Goal: Task Accomplishment & Management: Use online tool/utility

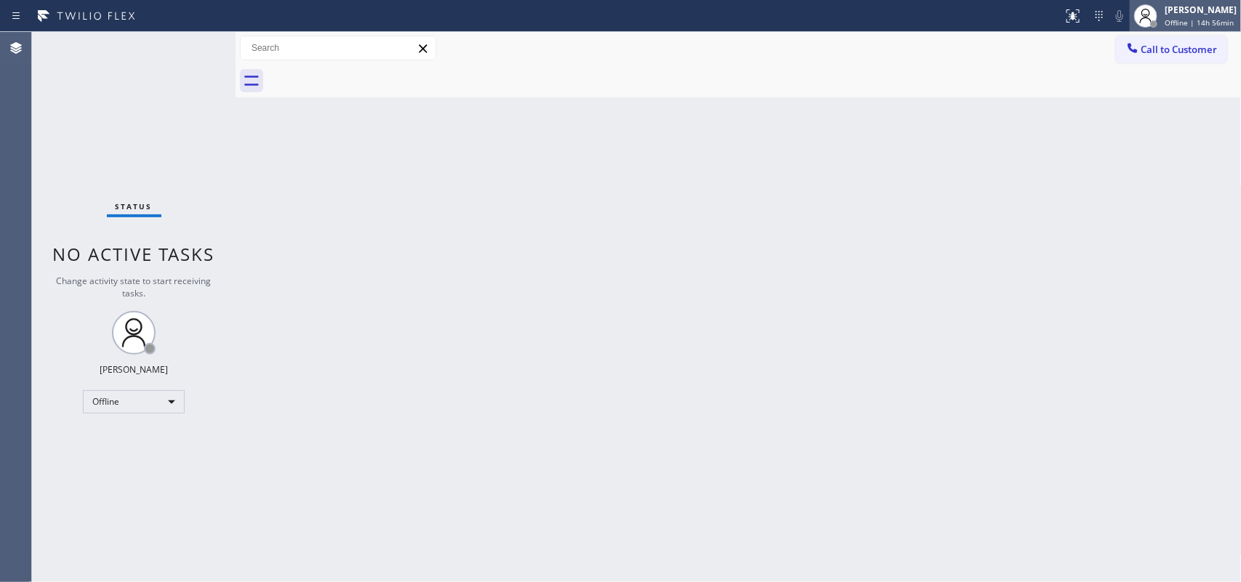
click at [993, 23] on span "Offline | 14h 56min" at bounding box center [1199, 22] width 69 height 10
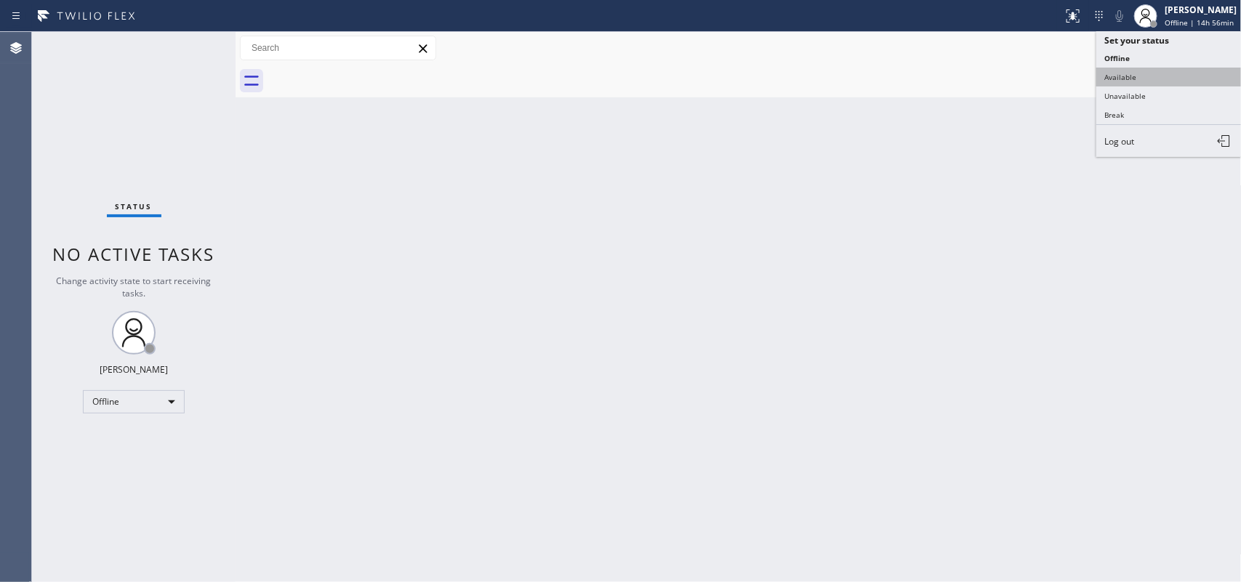
click at [993, 73] on button "Available" at bounding box center [1169, 77] width 145 height 19
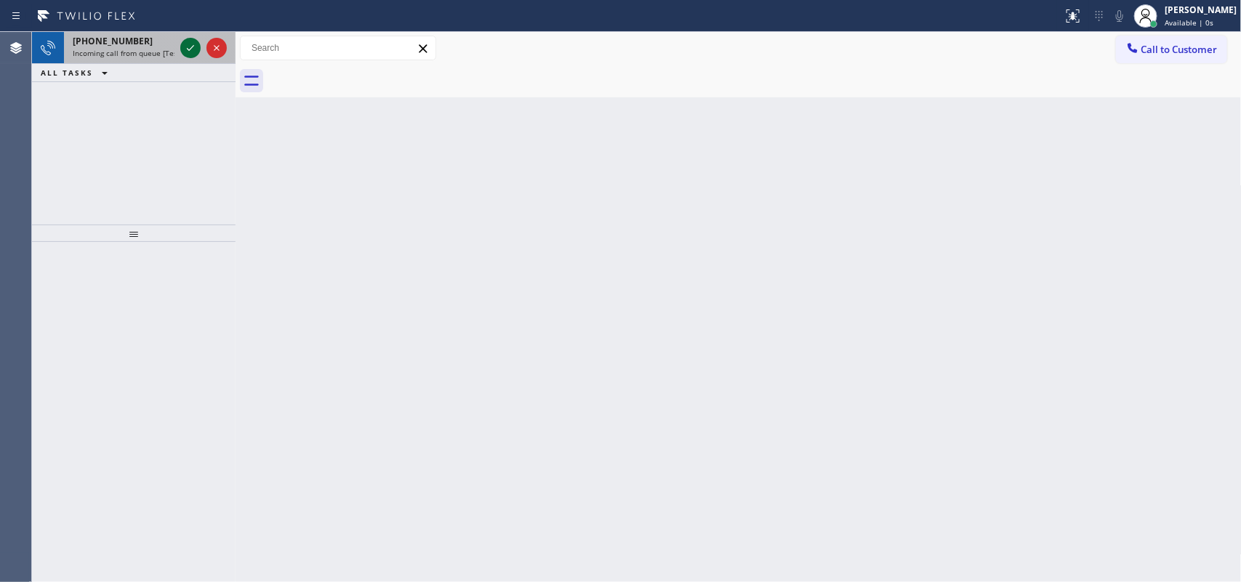
click at [190, 48] on icon at bounding box center [190, 47] width 17 height 17
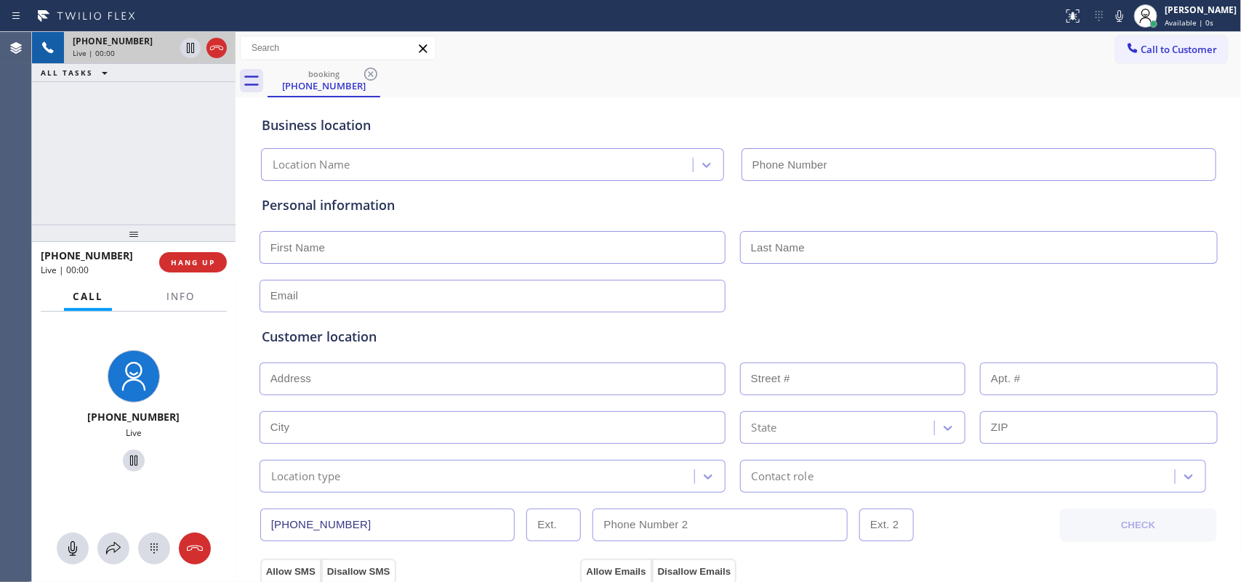
type input "[PHONE_NUMBER]"
click at [135, 135] on div "+15207020148 Live | 00:00 ALL TASKS ALL TASKS ACTIVE TASKS TASKS IN WRAP UP" at bounding box center [134, 128] width 204 height 193
click at [167, 297] on span "Info" at bounding box center [181, 296] width 28 height 13
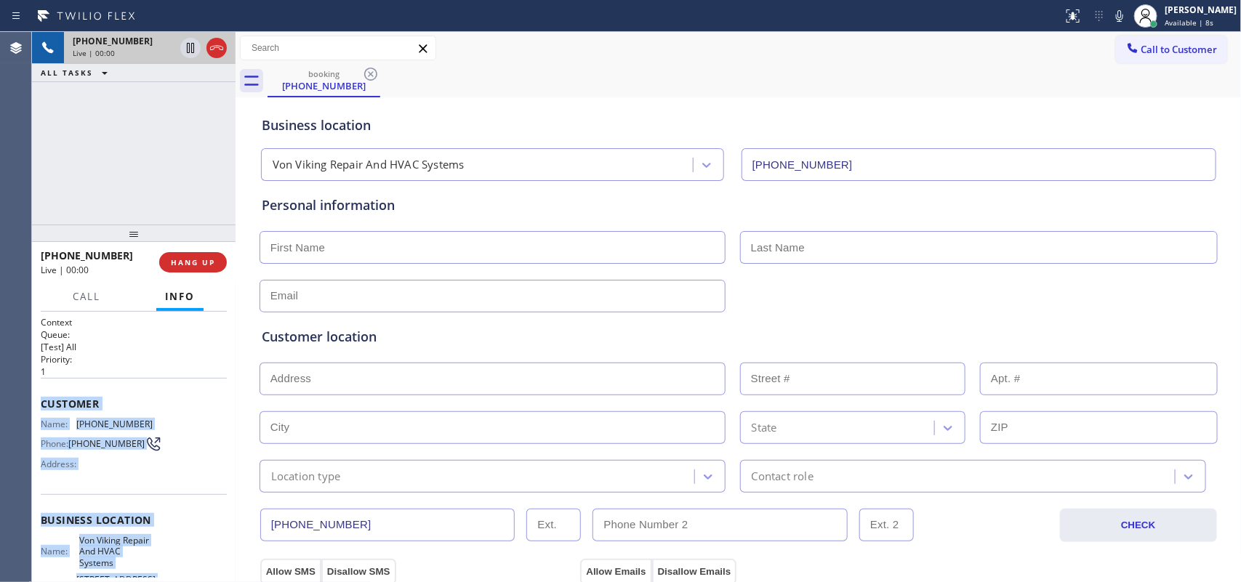
drag, startPoint x: 143, startPoint y: 440, endPoint x: 44, endPoint y: 391, distance: 110.9
click at [44, 391] on div "Context Queue: [Test] All Priority: 1 Customer Name: (520) 702-0148 Phone: (520…" at bounding box center [134, 532] width 186 height 432
copy div "Customer Name: (520) 702-0148 Phone: (520) 702-0148 Address: Business location …"
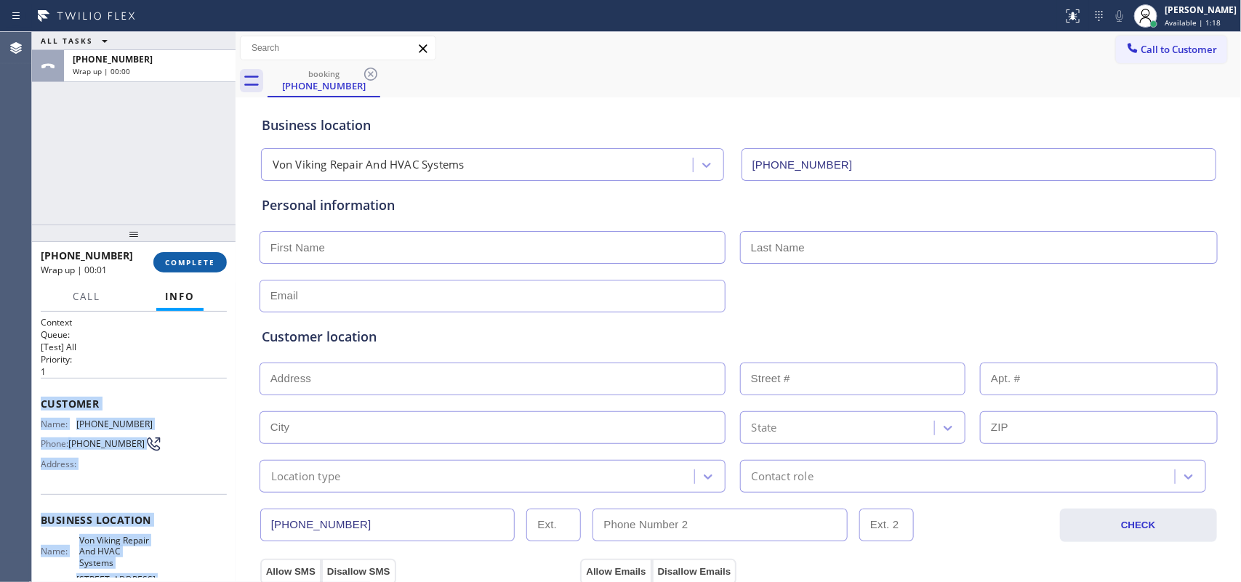
click at [215, 260] on span "COMPLETE" at bounding box center [190, 262] width 50 height 10
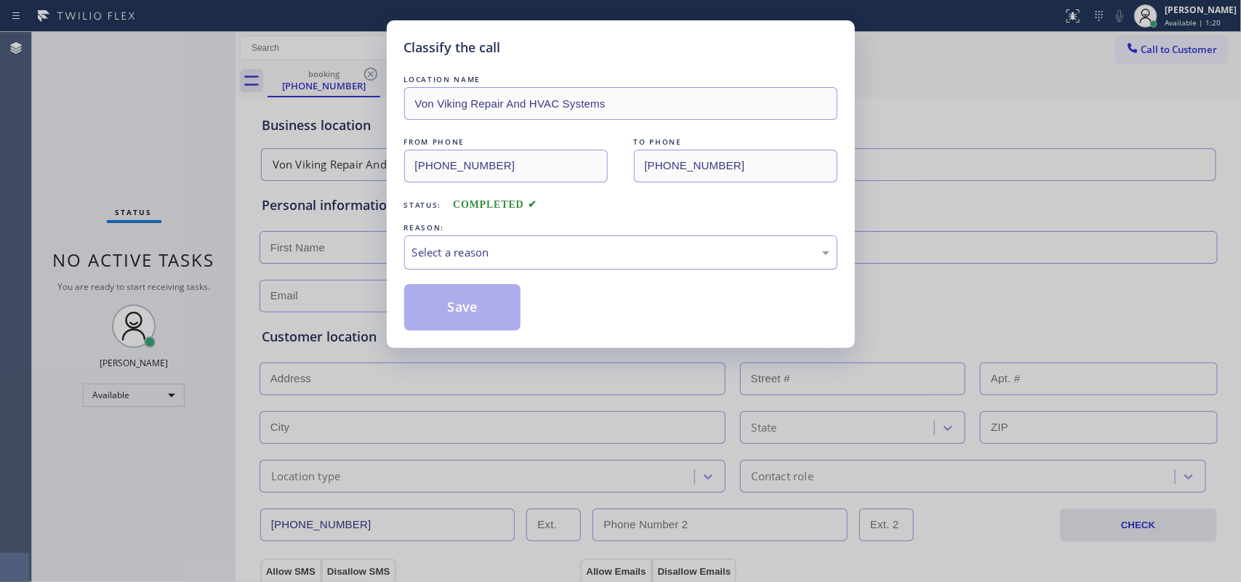
click at [534, 244] on div "Select a reason" at bounding box center [620, 252] width 417 height 17
click at [536, 266] on div "Select a reason" at bounding box center [620, 253] width 433 height 34
click at [489, 299] on button "Save" at bounding box center [462, 307] width 117 height 47
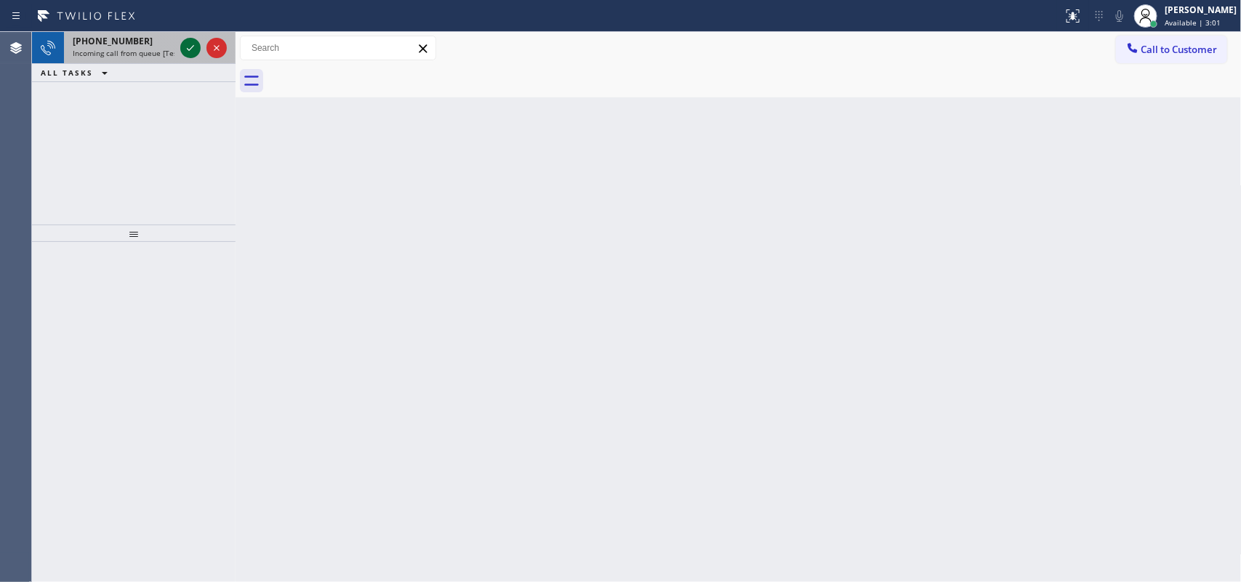
click at [191, 41] on icon at bounding box center [190, 47] width 17 height 17
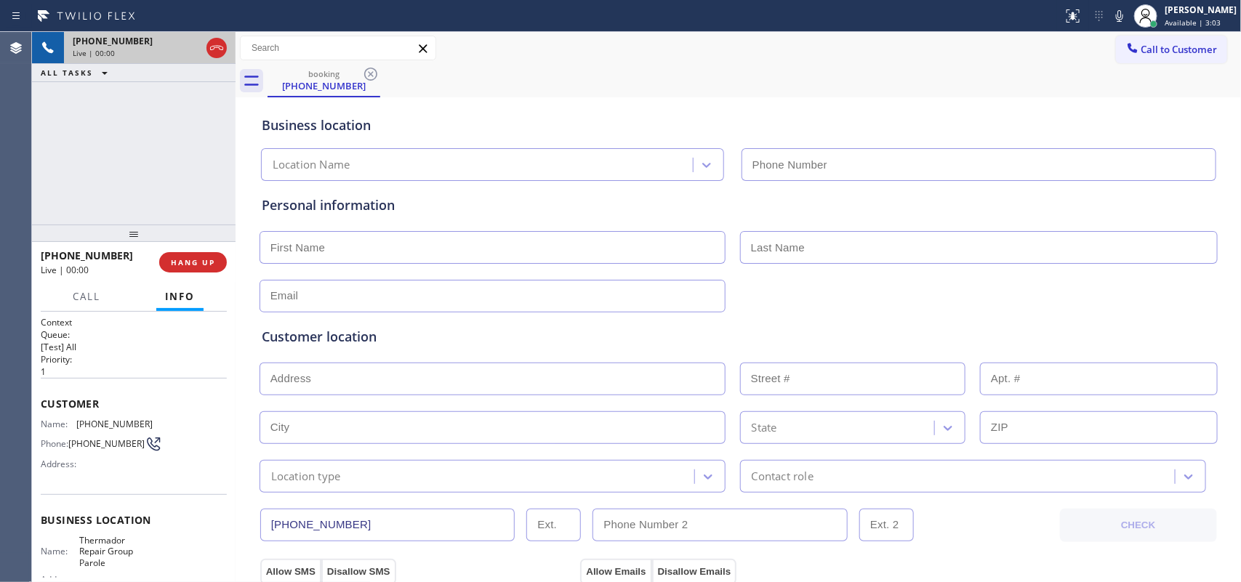
type input "[PHONE_NUMBER]"
click at [207, 264] on span "HANG UP" at bounding box center [193, 262] width 44 height 10
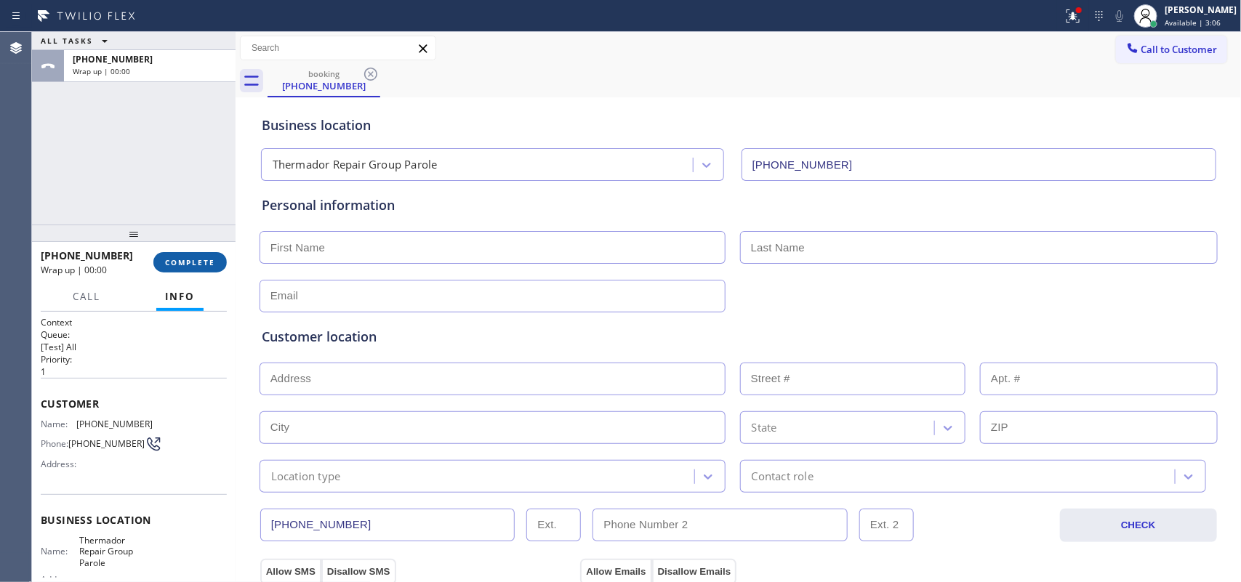
click at [207, 264] on span "COMPLETE" at bounding box center [190, 262] width 50 height 10
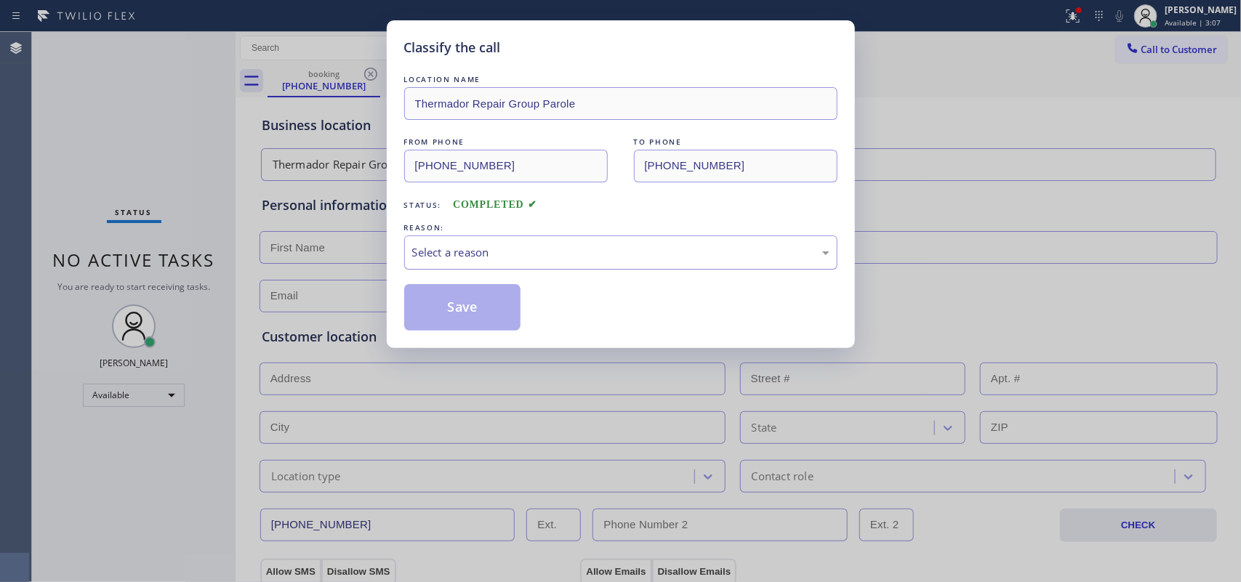
click at [579, 244] on div "Select a reason" at bounding box center [620, 252] width 417 height 17
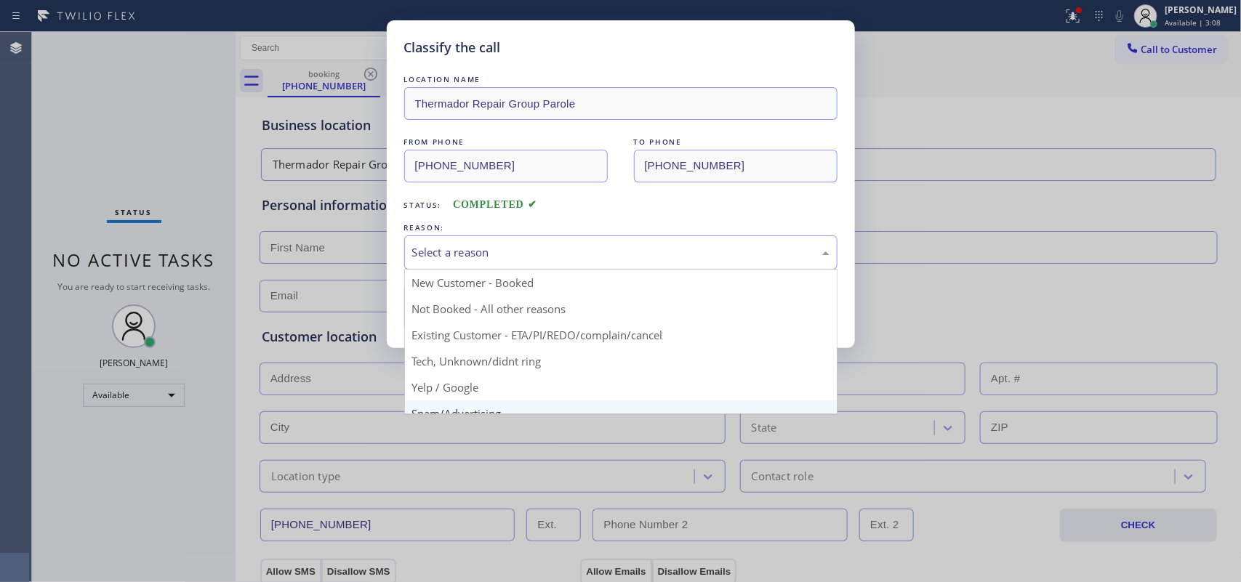
scroll to position [100, 0]
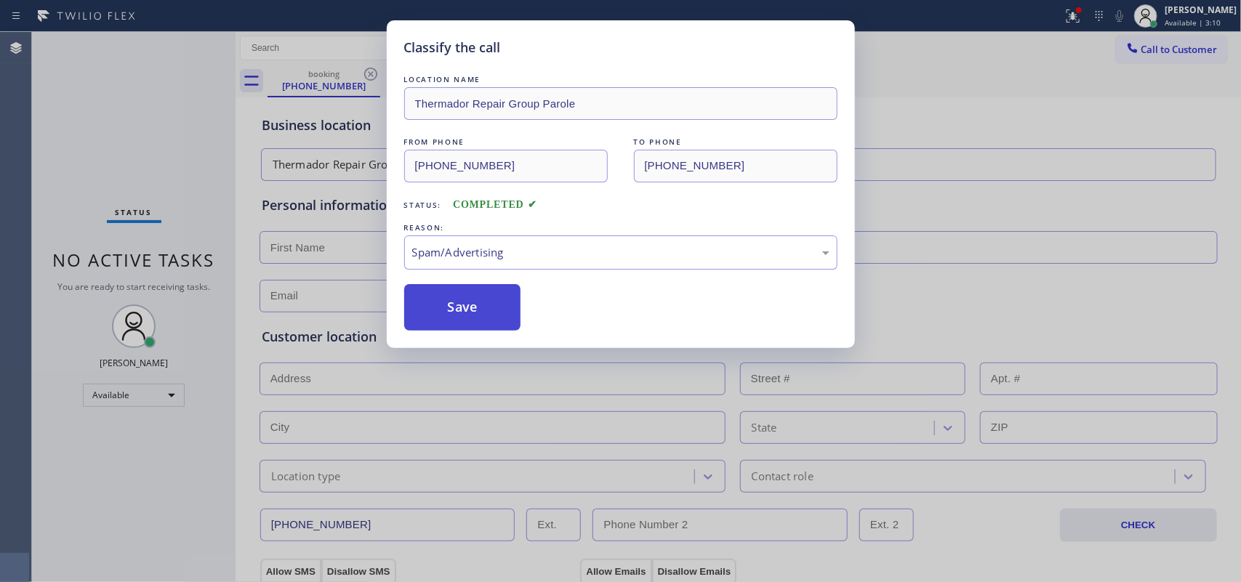
click at [510, 304] on button "Save" at bounding box center [462, 307] width 117 height 47
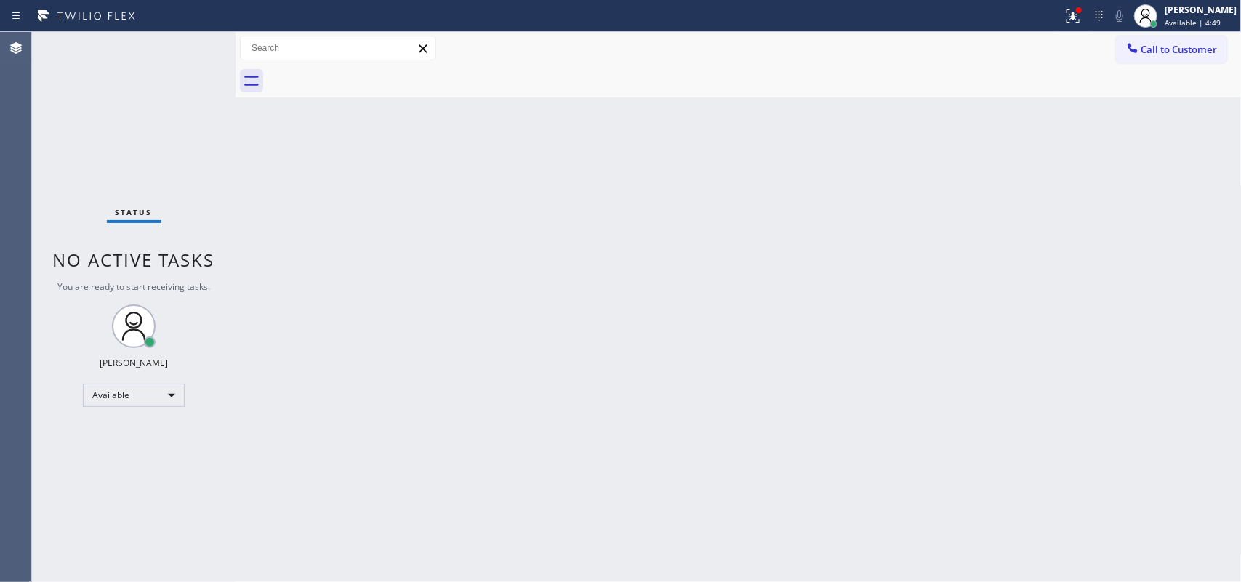
click at [188, 48] on div "Status No active tasks You are ready to start receiving tasks. [PERSON_NAME] Av…" at bounding box center [134, 307] width 204 height 550
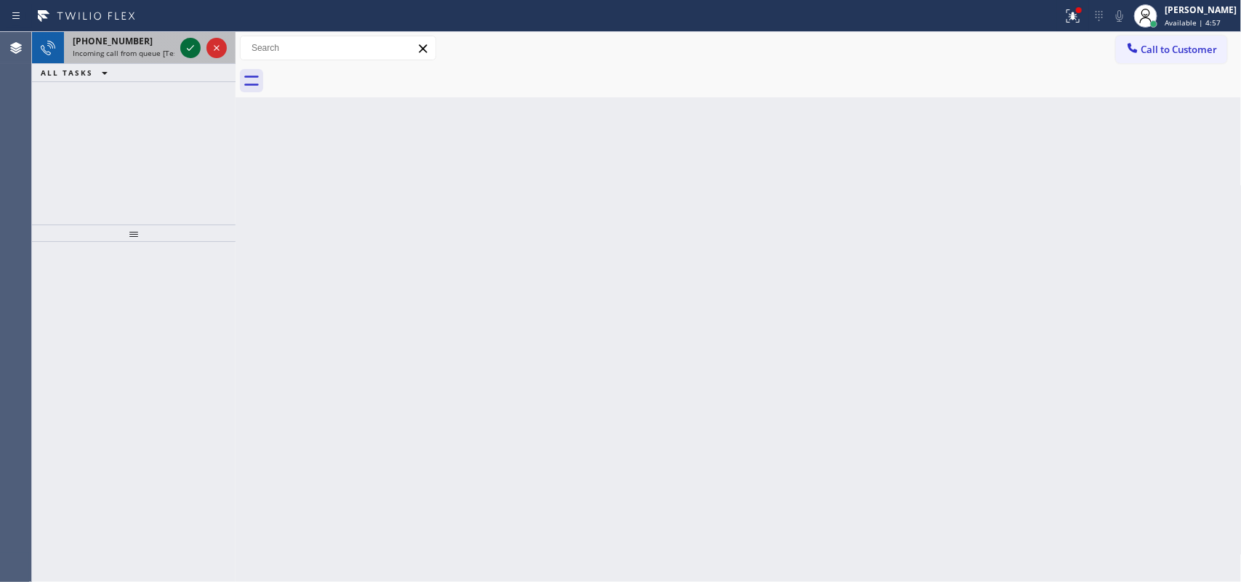
click at [185, 47] on icon at bounding box center [190, 47] width 17 height 17
click at [191, 47] on icon at bounding box center [190, 48] width 7 height 6
click at [183, 44] on icon at bounding box center [190, 47] width 17 height 17
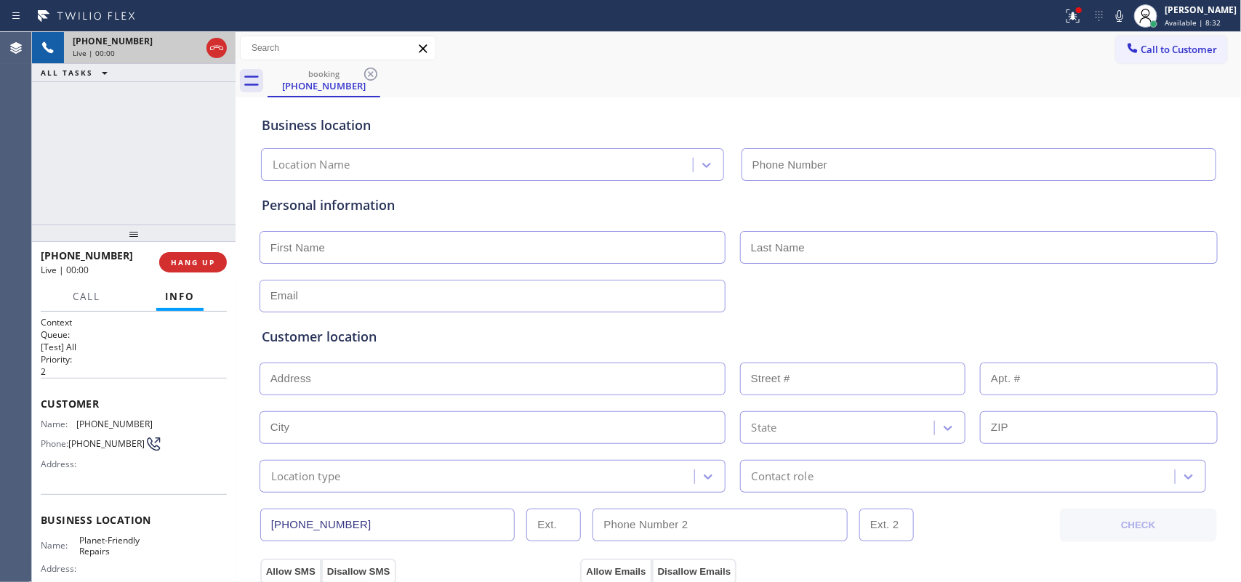
type input "[PHONE_NUMBER]"
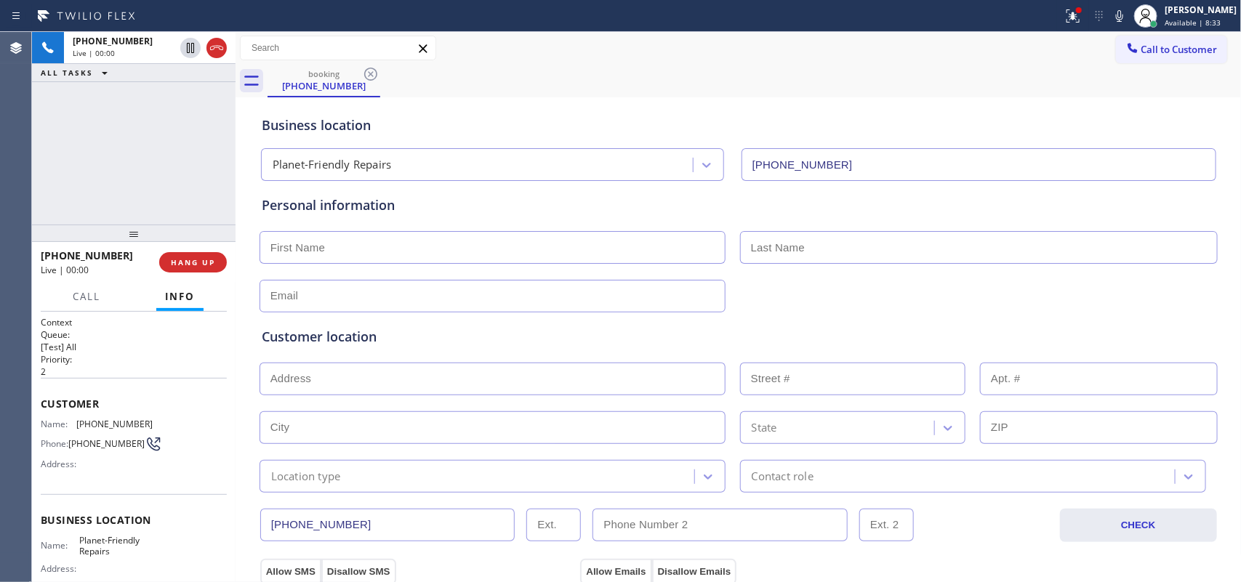
drag, startPoint x: 189, startPoint y: 266, endPoint x: 230, endPoint y: 251, distance: 43.5
click at [190, 265] on span "HANG UP" at bounding box center [193, 262] width 44 height 10
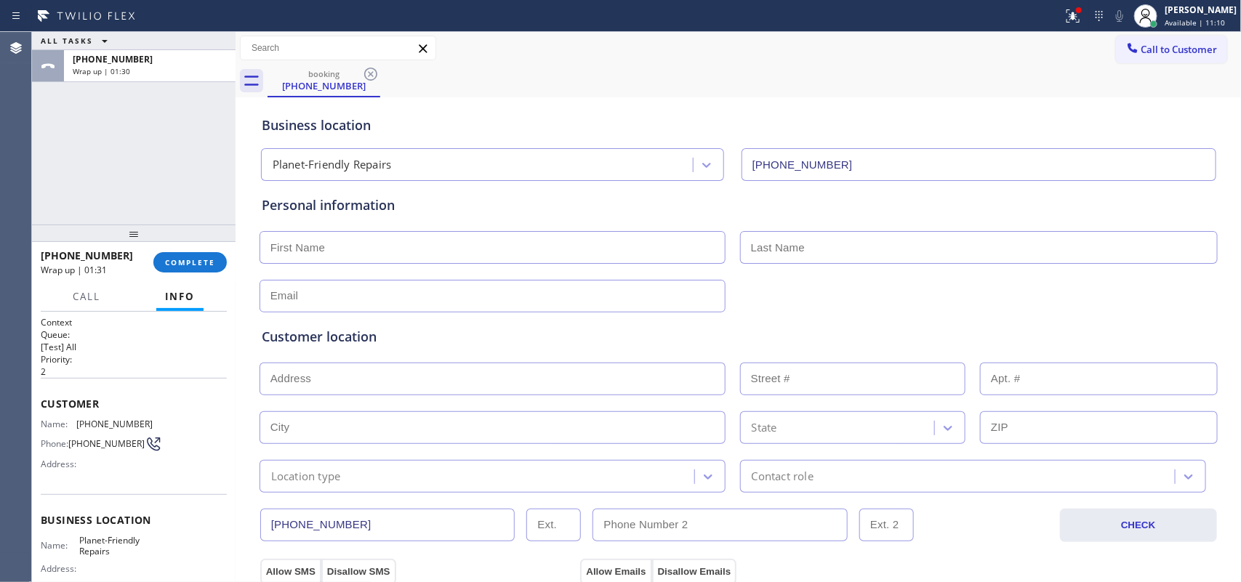
click at [227, 268] on div "+18562725675 Wrap up | 01:31 COMPLETE" at bounding box center [134, 262] width 204 height 41
click at [220, 263] on button "COMPLETE" at bounding box center [189, 262] width 73 height 20
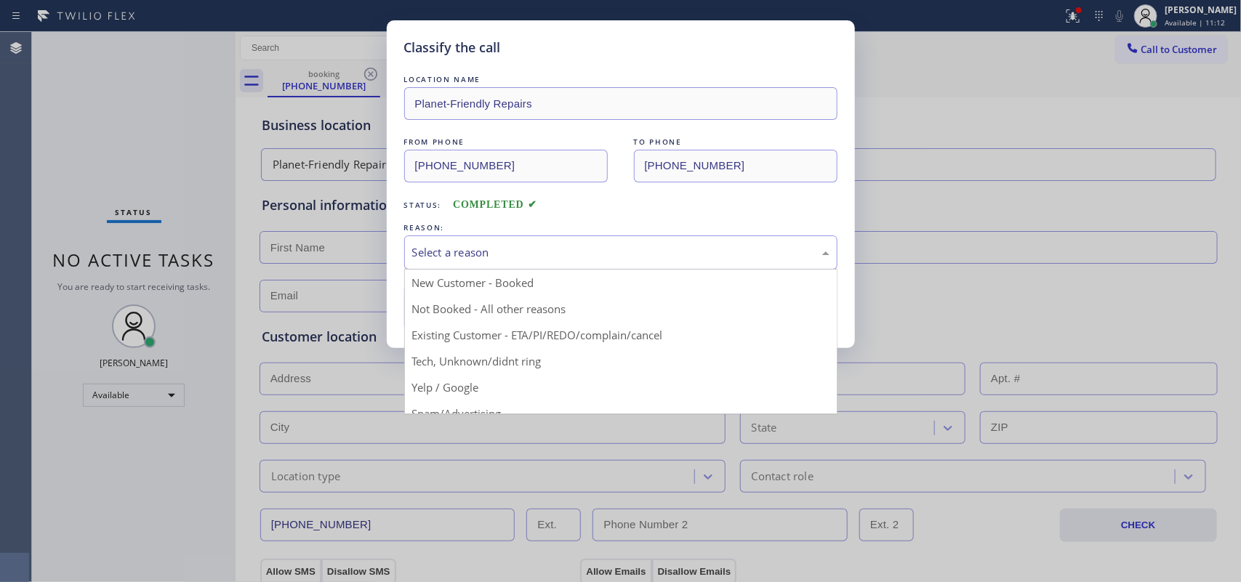
click at [455, 249] on div "Select a reason" at bounding box center [620, 252] width 417 height 17
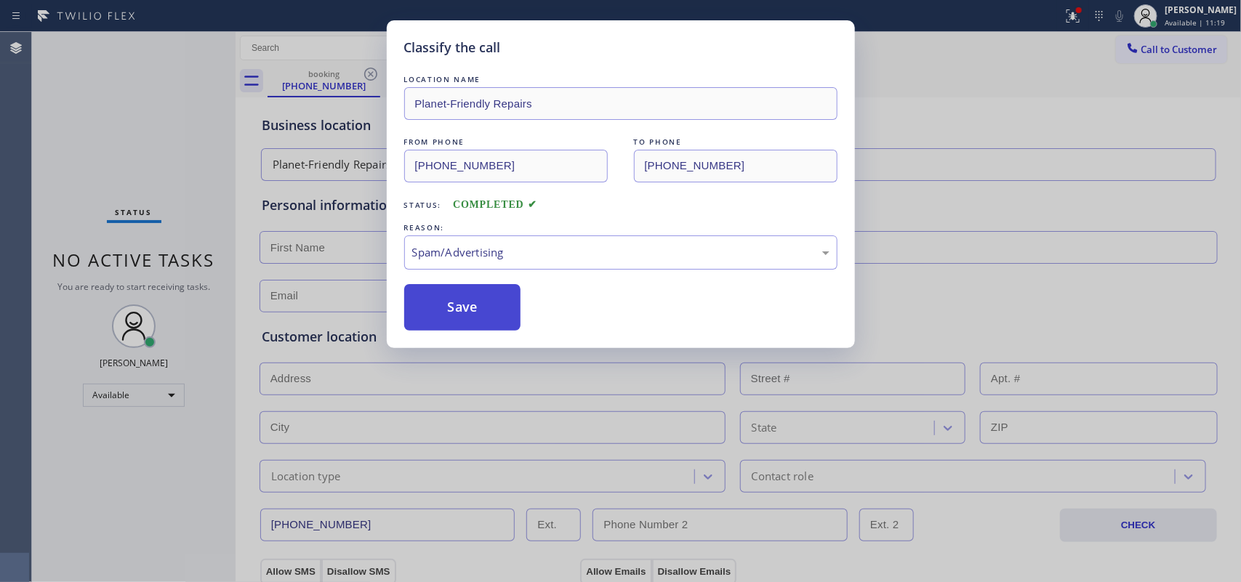
click at [476, 321] on button "Save" at bounding box center [462, 307] width 117 height 47
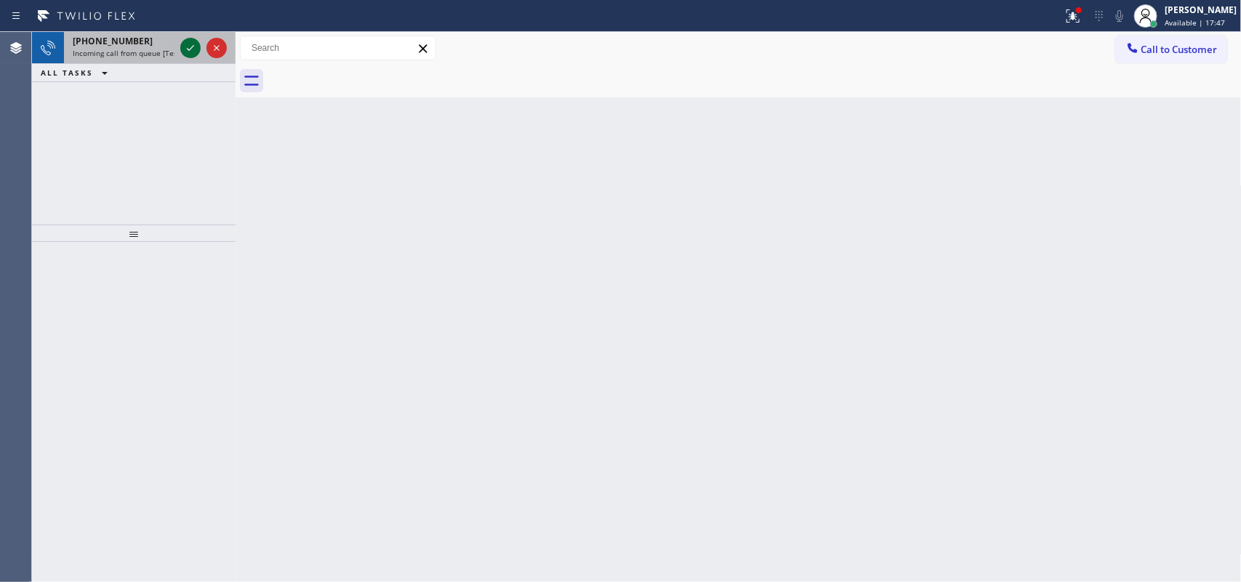
click at [185, 49] on icon at bounding box center [190, 47] width 17 height 17
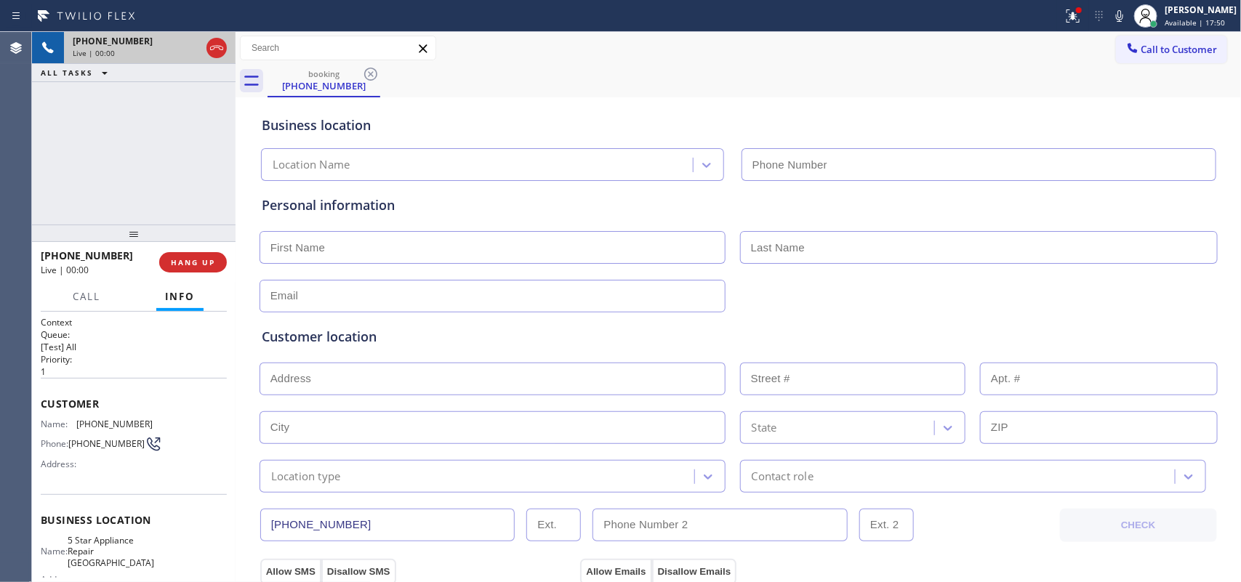
type input "[PHONE_NUMBER]"
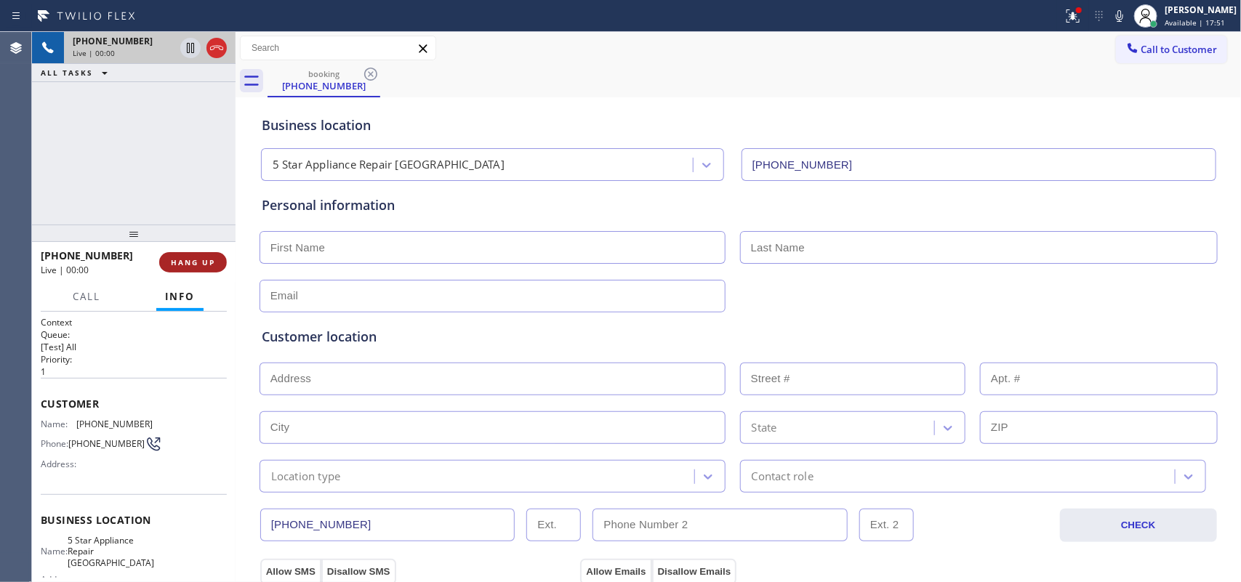
click at [201, 255] on button "HANG UP" at bounding box center [193, 262] width 68 height 20
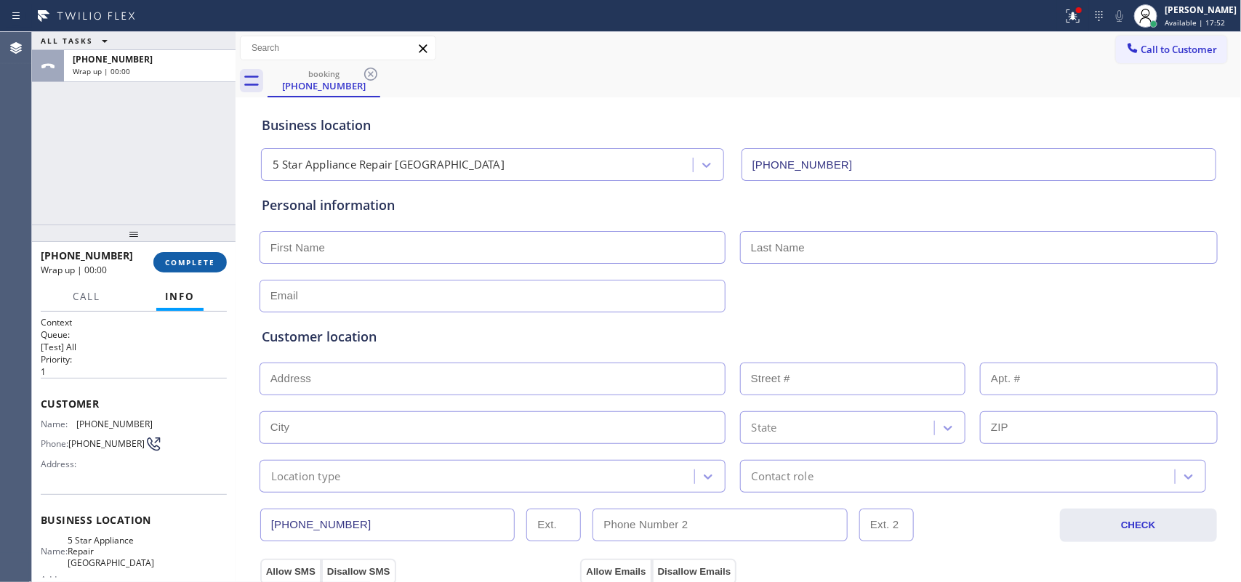
click at [201, 255] on button "COMPLETE" at bounding box center [189, 262] width 73 height 20
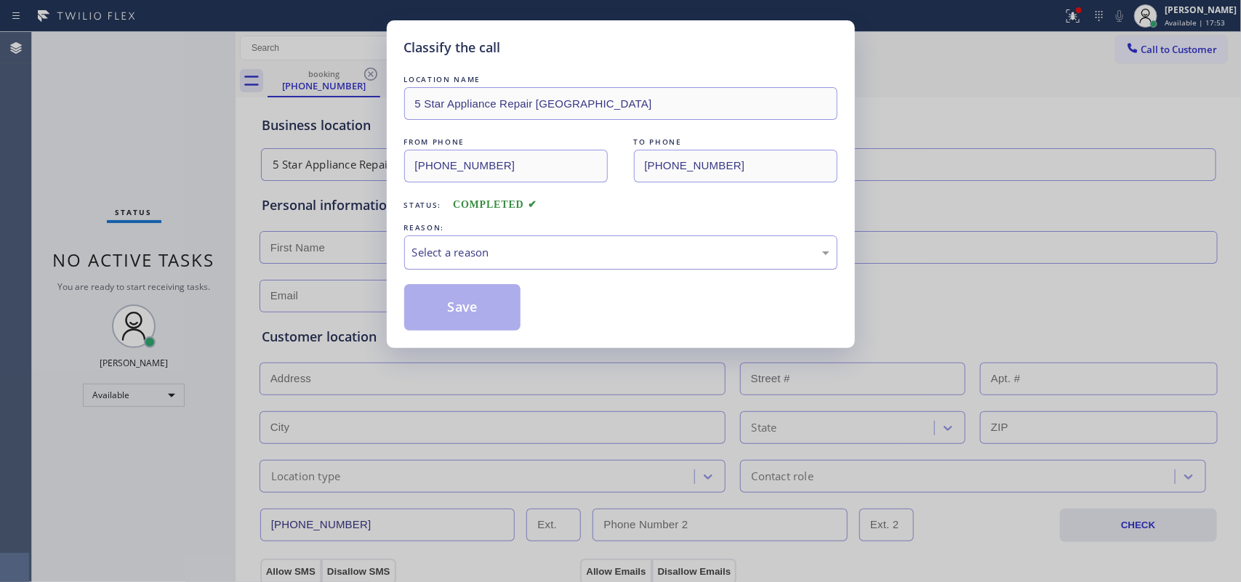
click at [471, 244] on div "Select a reason" at bounding box center [620, 253] width 433 height 34
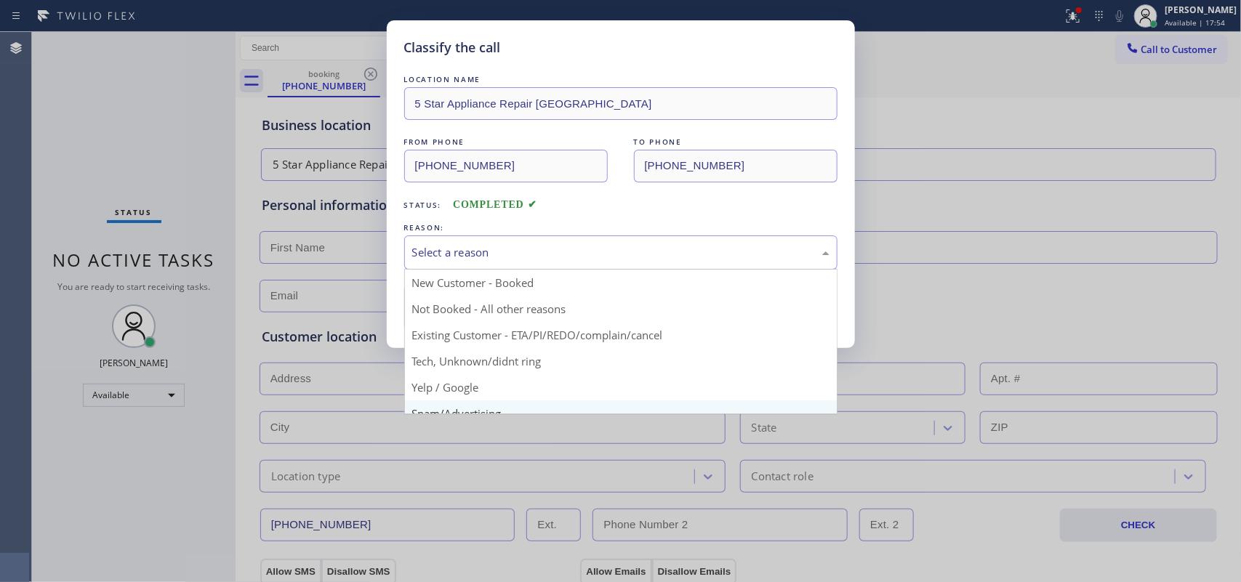
scroll to position [100, 0]
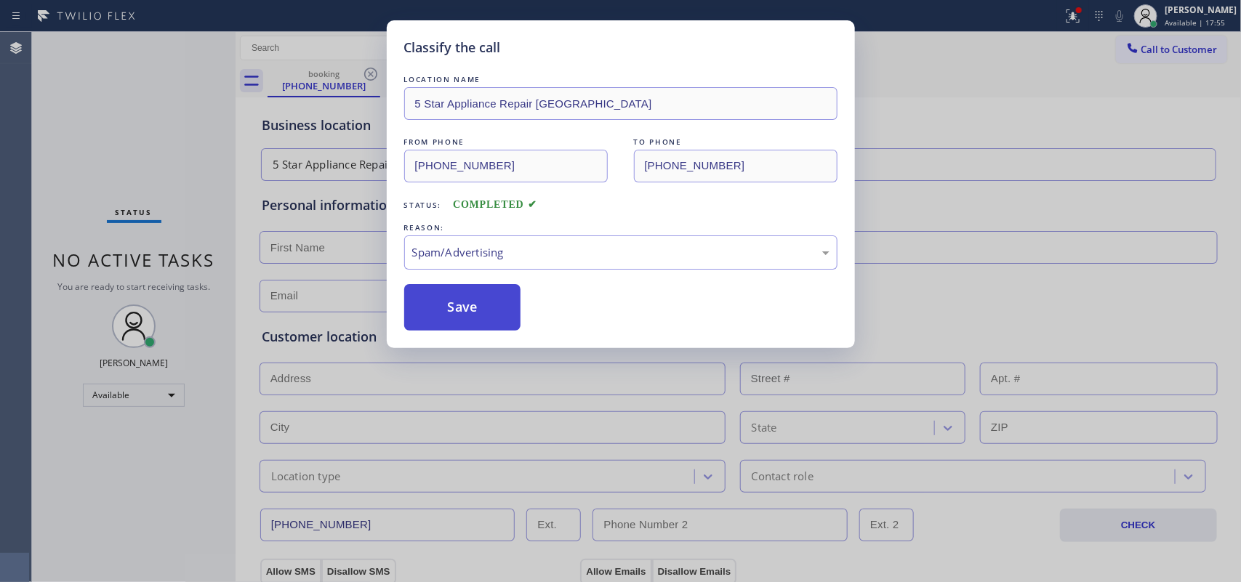
click at [466, 307] on button "Save" at bounding box center [462, 307] width 117 height 47
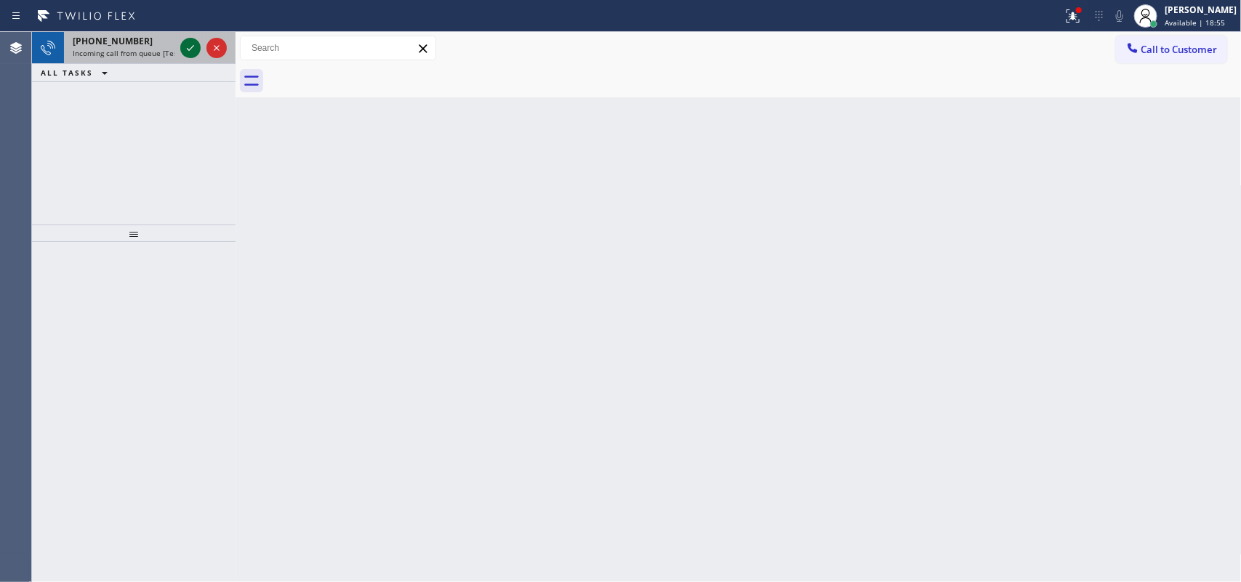
click at [191, 49] on icon at bounding box center [190, 47] width 17 height 17
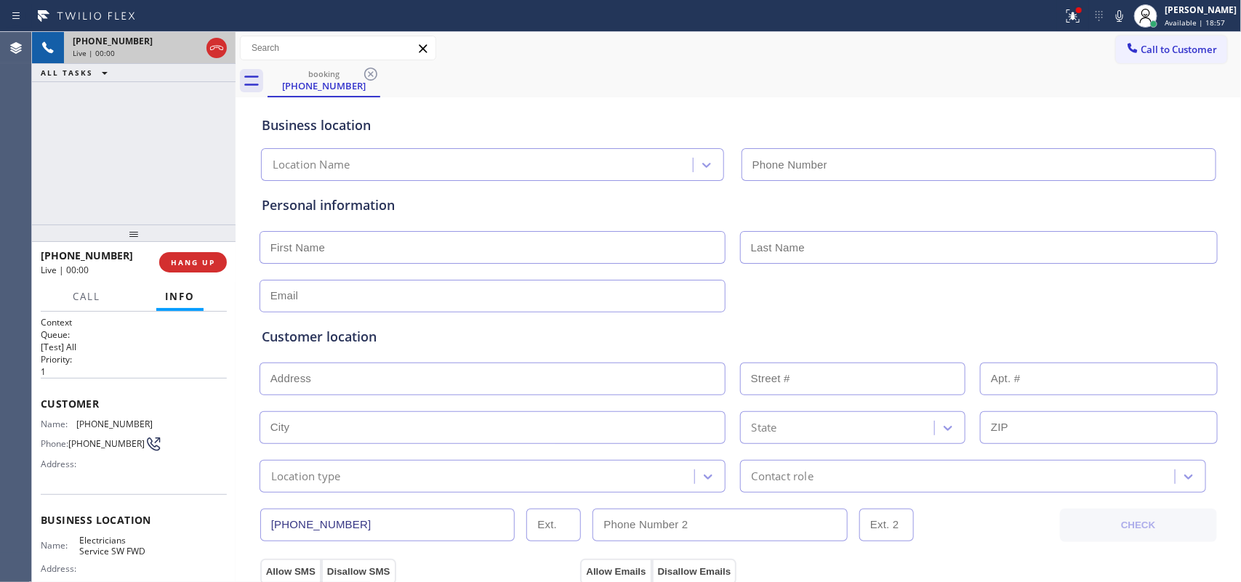
type input "[PHONE_NUMBER]"
click at [215, 257] on button "HANG UP" at bounding box center [193, 262] width 68 height 20
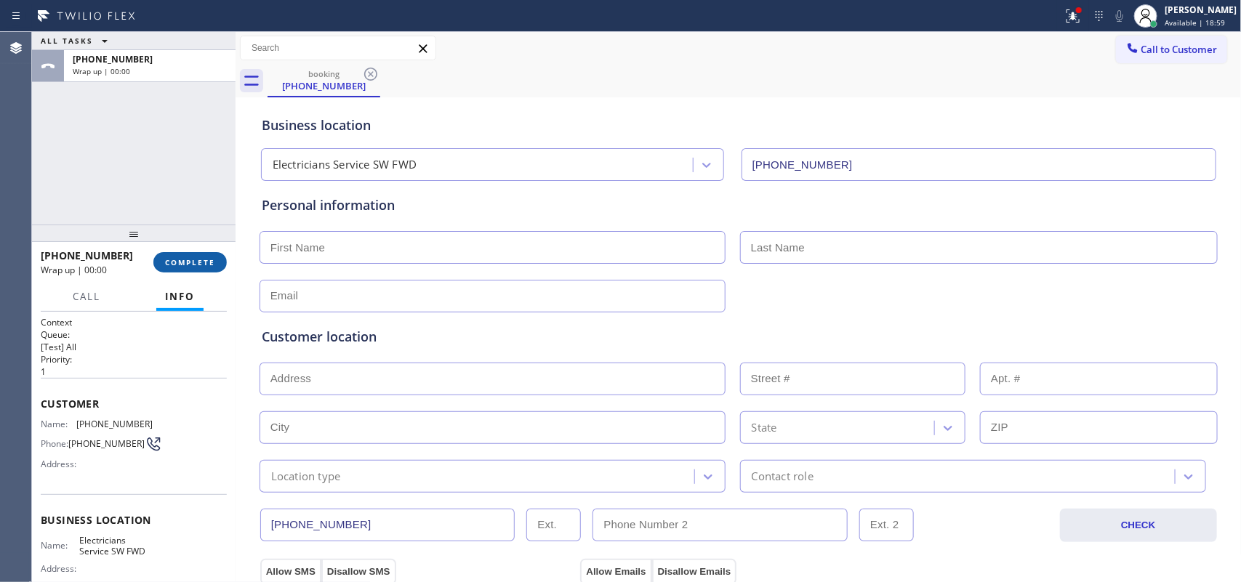
click at [215, 257] on button "COMPLETE" at bounding box center [189, 262] width 73 height 20
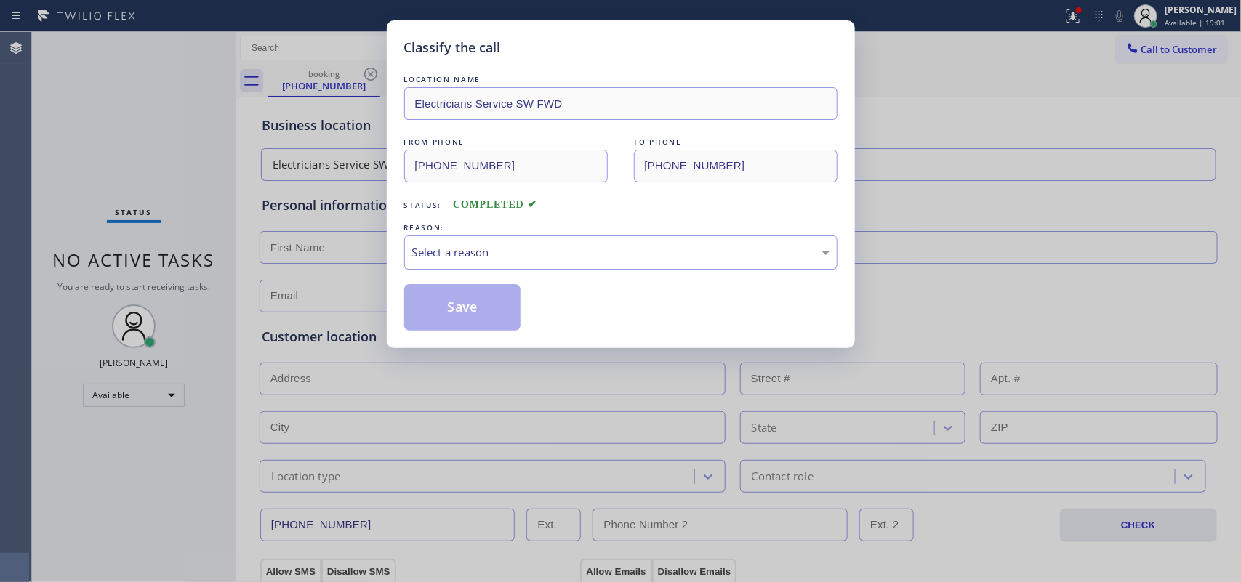
click at [420, 215] on div "LOCATION NAME Electricians Service SW FWD FROM PHONE (732) 608-8412 TO PHONE (2…" at bounding box center [620, 201] width 433 height 259
click at [426, 235] on div "REASON:" at bounding box center [620, 227] width 433 height 15
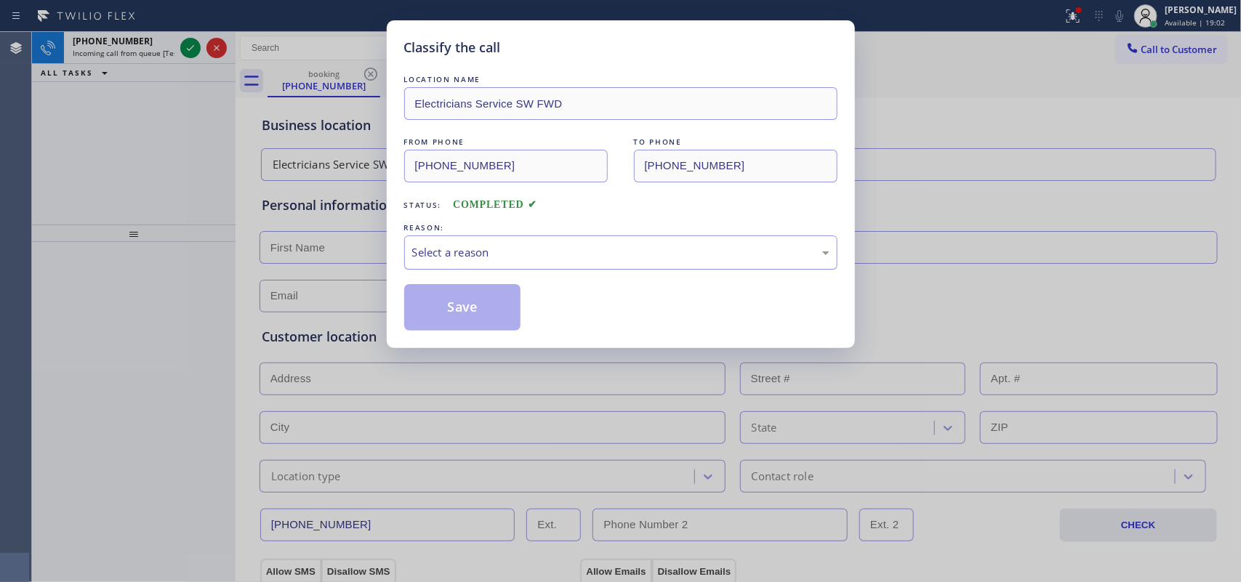
click at [424, 255] on div "Select a reason" at bounding box center [620, 252] width 417 height 17
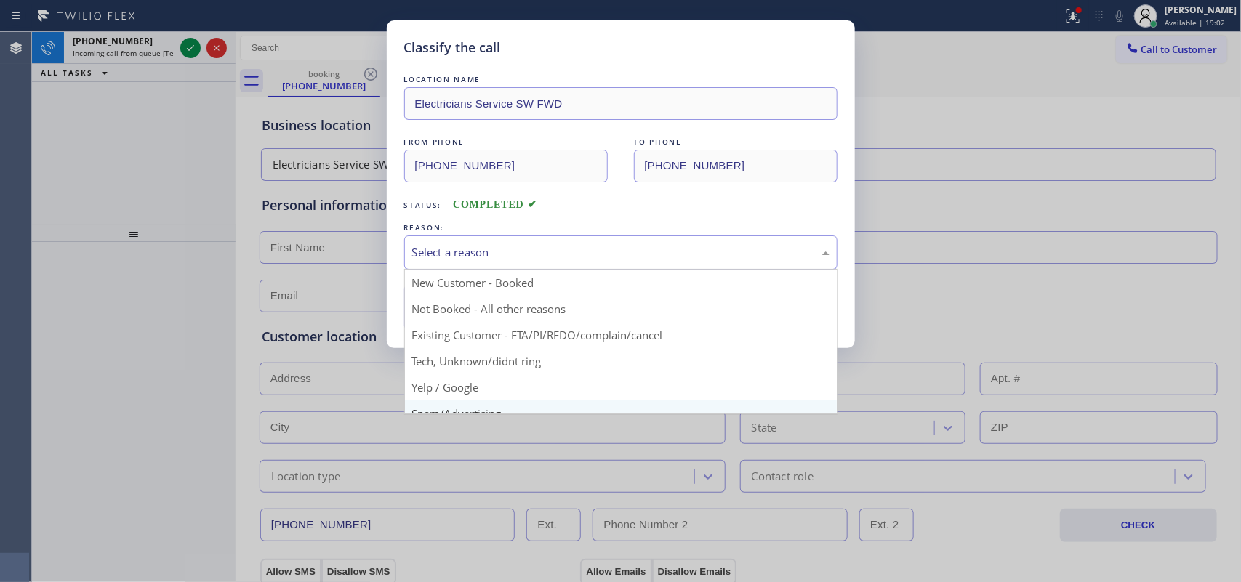
scroll to position [100, 0]
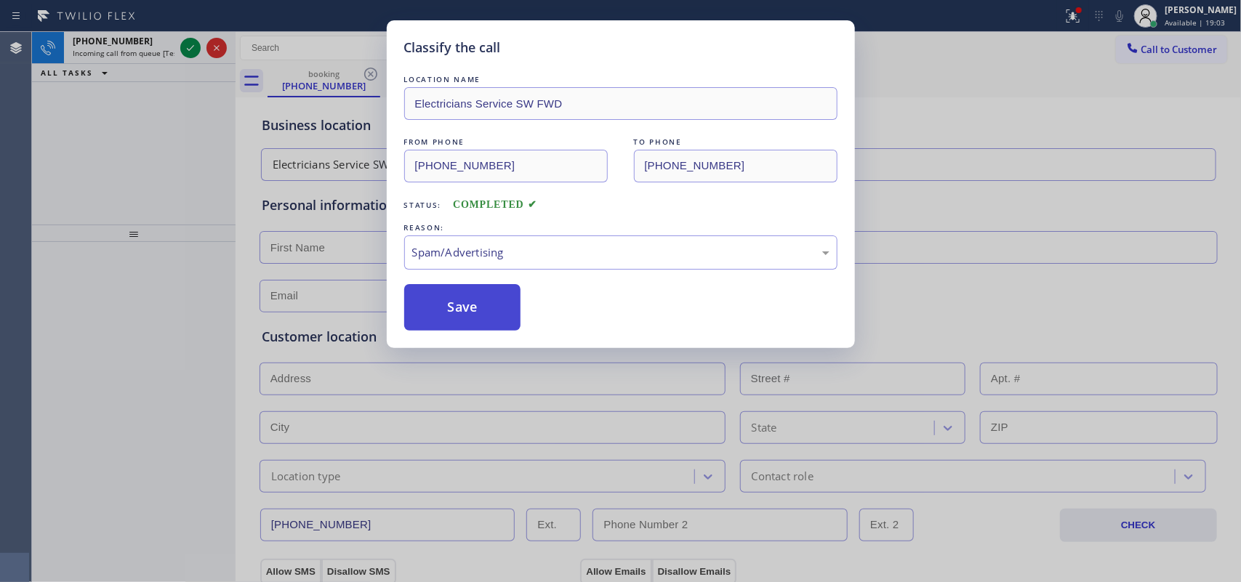
drag, startPoint x: 424, startPoint y: 316, endPoint x: 412, endPoint y: 303, distance: 17.5
click at [424, 315] on button "Save" at bounding box center [462, 307] width 117 height 47
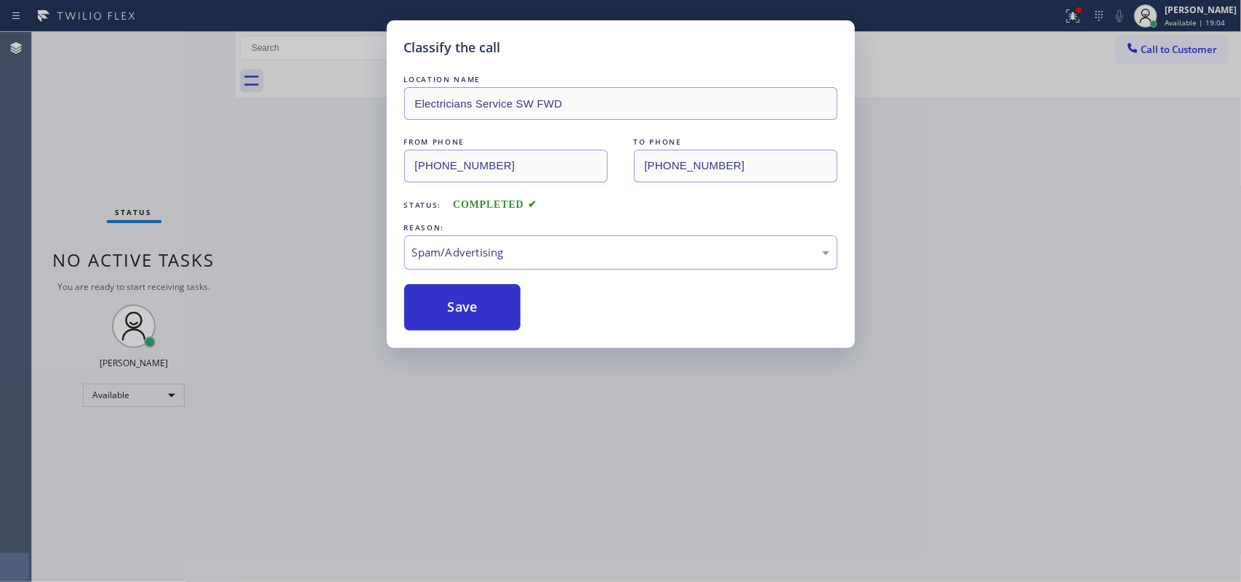
click at [183, 52] on div "Classify the call LOCATION NAME Von Viking Repair And HVAC Systems FROM PHONE (…" at bounding box center [636, 307] width 1209 height 550
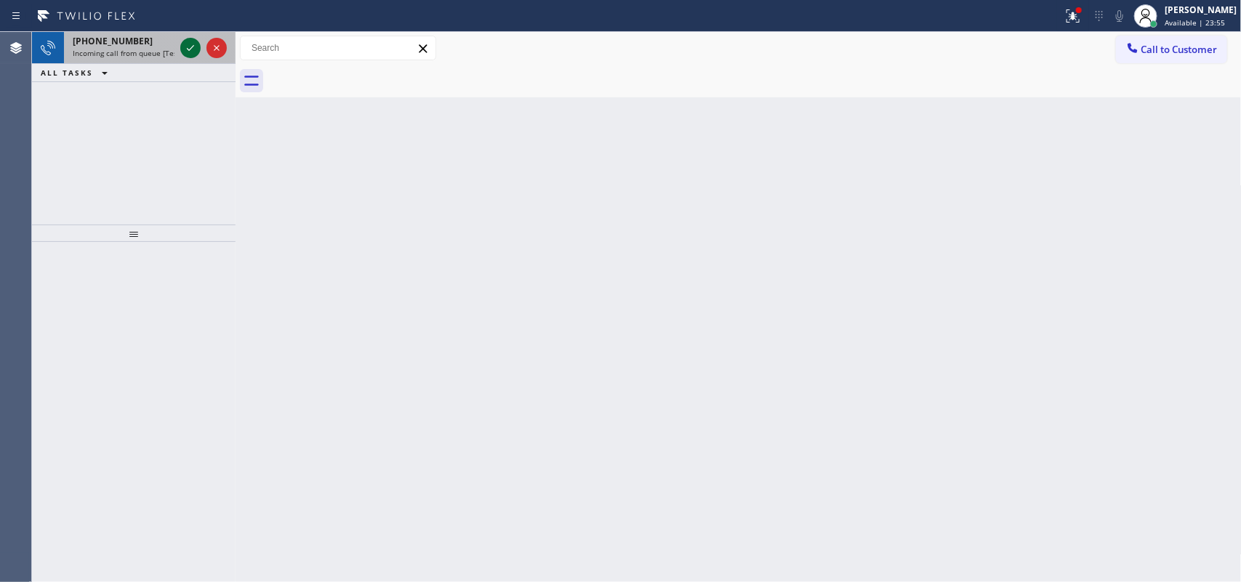
click at [189, 48] on icon at bounding box center [190, 47] width 17 height 17
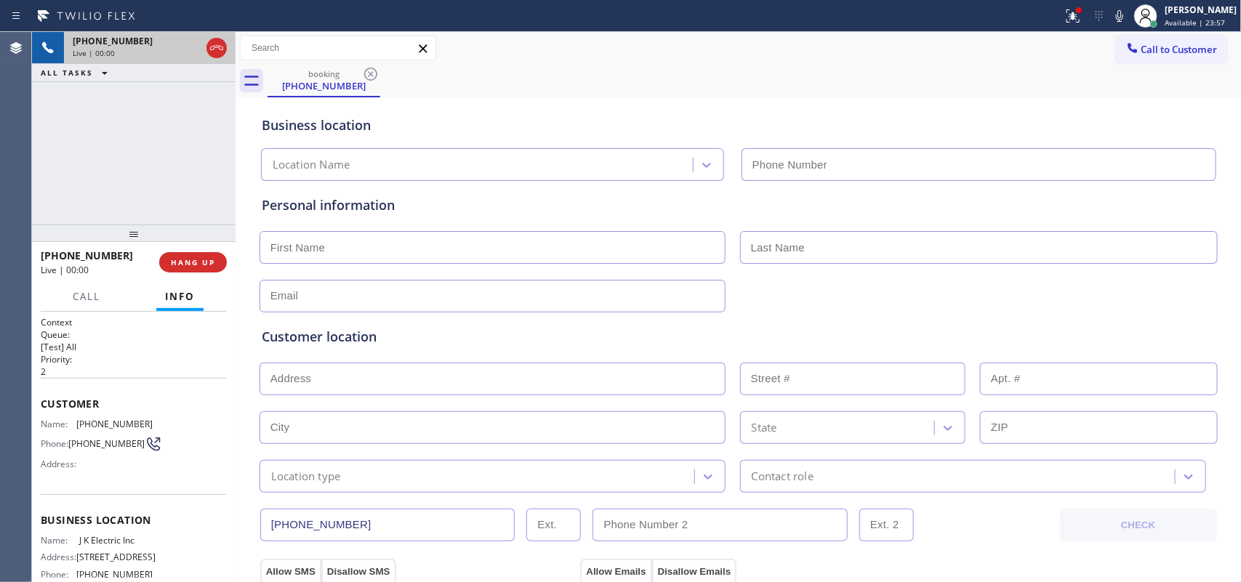
type input "[PHONE_NUMBER]"
click at [197, 259] on span "HANG UP" at bounding box center [193, 262] width 44 height 10
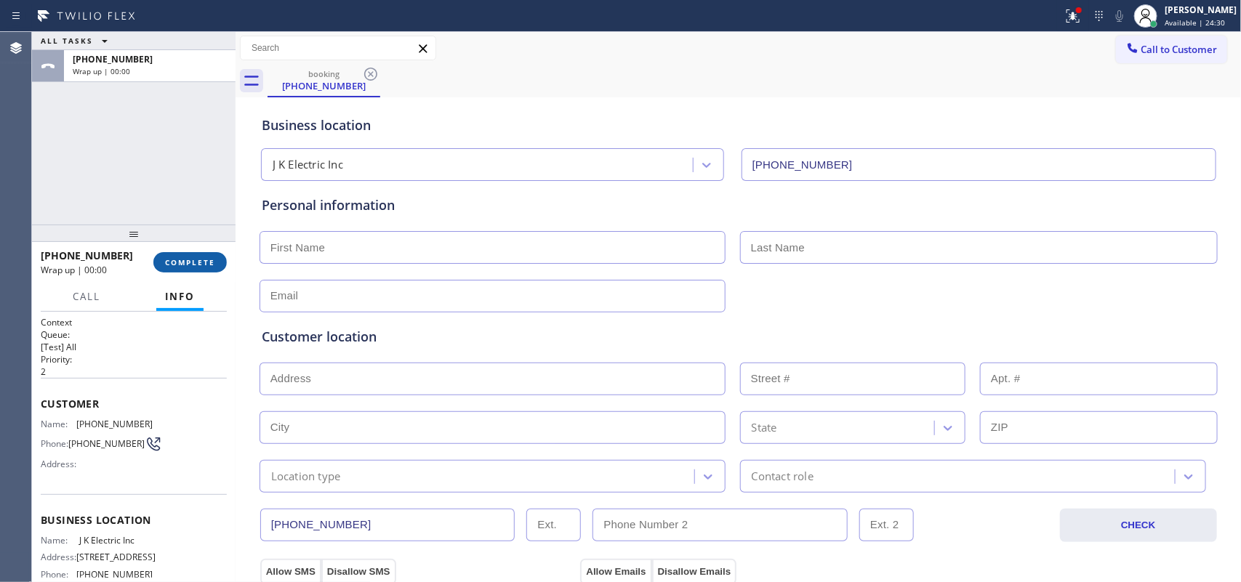
click at [197, 259] on span "COMPLETE" at bounding box center [190, 262] width 50 height 10
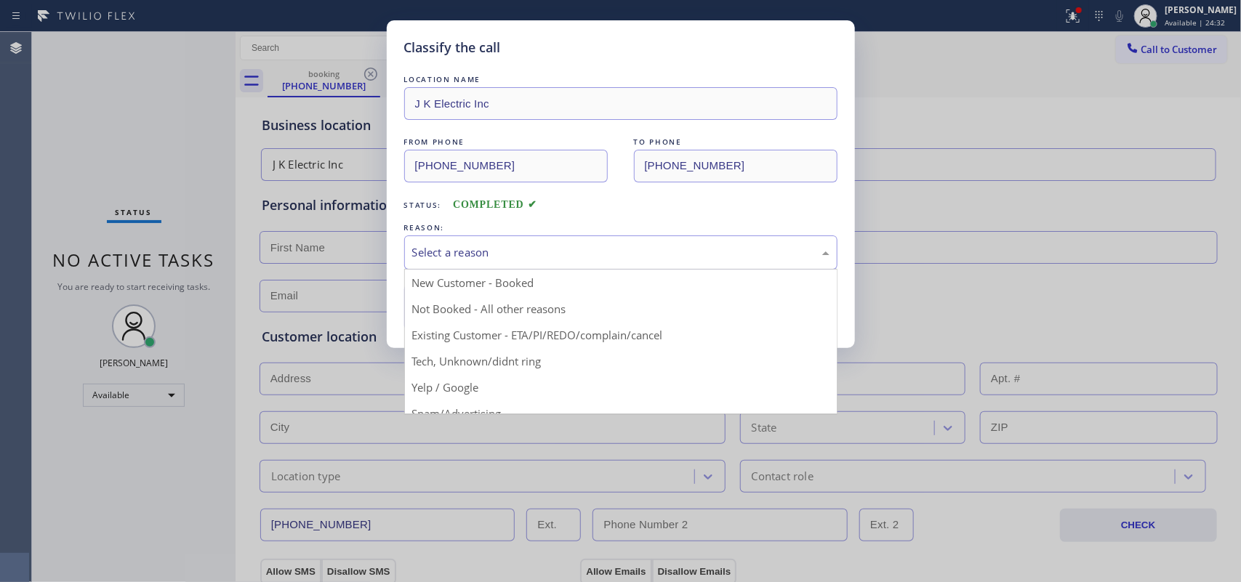
click at [453, 241] on div "Select a reason" at bounding box center [620, 253] width 433 height 34
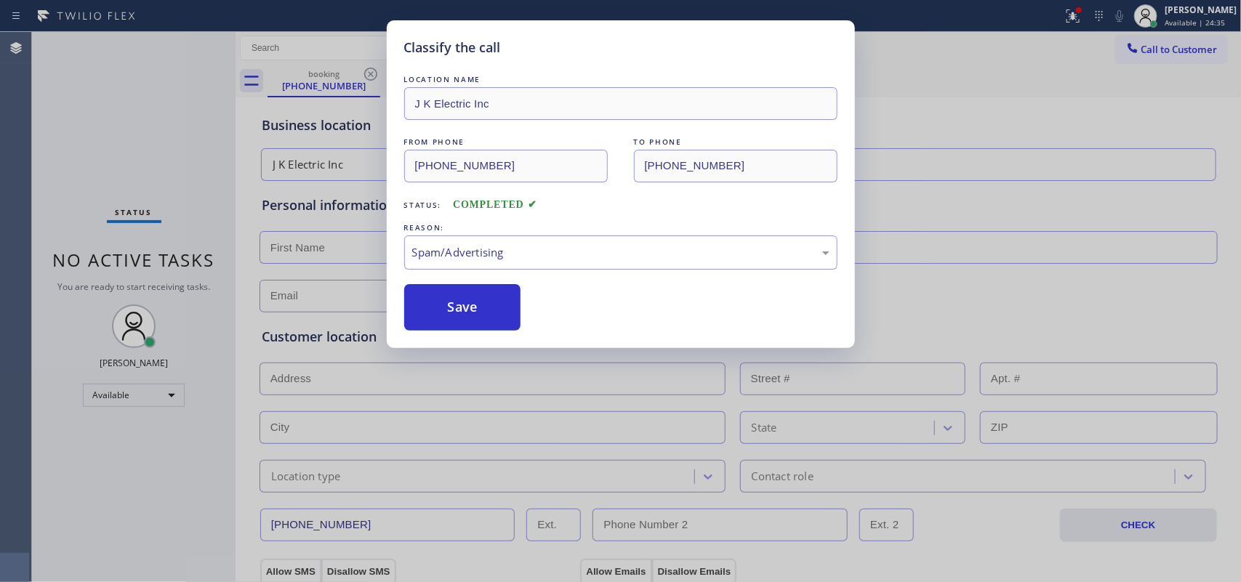
click at [73, 143] on div "Classify the call LOCATION NAME J K Electric Inc FROM PHONE (908) 230-4982 TO P…" at bounding box center [620, 291] width 1241 height 582
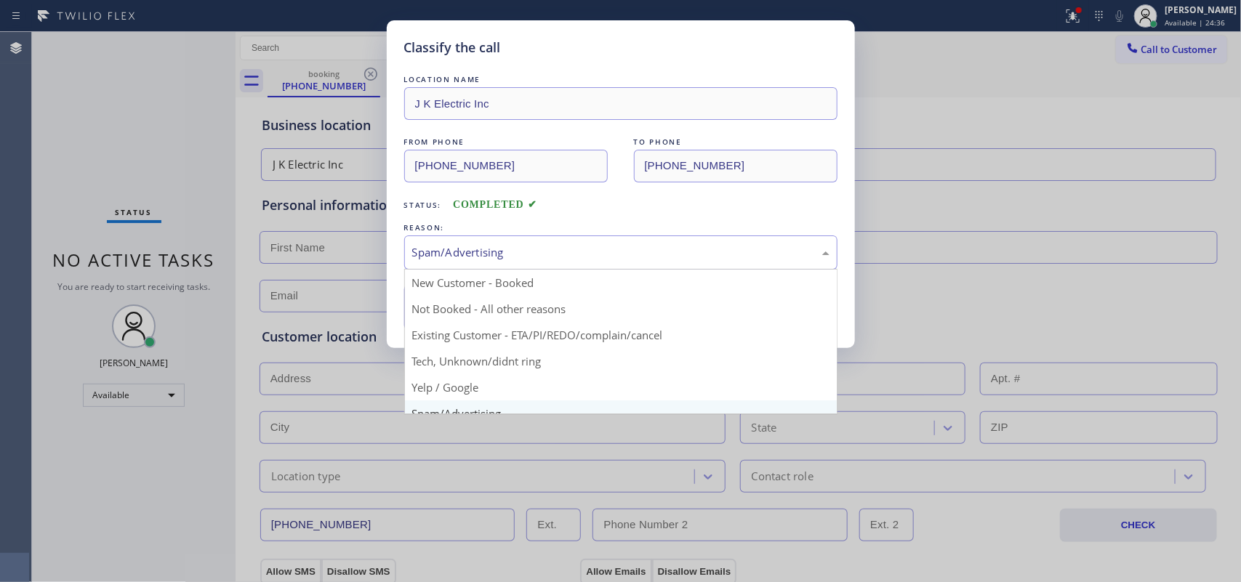
click at [480, 255] on div "Spam/Advertising" at bounding box center [620, 252] width 417 height 17
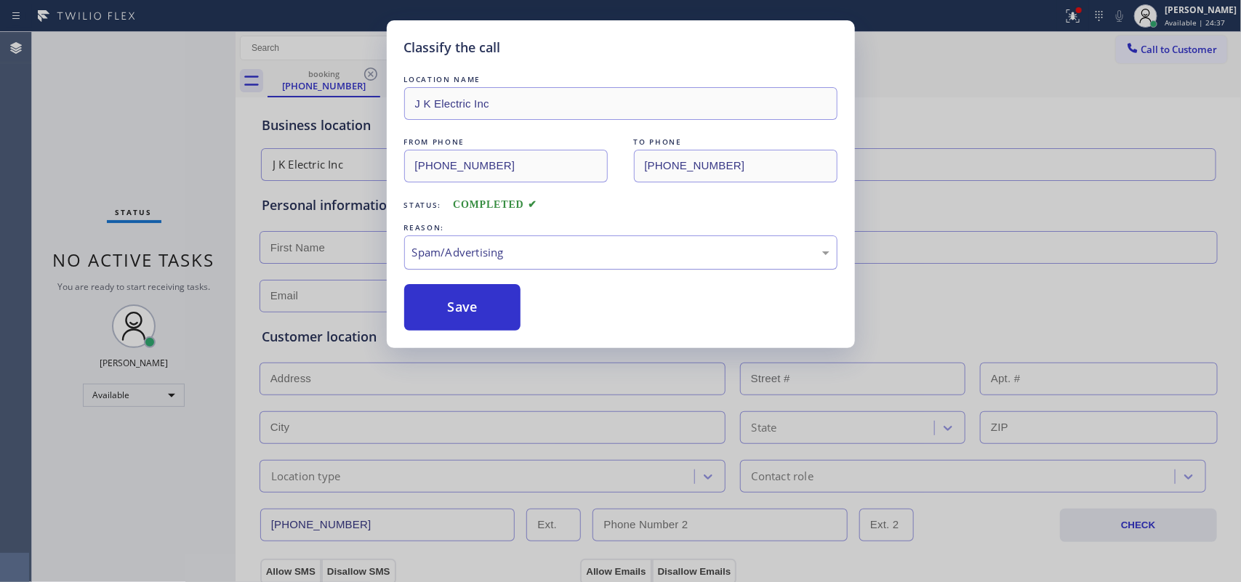
click at [480, 255] on div "Spam/Advertising" at bounding box center [620, 252] width 417 height 17
click at [465, 318] on button "Save" at bounding box center [462, 307] width 117 height 47
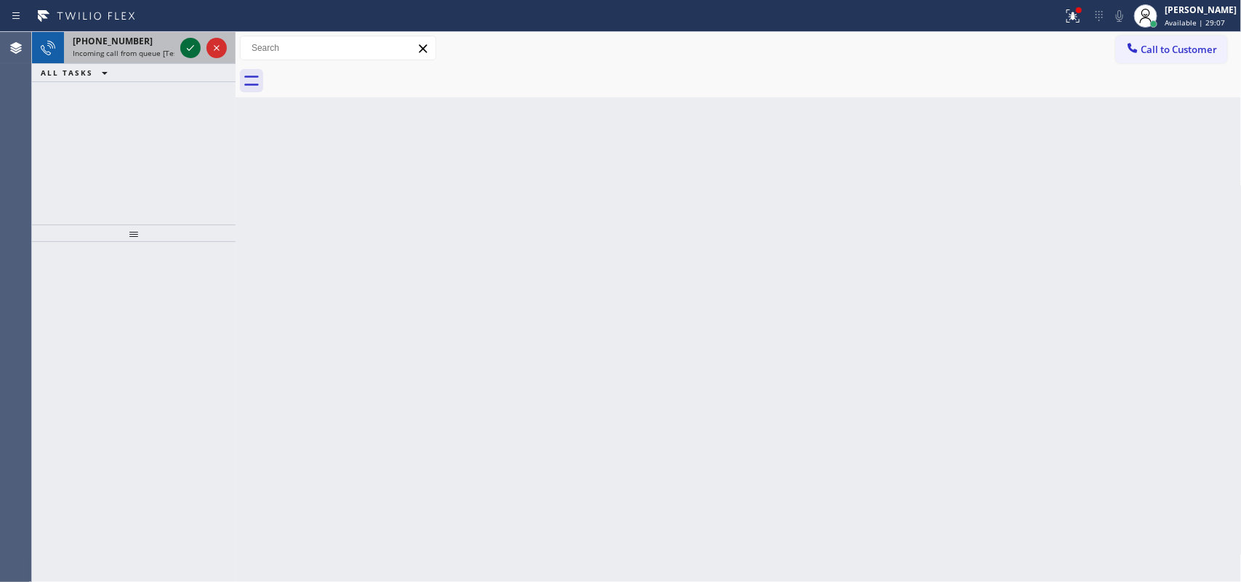
click at [186, 41] on icon at bounding box center [190, 47] width 17 height 17
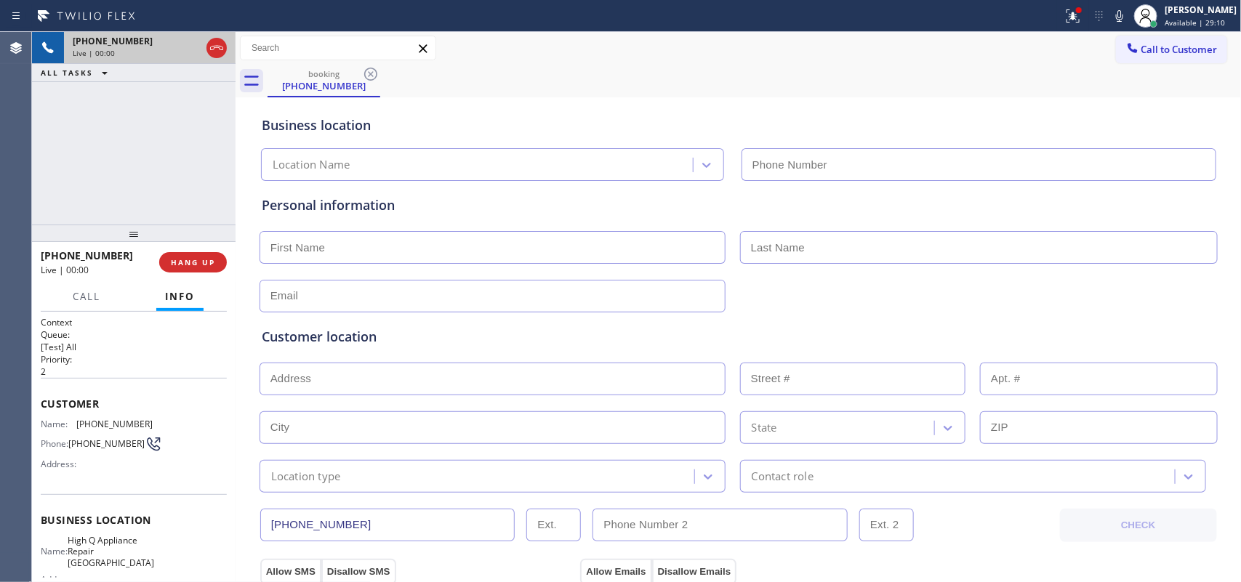
type input "[PHONE_NUMBER]"
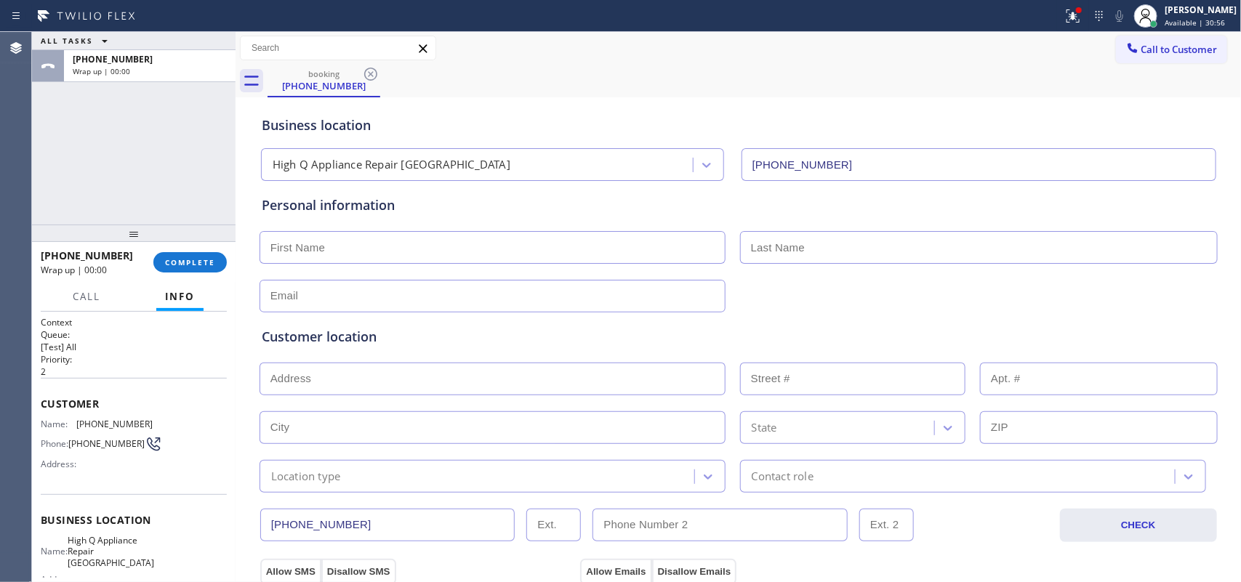
click at [86, 205] on div "ALL TASKS ALL TASKS ACTIVE TASKS TASKS IN WRAP UP +12242813509 Wrap up | 00:00" at bounding box center [134, 128] width 204 height 193
click at [191, 271] on button "COMPLETE" at bounding box center [189, 262] width 73 height 20
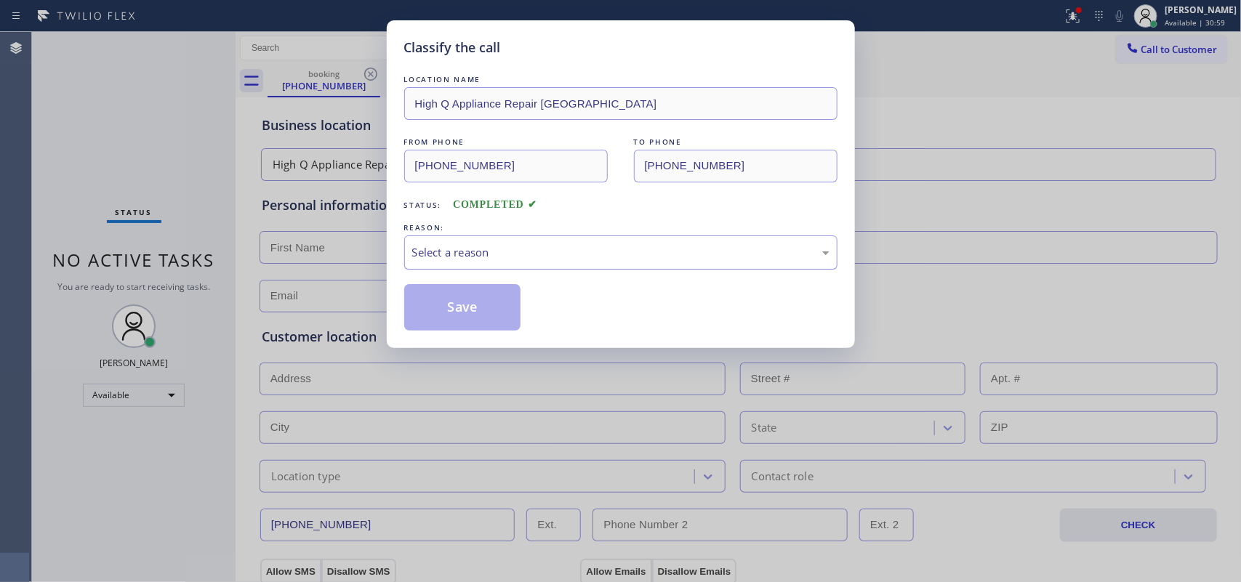
click at [458, 259] on div "Select a reason" at bounding box center [620, 252] width 417 height 17
click at [492, 320] on button "Save" at bounding box center [462, 307] width 117 height 47
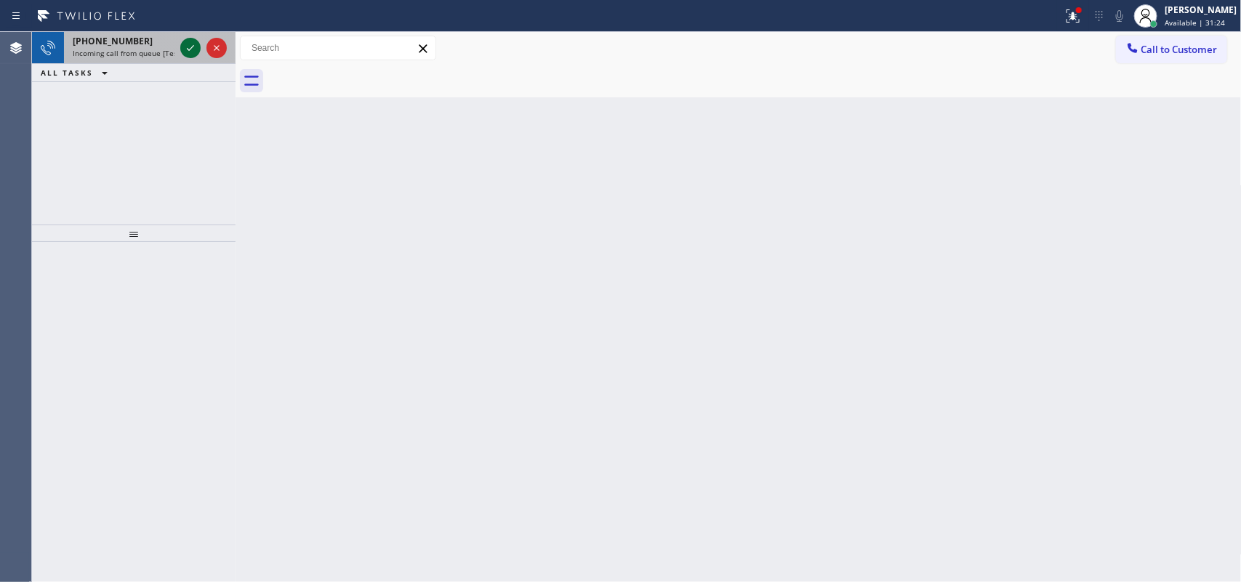
click at [184, 49] on icon at bounding box center [190, 47] width 17 height 17
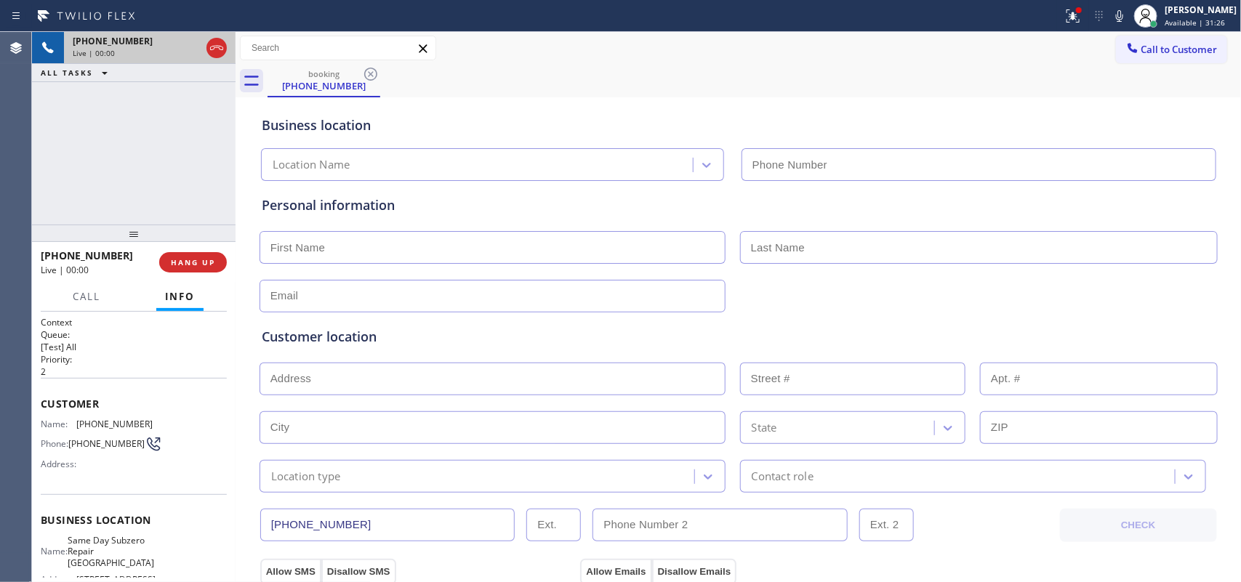
type input "[PHONE_NUMBER]"
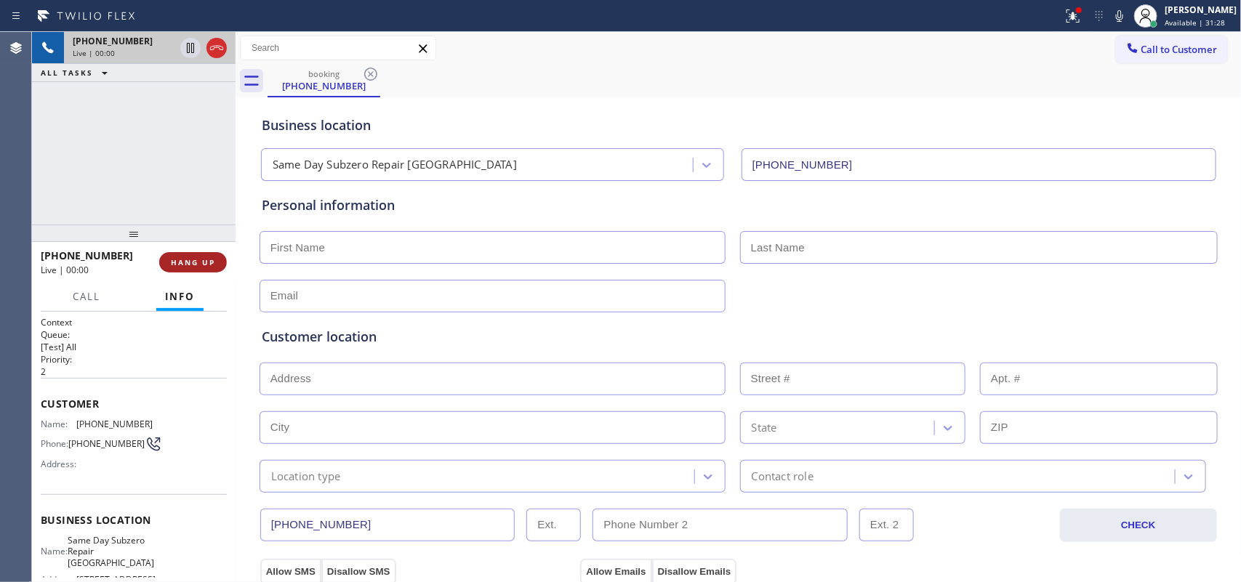
click at [199, 255] on button "HANG UP" at bounding box center [193, 262] width 68 height 20
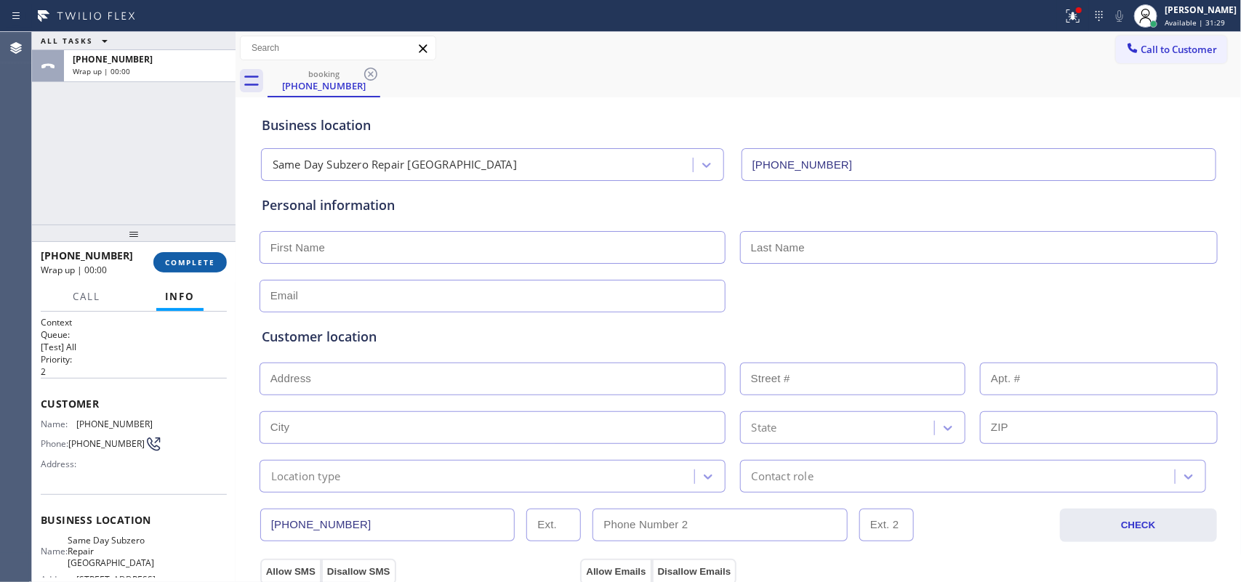
click at [199, 255] on button "COMPLETE" at bounding box center [189, 262] width 73 height 20
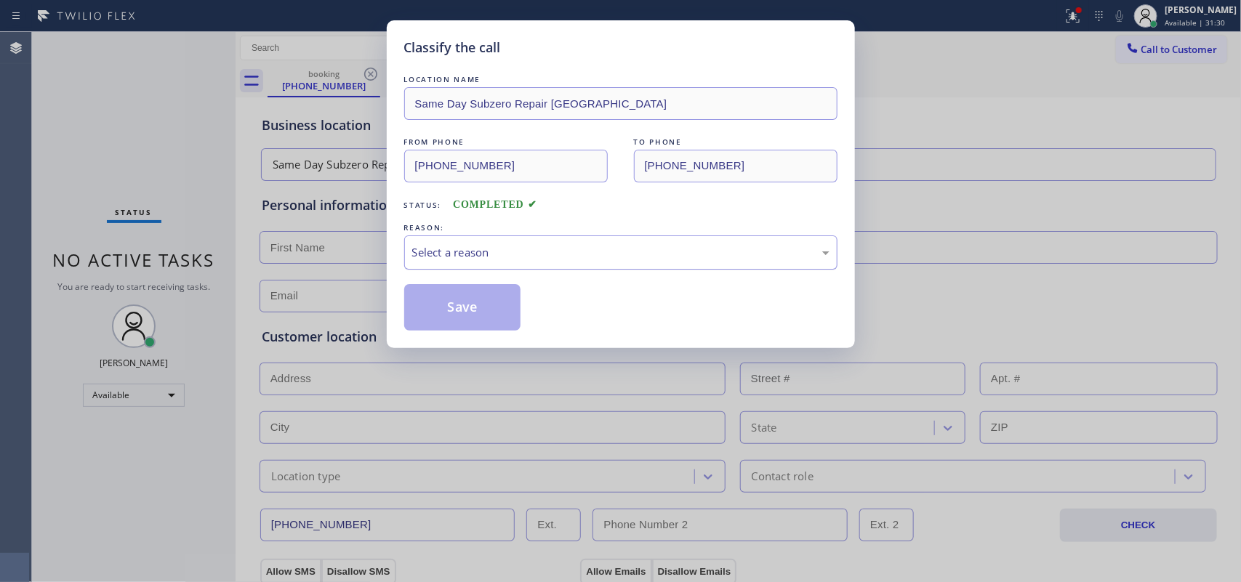
click at [508, 238] on div "Select a reason" at bounding box center [620, 253] width 433 height 34
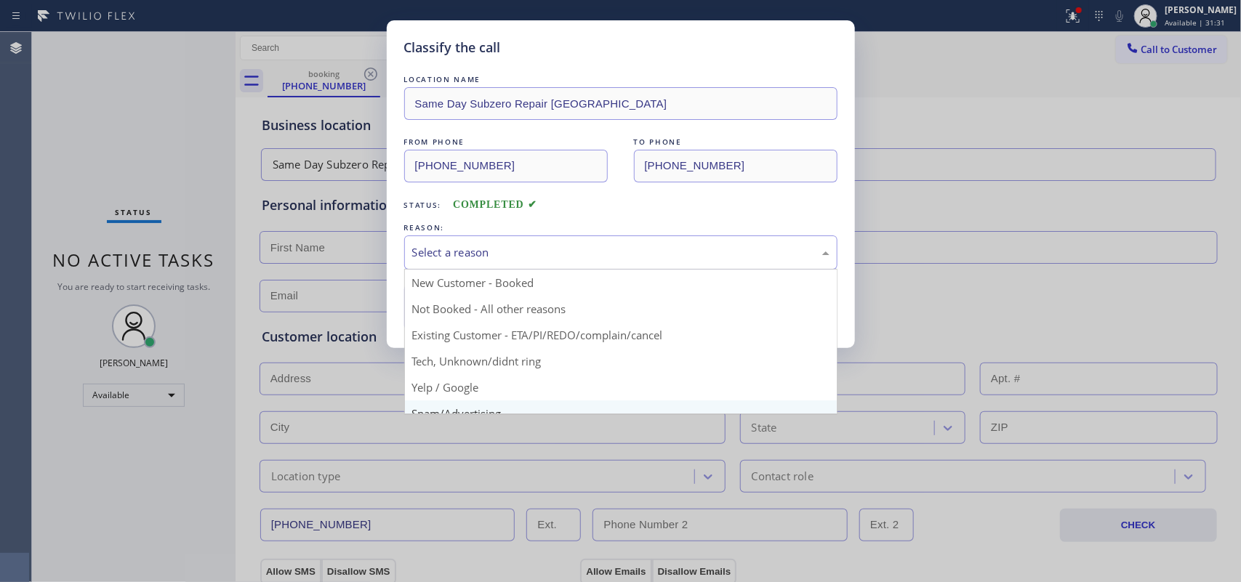
scroll to position [100, 0]
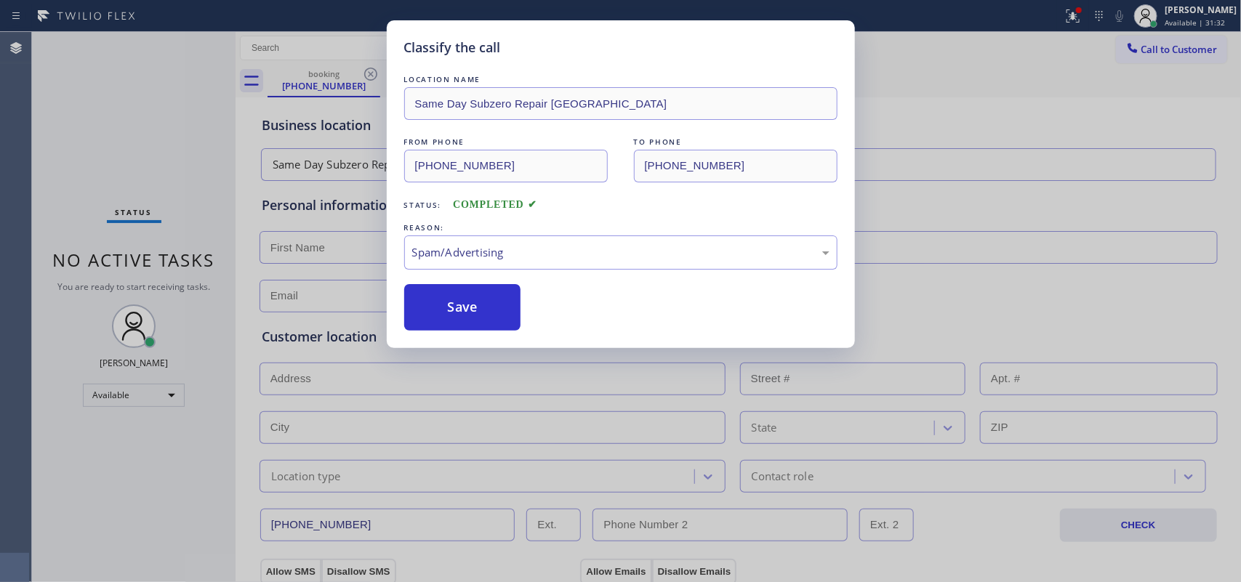
click at [504, 327] on button "Save" at bounding box center [462, 307] width 117 height 47
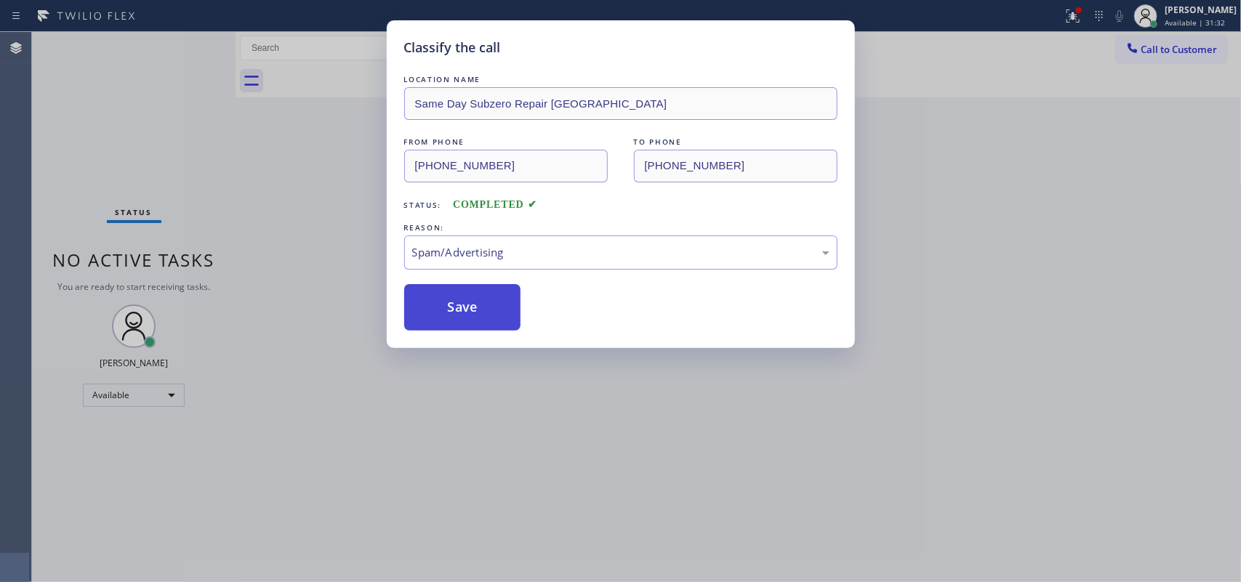
click at [502, 313] on button "Save" at bounding box center [462, 307] width 117 height 47
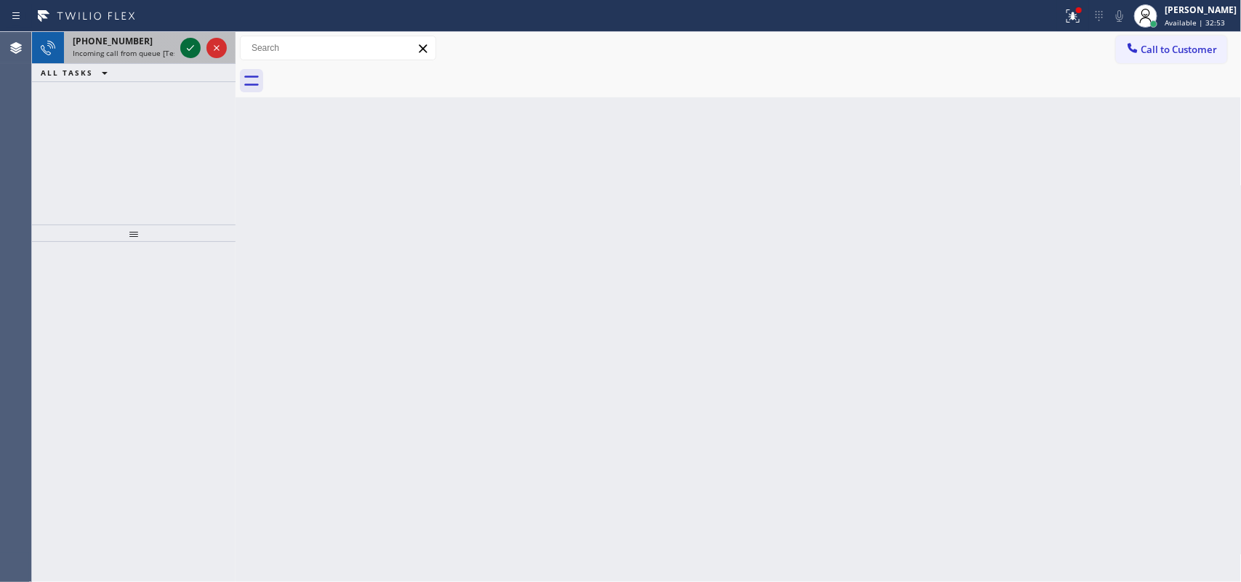
click at [191, 47] on icon at bounding box center [190, 48] width 7 height 6
click at [194, 44] on icon at bounding box center [190, 47] width 17 height 17
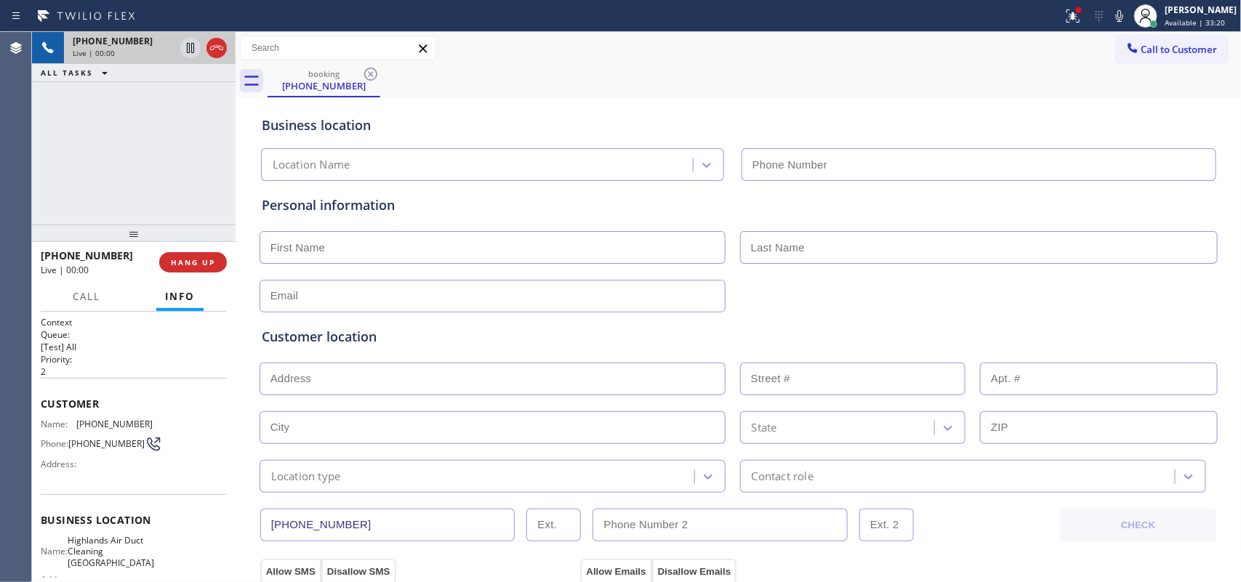
type input "[PHONE_NUMBER]"
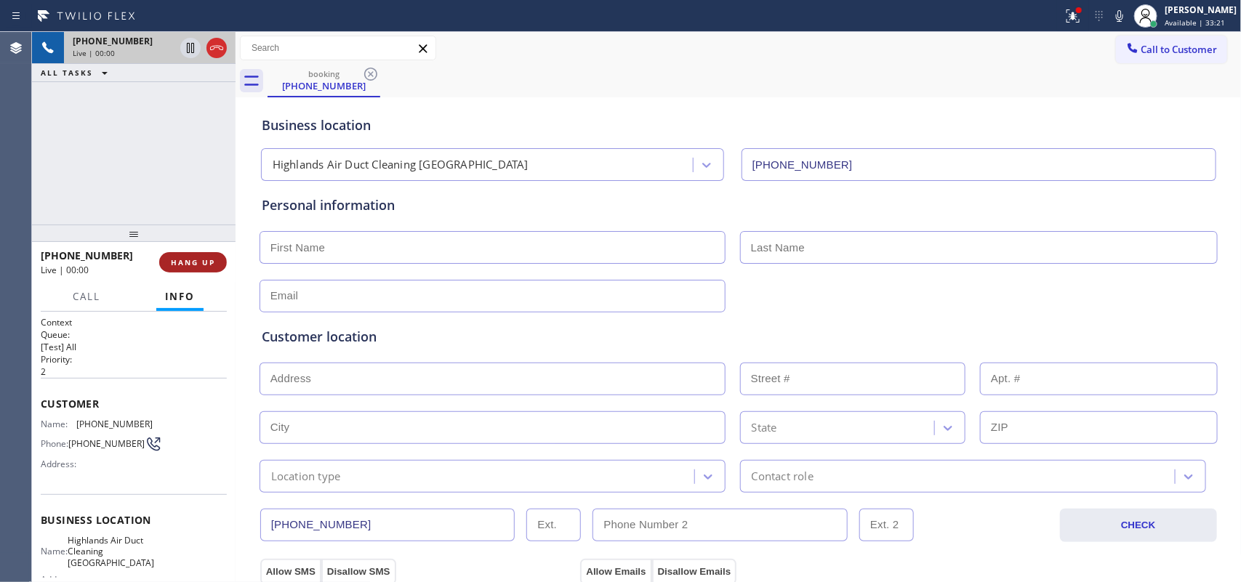
click at [195, 262] on span "HANG UP" at bounding box center [193, 262] width 44 height 10
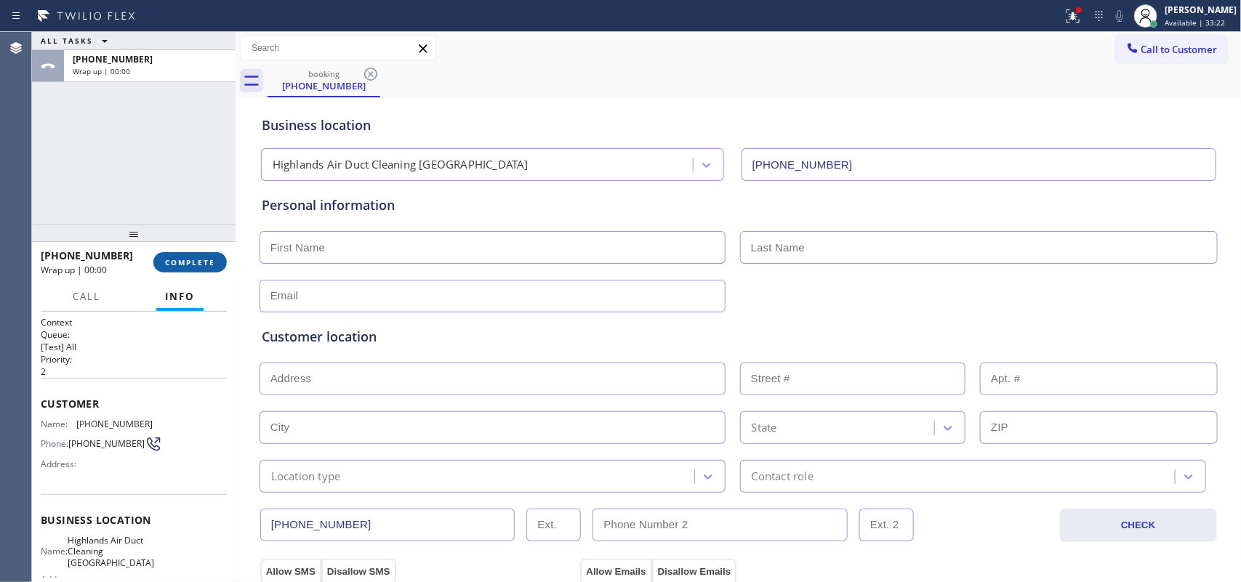
click at [195, 262] on span "COMPLETE" at bounding box center [190, 262] width 50 height 10
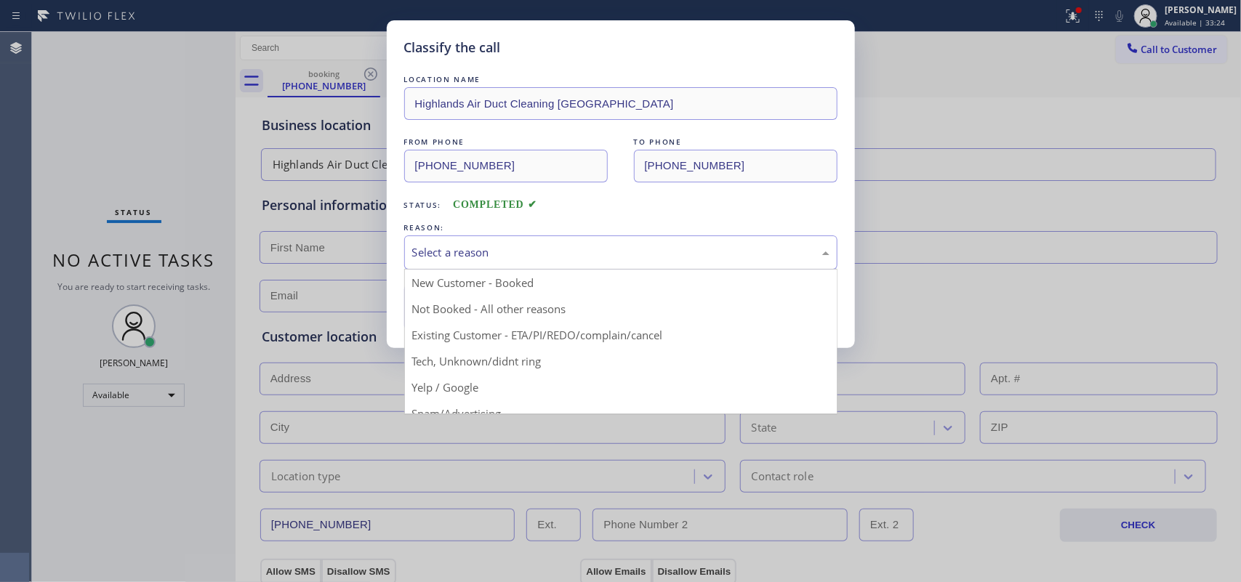
click at [625, 252] on div "Select a reason" at bounding box center [620, 252] width 417 height 17
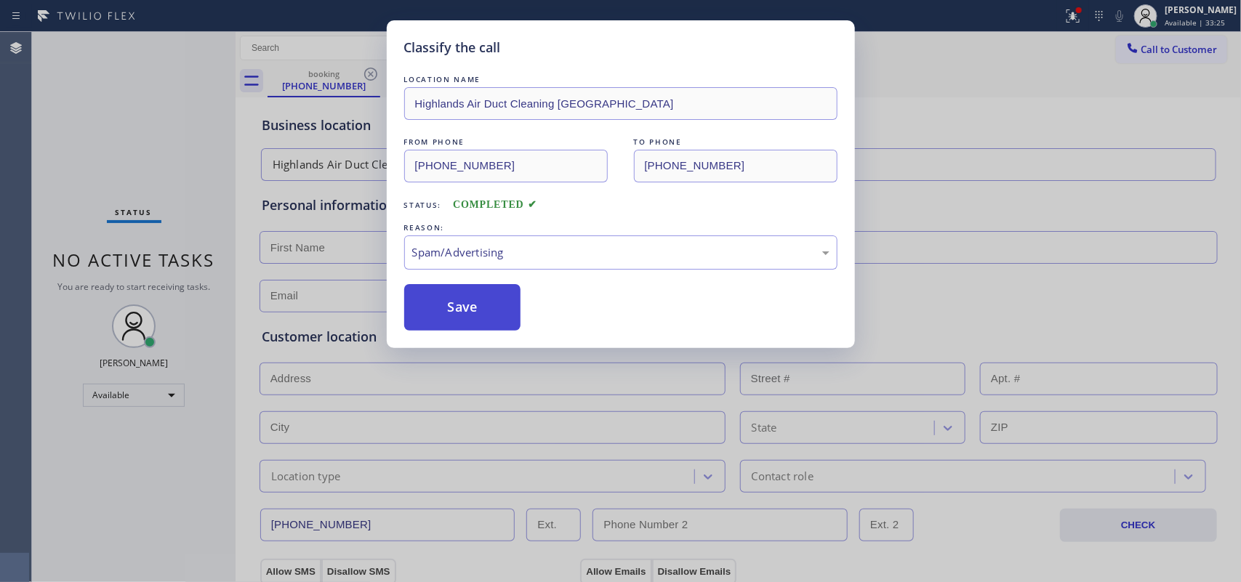
click at [489, 311] on button "Save" at bounding box center [462, 307] width 117 height 47
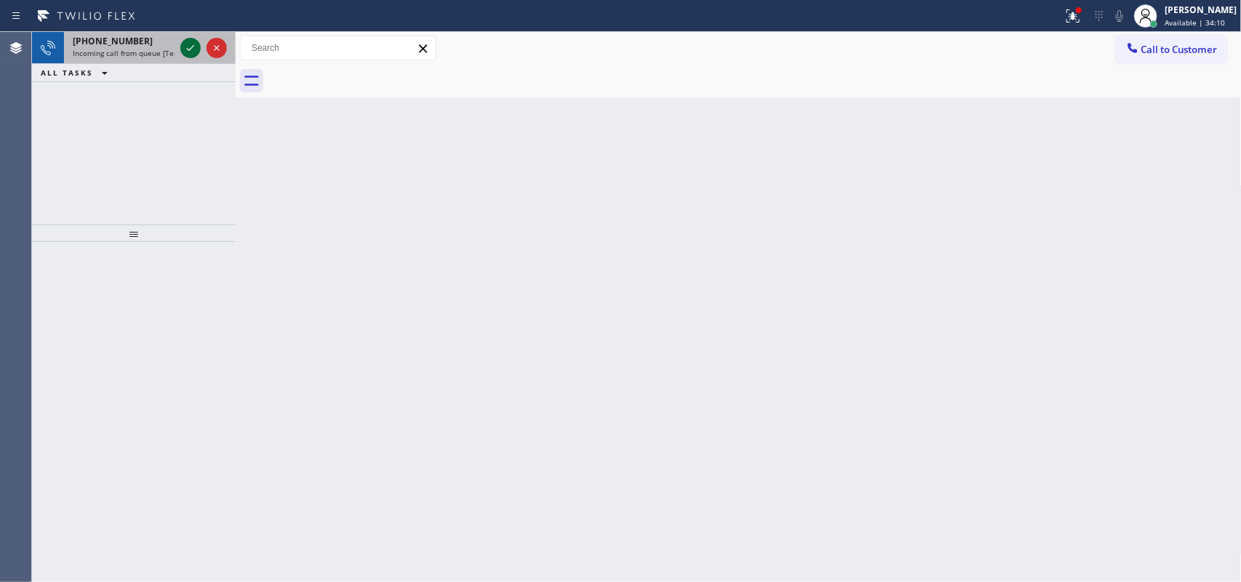
click at [188, 52] on icon at bounding box center [190, 47] width 17 height 17
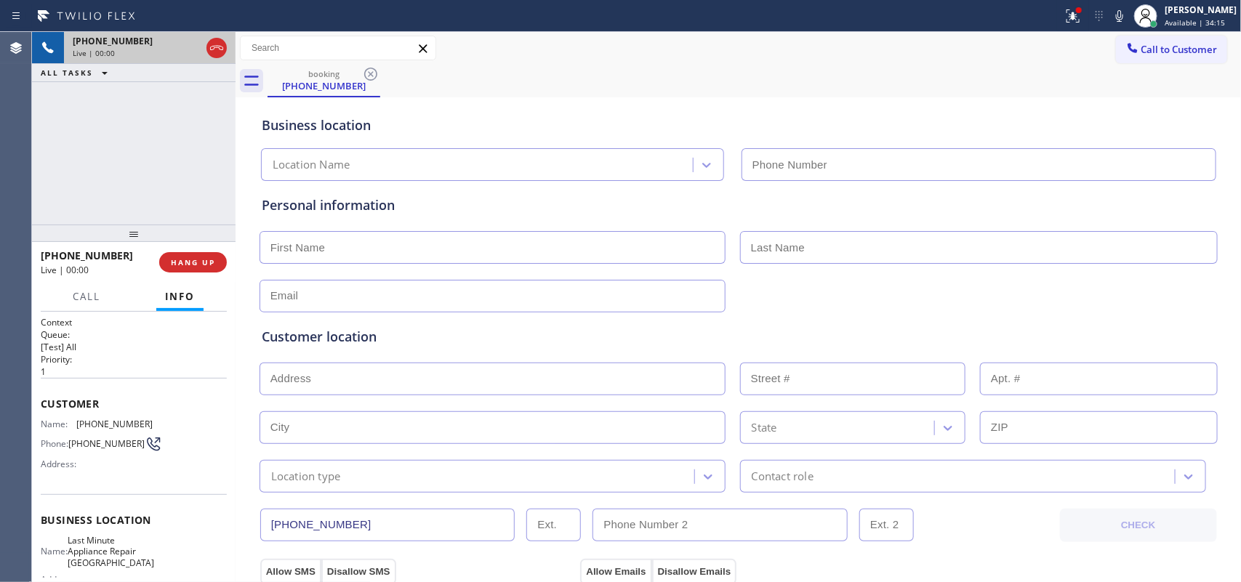
type input "[PHONE_NUMBER]"
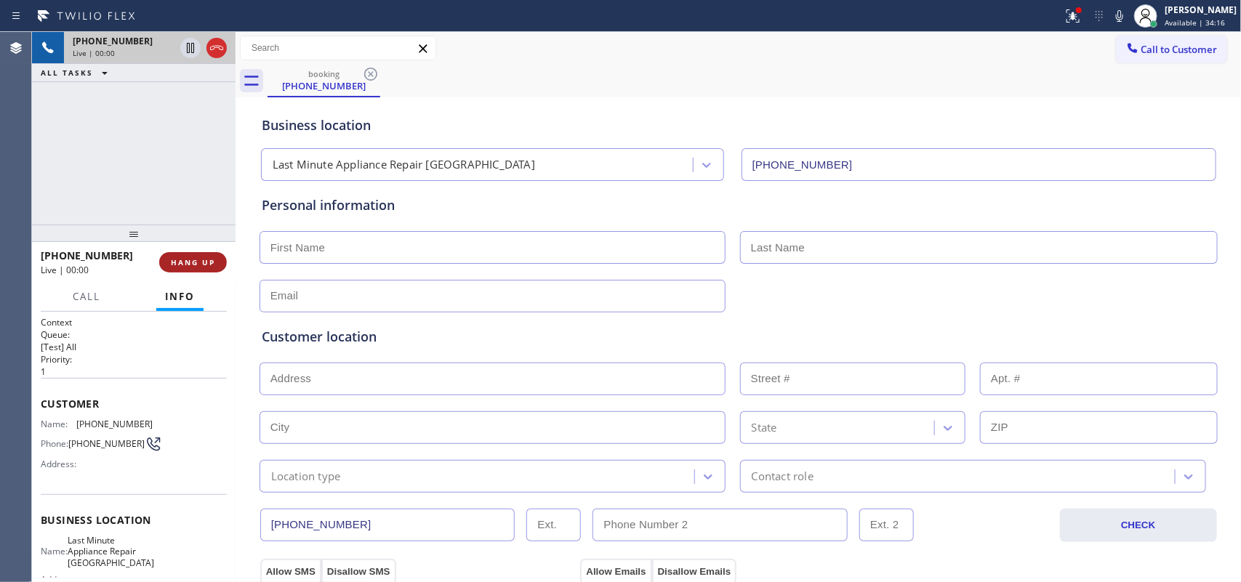
click at [205, 255] on button "HANG UP" at bounding box center [193, 262] width 68 height 20
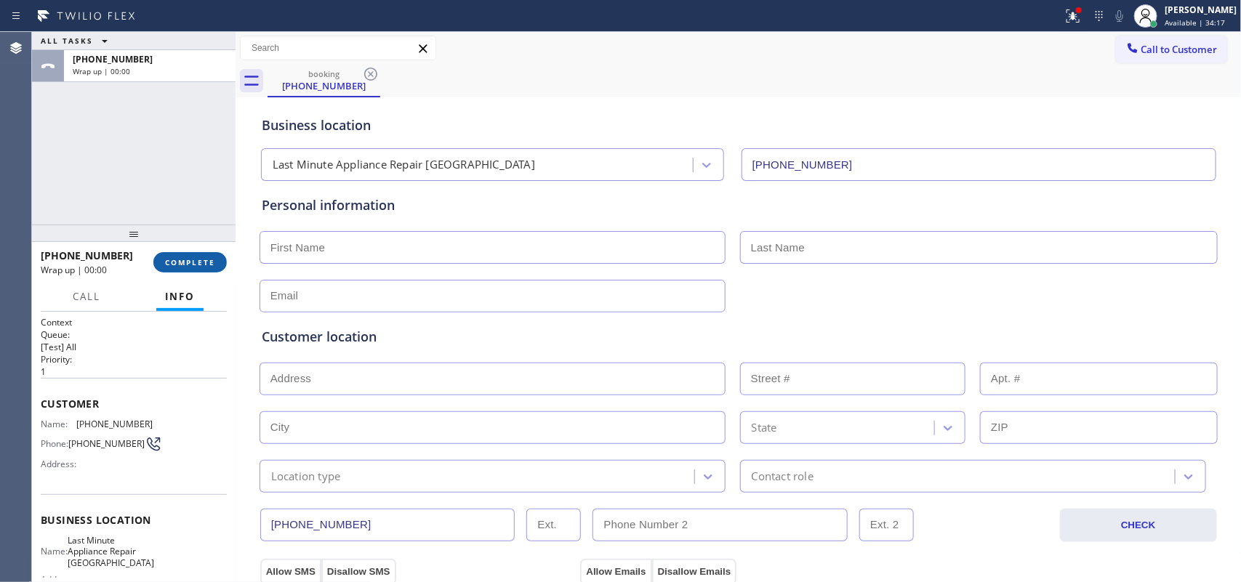
click at [201, 255] on button "COMPLETE" at bounding box center [189, 262] width 73 height 20
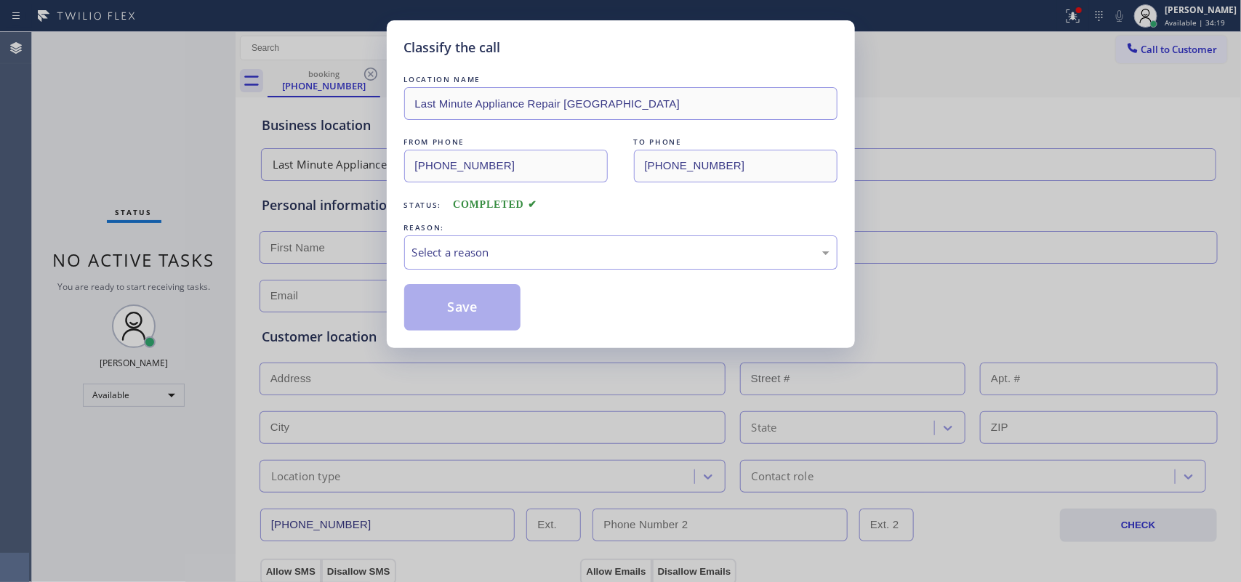
click at [529, 287] on div "Save" at bounding box center [620, 307] width 433 height 47
click at [545, 260] on div "Select a reason" at bounding box center [620, 252] width 417 height 17
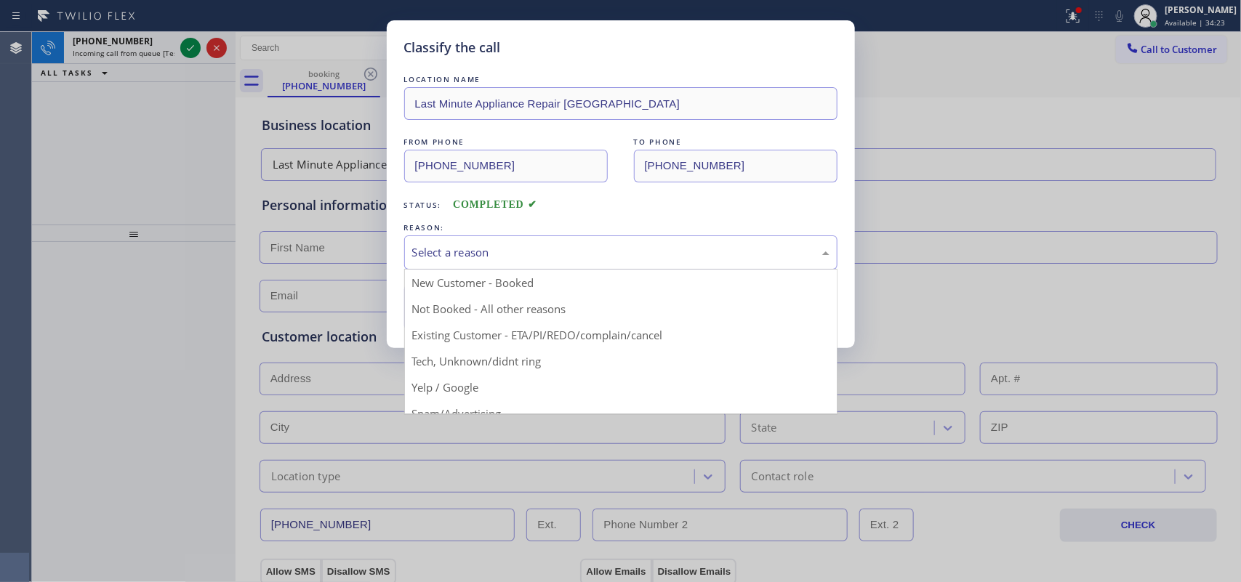
scroll to position [100, 0]
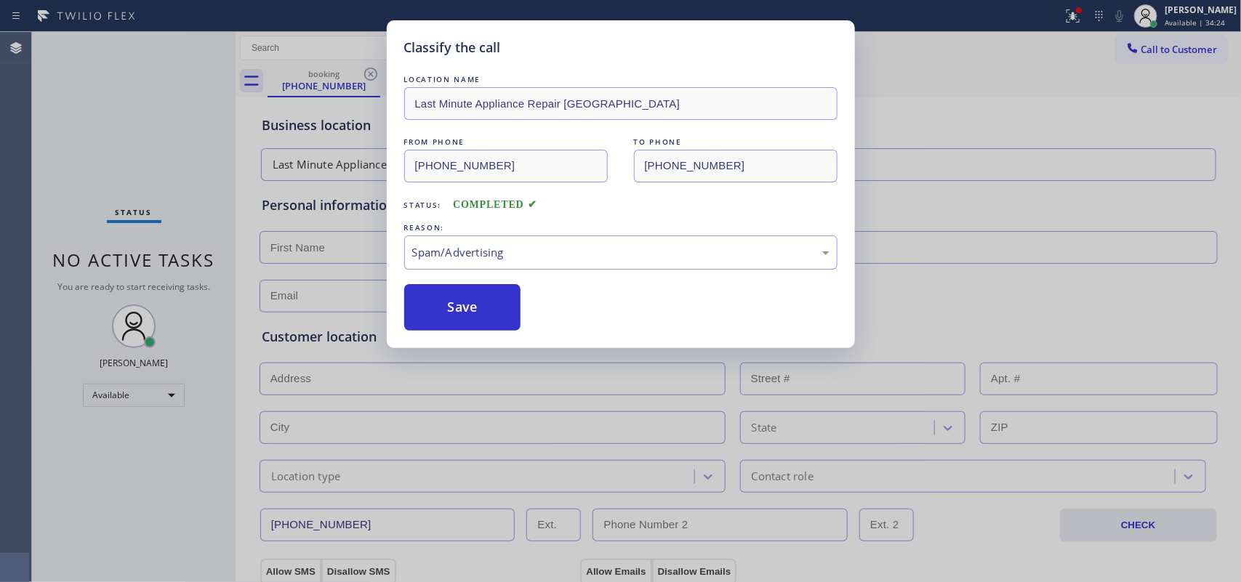
click at [482, 325] on button "Save" at bounding box center [462, 307] width 117 height 47
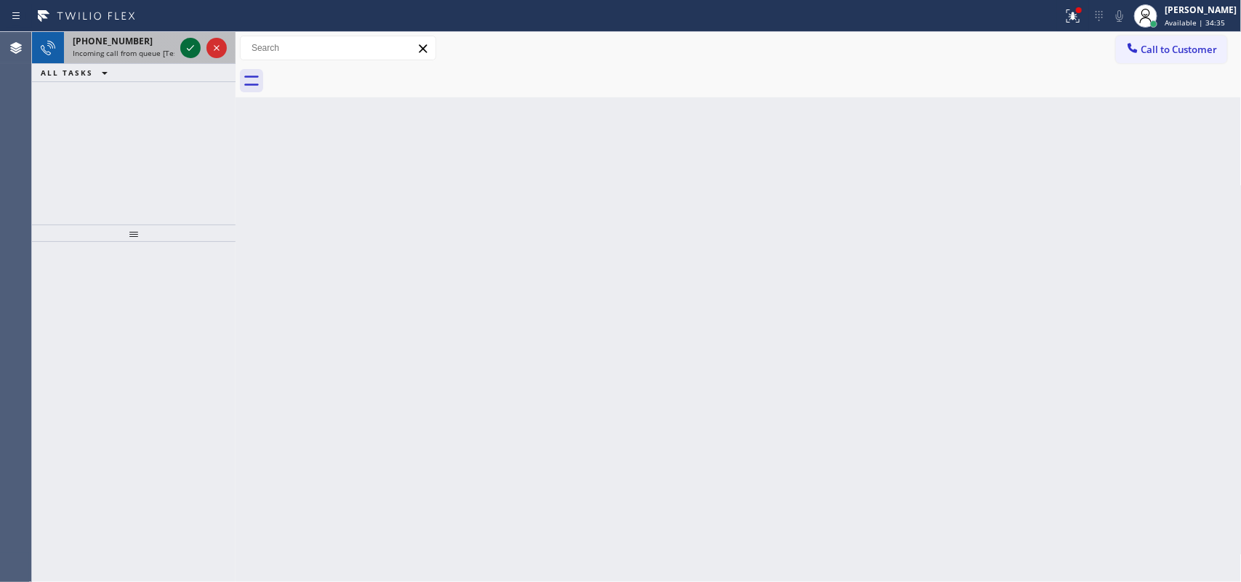
click at [195, 48] on icon at bounding box center [190, 47] width 17 height 17
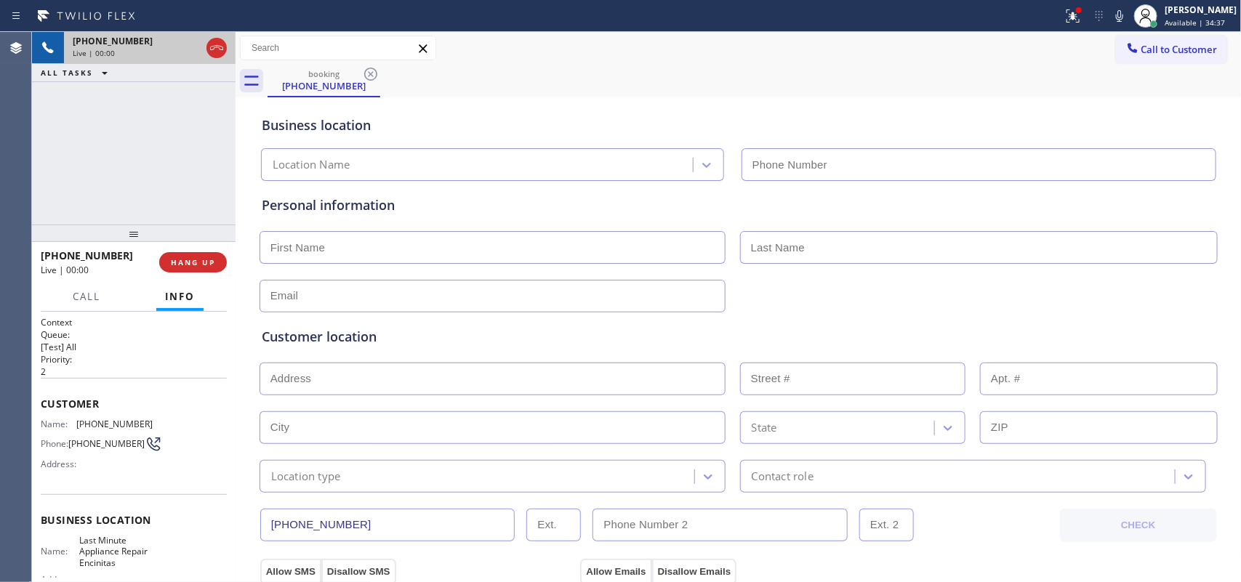
type input "[PHONE_NUMBER]"
click at [204, 263] on span "HANG UP" at bounding box center [193, 262] width 44 height 10
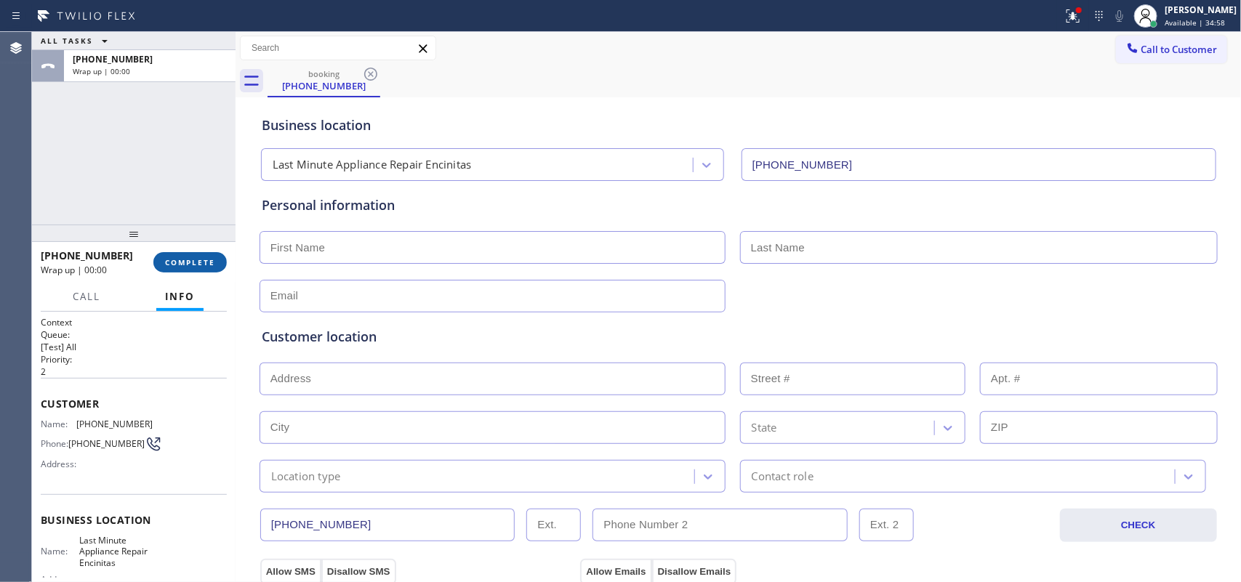
click at [204, 263] on span "COMPLETE" at bounding box center [190, 262] width 50 height 10
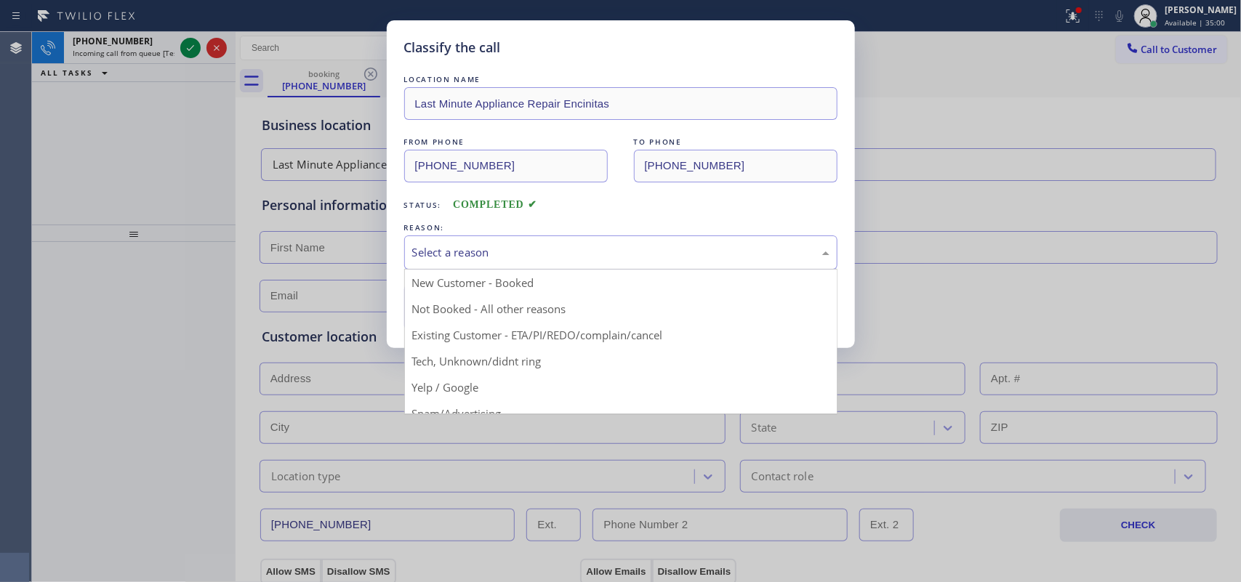
click at [528, 261] on div "Select a reason" at bounding box center [620, 252] width 417 height 17
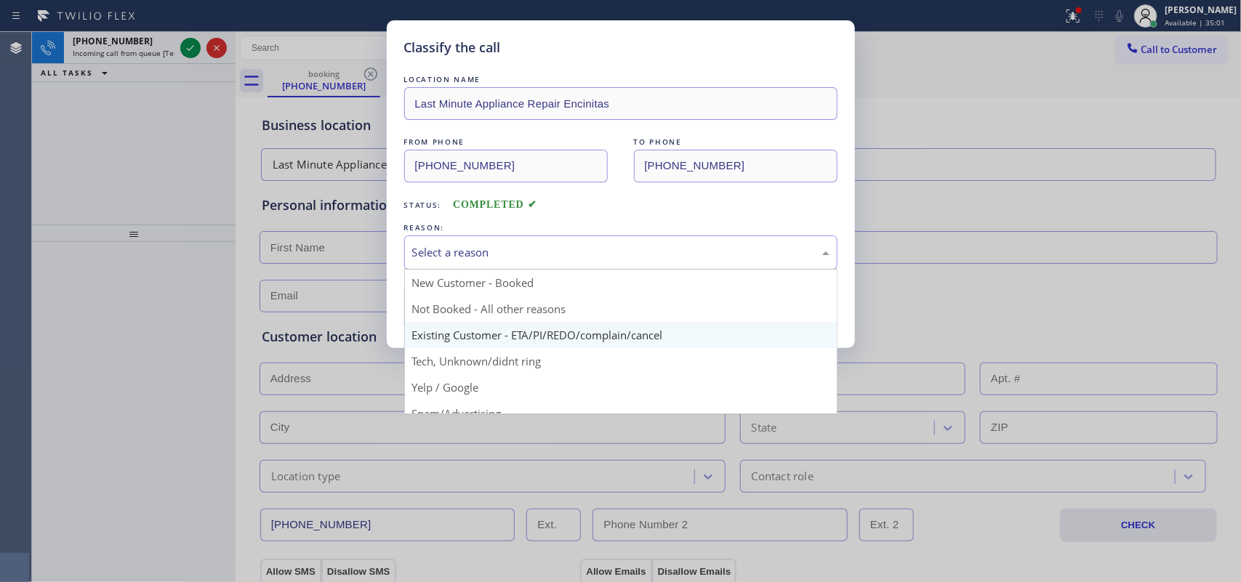
scroll to position [91, 0]
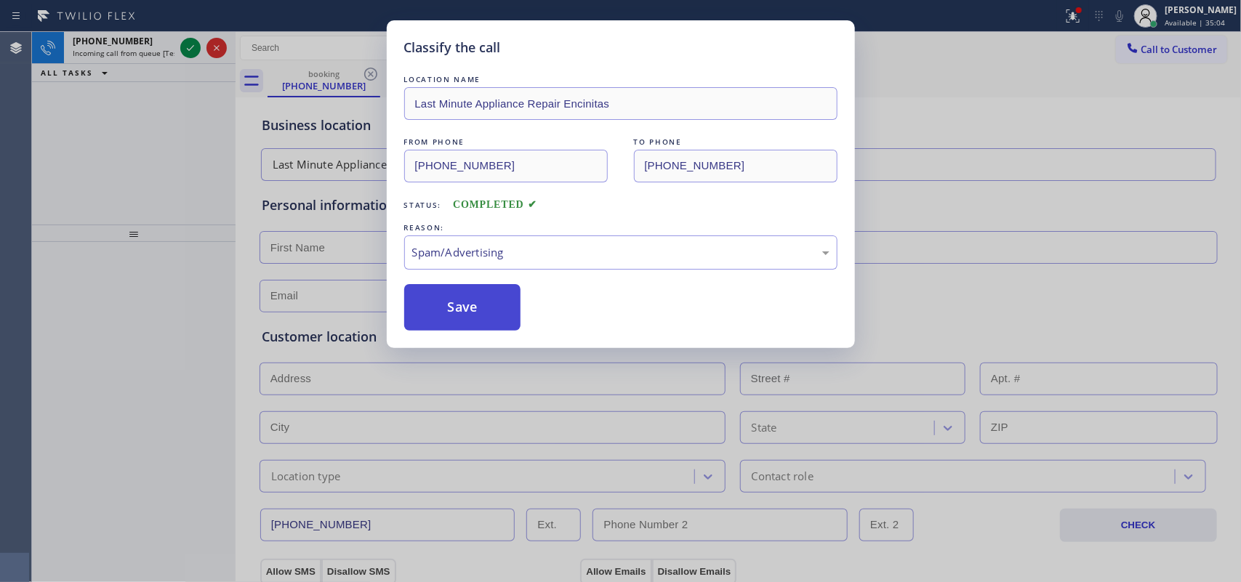
click at [477, 303] on button "Save" at bounding box center [462, 307] width 117 height 47
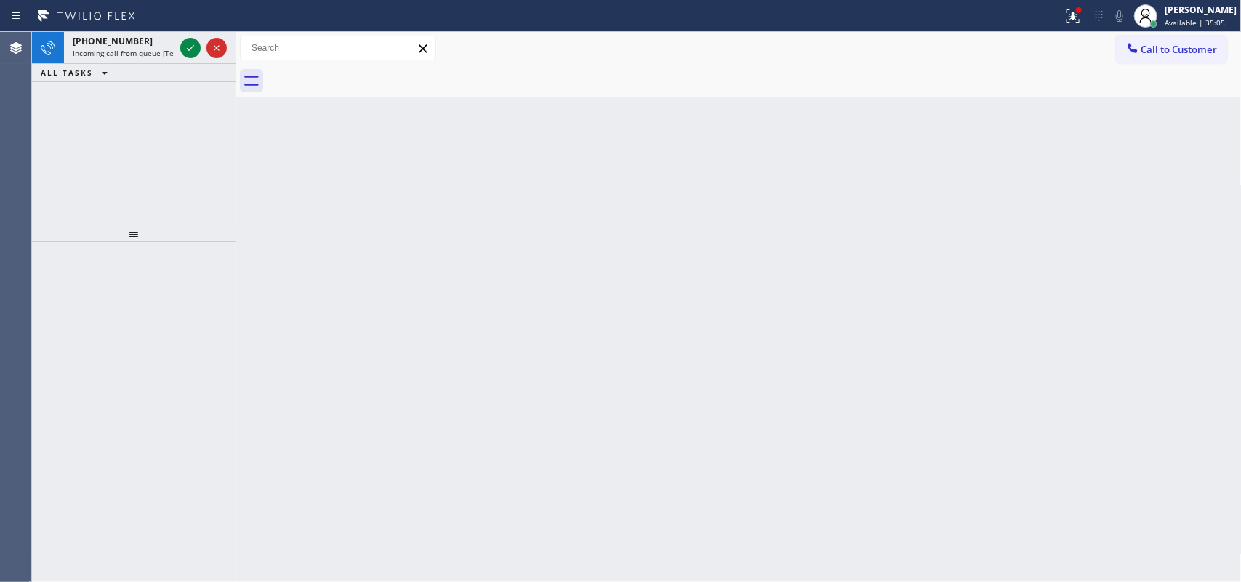
click at [186, 49] on icon at bounding box center [190, 47] width 17 height 17
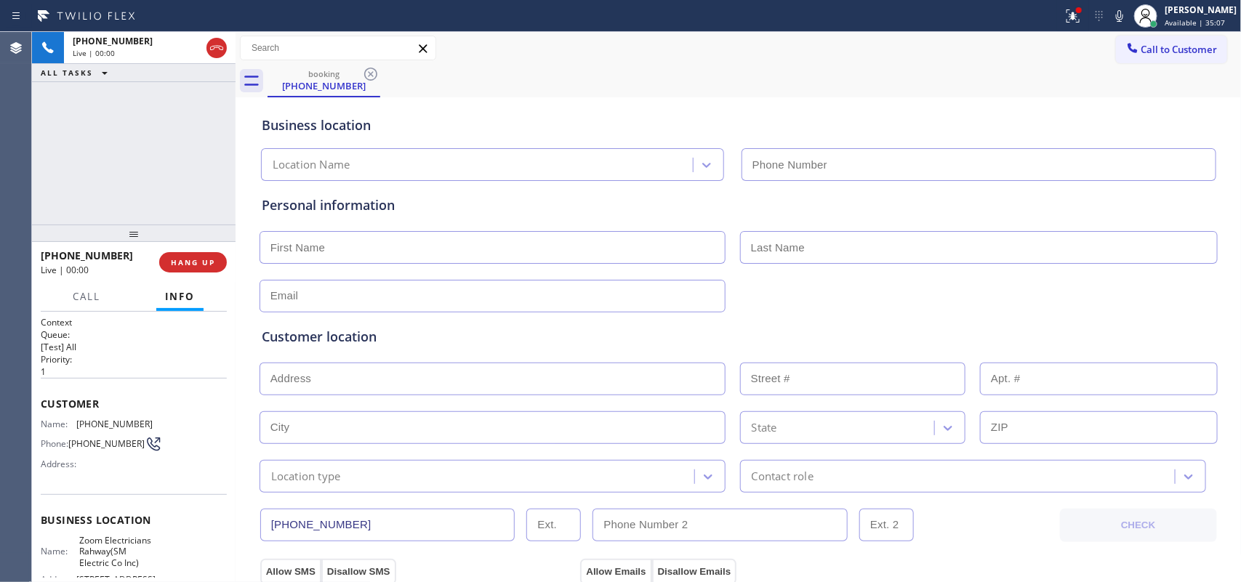
type input "[PHONE_NUMBER]"
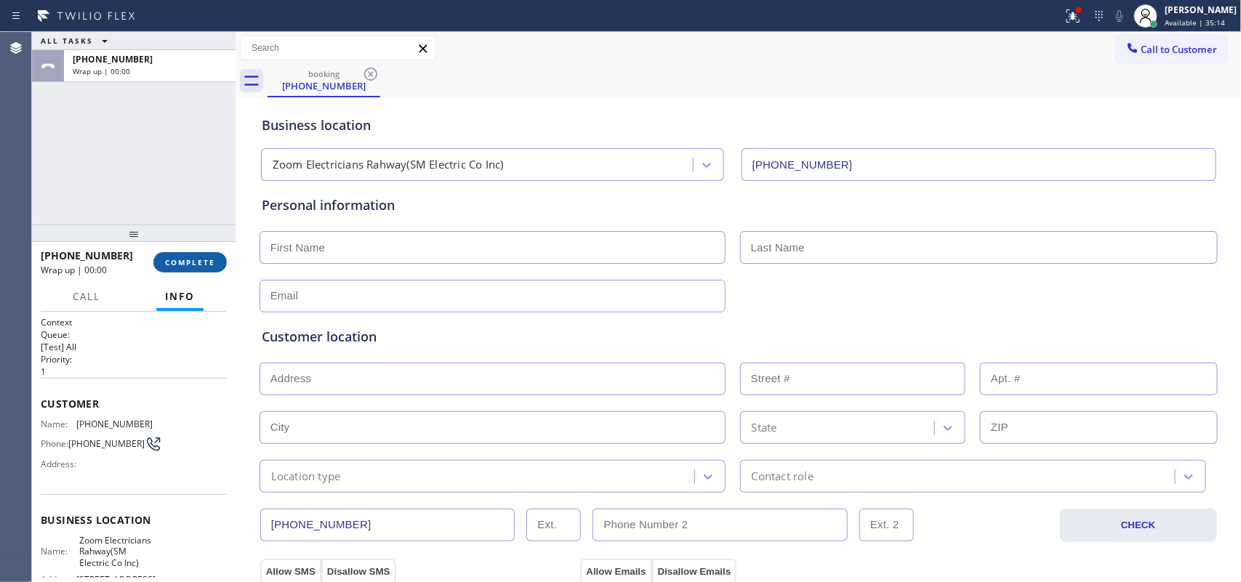
click at [183, 252] on button "COMPLETE" at bounding box center [189, 262] width 73 height 20
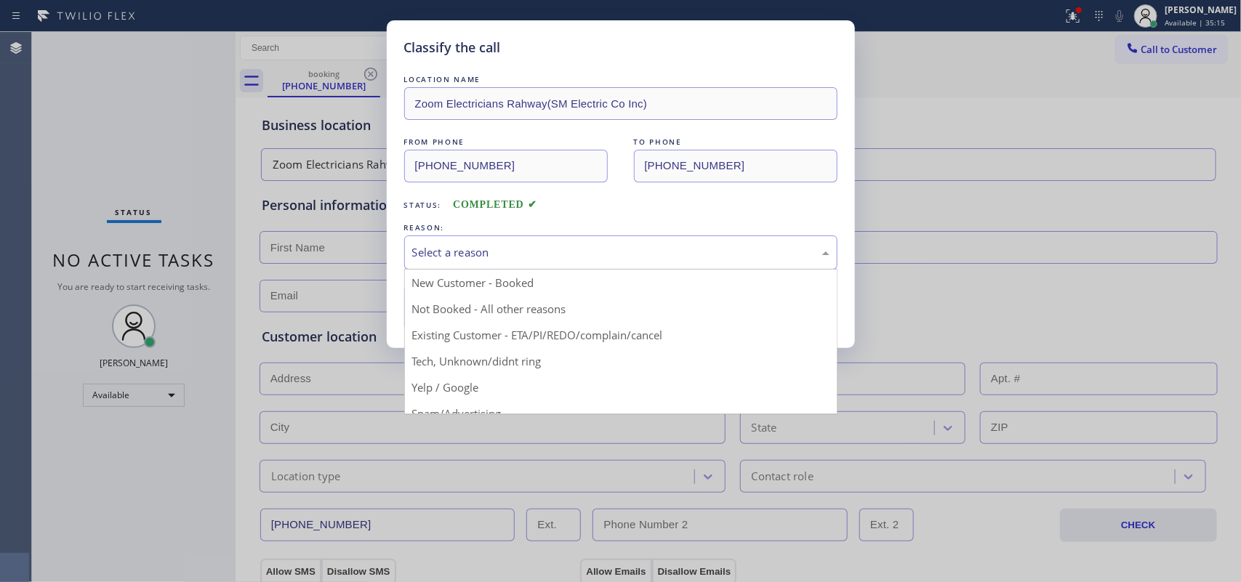
click at [433, 249] on div "Select a reason" at bounding box center [620, 252] width 417 height 17
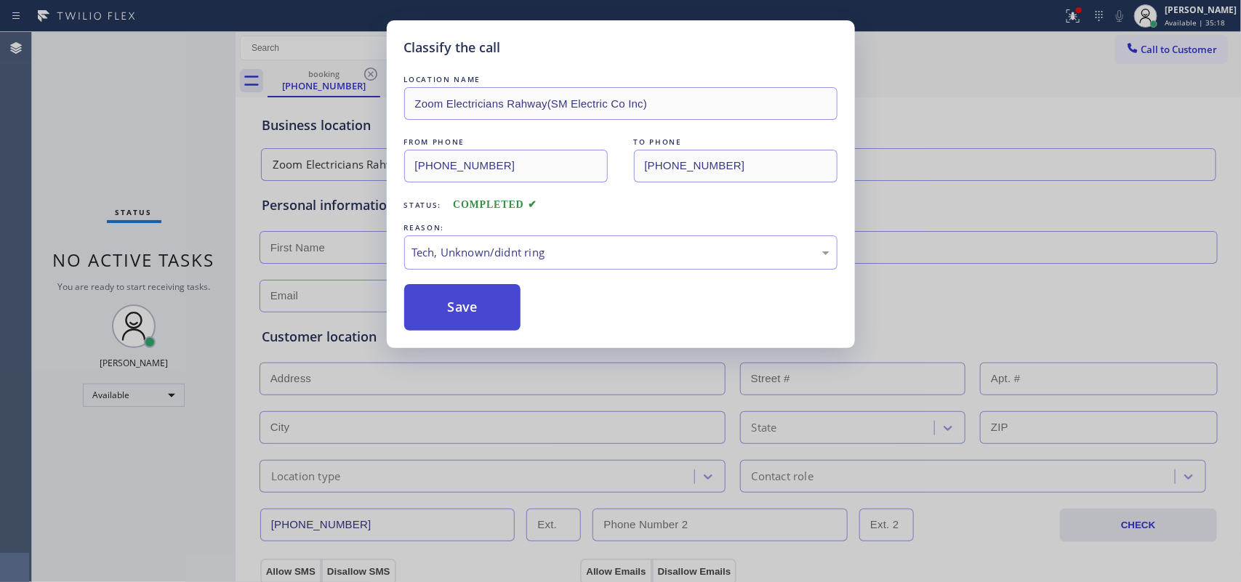
click at [485, 302] on button "Save" at bounding box center [462, 307] width 117 height 47
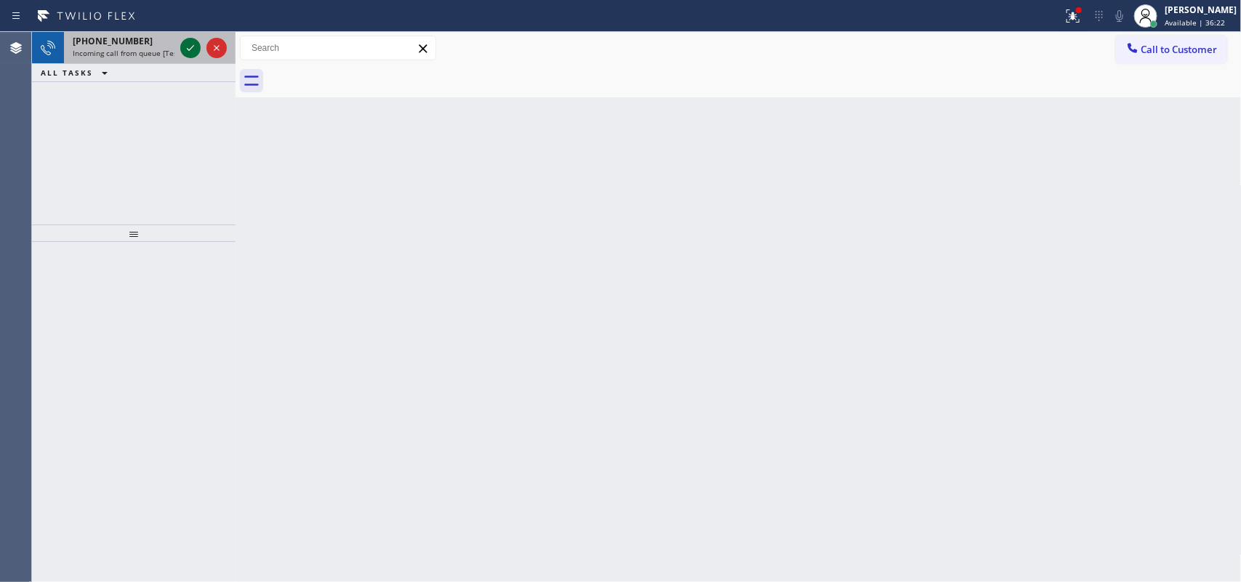
click at [193, 49] on icon at bounding box center [190, 47] width 17 height 17
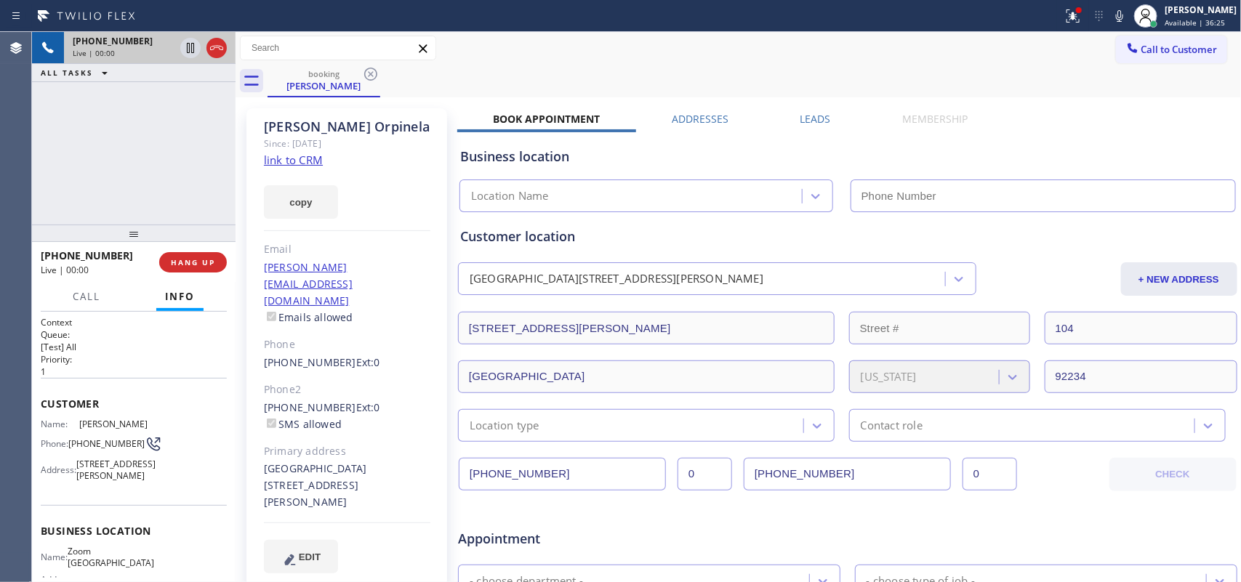
type input "[PHONE_NUMBER]"
click at [310, 157] on link "link to CRM" at bounding box center [293, 160] width 59 height 15
click at [81, 297] on span "Call" at bounding box center [87, 296] width 28 height 13
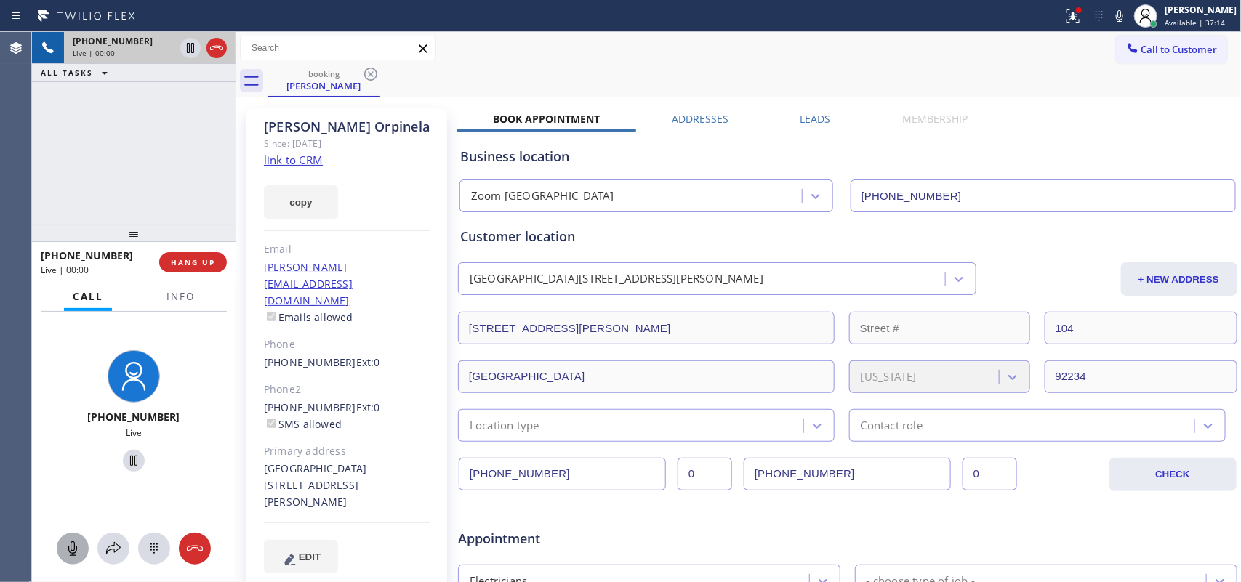
click at [78, 465] on icon at bounding box center [72, 548] width 17 height 17
click at [124, 448] on div at bounding box center [134, 462] width 192 height 30
click at [65, 465] on icon at bounding box center [72, 548] width 17 height 17
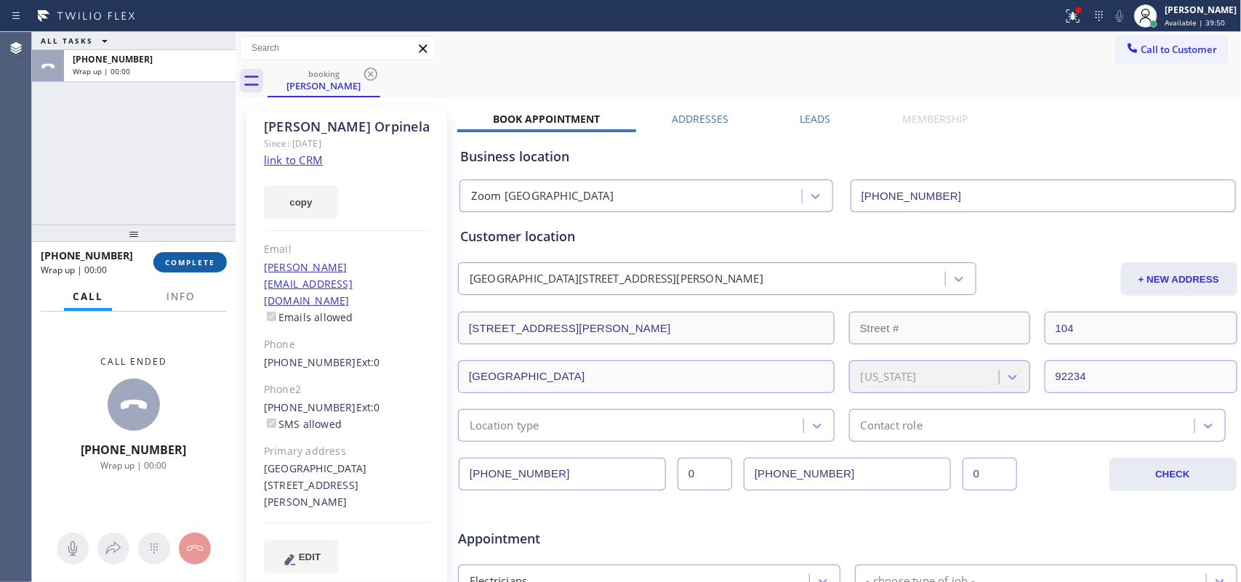
click at [180, 258] on span "COMPLETE" at bounding box center [190, 262] width 50 height 10
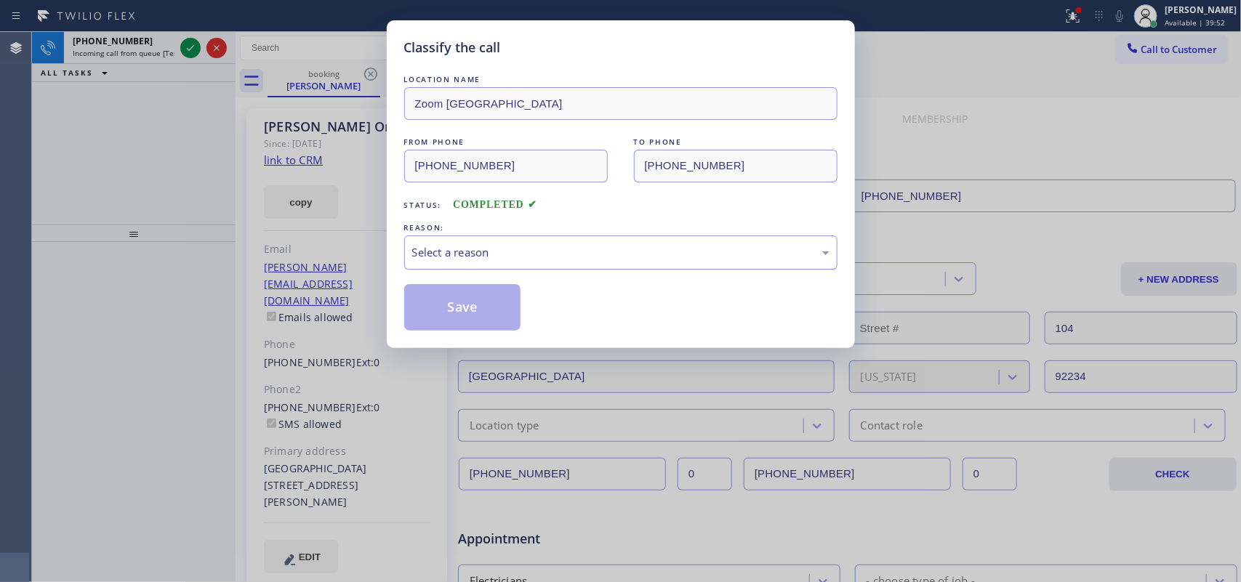
click at [648, 256] on div "Select a reason" at bounding box center [620, 252] width 417 height 17
drag, startPoint x: 481, startPoint y: 316, endPoint x: 372, endPoint y: 234, distance: 136.6
click at [471, 309] on button "Save" at bounding box center [462, 307] width 117 height 47
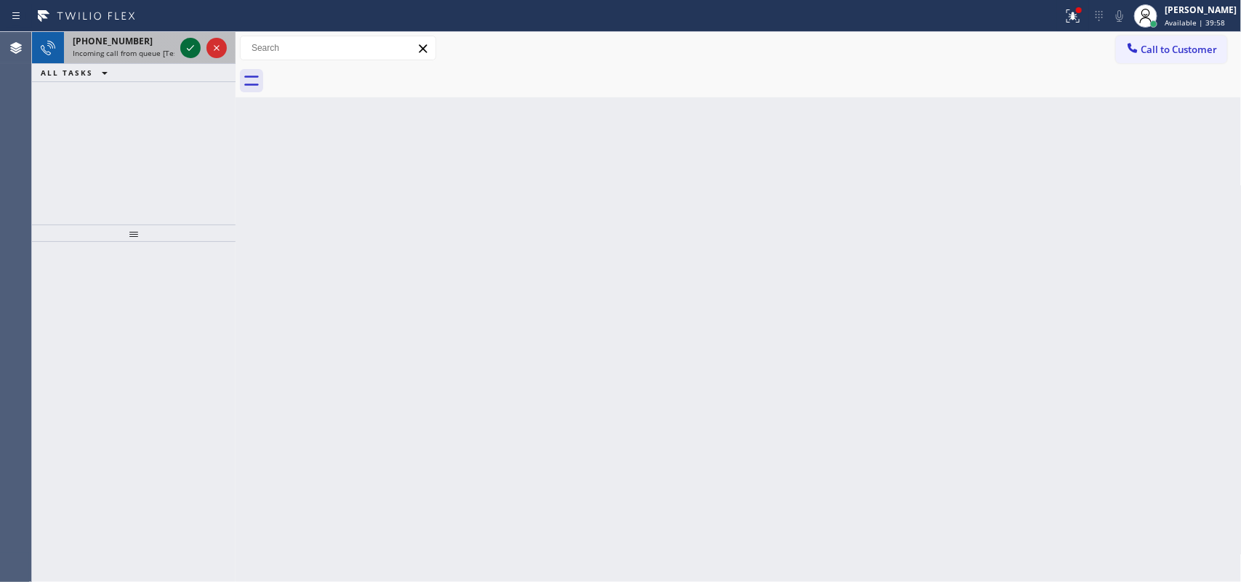
click at [191, 44] on icon at bounding box center [190, 47] width 17 height 17
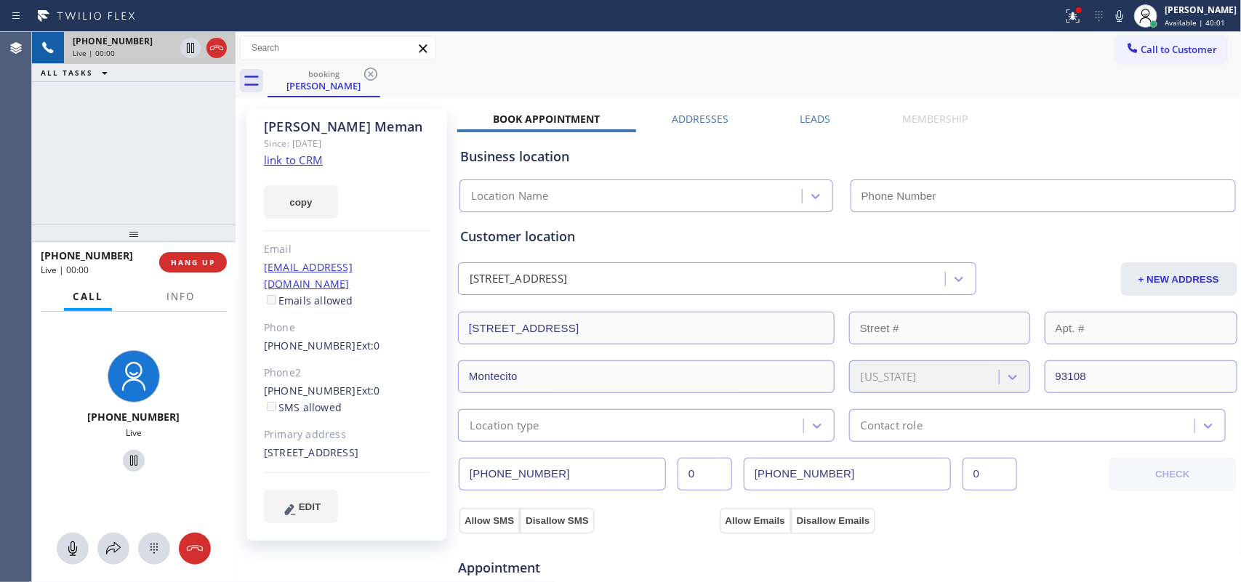
type input "[PHONE_NUMBER]"
click at [287, 160] on link "link to CRM" at bounding box center [293, 160] width 59 height 15
click at [296, 465] on icon at bounding box center [289, 510] width 17 height 18
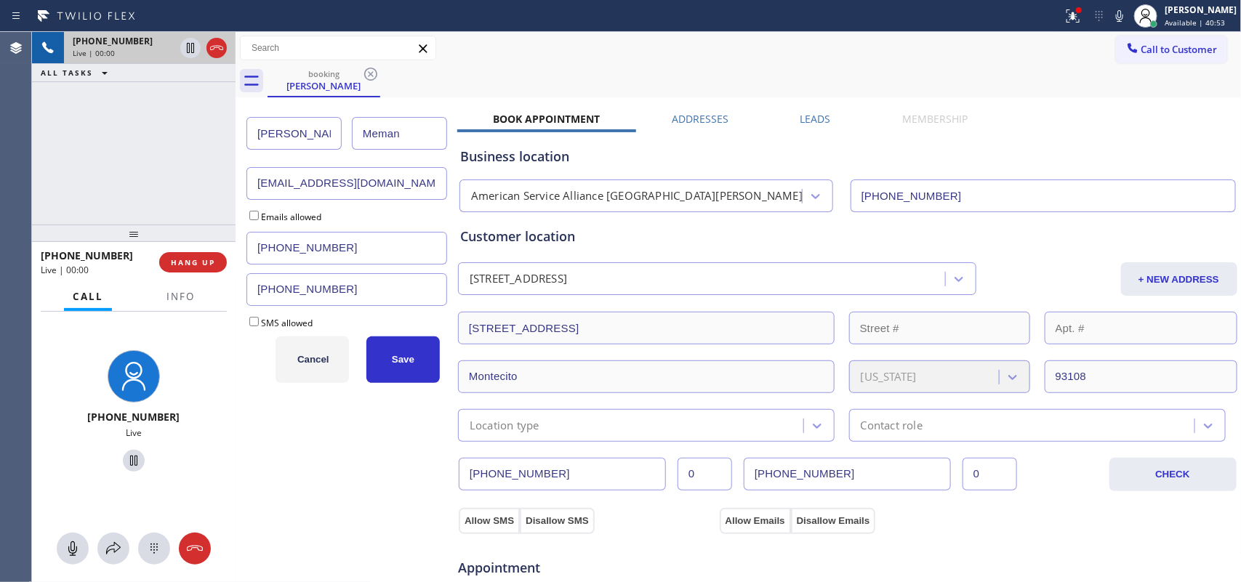
drag, startPoint x: 413, startPoint y: 132, endPoint x: 338, endPoint y: 126, distance: 75.1
click at [338, 126] on div "Jim Meman" at bounding box center [347, 133] width 201 height 50
type input "Newman"
click at [252, 218] on input "Emails allowed" at bounding box center [253, 215] width 9 height 9
checkbox input "true"
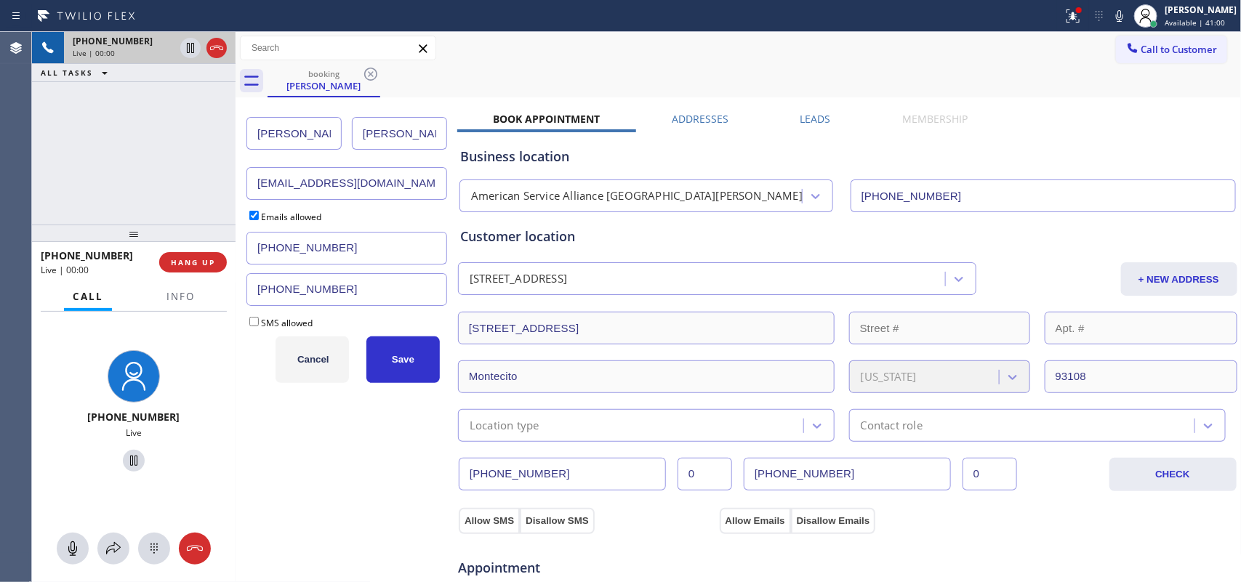
click at [253, 326] on input "SMS allowed" at bounding box center [253, 321] width 9 height 9
checkbox input "true"
click at [405, 353] on button "Save" at bounding box center [403, 360] width 73 height 47
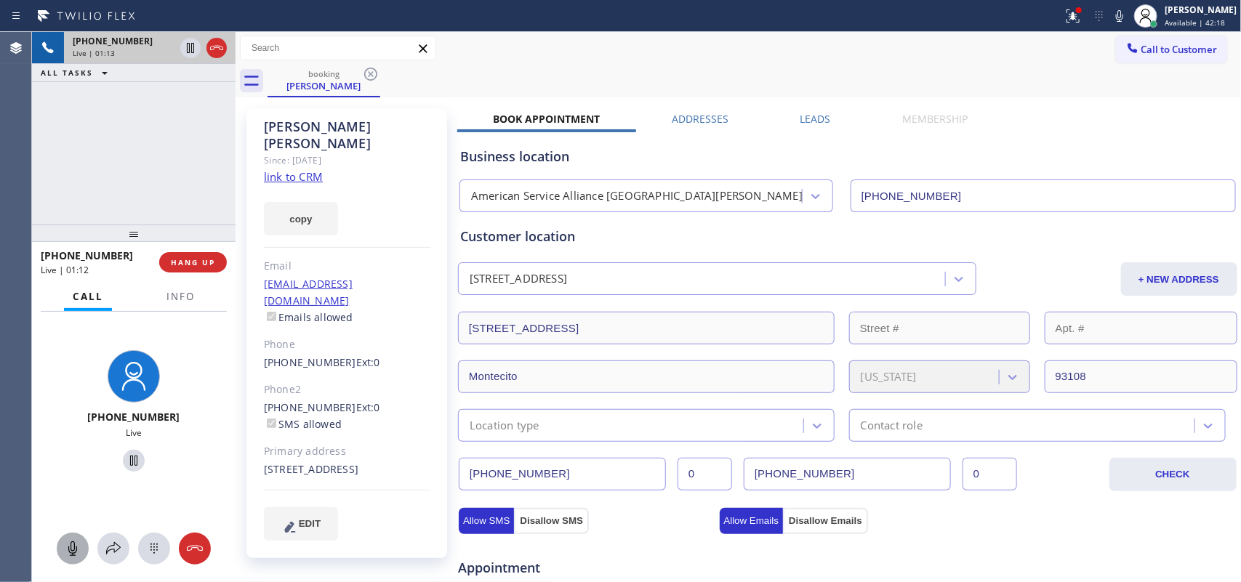
click at [77, 465] on icon at bounding box center [72, 548] width 17 height 17
click at [132, 463] on icon at bounding box center [133, 460] width 17 height 17
drag, startPoint x: 314, startPoint y: 455, endPoint x: 265, endPoint y: 441, distance: 50.8
click at [265, 462] on div "1511 East Valley Road Montecito, 93108 CA" at bounding box center [347, 470] width 167 height 17
copy div "1511 East Valley Road Montecito, 93108 CA"
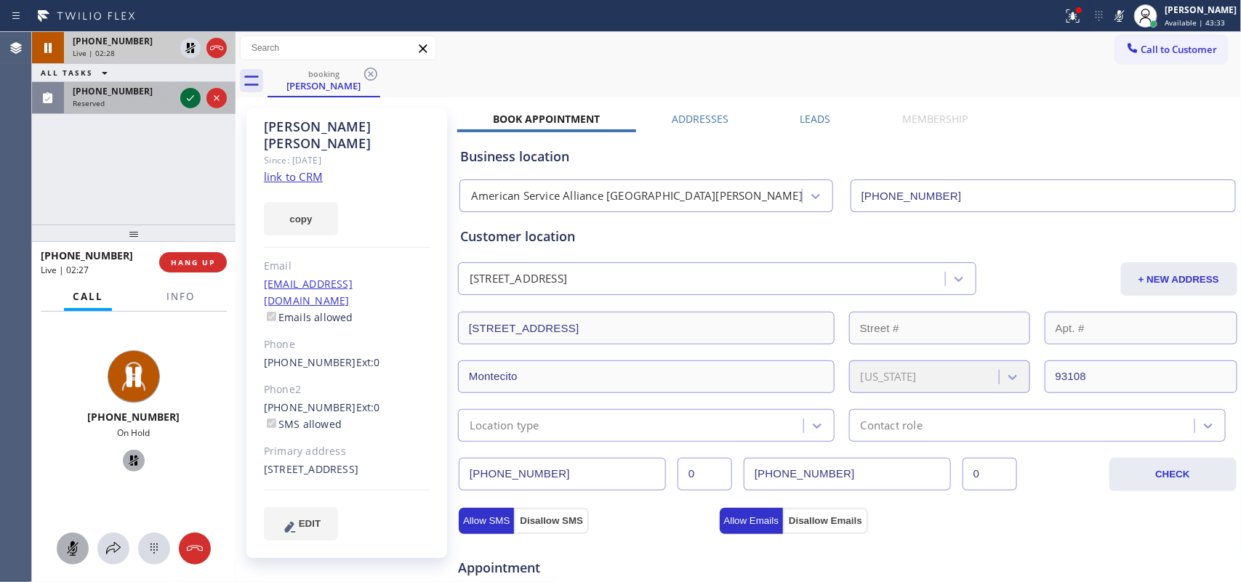
click at [189, 98] on icon at bounding box center [190, 97] width 17 height 17
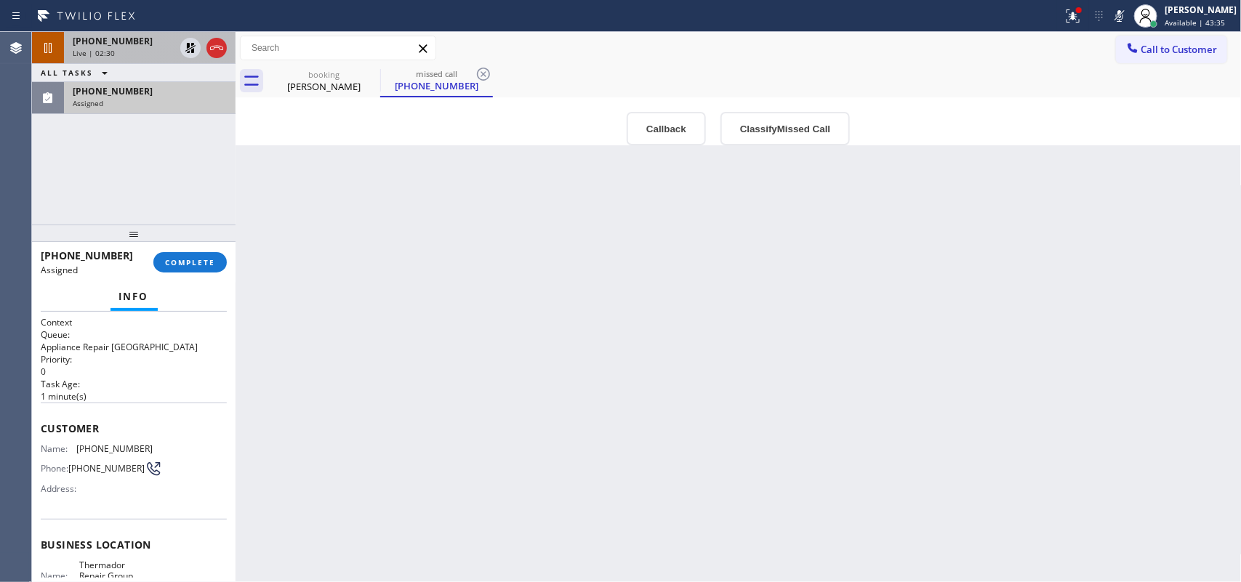
click at [129, 52] on div "Live | 02:30" at bounding box center [124, 53] width 102 height 10
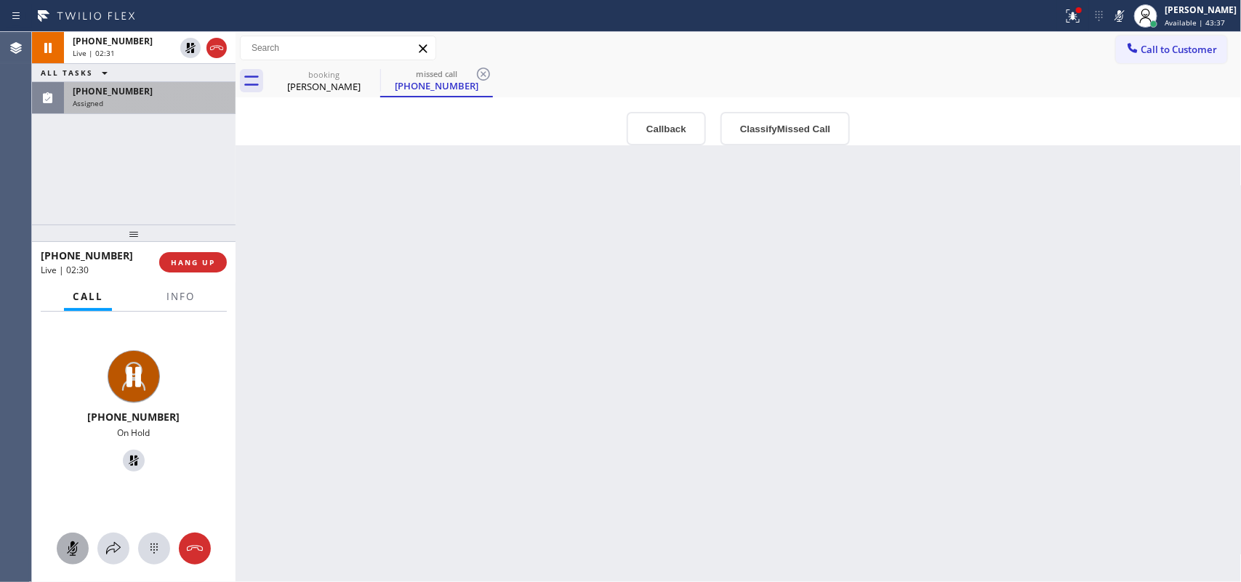
click at [70, 465] on icon at bounding box center [72, 548] width 17 height 17
click at [127, 458] on icon at bounding box center [133, 460] width 17 height 17
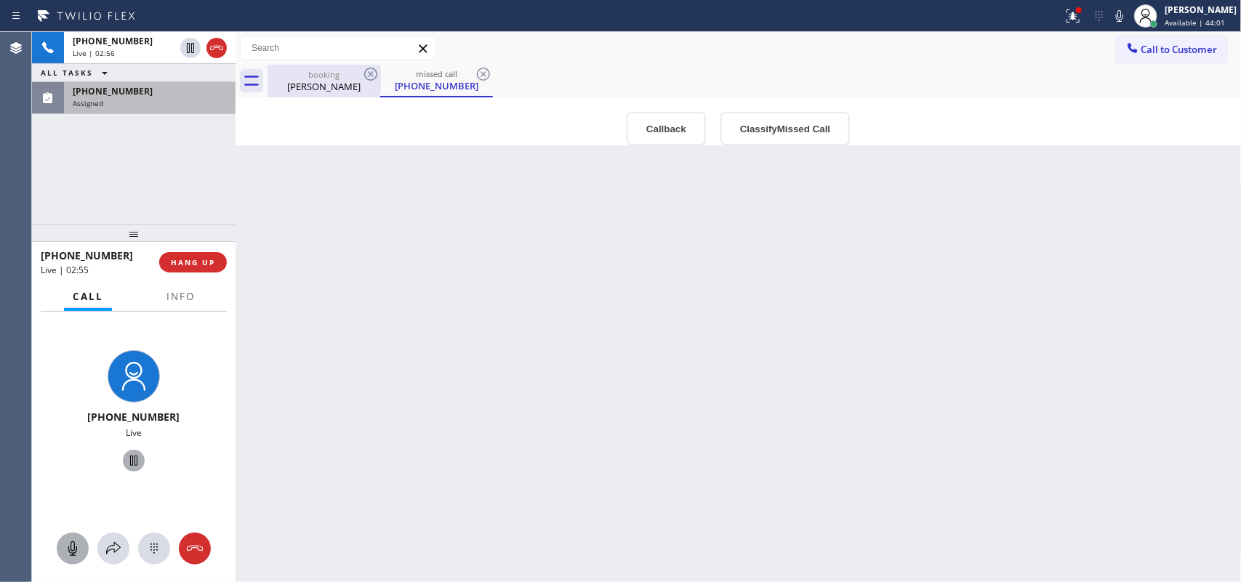
click at [329, 81] on div "Jim Newman" at bounding box center [324, 86] width 110 height 13
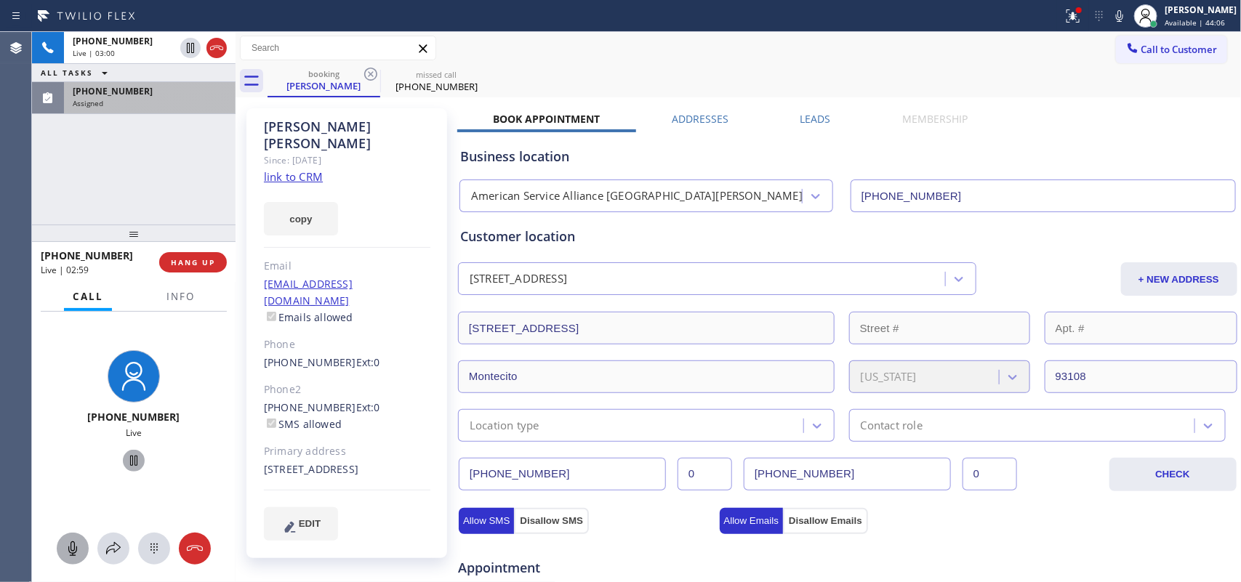
scroll to position [182, 0]
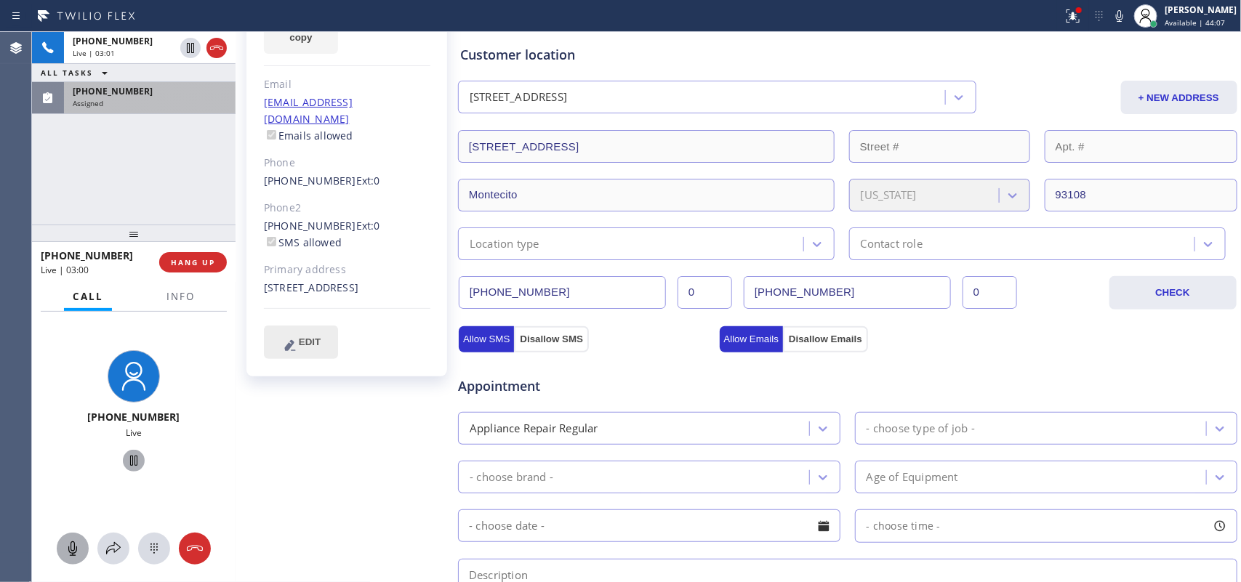
click at [321, 326] on button "EDIT" at bounding box center [301, 342] width 74 height 33
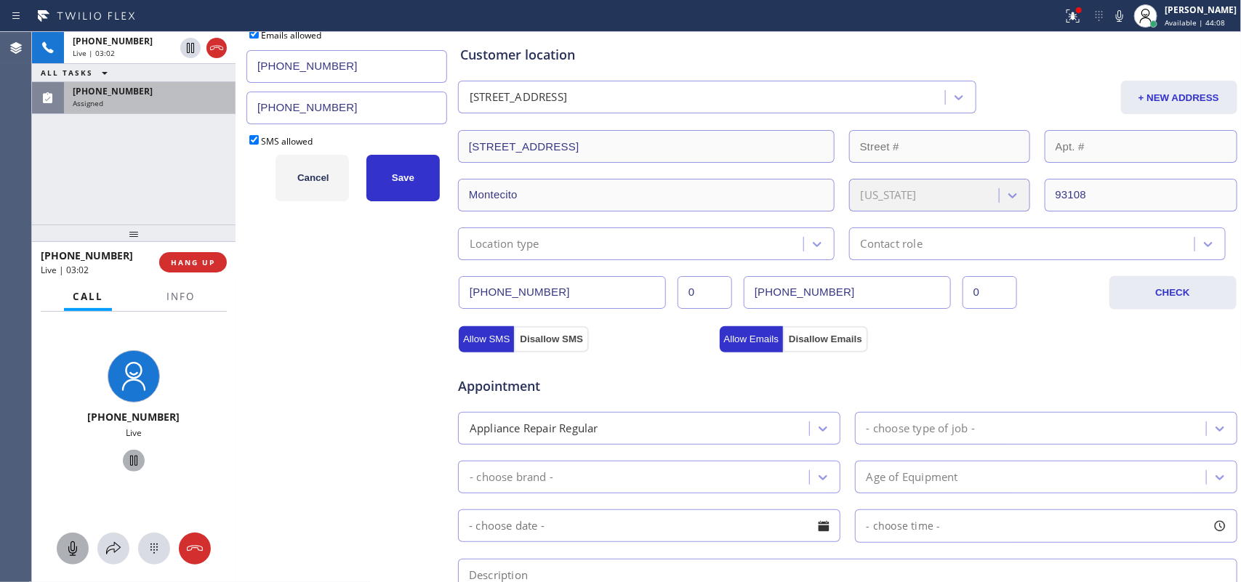
scroll to position [0, 0]
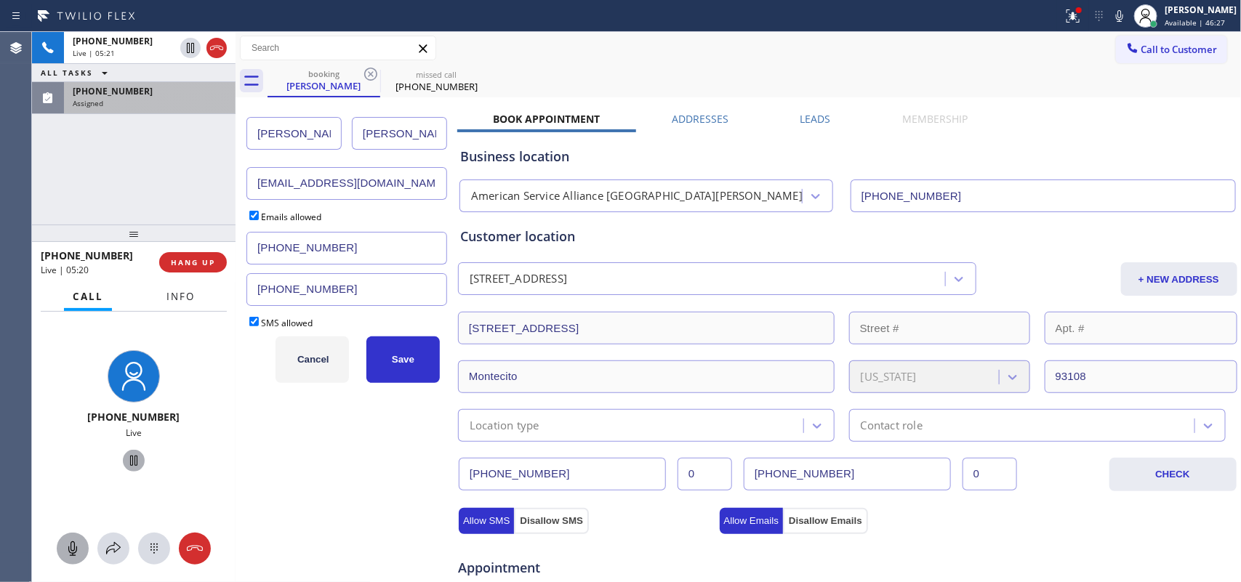
click at [176, 303] on button "Info" at bounding box center [181, 297] width 46 height 28
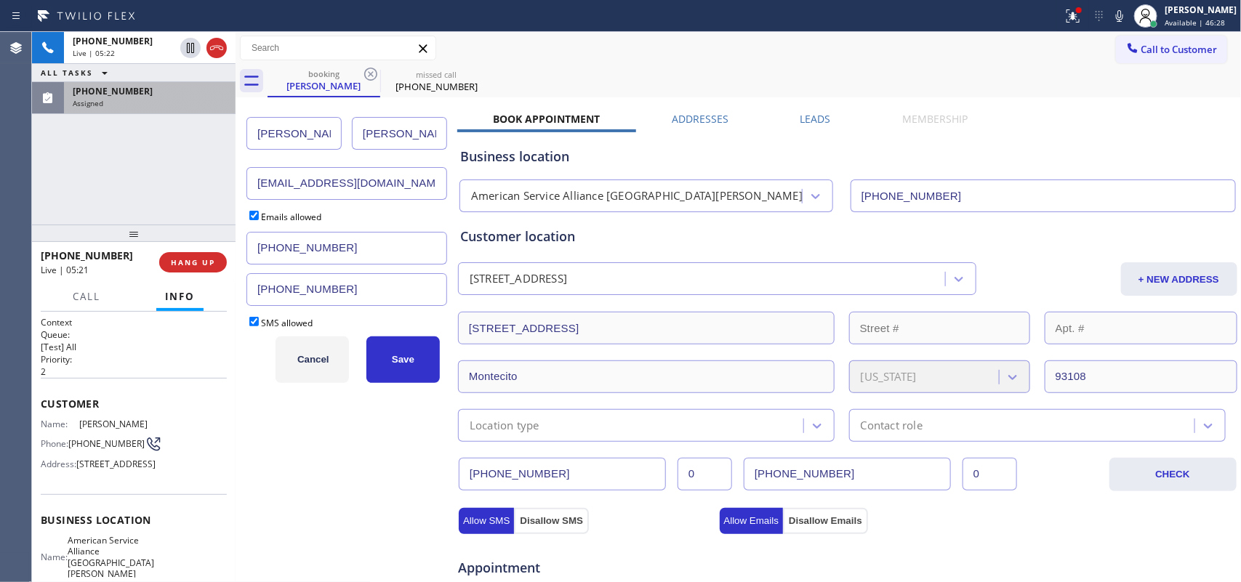
scroll to position [182, 0]
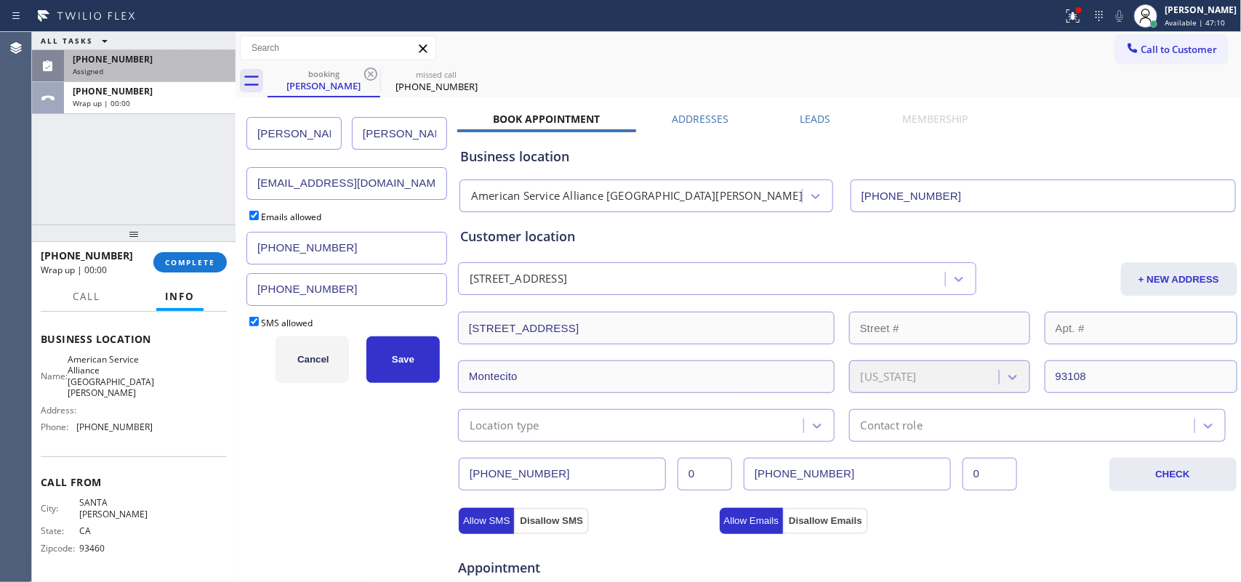
click at [140, 67] on div "Assigned" at bounding box center [150, 71] width 154 height 10
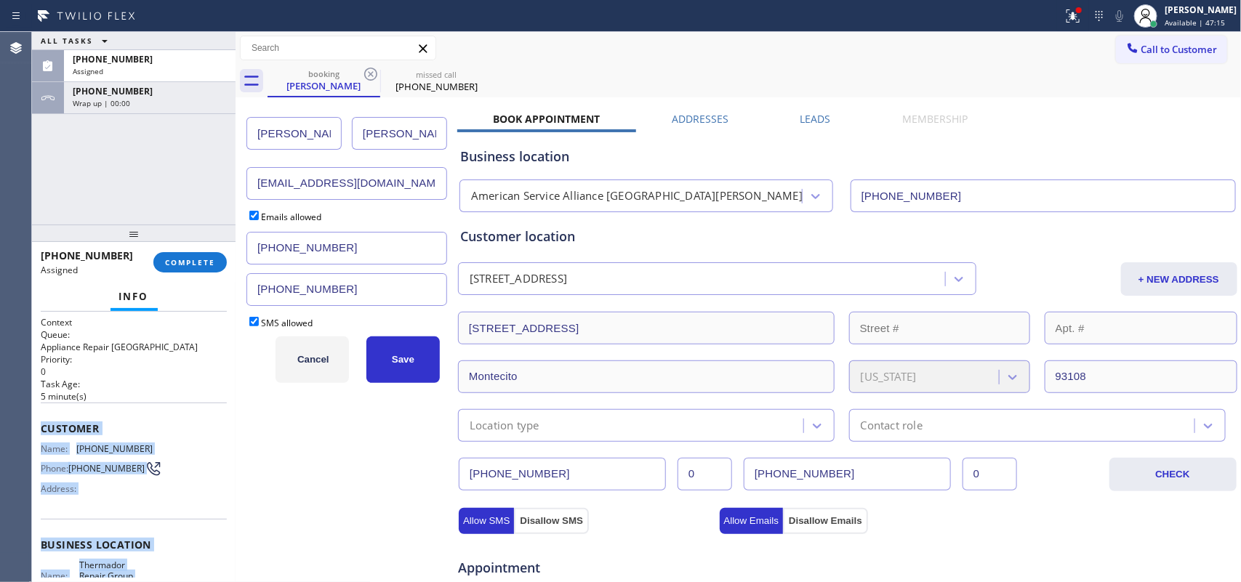
drag, startPoint x: 157, startPoint y: 445, endPoint x: 39, endPoint y: 420, distance: 121.2
click at [39, 420] on div "Context Queue: Appliance Repair High End Priority: 0 Task Age: 5 minute(s) Cust…" at bounding box center [134, 447] width 204 height 271
copy div "Customer Name: (707) 715-1396 Phone: (707) 715-1396 Address: Business location …"
click at [33, 407] on div "Context Queue: Appliance Repair High End Priority: 0 Task Age: 5 minute(s) Cust…" at bounding box center [134, 447] width 204 height 271
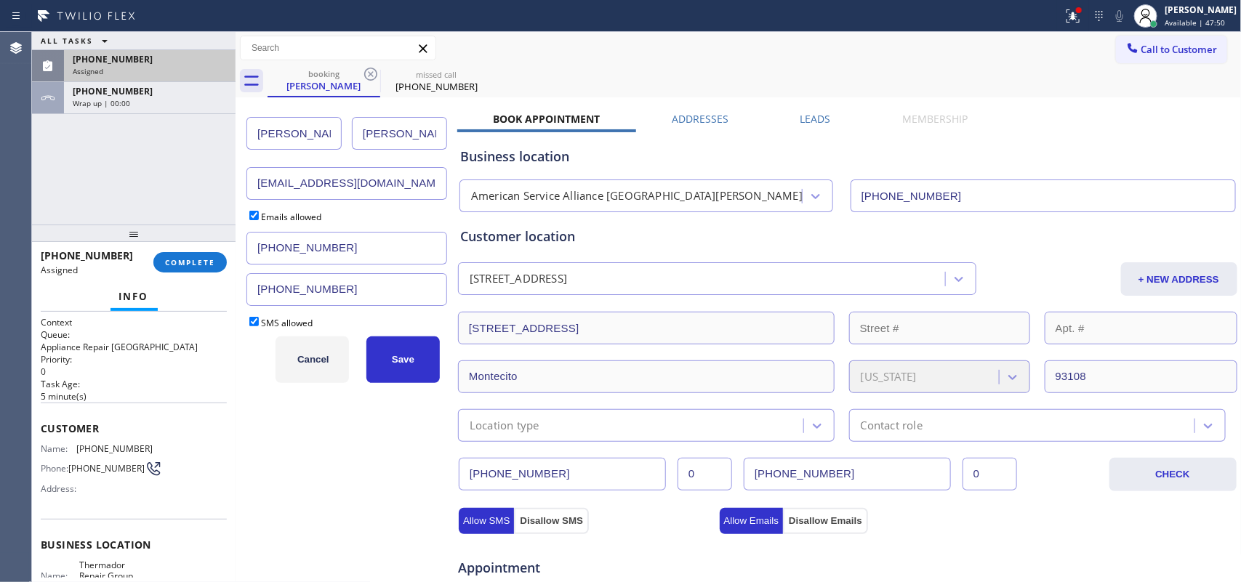
click at [148, 67] on div "Assigned" at bounding box center [150, 71] width 154 height 10
click at [146, 63] on div "[PHONE_NUMBER]" at bounding box center [150, 59] width 154 height 12
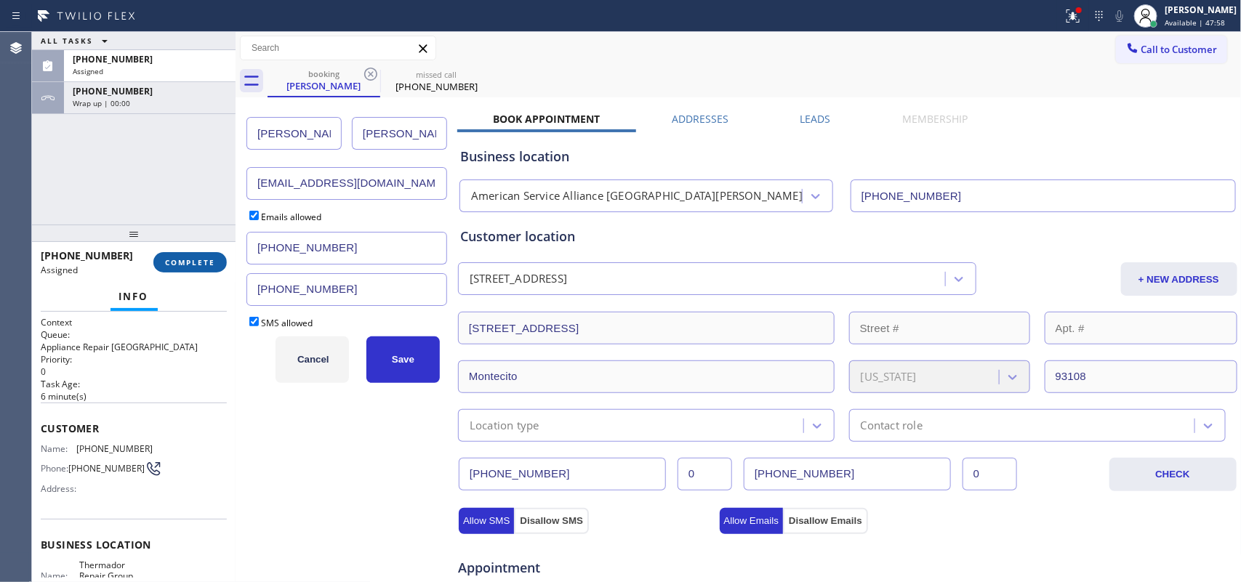
click at [180, 263] on span "COMPLETE" at bounding box center [190, 262] width 50 height 10
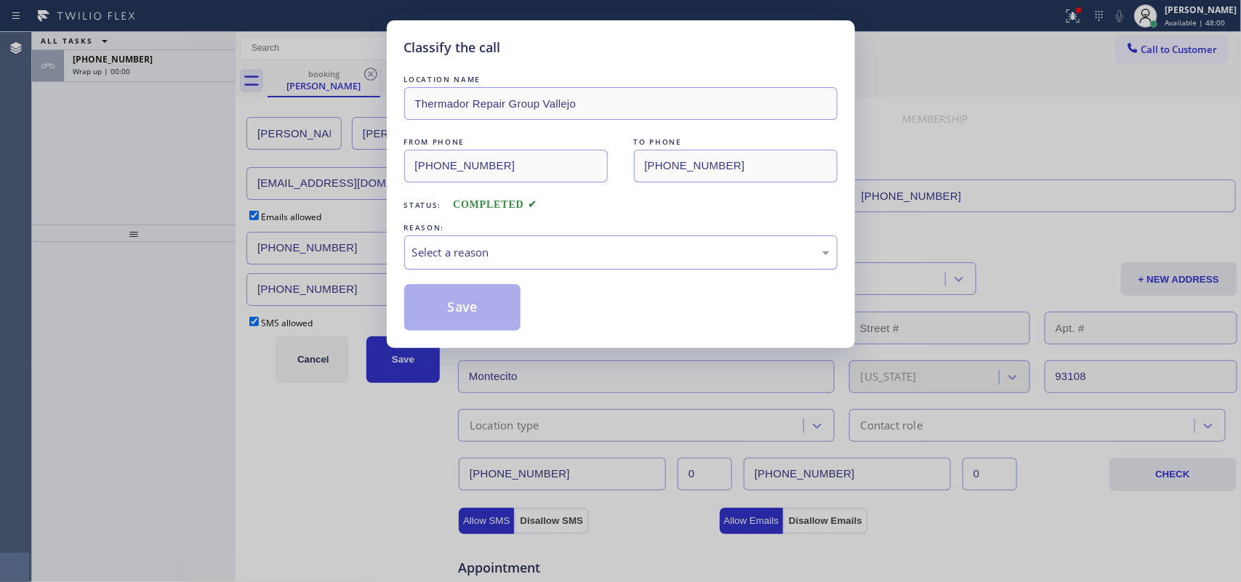
click at [464, 245] on div "Select a reason" at bounding box center [620, 252] width 417 height 17
click at [509, 251] on div "Select a reason" at bounding box center [620, 252] width 417 height 17
click at [459, 320] on button "Save" at bounding box center [462, 307] width 117 height 47
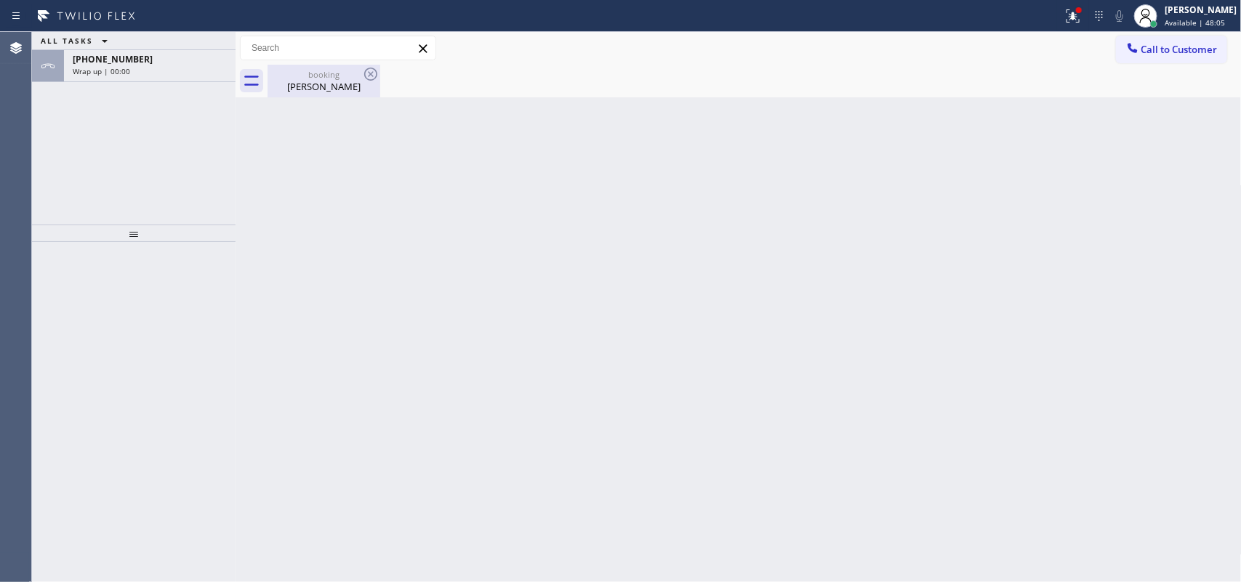
click at [326, 87] on div "Jim Newman" at bounding box center [324, 86] width 110 height 13
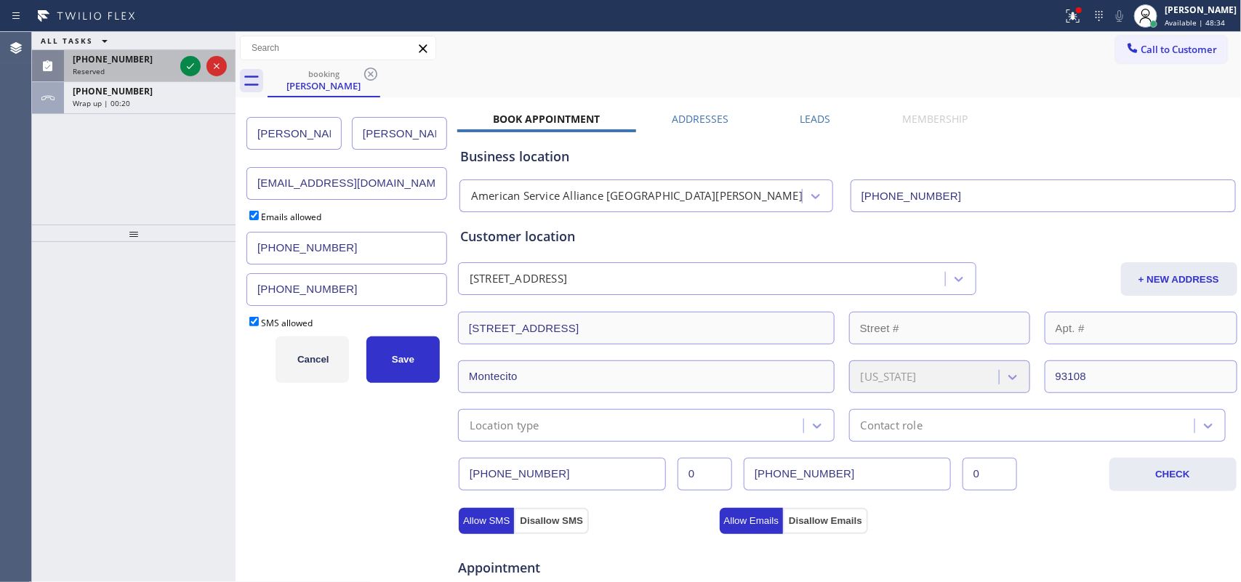
click at [88, 67] on span "Reserved" at bounding box center [89, 71] width 32 height 10
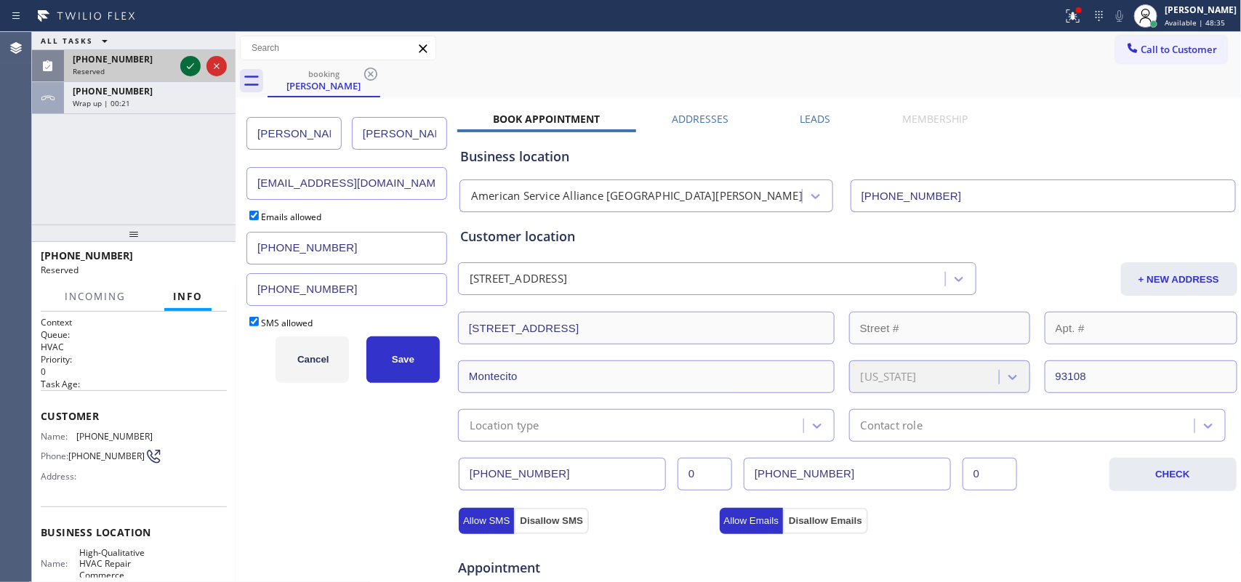
click at [187, 63] on icon at bounding box center [190, 65] width 17 height 17
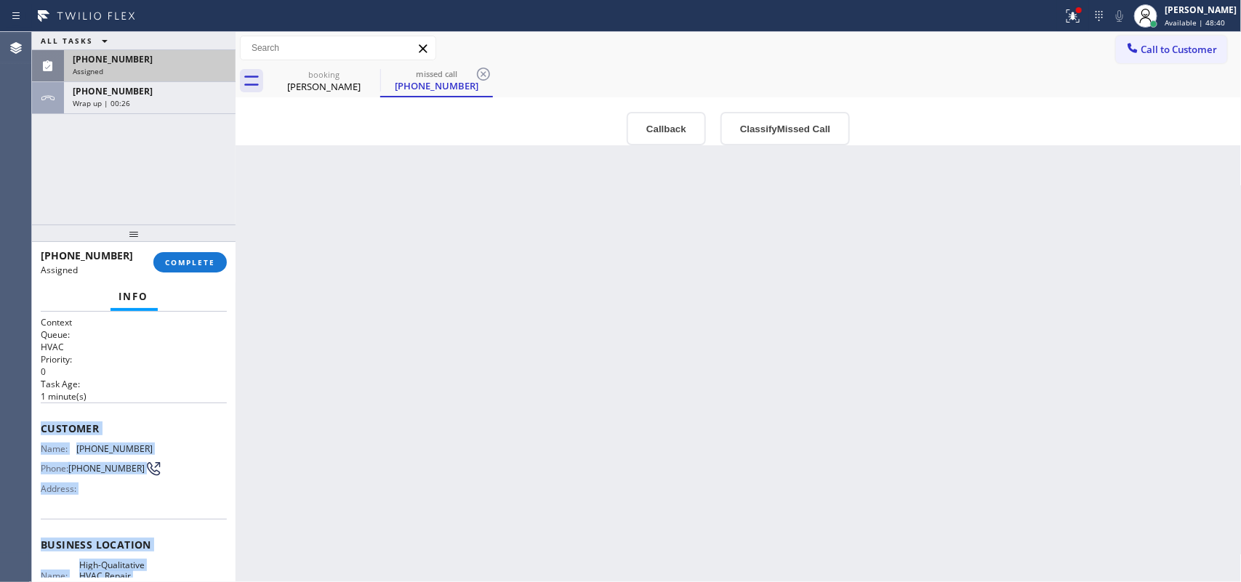
drag, startPoint x: 146, startPoint y: 441, endPoint x: 35, endPoint y: 415, distance: 114.3
click at [35, 415] on div "Context Queue: HVAC Priority: 0 Task Age: 1 minute(s) Customer Name: (678) 372-…" at bounding box center [134, 447] width 204 height 271
copy div "Customer Name: (678) 372-7111 Phone: (678) 372-7111 Address: Business location …"
click at [157, 69] on div "Assigned" at bounding box center [150, 71] width 154 height 10
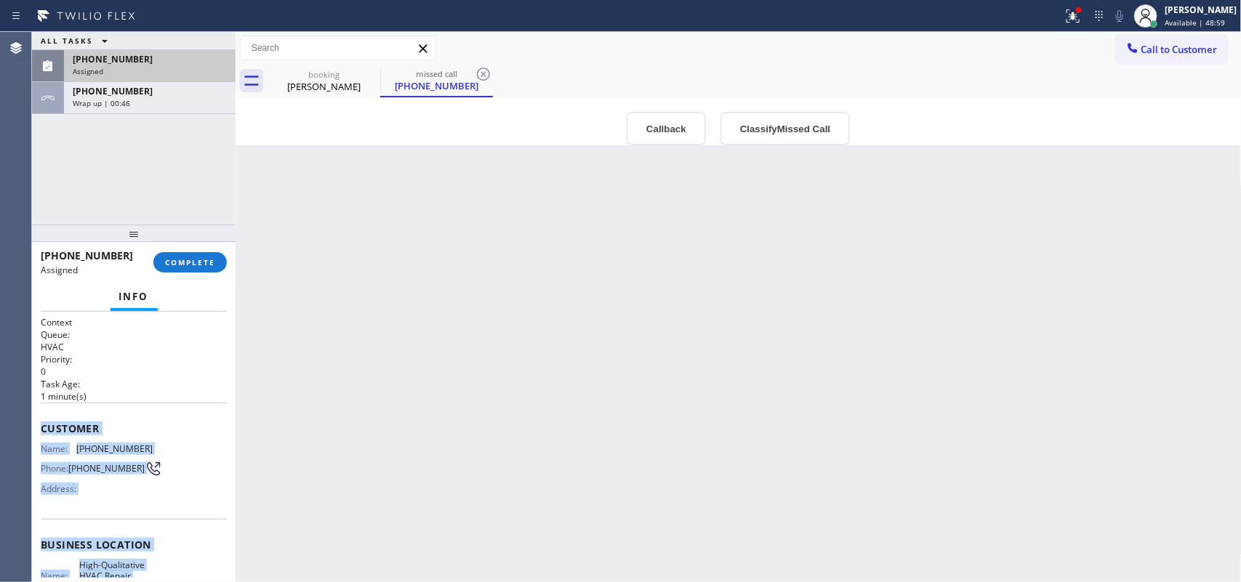
click at [132, 66] on div "Assigned" at bounding box center [150, 71] width 154 height 10
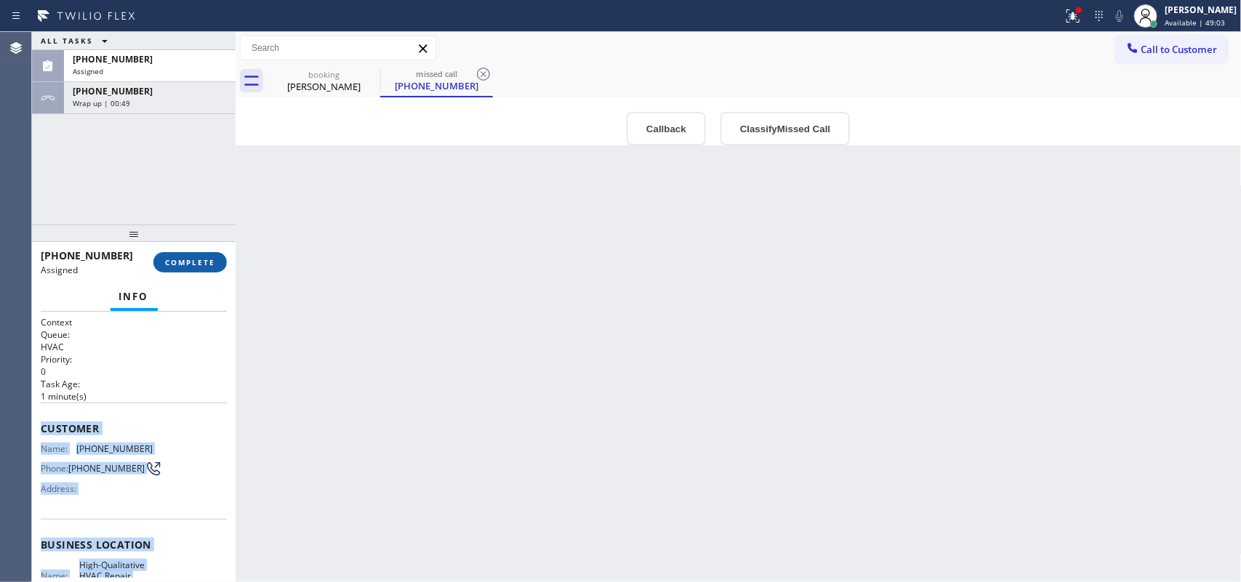
click at [187, 263] on span "COMPLETE" at bounding box center [190, 262] width 50 height 10
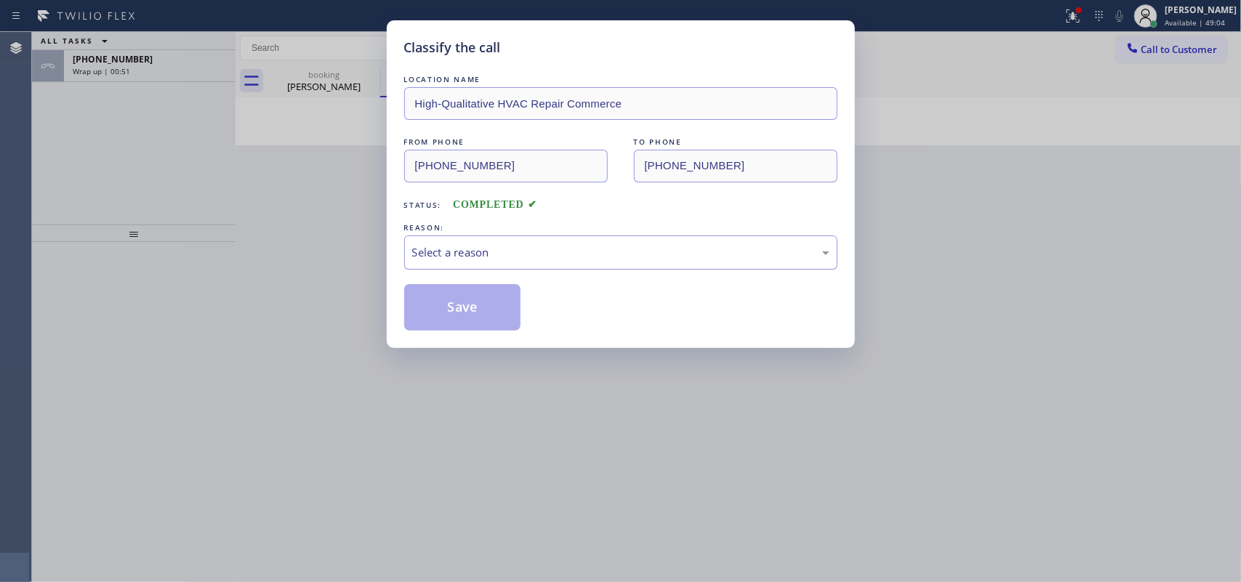
click at [518, 256] on div "Select a reason" at bounding box center [620, 252] width 417 height 17
click at [500, 324] on button "Save" at bounding box center [462, 307] width 117 height 47
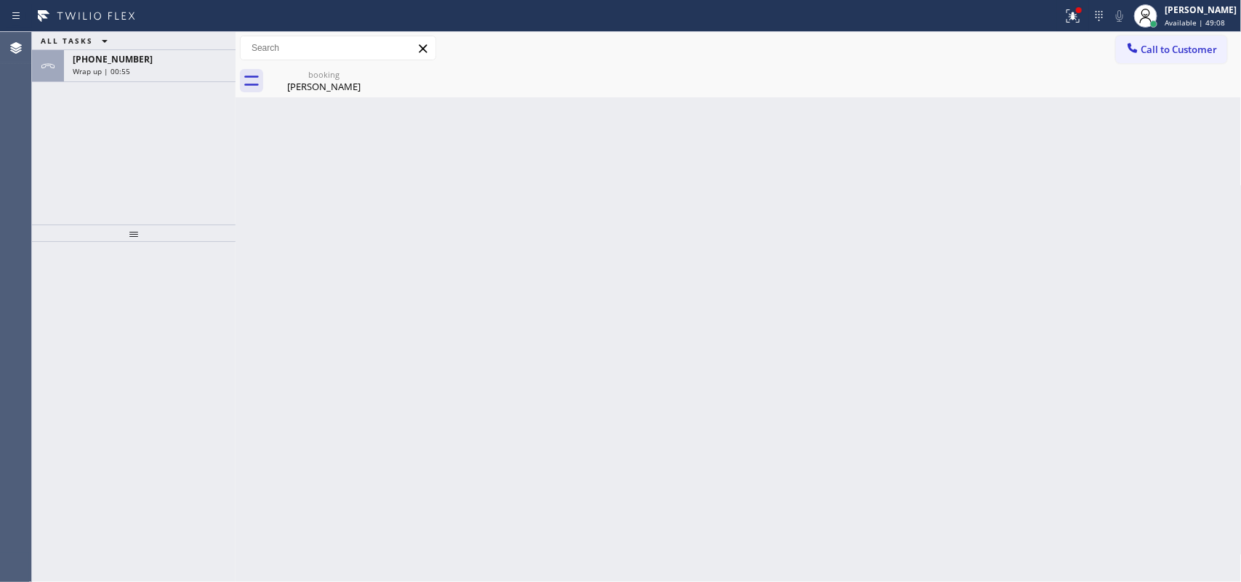
click at [500, 324] on div "Back to Dashboard Change Sender ID Customers Technicians Select a contact Outbo…" at bounding box center [739, 307] width 1006 height 550
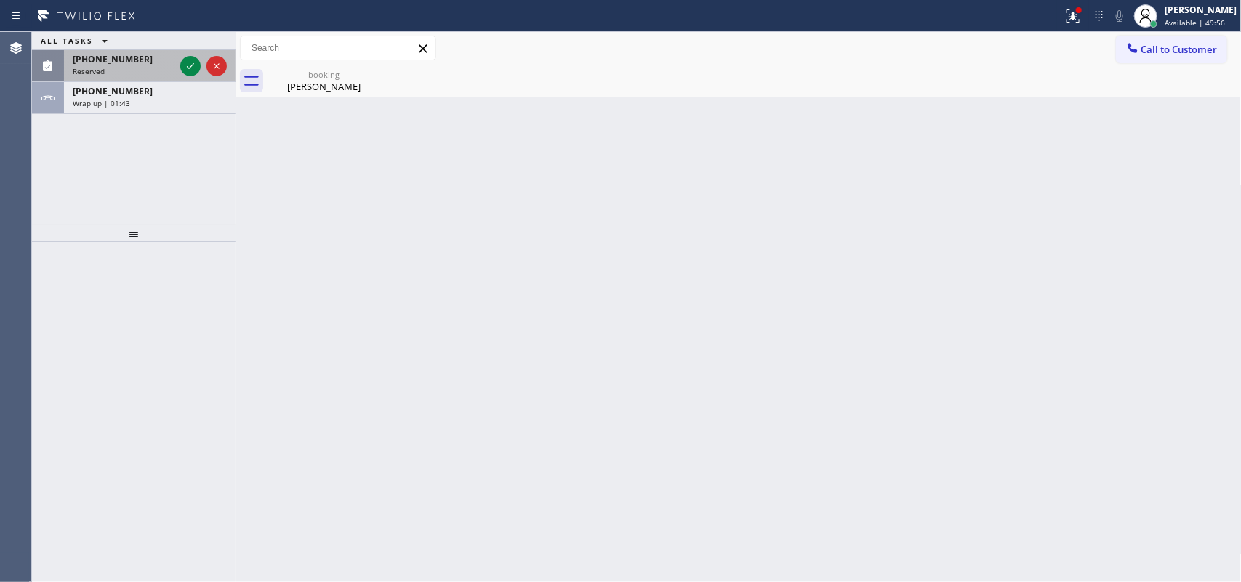
click at [92, 60] on span "[PHONE_NUMBER]" at bounding box center [113, 59] width 80 height 12
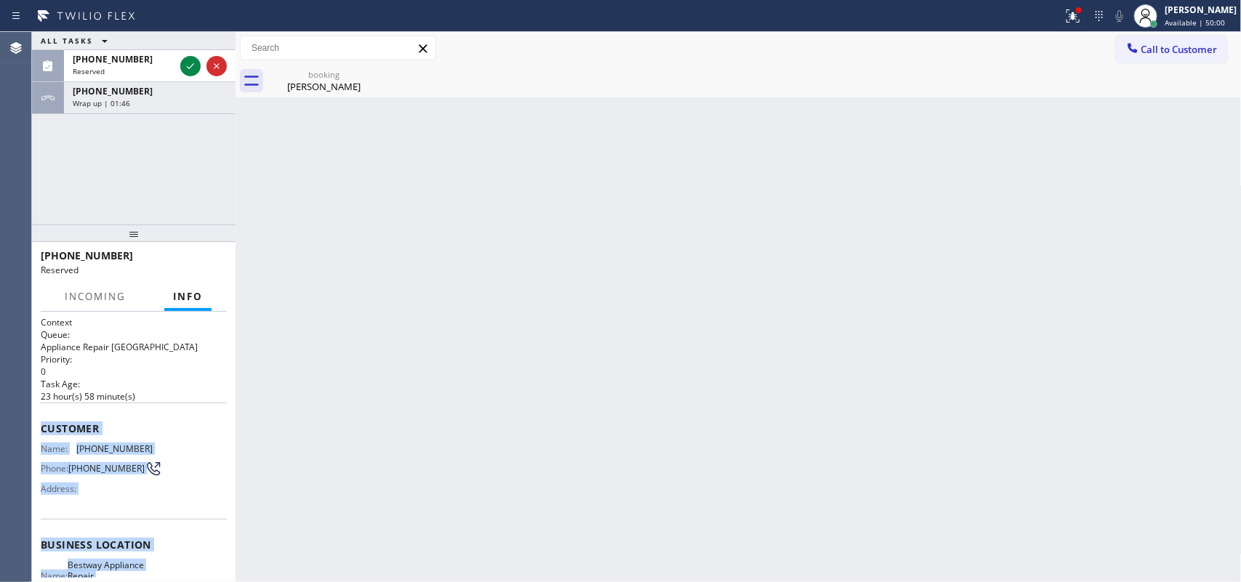
drag, startPoint x: 169, startPoint y: 460, endPoint x: 41, endPoint y: 422, distance: 133.7
click at [41, 422] on div "Context Queue: Appliance Repair High End Priority: 0 Task Age: 23 hour(s) 58 mi…" at bounding box center [134, 539] width 186 height 446
copy div "Customer Name: (253) 201-6959 Phone: (253) 201-6959 Address: Business location …"
click at [140, 60] on div "[PHONE_NUMBER]" at bounding box center [124, 59] width 102 height 12
click at [193, 65] on icon at bounding box center [190, 66] width 7 height 6
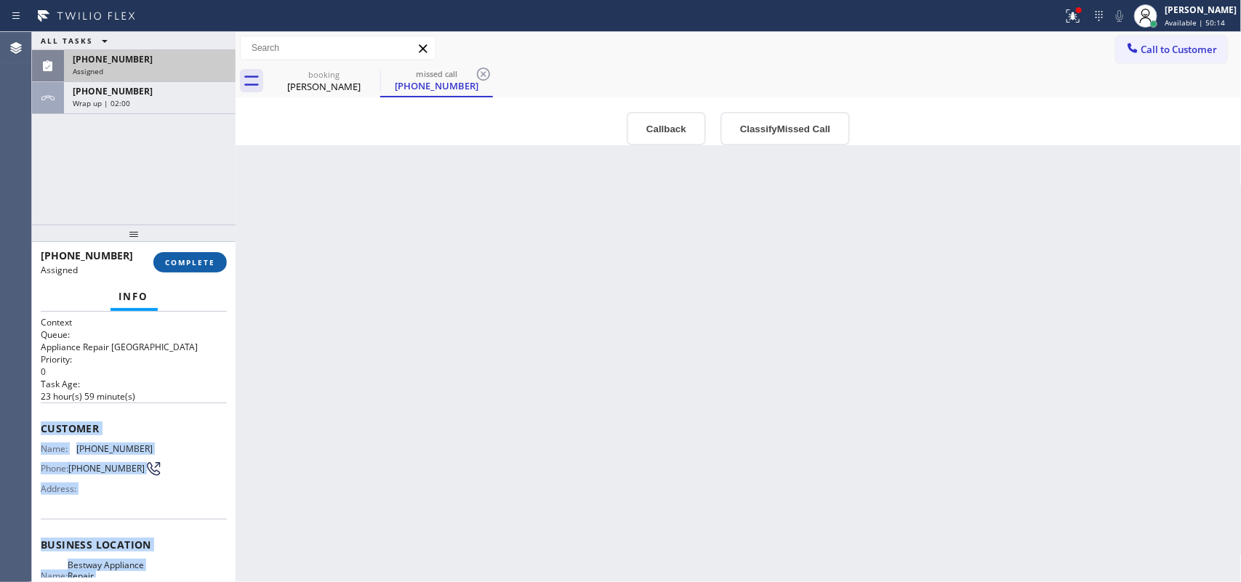
click at [204, 266] on span "COMPLETE" at bounding box center [190, 262] width 50 height 10
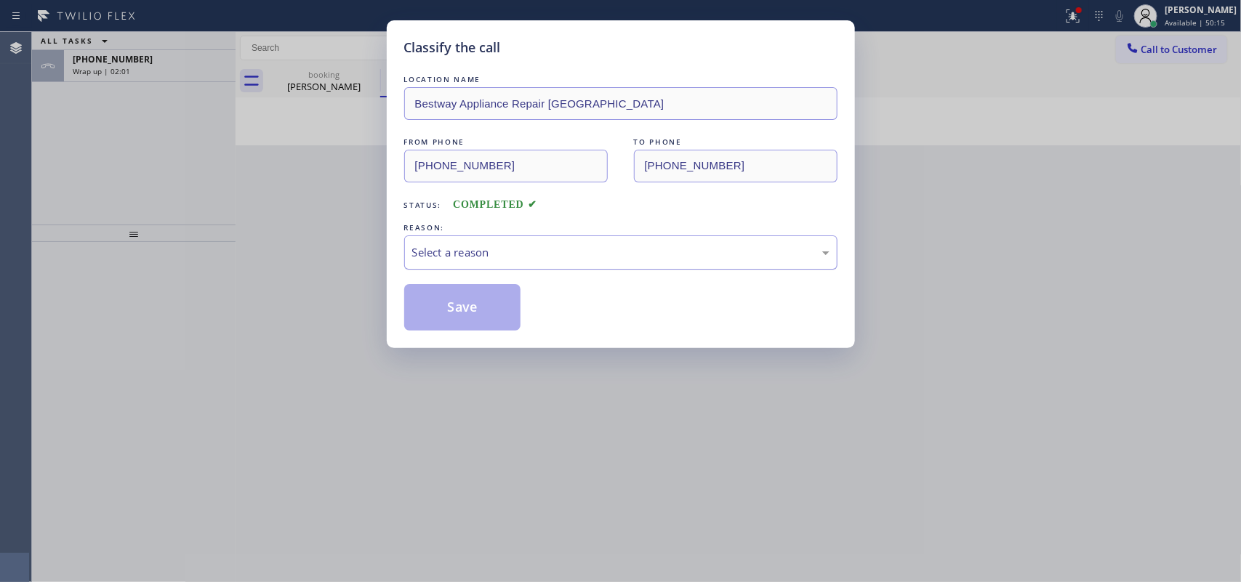
click at [593, 251] on div "Select a reason" at bounding box center [620, 252] width 417 height 17
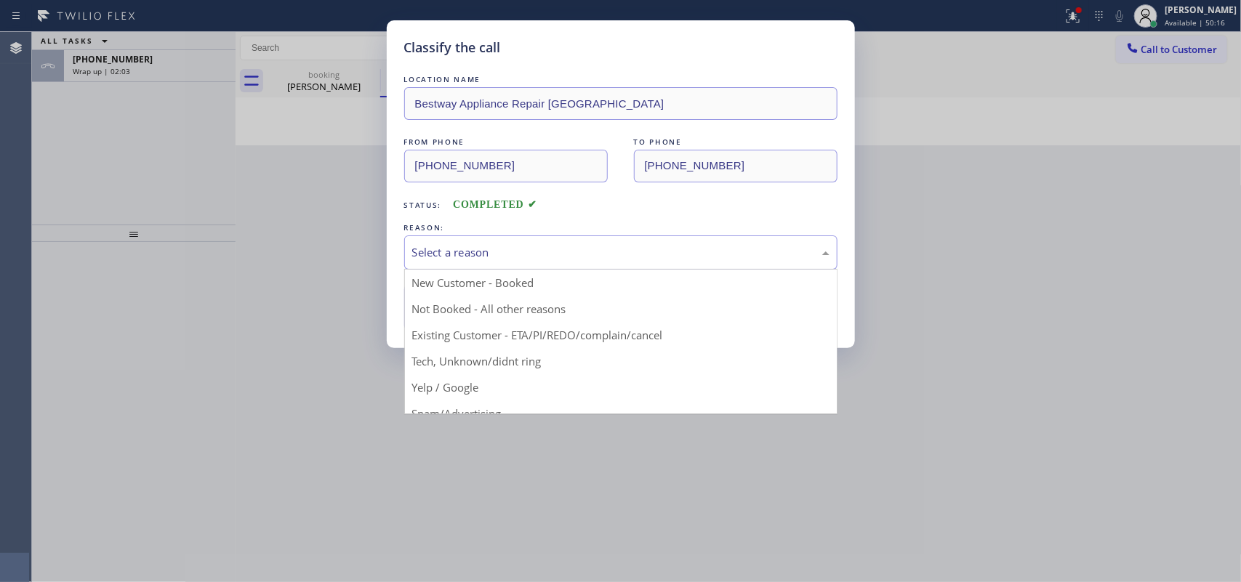
click at [518, 360] on div "Classify the call LOCATION NAME Bestway Appliance Repair Kent FROM PHONE (253) …" at bounding box center [620, 291] width 1241 height 582
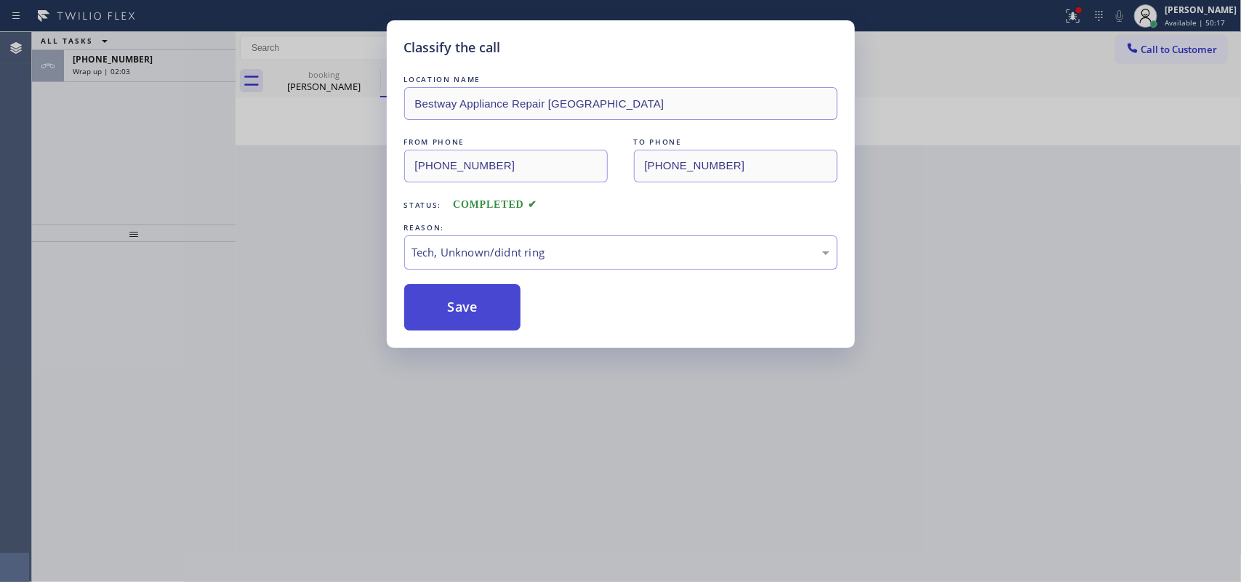
click at [495, 326] on button "Save" at bounding box center [462, 307] width 117 height 47
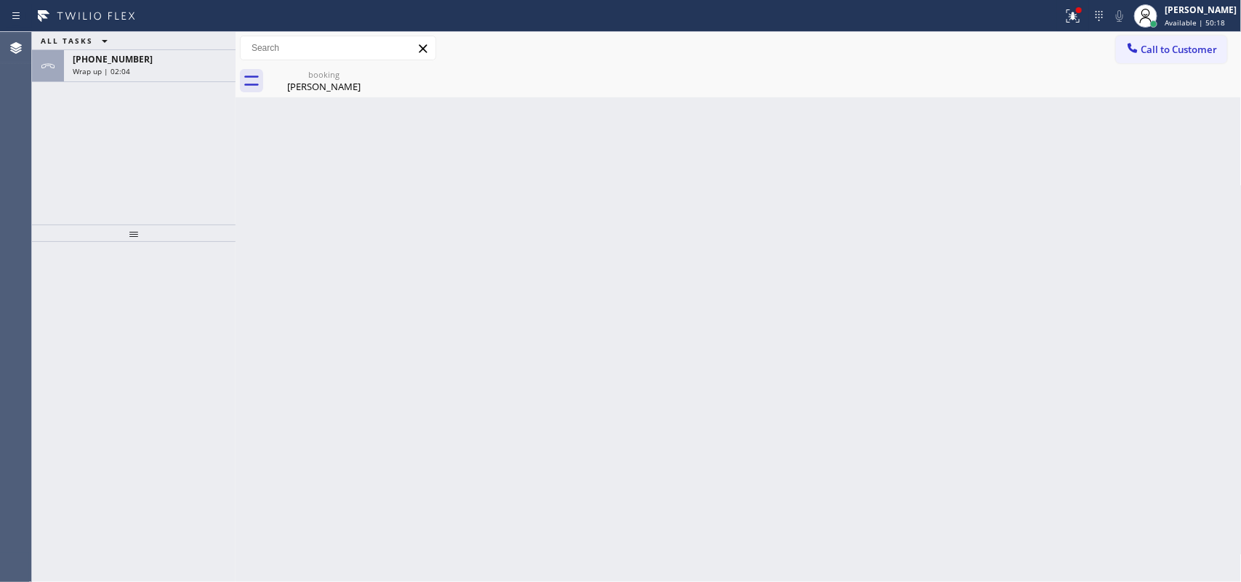
click at [311, 73] on div "booking" at bounding box center [324, 74] width 110 height 11
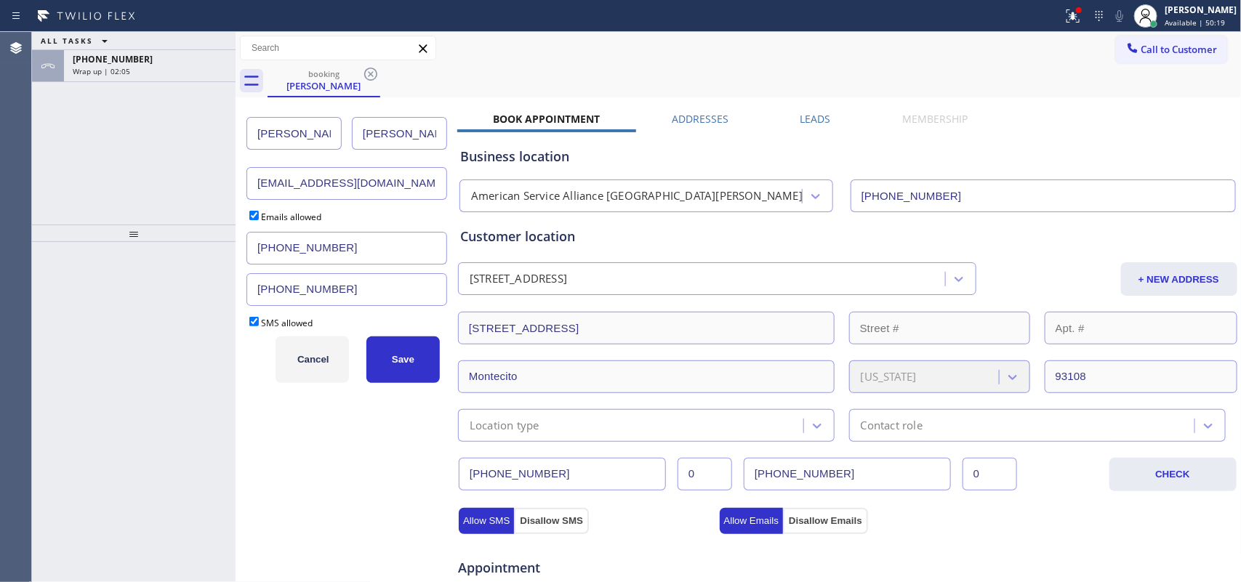
click at [340, 186] on input "[EMAIL_ADDRESS][DOMAIN_NAME]" at bounding box center [347, 183] width 201 height 33
type input "jbn@silcom.com"
click at [401, 358] on span "Save" at bounding box center [403, 359] width 23 height 11
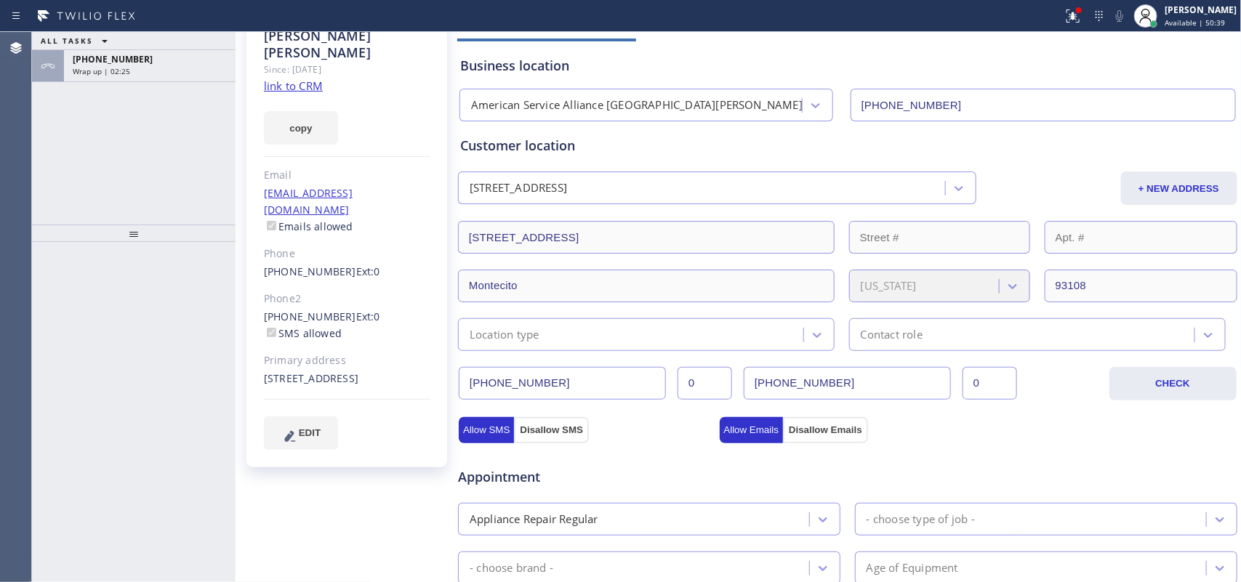
scroll to position [273, 0]
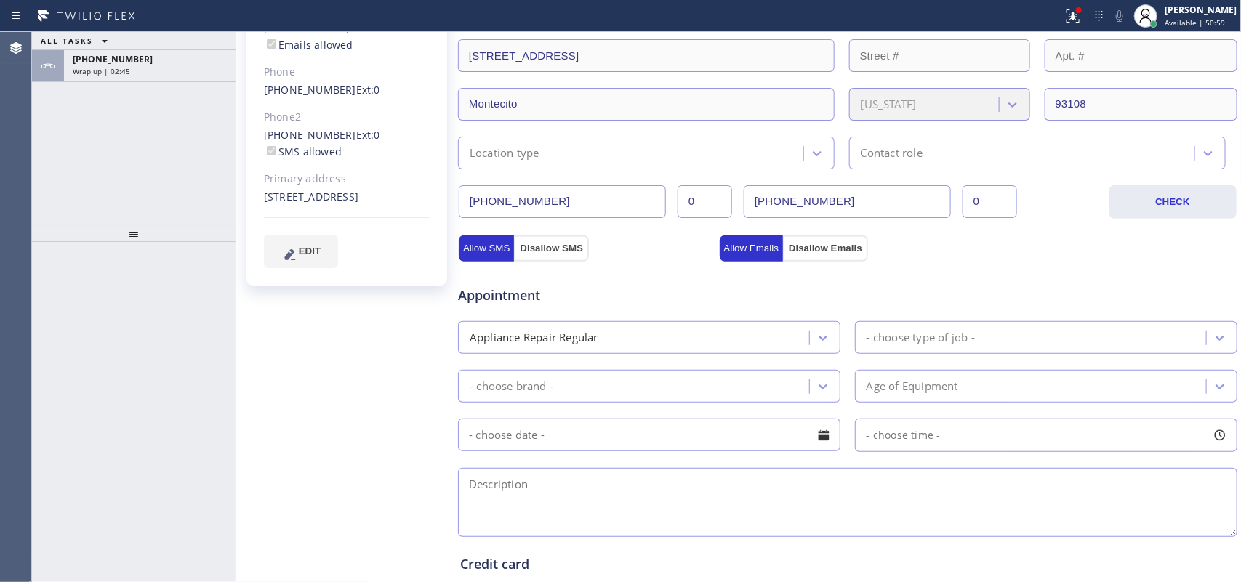
click at [49, 149] on div "ALL TASKS ALL TASKS ACTIVE TASKS TASKS IN WRAP UP +18058950563 Wrap up | 02:45" at bounding box center [134, 128] width 204 height 193
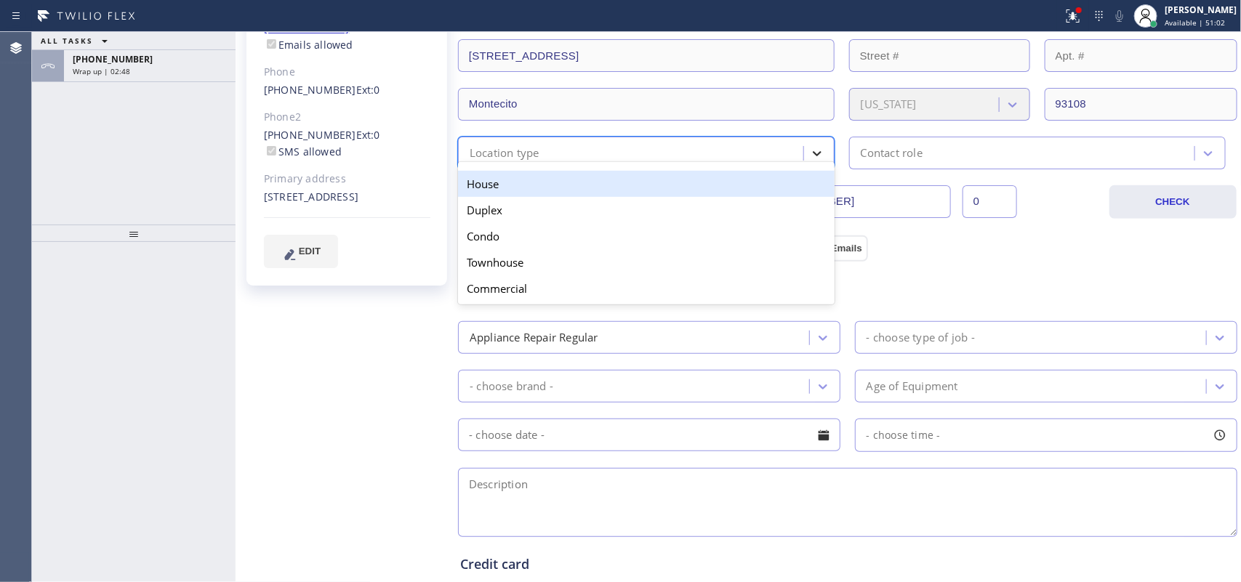
click at [816, 155] on icon at bounding box center [817, 153] width 15 height 15
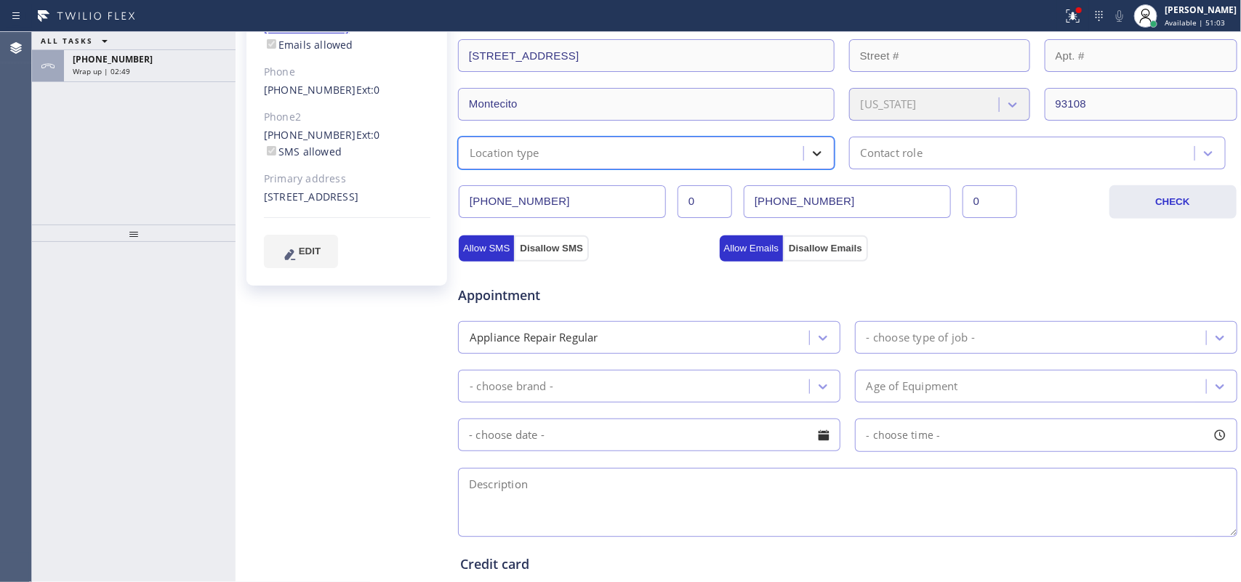
click at [804, 144] on div at bounding box center [817, 153] width 26 height 26
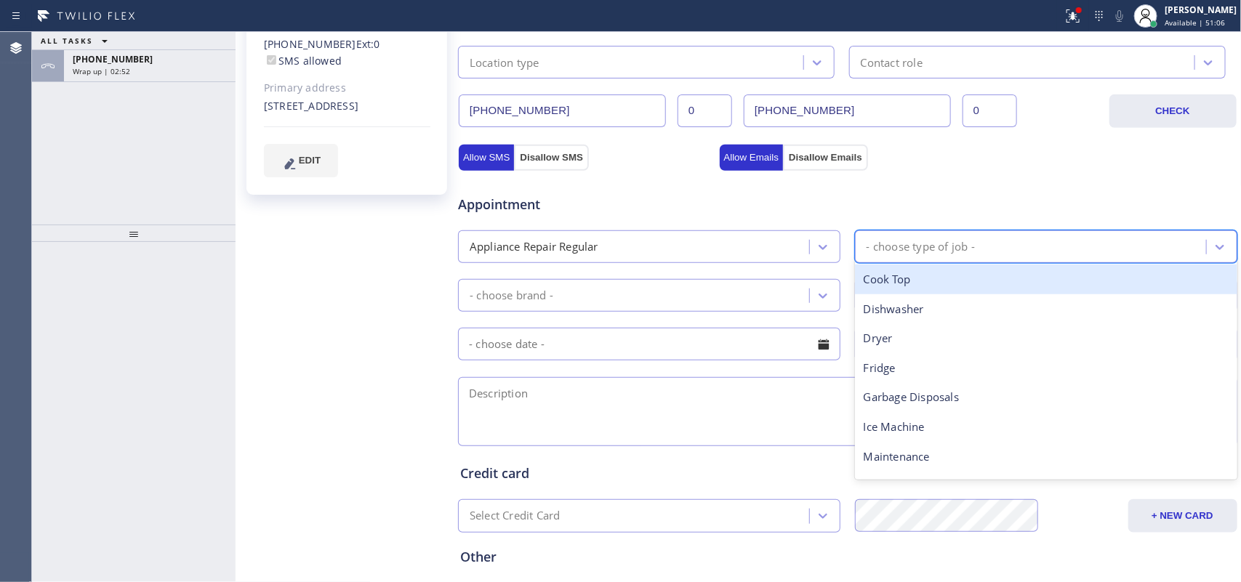
click at [900, 239] on div "- choose type of job -" at bounding box center [921, 247] width 108 height 17
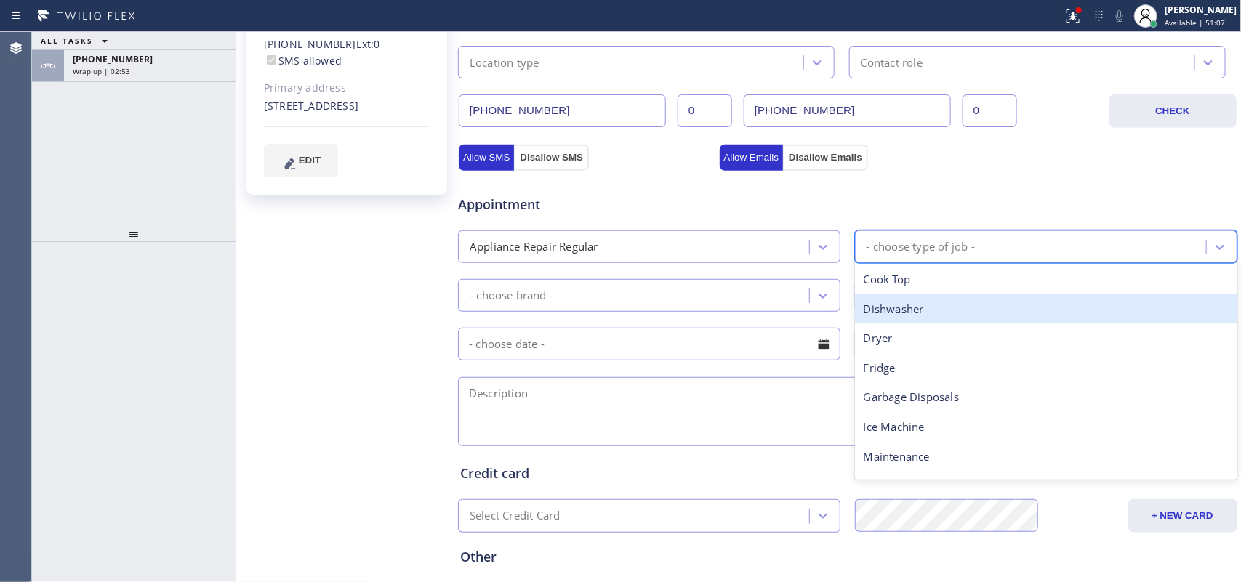
click at [922, 313] on div "Dishwasher" at bounding box center [1046, 310] width 383 height 30
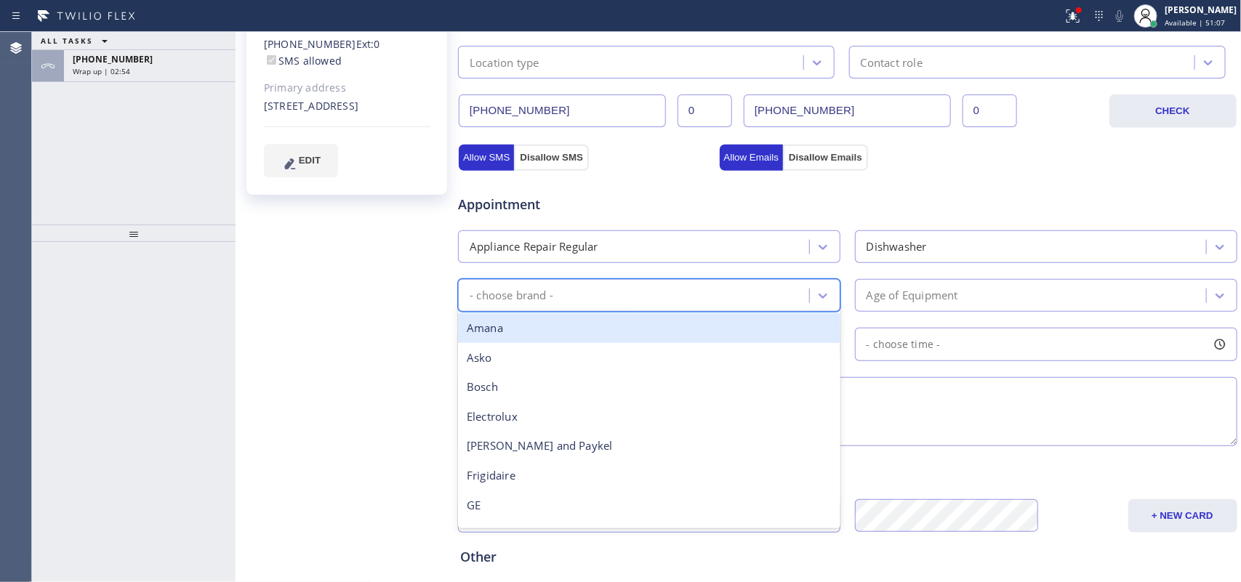
click at [787, 300] on div "- choose brand -" at bounding box center [636, 295] width 347 height 25
type input "fr"
click at [740, 317] on div "Frigidaire" at bounding box center [649, 328] width 383 height 30
click at [740, 317] on div "Appointment Appliance Repair Regular Dishwasher option Frigidaire focused, 6 of…" at bounding box center [847, 313] width 775 height 272
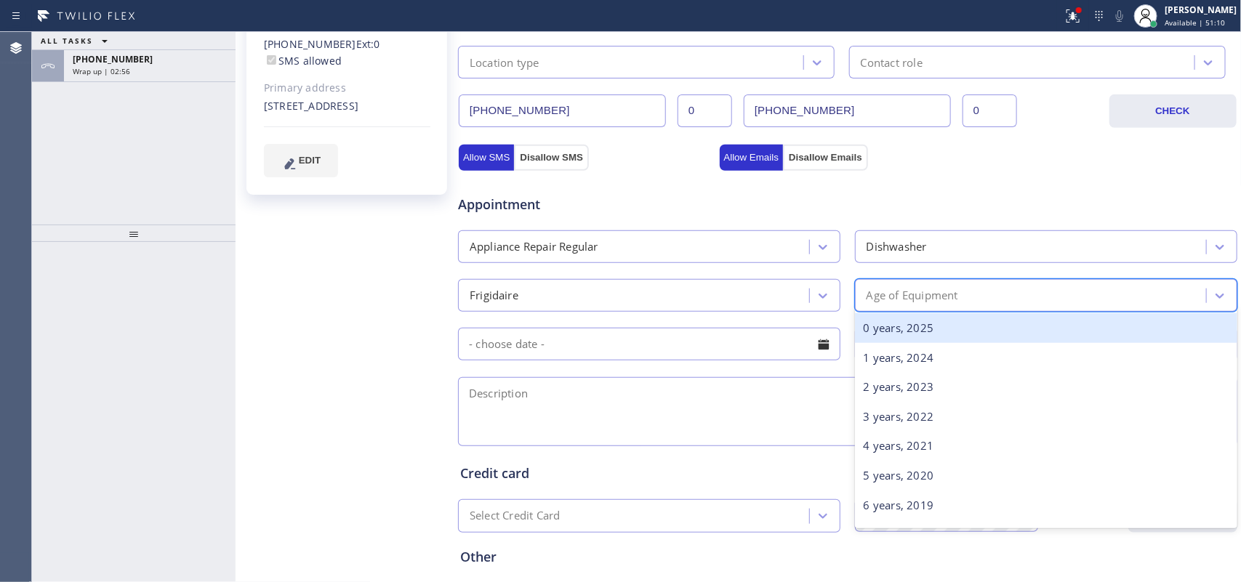
click at [953, 291] on div "Age of Equipment" at bounding box center [913, 295] width 92 height 17
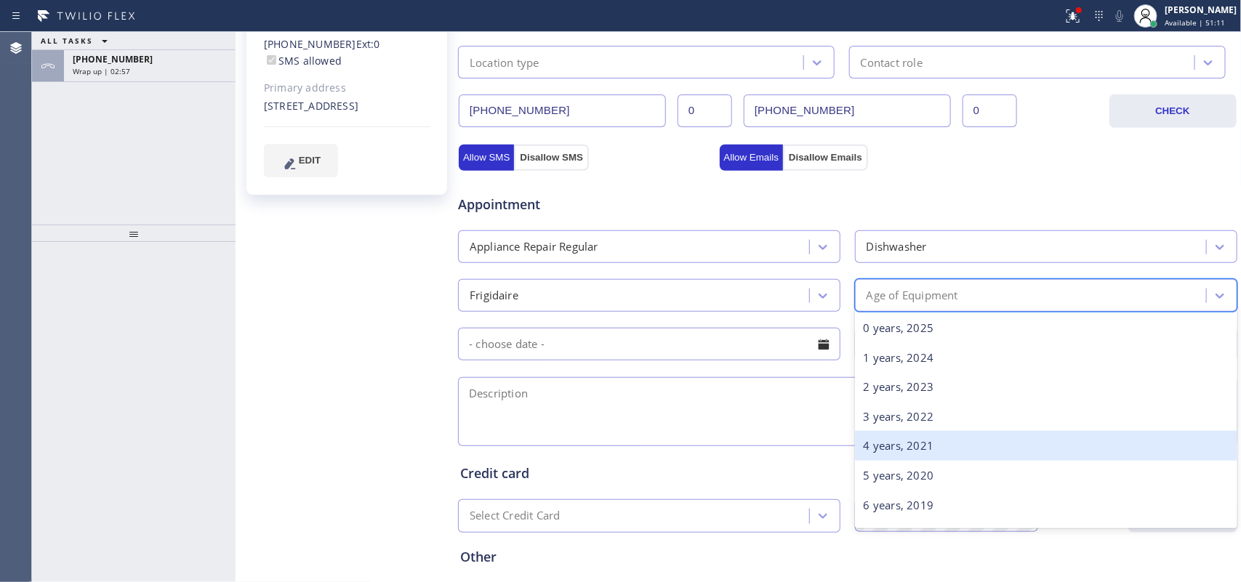
scroll to position [91, 0]
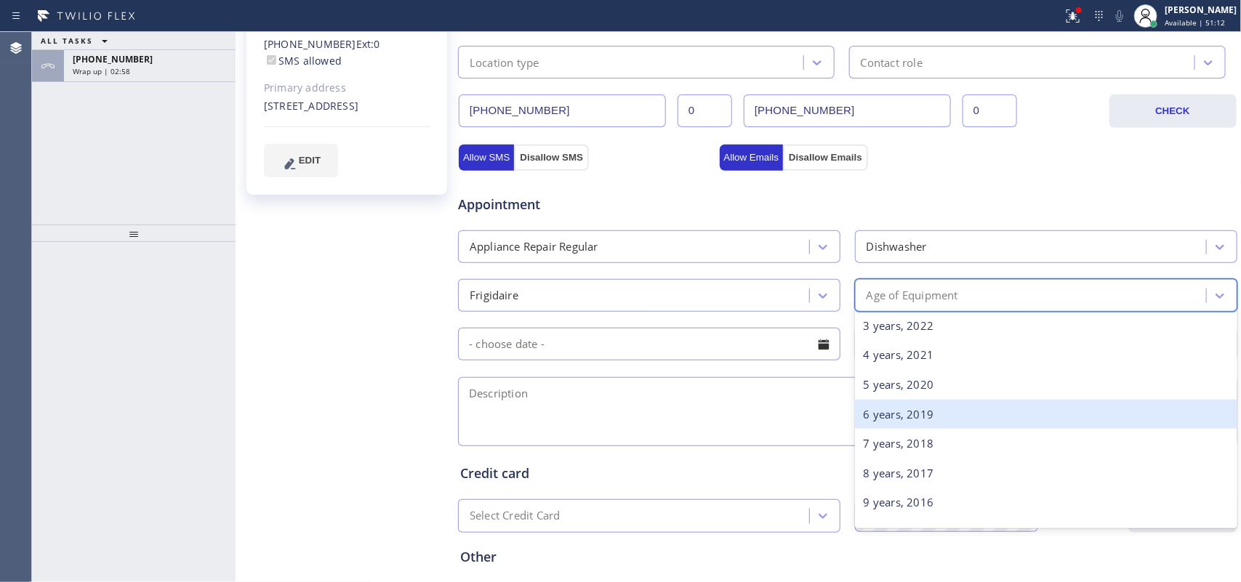
click at [921, 419] on div "6 years, 2019" at bounding box center [1046, 415] width 383 height 30
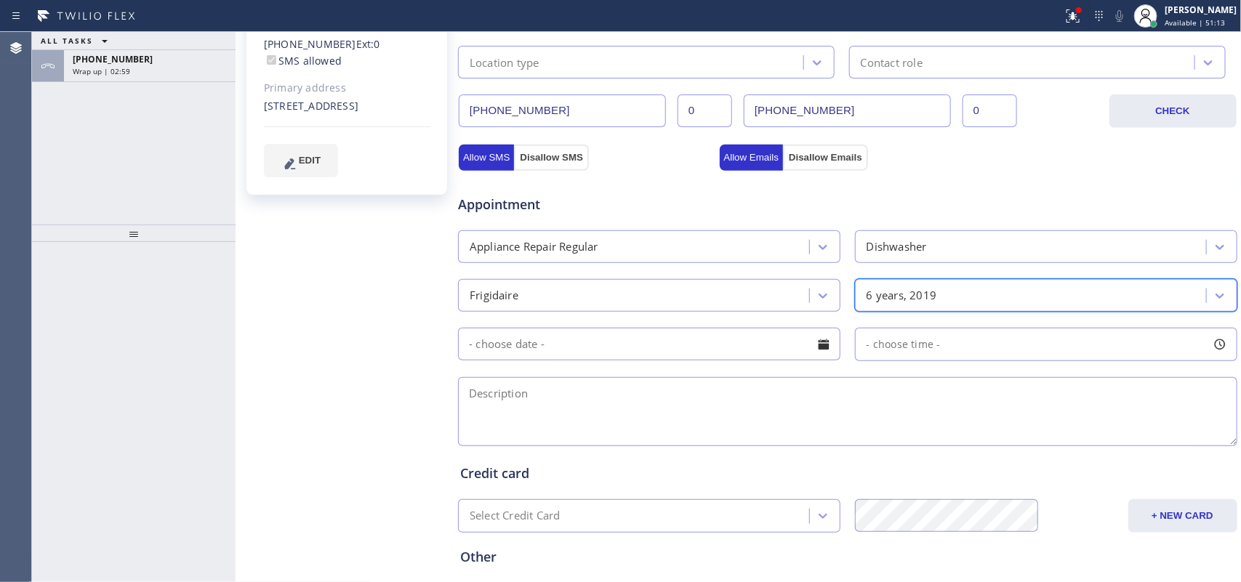
click at [820, 353] on div at bounding box center [824, 344] width 25 height 25
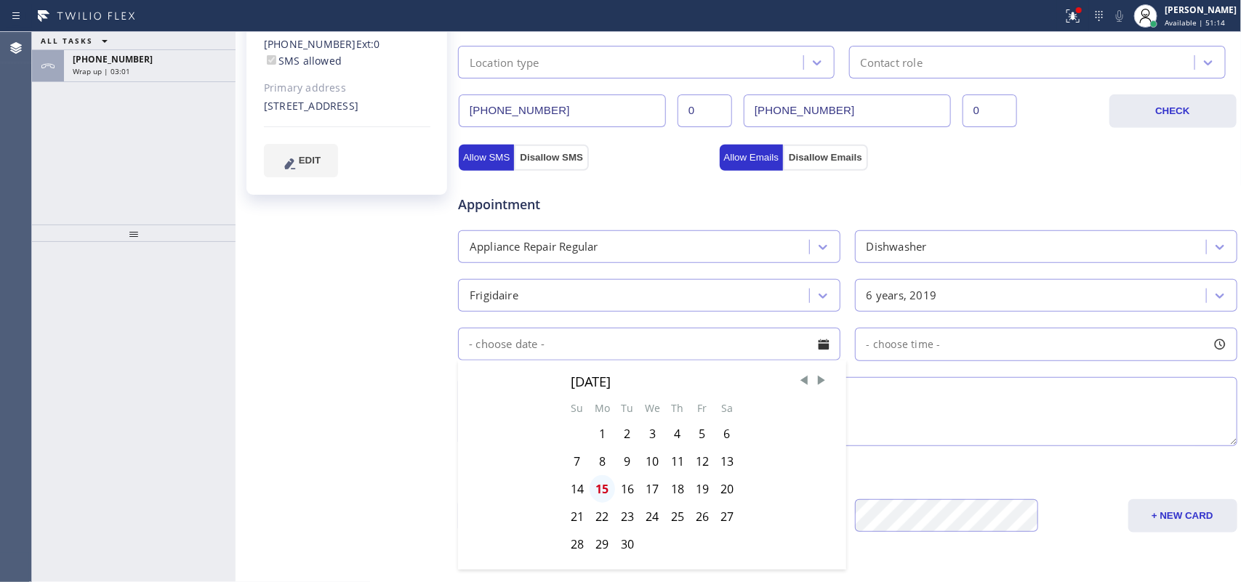
click at [604, 465] on div "15" at bounding box center [602, 490] width 25 height 28
type input "09/15/2025"
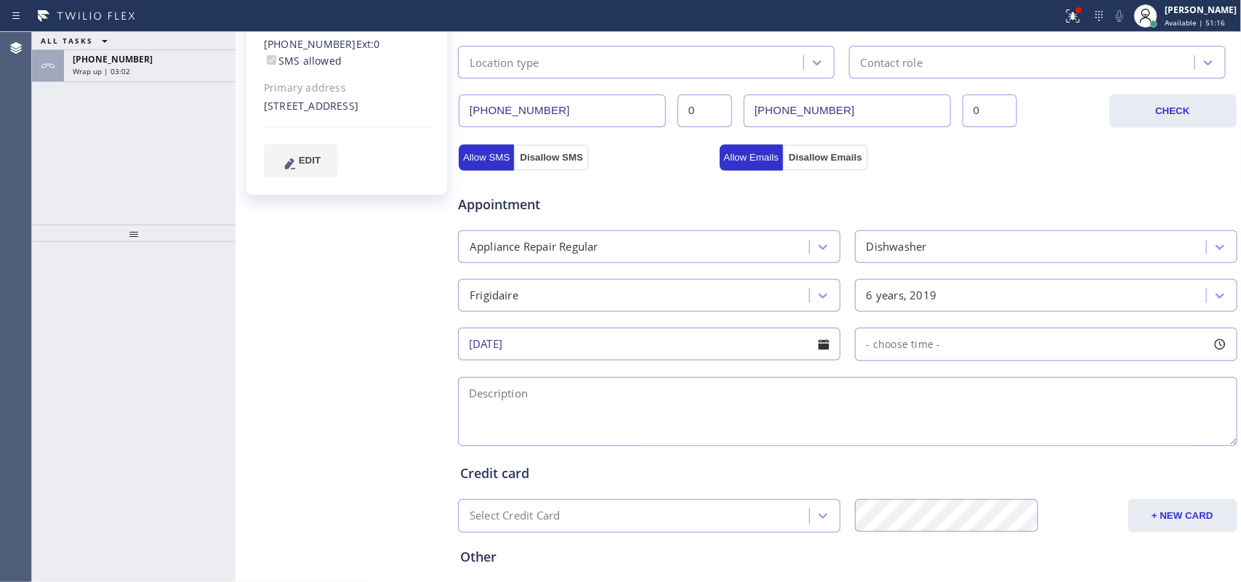
click at [993, 346] on div at bounding box center [1220, 344] width 25 height 25
drag, startPoint x: 1212, startPoint y: 346, endPoint x: 1195, endPoint y: 357, distance: 20.0
click at [993, 346] on div at bounding box center [1220, 344] width 25 height 25
drag, startPoint x: 862, startPoint y: 436, endPoint x: 1044, endPoint y: 439, distance: 181.1
click at [993, 439] on div at bounding box center [1060, 433] width 17 height 31
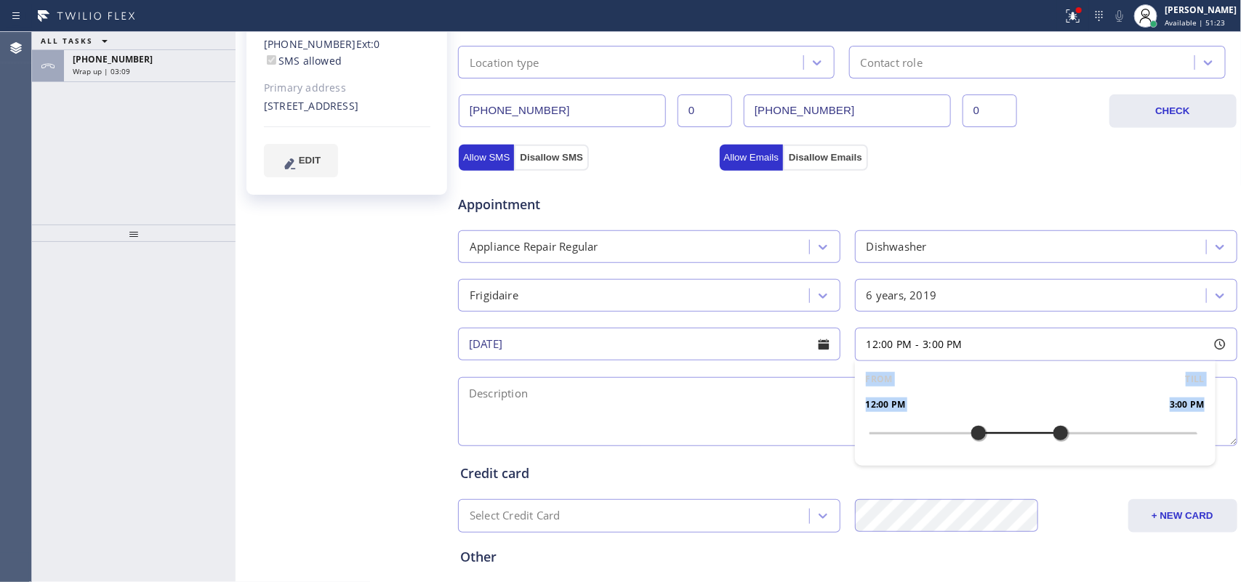
drag, startPoint x: 886, startPoint y: 434, endPoint x: 969, endPoint y: 436, distance: 82.9
click at [970, 436] on div at bounding box center [978, 433] width 17 height 31
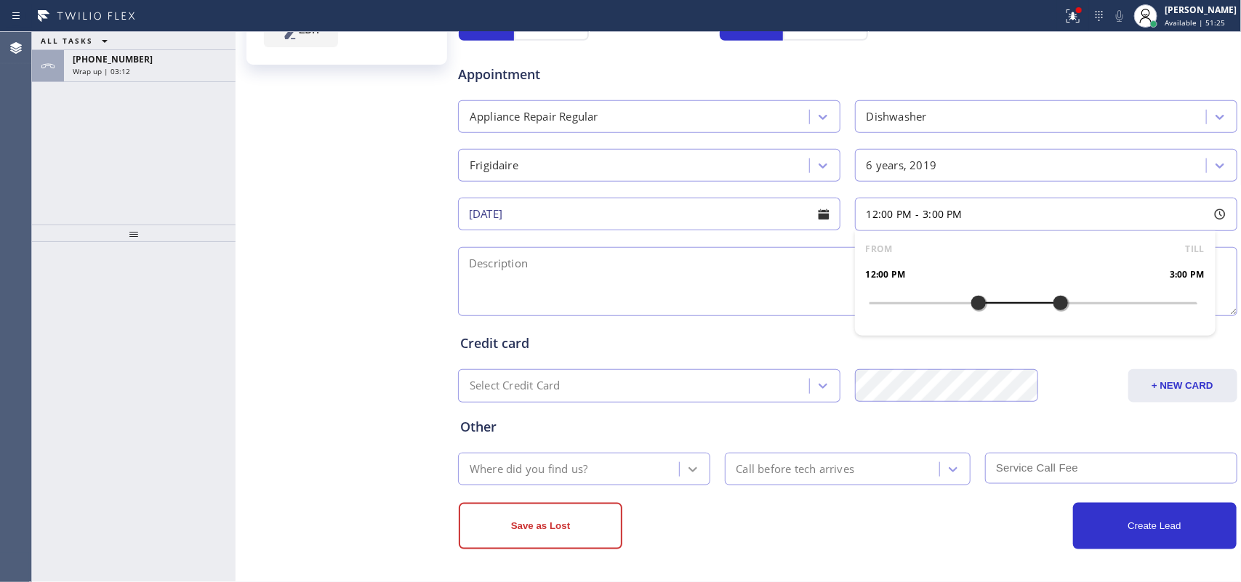
click at [700, 465] on div at bounding box center [693, 470] width 26 height 26
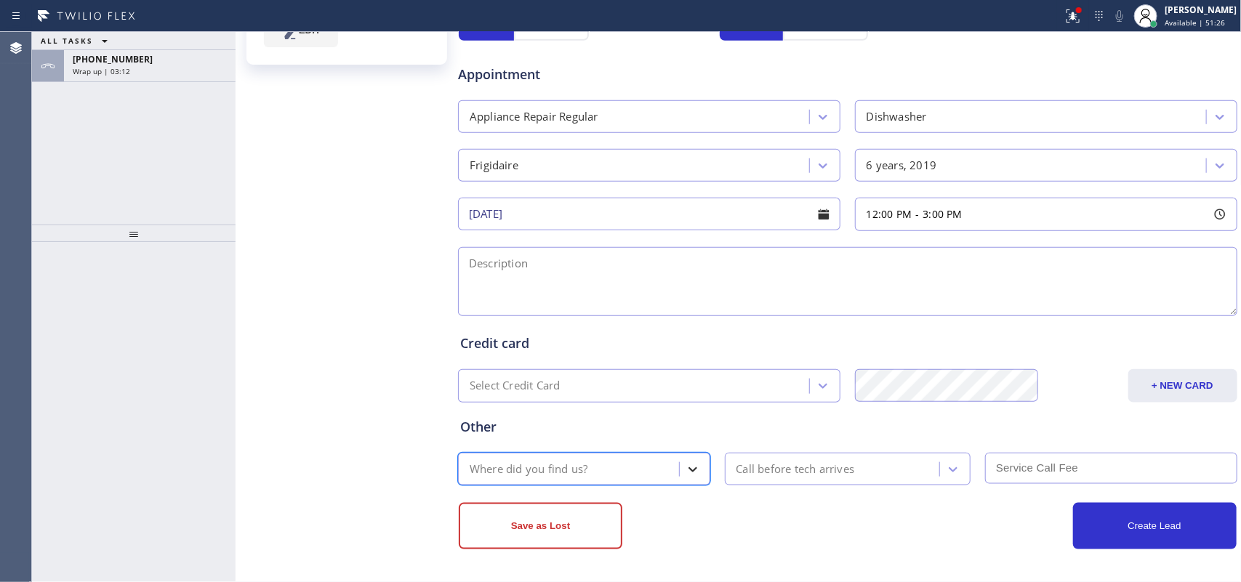
type input "g"
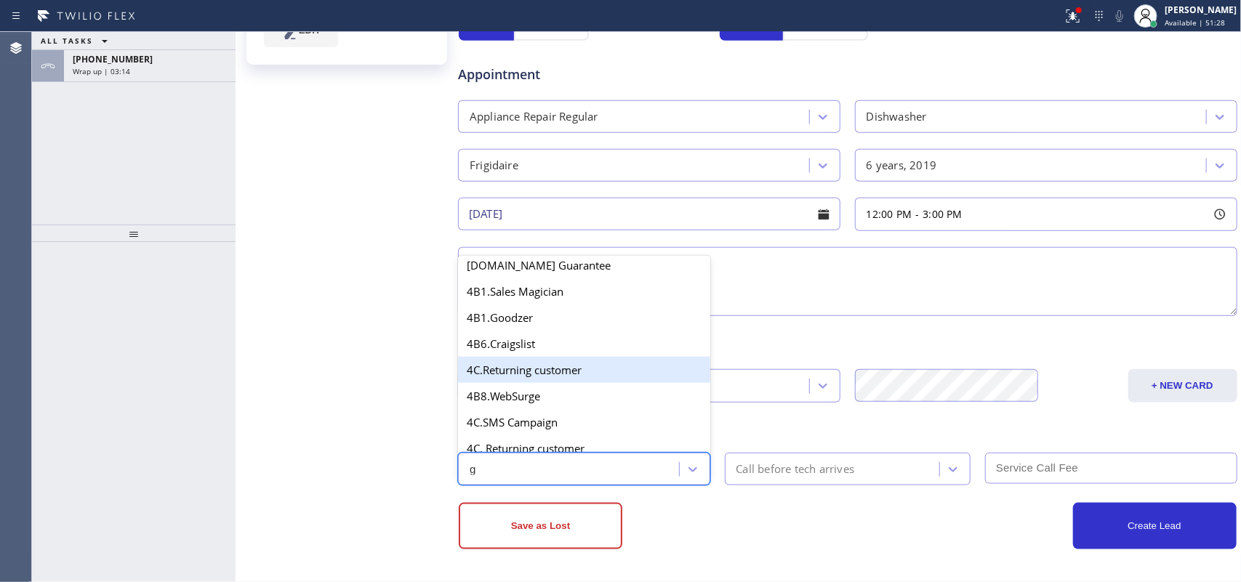
scroll to position [273, 0]
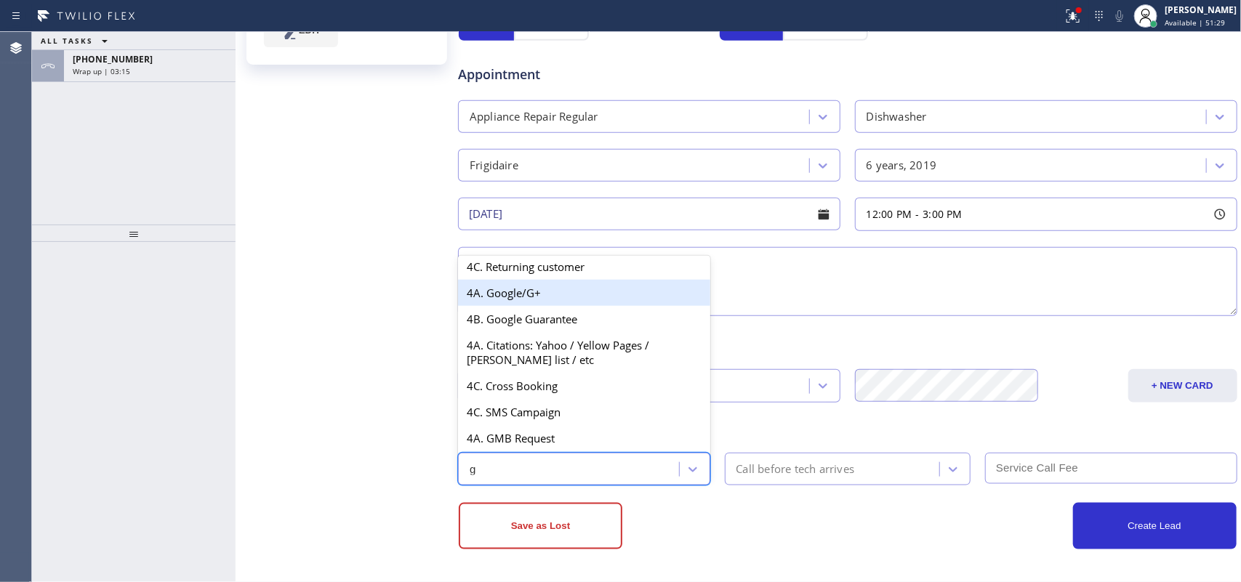
click at [548, 302] on div "4A. Google/G+" at bounding box center [584, 293] width 252 height 26
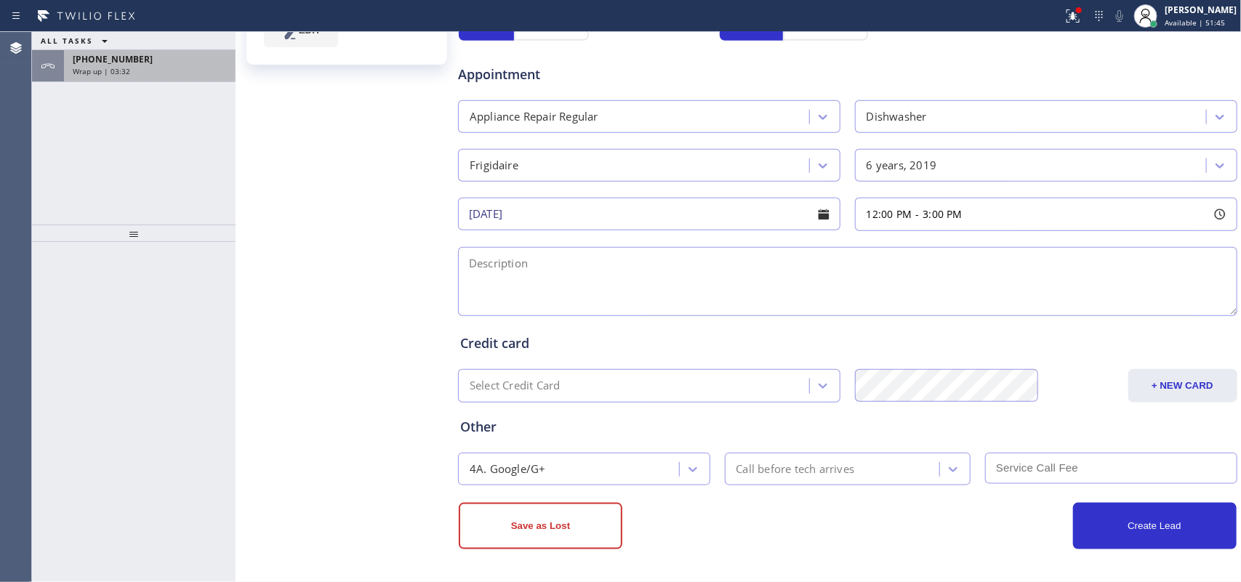
drag, startPoint x: 197, startPoint y: 60, endPoint x: 186, endPoint y: 63, distance: 11.1
click at [196, 60] on div "+18058950563" at bounding box center [150, 59] width 154 height 12
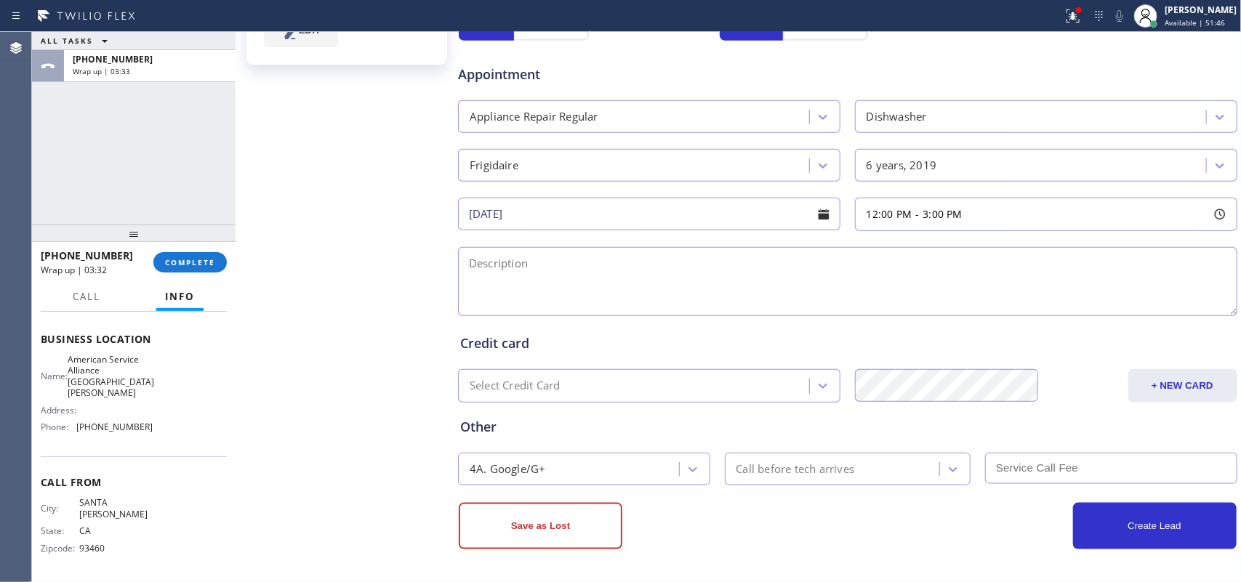
scroll to position [183, 0]
drag, startPoint x: 137, startPoint y: 405, endPoint x: 74, endPoint y: 383, distance: 66.5
click at [74, 383] on div "Name: American Service Alliance Santa Barbara" at bounding box center [97, 376] width 112 height 45
copy span "American Service Alliance [GEOGRAPHIC_DATA][PERSON_NAME]"
click at [388, 159] on div "Jim Newman Since: 20 may 2020 link to CRM copy Email jbn@silcom.com Emails allo…" at bounding box center [348, 93] width 218 height 972
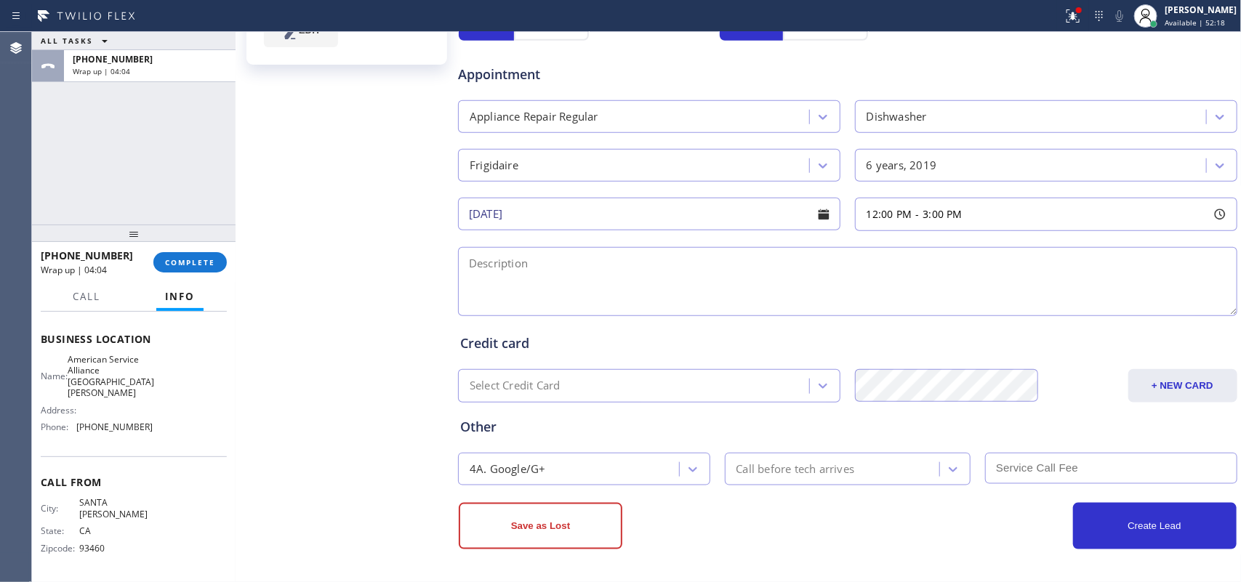
click at [612, 285] on textarea at bounding box center [848, 281] width 780 height 69
paste textarea "12-3/ $75/ Fridgidaire Dishwasher/ 6 years old/ needs a drain pump/ 1511 East V…"
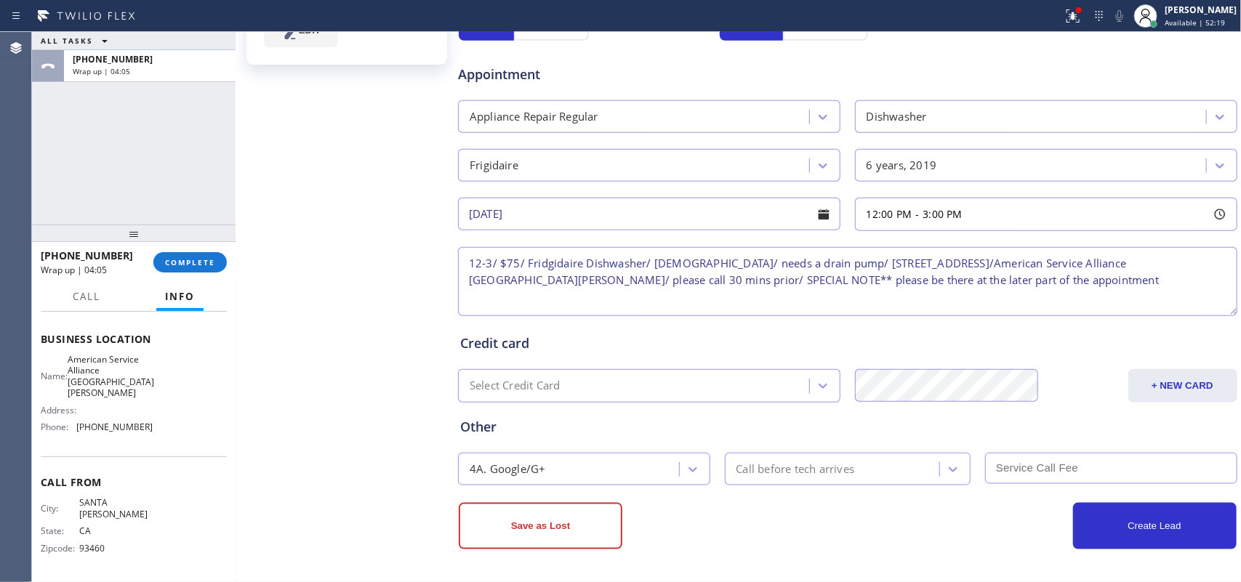
type textarea "12-3/ $75/ Fridgidaire Dishwasher/ 6 years old/ needs a drain pump/ 1511 East V…"
drag, startPoint x: 820, startPoint y: 465, endPoint x: 825, endPoint y: 455, distance: 12.0
click at [822, 465] on div "Call before tech arrives" at bounding box center [796, 469] width 119 height 17
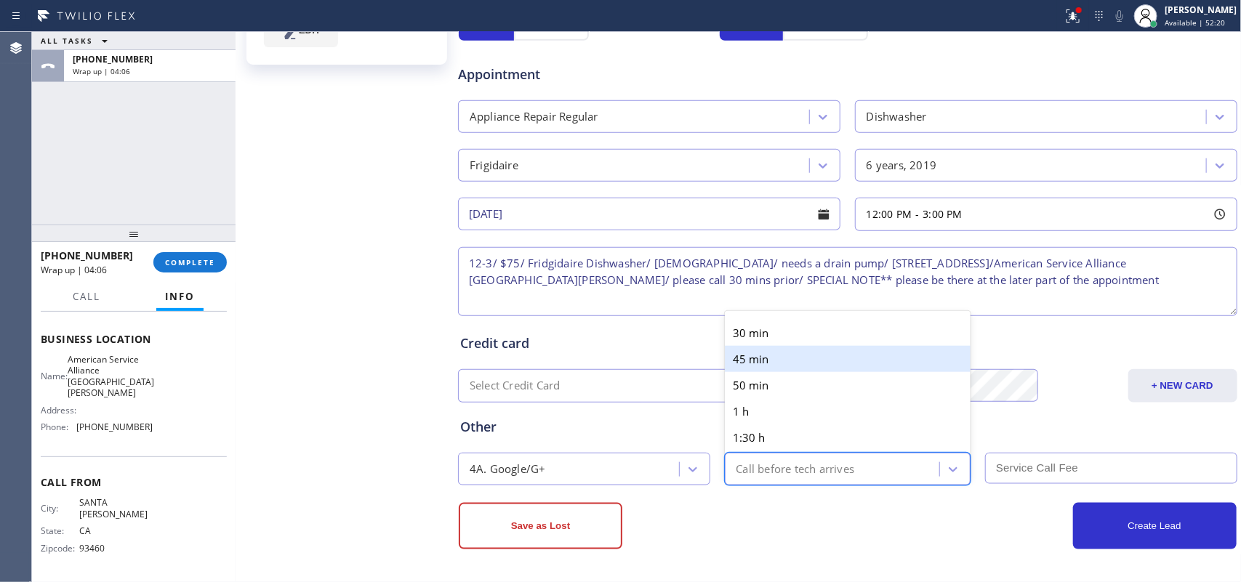
click at [804, 340] on div "30 min" at bounding box center [848, 333] width 247 height 26
click at [804, 340] on div "Credit card" at bounding box center [847, 344] width 775 height 20
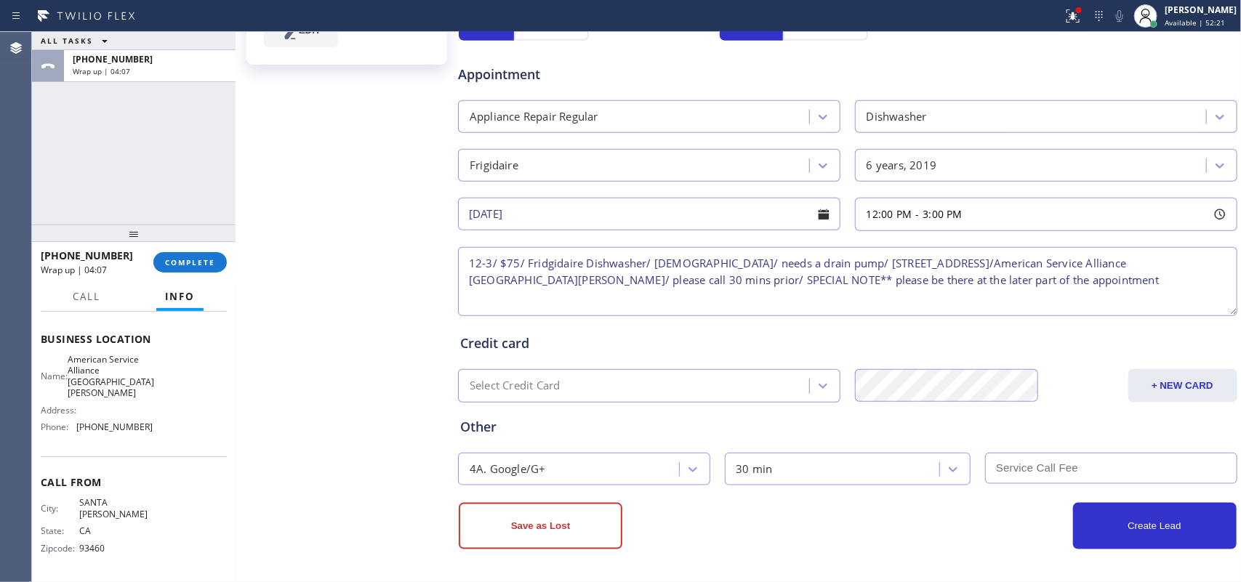
click at [993, 458] on input "text" at bounding box center [1111, 468] width 252 height 31
type input "75"
type textarea "12-3/ $75/ Frigidaire Dishwasher/ 6 years old/ needs a drain pump/ 1511 East Va…"
click at [993, 465] on button "Create Lead" at bounding box center [1155, 526] width 164 height 47
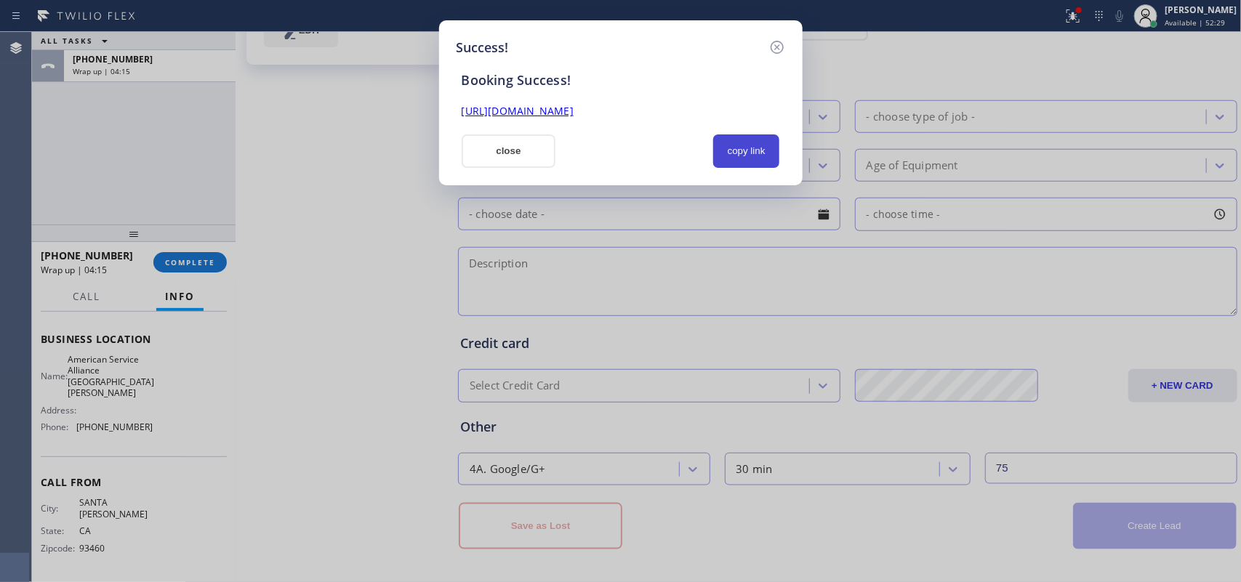
click at [744, 154] on button "copy link" at bounding box center [746, 151] width 67 height 33
click at [574, 111] on link "https://erp.apollosoft.co/customer/486518#portlet_lead" at bounding box center [518, 111] width 112 height 14
click at [502, 155] on button "close" at bounding box center [509, 151] width 95 height 33
drag, startPoint x: 502, startPoint y: 155, endPoint x: 227, endPoint y: 241, distance: 288.9
click at [502, 155] on div "- choose brand -" at bounding box center [636, 165] width 347 height 25
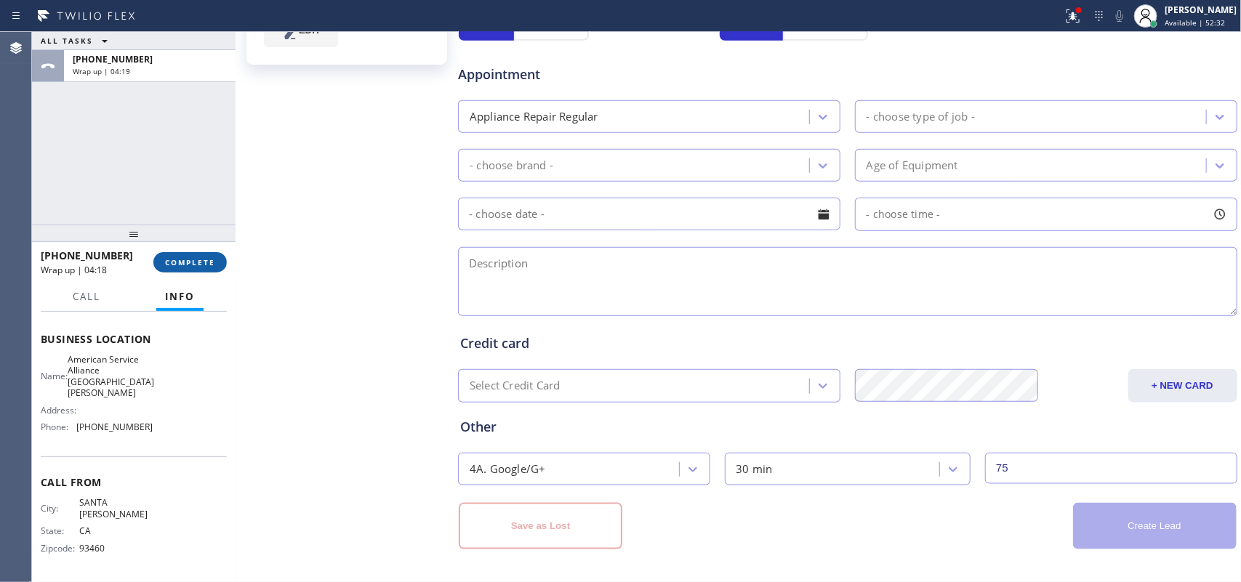
click at [187, 259] on span "COMPLETE" at bounding box center [190, 262] width 50 height 10
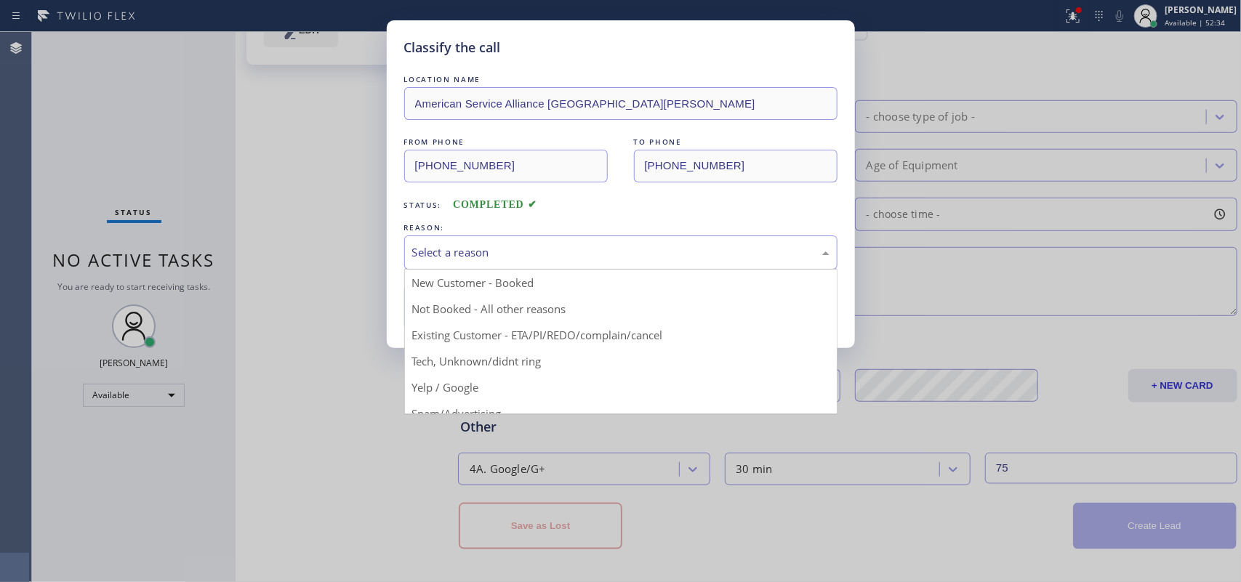
click at [453, 251] on div "Select a reason" at bounding box center [620, 252] width 417 height 17
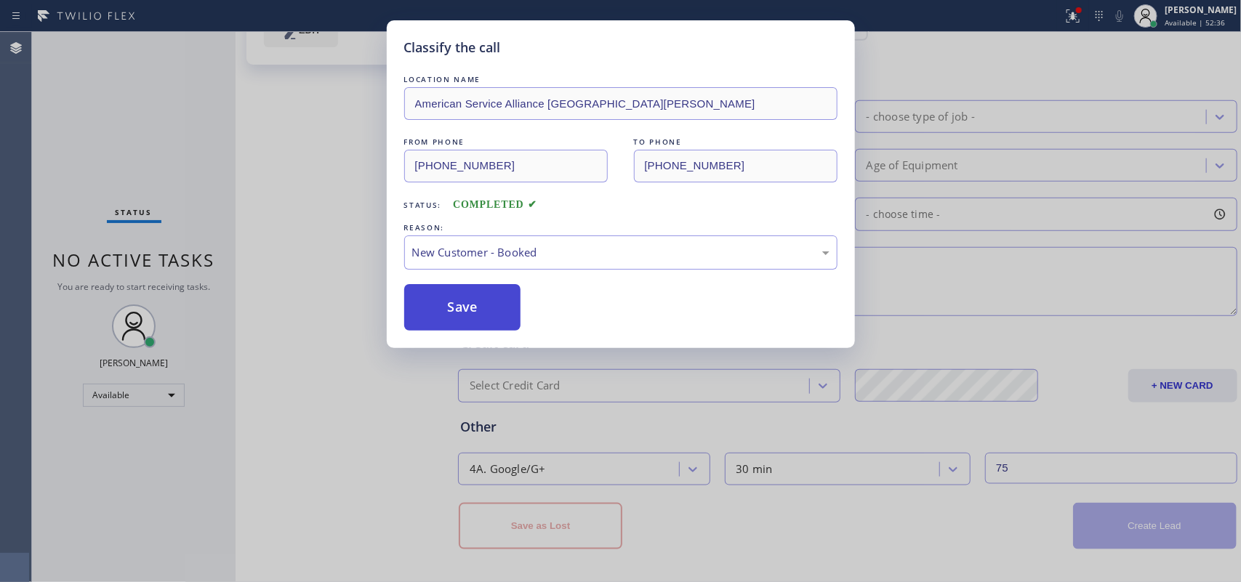
click at [441, 305] on button "Save" at bounding box center [462, 307] width 117 height 47
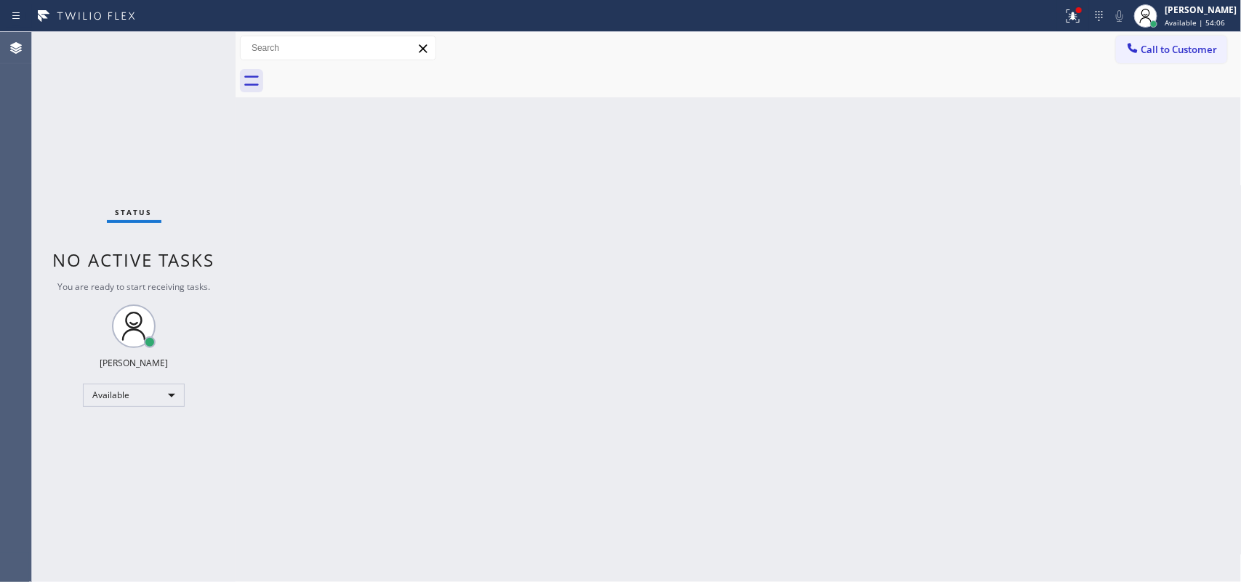
click at [186, 49] on div "Status No active tasks You are ready to start receiving tasks. [PERSON_NAME] Av…" at bounding box center [134, 307] width 204 height 550
click at [191, 48] on div "Status No active tasks You are ready to start receiving tasks. [PERSON_NAME] Av…" at bounding box center [134, 307] width 204 height 550
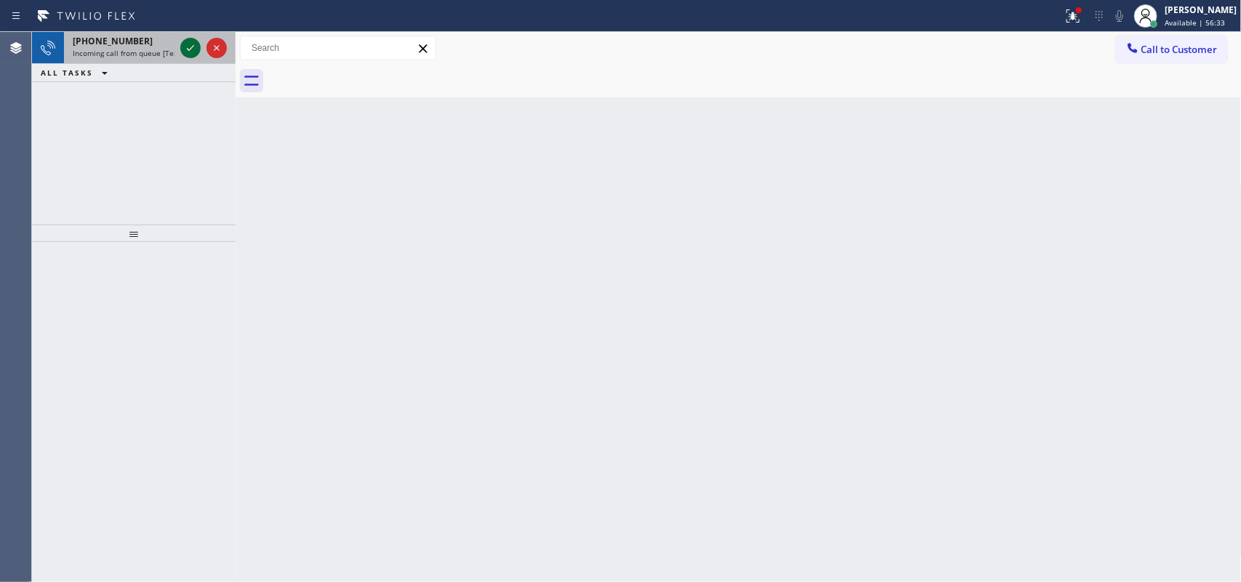
click at [188, 51] on icon at bounding box center [190, 47] width 17 height 17
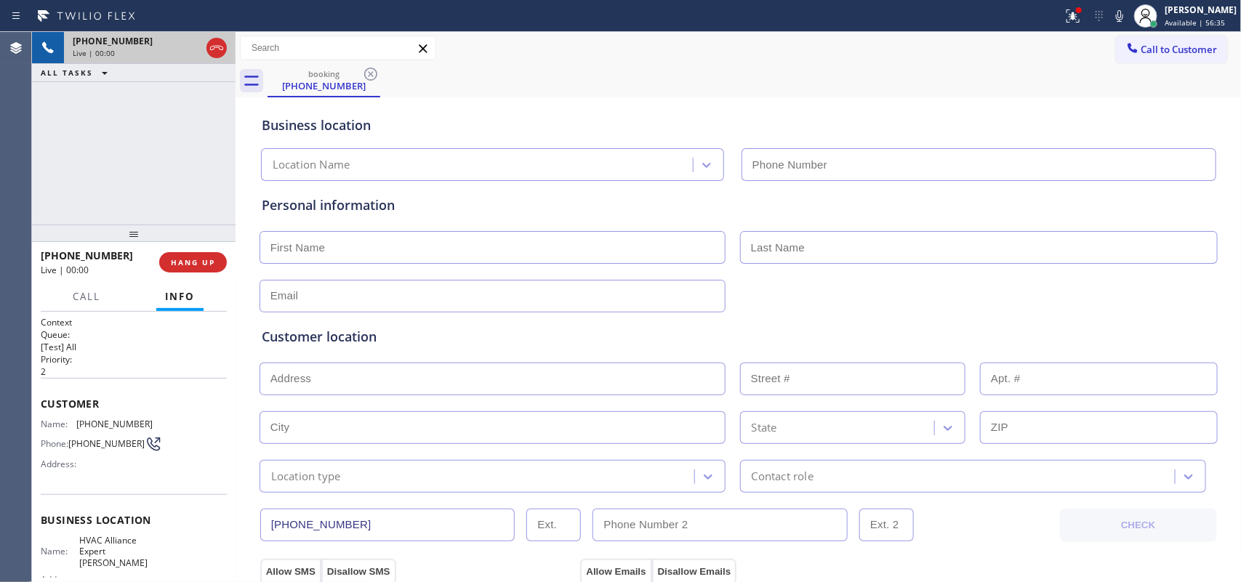
type input "[PHONE_NUMBER]"
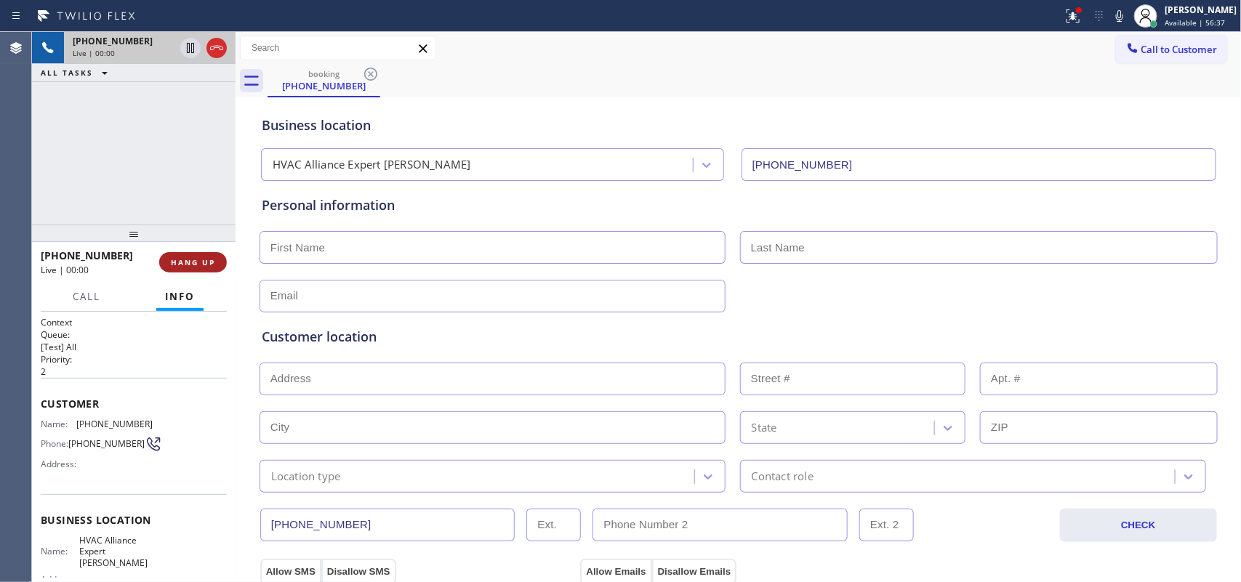
click at [198, 263] on span "HANG UP" at bounding box center [193, 262] width 44 height 10
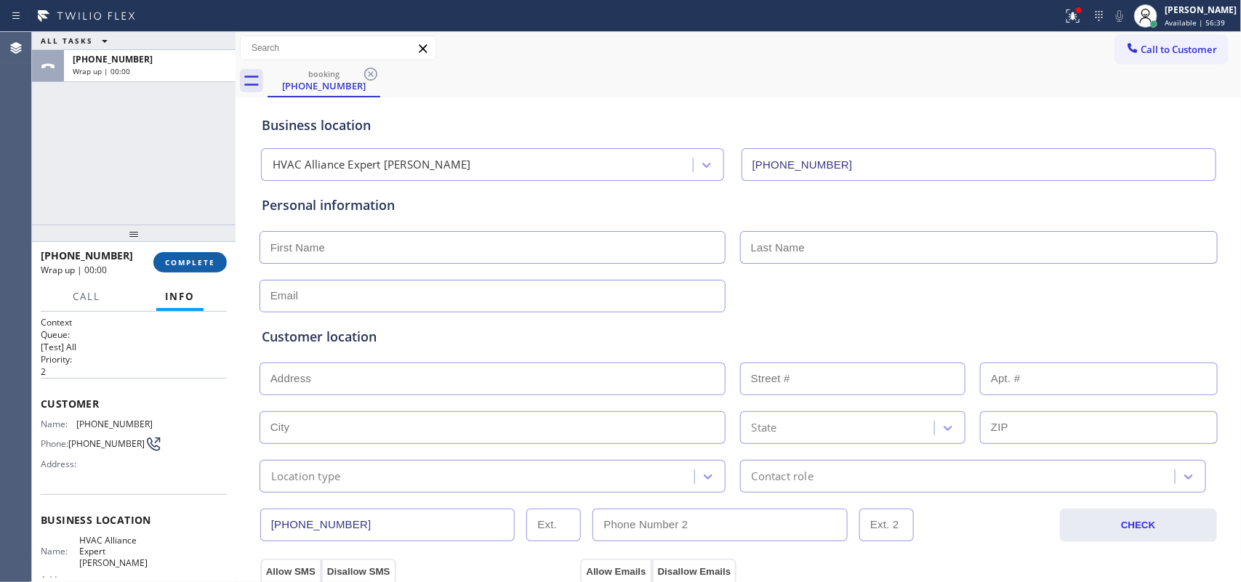
click at [198, 263] on span "COMPLETE" at bounding box center [190, 262] width 50 height 10
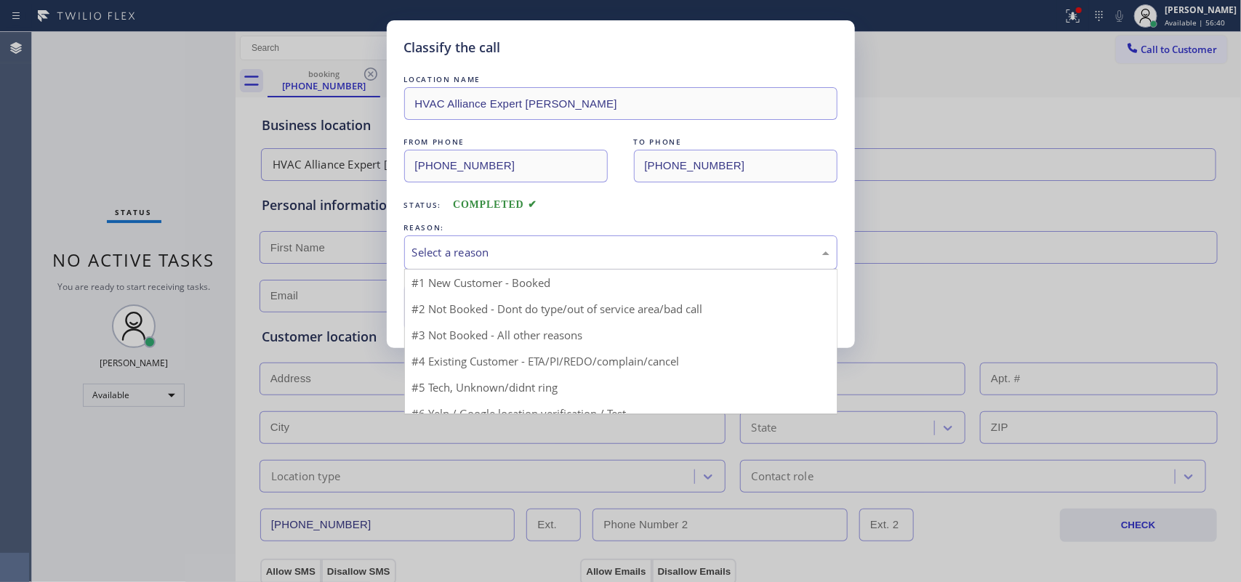
click at [590, 263] on div "Select a reason" at bounding box center [620, 253] width 433 height 34
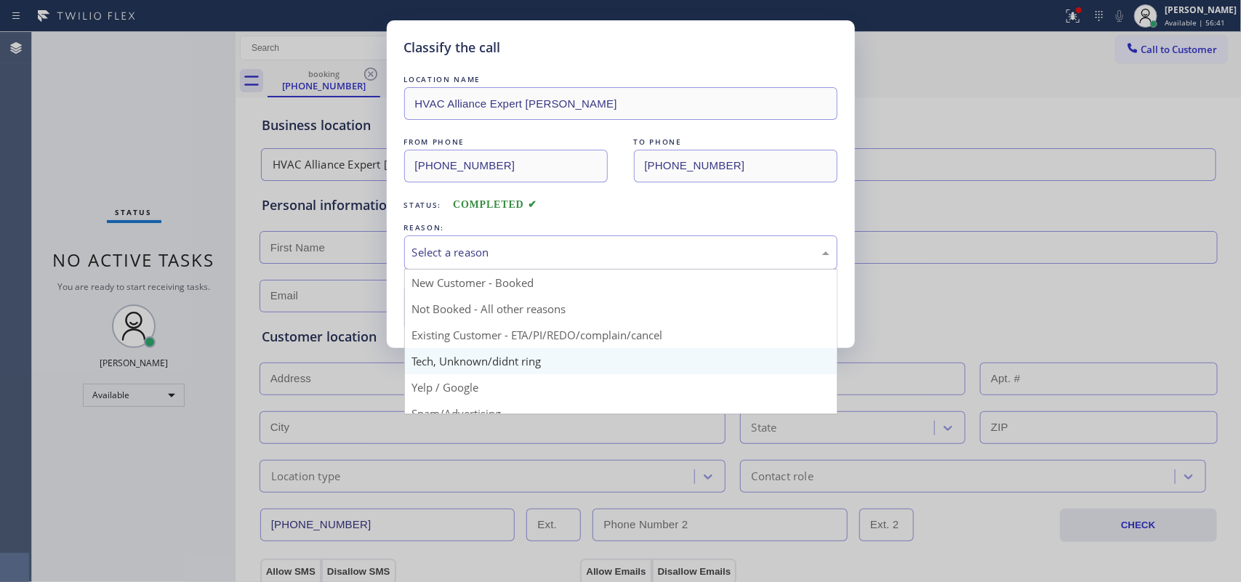
scroll to position [100, 0]
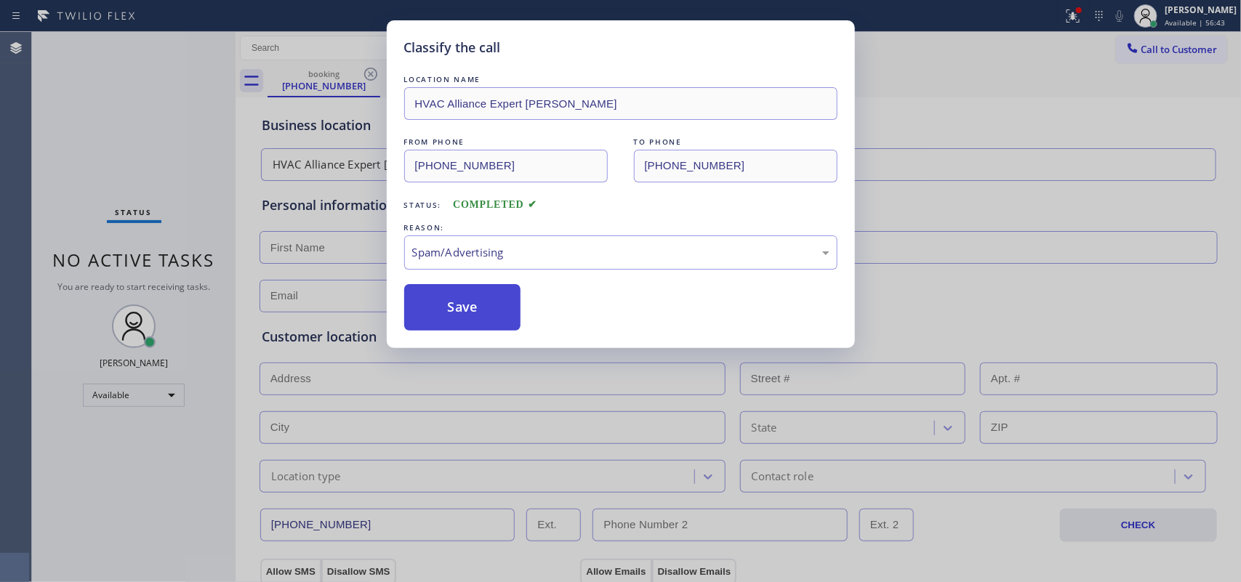
click at [480, 307] on button "Save" at bounding box center [462, 307] width 117 height 47
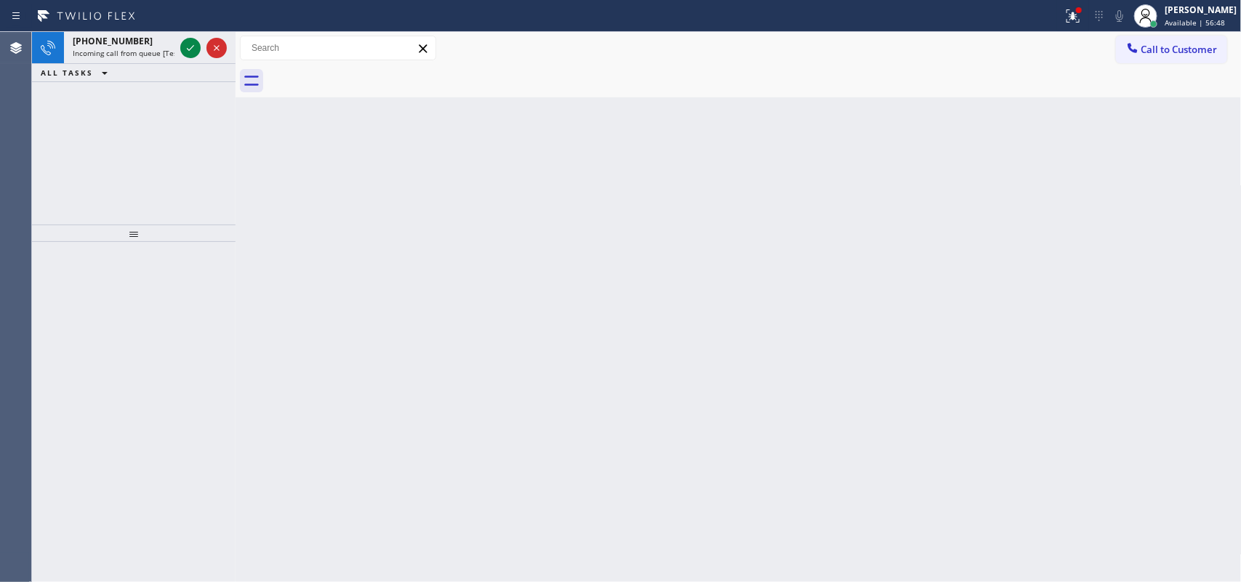
click at [190, 45] on icon at bounding box center [190, 47] width 17 height 17
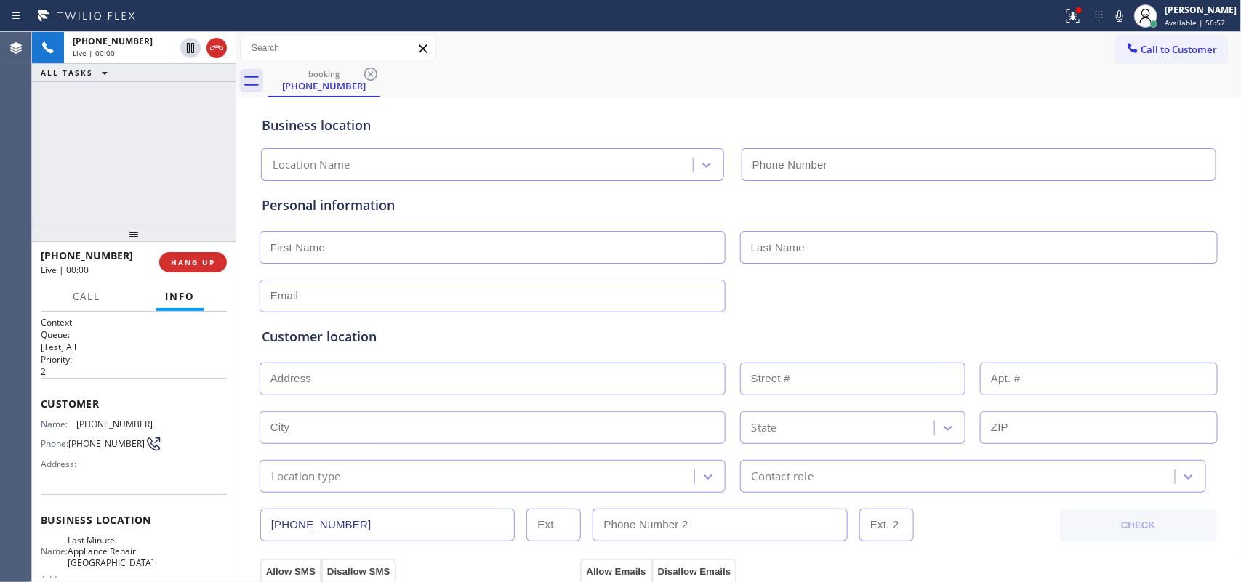
type input "[PHONE_NUMBER]"
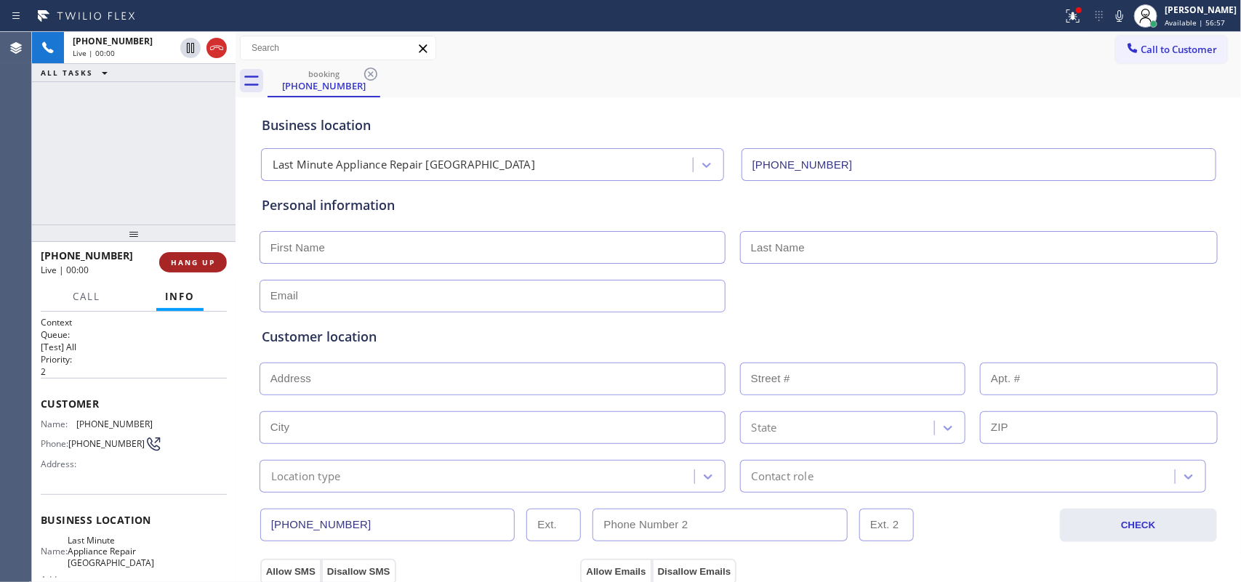
click at [213, 267] on span "HANG UP" at bounding box center [193, 262] width 44 height 10
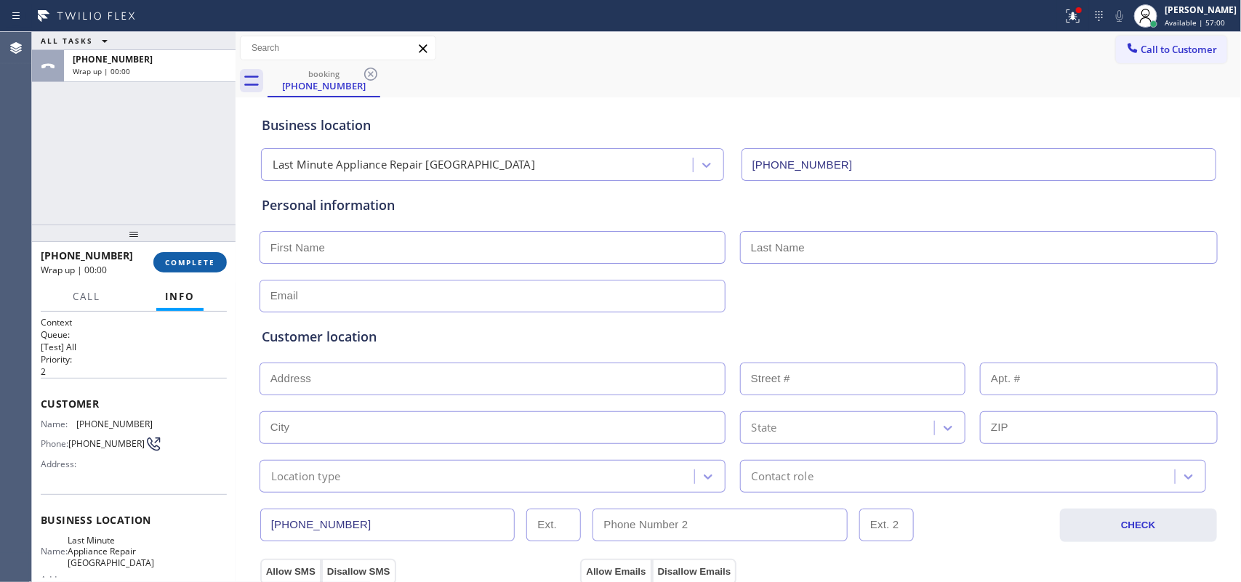
click at [213, 267] on span "COMPLETE" at bounding box center [190, 262] width 50 height 10
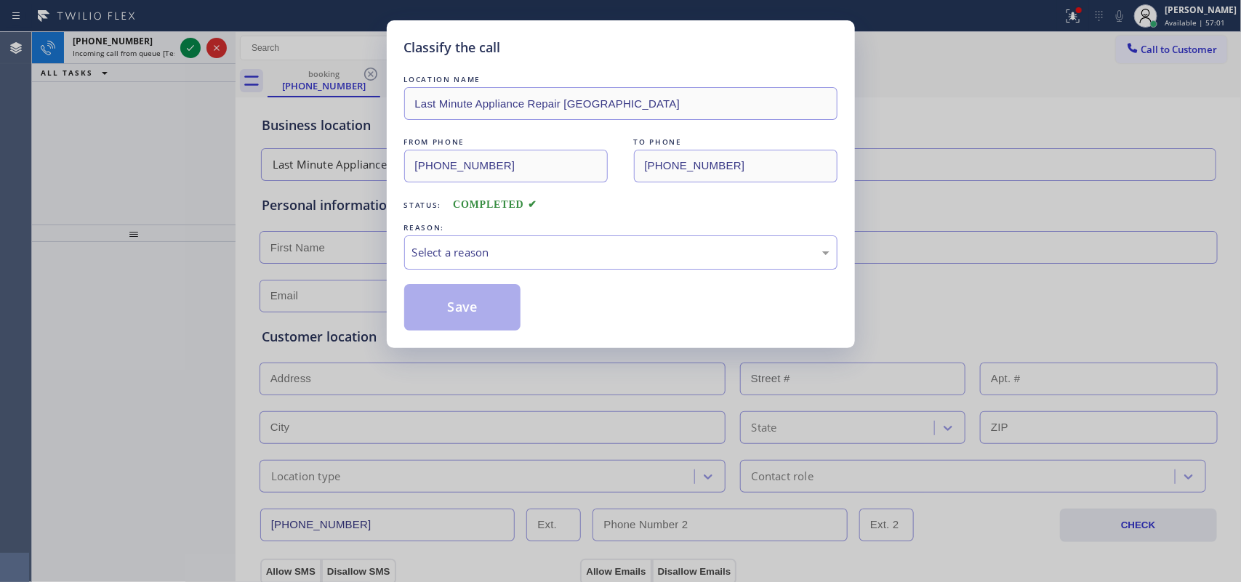
click at [478, 255] on div "Select a reason" at bounding box center [620, 252] width 417 height 17
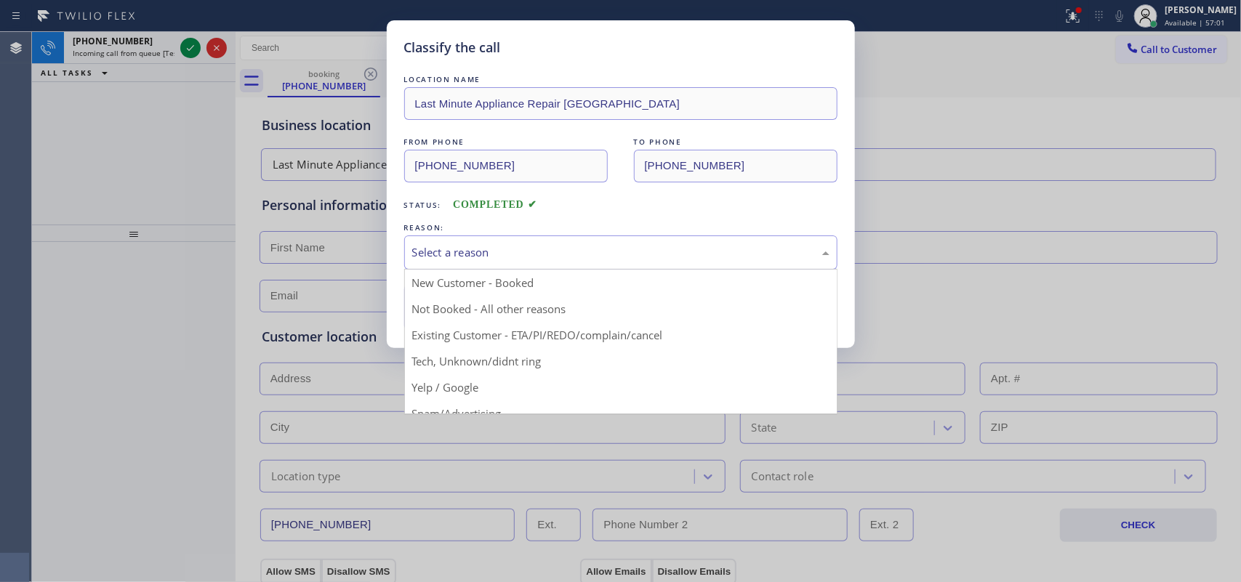
scroll to position [100, 0]
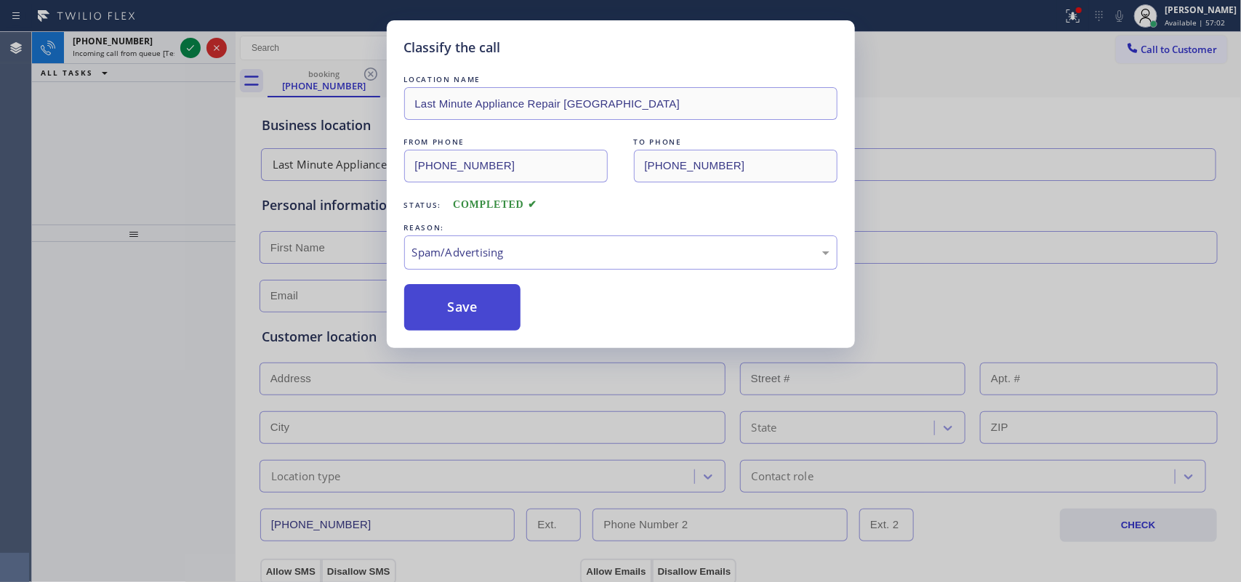
click at [485, 315] on button "Save" at bounding box center [462, 307] width 117 height 47
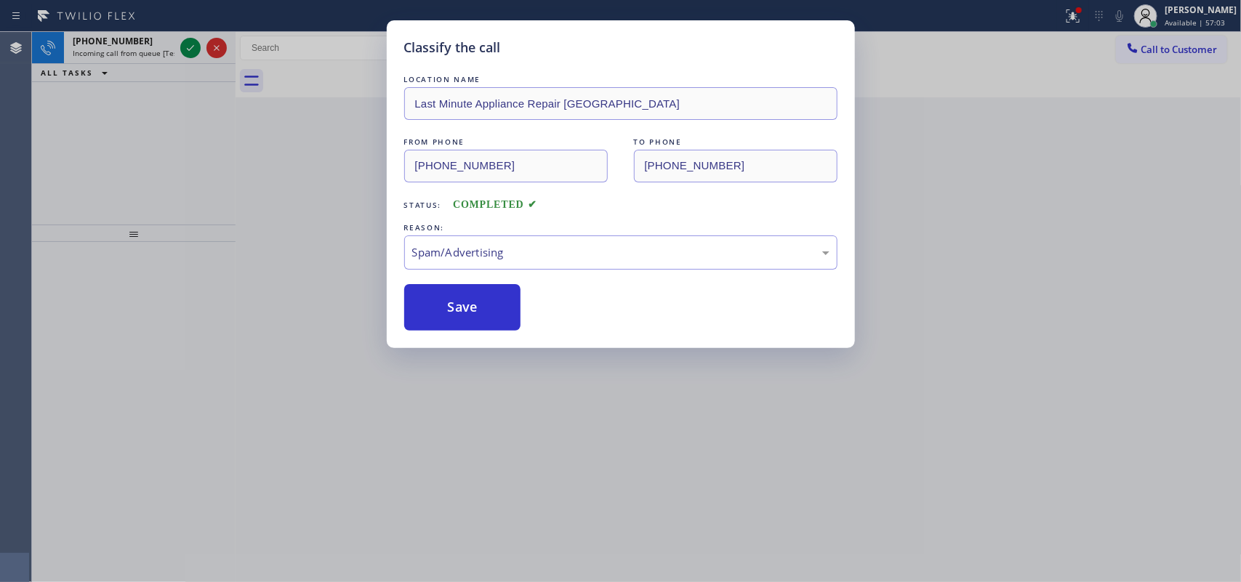
click at [195, 49] on div "Classify the call LOCATION NAME Von Viking Repair And HVAC Systems FROM PHONE (…" at bounding box center [636, 307] width 1209 height 550
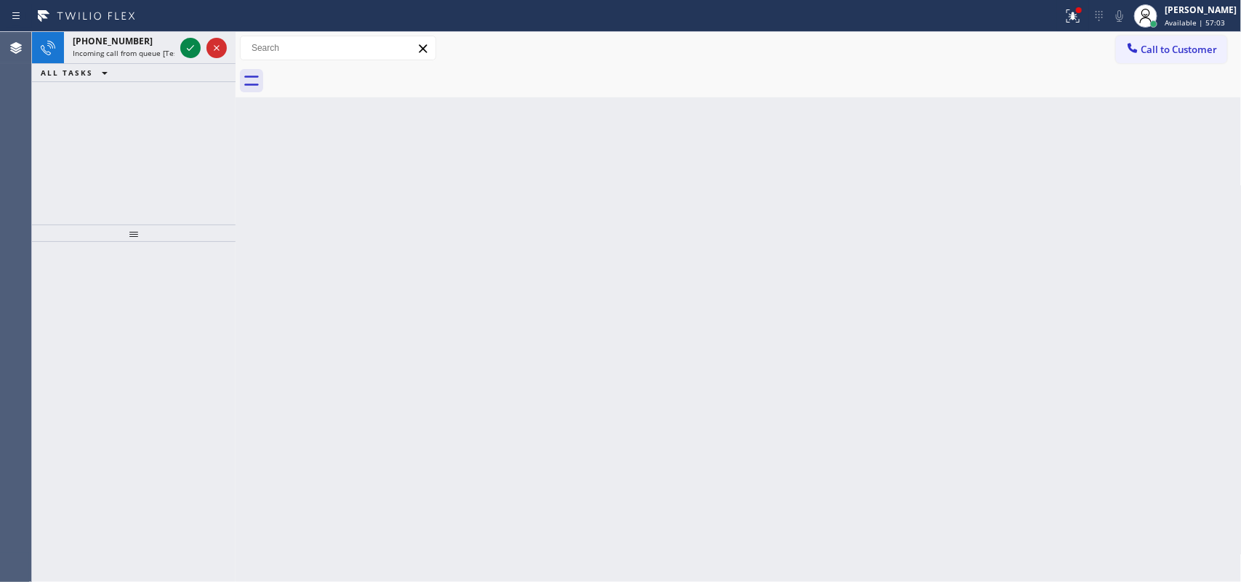
click at [195, 49] on icon at bounding box center [190, 47] width 17 height 17
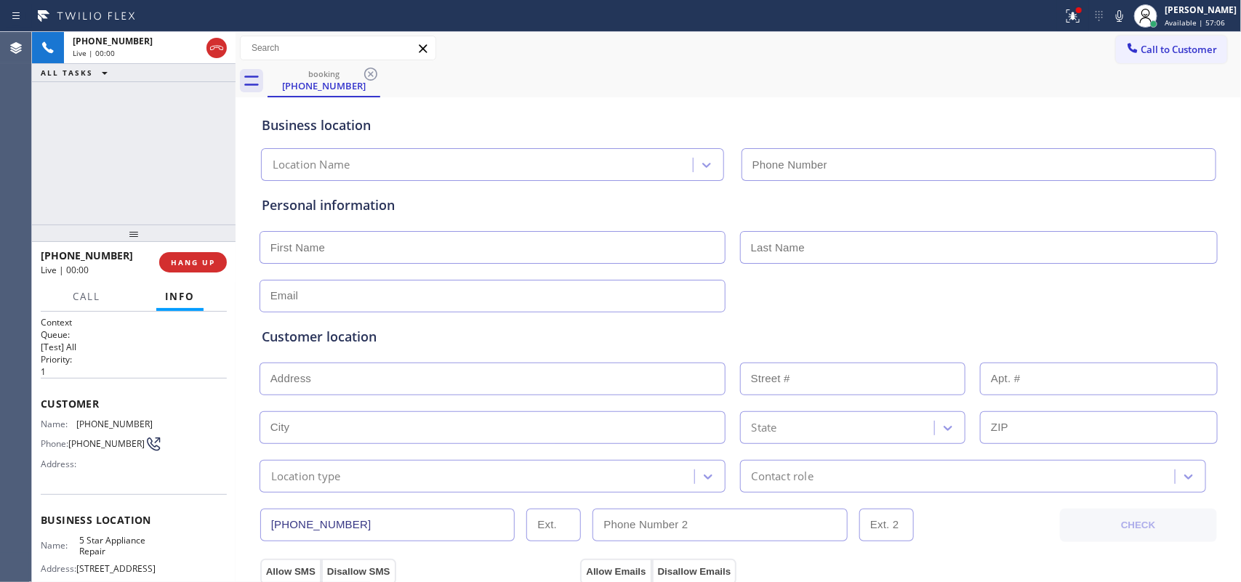
type input "[PHONE_NUMBER]"
click at [95, 303] on button "Call" at bounding box center [86, 297] width 45 height 28
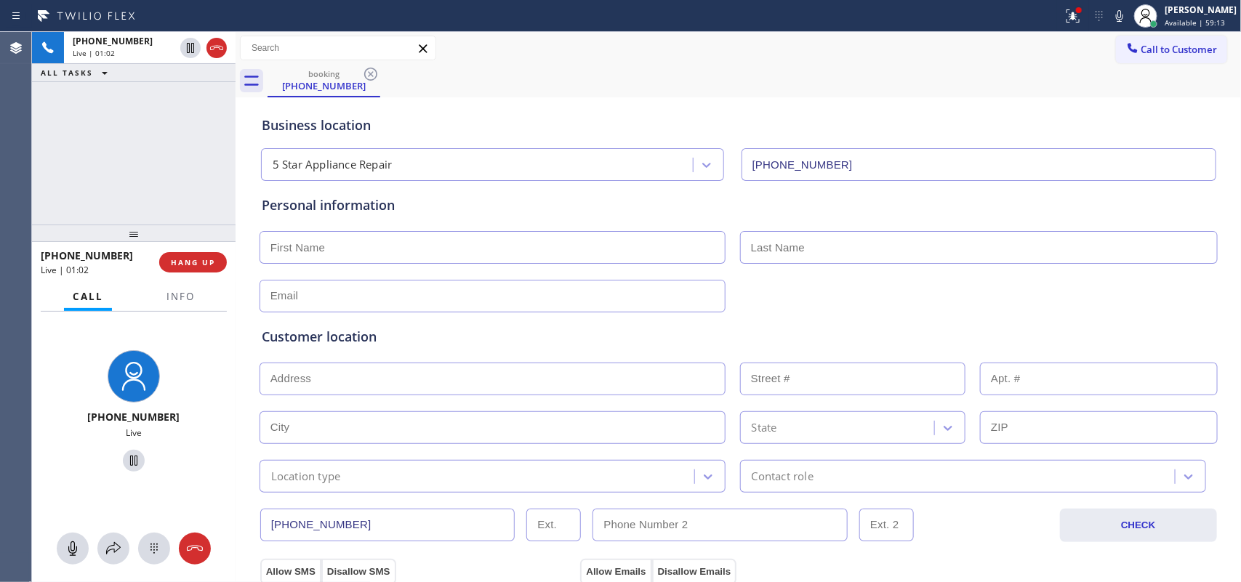
drag, startPoint x: 73, startPoint y: 553, endPoint x: 88, endPoint y: 532, distance: 26.6
click at [73, 465] on icon at bounding box center [72, 549] width 9 height 15
click at [130, 459] on icon at bounding box center [133, 461] width 7 height 10
drag, startPoint x: 166, startPoint y: 420, endPoint x: 104, endPoint y: 415, distance: 62.1
click at [104, 415] on div "+17202730393" at bounding box center [134, 417] width 112 height 14
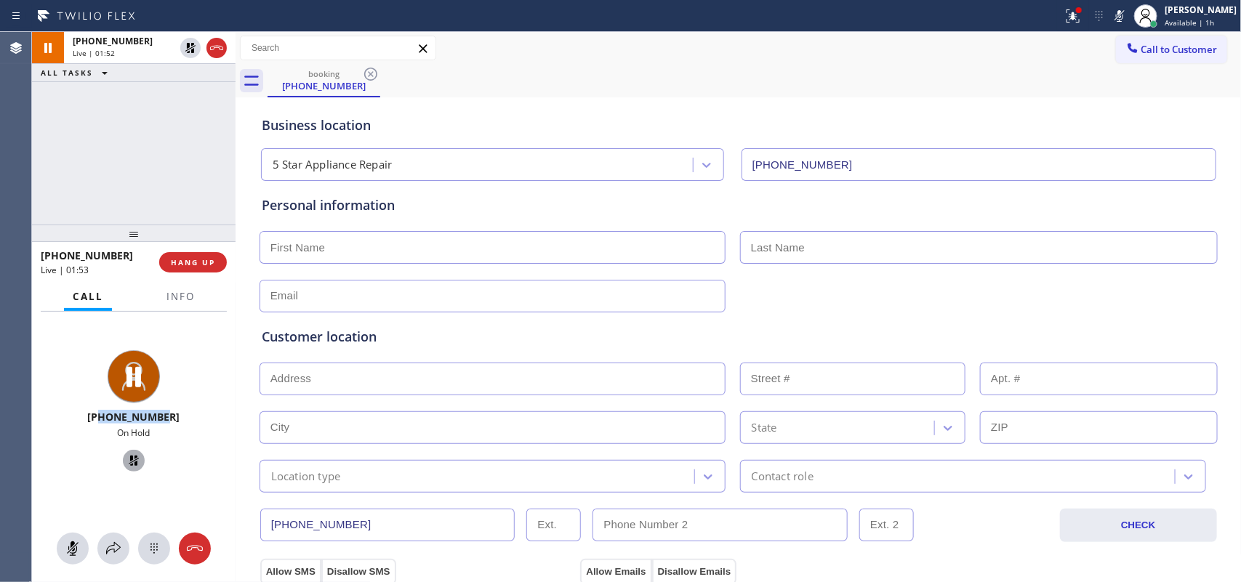
click at [177, 419] on div "+17202730393" at bounding box center [134, 417] width 112 height 14
drag, startPoint x: 164, startPoint y: 418, endPoint x: 104, endPoint y: 412, distance: 60.0
click at [104, 412] on div "+17202730393" at bounding box center [134, 417] width 112 height 14
copy span "7202730393"
click at [193, 419] on div "+17202730393 On Hold" at bounding box center [134, 414] width 204 height 204
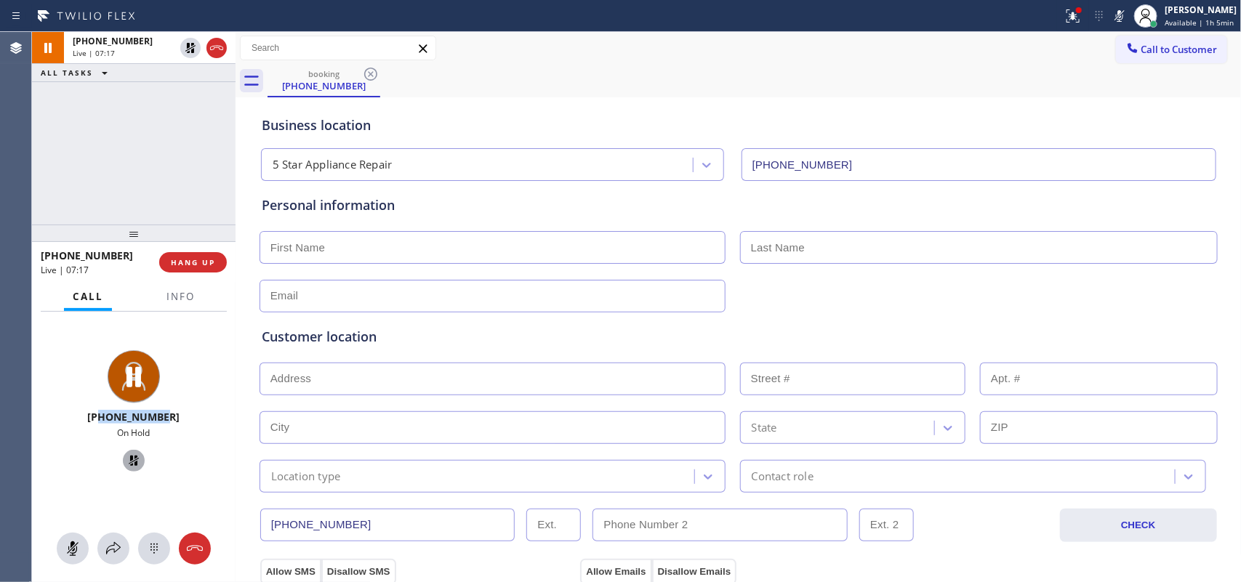
drag, startPoint x: 154, startPoint y: 418, endPoint x: 106, endPoint y: 415, distance: 48.1
click at [106, 415] on div "+17202730393" at bounding box center [134, 417] width 112 height 14
copy span "7202730393"
click at [193, 100] on icon at bounding box center [190, 97] width 17 height 17
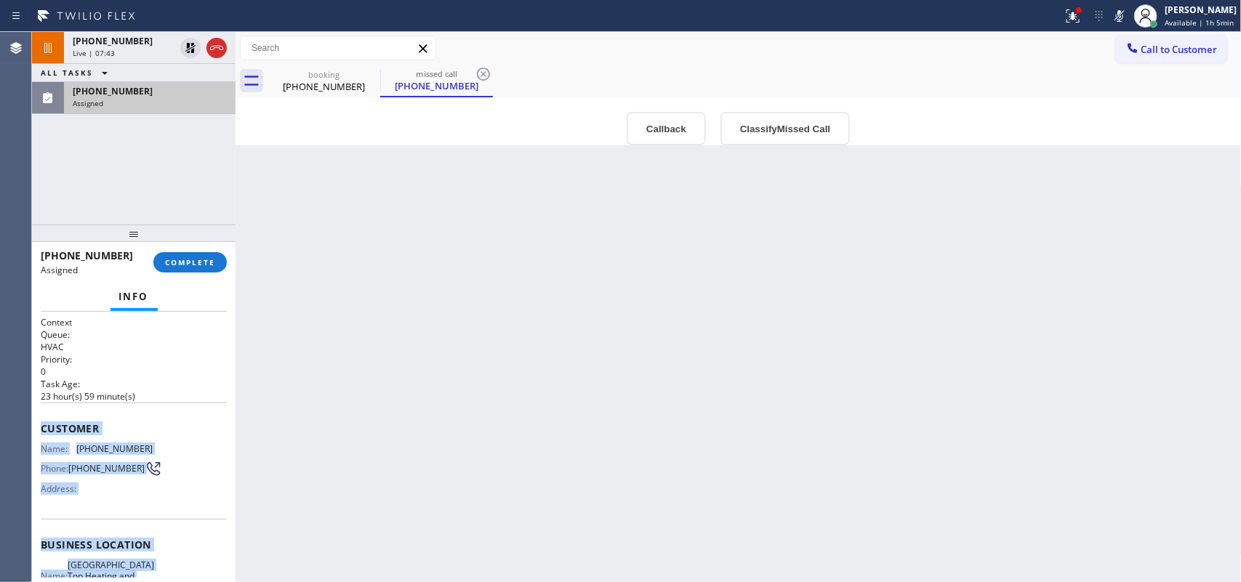
drag, startPoint x: 153, startPoint y: 440, endPoint x: 41, endPoint y: 426, distance: 113.6
click at [41, 426] on div "Context Queue: HVAC Priority: 0 Task Age: 23 hour(s) 59 minute(s) Customer Name…" at bounding box center [134, 539] width 186 height 446
copy div "Customer Name: (628) 200-9855 Phone: (628) 200-9855 Address: Business location …"
click at [793, 133] on button "Classify Missed Call" at bounding box center [785, 128] width 129 height 33
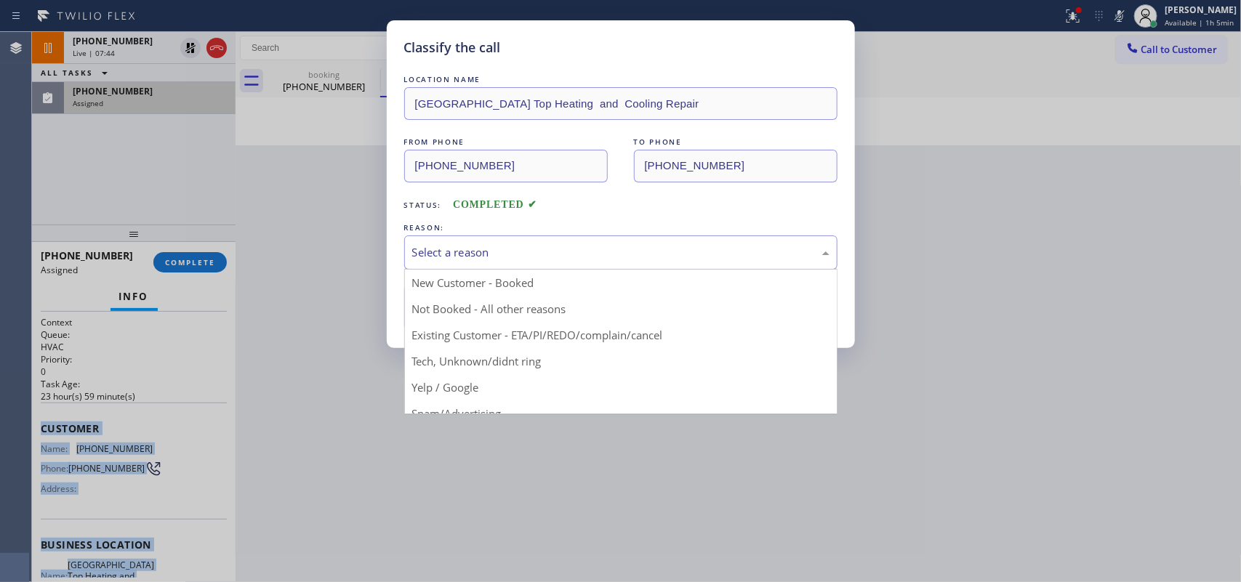
click at [664, 252] on div "Select a reason" at bounding box center [620, 252] width 417 height 17
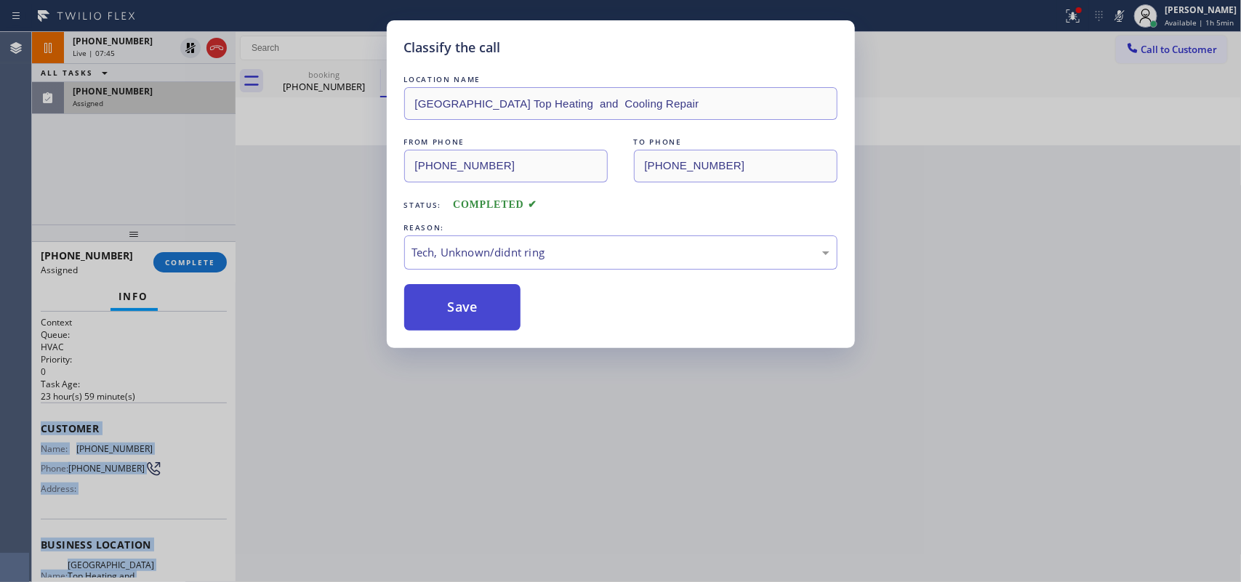
drag, startPoint x: 495, startPoint y: 317, endPoint x: 462, endPoint y: 86, distance: 233.7
click at [495, 315] on button "Save" at bounding box center [462, 307] width 117 height 47
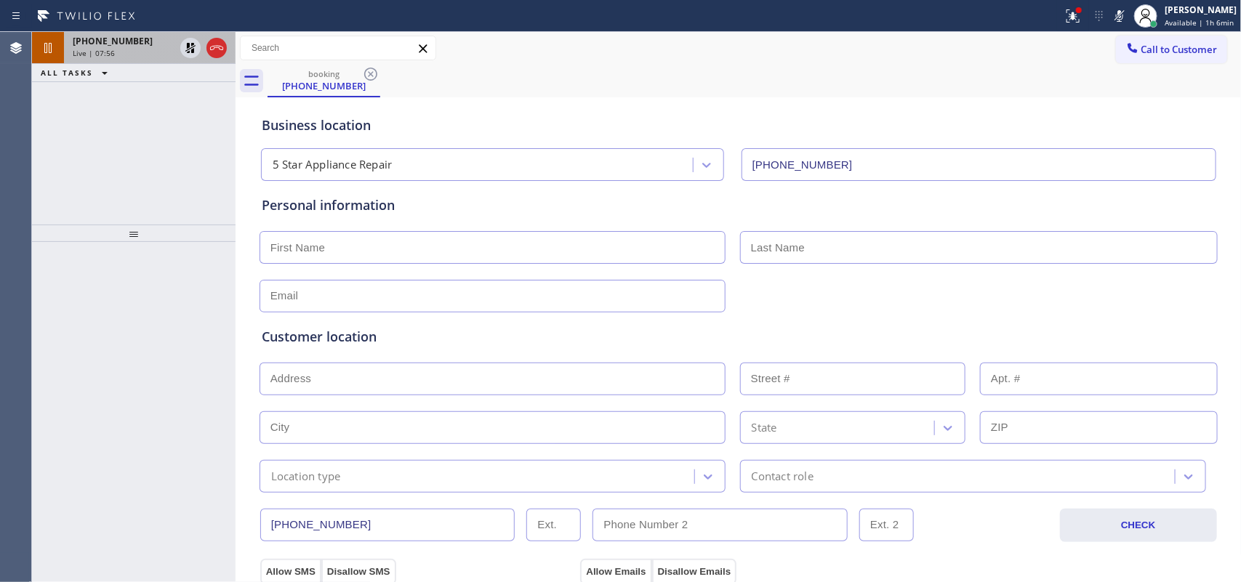
click at [95, 44] on span "+17202730393" at bounding box center [113, 41] width 80 height 12
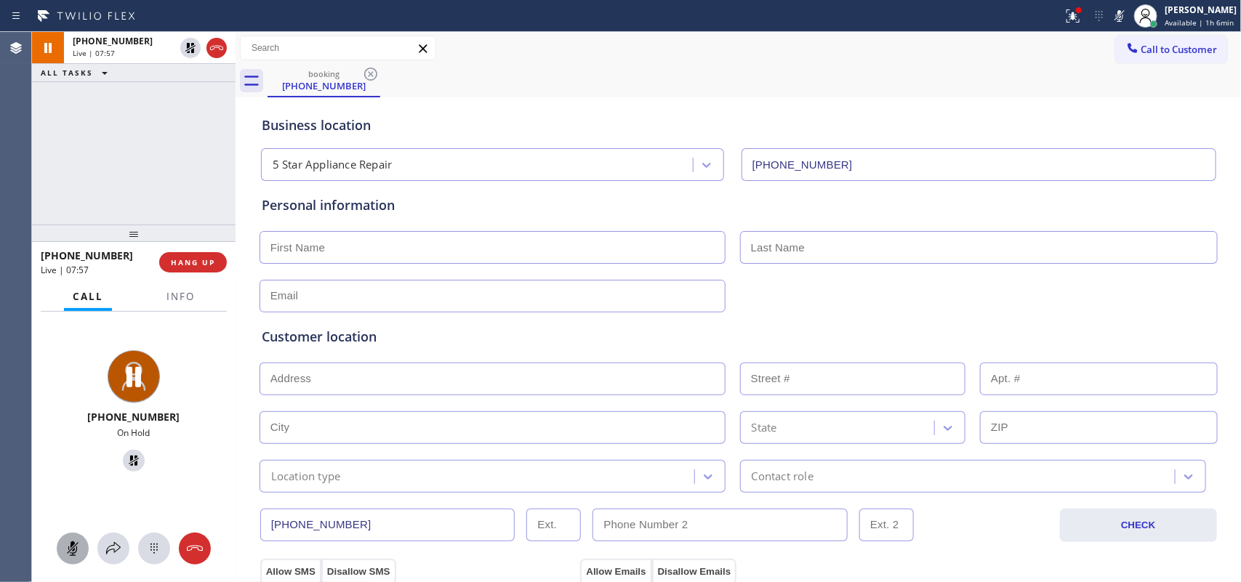
click at [78, 465] on button at bounding box center [73, 549] width 32 height 32
click at [125, 463] on icon at bounding box center [133, 460] width 17 height 17
click at [196, 260] on span "HANG UP" at bounding box center [193, 262] width 44 height 10
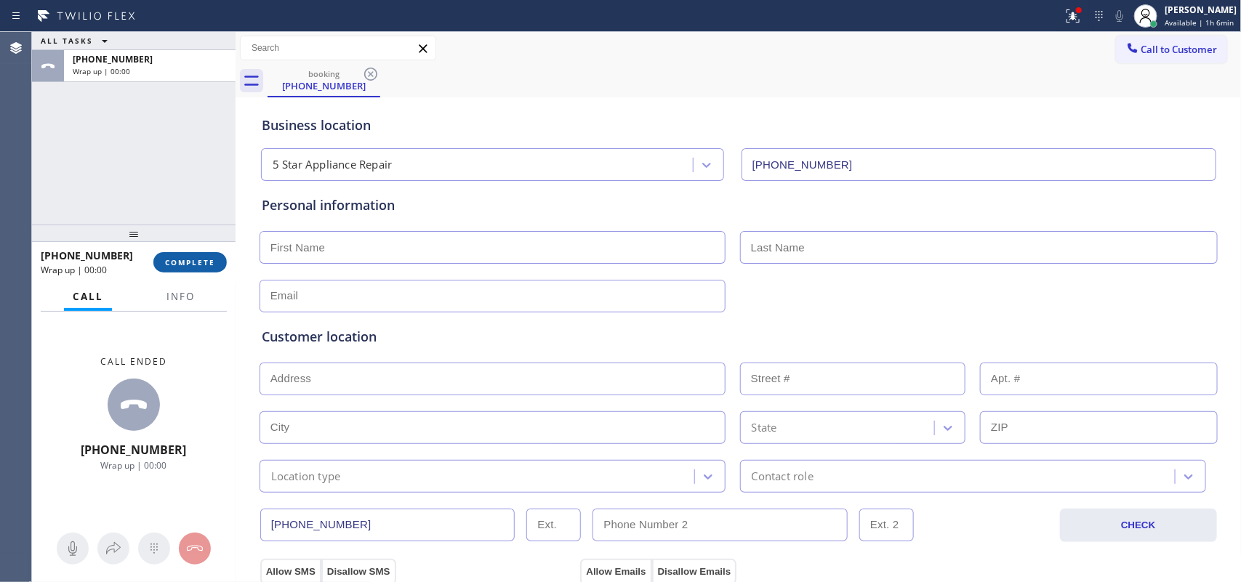
click at [175, 265] on span "COMPLETE" at bounding box center [190, 262] width 50 height 10
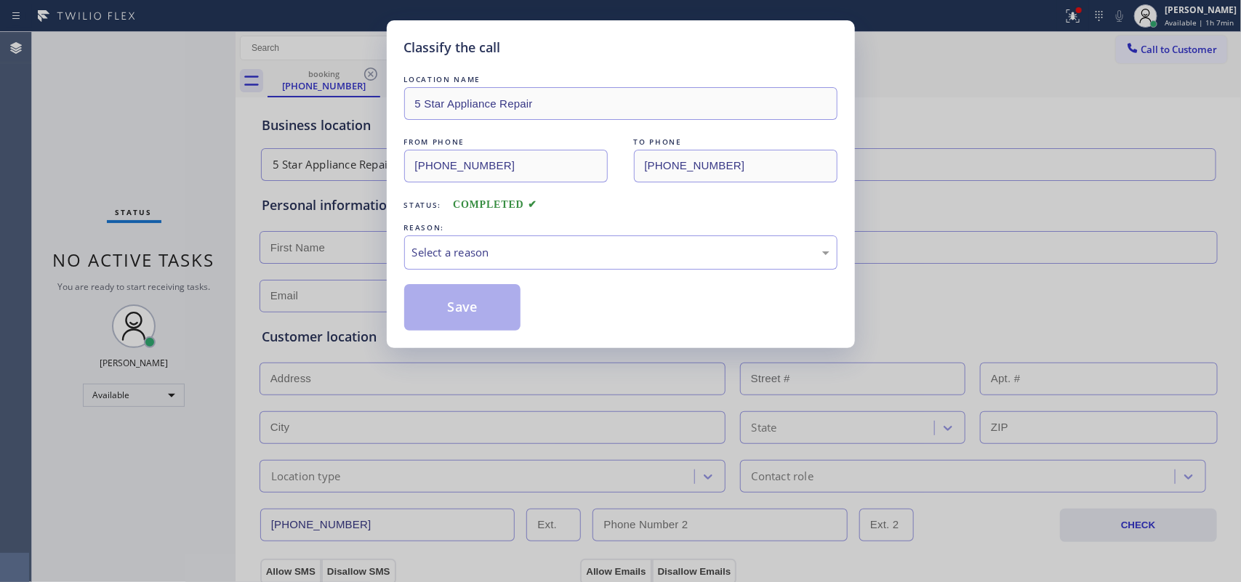
click at [39, 111] on div "Classify the call LOCATION NAME 5 Star Appliance Repair FROM PHONE (720) 273-03…" at bounding box center [620, 291] width 1241 height 582
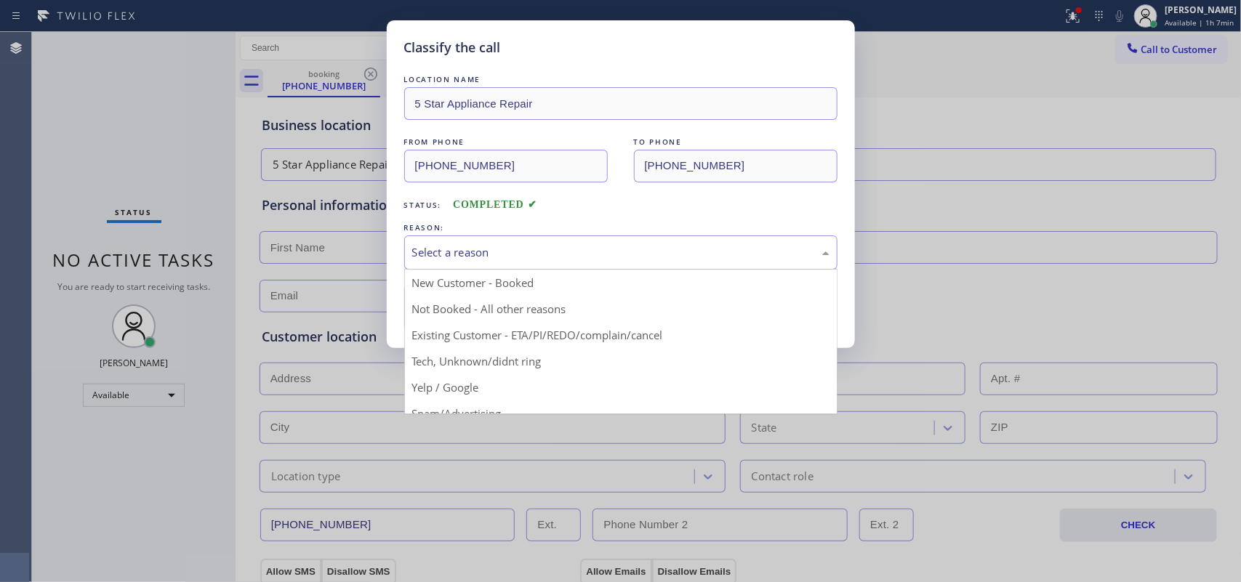
click at [508, 256] on div "Select a reason" at bounding box center [620, 252] width 417 height 17
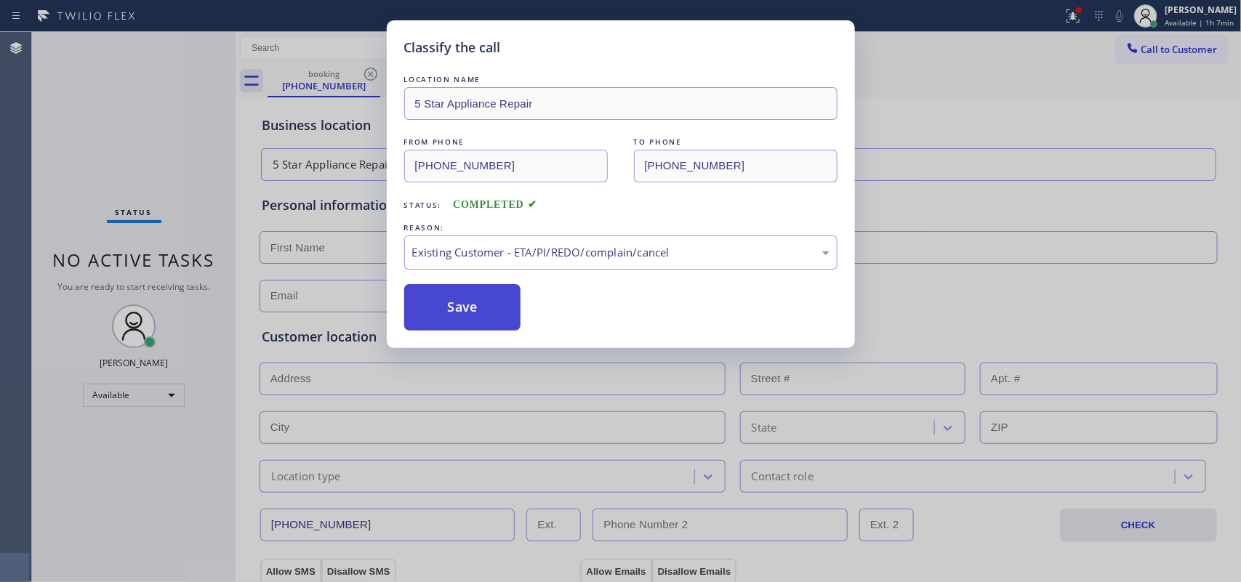
click at [463, 311] on button "Save" at bounding box center [462, 307] width 117 height 47
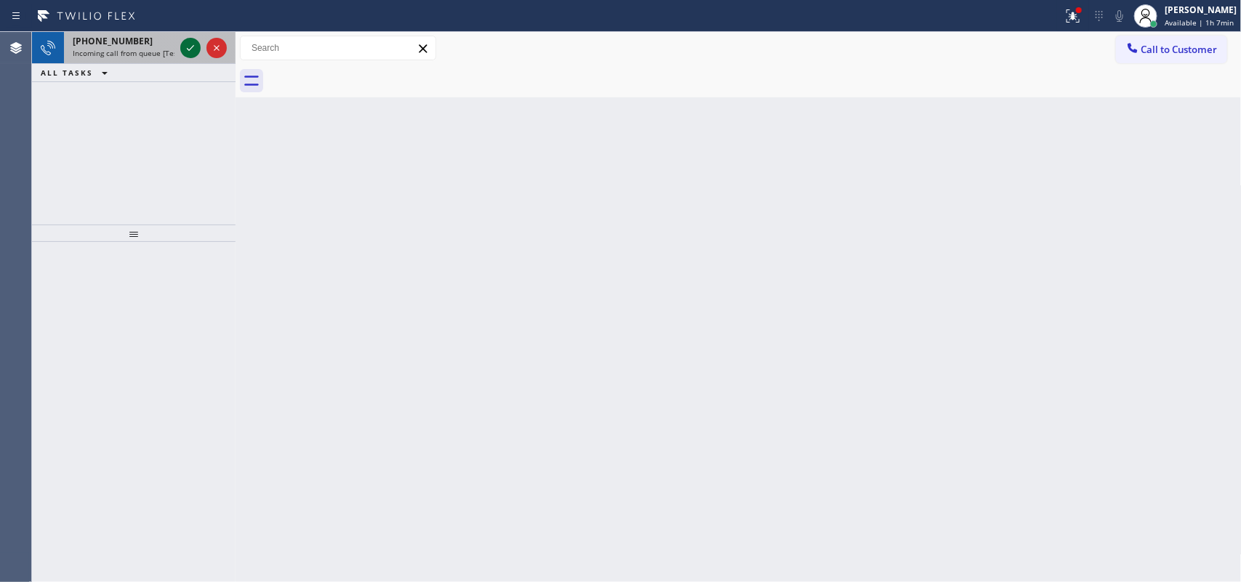
click at [189, 53] on icon at bounding box center [190, 47] width 17 height 17
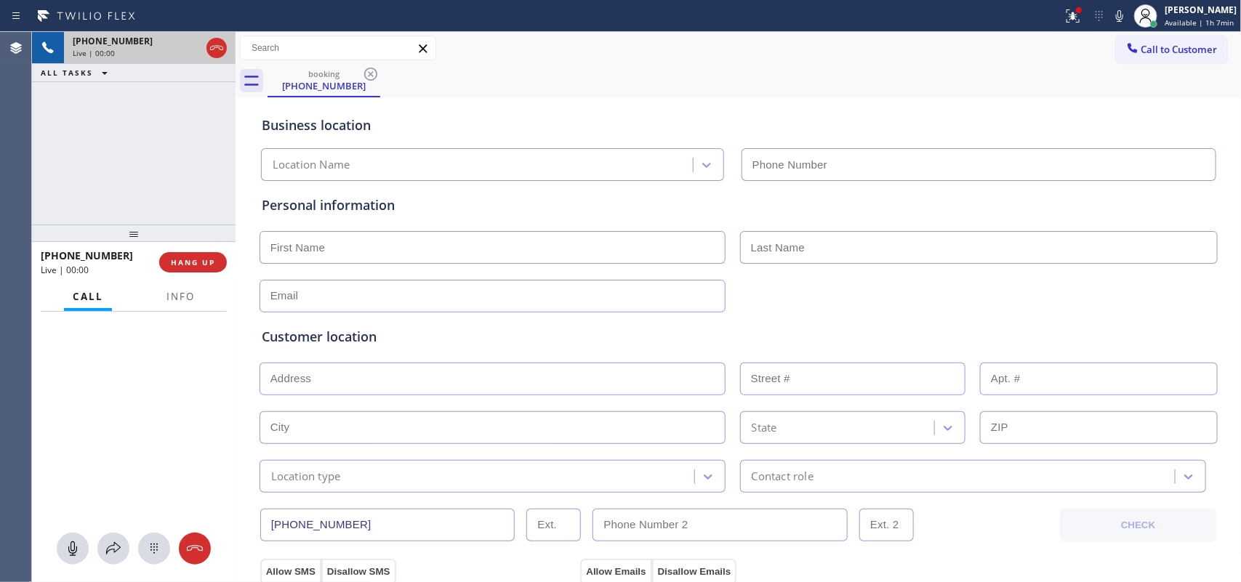
type input "[PHONE_NUMBER]"
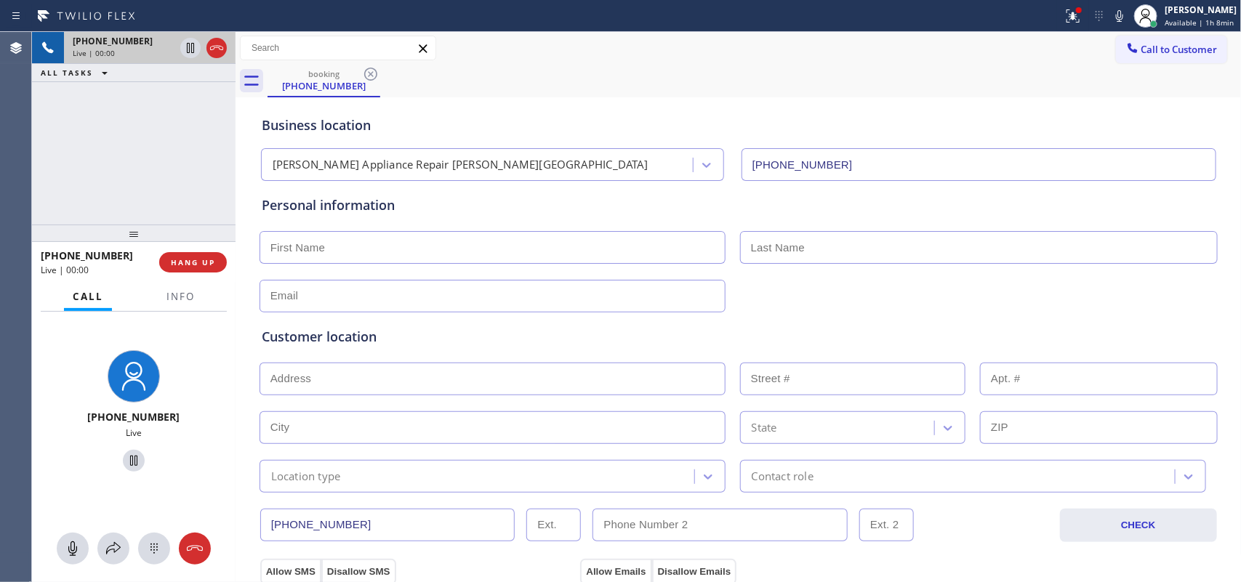
click at [150, 169] on div "+13109681545 Live | 00:00 ALL TASKS ALL TASKS ACTIVE TASKS TASKS IN WRAP UP" at bounding box center [134, 128] width 204 height 193
click at [207, 268] on button "HANG UP" at bounding box center [193, 262] width 68 height 20
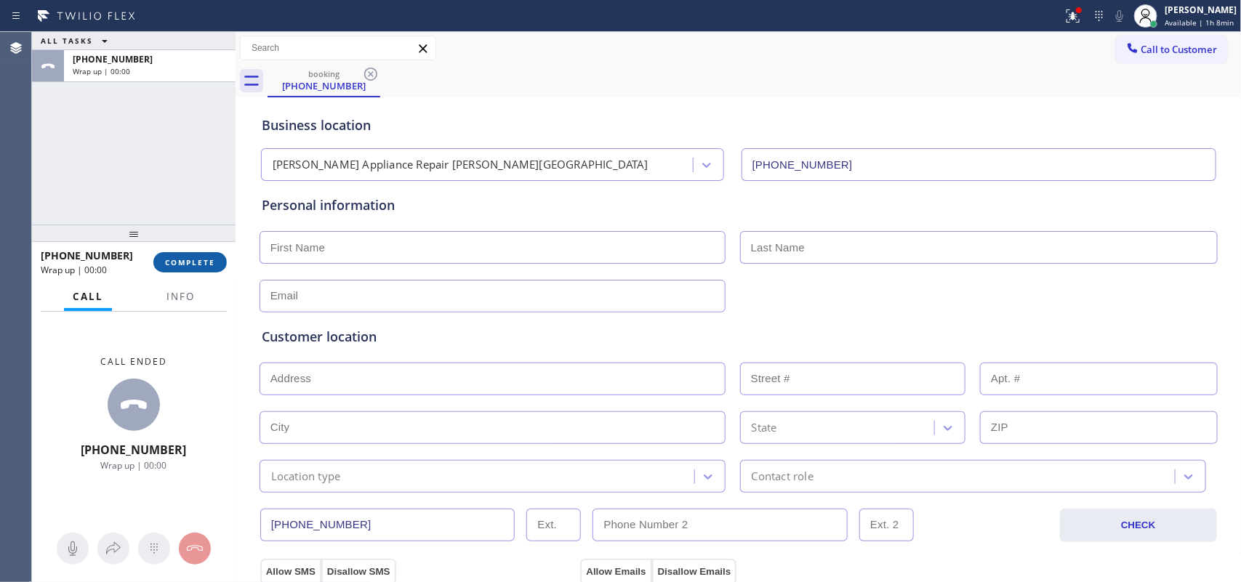
click at [207, 268] on button "COMPLETE" at bounding box center [189, 262] width 73 height 20
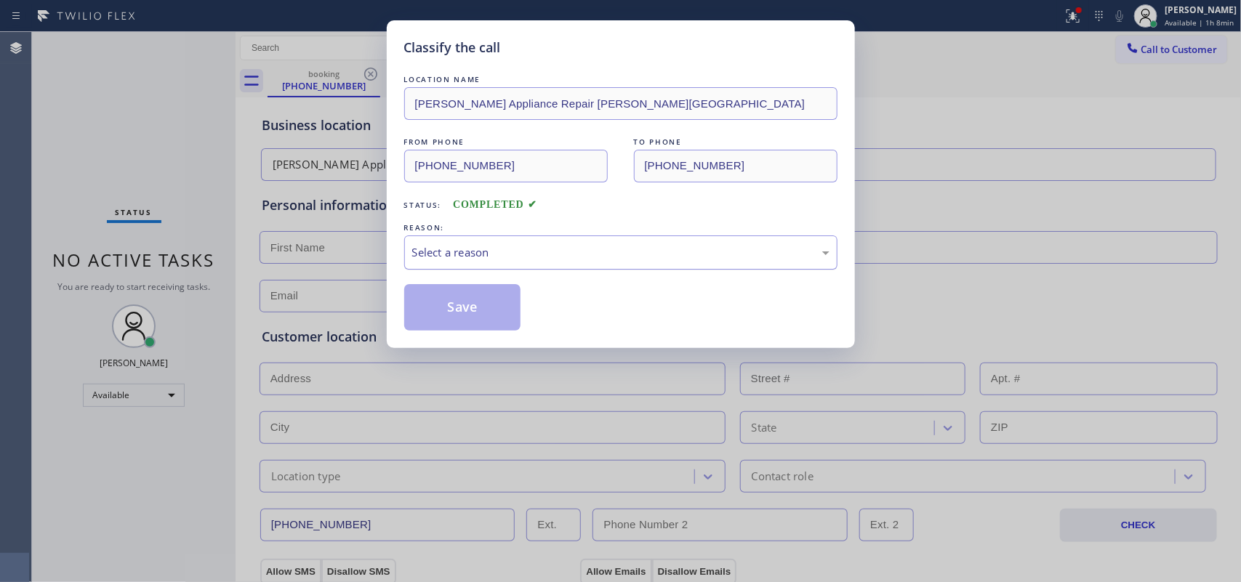
click at [524, 257] on div "Select a reason" at bounding box center [620, 252] width 417 height 17
click at [473, 333] on div "Classify the call LOCATION NAME Jayme Appliance Repair Beverly Hills FROM PHONE…" at bounding box center [621, 184] width 468 height 328
click at [103, 93] on div "Classify the call LOCATION NAME Jayme Appliance Repair Beverly Hills FROM PHONE…" at bounding box center [620, 291] width 1241 height 582
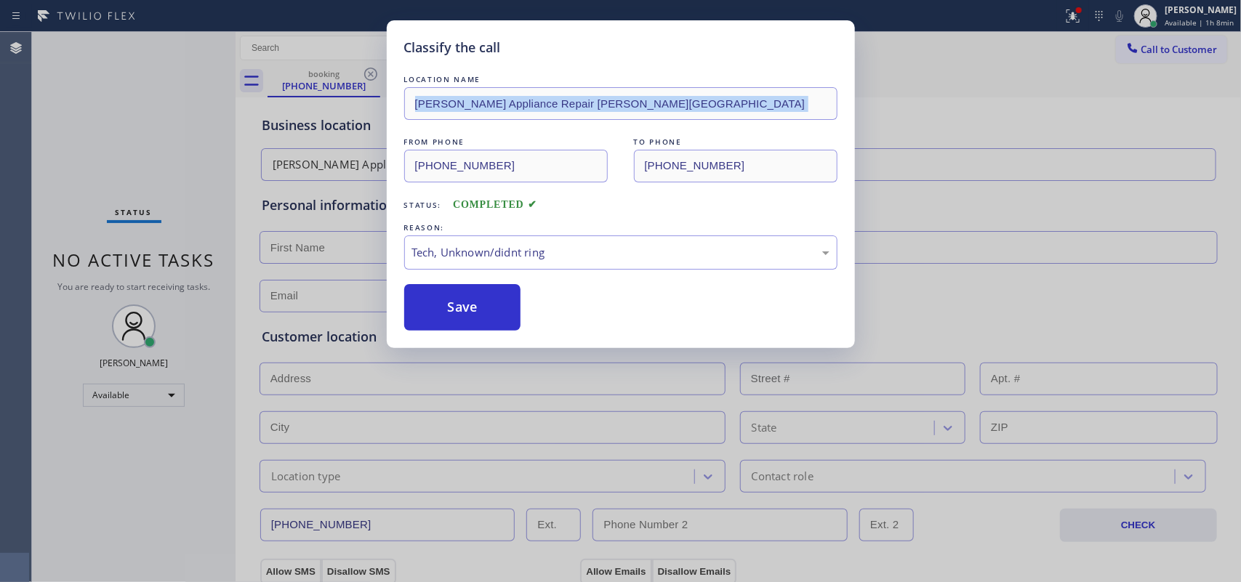
drag, startPoint x: 481, startPoint y: 296, endPoint x: 467, endPoint y: 273, distance: 26.4
click at [480, 296] on button "Save" at bounding box center [462, 307] width 117 height 47
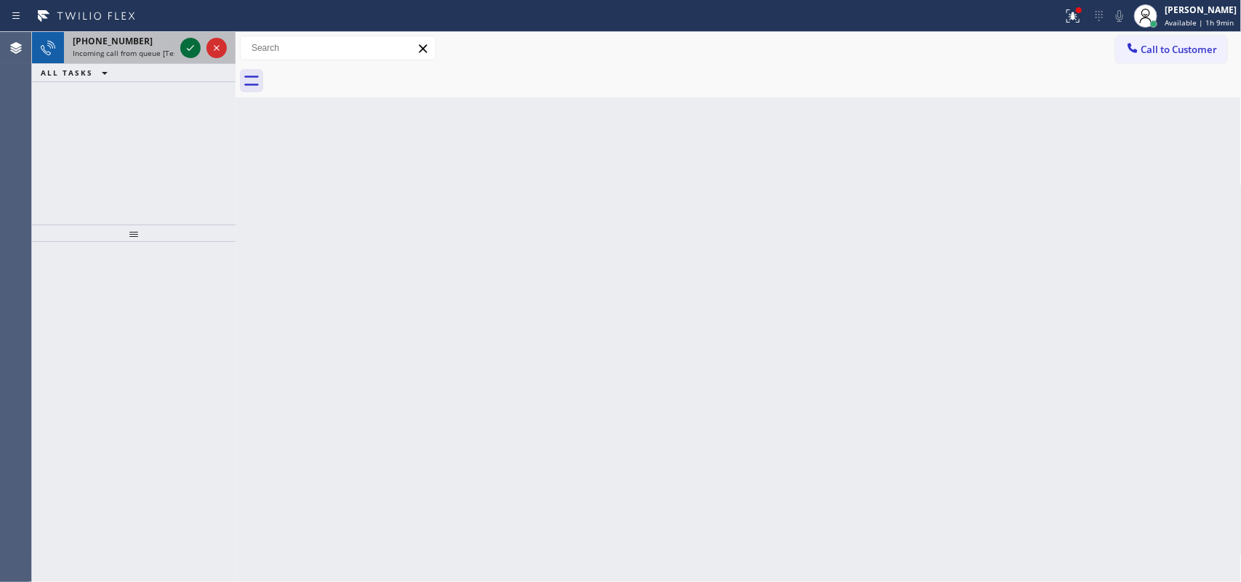
click at [189, 49] on icon at bounding box center [190, 47] width 17 height 17
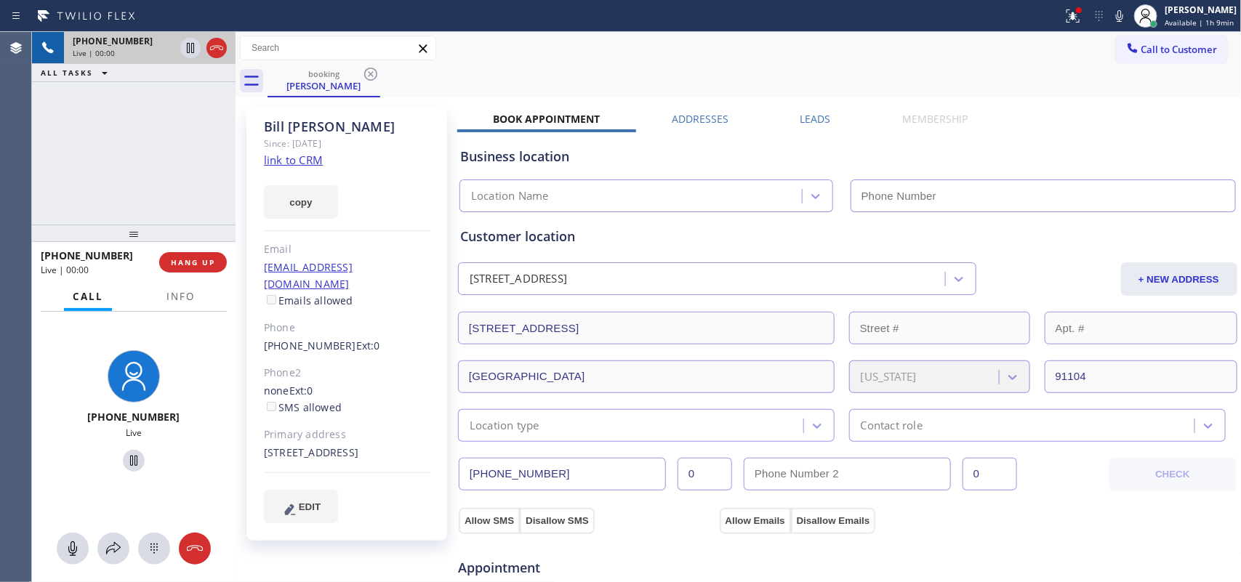
type input "[PHONE_NUMBER]"
click at [311, 164] on link "link to CRM" at bounding box center [293, 160] width 59 height 15
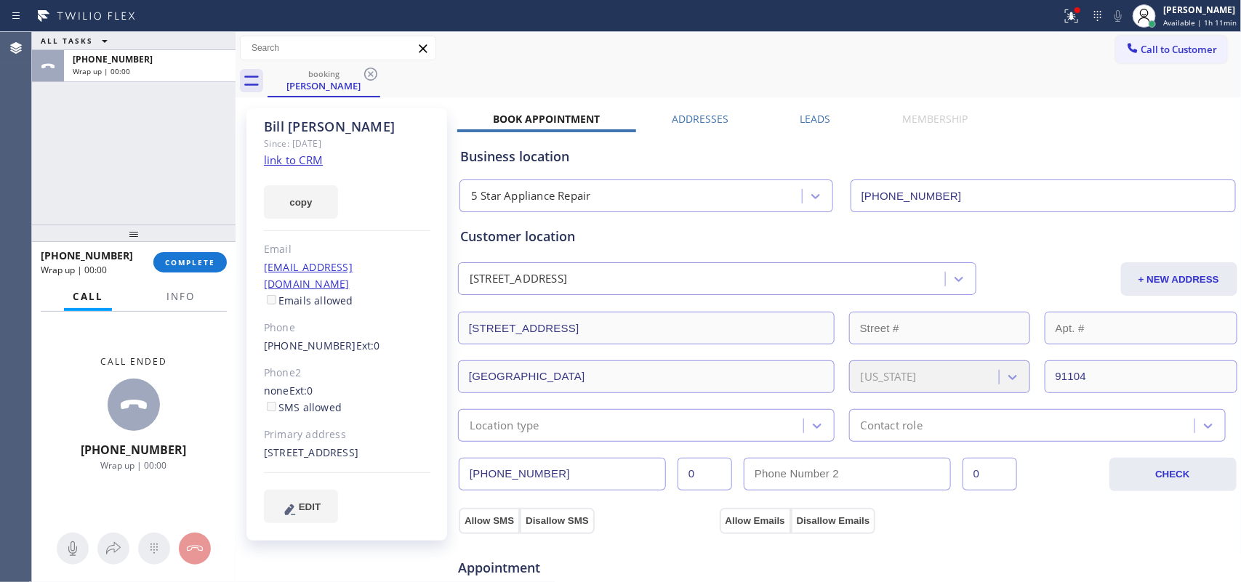
click at [67, 384] on div "Call ended +16263756137 Wrap up | 00:00" at bounding box center [134, 414] width 204 height 204
click at [189, 298] on span "Info" at bounding box center [181, 296] width 28 height 13
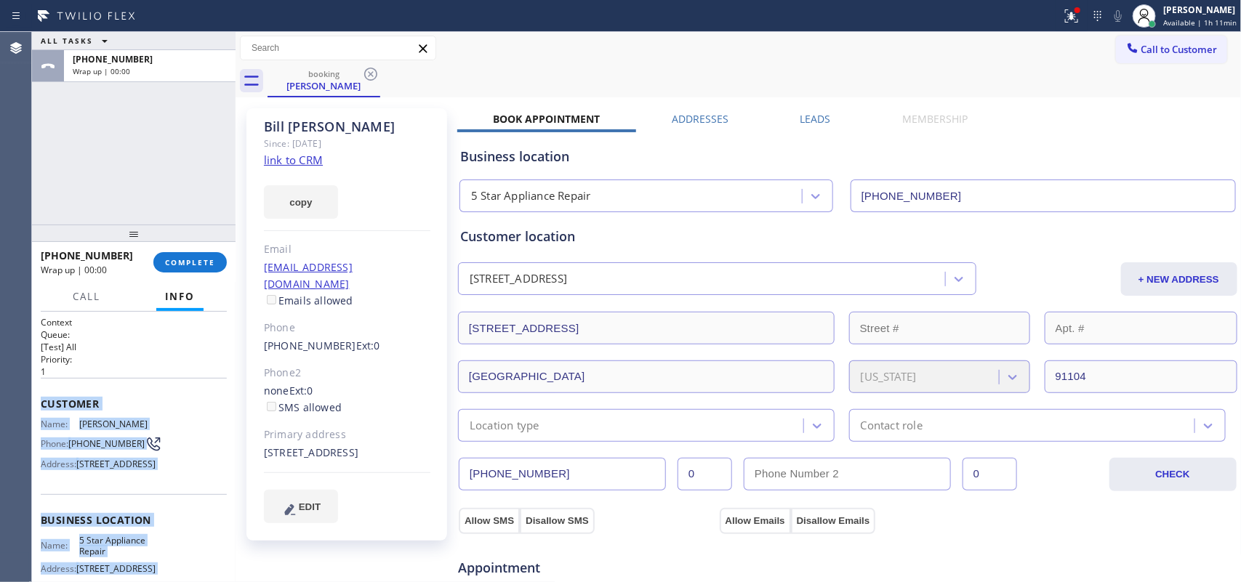
drag, startPoint x: 146, startPoint y: 451, endPoint x: 44, endPoint y: 401, distance: 114.2
click at [44, 401] on div "Context Queue: [Test] All Priority: 1 Customer Name: Bill Schleifer Phone: (626…" at bounding box center [134, 520] width 186 height 409
copy div "Customer Name: Bill Schleifer Phone: (626) 375-6137 Address: 1545 E Mountain St…"
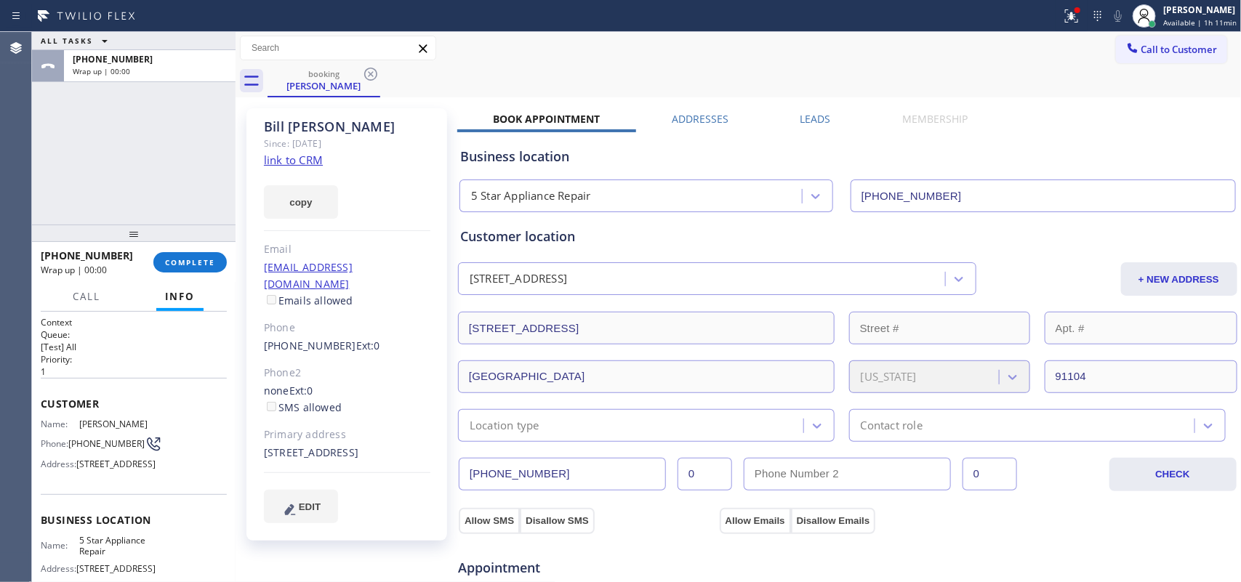
drag, startPoint x: 394, startPoint y: 131, endPoint x: 412, endPoint y: 132, distance: 18.2
click at [394, 131] on div "Bill Schleifer" at bounding box center [347, 127] width 167 height 17
click at [993, 20] on span "Available | 1h 11min" at bounding box center [1200, 22] width 73 height 10
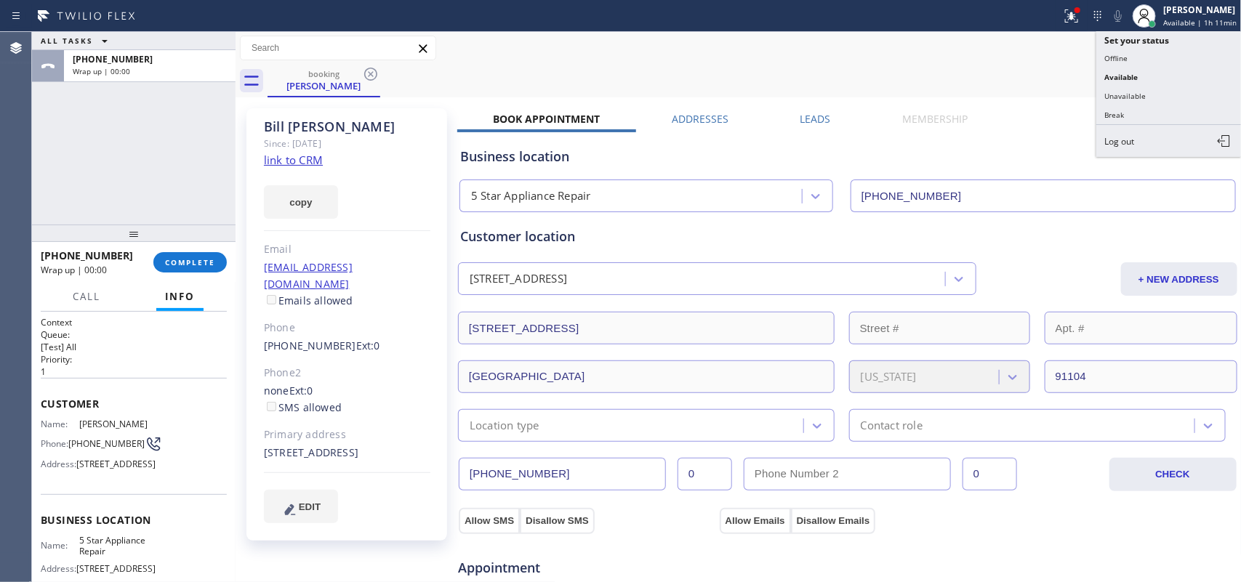
click at [993, 95] on button "Unavailable" at bounding box center [1169, 96] width 145 height 19
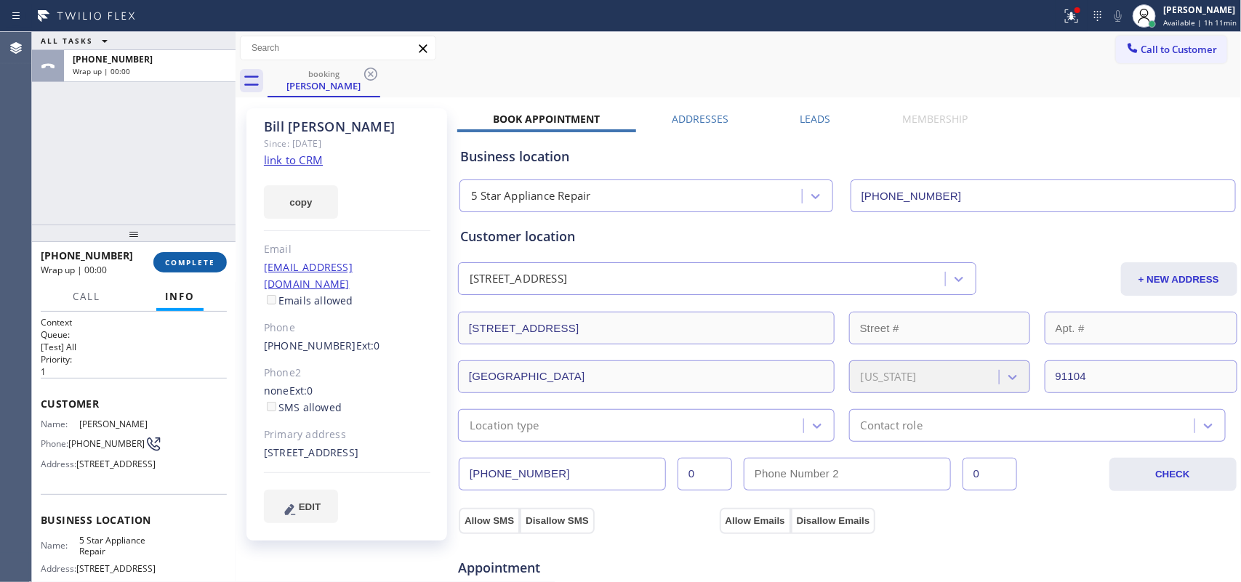
click at [187, 256] on button "COMPLETE" at bounding box center [189, 262] width 73 height 20
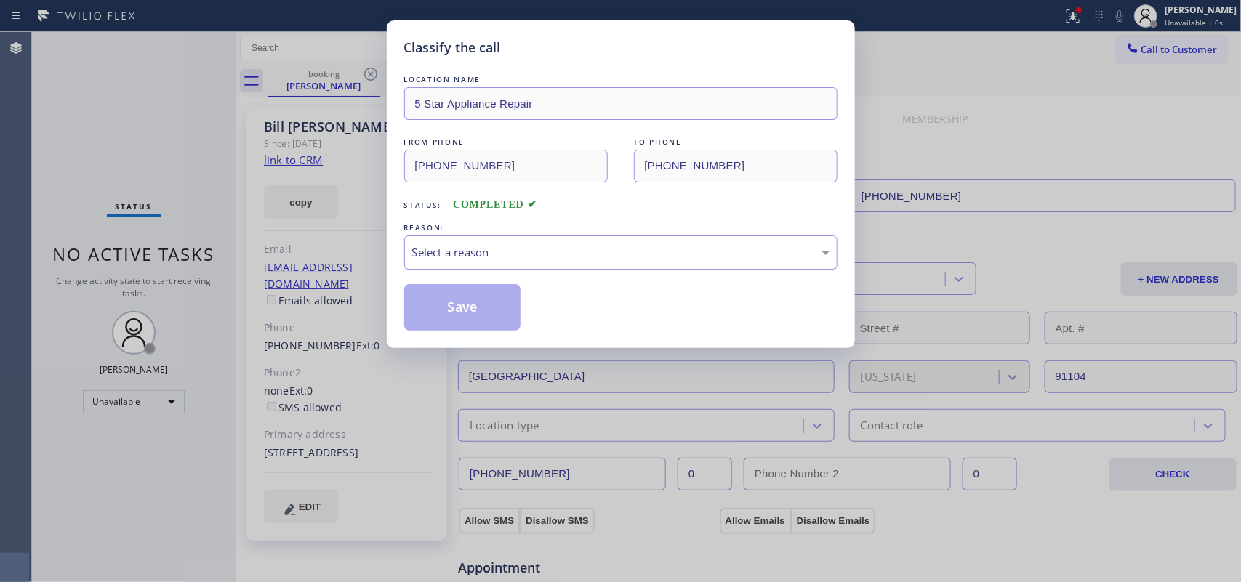
click at [549, 234] on div "REASON:" at bounding box center [620, 227] width 433 height 15
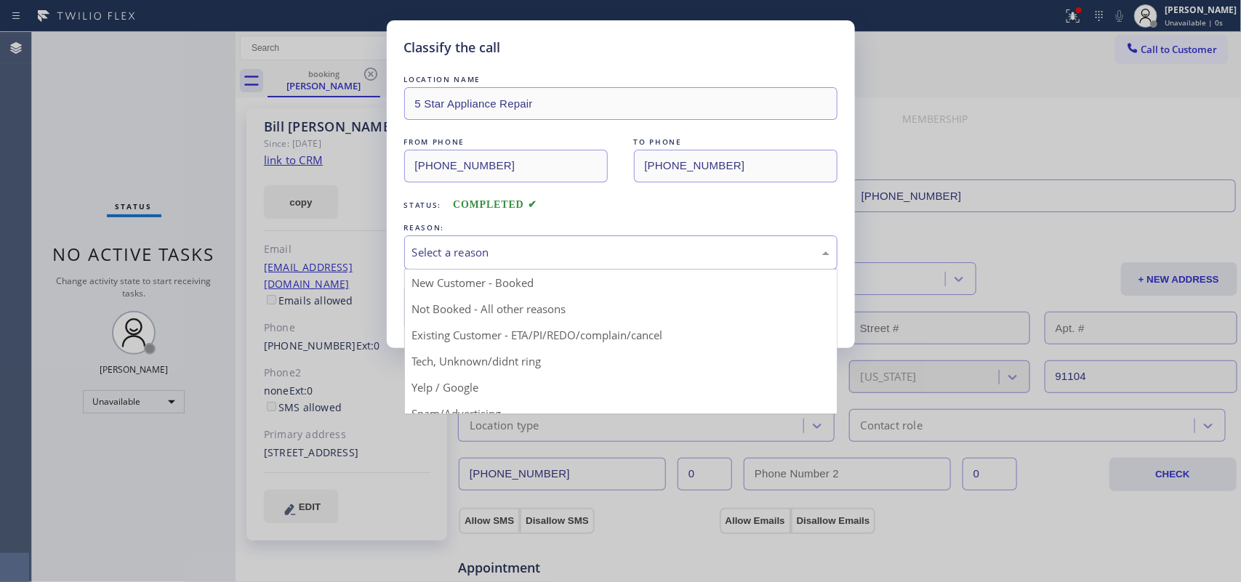
click at [546, 249] on div "Select a reason" at bounding box center [620, 252] width 417 height 17
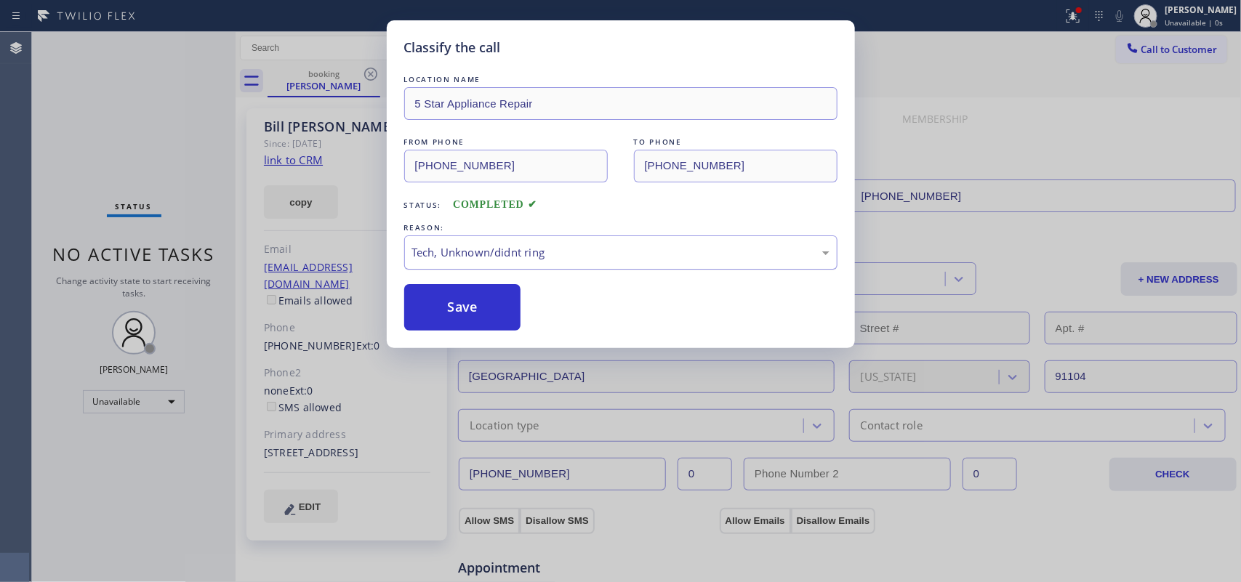
click at [524, 257] on div "Tech, Unknown/didnt ring" at bounding box center [620, 252] width 417 height 17
click at [540, 251] on div "Tech, Unknown/didnt ring" at bounding box center [620, 252] width 417 height 17
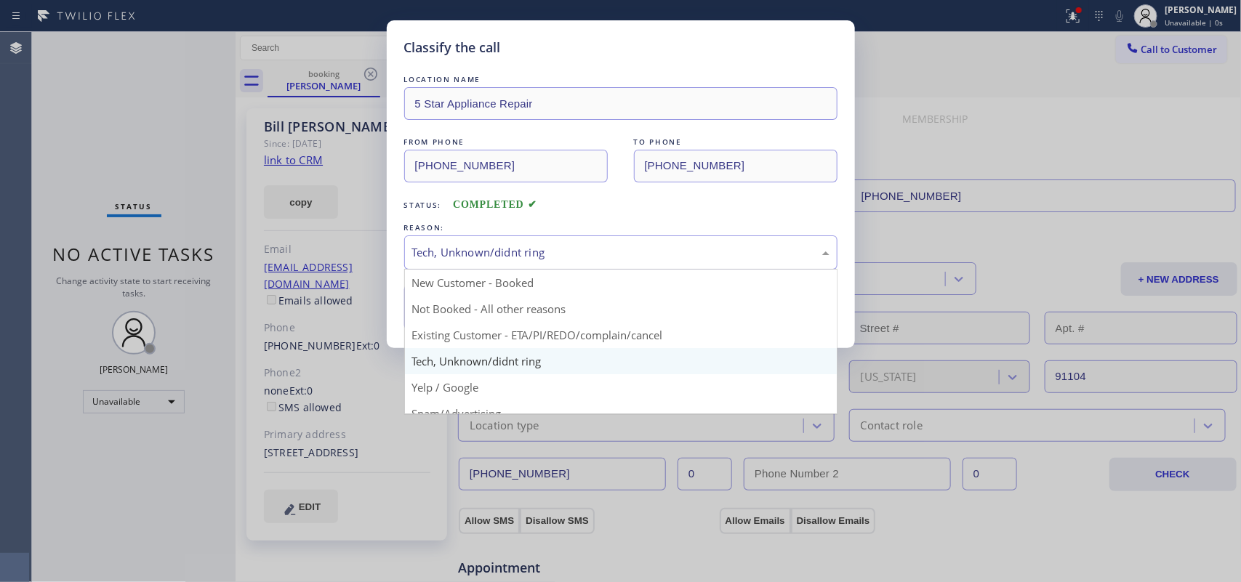
drag, startPoint x: 539, startPoint y: 313, endPoint x: 514, endPoint y: 307, distance: 25.4
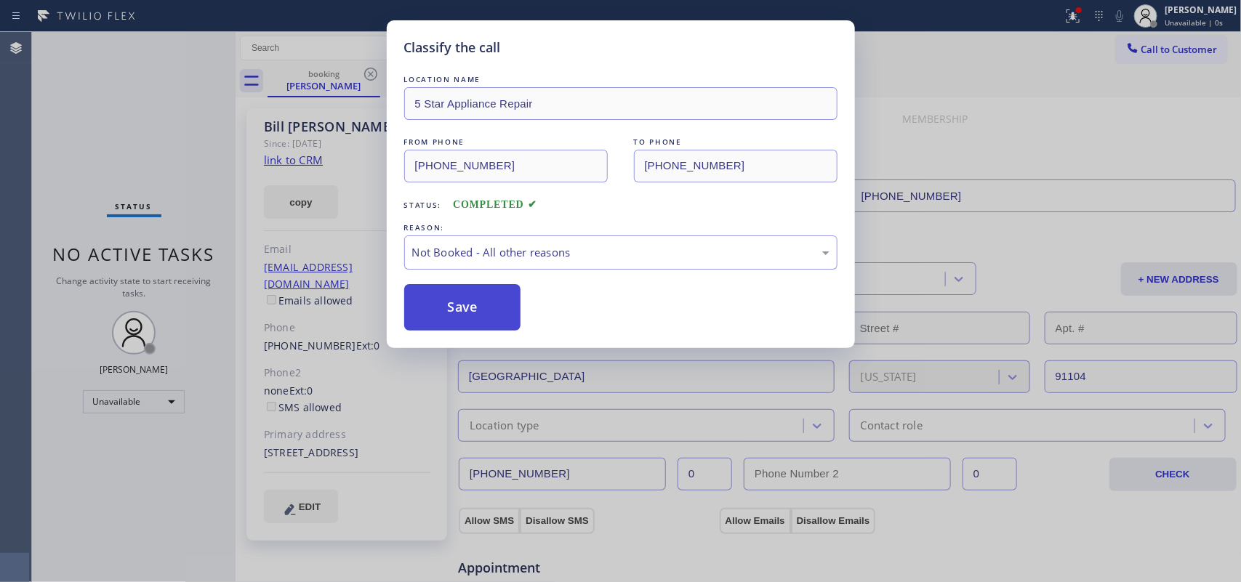
click at [496, 303] on button "Save" at bounding box center [462, 307] width 117 height 47
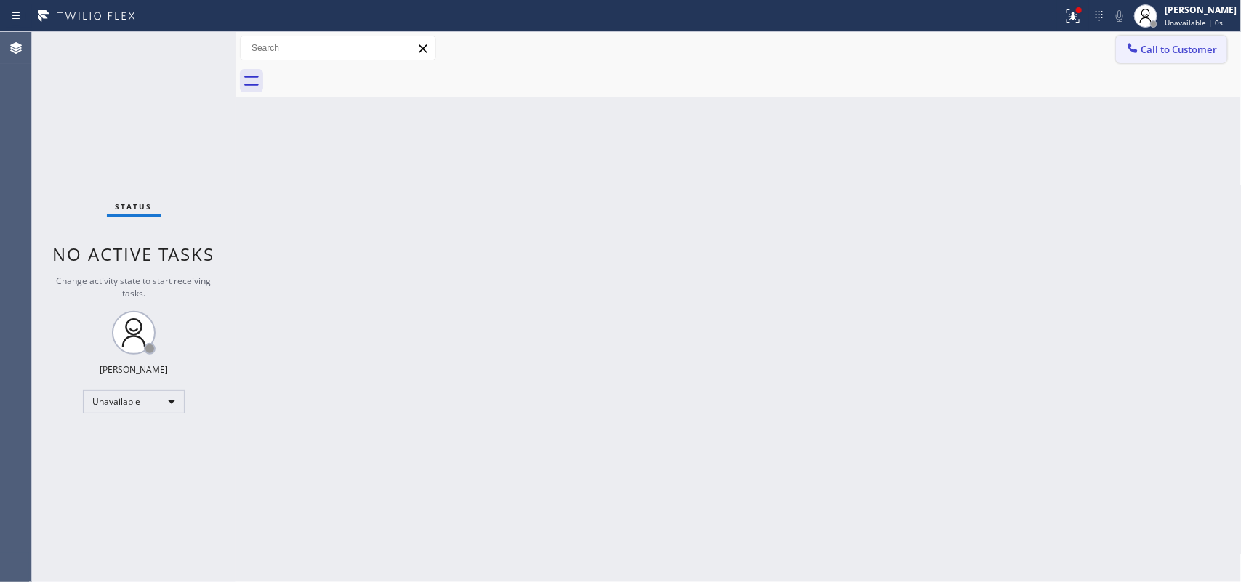
click at [993, 52] on span "Call to Customer" at bounding box center [1180, 49] width 76 height 13
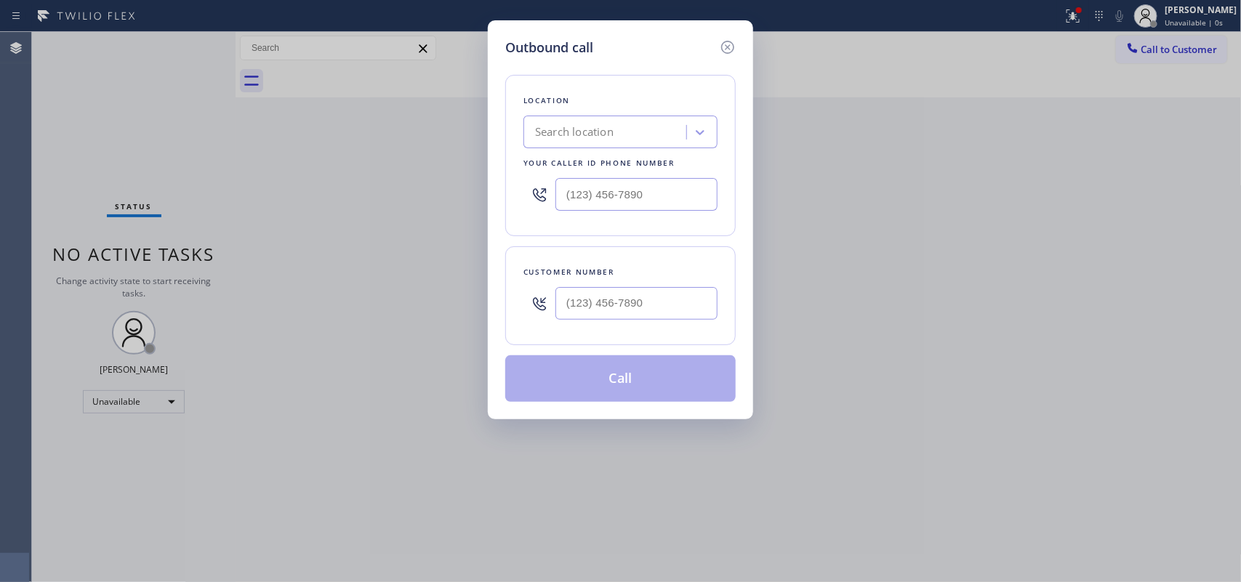
click at [595, 33] on div "Outbound call Location Search location Your caller id phone number Customer num…" at bounding box center [620, 219] width 265 height 399
drag, startPoint x: 554, startPoint y: 176, endPoint x: 538, endPoint y: 172, distance: 16.4
click at [538, 172] on div "(___) ___-____" at bounding box center [621, 194] width 194 height 47
paste input "855) 731-4952"
type input "[PHONE_NUMBER]"
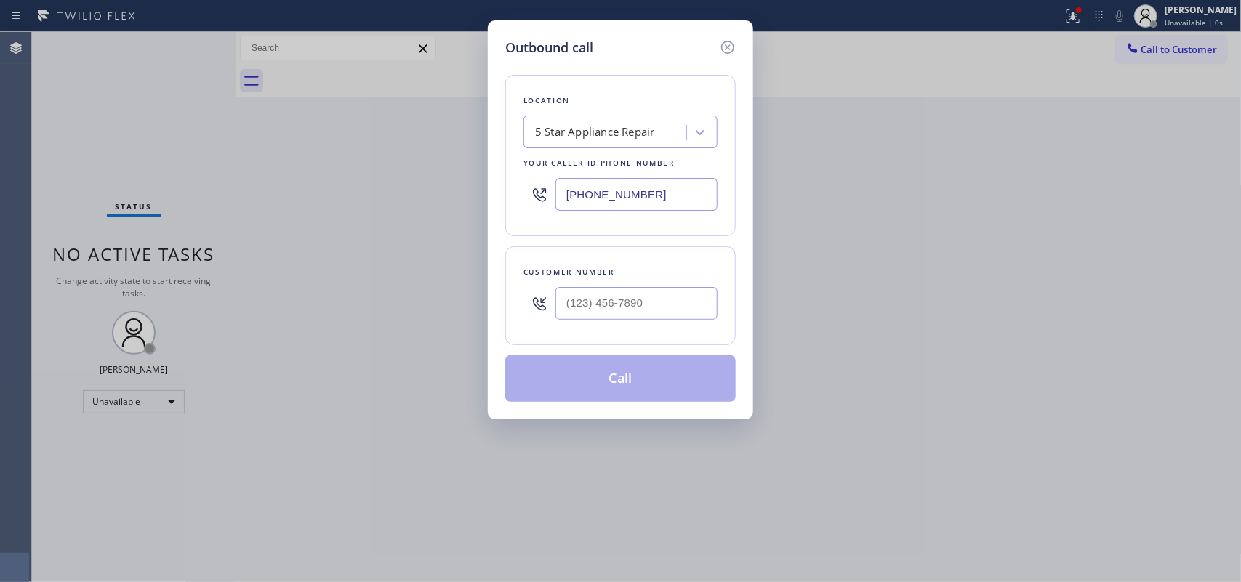
click at [351, 121] on div "Outbound call Location 5 Star Appliance Repair Your caller id phone number (855…" at bounding box center [620, 291] width 1241 height 582
drag, startPoint x: 656, startPoint y: 304, endPoint x: 524, endPoint y: 276, distance: 135.2
click at [524, 276] on div "Customer number (___) ___-____" at bounding box center [620, 296] width 231 height 99
paste input "626) 375-6137"
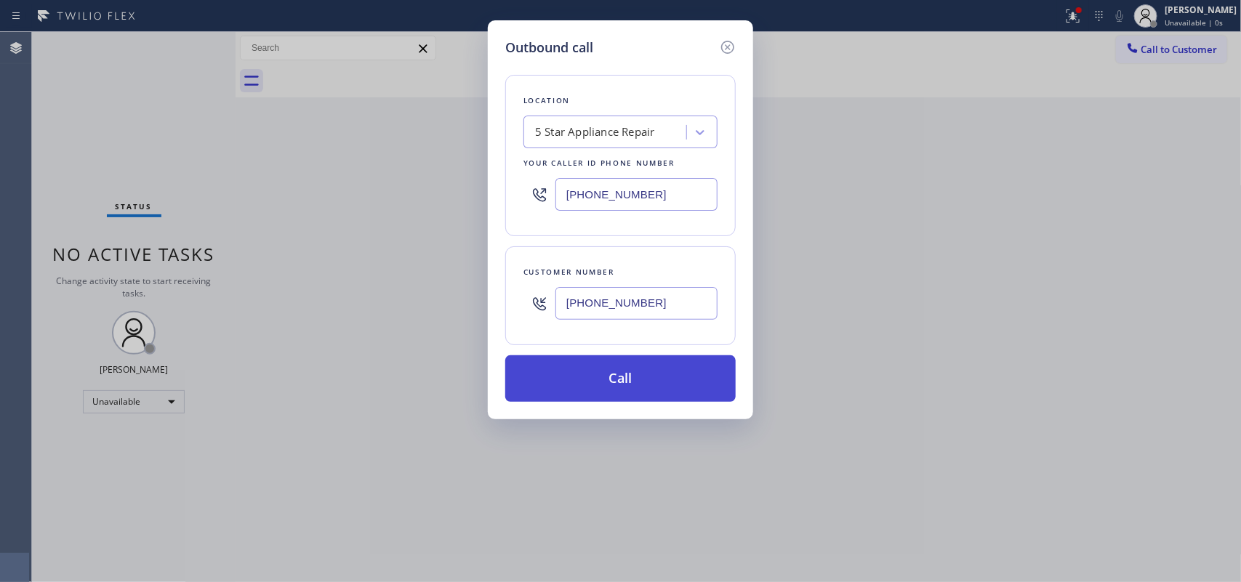
type input "[PHONE_NUMBER]"
click at [620, 380] on button "Call" at bounding box center [620, 379] width 231 height 47
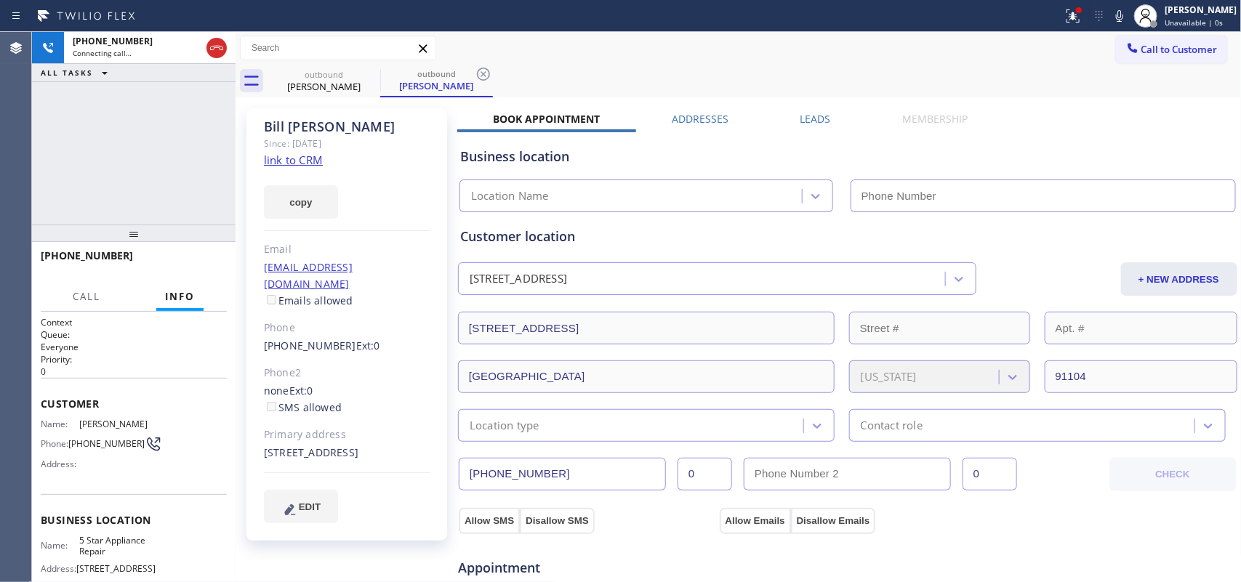
type input "[PHONE_NUMBER]"
drag, startPoint x: 405, startPoint y: 456, endPoint x: 375, endPoint y: 452, distance: 30.8
click at [375, 452] on div "1545 E Mountain St, Pasadena, CA 91104, USA Pasadena, 91104 CA" at bounding box center [347, 453] width 167 height 17
click at [435, 465] on div "Bill Schleifer Since: 20 may 2020 link to CRM copy Email bill@snoss.la Emails a…" at bounding box center [347, 324] width 201 height 433
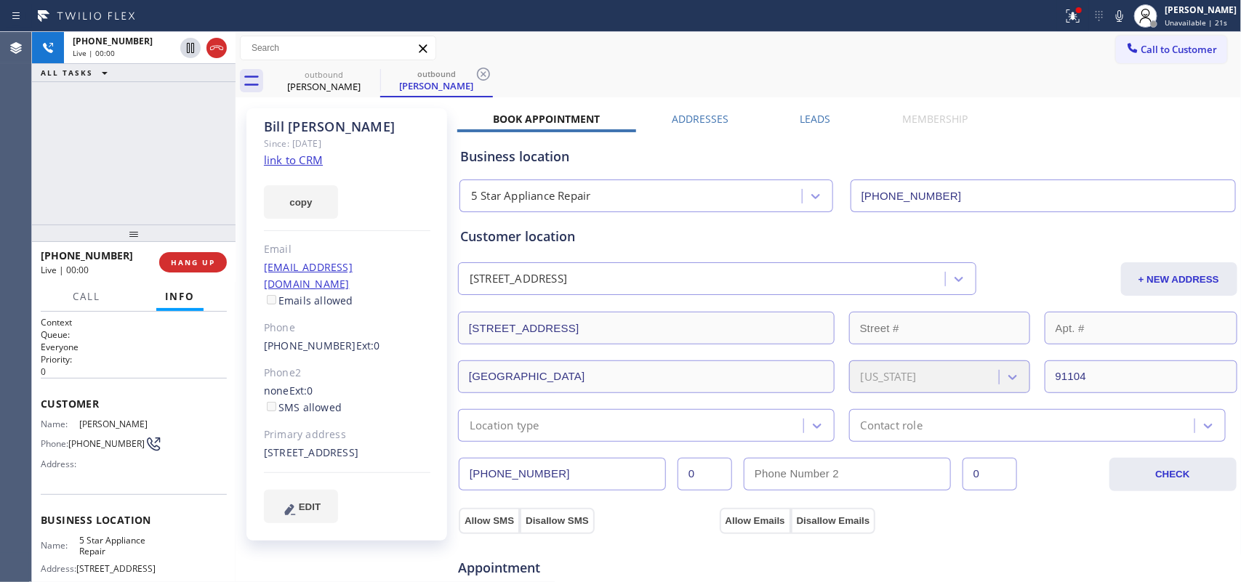
drag, startPoint x: 428, startPoint y: 458, endPoint x: 333, endPoint y: 453, distance: 94.7
click at [333, 453] on div "1545 E Mountain St, Pasadena, CA 91104, USA Pasadena, 91104 CA" at bounding box center [347, 453] width 167 height 17
click at [355, 465] on div "Bill Schleifer Since: 20 may 2020 link to CRM copy Email bill@snoss.la Emails a…" at bounding box center [347, 324] width 201 height 433
drag, startPoint x: 296, startPoint y: 452, endPoint x: 264, endPoint y: 436, distance: 35.5
click at [264, 445] on div "1545 E Mountain St, Pasadena, CA 91104, USA Pasadena, 91104 CA" at bounding box center [347, 453] width 167 height 17
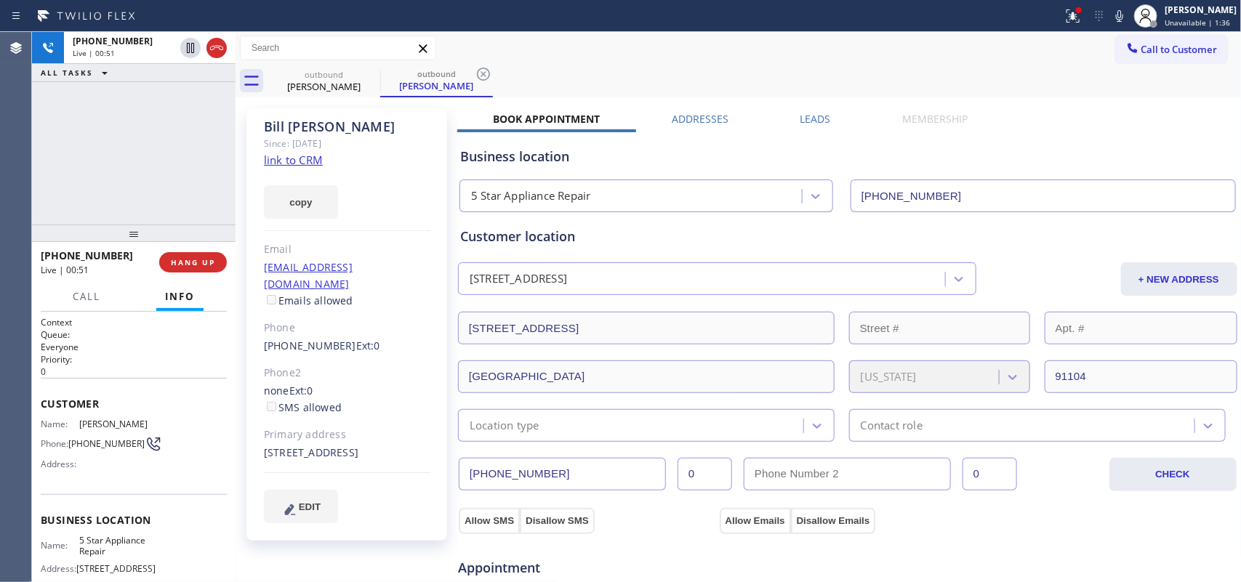
click at [637, 465] on div "Appointment" at bounding box center [587, 561] width 261 height 34
click at [191, 258] on span "HANG UP" at bounding box center [193, 262] width 44 height 10
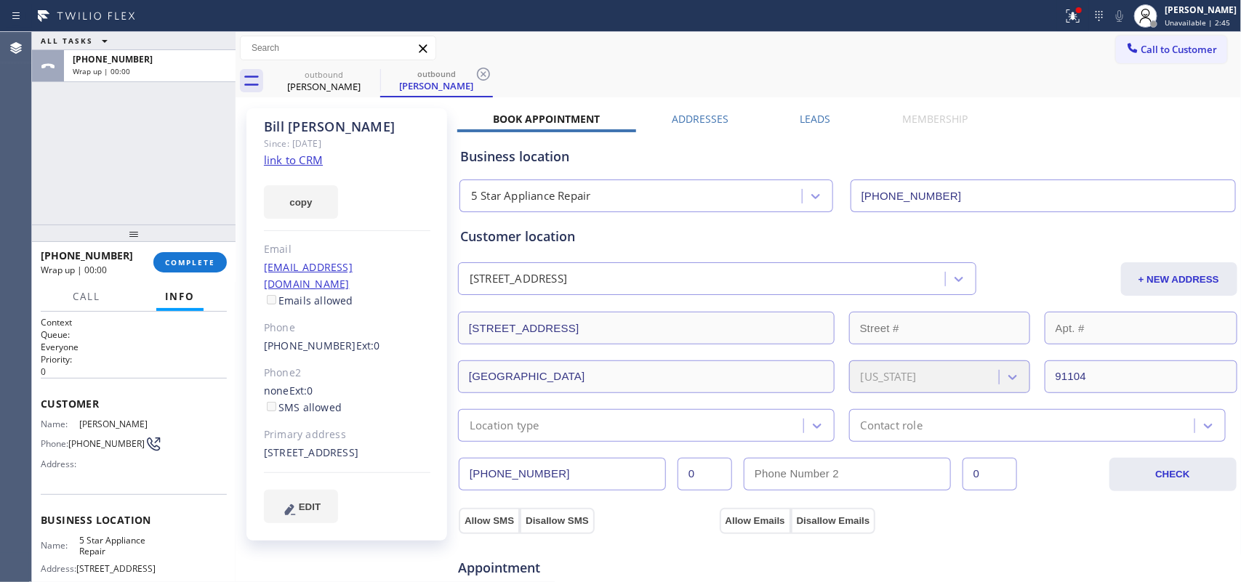
click at [97, 158] on div "ALL TASKS ALL TASKS ACTIVE TASKS TASKS IN WRAP UP +16263756137 Wrap up | 00:00" at bounding box center [134, 128] width 204 height 193
click at [73, 132] on div "ALL TASKS ALL TASKS ACTIVE TASKS TASKS IN WRAP UP +16263756137 Wrap up | 00:00" at bounding box center [134, 128] width 204 height 193
click at [311, 465] on button "EDIT" at bounding box center [301, 506] width 74 height 33
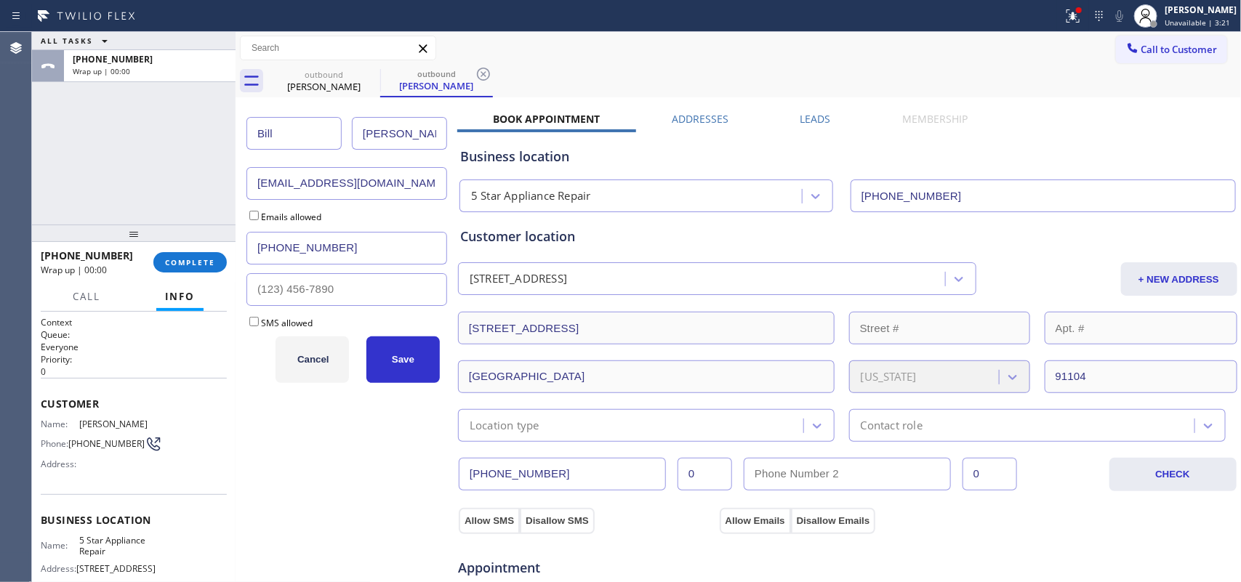
click at [300, 182] on input "bill@snoss.la" at bounding box center [347, 183] width 201 height 33
type input "bill@snows.la"
click at [252, 320] on input "SMS allowed" at bounding box center [253, 321] width 9 height 9
checkbox input "true"
click at [255, 223] on div "bill@snows.la Emails allowed (626) 375-6137 SMS allowed" at bounding box center [347, 248] width 201 height 162
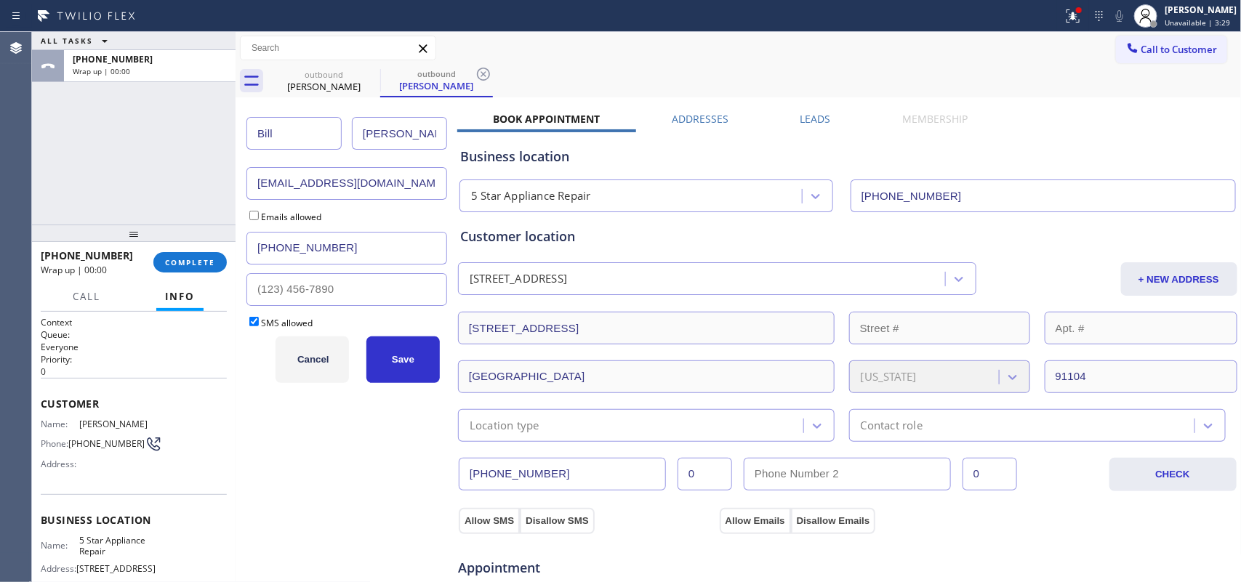
click at [251, 212] on input "Emails allowed" at bounding box center [253, 215] width 9 height 9
checkbox input "true"
click at [406, 360] on span "Save" at bounding box center [403, 359] width 23 height 11
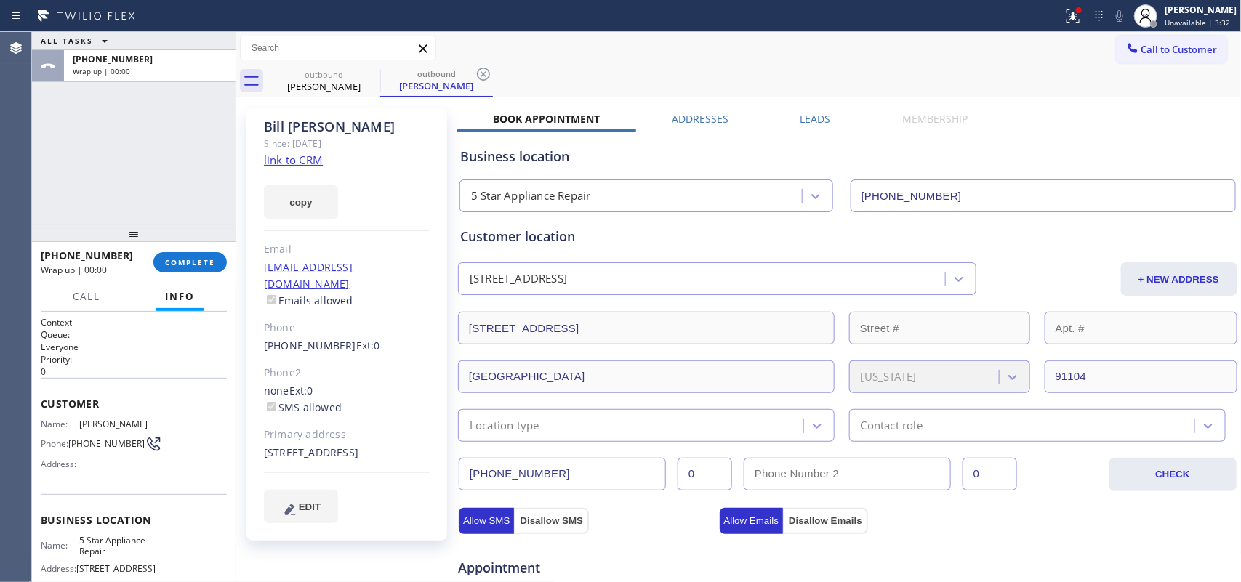
scroll to position [455, 0]
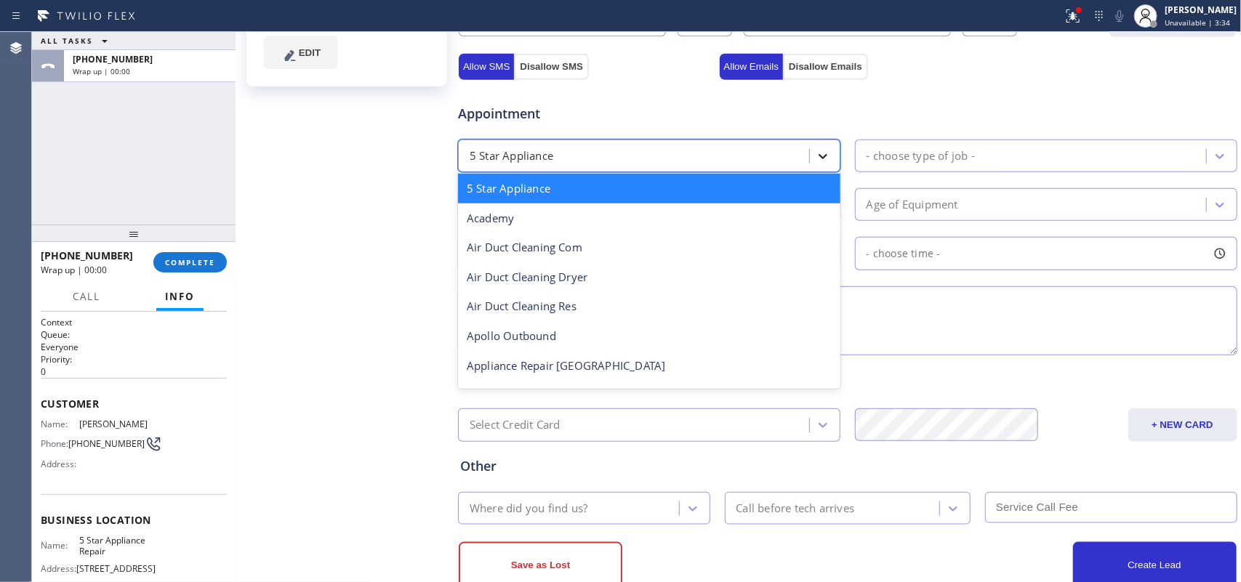
click at [810, 153] on div at bounding box center [823, 156] width 26 height 26
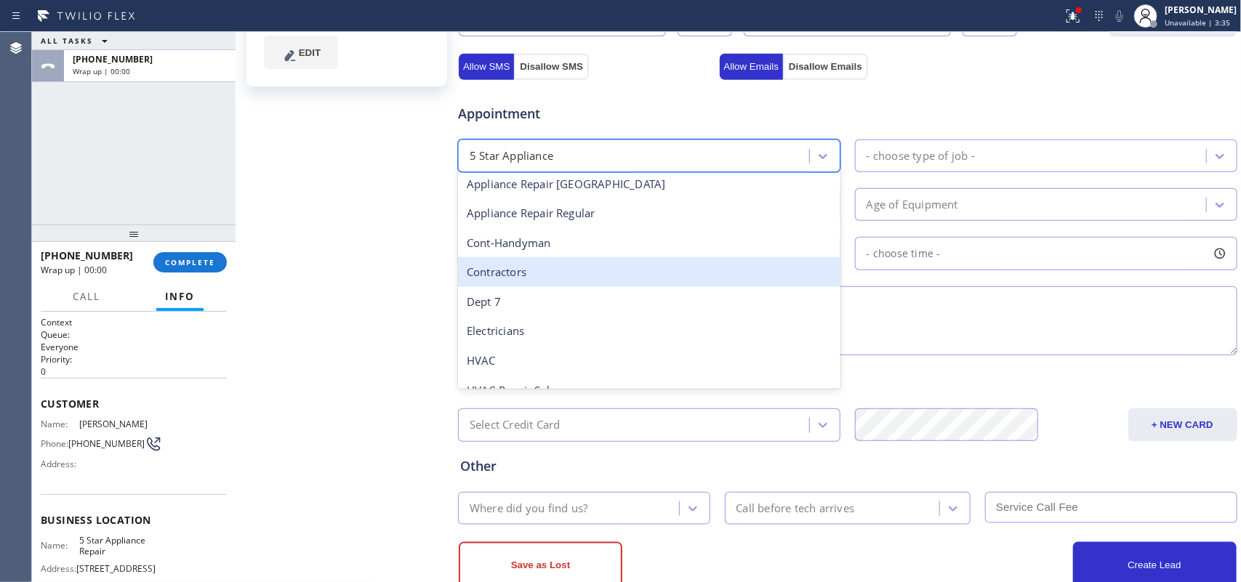
scroll to position [0, 0]
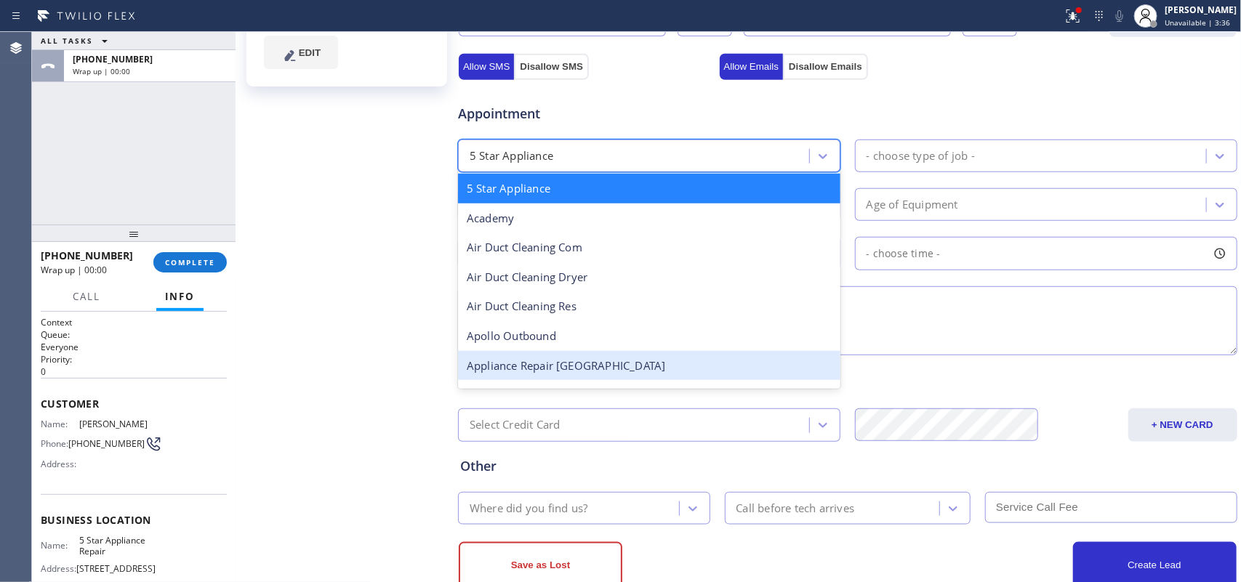
click at [693, 354] on div "Appliance Repair [GEOGRAPHIC_DATA]" at bounding box center [649, 366] width 383 height 30
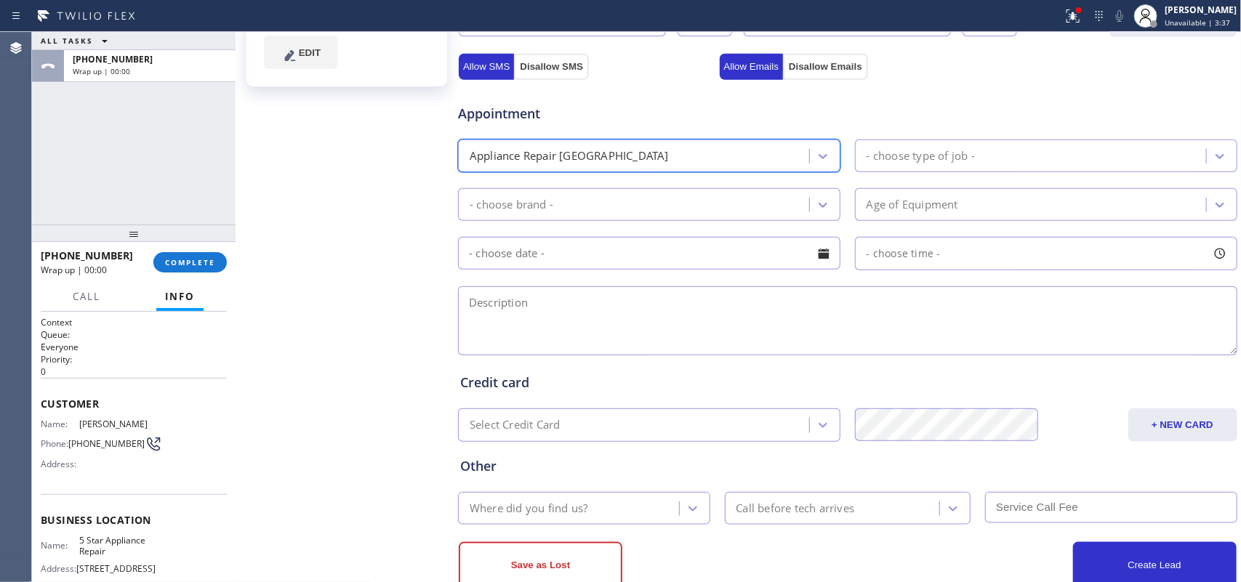
click at [956, 145] on div "- choose type of job -" at bounding box center [1033, 155] width 347 height 25
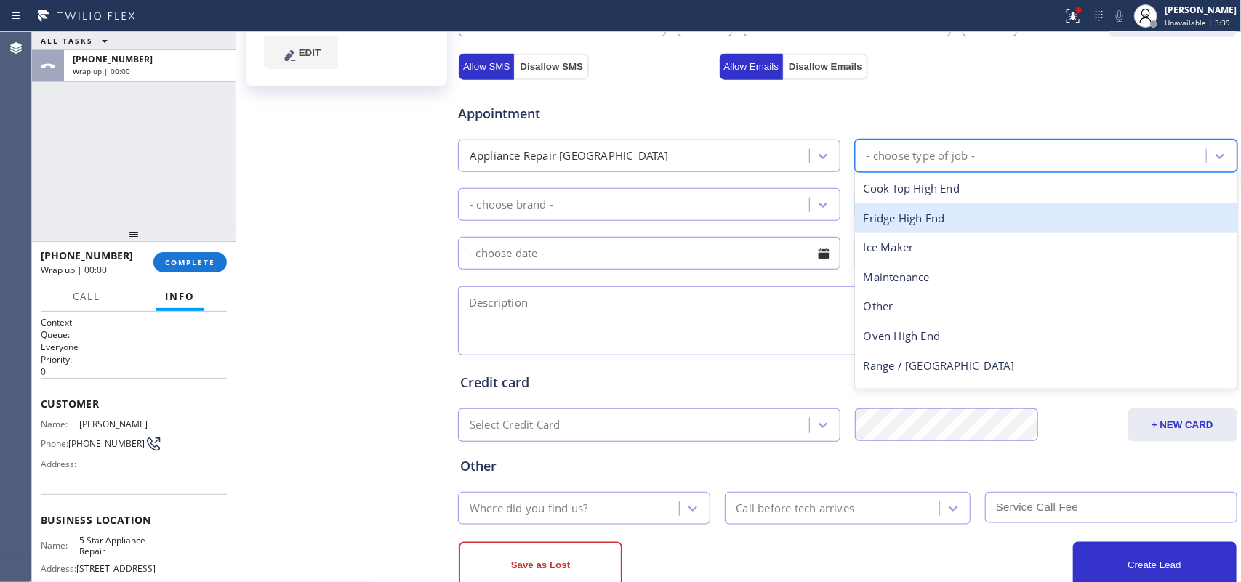
click at [954, 217] on div "Fridge High End" at bounding box center [1046, 219] width 383 height 30
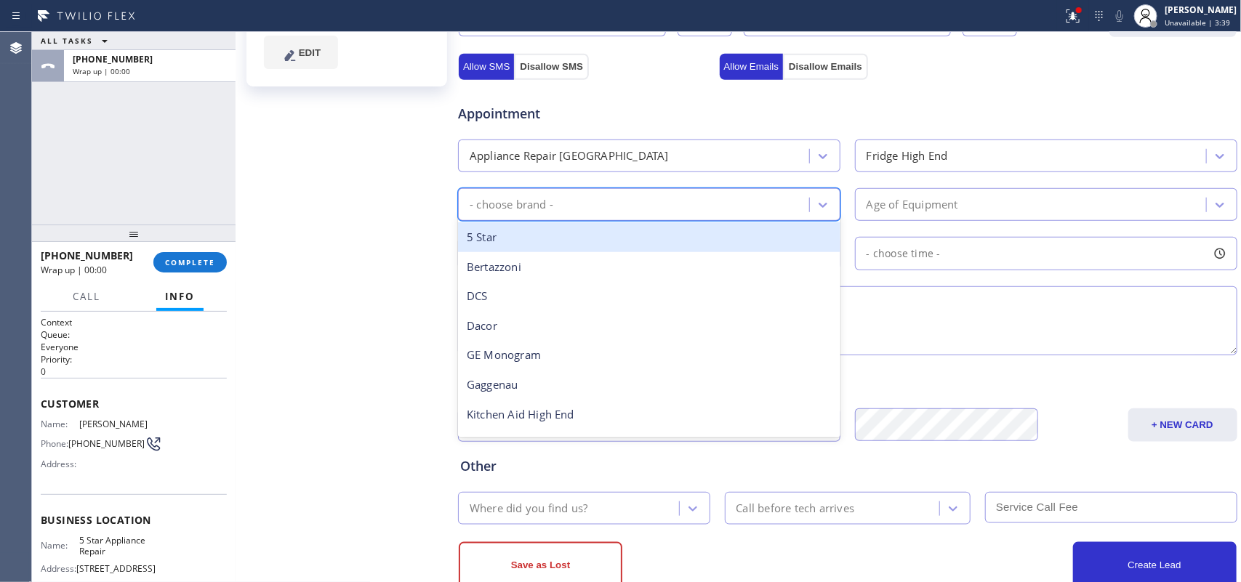
click at [785, 196] on div "- choose brand -" at bounding box center [636, 204] width 347 height 25
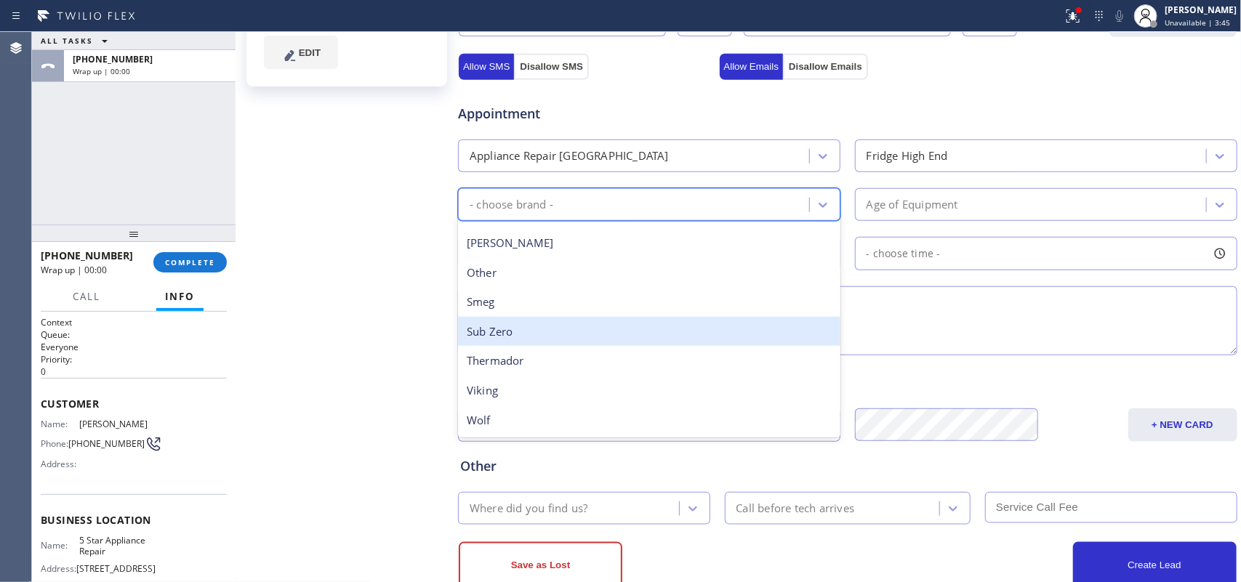
scroll to position [19, 0]
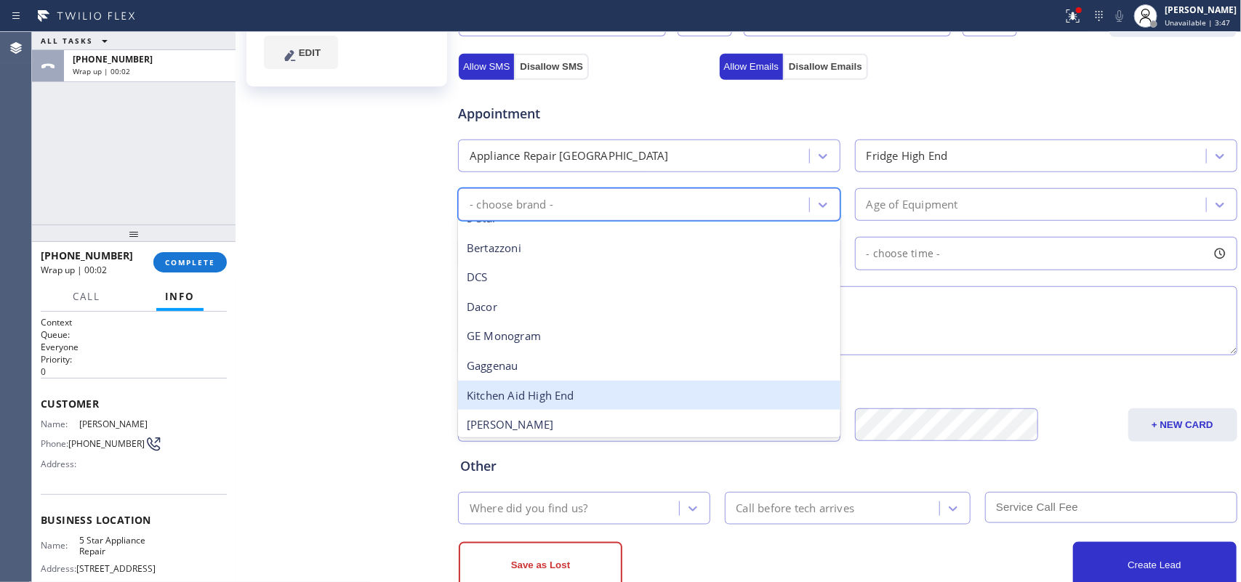
click at [604, 388] on div "Kitchen Aid High End" at bounding box center [649, 396] width 383 height 30
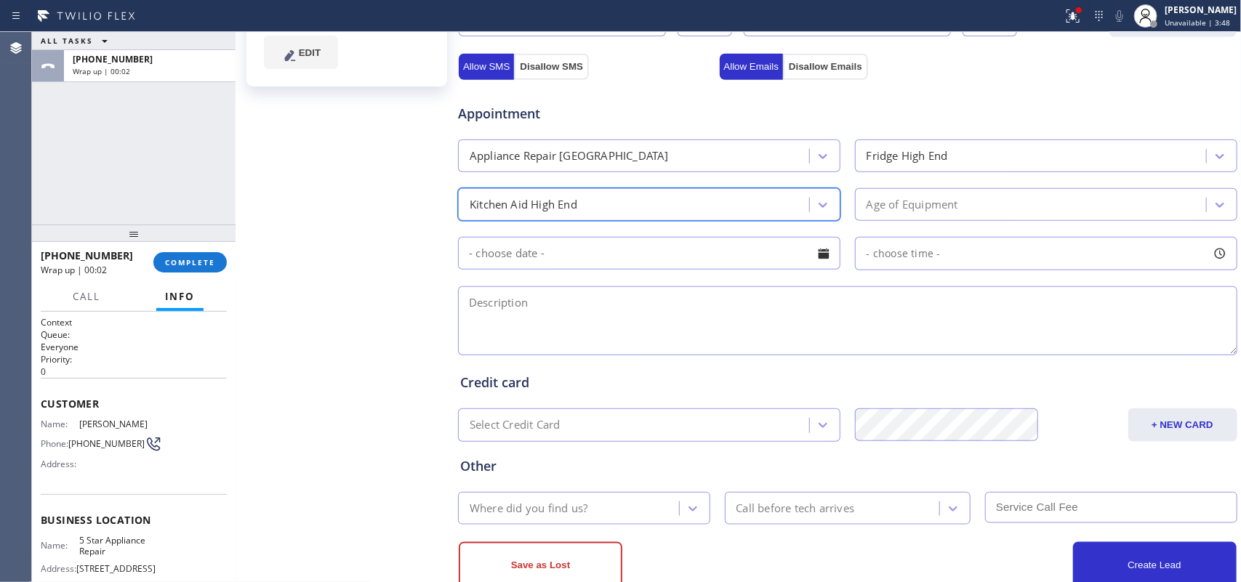
click at [960, 212] on div "Age of Equipment" at bounding box center [1033, 204] width 347 height 25
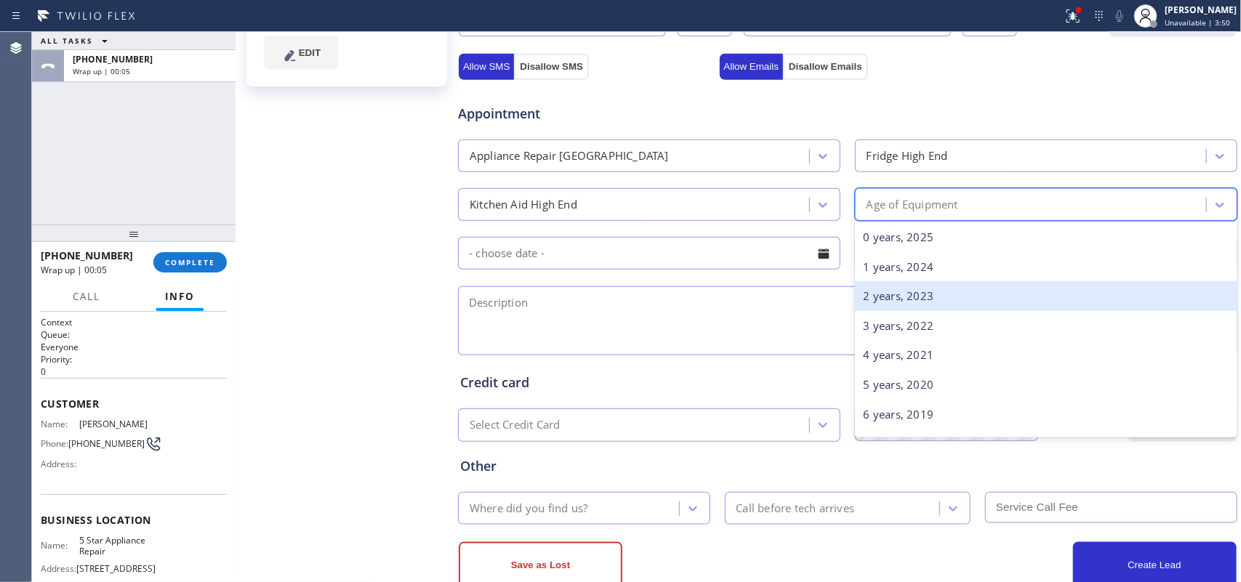
scroll to position [182, 0]
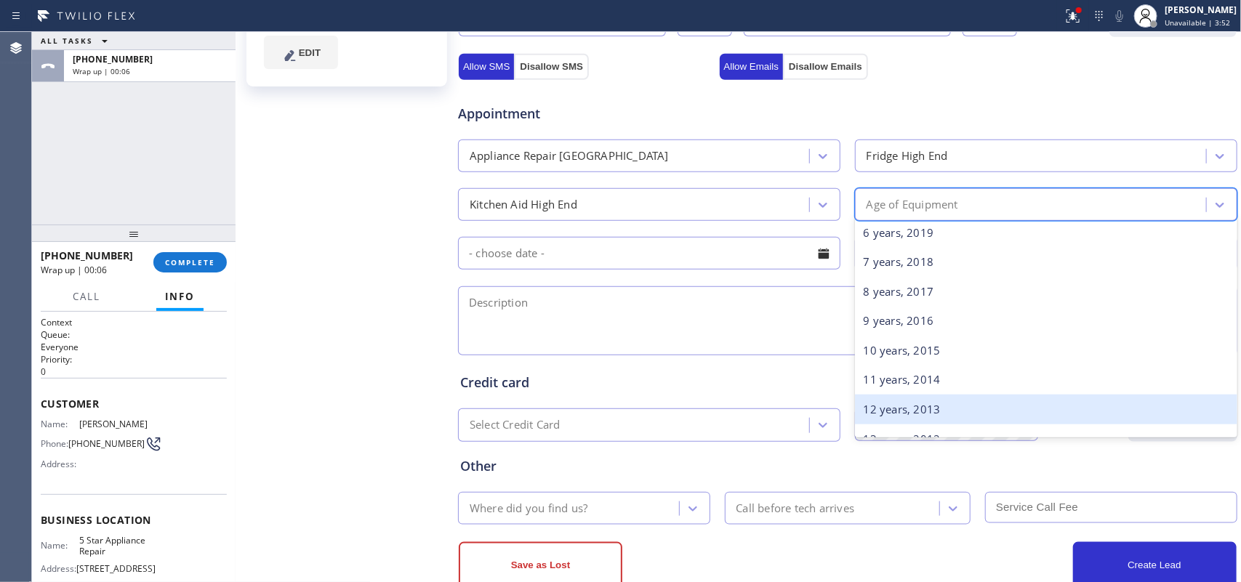
click at [962, 406] on div "12 years, 2013" at bounding box center [1046, 410] width 383 height 30
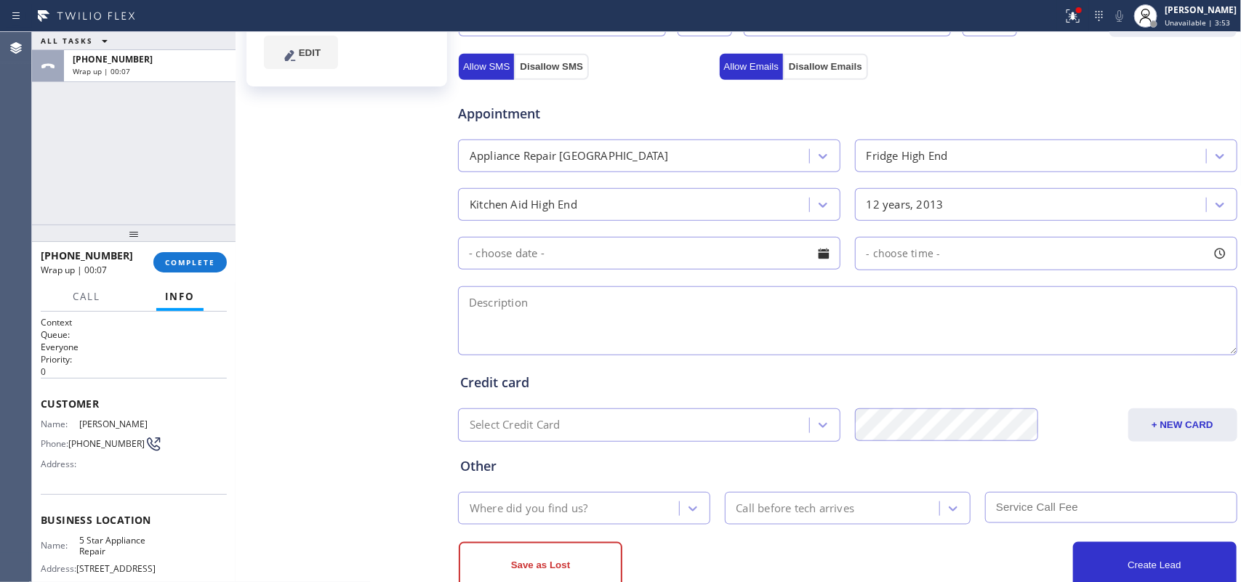
click at [827, 255] on div at bounding box center [824, 253] width 25 height 25
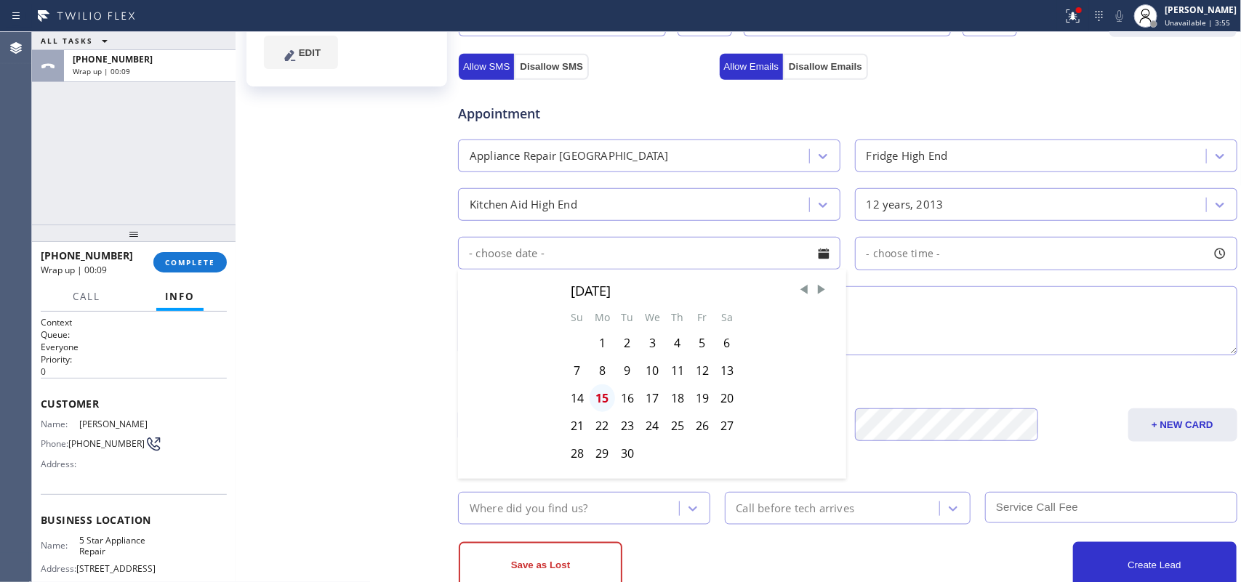
click at [598, 401] on div "15" at bounding box center [602, 399] width 25 height 28
type input "09/15/2025"
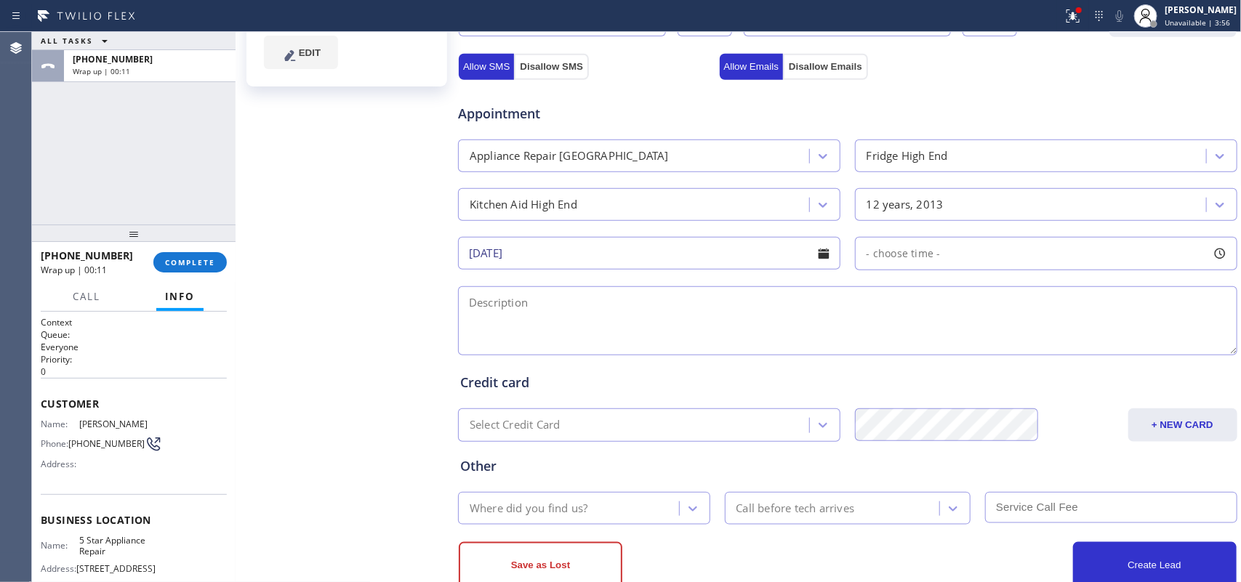
click at [993, 260] on div at bounding box center [1220, 253] width 25 height 25
drag, startPoint x: 867, startPoint y: 345, endPoint x: 1127, endPoint y: 343, distance: 260.3
click at [993, 343] on div at bounding box center [1142, 342] width 17 height 31
drag, startPoint x: 857, startPoint y: 347, endPoint x: 1045, endPoint y: 351, distance: 188.4
click at [993, 351] on div at bounding box center [1060, 342] width 17 height 31
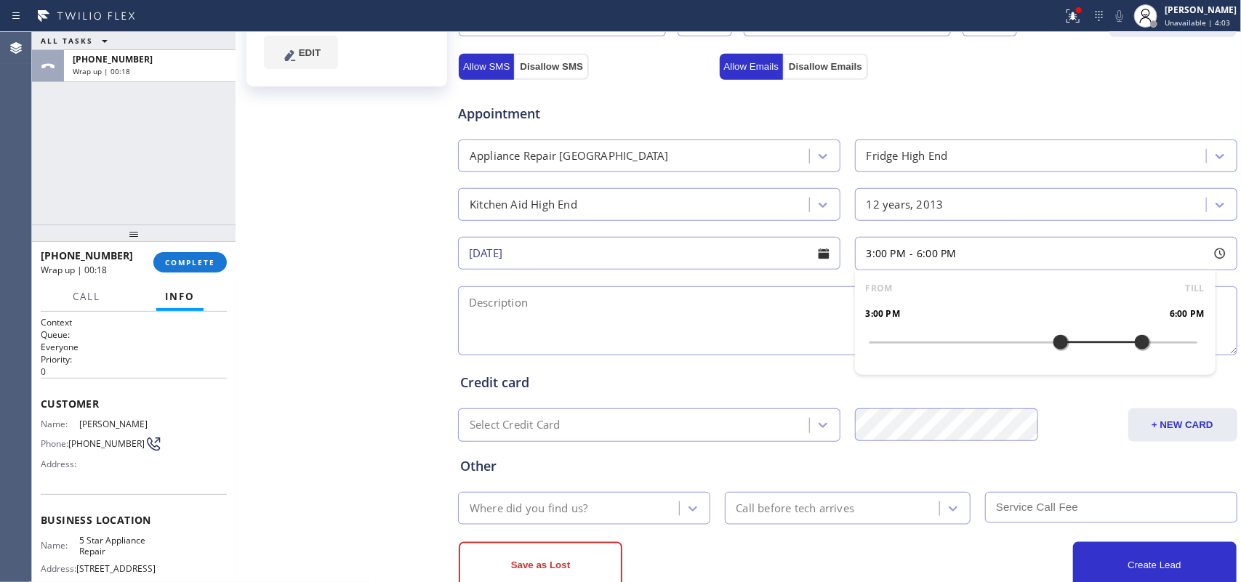
click at [609, 335] on textarea at bounding box center [848, 321] width 780 height 69
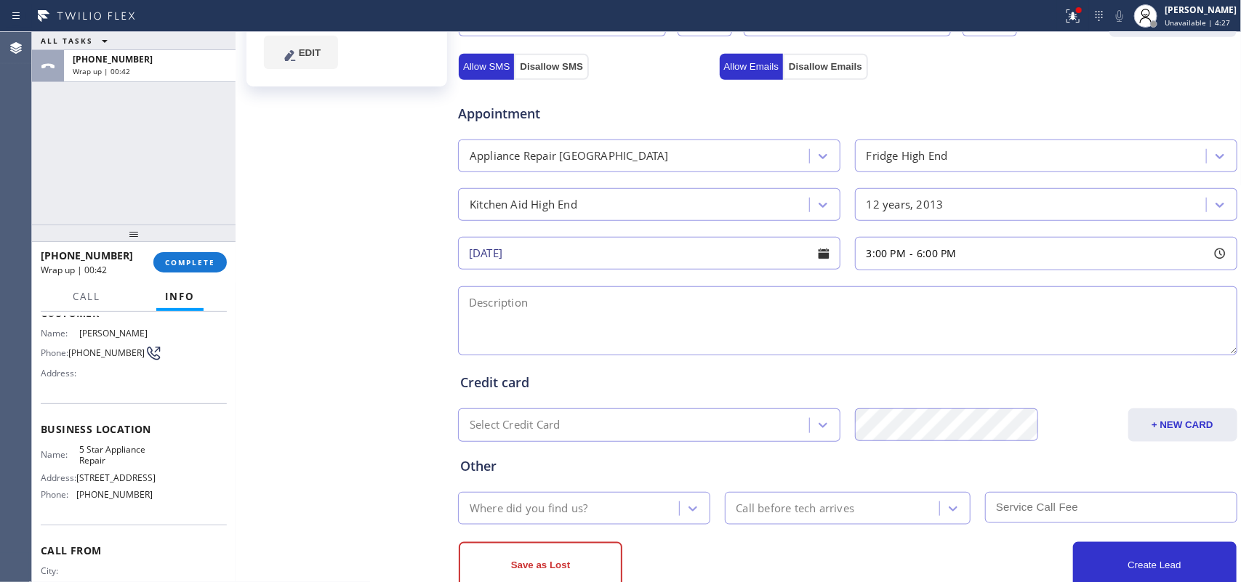
click at [111, 460] on span "5 Star Appliance Repair" at bounding box center [115, 455] width 73 height 23
drag, startPoint x: 113, startPoint y: 467, endPoint x: 73, endPoint y: 448, distance: 43.6
click at [73, 448] on div "Name: 5 Star Appliance Repair" at bounding box center [97, 455] width 112 height 23
click at [823, 311] on textarea at bounding box center [848, 321] width 780 height 69
paste textarea "3-6/ $35/ Kitchen BI SBS Fridge/ 12 years/ not cooling on both sides/ started l…"
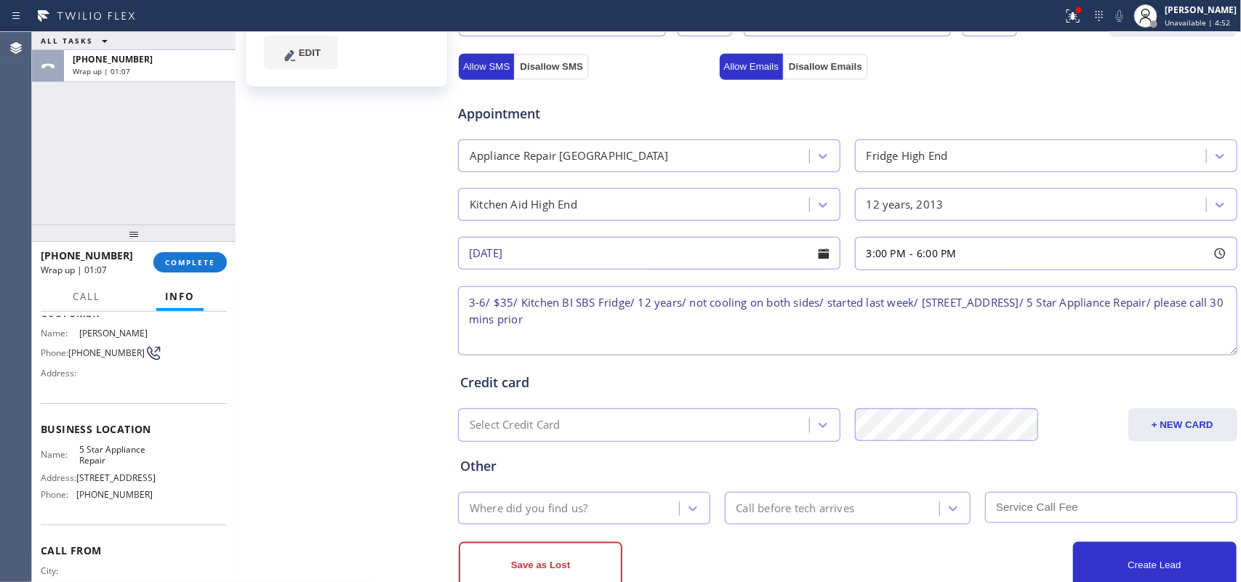
scroll to position [495, 0]
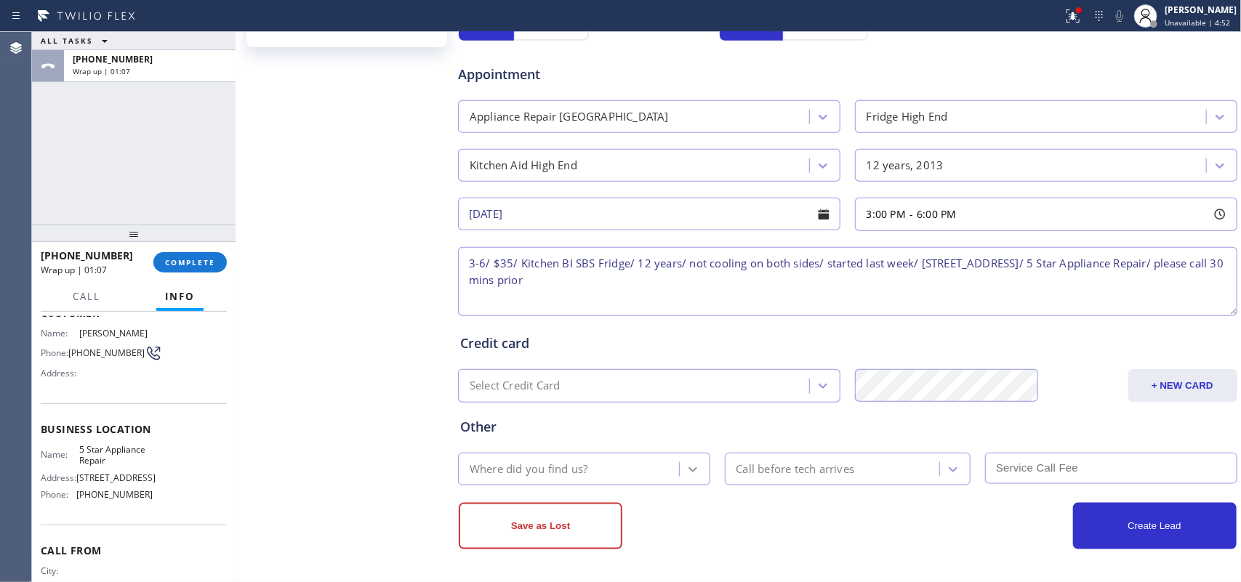
type textarea "3-6/ $35/ Kitchen BI SBS Fridge/ 12 years/ not cooling on both sides/ started l…"
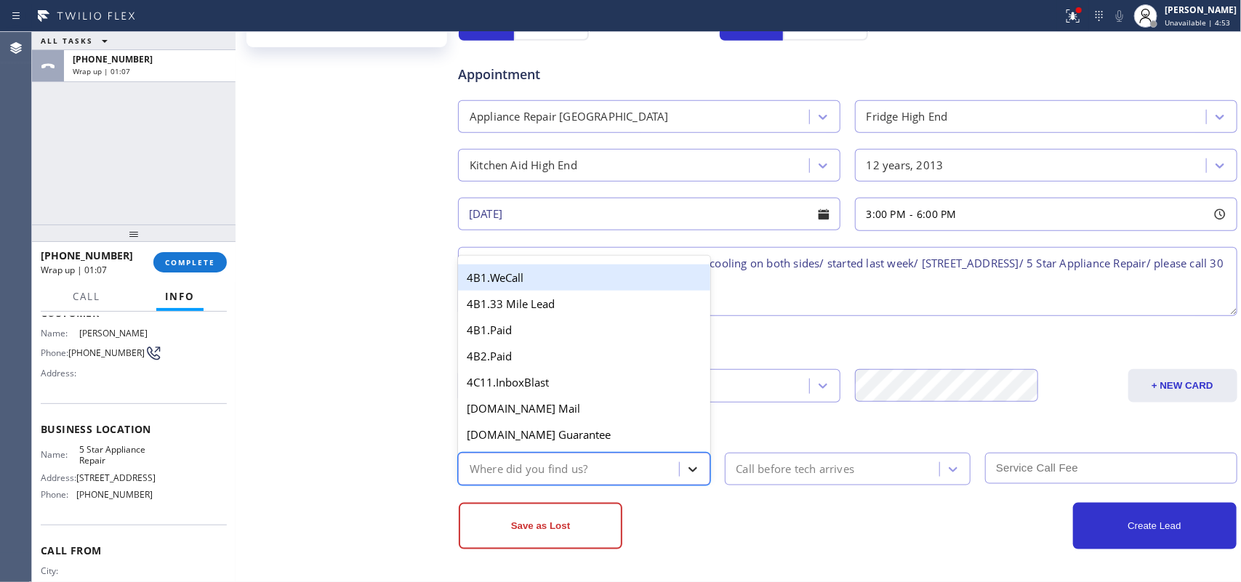
click at [692, 460] on div at bounding box center [693, 470] width 26 height 26
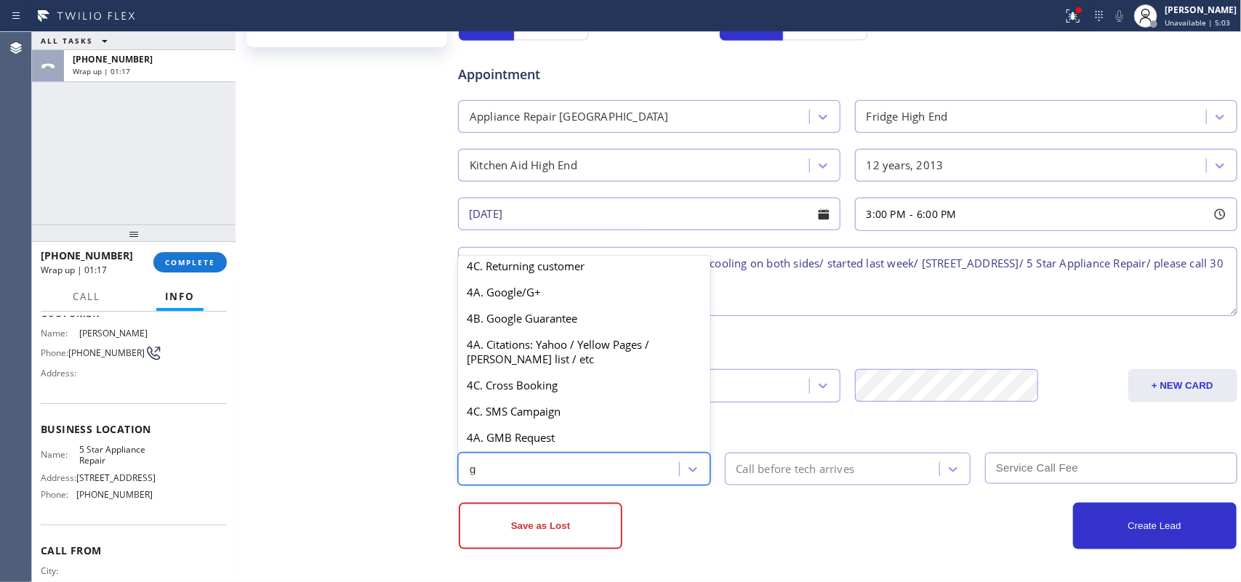
scroll to position [129, 0]
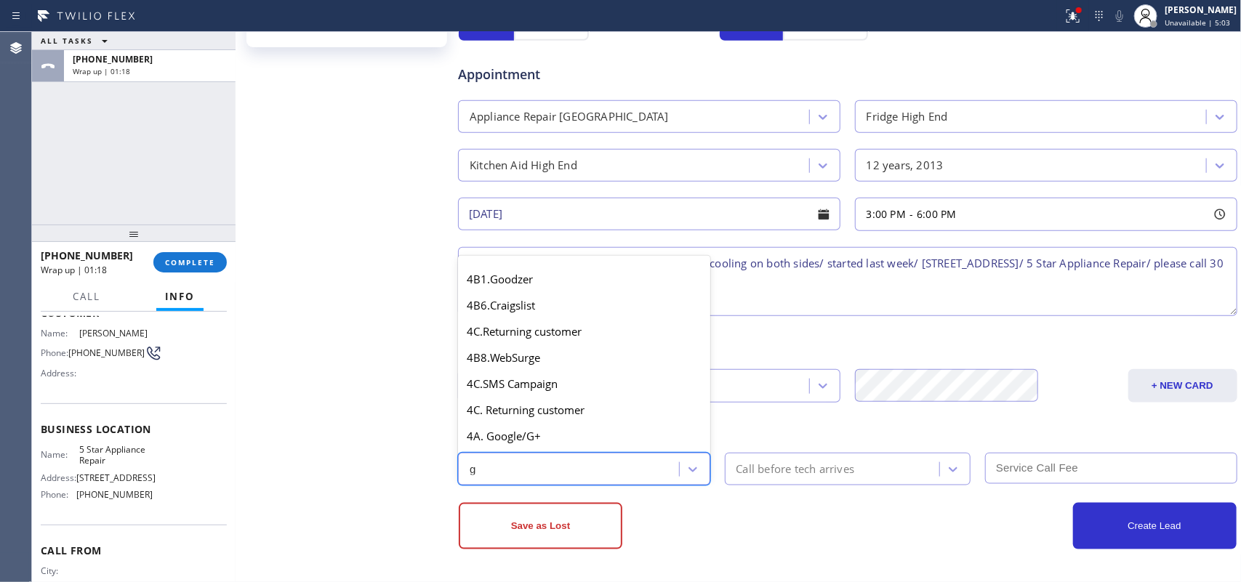
type input "go"
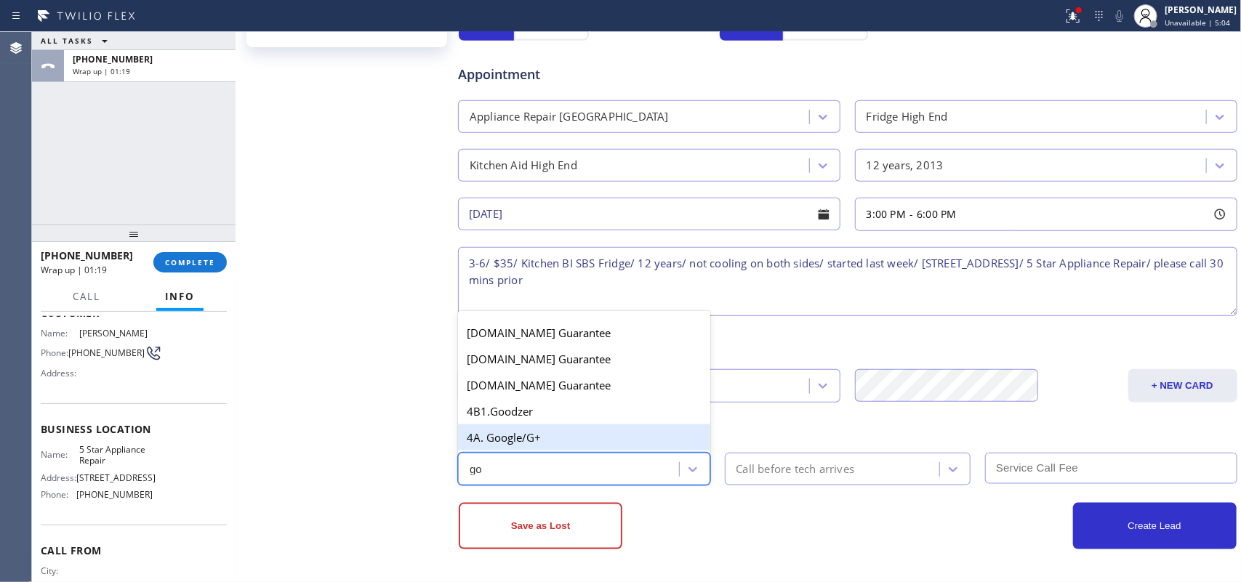
click at [562, 429] on div "4A. Google/G+" at bounding box center [584, 438] width 252 height 26
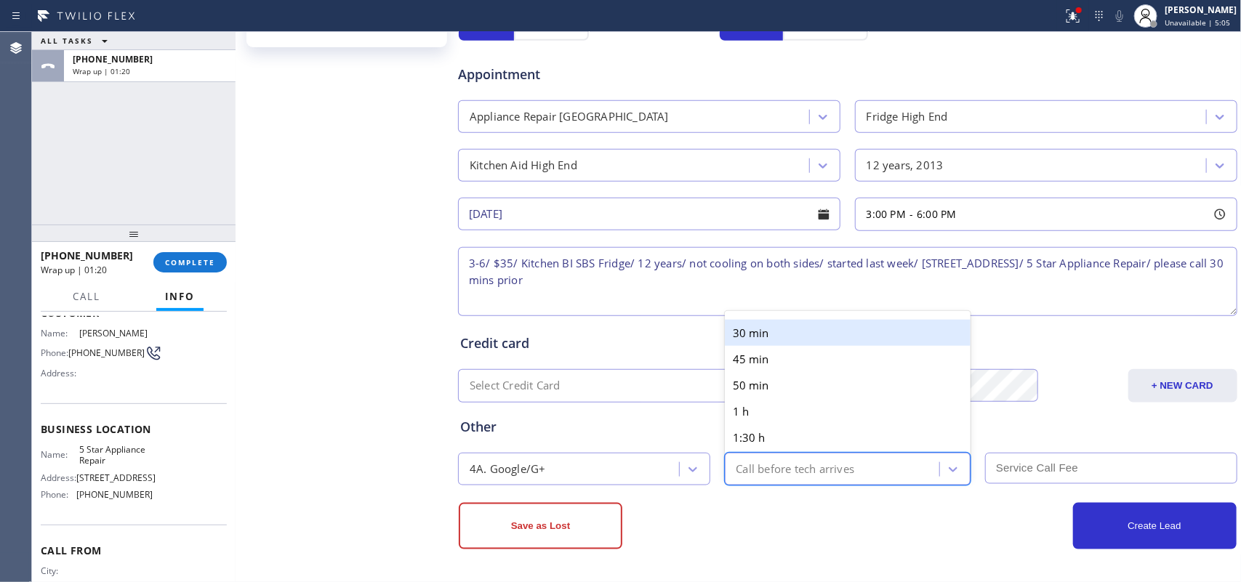
click at [819, 465] on div "Call before tech arrives" at bounding box center [796, 469] width 119 height 17
click at [769, 328] on div "30 min" at bounding box center [848, 333] width 247 height 26
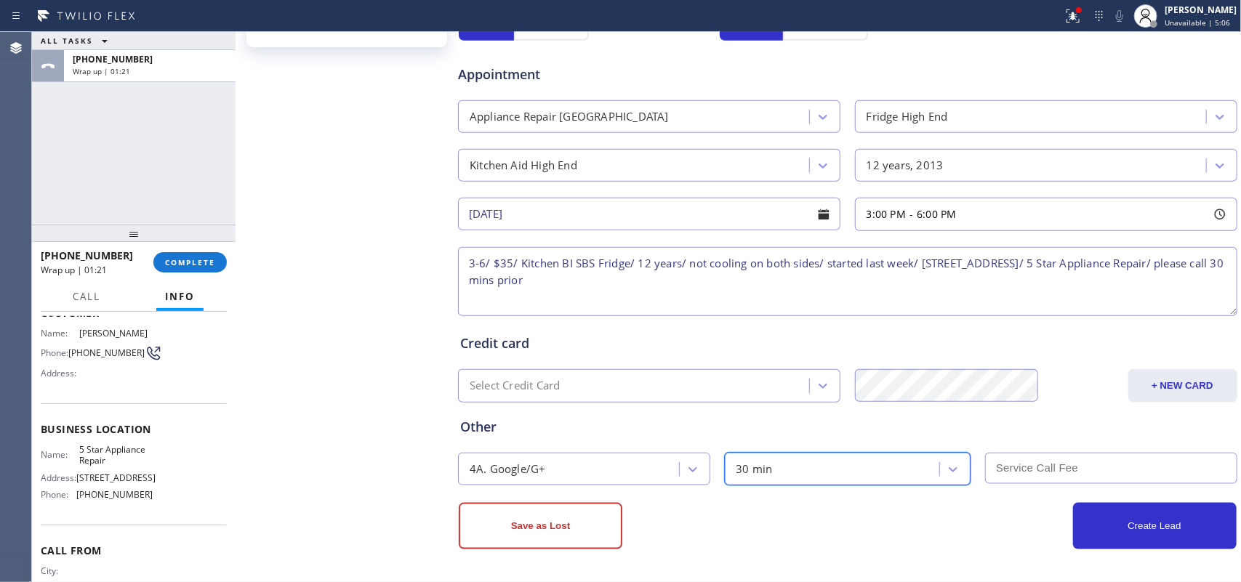
click at [993, 465] on input "text" at bounding box center [1111, 468] width 252 height 31
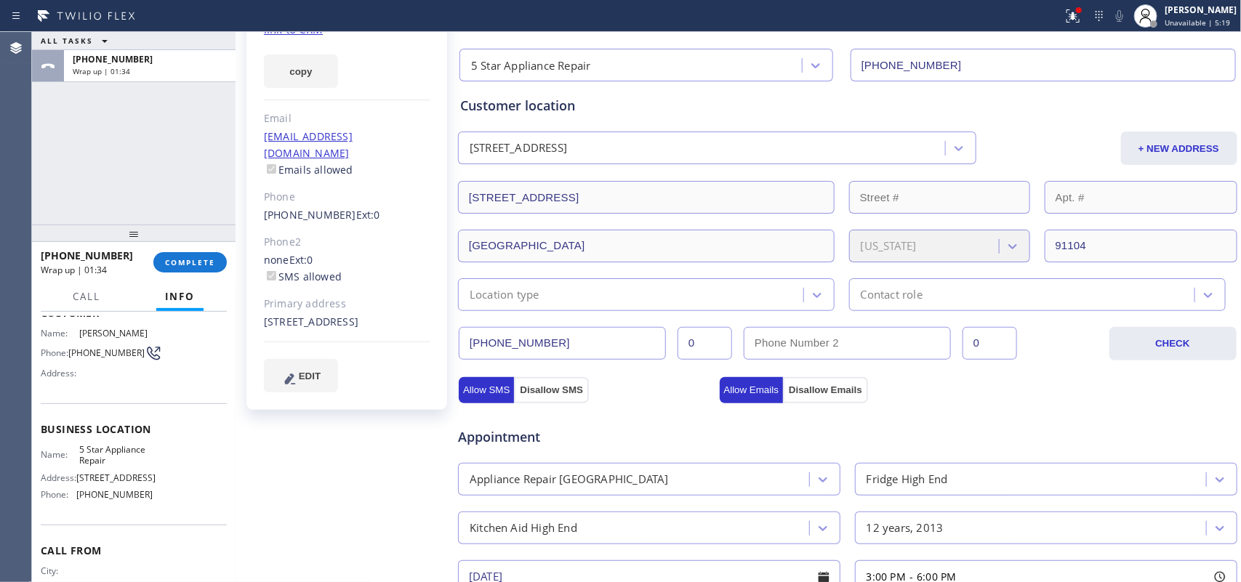
type input "35"
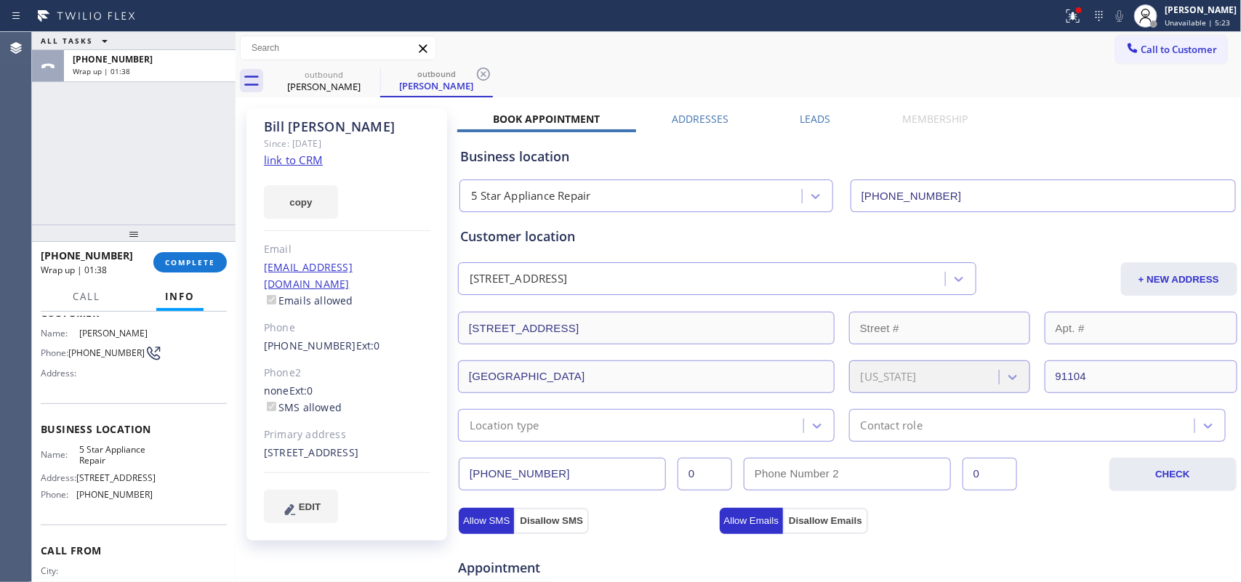
click at [305, 157] on link "link to CRM" at bounding box center [293, 160] width 59 height 15
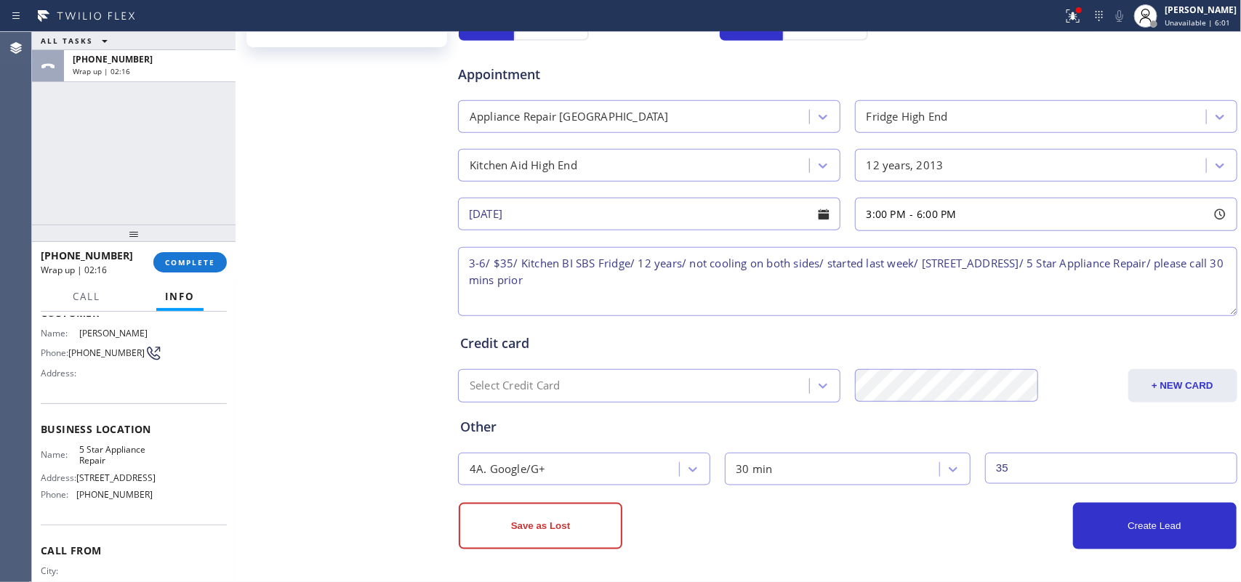
click at [55, 172] on div "ALL TASKS ALL TASKS ACTIVE TASKS TASKS IN WRAP UP +16263756137 Wrap up | 02:16" at bounding box center [134, 128] width 204 height 193
click at [993, 465] on button "Create Lead" at bounding box center [1155, 526] width 164 height 47
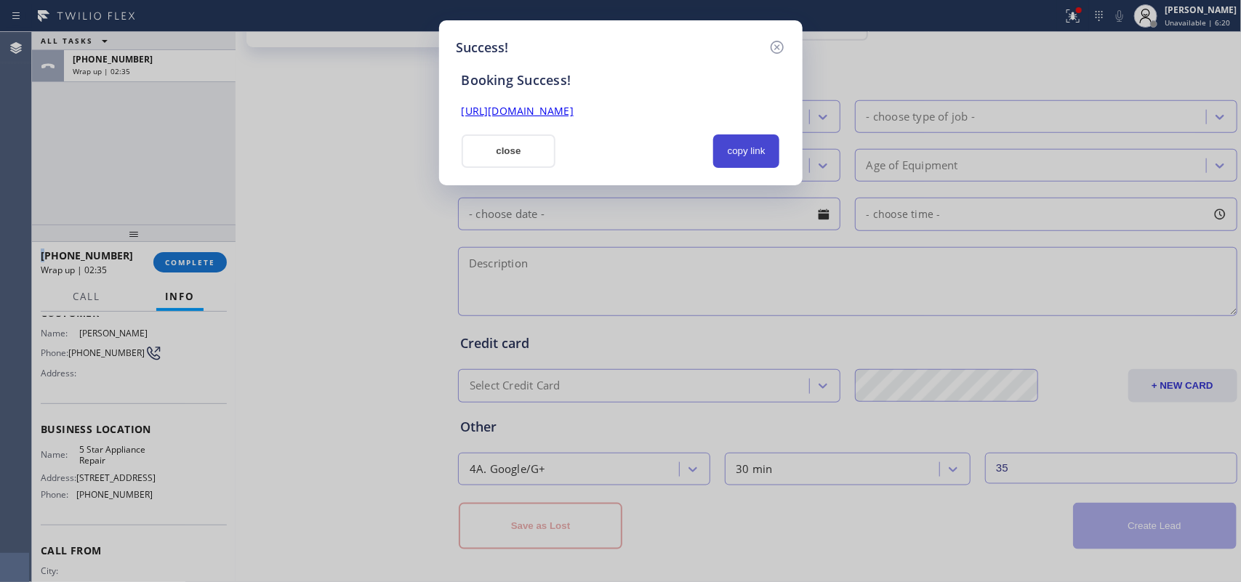
click at [753, 161] on button "copy link" at bounding box center [746, 151] width 67 height 33
click at [574, 115] on link "https://erp.apollosoft.co/customer/258990#portlet_lead" at bounding box center [518, 111] width 112 height 14
click at [517, 156] on button "close" at bounding box center [509, 151] width 95 height 33
click at [517, 156] on div "- choose brand -" at bounding box center [636, 165] width 347 height 25
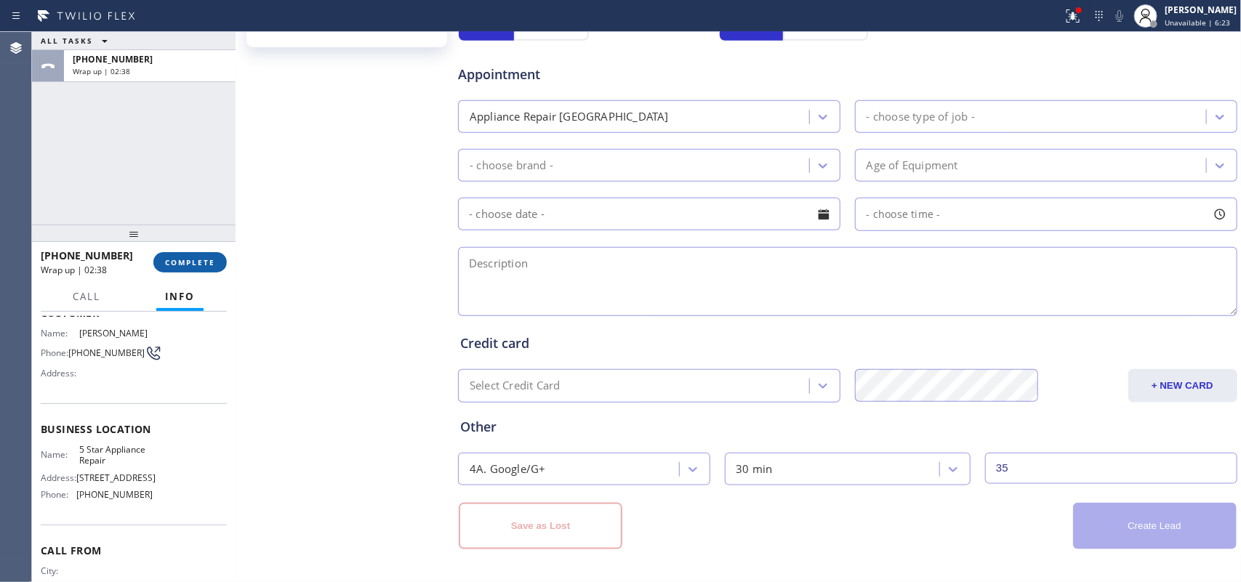
click at [199, 257] on span "COMPLETE" at bounding box center [190, 262] width 50 height 10
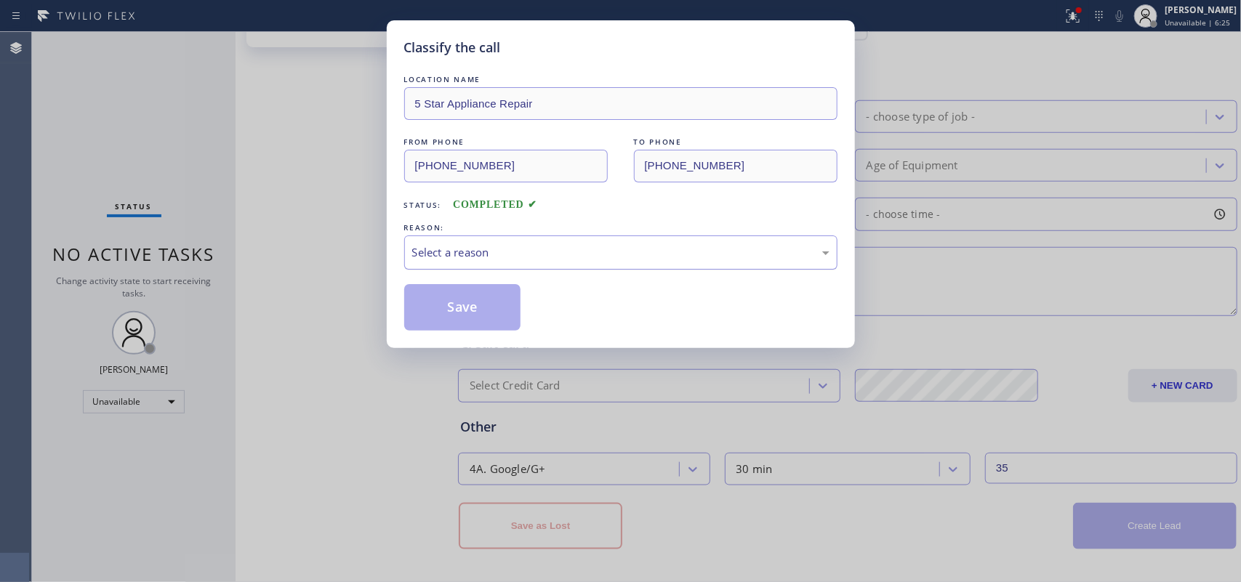
click at [509, 245] on div "Select a reason" at bounding box center [620, 252] width 417 height 17
click at [482, 303] on button "Save" at bounding box center [462, 307] width 117 height 47
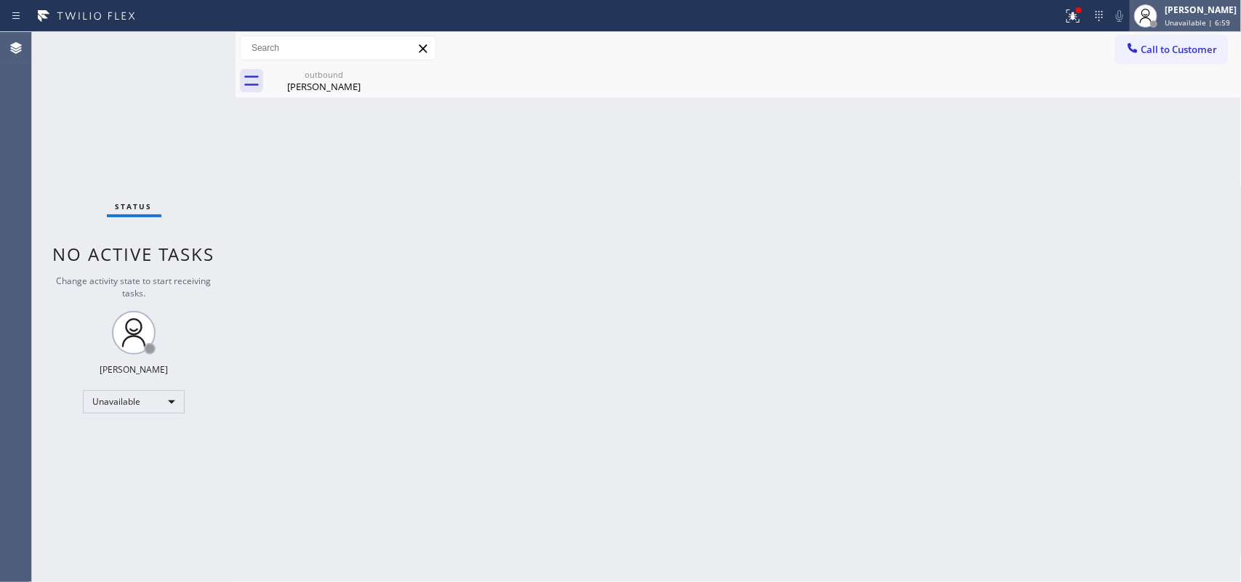
click at [993, 12] on div "[PERSON_NAME]" at bounding box center [1201, 10] width 72 height 12
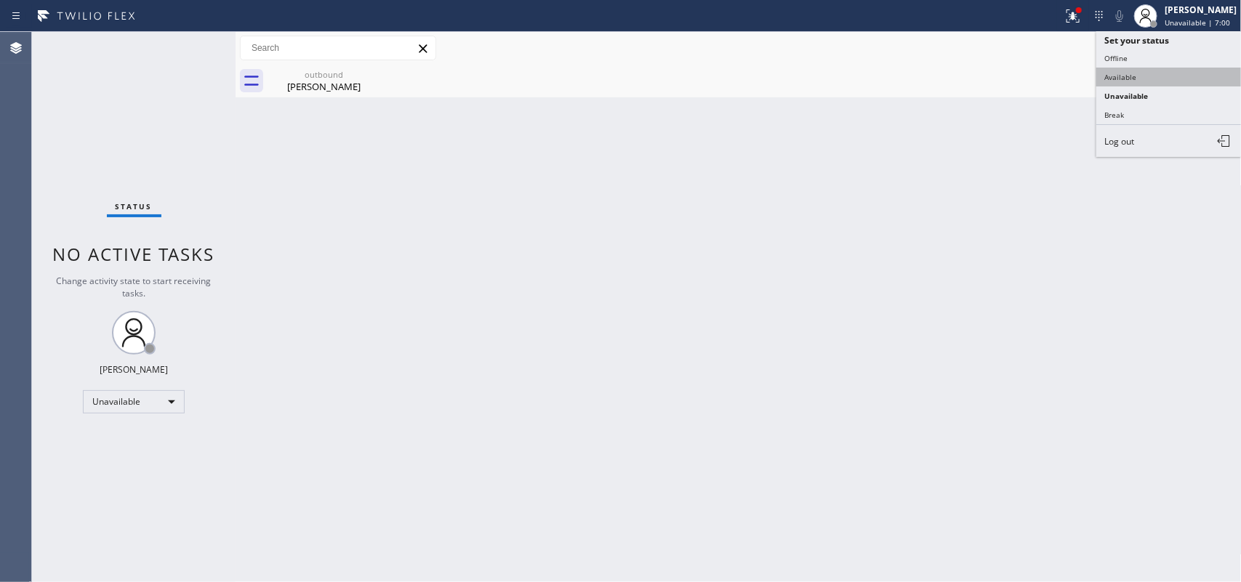
click at [993, 71] on button "Available" at bounding box center [1169, 77] width 145 height 19
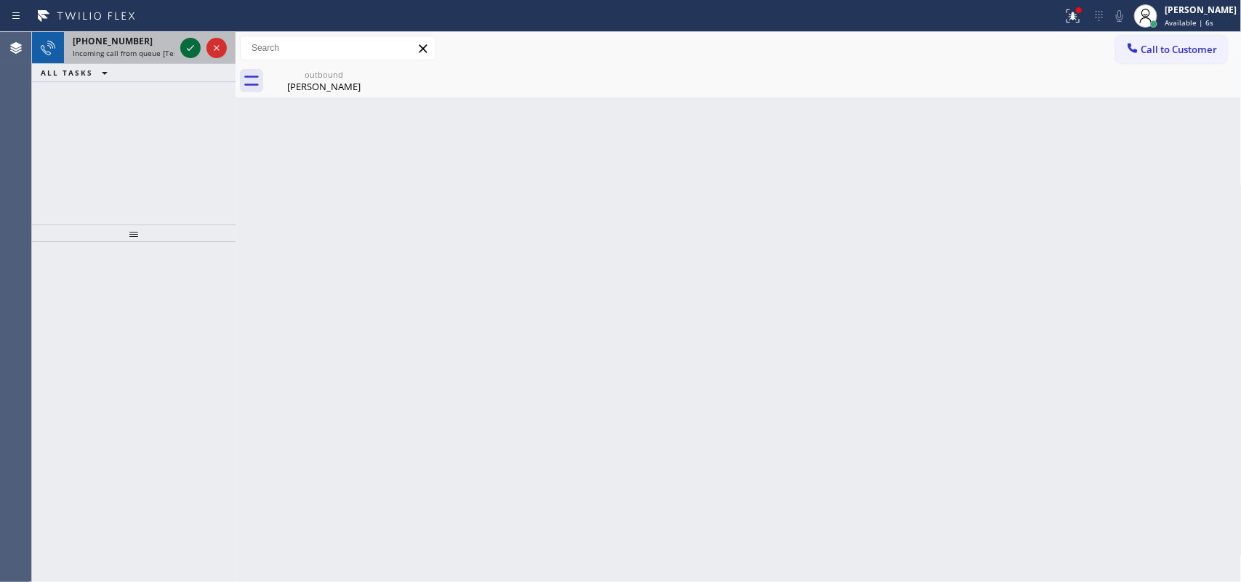
click at [193, 49] on icon at bounding box center [190, 47] width 17 height 17
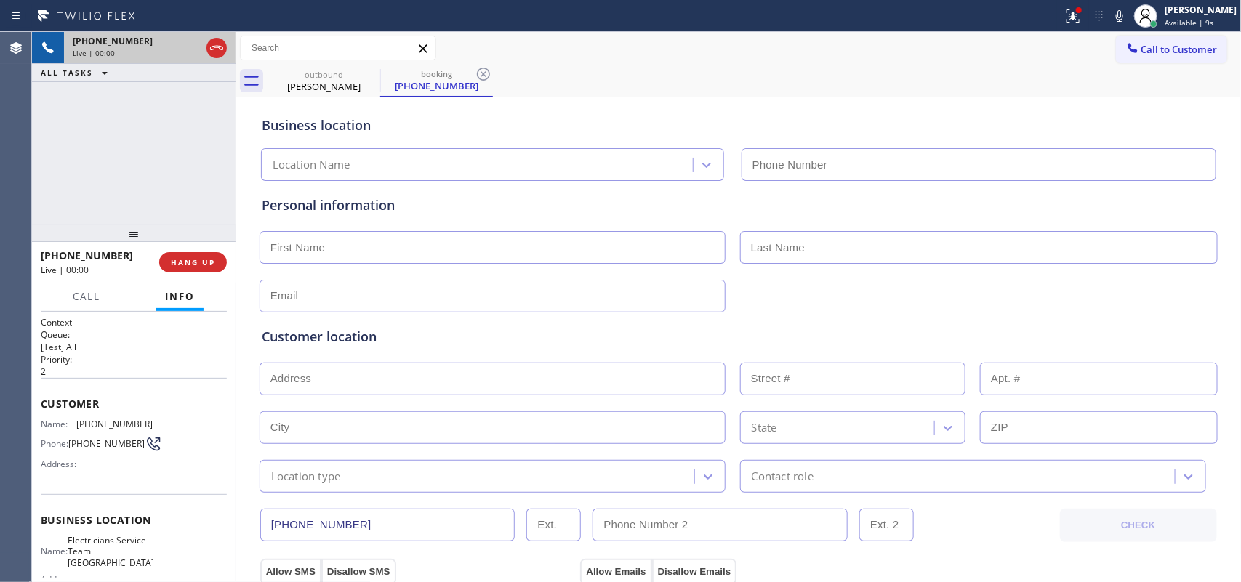
type input "[PHONE_NUMBER]"
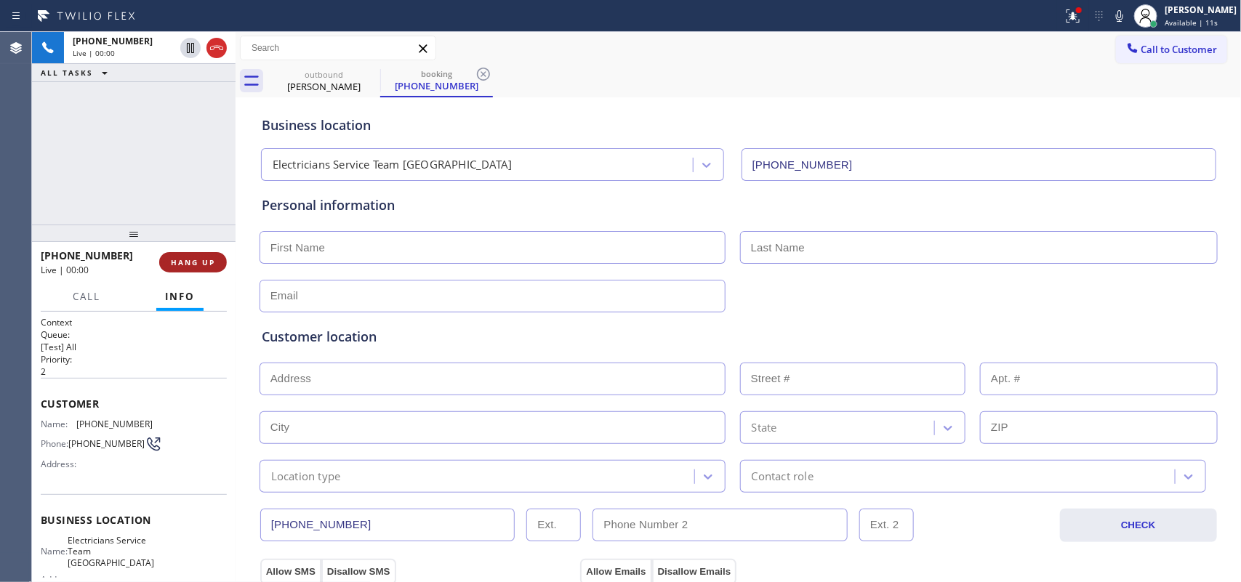
click at [213, 265] on span "HANG UP" at bounding box center [193, 262] width 44 height 10
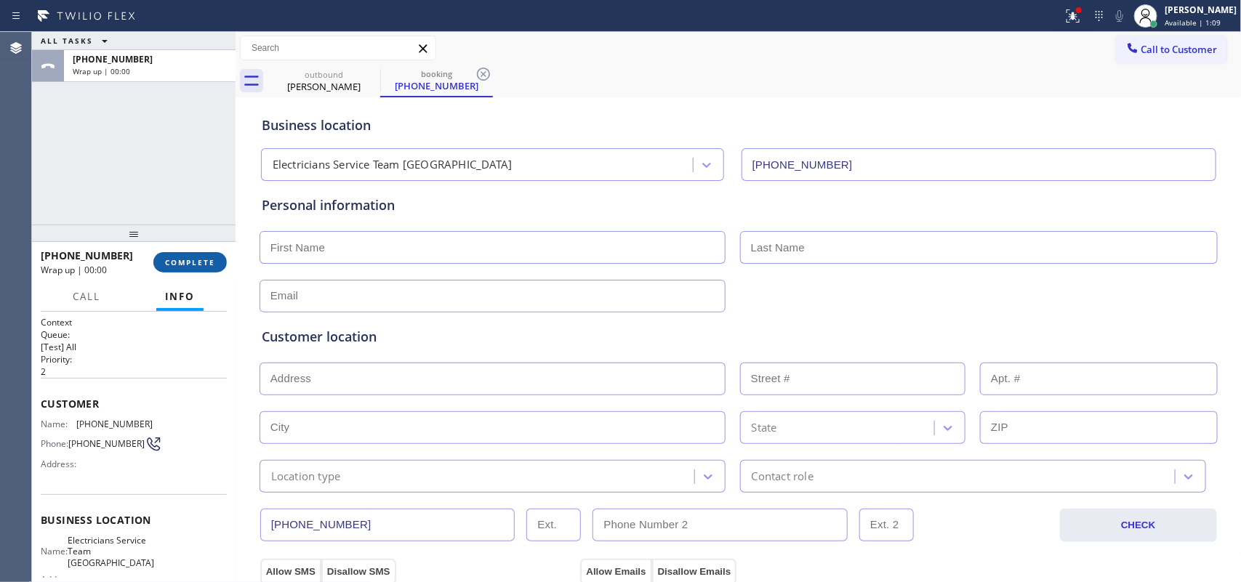
click at [201, 265] on span "COMPLETE" at bounding box center [190, 262] width 50 height 10
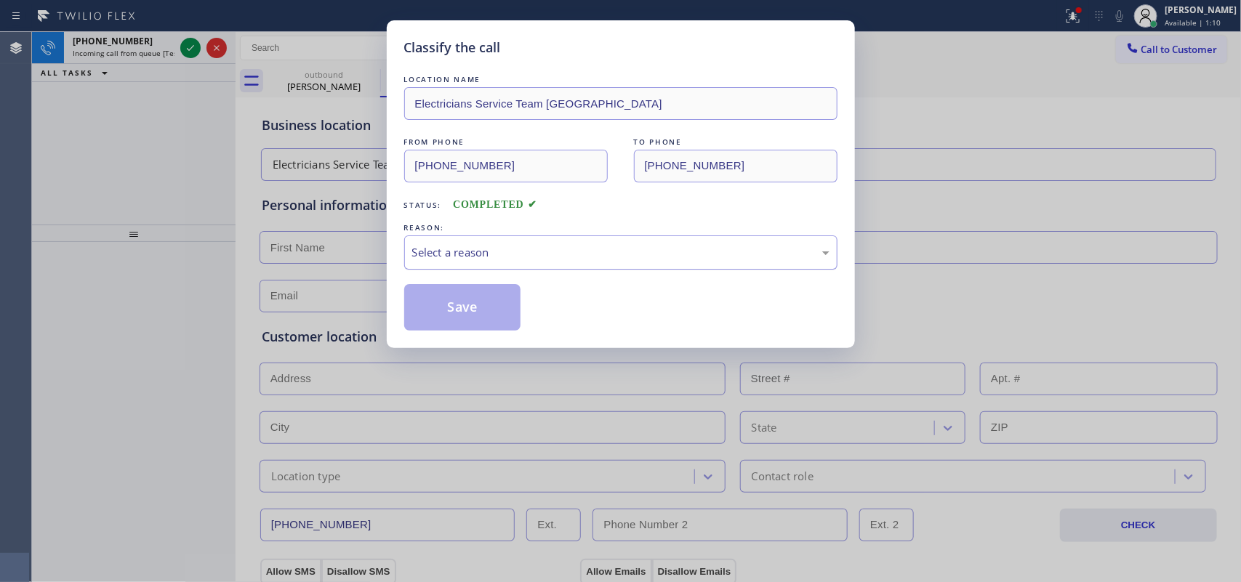
click at [539, 260] on div "Select a reason" at bounding box center [620, 252] width 417 height 17
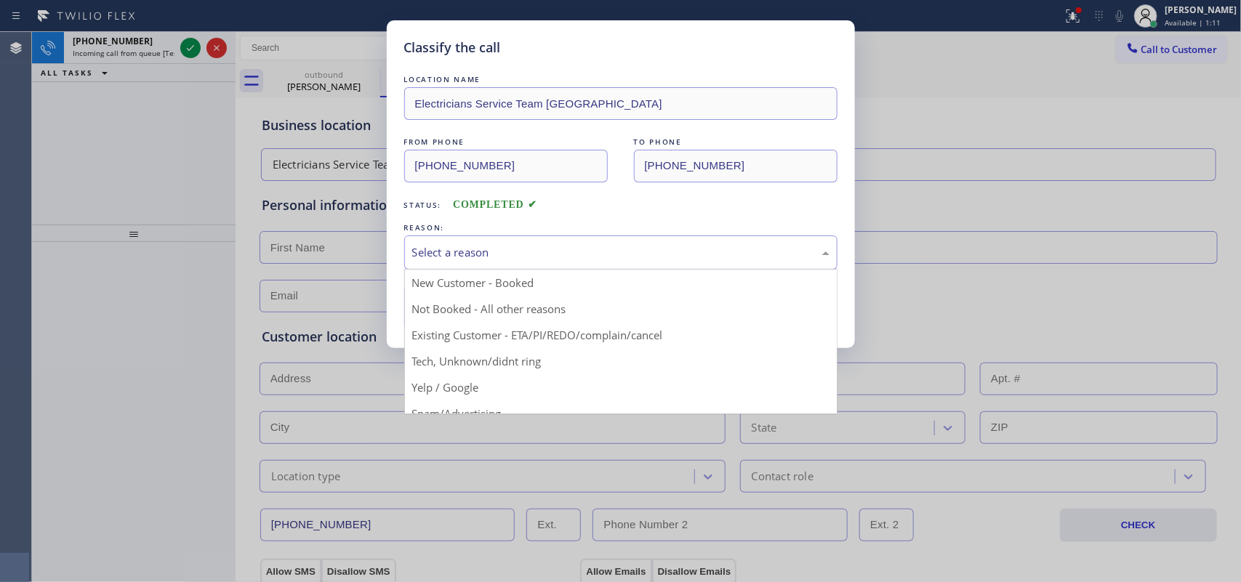
scroll to position [100, 0]
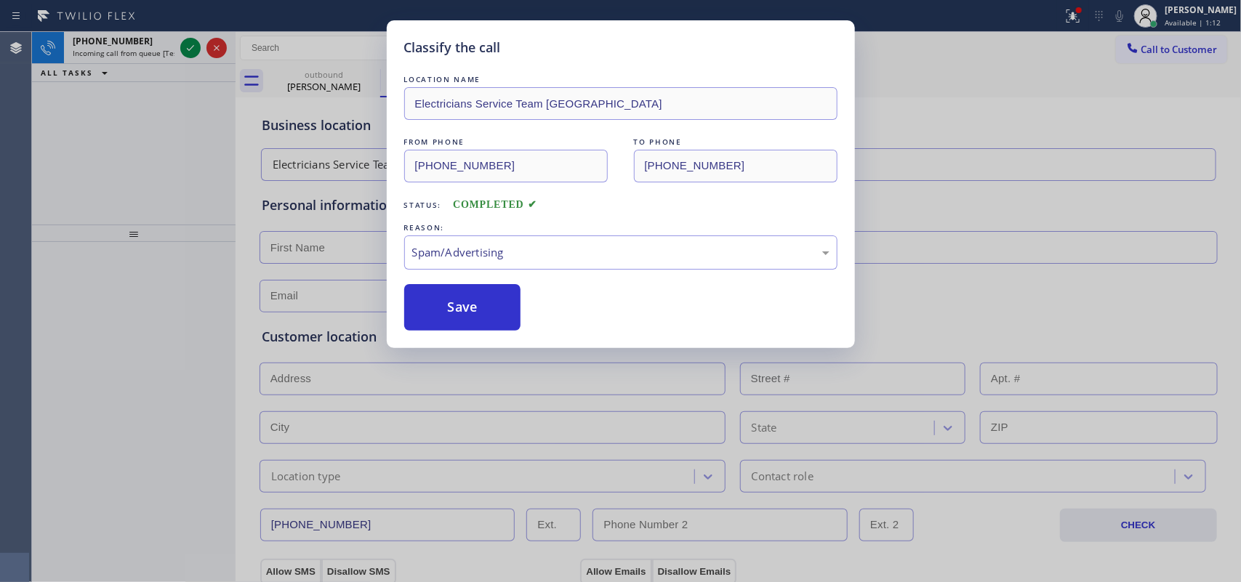
drag, startPoint x: 499, startPoint y: 320, endPoint x: 389, endPoint y: 228, distance: 143.5
click at [496, 320] on button "Save" at bounding box center [462, 307] width 117 height 47
click at [493, 320] on button "Save" at bounding box center [462, 307] width 117 height 47
type input "[PHONE_NUMBER]"
type input "35"
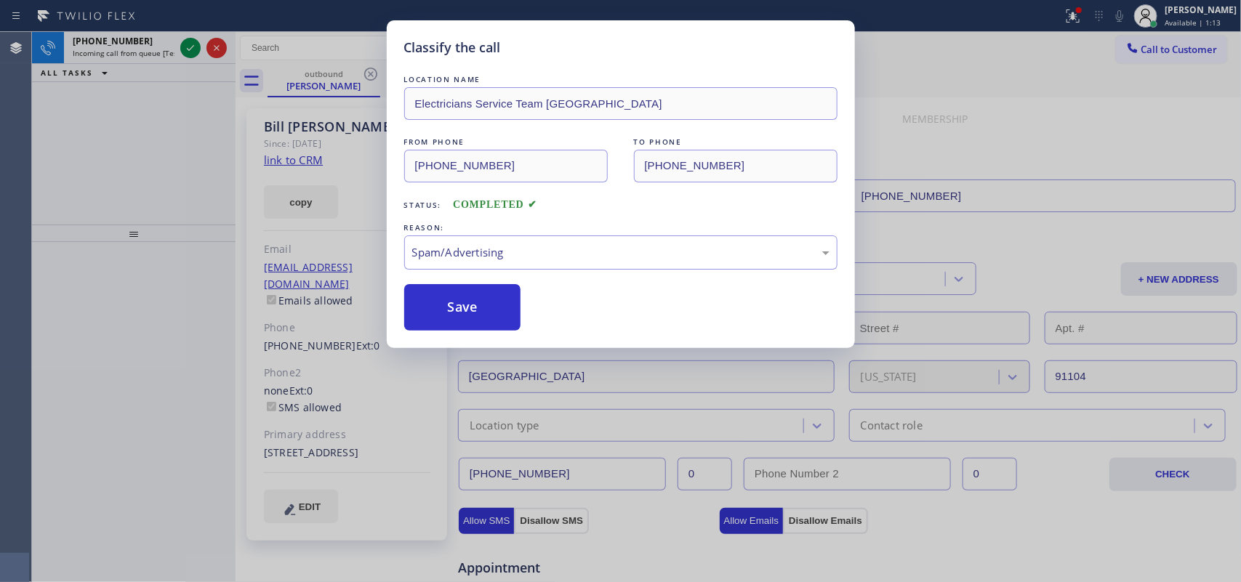
click at [197, 46] on div "Classify the call LOCATION NAME Electricians Service Team San Francisco FROM PH…" at bounding box center [620, 291] width 1241 height 582
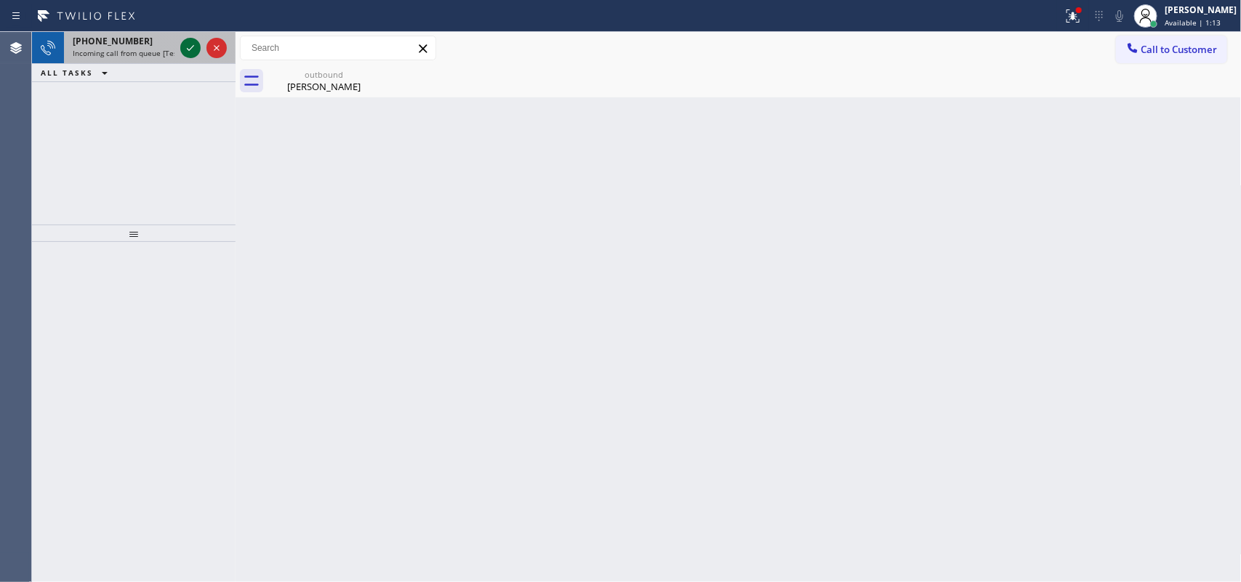
click at [189, 46] on div "Classify the call LOCATION NAME Von Viking Repair And HVAC Systems FROM PHONE (…" at bounding box center [636, 307] width 1209 height 550
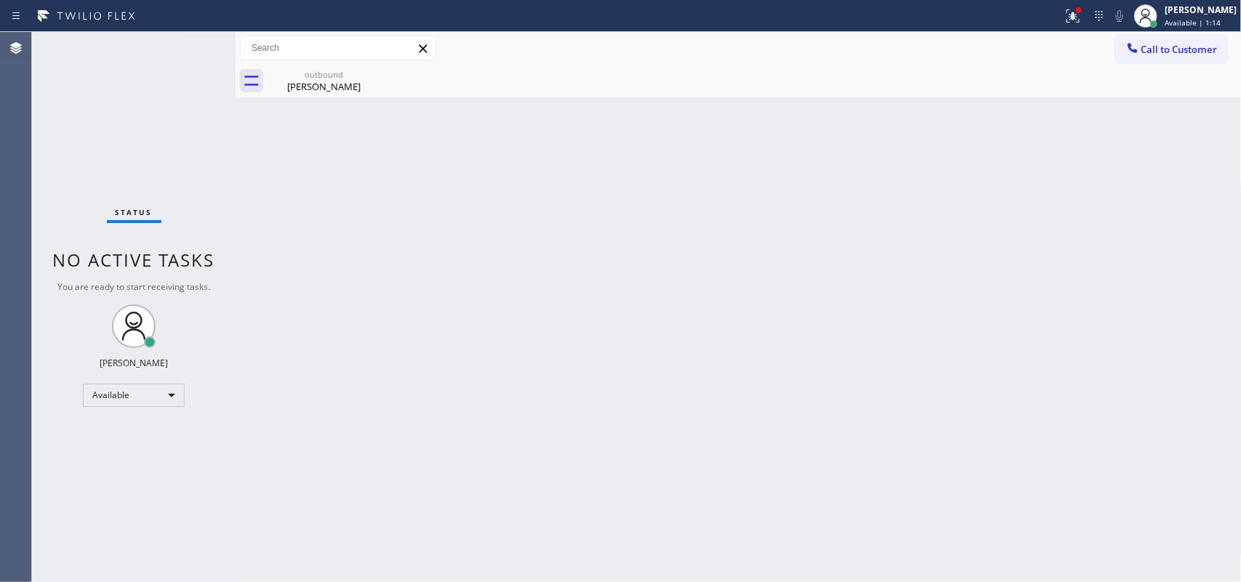
click at [189, 46] on div "Status No active tasks You are ready to start receiving tasks. [PERSON_NAME] Av…" at bounding box center [134, 307] width 204 height 550
click at [993, 25] on div at bounding box center [1146, 16] width 32 height 32
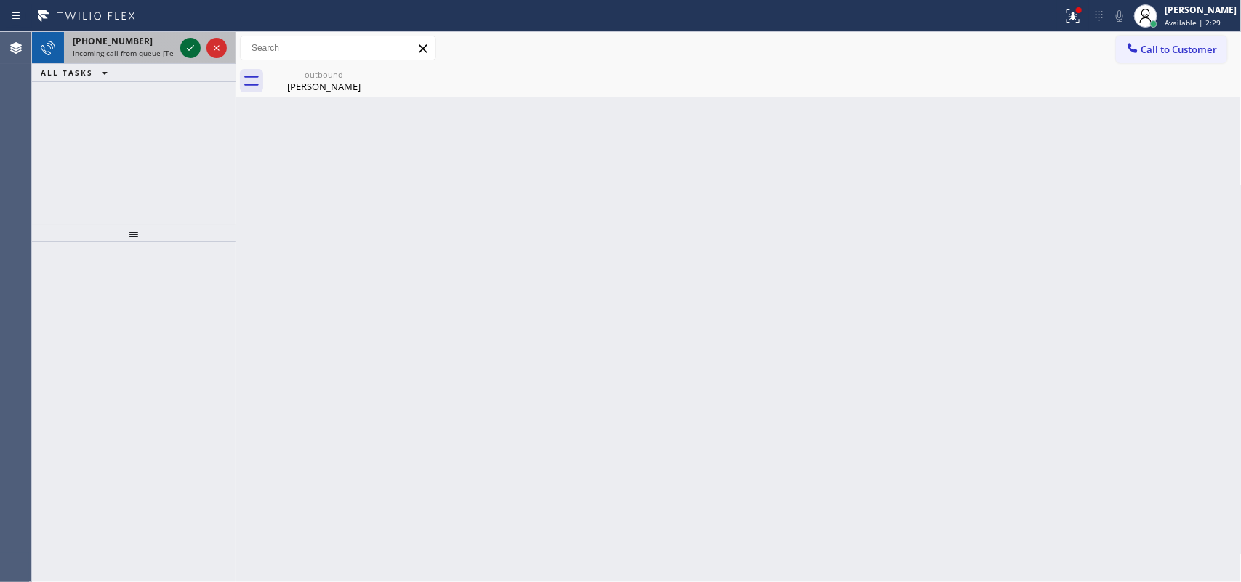
click at [189, 48] on icon at bounding box center [190, 47] width 17 height 17
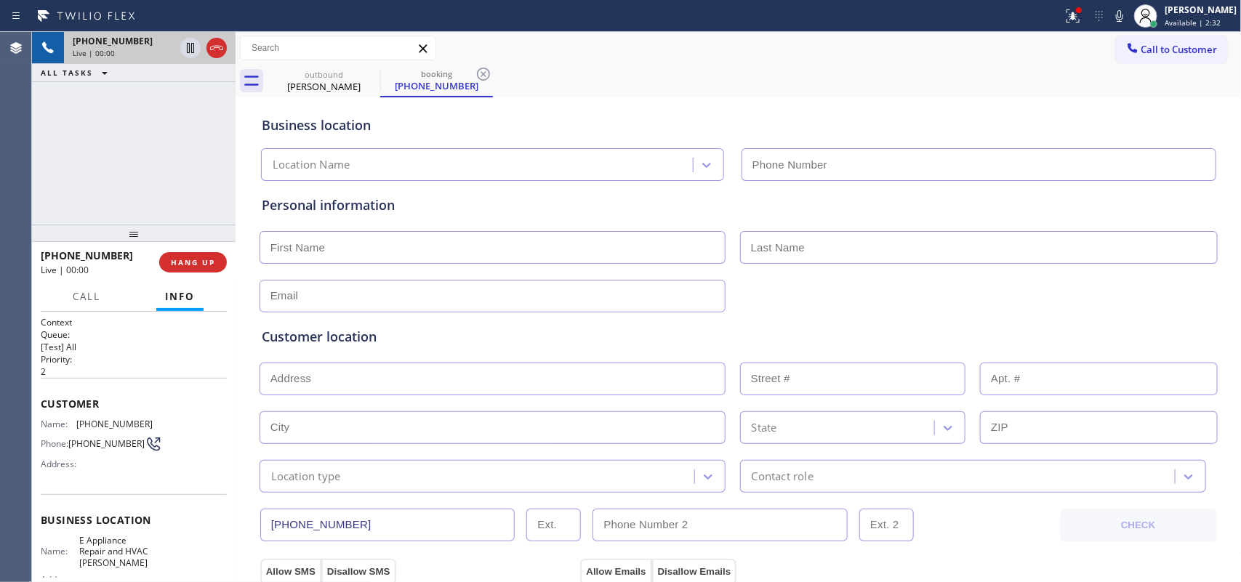
type input "[PHONE_NUMBER]"
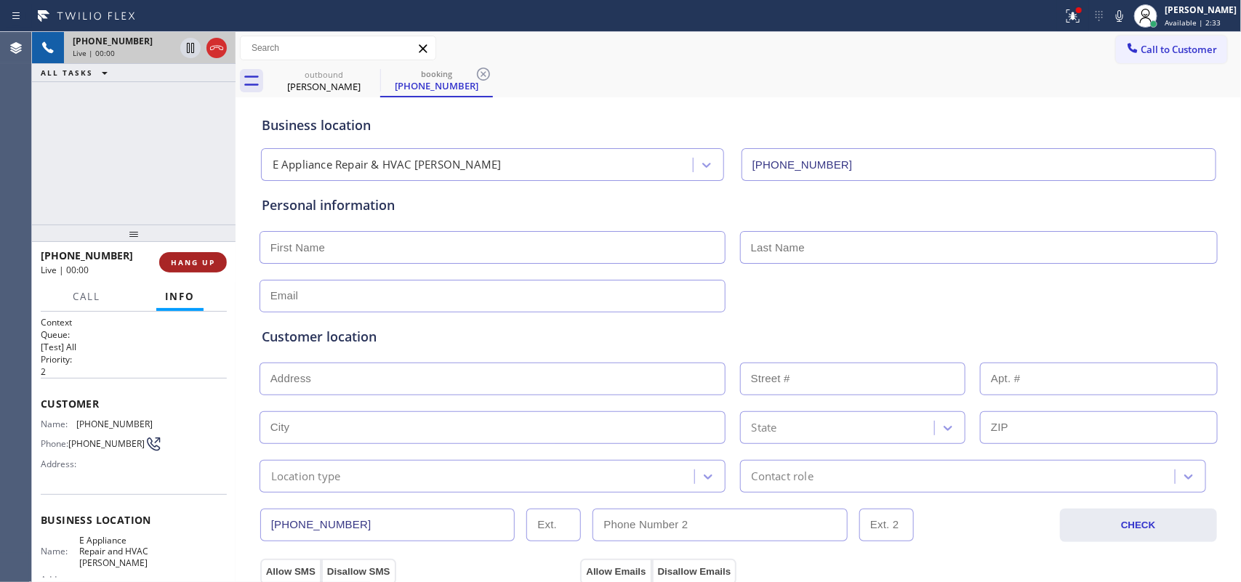
click at [211, 263] on span "HANG UP" at bounding box center [193, 262] width 44 height 10
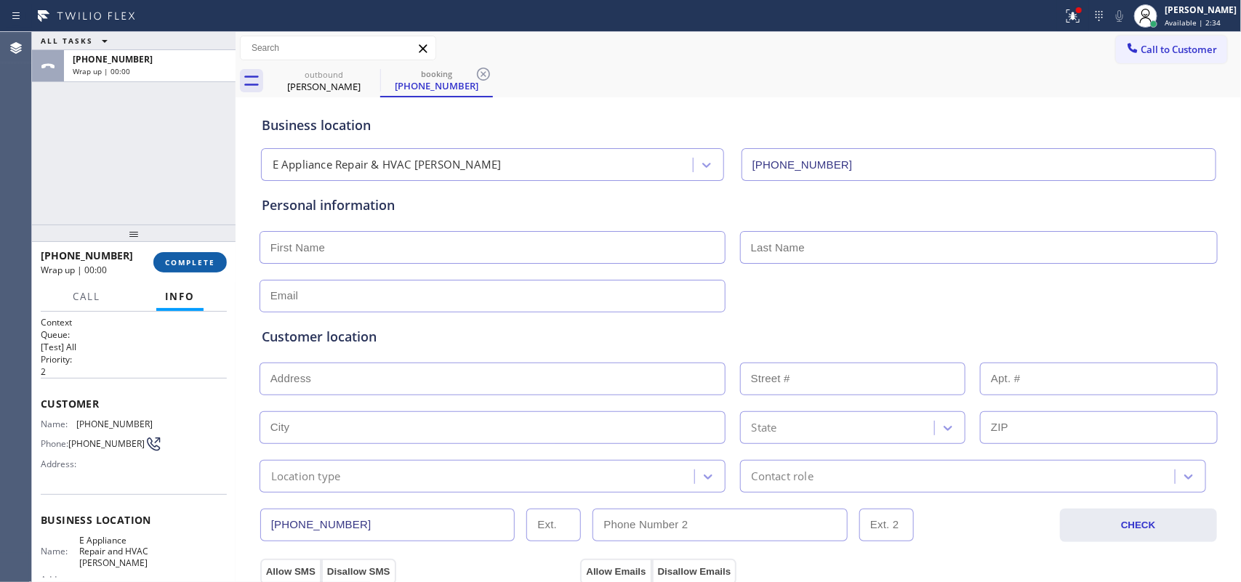
click at [211, 263] on span "COMPLETE" at bounding box center [190, 262] width 50 height 10
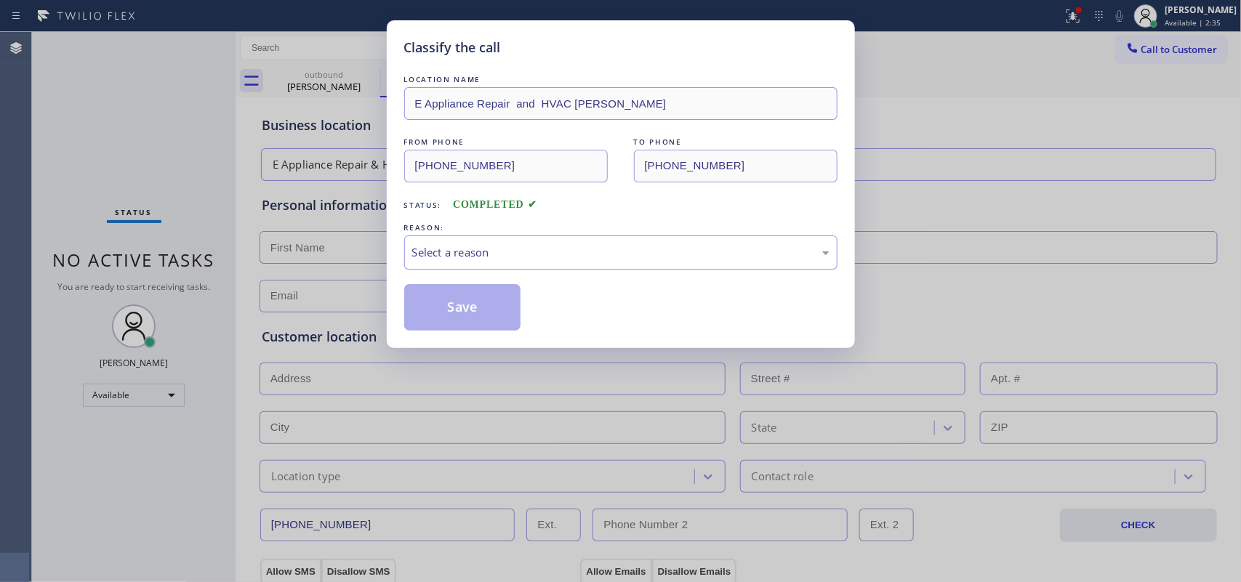
click at [524, 231] on div "REASON:" at bounding box center [620, 227] width 433 height 15
click at [520, 247] on div "Select a reason" at bounding box center [620, 252] width 417 height 17
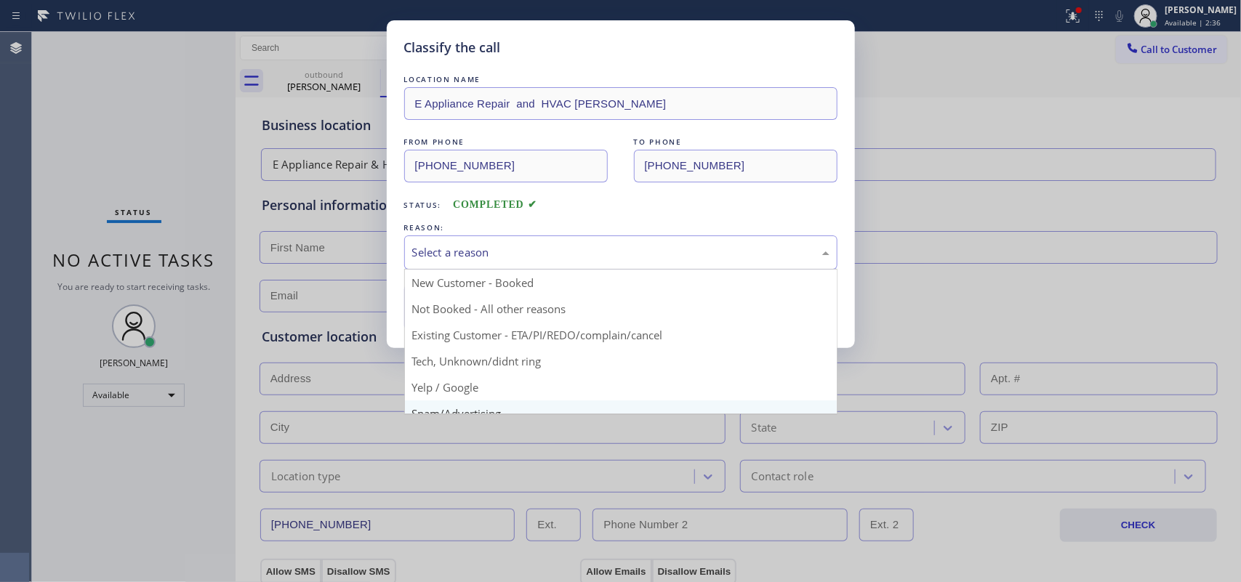
scroll to position [100, 0]
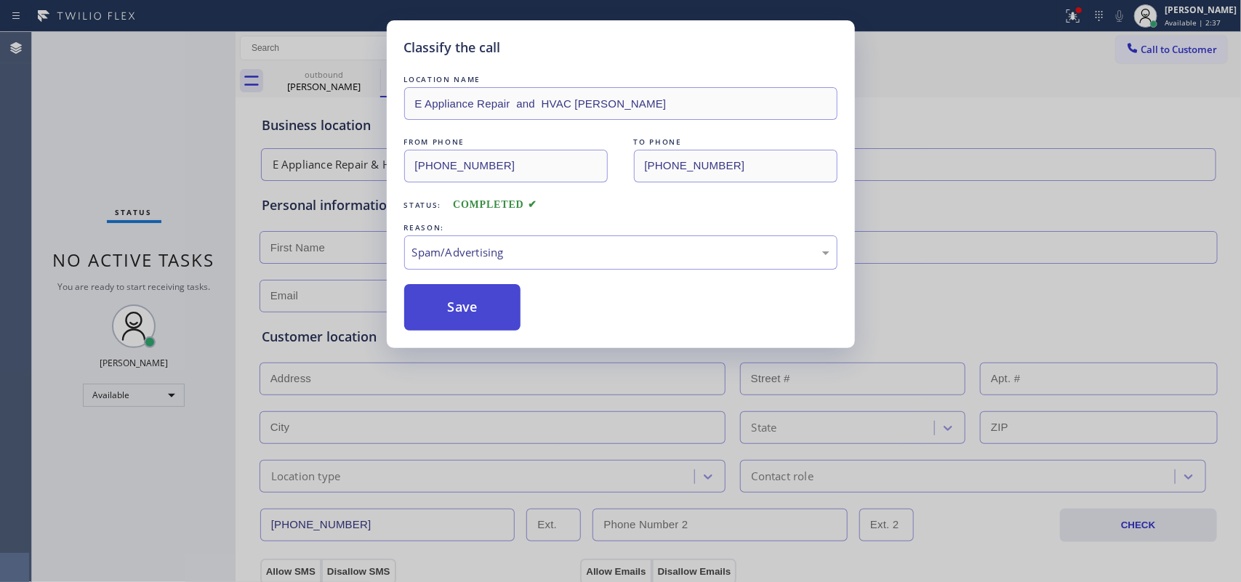
click at [496, 311] on button "Save" at bounding box center [462, 307] width 117 height 47
type input "[PHONE_NUMBER]"
type input "35"
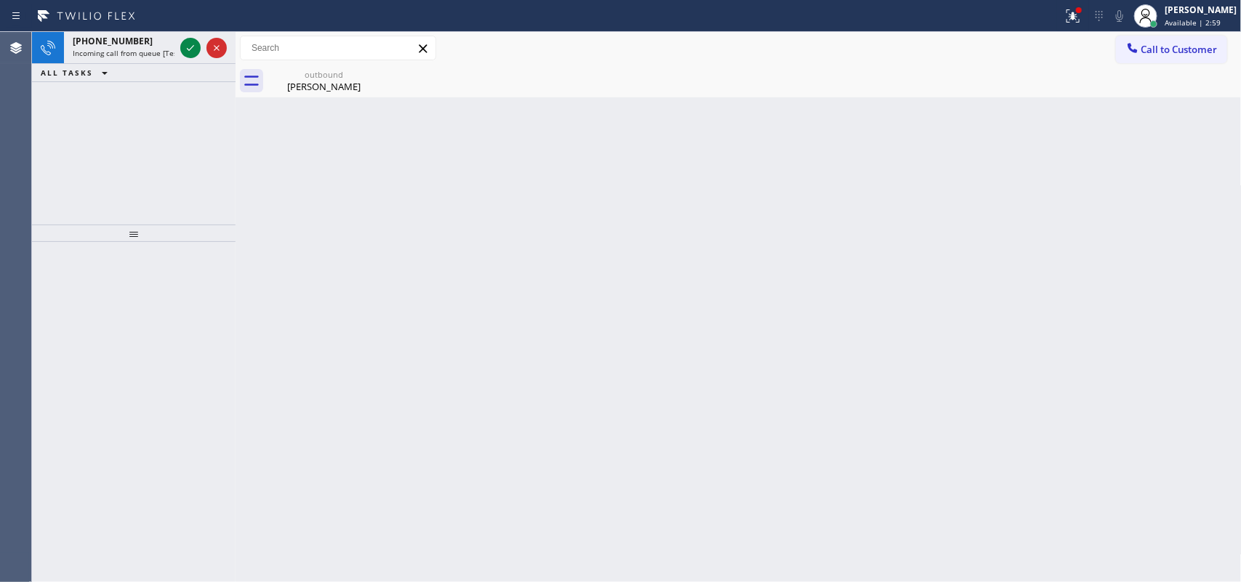
click at [185, 51] on icon at bounding box center [190, 47] width 17 height 17
click at [191, 45] on icon at bounding box center [190, 47] width 17 height 17
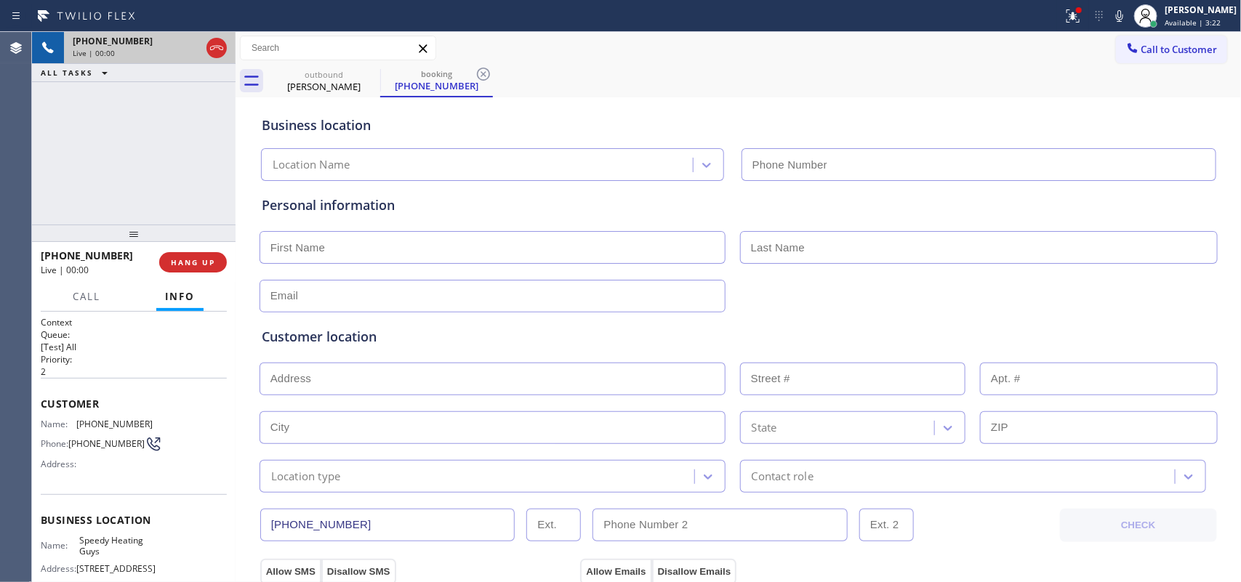
type input "[PHONE_NUMBER]"
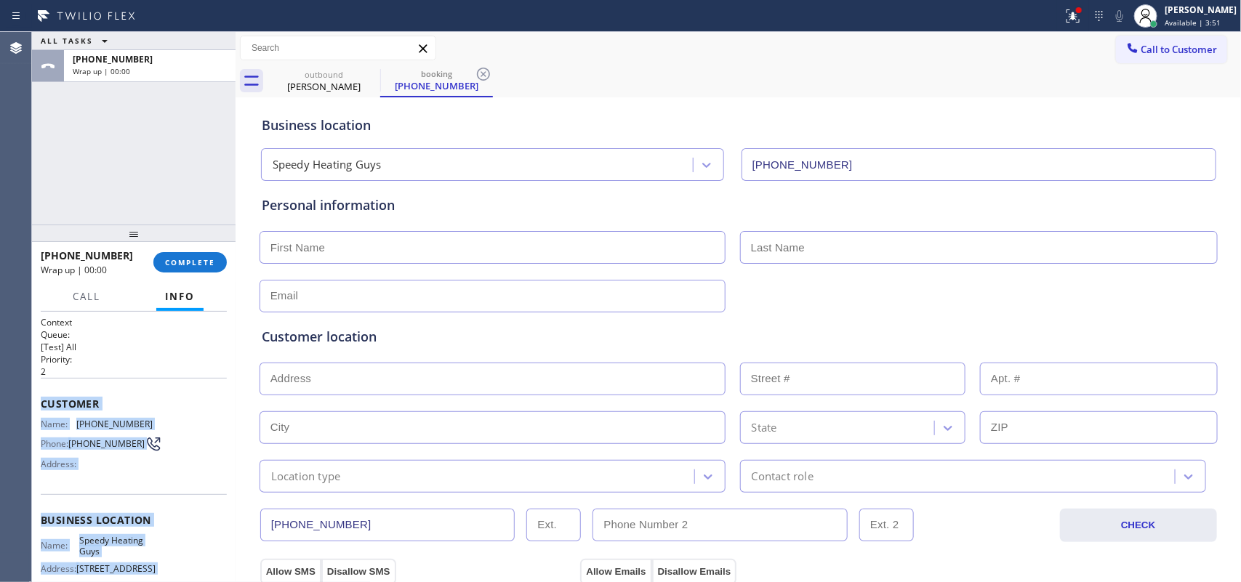
drag, startPoint x: 151, startPoint y: 445, endPoint x: 40, endPoint y: 397, distance: 121.2
click at [41, 397] on div "Context Queue: [Test] All Priority: 2 Customer Name: (949) 384-4657 Phone: (949…" at bounding box center [134, 520] width 186 height 409
click at [201, 264] on span "COMPLETE" at bounding box center [190, 262] width 50 height 10
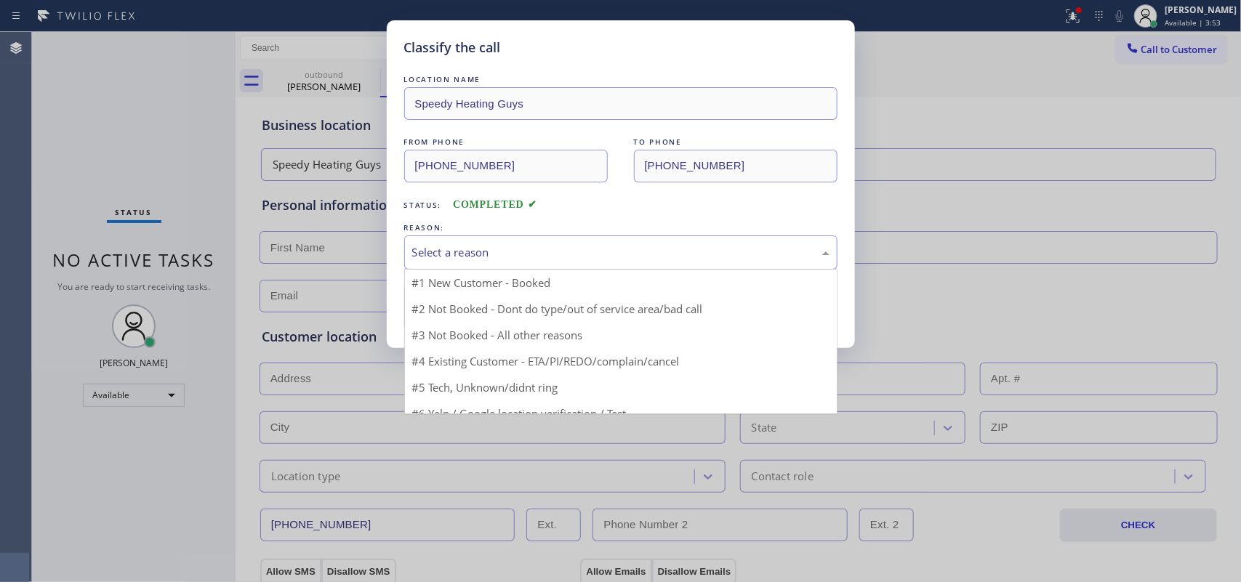
click at [549, 252] on div "Select a reason" at bounding box center [620, 252] width 417 height 17
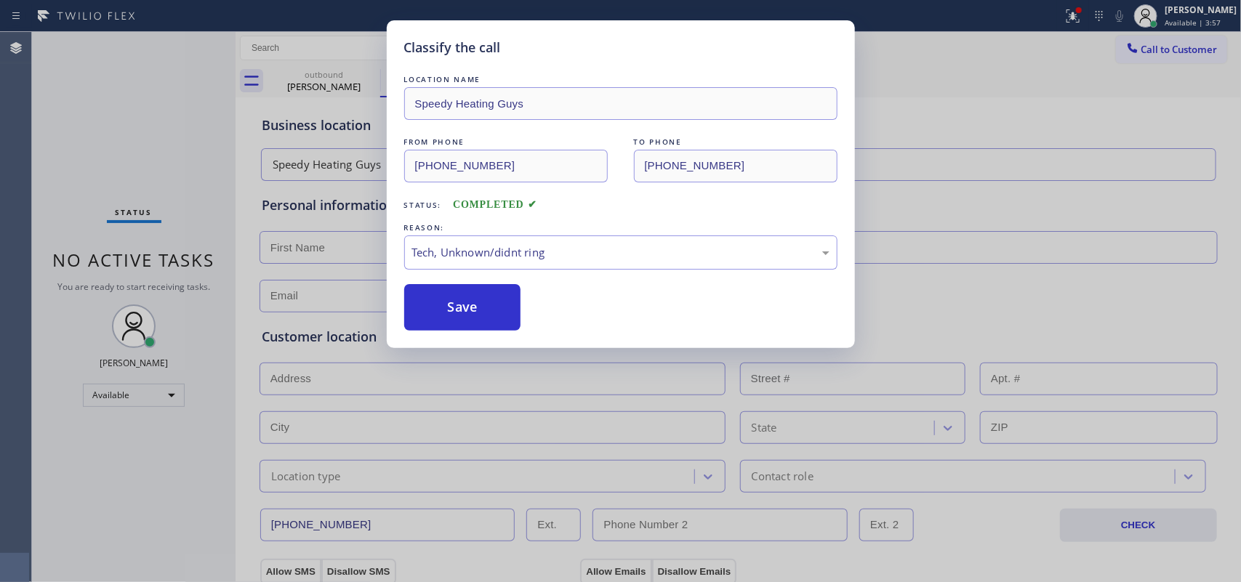
drag, startPoint x: 480, startPoint y: 311, endPoint x: 462, endPoint y: 193, distance: 118.5
click at [480, 310] on button "Save" at bounding box center [462, 307] width 117 height 47
type input "[PHONE_NUMBER]"
type input "35"
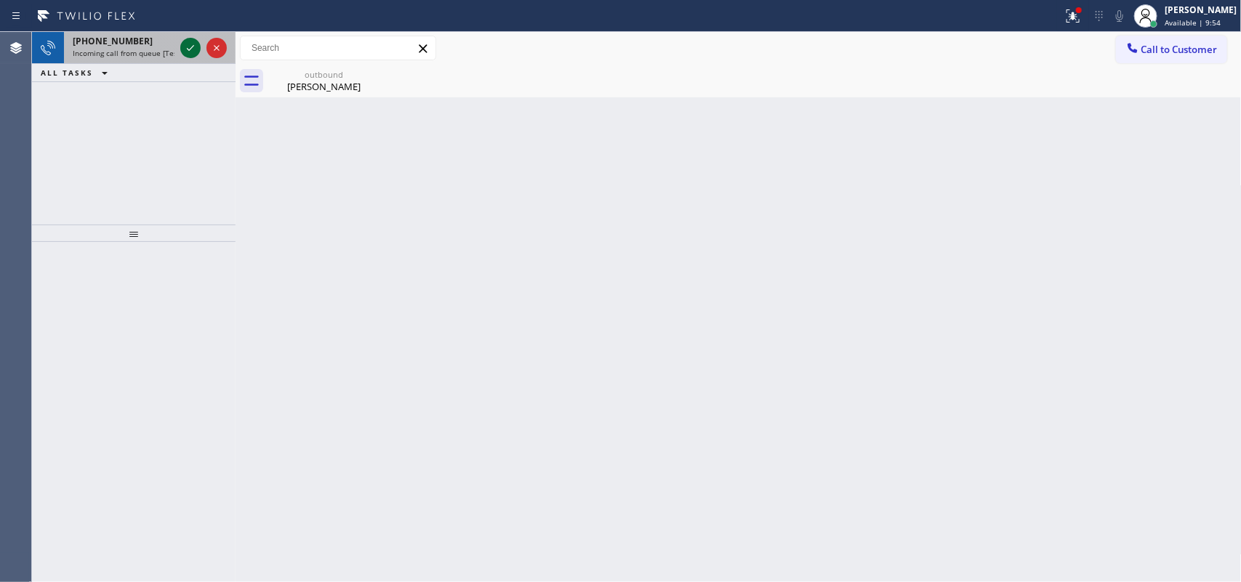
click at [191, 49] on icon at bounding box center [190, 48] width 7 height 6
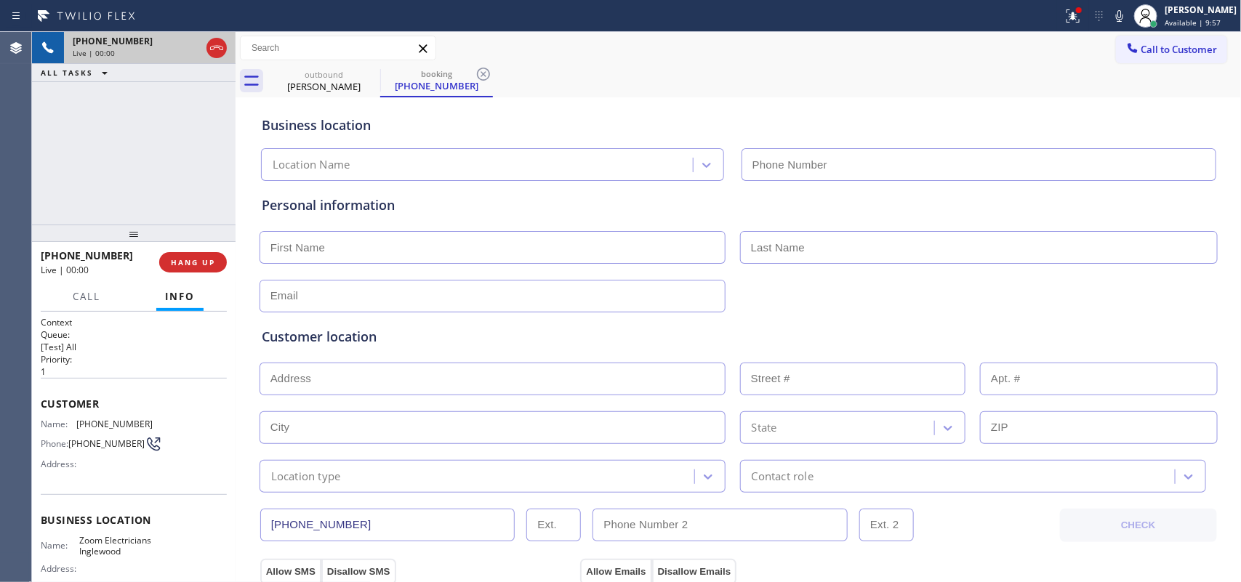
type input "[PHONE_NUMBER]"
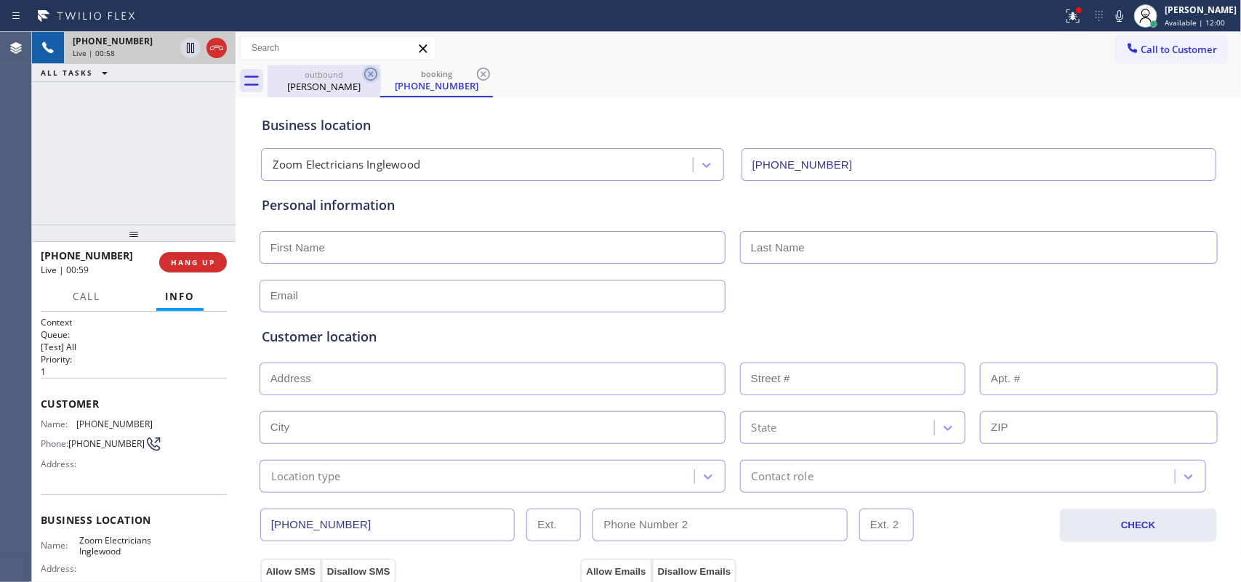
click at [369, 71] on icon at bounding box center [370, 74] width 13 height 13
click at [368, 71] on icon at bounding box center [370, 73] width 17 height 17
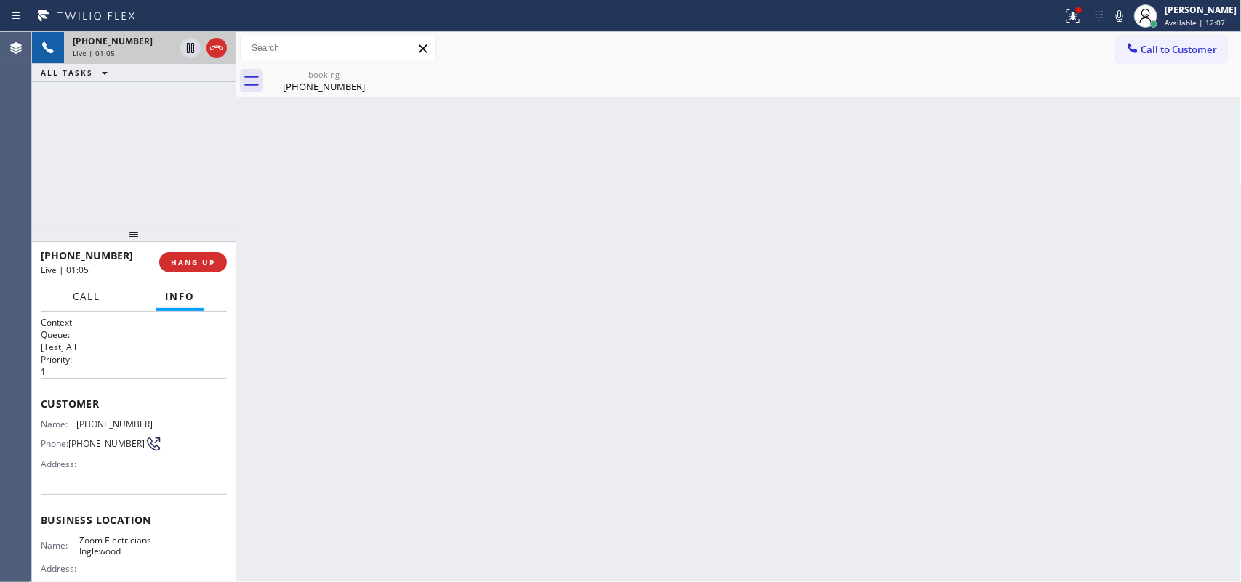
click at [102, 302] on button "Call" at bounding box center [86, 297] width 45 height 28
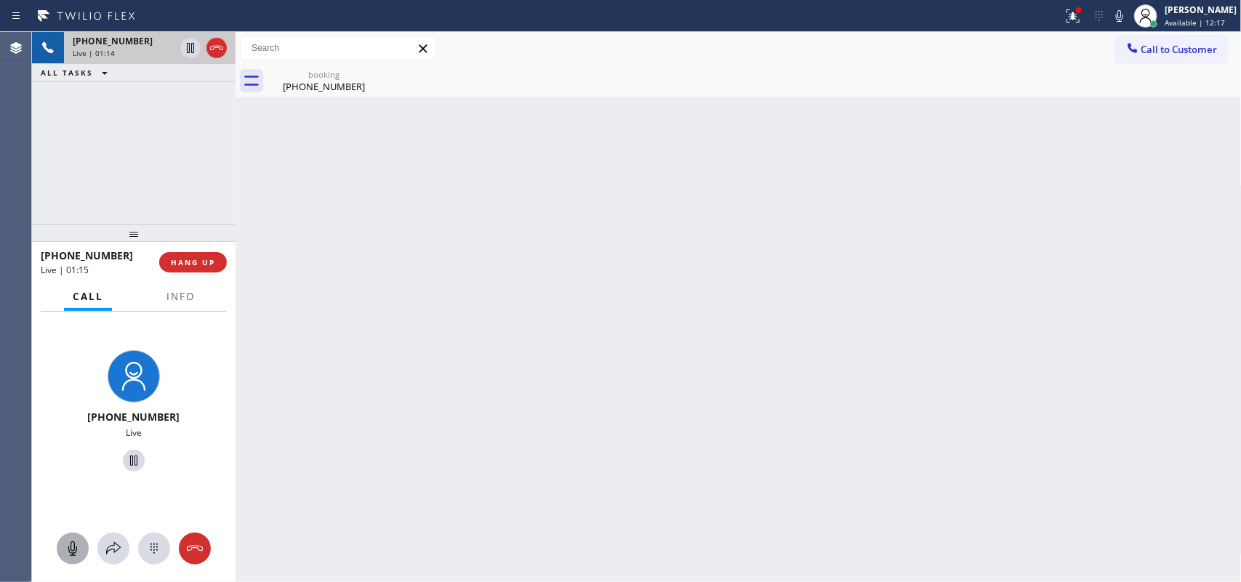
click at [75, 465] on icon at bounding box center [72, 548] width 17 height 17
click at [127, 464] on icon at bounding box center [133, 460] width 17 height 17
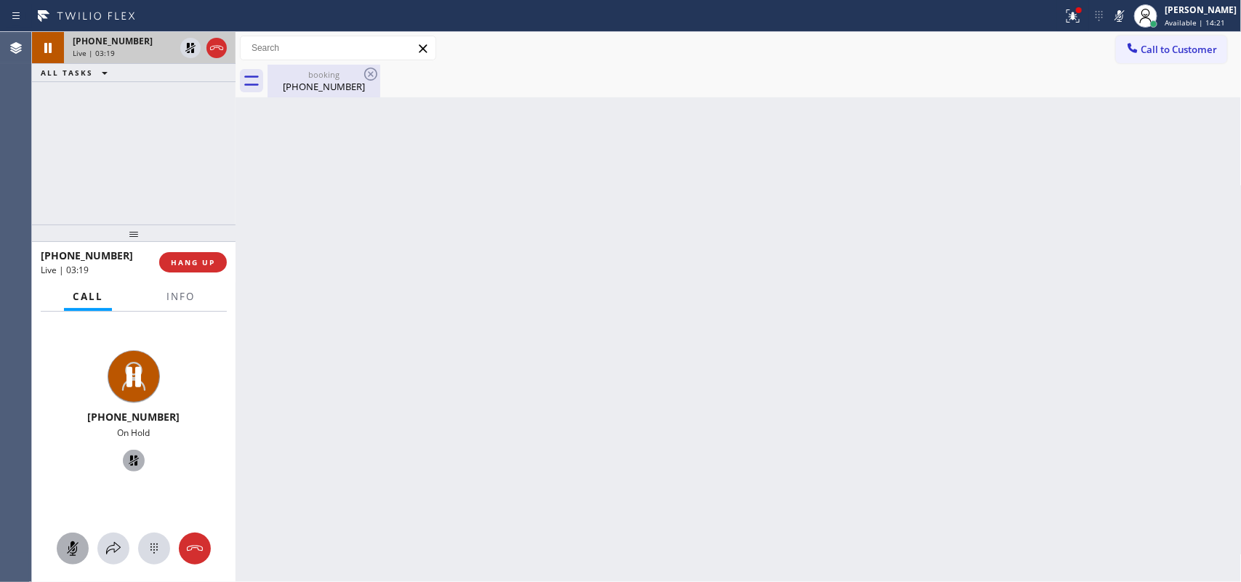
click at [317, 80] on div "[PHONE_NUMBER]" at bounding box center [324, 86] width 110 height 13
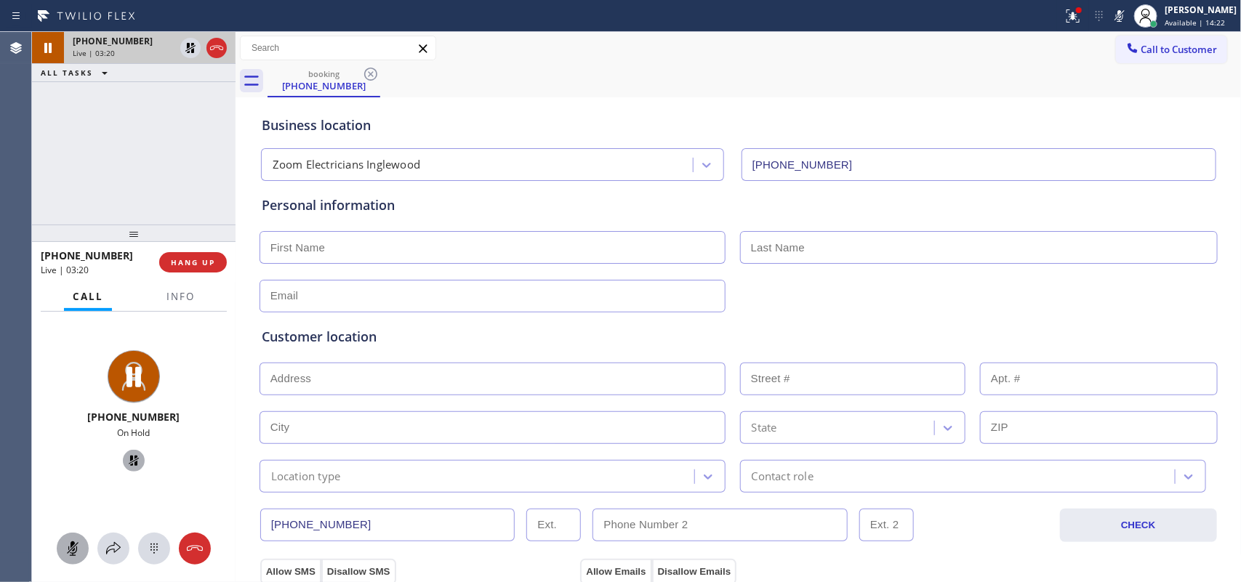
click at [409, 241] on input "text" at bounding box center [493, 247] width 466 height 33
type input "[PERSON_NAME]"
click at [70, 465] on icon at bounding box center [72, 548] width 17 height 17
click at [129, 462] on icon at bounding box center [134, 461] width 10 height 10
click at [79, 465] on icon at bounding box center [72, 548] width 17 height 17
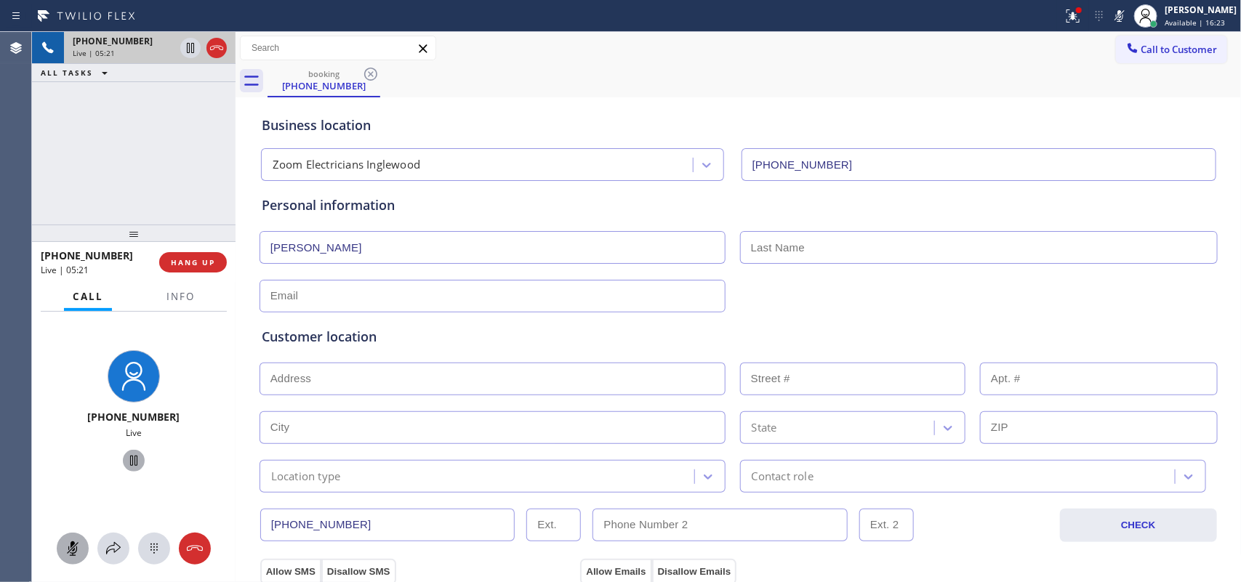
click at [73, 465] on icon at bounding box center [72, 549] width 9 height 15
drag, startPoint x: 875, startPoint y: 246, endPoint x: 870, endPoint y: 253, distance: 8.9
click at [873, 247] on input "text" at bounding box center [979, 247] width 478 height 33
type input "Smith"
click at [193, 102] on icon at bounding box center [190, 97] width 17 height 17
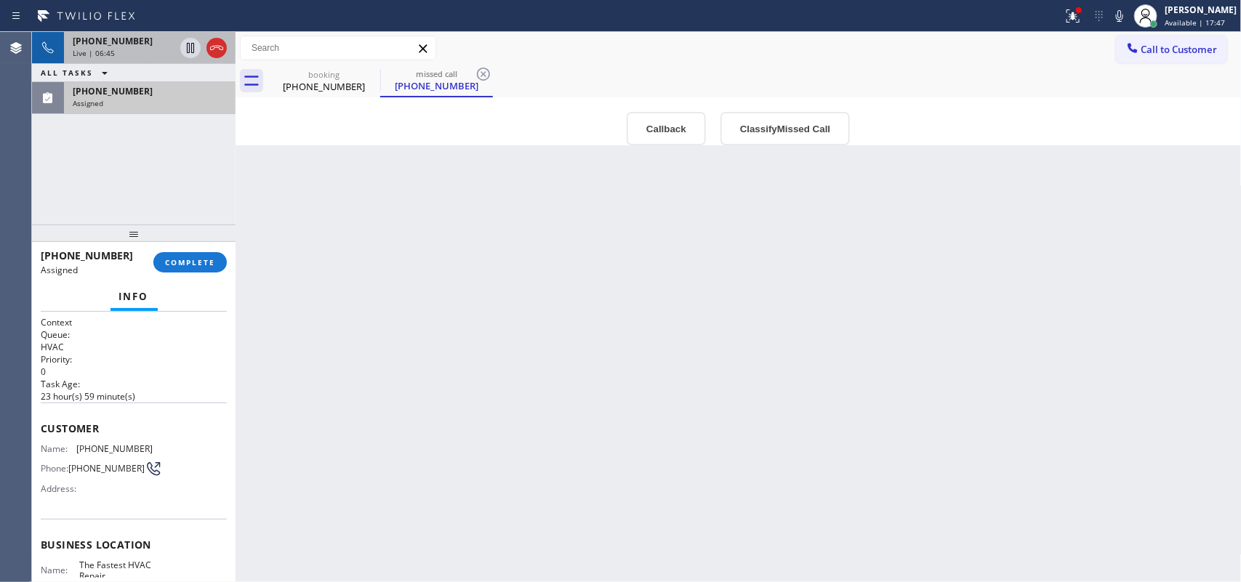
click at [148, 52] on div "Live | 06:45" at bounding box center [124, 53] width 102 height 10
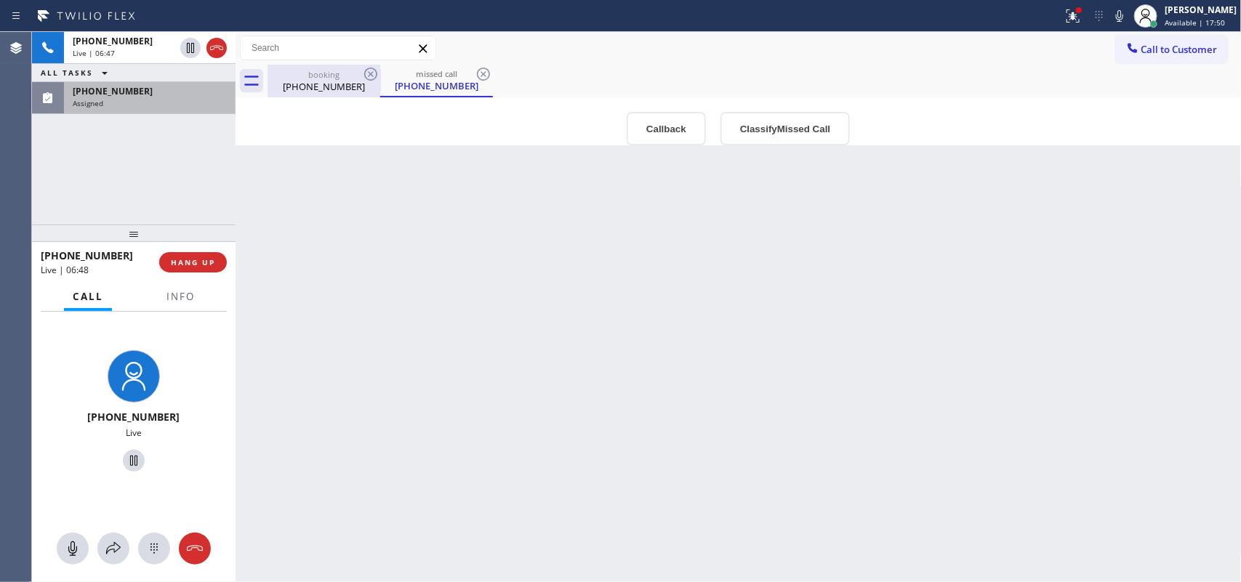
click at [318, 89] on div "[PHONE_NUMBER]" at bounding box center [324, 86] width 110 height 13
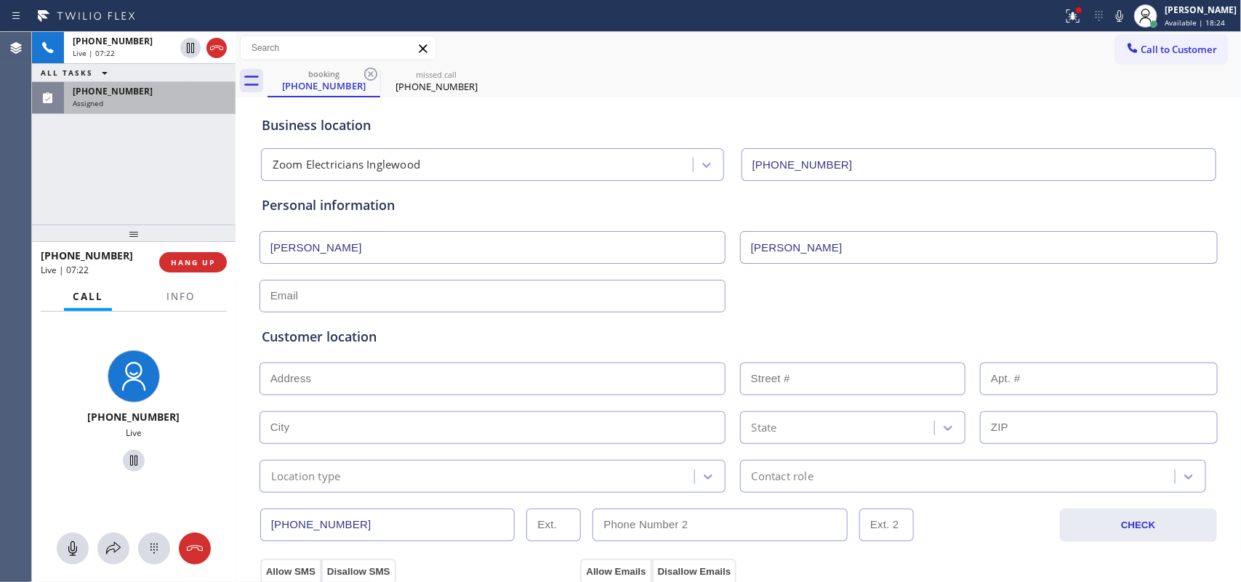
click at [140, 168] on div "+13236003060 Live | 07:22 ALL TASKS ALL TASKS ACTIVE TASKS TASKS IN WRAP UP (90…" at bounding box center [134, 128] width 204 height 193
click at [135, 104] on div "Assigned" at bounding box center [150, 103] width 154 height 10
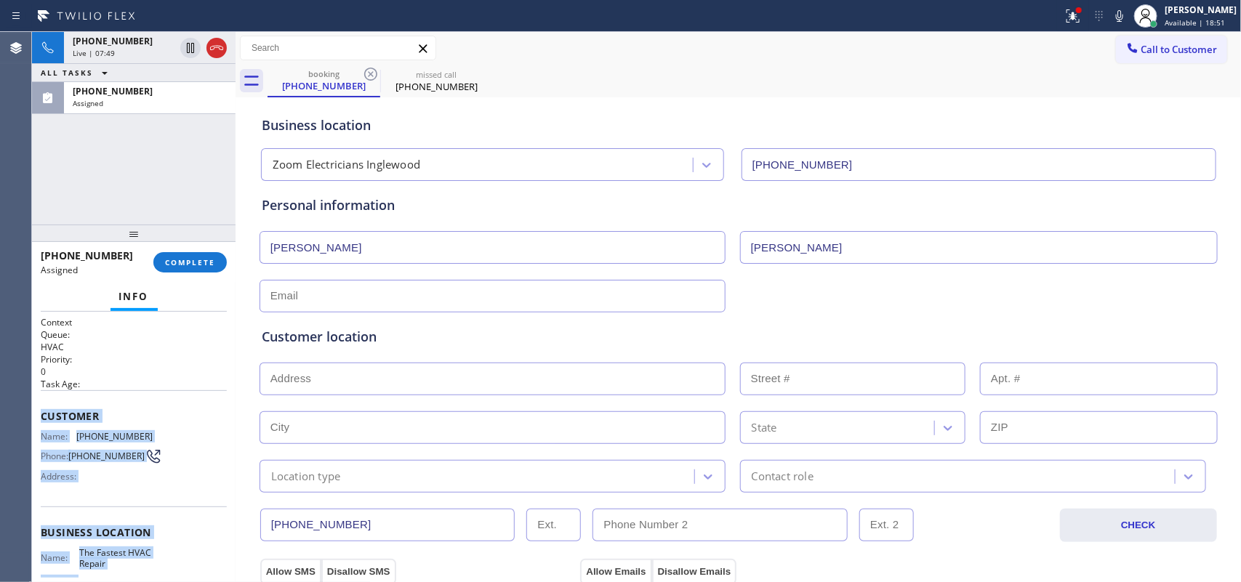
drag, startPoint x: 147, startPoint y: 444, endPoint x: 41, endPoint y: 420, distance: 108.1
click at [41, 420] on div "Context Queue: HVAC Priority: 0 Task Age: Customer Name: (909) 239-1363 Phone: …" at bounding box center [134, 527] width 186 height 422
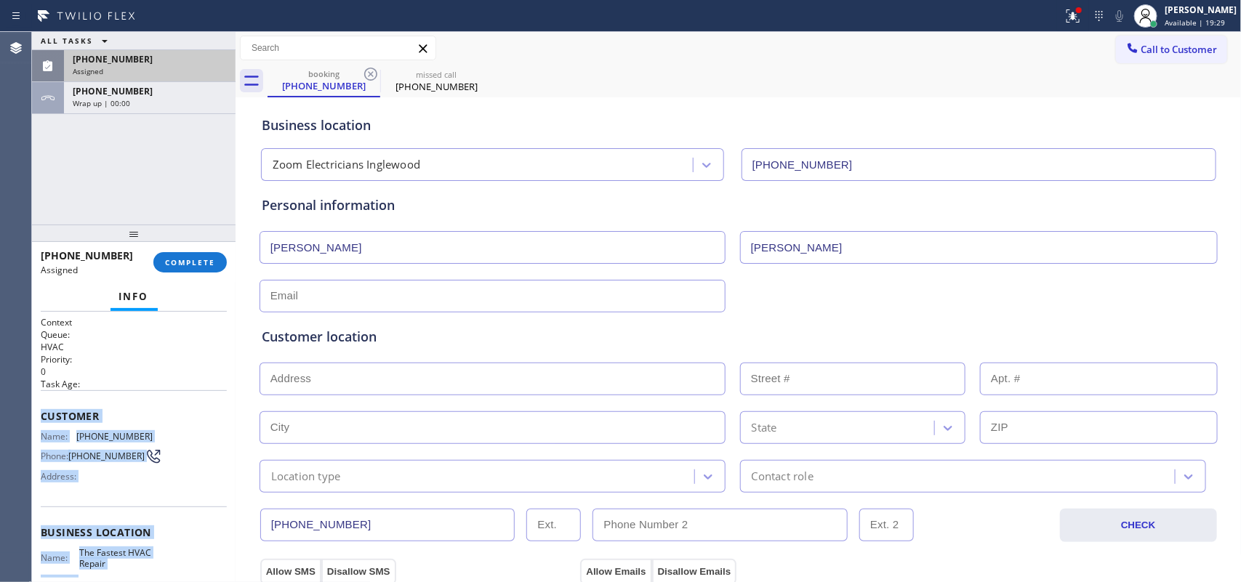
click at [153, 75] on div "Assigned" at bounding box center [150, 71] width 154 height 10
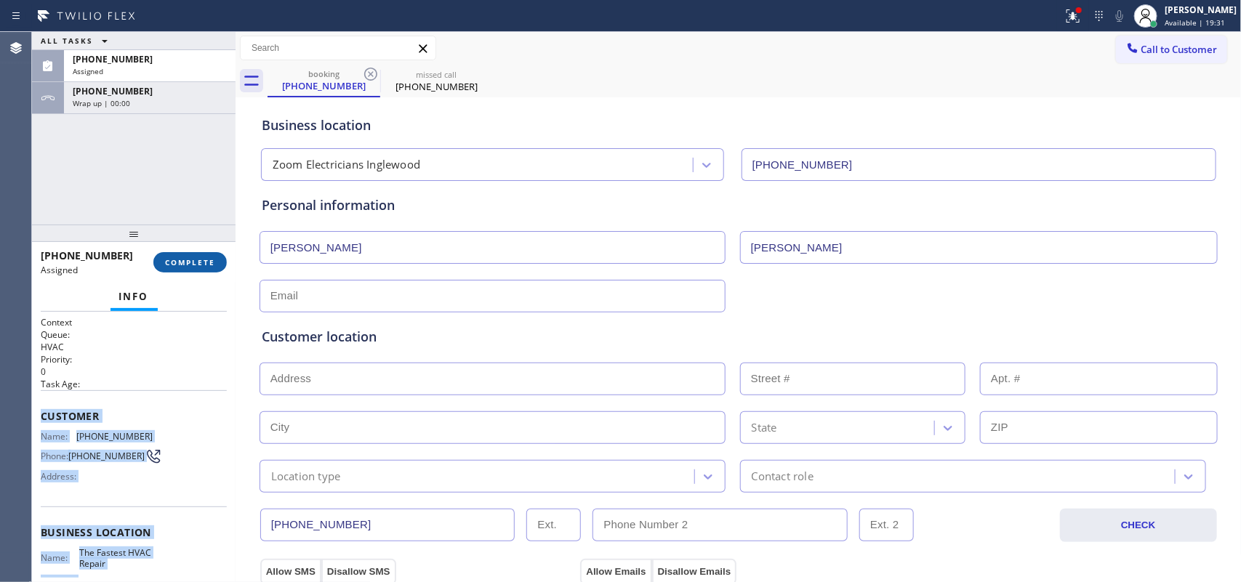
click at [199, 260] on span "COMPLETE" at bounding box center [190, 262] width 50 height 10
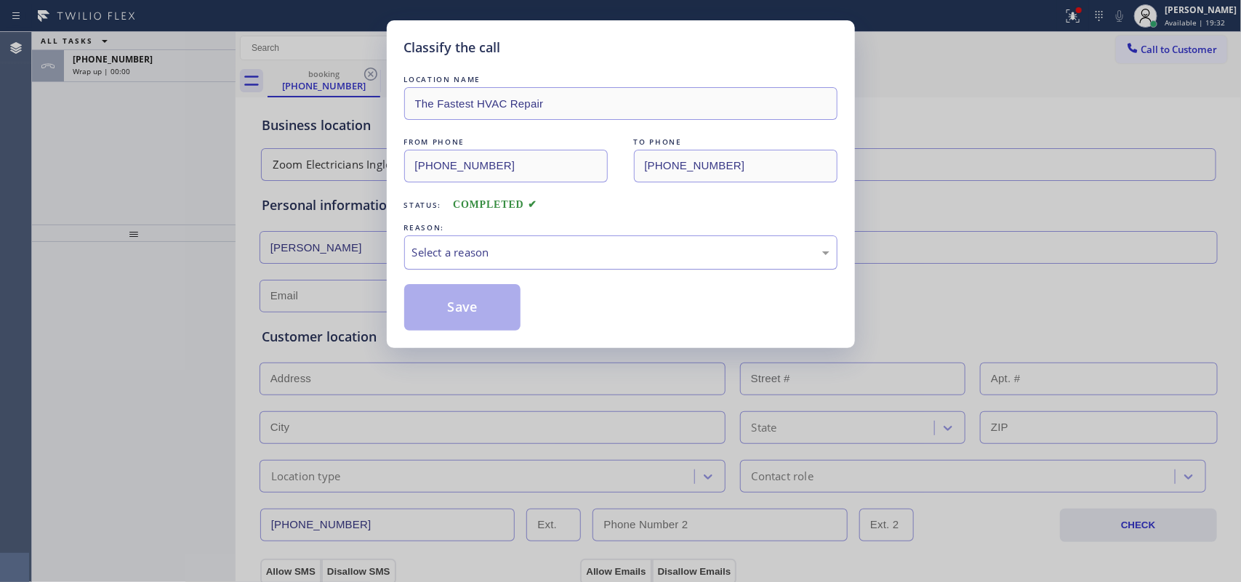
click at [449, 248] on div "Select a reason" at bounding box center [620, 252] width 417 height 17
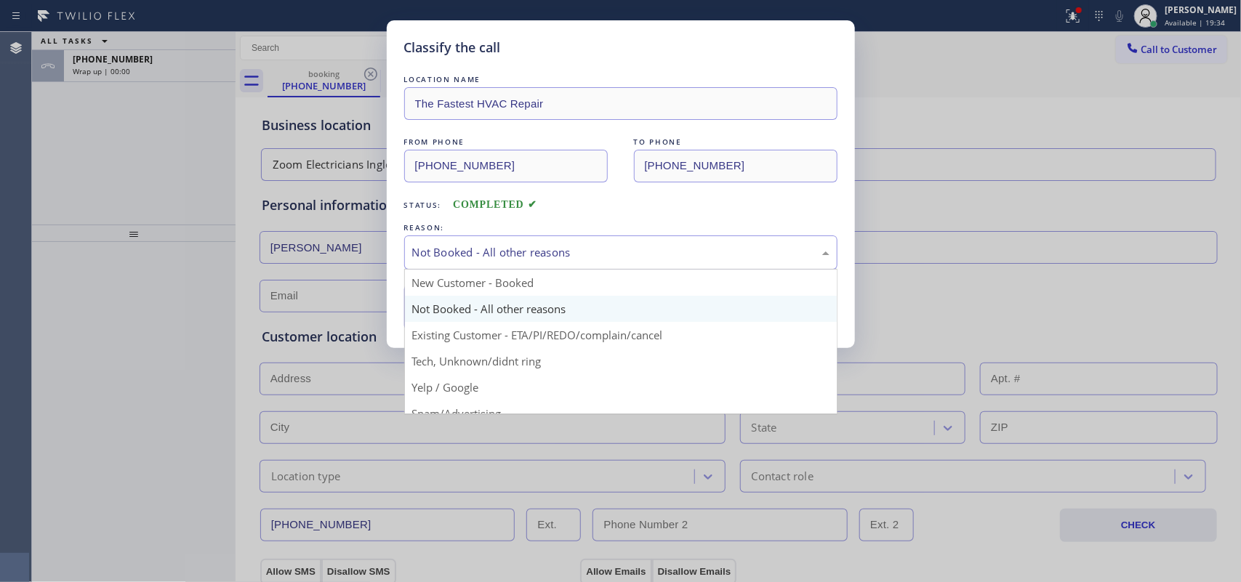
click at [497, 251] on div "Not Booked - All other reasons" at bounding box center [620, 252] width 417 height 17
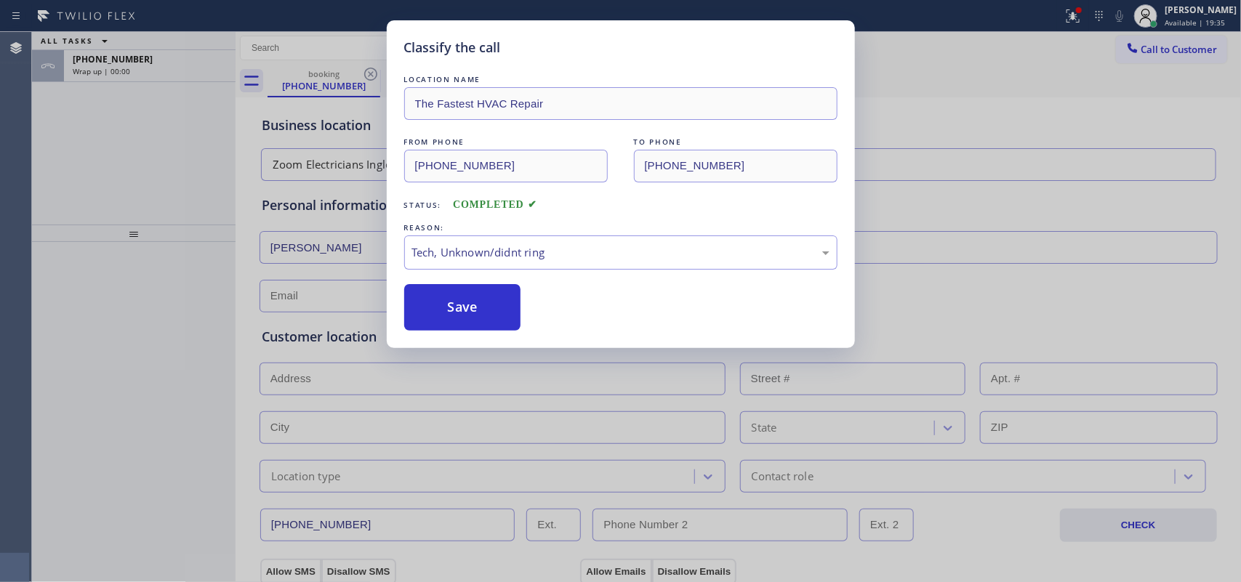
click at [495, 365] on div "Classify the call LOCATION NAME The Fastest HVAC Repair FROM PHONE (909) 239-13…" at bounding box center [620, 291] width 1241 height 582
click at [463, 316] on button "Save" at bounding box center [462, 307] width 117 height 47
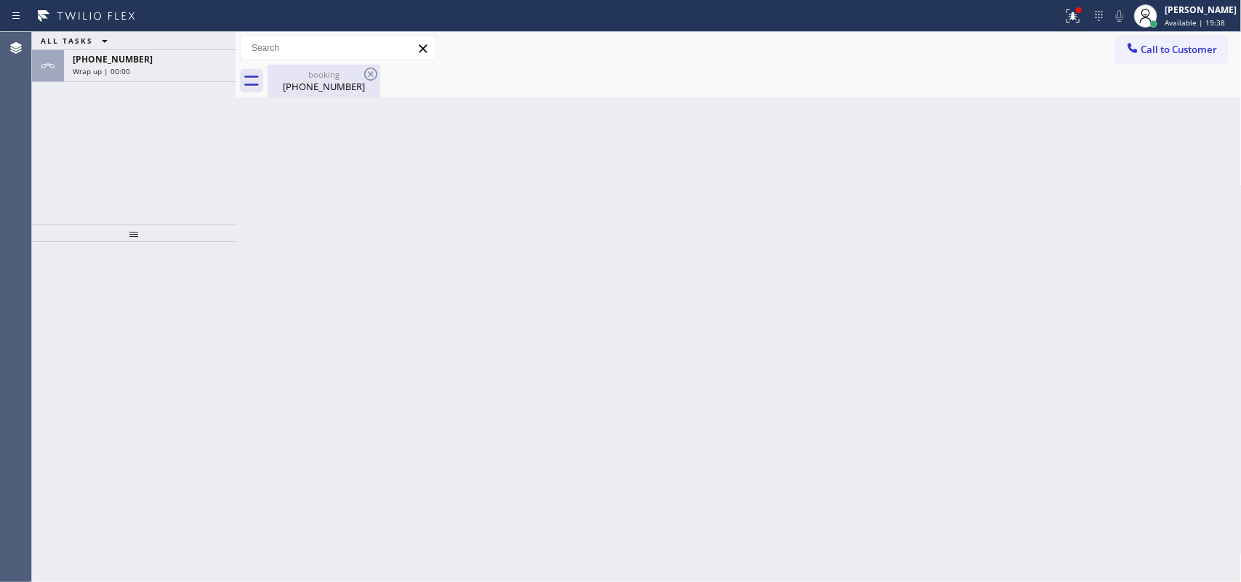
click at [311, 95] on div "booking (323) 600-3060" at bounding box center [324, 81] width 110 height 33
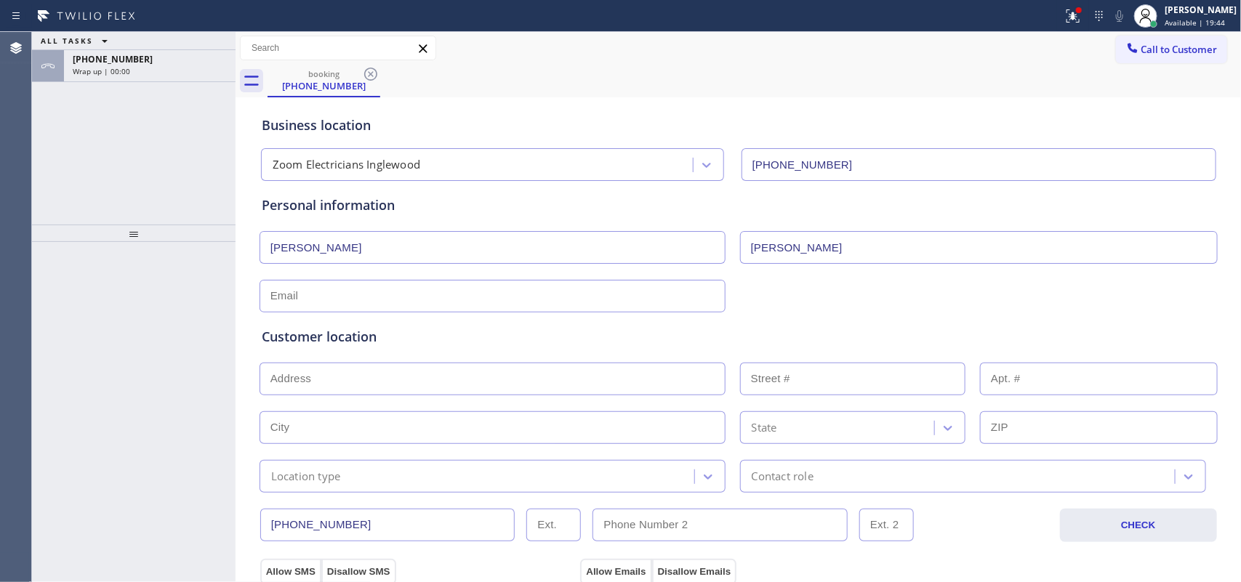
click at [380, 287] on input "text" at bounding box center [493, 296] width 466 height 33
paste input "jsmithjr120390@gmail.com"
type input "jsmithjr120390@gmail.com"
click at [688, 383] on input "text" at bounding box center [493, 379] width 466 height 33
drag, startPoint x: 688, startPoint y: 383, endPoint x: 713, endPoint y: 390, distance: 25.6
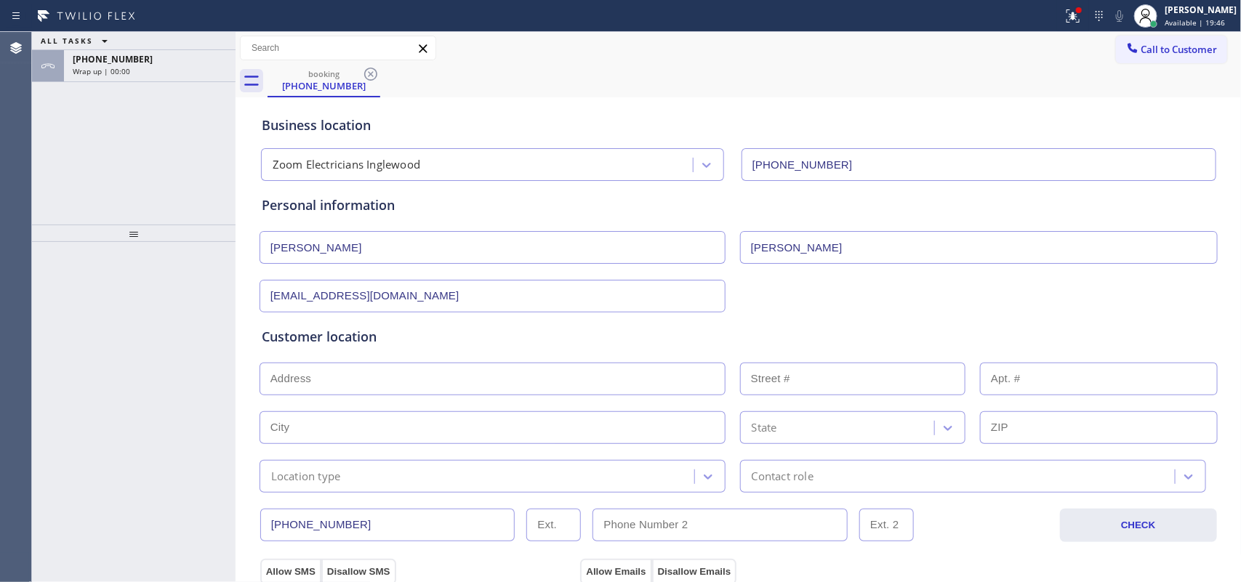
click at [688, 383] on input "text" at bounding box center [493, 379] width 466 height 33
click at [137, 63] on div "+13236003060" at bounding box center [150, 59] width 154 height 12
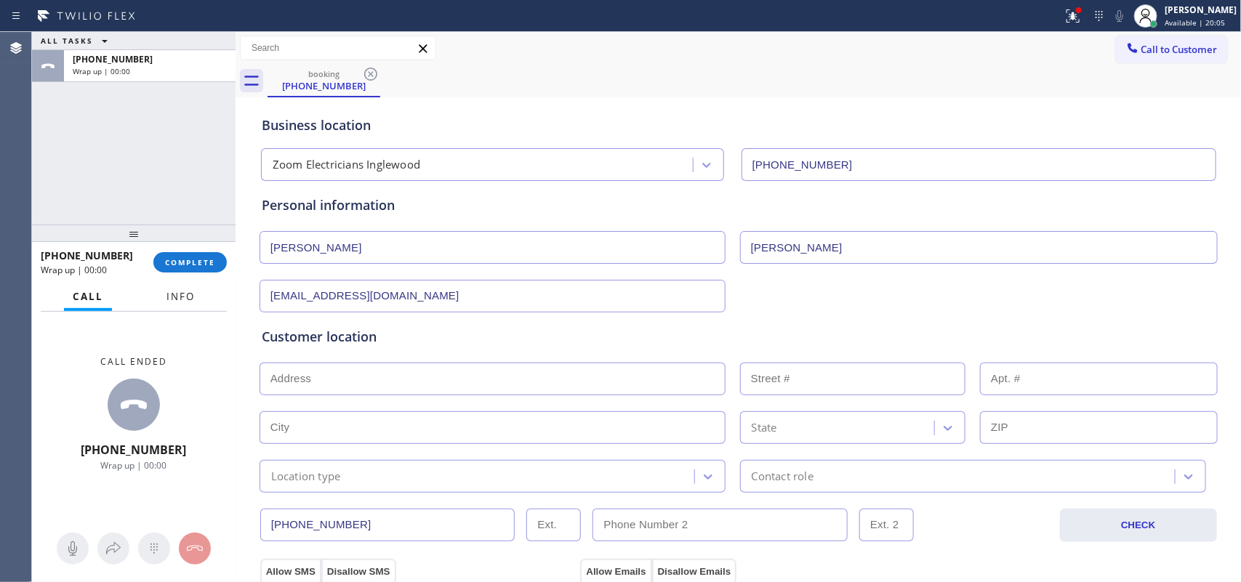
click at [196, 302] on button "Info" at bounding box center [181, 297] width 46 height 28
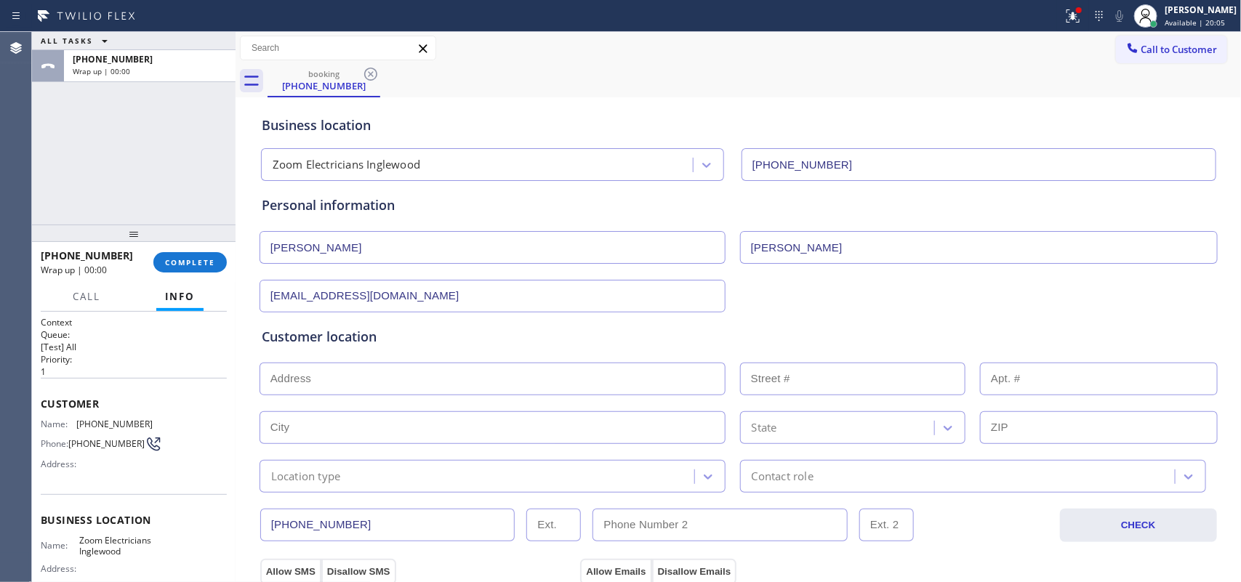
scroll to position [161, 0]
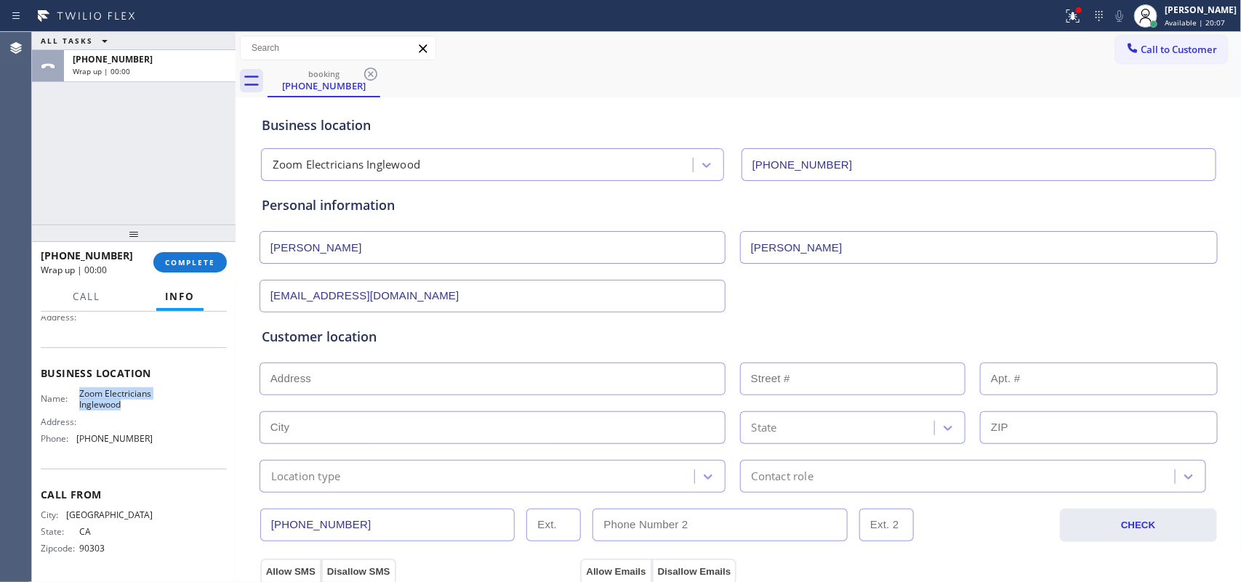
drag, startPoint x: 126, startPoint y: 409, endPoint x: 76, endPoint y: 383, distance: 56.0
click at [79, 388] on span "Zoom Electricians Inglewood" at bounding box center [115, 399] width 73 height 23
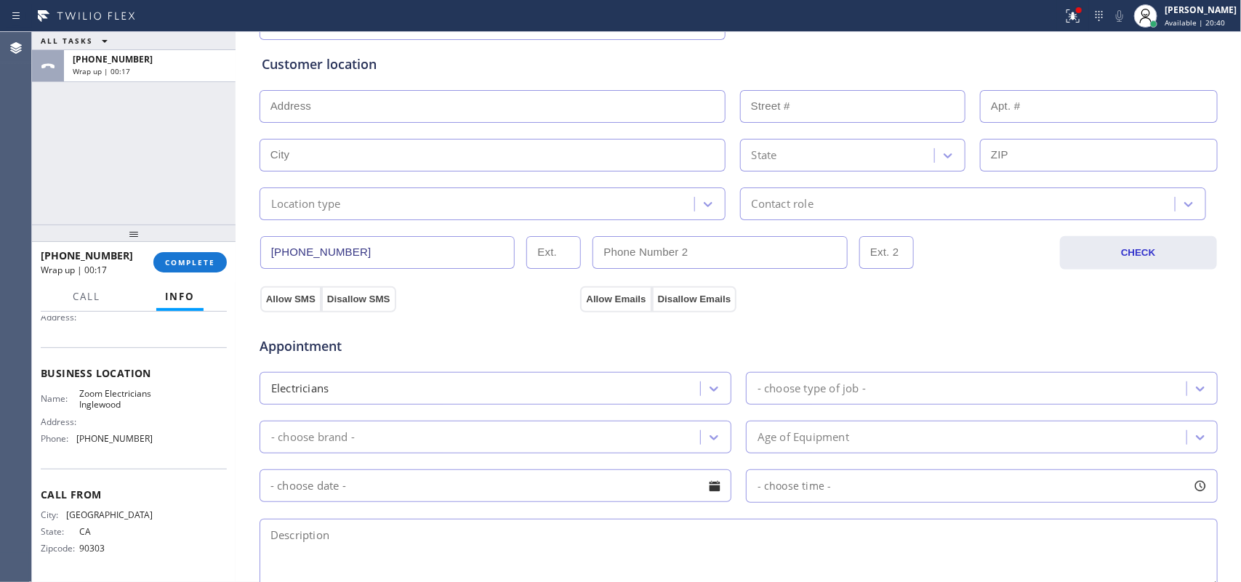
click at [391, 465] on textarea at bounding box center [739, 553] width 958 height 69
paste textarea "11-2/ $60/ the bathroom fan and the light is connected to just one switch/ the …"
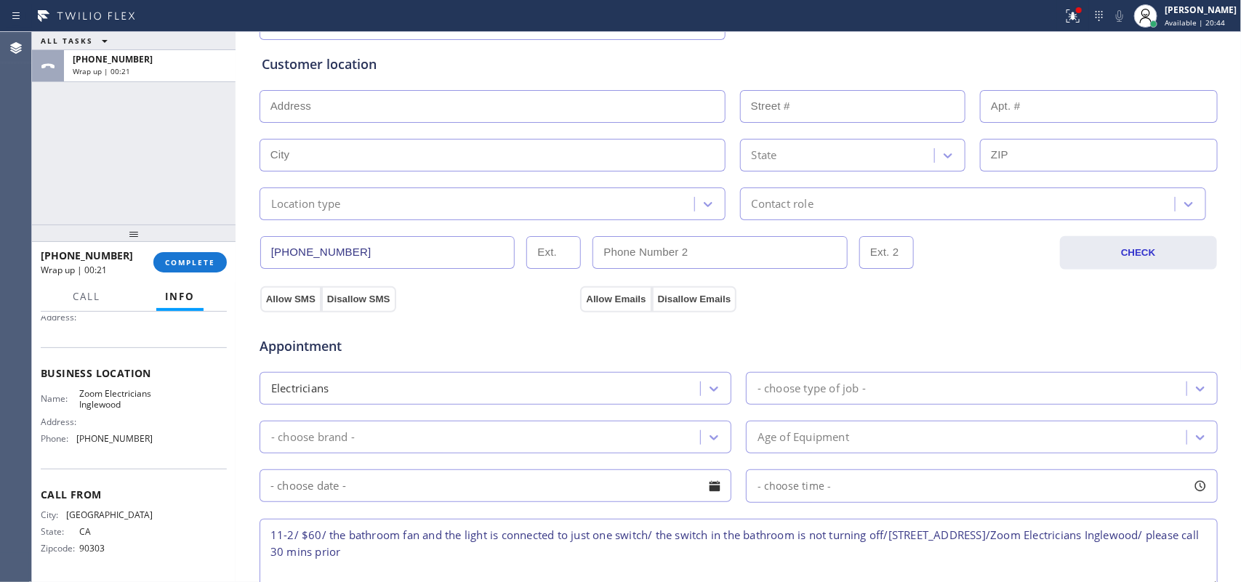
type textarea "11-2/ $60/ the bathroom fan and the light is connected to just one switch/ the …"
click at [404, 109] on input "text" at bounding box center [493, 106] width 466 height 33
paste input "5515 Onacrest Dr, Los Angeles, CA 90043"
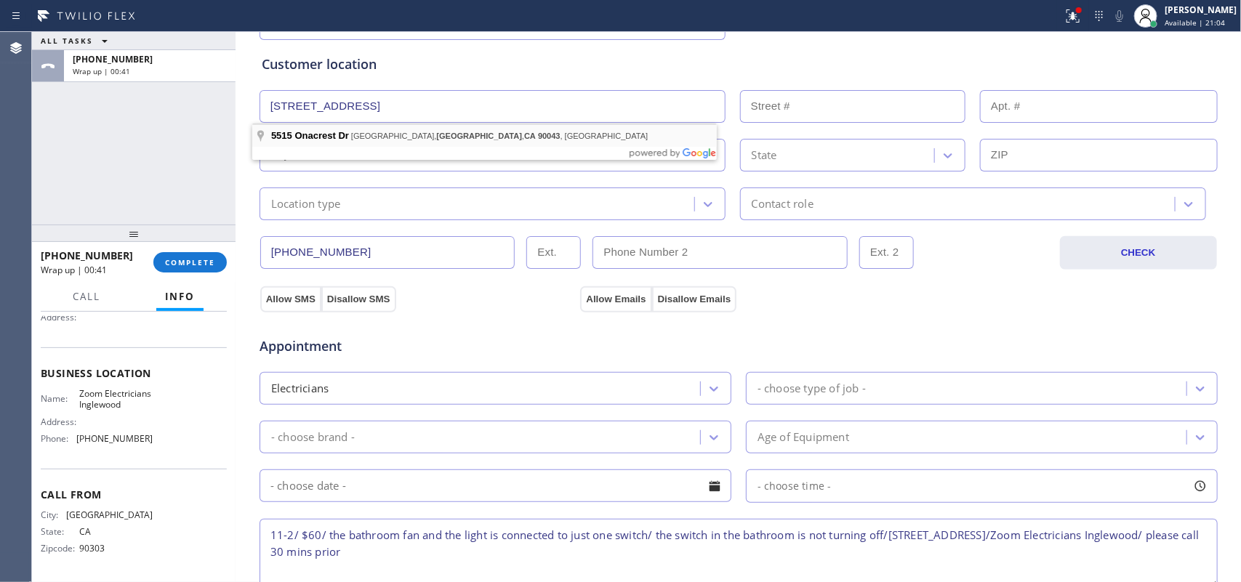
type input "5515 Onacrest Dr"
type input "5515"
type input "View Park-Windsor Hills"
type input "90043"
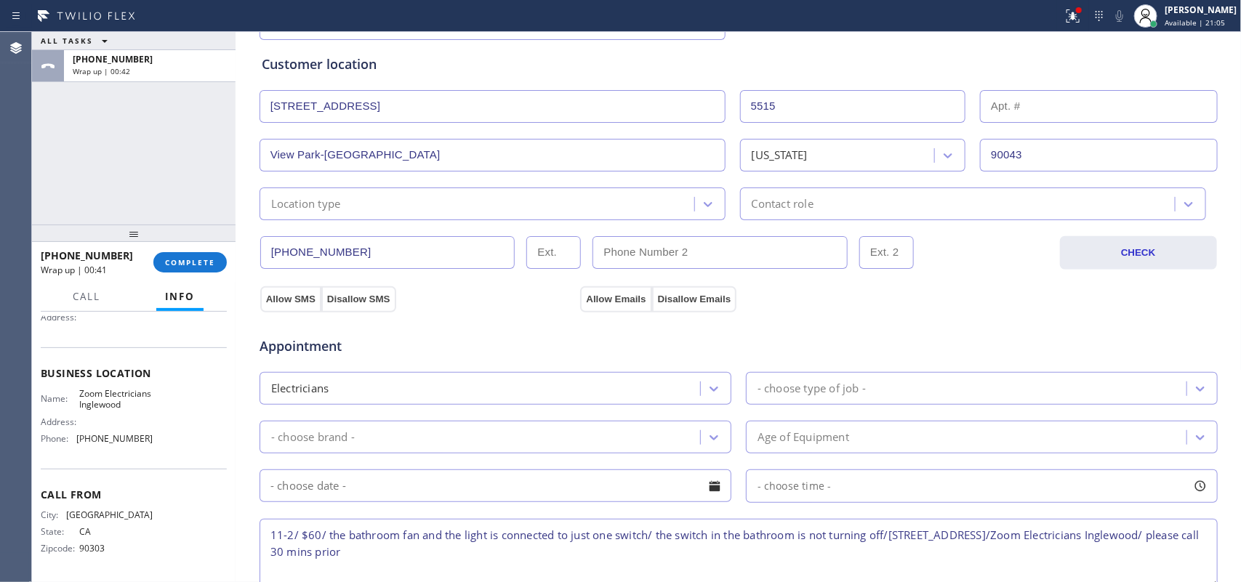
click at [439, 209] on div "Location type" at bounding box center [479, 203] width 431 height 25
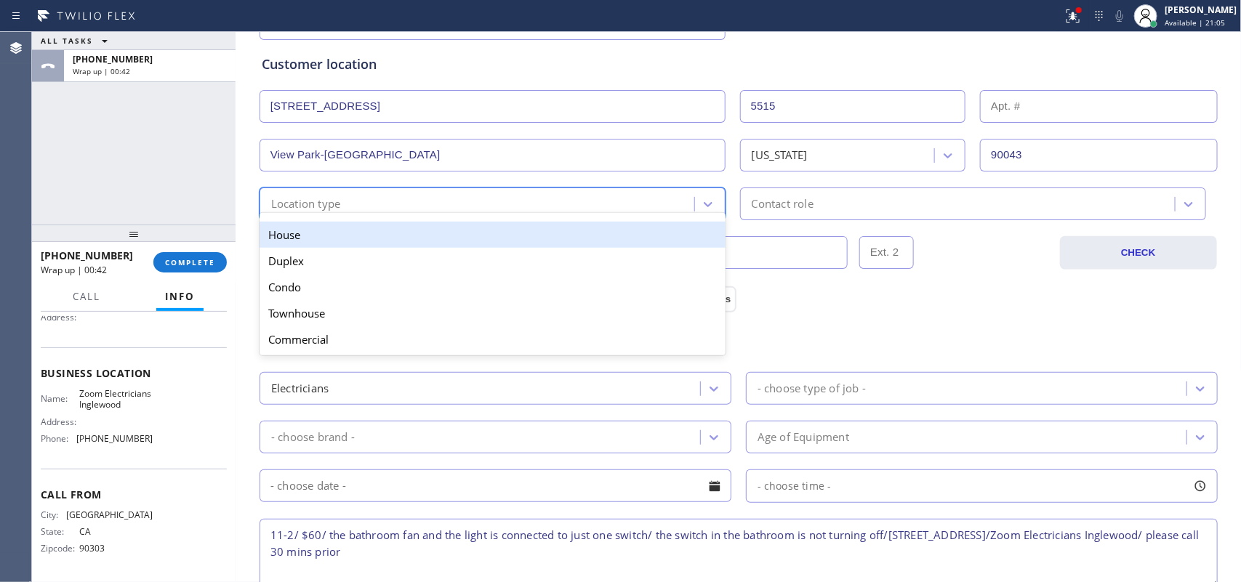
click at [446, 241] on div "House" at bounding box center [493, 235] width 466 height 26
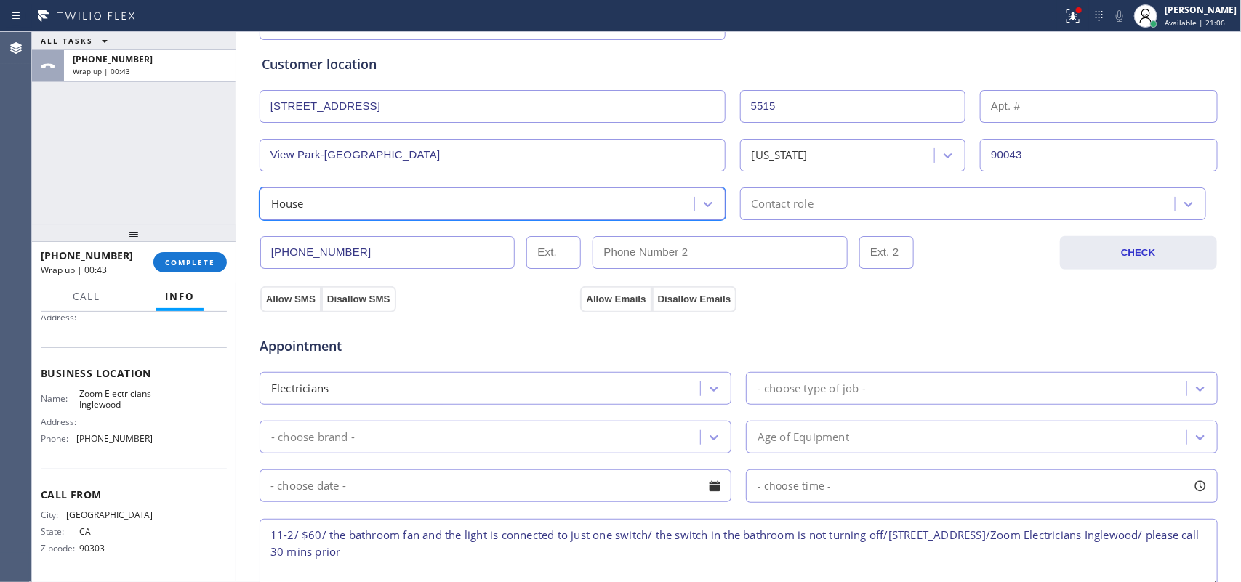
click at [790, 212] on div "Contact role" at bounding box center [783, 204] width 62 height 17
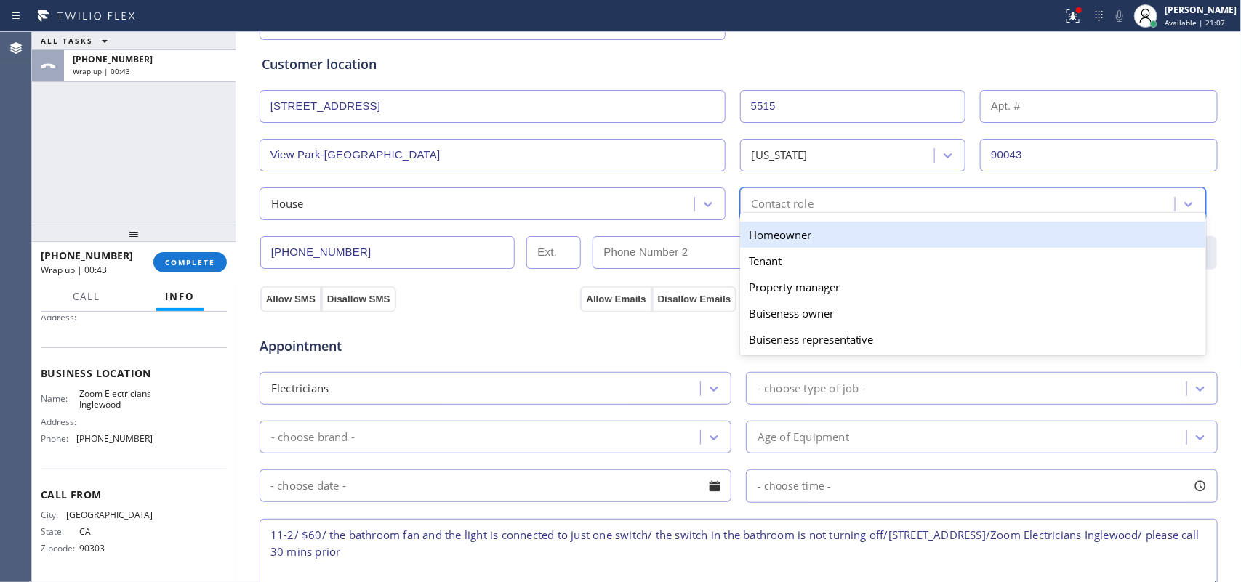
click at [790, 233] on div "Homeowner" at bounding box center [973, 235] width 466 height 26
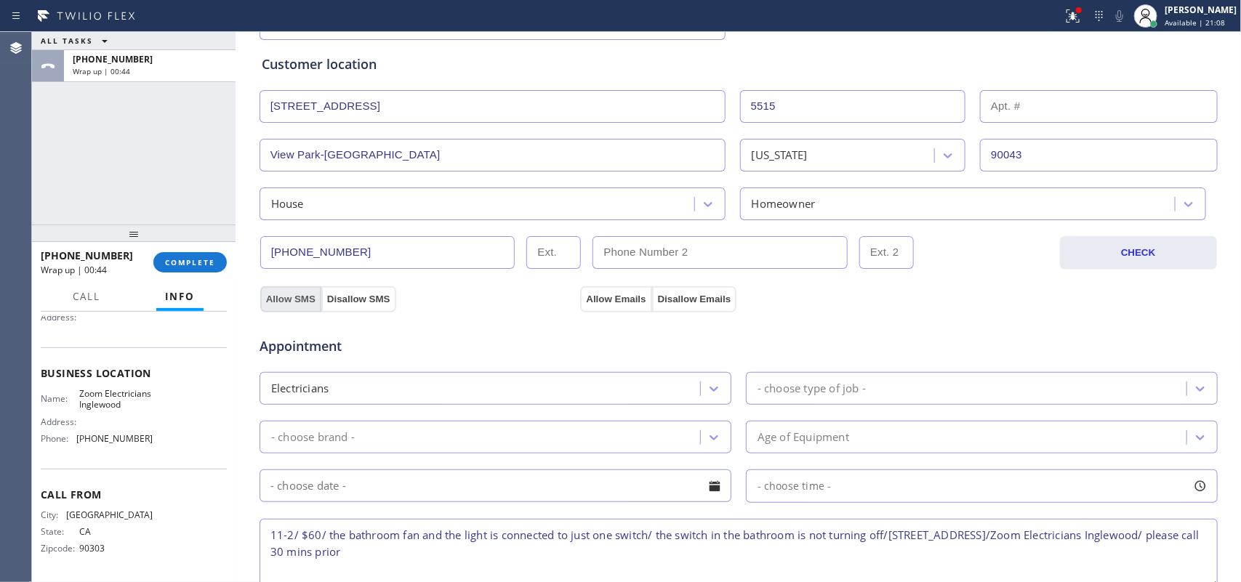
click at [273, 293] on button "Allow SMS" at bounding box center [290, 300] width 61 height 26
click at [598, 292] on button "Allow Emails" at bounding box center [615, 300] width 71 height 26
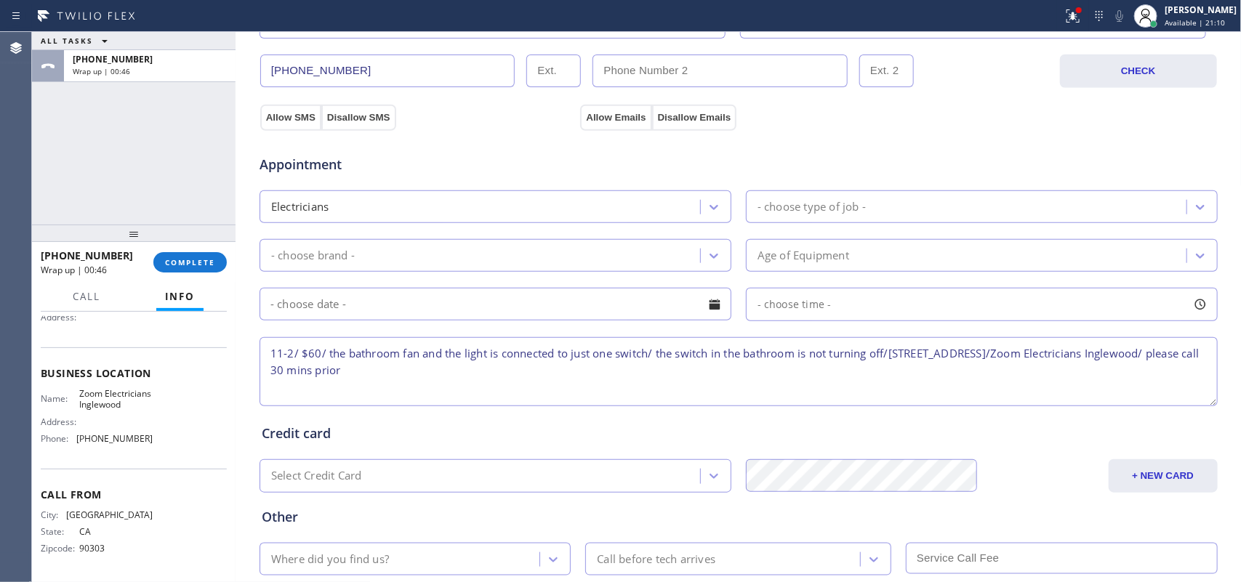
click at [758, 201] on div "- choose type of job -" at bounding box center [812, 207] width 108 height 17
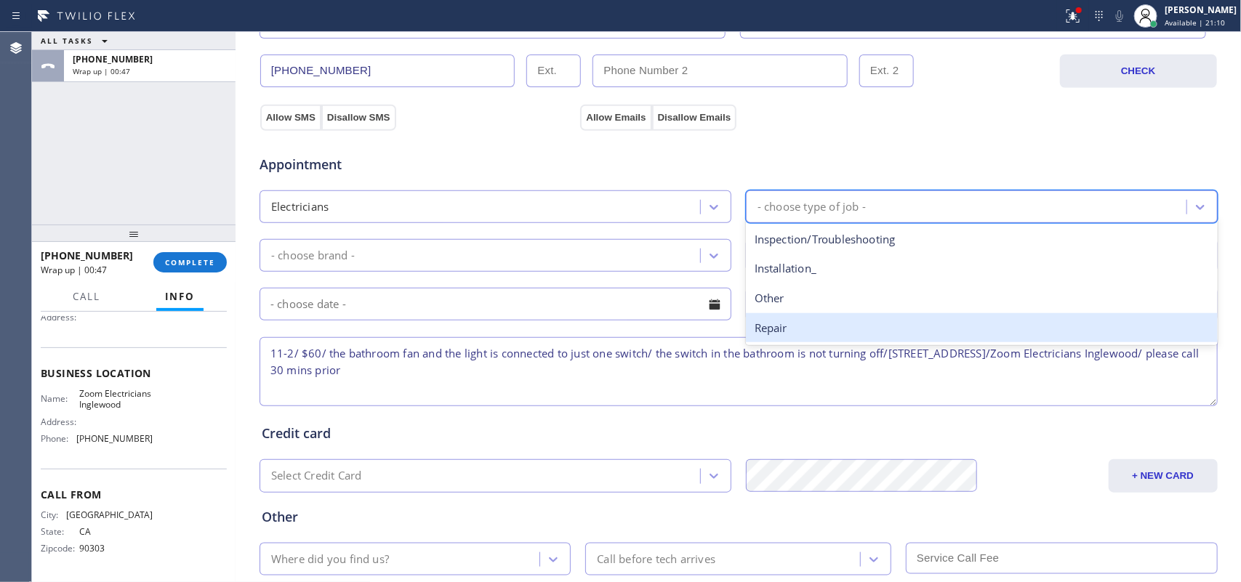
click at [780, 324] on div "Repair" at bounding box center [982, 328] width 472 height 30
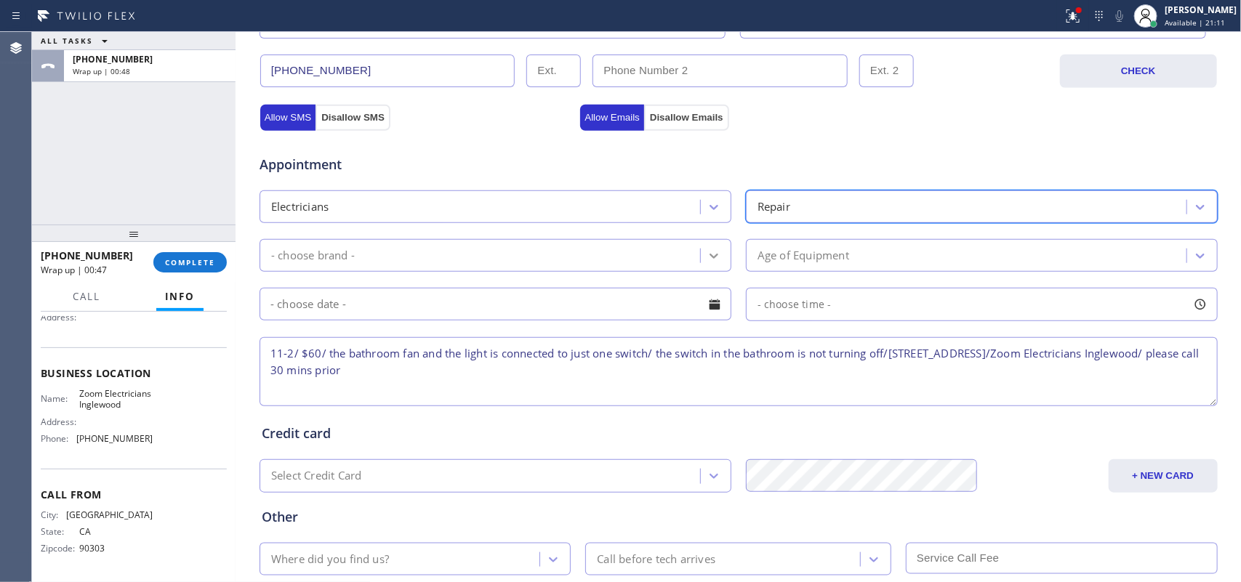
click at [707, 251] on icon at bounding box center [714, 256] width 15 height 15
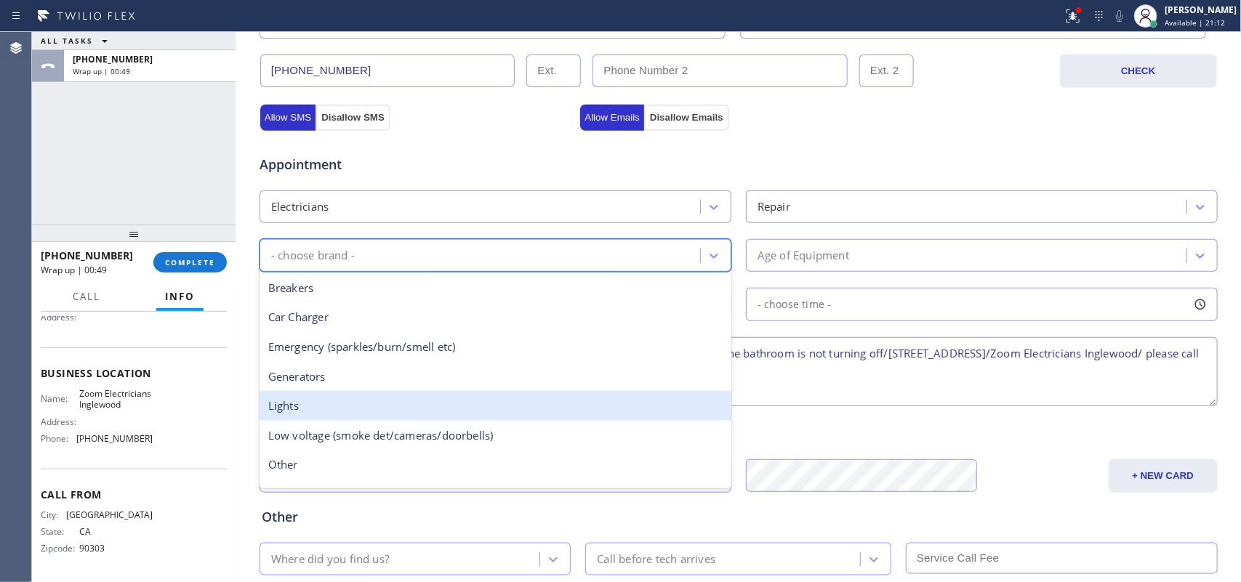
scroll to position [111, 0]
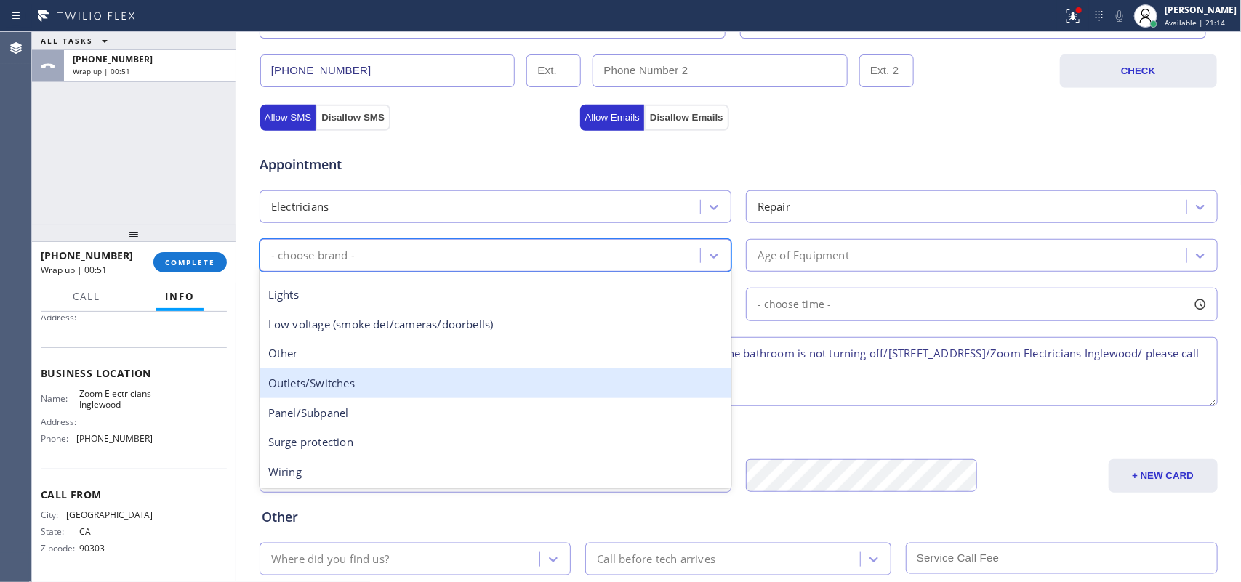
click at [457, 388] on div "Outlets/Switches" at bounding box center [496, 384] width 472 height 30
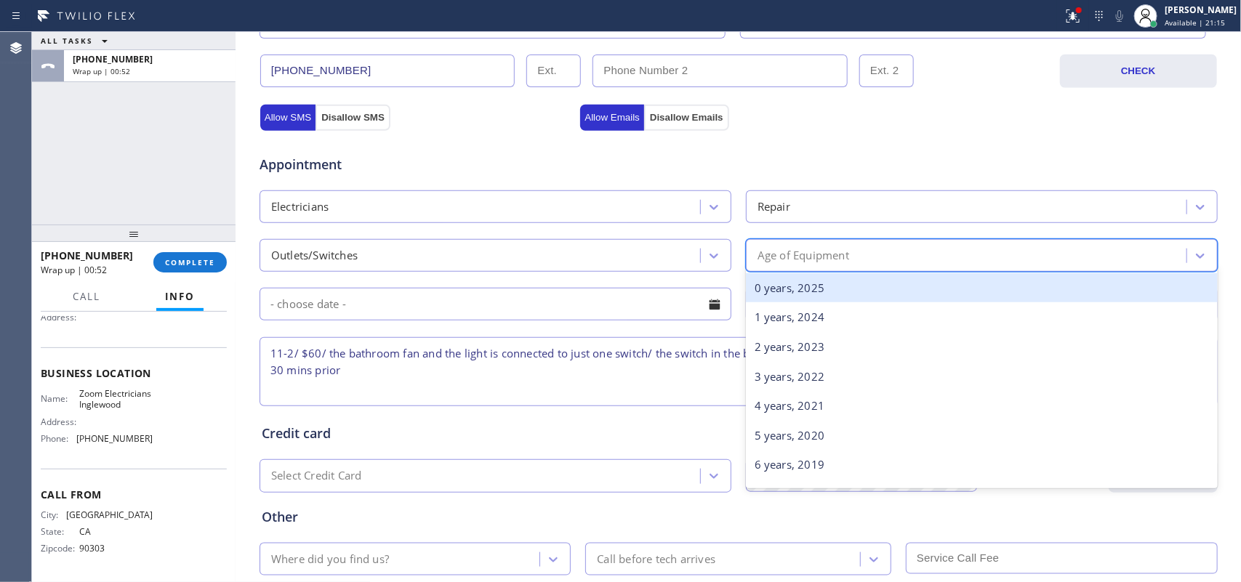
click at [779, 253] on div "Age of Equipment" at bounding box center [804, 255] width 92 height 17
click at [801, 289] on div "0 years, 2025" at bounding box center [982, 288] width 472 height 30
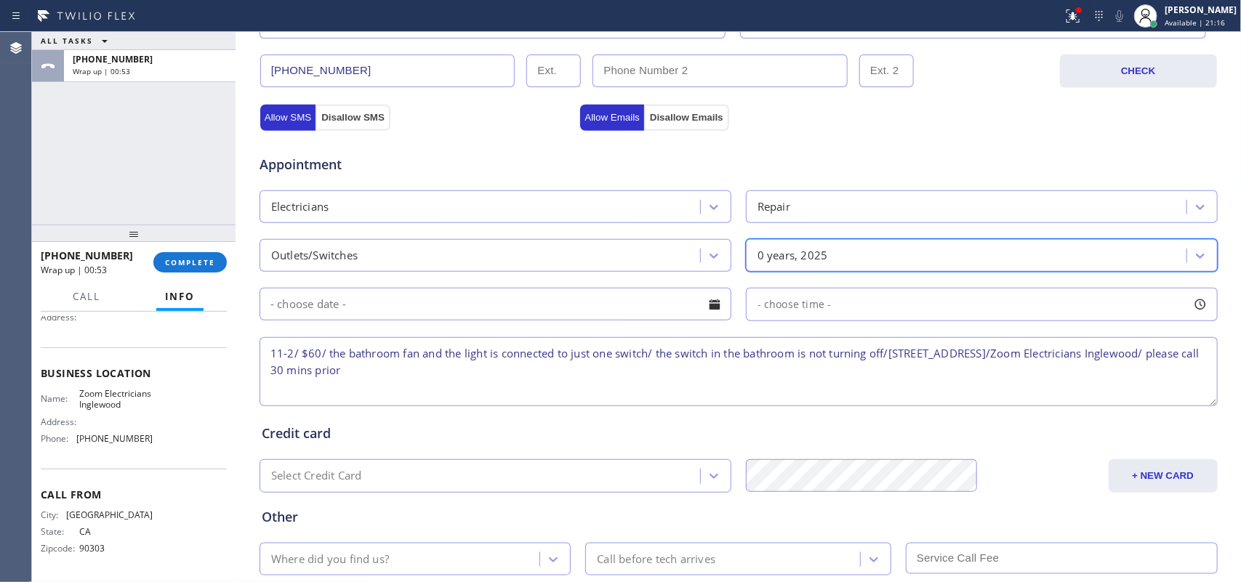
click at [710, 311] on div at bounding box center [714, 304] width 25 height 25
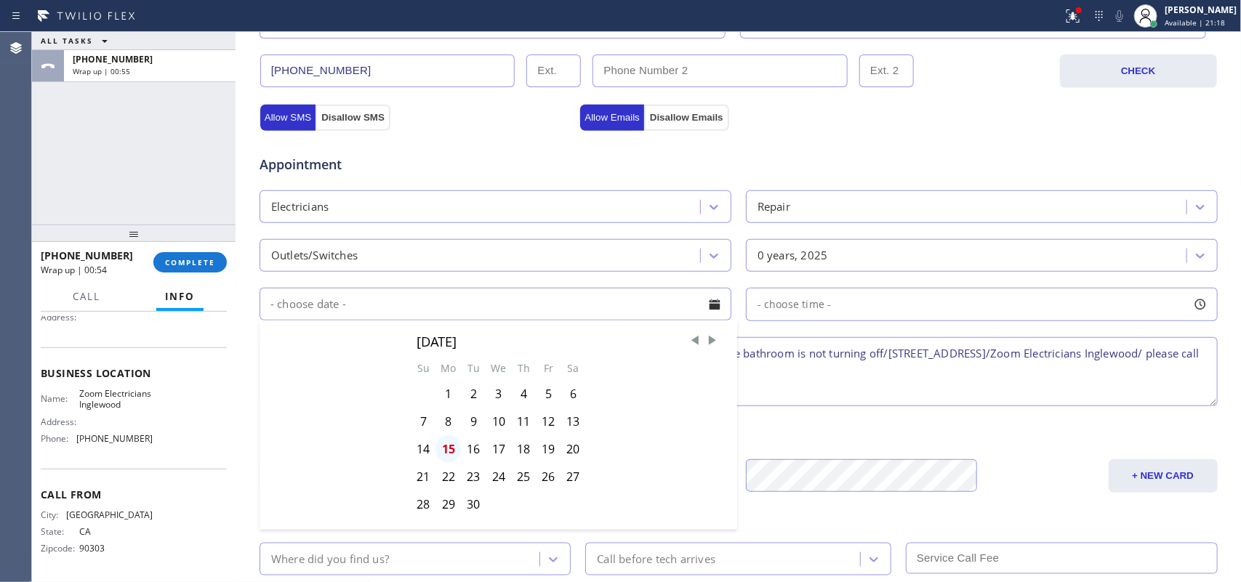
click at [444, 458] on div "15" at bounding box center [448, 450] width 25 height 28
type input "09/15/2025"
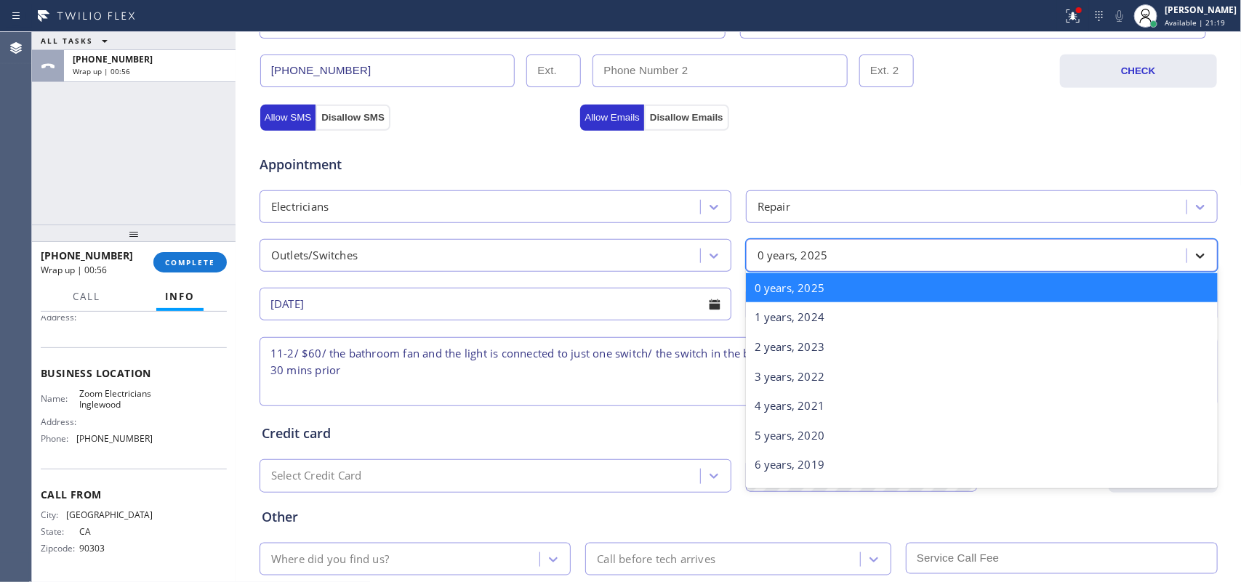
click at [993, 260] on icon at bounding box center [1200, 256] width 15 height 15
click at [840, 286] on div "0 years, 2025" at bounding box center [982, 288] width 472 height 30
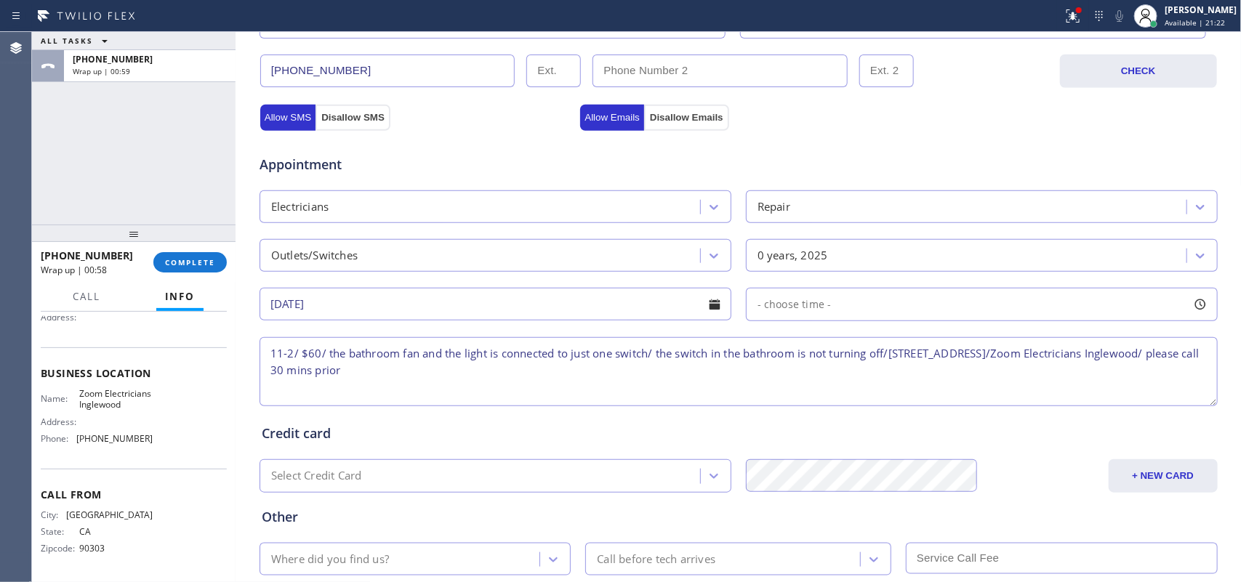
click at [993, 305] on div "- choose time -" at bounding box center [982, 304] width 472 height 33
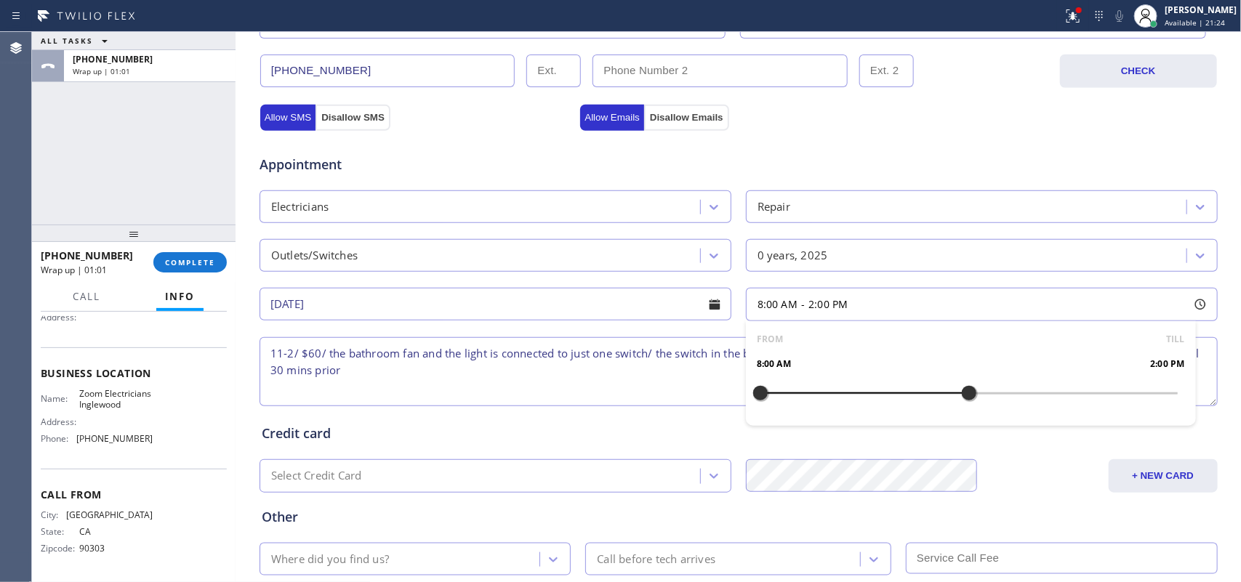
drag, startPoint x: 754, startPoint y: 394, endPoint x: 961, endPoint y: 396, distance: 207.3
click at [961, 396] on div at bounding box center [969, 393] width 17 height 31
drag, startPoint x: 753, startPoint y: 399, endPoint x: 862, endPoint y: 393, distance: 109.2
click at [862, 393] on div at bounding box center [864, 393] width 17 height 31
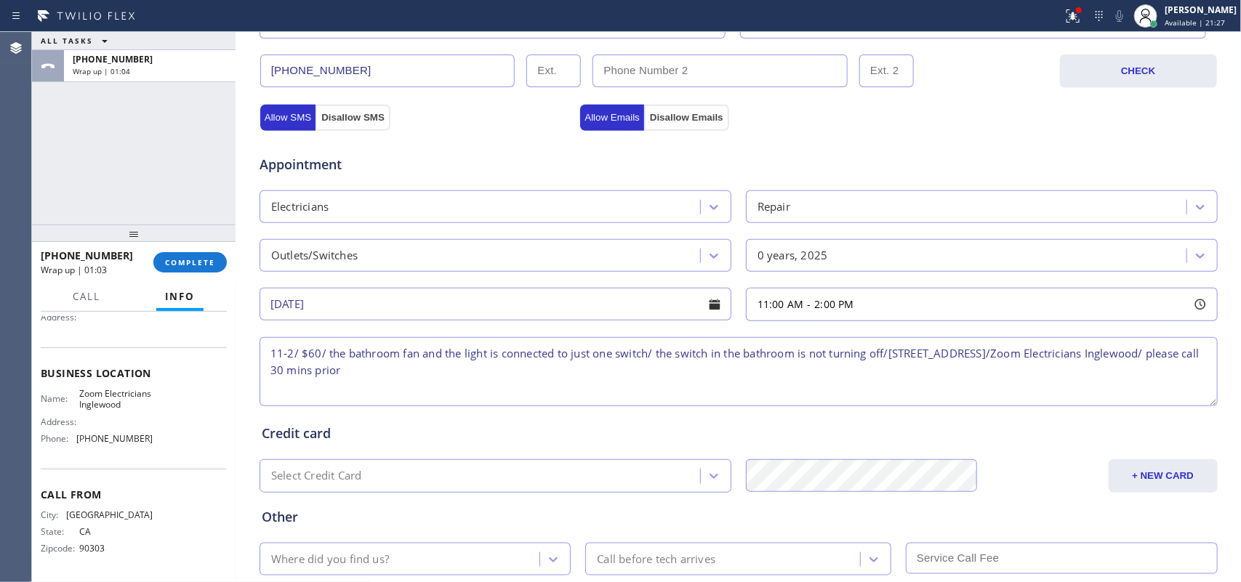
click at [585, 397] on textarea "11-2/ $60/ the bathroom fan and the light is connected to just one switch/ the …" at bounding box center [739, 371] width 958 height 69
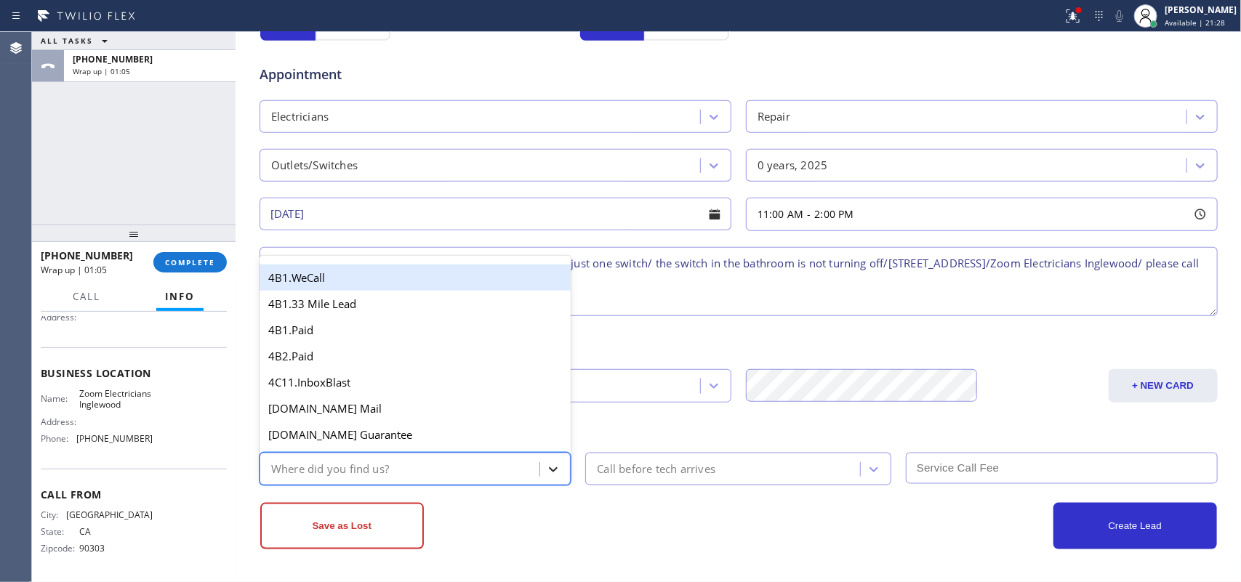
click at [546, 465] on icon at bounding box center [553, 470] width 15 height 15
type input "g"
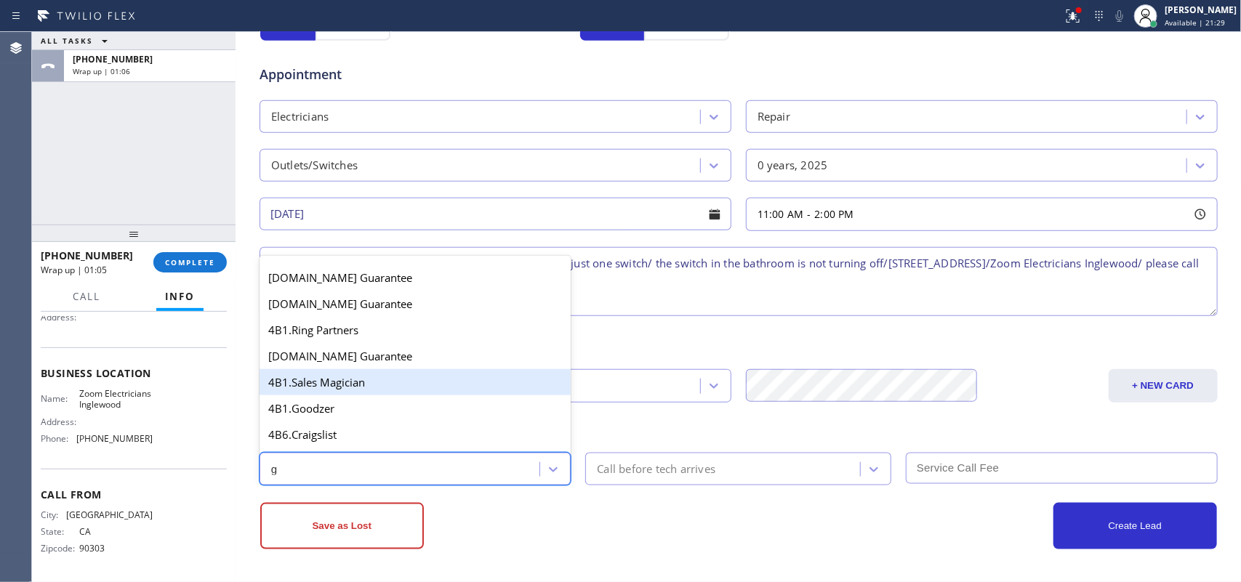
scroll to position [274, 0]
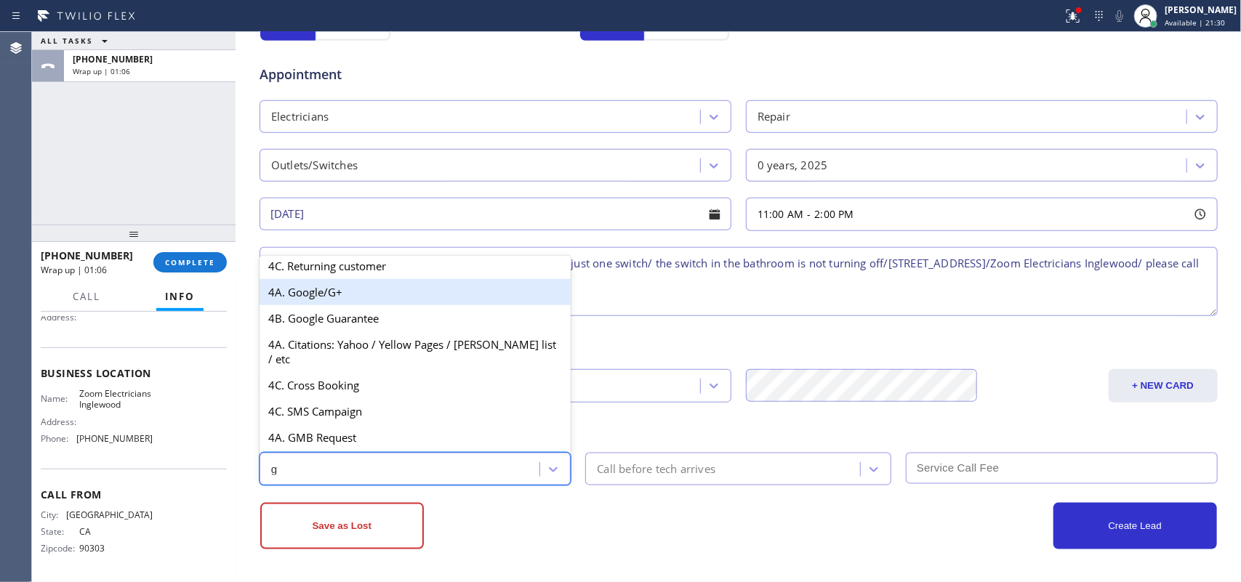
click at [368, 292] on div "4A. Google/G+" at bounding box center [416, 292] width 312 height 26
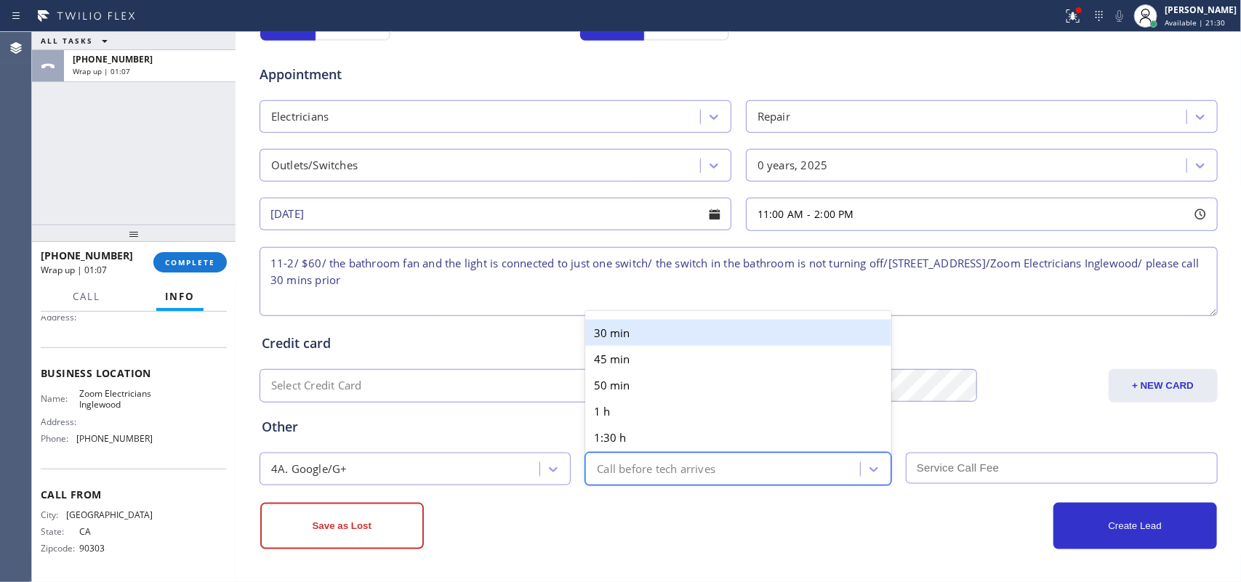
drag, startPoint x: 696, startPoint y: 484, endPoint x: 687, endPoint y: 400, distance: 84.1
click at [697, 465] on div "Call before tech arrives" at bounding box center [738, 469] width 306 height 33
drag, startPoint x: 665, startPoint y: 339, endPoint x: 680, endPoint y: 343, distance: 15.2
click at [665, 338] on div "30 min" at bounding box center [738, 333] width 306 height 26
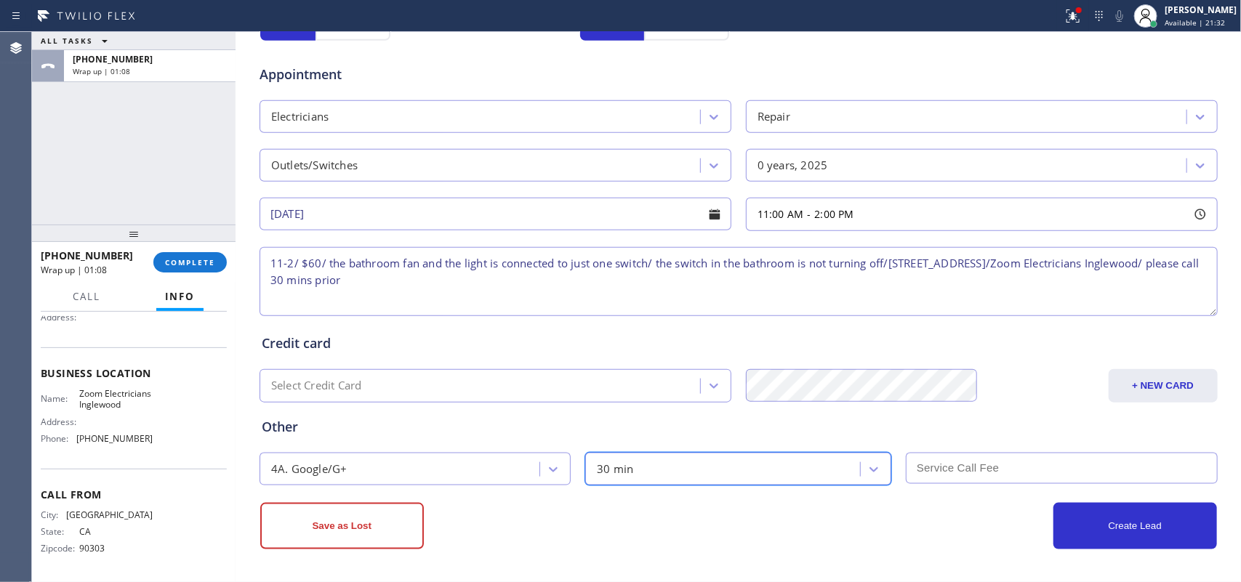
click at [993, 462] on input "text" at bounding box center [1062, 468] width 312 height 31
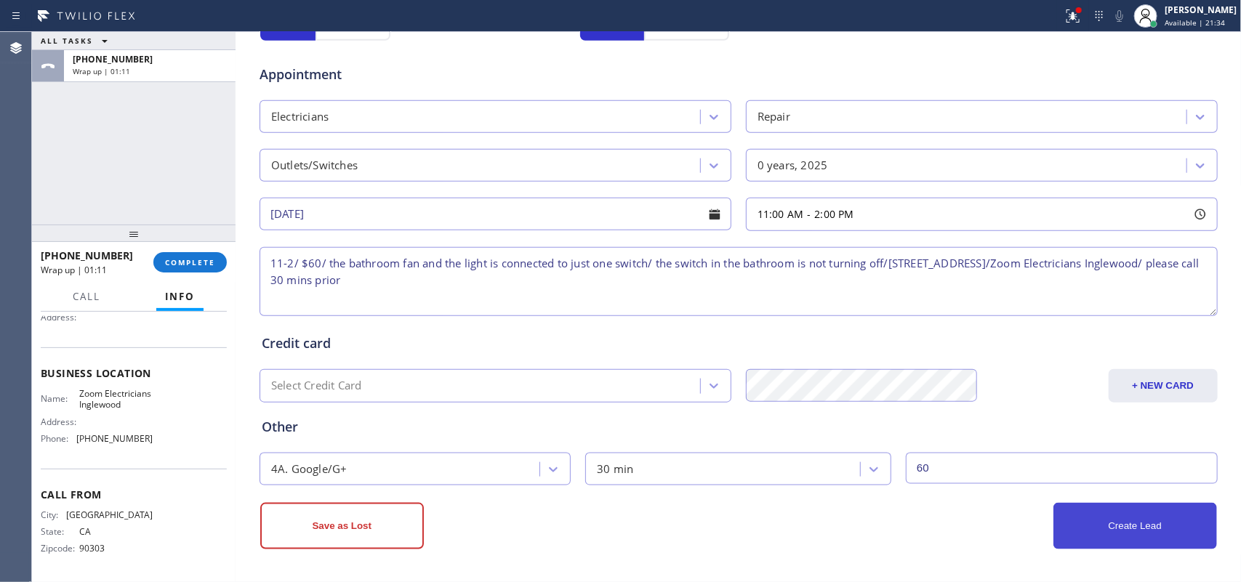
type input "60"
click at [993, 465] on button "Create Lead" at bounding box center [1136, 526] width 164 height 47
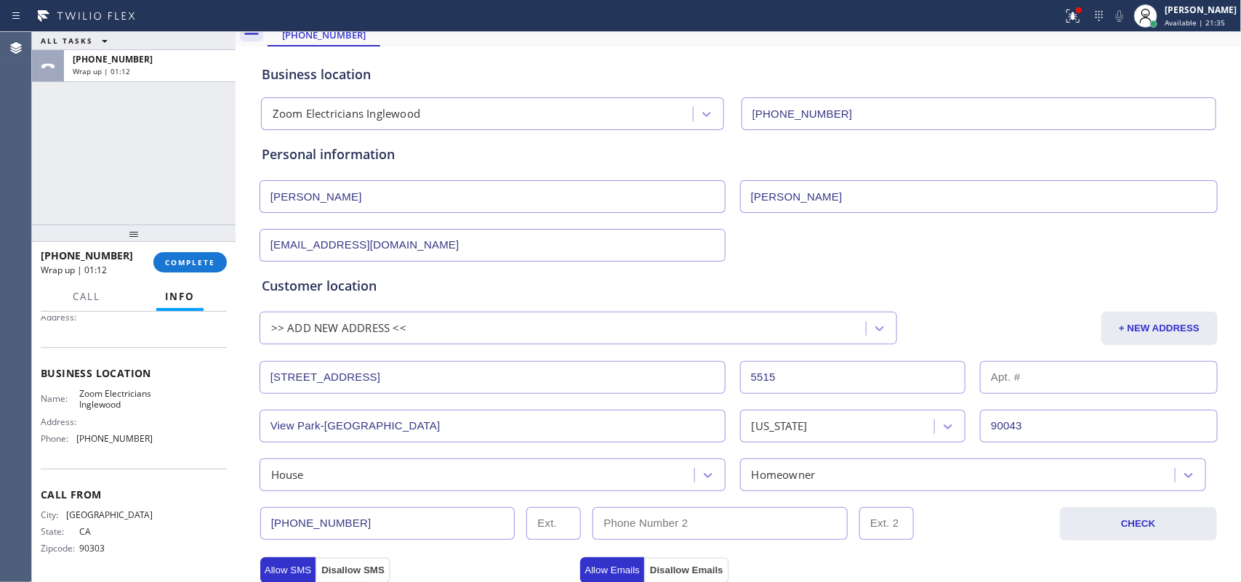
scroll to position [0, 0]
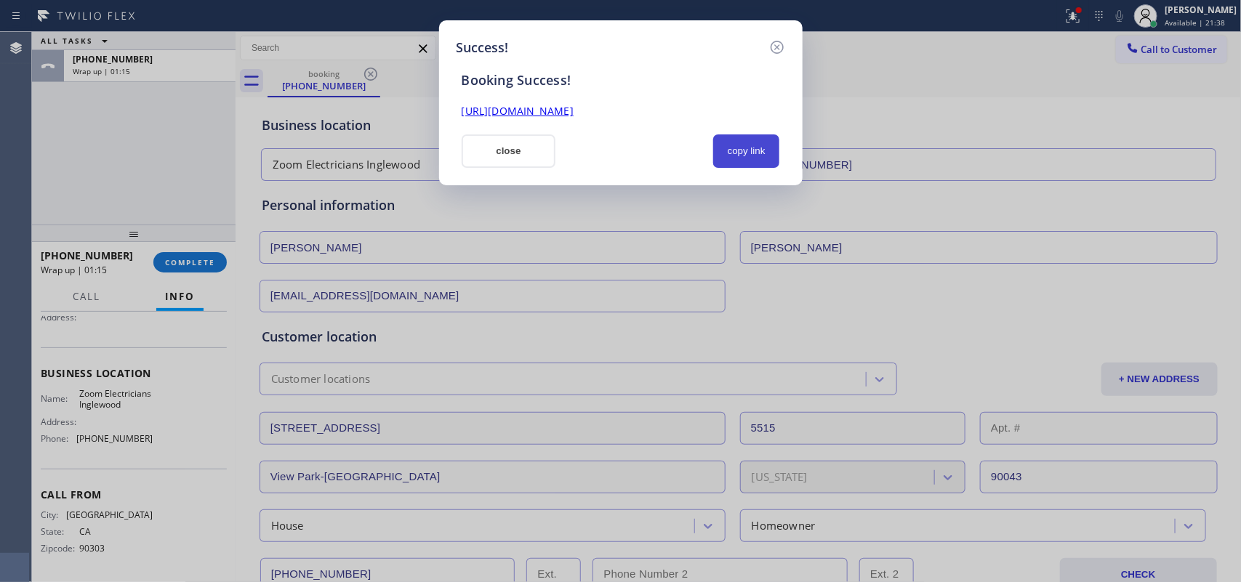
click at [748, 147] on button "copy link" at bounding box center [746, 151] width 67 height 33
click at [574, 111] on link "https://erp.apollosoft.co/customer/762683#portlet_lead" at bounding box center [518, 111] width 112 height 14
click at [516, 161] on button "close" at bounding box center [509, 151] width 95 height 33
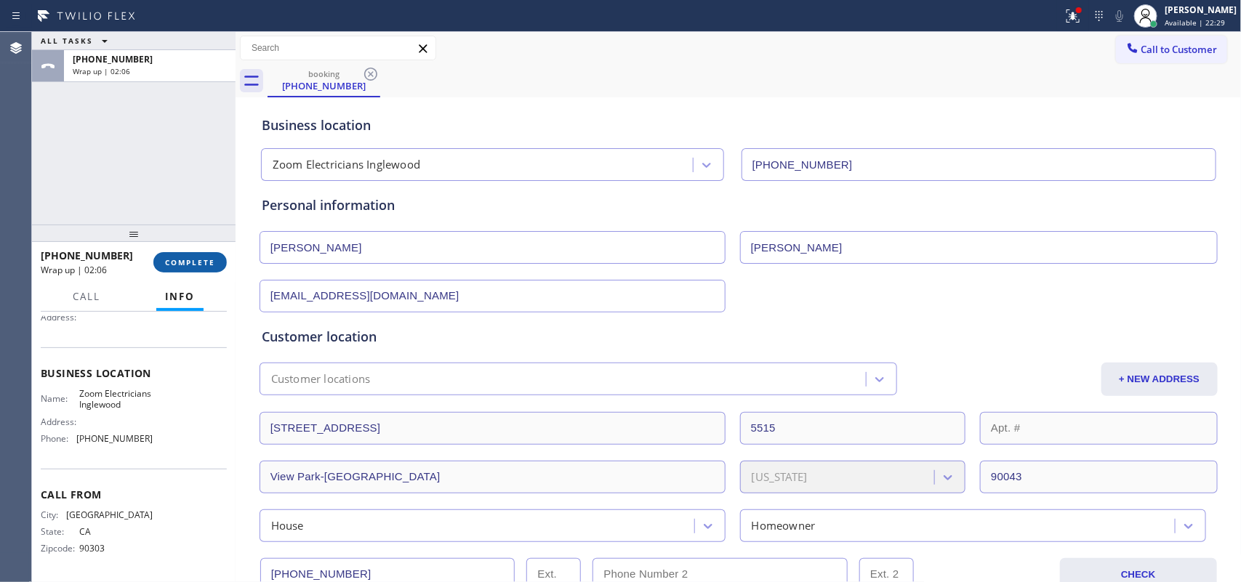
drag, startPoint x: 179, startPoint y: 260, endPoint x: 220, endPoint y: 263, distance: 41.6
click at [188, 262] on span "COMPLETE" at bounding box center [190, 262] width 50 height 10
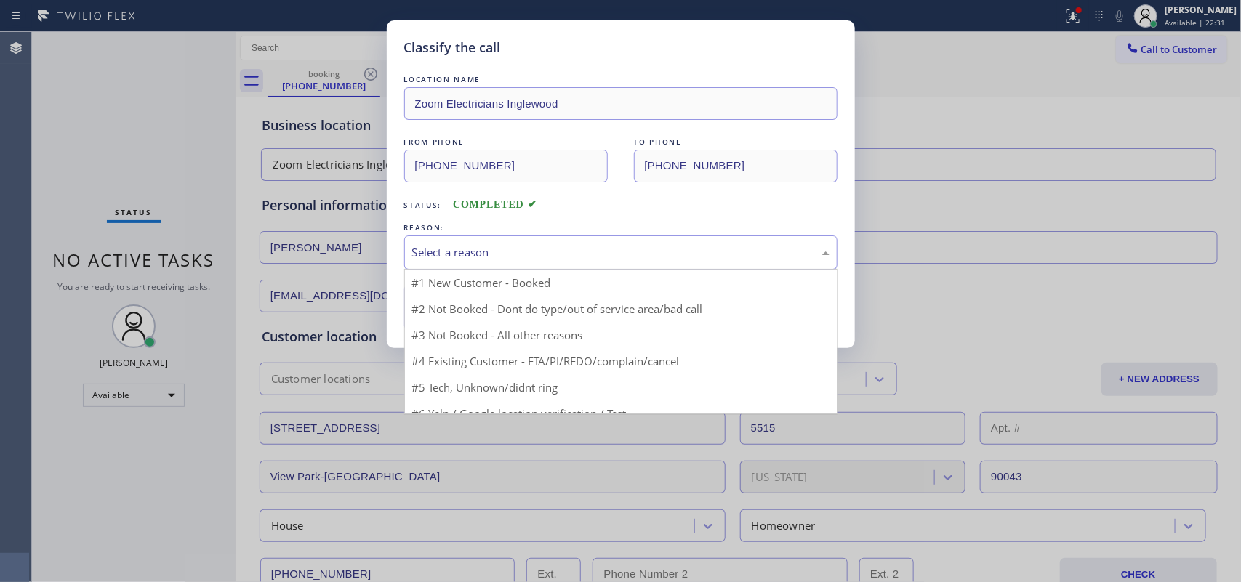
click at [408, 255] on div "Select a reason" at bounding box center [620, 253] width 433 height 34
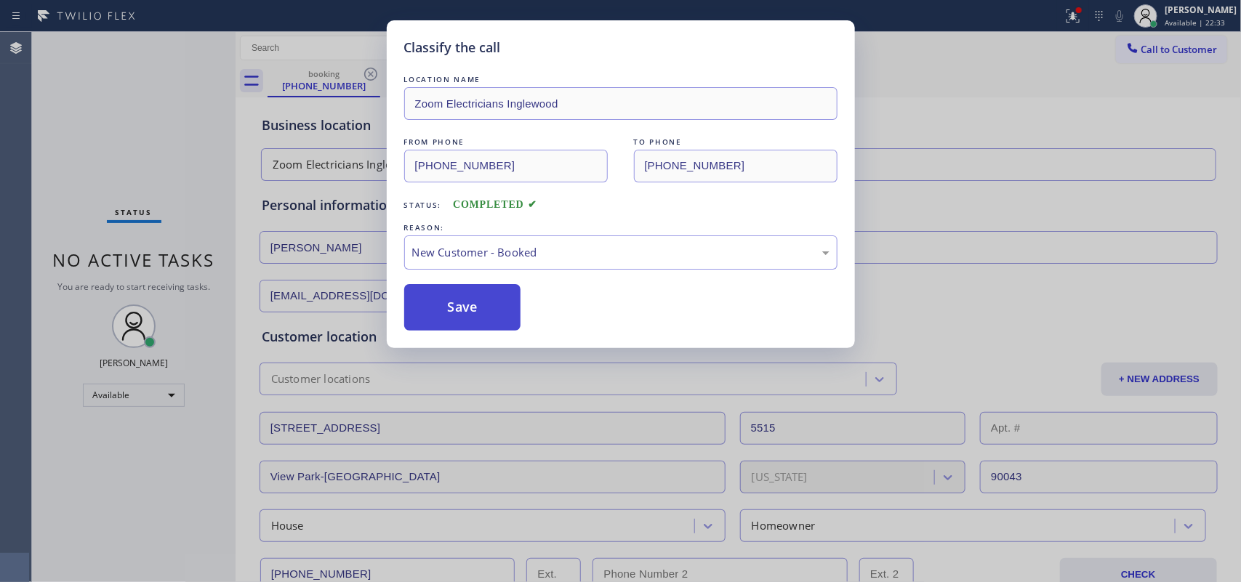
click at [440, 303] on button "Save" at bounding box center [462, 307] width 117 height 47
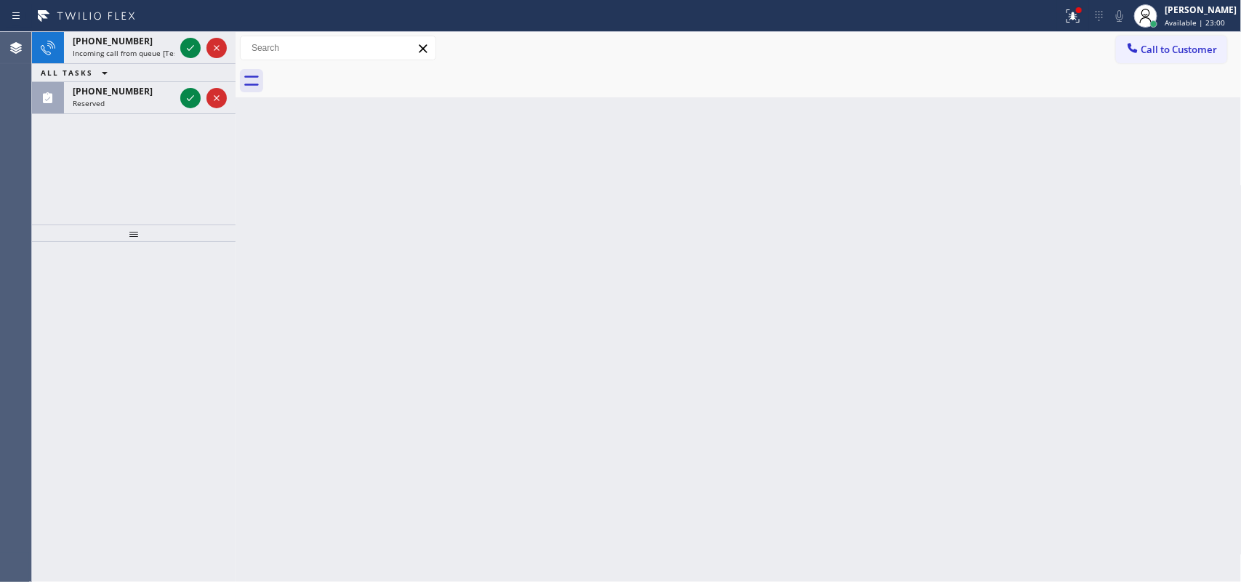
drag, startPoint x: 191, startPoint y: 99, endPoint x: 199, endPoint y: 73, distance: 26.5
click at [191, 95] on icon at bounding box center [190, 97] width 17 height 17
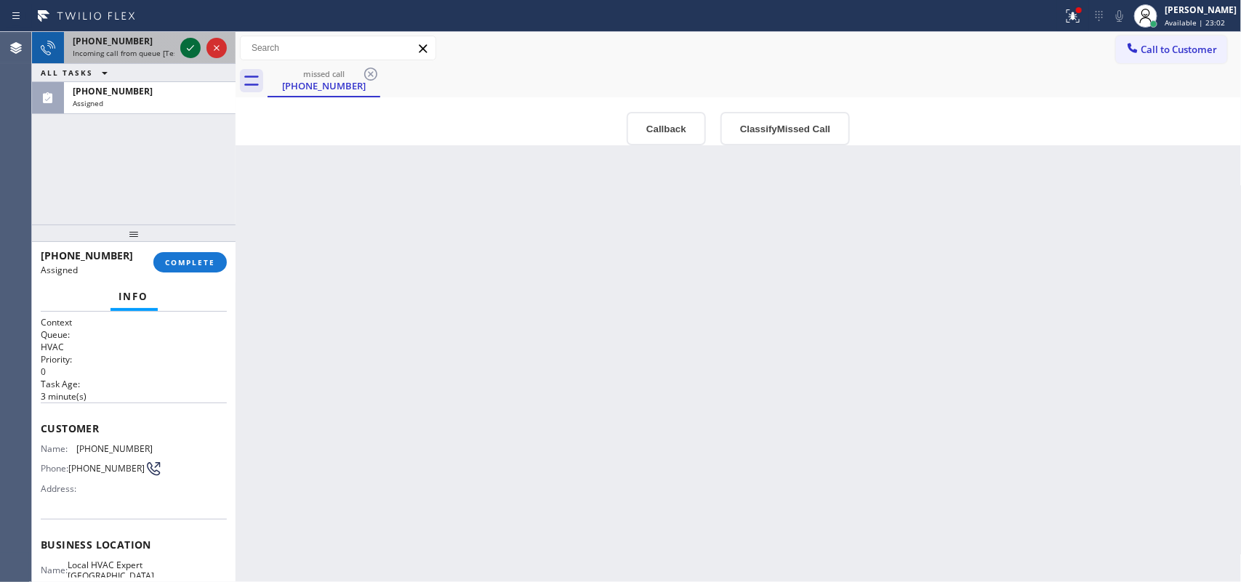
click at [188, 53] on icon at bounding box center [190, 47] width 17 height 17
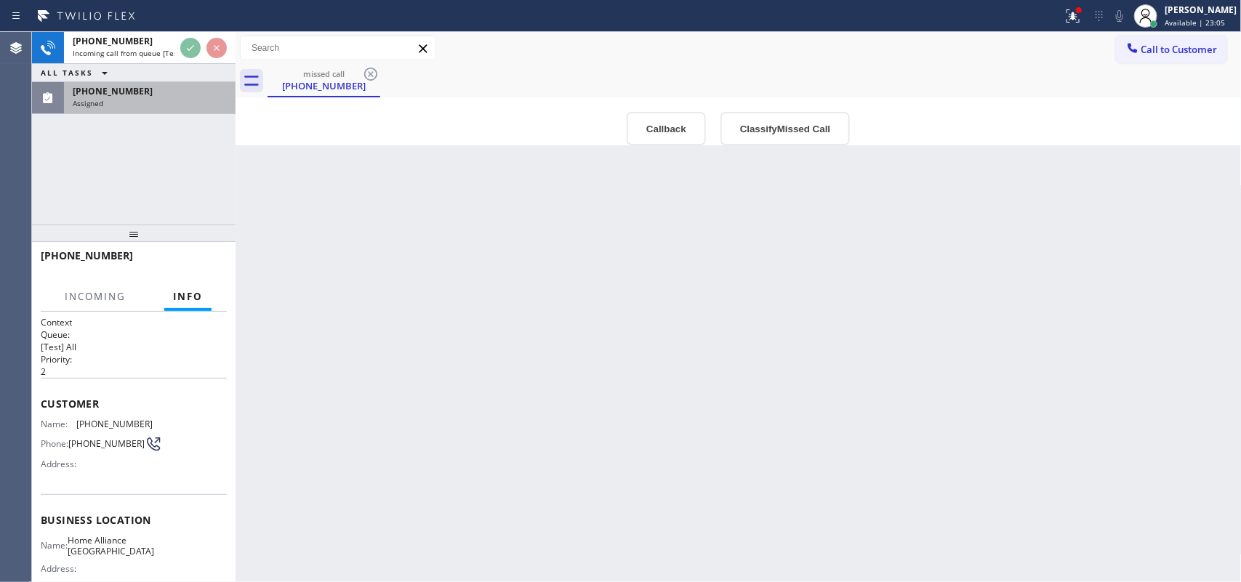
click at [128, 110] on div "(501) 287-4459 Assigned" at bounding box center [147, 98] width 166 height 32
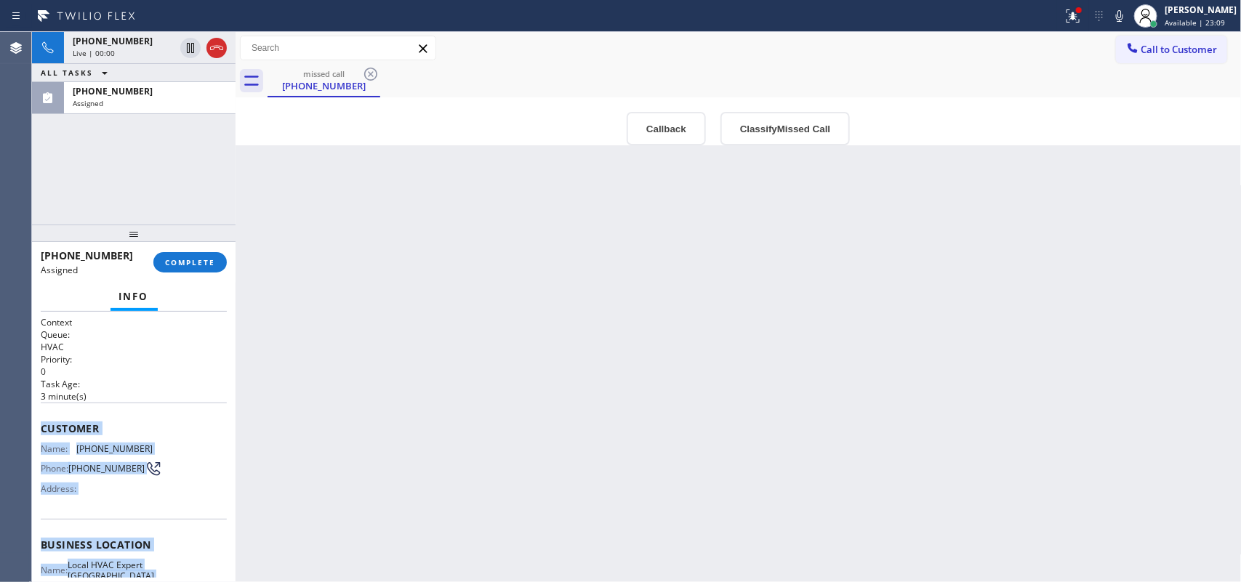
drag, startPoint x: 169, startPoint y: 446, endPoint x: 40, endPoint y: 427, distance: 130.8
click at [41, 427] on div "Context Queue: HVAC Priority: 0 Task Age: 3 minute(s) Customer Name: (501) 287-…" at bounding box center [134, 533] width 186 height 434
click at [754, 127] on button "Classify Missed Call" at bounding box center [785, 128] width 129 height 33
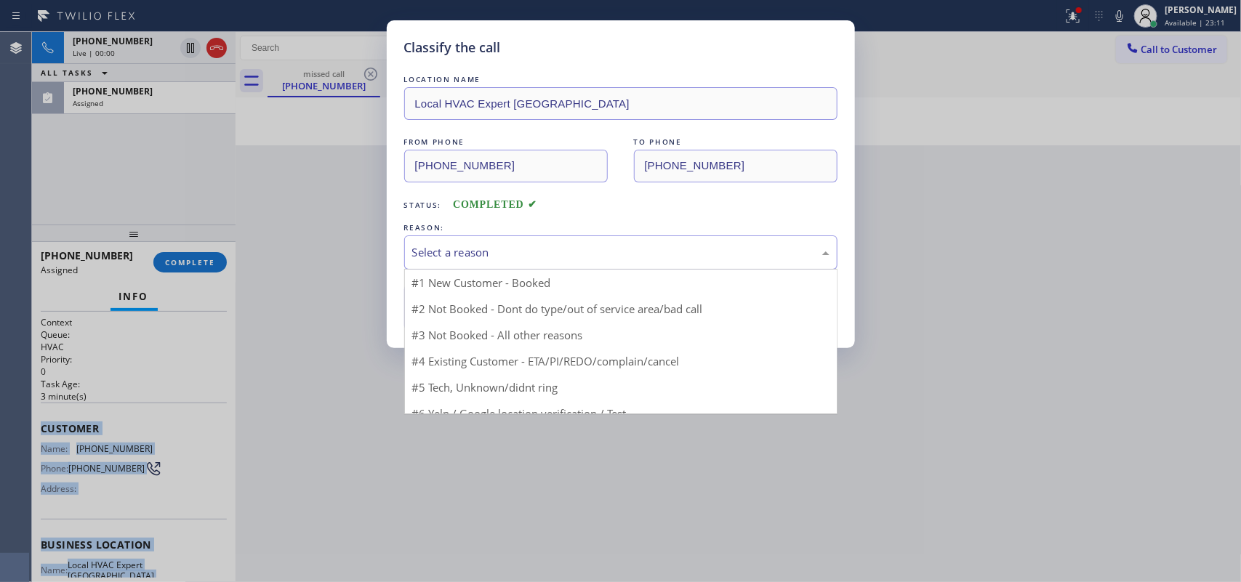
drag, startPoint x: 675, startPoint y: 269, endPoint x: 629, endPoint y: 293, distance: 51.7
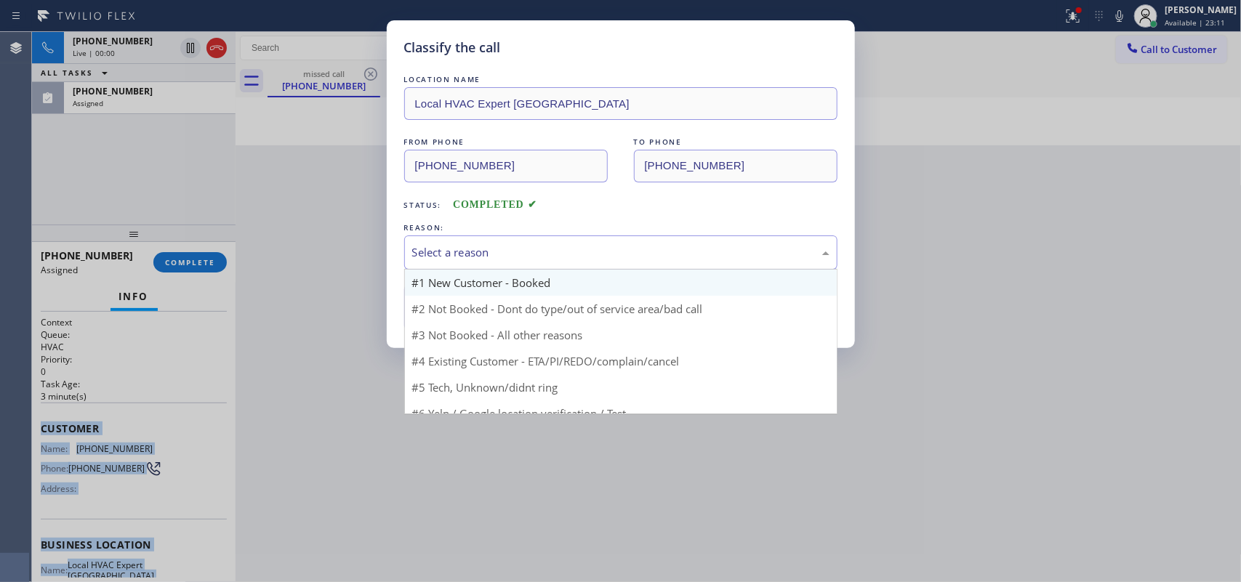
click at [673, 267] on div "Select a reason" at bounding box center [620, 253] width 433 height 34
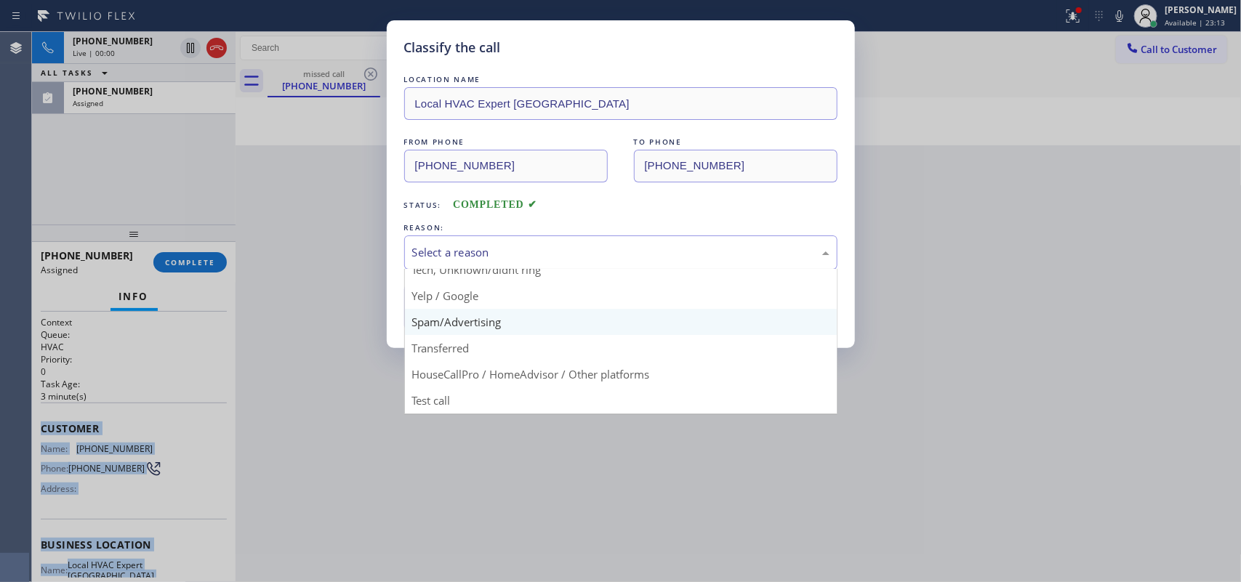
scroll to position [9, 0]
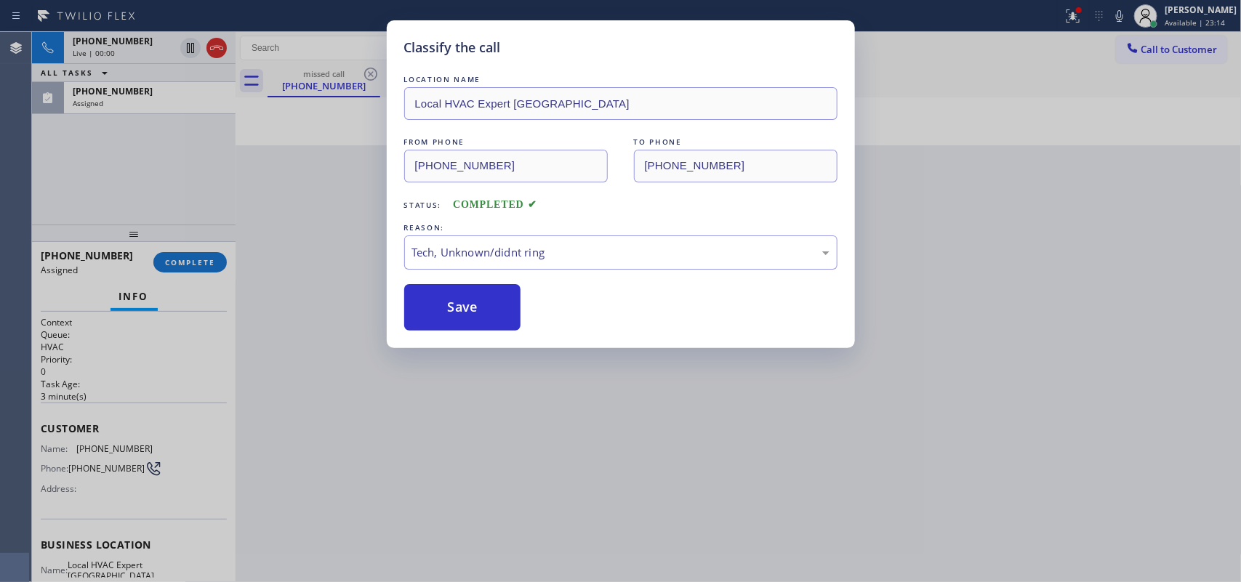
drag, startPoint x: 535, startPoint y: 351, endPoint x: 520, endPoint y: 342, distance: 18.0
click at [489, 315] on button "Save" at bounding box center [462, 307] width 117 height 47
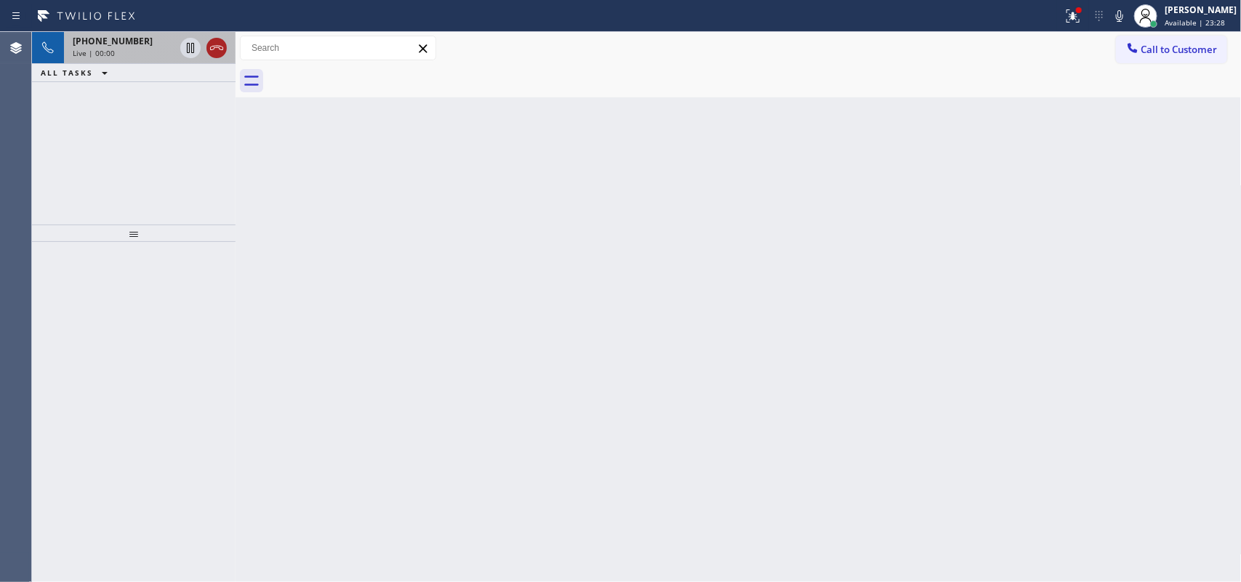
click at [215, 52] on icon at bounding box center [216, 47] width 17 height 17
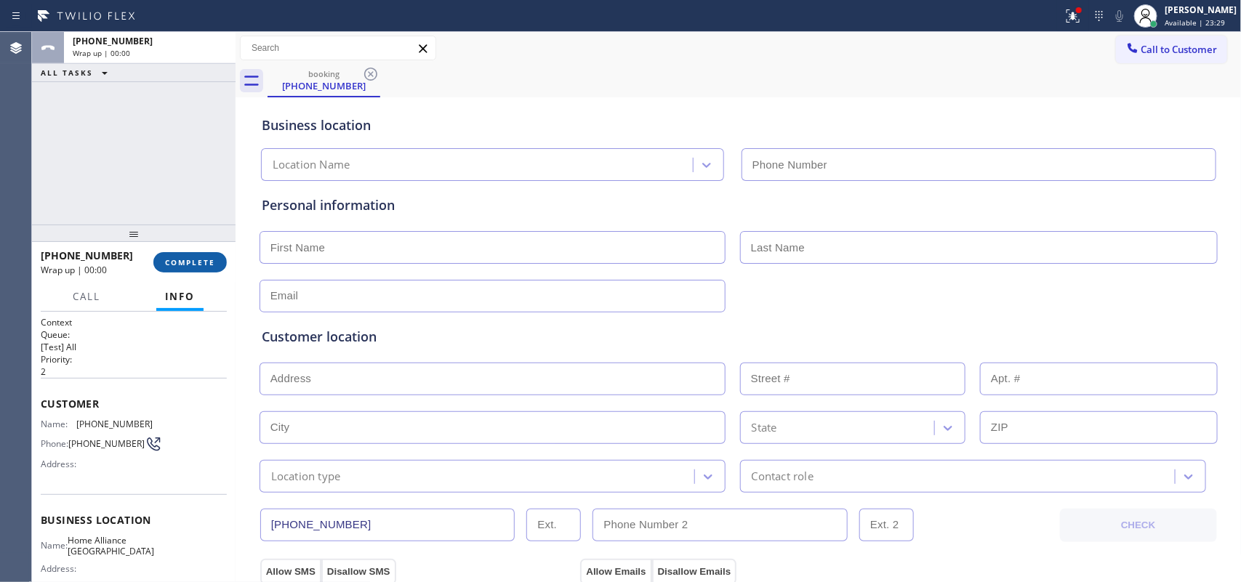
click at [183, 271] on button "COMPLETE" at bounding box center [189, 262] width 73 height 20
type input "[PHONE_NUMBER]"
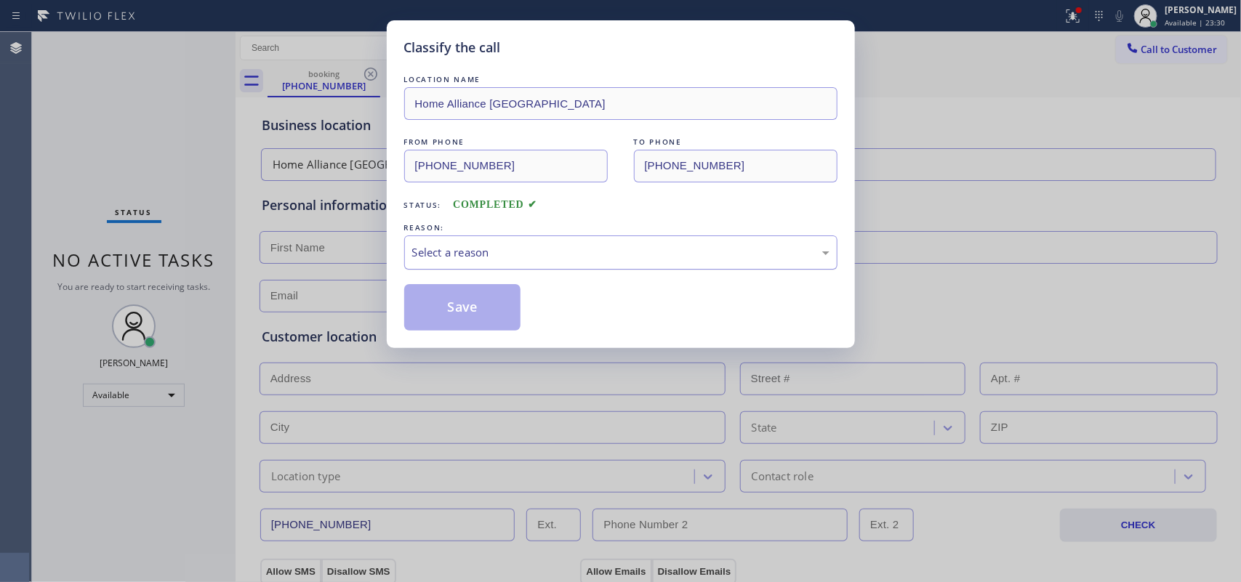
click at [579, 266] on div "Select a reason" at bounding box center [620, 253] width 433 height 34
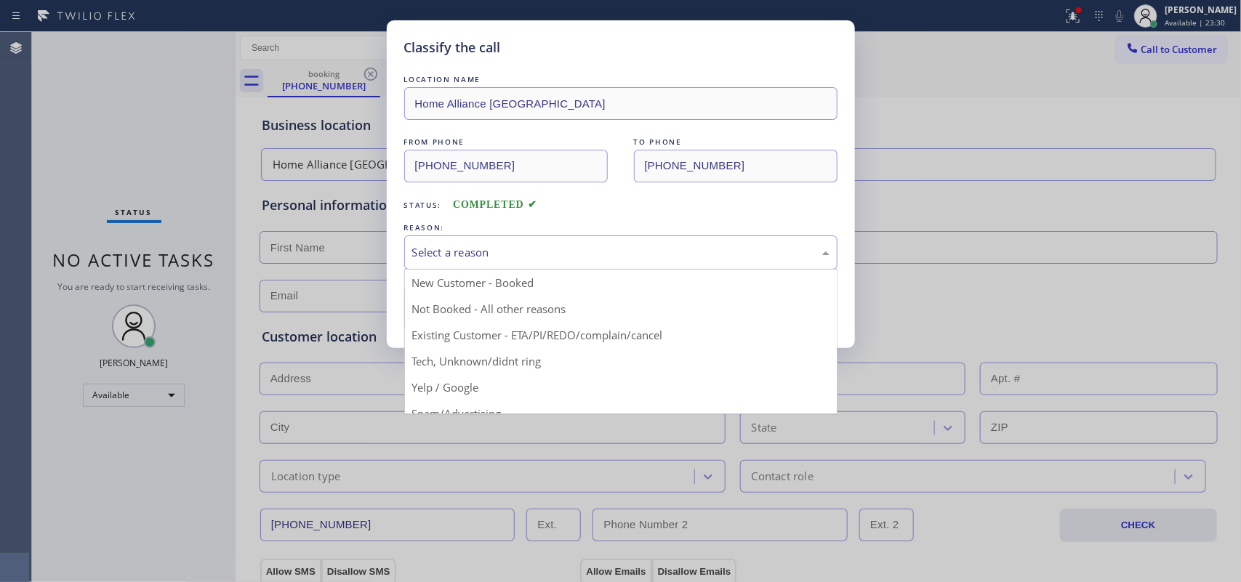
scroll to position [100, 0]
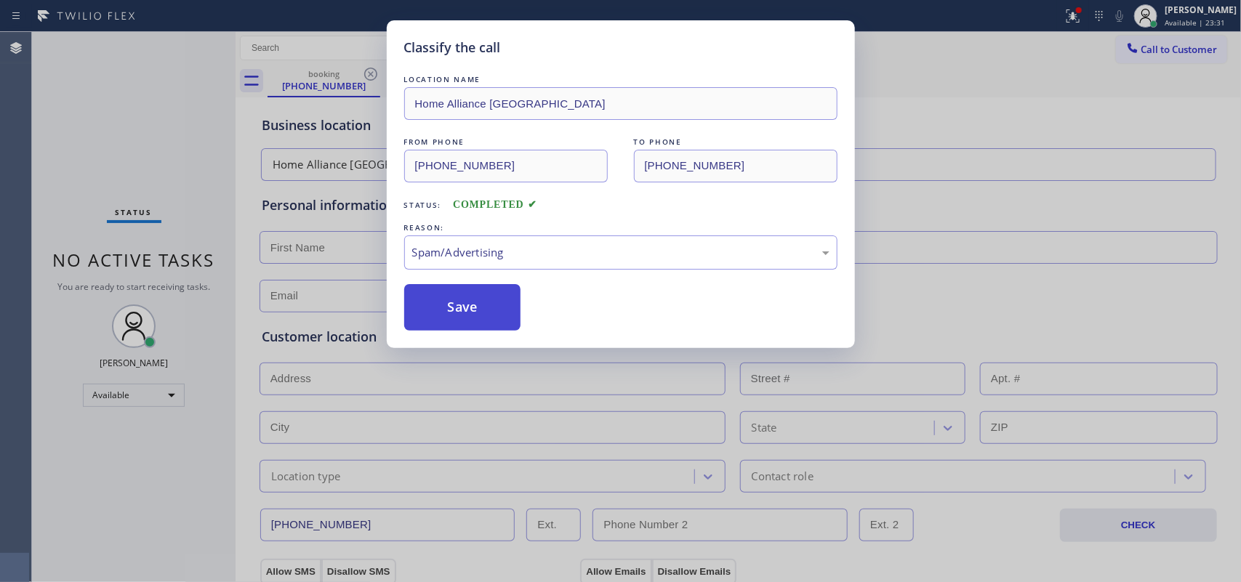
click at [478, 321] on button "Save" at bounding box center [462, 307] width 117 height 47
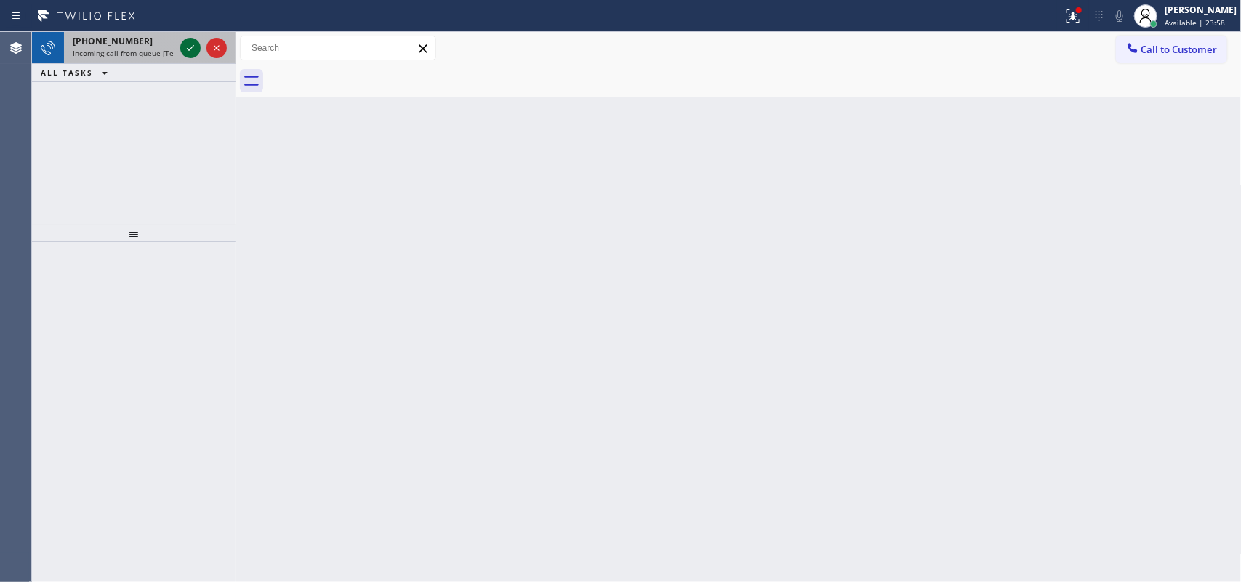
click at [188, 49] on icon at bounding box center [190, 48] width 7 height 6
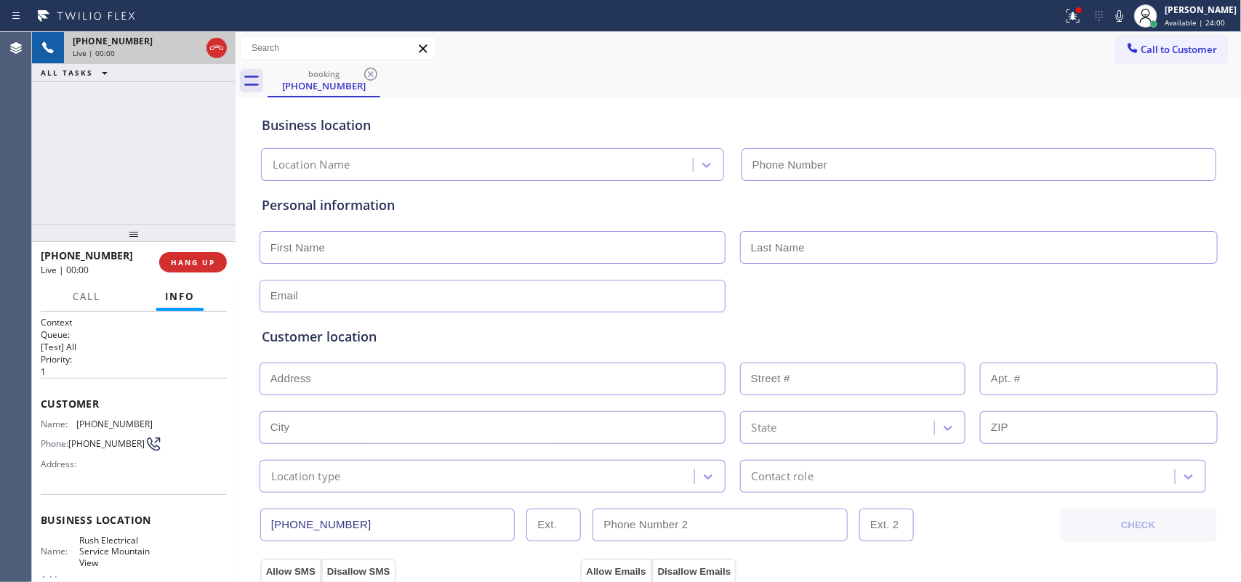
type input "[PHONE_NUMBER]"
click at [218, 267] on button "HANG UP" at bounding box center [193, 262] width 68 height 20
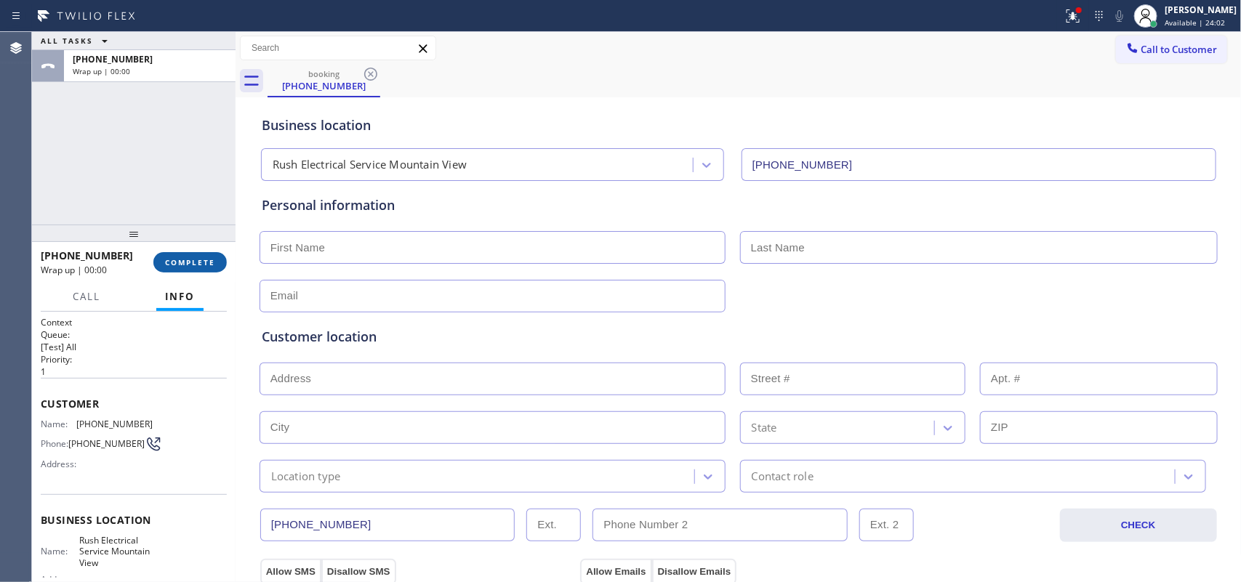
click at [217, 267] on button "COMPLETE" at bounding box center [189, 262] width 73 height 20
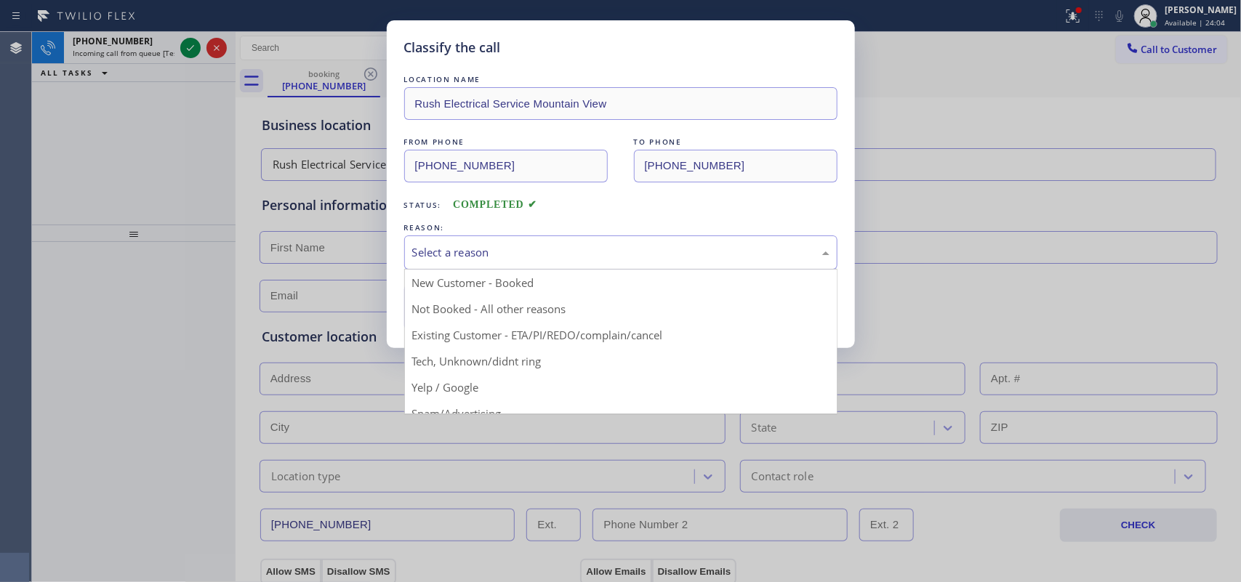
click at [466, 255] on div "Select a reason" at bounding box center [620, 252] width 417 height 17
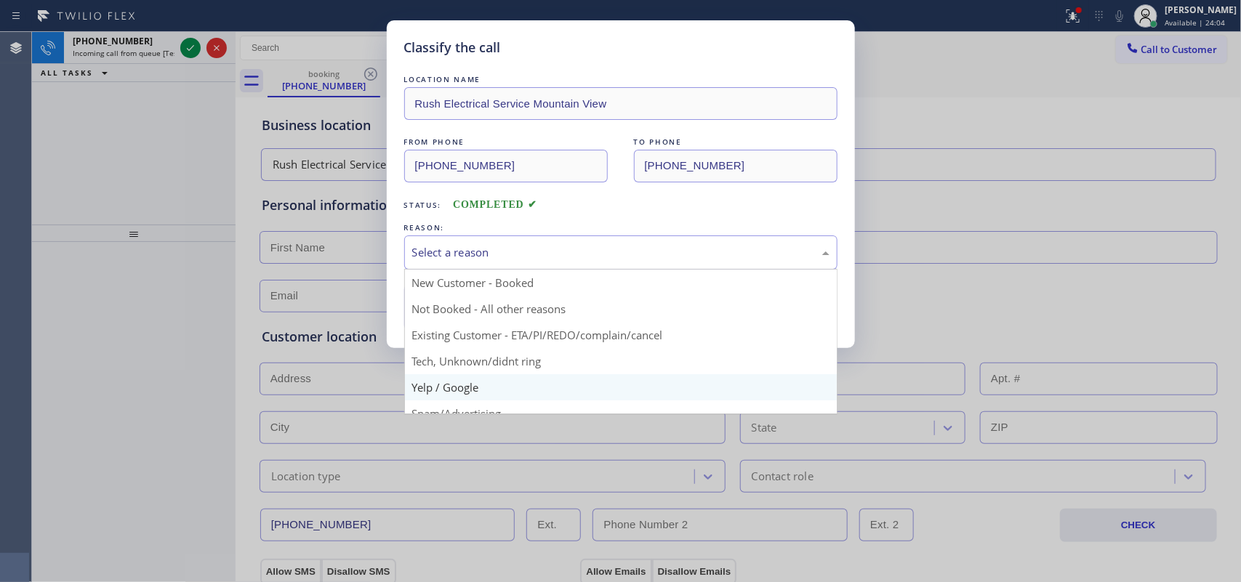
scroll to position [100, 0]
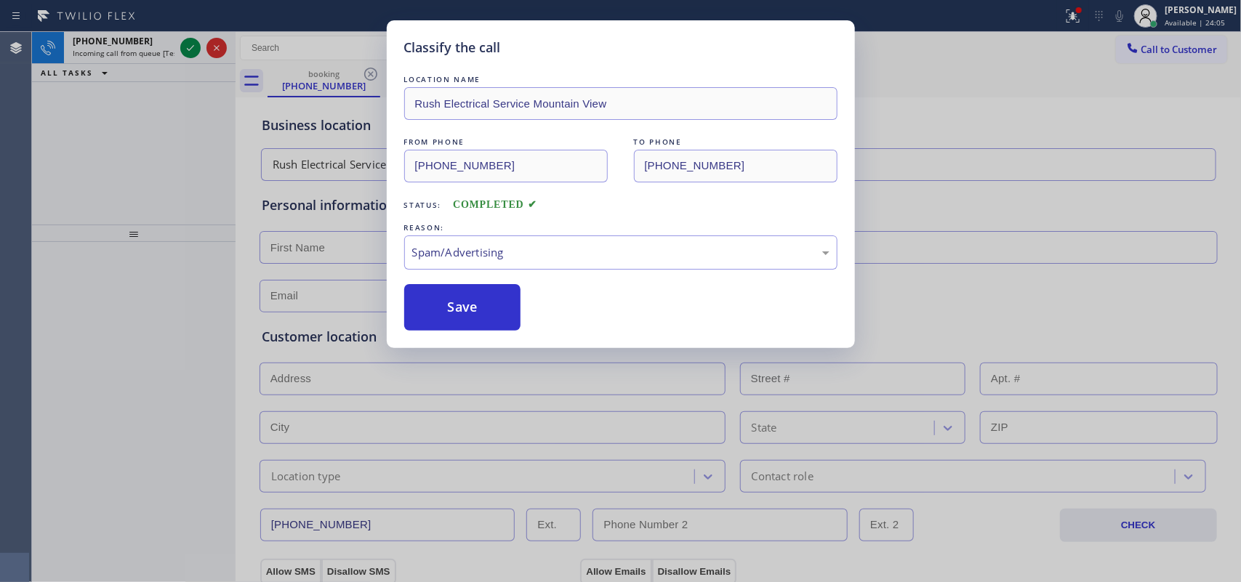
drag, startPoint x: 453, startPoint y: 311, endPoint x: 336, endPoint y: 194, distance: 165.6
click at [452, 311] on button "Save" at bounding box center [462, 307] width 117 height 47
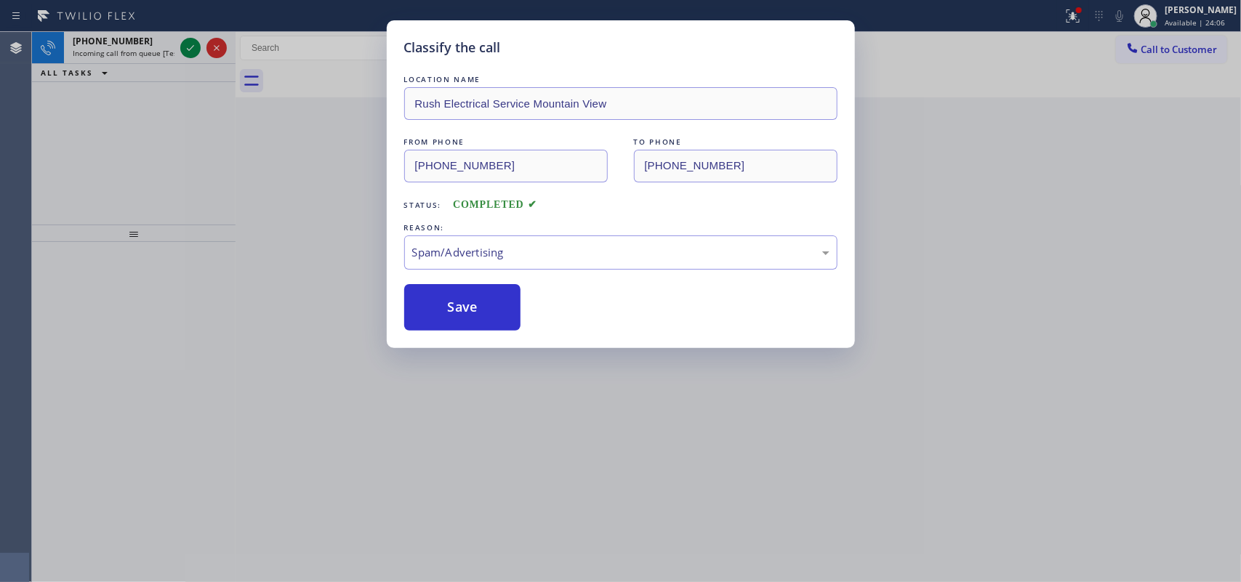
click at [190, 47] on div "Classify the call LOCATION NAME Rush Electrical Service Mountain View FROM PHON…" at bounding box center [620, 291] width 1241 height 582
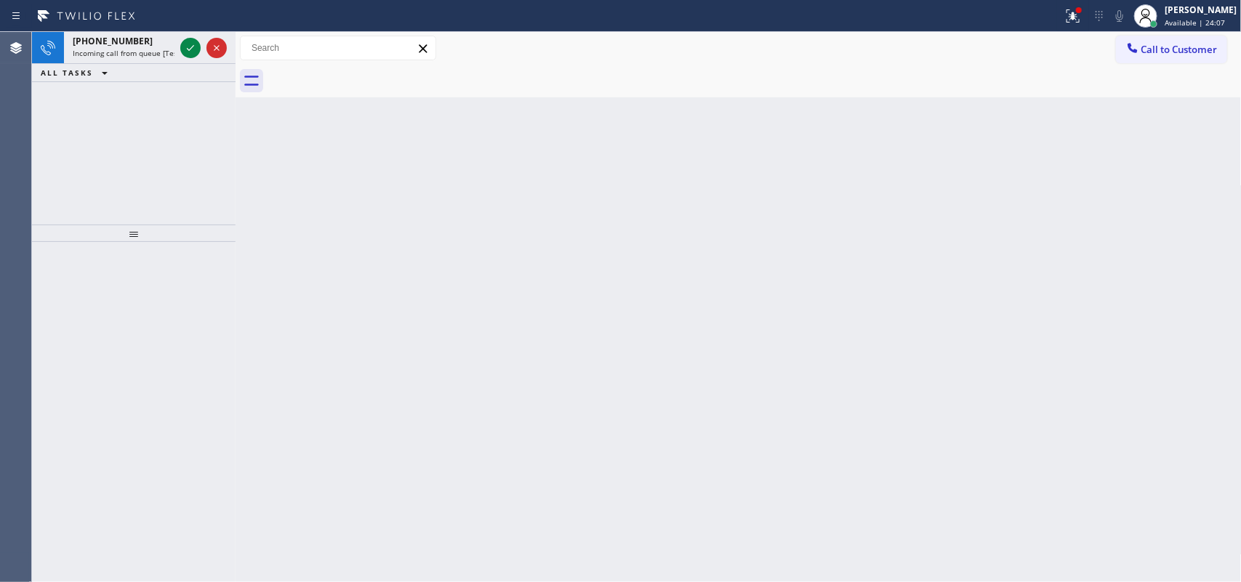
click at [190, 47] on icon at bounding box center [190, 47] width 17 height 17
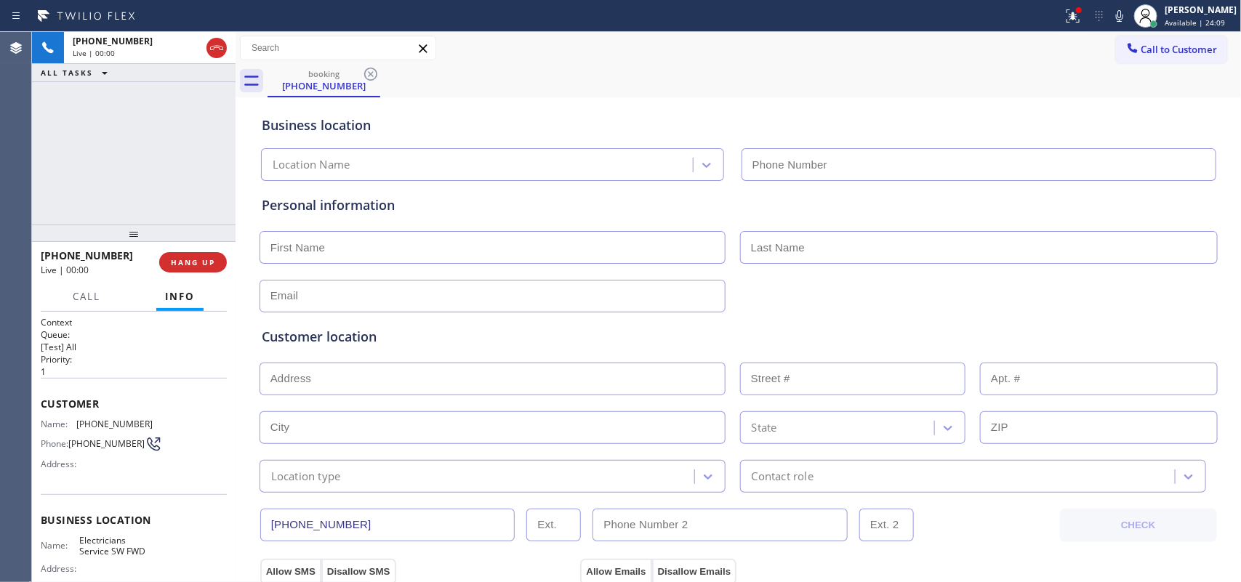
type input "[PHONE_NUMBER]"
click at [84, 293] on span "Call" at bounding box center [87, 296] width 28 height 13
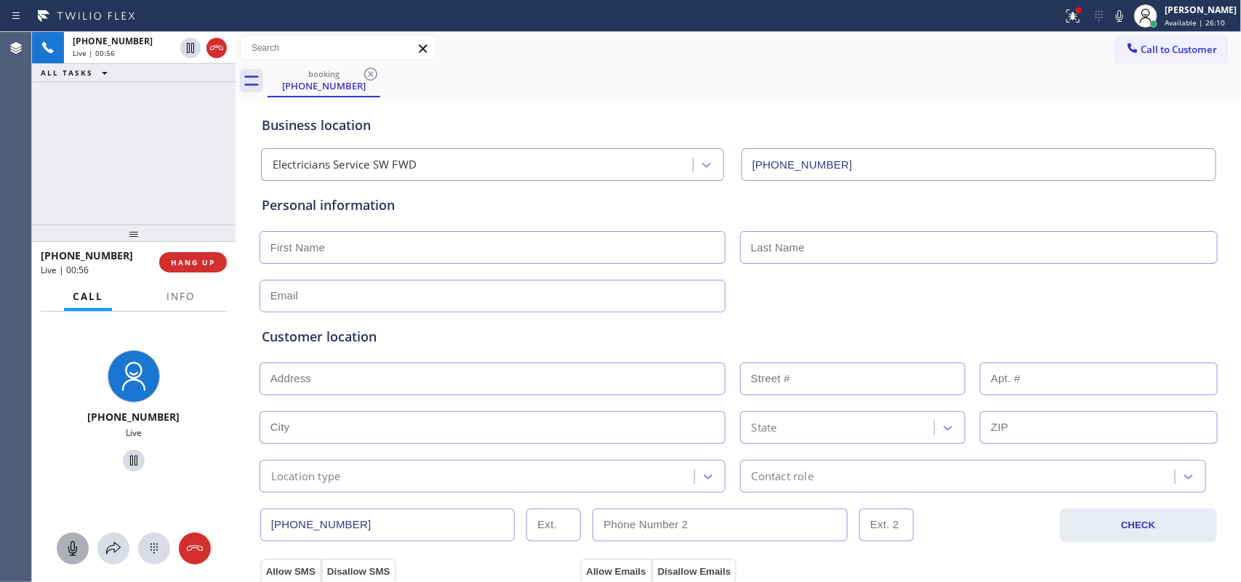
click at [75, 465] on icon at bounding box center [72, 548] width 17 height 17
click at [130, 459] on icon at bounding box center [133, 461] width 7 height 10
click at [76, 465] on icon at bounding box center [72, 548] width 17 height 17
click at [129, 464] on icon at bounding box center [134, 461] width 10 height 10
click at [356, 300] on input "text" at bounding box center [493, 296] width 466 height 33
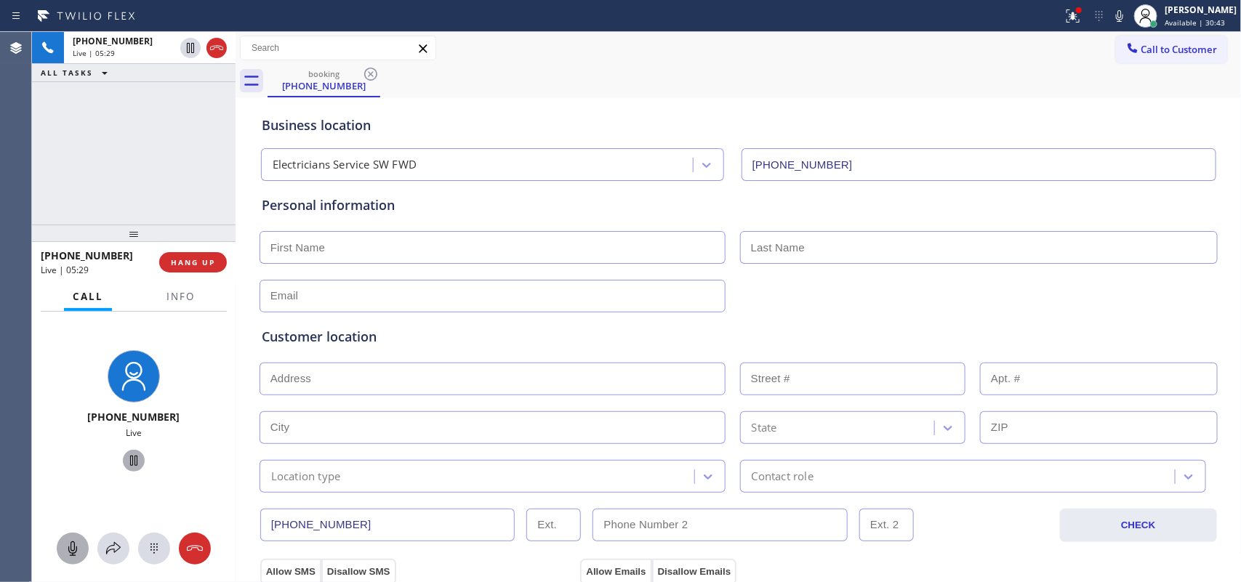
paste input "charlottebashforth@gmail.com"
type input "charlottebashforth@gmail.com"
click at [422, 247] on input "text" at bounding box center [493, 247] width 466 height 33
paste input "charlottebashforth@gmail.com"
click at [367, 387] on input "text" at bounding box center [493, 379] width 466 height 33
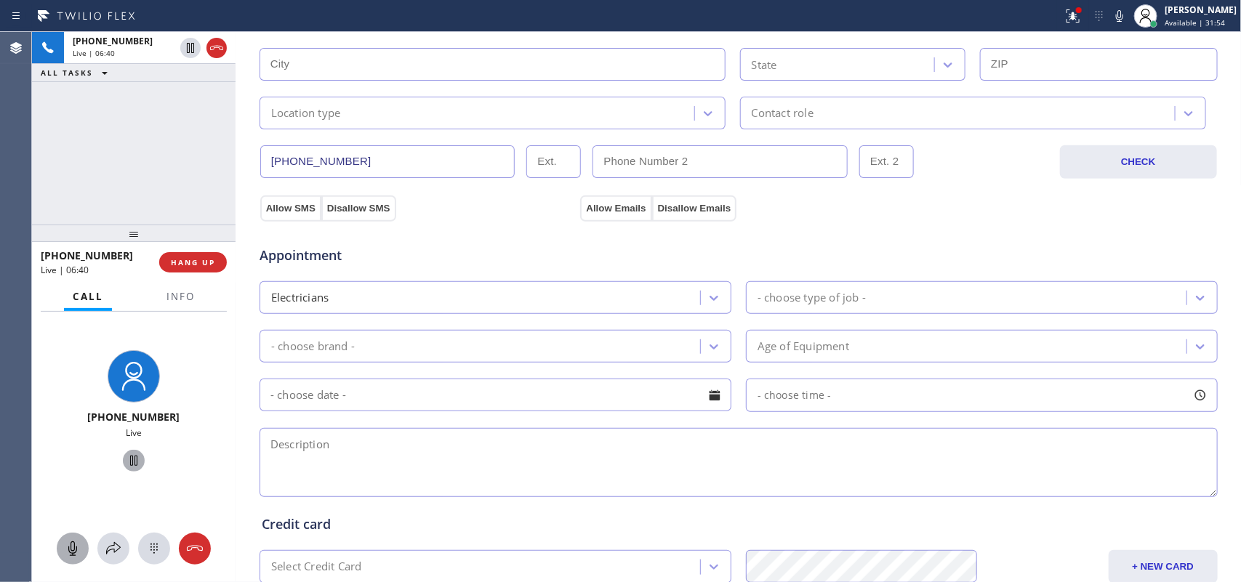
scroll to position [91, 0]
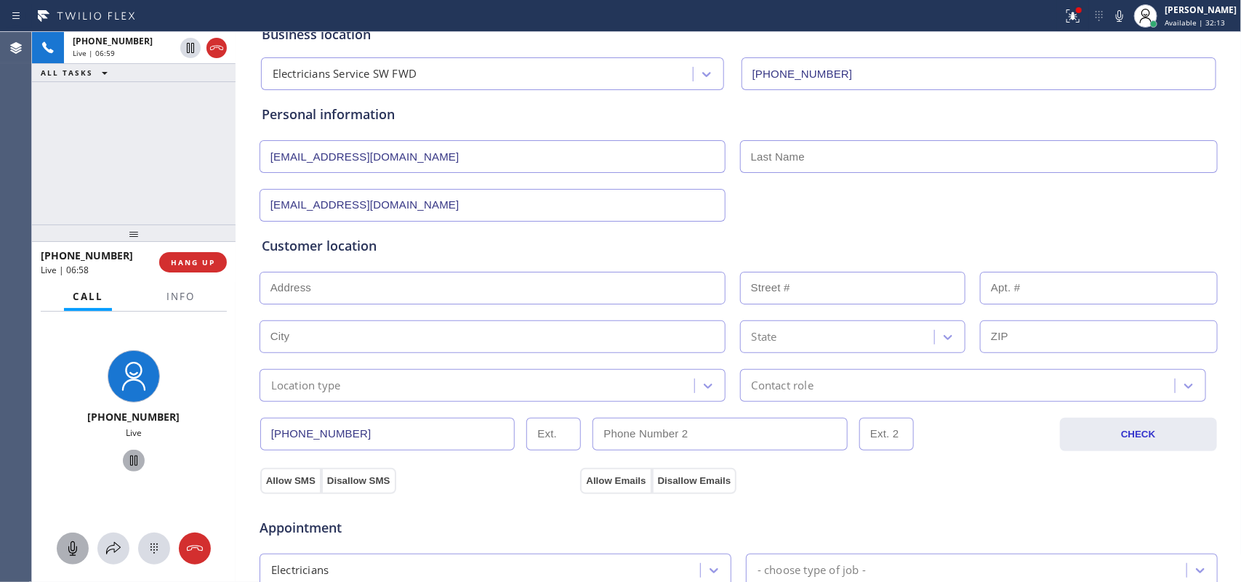
click at [159, 200] on div "+19178921568 Live | 06:59 ALL TASKS ALL TASKS ACTIVE TASKS TASKS IN WRAP UP" at bounding box center [134, 128] width 204 height 193
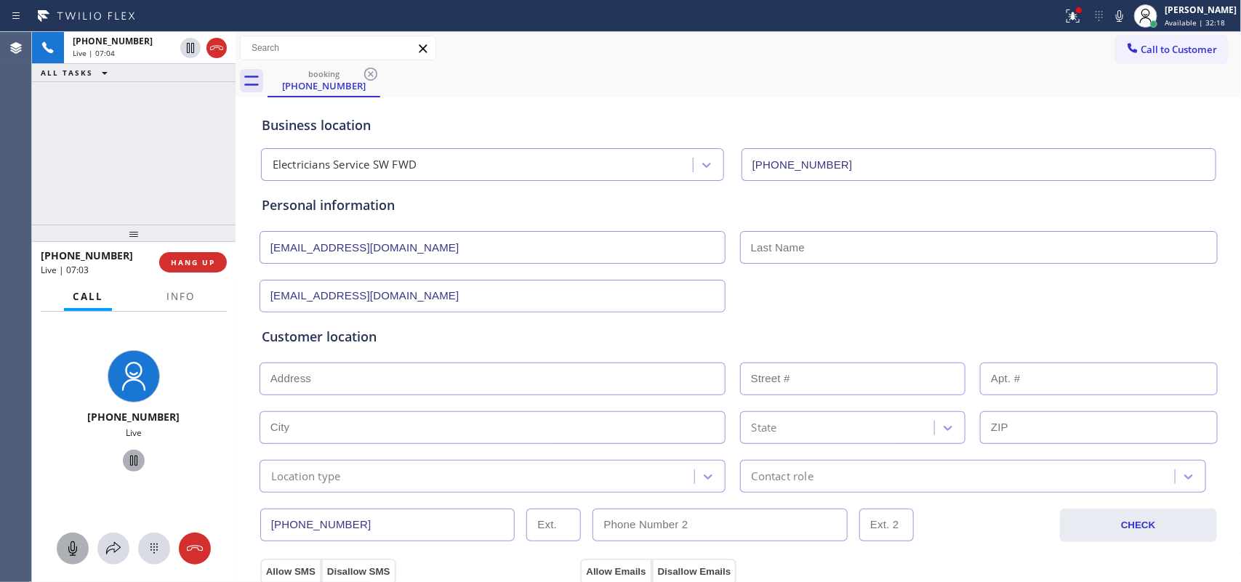
drag, startPoint x: 307, startPoint y: 247, endPoint x: 502, endPoint y: 252, distance: 194.9
click at [502, 252] on input "charlottebashforth@gmail.com" at bounding box center [493, 247] width 466 height 33
drag, startPoint x: 269, startPoint y: 253, endPoint x: 260, endPoint y: 252, distance: 9.5
click at [260, 252] on input "charlotte" at bounding box center [493, 247] width 466 height 33
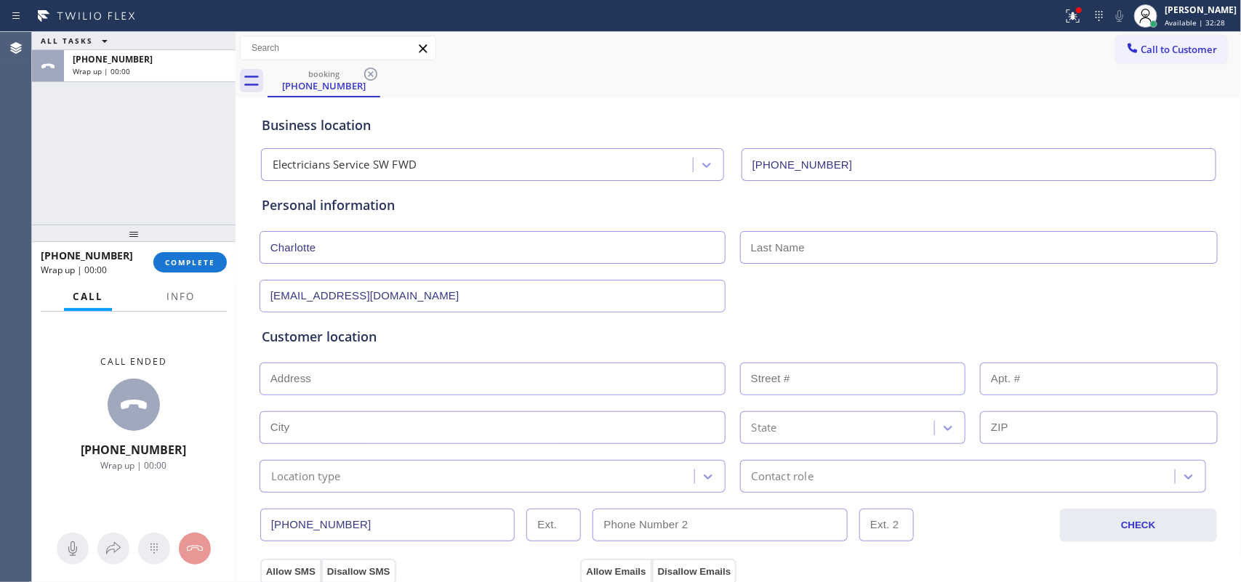
type input "Charlotte"
click at [100, 164] on div "ALL TASKS ALL TASKS ACTIVE TASKS TASKS IN WRAP UP +19178921568 Wrap up | 00:00" at bounding box center [134, 128] width 204 height 193
drag, startPoint x: 445, startPoint y: 302, endPoint x: 259, endPoint y: 306, distance: 186.2
click at [260, 306] on input "charlottebashforth@gmail.com" at bounding box center [493, 296] width 466 height 33
click at [855, 247] on input "text" at bounding box center [979, 247] width 478 height 33
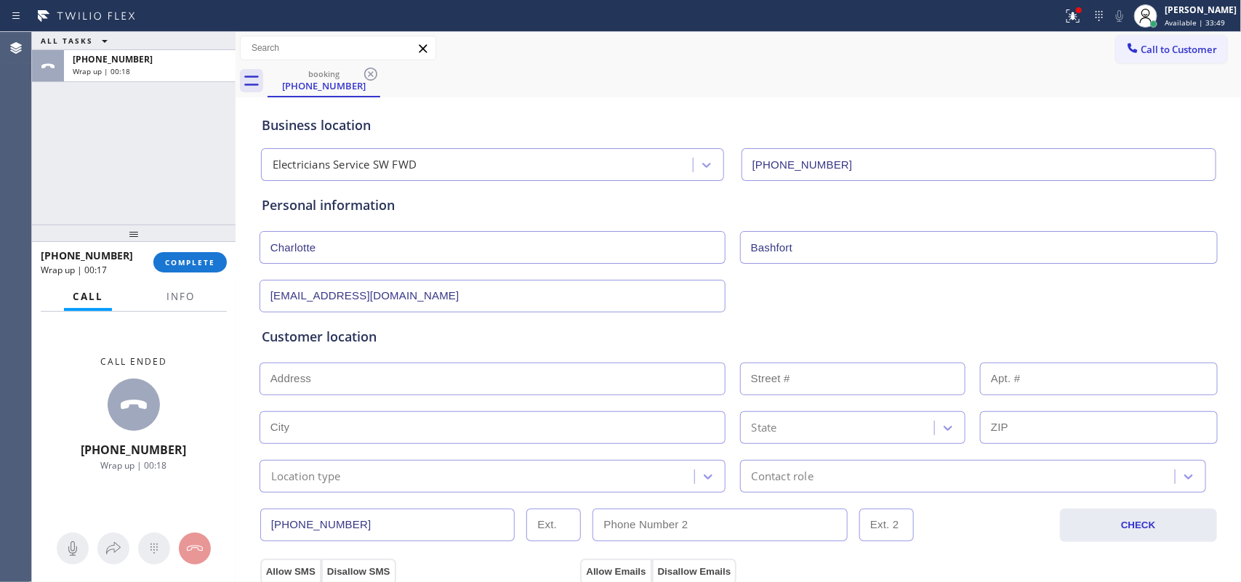
type input "Bashfort"
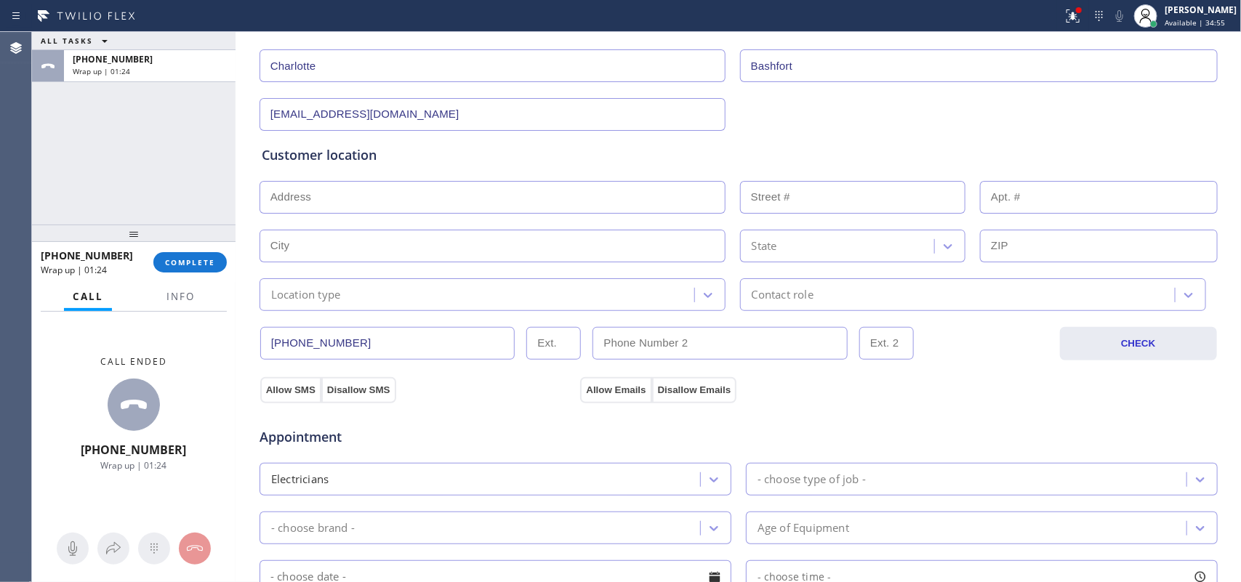
click at [550, 194] on input "text" at bounding box center [493, 197] width 466 height 33
paste input "22 Prospect StHighlands, NJ 07732"
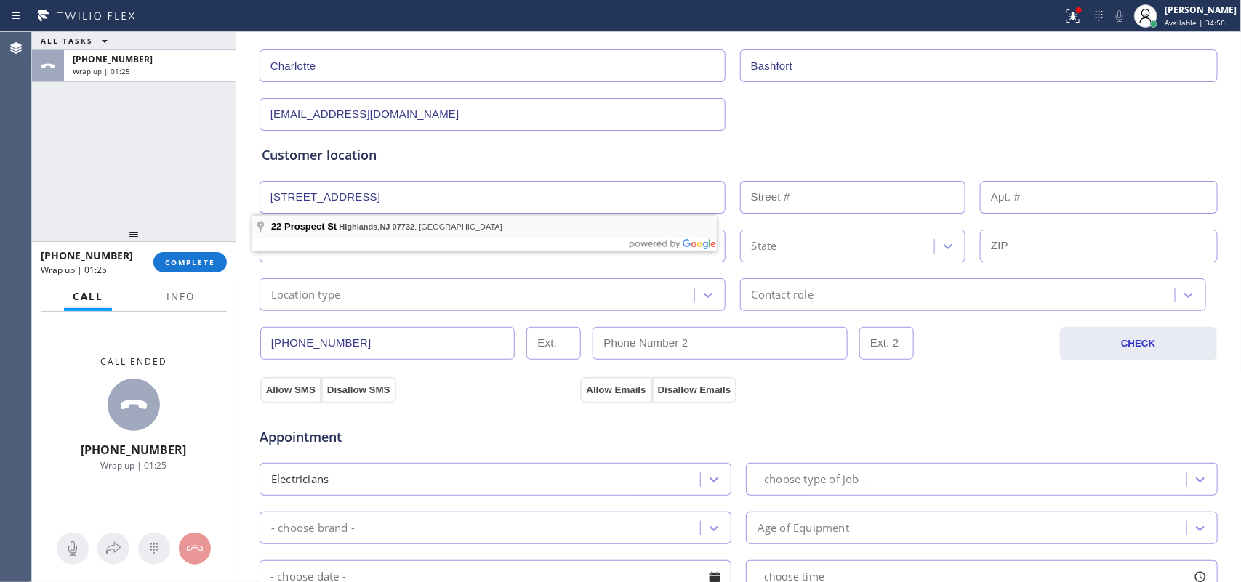
type input "22 Prospect St"
type input "22"
type input "Highlands"
type input "07732"
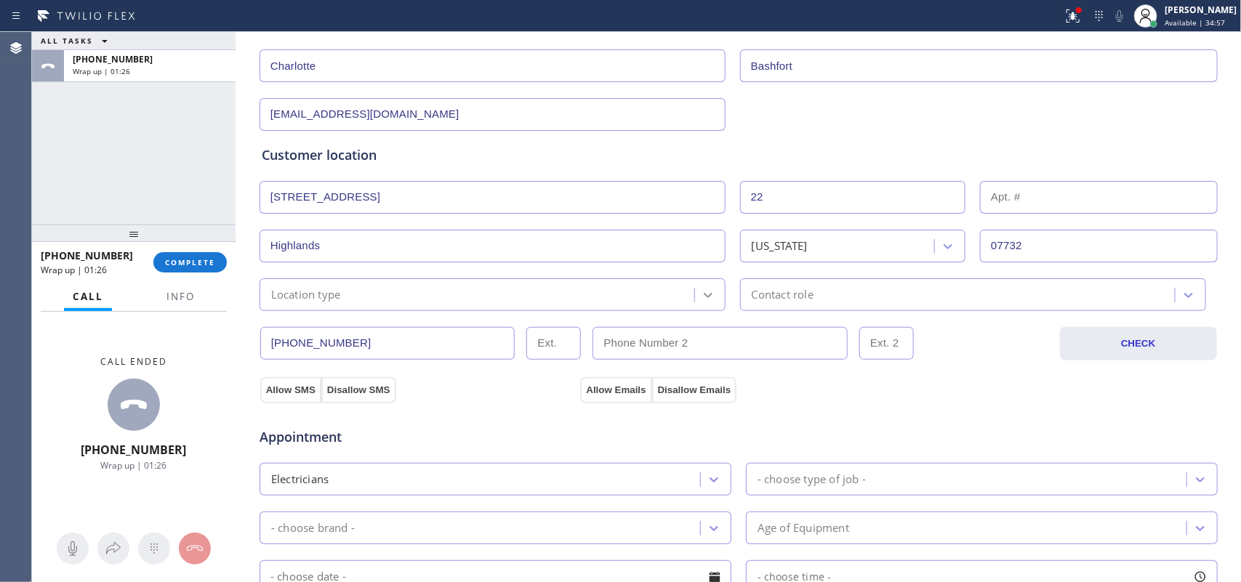
click at [702, 293] on icon at bounding box center [708, 295] width 15 height 15
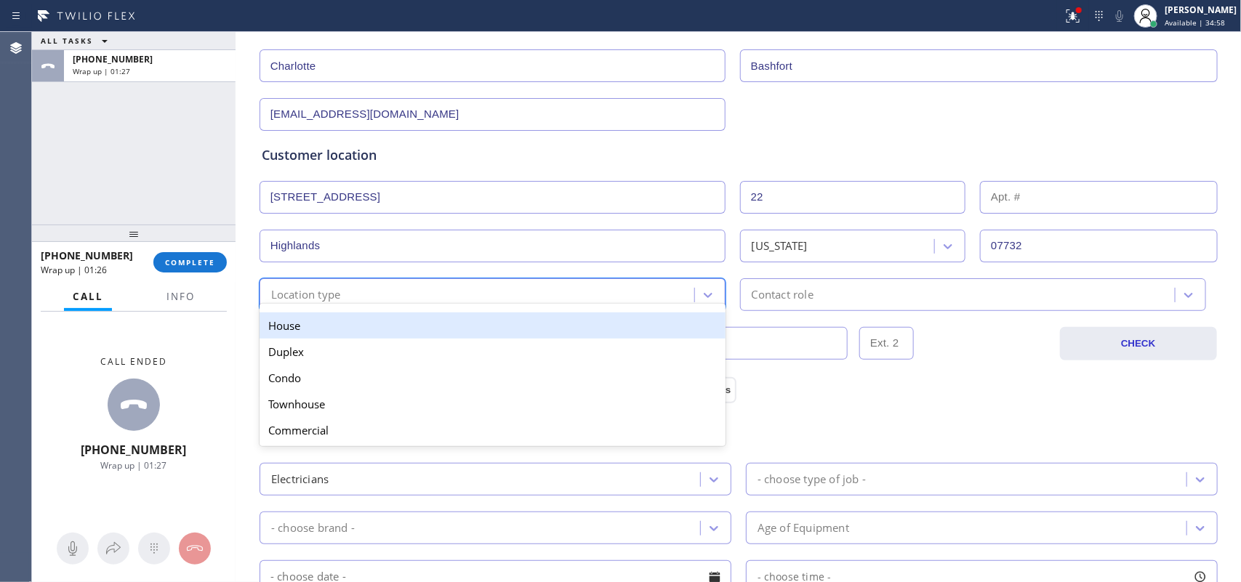
click at [685, 329] on div "House" at bounding box center [493, 326] width 466 height 26
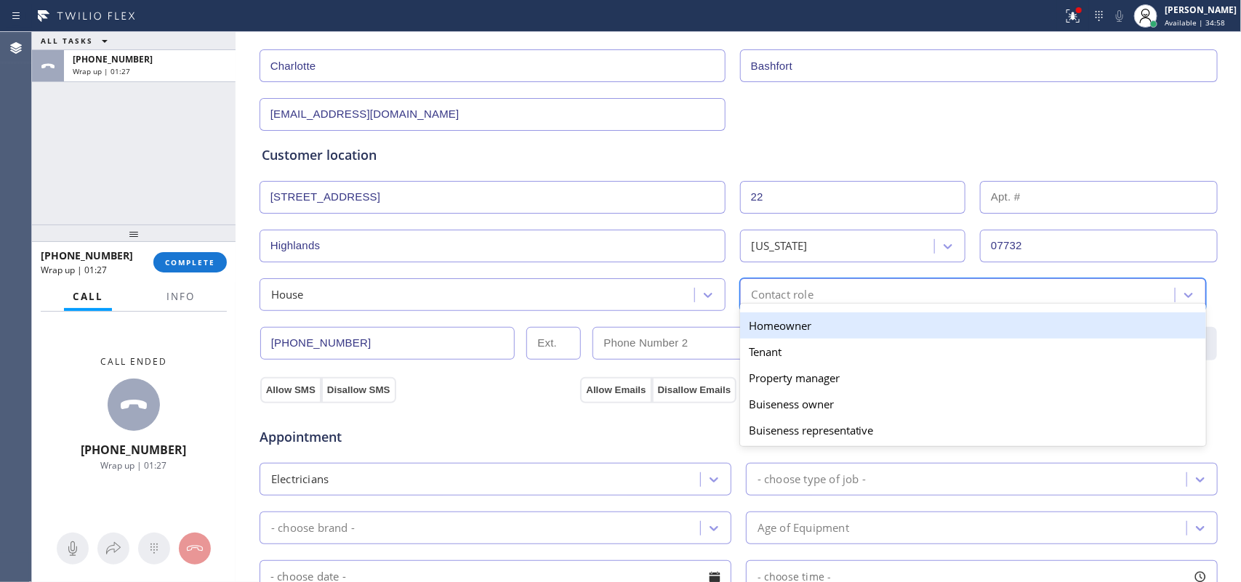
click at [774, 292] on div "Contact role" at bounding box center [783, 295] width 62 height 17
click at [787, 325] on div "Homeowner" at bounding box center [973, 326] width 466 height 26
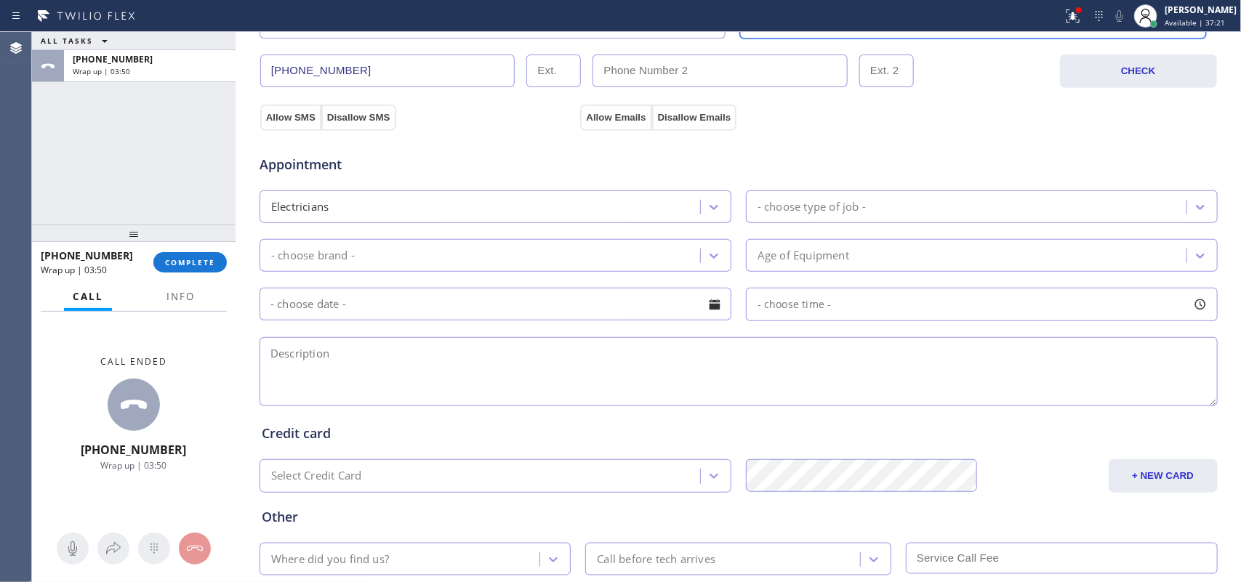
scroll to position [545, 0]
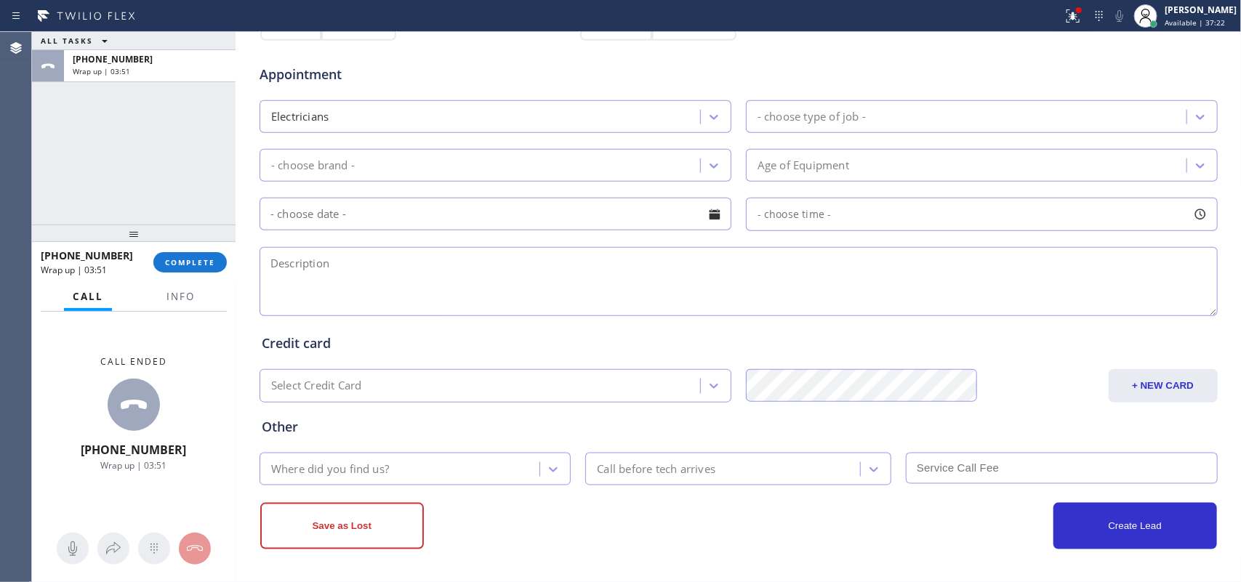
click at [860, 115] on div "- choose type of job -" at bounding box center [812, 116] width 108 height 17
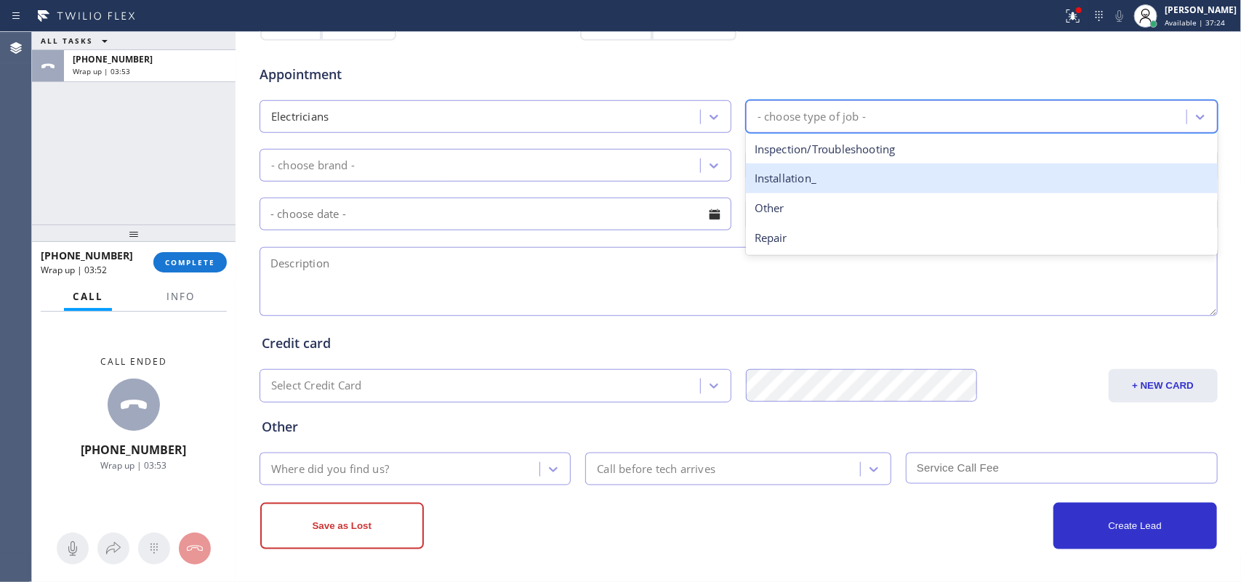
click at [849, 191] on div "Installation_" at bounding box center [982, 179] width 472 height 30
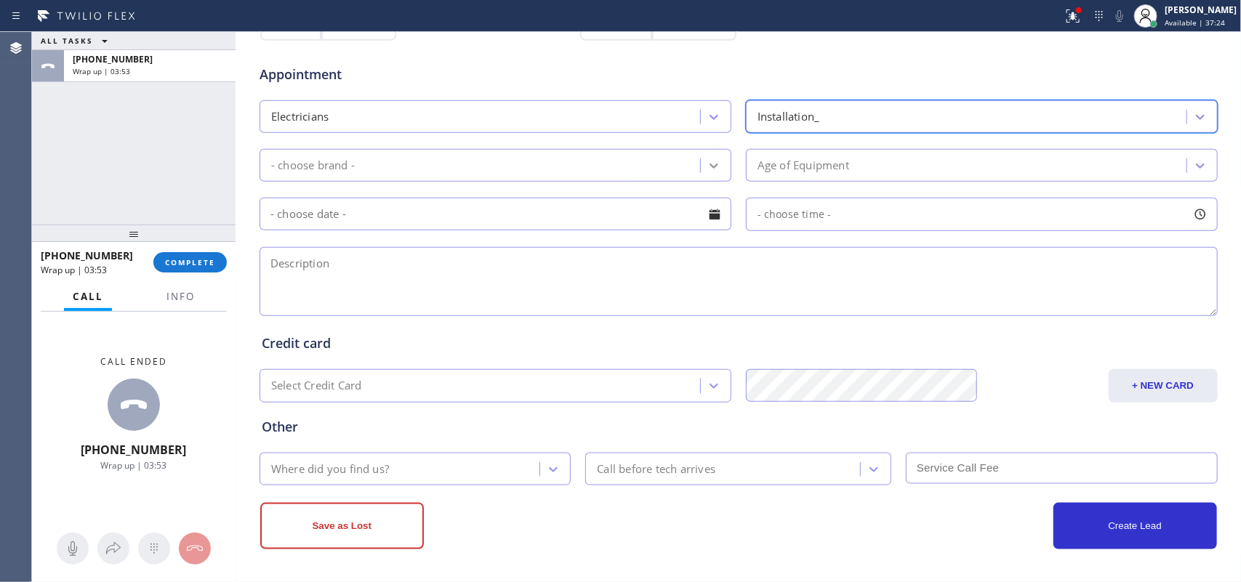
click at [707, 165] on icon at bounding box center [714, 166] width 15 height 15
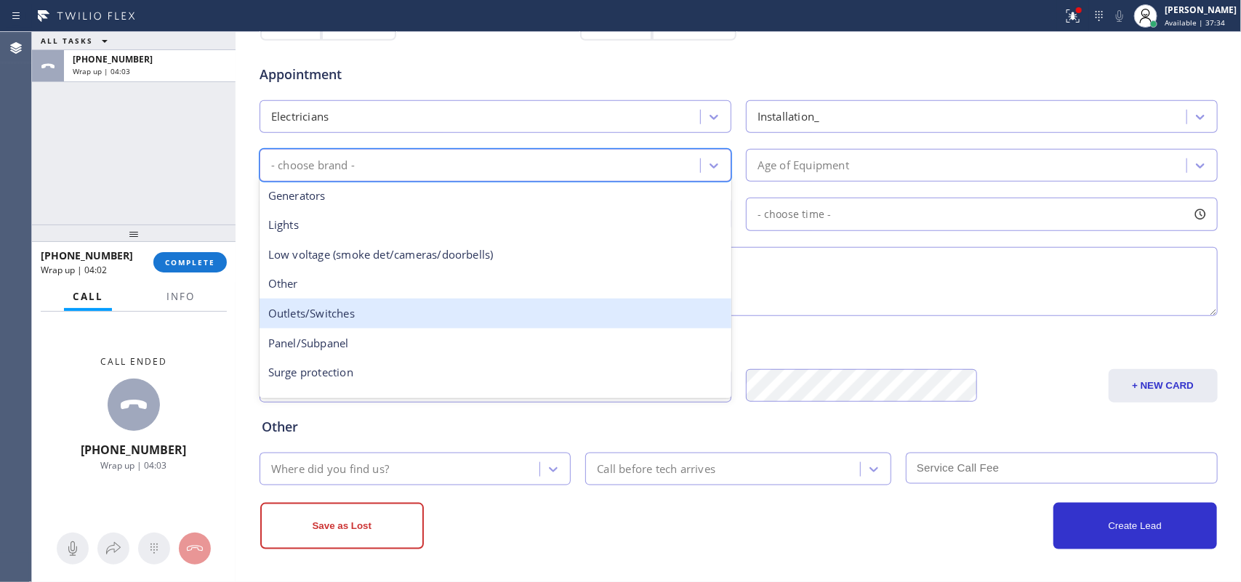
scroll to position [111, 0]
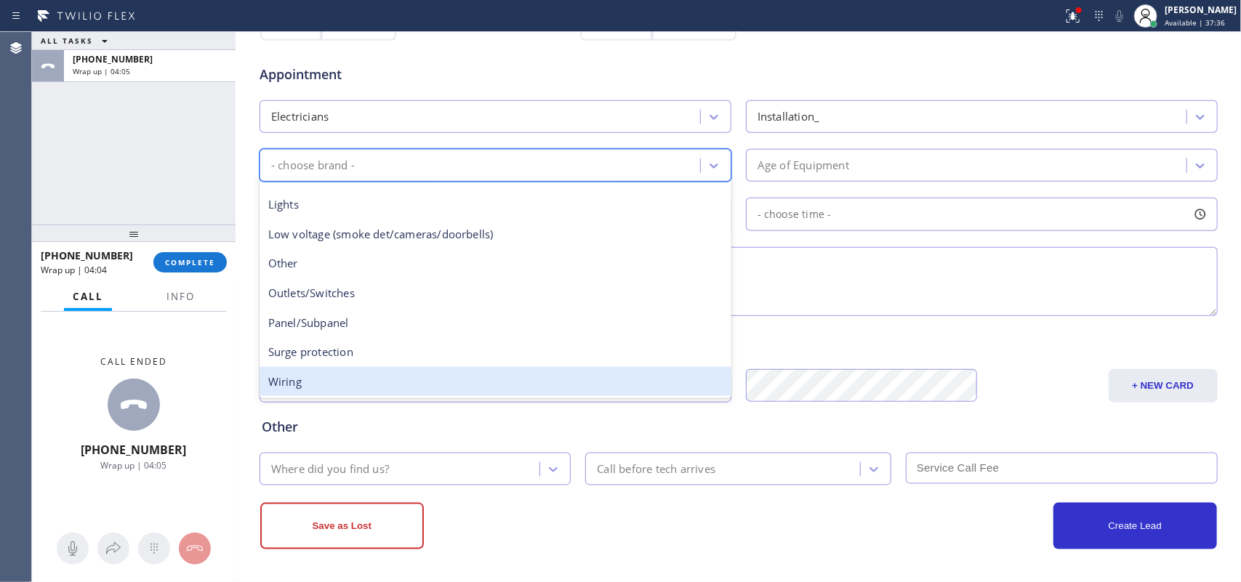
click at [609, 380] on div "Wiring" at bounding box center [496, 382] width 472 height 30
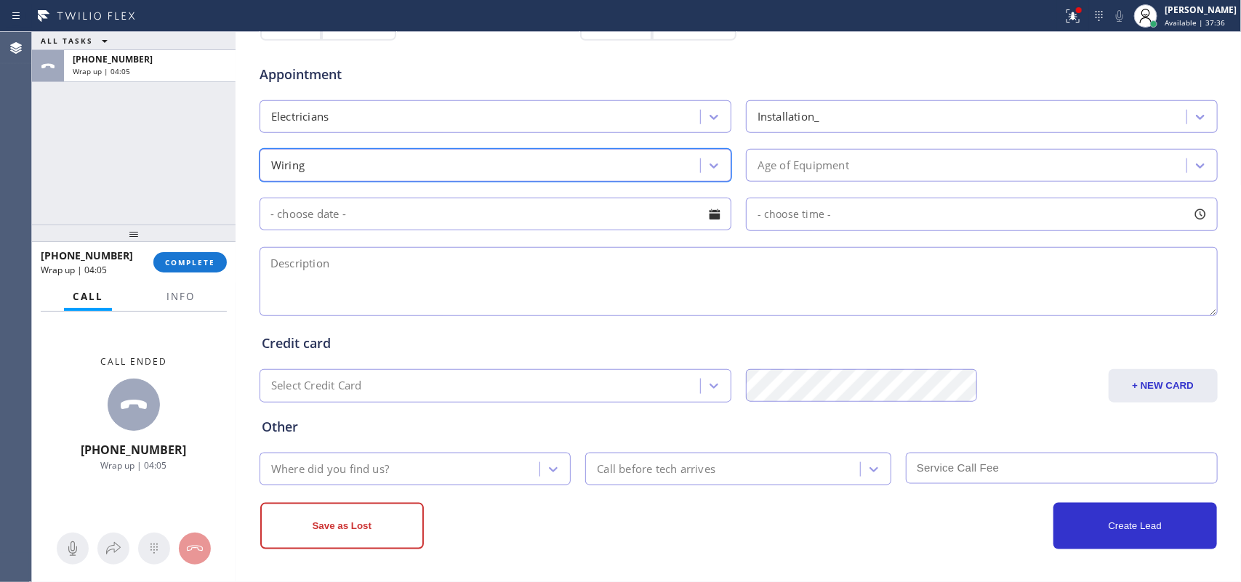
click at [834, 164] on div "Age of Equipment" at bounding box center [804, 165] width 92 height 17
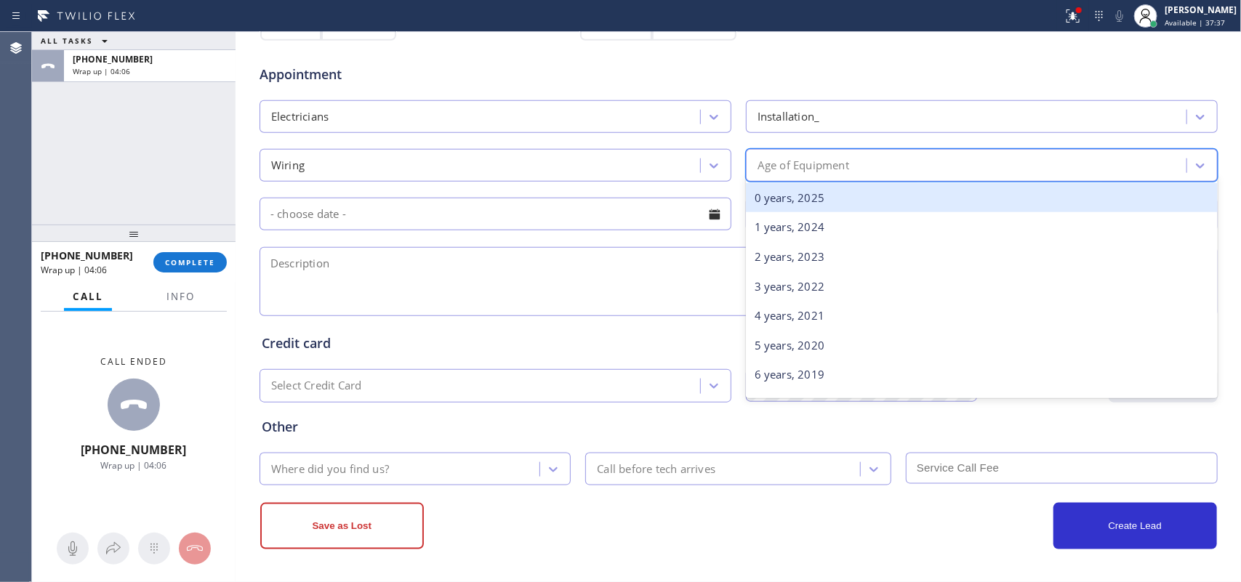
click at [838, 204] on div "0 years, 2025" at bounding box center [982, 198] width 472 height 30
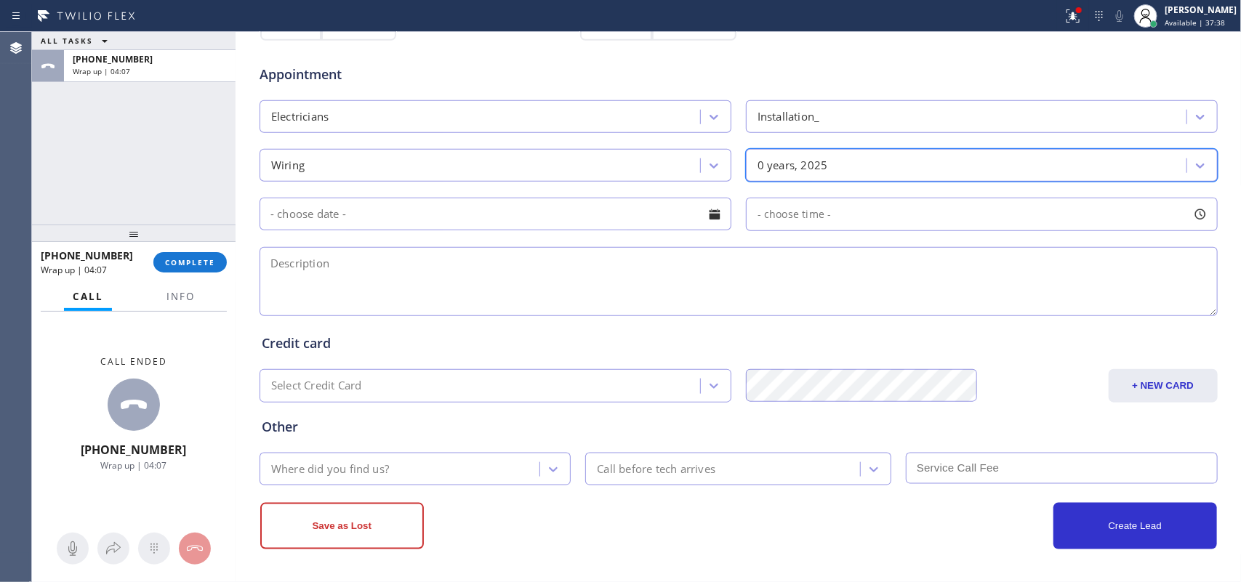
click at [715, 222] on div at bounding box center [714, 214] width 25 height 25
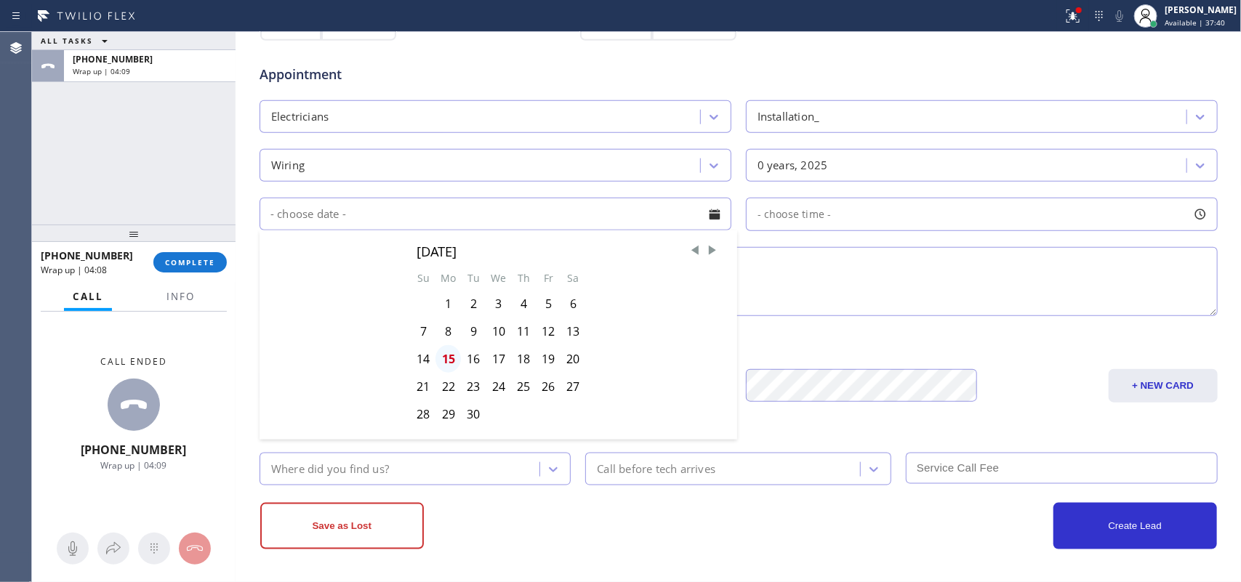
click at [444, 364] on div "15" at bounding box center [448, 359] width 25 height 28
type input "09/15/2025"
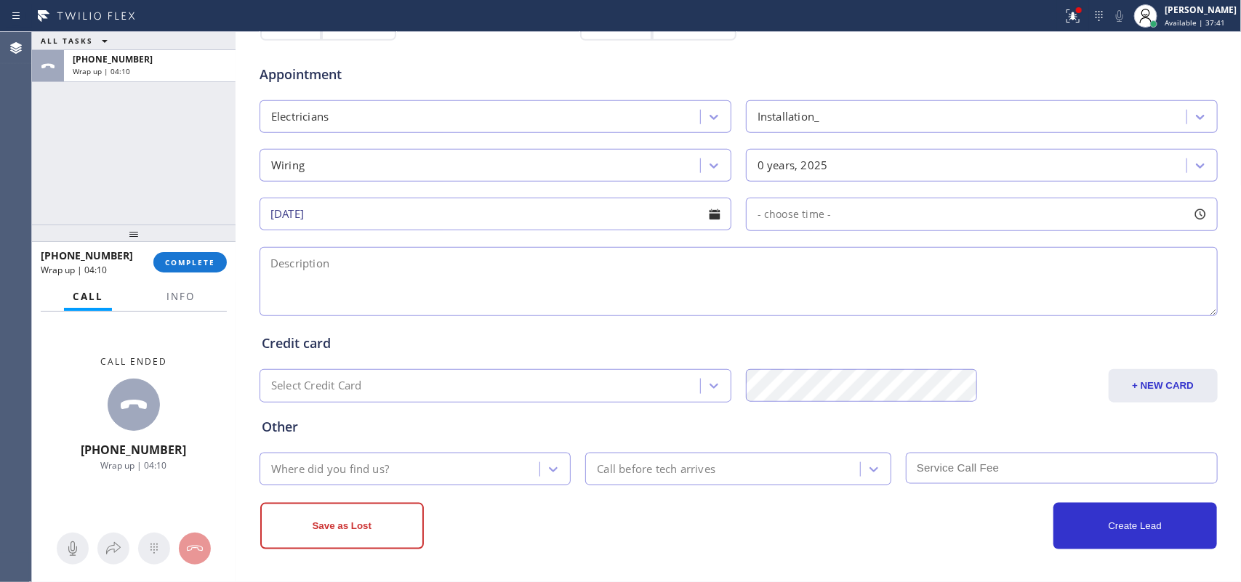
click at [993, 213] on div at bounding box center [1200, 214] width 25 height 25
drag, startPoint x: 778, startPoint y: 309, endPoint x: 1068, endPoint y: 313, distance: 289.5
click at [993, 313] on div at bounding box center [1073, 303] width 17 height 31
drag, startPoint x: 753, startPoint y: 305, endPoint x: 964, endPoint y: 311, distance: 211.0
click at [964, 311] on div at bounding box center [969, 303] width 17 height 31
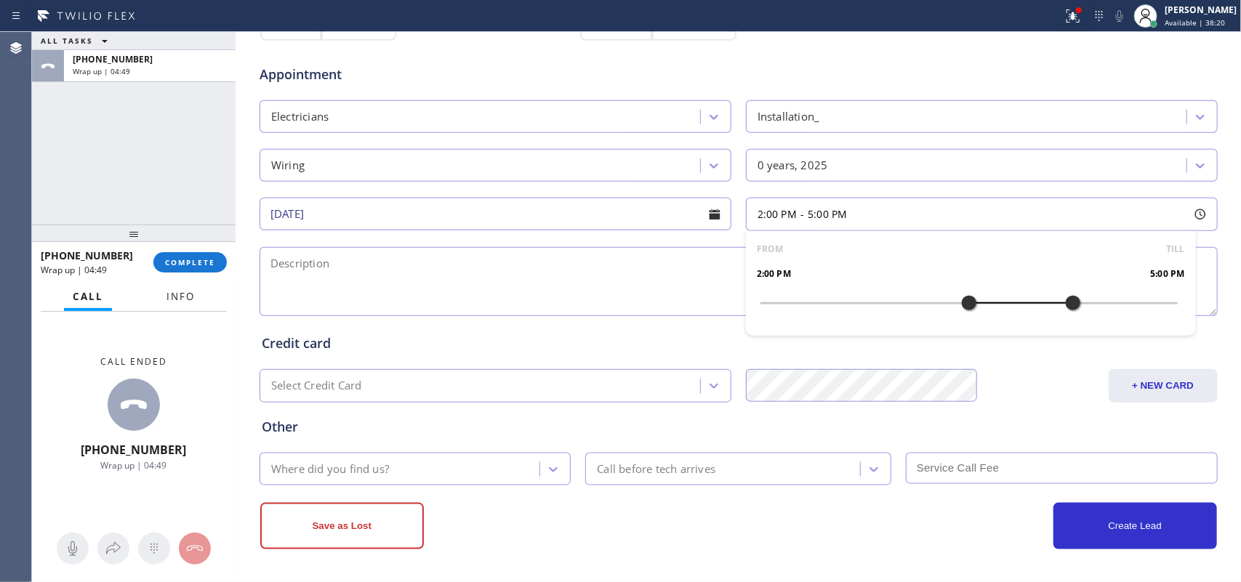
click at [179, 298] on span "Info" at bounding box center [181, 296] width 28 height 13
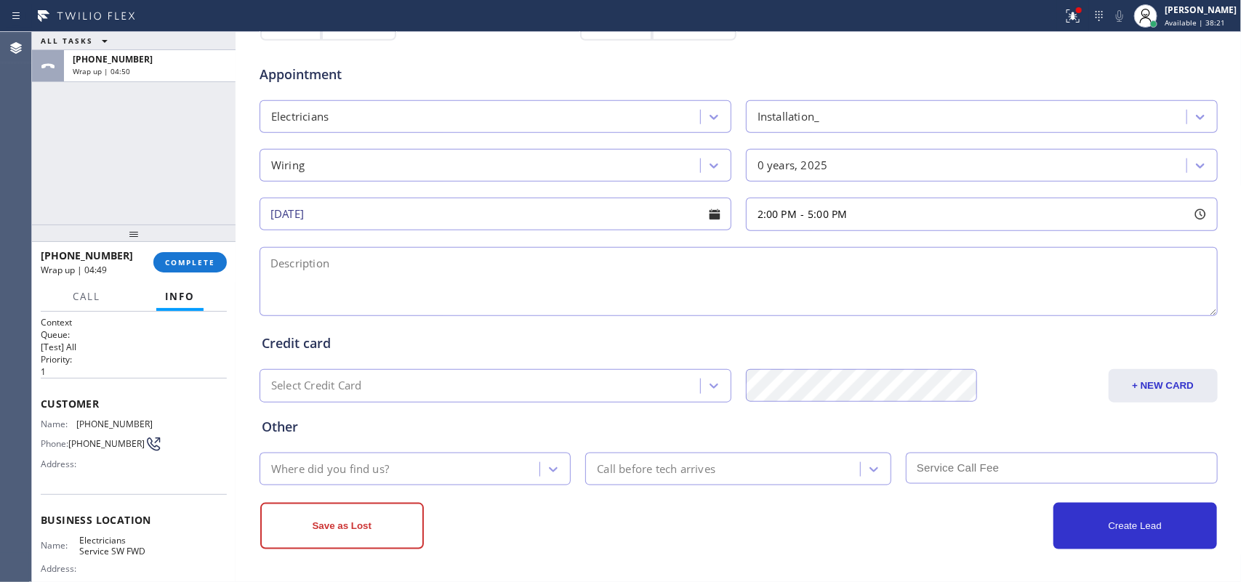
scroll to position [150, 0]
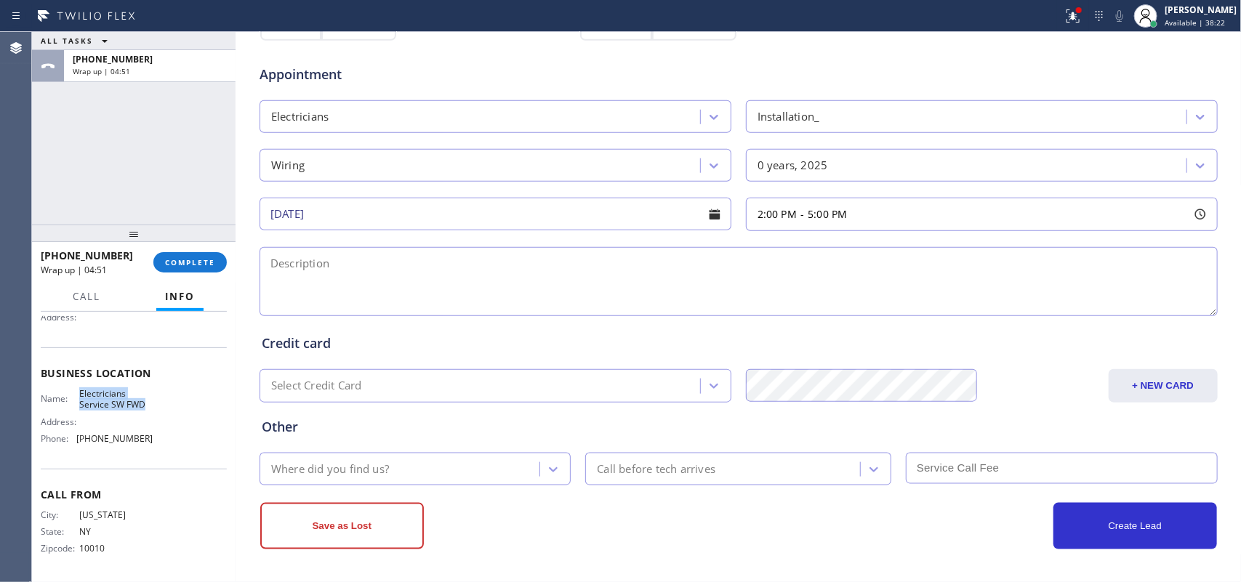
drag, startPoint x: 144, startPoint y: 402, endPoint x: 74, endPoint y: 387, distance: 71.5
click at [74, 388] on div "Name: Electricians Service SW FWD Address: Phone: (213) 566-1222" at bounding box center [134, 419] width 186 height 63
click at [359, 270] on textarea at bounding box center [739, 281] width 958 height 69
paste textarea "2-5/ $75/ has a new fan for her range hood , need an electrician to install it/…"
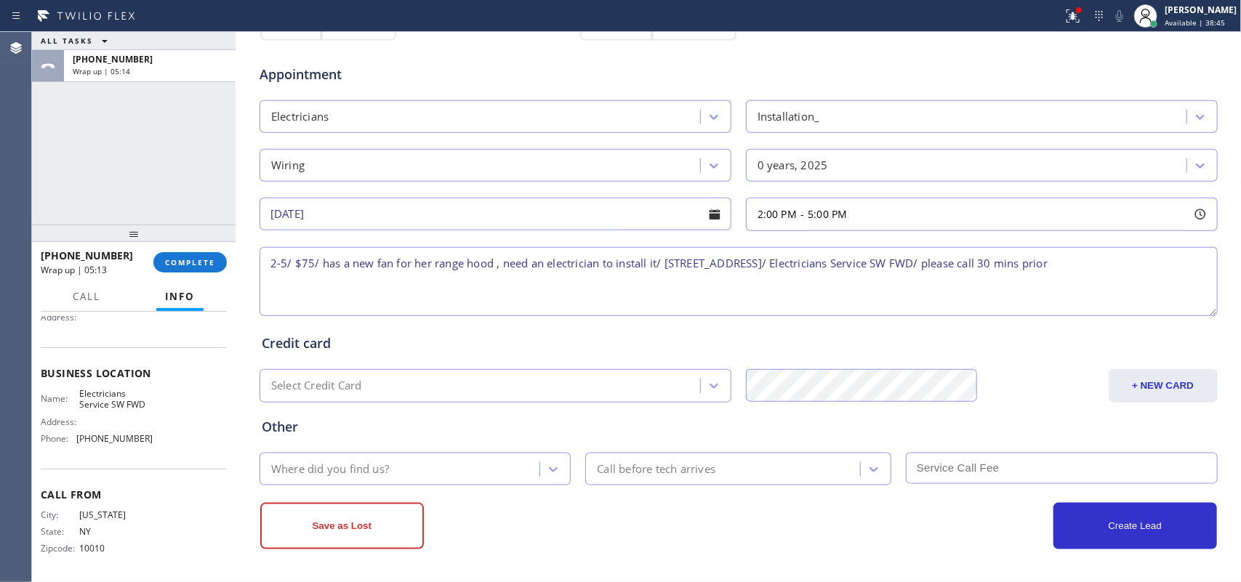
type textarea "2-5/ $75/ has a new fan for her range hood , need an electrician to install it/…"
click at [521, 465] on div "Where did you find us?" at bounding box center [402, 469] width 276 height 25
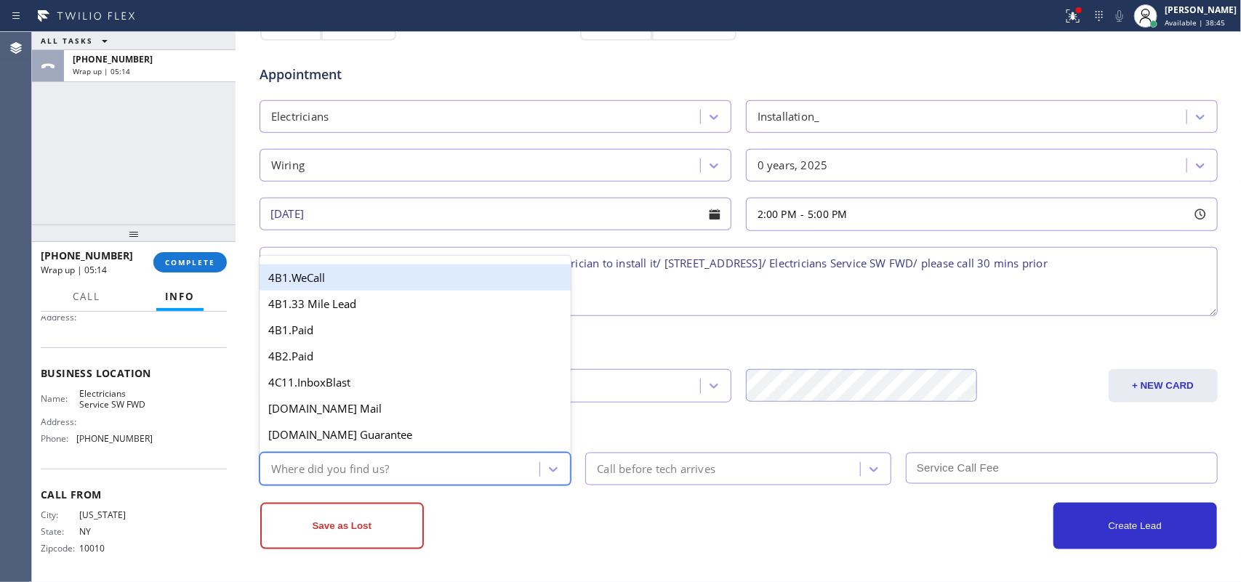
type input "g"
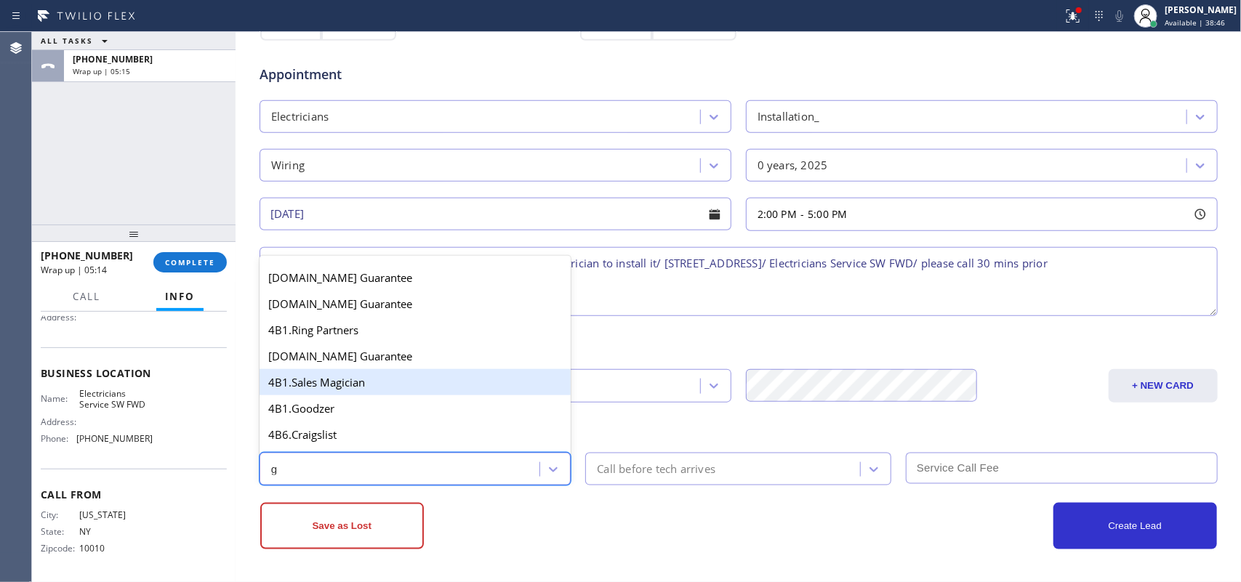
scroll to position [274, 0]
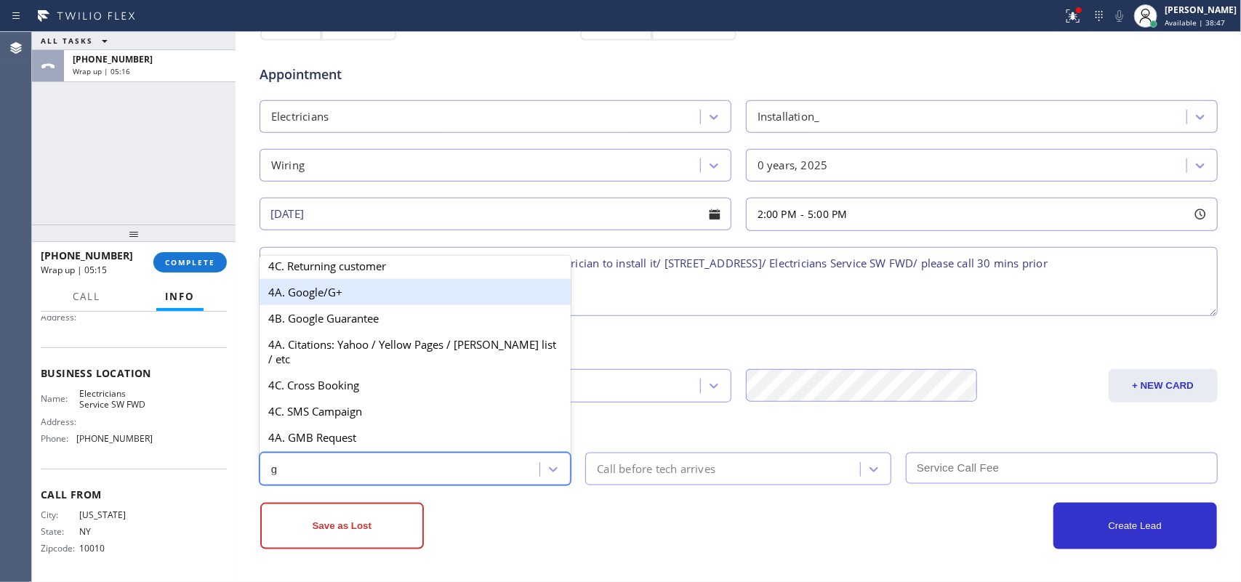
click at [400, 305] on div "4A. Google/G+" at bounding box center [416, 292] width 312 height 26
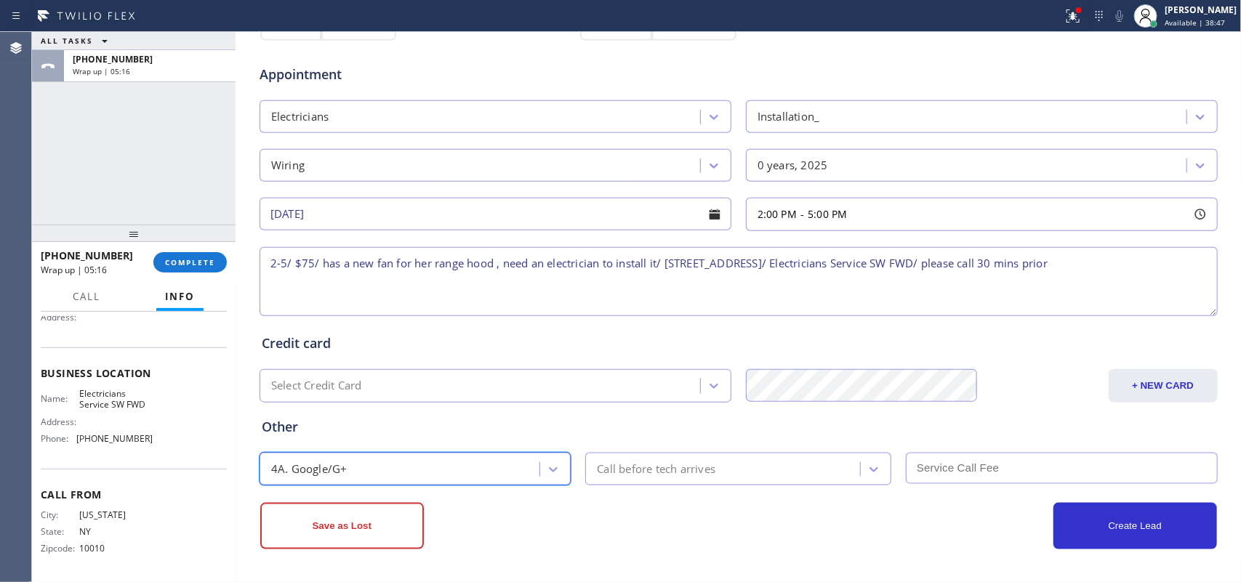
click at [676, 465] on div "Call before tech arrives" at bounding box center [725, 469] width 271 height 25
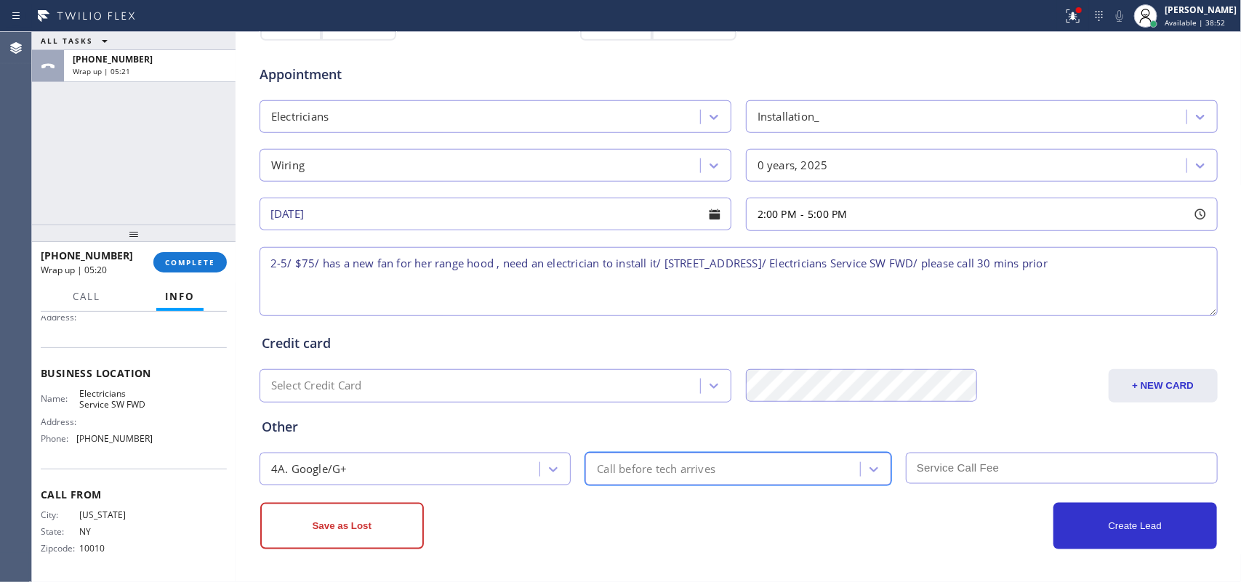
click at [664, 465] on div "Call before tech arrives" at bounding box center [656, 469] width 119 height 17
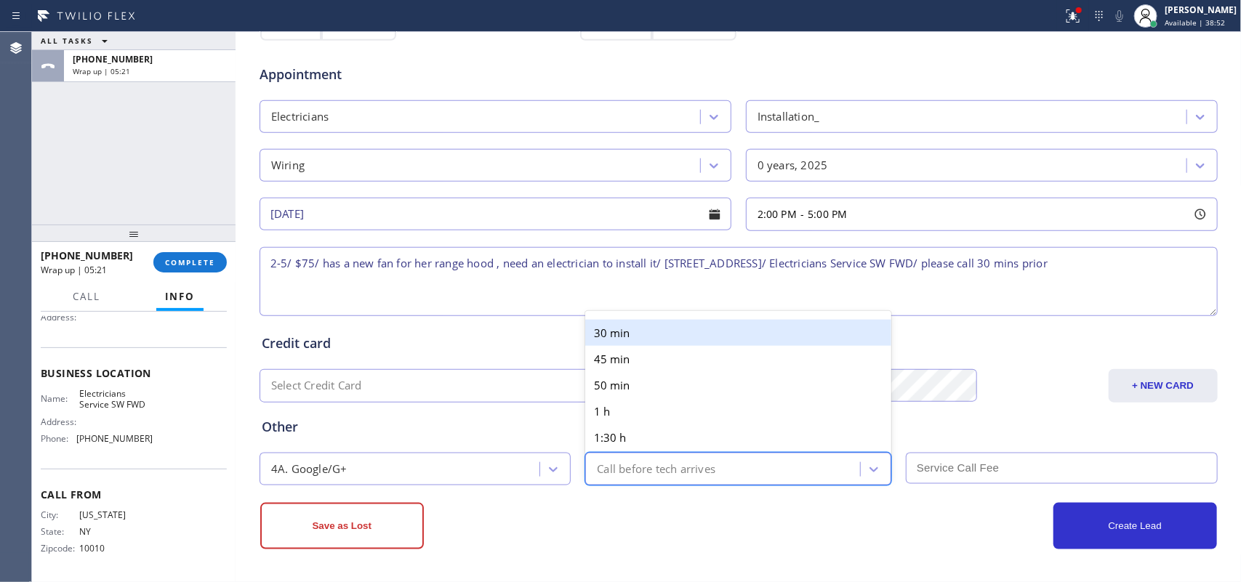
click at [633, 328] on div "30 min" at bounding box center [738, 333] width 306 height 26
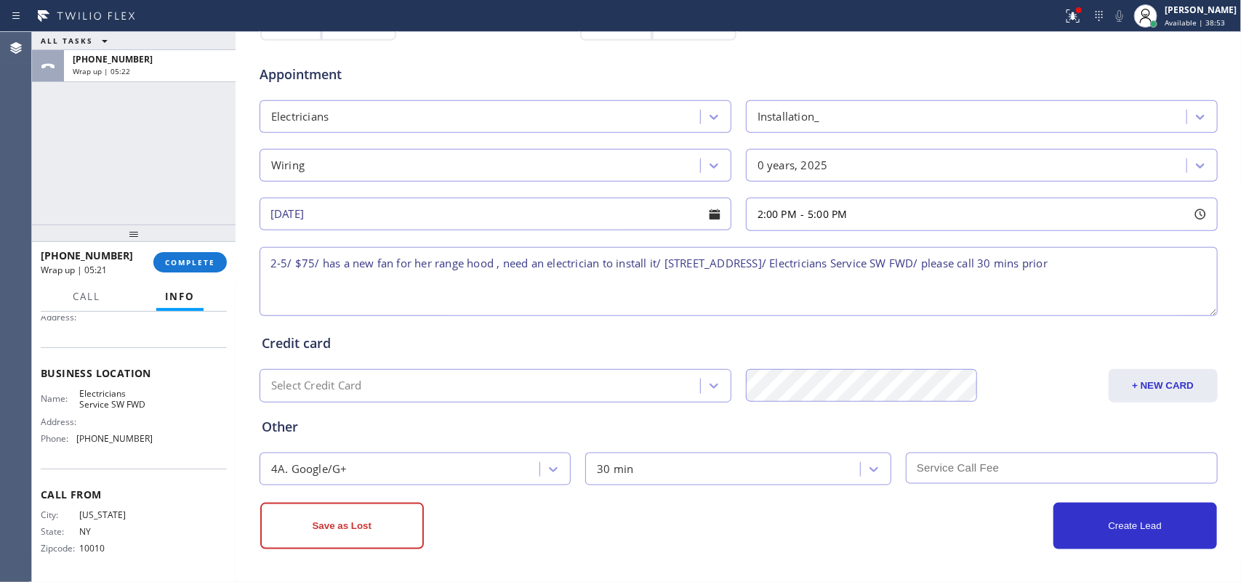
click at [993, 465] on input "text" at bounding box center [1062, 468] width 312 height 31
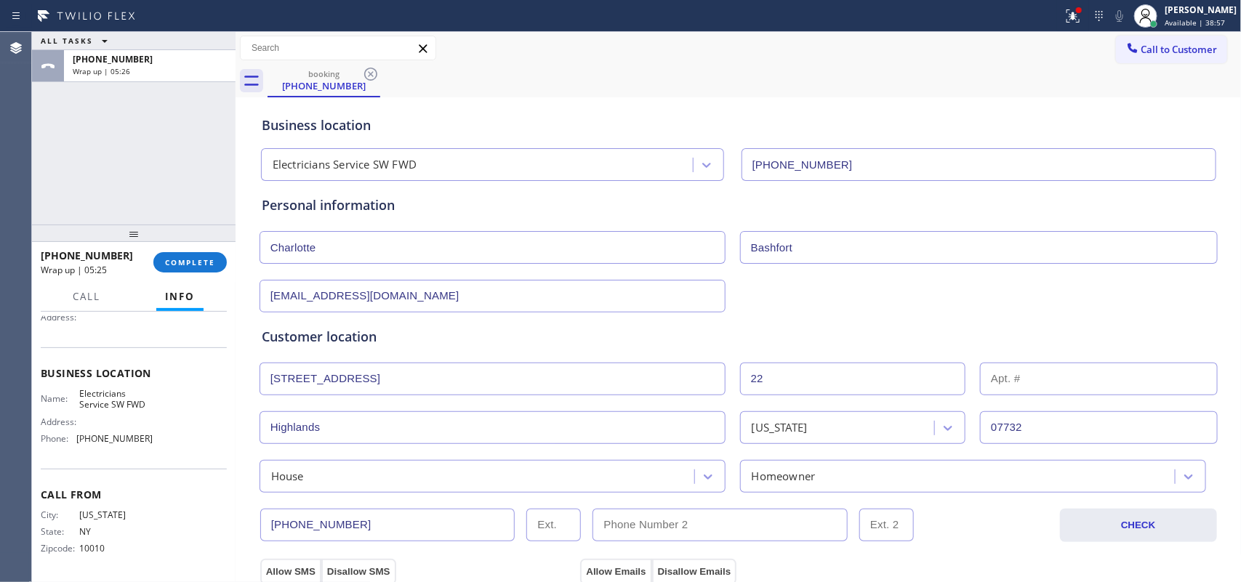
scroll to position [547, 0]
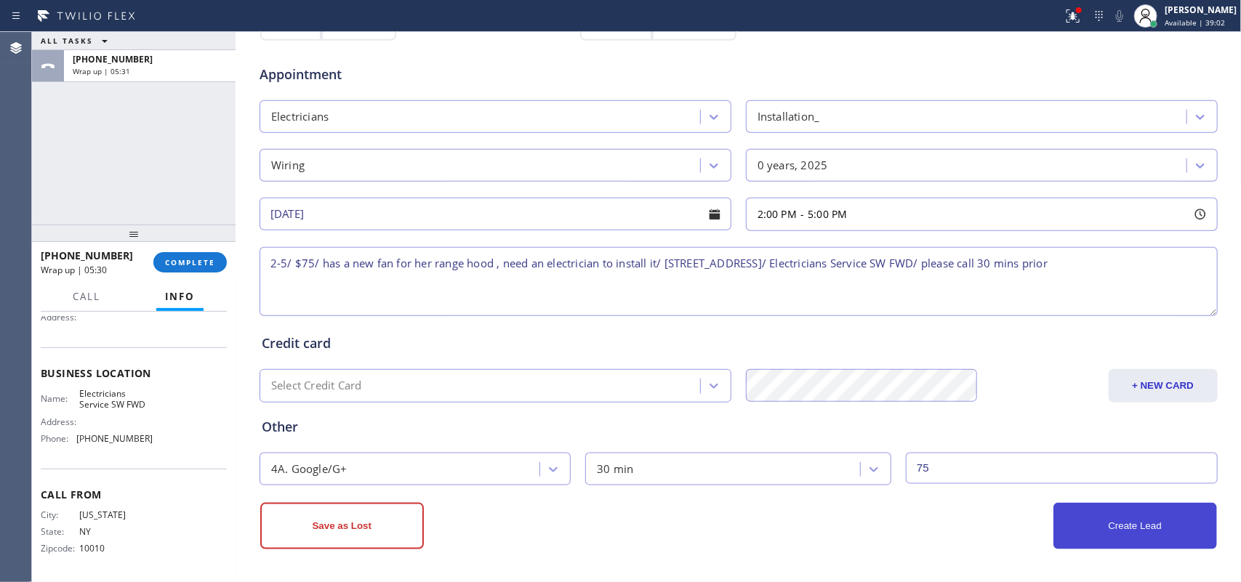
type input "75"
click at [993, 465] on button "Create Lead" at bounding box center [1136, 526] width 164 height 47
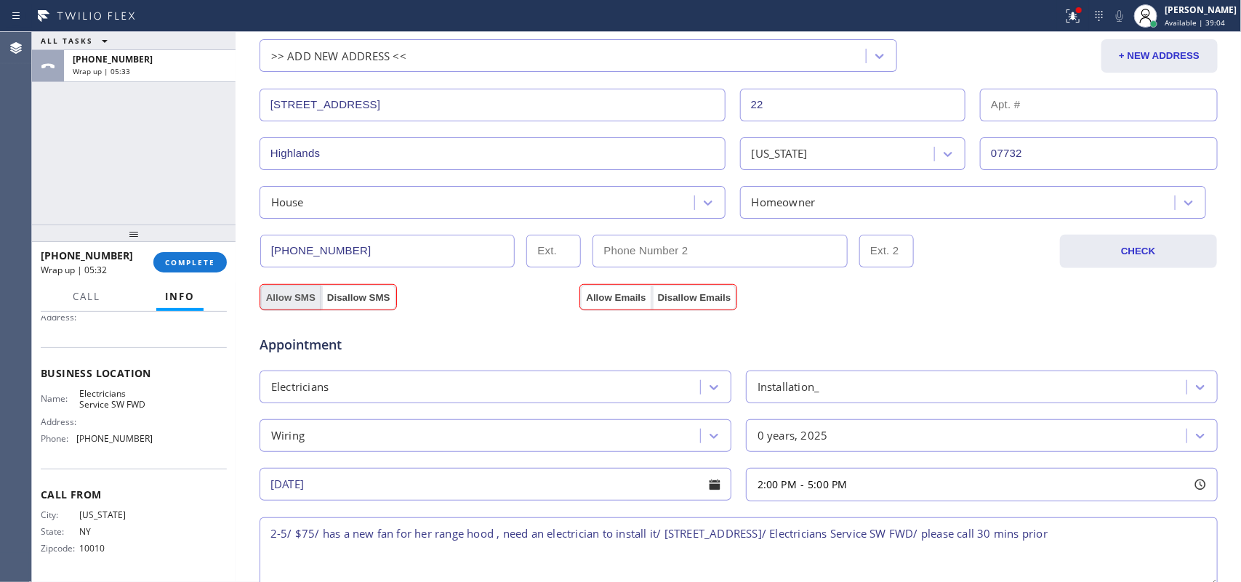
click at [279, 293] on button "Allow SMS" at bounding box center [290, 298] width 61 height 26
click at [598, 291] on button "Allow Emails" at bounding box center [615, 298] width 71 height 26
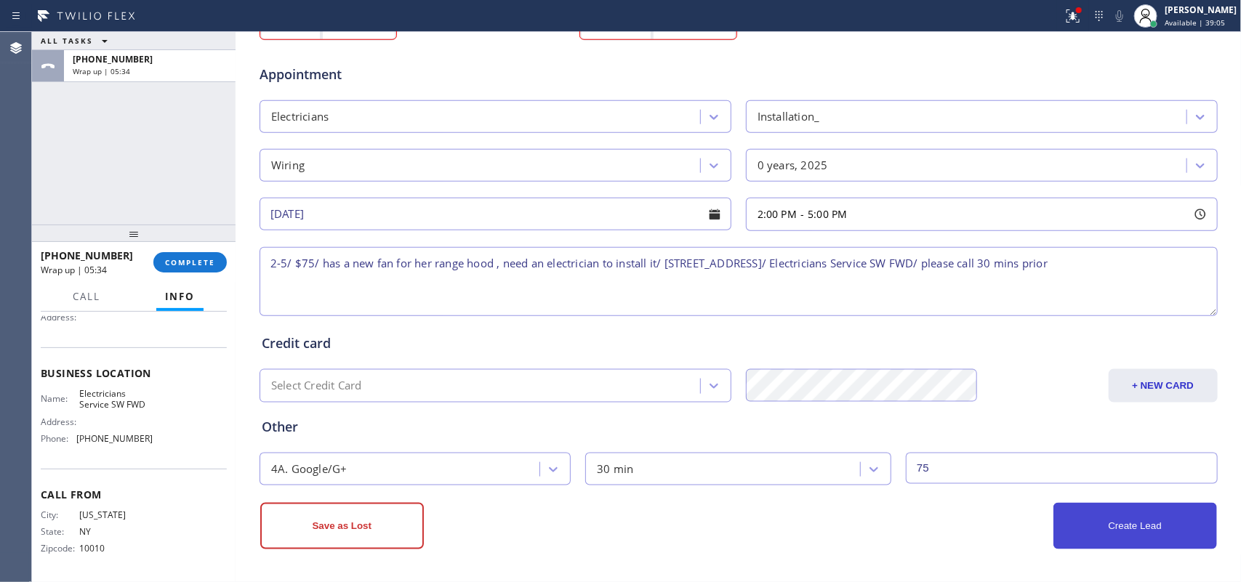
click at [993, 465] on button "Create Lead" at bounding box center [1136, 526] width 164 height 47
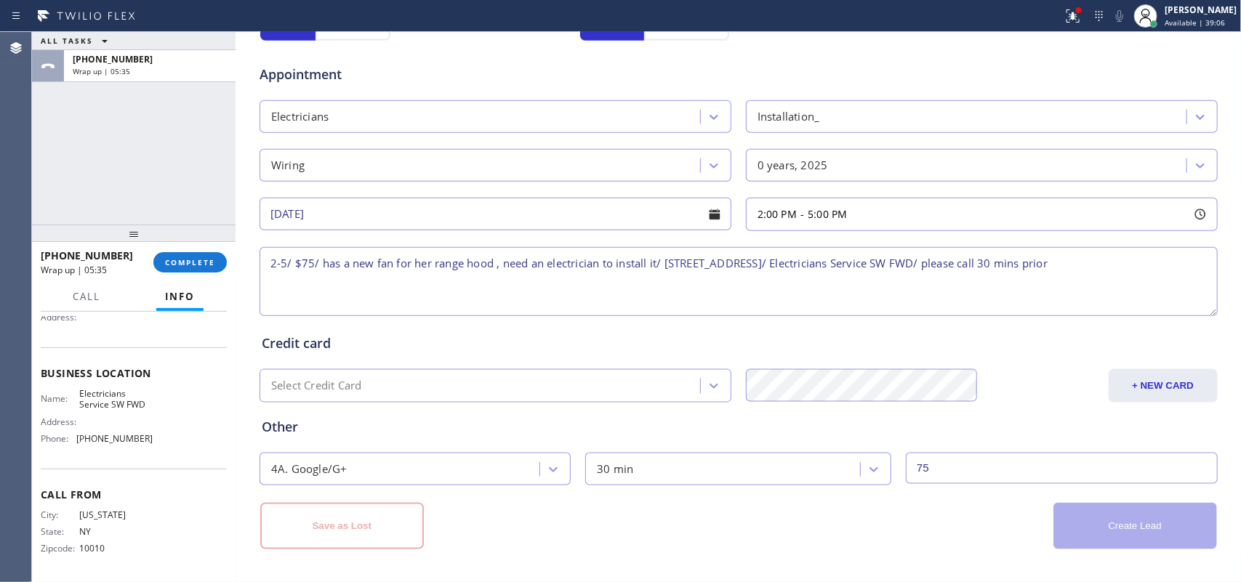
scroll to position [142, 0]
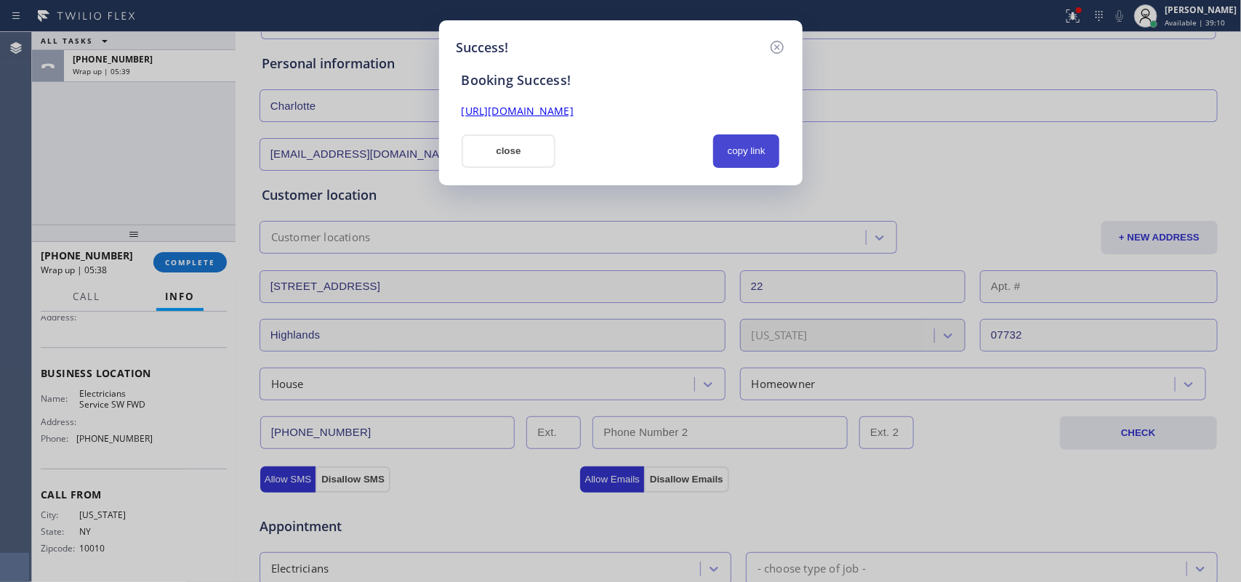
drag, startPoint x: 758, startPoint y: 156, endPoint x: 738, endPoint y: 135, distance: 29.8
click at [758, 156] on button "copy link" at bounding box center [746, 151] width 67 height 33
click at [574, 111] on link "https://erp.apollosoft.co/customer/762689#portlet_lead" at bounding box center [518, 111] width 112 height 14
click at [504, 151] on button "close" at bounding box center [509, 151] width 95 height 33
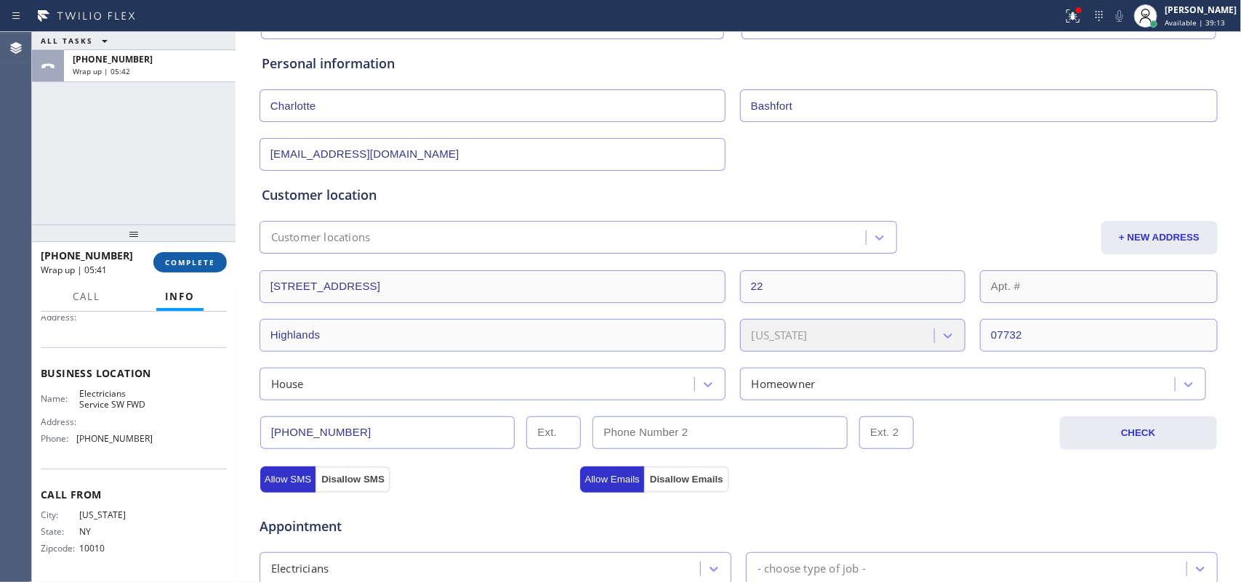
click at [197, 253] on button "COMPLETE" at bounding box center [189, 262] width 73 height 20
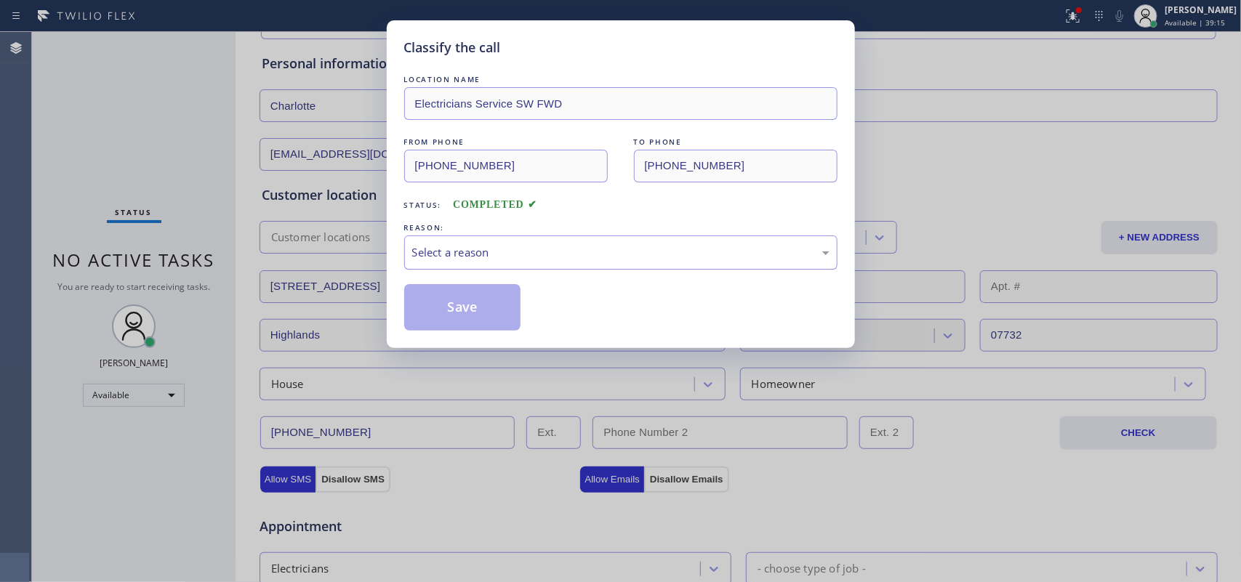
click at [471, 237] on div "Select a reason" at bounding box center [620, 253] width 433 height 34
click at [469, 306] on button "Save" at bounding box center [462, 307] width 117 height 47
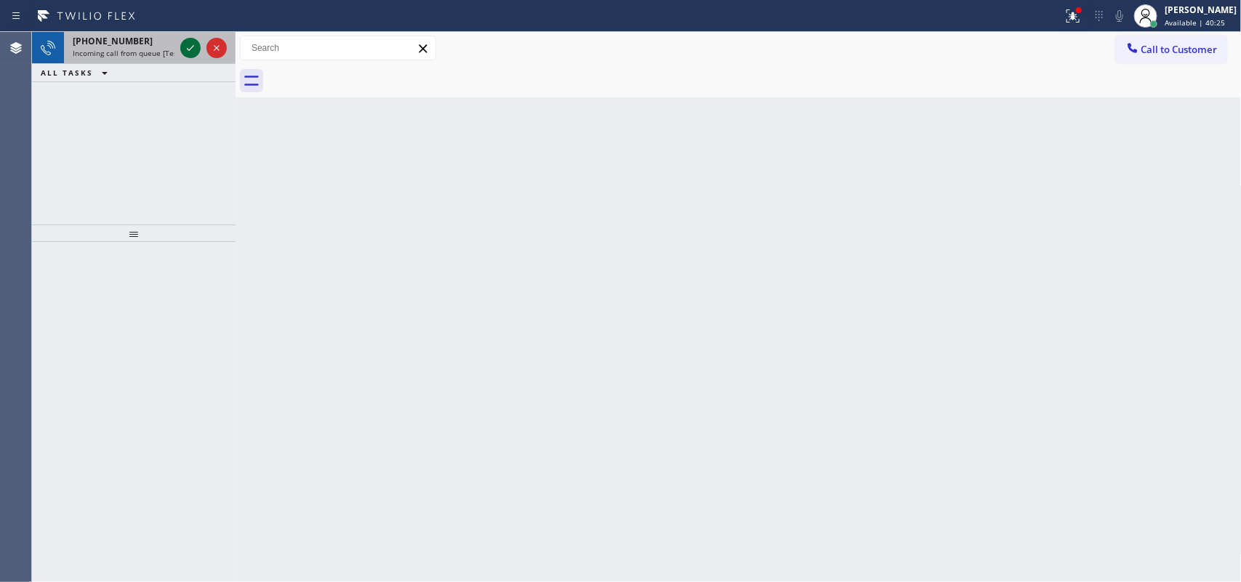
click at [189, 49] on icon at bounding box center [190, 47] width 17 height 17
click at [183, 44] on icon at bounding box center [190, 47] width 17 height 17
click at [187, 49] on icon at bounding box center [190, 47] width 17 height 17
click at [191, 46] on icon at bounding box center [190, 47] width 17 height 17
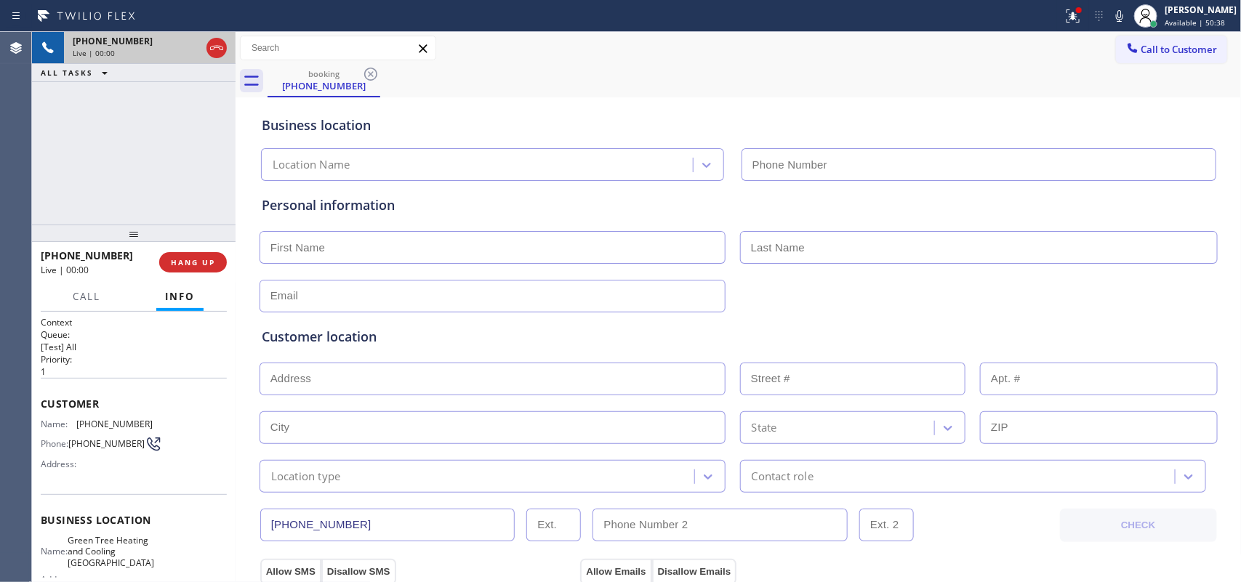
type input "[PHONE_NUMBER]"
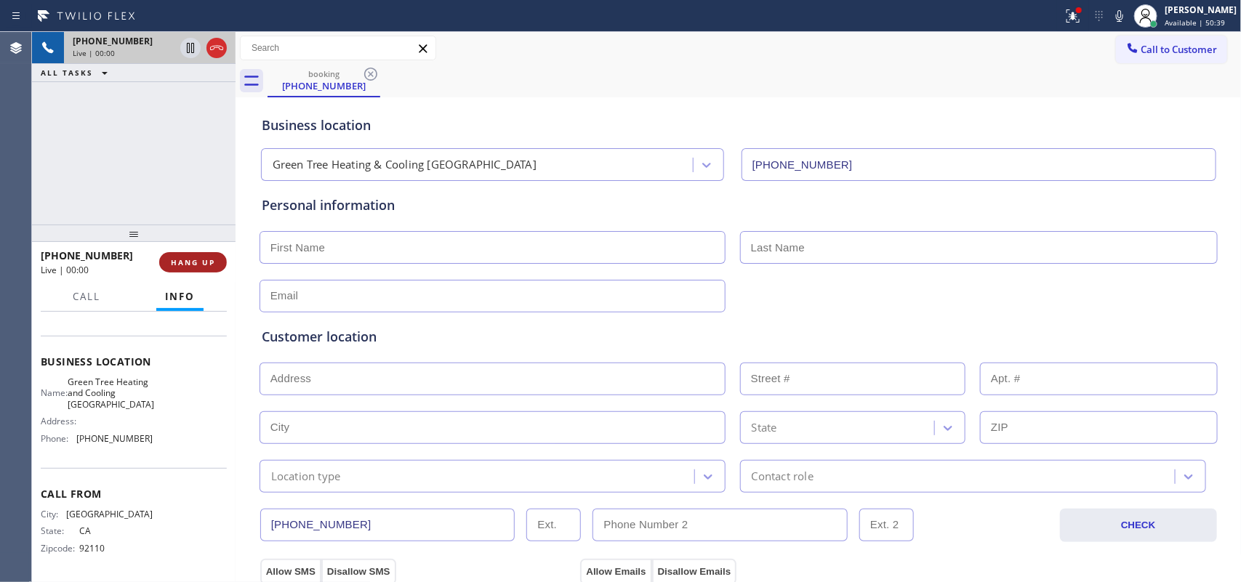
click at [220, 267] on button "HANG UP" at bounding box center [193, 262] width 68 height 20
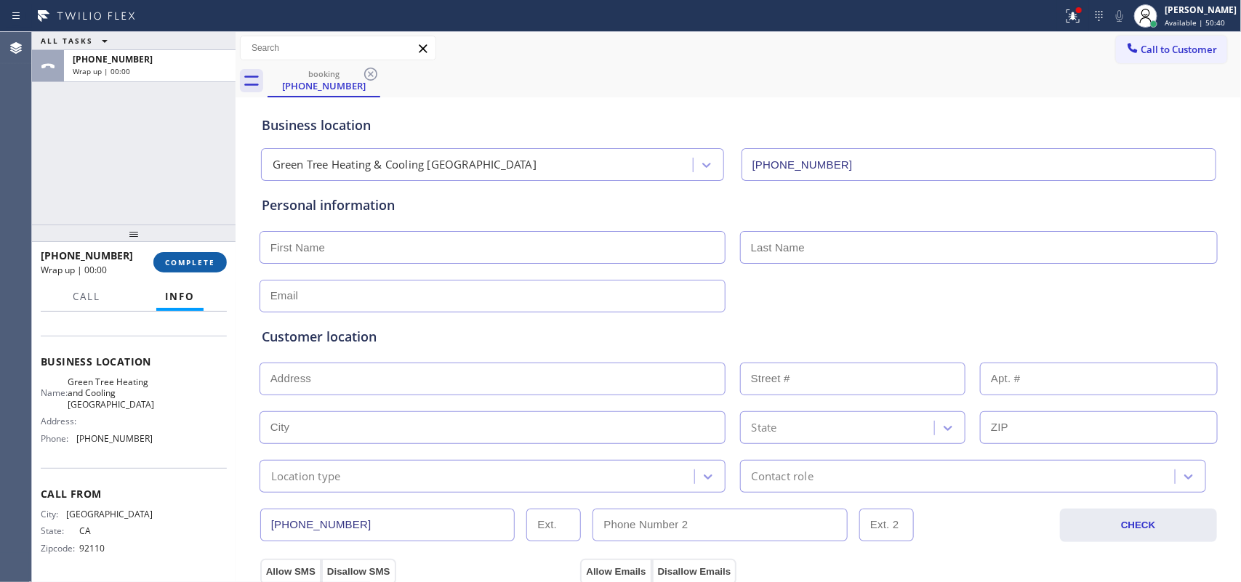
click at [219, 263] on button "COMPLETE" at bounding box center [189, 262] width 73 height 20
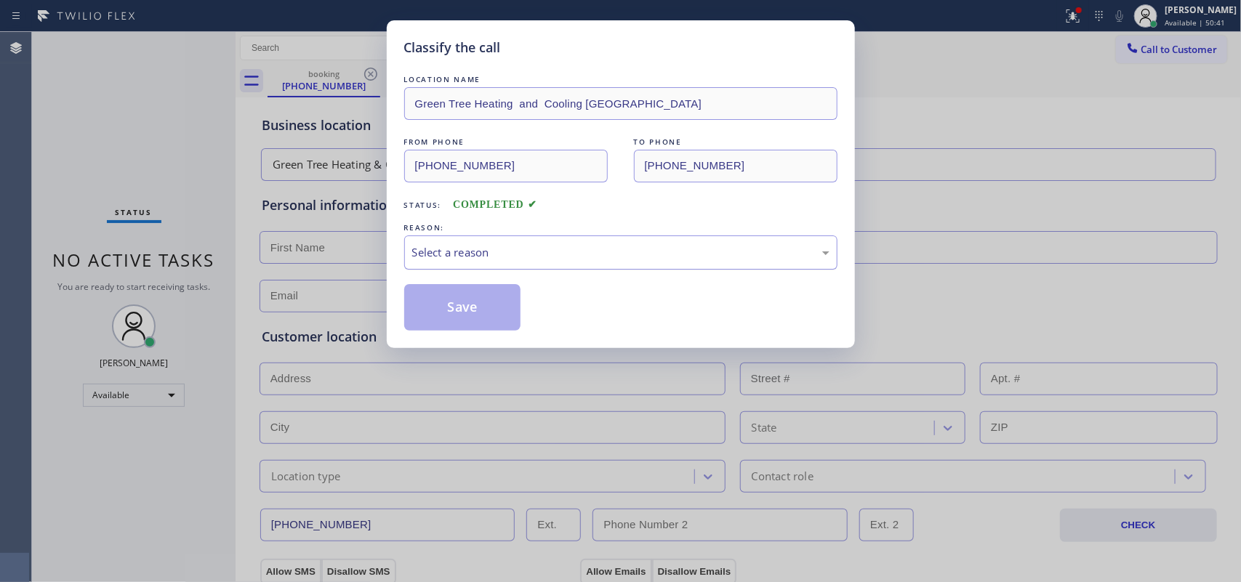
click at [684, 247] on div "Select a reason" at bounding box center [620, 252] width 417 height 17
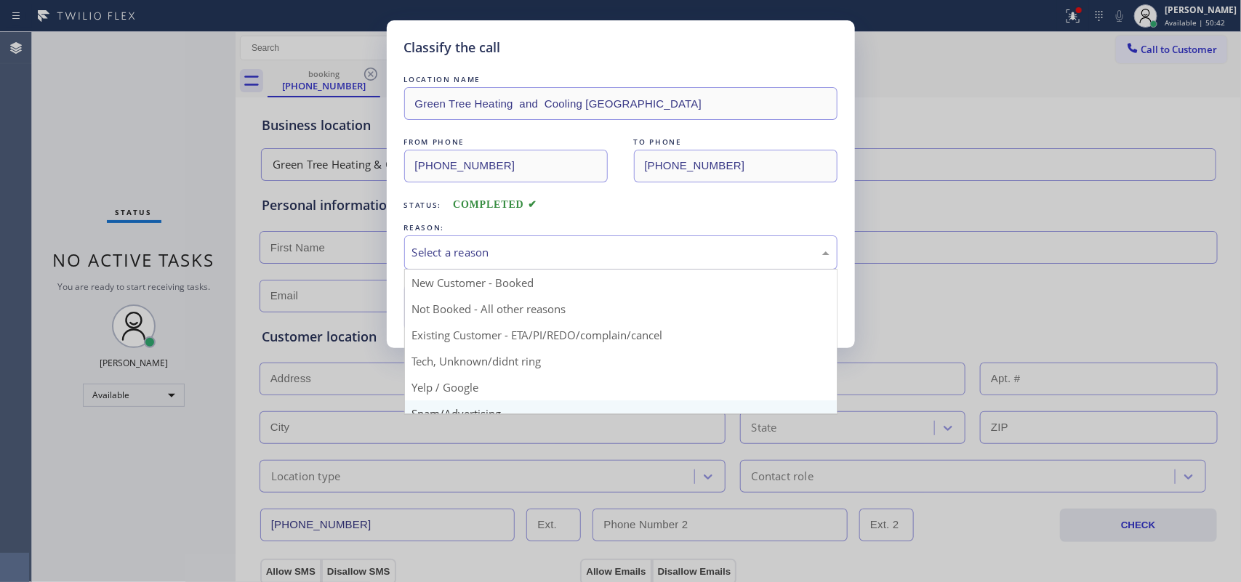
scroll to position [100, 0]
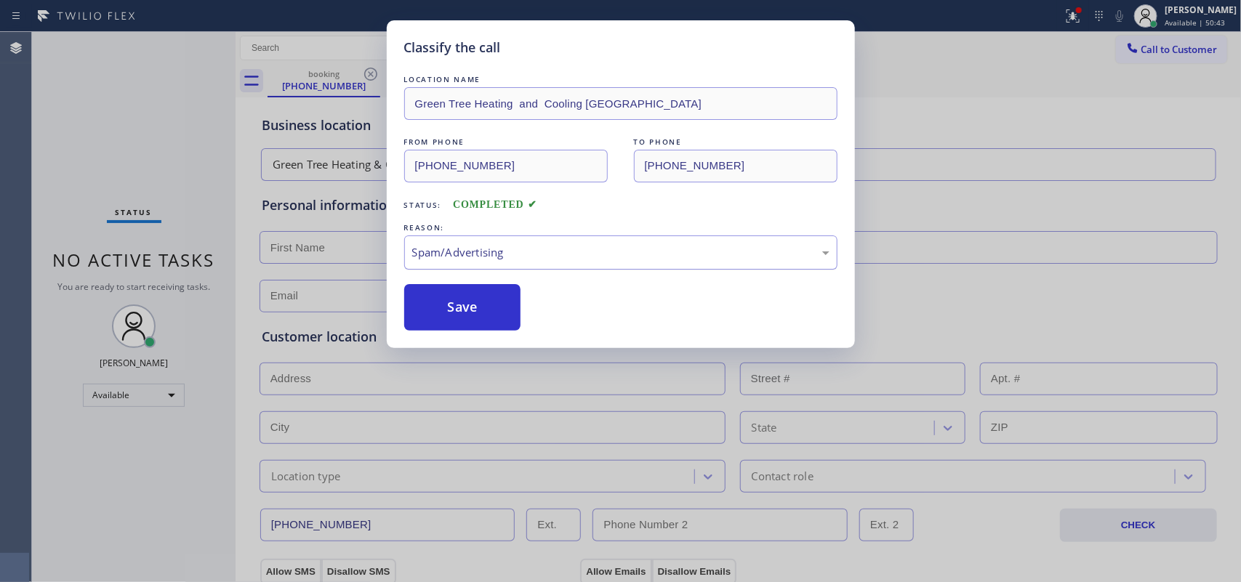
drag, startPoint x: 478, startPoint y: 300, endPoint x: 484, endPoint y: 238, distance: 62.9
click at [478, 302] on button "Save" at bounding box center [462, 307] width 117 height 47
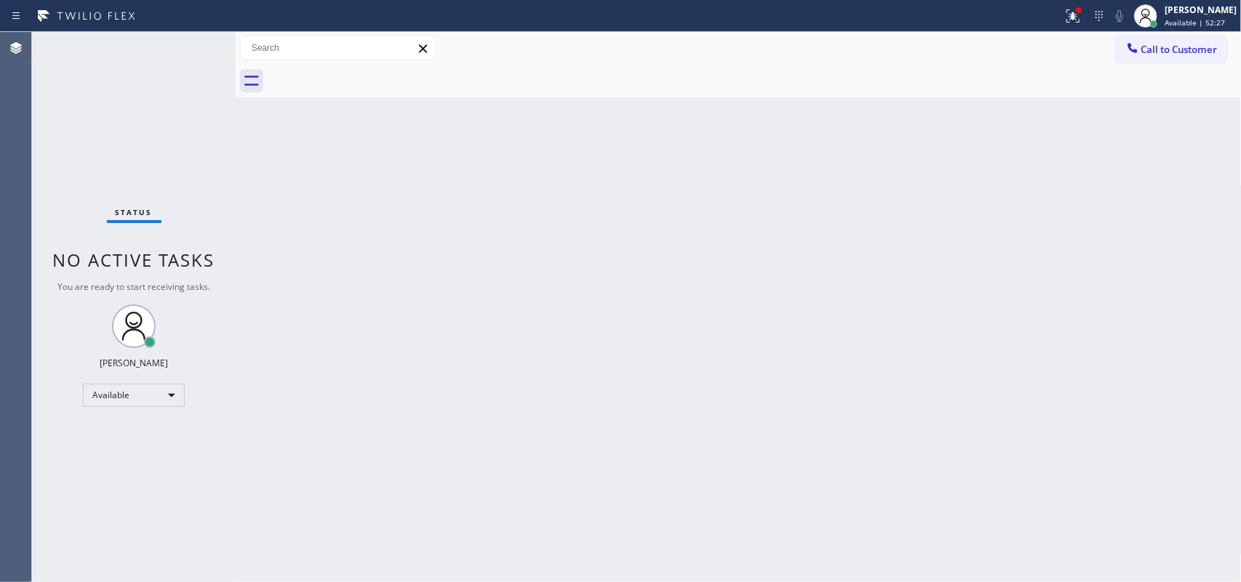
click at [186, 45] on div "Status No active tasks You are ready to start receiving tasks. [PERSON_NAME] Av…" at bounding box center [134, 307] width 204 height 550
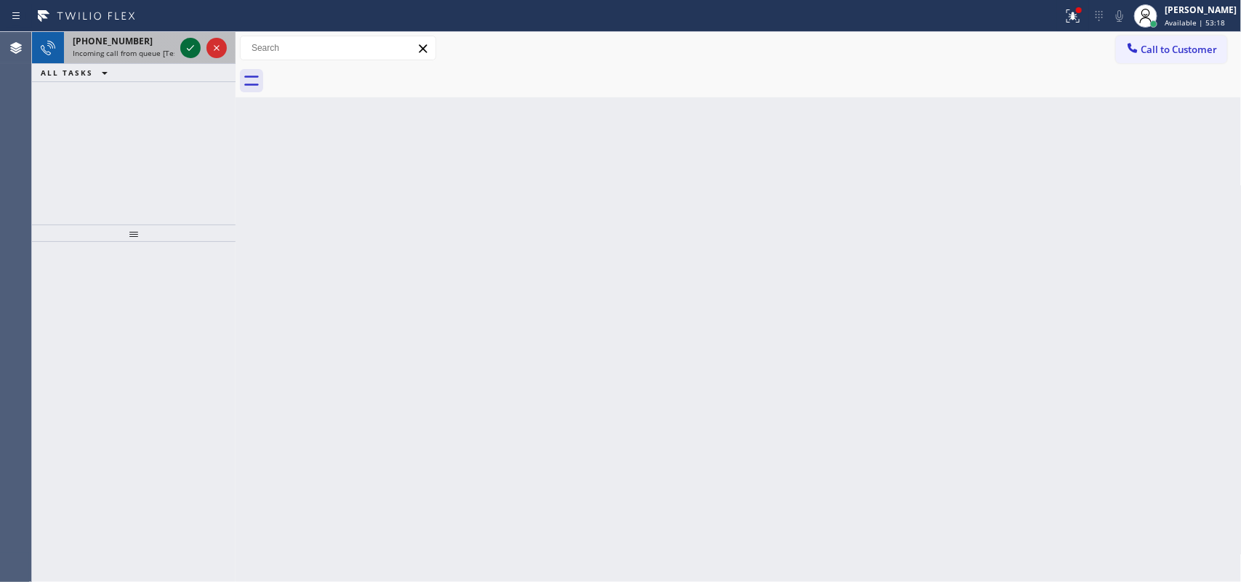
click at [191, 49] on icon at bounding box center [190, 48] width 7 height 6
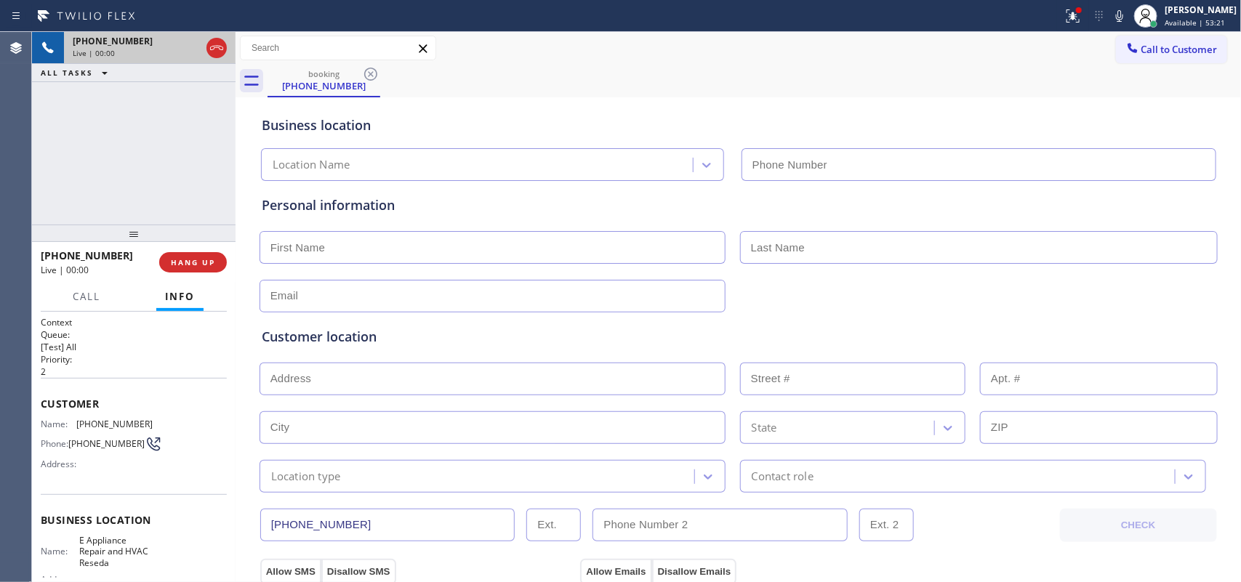
type input "[PHONE_NUMBER]"
click at [189, 265] on span "HANG UP" at bounding box center [193, 262] width 44 height 10
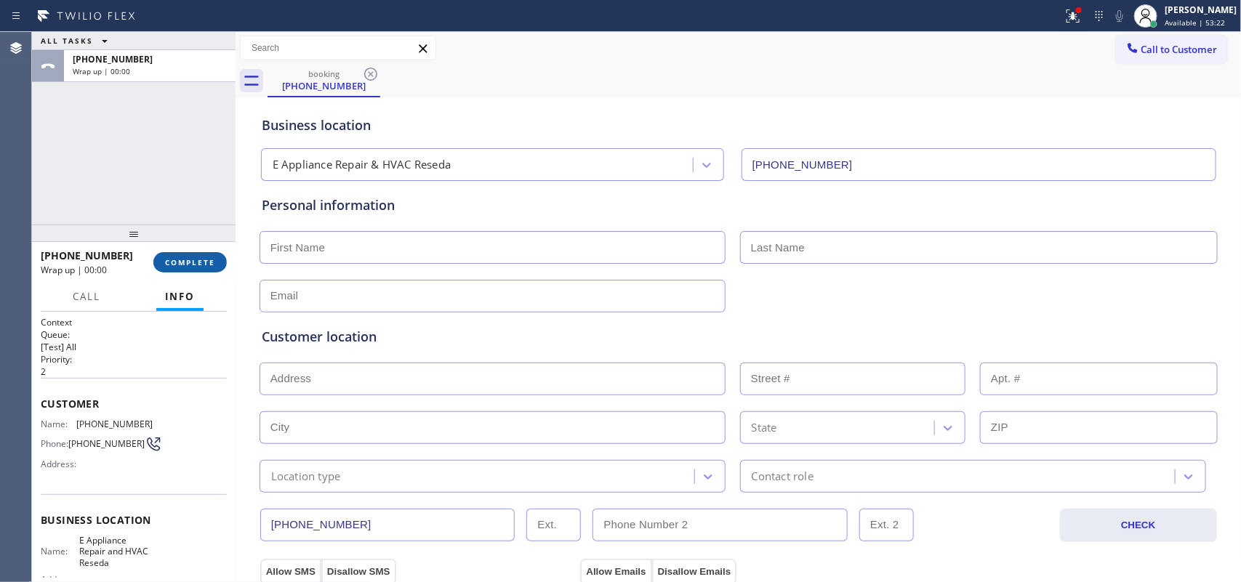
click at [189, 265] on span "COMPLETE" at bounding box center [190, 262] width 50 height 10
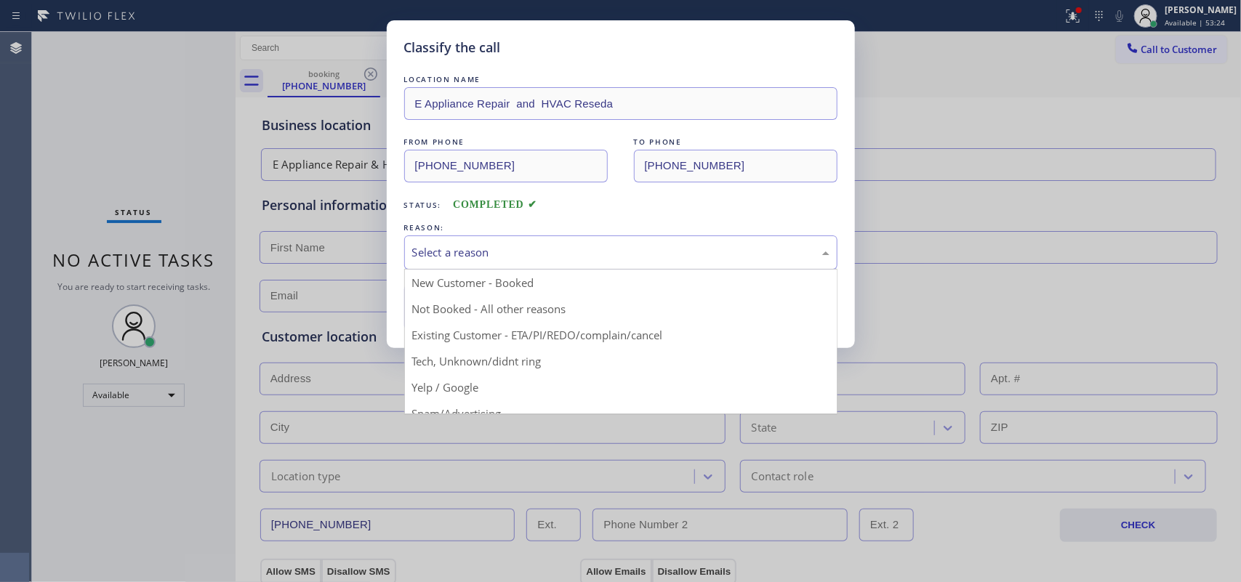
click at [596, 255] on div "Select a reason" at bounding box center [620, 252] width 417 height 17
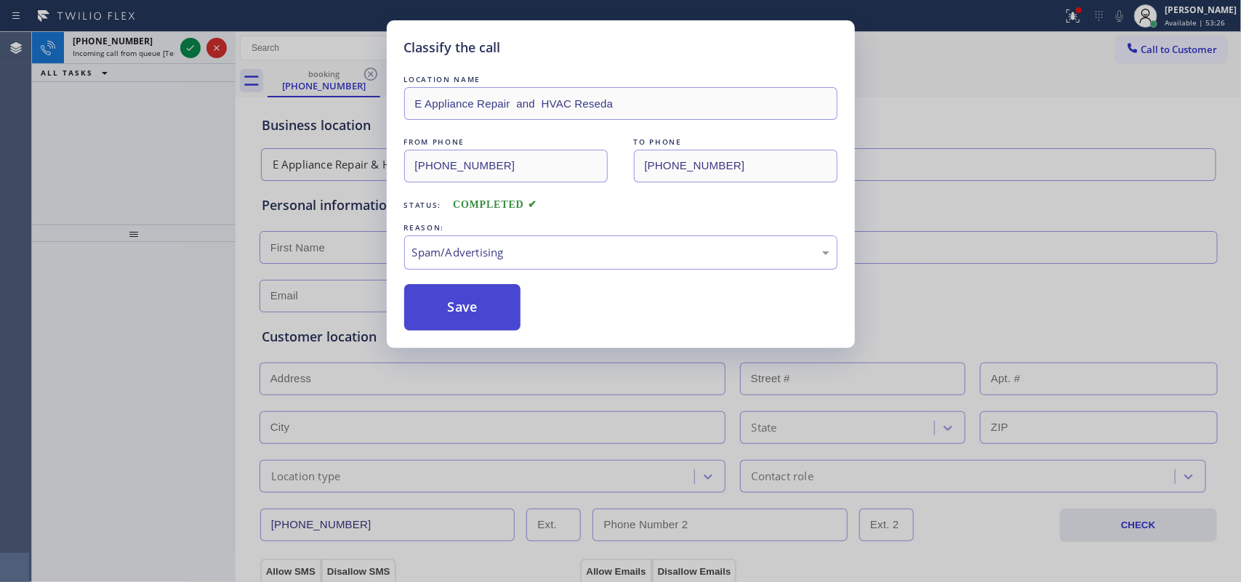
click at [503, 310] on button "Save" at bounding box center [462, 307] width 117 height 47
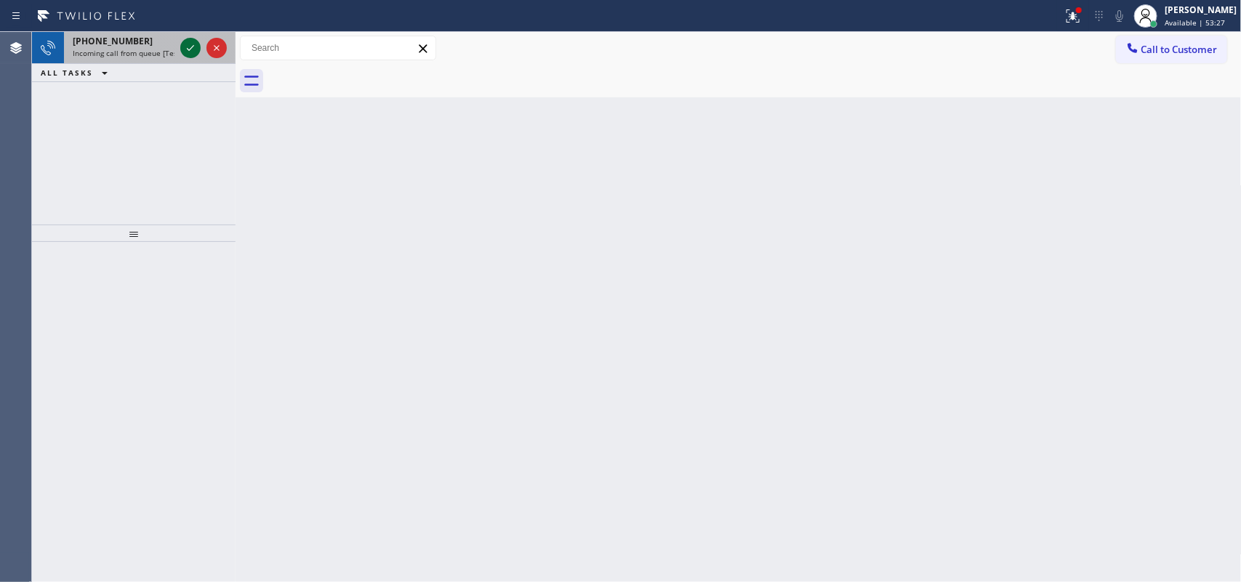
click at [194, 47] on icon at bounding box center [190, 47] width 17 height 17
click at [195, 45] on icon at bounding box center [190, 47] width 17 height 17
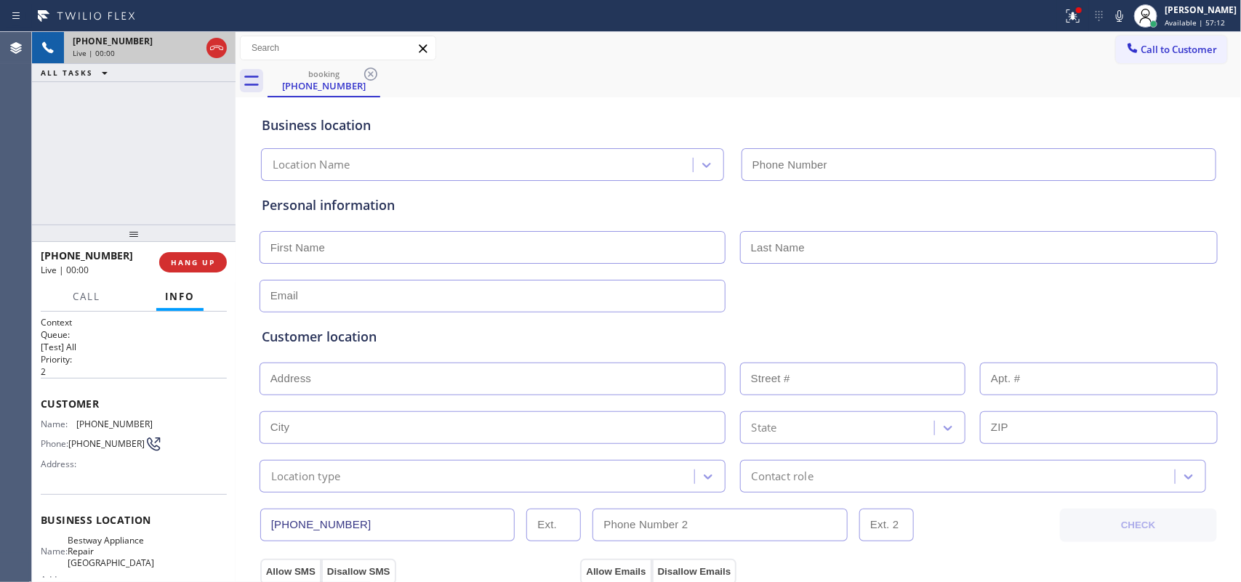
type input "[PHONE_NUMBER]"
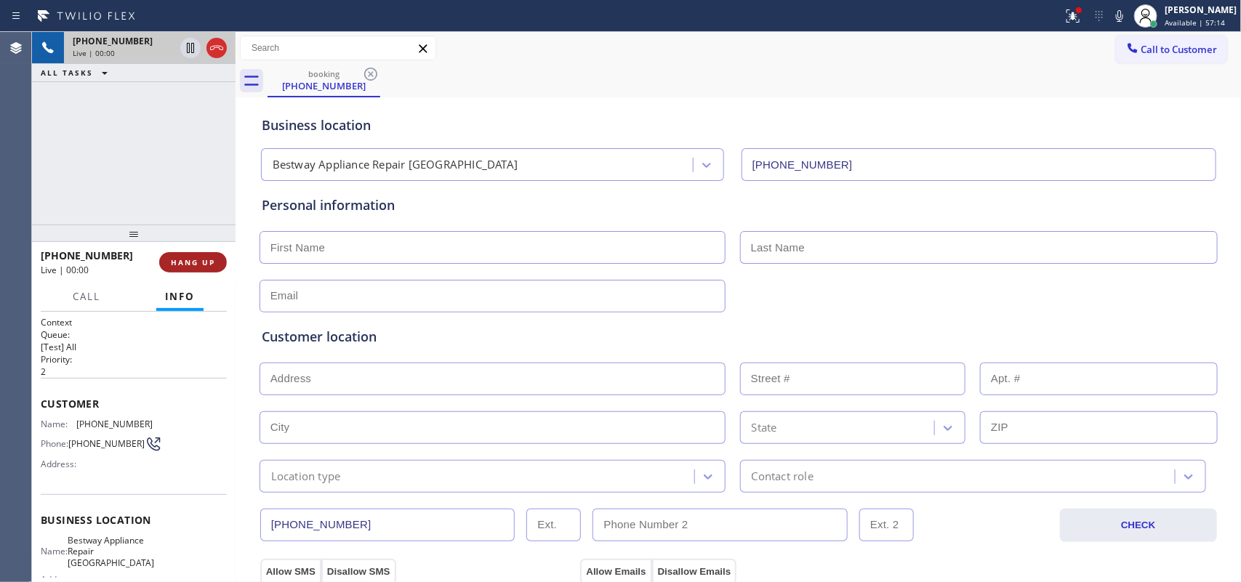
click at [204, 257] on span "HANG UP" at bounding box center [193, 262] width 44 height 10
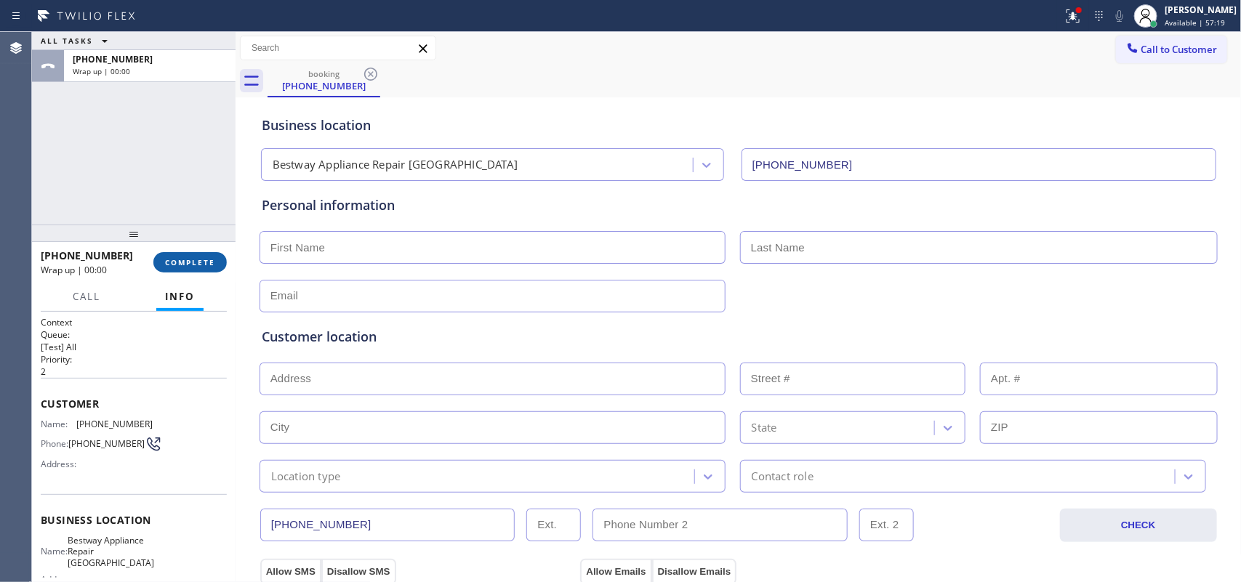
click at [204, 257] on span "COMPLETE" at bounding box center [190, 262] width 50 height 10
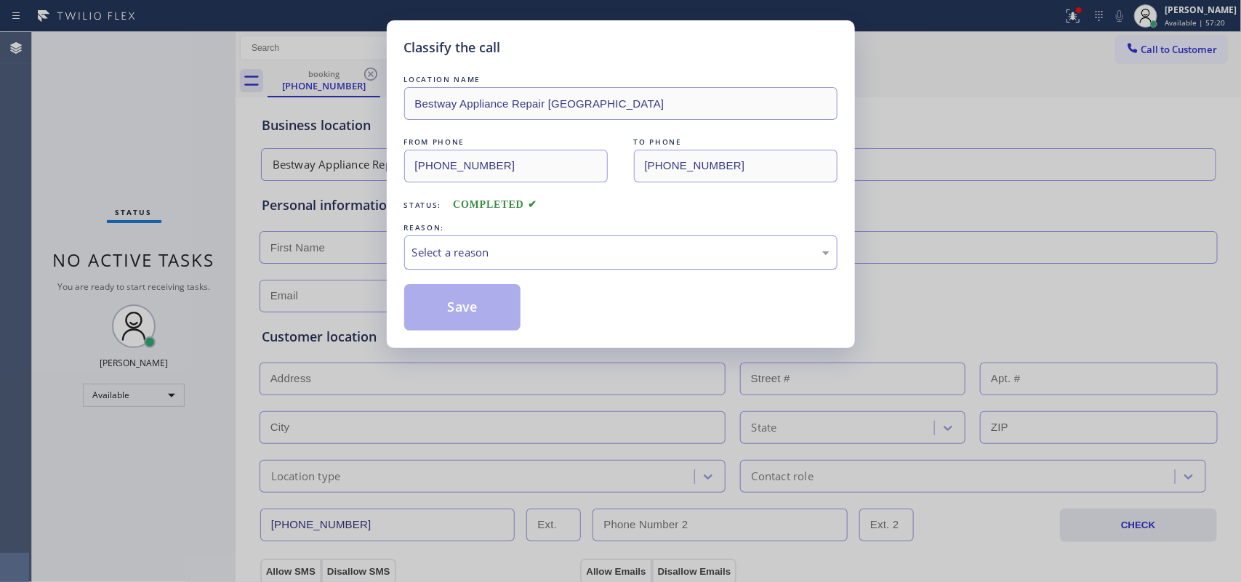
click at [457, 253] on div "Select a reason" at bounding box center [620, 252] width 417 height 17
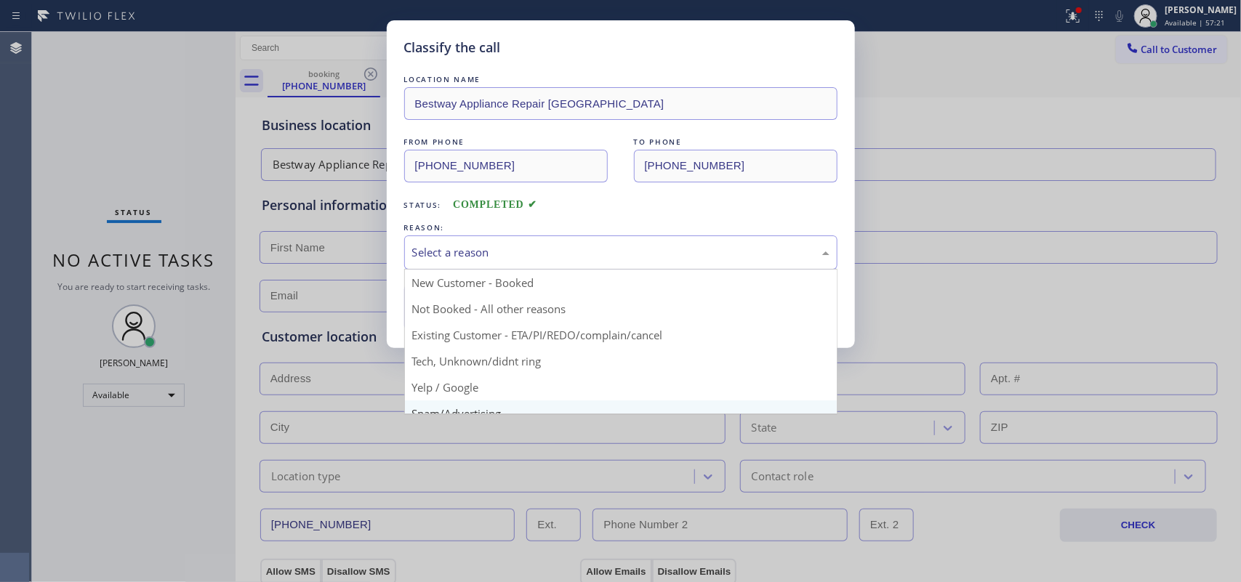
scroll to position [100, 0]
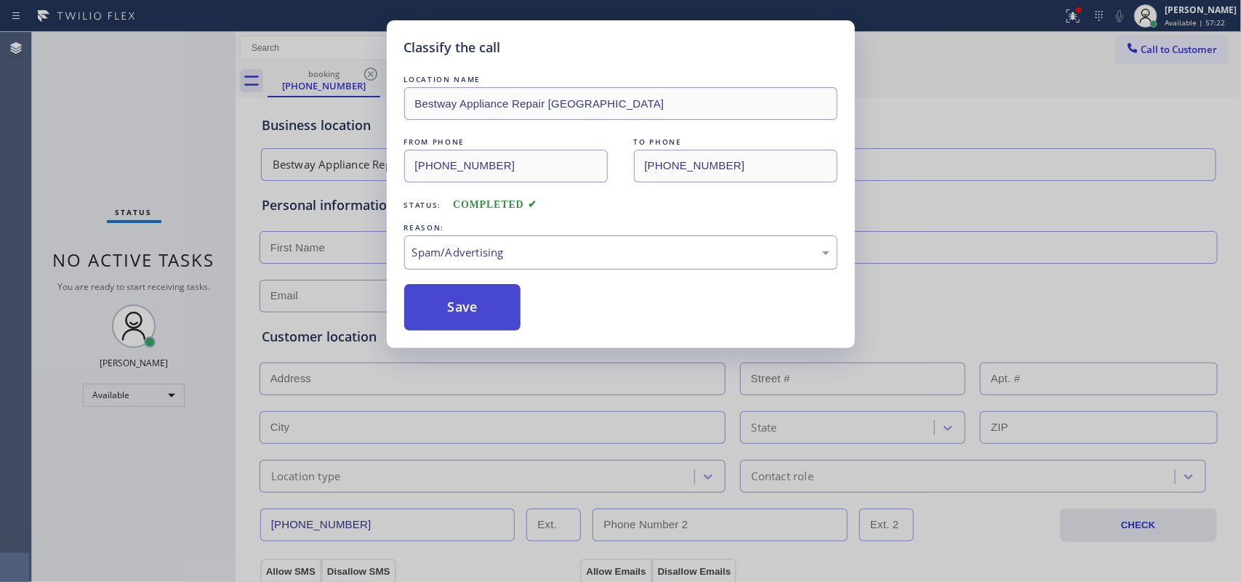
click at [477, 315] on button "Save" at bounding box center [462, 307] width 117 height 47
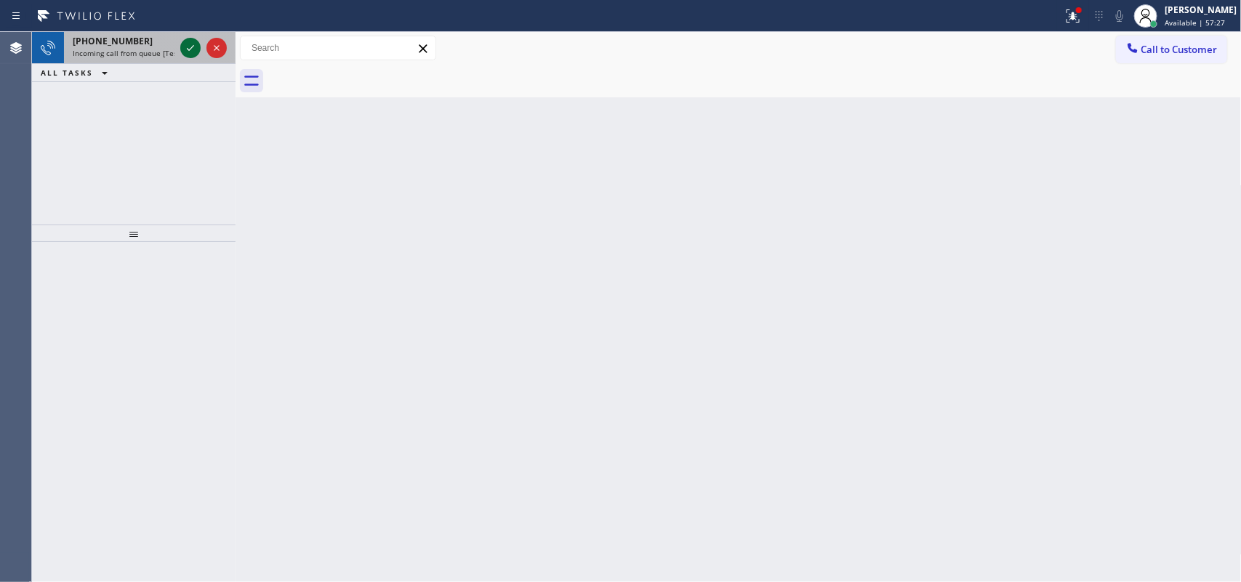
click at [193, 44] on icon at bounding box center [190, 47] width 17 height 17
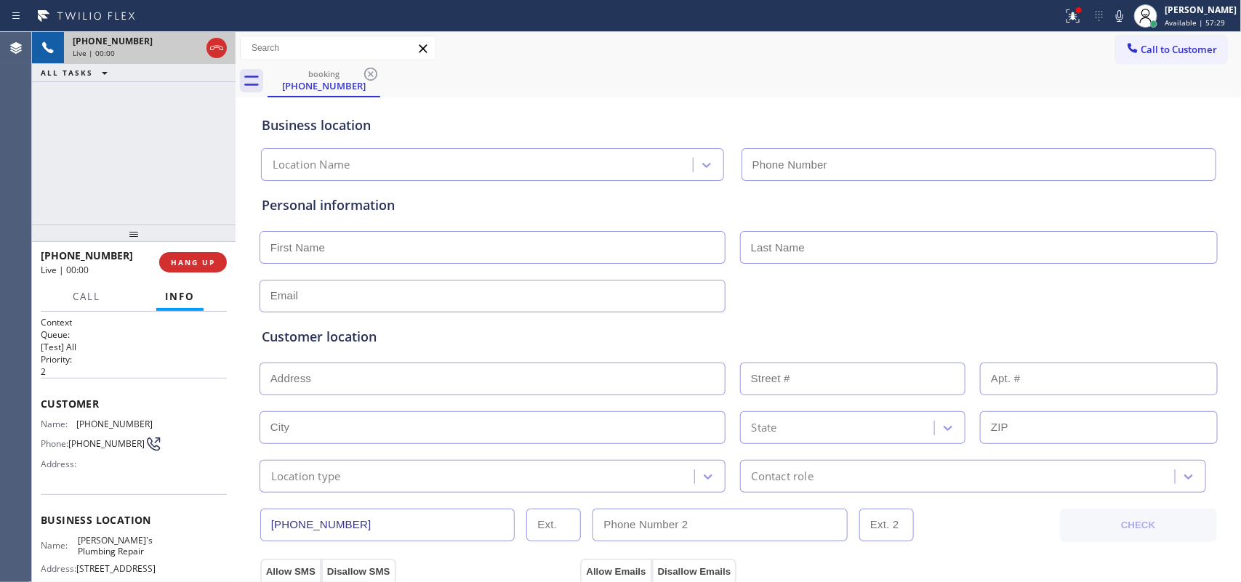
type input "[PHONE_NUMBER]"
click at [166, 178] on div "+13106130903 Live | 00:00 ALL TASKS ALL TASKS ACTIVE TASKS TASKS IN WRAP UP" at bounding box center [134, 128] width 204 height 193
click at [194, 188] on div "+13106130903 Live | 00:56 ALL TASKS ALL TASKS ACTIVE TASKS TASKS IN WRAP UP" at bounding box center [134, 128] width 204 height 193
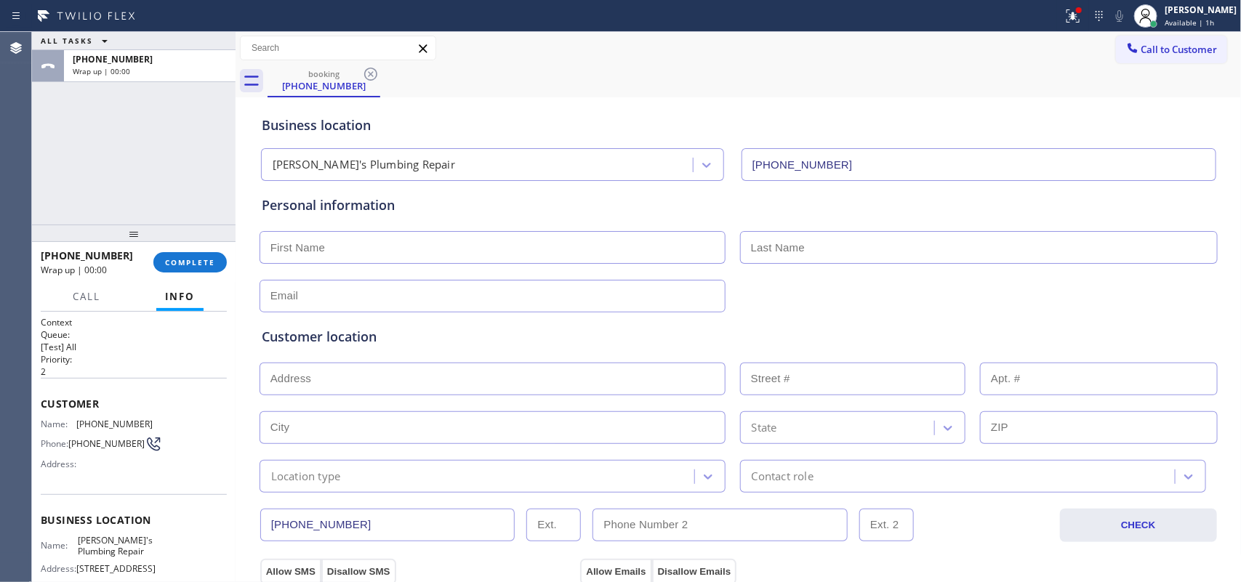
click at [60, 161] on div "ALL TASKS ALL TASKS ACTIVE TASKS TASKS IN WRAP UP +13106130903 Wrap up | 00:00" at bounding box center [134, 128] width 204 height 193
click at [201, 259] on span "COMPLETE" at bounding box center [190, 262] width 50 height 10
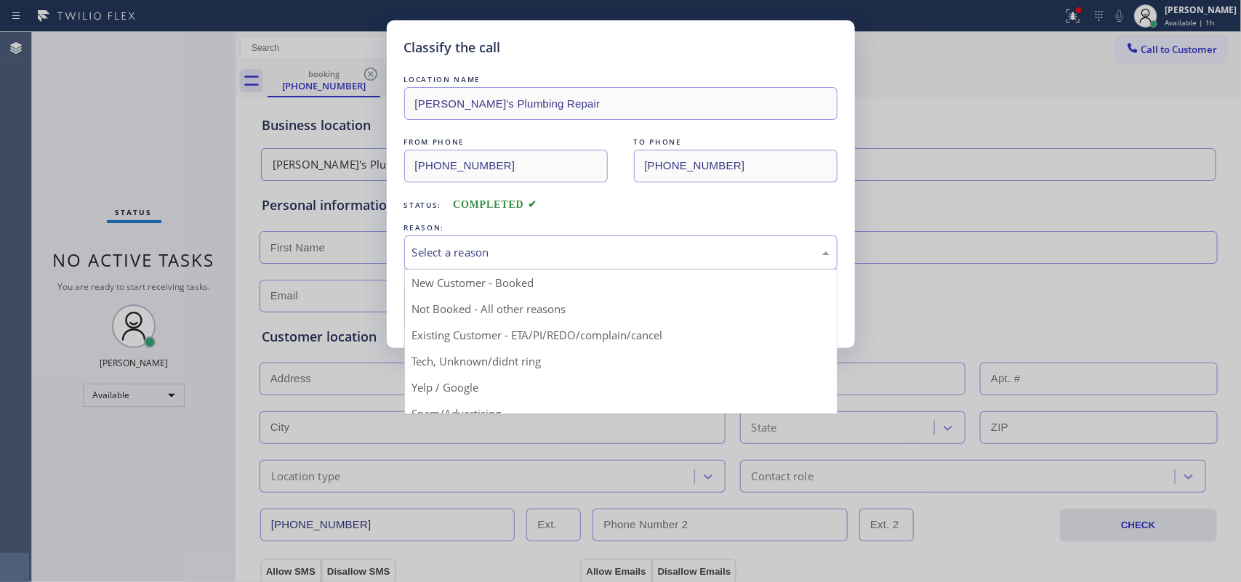
click at [590, 248] on div "Select a reason" at bounding box center [620, 252] width 417 height 17
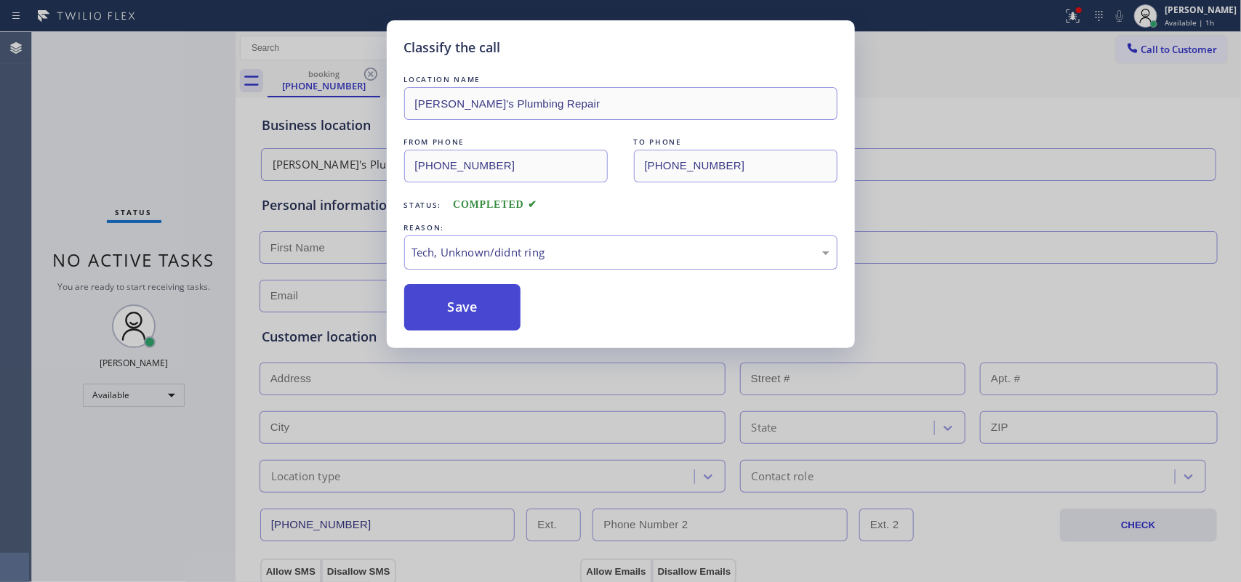
click at [499, 291] on button "Save" at bounding box center [462, 307] width 117 height 47
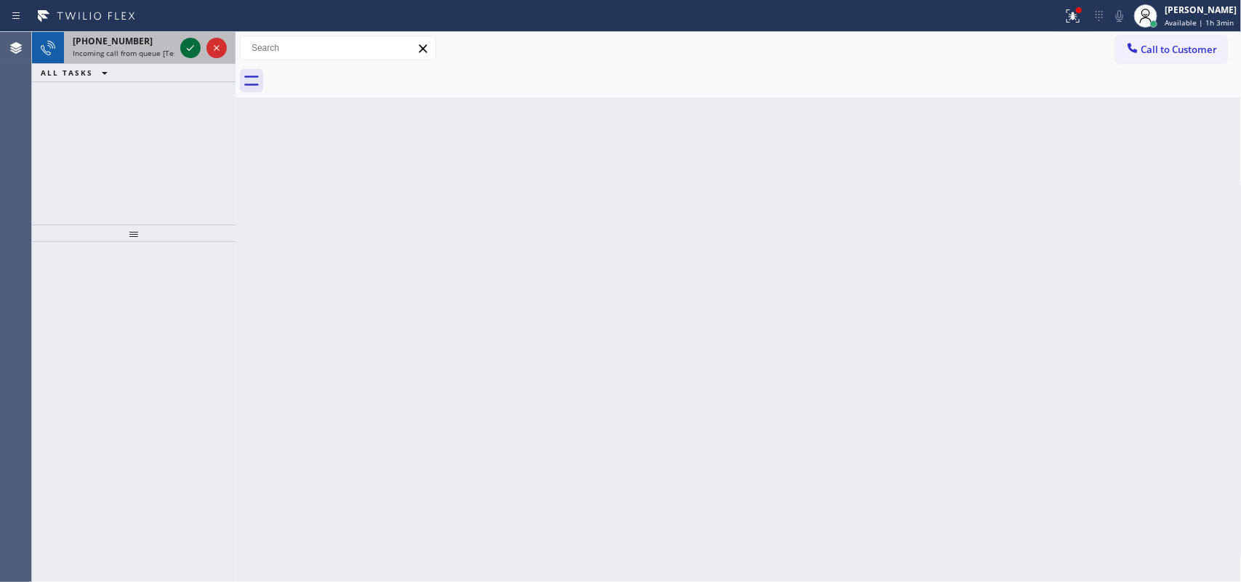
click at [191, 49] on icon at bounding box center [190, 47] width 17 height 17
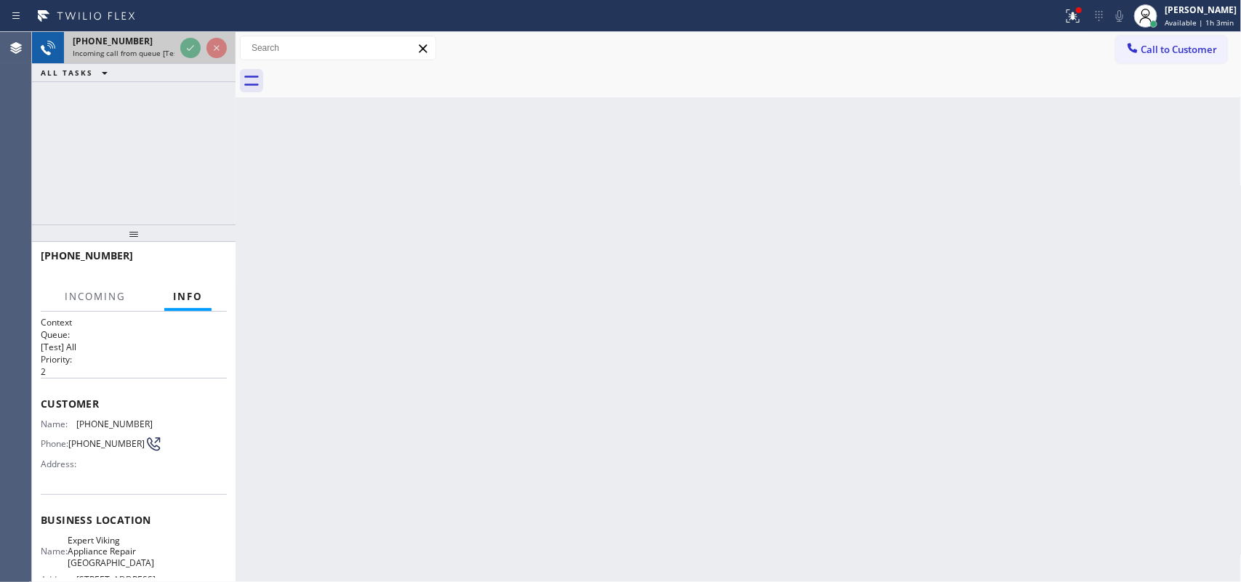
click at [135, 48] on span "Incoming call from queue [Test] All" at bounding box center [133, 53] width 121 height 10
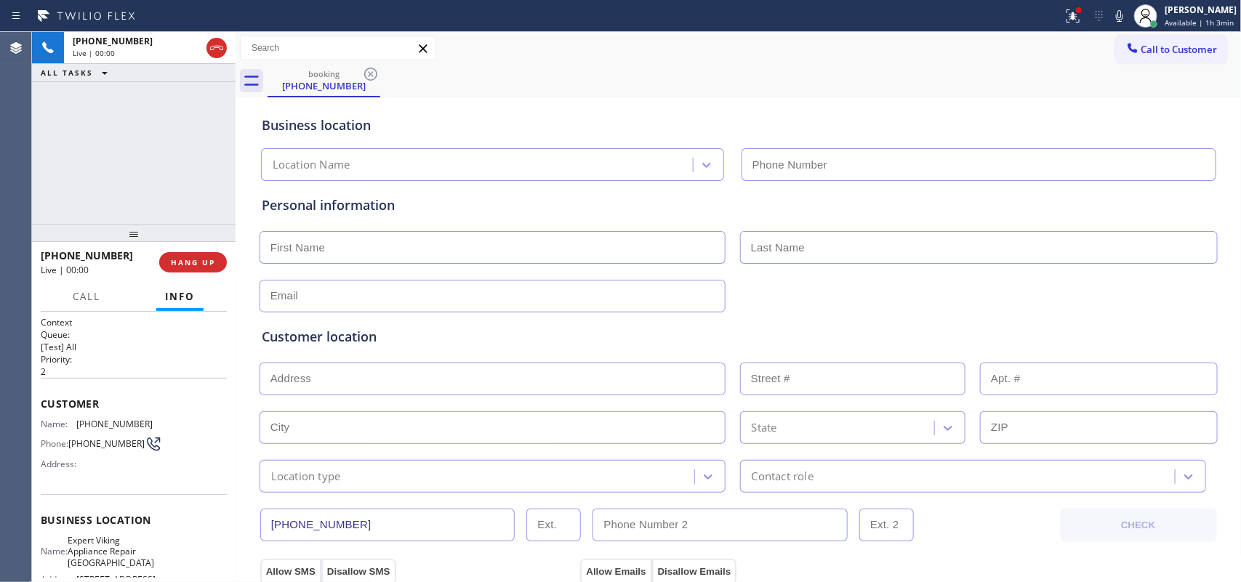
type input "[PHONE_NUMBER]"
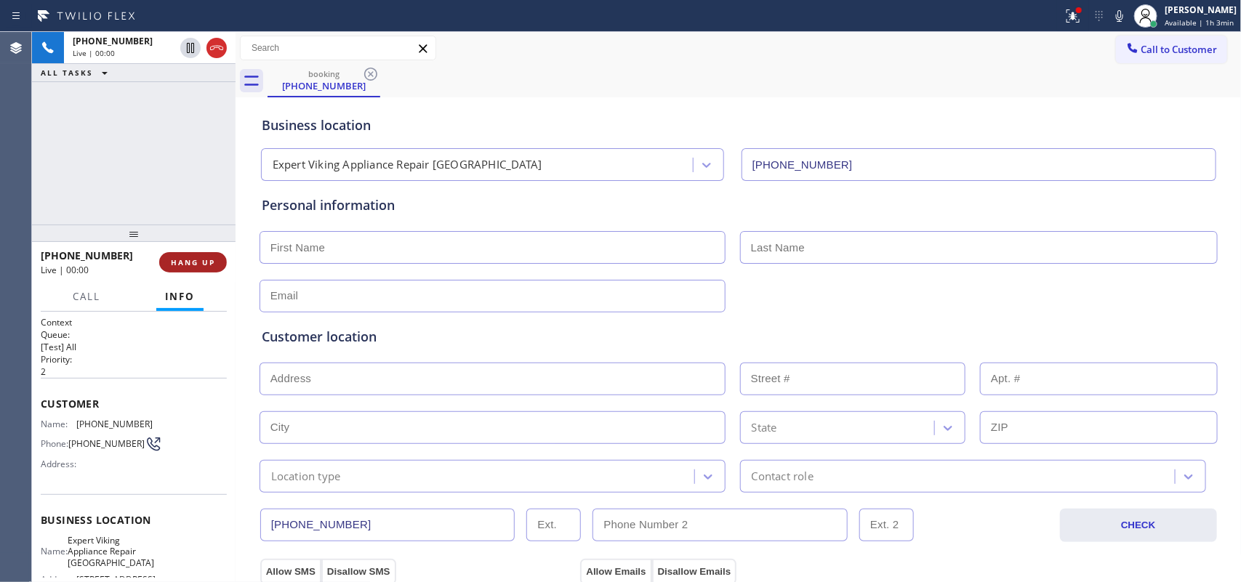
click at [201, 266] on span "HANG UP" at bounding box center [193, 262] width 44 height 10
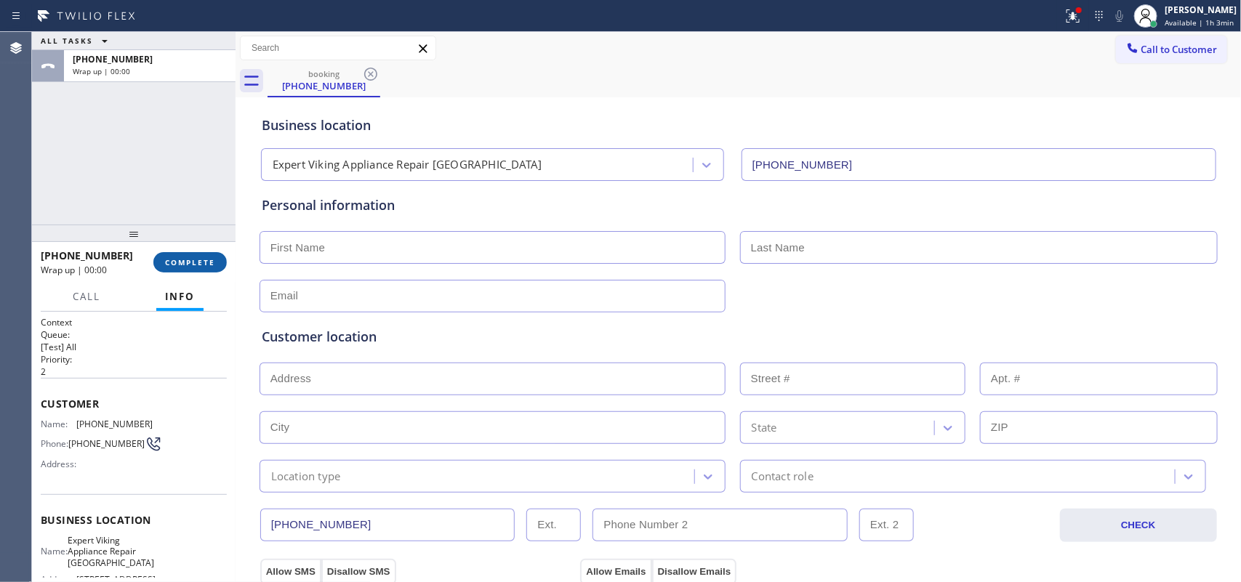
click at [201, 266] on span "COMPLETE" at bounding box center [190, 262] width 50 height 10
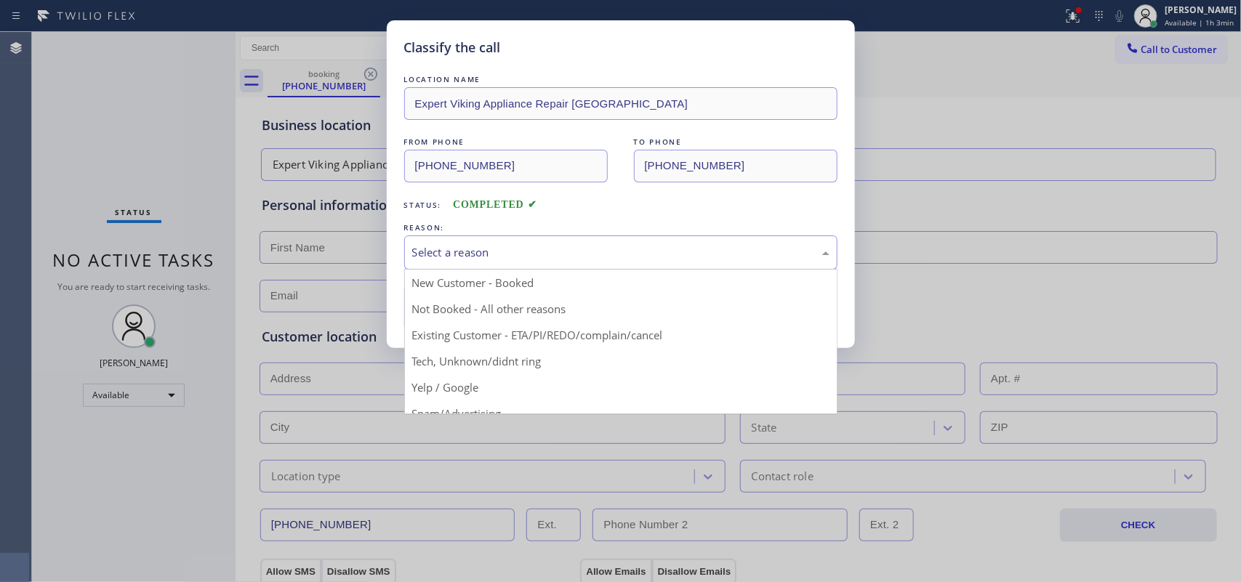
click at [560, 249] on div "Select a reason" at bounding box center [620, 252] width 417 height 17
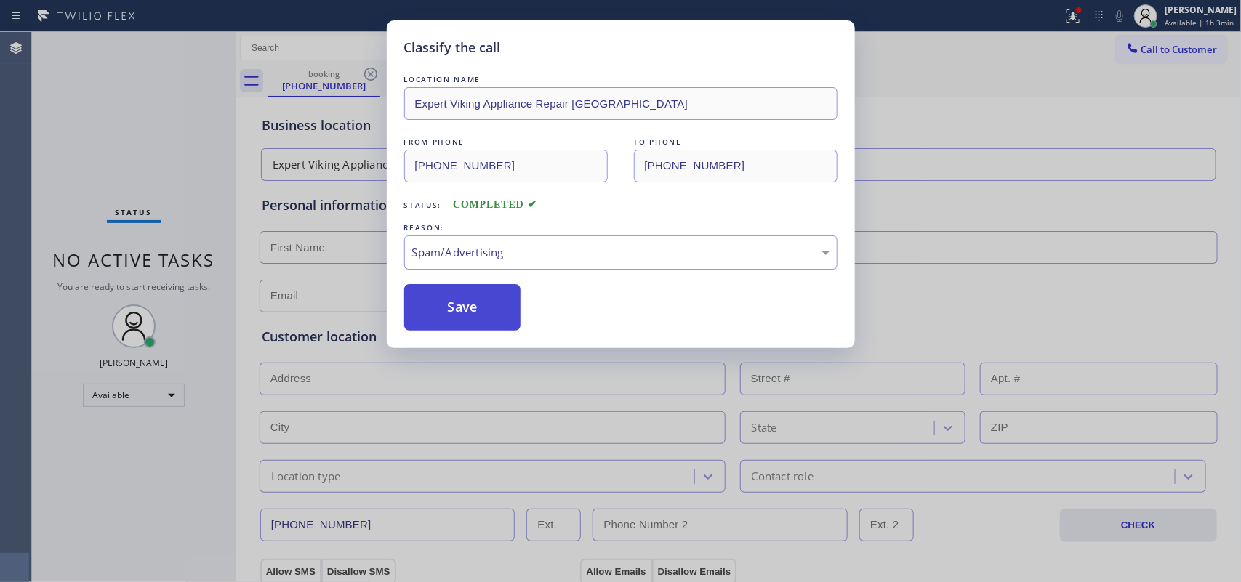
click at [502, 308] on button "Save" at bounding box center [462, 307] width 117 height 47
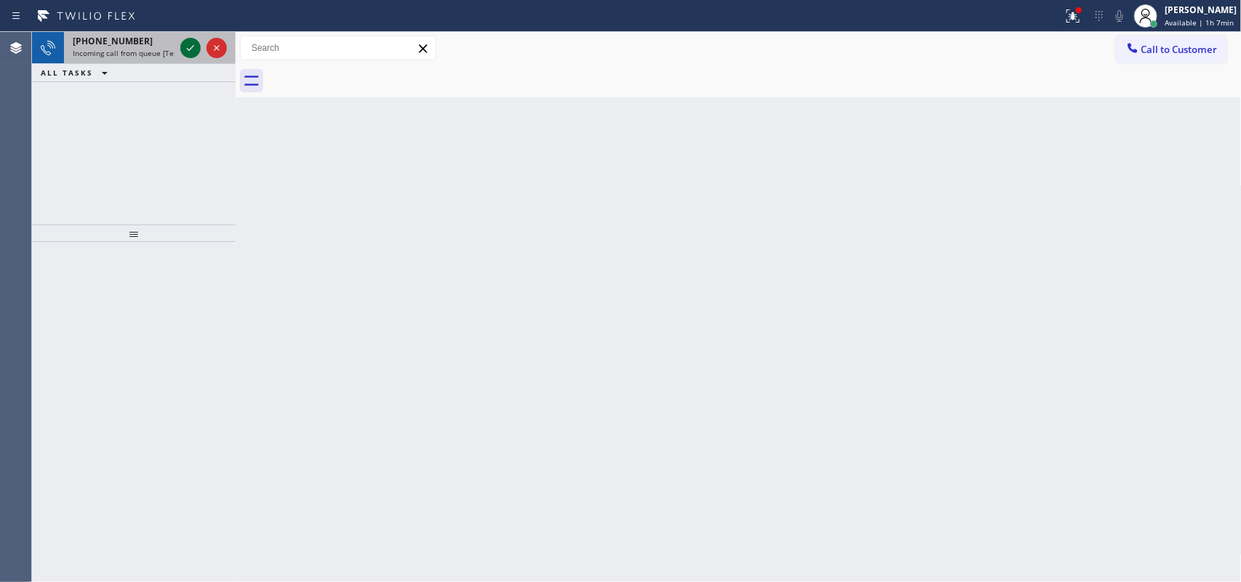
click at [191, 41] on icon at bounding box center [190, 47] width 17 height 17
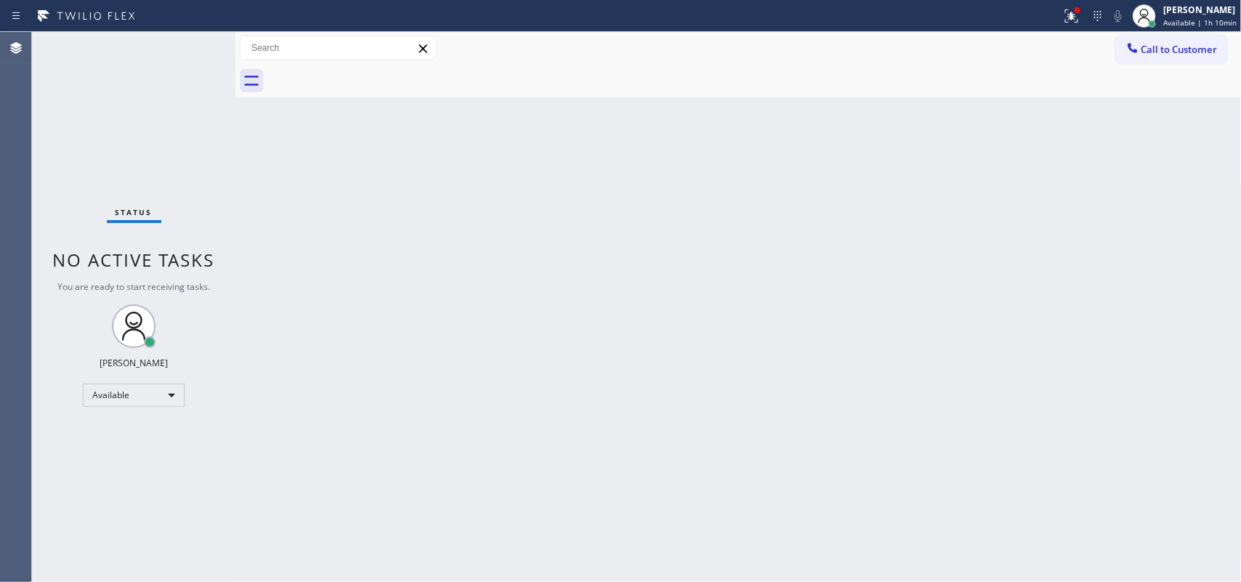
click at [188, 44] on div "Status No active tasks You are ready to start receiving tasks. [PERSON_NAME] Av…" at bounding box center [134, 307] width 204 height 550
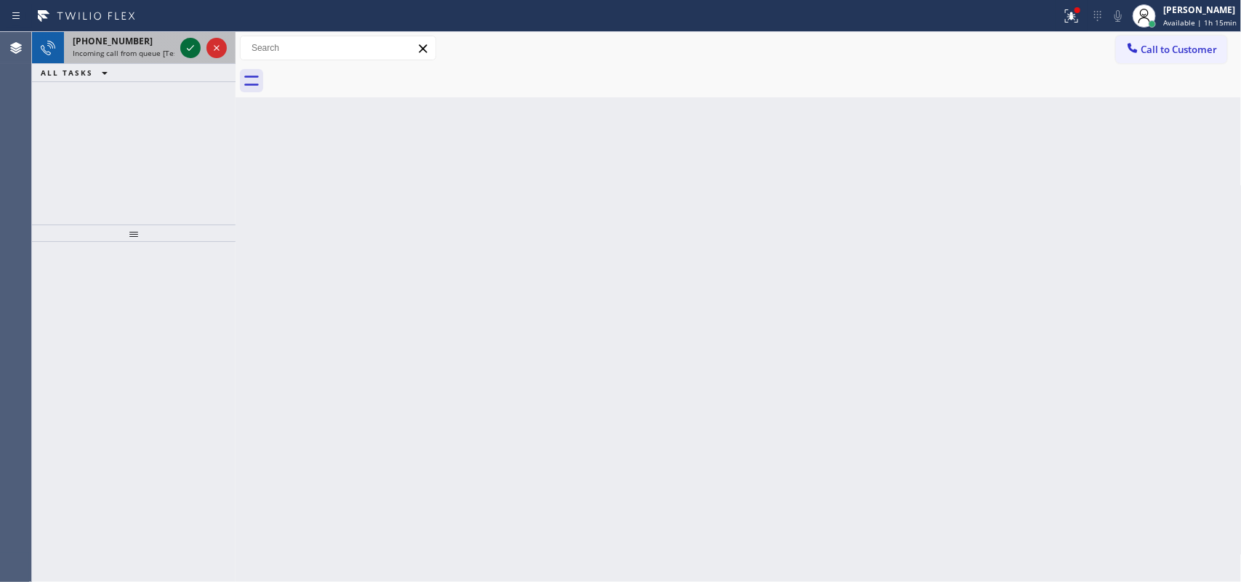
click at [185, 44] on icon at bounding box center [190, 47] width 17 height 17
click at [193, 46] on icon at bounding box center [190, 47] width 17 height 17
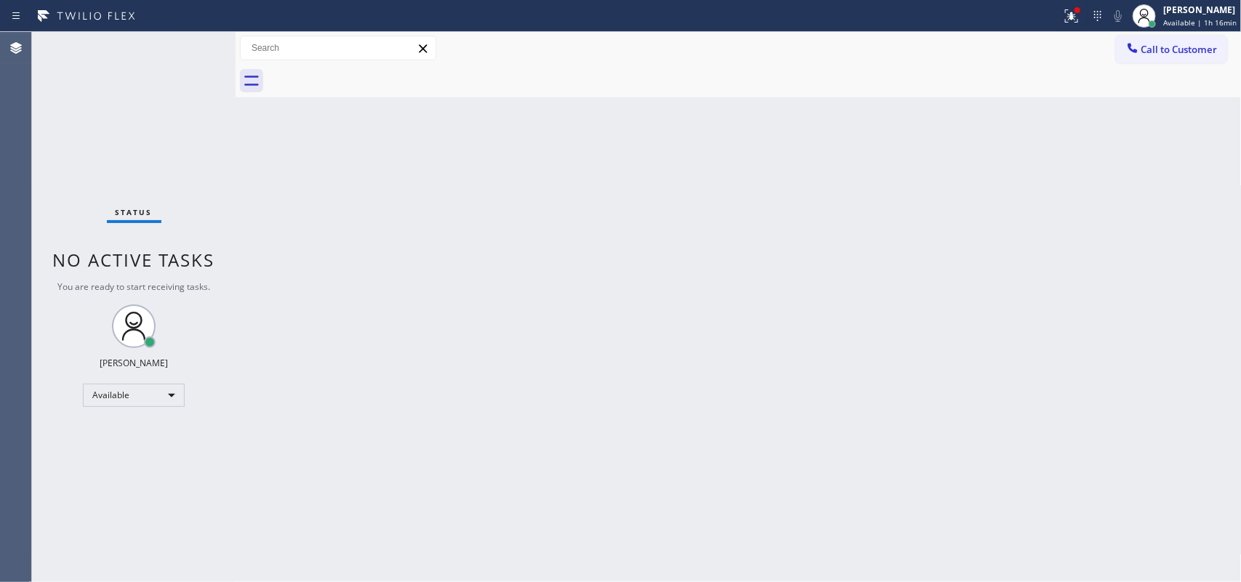
click at [190, 46] on div "Status No active tasks You are ready to start receiving tasks. [PERSON_NAME] Av…" at bounding box center [134, 307] width 204 height 550
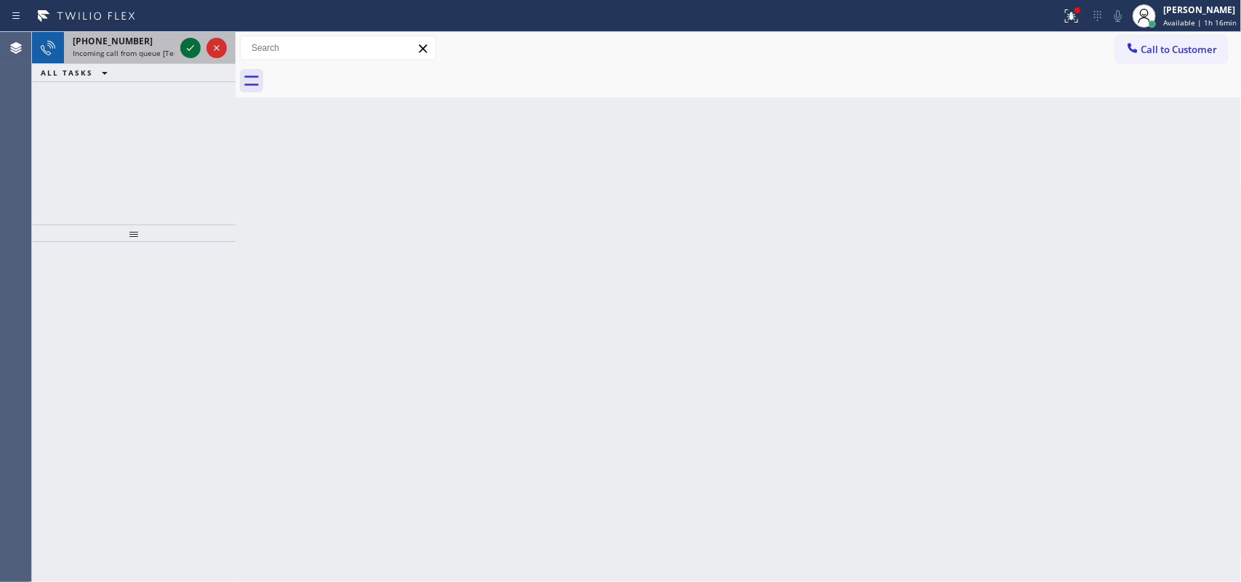
click at [190, 46] on icon at bounding box center [190, 47] width 17 height 17
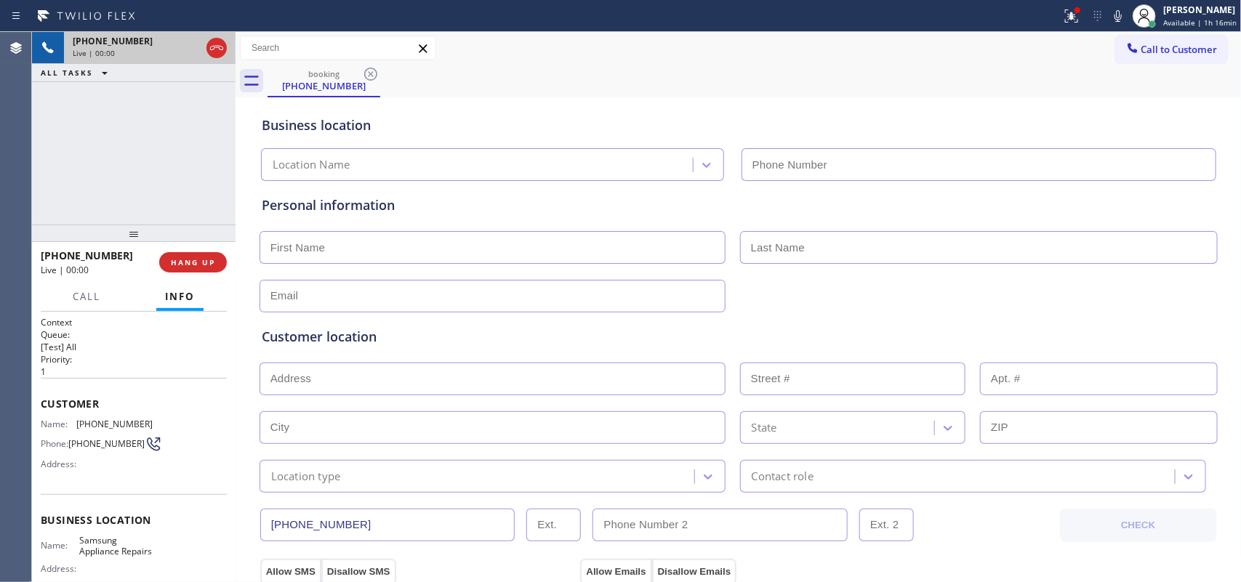
type input "[PHONE_NUMBER]"
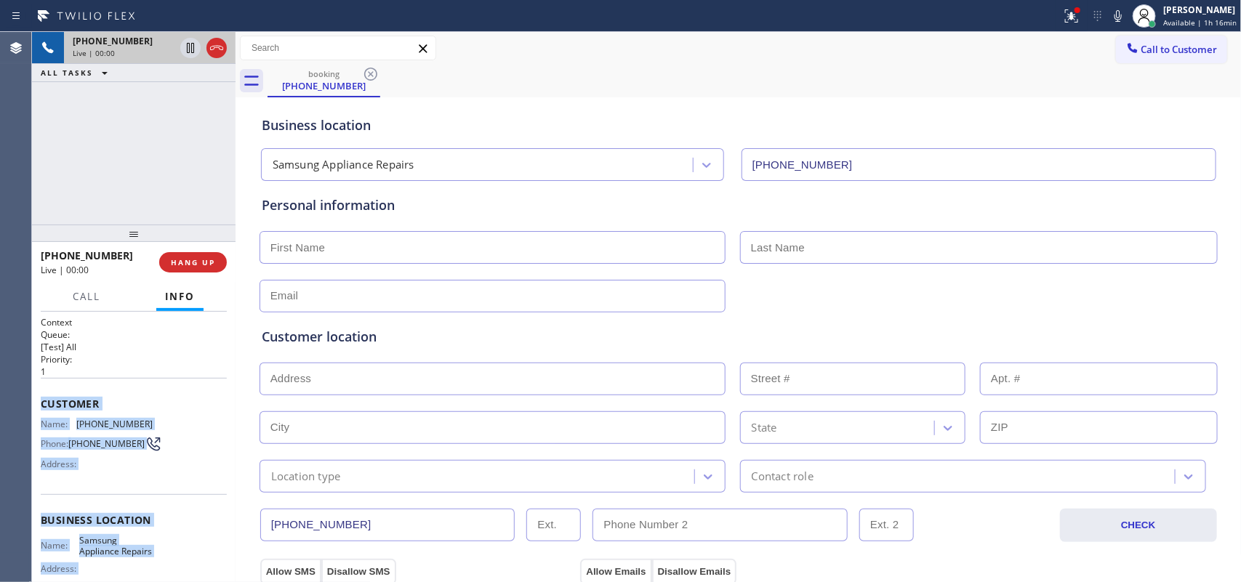
drag, startPoint x: 168, startPoint y: 449, endPoint x: 36, endPoint y: 400, distance: 140.6
click at [36, 400] on div "Context Queue: [Test] All Priority: 1 Customer Name: (480) 688-9745 Phone: (480…" at bounding box center [134, 447] width 204 height 271
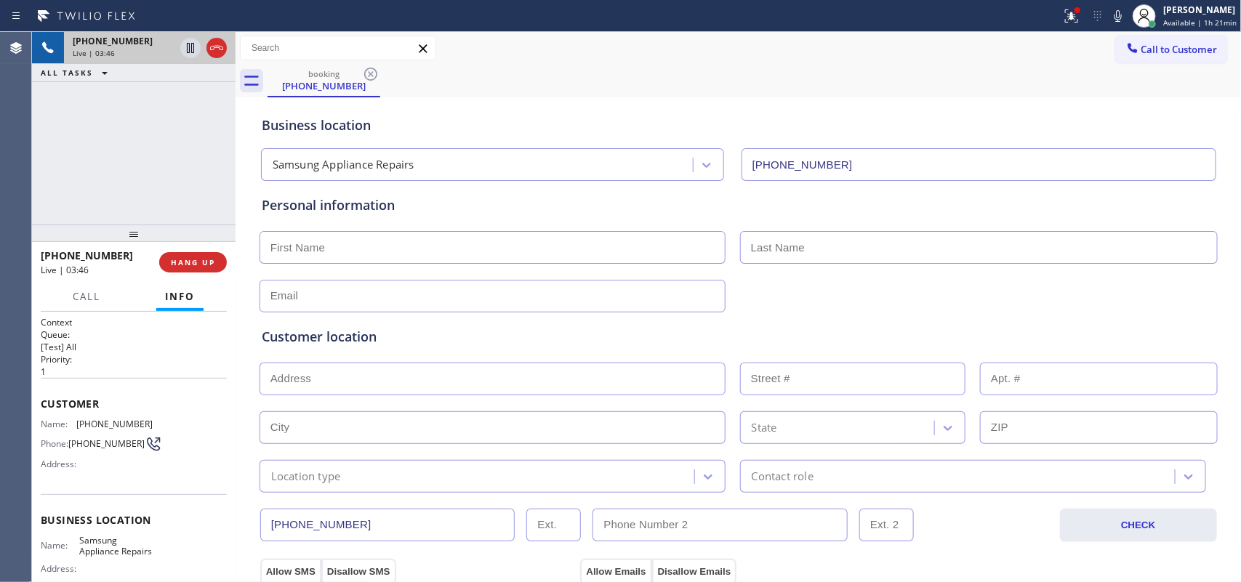
click at [366, 308] on div "Customer location >> ADD NEW ADDRESS << + NEW ADDRESS State Location type Conta…" at bounding box center [739, 400] width 960 height 186
click at [367, 305] on input "text" at bounding box center [493, 296] width 466 height 33
paste input "kkpwasc@aol.com"
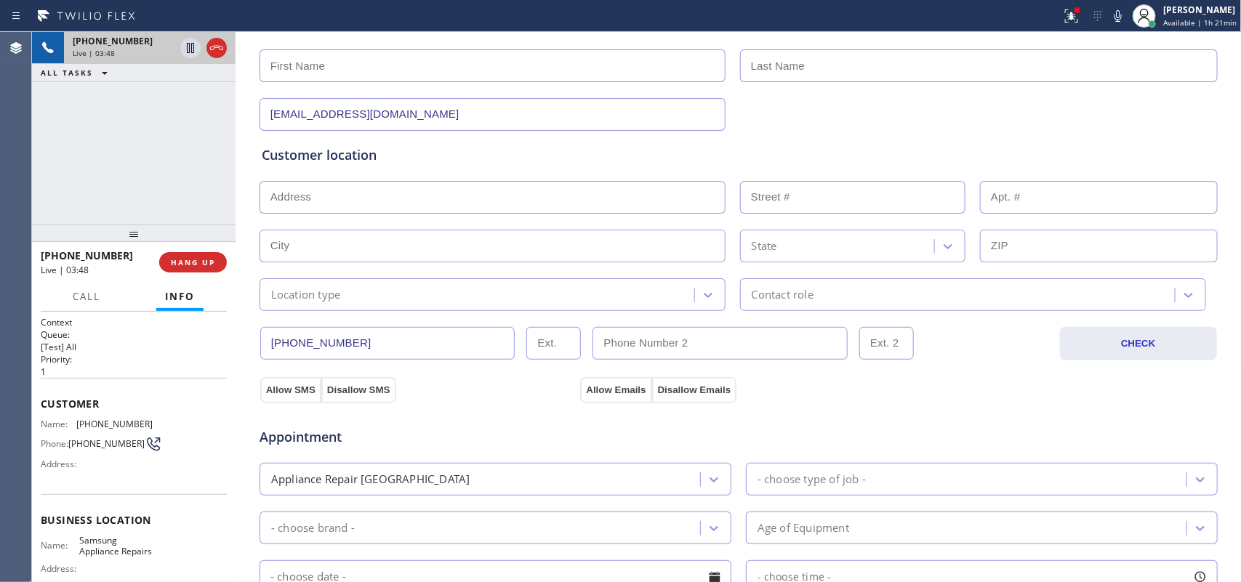
scroll to position [273, 0]
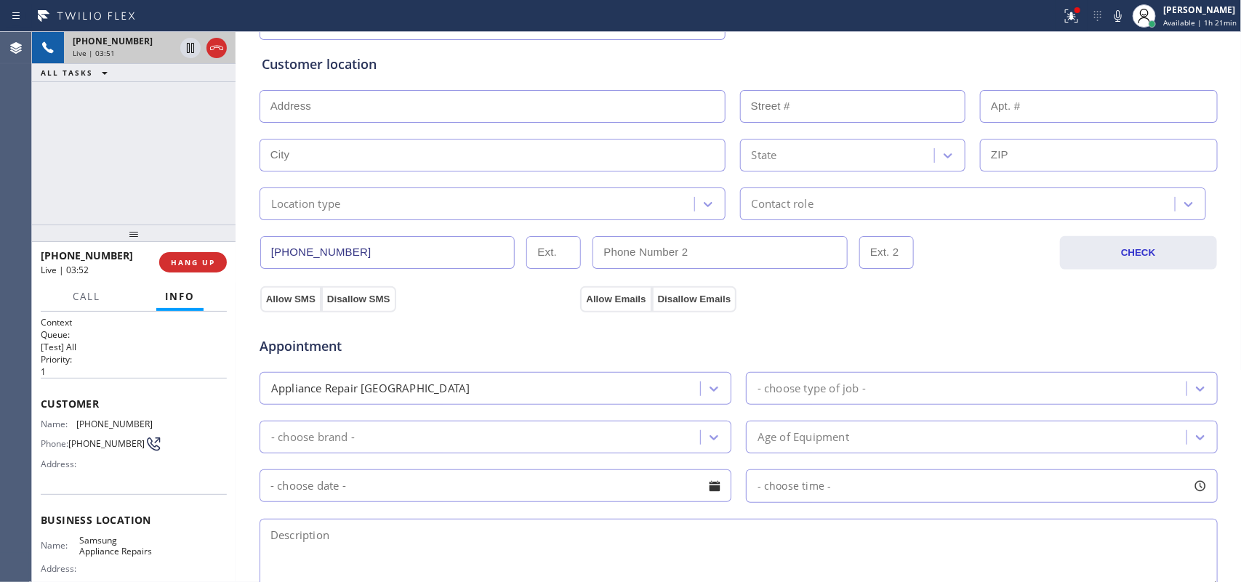
type input "kkpwasc@aol.com"
click at [189, 100] on icon at bounding box center [190, 97] width 17 height 17
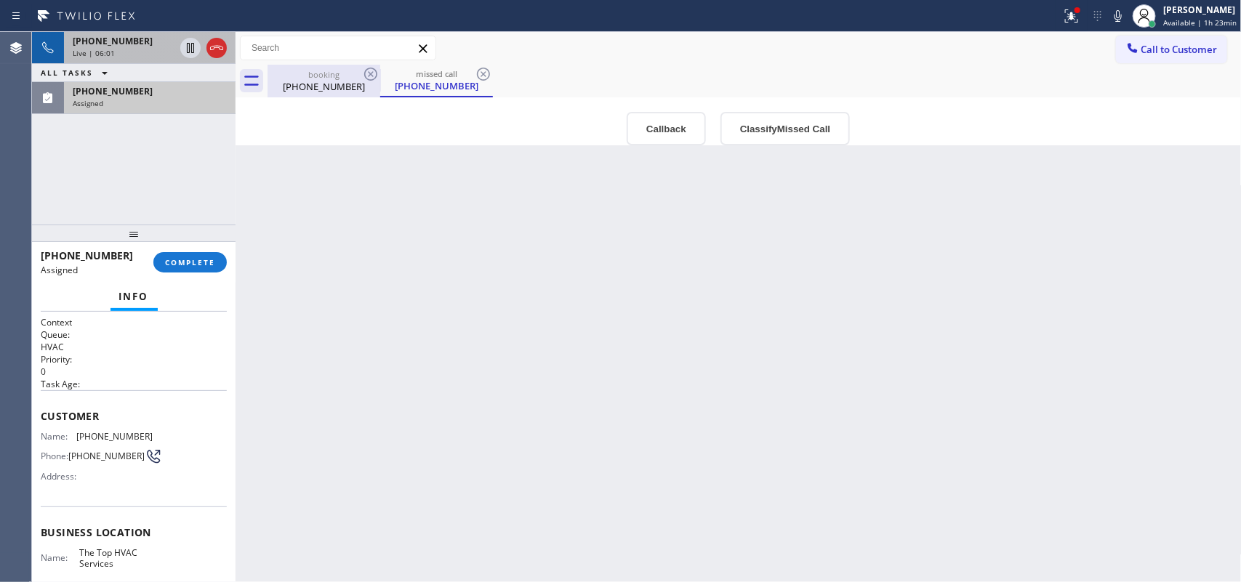
click at [311, 78] on div "booking" at bounding box center [324, 74] width 110 height 11
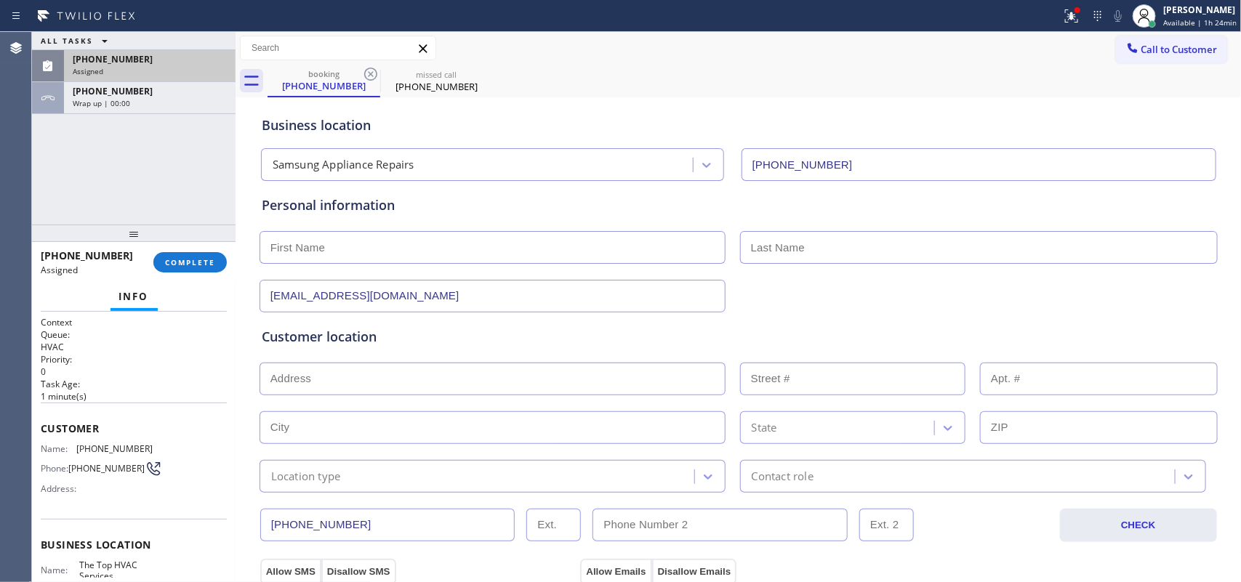
click at [107, 58] on span "[PHONE_NUMBER]" at bounding box center [113, 59] width 80 height 12
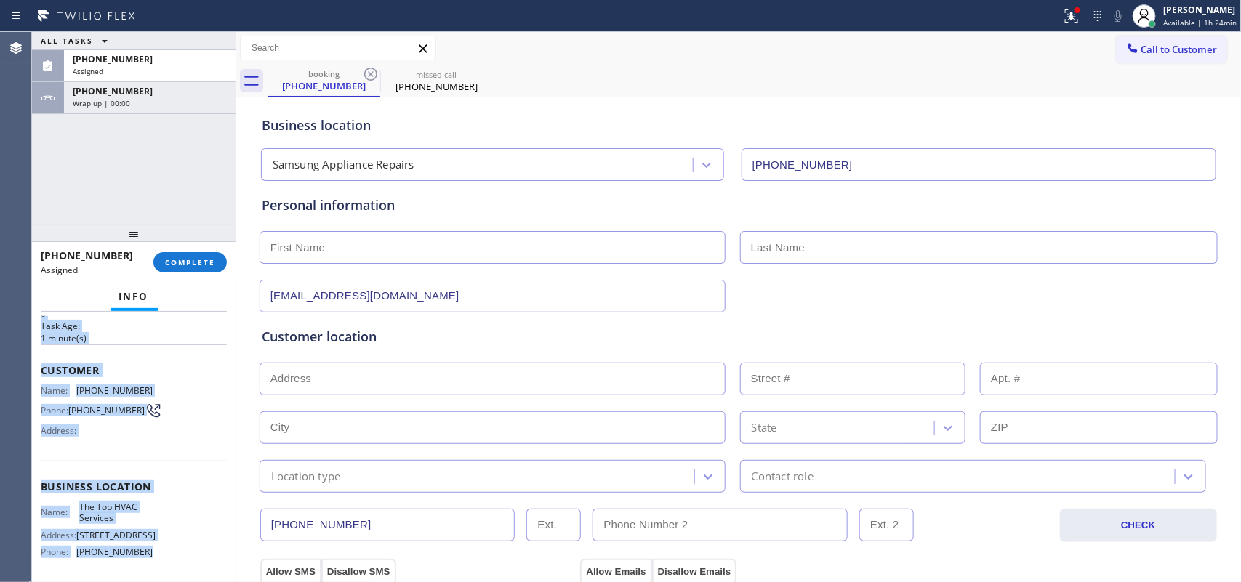
scroll to position [15, 0]
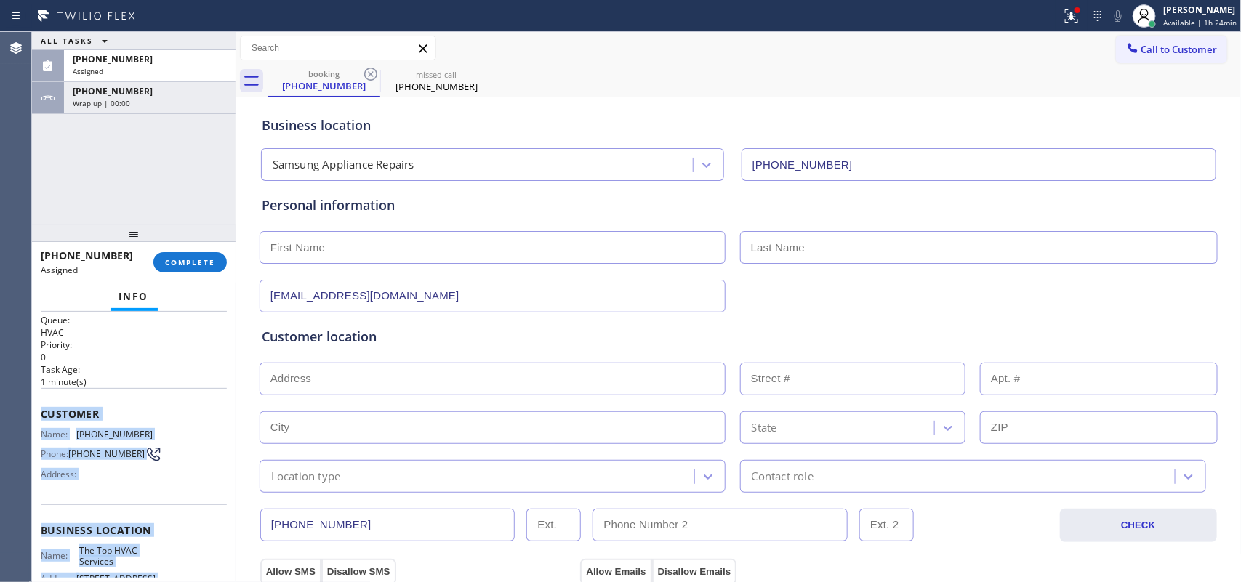
drag, startPoint x: 160, startPoint y: 444, endPoint x: 37, endPoint y: 416, distance: 126.0
click at [37, 416] on div "Context Queue: HVAC Priority: 0 Task Age: 1 minute(s) Customer Name: (833) 463-…" at bounding box center [134, 447] width 204 height 271
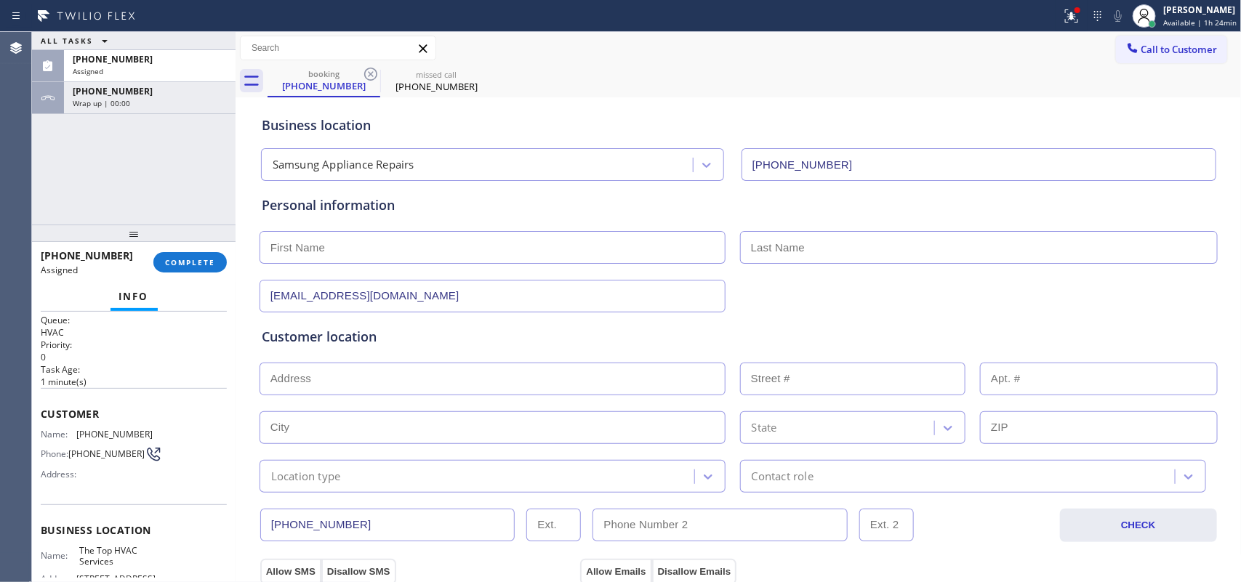
click at [82, 213] on div "ALL TASKS ALL TASKS ACTIVE TASKS TASKS IN WRAP UP (833) 463-5223 Assigned +1480…" at bounding box center [134, 128] width 204 height 193
click at [189, 266] on span "COMPLETE" at bounding box center [190, 262] width 50 height 10
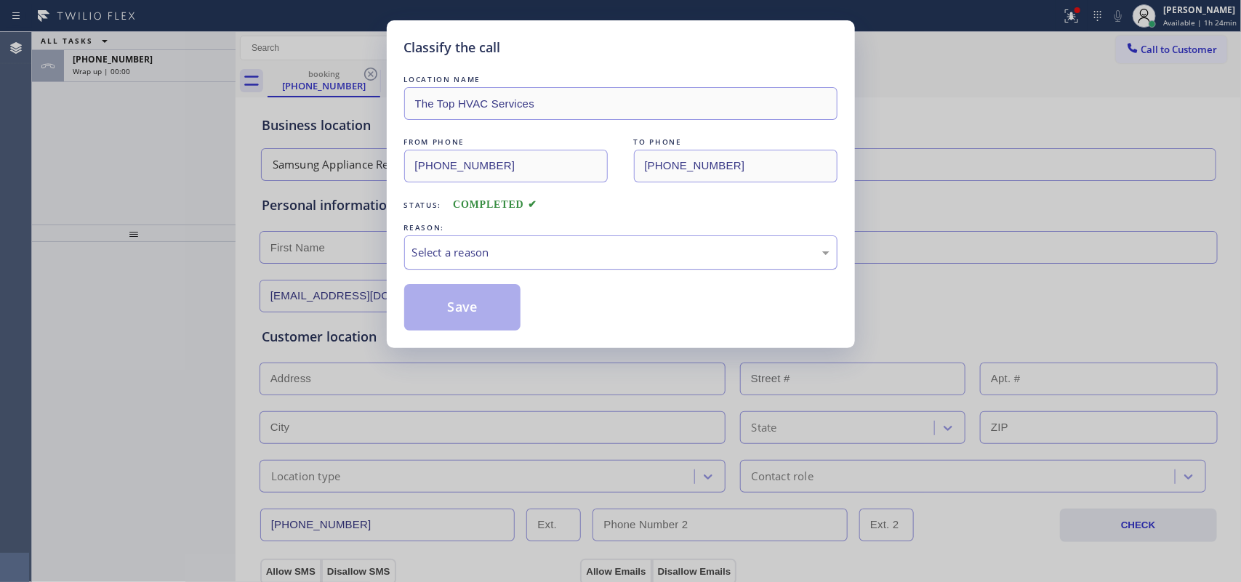
click at [528, 255] on div "Select a reason" at bounding box center [620, 252] width 417 height 17
click at [492, 331] on button "Save" at bounding box center [462, 307] width 117 height 47
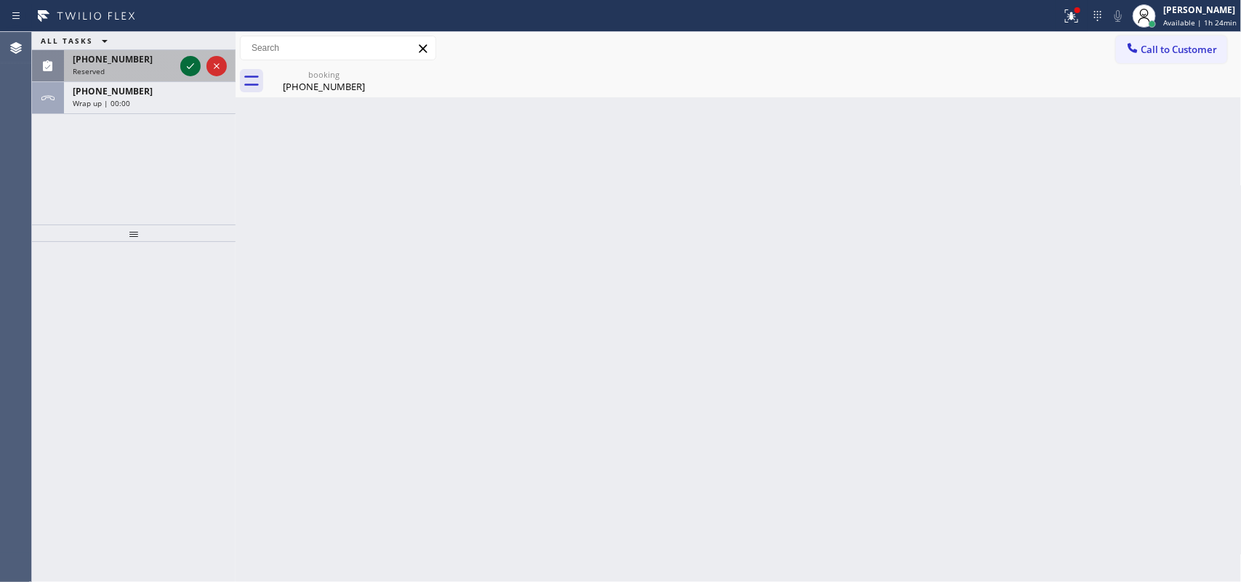
click at [190, 66] on icon at bounding box center [190, 65] width 17 height 17
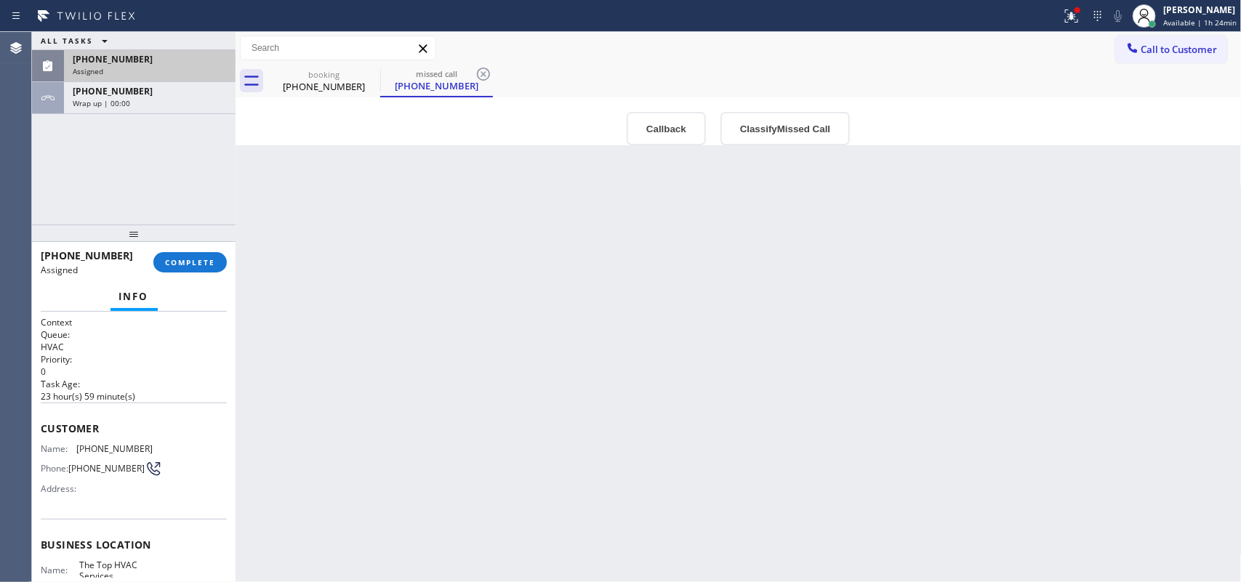
click at [135, 59] on div "[PHONE_NUMBER]" at bounding box center [150, 59] width 154 height 12
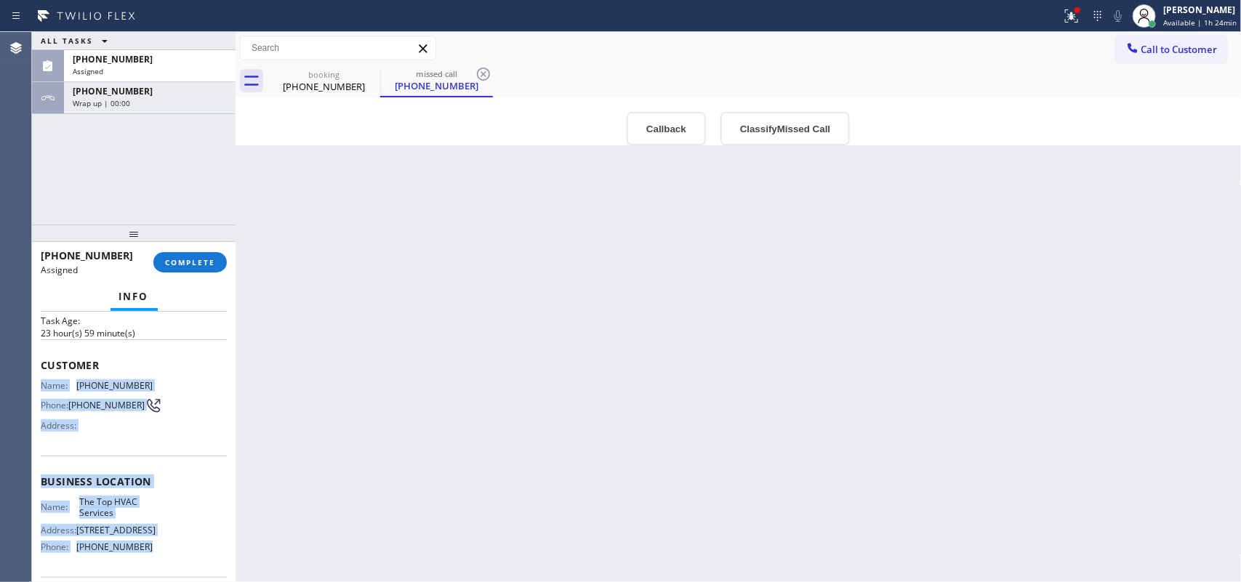
scroll to position [9, 0]
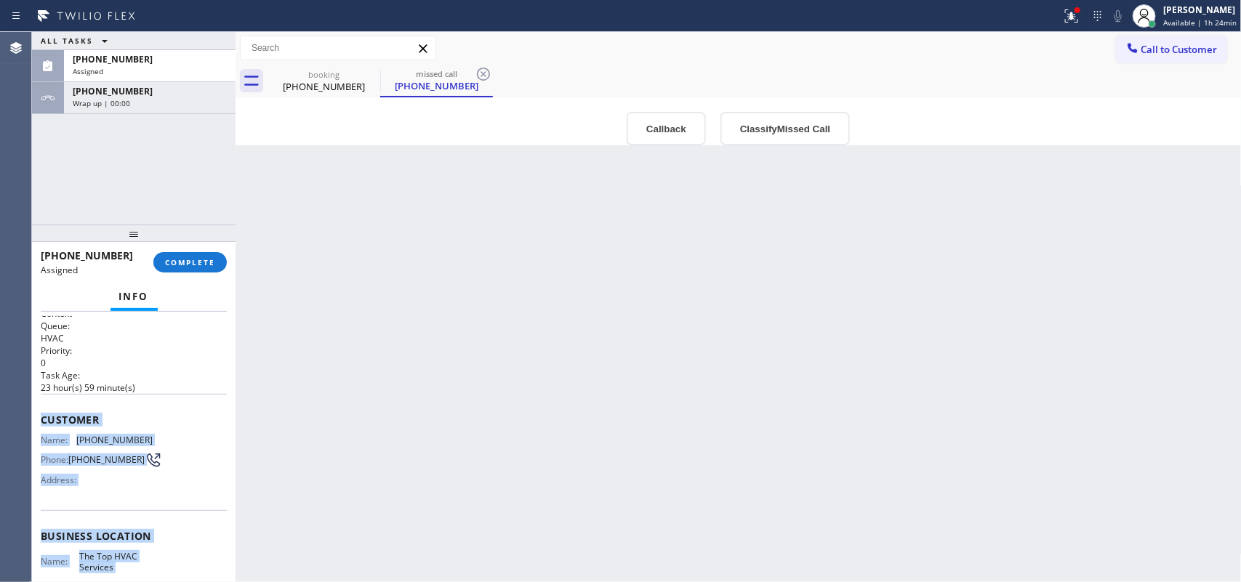
drag, startPoint x: 164, startPoint y: 460, endPoint x: 41, endPoint y: 422, distance: 129.5
click at [41, 422] on div "Context Queue: HVAC Priority: 0 Task Age: 23 hour(s) 59 minute(s) Customer Name…" at bounding box center [134, 525] width 186 height 434
click at [801, 124] on button "Classify Missed Call" at bounding box center [785, 128] width 129 height 33
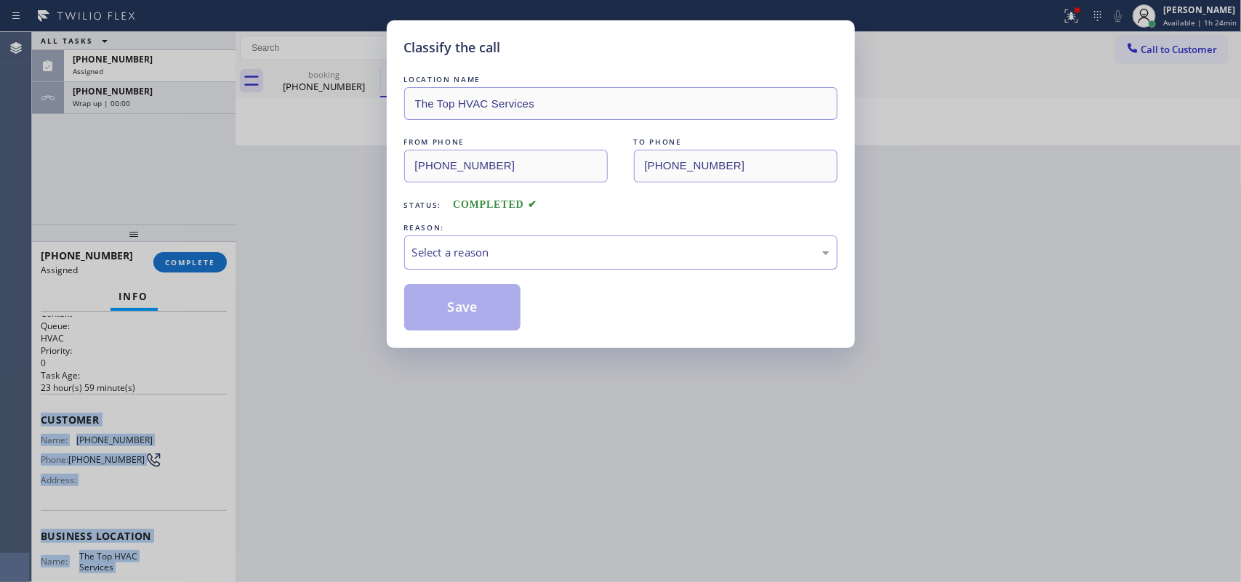
click at [648, 255] on div "Select a reason" at bounding box center [620, 252] width 417 height 17
drag, startPoint x: 481, startPoint y: 317, endPoint x: 452, endPoint y: 165, distance: 154.7
click at [481, 315] on button "Save" at bounding box center [462, 307] width 117 height 47
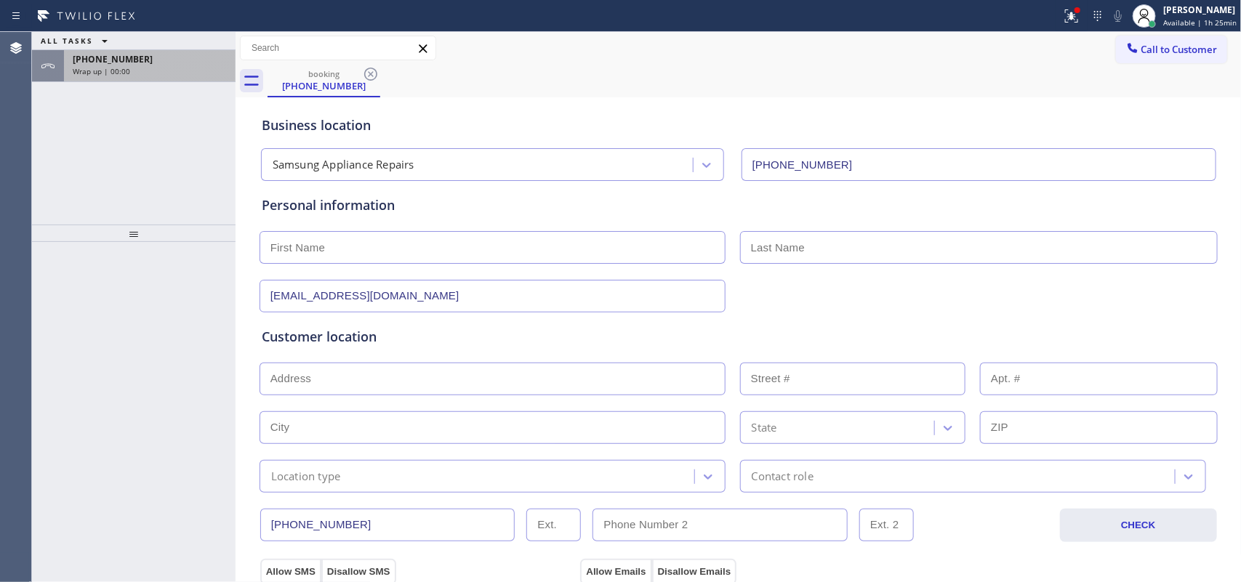
click at [143, 71] on div "Wrap up | 00:00" at bounding box center [150, 71] width 154 height 10
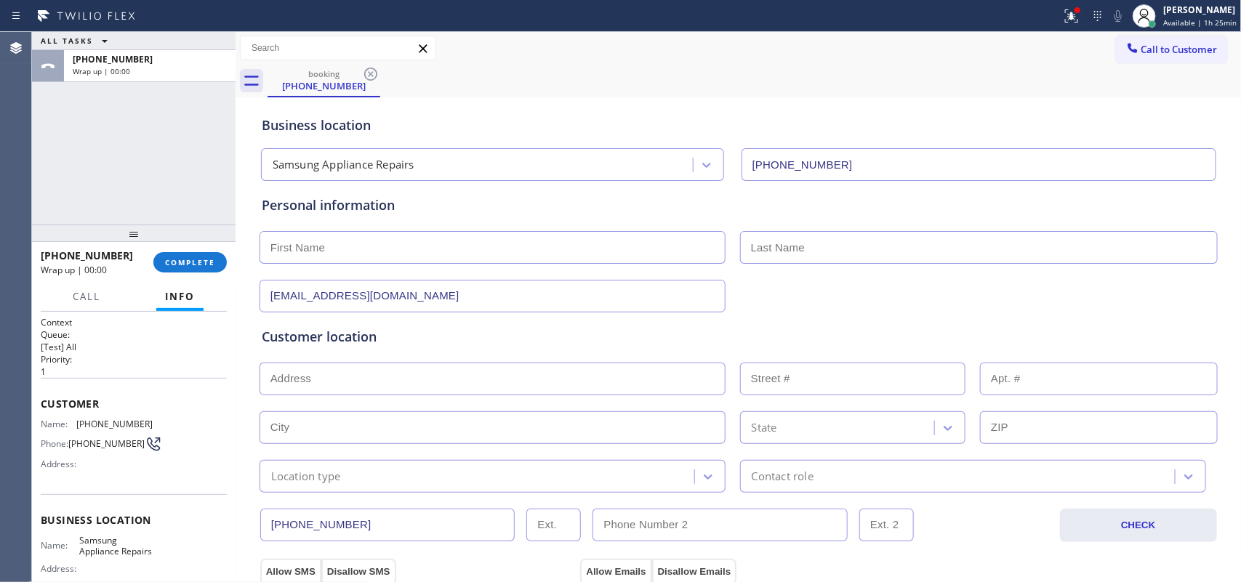
click at [393, 240] on input "text" at bounding box center [493, 247] width 466 height 33
type input "Ken"
click at [404, 234] on input "Ken" at bounding box center [493, 247] width 466 height 33
click at [786, 248] on input "text" at bounding box center [979, 247] width 478 height 33
paste input "Klusmann"
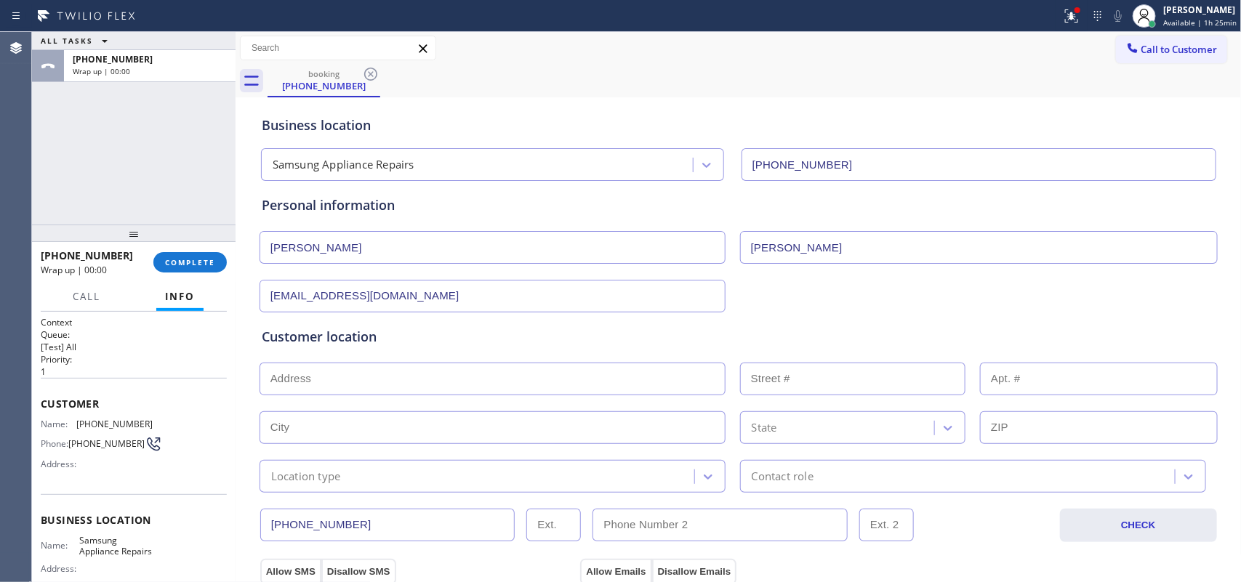
scroll to position [182, 0]
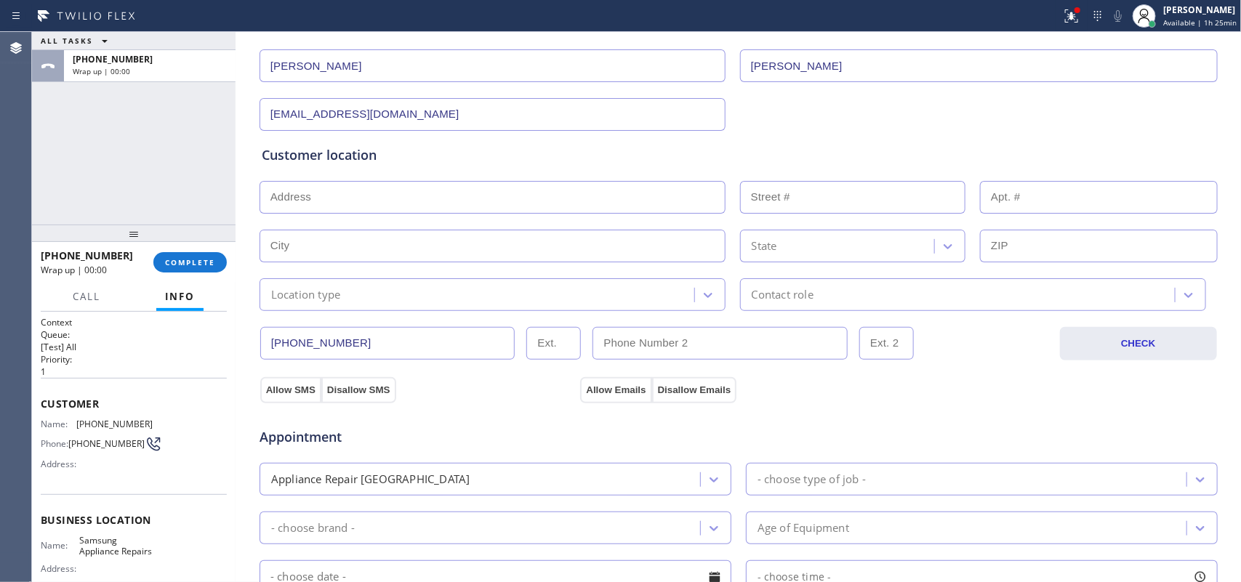
type input "Klusmann"
click at [383, 201] on input "text" at bounding box center [493, 197] width 466 height 33
paste input "5702 E Angela DrScottsdale, AZ 85254,"
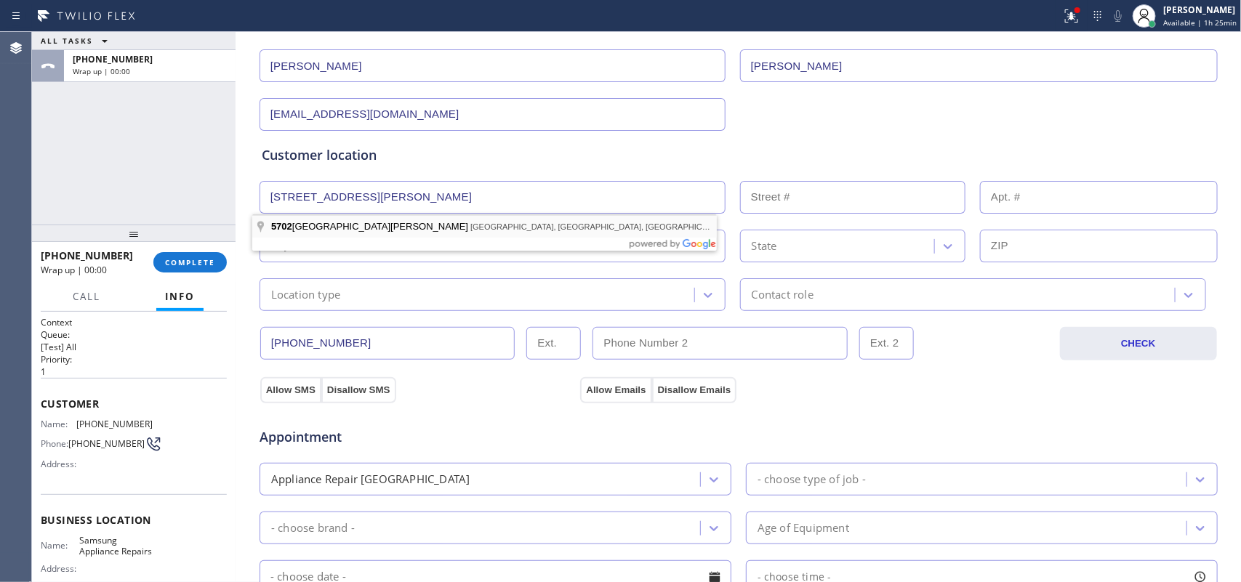
type input "5702 E Angela Dr"
type input "5702"
type input "Scottsdale"
type input "85254"
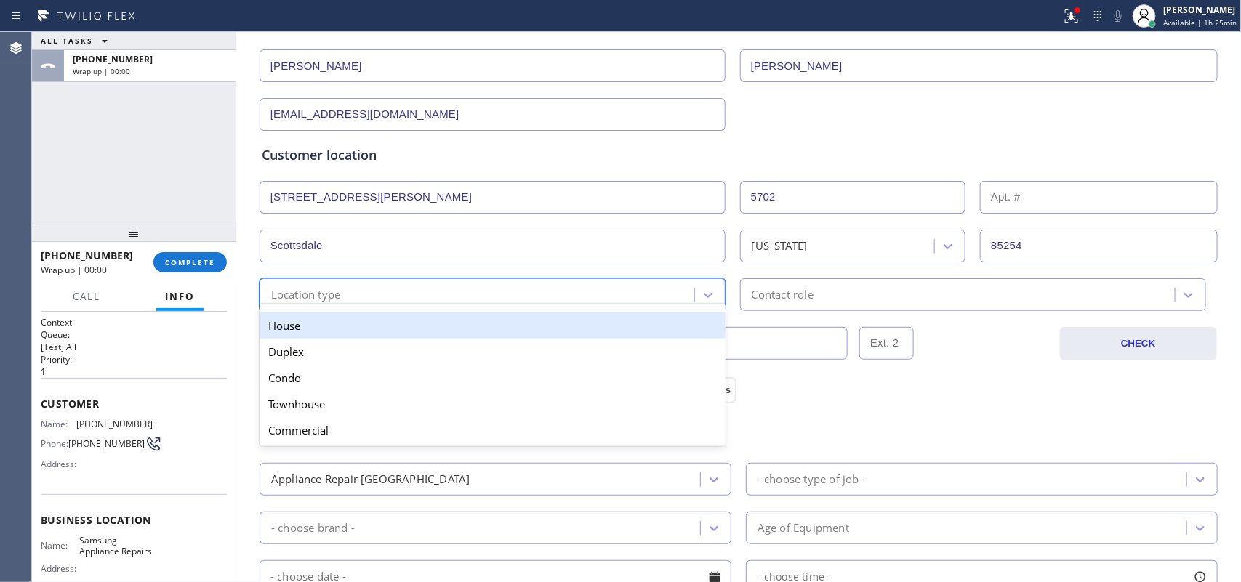
click at [451, 303] on div "Location type" at bounding box center [479, 294] width 431 height 25
click at [446, 327] on div "House" at bounding box center [493, 326] width 466 height 26
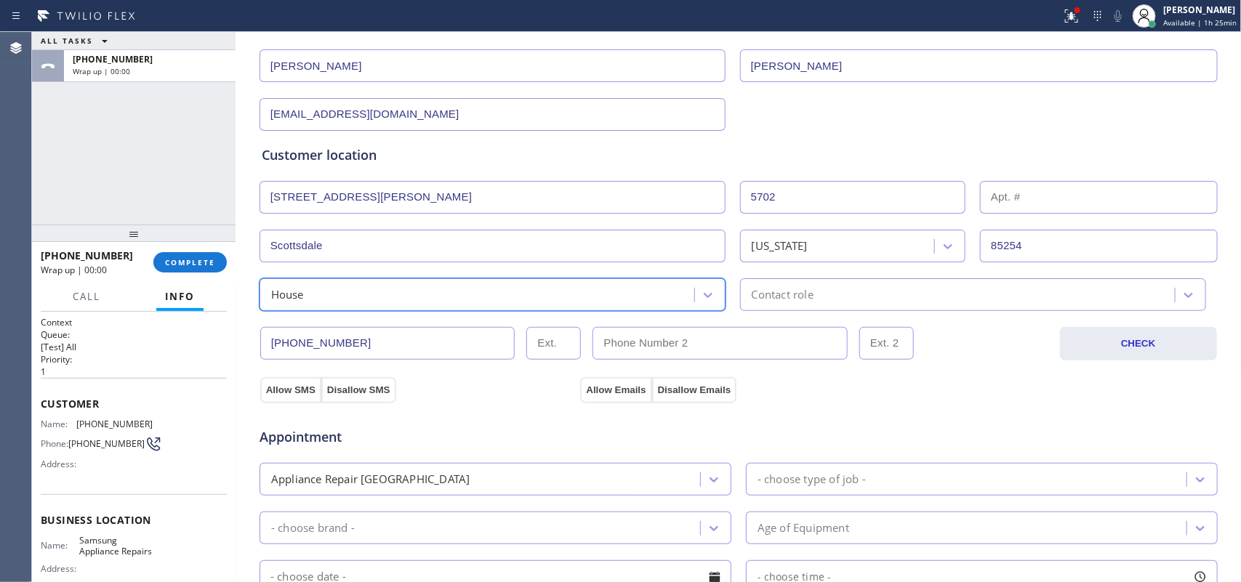
click at [833, 300] on div "Contact role" at bounding box center [960, 294] width 431 height 25
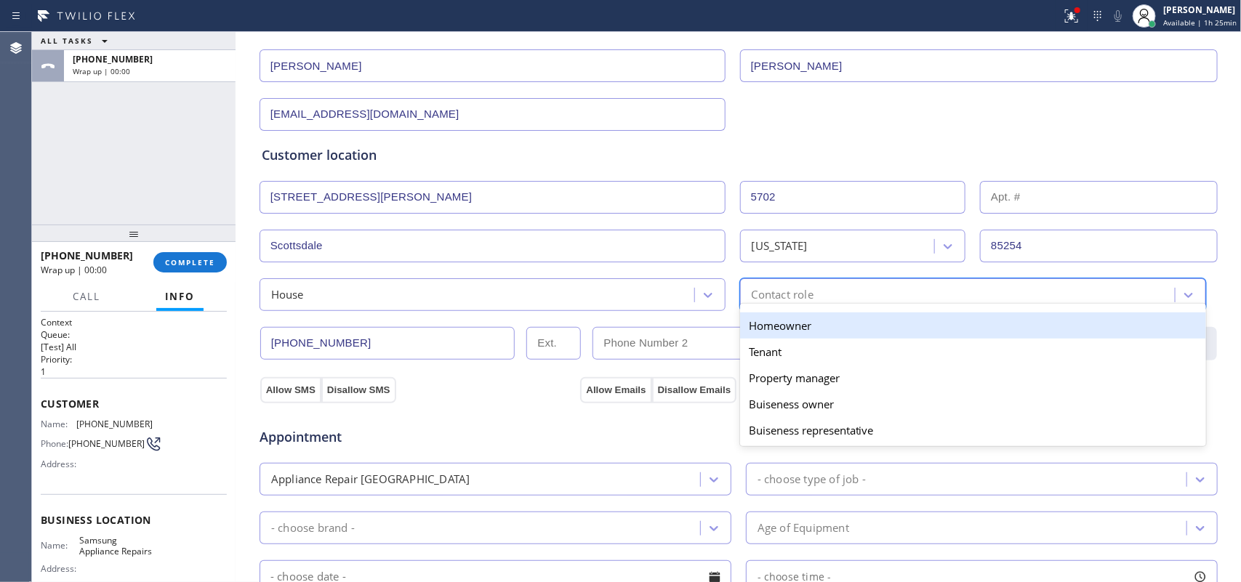
drag, startPoint x: 819, startPoint y: 332, endPoint x: 804, endPoint y: 335, distance: 15.0
click at [818, 332] on div "Homeowner" at bounding box center [973, 326] width 466 height 26
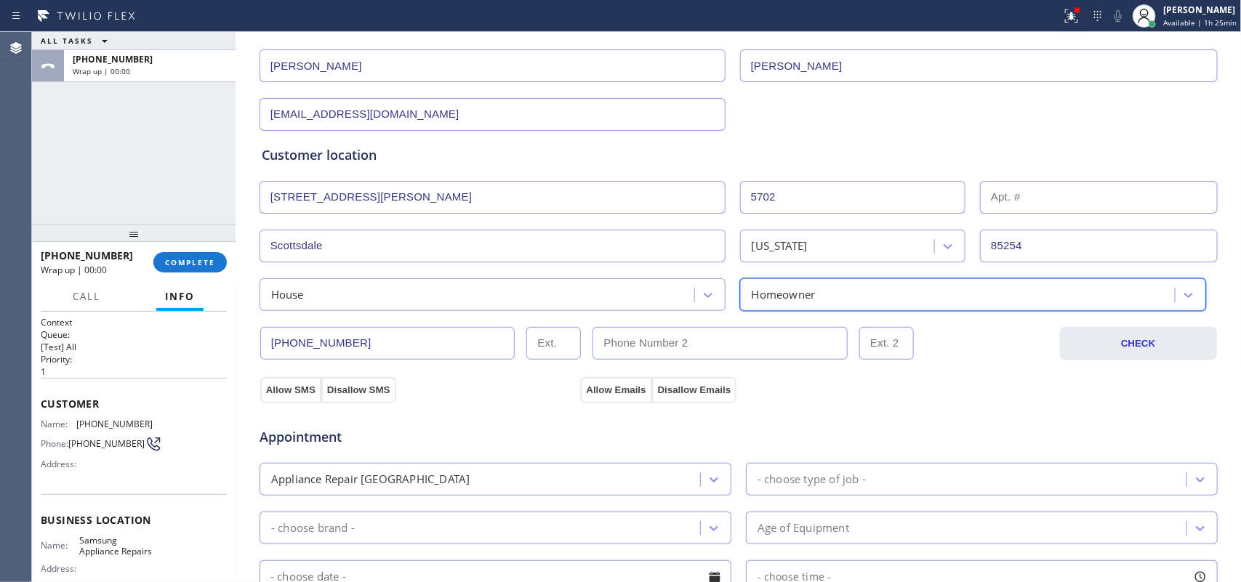
scroll to position [455, 0]
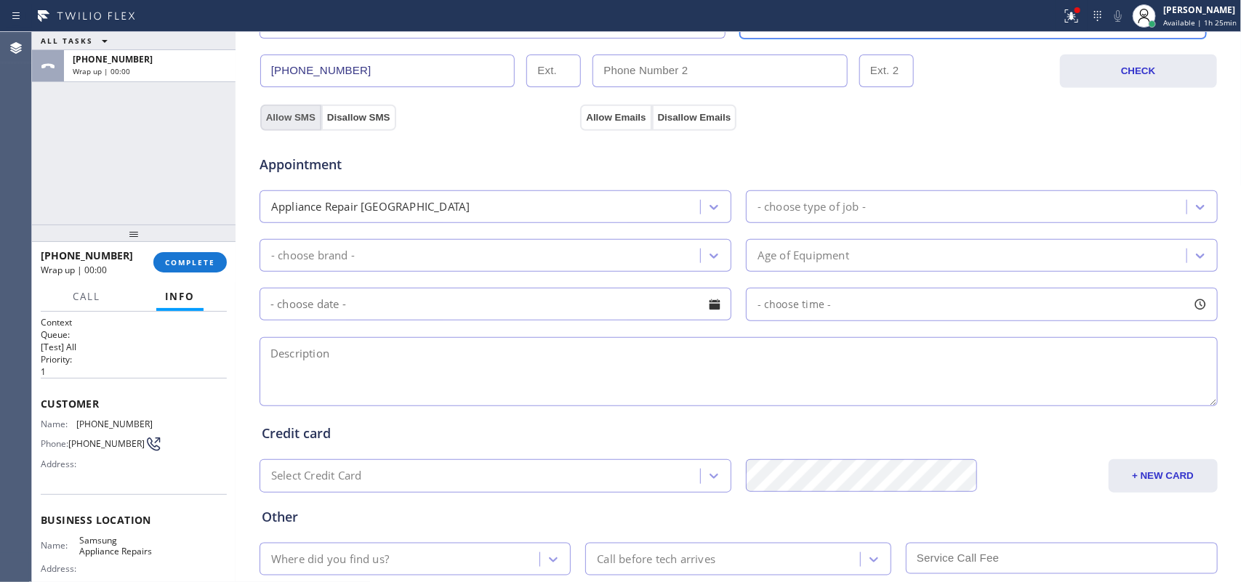
click at [286, 124] on button "Allow SMS" at bounding box center [290, 118] width 61 height 26
click at [594, 118] on button "Allow Emails" at bounding box center [615, 118] width 71 height 26
click at [854, 215] on div "- choose type of job -" at bounding box center [812, 207] width 108 height 17
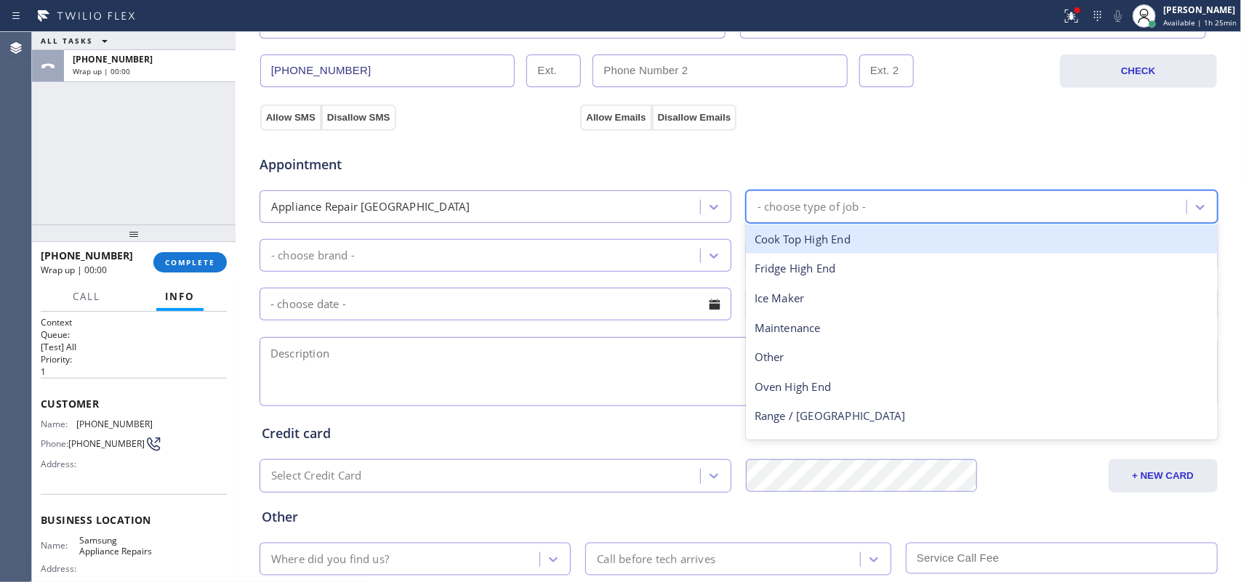
click at [676, 206] on div "Appliance Repair [GEOGRAPHIC_DATA]" at bounding box center [482, 206] width 436 height 25
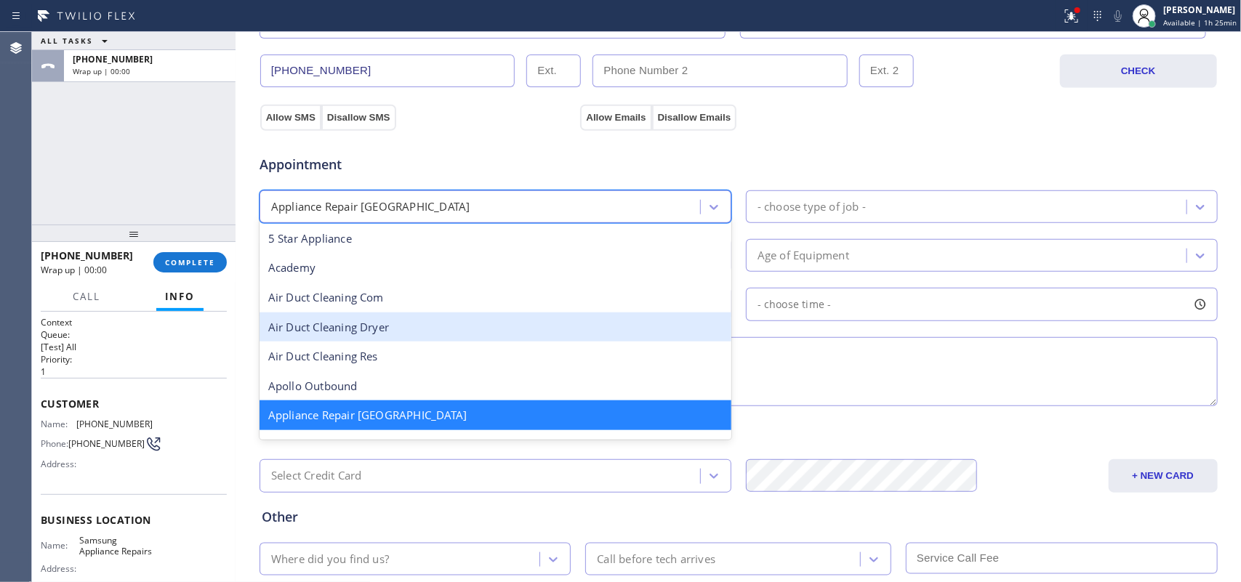
scroll to position [183, 0]
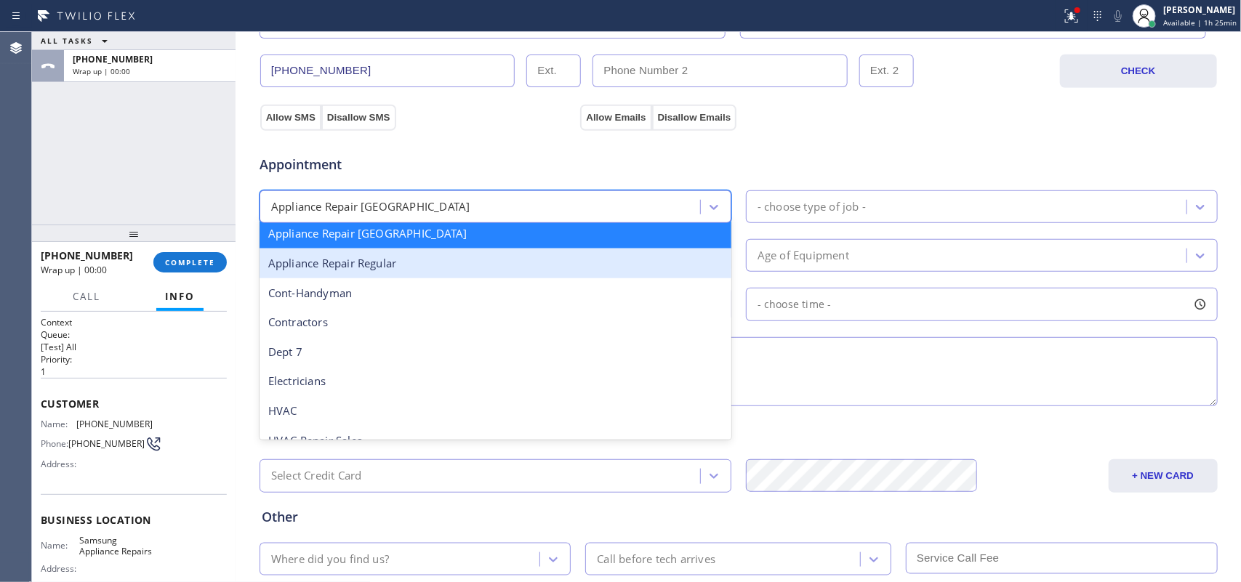
click at [582, 270] on div "Appliance Repair Regular" at bounding box center [496, 264] width 472 height 30
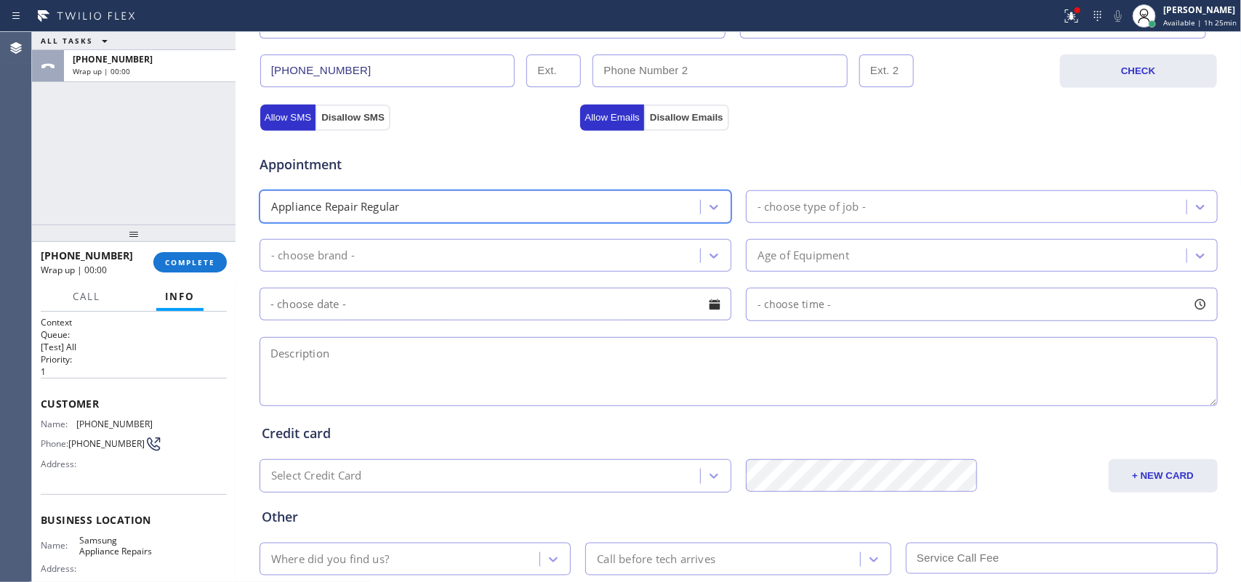
click at [769, 211] on div "- choose type of job -" at bounding box center [812, 207] width 108 height 17
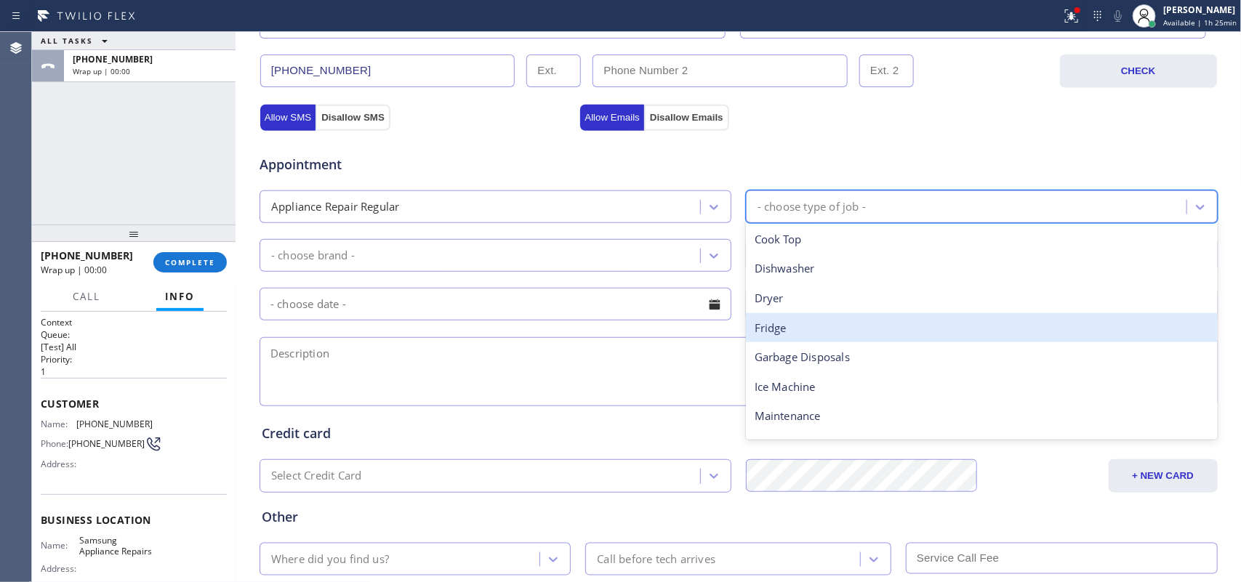
click at [820, 332] on div "Fridge" at bounding box center [982, 328] width 472 height 30
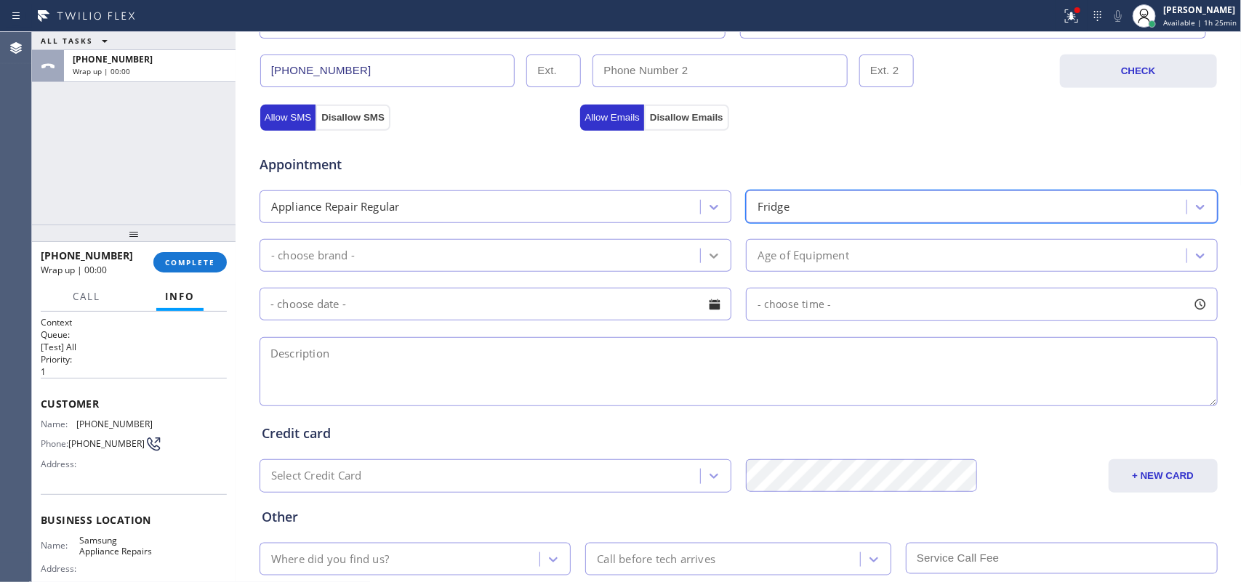
click at [707, 267] on div at bounding box center [714, 256] width 26 height 26
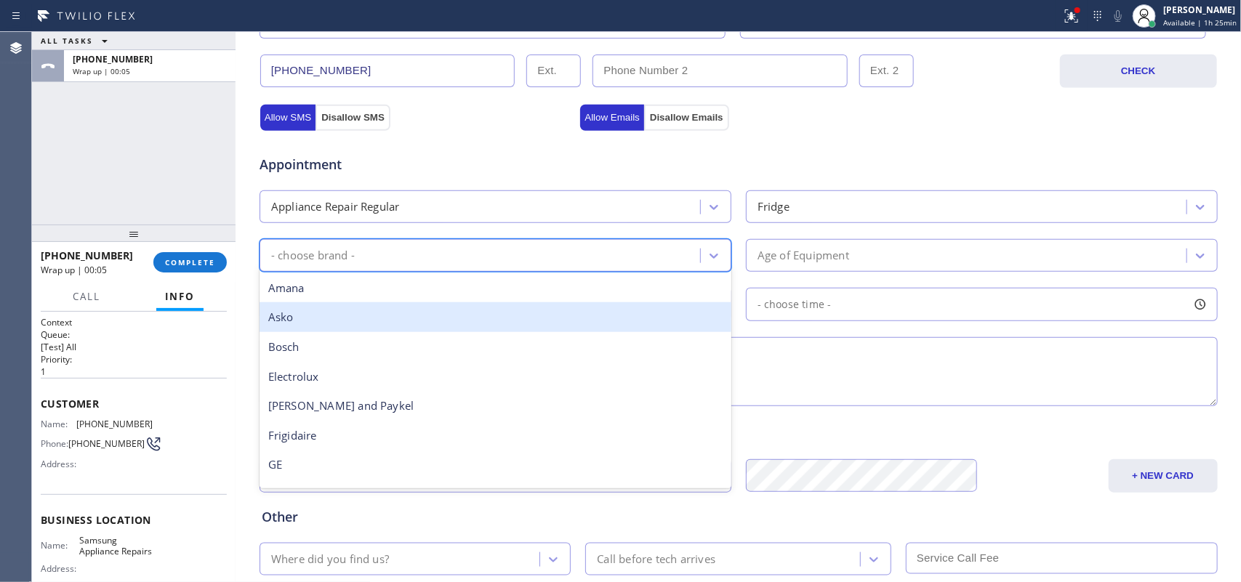
scroll to position [319, 0]
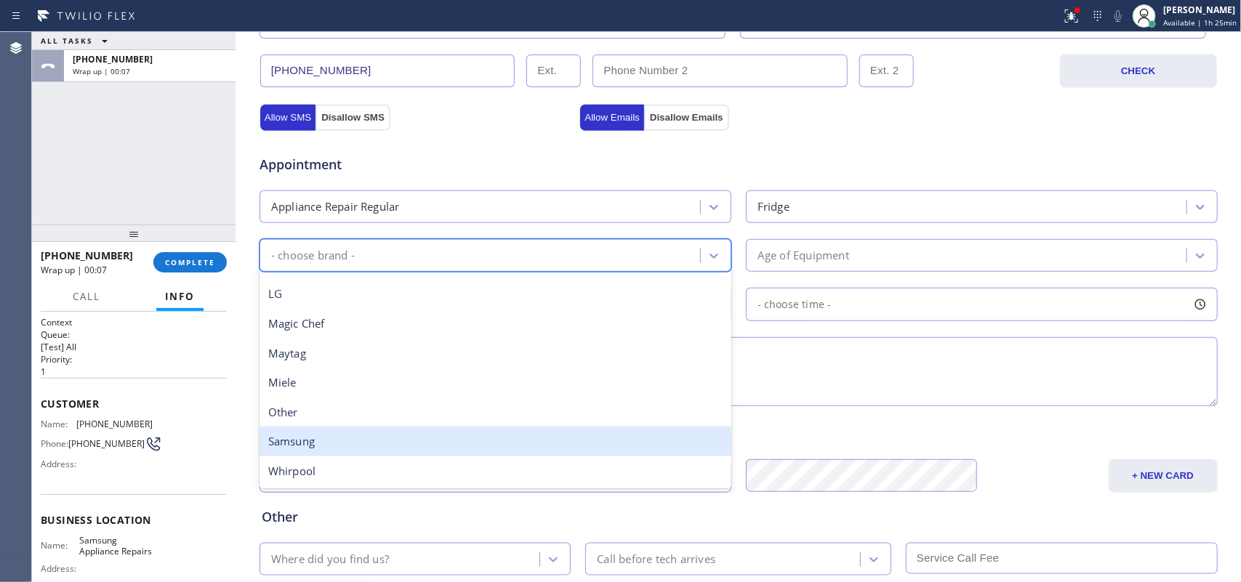
click at [409, 433] on div "Samsung" at bounding box center [496, 442] width 472 height 30
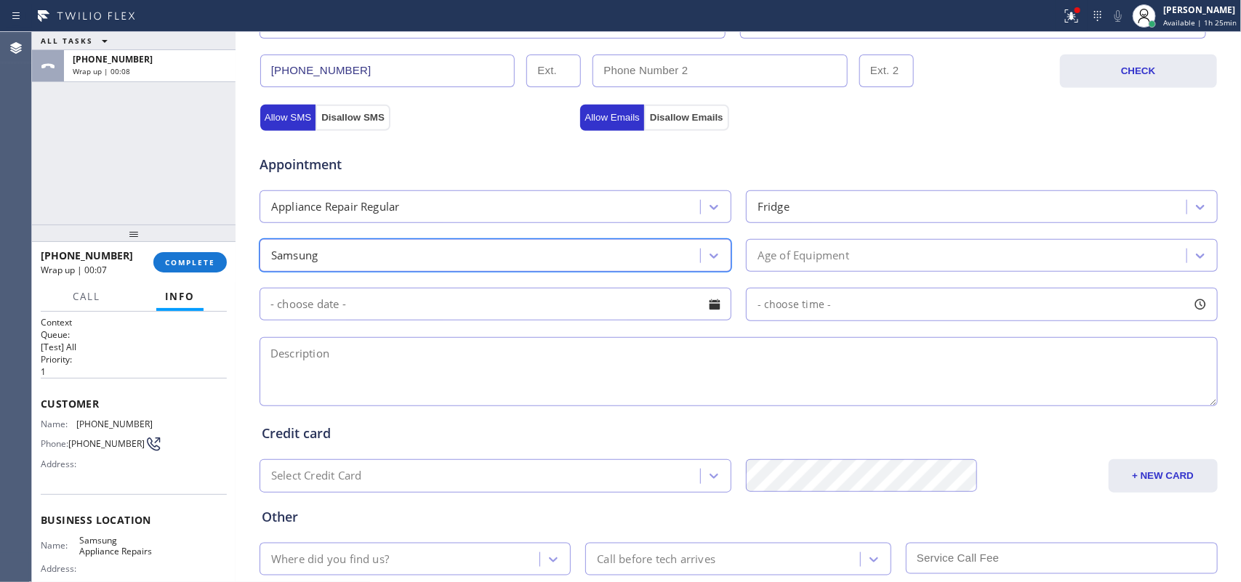
click at [808, 256] on div "Age of Equipment" at bounding box center [804, 255] width 92 height 17
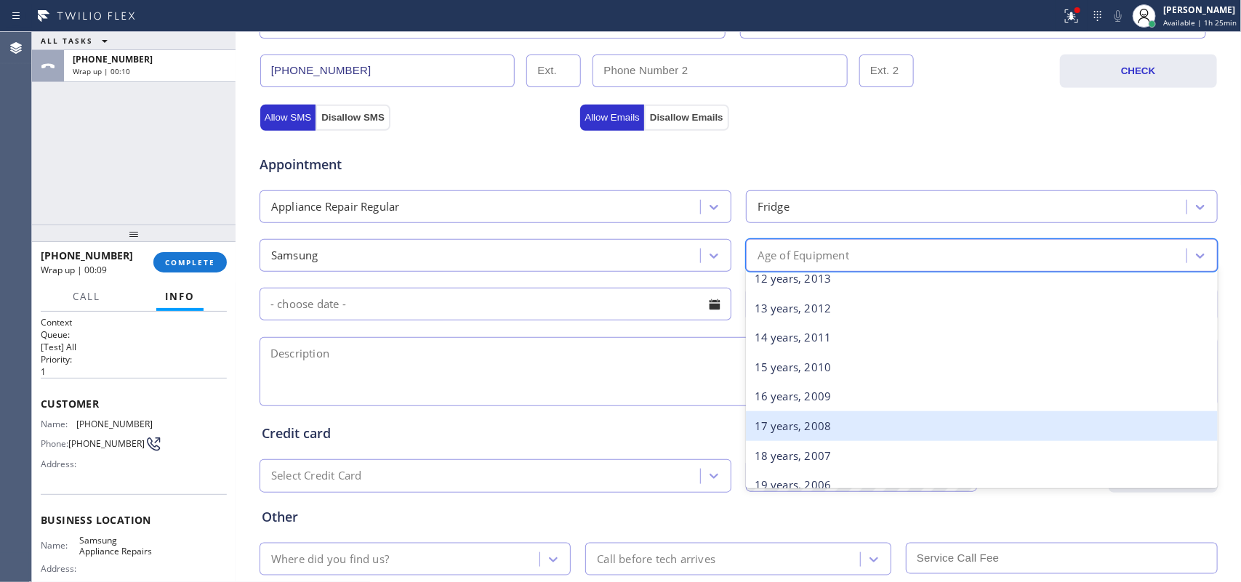
scroll to position [182, 0]
click at [825, 420] on div "11 years, 2014" at bounding box center [982, 431] width 472 height 30
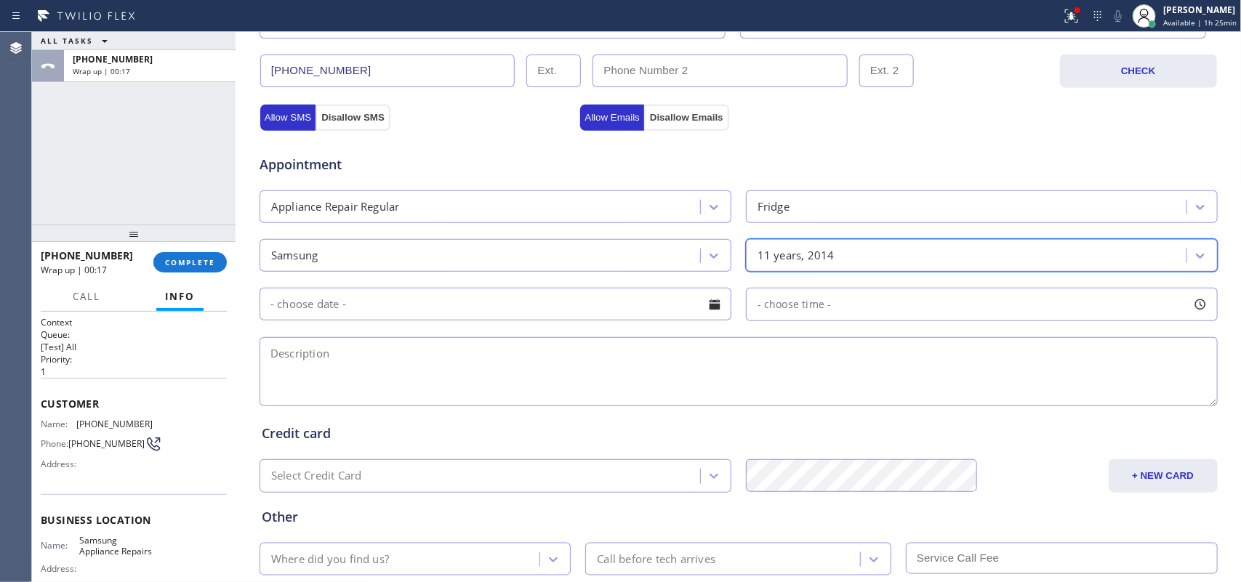
click at [709, 313] on div at bounding box center [714, 304] width 25 height 25
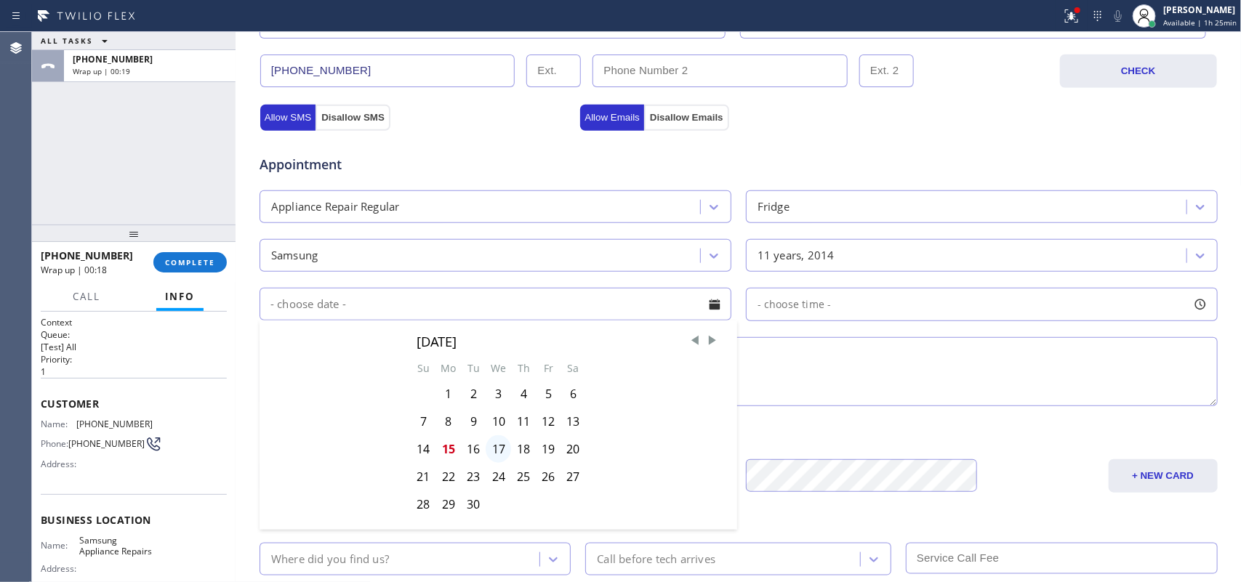
click at [491, 452] on div "17" at bounding box center [498, 450] width 25 height 28
type input "09/17/2025"
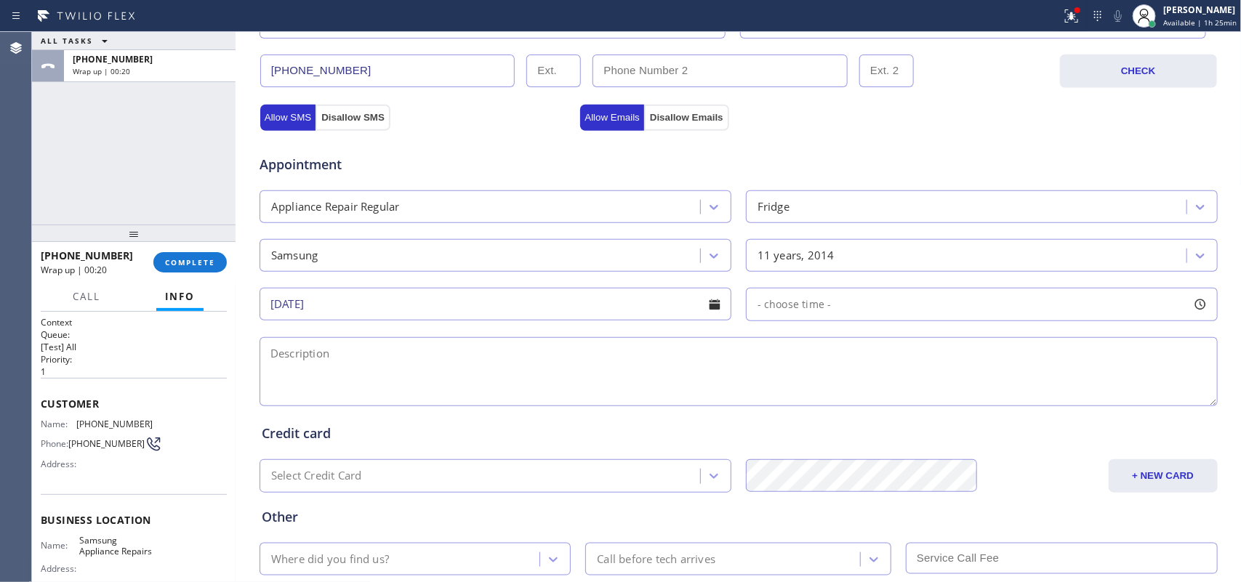
click at [993, 309] on div at bounding box center [1200, 304] width 25 height 25
drag, startPoint x: 894, startPoint y: 393, endPoint x: 884, endPoint y: 395, distance: 10.3
click at [891, 395] on div at bounding box center [899, 393] width 17 height 31
drag, startPoint x: 757, startPoint y: 397, endPoint x: 783, endPoint y: 399, distance: 26.2
click at [787, 399] on div at bounding box center [795, 393] width 17 height 31
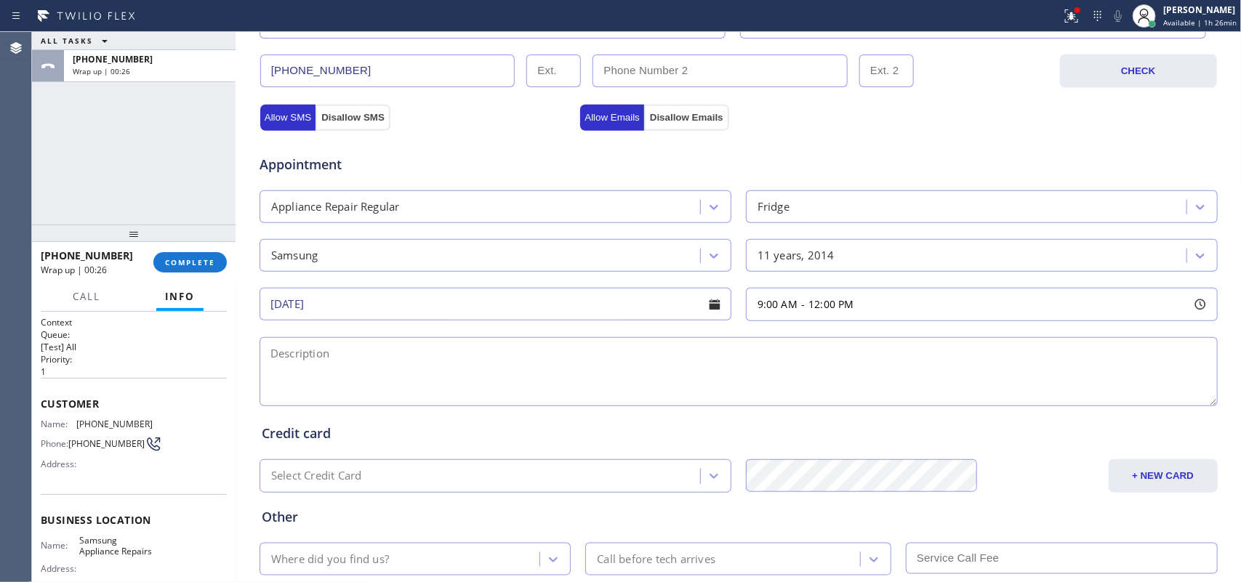
click at [663, 376] on textarea at bounding box center [739, 371] width 958 height 69
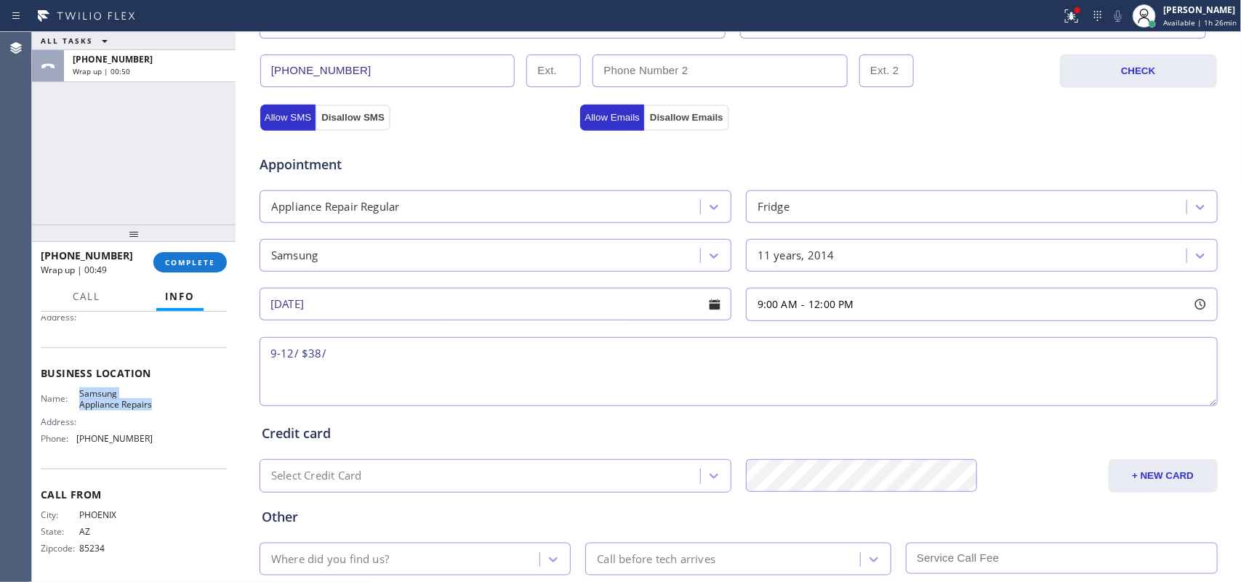
drag, startPoint x: 107, startPoint y: 407, endPoint x: 75, endPoint y: 383, distance: 40.4
click at [75, 388] on div "Name: Samsung Appliance Repairs" at bounding box center [97, 399] width 112 height 23
click at [401, 357] on textarea "9-12/ $38/" at bounding box center [739, 371] width 958 height 69
paste textarea "Samsung FS French Door Fridge/since 2014 / the door tone is beeping on and off/…"
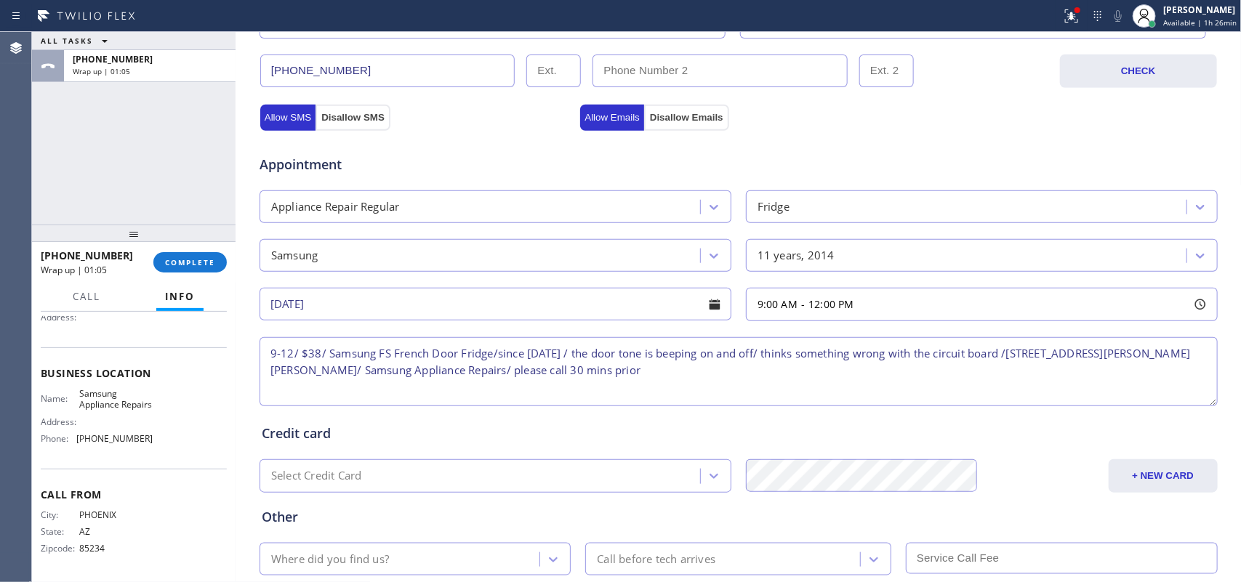
scroll to position [547, 0]
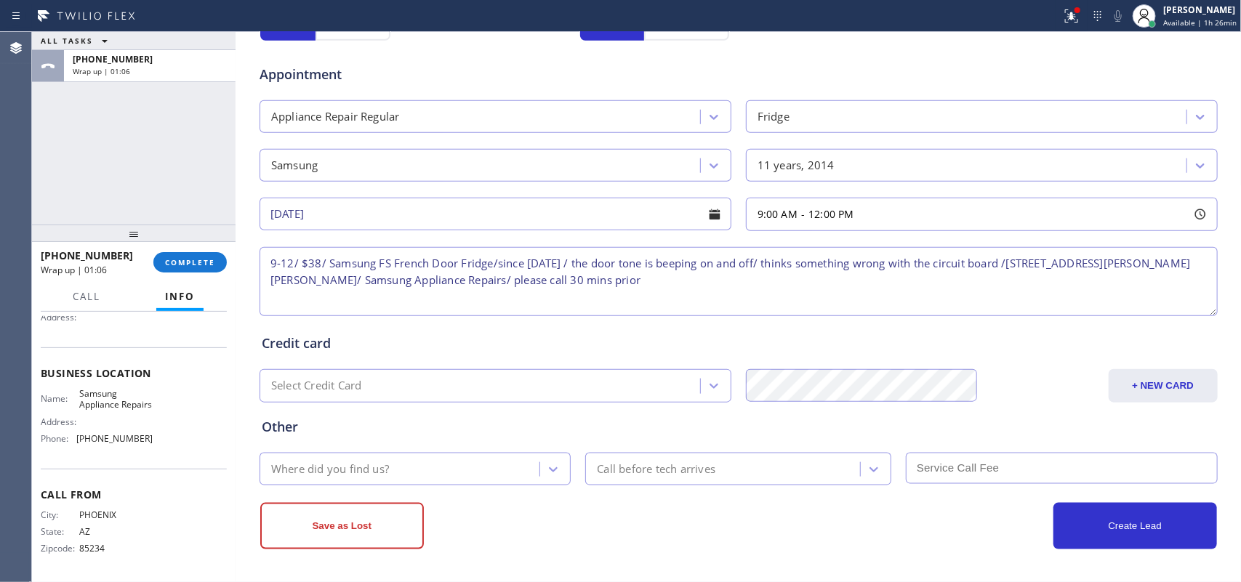
type textarea "9-12/ $38/ Samsung FS French Door Fridge/since 2014 / the door tone is beeping …"
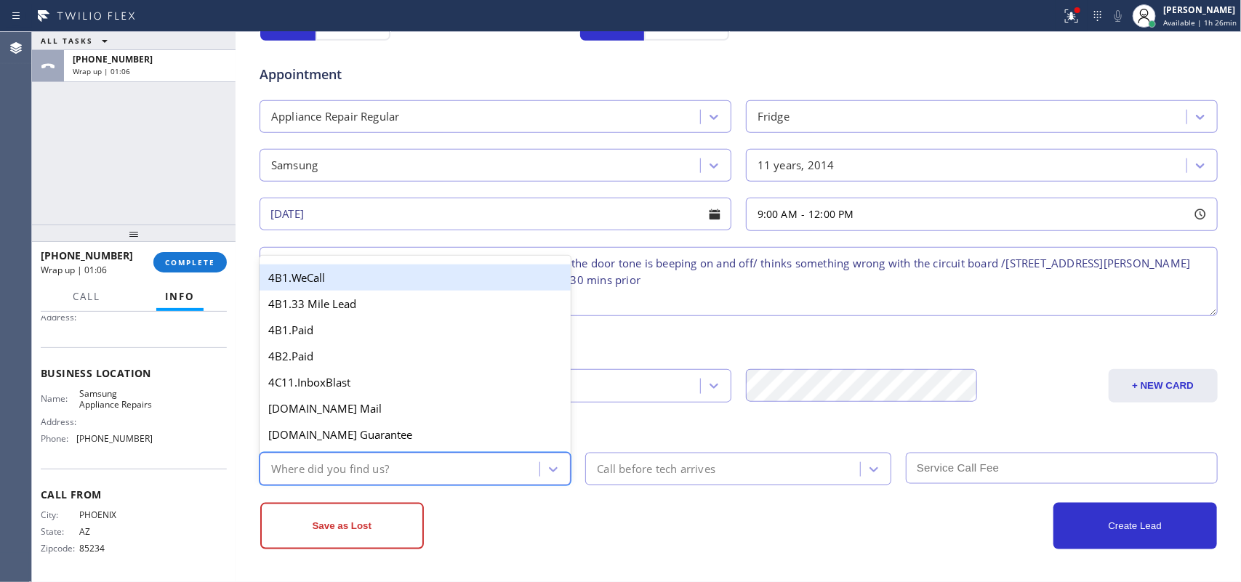
click at [532, 465] on div "Where did you find us?" at bounding box center [402, 469] width 276 height 25
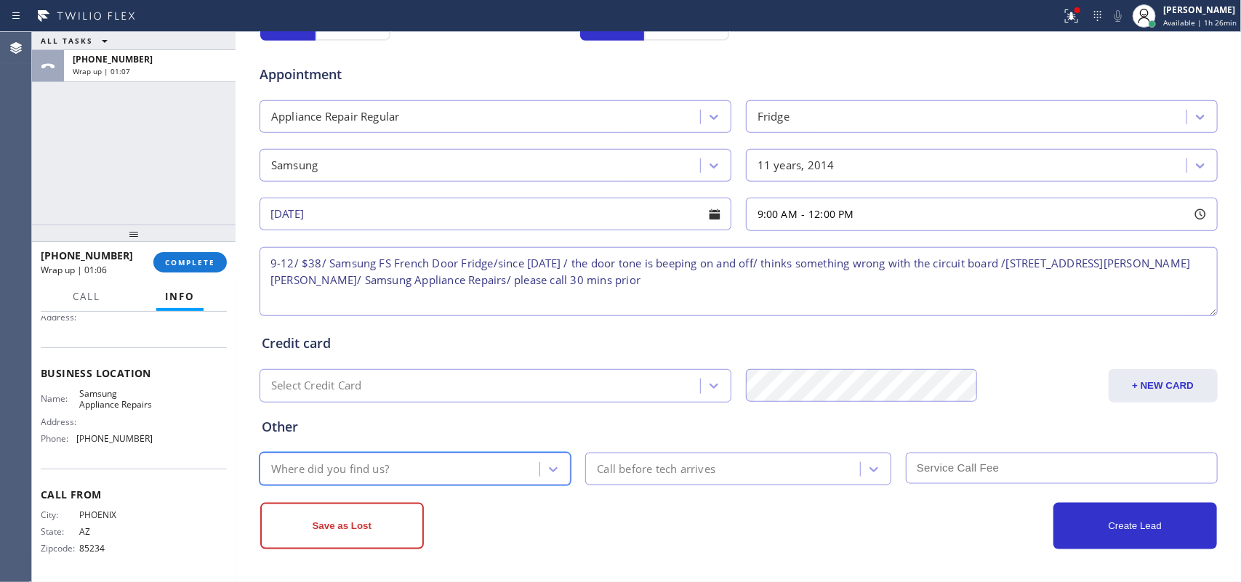
type input "g"
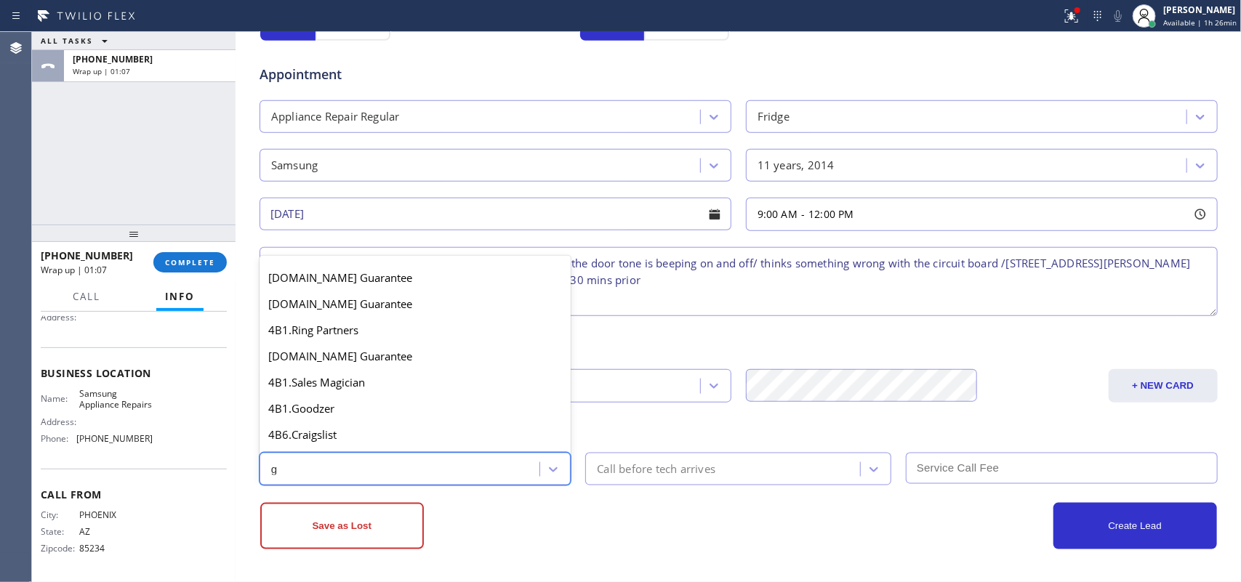
scroll to position [274, 0]
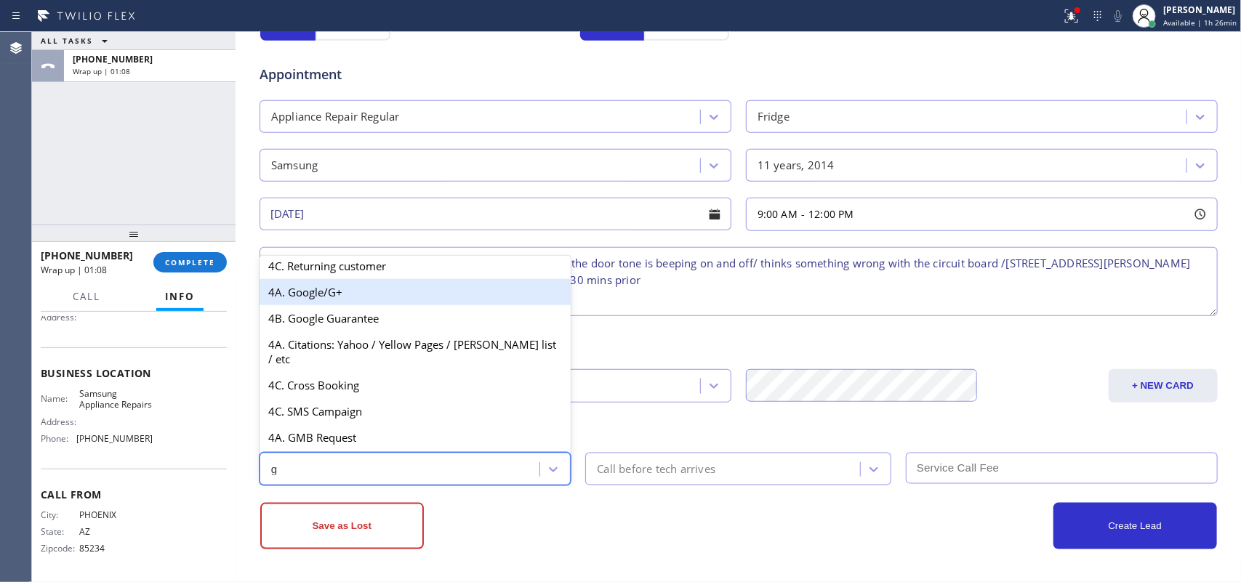
click at [367, 305] on div "4A. Google/G+" at bounding box center [416, 292] width 312 height 26
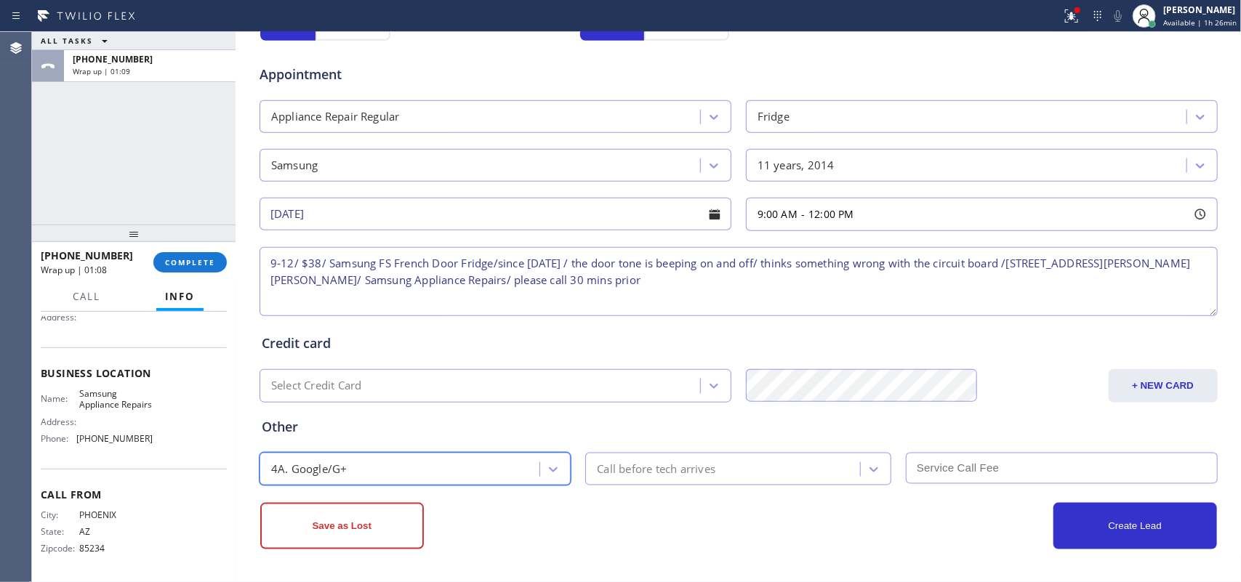
click at [670, 465] on div "Call before tech arrives" at bounding box center [656, 469] width 119 height 17
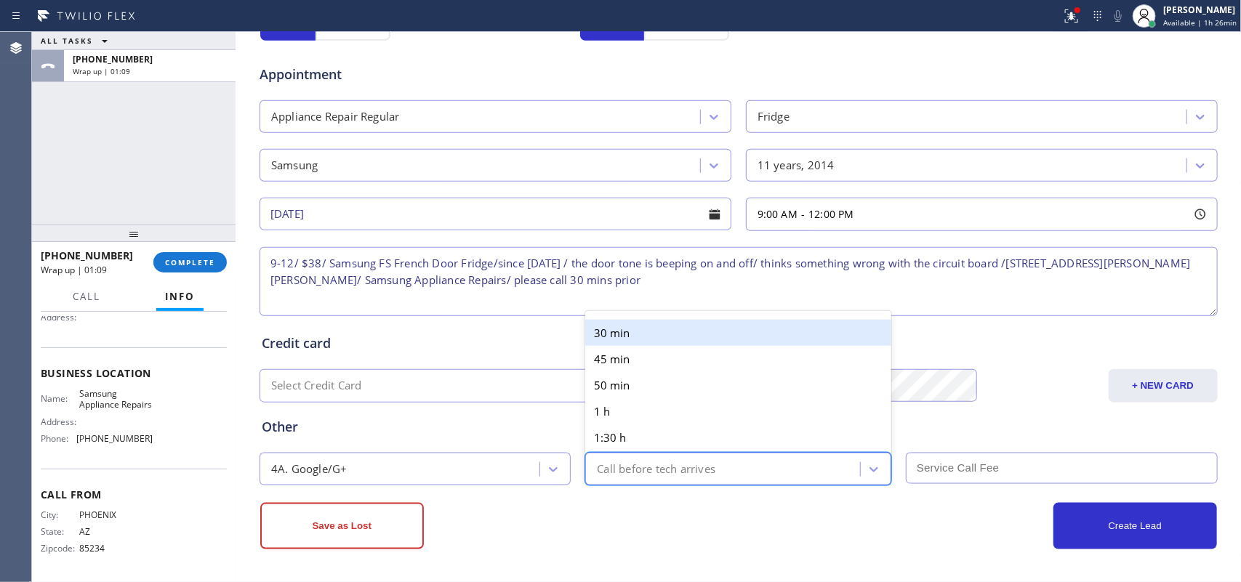
click at [649, 324] on div "30 min" at bounding box center [738, 333] width 306 height 26
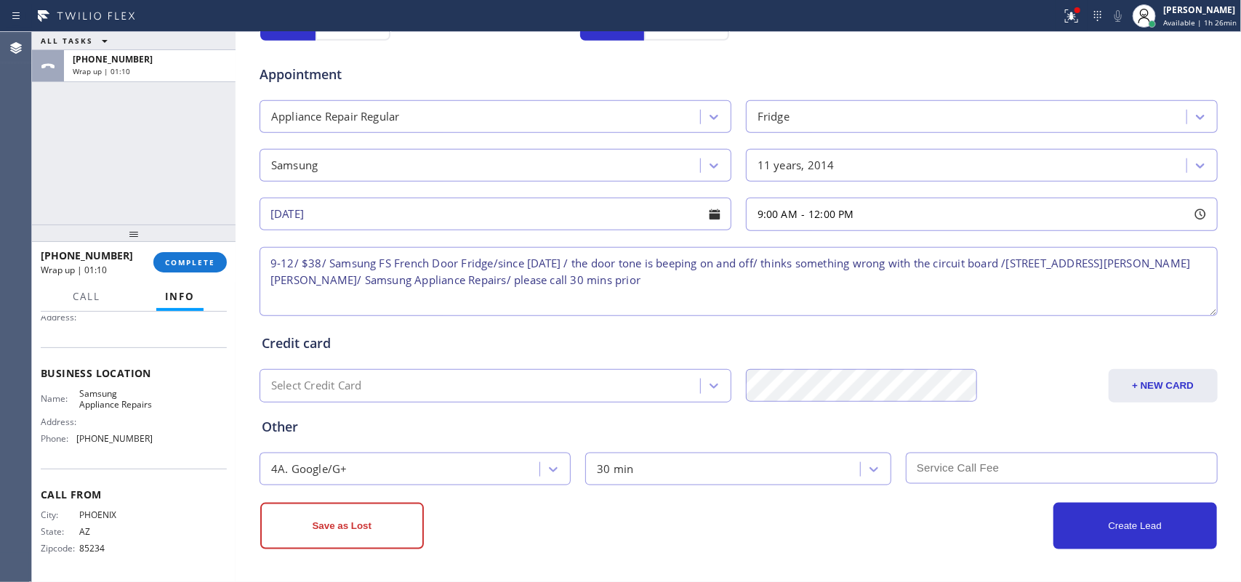
click at [993, 453] on input "text" at bounding box center [1062, 468] width 312 height 31
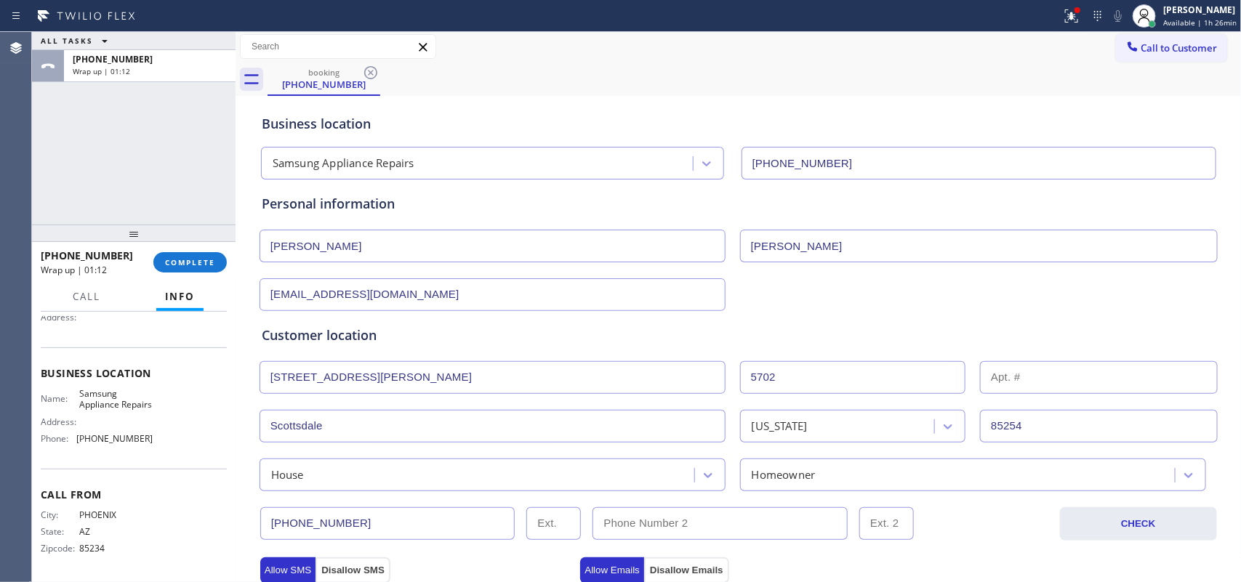
scroll to position [0, 0]
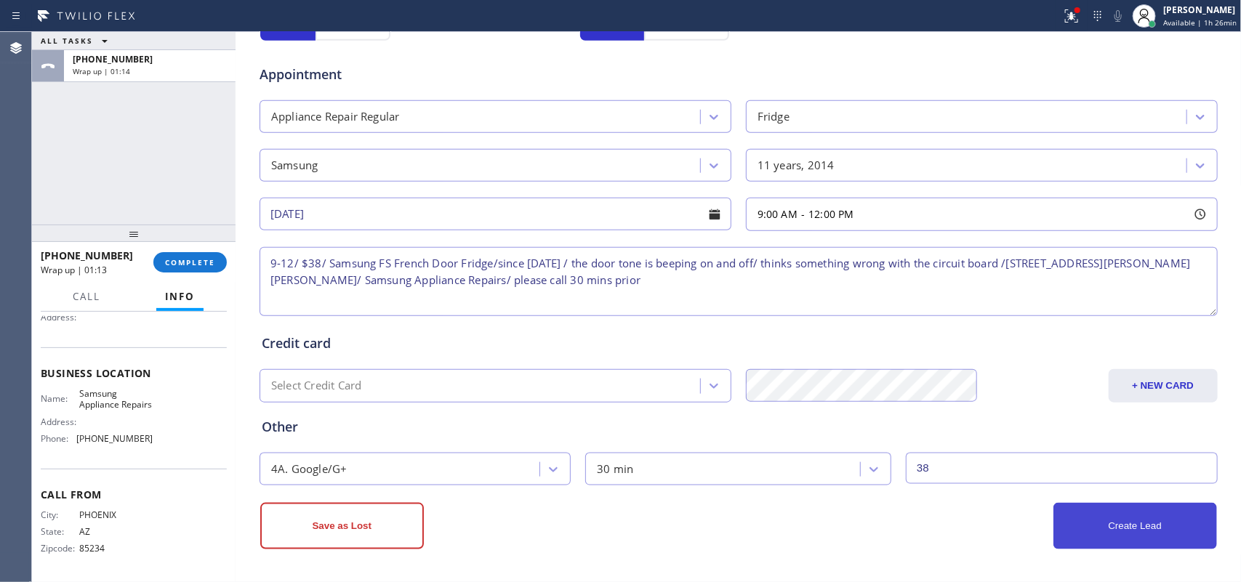
type input "38"
click at [993, 465] on button "Create Lead" at bounding box center [1136, 526] width 164 height 47
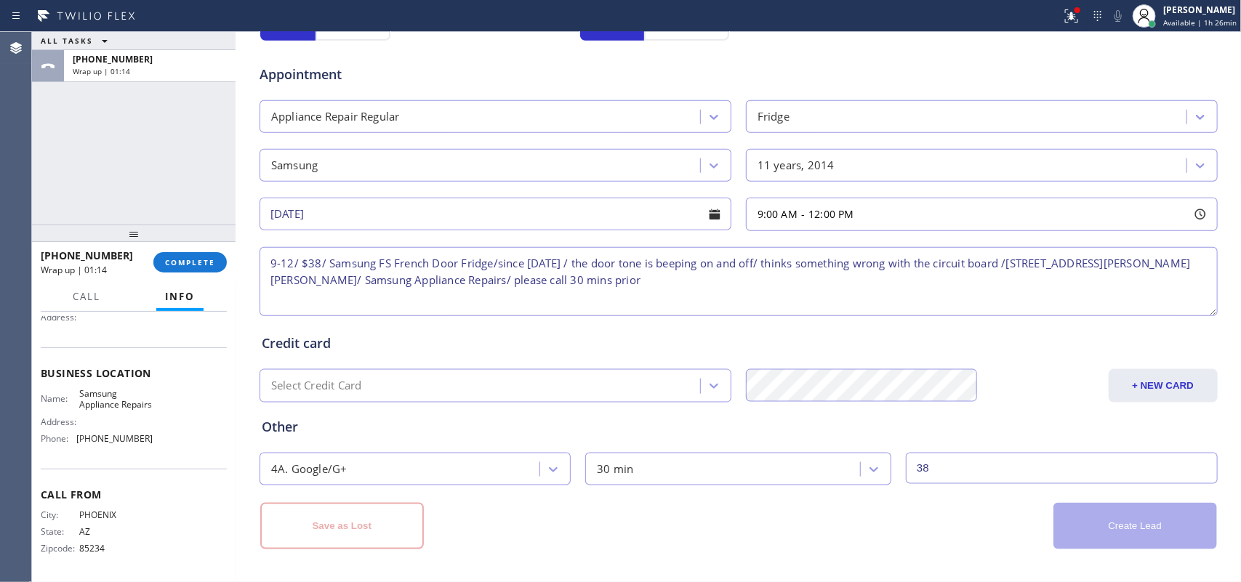
scroll to position [51, 0]
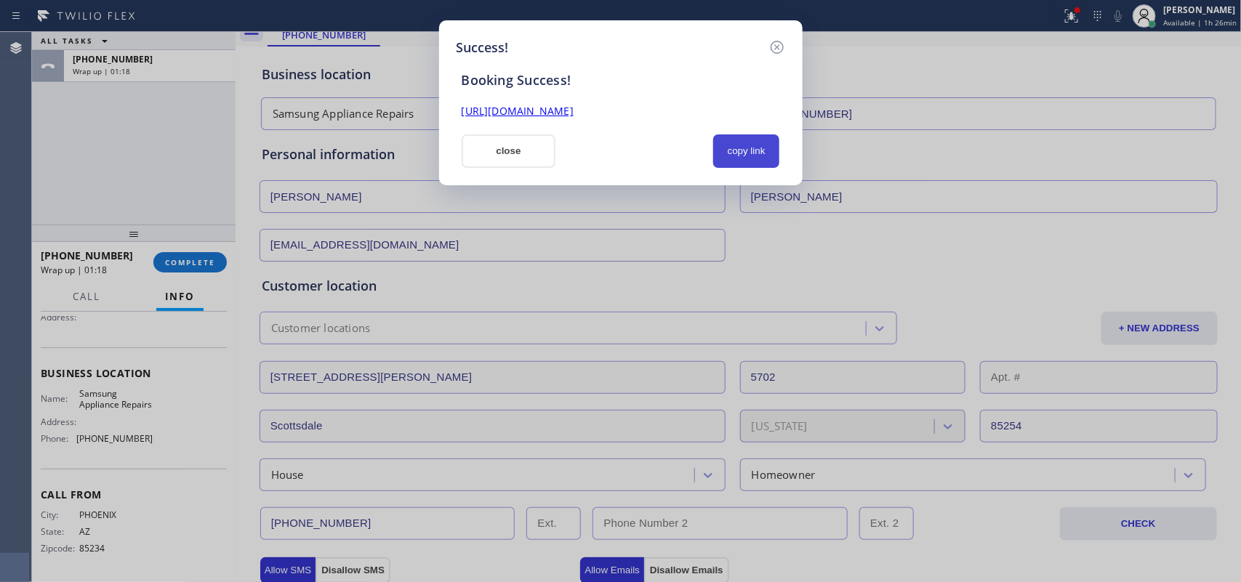
click at [748, 164] on button "copy link" at bounding box center [746, 151] width 67 height 33
click at [574, 108] on link "https://erp.apollosoft.co/customer/762708#portlet_lead" at bounding box center [518, 111] width 112 height 14
click at [742, 153] on button "copy link" at bounding box center [746, 151] width 67 height 33
click at [513, 164] on button "close" at bounding box center [509, 151] width 95 height 33
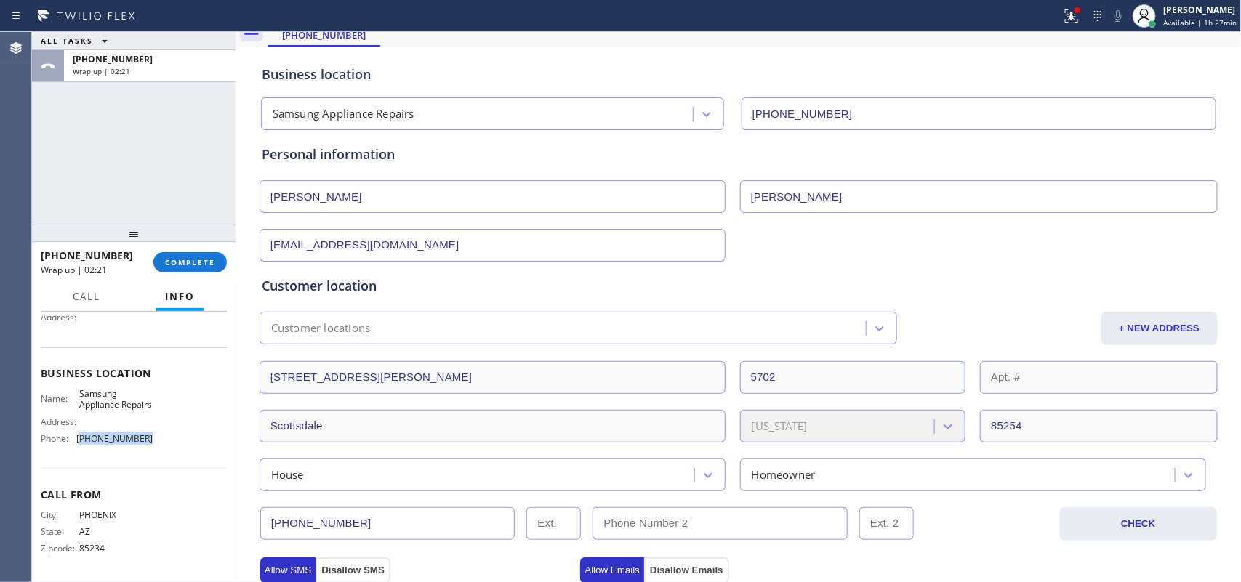
drag, startPoint x: 143, startPoint y: 430, endPoint x: 78, endPoint y: 435, distance: 65.6
click at [78, 435] on div "Name: Samsung Appliance Repairs Address: Phone: (855) 976-5118" at bounding box center [97, 419] width 112 height 63
click at [212, 262] on span "COMPLETE" at bounding box center [190, 262] width 50 height 10
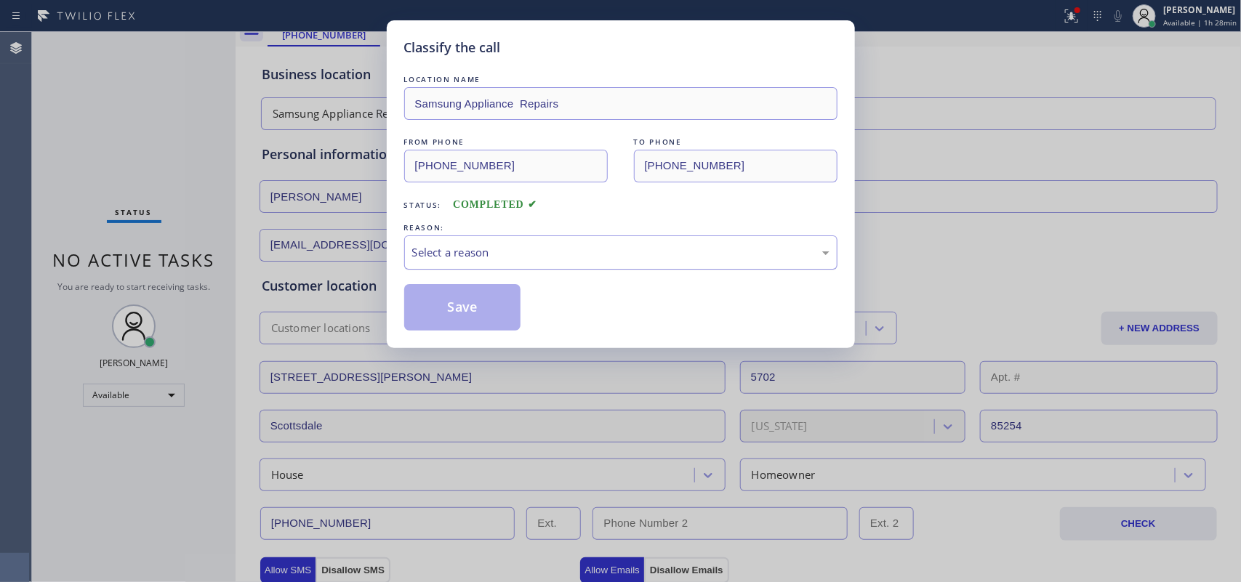
click at [510, 249] on div "Select a reason" at bounding box center [620, 252] width 417 height 17
click at [502, 310] on button "Save" at bounding box center [462, 307] width 117 height 47
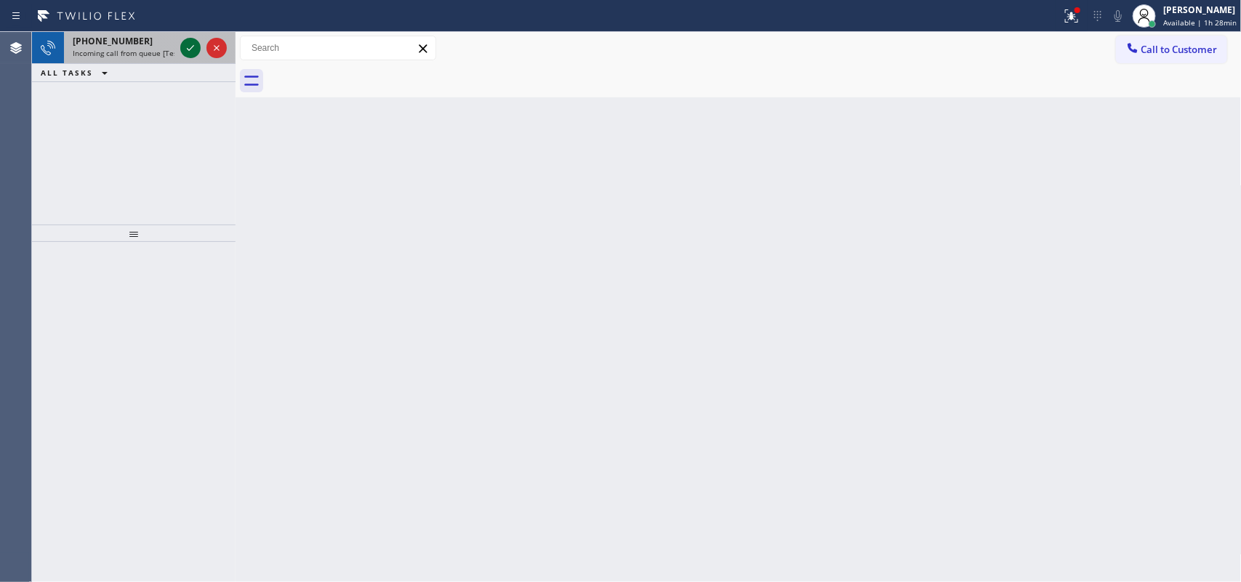
click at [191, 45] on icon at bounding box center [190, 47] width 17 height 17
click at [191, 48] on icon at bounding box center [190, 48] width 7 height 6
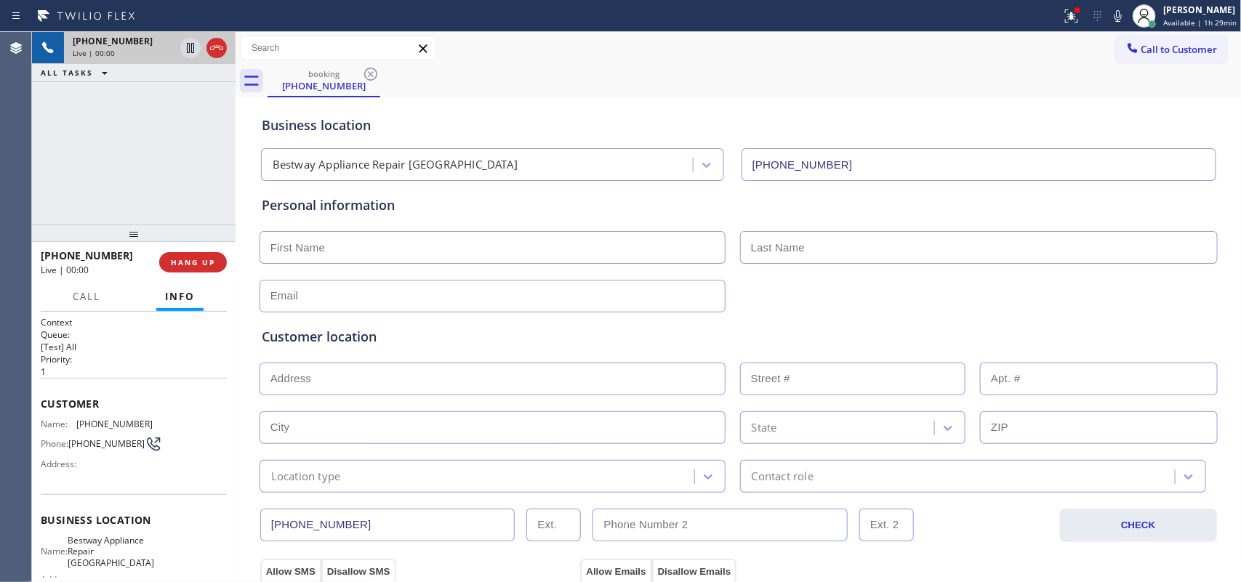
type input "[PHONE_NUMBER]"
click at [197, 256] on button "HANG UP" at bounding box center [193, 262] width 68 height 20
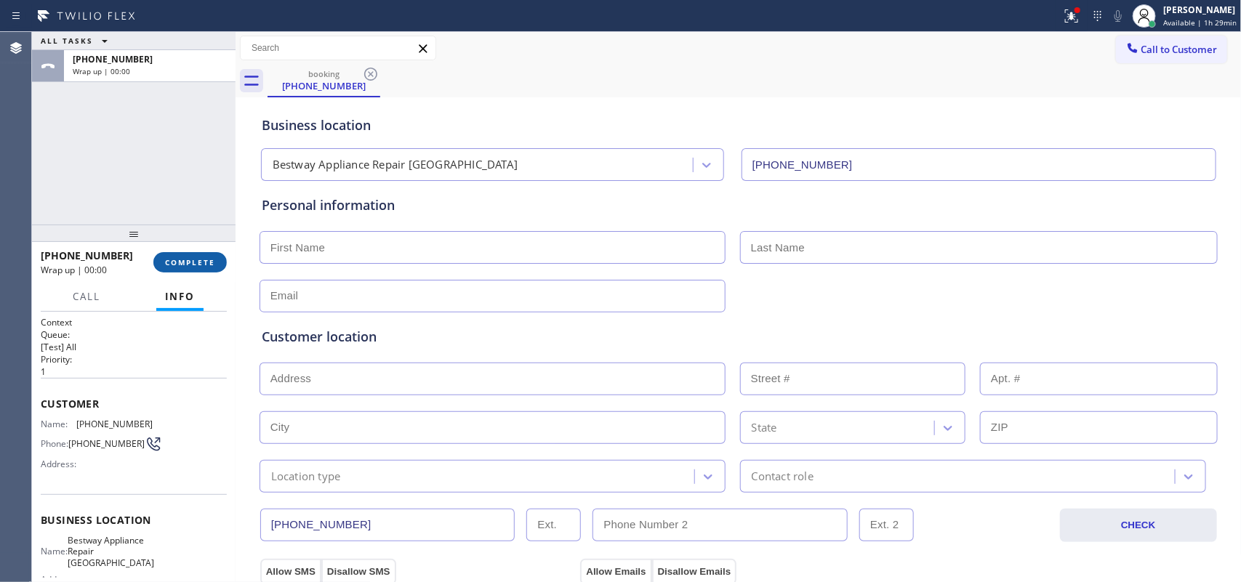
click at [197, 256] on button "COMPLETE" at bounding box center [189, 262] width 73 height 20
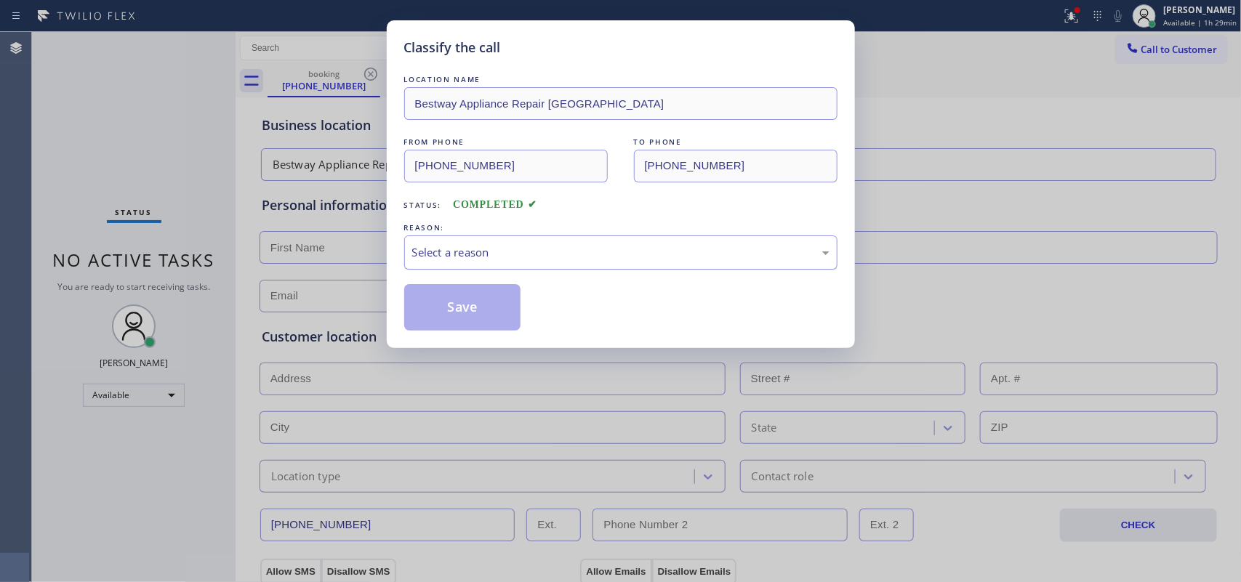
click at [451, 255] on div "Select a reason" at bounding box center [620, 252] width 417 height 17
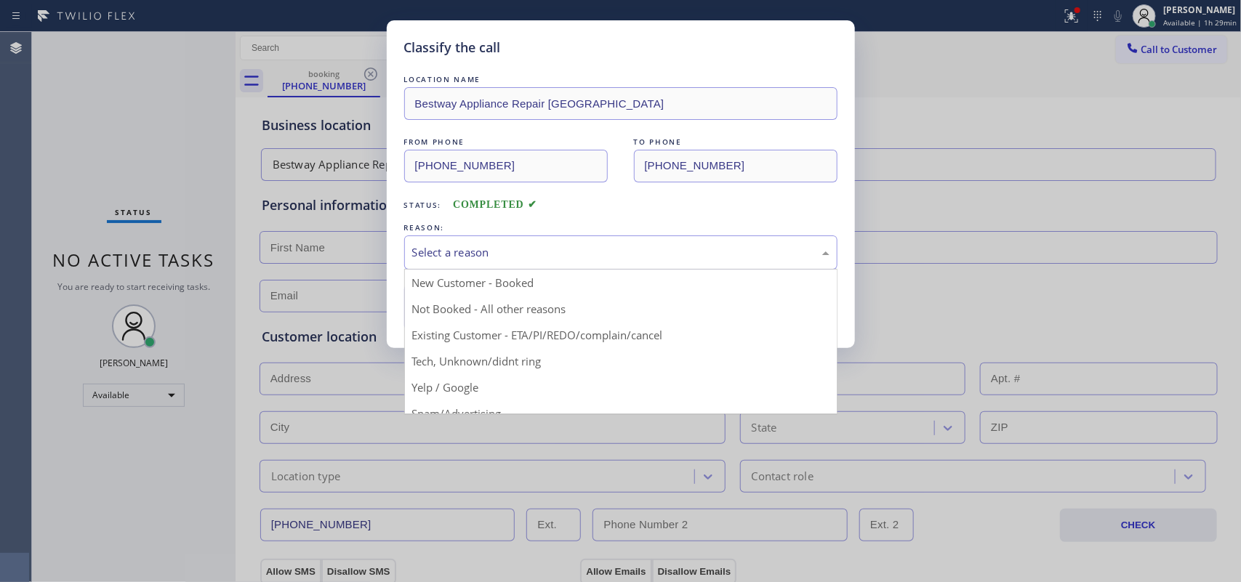
scroll to position [100, 0]
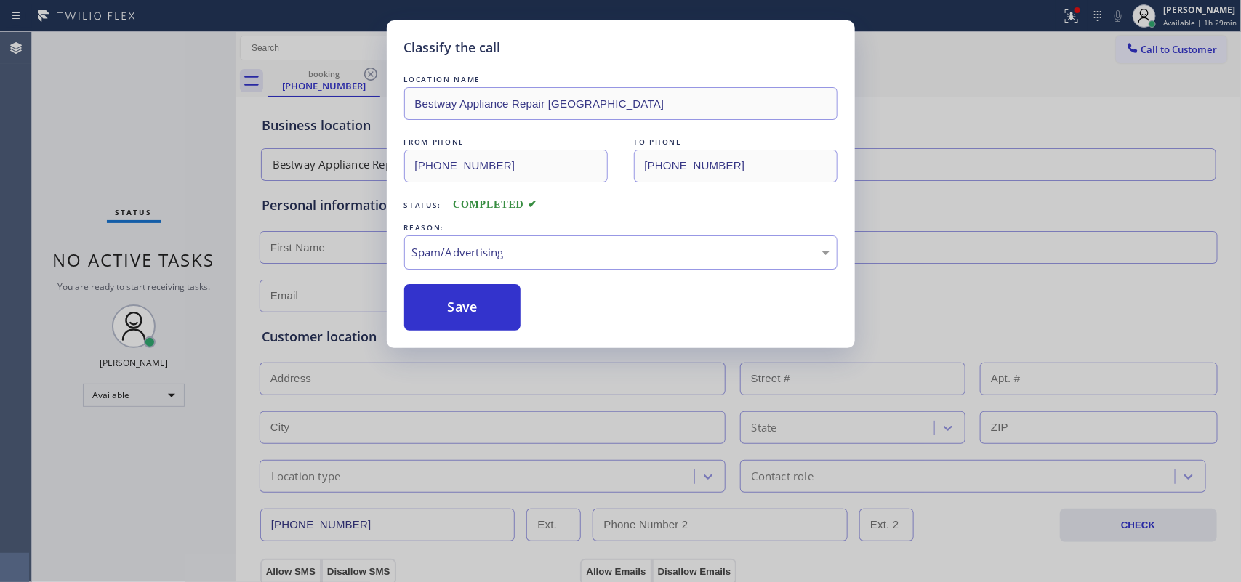
click at [457, 319] on button "Save" at bounding box center [462, 307] width 117 height 47
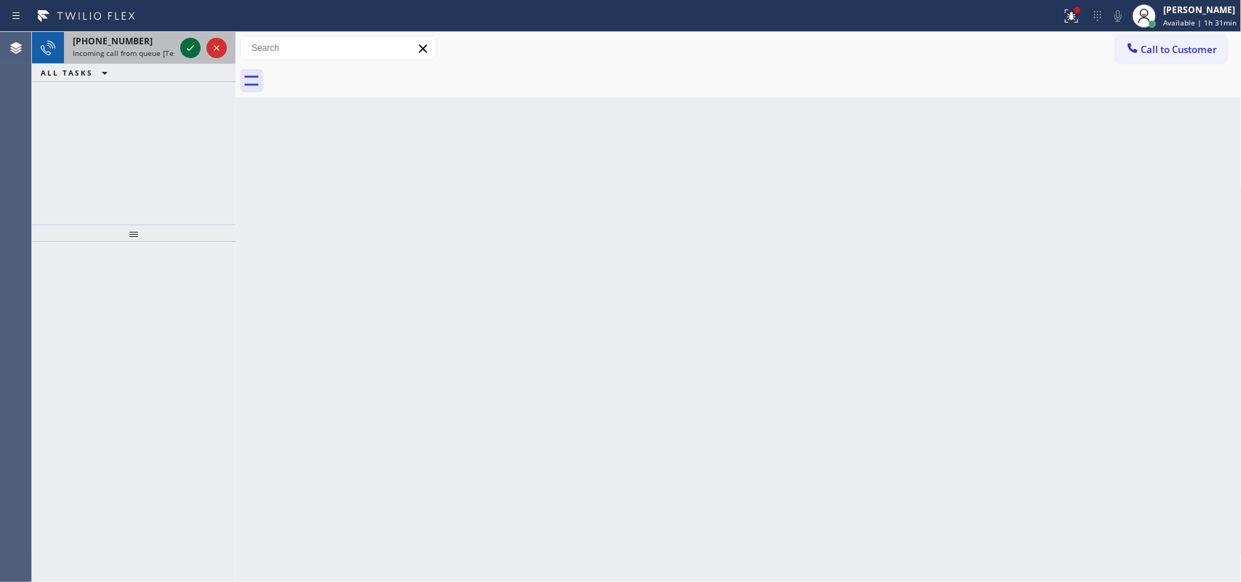
click at [190, 49] on icon at bounding box center [190, 48] width 7 height 6
click at [190, 52] on icon at bounding box center [190, 47] width 17 height 17
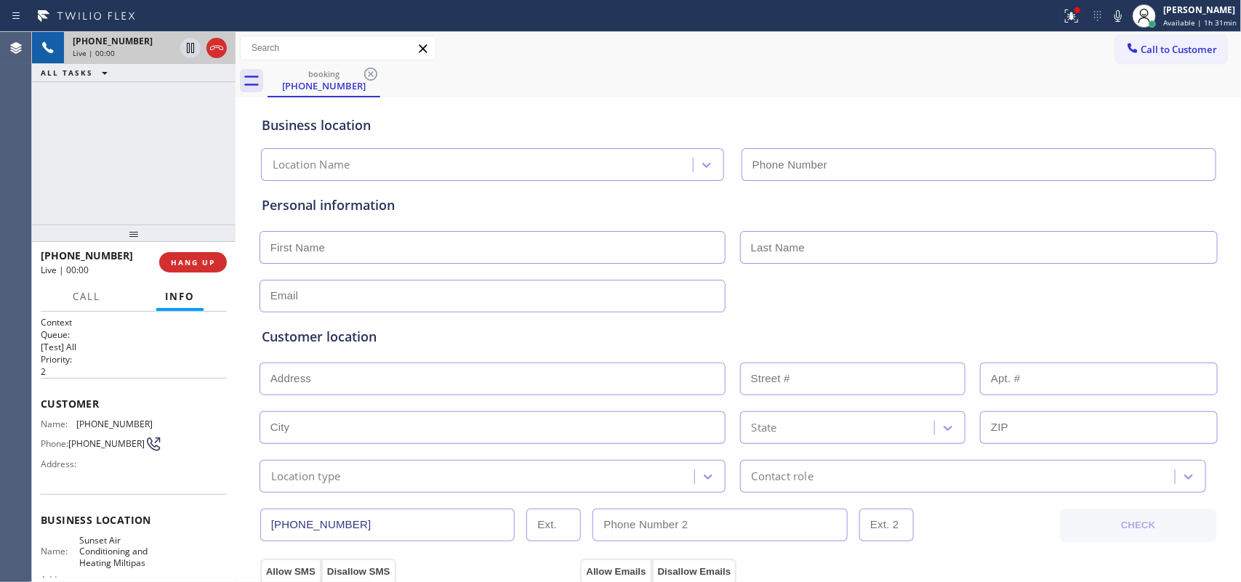
type input "[PHONE_NUMBER]"
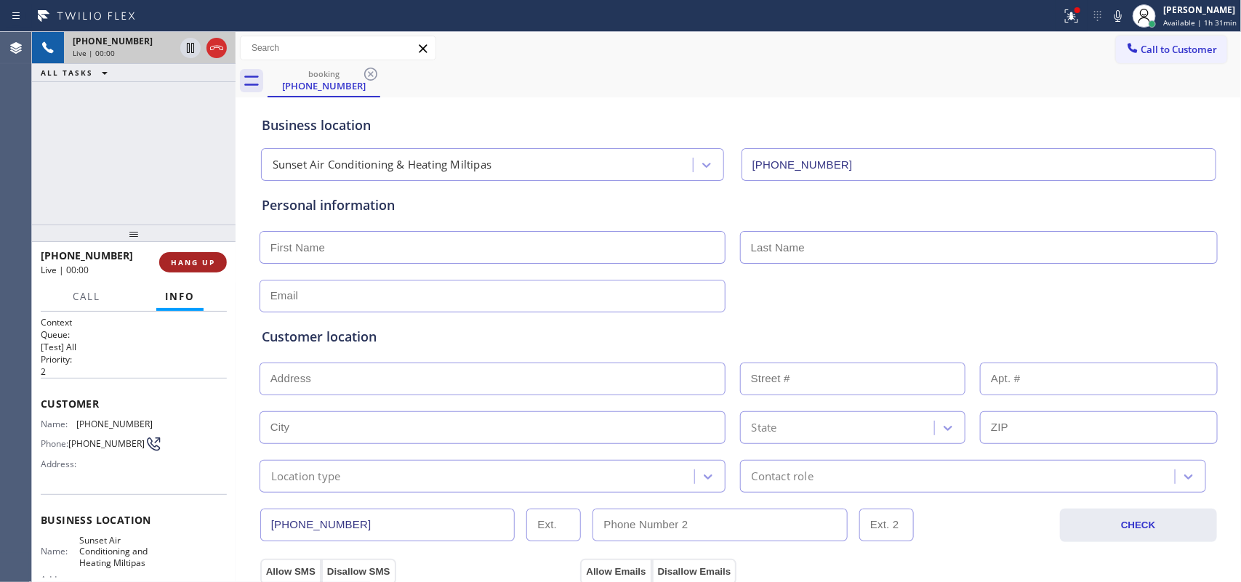
click at [211, 264] on span "HANG UP" at bounding box center [193, 262] width 44 height 10
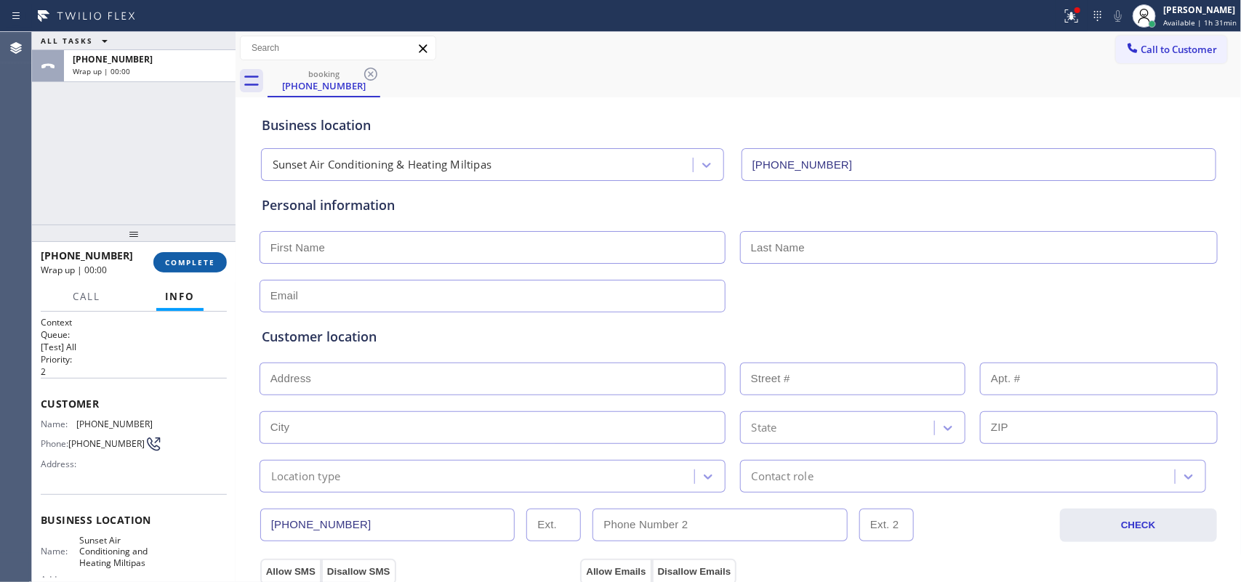
click at [211, 265] on span "COMPLETE" at bounding box center [190, 262] width 50 height 10
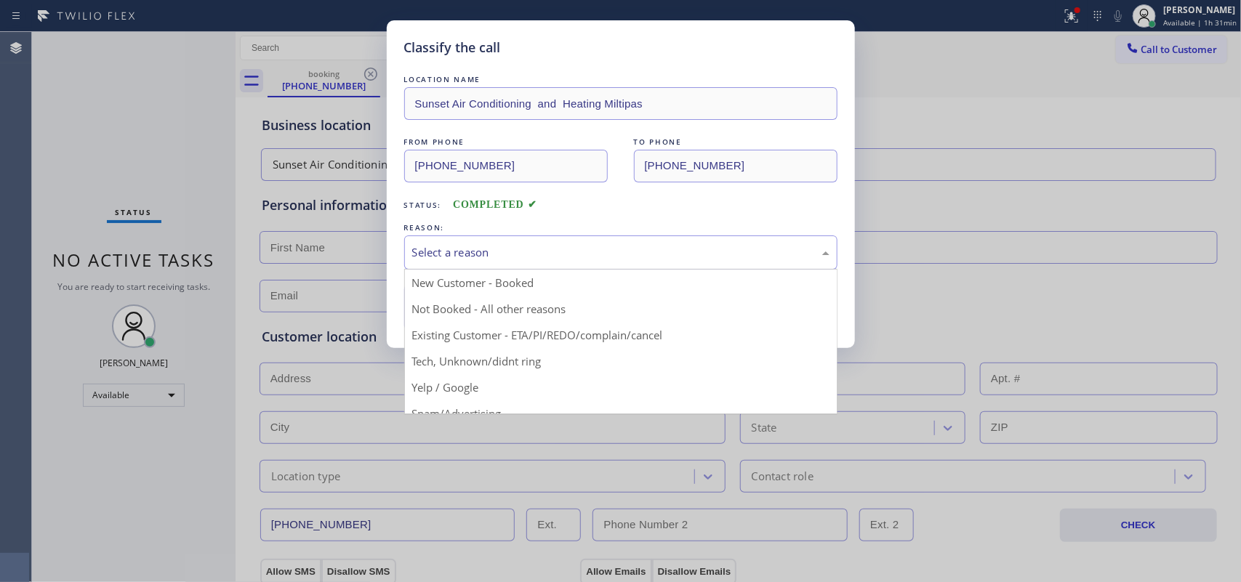
click at [456, 255] on div "Select a reason" at bounding box center [620, 252] width 417 height 17
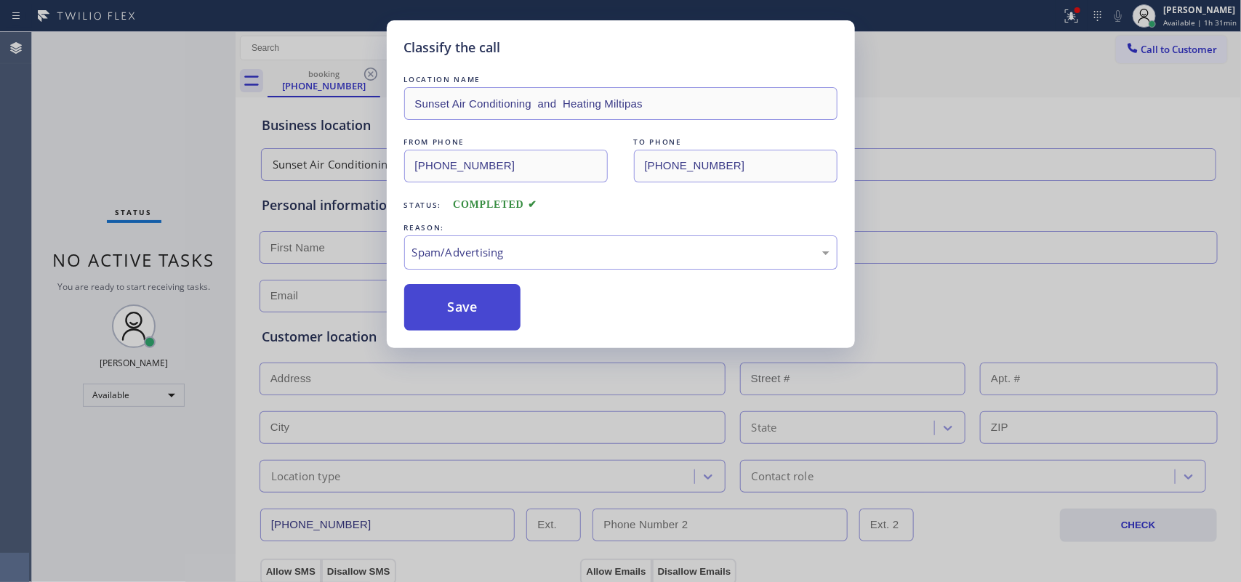
click at [474, 314] on button "Save" at bounding box center [462, 307] width 117 height 47
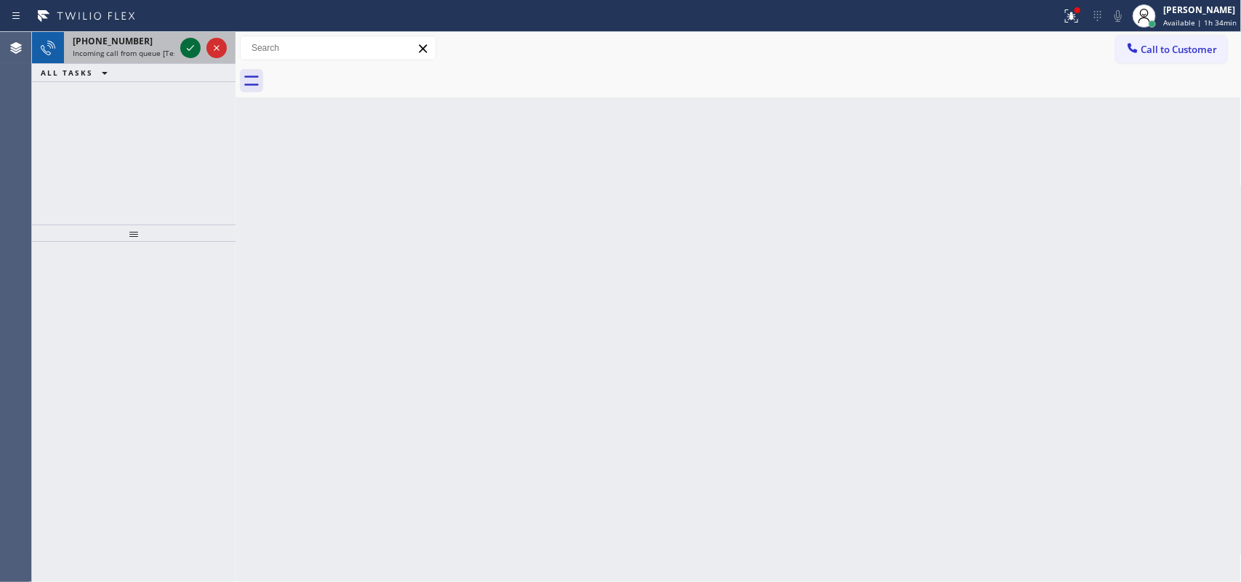
click at [180, 51] on div at bounding box center [190, 47] width 20 height 17
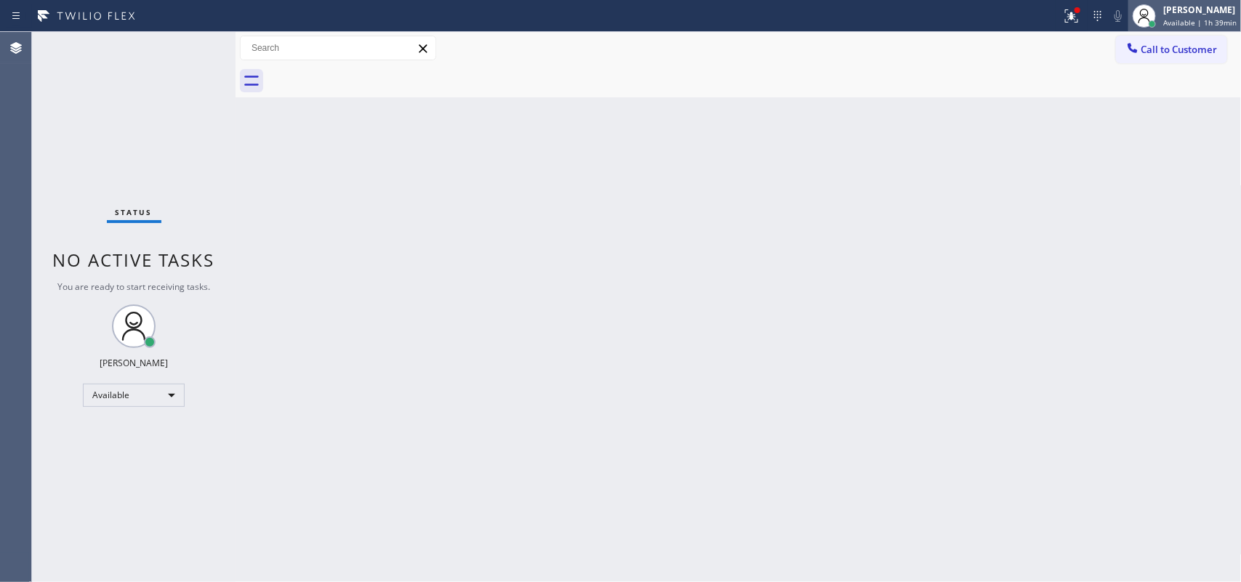
click at [993, 5] on div "[PERSON_NAME]" at bounding box center [1200, 10] width 73 height 12
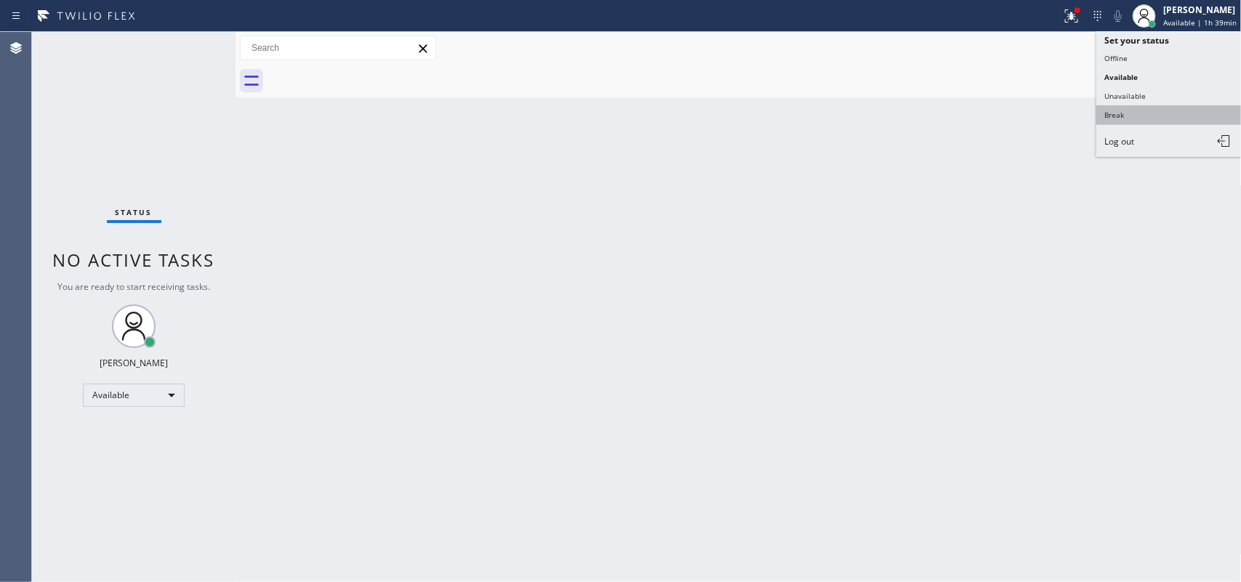
click at [993, 114] on button "Break" at bounding box center [1169, 114] width 145 height 19
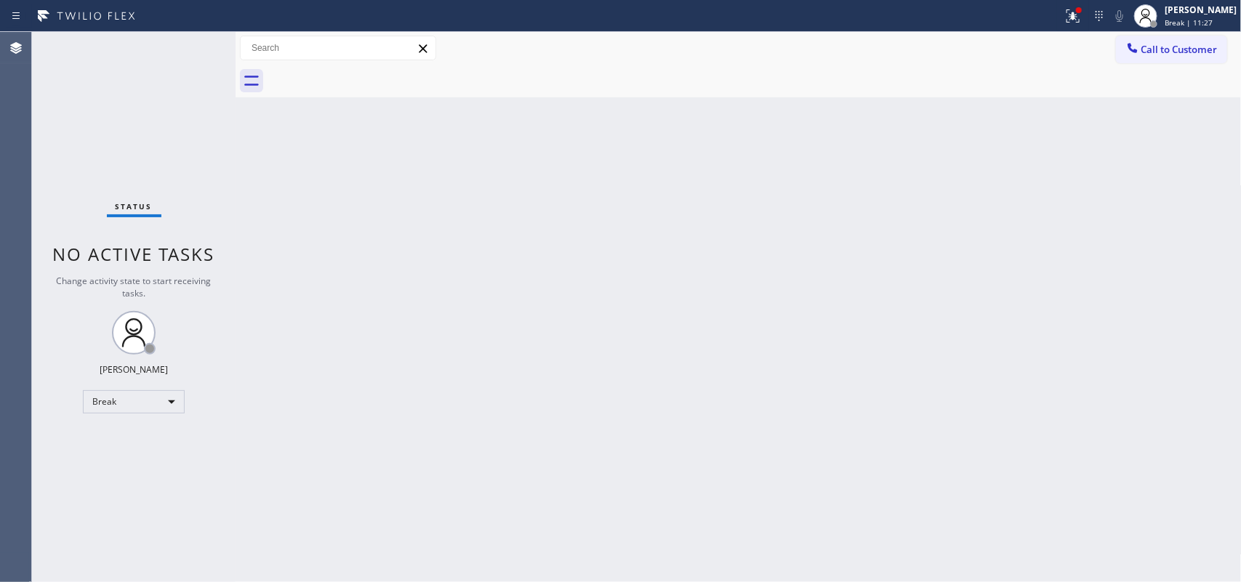
click at [390, 236] on div "Back to Dashboard Change Sender ID Customers Technicians Select a contact Outbo…" at bounding box center [739, 307] width 1006 height 550
click at [993, 17] on div "Break | 13:26" at bounding box center [1201, 22] width 72 height 10
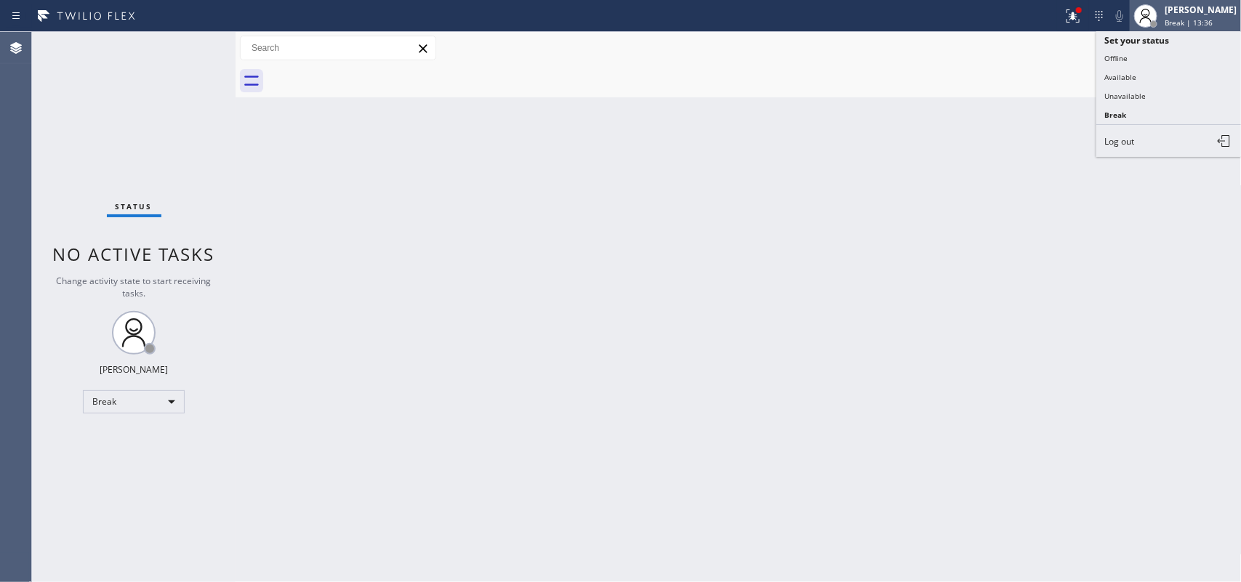
click at [993, 15] on div "[PERSON_NAME]" at bounding box center [1201, 10] width 72 height 12
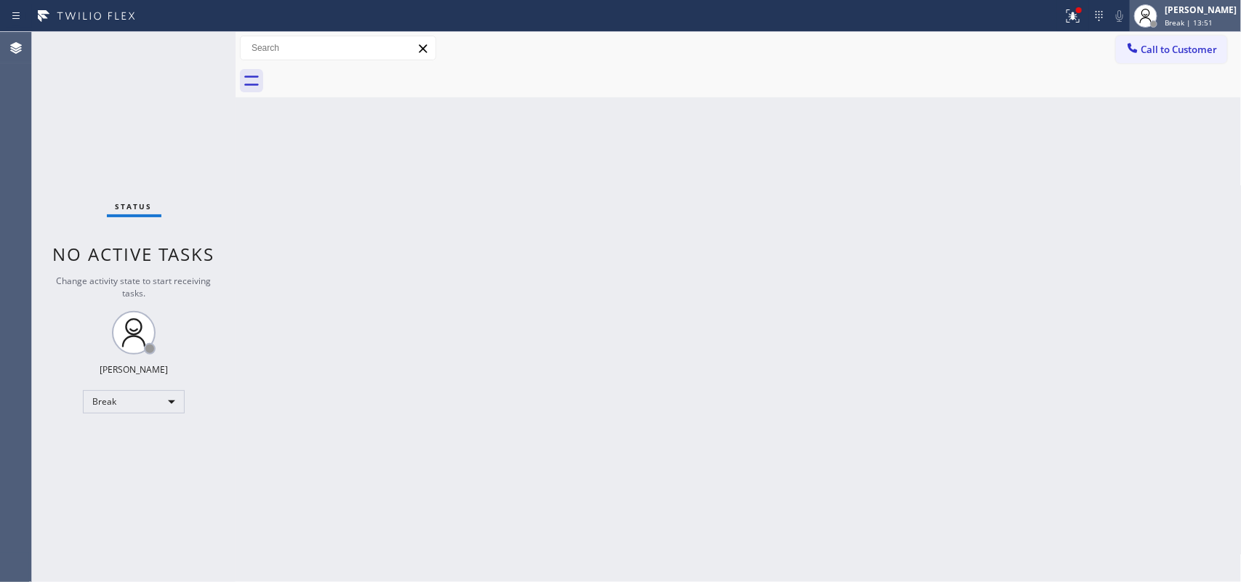
click at [993, 20] on div at bounding box center [1153, 23] width 7 height 7
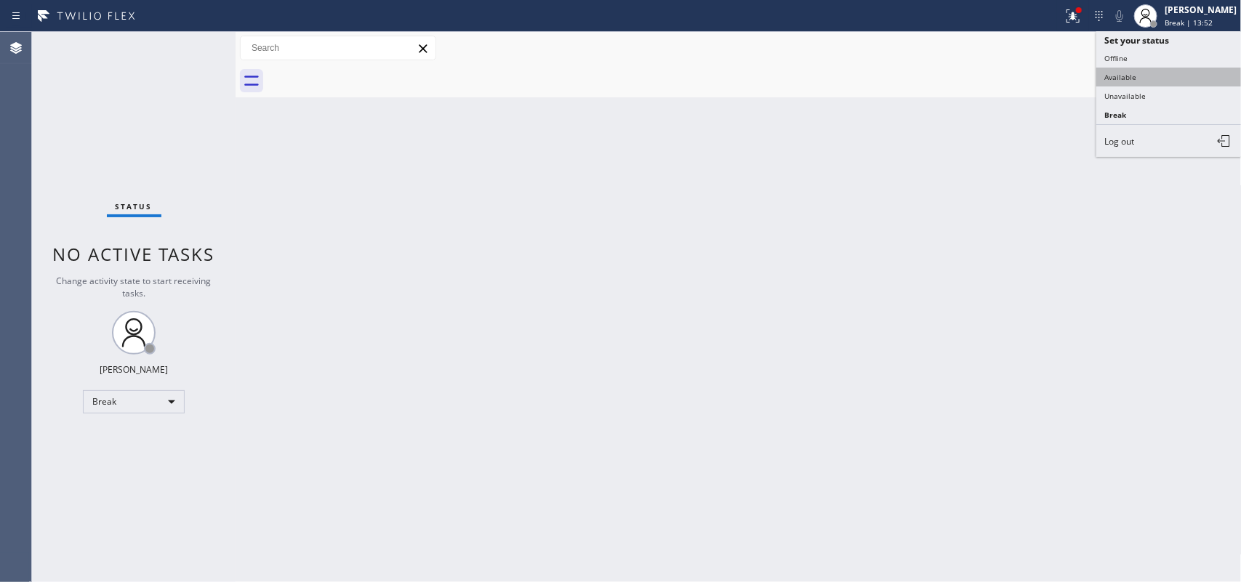
click at [993, 76] on button "Available" at bounding box center [1169, 77] width 145 height 19
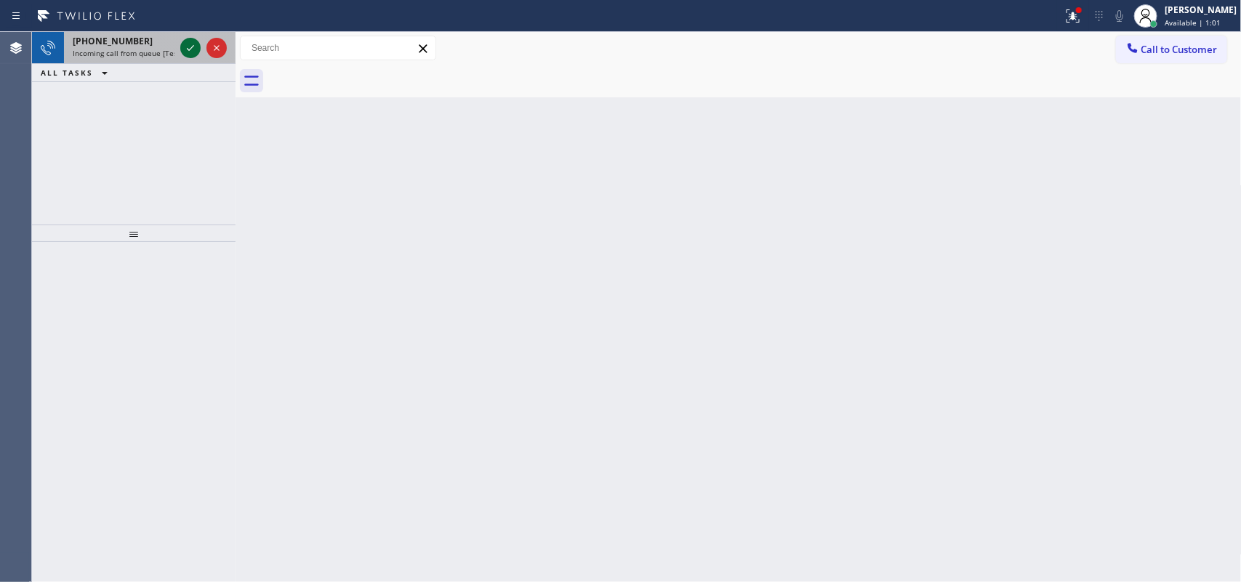
click at [180, 47] on div at bounding box center [190, 47] width 20 height 17
click at [189, 46] on icon at bounding box center [190, 47] width 17 height 17
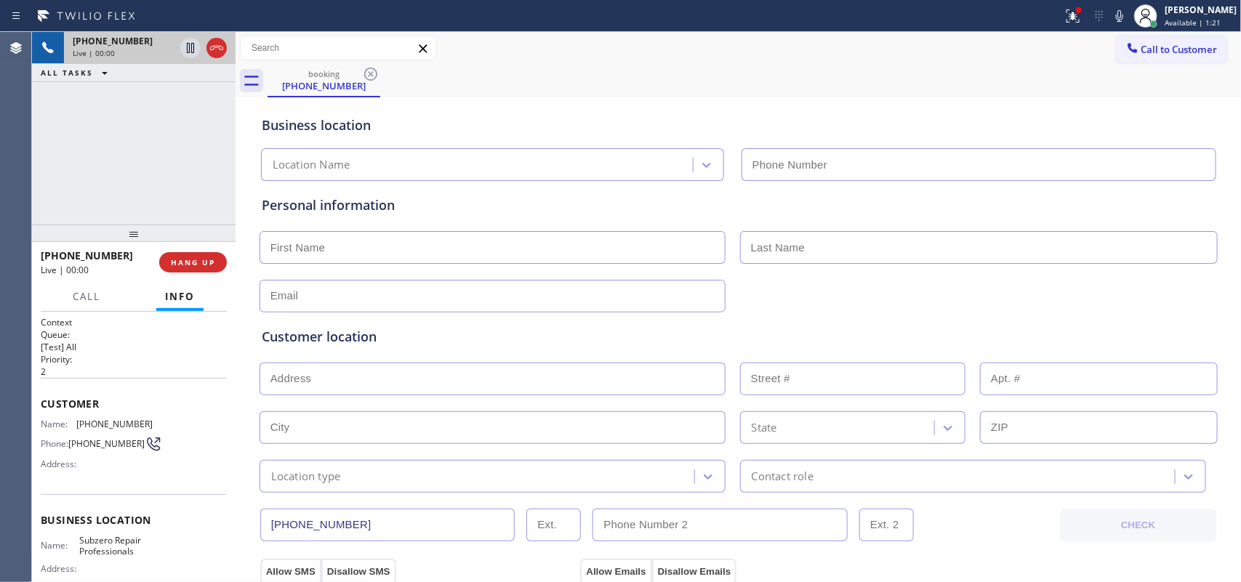
type input "[PHONE_NUMBER]"
click at [204, 175] on div "+19497010332 Live | 00:37 ALL TASKS ALL TASKS ACTIVE TASKS TASKS IN WRAP UP" at bounding box center [134, 128] width 204 height 193
click at [571, 257] on input "text" at bounding box center [493, 247] width 466 height 33
type input "Stacy"
click at [405, 227] on div "Personal information Stacy" at bounding box center [739, 254] width 954 height 117
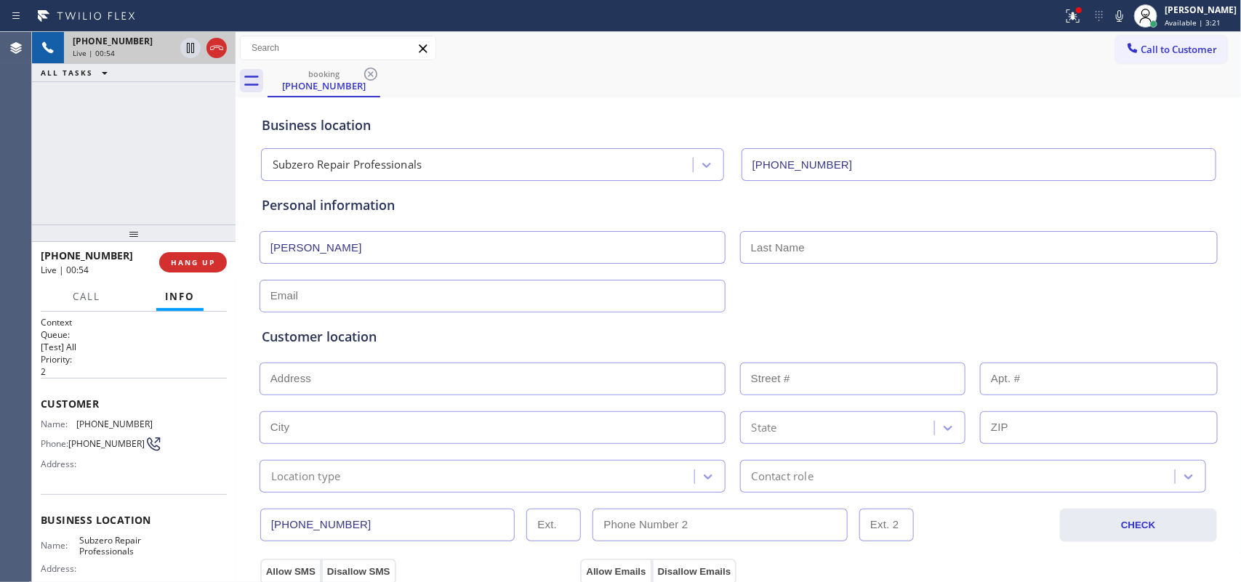
click at [857, 231] on input "text" at bounding box center [979, 247] width 478 height 33
type input "Jones"
click at [359, 304] on input "text" at bounding box center [493, 296] width 466 height 33
paste input "stacyjones26@proton.me"
type input "stacyjones26@proton.me"
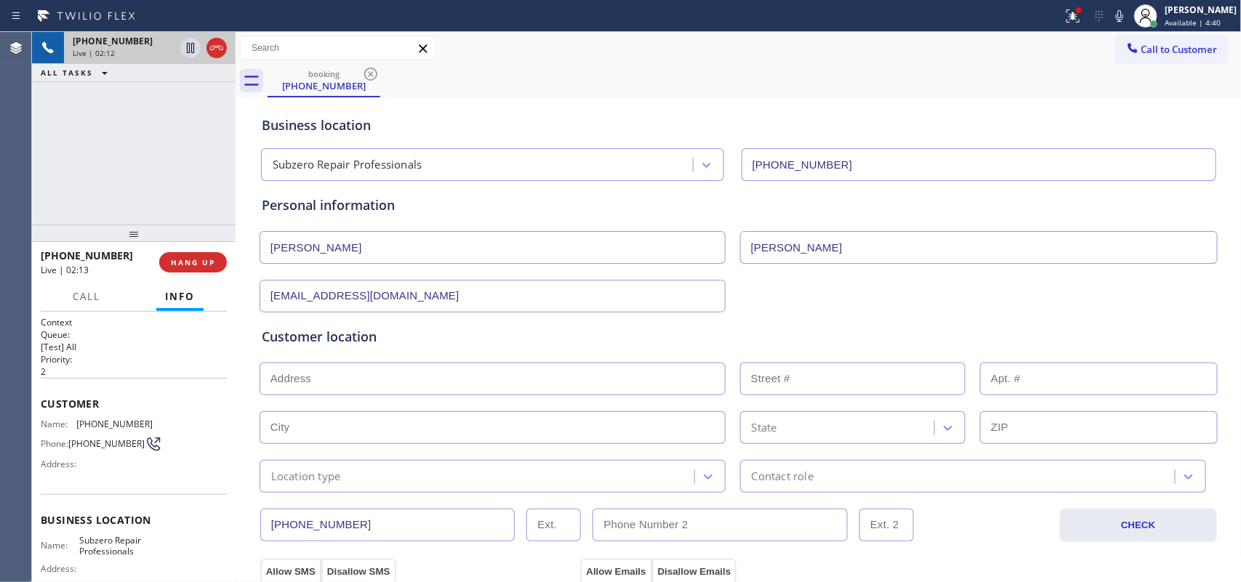
click at [402, 385] on input "text" at bounding box center [493, 379] width 466 height 33
paste input "31712 Madre Selva LnCoto De Caza, CA 92679"
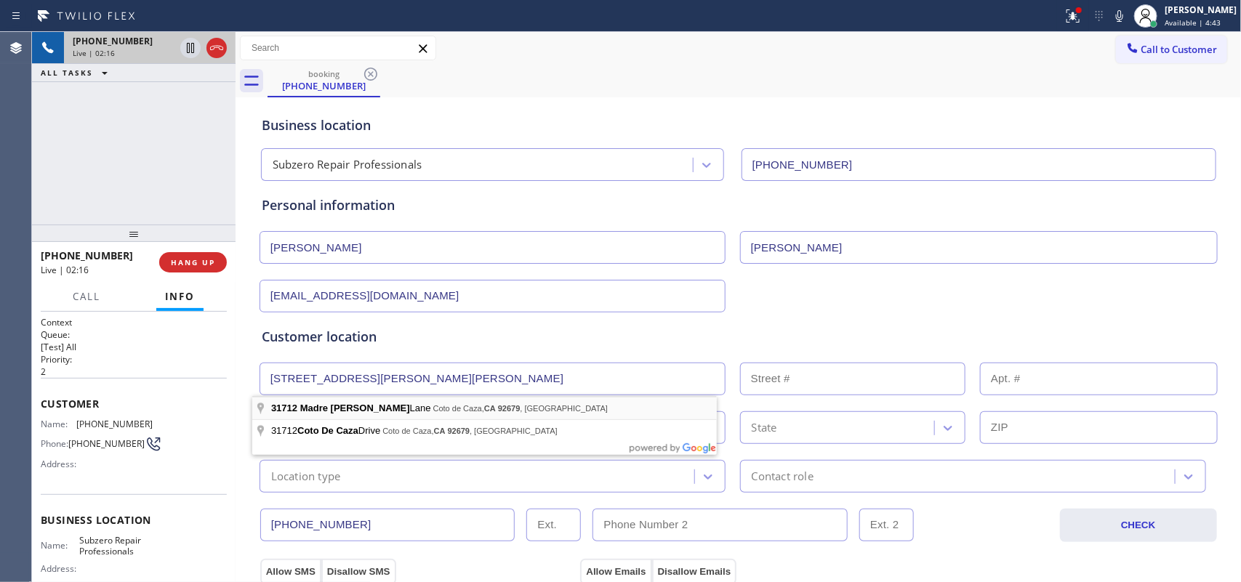
type input "31712 Madre Selva Ln"
type input "31712"
type input "Coto de Caza"
type input "92679"
click at [400, 409] on div "Coto de Caza State 92679" at bounding box center [738, 427] width 961 height 36
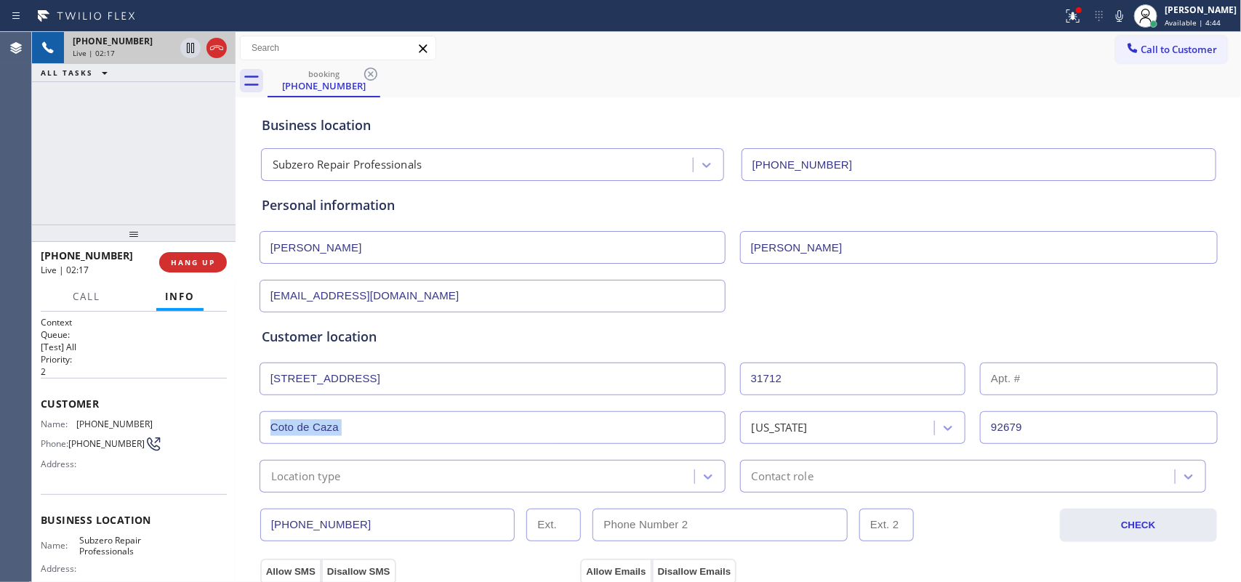
scroll to position [182, 0]
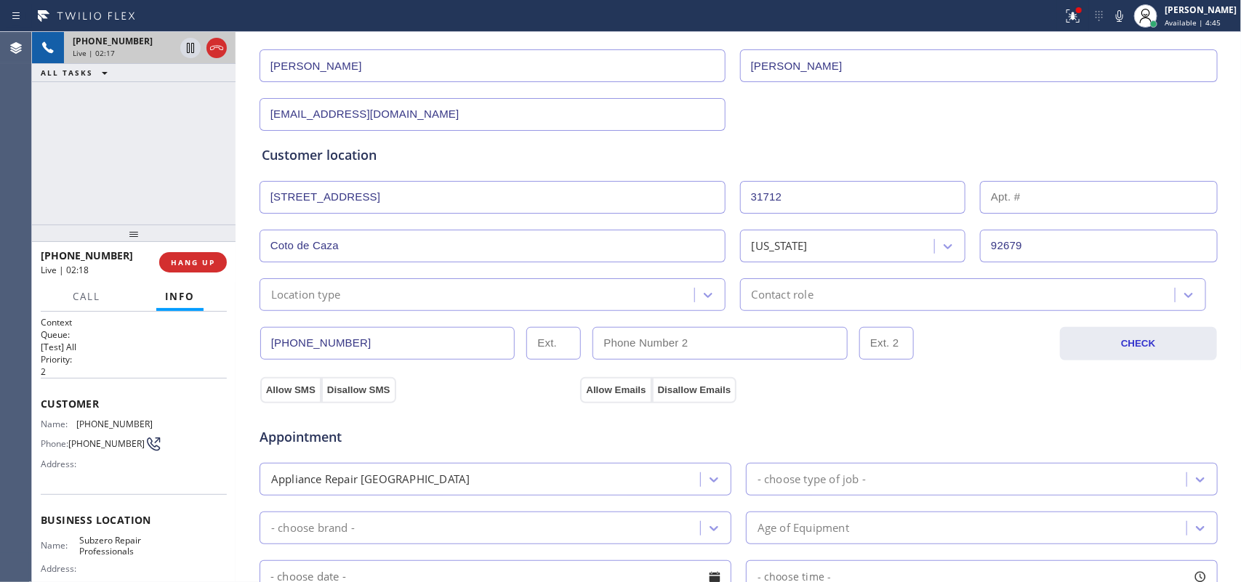
click at [474, 292] on div "Location type" at bounding box center [479, 294] width 431 height 25
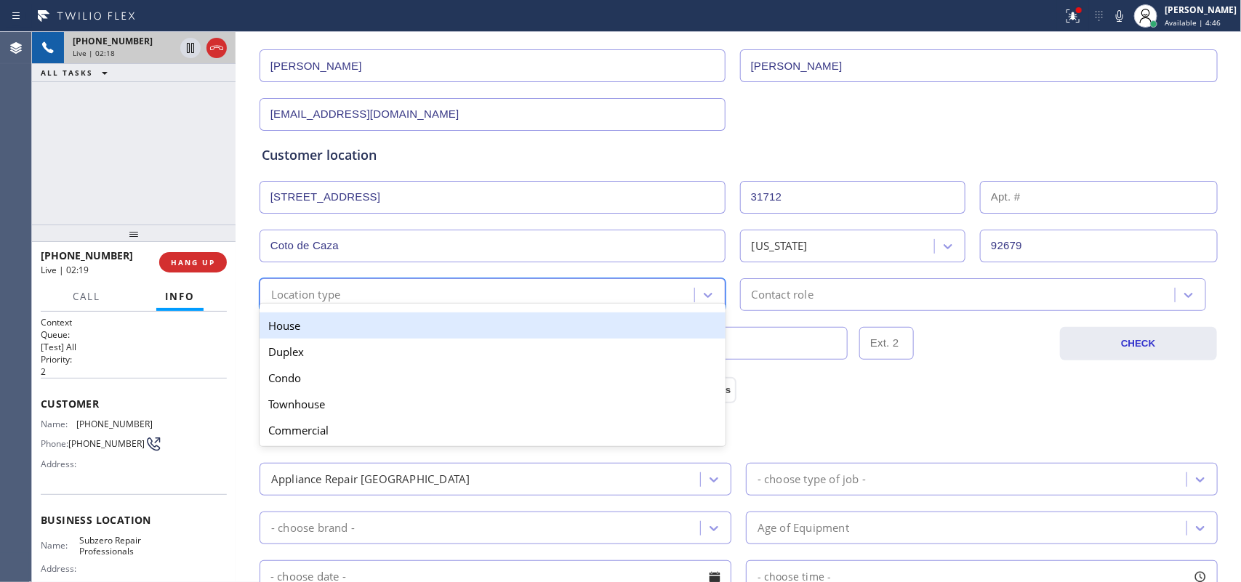
click at [496, 326] on div "House" at bounding box center [493, 326] width 466 height 26
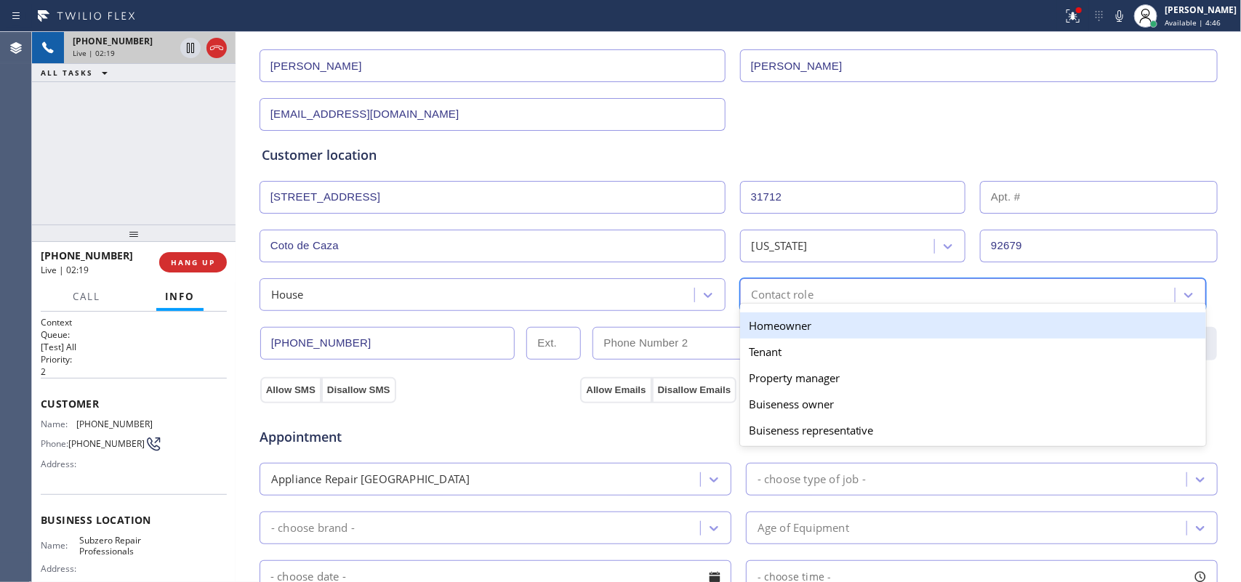
click at [780, 289] on div "Contact role" at bounding box center [783, 295] width 62 height 17
click at [797, 324] on div "Homeowner" at bounding box center [973, 326] width 466 height 26
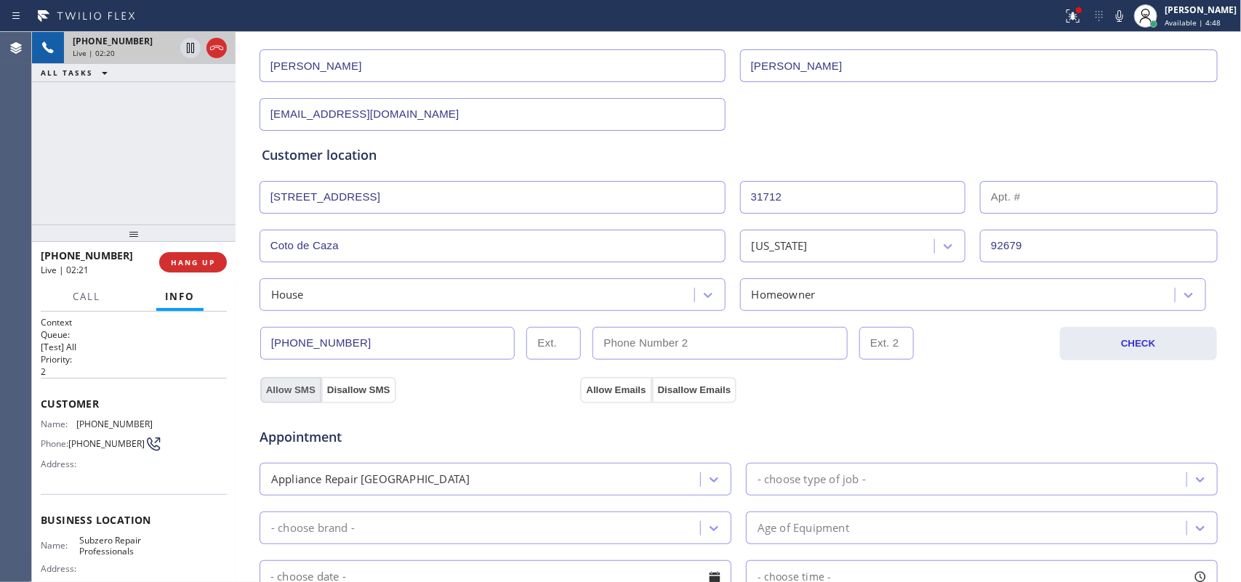
click at [284, 389] on button "Allow SMS" at bounding box center [290, 390] width 61 height 26
click at [593, 383] on button "Allow Emails" at bounding box center [615, 390] width 71 height 26
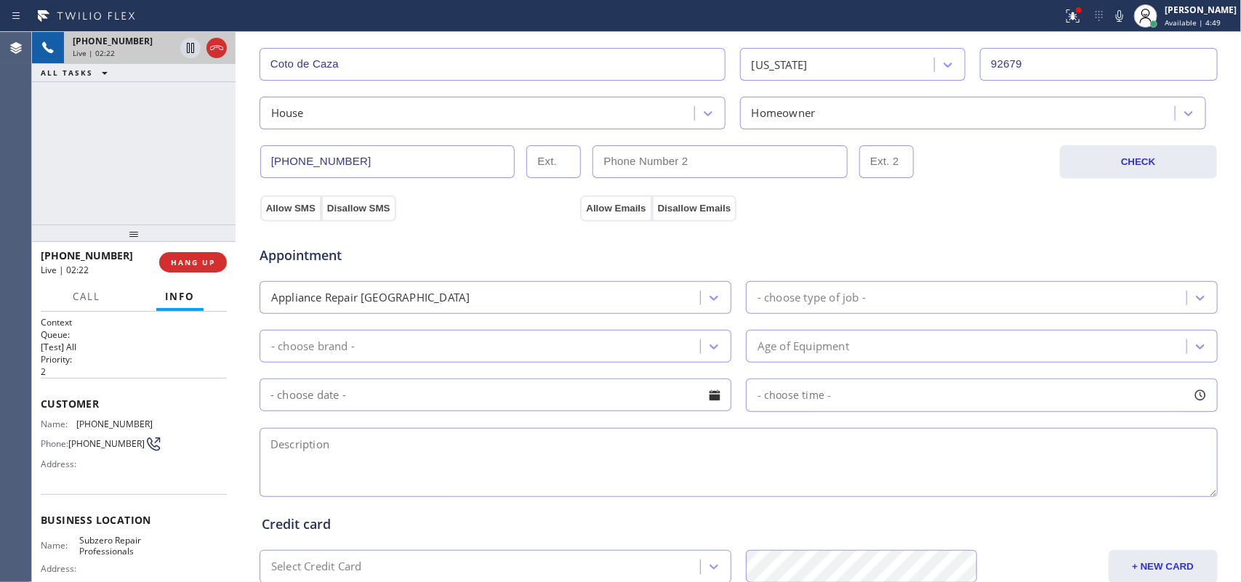
scroll to position [455, 0]
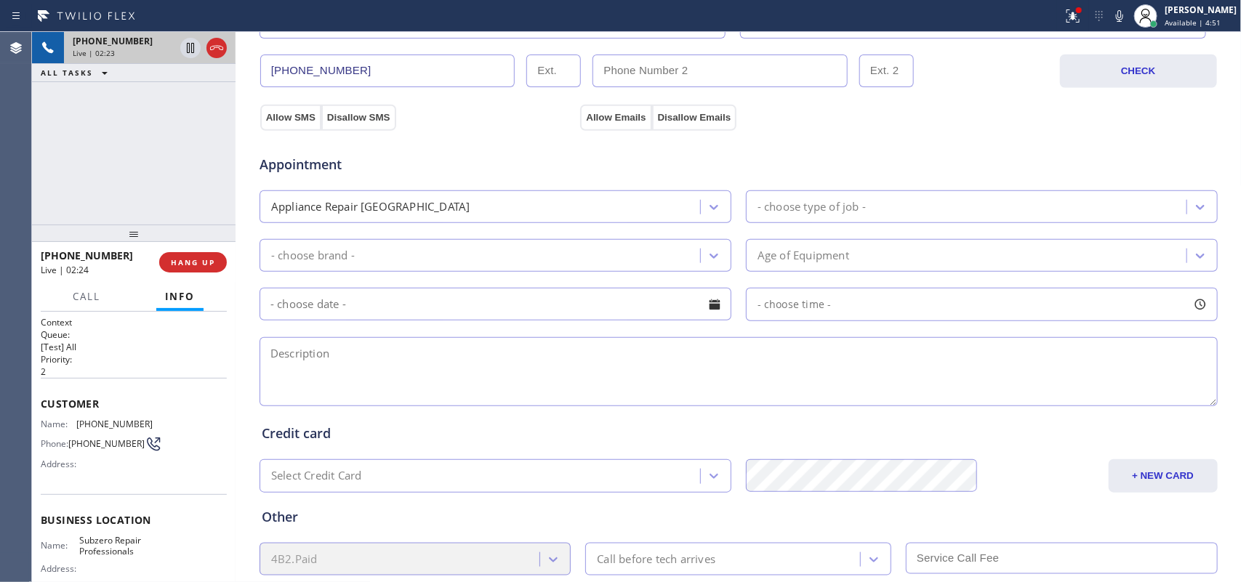
click at [809, 198] on div "- choose type of job -" at bounding box center [968, 206] width 436 height 25
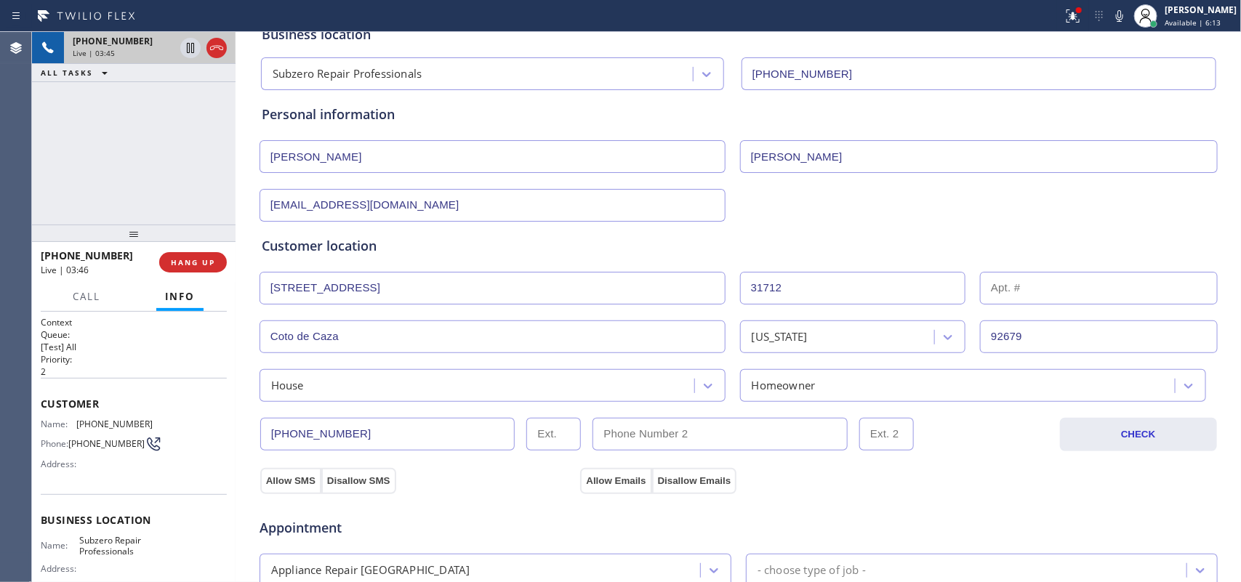
scroll to position [0, 0]
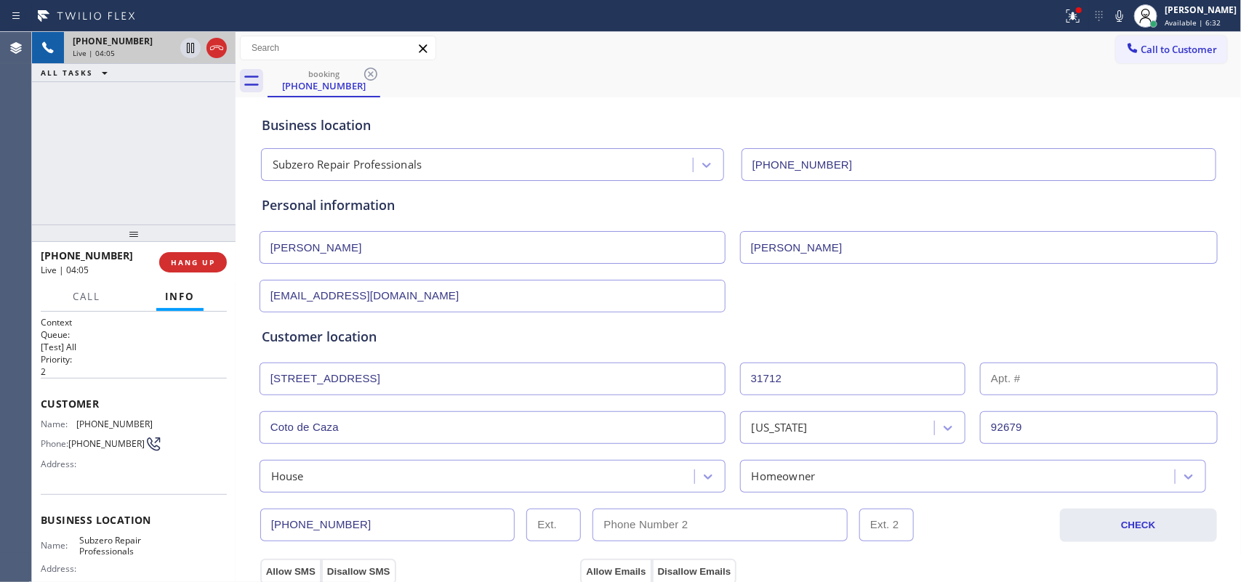
click at [172, 209] on div "+19497010332 Live | 04:05 ALL TASKS ALL TASKS ACTIVE TASKS TASKS IN WRAP UP" at bounding box center [134, 128] width 204 height 193
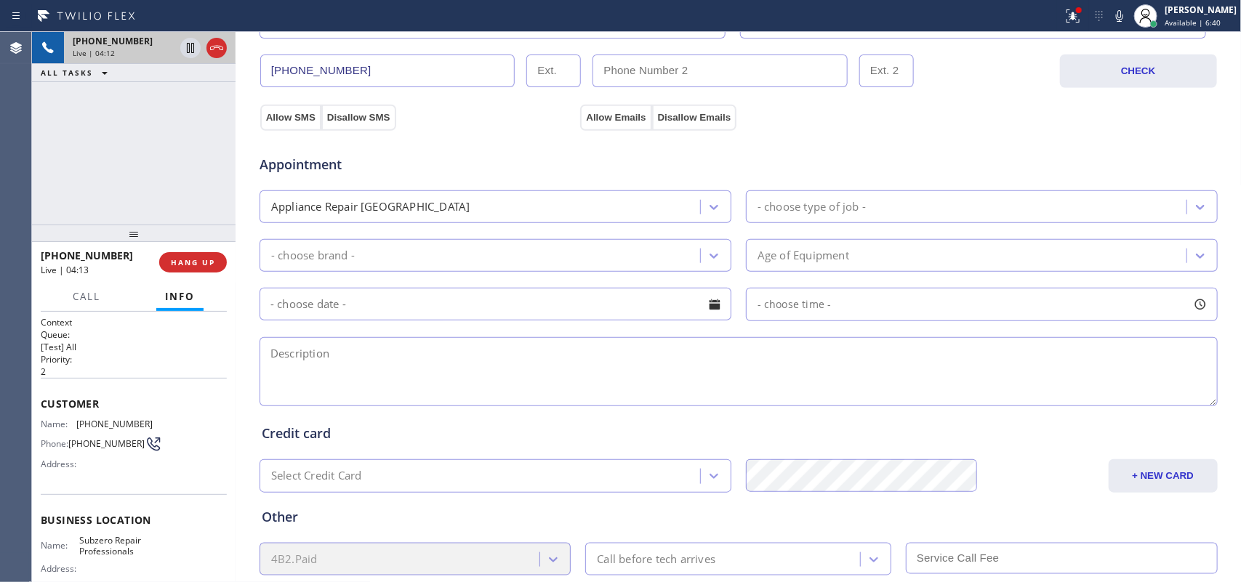
scroll to position [545, 0]
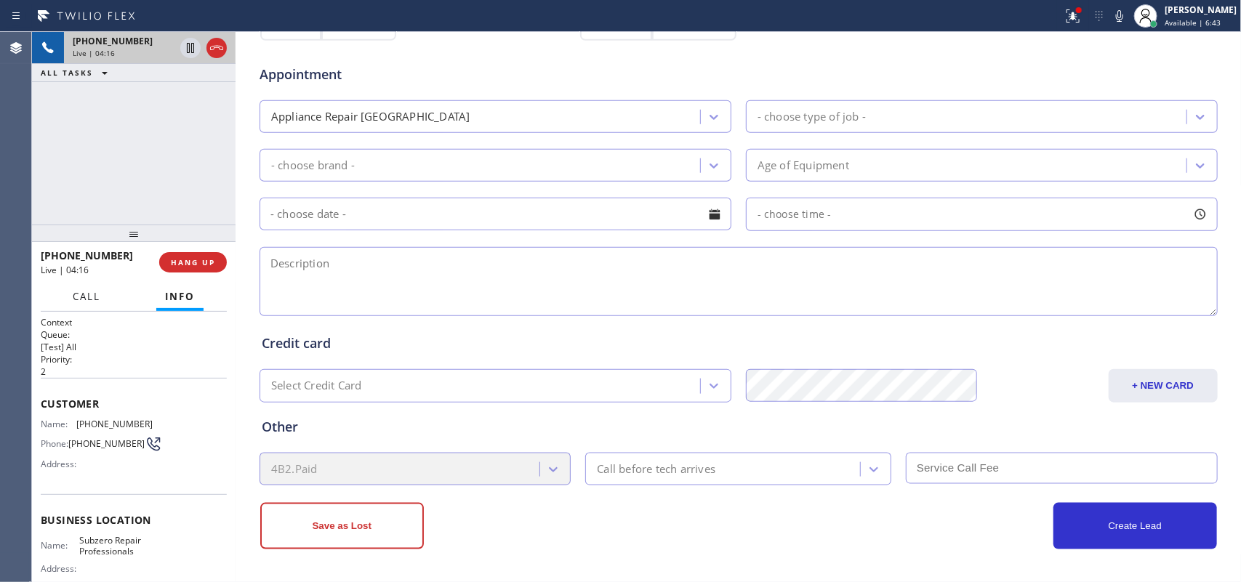
click at [88, 300] on span "Call" at bounding box center [87, 296] width 28 height 13
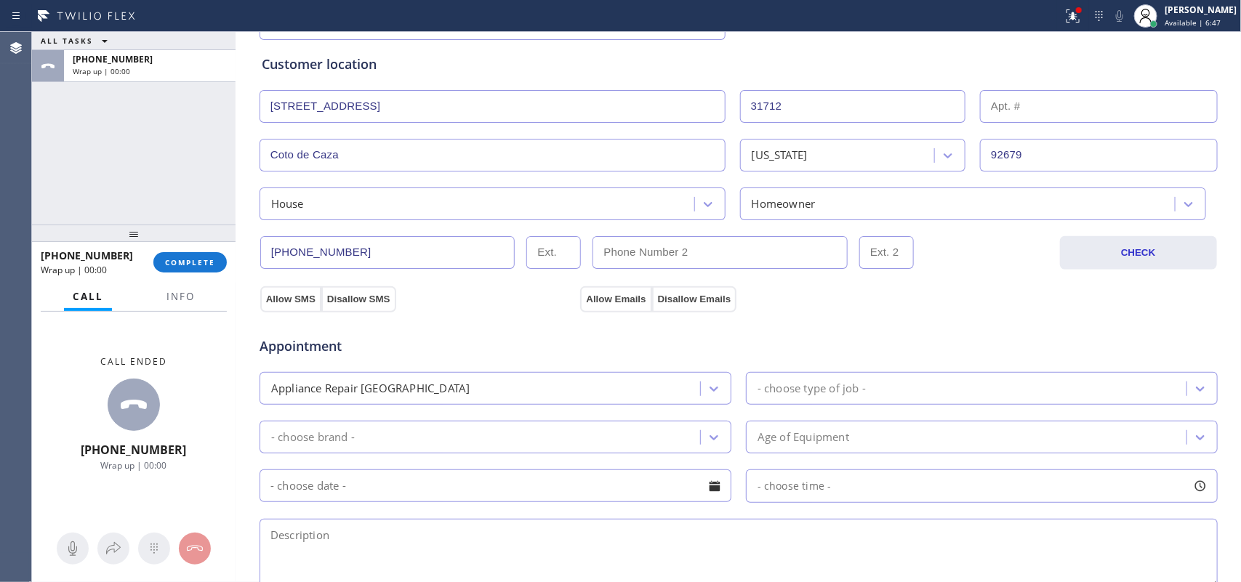
scroll to position [455, 0]
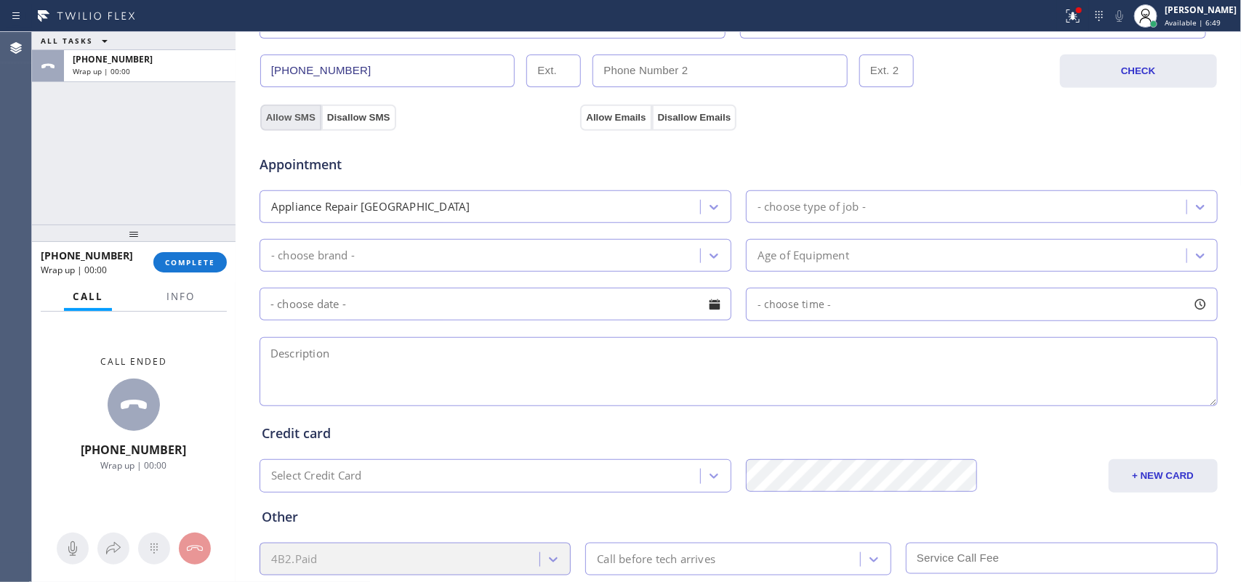
click at [295, 117] on button "Allow SMS" at bounding box center [290, 118] width 61 height 26
click at [601, 124] on button "Allow Emails" at bounding box center [615, 118] width 71 height 26
click at [71, 197] on div "ALL TASKS ALL TASKS ACTIVE TASKS TASKS IN WRAP UP +19497010332 Wrap up | 00:00" at bounding box center [134, 128] width 204 height 193
click at [863, 209] on div "- choose type of job -" at bounding box center [968, 206] width 436 height 25
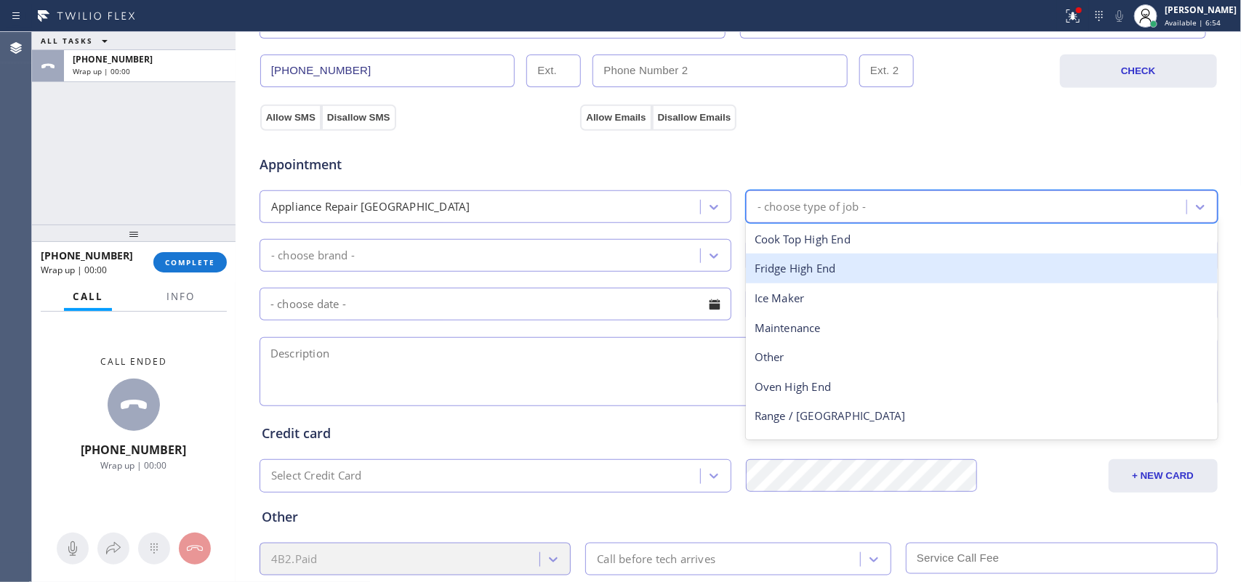
click at [804, 275] on div "Fridge High End" at bounding box center [982, 269] width 472 height 30
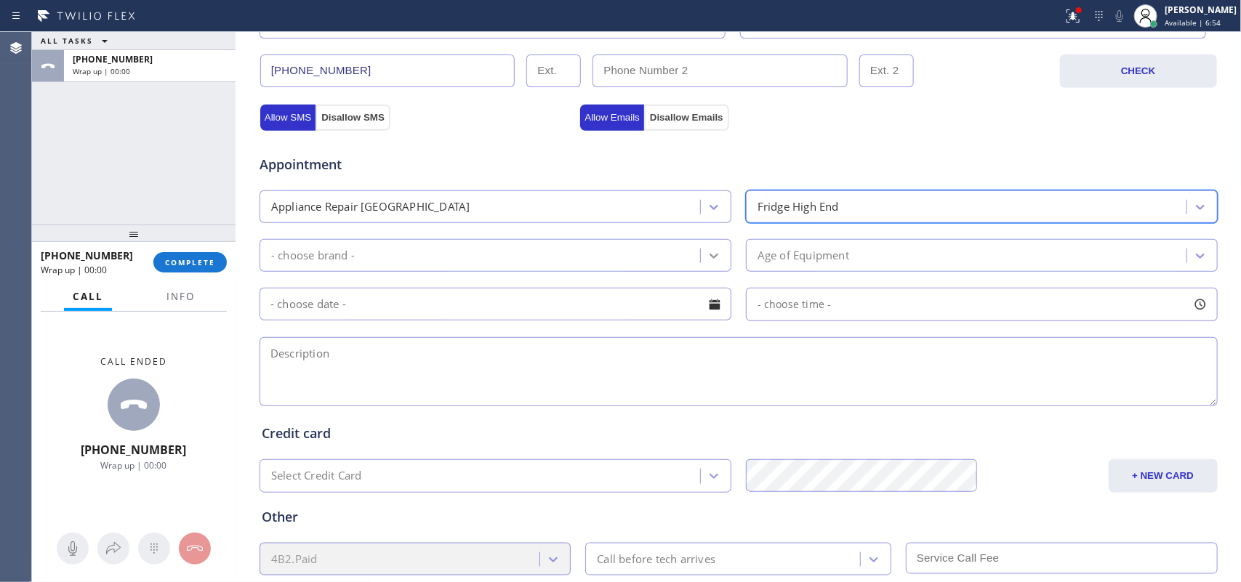
click at [708, 257] on icon at bounding box center [714, 256] width 15 height 15
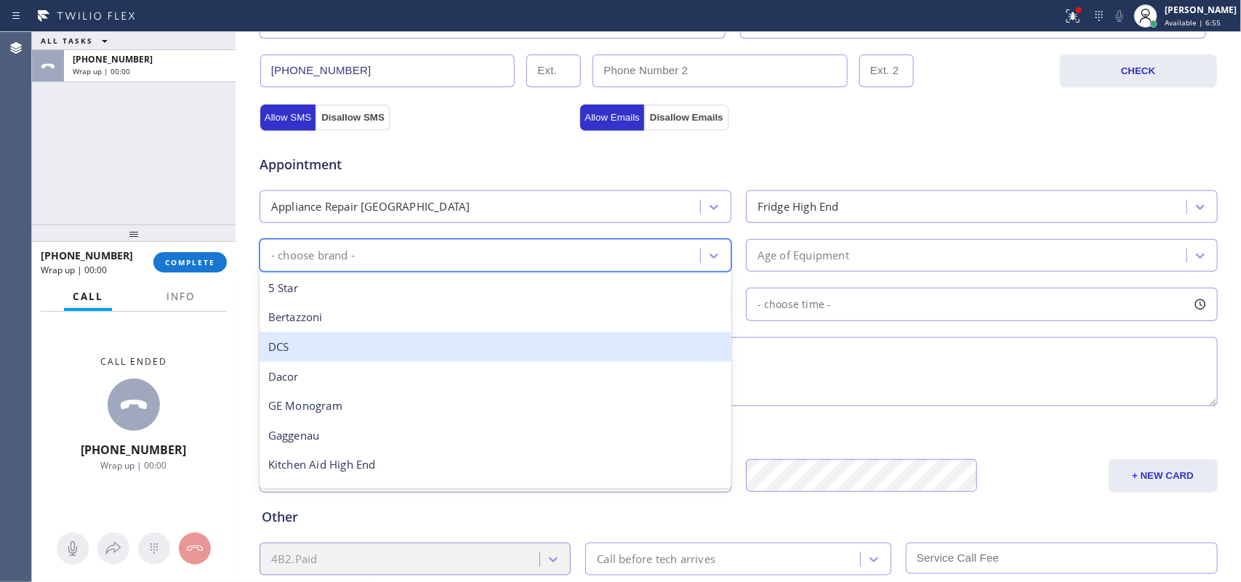
scroll to position [201, 0]
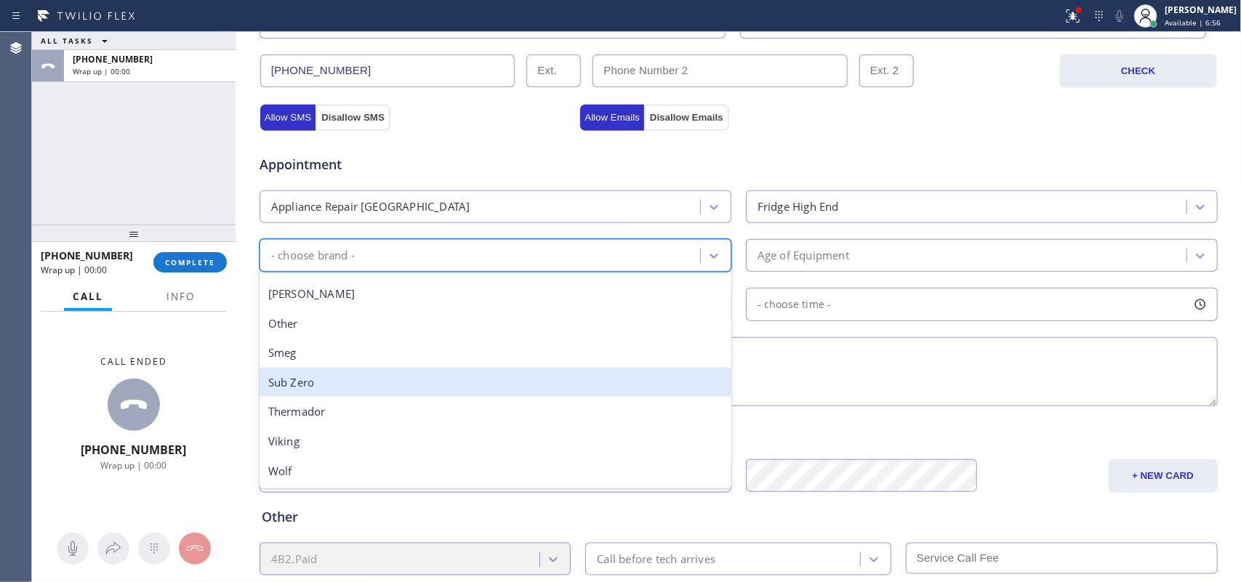
click at [495, 384] on div "Sub Zero" at bounding box center [496, 383] width 472 height 30
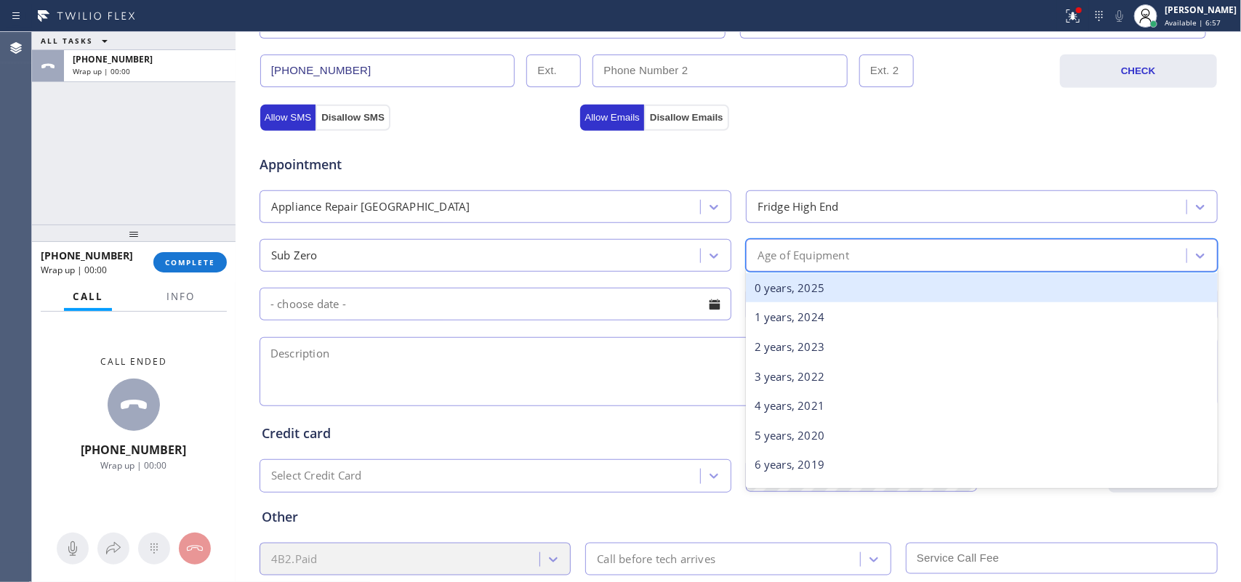
click at [819, 255] on div "Age of Equipment" at bounding box center [804, 255] width 92 height 17
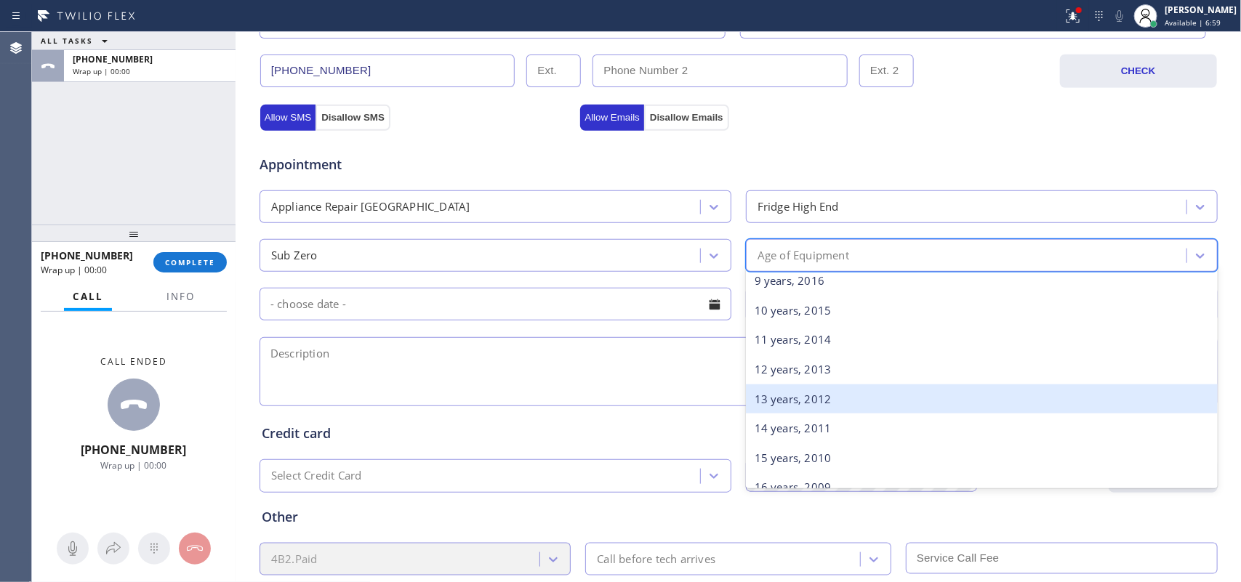
scroll to position [455, 0]
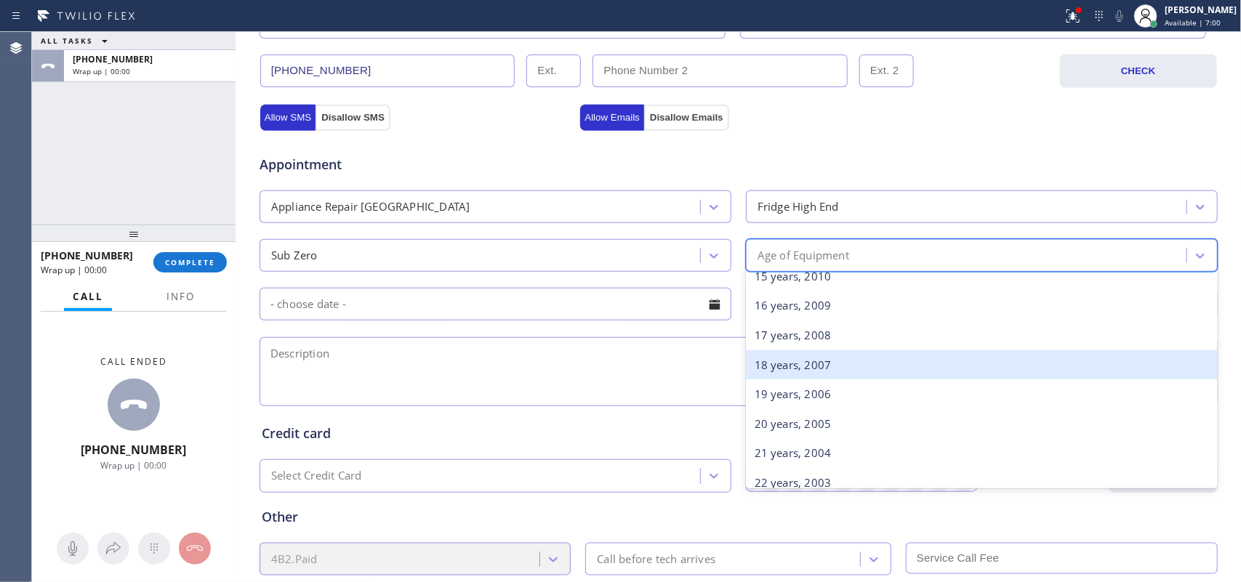
click at [824, 368] on div "18 years, 2007" at bounding box center [982, 366] width 472 height 30
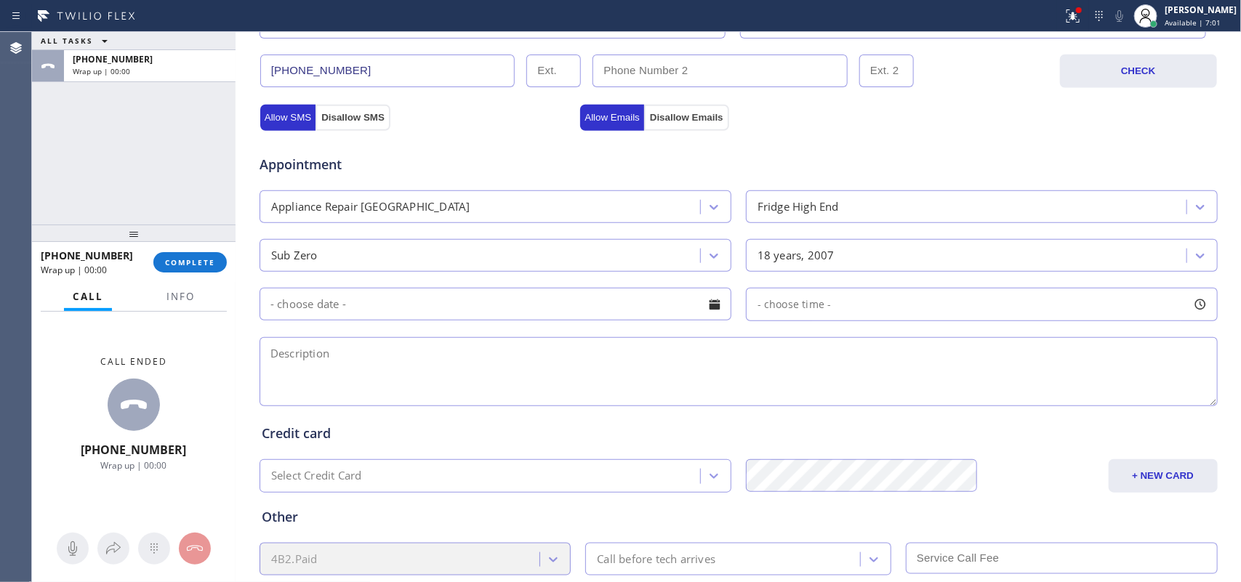
click at [713, 306] on div at bounding box center [714, 304] width 25 height 25
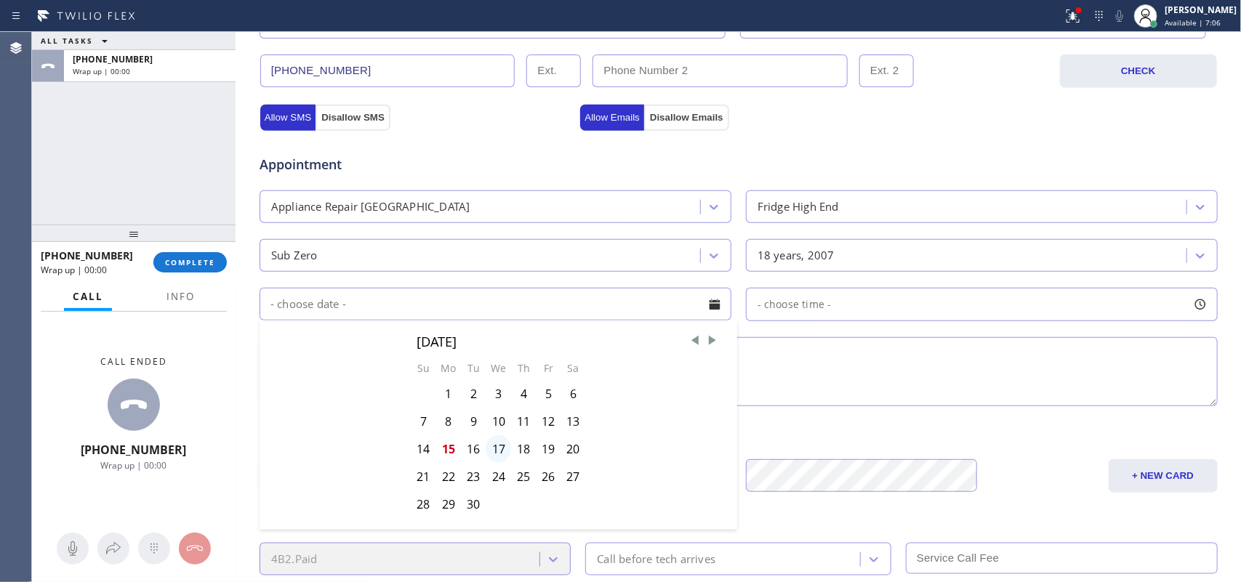
click at [496, 452] on div "17" at bounding box center [498, 450] width 25 height 28
type input "09/17/2025"
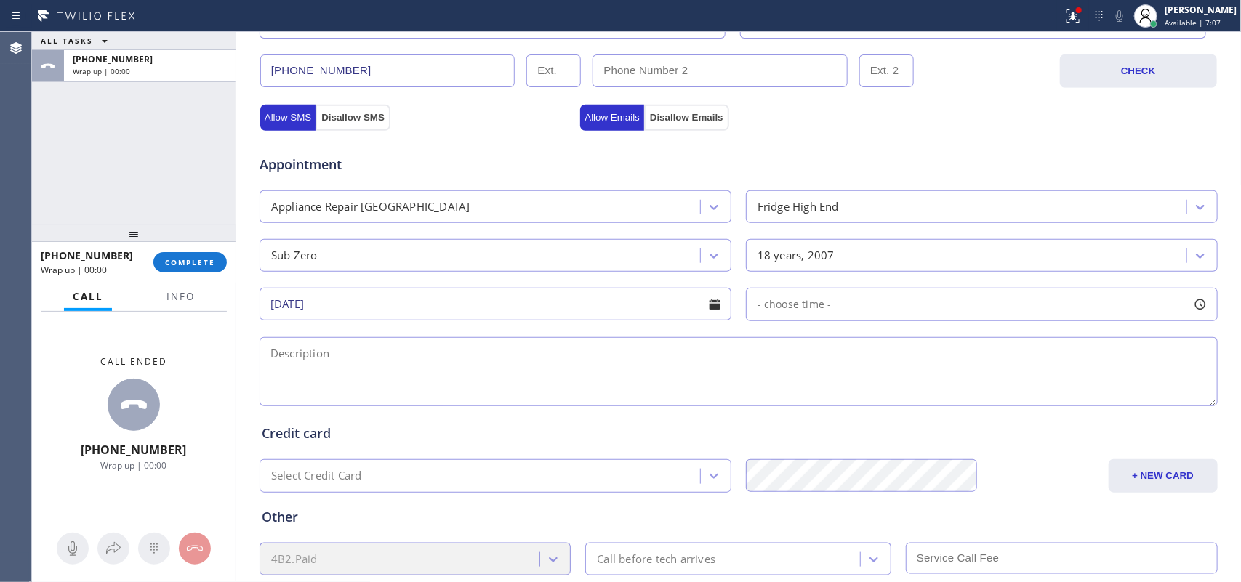
click at [993, 311] on div at bounding box center [1200, 304] width 25 height 25
drag, startPoint x: 755, startPoint y: 393, endPoint x: 933, endPoint y: 404, distance: 178.5
click at [873, 405] on div at bounding box center [864, 393] width 17 height 31
drag, startPoint x: 953, startPoint y: 404, endPoint x: 889, endPoint y: 404, distance: 63.3
click at [891, 404] on div at bounding box center [899, 393] width 17 height 31
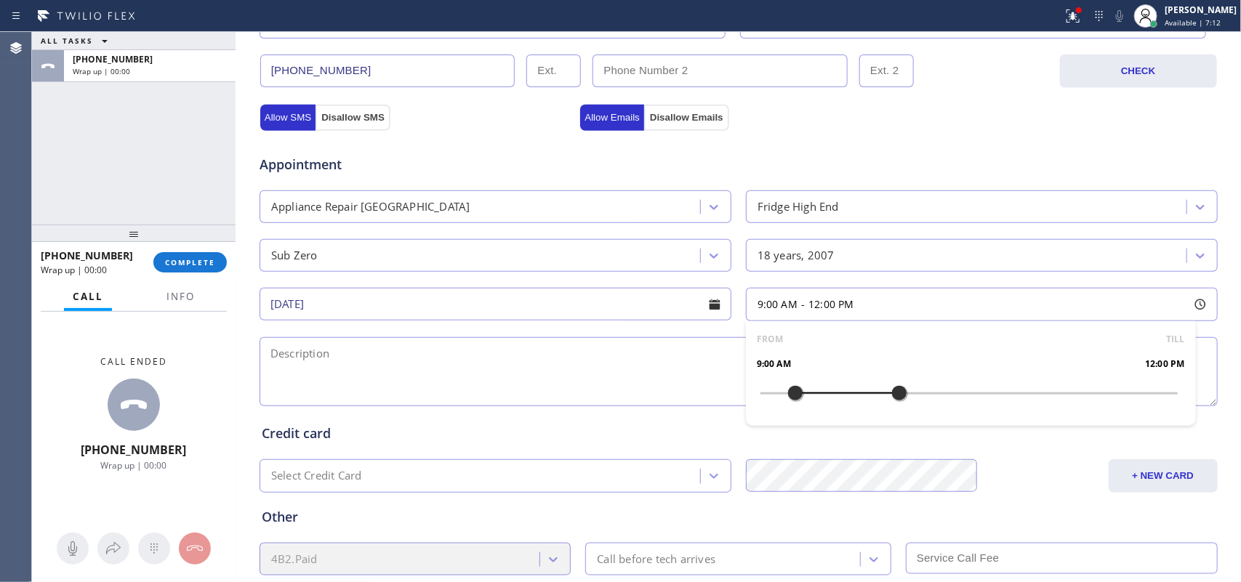
drag, startPoint x: 767, startPoint y: 401, endPoint x: 793, endPoint y: 400, distance: 25.5
click at [793, 400] on div at bounding box center [795, 393] width 17 height 31
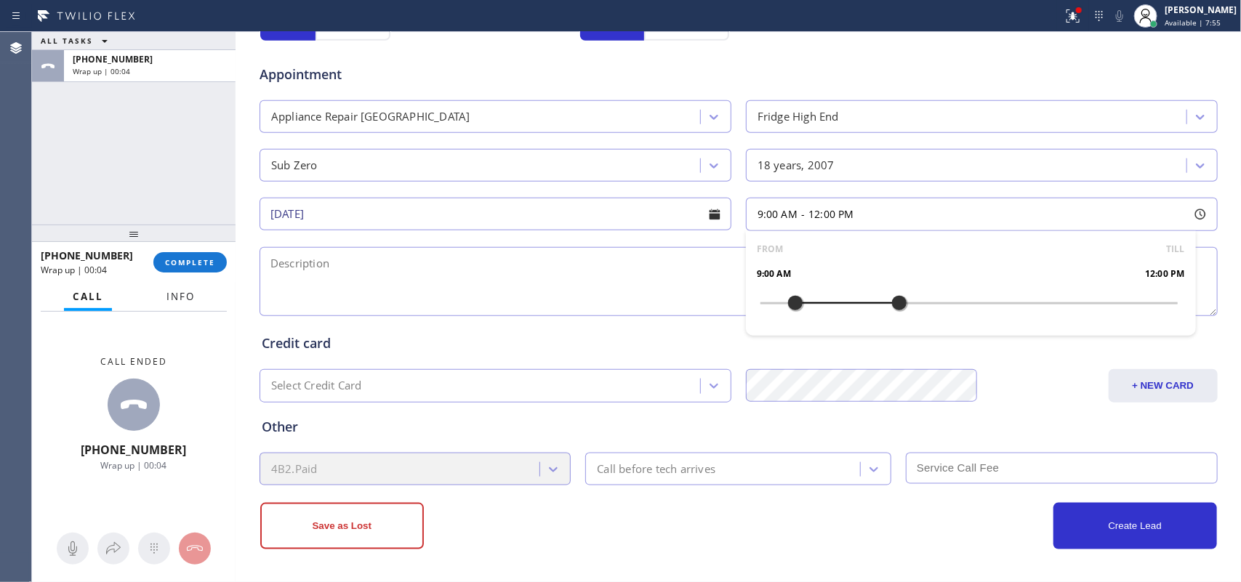
drag, startPoint x: 182, startPoint y: 293, endPoint x: 175, endPoint y: 303, distance: 12.5
click at [182, 293] on span "Info" at bounding box center [181, 296] width 28 height 13
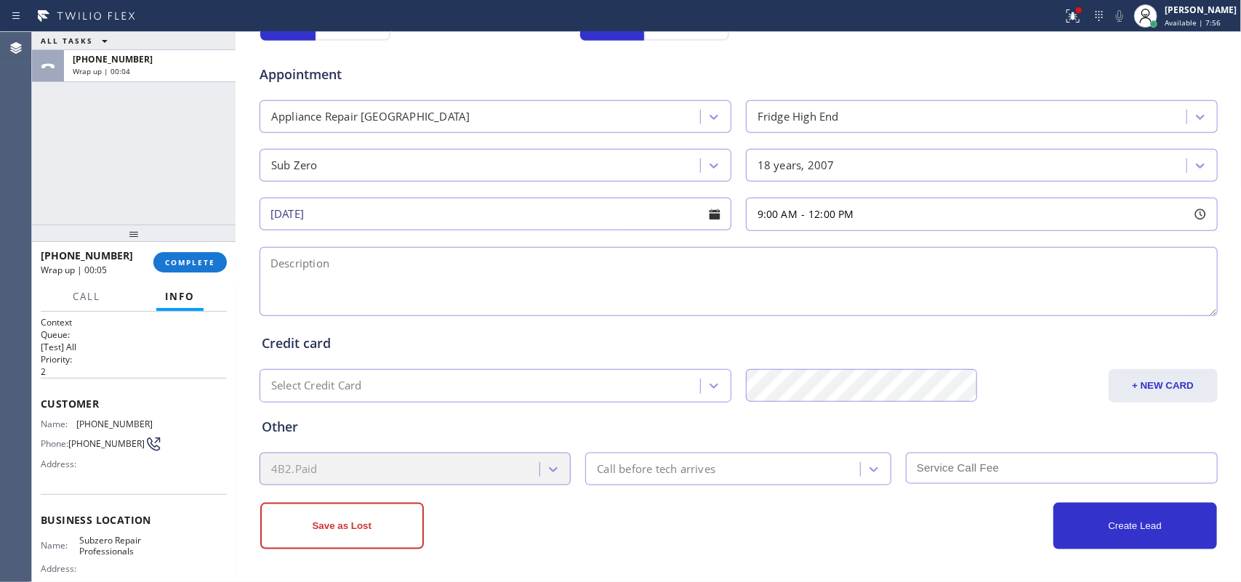
scroll to position [150, 0]
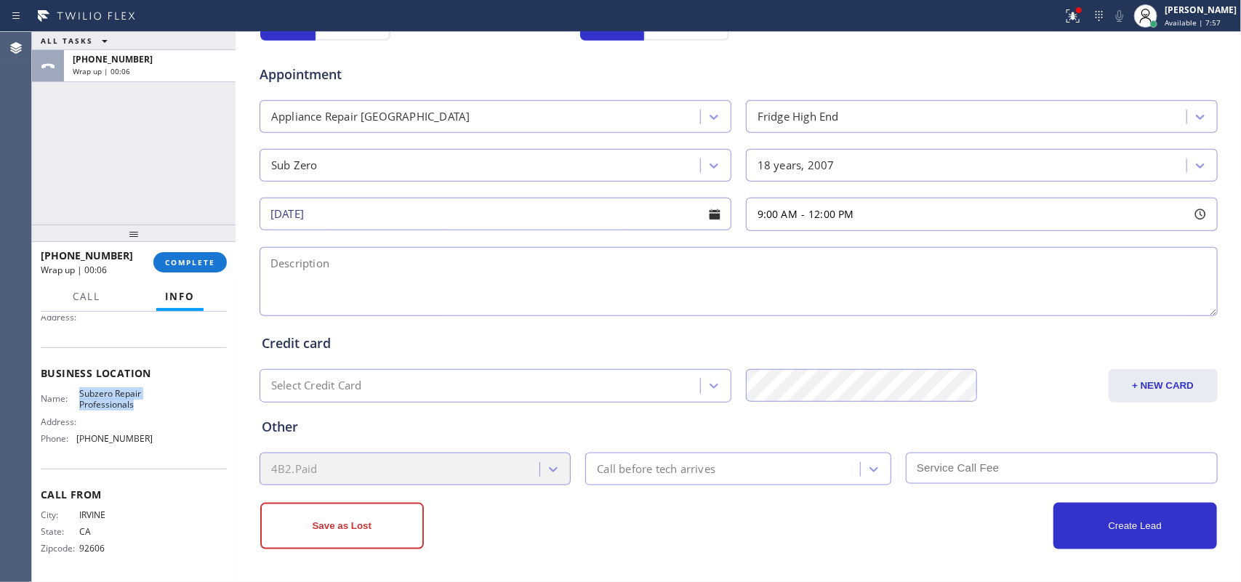
drag, startPoint x: 132, startPoint y: 401, endPoint x: 73, endPoint y: 387, distance: 60.0
click at [73, 388] on div "Name: Subzero Repair Professionals" at bounding box center [97, 399] width 112 height 23
click at [358, 263] on textarea at bounding box center [739, 281] width 958 height 69
paste textarea "9-12/ $80/ SubZero BI Fridge / 18 yo/ ice maker is not working/ last week/ 3171…"
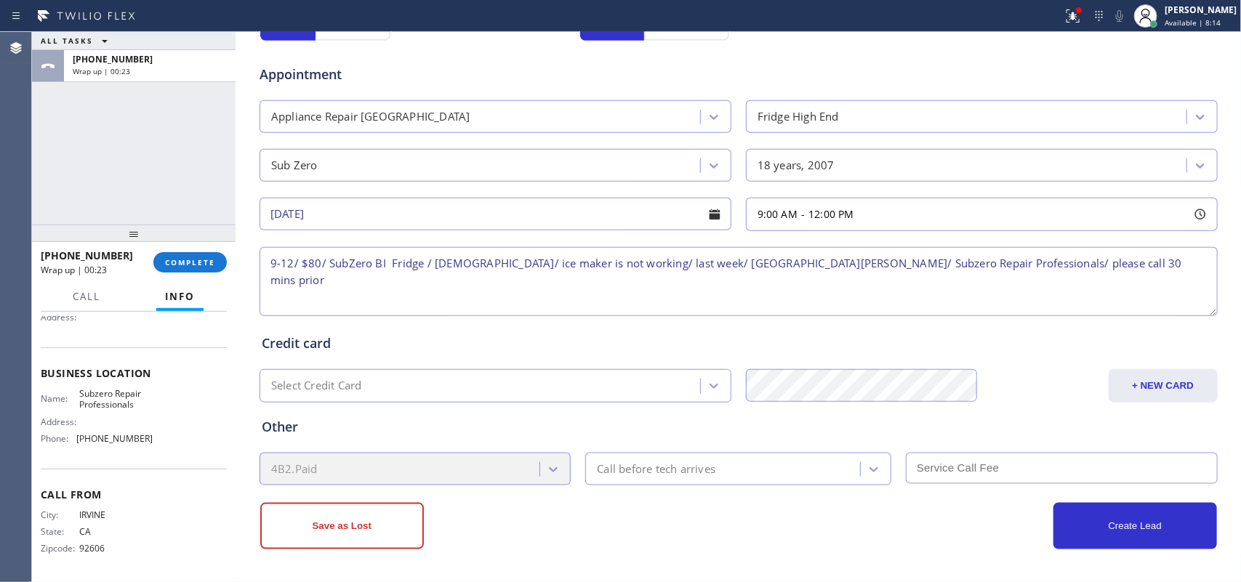
type textarea "9-12/ $80/ SubZero BI Fridge / 18 yo/ ice maker is not working/ last week/ 3171…"
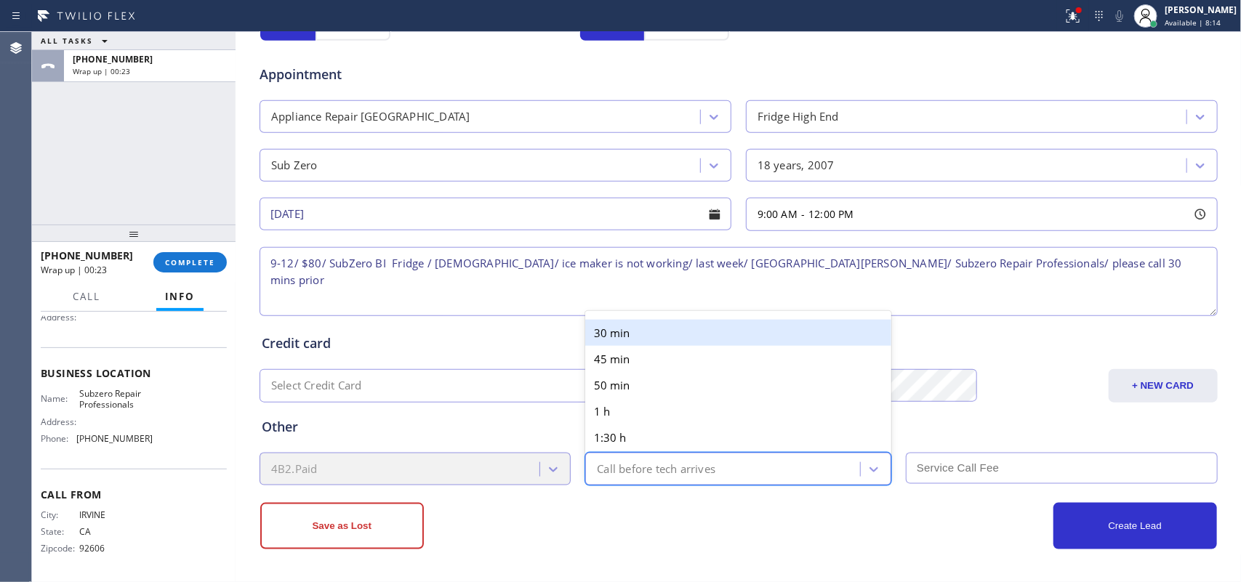
click at [791, 462] on div "Call before tech arrives" at bounding box center [725, 469] width 271 height 25
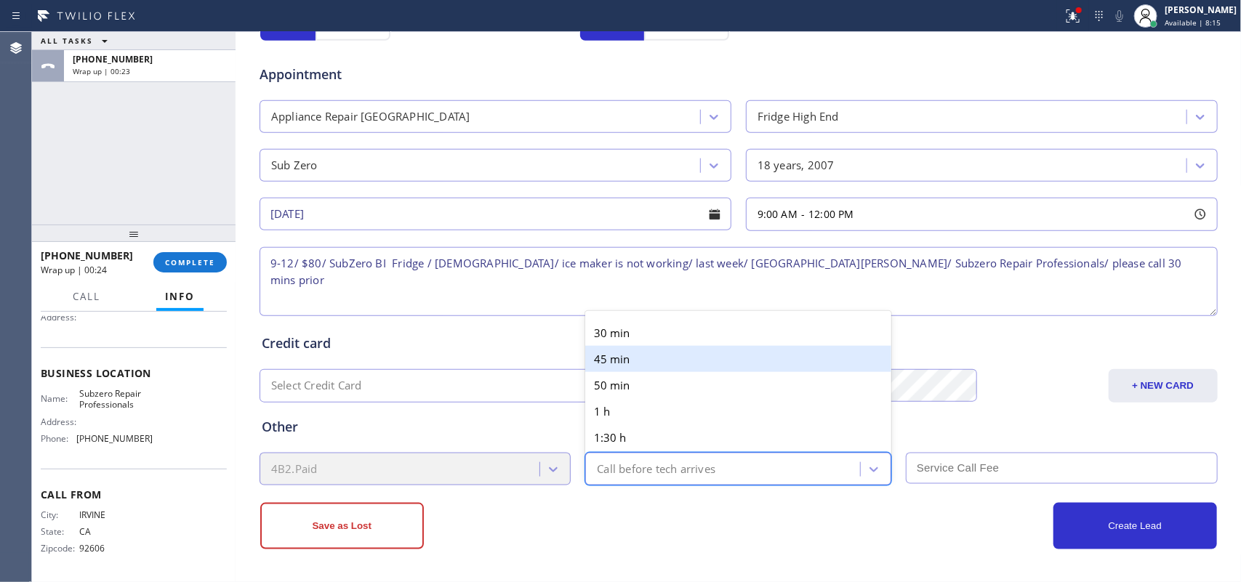
click at [756, 346] on div "45 min" at bounding box center [738, 359] width 306 height 26
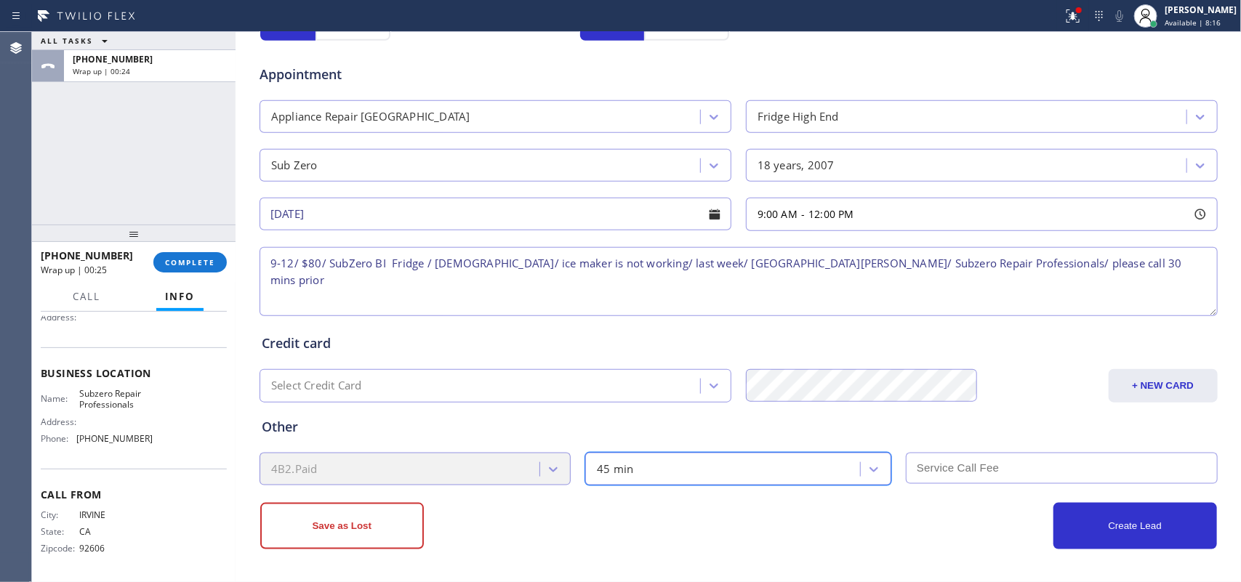
click at [794, 465] on div "45 min" at bounding box center [725, 469] width 271 height 25
drag, startPoint x: 794, startPoint y: 468, endPoint x: 772, endPoint y: 415, distance: 56.7
click at [794, 465] on div "45 min" at bounding box center [725, 469] width 271 height 25
click at [784, 462] on div "45 min" at bounding box center [725, 469] width 271 height 25
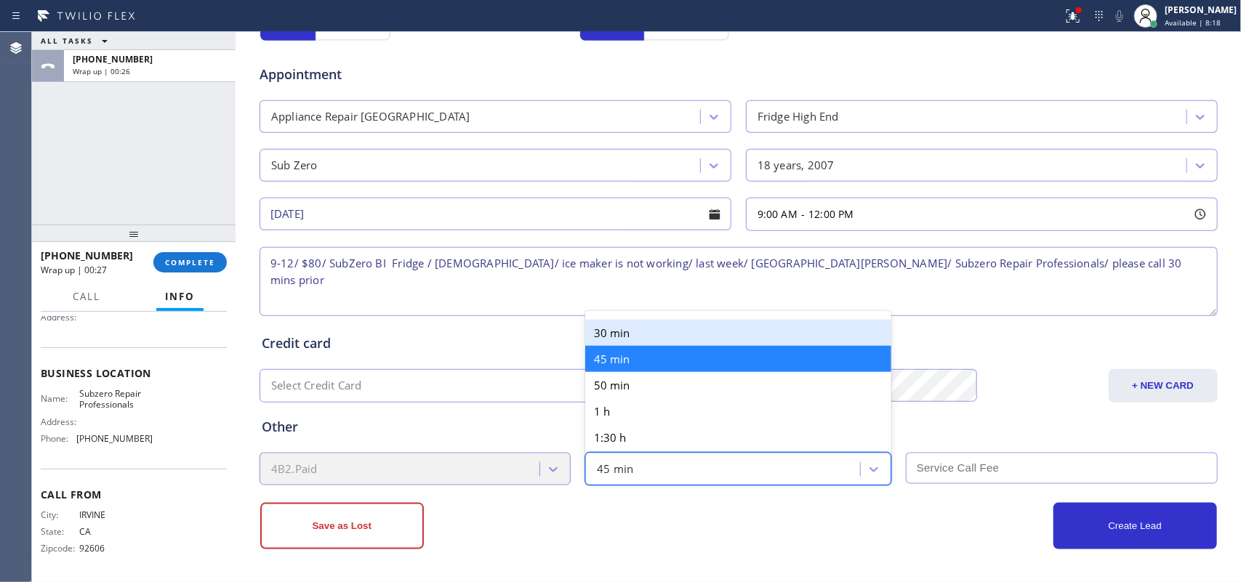
click at [709, 320] on div "30 min" at bounding box center [738, 333] width 306 height 26
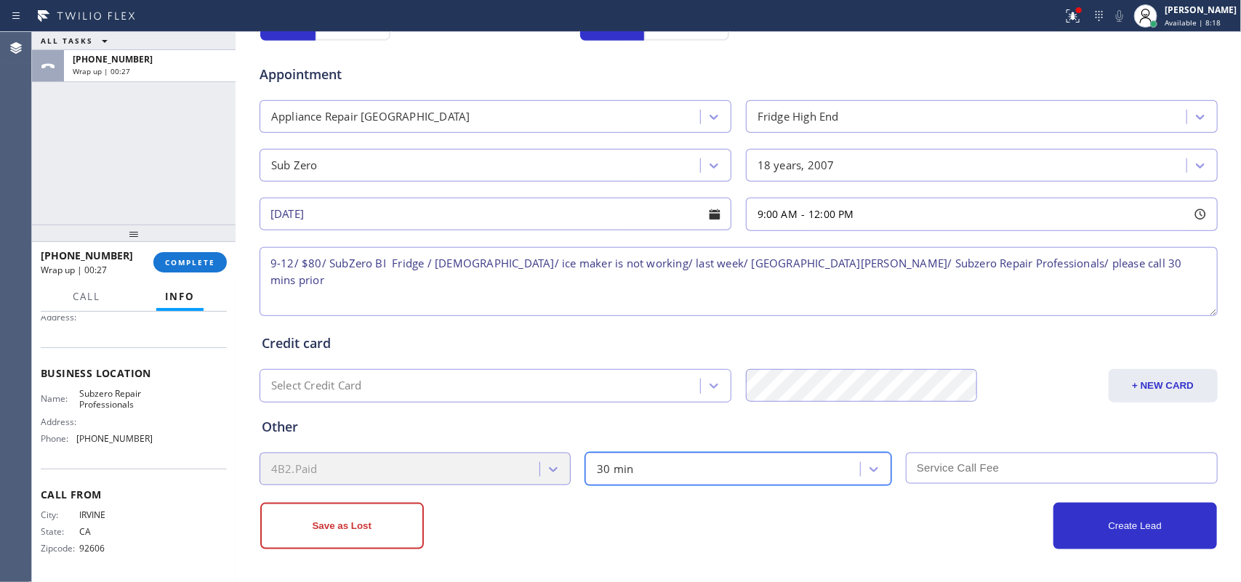
click at [948, 459] on input "text" at bounding box center [1062, 468] width 312 height 31
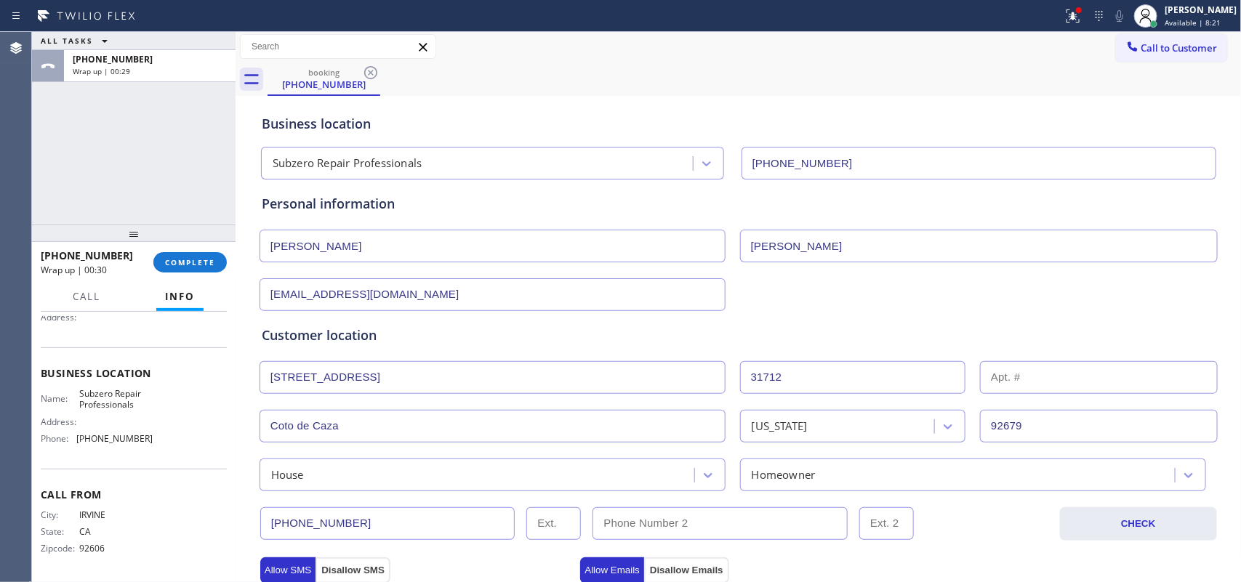
scroll to position [0, 0]
type input "80"
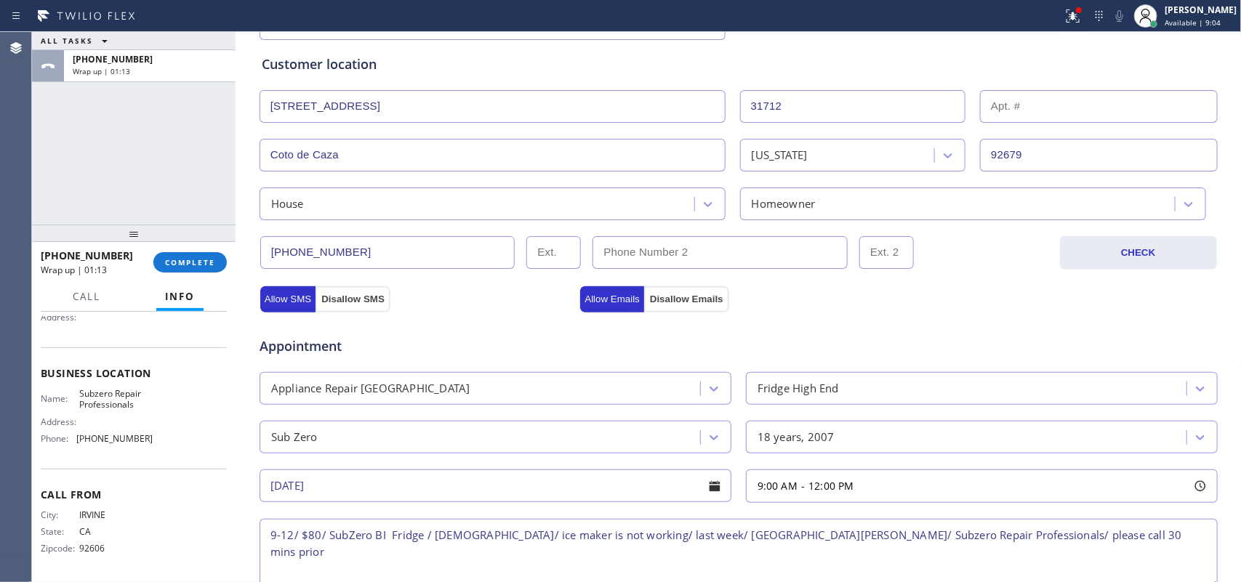
scroll to position [364, 0]
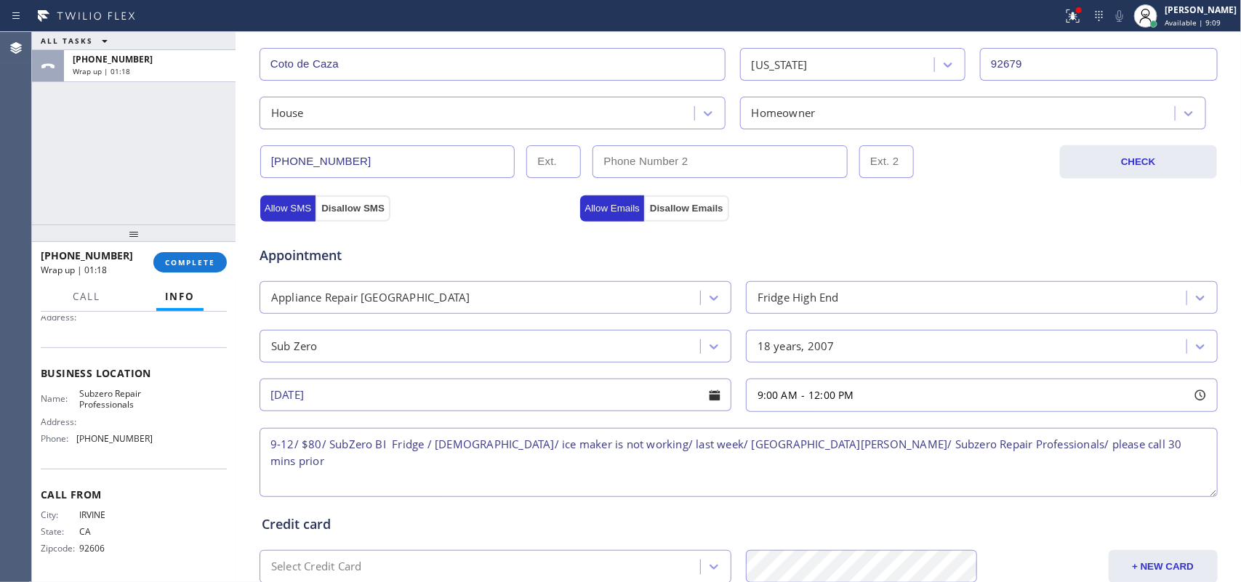
click at [649, 445] on textarea "9-12/ $80/ SubZero BI Fridge / 18 yo/ ice maker is not working/ last week/ 3171…" at bounding box center [739, 462] width 958 height 69
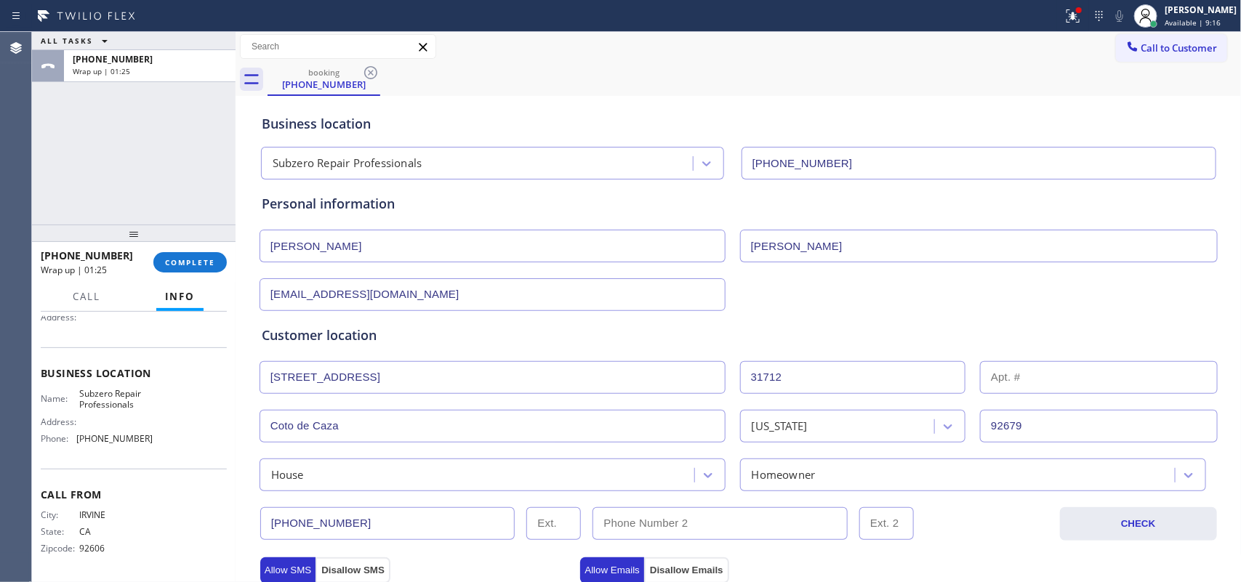
scroll to position [0, 0]
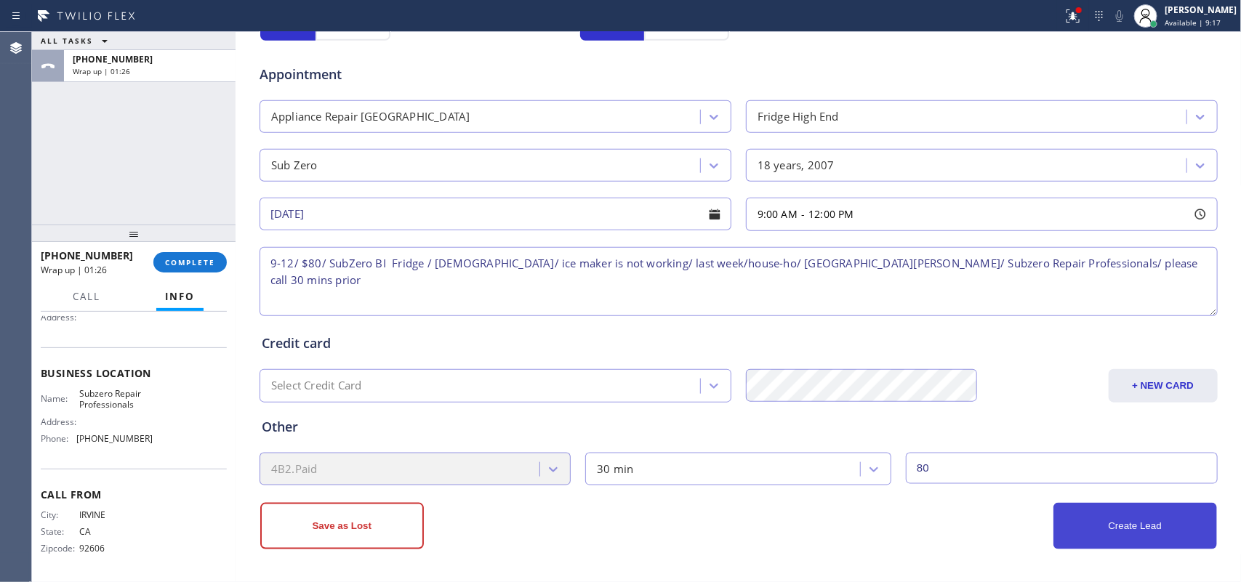
type textarea "9-12/ $80/ SubZero BI Fridge / 18 yo/ ice maker is not working/ last week/house…"
click at [993, 465] on button "Create Lead" at bounding box center [1136, 526] width 164 height 47
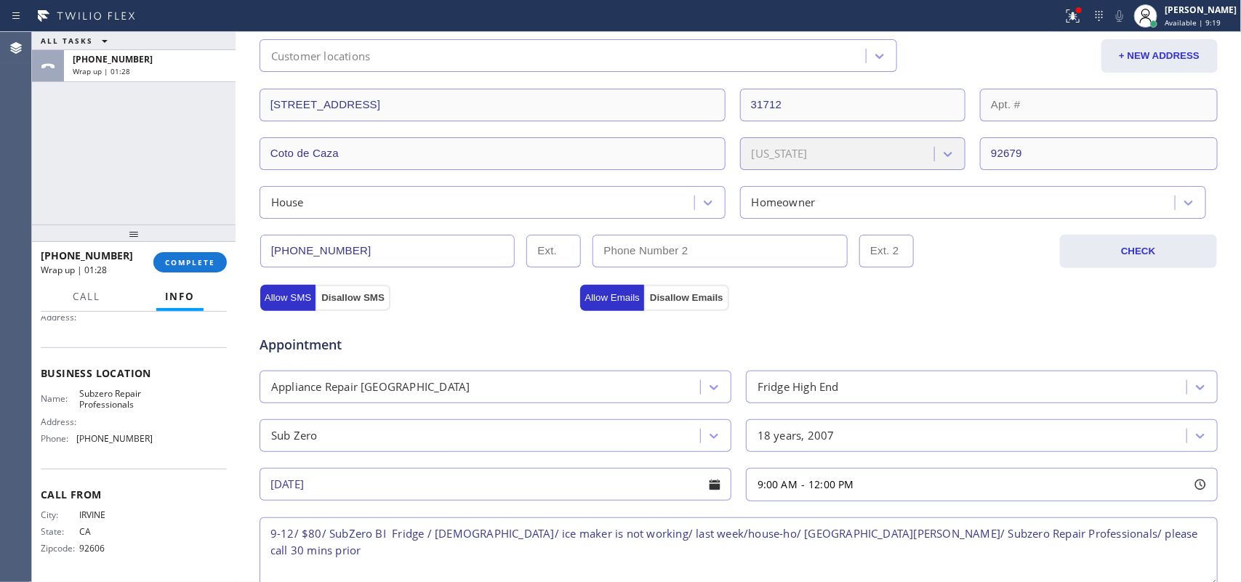
scroll to position [142, 0]
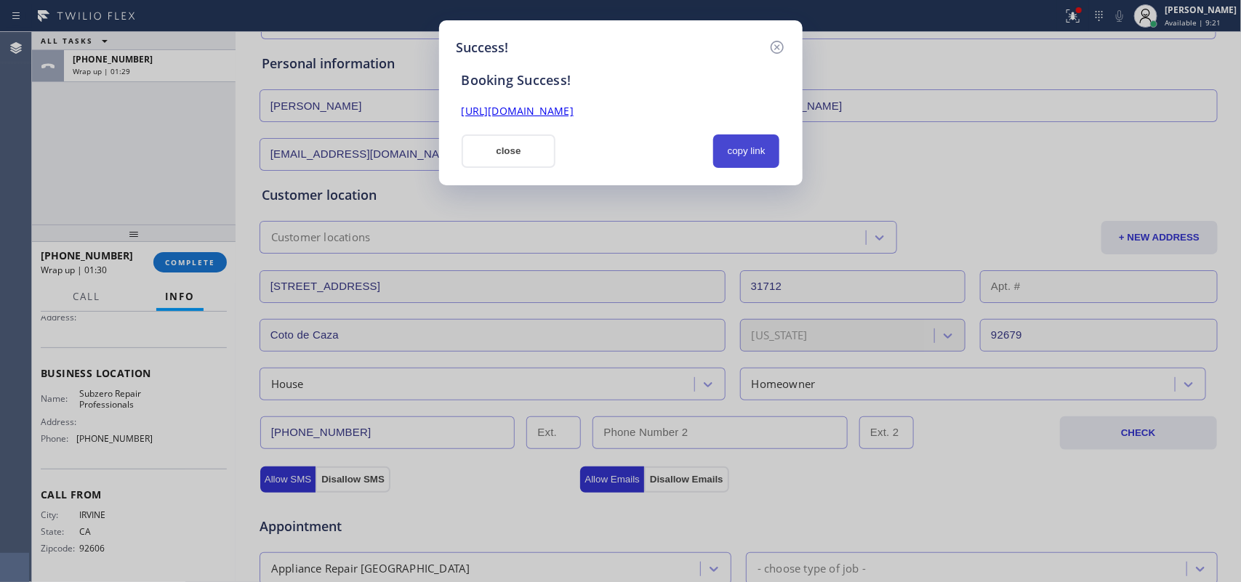
drag, startPoint x: 764, startPoint y: 153, endPoint x: 742, endPoint y: 143, distance: 24.1
click at [764, 154] on button "copy link" at bounding box center [746, 151] width 67 height 33
click at [574, 111] on link "https://erp.apollosoft.co/customer/762726#portlet_lead" at bounding box center [518, 111] width 112 height 14
click at [492, 158] on button "close" at bounding box center [509, 151] width 95 height 33
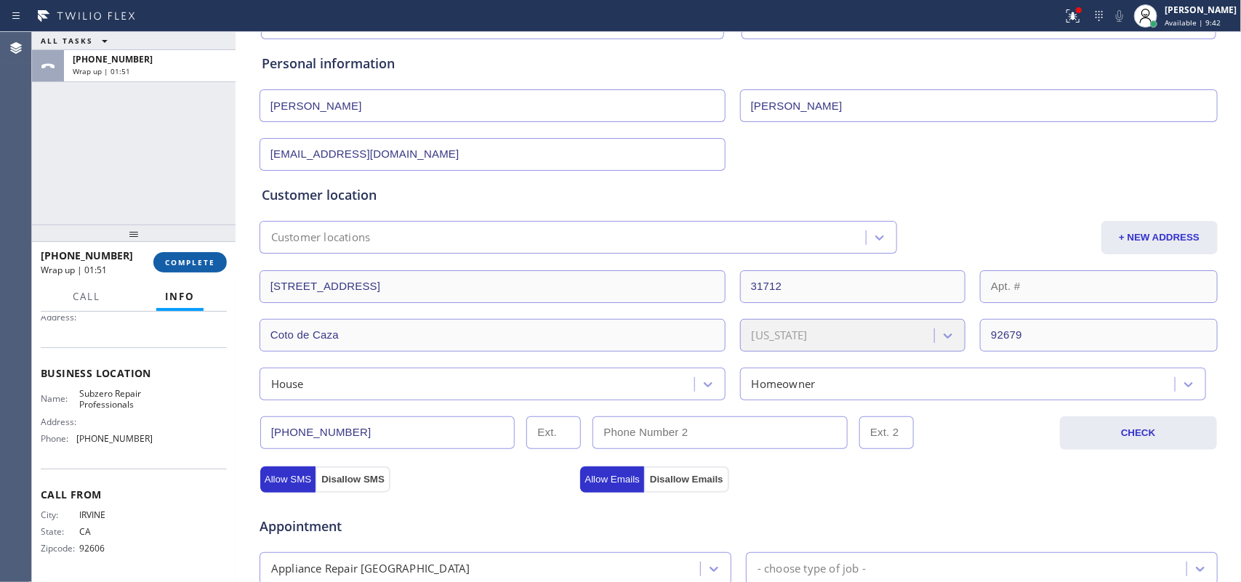
click at [198, 269] on button "COMPLETE" at bounding box center [189, 262] width 73 height 20
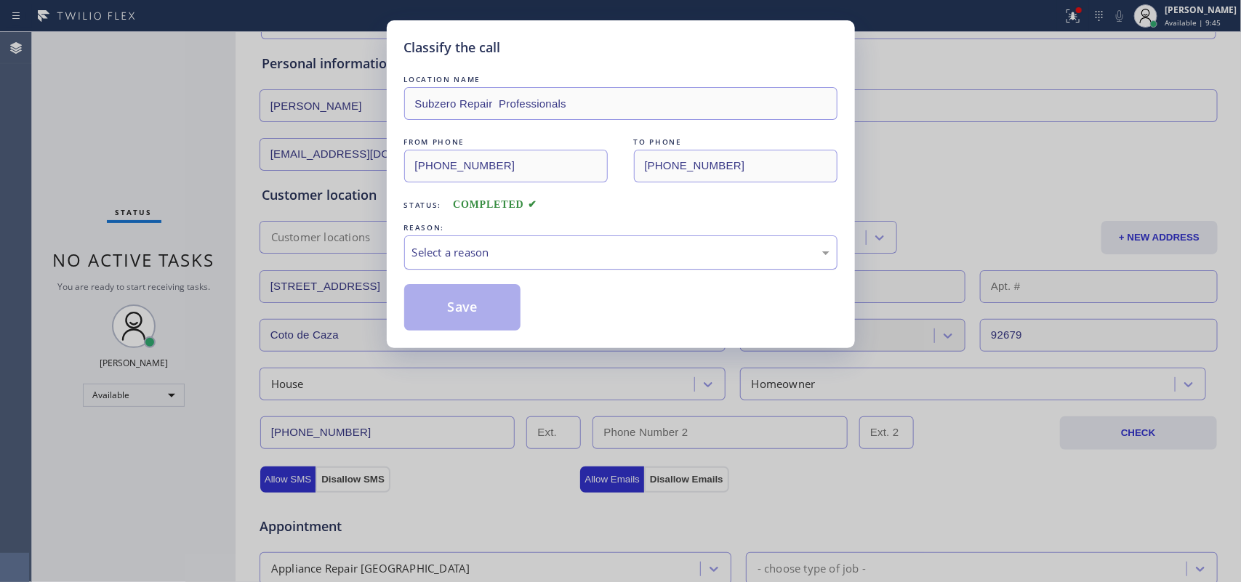
click at [547, 245] on div "Select a reason" at bounding box center [620, 252] width 417 height 17
click at [480, 321] on button "Save" at bounding box center [462, 307] width 117 height 47
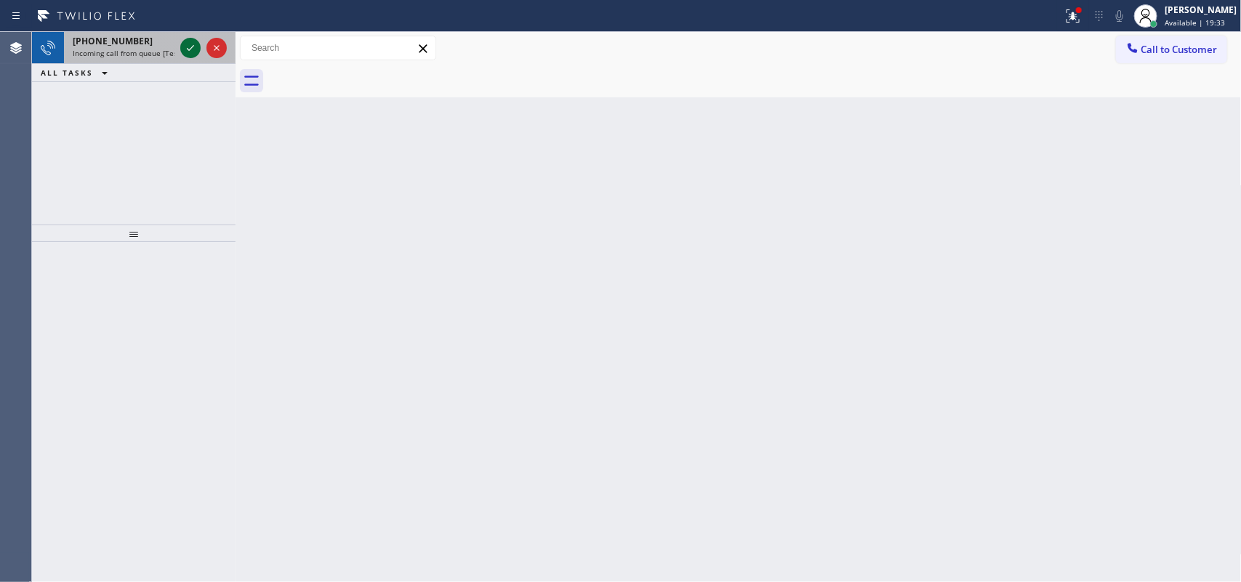
click at [191, 44] on icon at bounding box center [190, 47] width 17 height 17
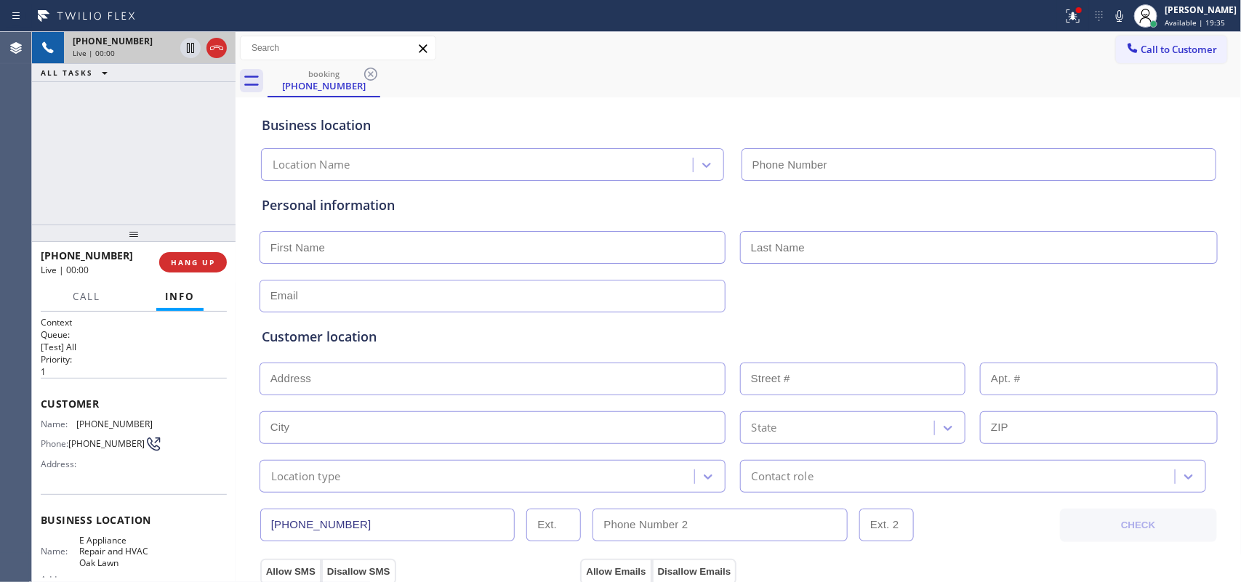
type input "[PHONE_NUMBER]"
click at [201, 260] on span "HANG UP" at bounding box center [193, 262] width 44 height 10
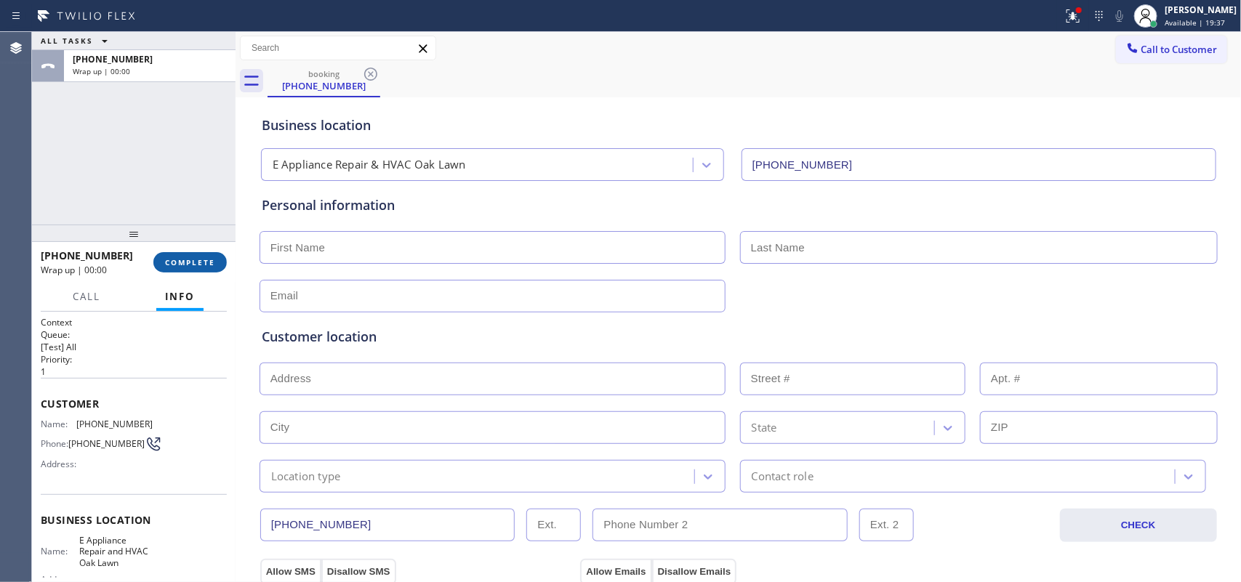
click at [199, 262] on span "COMPLETE" at bounding box center [190, 262] width 50 height 10
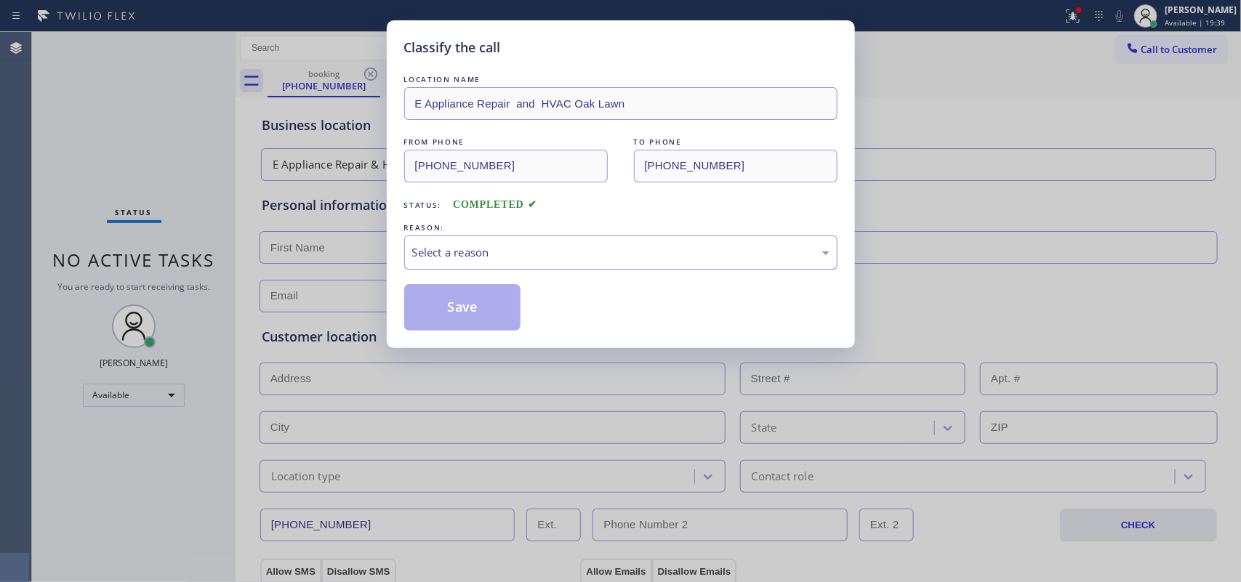
click at [467, 255] on div "Select a reason" at bounding box center [620, 252] width 417 height 17
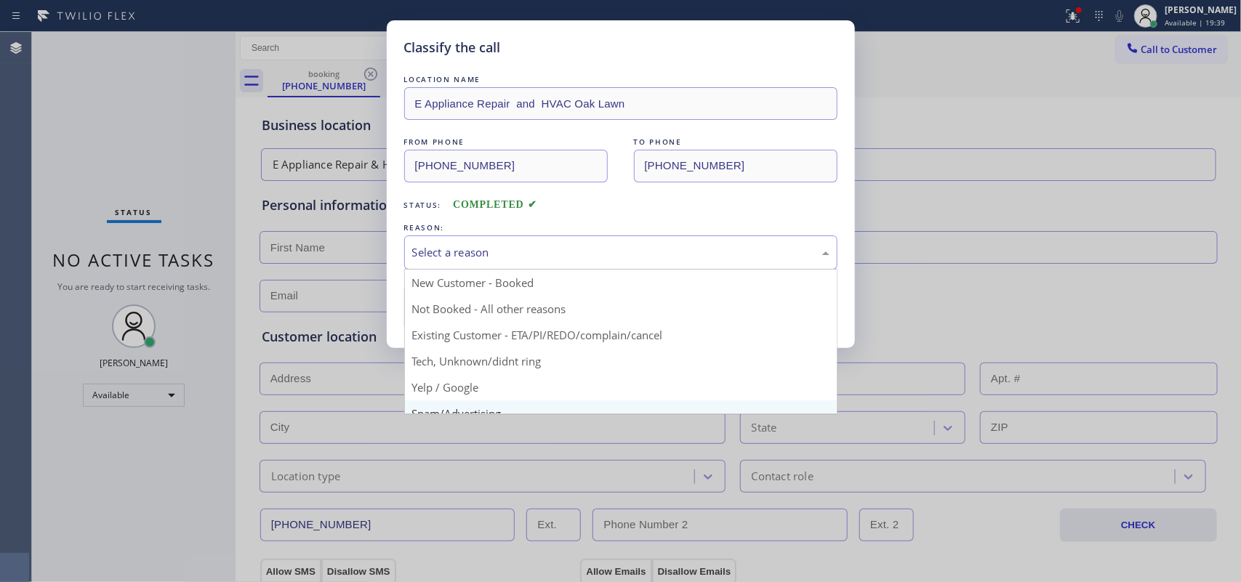
scroll to position [100, 0]
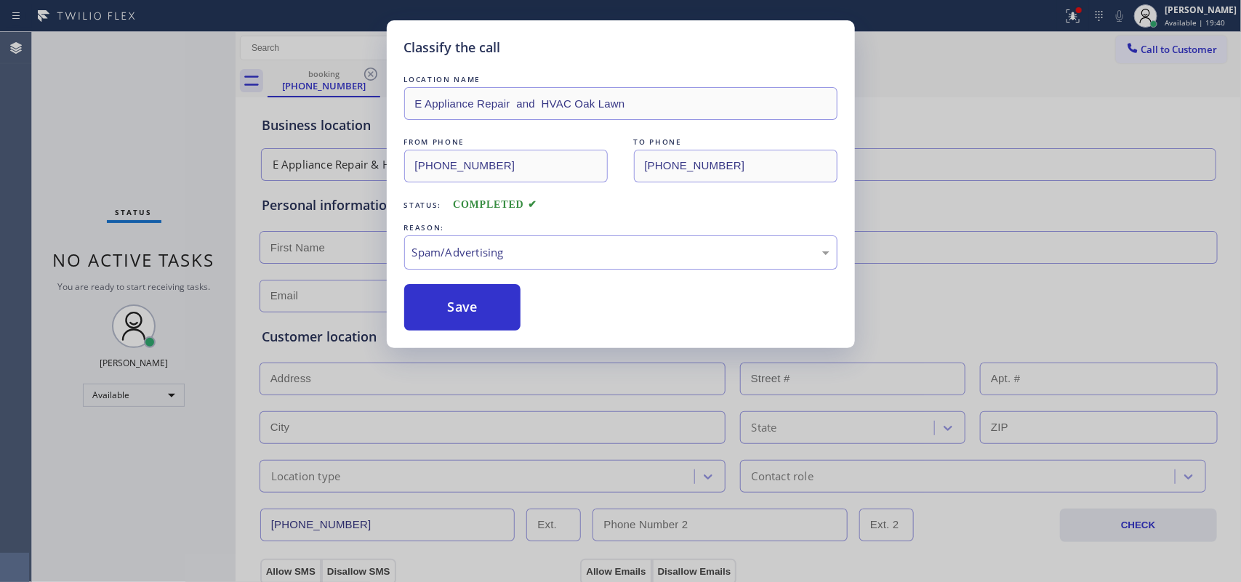
click at [459, 317] on button "Save" at bounding box center [462, 307] width 117 height 47
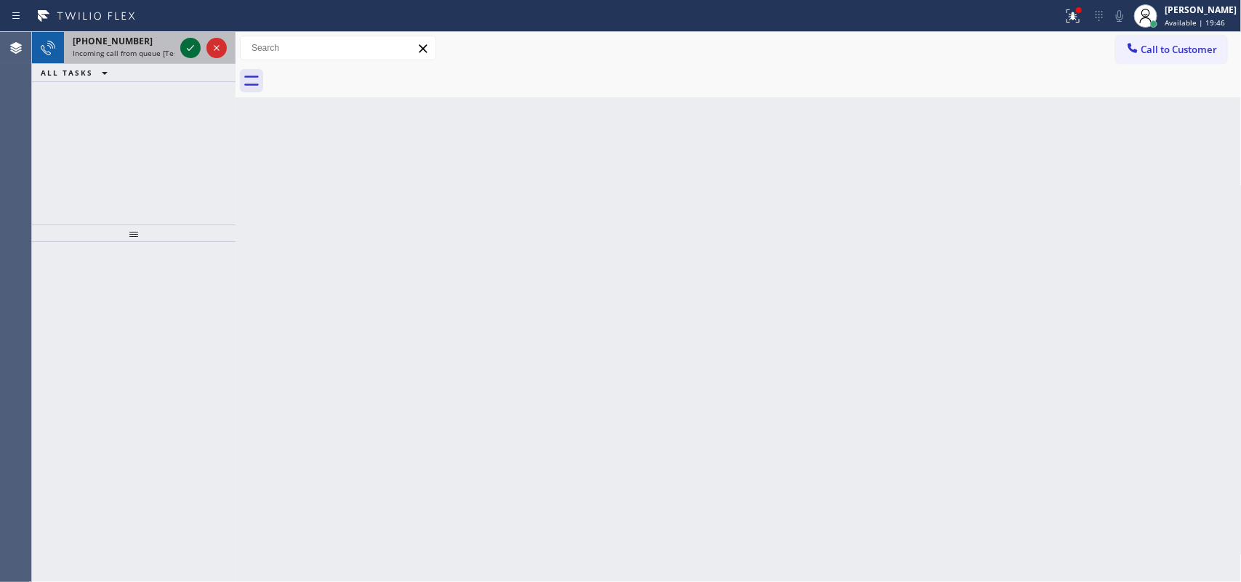
click at [194, 47] on icon at bounding box center [190, 47] width 17 height 17
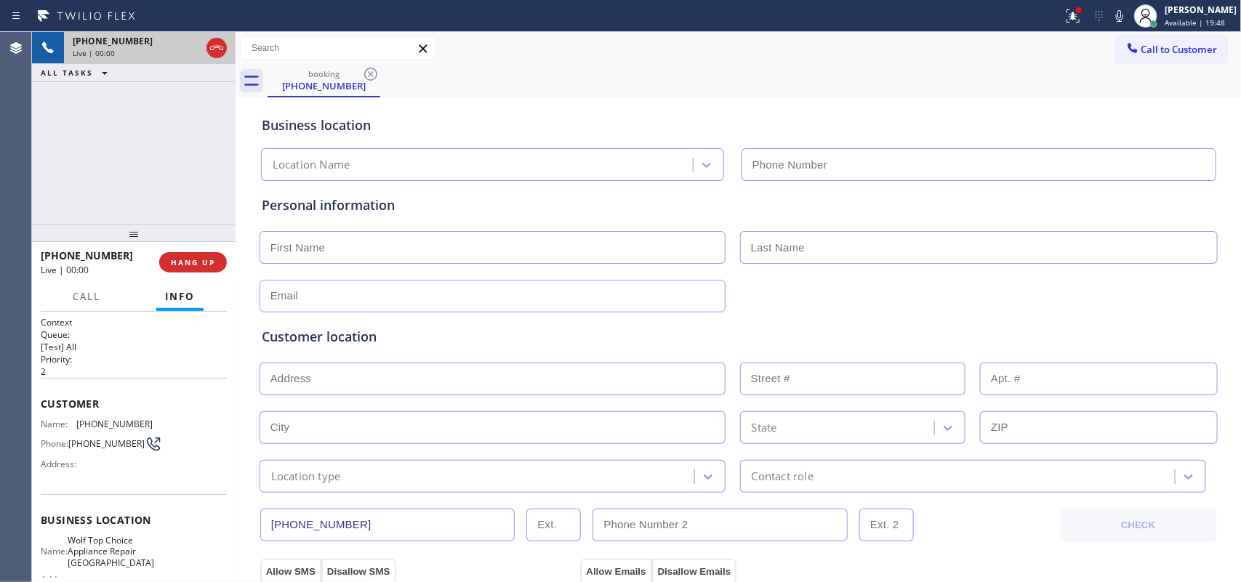
type input "[PHONE_NUMBER]"
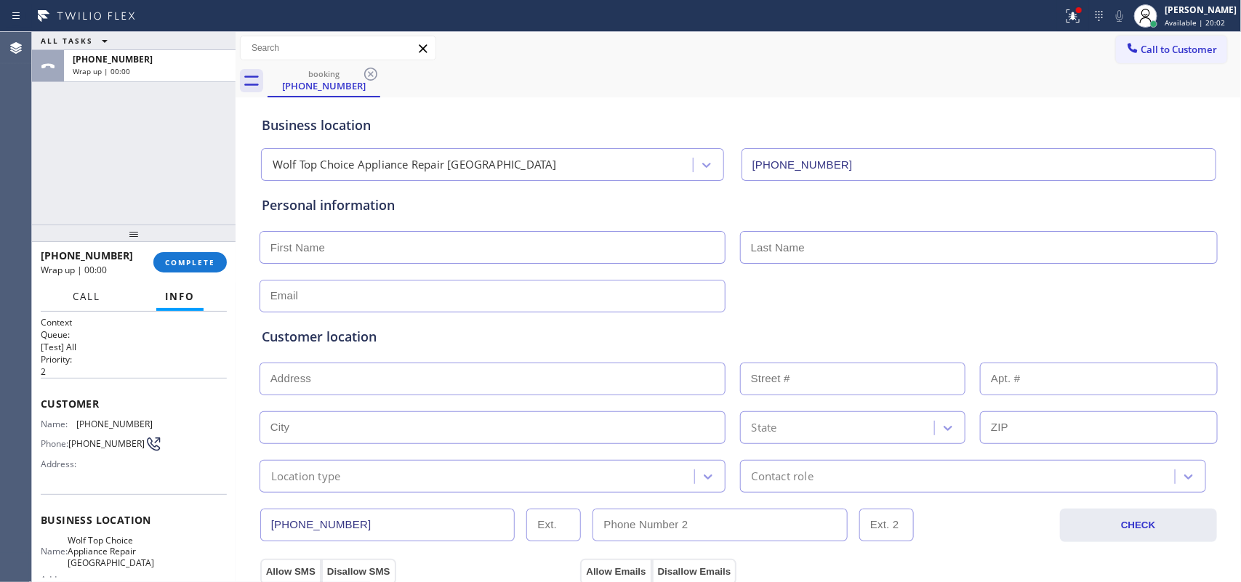
click at [104, 300] on button "Call" at bounding box center [86, 297] width 45 height 28
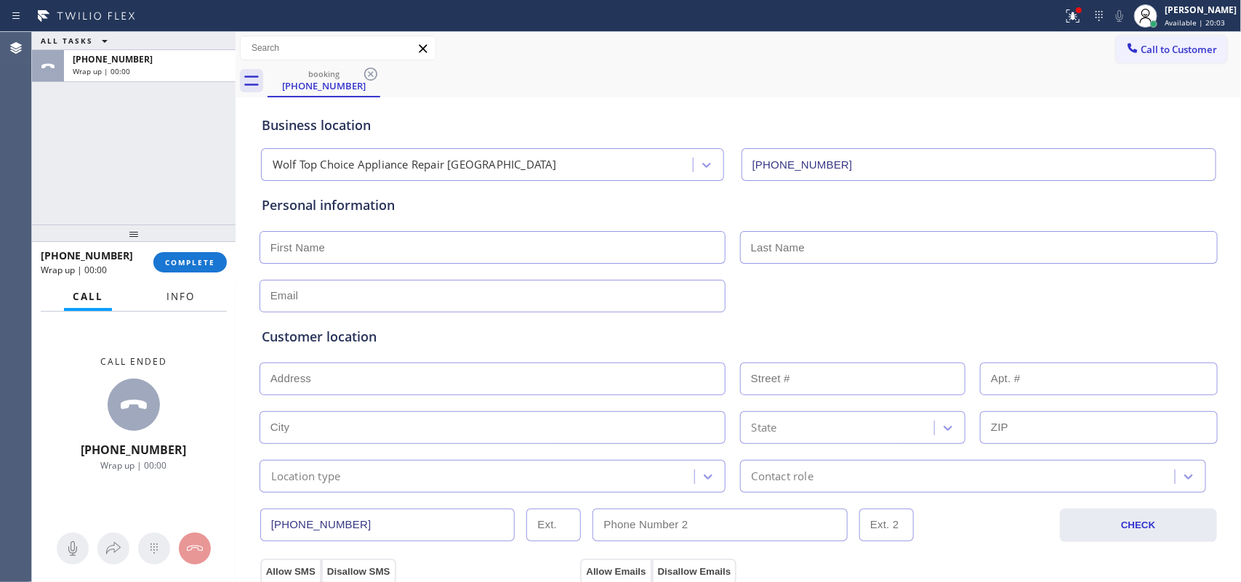
click at [191, 299] on span "Info" at bounding box center [181, 296] width 28 height 13
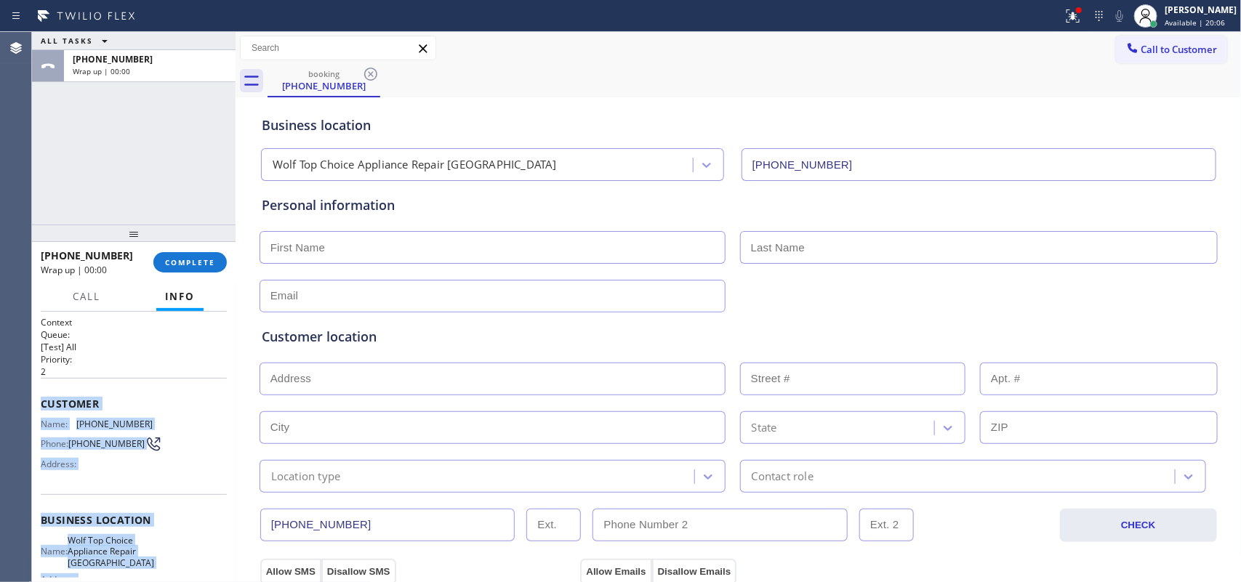
drag, startPoint x: 168, startPoint y: 445, endPoint x: 33, endPoint y: 409, distance: 139.4
click at [33, 409] on div "Context Queue: [Test] All Priority: 2 Customer Name: (571) 200-7840 Phone: (571…" at bounding box center [134, 447] width 204 height 271
drag, startPoint x: 177, startPoint y: 260, endPoint x: 360, endPoint y: 273, distance: 183.8
click at [179, 260] on span "COMPLETE" at bounding box center [190, 262] width 50 height 10
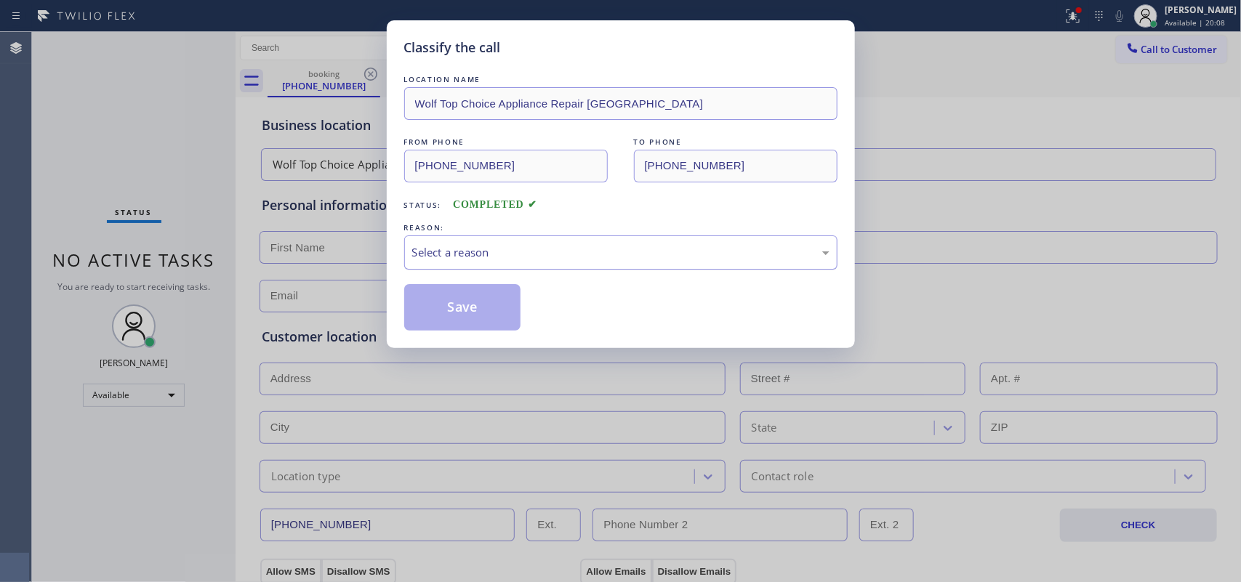
click at [646, 251] on div "Select a reason" at bounding box center [620, 252] width 417 height 17
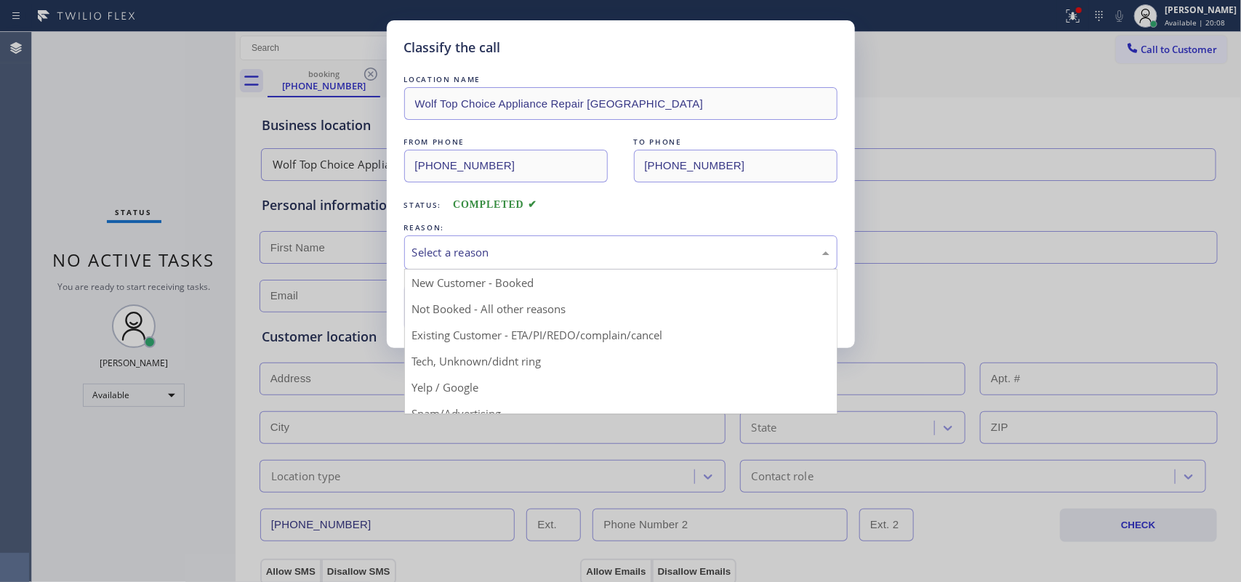
scroll to position [100, 0]
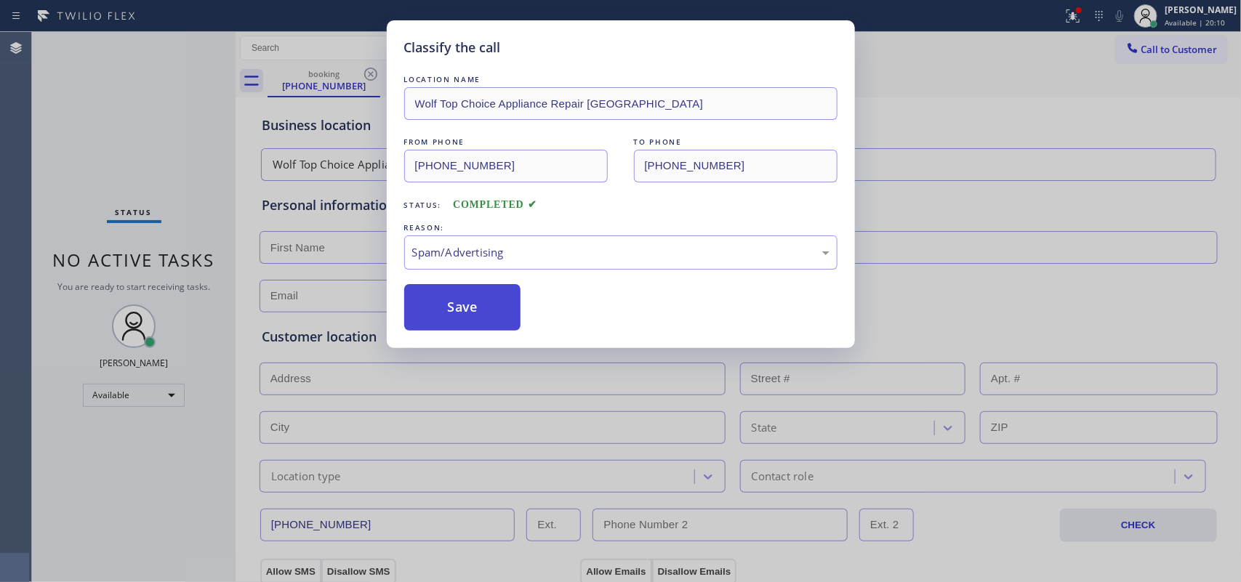
click at [513, 314] on button "Save" at bounding box center [462, 307] width 117 height 47
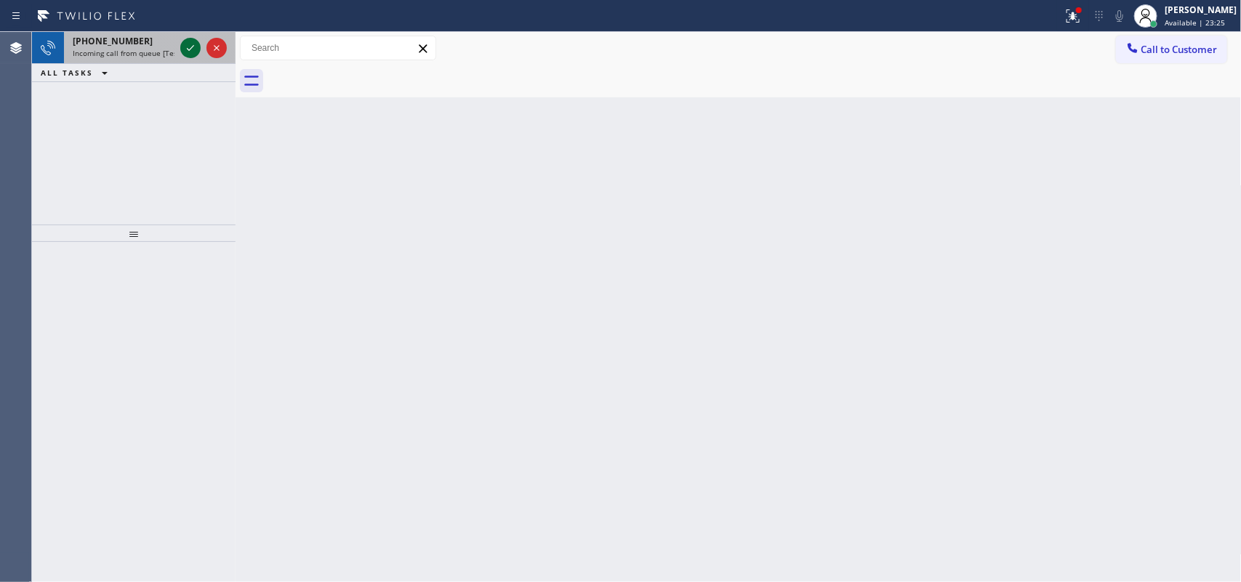
click at [190, 45] on icon at bounding box center [190, 47] width 17 height 17
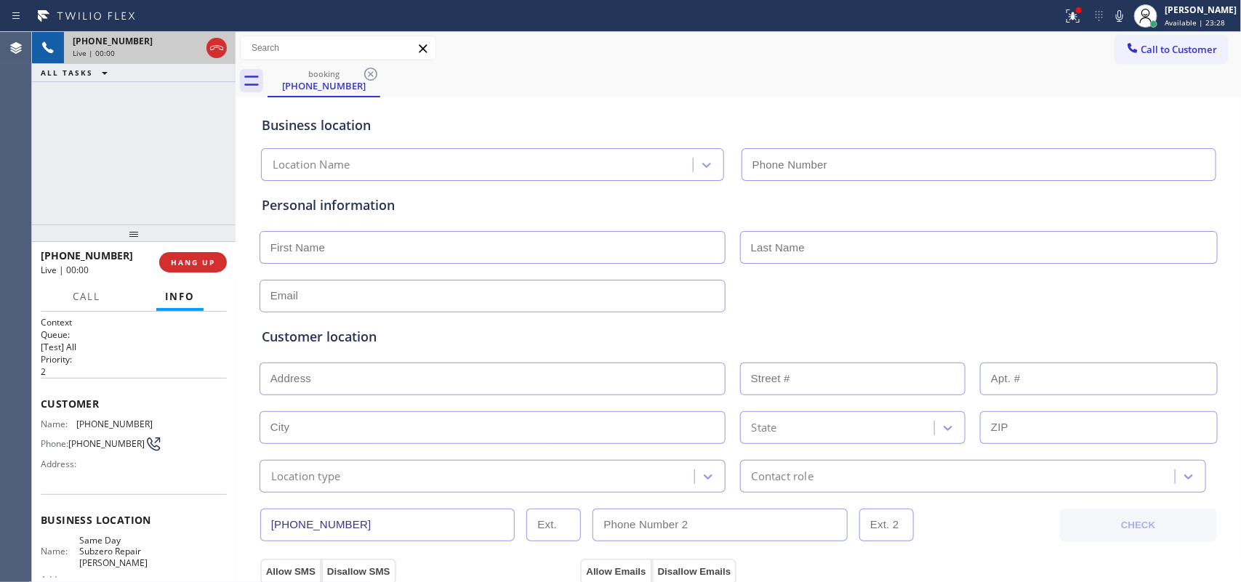
type input "[PHONE_NUMBER]"
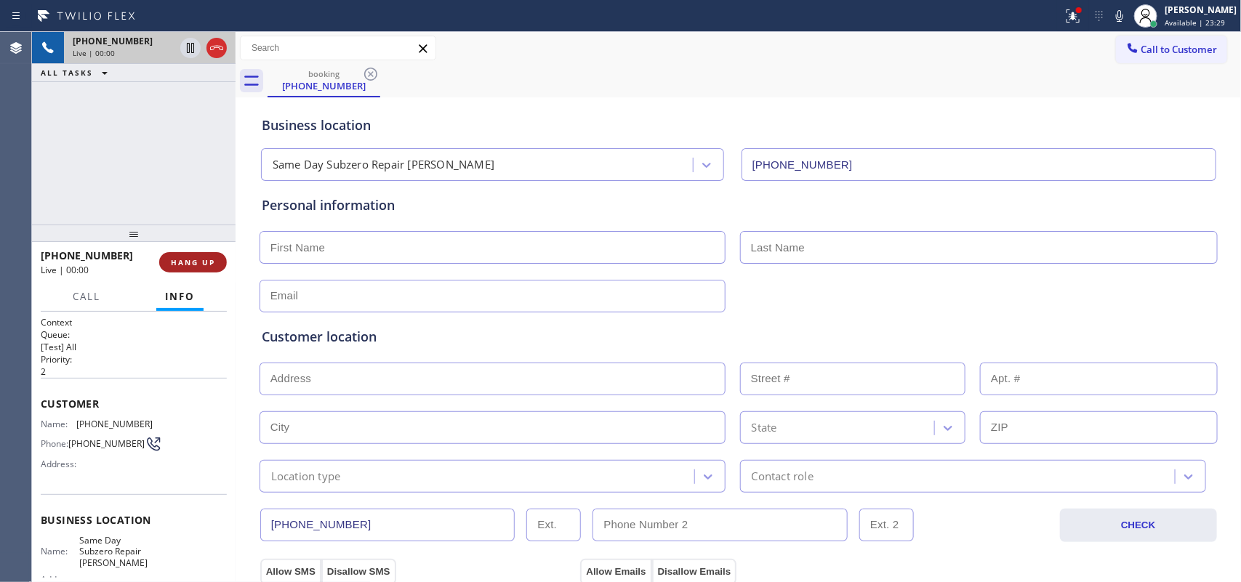
click at [204, 260] on span "HANG UP" at bounding box center [193, 262] width 44 height 10
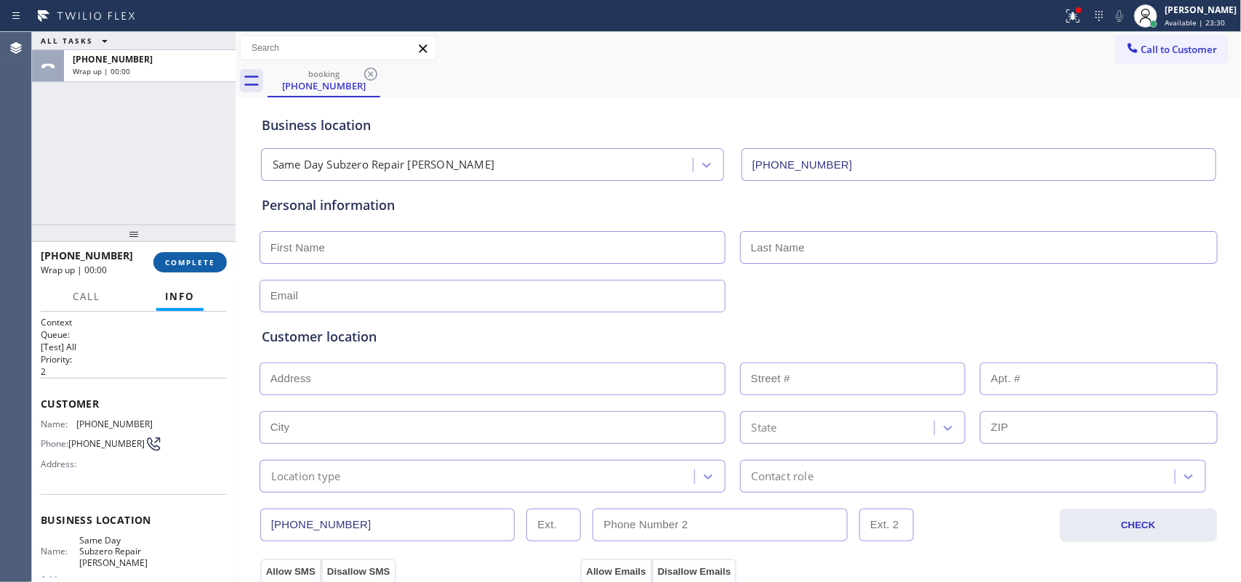
click at [204, 260] on span "COMPLETE" at bounding box center [190, 262] width 50 height 10
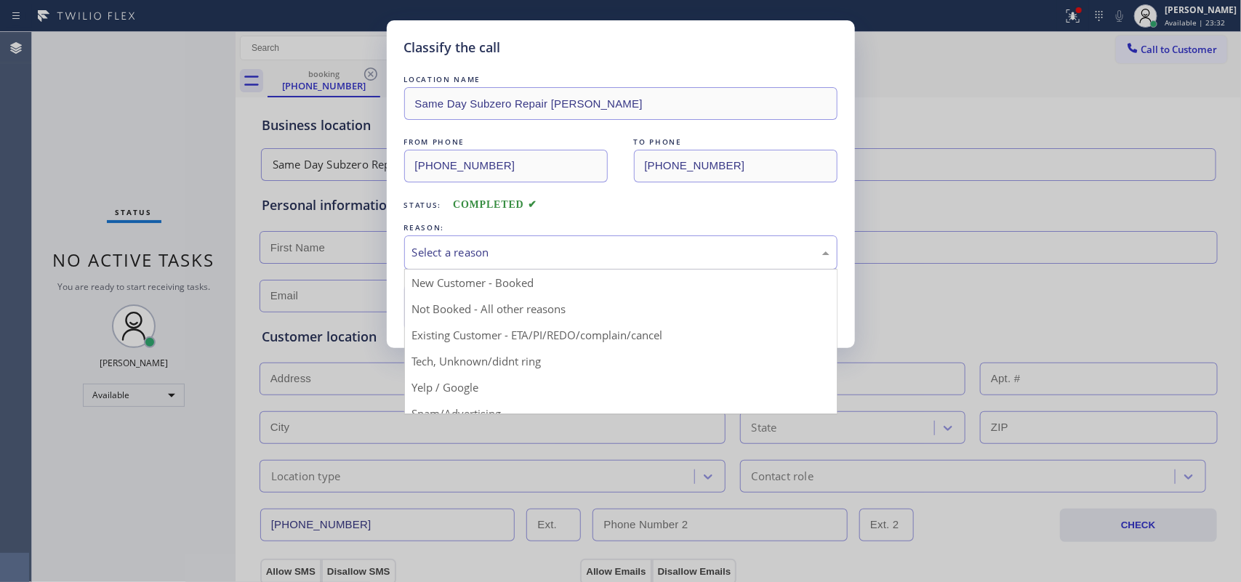
click at [448, 252] on div "Select a reason" at bounding box center [620, 252] width 417 height 17
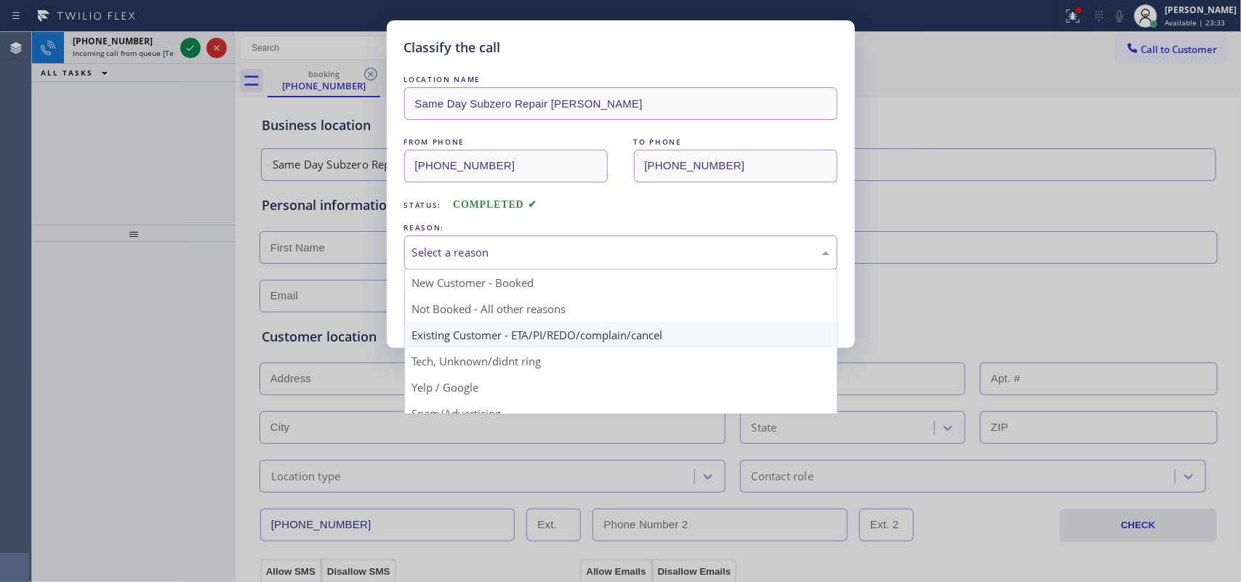
scroll to position [100, 0]
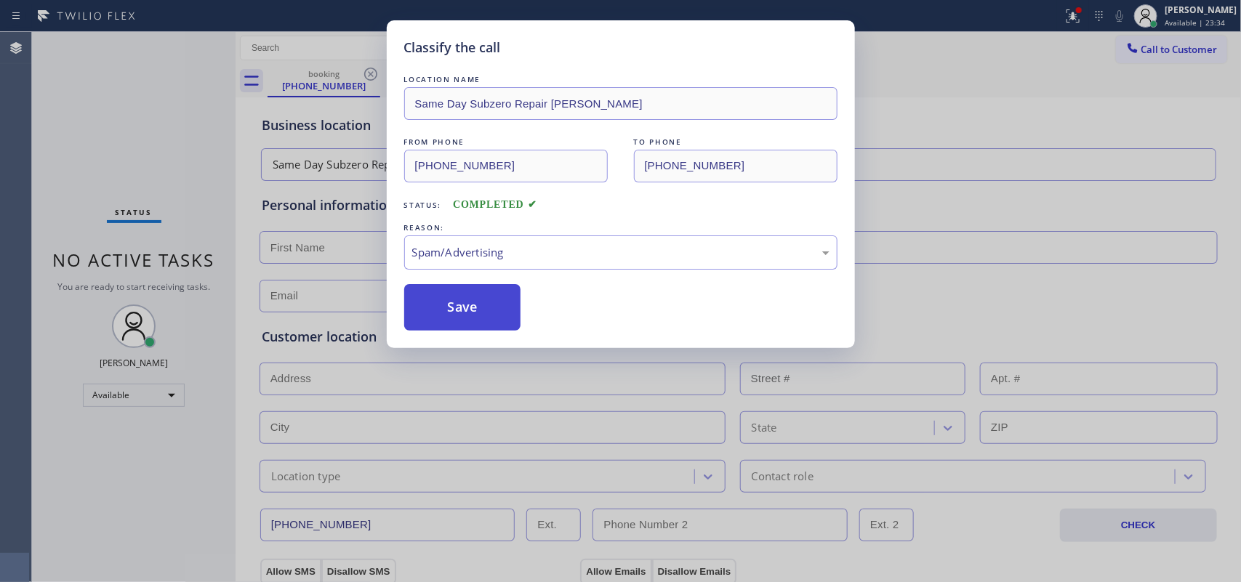
click at [449, 318] on button "Save" at bounding box center [462, 307] width 117 height 47
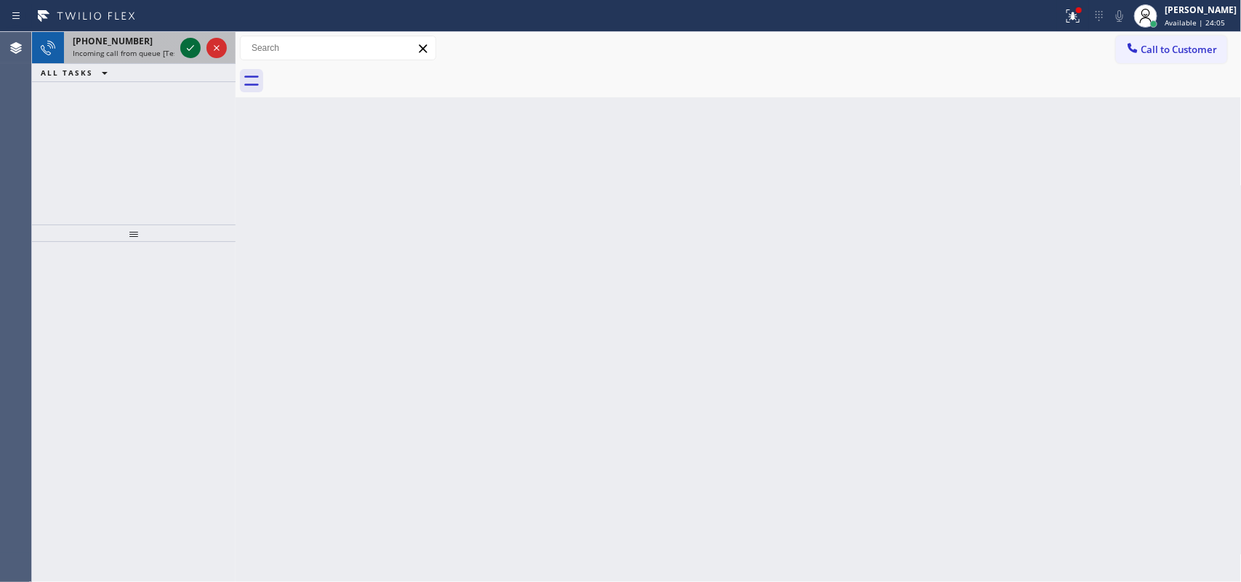
click at [183, 49] on icon at bounding box center [190, 47] width 17 height 17
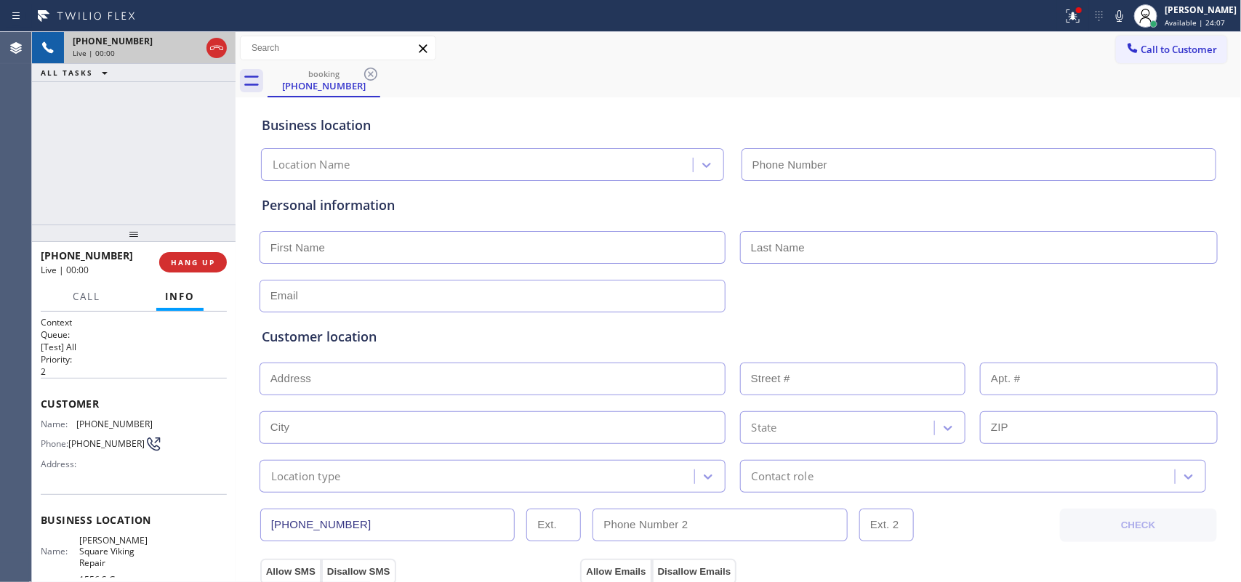
type input "[PHONE_NUMBER]"
click at [86, 297] on span "Call" at bounding box center [87, 296] width 28 height 13
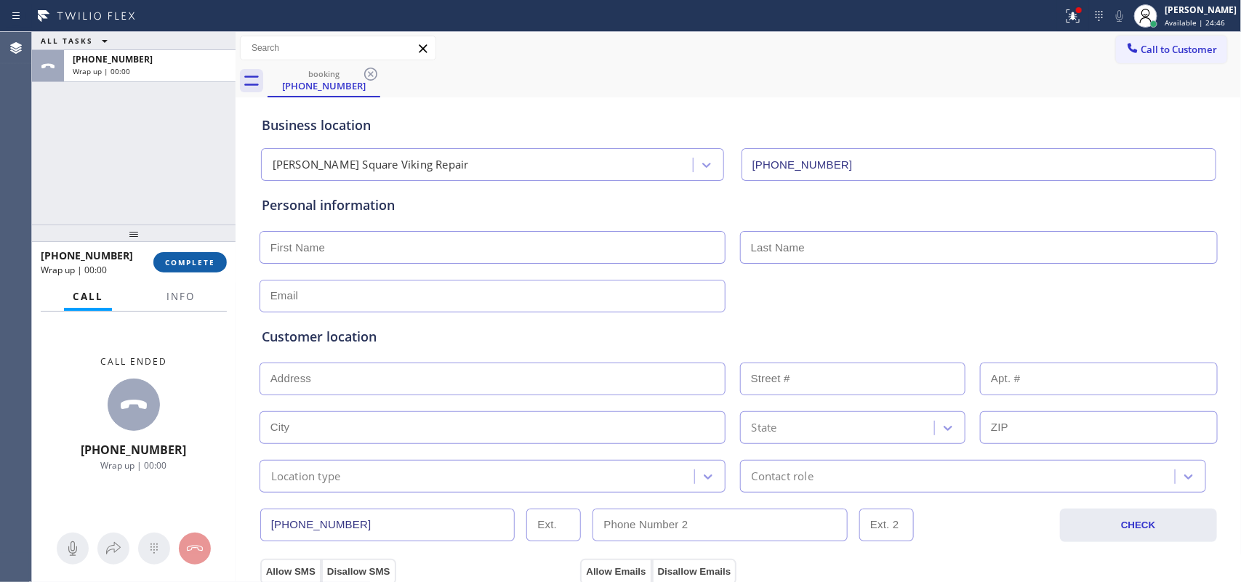
click at [211, 265] on span "COMPLETE" at bounding box center [190, 262] width 50 height 10
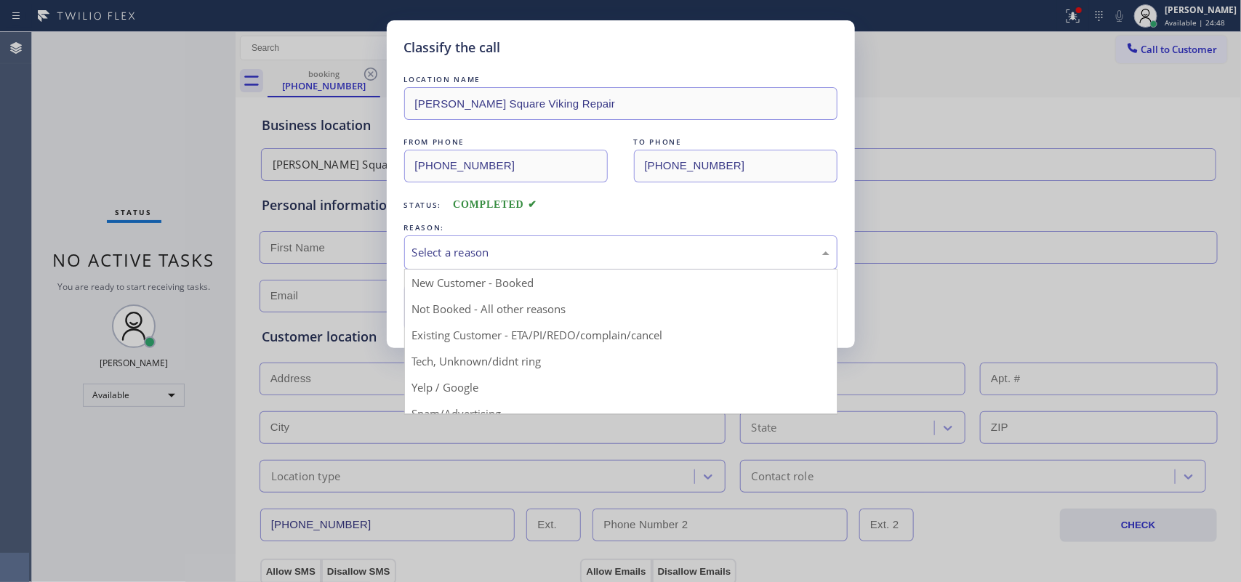
click at [449, 249] on div "Select a reason" at bounding box center [620, 252] width 417 height 17
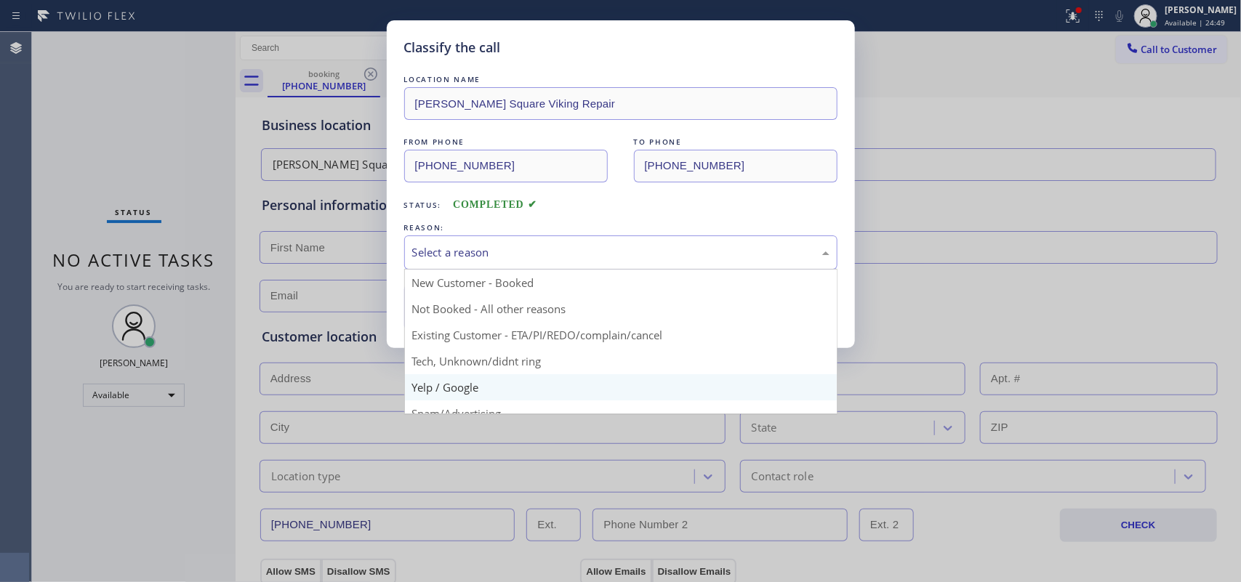
scroll to position [100, 0]
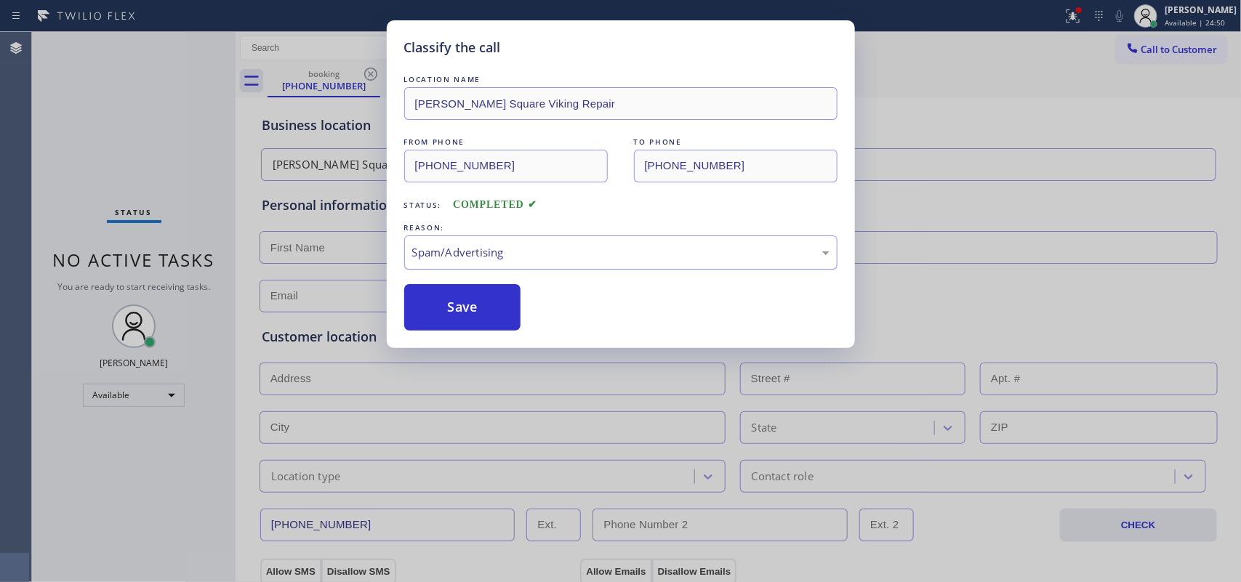
click at [478, 260] on div "Spam/Advertising" at bounding box center [620, 252] width 417 height 17
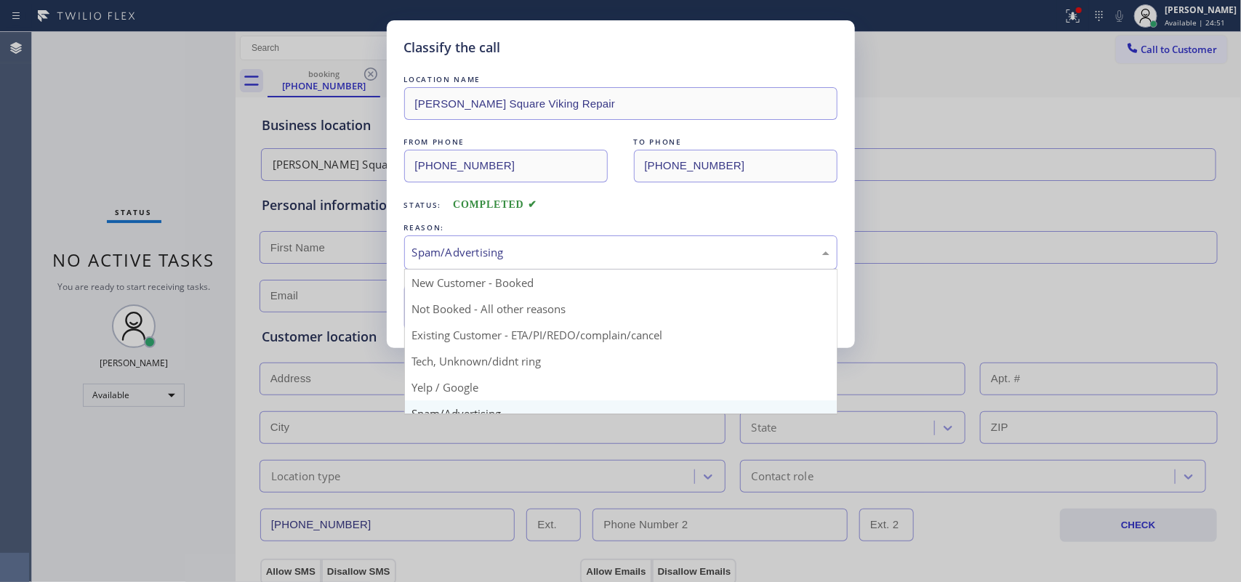
click at [93, 187] on div "Classify the call LOCATION NAME Spaulding Square Viking Repair FROM PHONE (323)…" at bounding box center [620, 291] width 1241 height 582
click at [498, 263] on div "Spam/Advertising" at bounding box center [620, 253] width 433 height 34
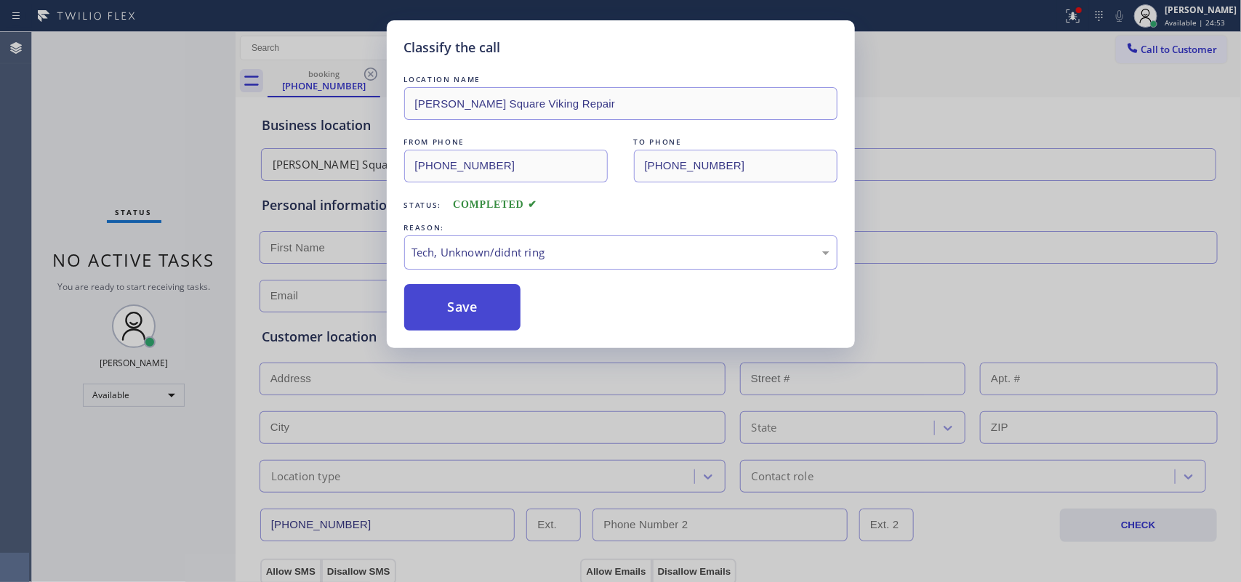
click at [484, 317] on button "Save" at bounding box center [462, 307] width 117 height 47
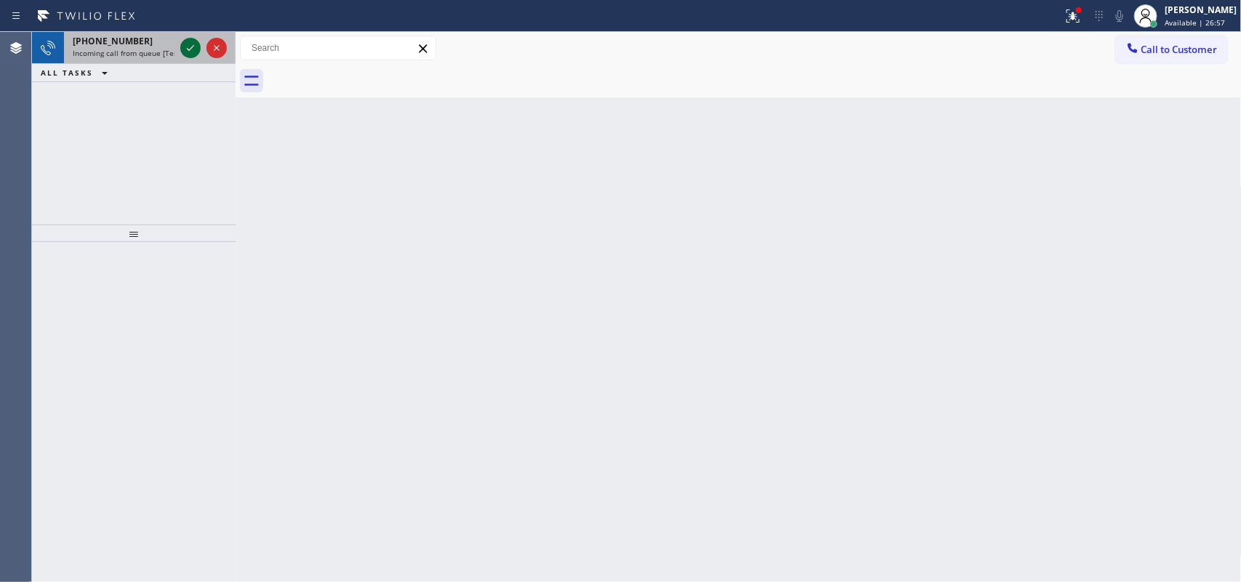
click at [188, 42] on icon at bounding box center [190, 47] width 17 height 17
click at [191, 48] on icon at bounding box center [190, 48] width 7 height 6
click at [186, 44] on icon at bounding box center [190, 47] width 17 height 17
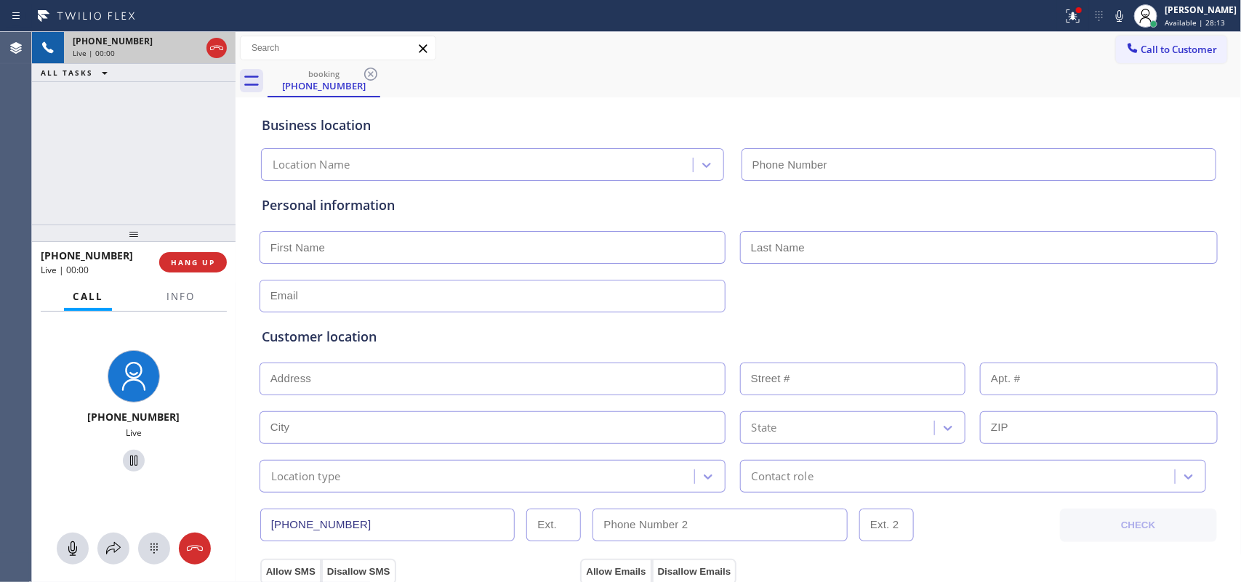
type input "[PHONE_NUMBER]"
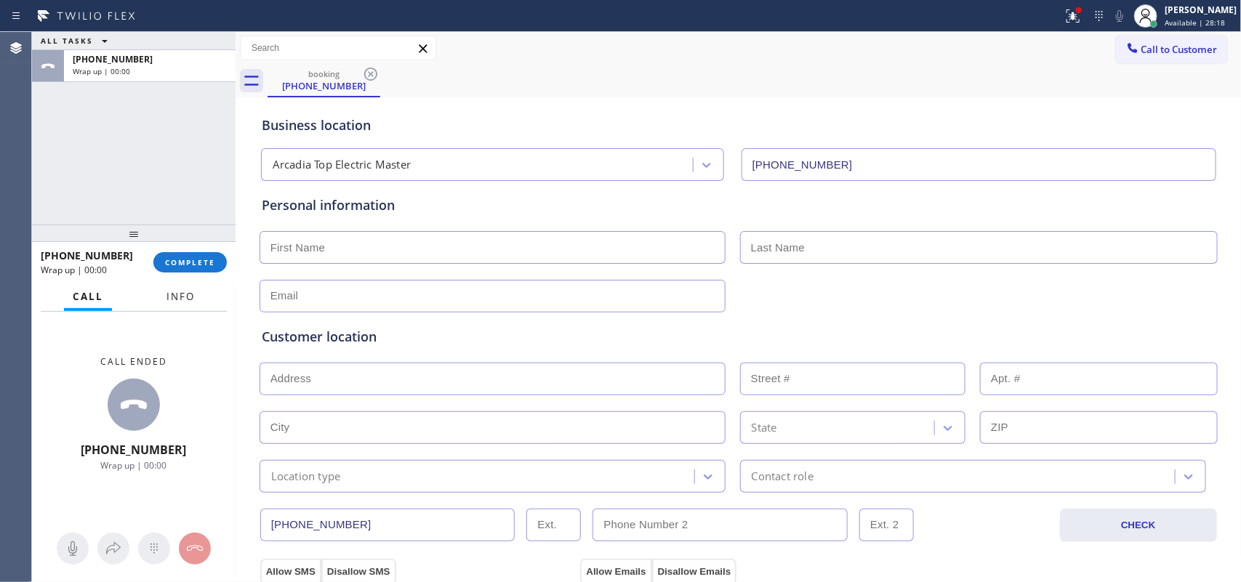
click at [191, 292] on span "Info" at bounding box center [181, 296] width 28 height 13
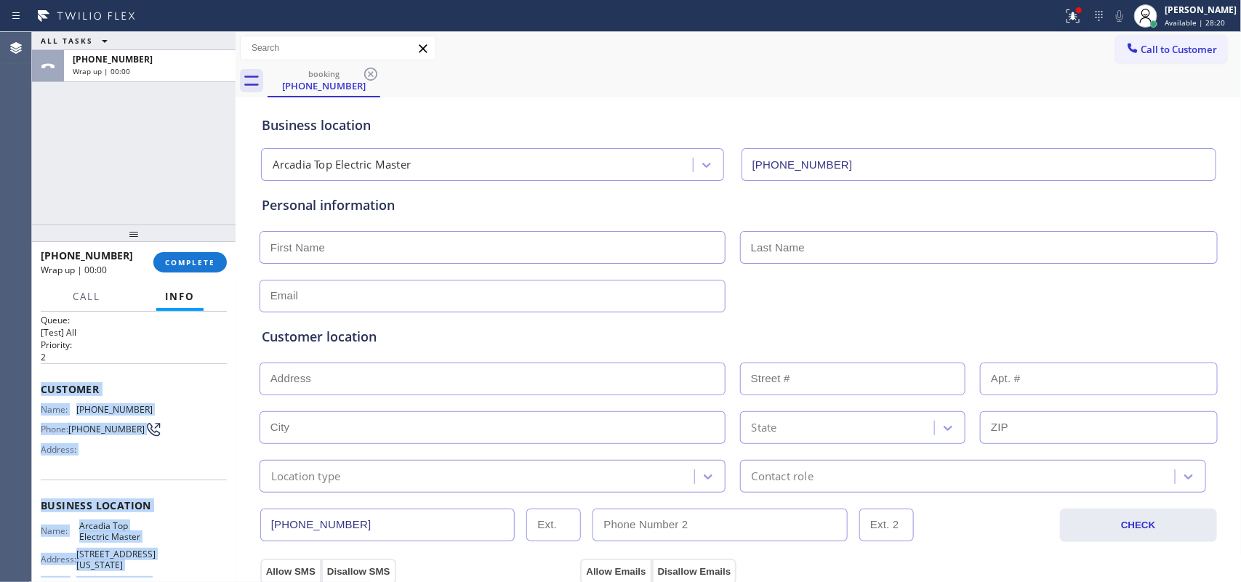
scroll to position [12, 0]
drag, startPoint x: 161, startPoint y: 455, endPoint x: 42, endPoint y: 385, distance: 137.6
click at [42, 385] on div "Context Queue: [Test] All Priority: 2 Customer Name: (626) 678-4159 Phone: (626…" at bounding box center [134, 514] width 186 height 421
drag, startPoint x: 188, startPoint y: 264, endPoint x: 335, endPoint y: 248, distance: 148.5
click at [189, 263] on span "COMPLETE" at bounding box center [190, 262] width 50 height 10
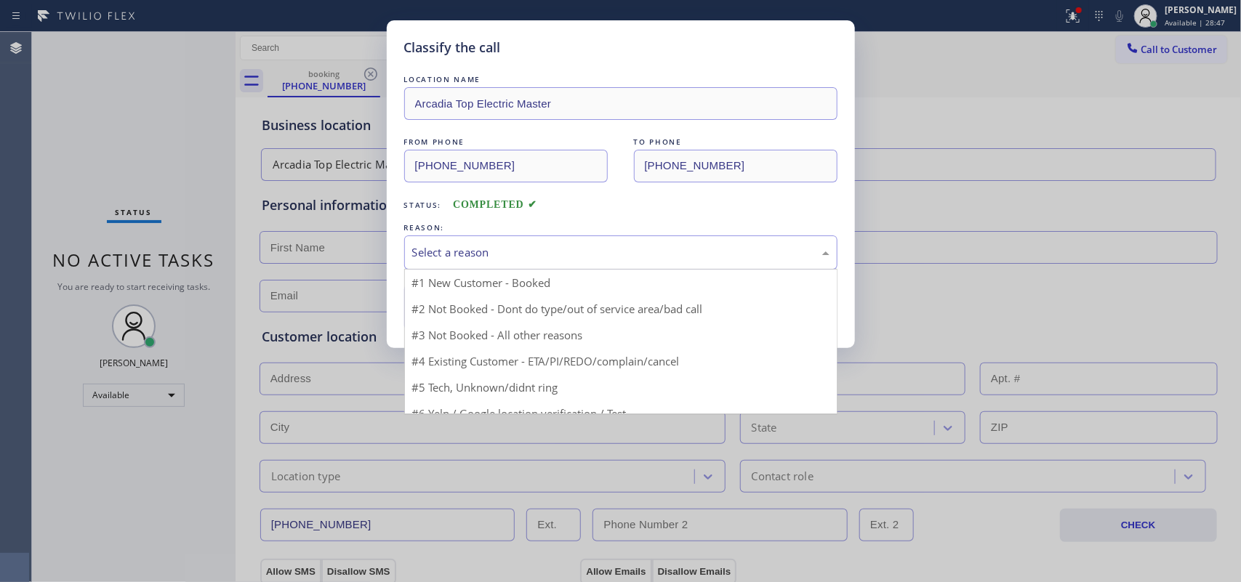
click at [479, 258] on div "Select a reason" at bounding box center [620, 252] width 417 height 17
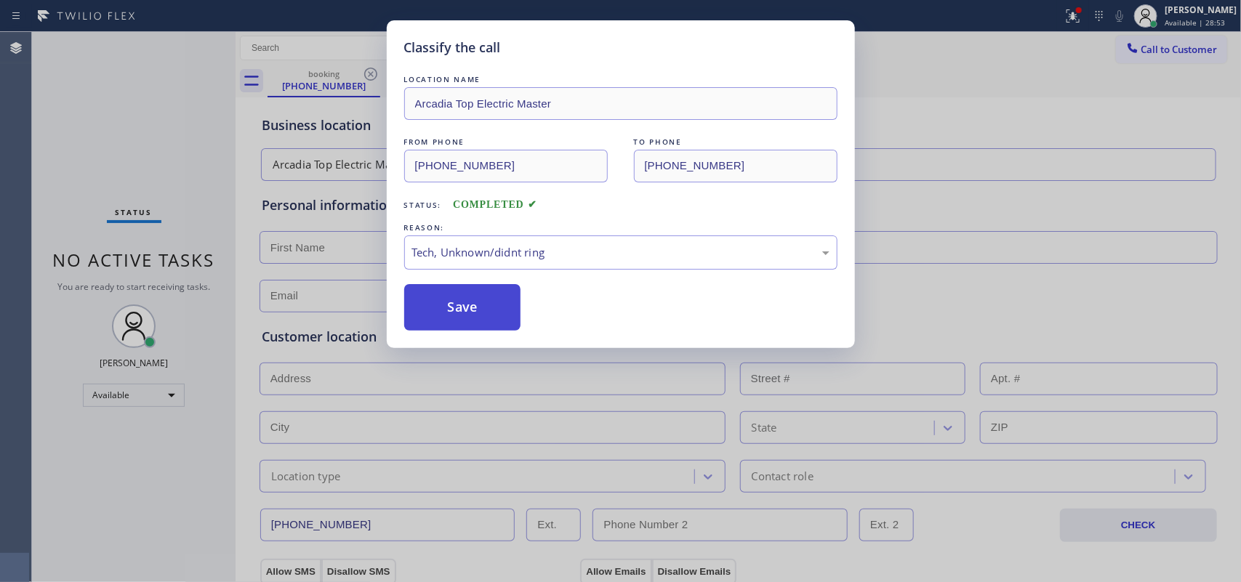
click at [465, 319] on button "Save" at bounding box center [462, 307] width 117 height 47
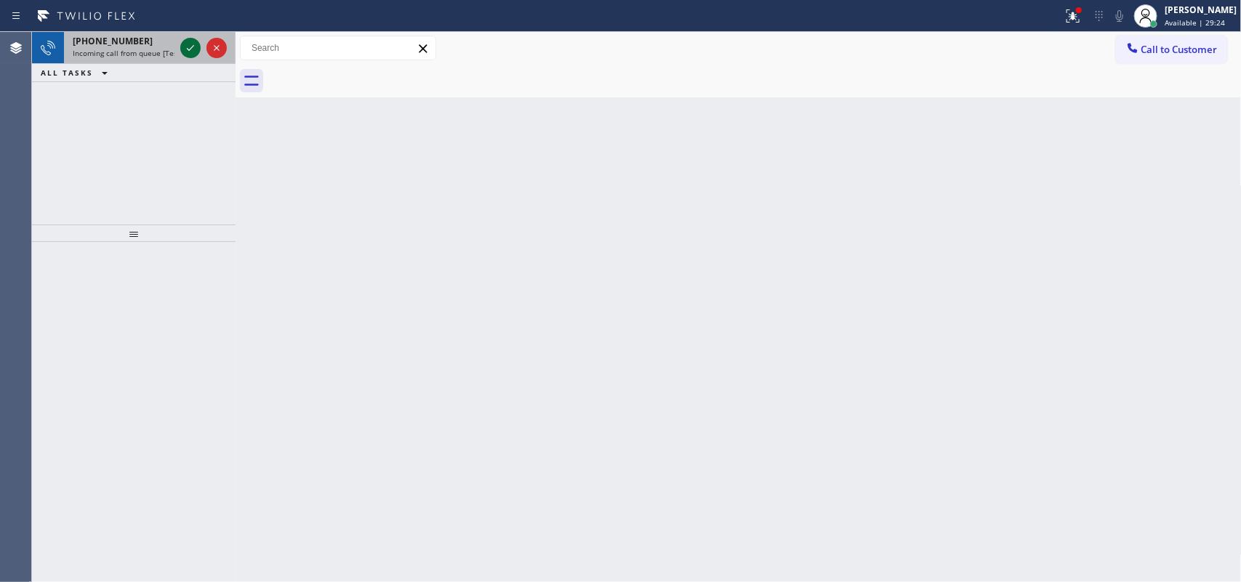
click at [180, 45] on div at bounding box center [190, 47] width 20 height 17
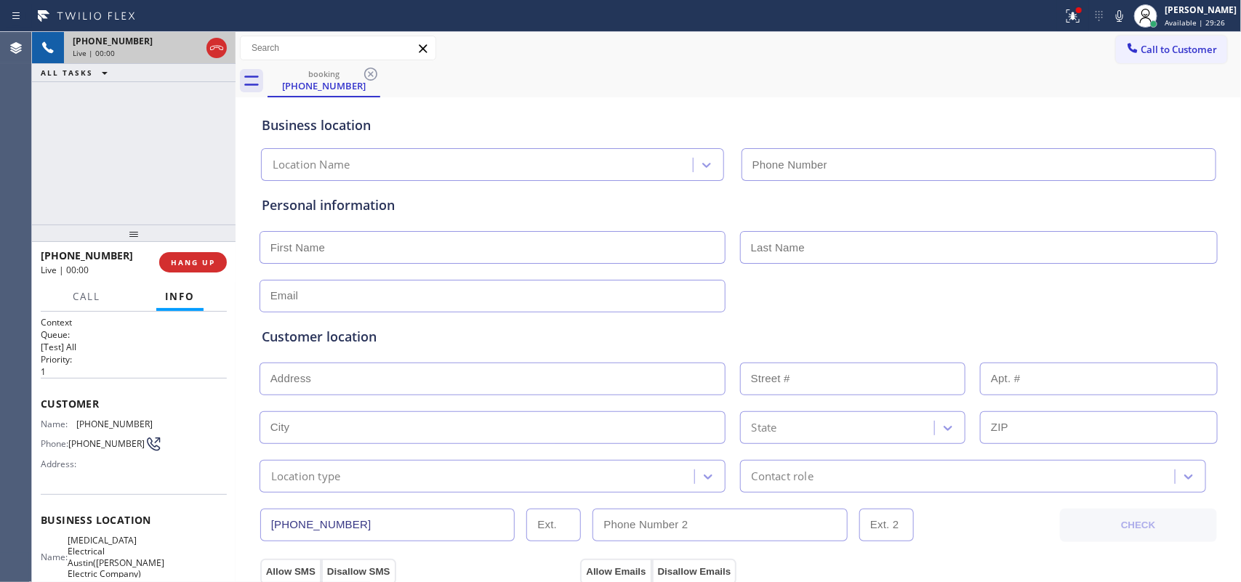
type input "[PHONE_NUMBER]"
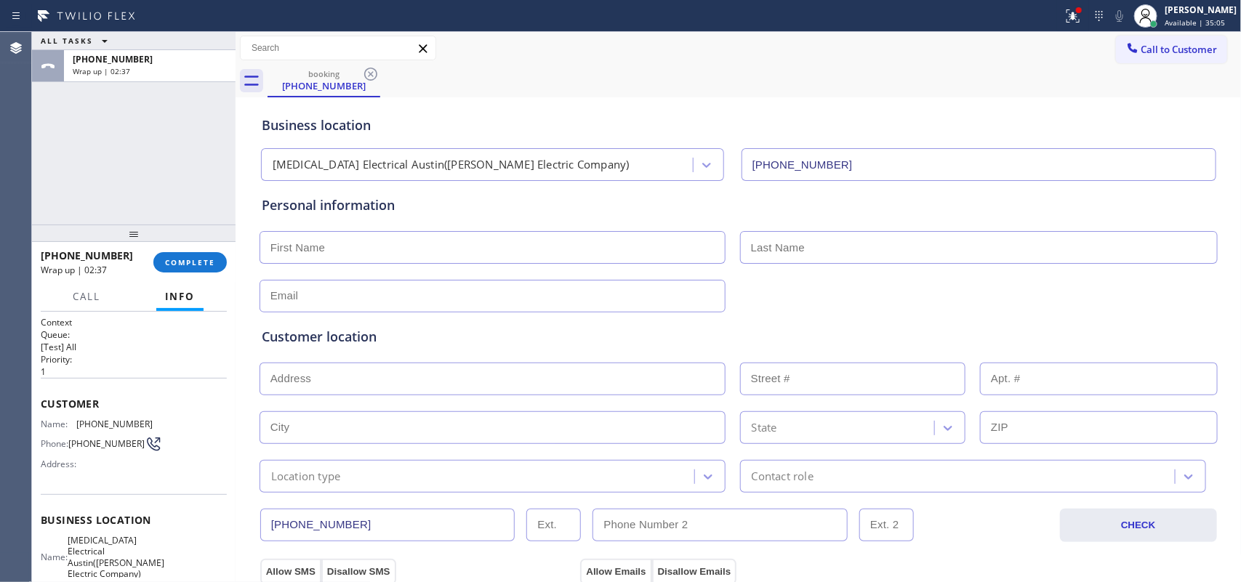
click at [463, 246] on input "text" at bounding box center [493, 247] width 466 height 33
type input "Mr."
type input "[PERSON_NAME]"
click at [441, 291] on input "text" at bounding box center [493, 296] width 466 height 33
type input "[EMAIL_ADDRESS][DOMAIN_NAME]"
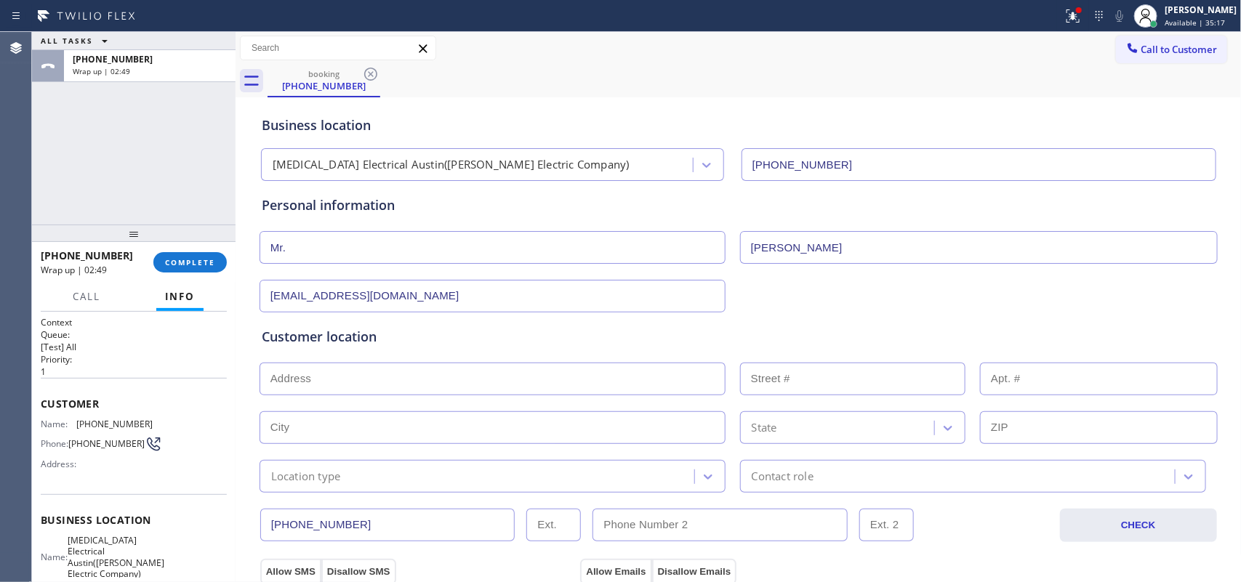
click at [391, 380] on input "text" at bounding box center [493, 379] width 466 height 33
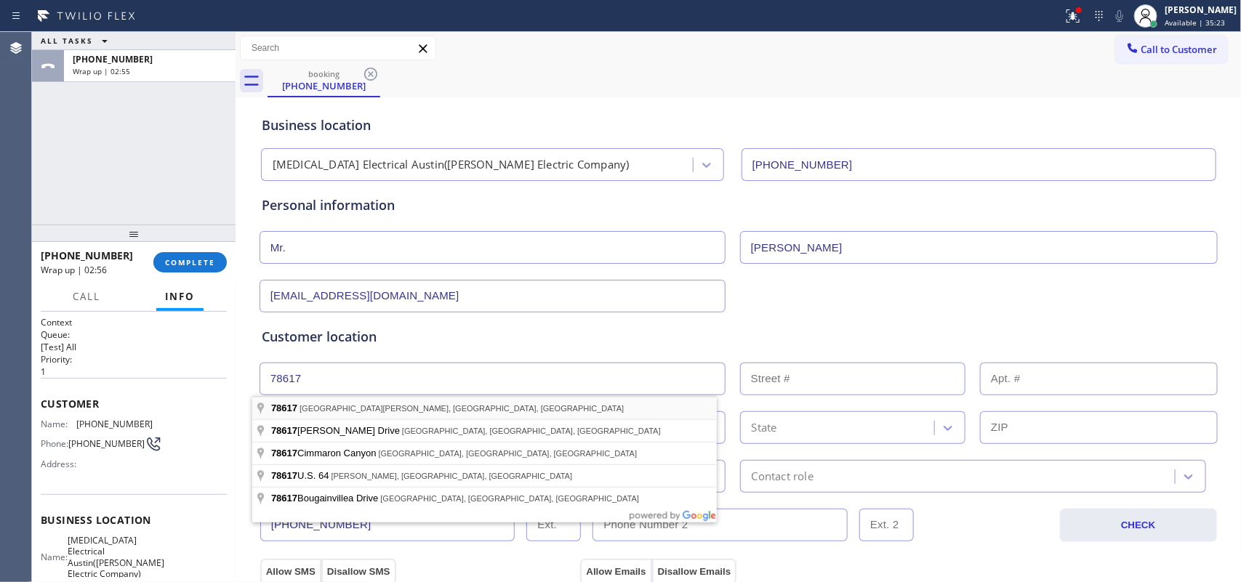
type input "[GEOGRAPHIC_DATA][PERSON_NAME], [GEOGRAPHIC_DATA]"
type input "78617"
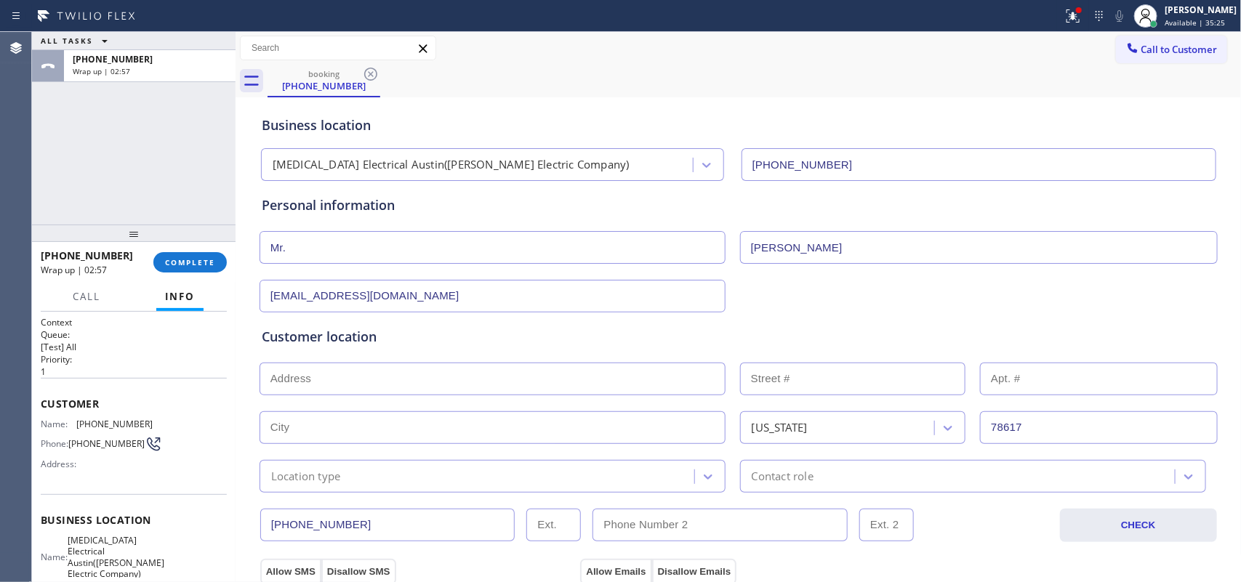
scroll to position [182, 0]
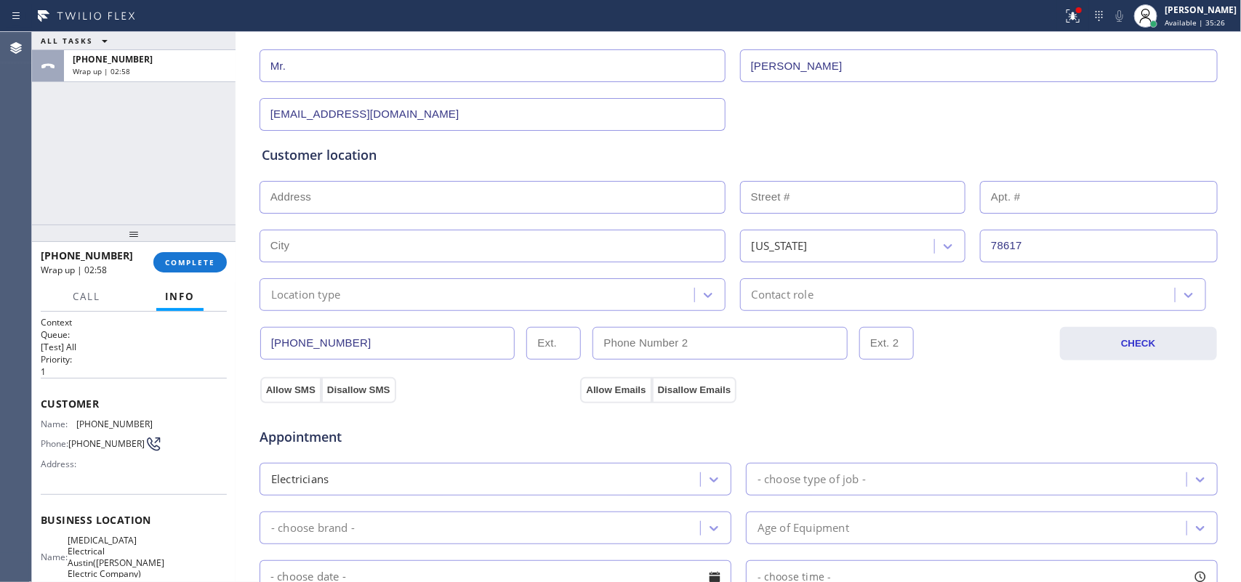
click at [574, 238] on input "text" at bounding box center [493, 246] width 466 height 33
type input "Austin"
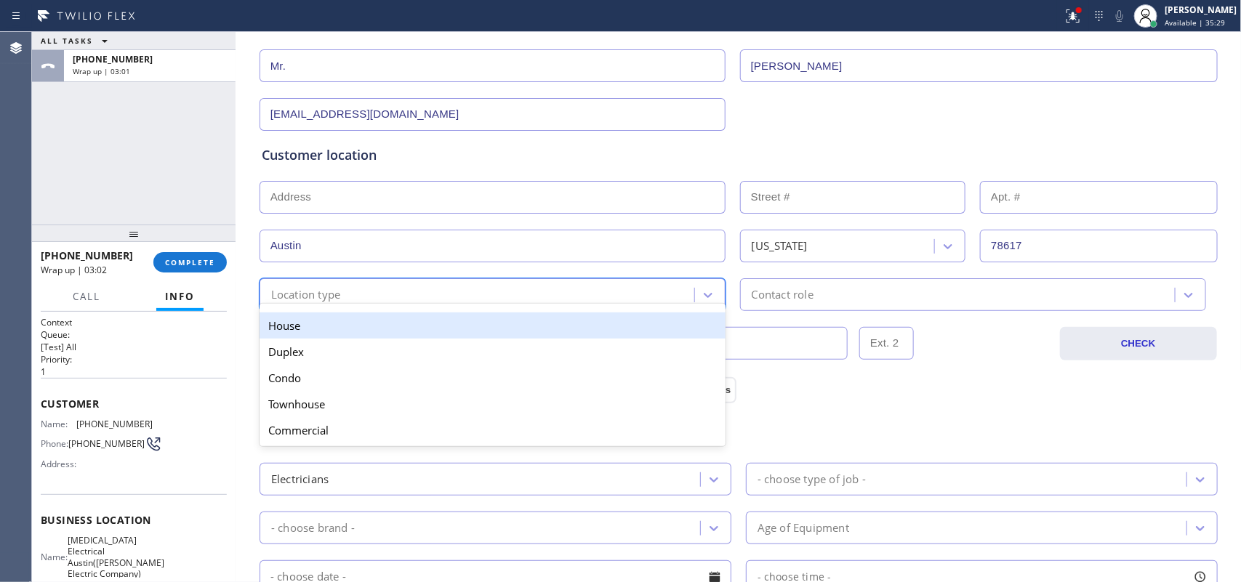
click at [576, 298] on div "Location type" at bounding box center [479, 294] width 431 height 25
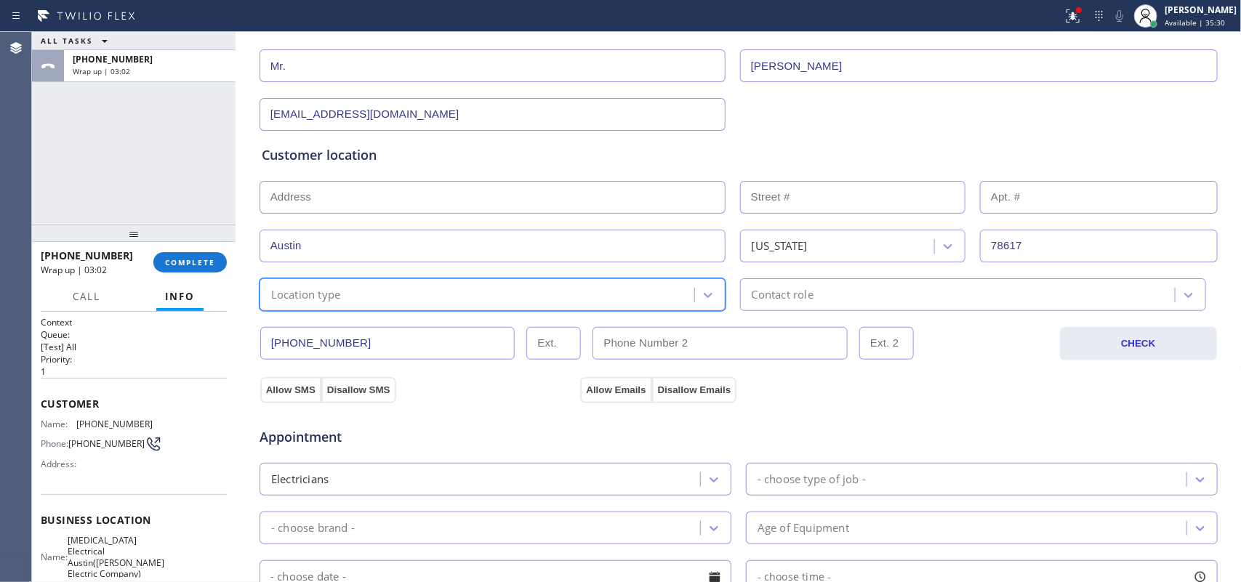
click at [566, 300] on div "Location type" at bounding box center [479, 294] width 431 height 25
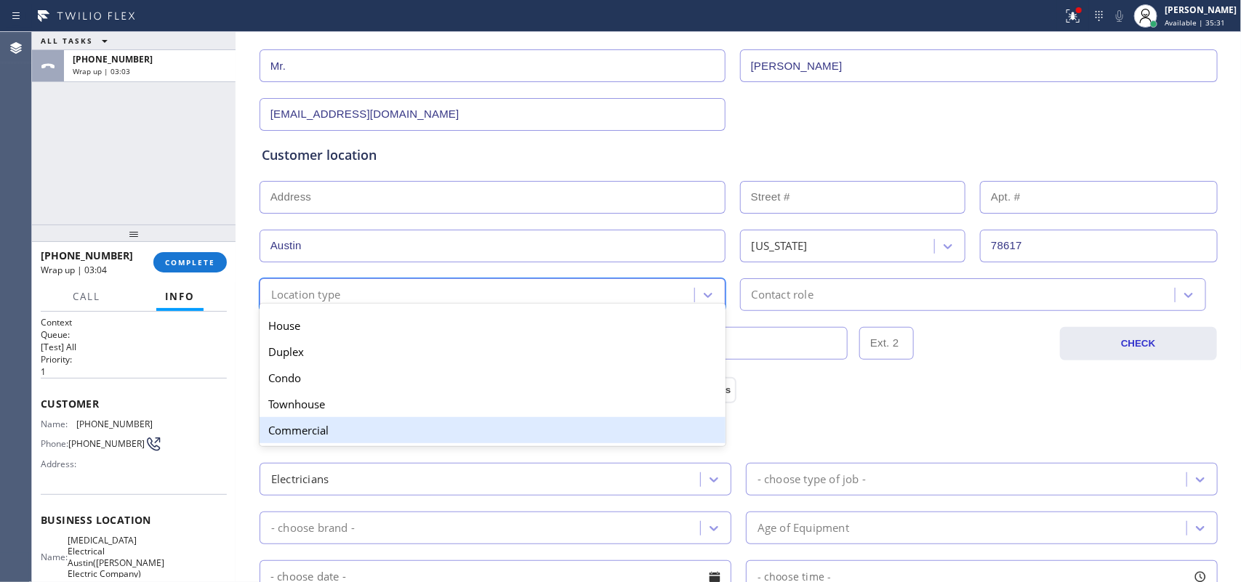
click at [524, 435] on div "Commercial" at bounding box center [493, 430] width 466 height 26
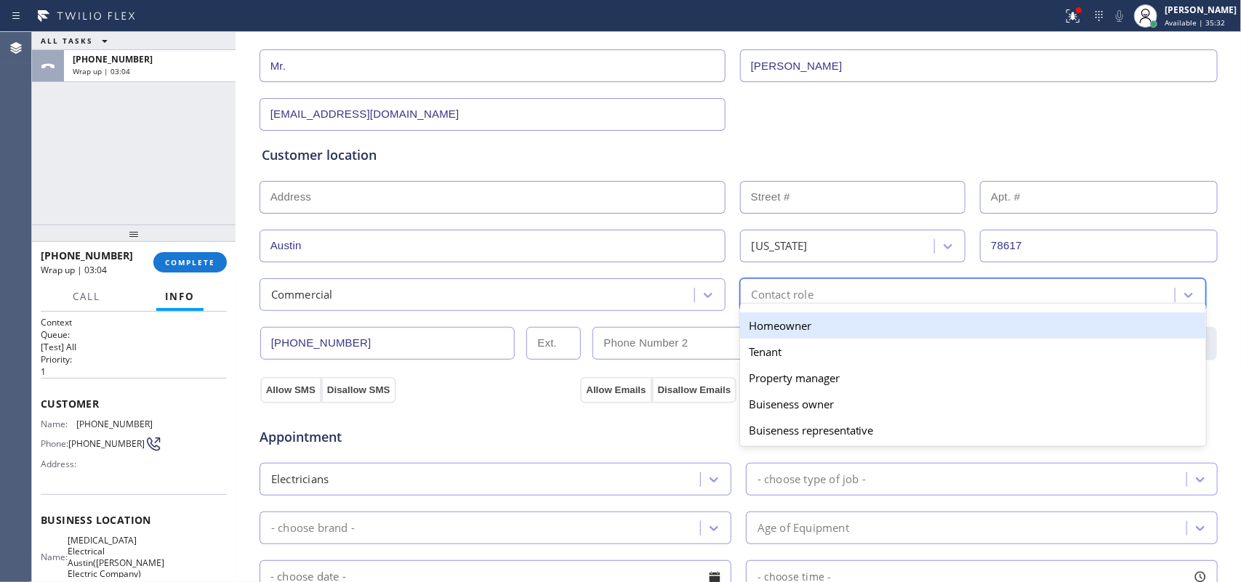
click at [754, 295] on div "Contact role" at bounding box center [783, 295] width 62 height 17
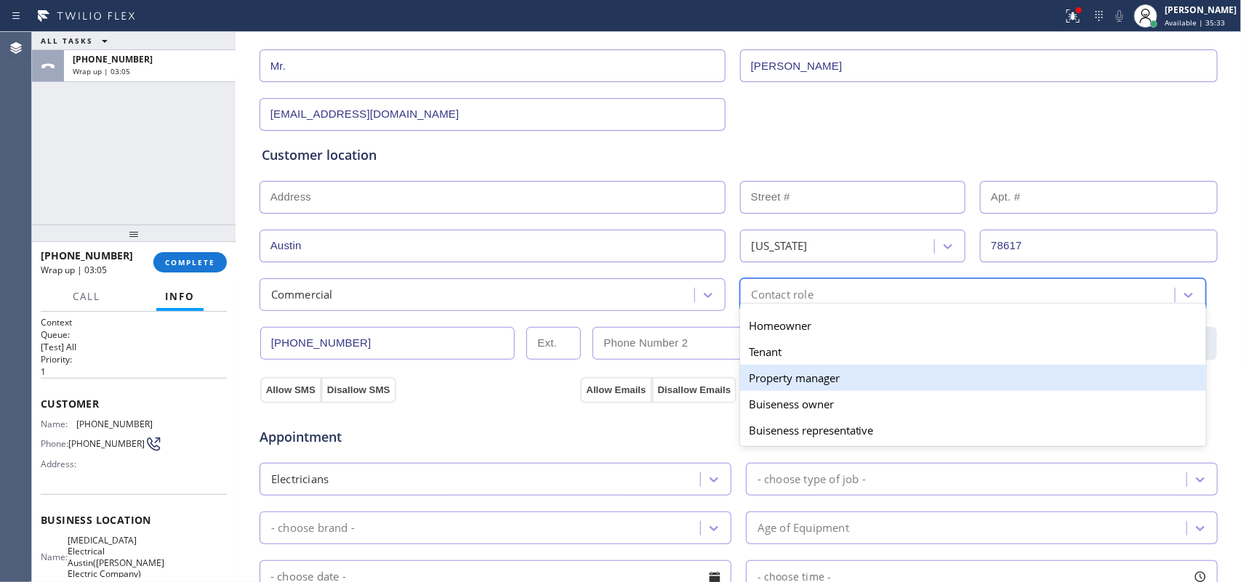
click at [798, 380] on div "Property manager" at bounding box center [973, 378] width 466 height 26
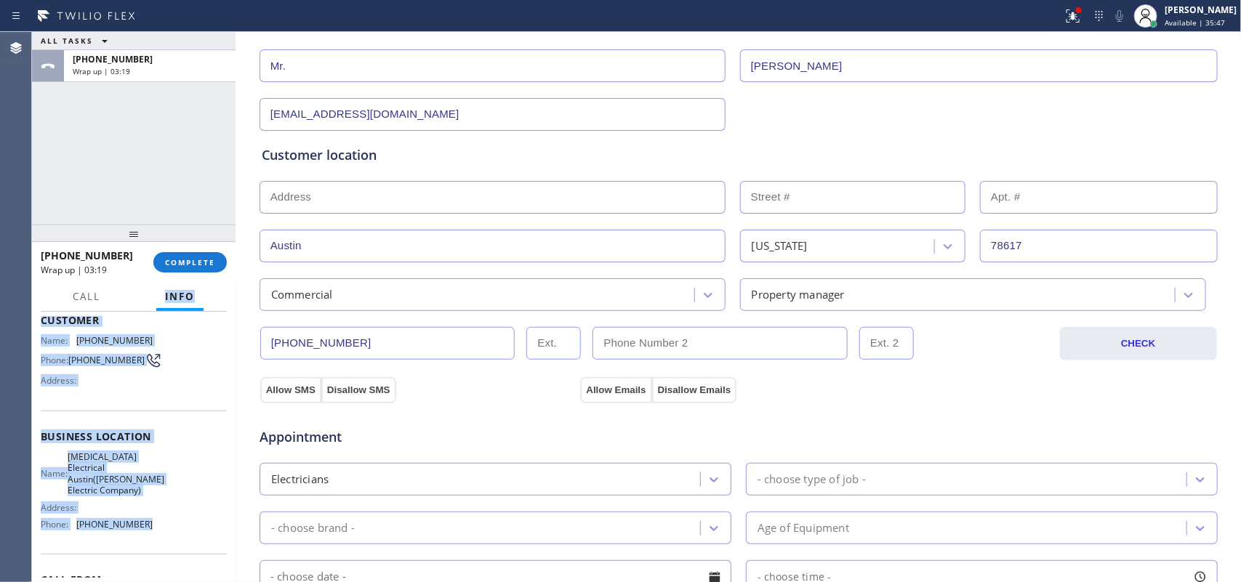
scroll to position [0, 0]
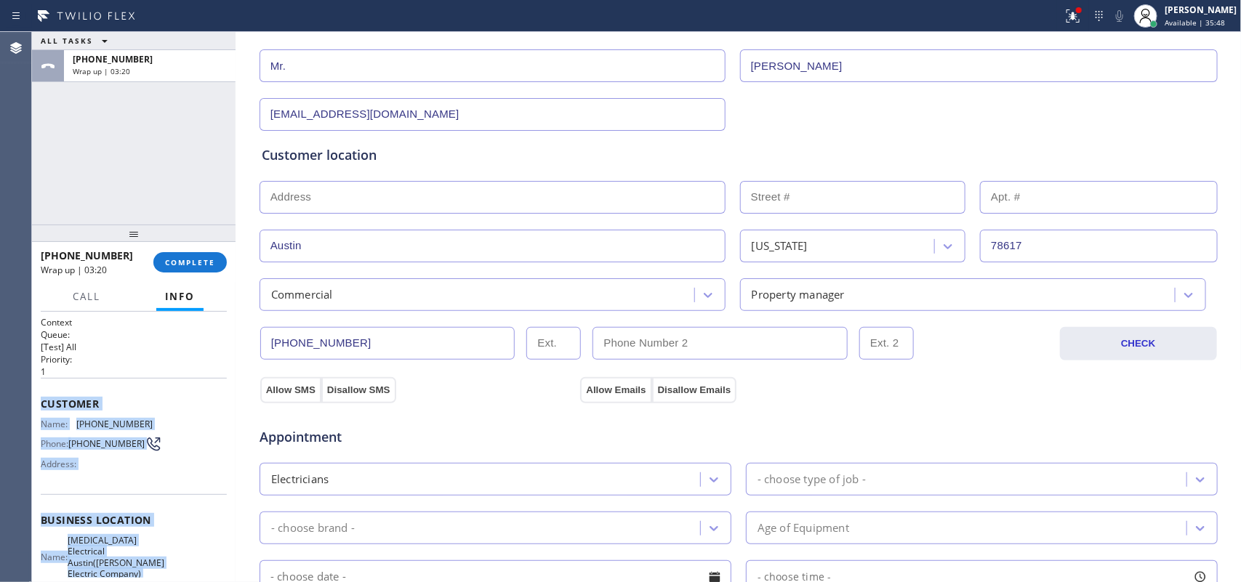
drag, startPoint x: 153, startPoint y: 455, endPoint x: 41, endPoint y: 400, distance: 124.6
click at [41, 400] on div "Context Queue: [Test] All Priority: 1 Customer Name: [PHONE_NUMBER] Phone: [PHO…" at bounding box center [134, 532] width 186 height 432
copy div "Customer Name: [PHONE_NUMBER] Phone: [PHONE_NUMBER] Address: Business location …"
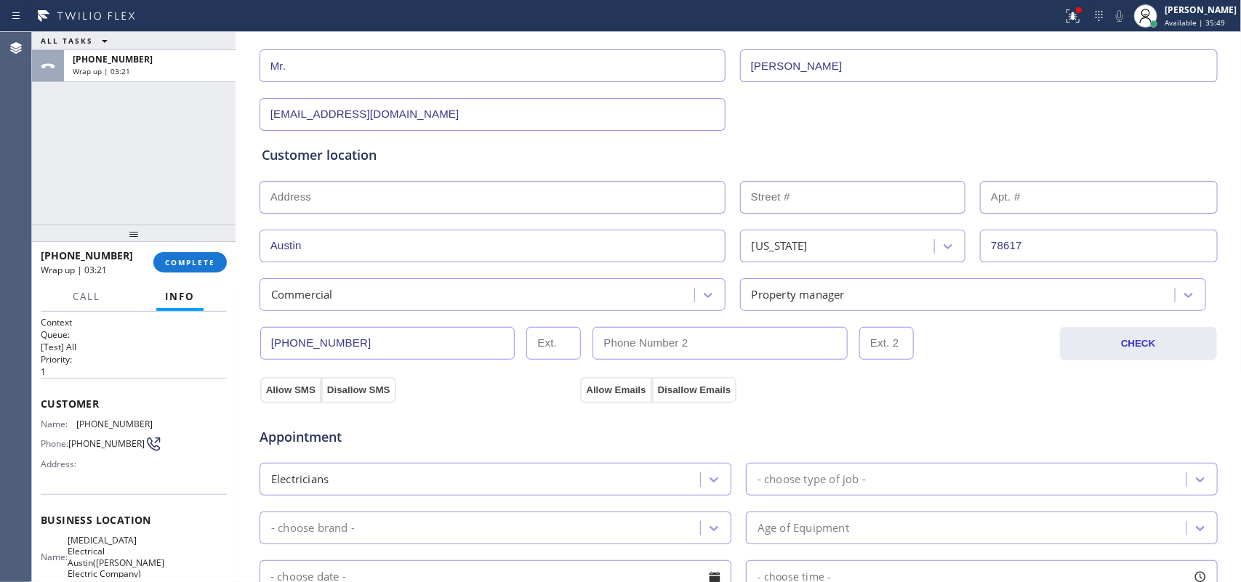
click at [191, 251] on div "[PHONE_NUMBER] Wrap up | 03:21 COMPLETE" at bounding box center [134, 263] width 186 height 38
drag, startPoint x: 202, startPoint y: 256, endPoint x: 419, endPoint y: 258, distance: 216.7
click at [220, 260] on button "COMPLETE" at bounding box center [189, 262] width 73 height 20
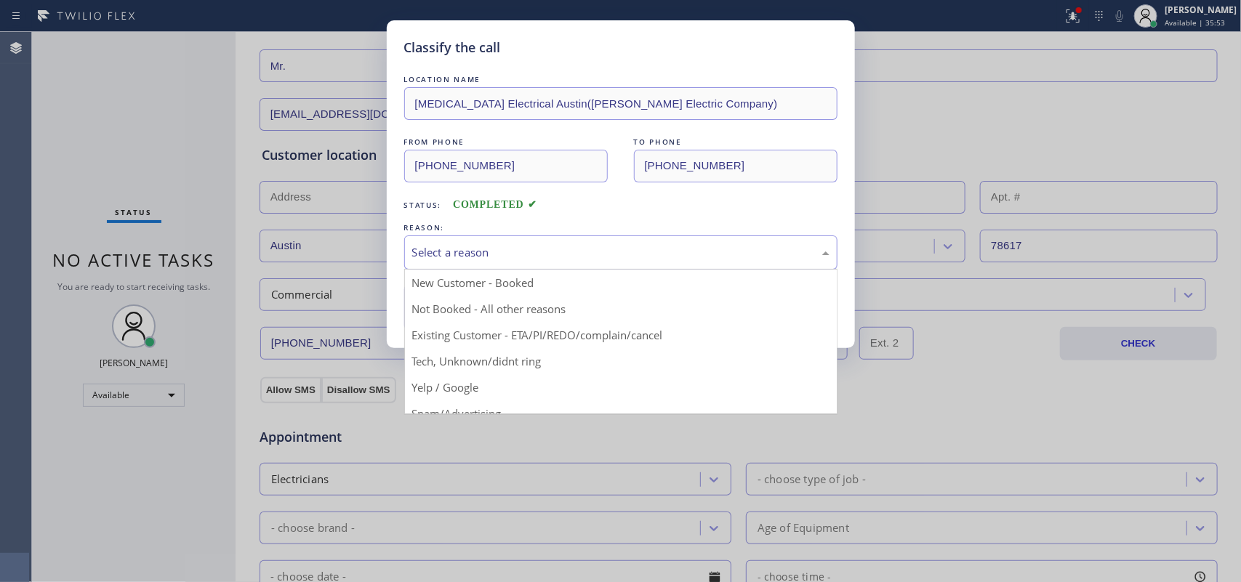
click at [489, 249] on div "Select a reason" at bounding box center [620, 252] width 417 height 17
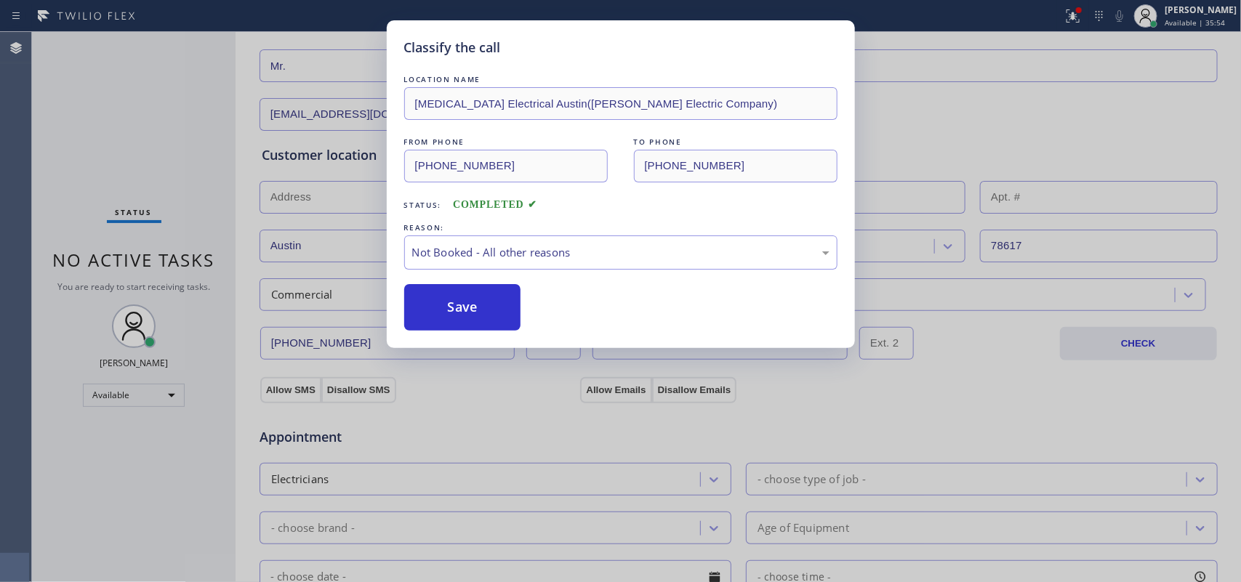
click at [531, 308] on div "Save" at bounding box center [620, 307] width 433 height 47
click at [484, 314] on button "Save" at bounding box center [462, 307] width 117 height 47
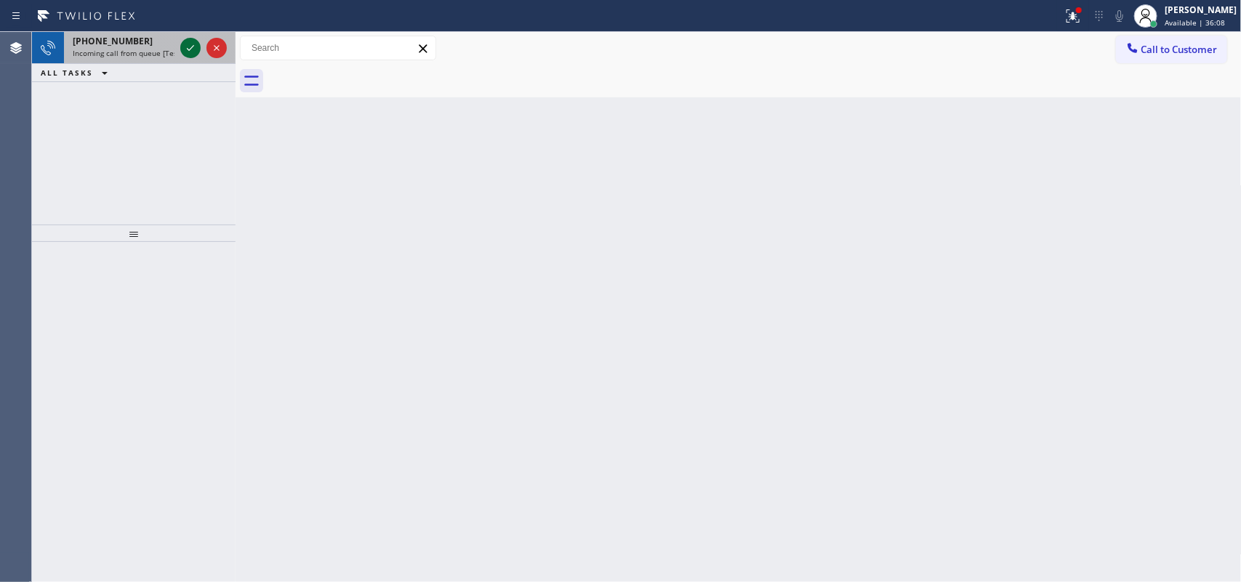
click at [193, 52] on icon at bounding box center [190, 47] width 17 height 17
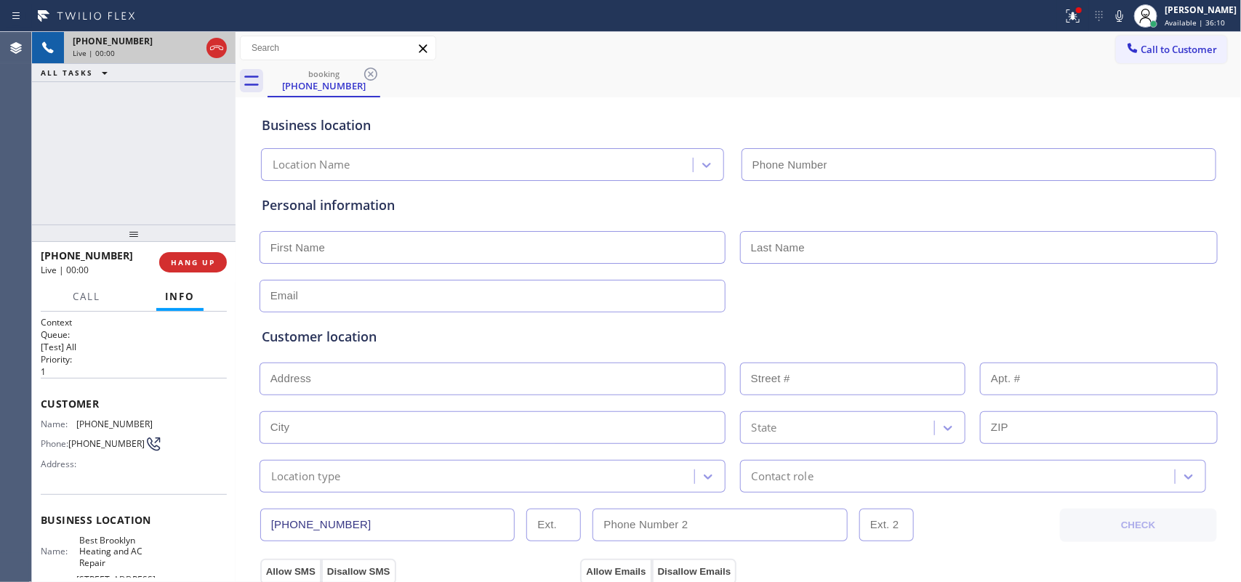
type input "[PHONE_NUMBER]"
click at [109, 164] on div "[PHONE_NUMBER] Live | 01:44 ALL TASKS ALL TASKS ACTIVE TASKS TASKS IN WRAP UP" at bounding box center [134, 128] width 204 height 193
click at [84, 296] on span "Call" at bounding box center [87, 296] width 28 height 13
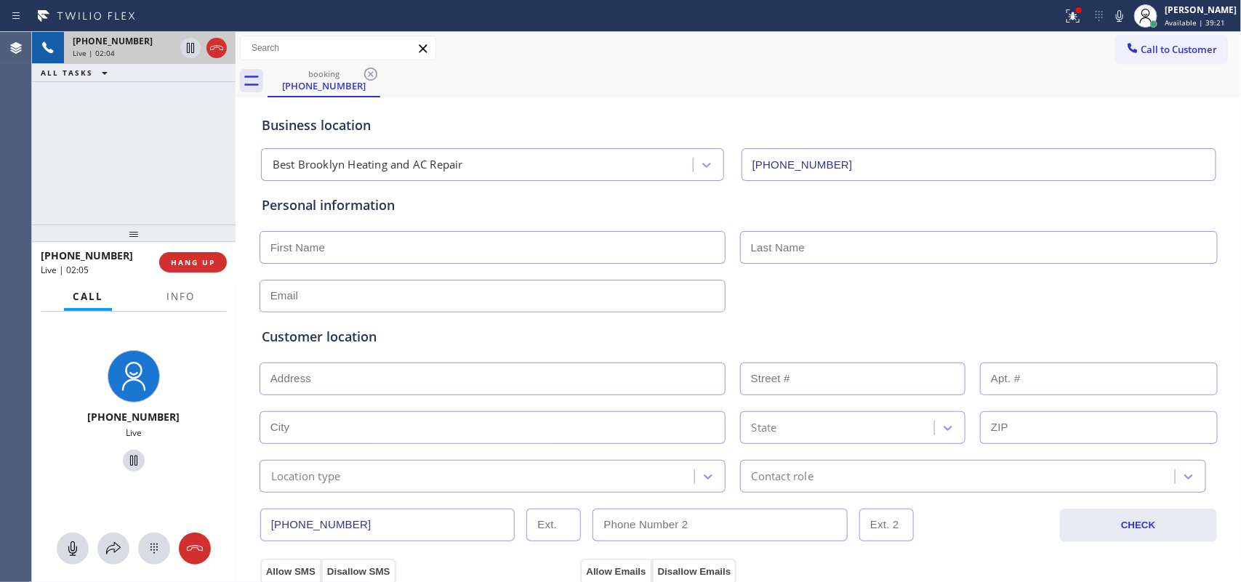
click at [401, 249] on input "text" at bounding box center [493, 247] width 466 height 33
type input "Miss"
type input "[PERSON_NAME]"
click at [444, 285] on input "text" at bounding box center [493, 296] width 466 height 33
click at [78, 550] on icon at bounding box center [72, 548] width 17 height 17
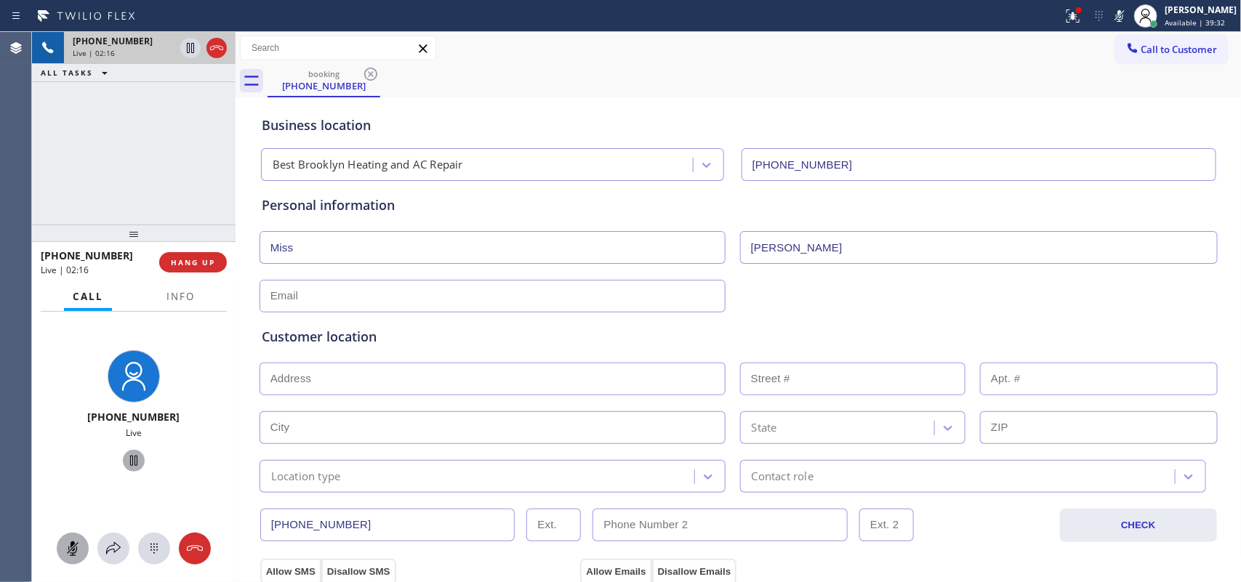
click at [127, 457] on icon at bounding box center [133, 460] width 17 height 17
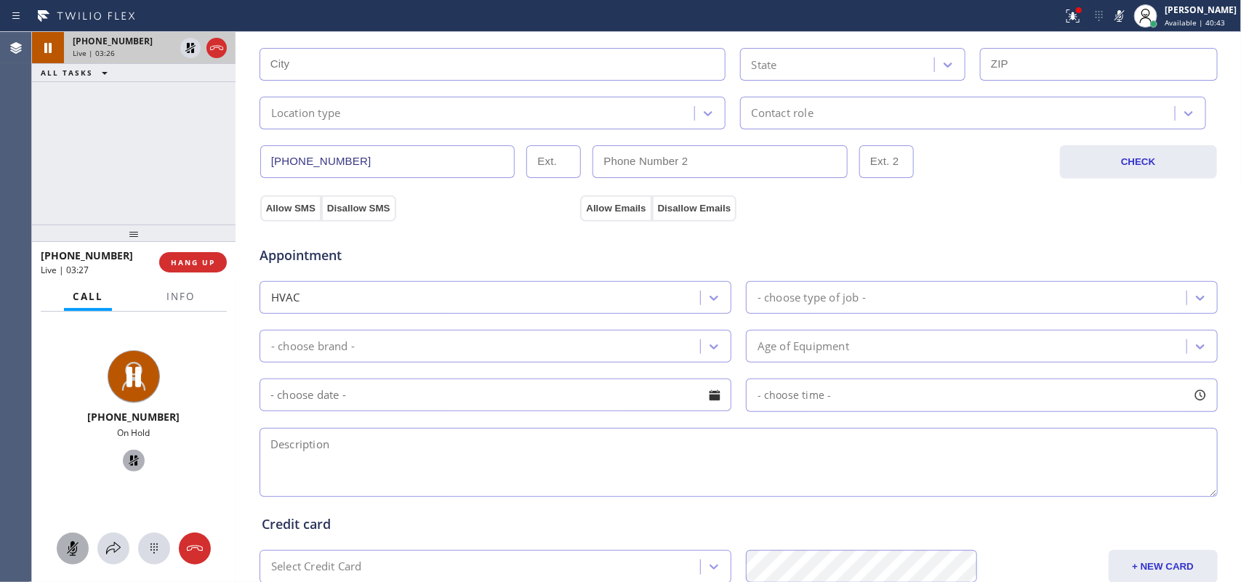
scroll to position [91, 0]
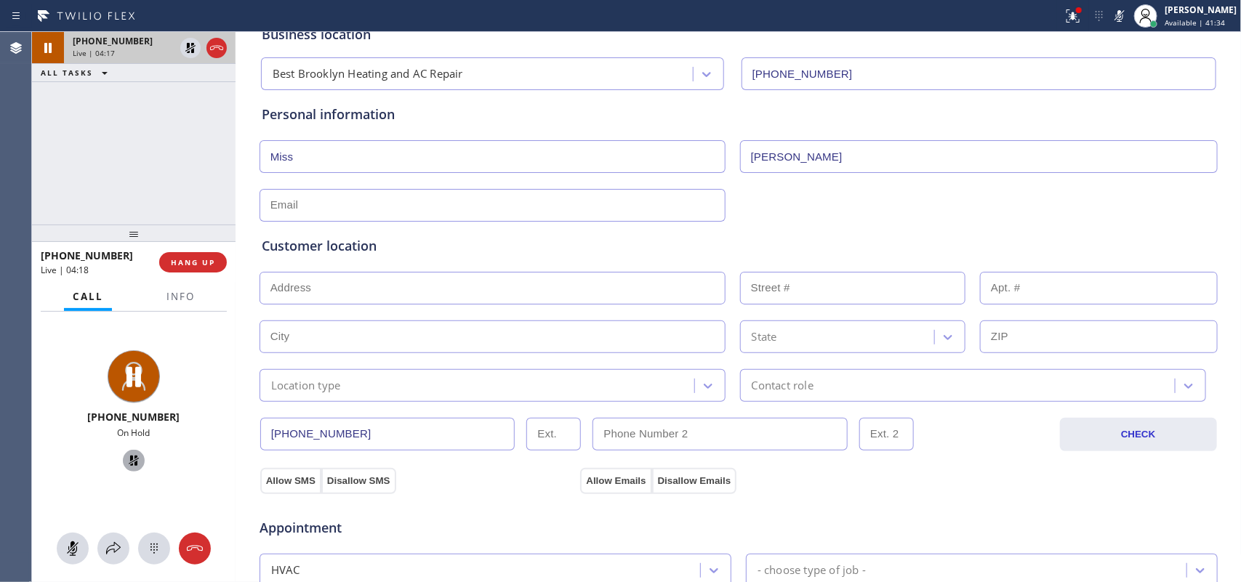
drag, startPoint x: 77, startPoint y: 549, endPoint x: 116, endPoint y: 488, distance: 72.6
click at [79, 549] on icon at bounding box center [72, 548] width 17 height 17
drag, startPoint x: 132, startPoint y: 468, endPoint x: 361, endPoint y: 306, distance: 280.2
click at [132, 466] on icon at bounding box center [133, 460] width 17 height 17
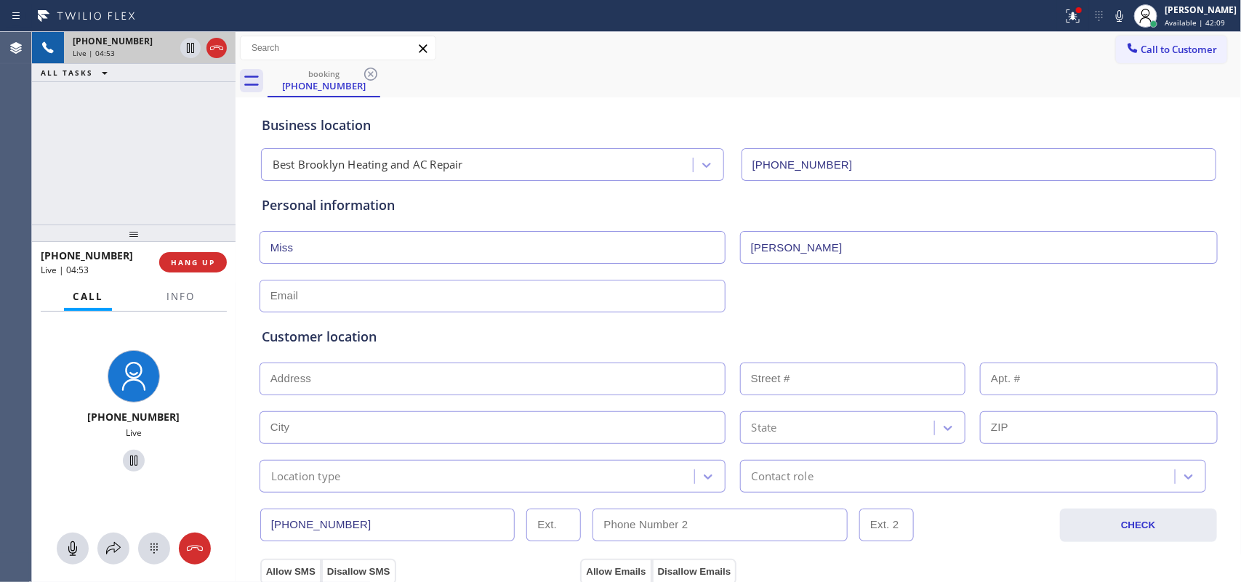
click at [373, 298] on input "text" at bounding box center [493, 296] width 466 height 33
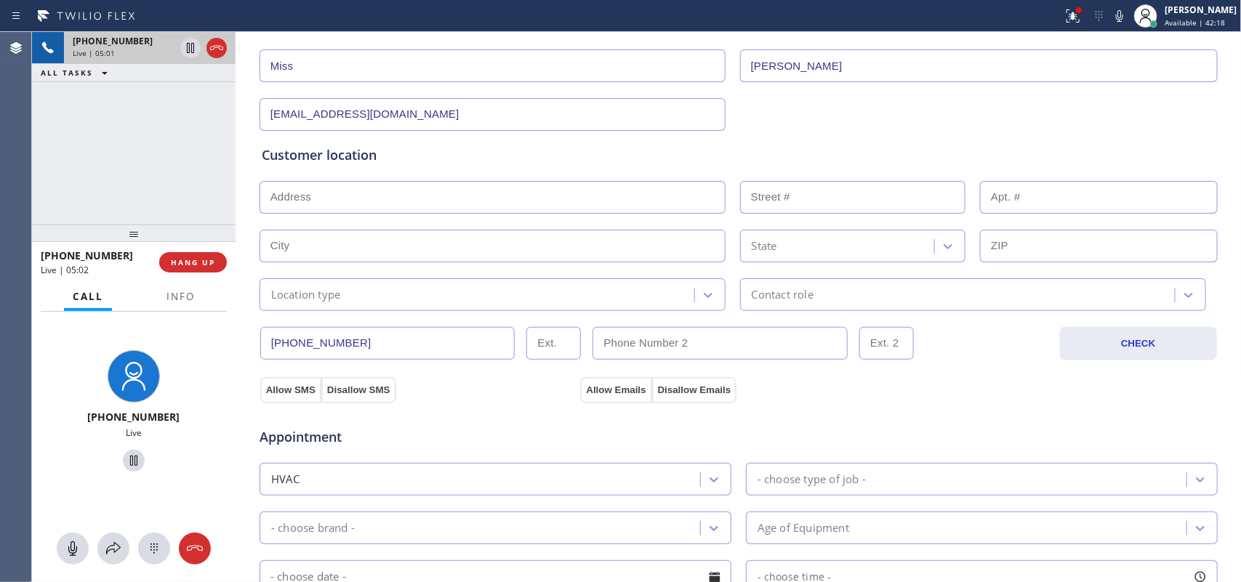
type input "[EMAIL_ADDRESS][DOMAIN_NAME]"
click at [540, 212] on input "text" at bounding box center [493, 197] width 466 height 33
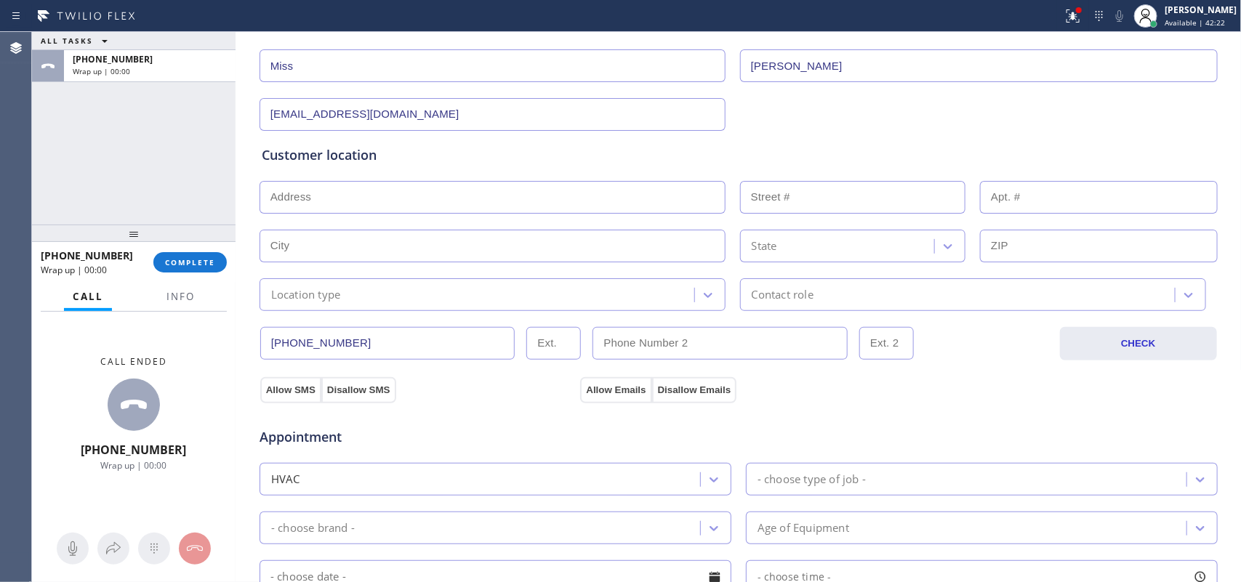
click at [273, 200] on input "text" at bounding box center [493, 197] width 466 height 33
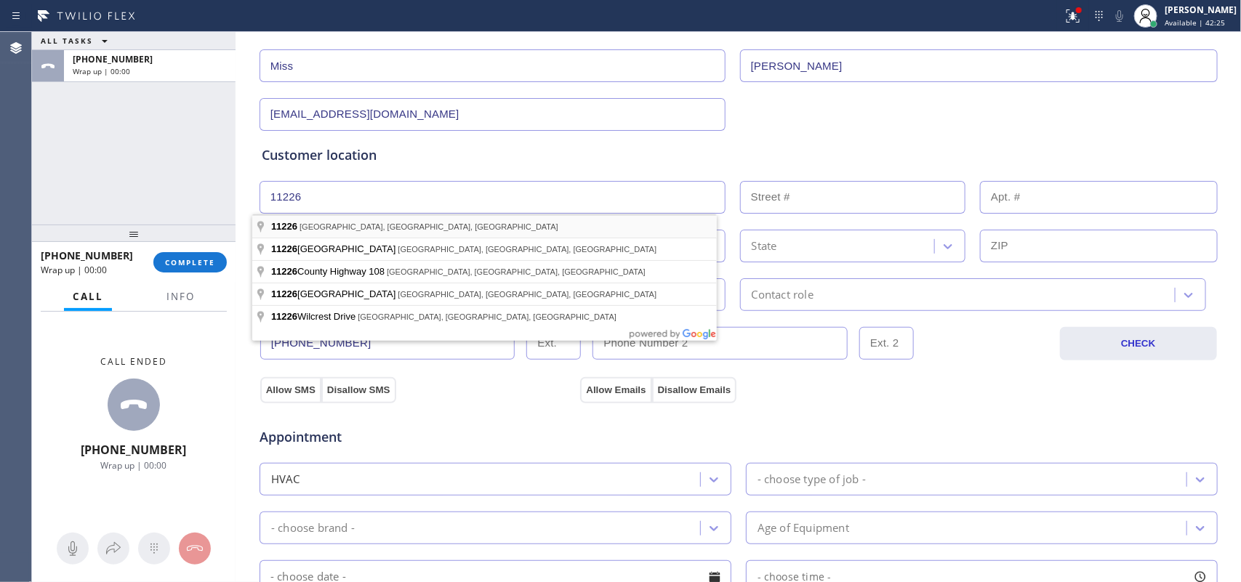
type input "[GEOGRAPHIC_DATA], [GEOGRAPHIC_DATA]"
type input "[GEOGRAPHIC_DATA]"
type input "11226"
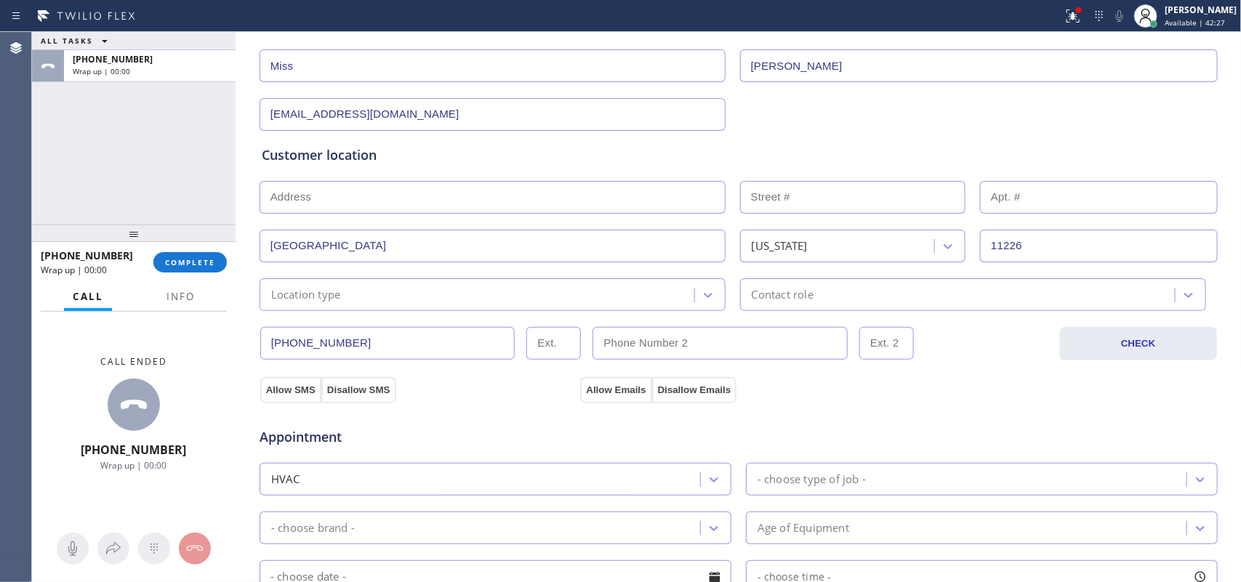
click at [119, 161] on div "ALL TASKS ALL TASKS ACTIVE TASKS TASKS IN WRAP UP [PHONE_NUMBER] Wrap up | 00:00" at bounding box center [134, 128] width 204 height 193
click at [444, 300] on div "Location type" at bounding box center [479, 294] width 431 height 25
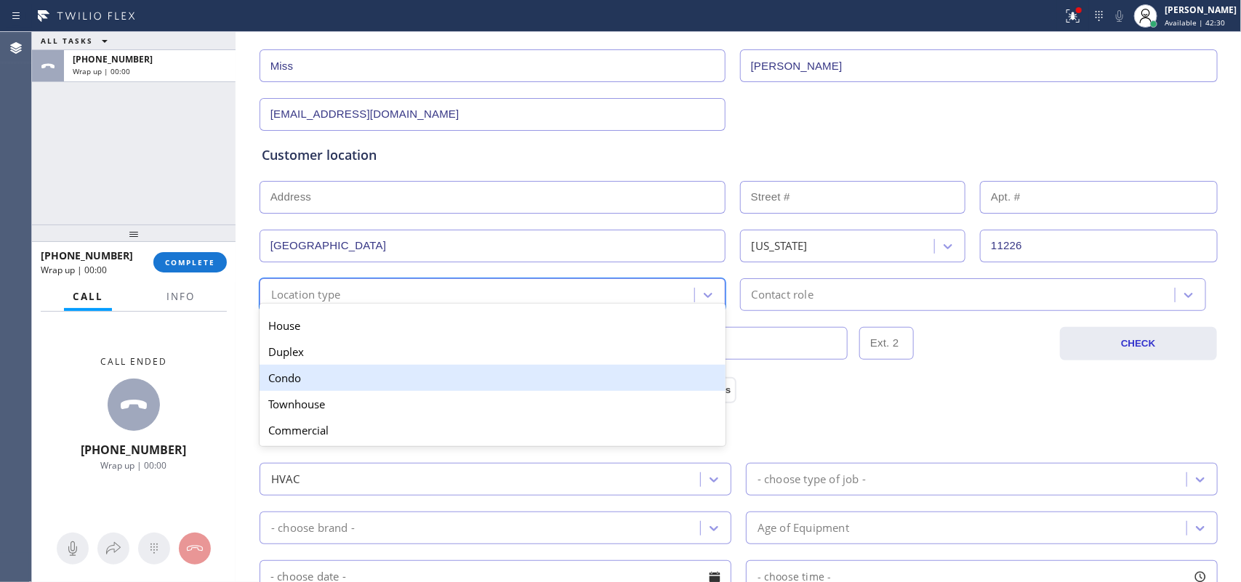
drag, startPoint x: 448, startPoint y: 382, endPoint x: 566, endPoint y: 351, distance: 121.9
click at [448, 380] on div "Condo" at bounding box center [493, 378] width 466 height 26
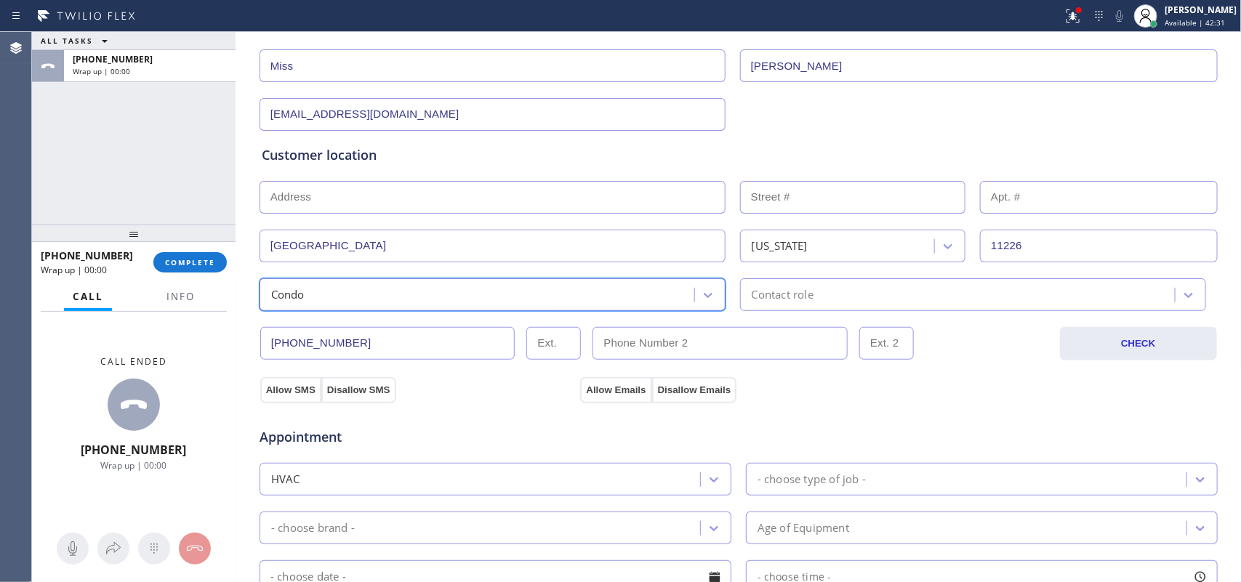
click at [797, 308] on div "Contact role" at bounding box center [973, 295] width 466 height 33
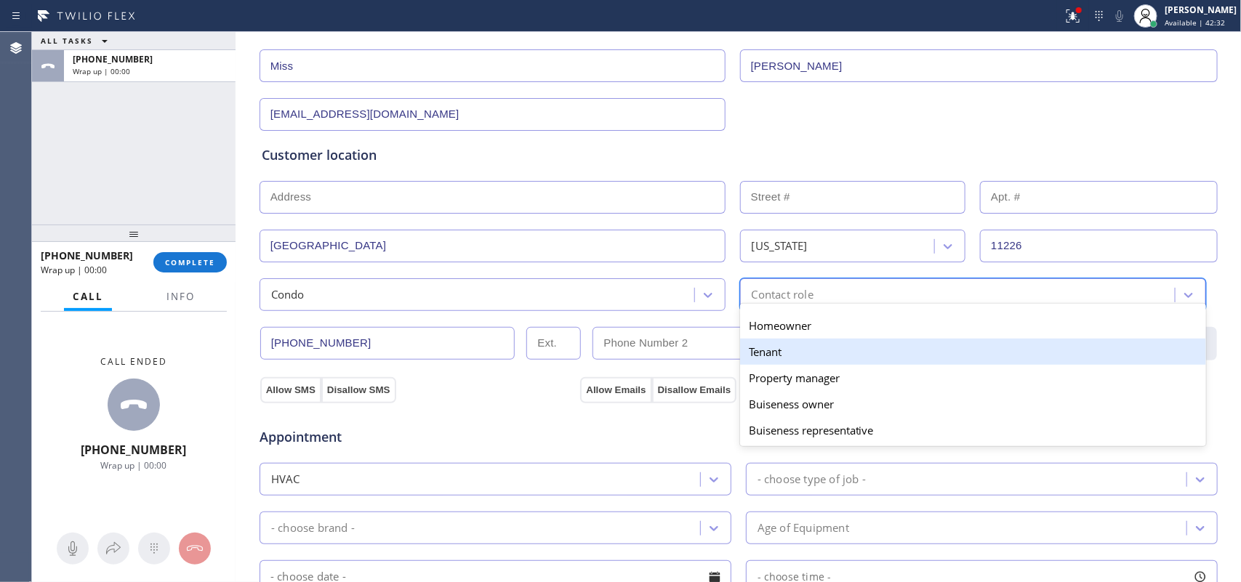
click at [801, 361] on div "Tenant" at bounding box center [973, 352] width 466 height 26
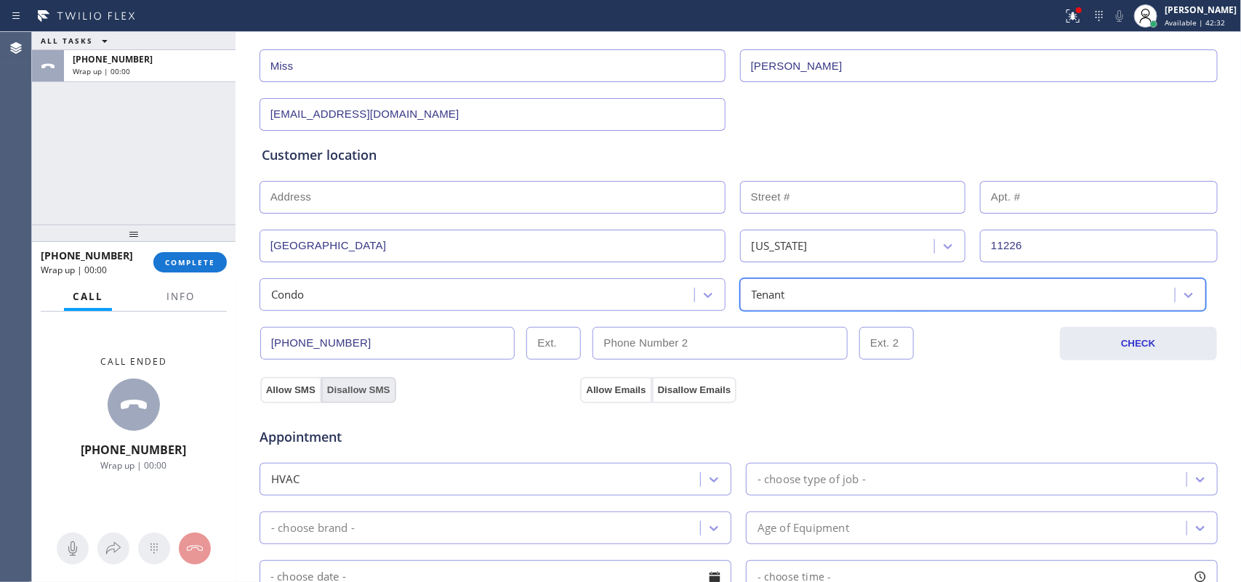
drag, startPoint x: 284, startPoint y: 391, endPoint x: 380, endPoint y: 382, distance: 95.7
click at [295, 389] on button "Allow SMS" at bounding box center [290, 390] width 61 height 26
click at [615, 391] on button "Allow Emails" at bounding box center [615, 390] width 71 height 26
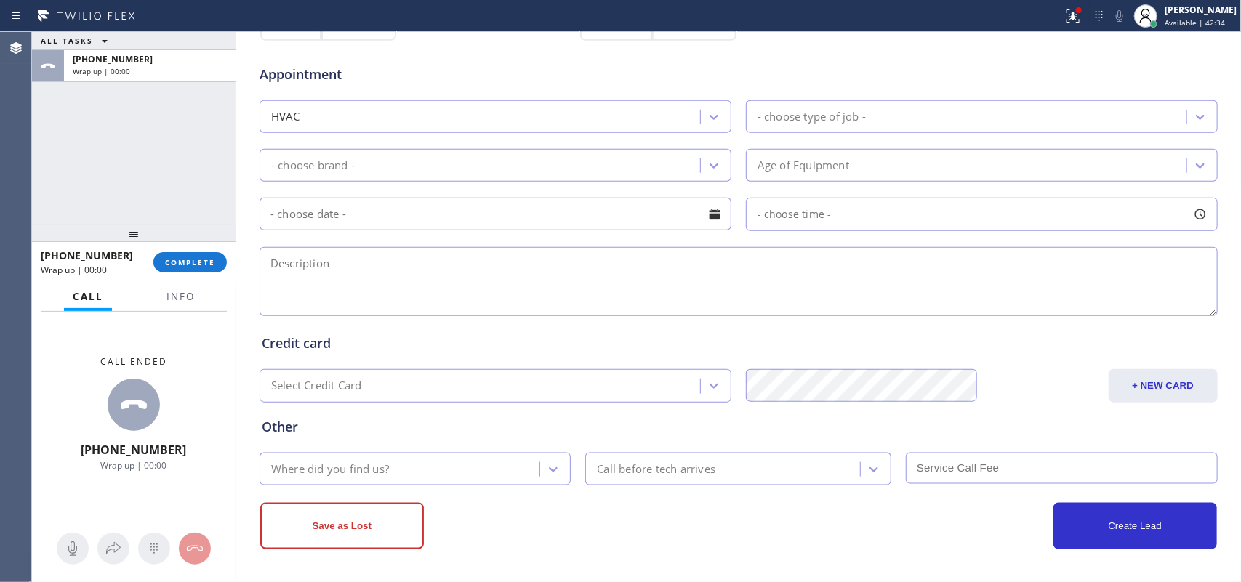
scroll to position [547, 0]
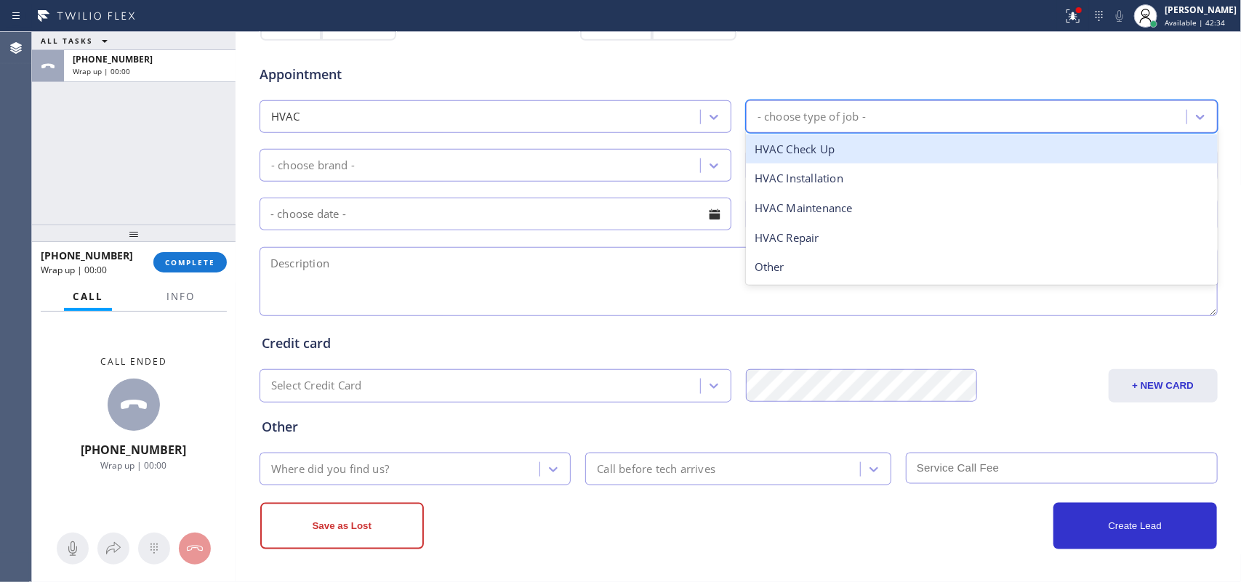
drag, startPoint x: 822, startPoint y: 121, endPoint x: 830, endPoint y: 137, distance: 17.6
click at [823, 119] on div "- choose type of job -" at bounding box center [812, 116] width 108 height 17
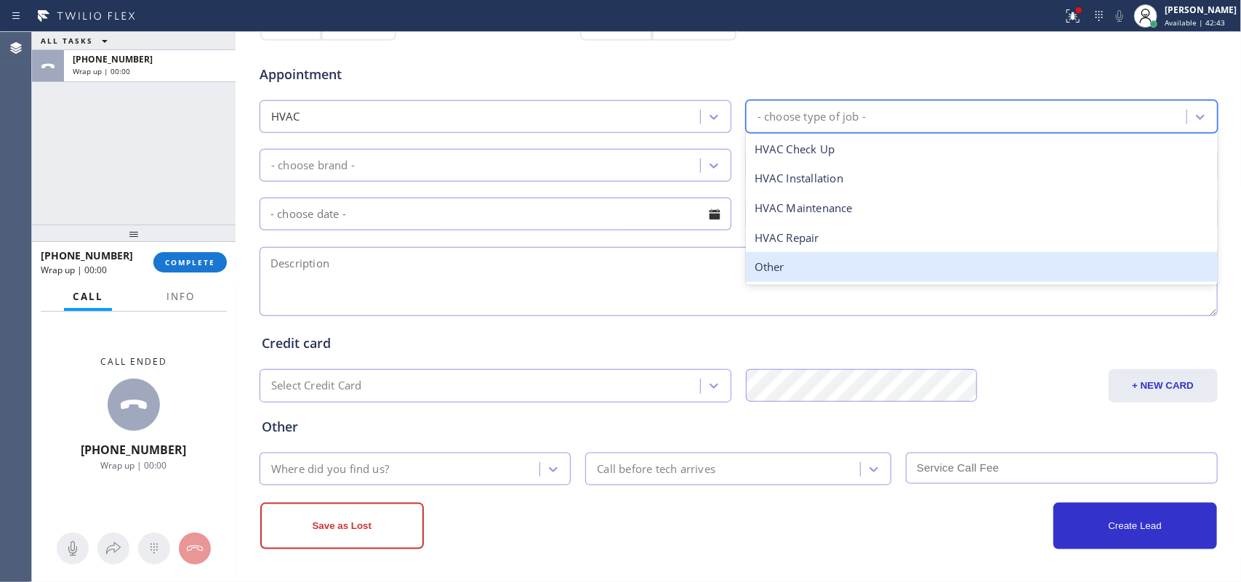
click at [804, 265] on div "Other" at bounding box center [982, 267] width 472 height 30
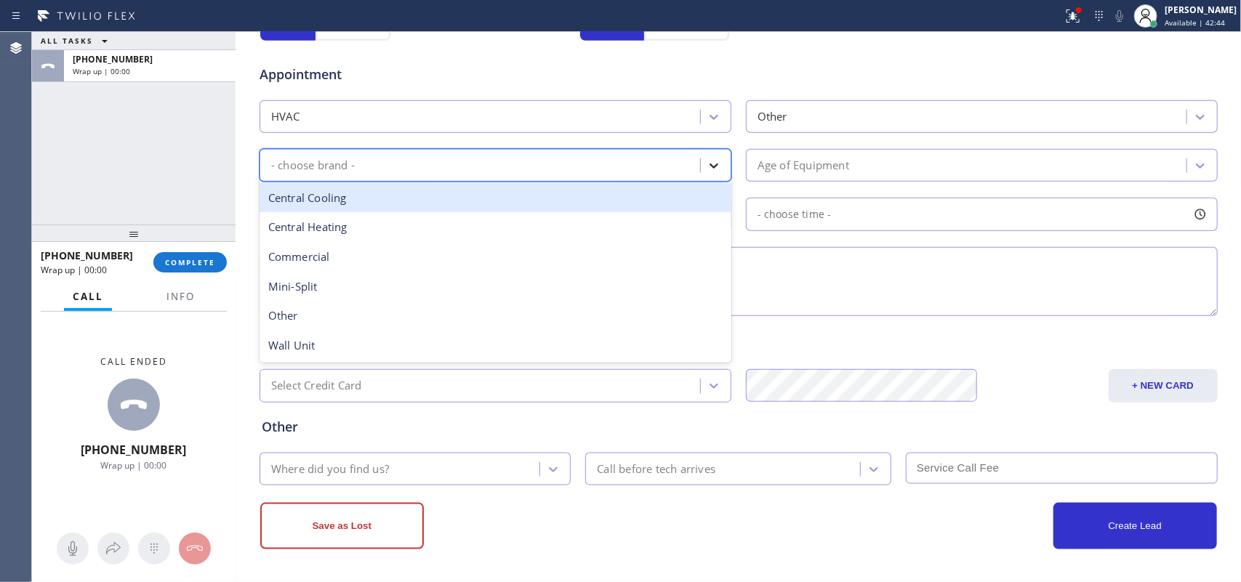
click at [707, 172] on icon at bounding box center [714, 166] width 15 height 15
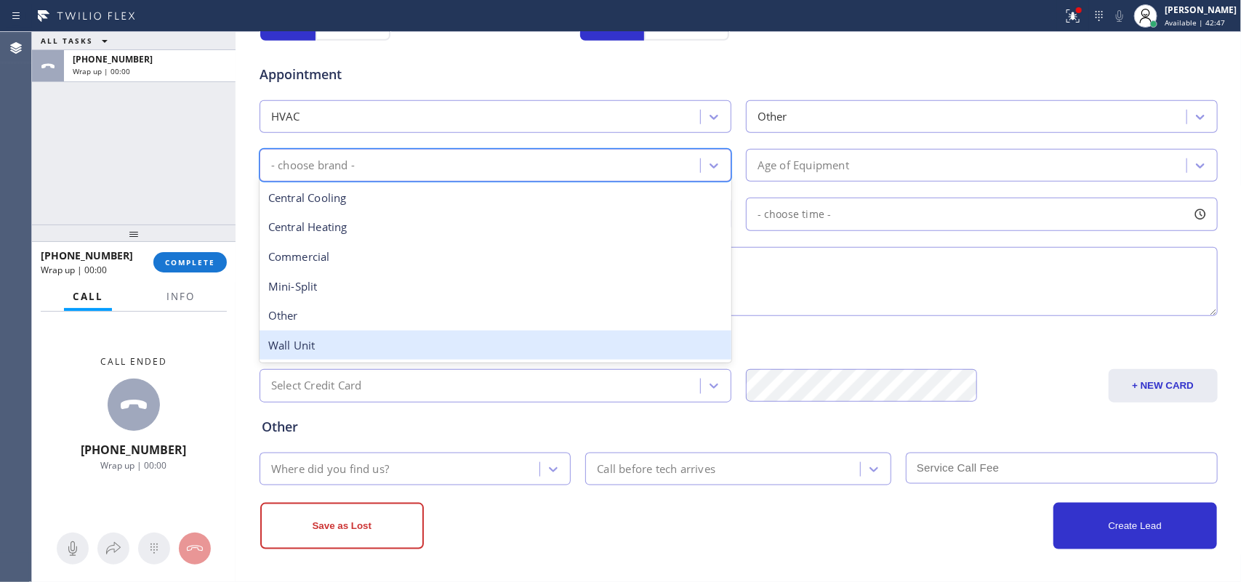
click at [340, 354] on div "Wall Unit" at bounding box center [496, 346] width 472 height 30
click at [340, 354] on div "Credit card Select Credit Card + NEW CARD CANCEL SAVE" at bounding box center [739, 361] width 960 height 84
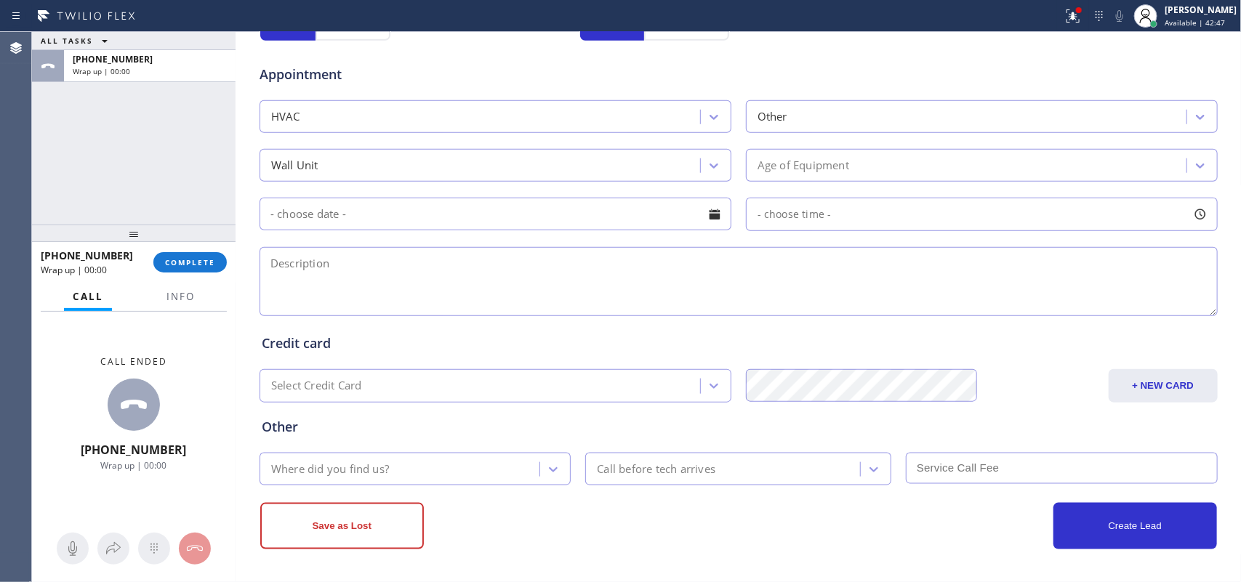
click at [853, 166] on div "Age of Equipment" at bounding box center [968, 165] width 436 height 25
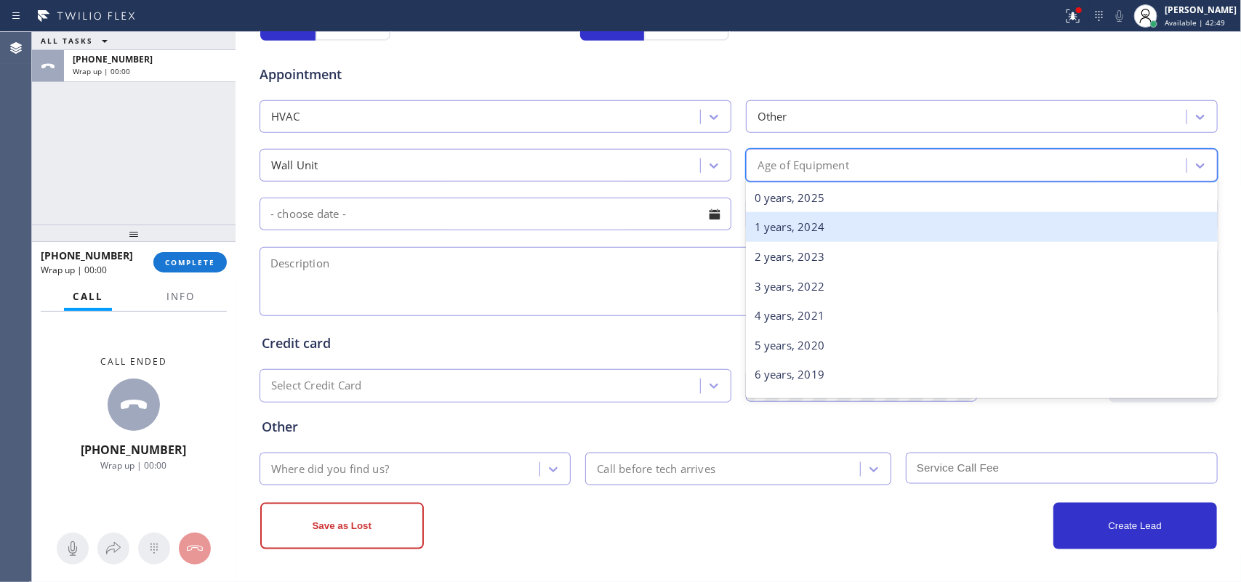
click at [870, 238] on div "1 years, 2024" at bounding box center [982, 227] width 472 height 30
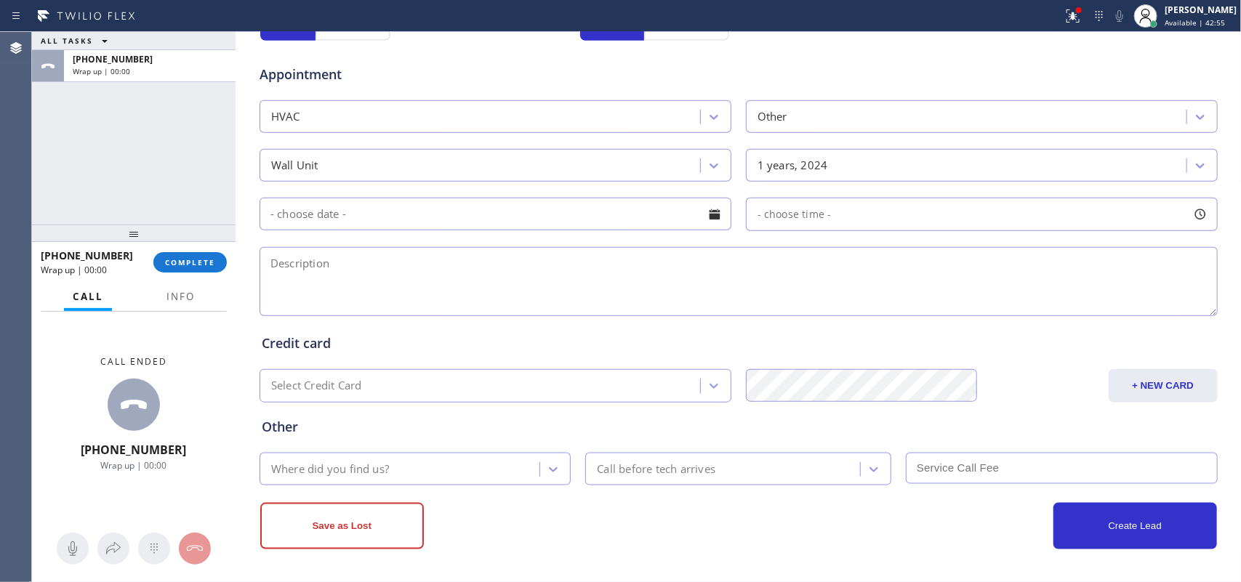
click at [271, 288] on textarea at bounding box center [739, 281] width 958 height 69
paste textarea "Daikin wall ac / apartment tenant/ there's a smell on going for few months now …"
drag, startPoint x: 869, startPoint y: 260, endPoint x: 914, endPoint y: 268, distance: 45.8
click at [909, 268] on textarea "Daikin wall ac / apartment tenant/ there's a smell on going for few months now …" at bounding box center [739, 281] width 958 height 69
click at [910, 268] on textarea "Daikin wall ac / apartment tenant/ there's a smell on going for few months now …" at bounding box center [739, 281] width 958 height 69
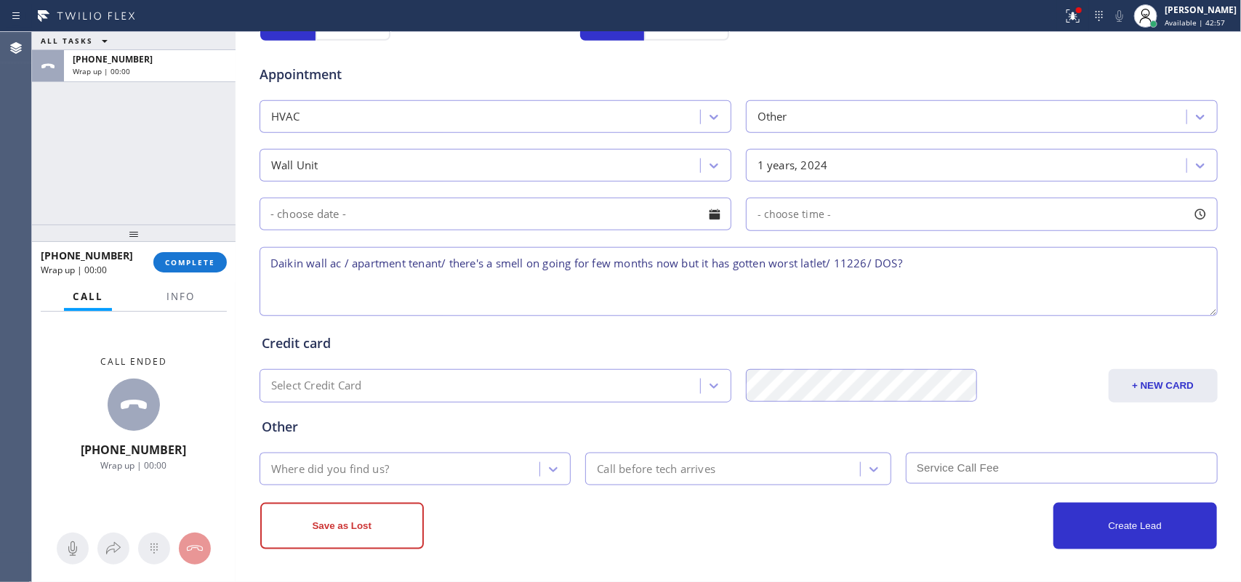
click at [913, 268] on textarea "Daikin wall ac / apartment tenant/ there's a smell on going for few months now …" at bounding box center [739, 281] width 958 height 69
click at [914, 268] on textarea "Daikin wall ac / apartment tenant/ there's a smell on going for few months now …" at bounding box center [739, 281] width 958 height 69
click at [823, 263] on textarea "Daikin wall ac / apartment tenant/ there's a smell on going for few months now …" at bounding box center [739, 281] width 958 height 69
type textarea "Daikin wall ac / apartment tenant/ there's a smell on going for few months now …"
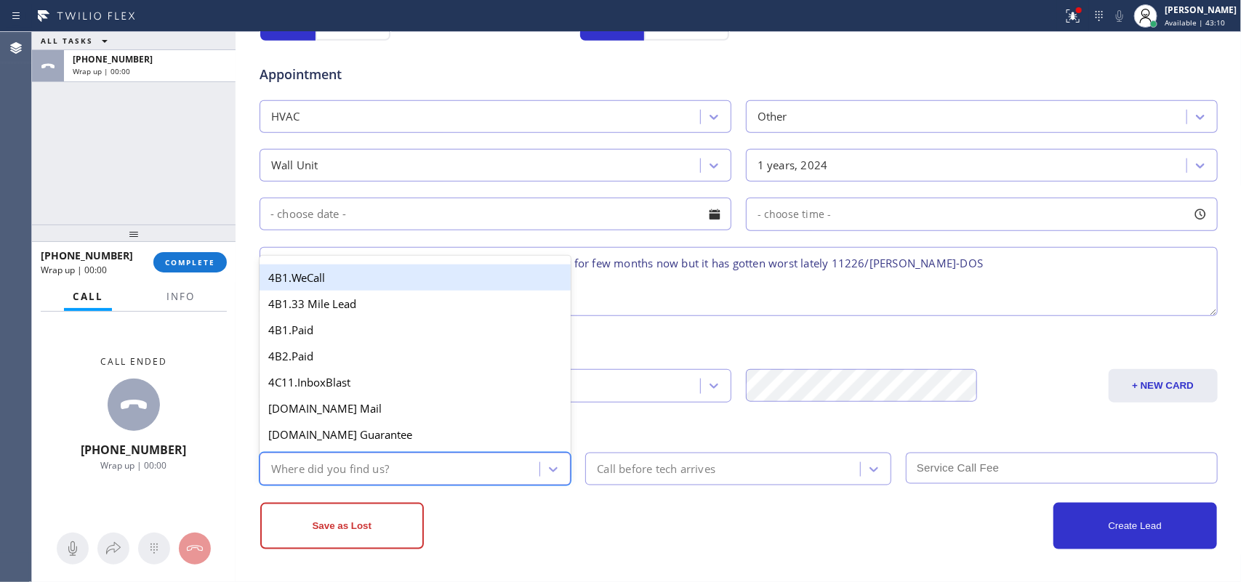
click at [480, 460] on div "Where did you find us?" at bounding box center [402, 469] width 276 height 25
type input "g"
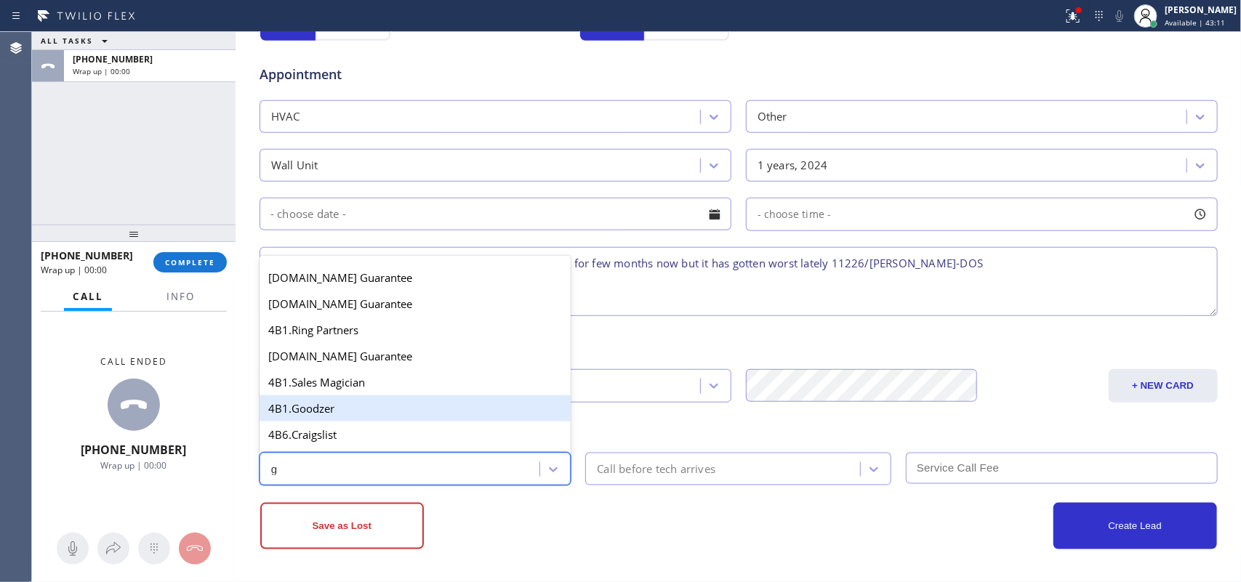
scroll to position [274, 0]
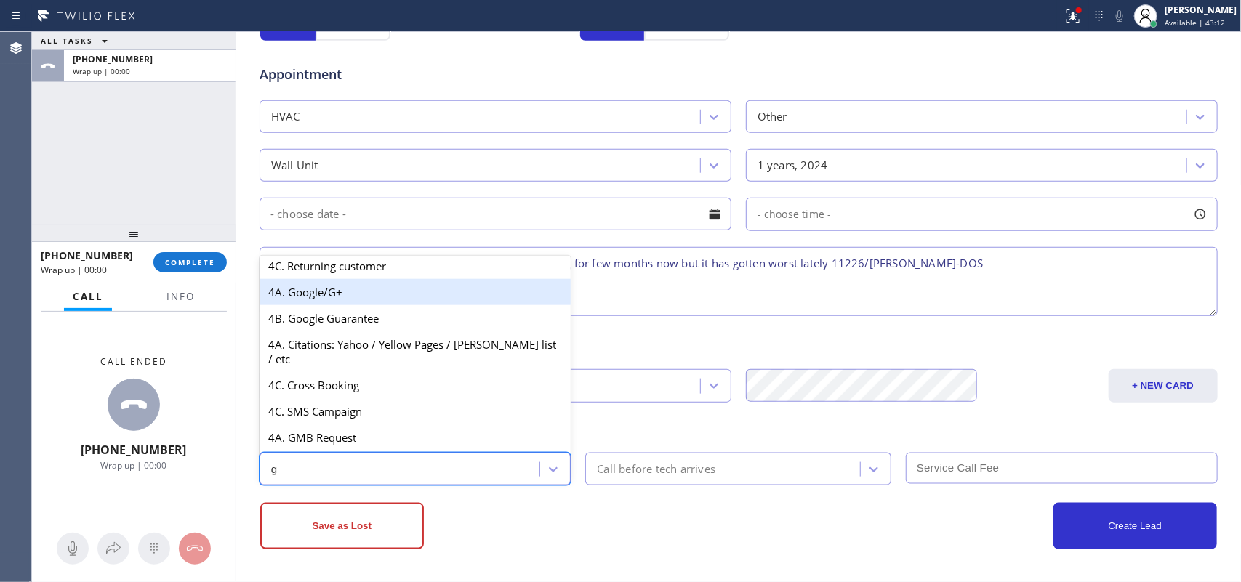
click at [376, 292] on div "4A. Google/G+" at bounding box center [416, 292] width 312 height 26
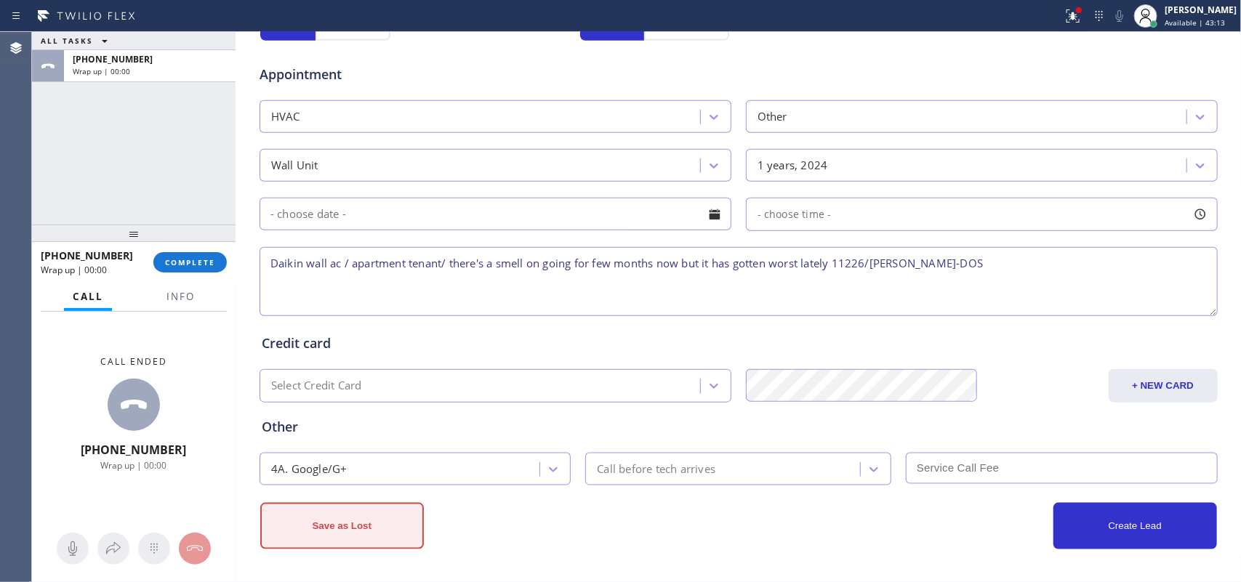
click at [348, 518] on button "Save as Lost" at bounding box center [342, 526] width 164 height 47
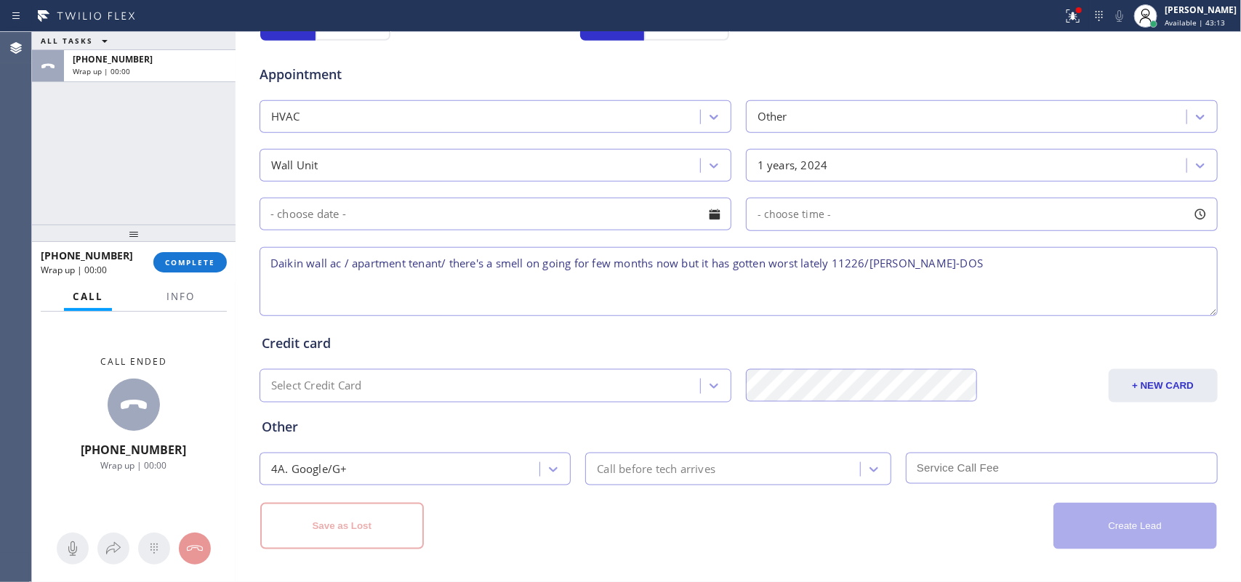
scroll to position [0, 0]
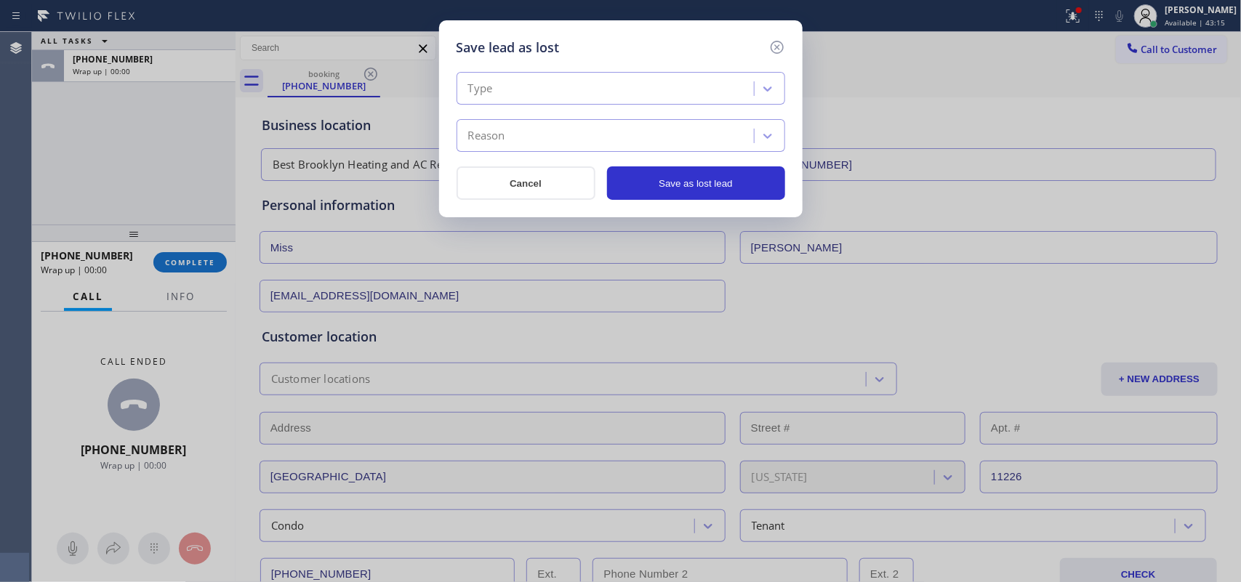
click at [556, 85] on div "Type" at bounding box center [607, 88] width 293 height 25
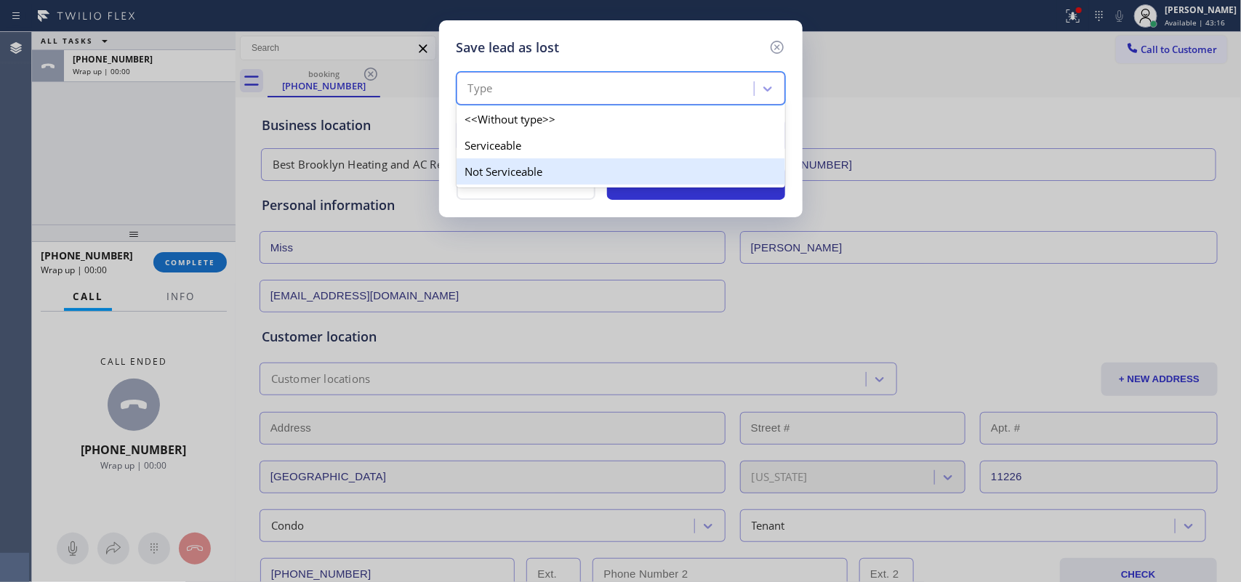
click at [551, 169] on div "Not Serviceable" at bounding box center [621, 172] width 329 height 26
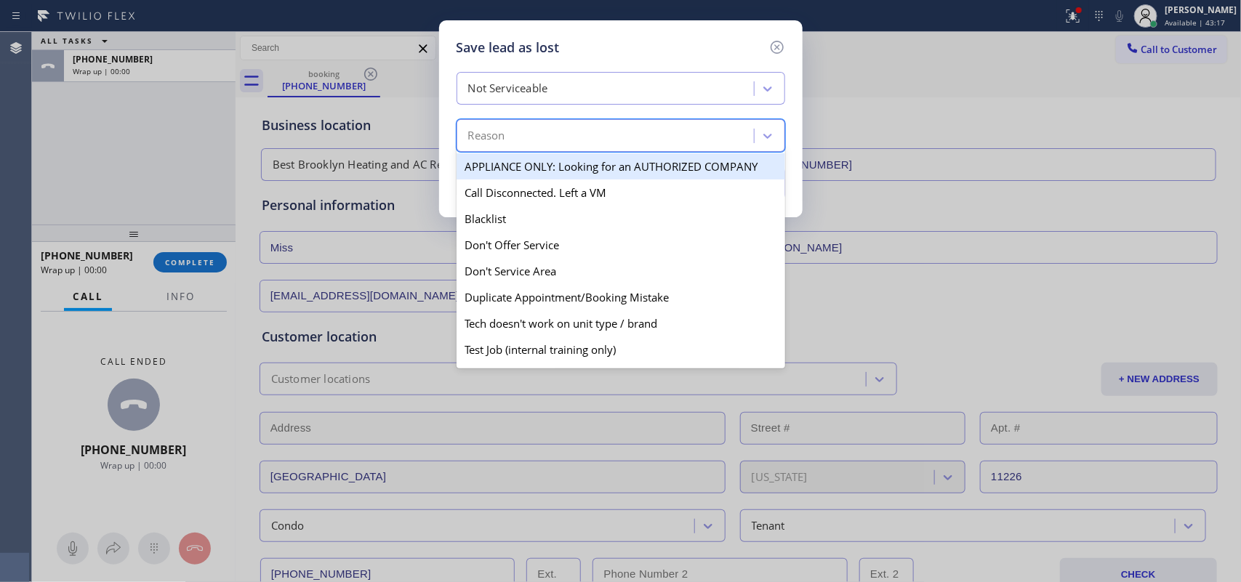
click at [558, 129] on div "Reason" at bounding box center [607, 136] width 293 height 25
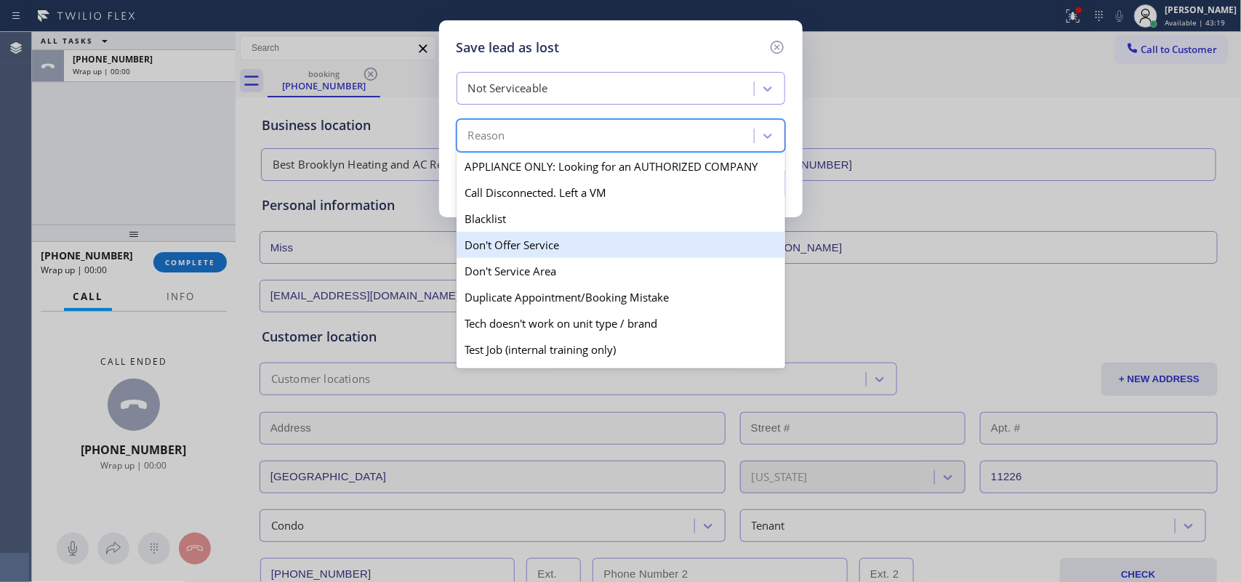
click at [558, 246] on div "Don't Offer Service" at bounding box center [621, 245] width 329 height 26
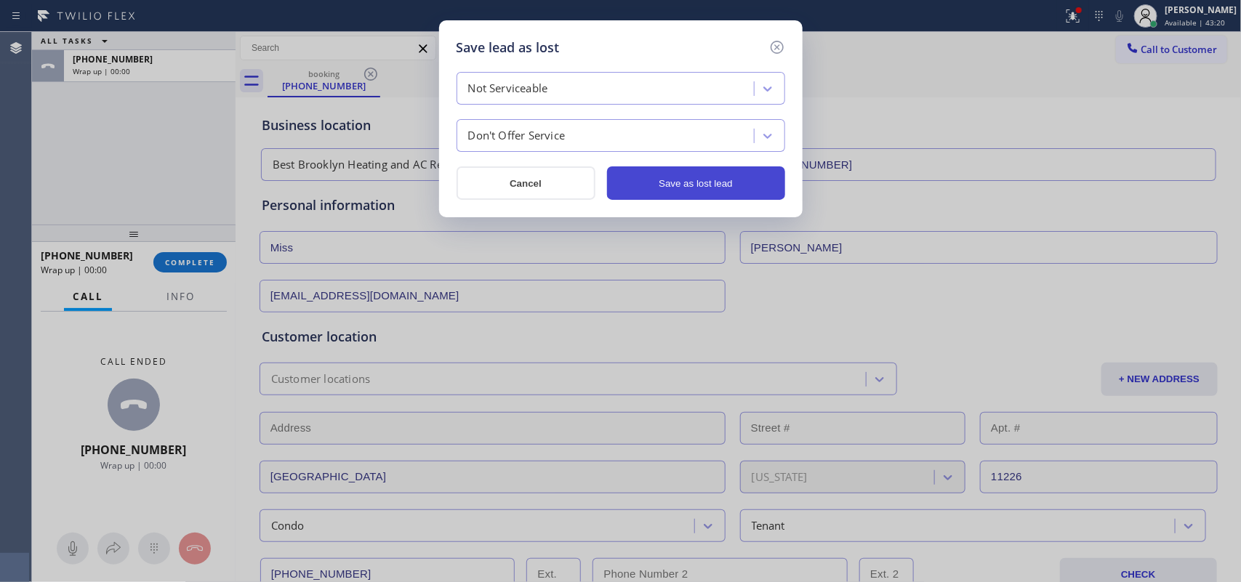
click at [721, 183] on button "Save as lost lead" at bounding box center [696, 183] width 178 height 33
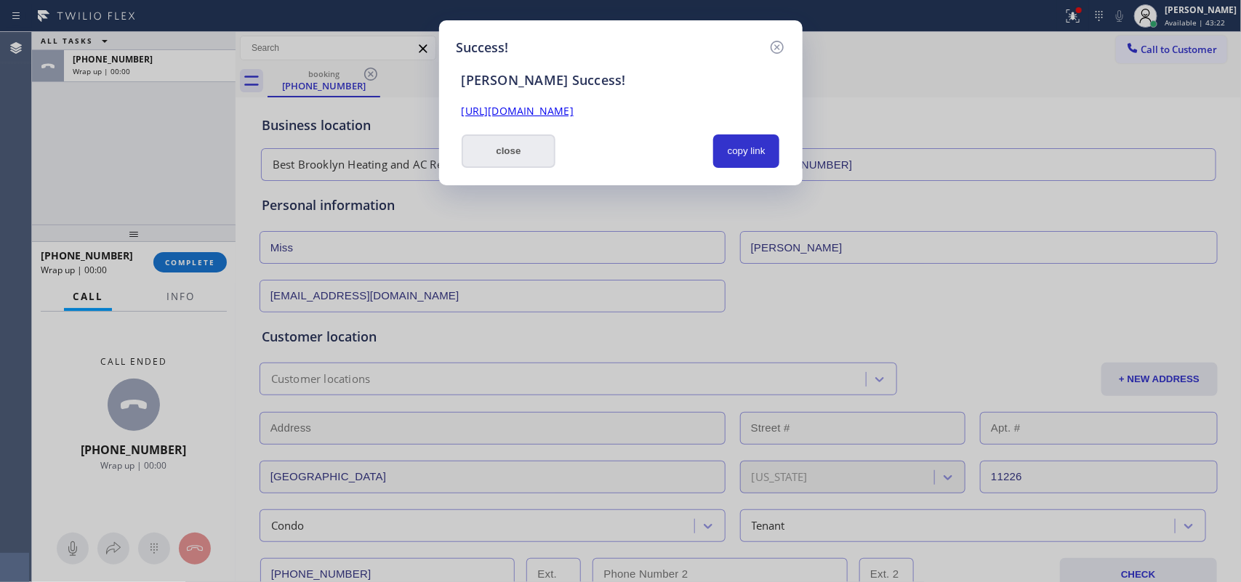
click at [498, 159] on button "close" at bounding box center [509, 151] width 95 height 33
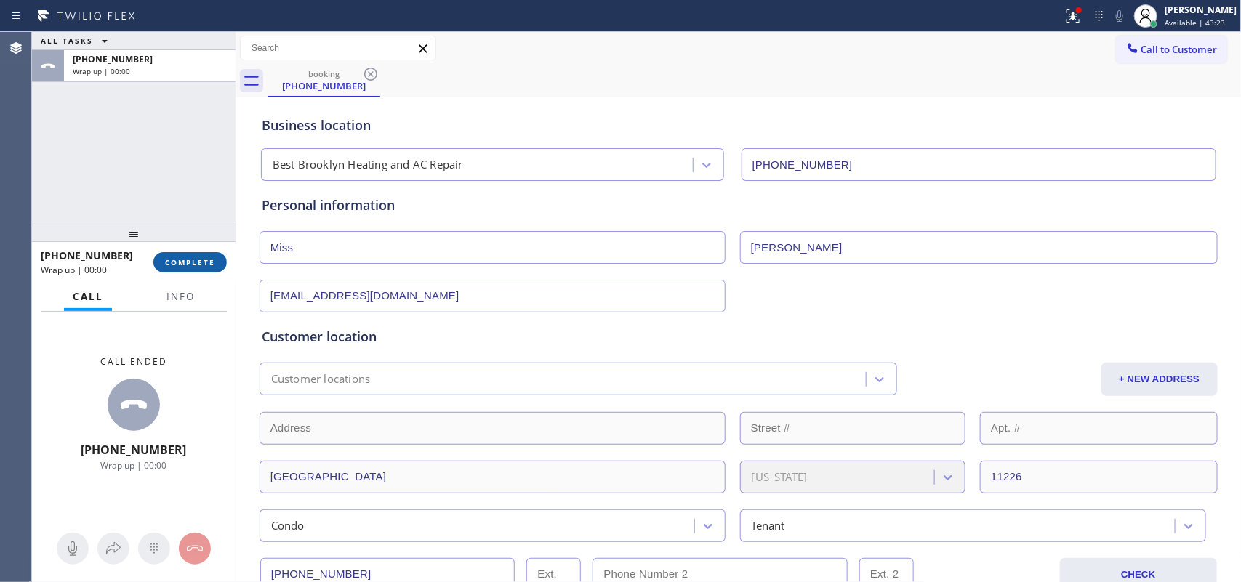
click at [220, 262] on button "COMPLETE" at bounding box center [189, 262] width 73 height 20
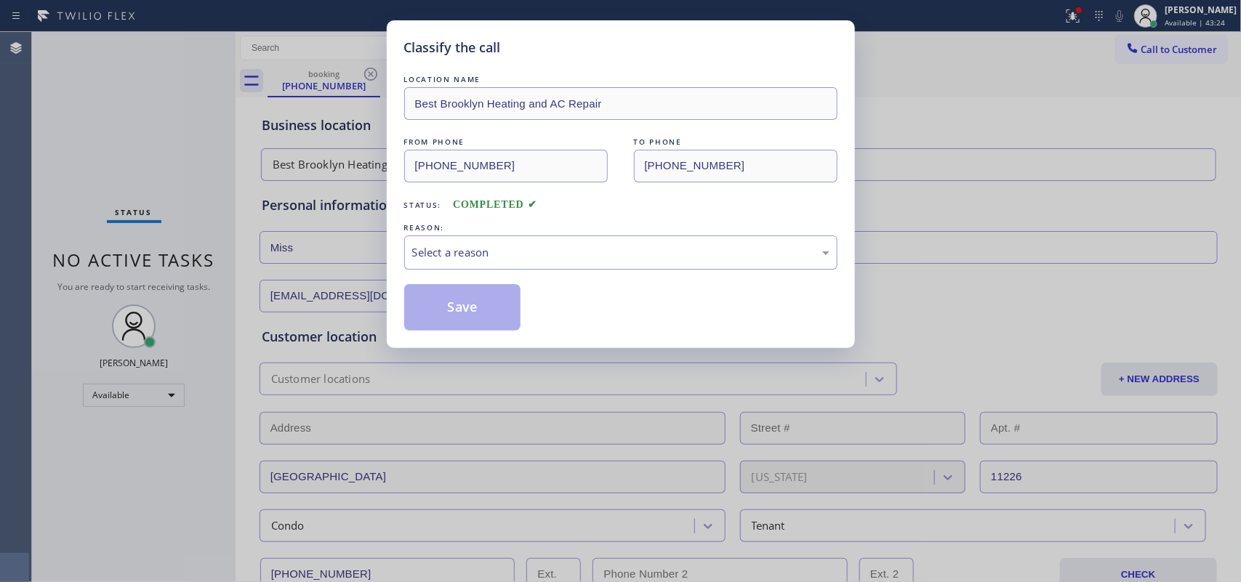
click at [611, 234] on div "REASON:" at bounding box center [620, 227] width 433 height 15
click at [609, 249] on div "Select a reason" at bounding box center [620, 252] width 417 height 17
click at [504, 313] on button "Save" at bounding box center [462, 307] width 117 height 47
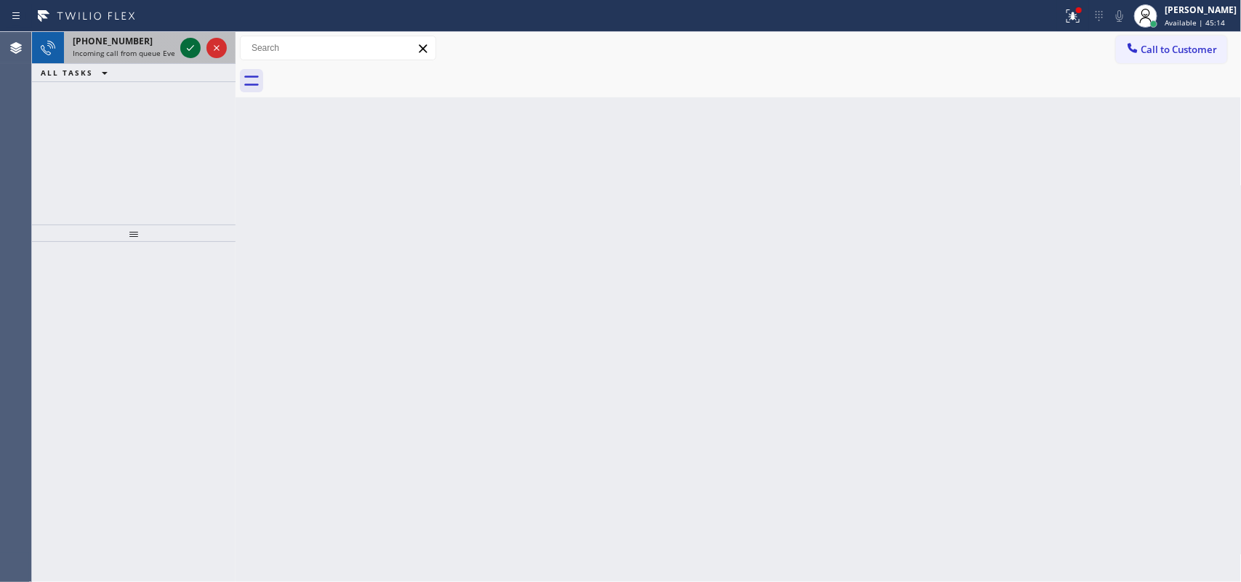
click at [185, 44] on icon at bounding box center [190, 47] width 17 height 17
click at [193, 44] on icon at bounding box center [190, 47] width 17 height 17
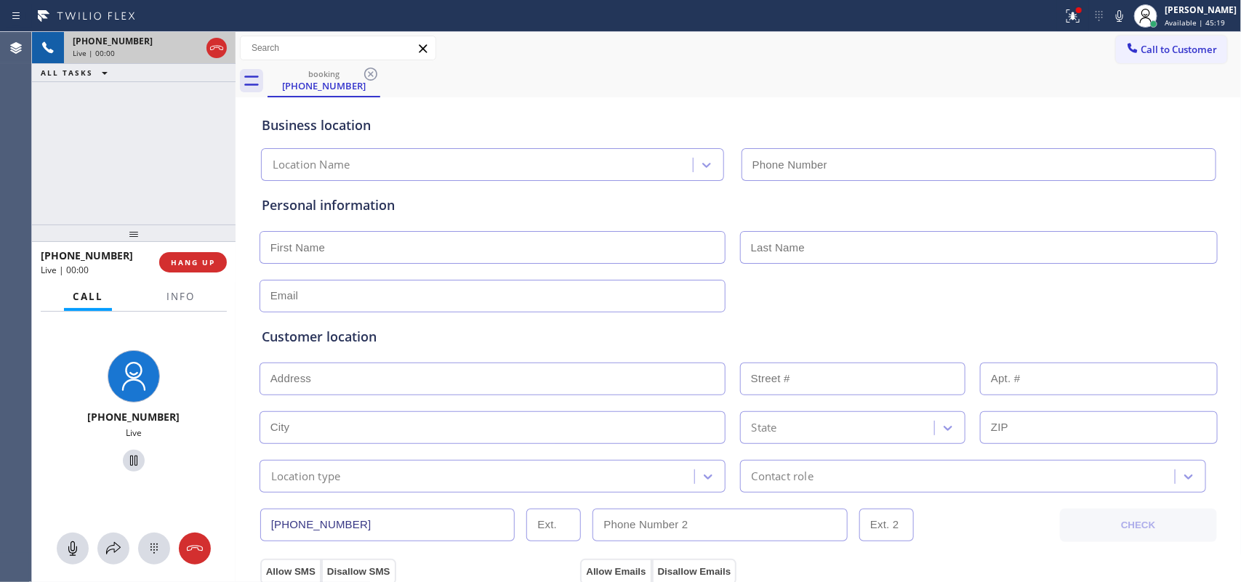
type input "[PHONE_NUMBER]"
drag, startPoint x: 180, startPoint y: 415, endPoint x: 104, endPoint y: 418, distance: 75.7
click at [104, 418] on div "[PHONE_NUMBER]" at bounding box center [134, 417] width 192 height 14
copy span "9737683242"
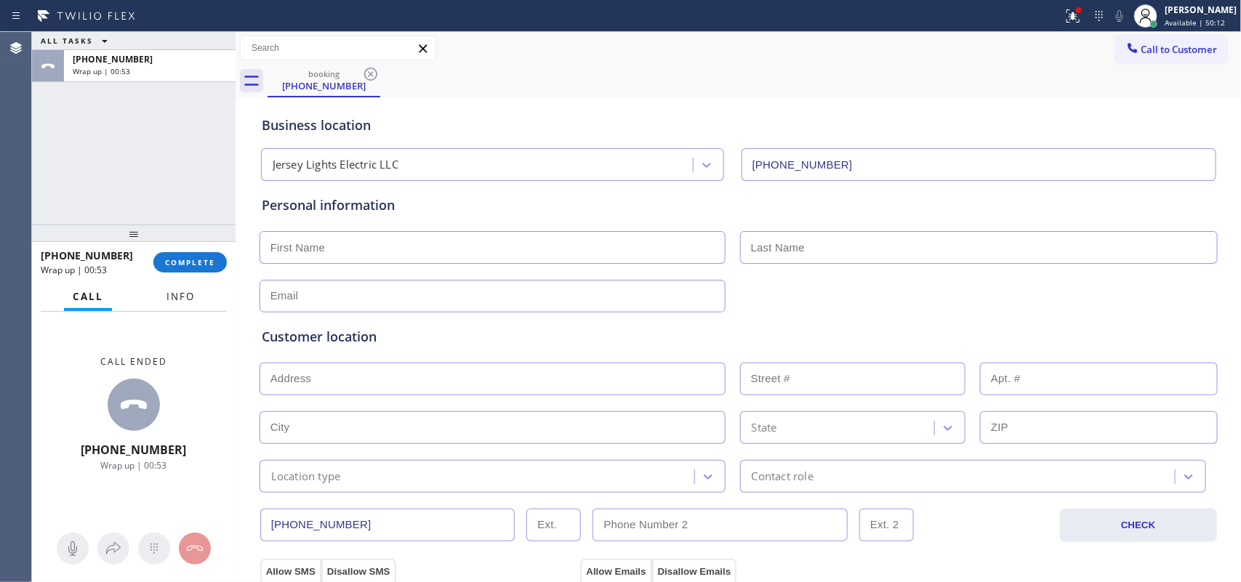
click at [172, 295] on span "Info" at bounding box center [181, 296] width 28 height 13
drag, startPoint x: 172, startPoint y: 295, endPoint x: 161, endPoint y: 343, distance: 48.5
click at [172, 295] on span "Info" at bounding box center [181, 296] width 28 height 13
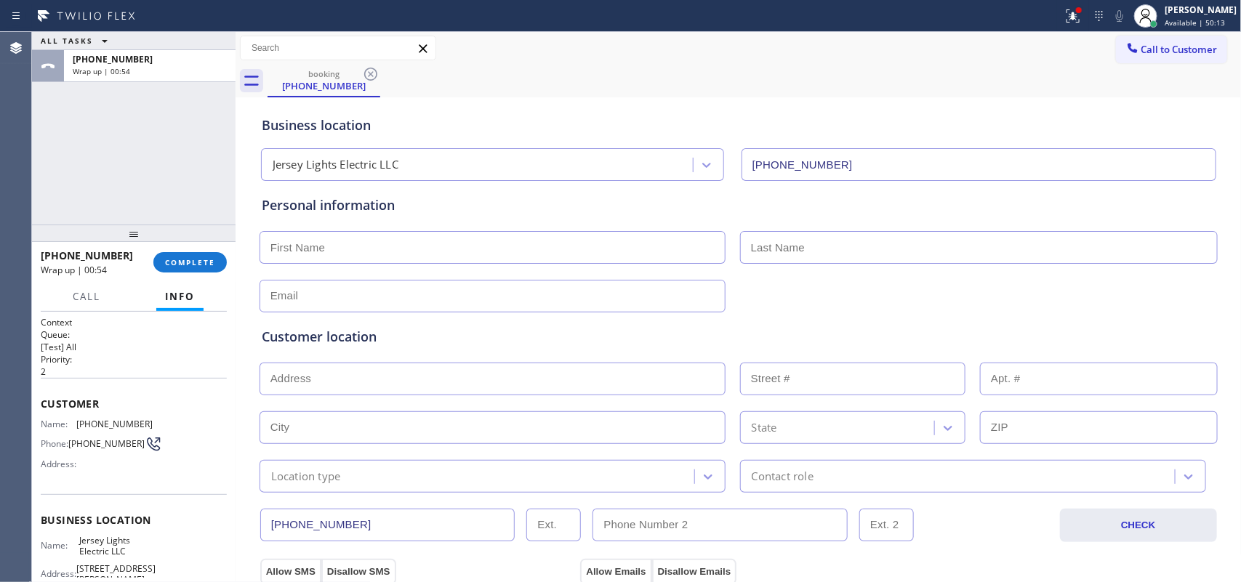
scroll to position [182, 0]
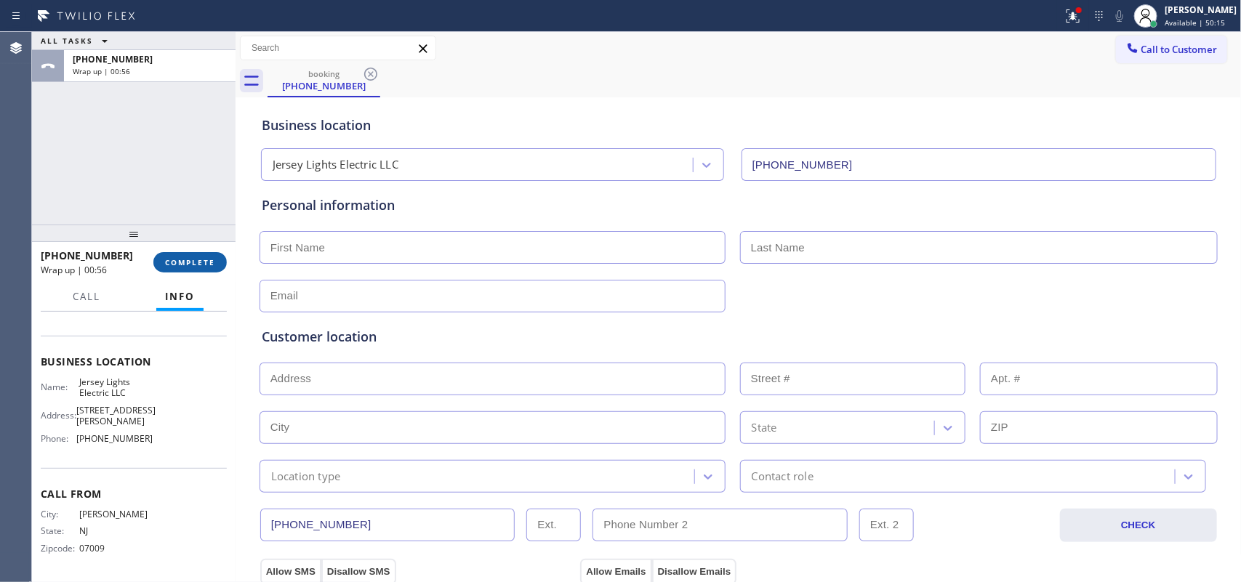
click at [216, 260] on button "COMPLETE" at bounding box center [189, 262] width 73 height 20
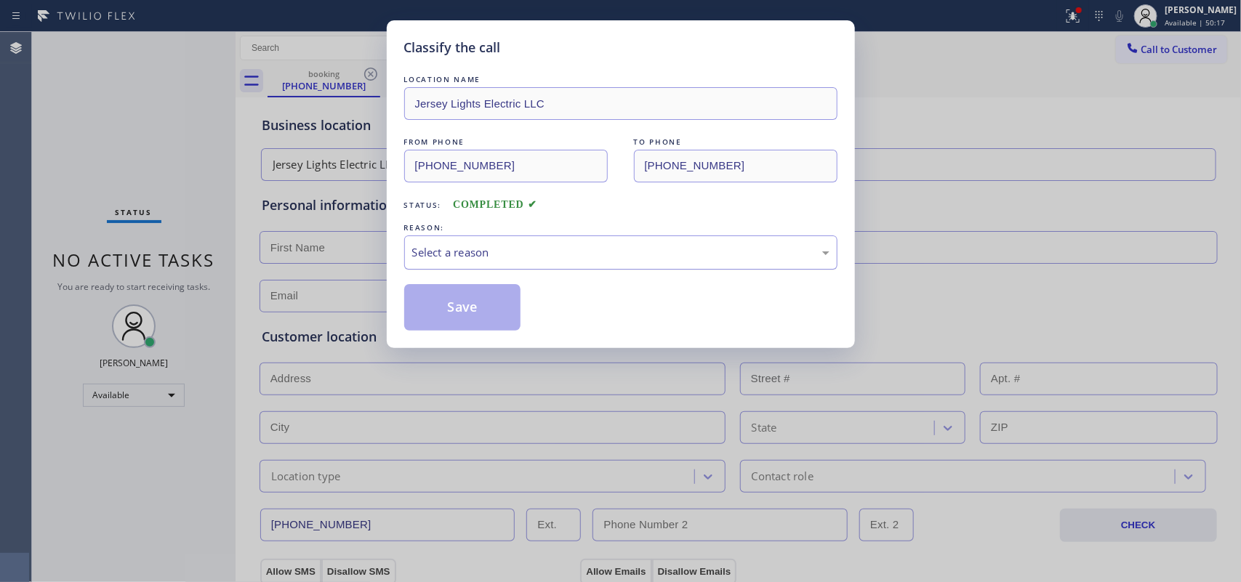
click at [578, 246] on div "Select a reason" at bounding box center [620, 252] width 417 height 17
click at [539, 249] on div "Not Booked - All other reasons" at bounding box center [620, 252] width 417 height 17
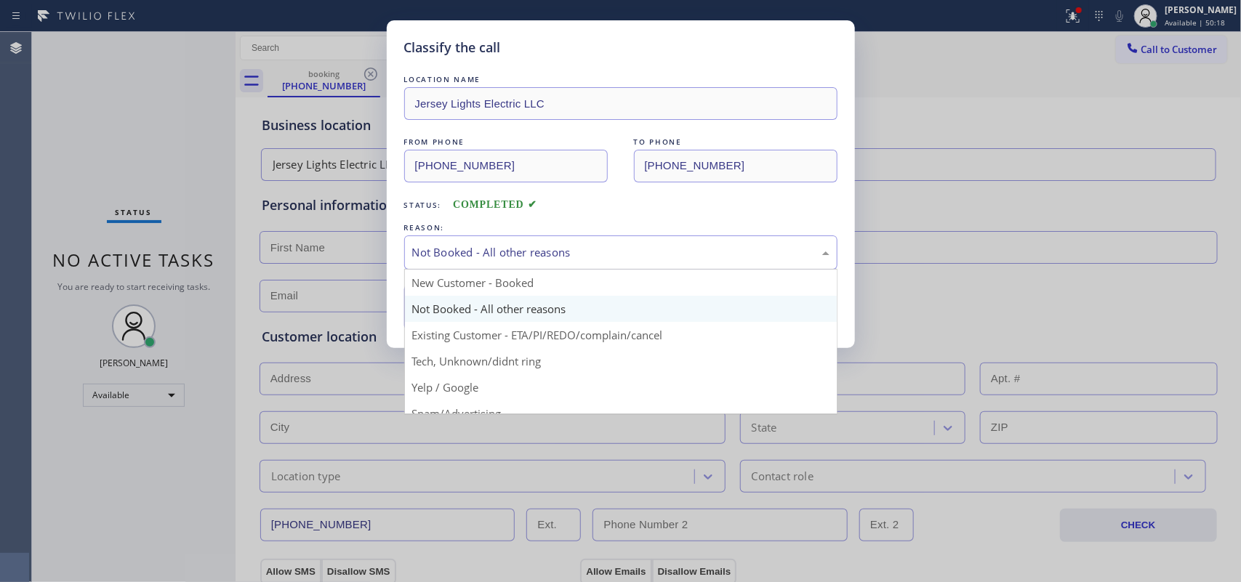
click at [539, 249] on div "Not Booked - All other reasons" at bounding box center [620, 252] width 417 height 17
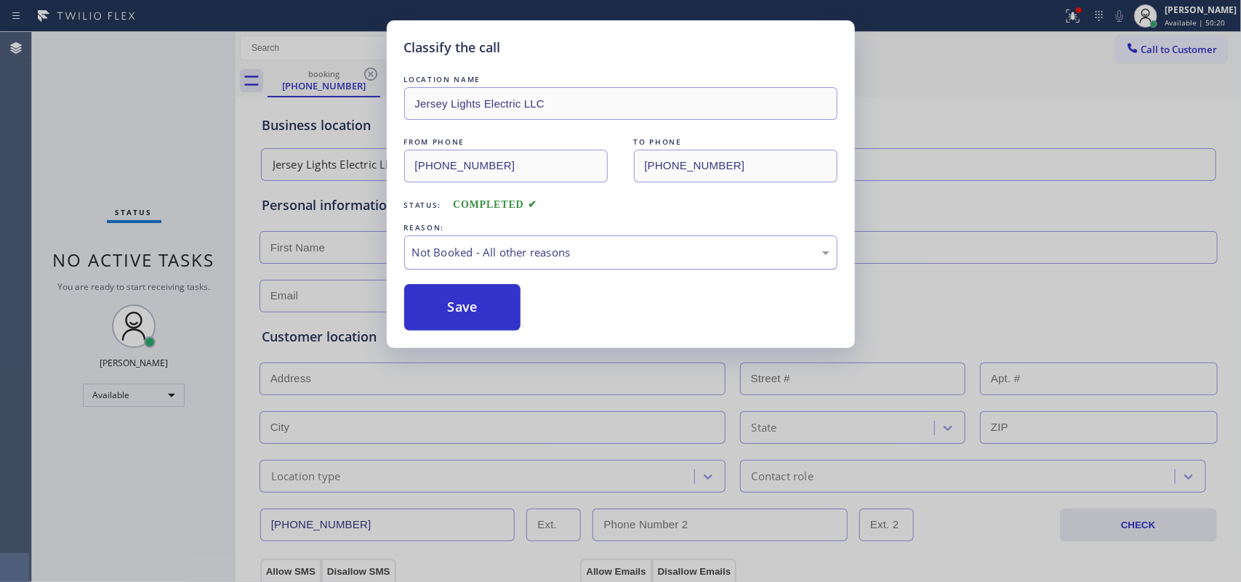
click at [529, 251] on div "Not Booked - All other reasons" at bounding box center [620, 252] width 417 height 17
click at [532, 252] on div "Not Booked - All other reasons" at bounding box center [620, 252] width 417 height 17
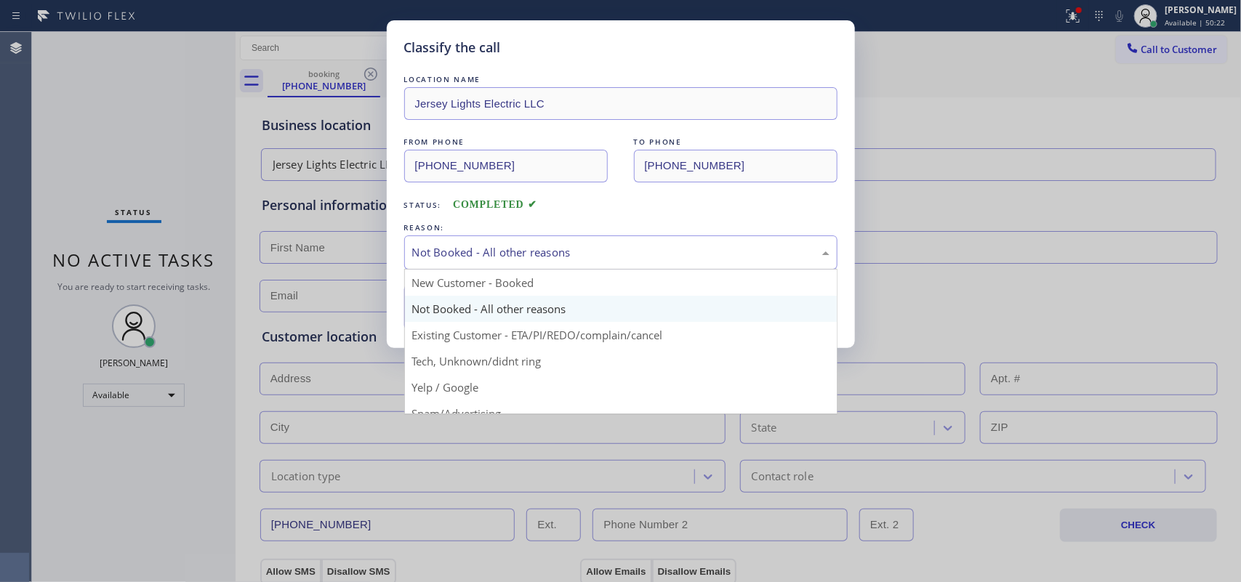
click at [532, 252] on div "Not Booked - All other reasons" at bounding box center [620, 252] width 417 height 17
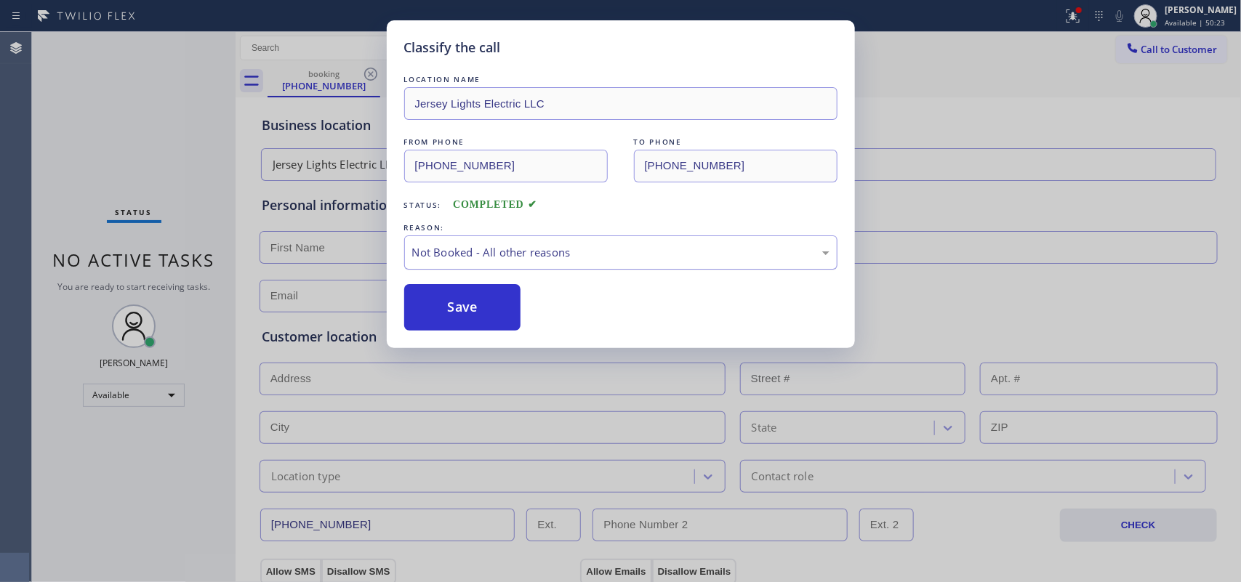
click at [532, 252] on div "Not Booked - All other reasons" at bounding box center [620, 252] width 417 height 17
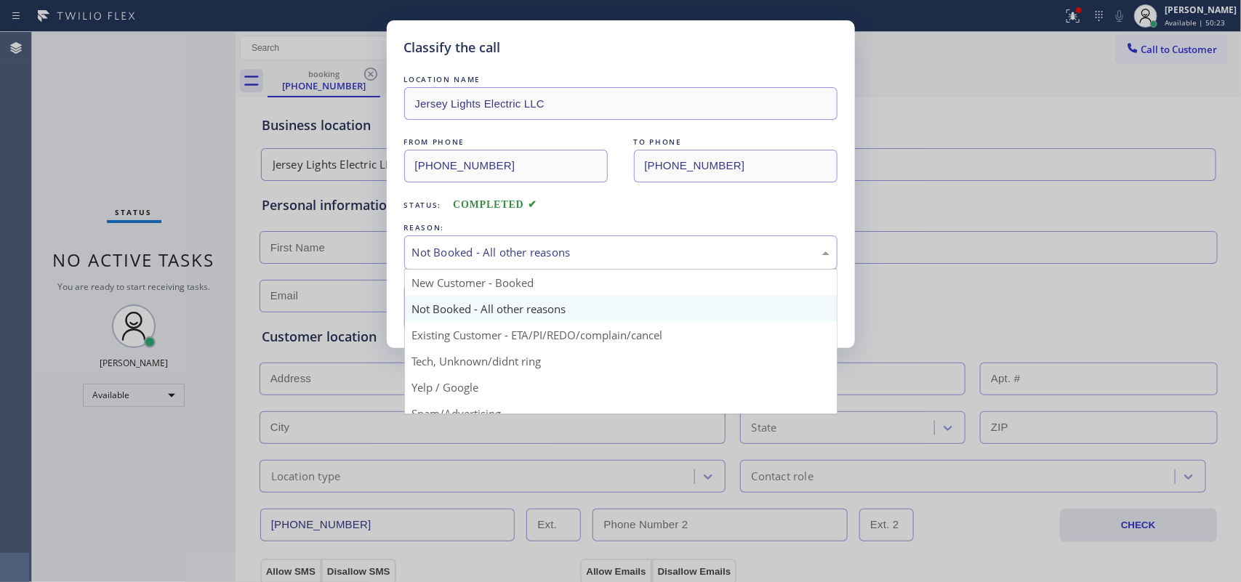
click at [532, 252] on div "Not Booked - All other reasons" at bounding box center [620, 252] width 417 height 17
click at [544, 259] on div "Not Booked - All other reasons" at bounding box center [620, 252] width 417 height 17
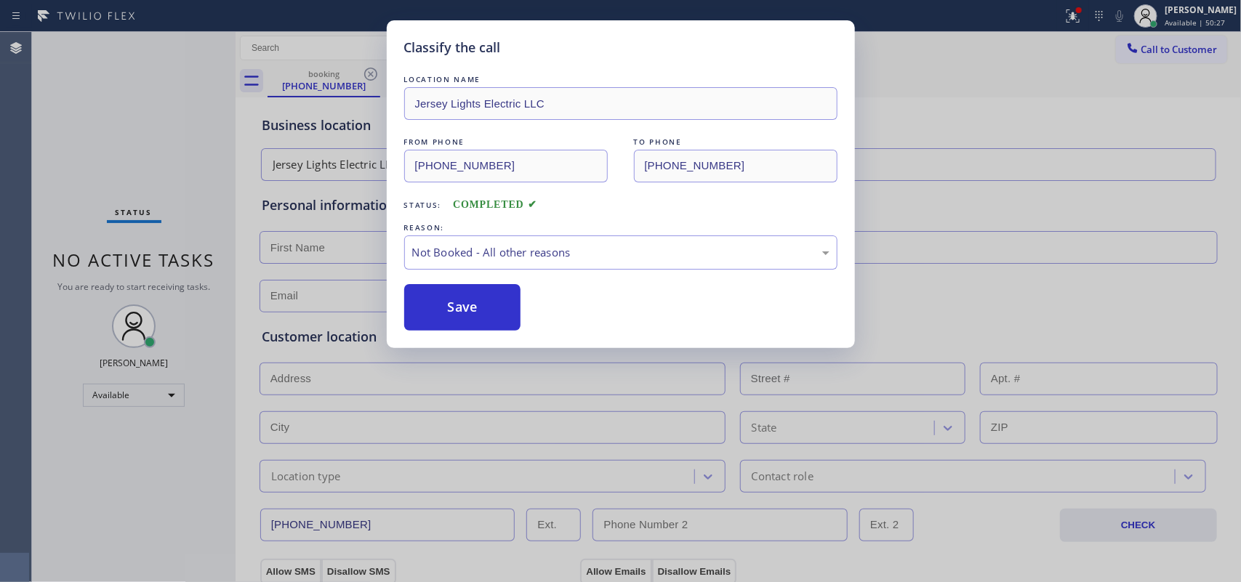
click at [540, 309] on div "Save" at bounding box center [620, 307] width 433 height 47
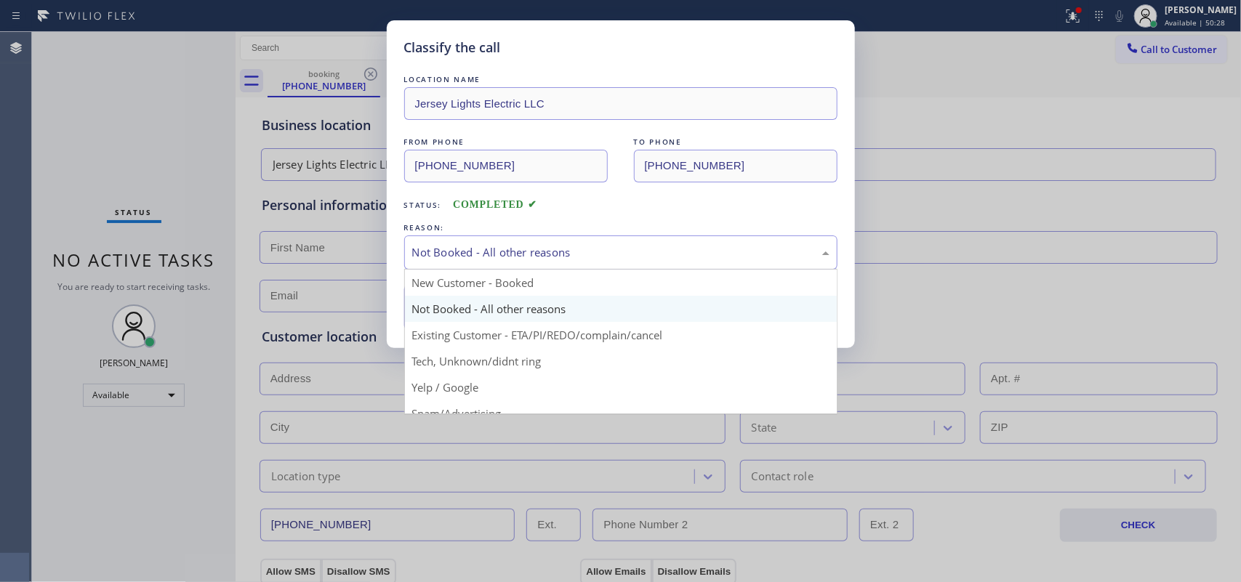
click at [528, 249] on div "Not Booked - All other reasons" at bounding box center [620, 252] width 417 height 17
click at [537, 252] on div "Not Booked - All other reasons" at bounding box center [620, 252] width 417 height 17
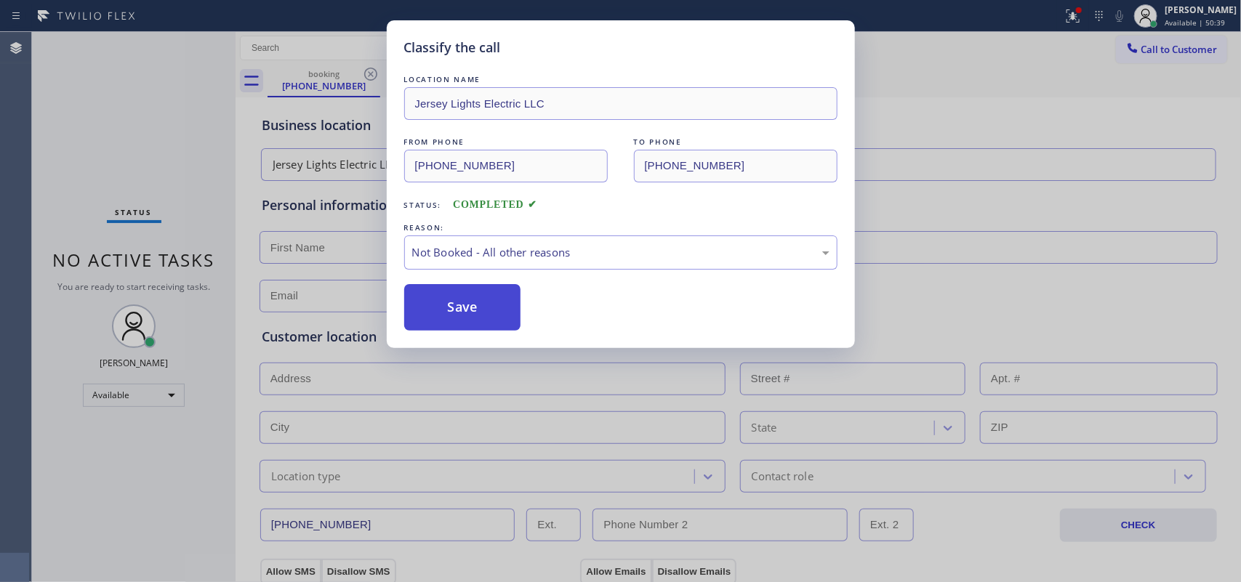
click at [500, 308] on button "Save" at bounding box center [462, 307] width 117 height 47
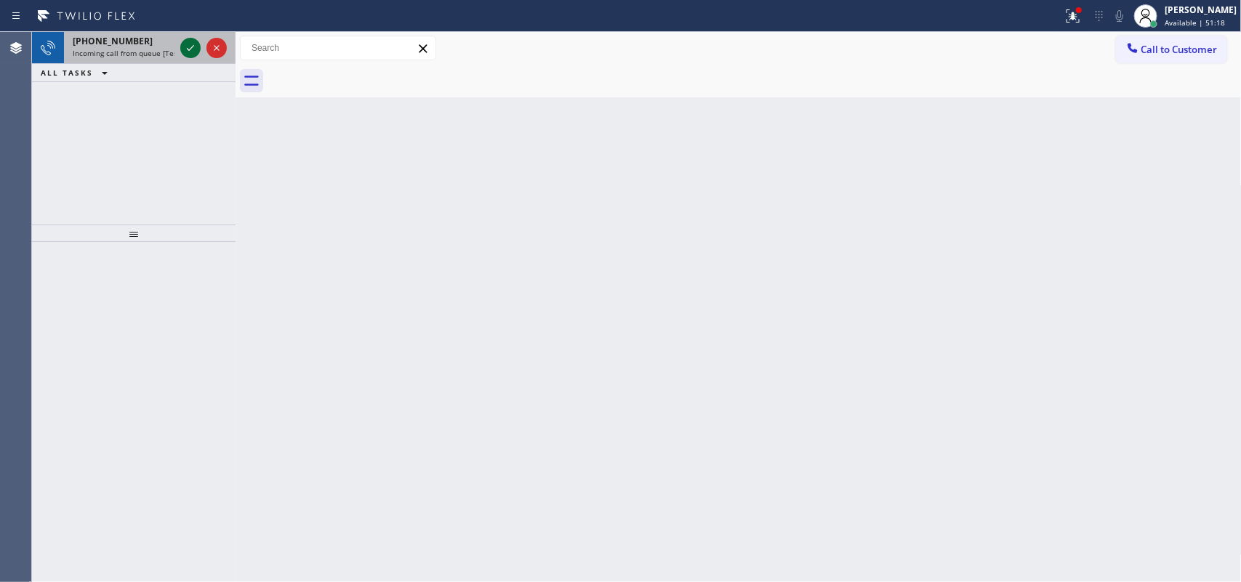
click at [184, 49] on icon at bounding box center [190, 47] width 17 height 17
click at [193, 40] on icon at bounding box center [190, 47] width 17 height 17
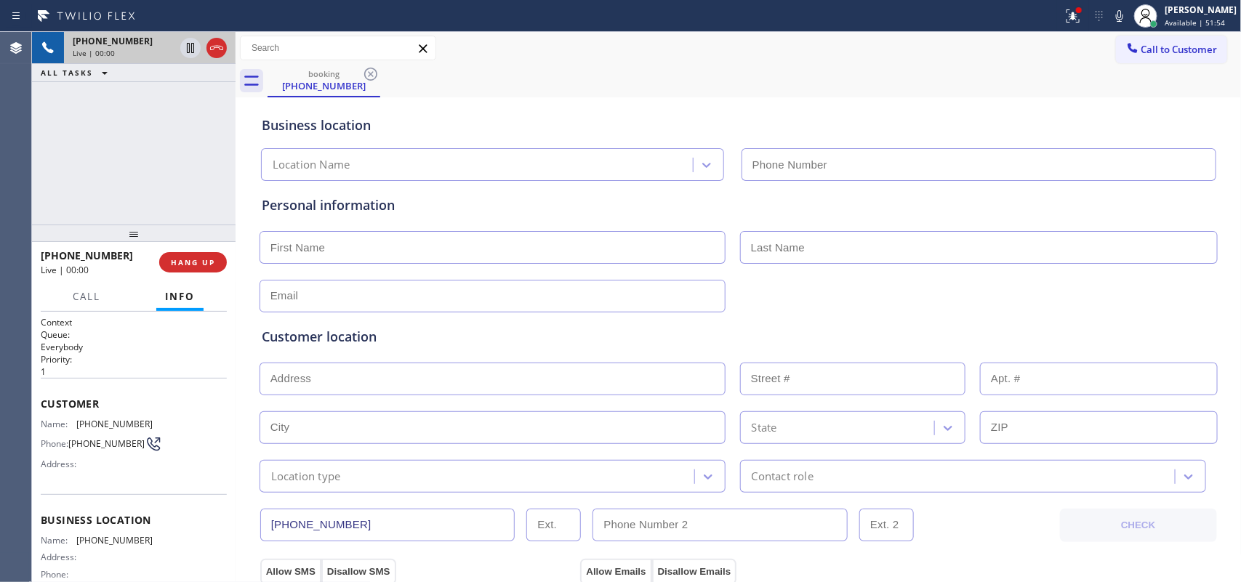
scroll to position [139, 0]
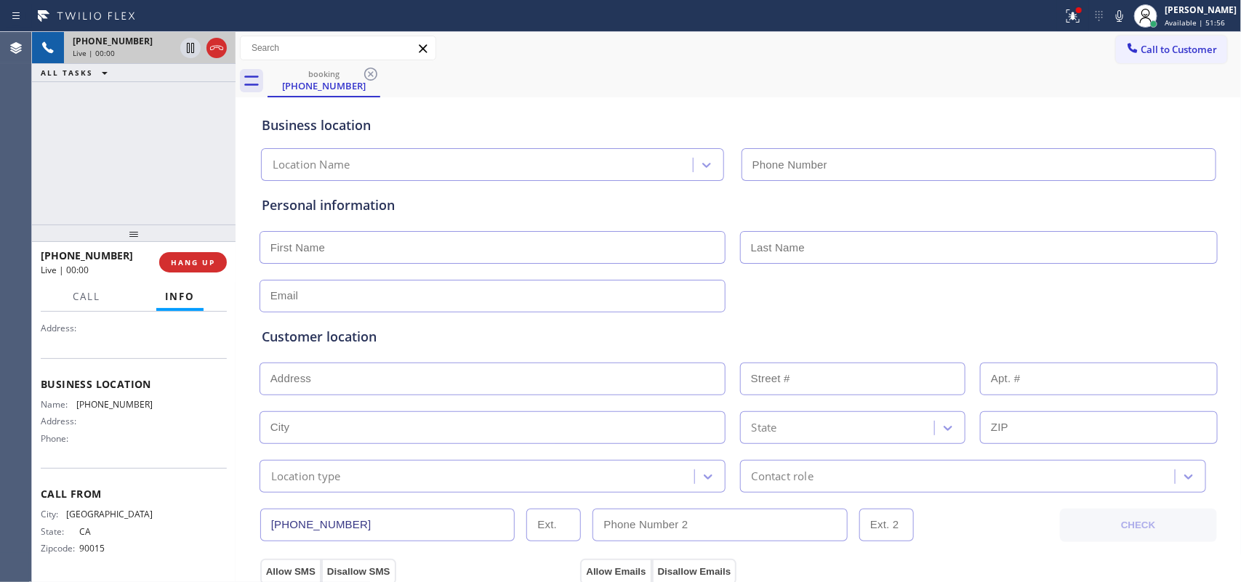
drag, startPoint x: 168, startPoint y: 446, endPoint x: 161, endPoint y: 452, distance: 8.8
click at [167, 447] on div "Name: [PHONE_NUMBER] Address: Phone:" at bounding box center [134, 424] width 186 height 51
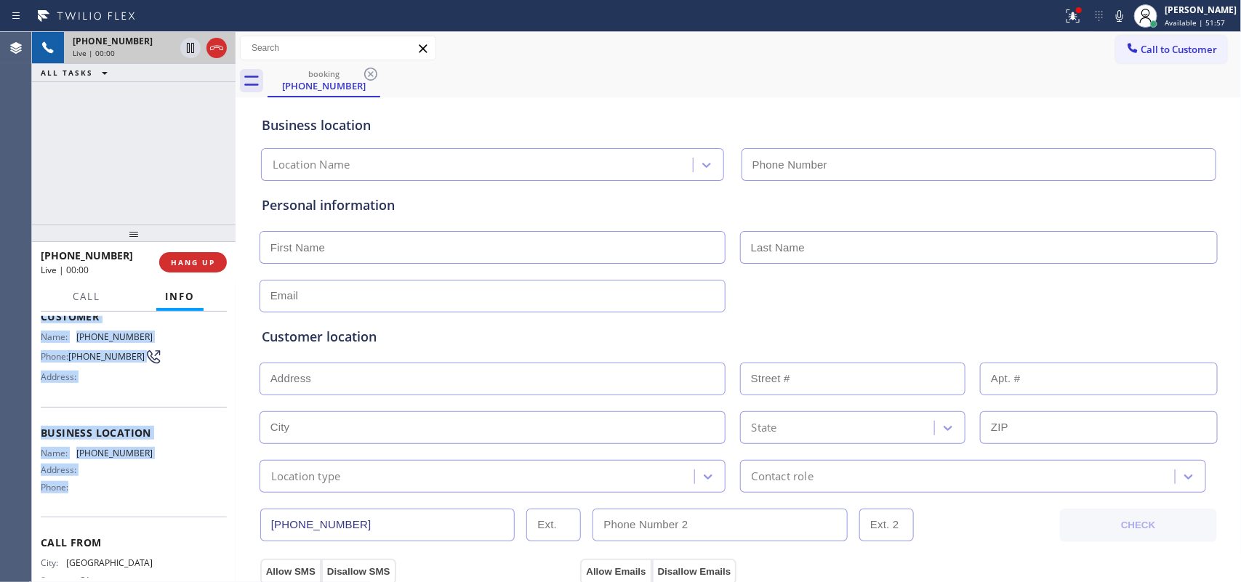
scroll to position [0, 0]
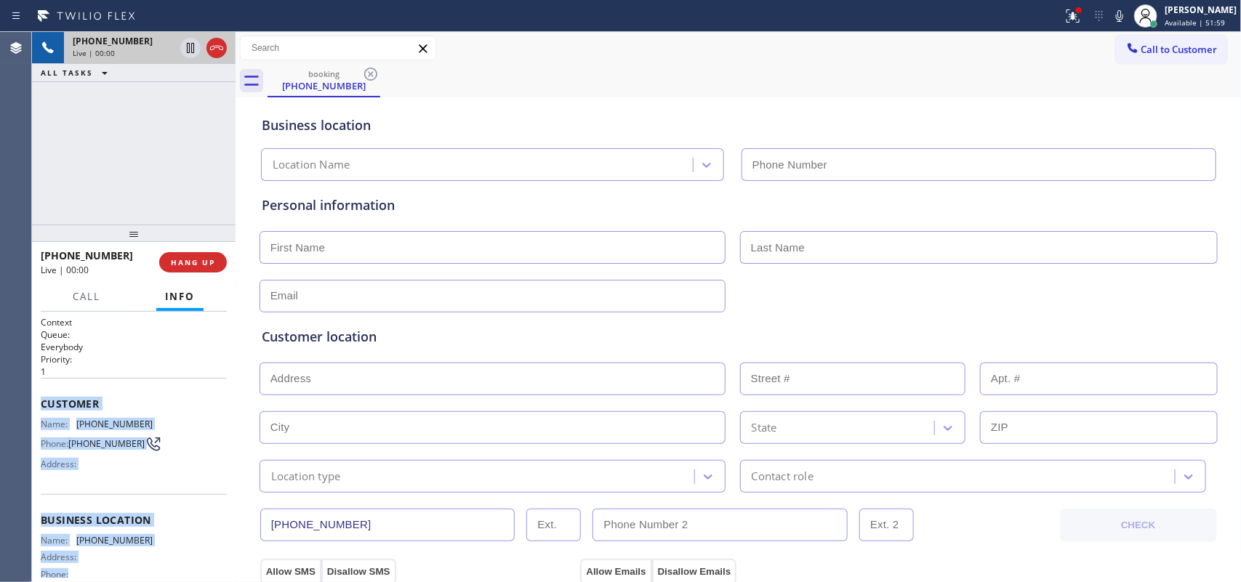
drag, startPoint x: 153, startPoint y: 460, endPoint x: 41, endPoint y: 398, distance: 127.3
click at [41, 398] on div "Context Queue: Everybody Priority: 1 Customer Name: [PHONE_NUMBER] Phone: [PHON…" at bounding box center [134, 515] width 186 height 399
copy div "Customer Name: [PHONE_NUMBER] Phone: [PHONE_NUMBER] Address: Business location …"
click at [179, 266] on span "HANG UP" at bounding box center [193, 262] width 44 height 10
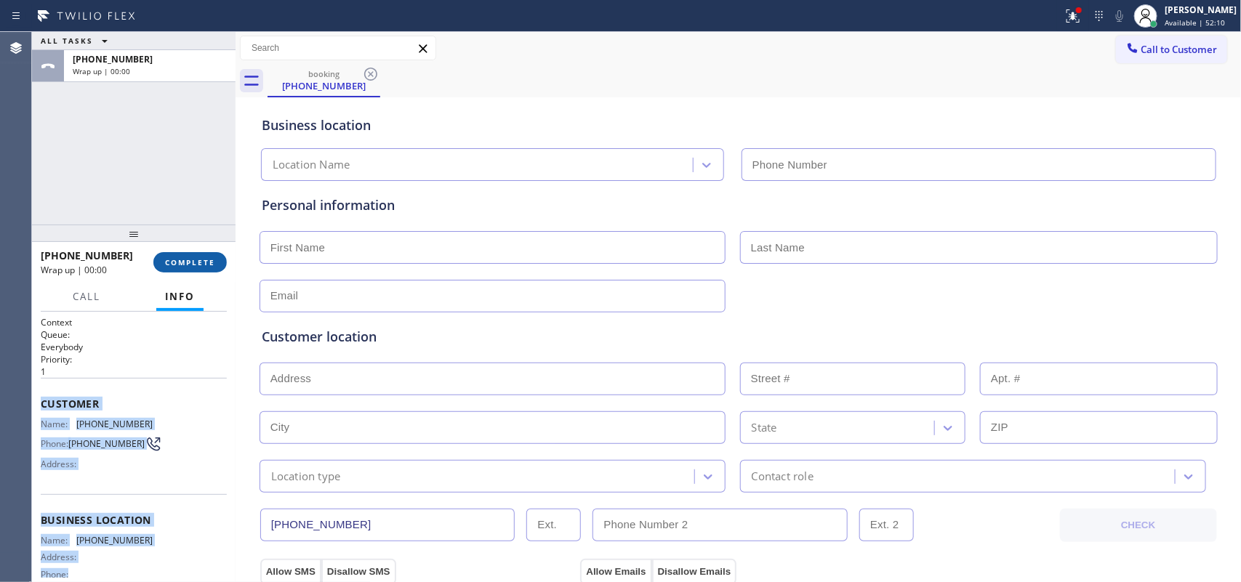
click at [179, 266] on span "COMPLETE" at bounding box center [190, 262] width 50 height 10
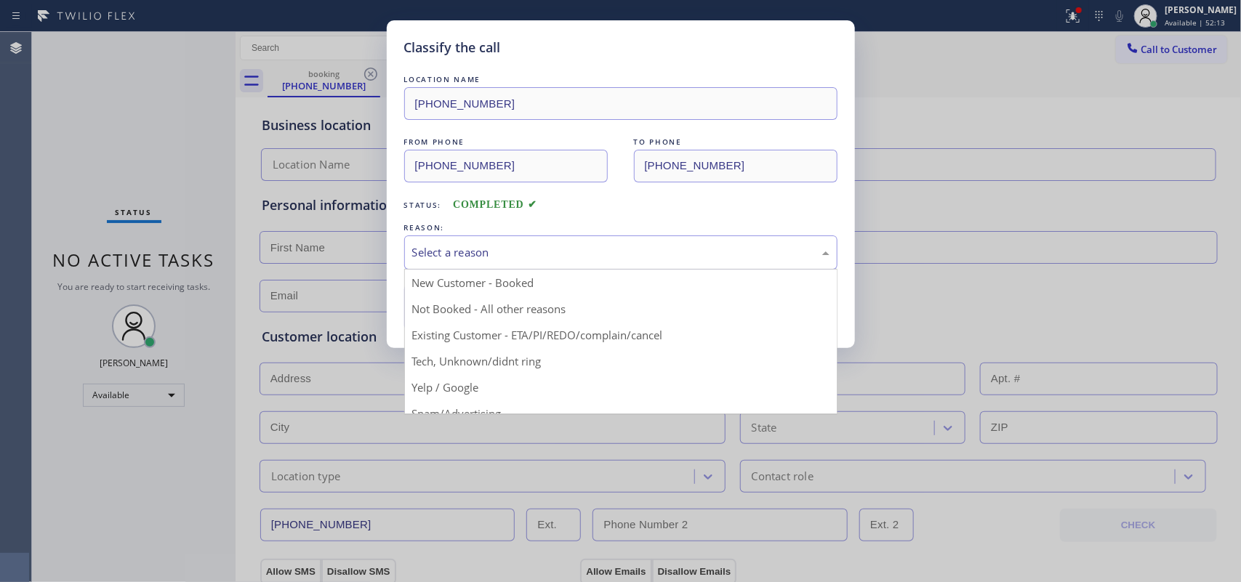
click at [486, 257] on div "Select a reason" at bounding box center [620, 252] width 417 height 17
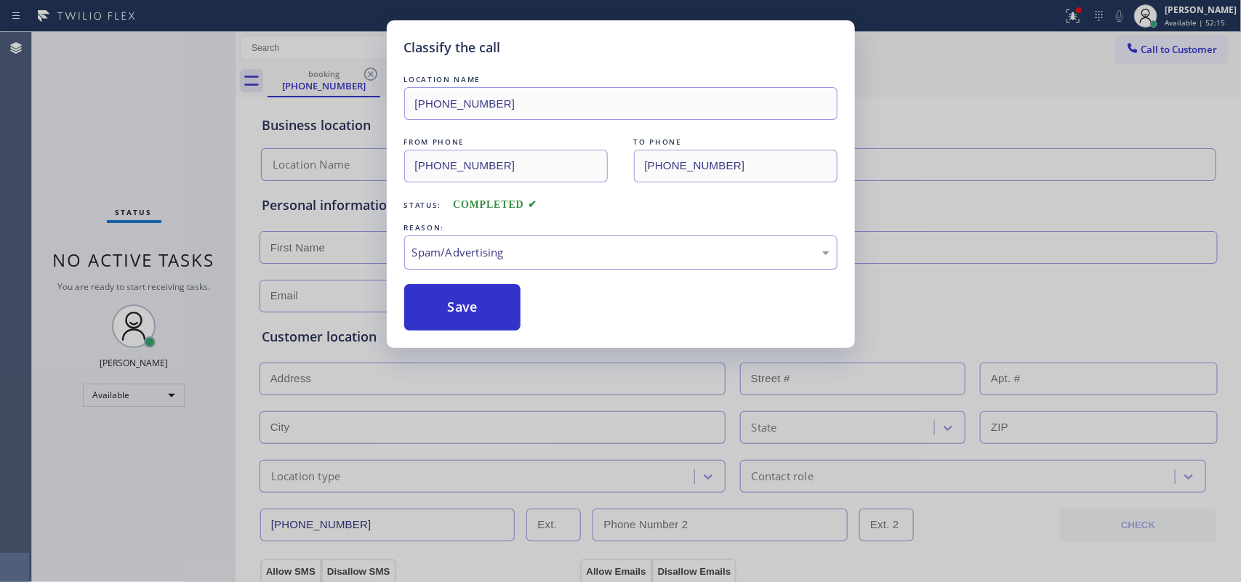
drag, startPoint x: 486, startPoint y: 311, endPoint x: 529, endPoint y: 257, distance: 69.8
click at [529, 257] on div "LOCATION NAME [PHONE_NUMBER] FROM PHONE [PHONE_NUMBER] TO PHONE [PHONE_NUMBER] …" at bounding box center [620, 201] width 433 height 259
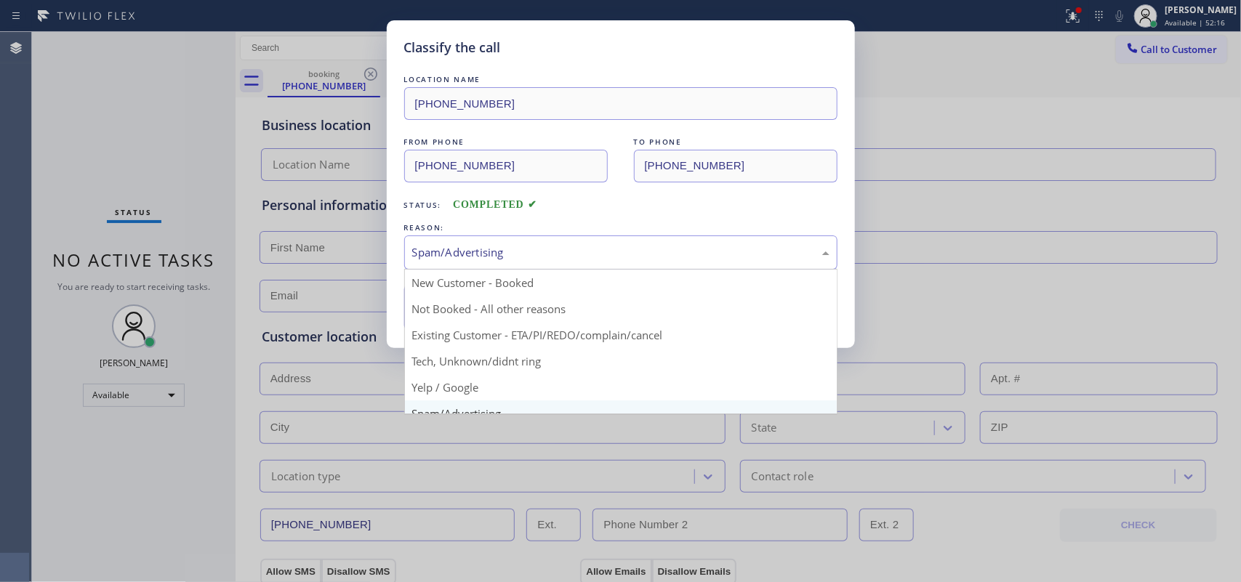
click at [532, 255] on div "Spam/Advertising" at bounding box center [620, 252] width 417 height 17
drag, startPoint x: 513, startPoint y: 369, endPoint x: 497, endPoint y: 332, distance: 40.0
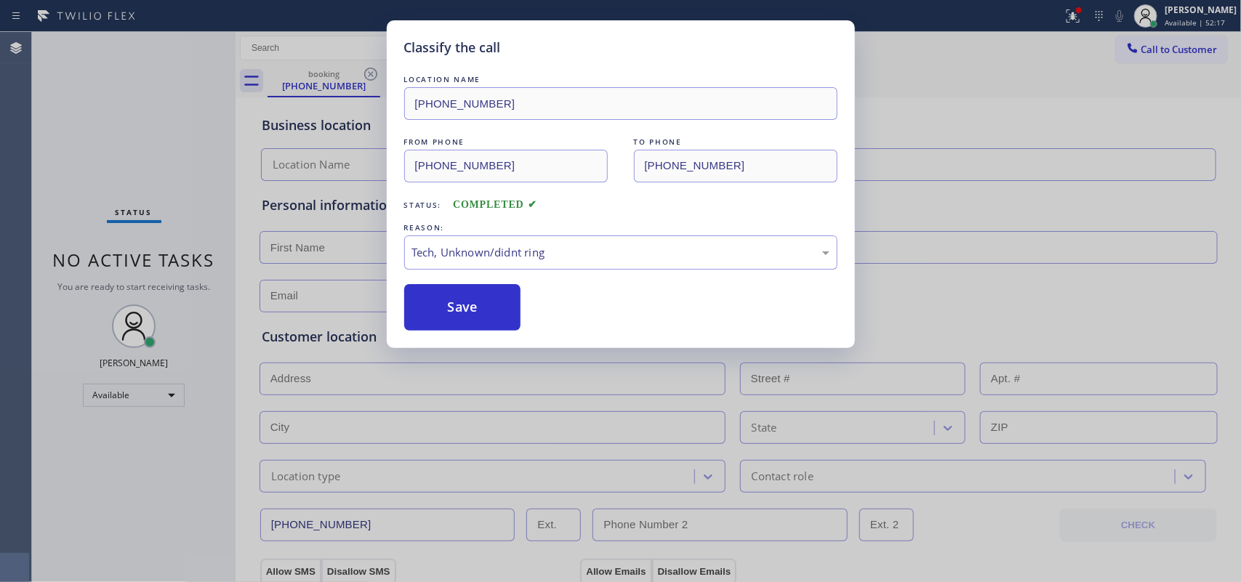
drag, startPoint x: 493, startPoint y: 324, endPoint x: 459, endPoint y: 128, distance: 198.6
click at [493, 320] on button "Save" at bounding box center [462, 307] width 117 height 47
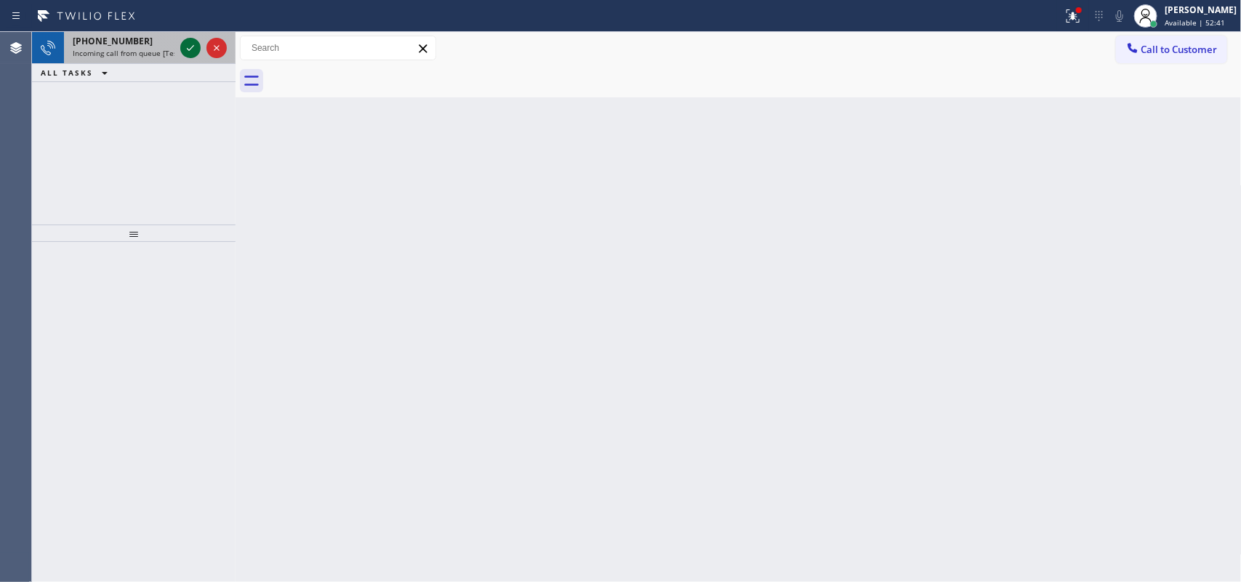
click at [188, 45] on icon at bounding box center [190, 47] width 17 height 17
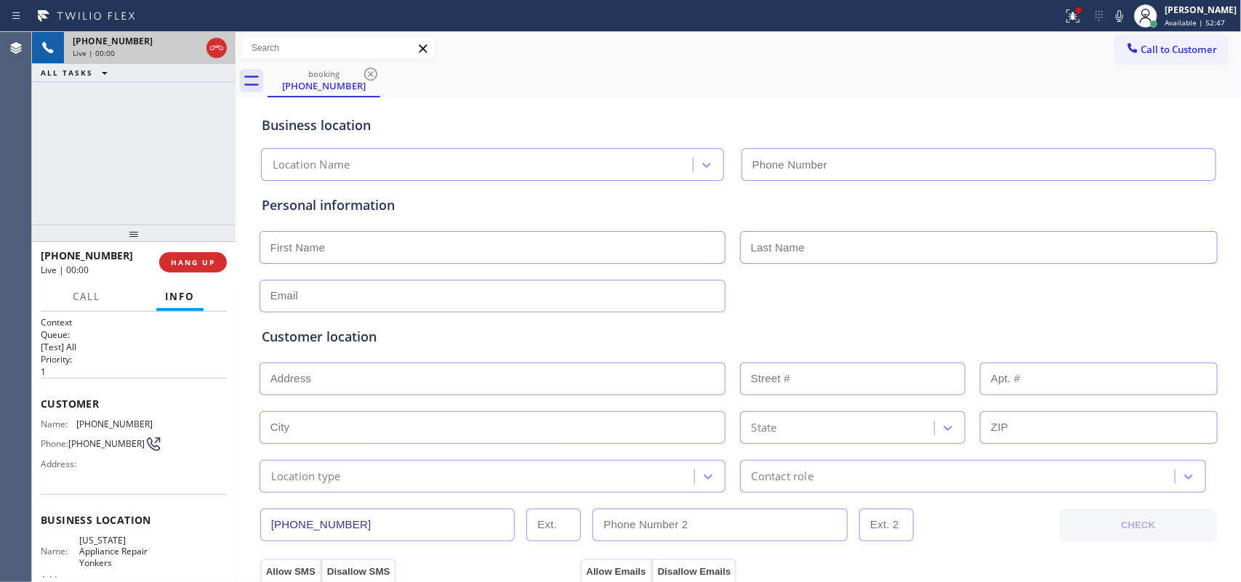
type input "[PHONE_NUMBER]"
click at [146, 175] on div "[PHONE_NUMBER] Live | 00:00 ALL TASKS ALL TASKS ACTIVE TASKS TASKS IN WRAP UP" at bounding box center [134, 128] width 204 height 193
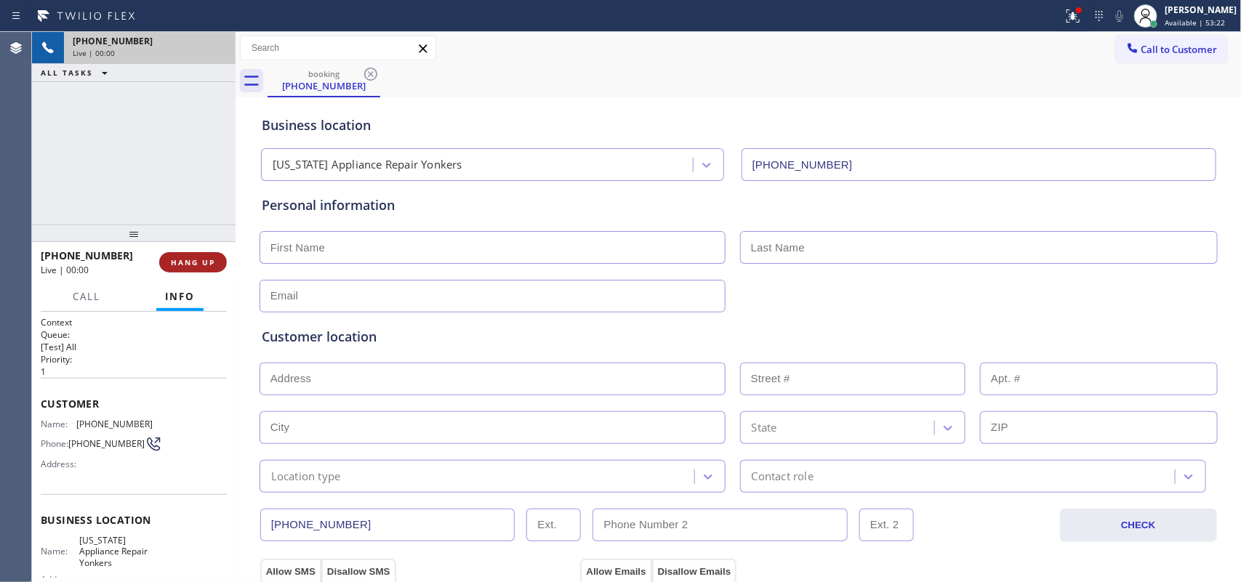
click at [184, 264] on span "HANG UP" at bounding box center [193, 262] width 44 height 10
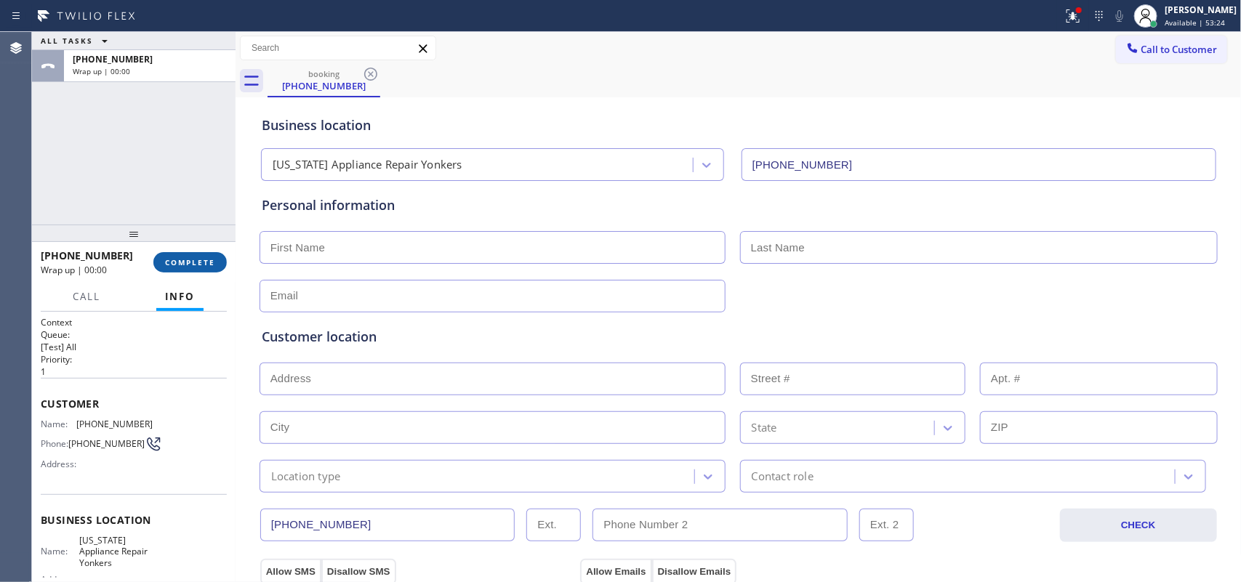
click at [184, 264] on span "COMPLETE" at bounding box center [190, 262] width 50 height 10
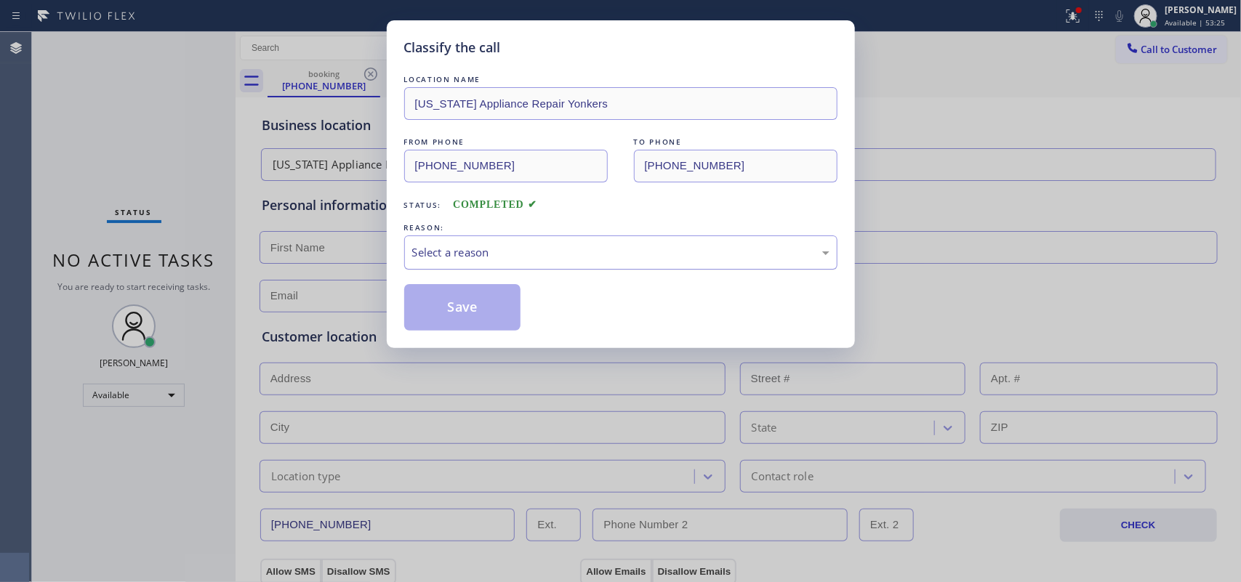
click at [409, 247] on div "Select a reason" at bounding box center [620, 253] width 433 height 34
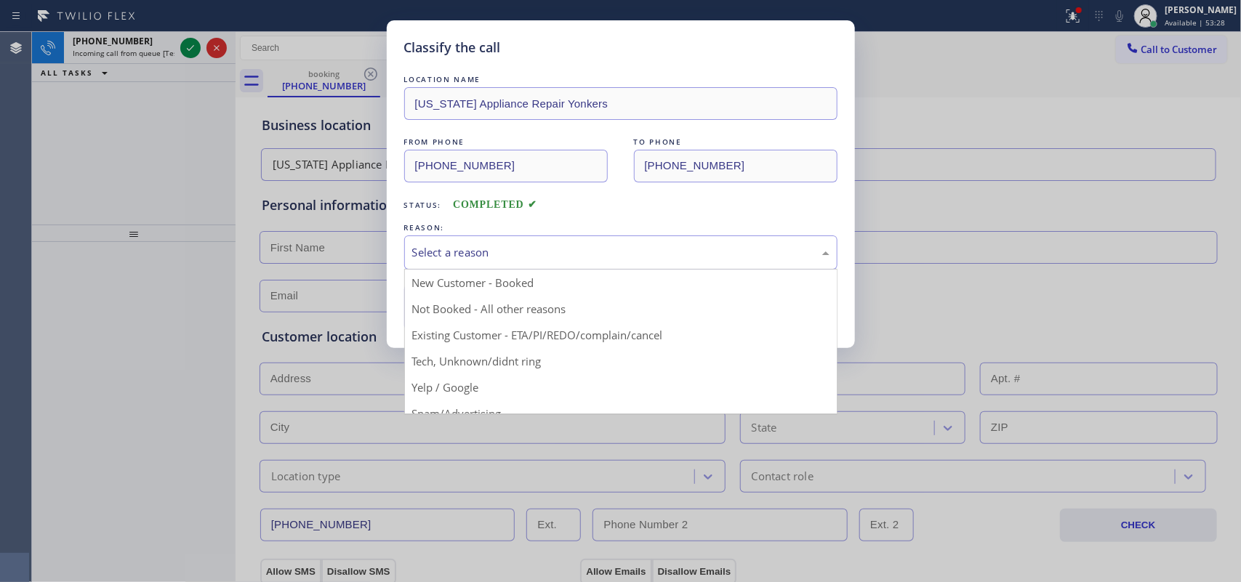
click at [33, 107] on div "Classify the call LOCATION NAME [US_STATE] Appliance Repair Yonkers FROM PHONE …" at bounding box center [620, 291] width 1241 height 582
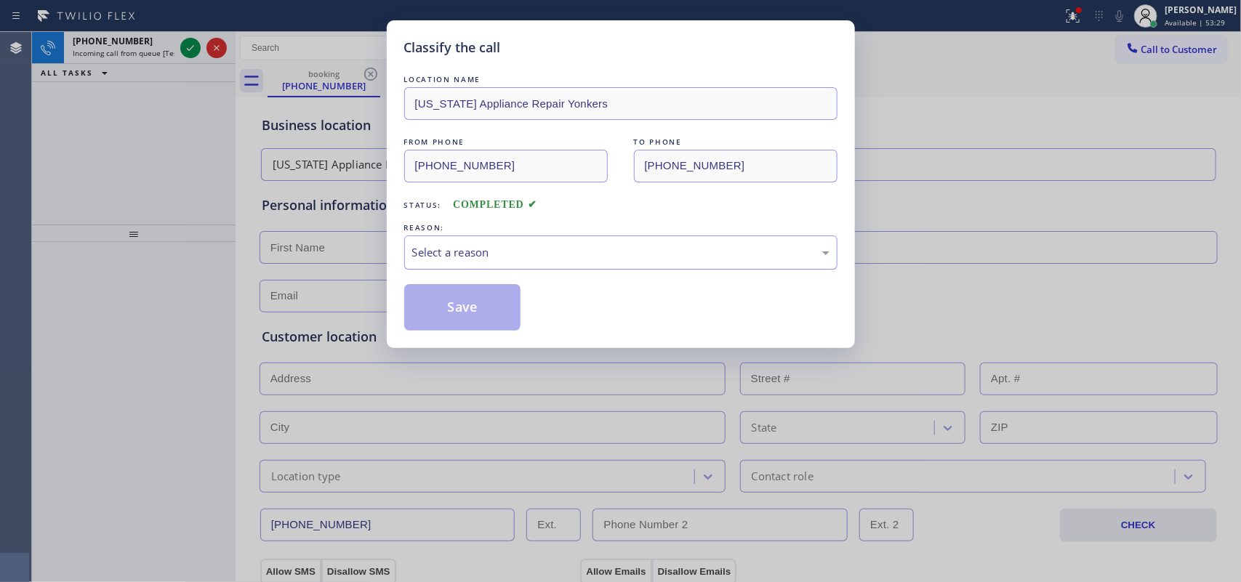
click at [509, 245] on div "Select a reason" at bounding box center [620, 252] width 417 height 17
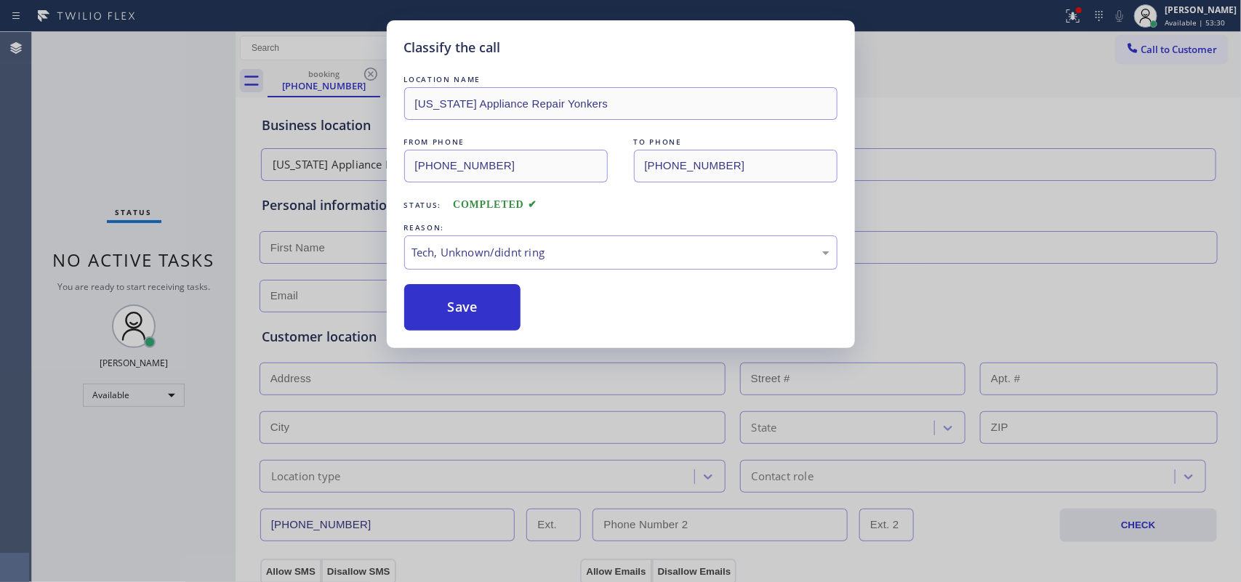
click at [508, 358] on div "Classify the call LOCATION NAME [US_STATE] Appliance Repair Yonkers FROM PHONE …" at bounding box center [620, 291] width 1241 height 582
click at [482, 325] on button "Save" at bounding box center [462, 307] width 117 height 47
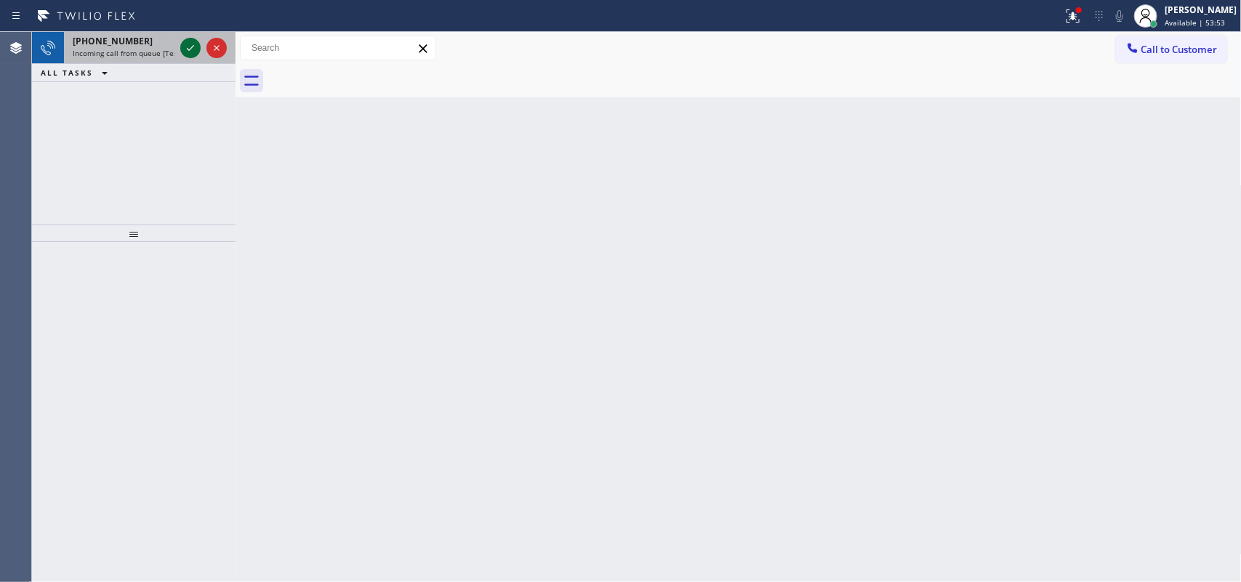
click at [184, 44] on icon at bounding box center [190, 47] width 17 height 17
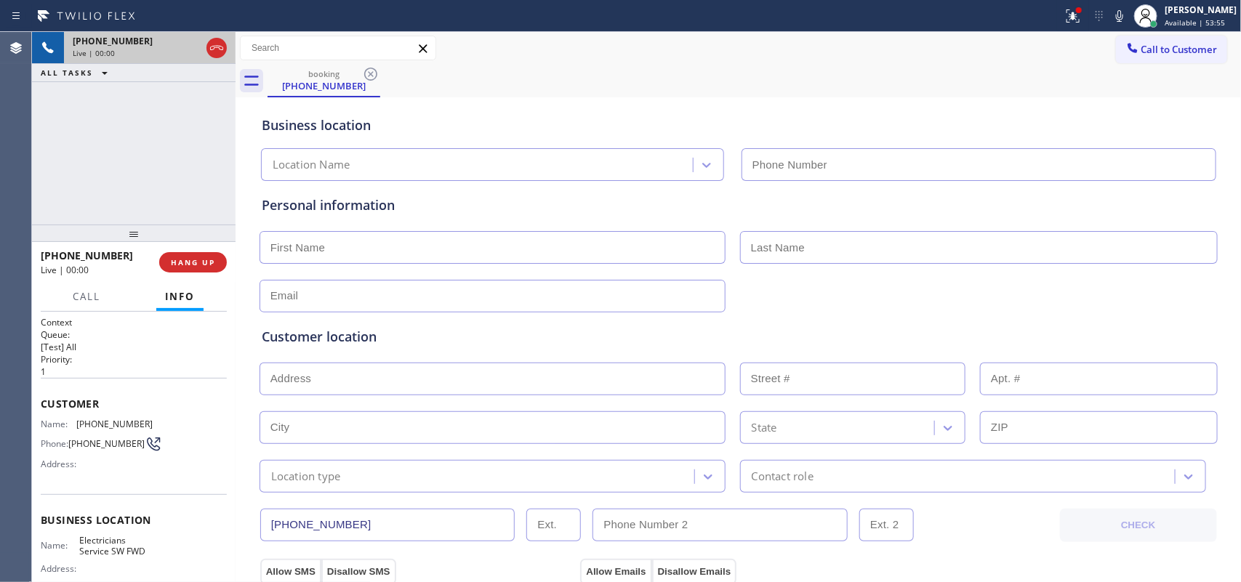
type input "[PHONE_NUMBER]"
drag, startPoint x: 172, startPoint y: 276, endPoint x: 178, endPoint y: 271, distance: 8.8
click at [171, 276] on div "[PHONE_NUMBER] Live | 00:00 HANG UP" at bounding box center [134, 263] width 186 height 38
click at [186, 264] on span "HANG UP" at bounding box center [193, 262] width 44 height 10
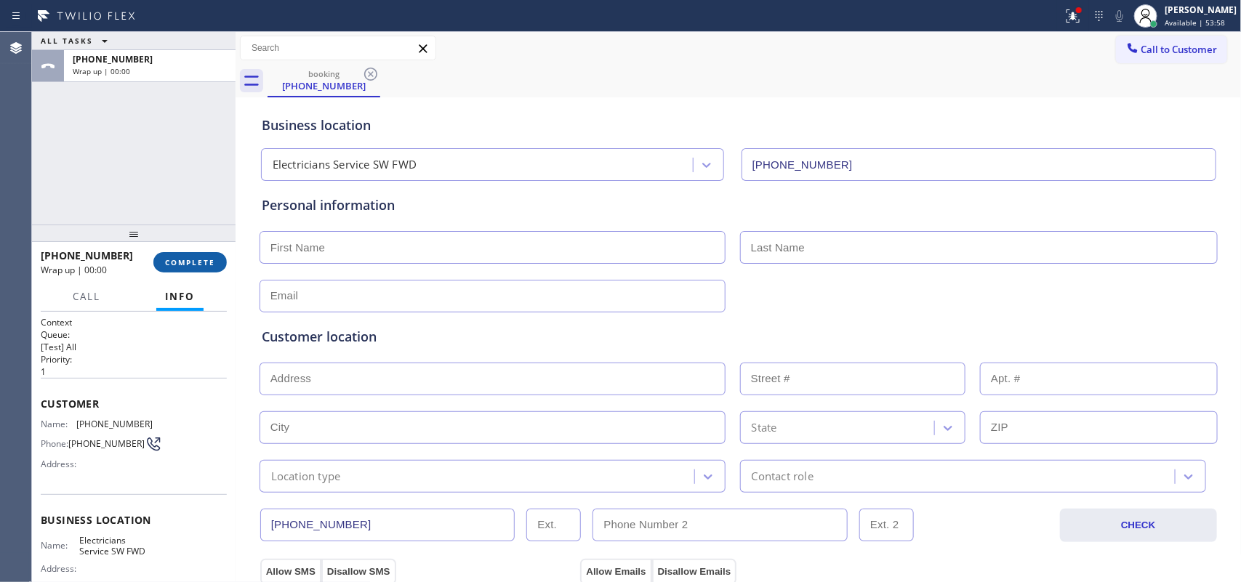
click at [186, 264] on span "COMPLETE" at bounding box center [190, 262] width 50 height 10
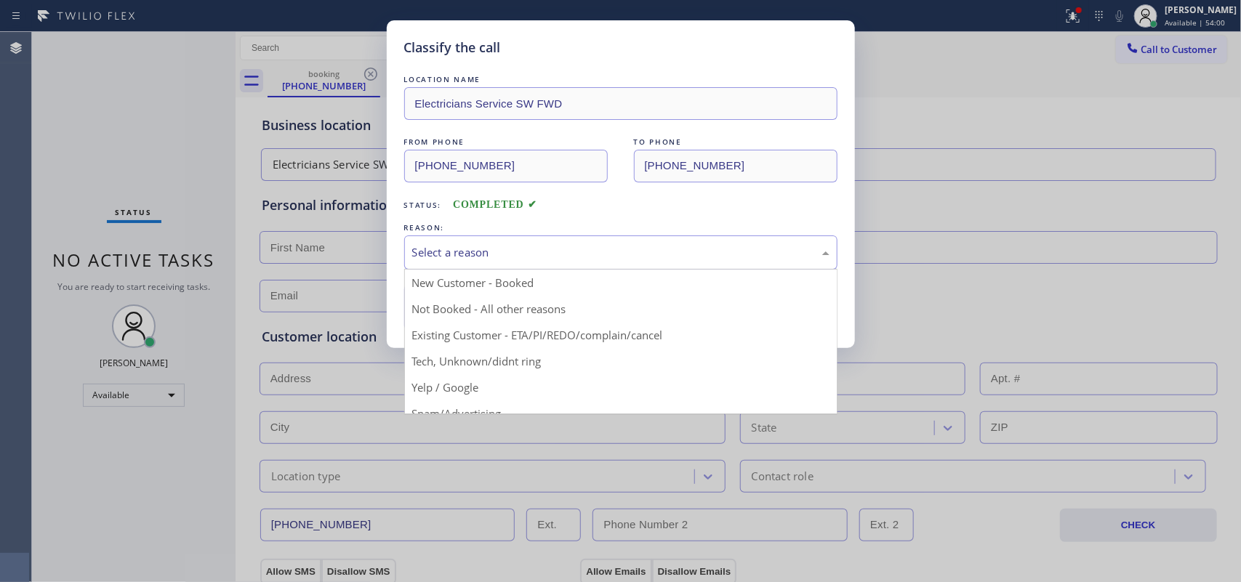
click at [466, 251] on div "Select a reason" at bounding box center [620, 252] width 417 height 17
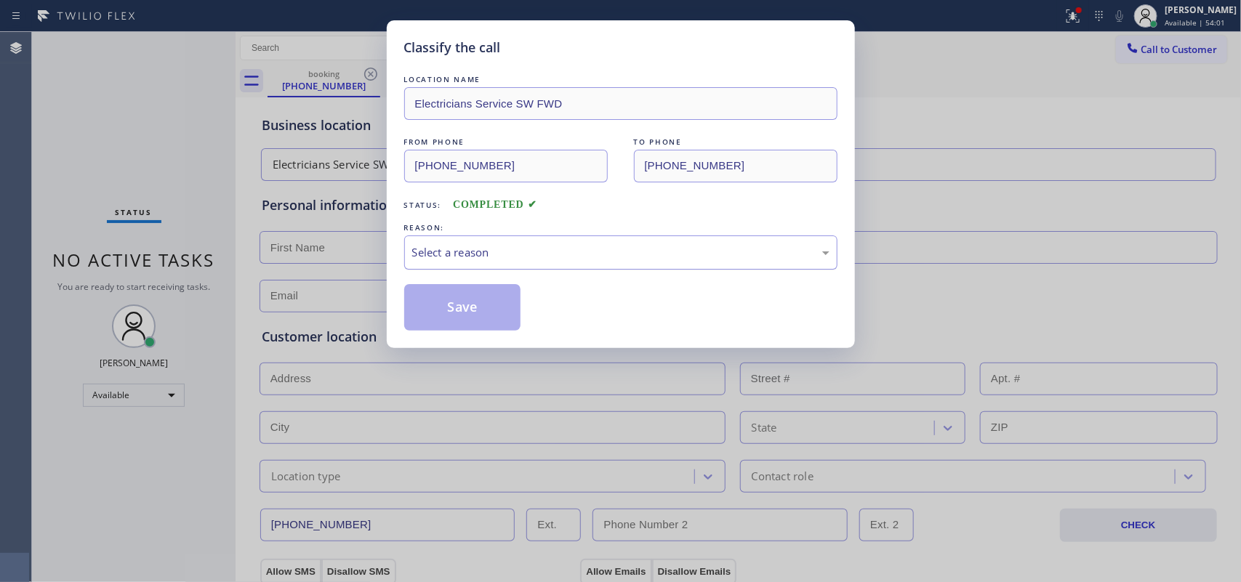
click at [535, 248] on div "Select a reason" at bounding box center [620, 252] width 417 height 17
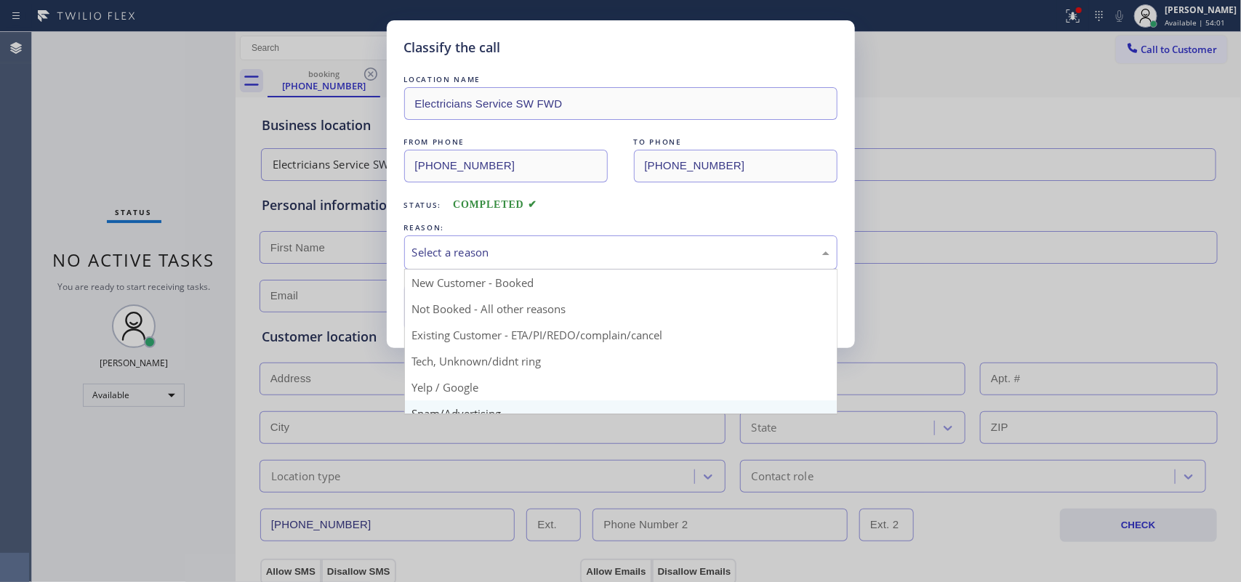
scroll to position [100, 0]
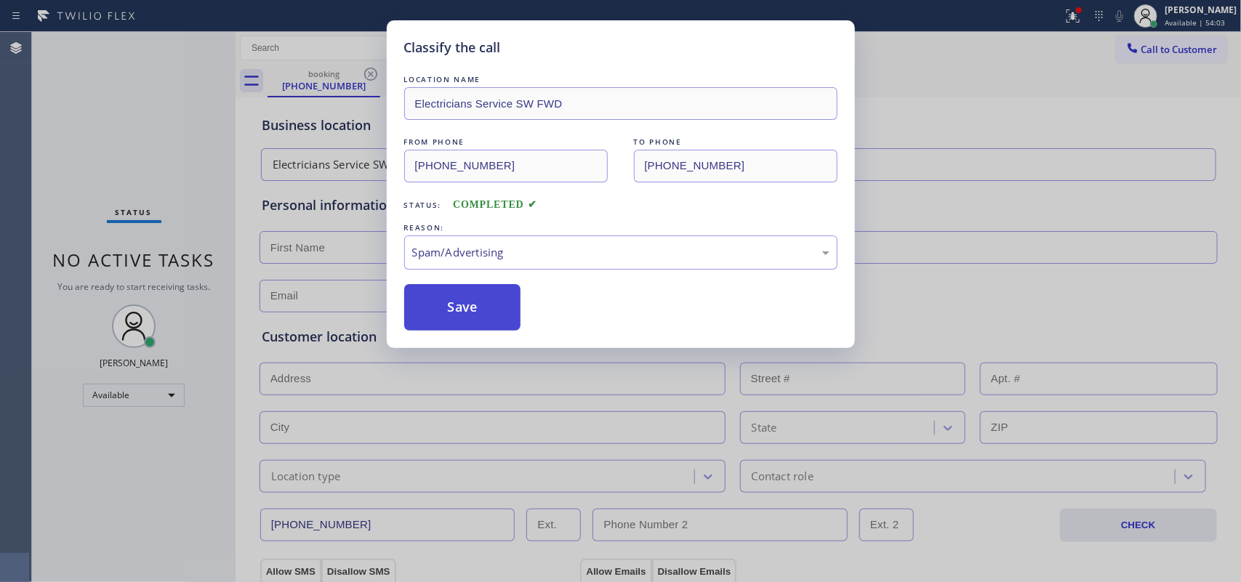
click at [500, 315] on button "Save" at bounding box center [462, 307] width 117 height 47
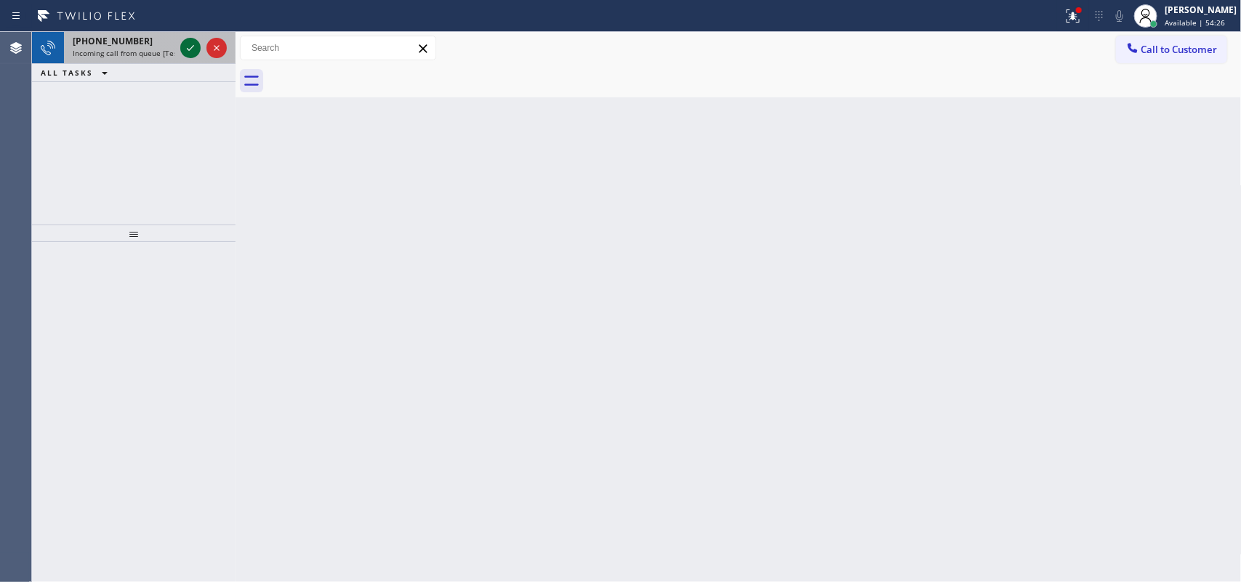
click at [187, 49] on icon at bounding box center [190, 47] width 17 height 17
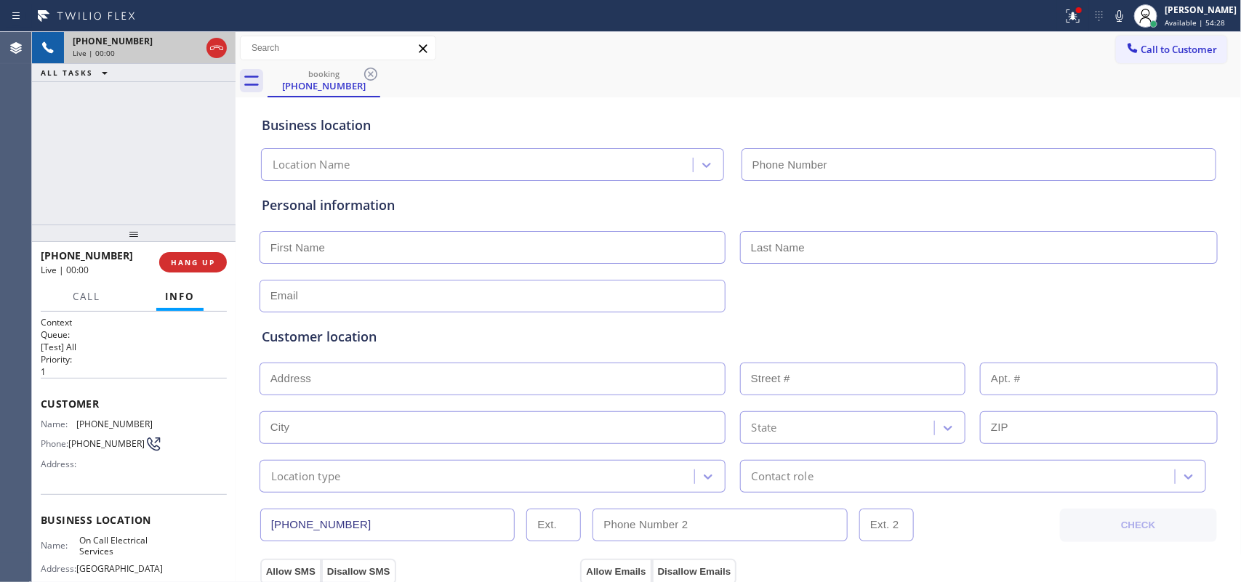
type input "[PHONE_NUMBER]"
click at [196, 270] on button "HANG UP" at bounding box center [193, 262] width 68 height 20
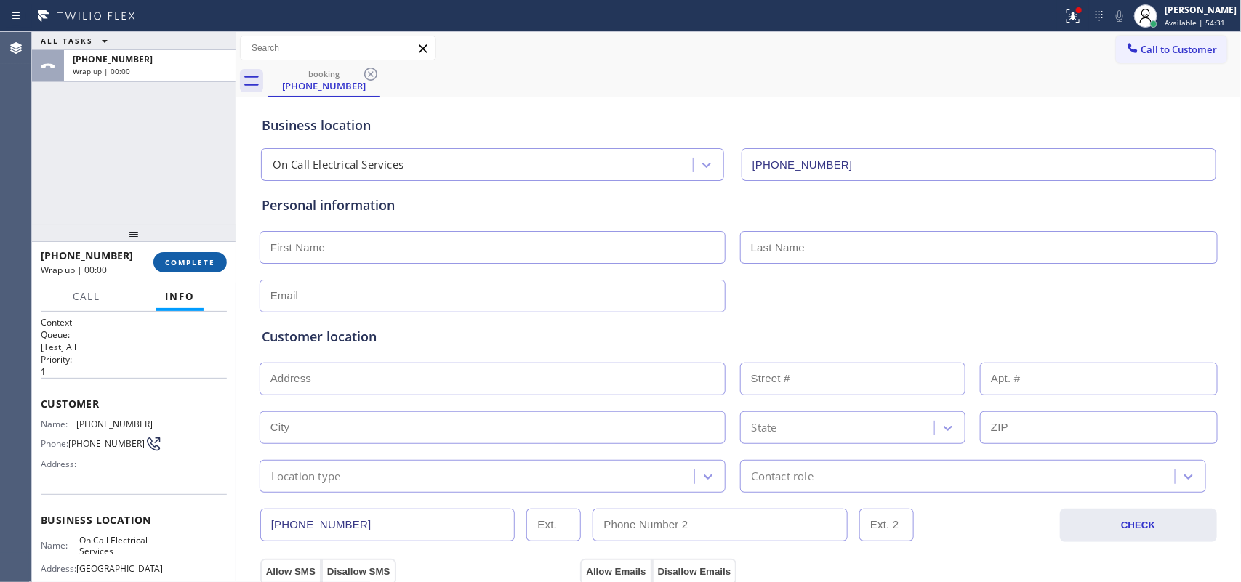
click at [196, 270] on button "COMPLETE" at bounding box center [189, 262] width 73 height 20
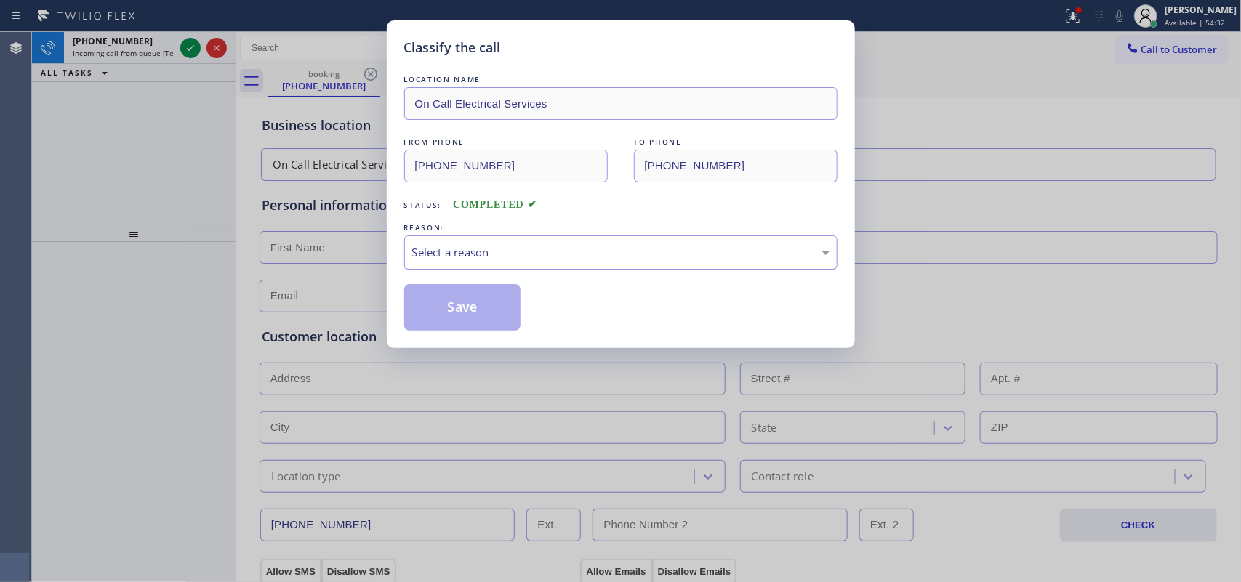
click at [489, 252] on div "Select a reason" at bounding box center [620, 252] width 417 height 17
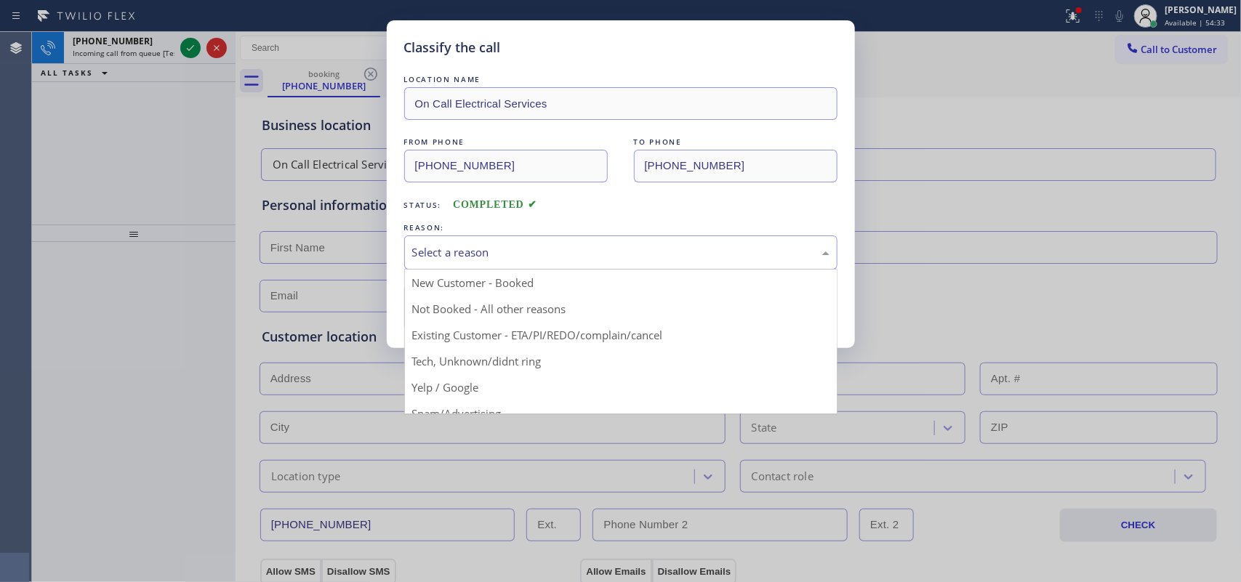
scroll to position [100, 0]
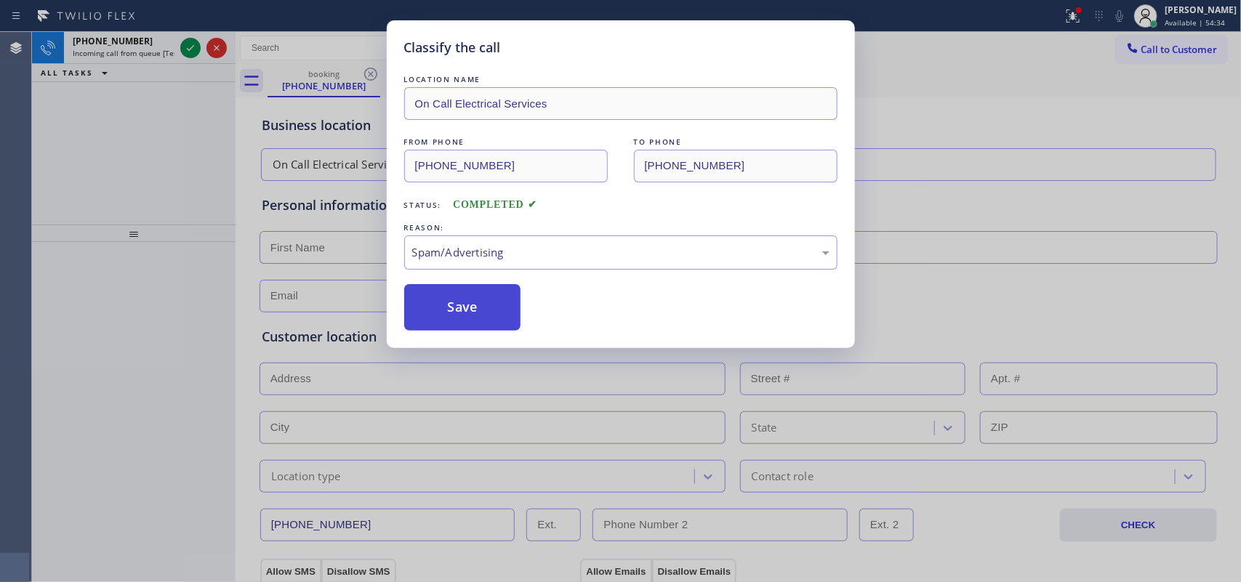
click at [437, 305] on button "Save" at bounding box center [462, 307] width 117 height 47
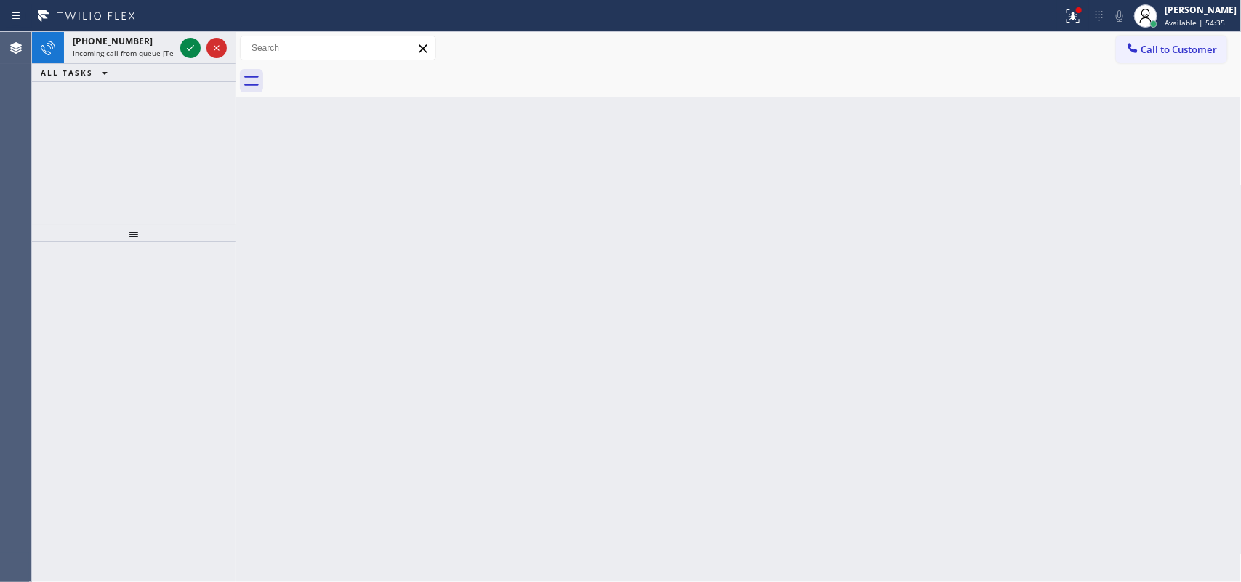
click at [186, 45] on icon at bounding box center [190, 47] width 17 height 17
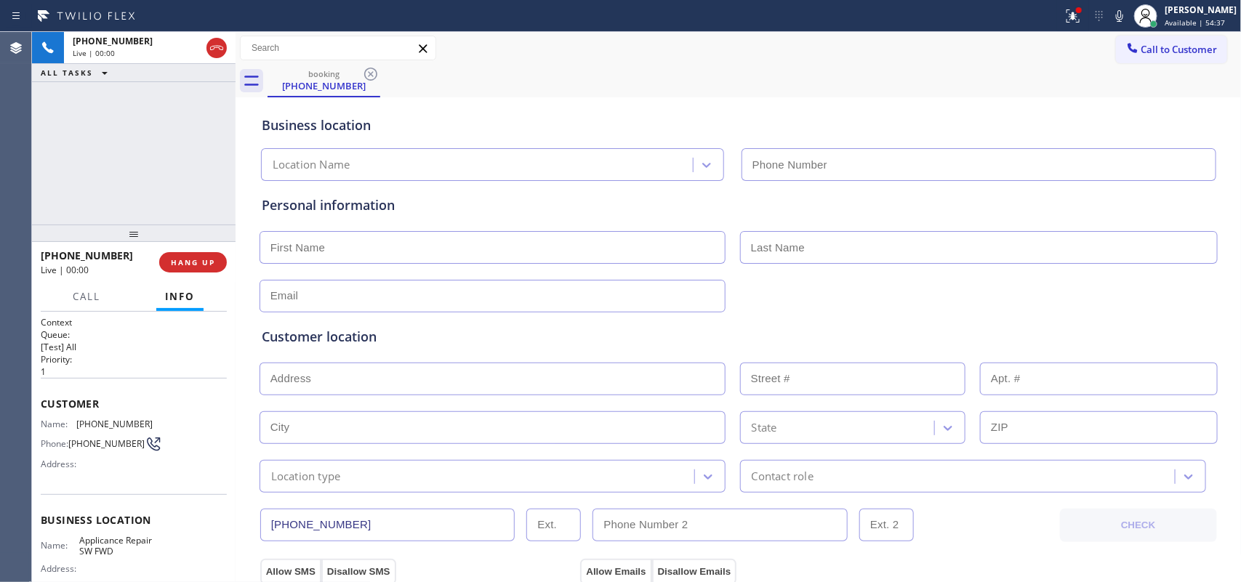
type input "[PHONE_NUMBER]"
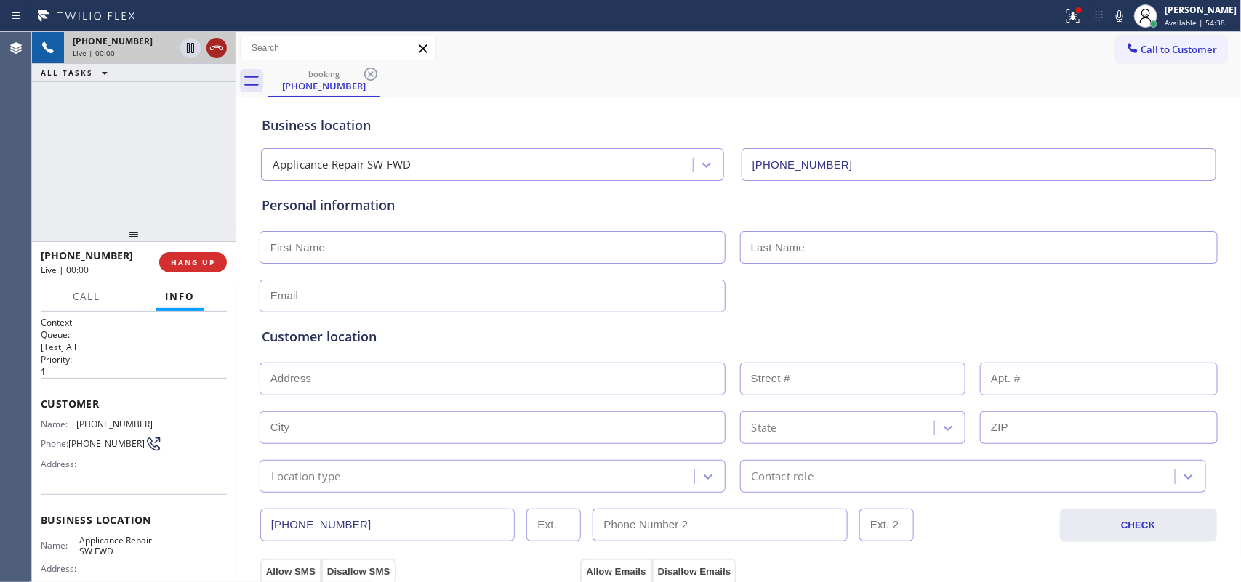
click at [209, 46] on icon at bounding box center [216, 47] width 17 height 17
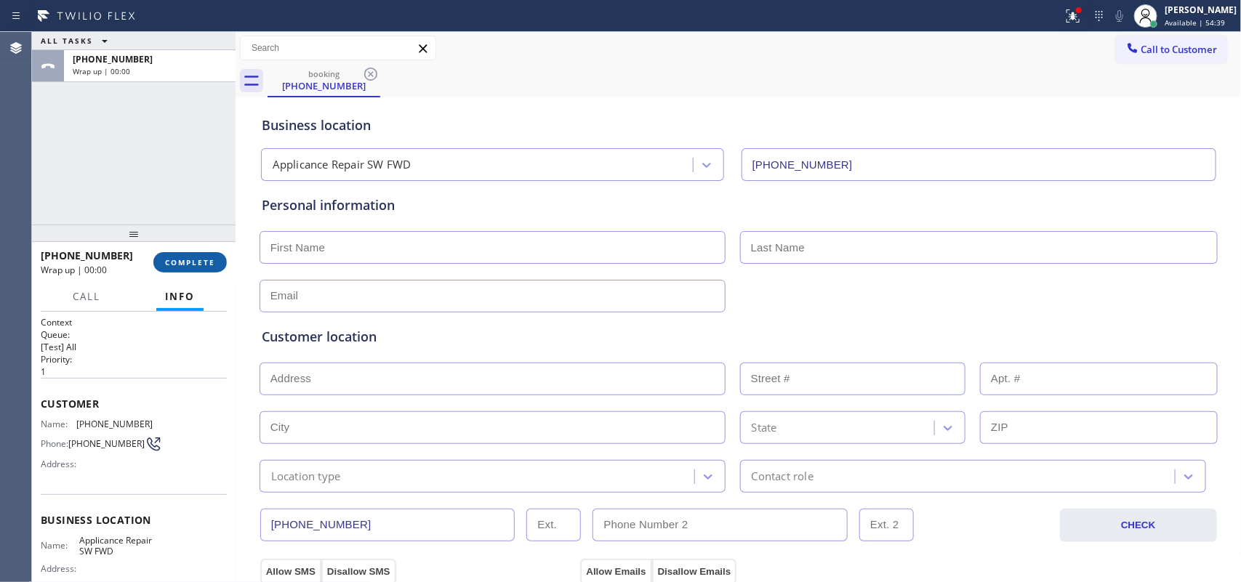
click at [223, 260] on button "COMPLETE" at bounding box center [189, 262] width 73 height 20
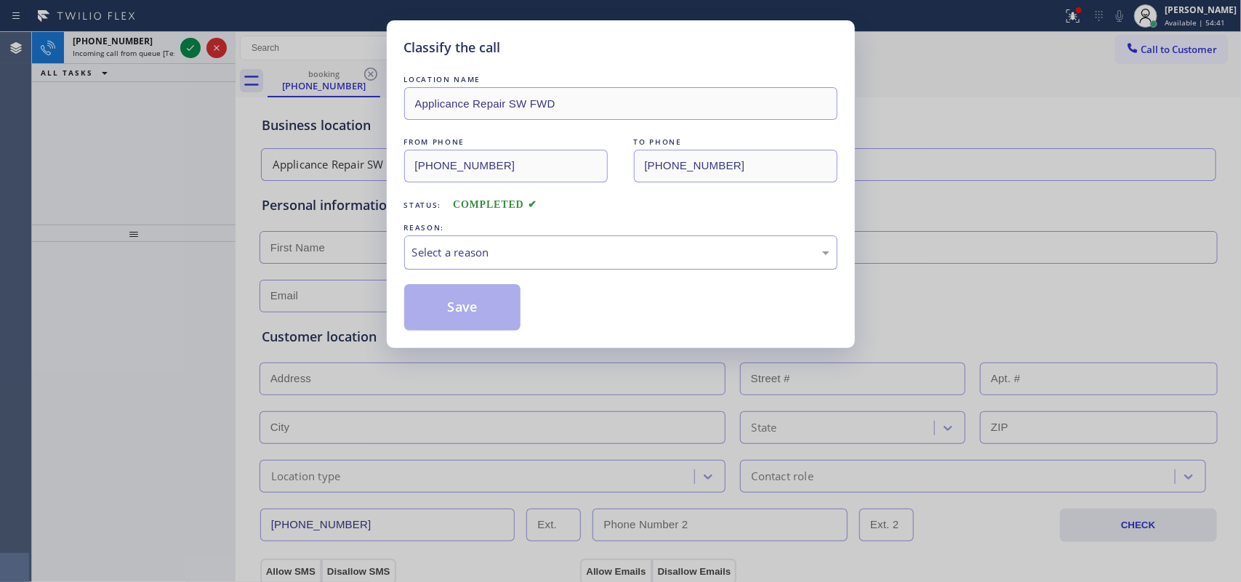
click at [453, 259] on div "Select a reason" at bounding box center [620, 252] width 417 height 17
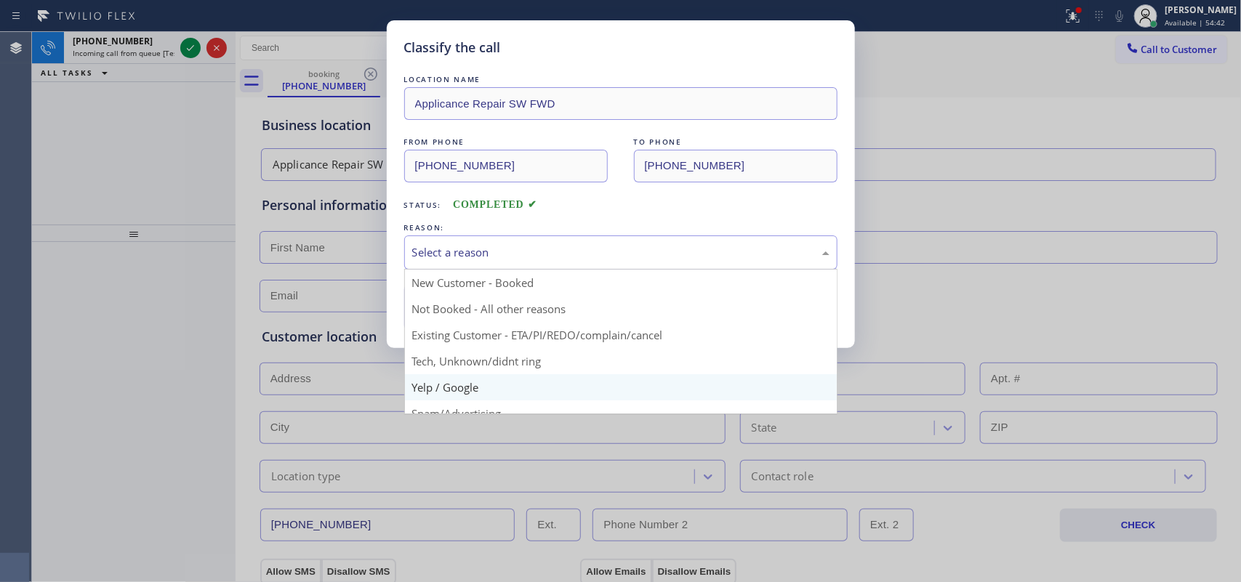
scroll to position [100, 0]
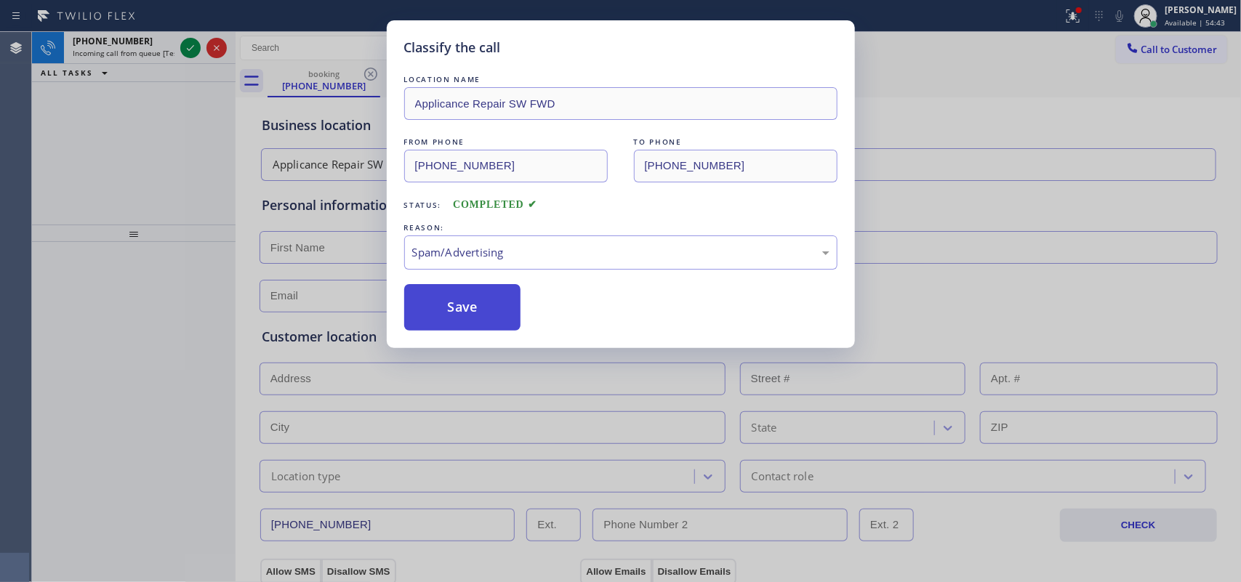
click at [426, 311] on button "Save" at bounding box center [462, 307] width 117 height 47
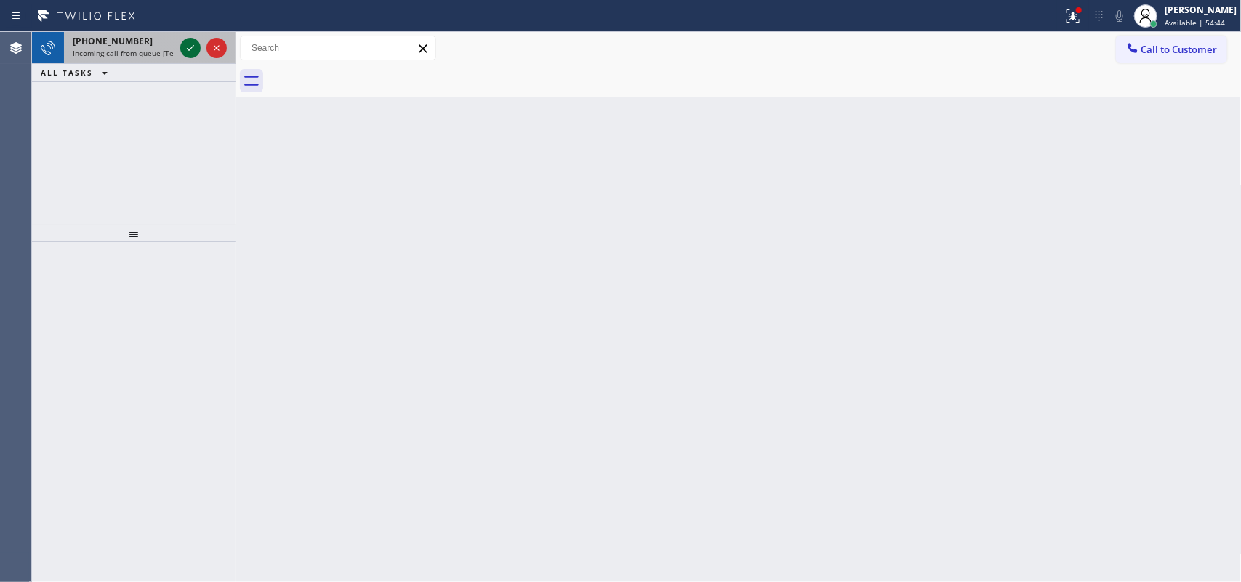
click at [189, 49] on icon at bounding box center [190, 48] width 7 height 6
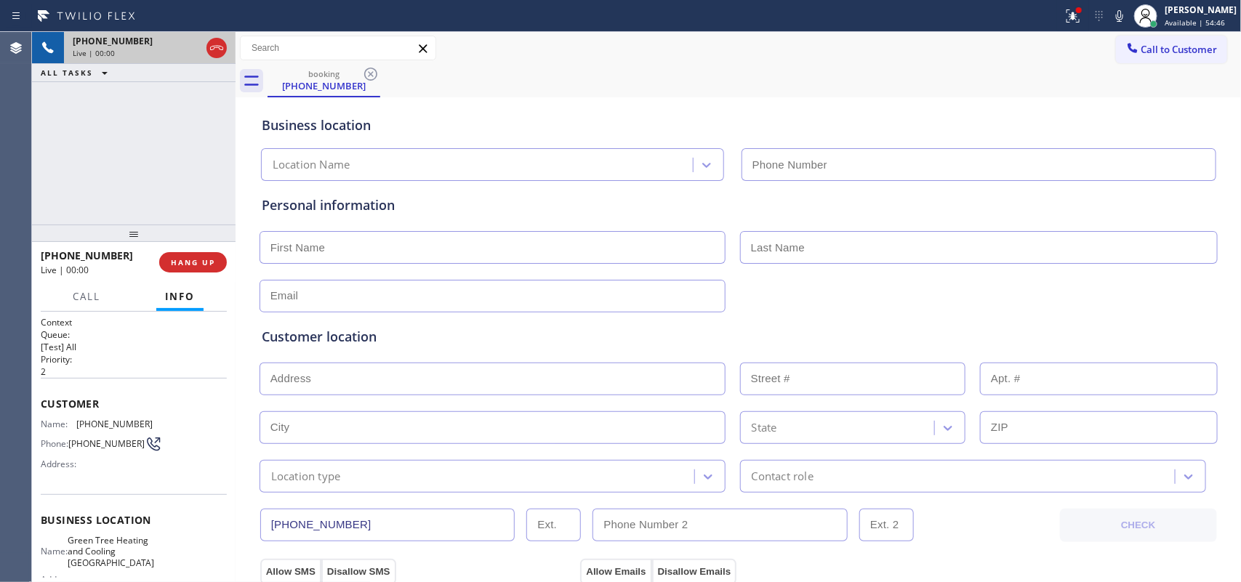
type input "[PHONE_NUMBER]"
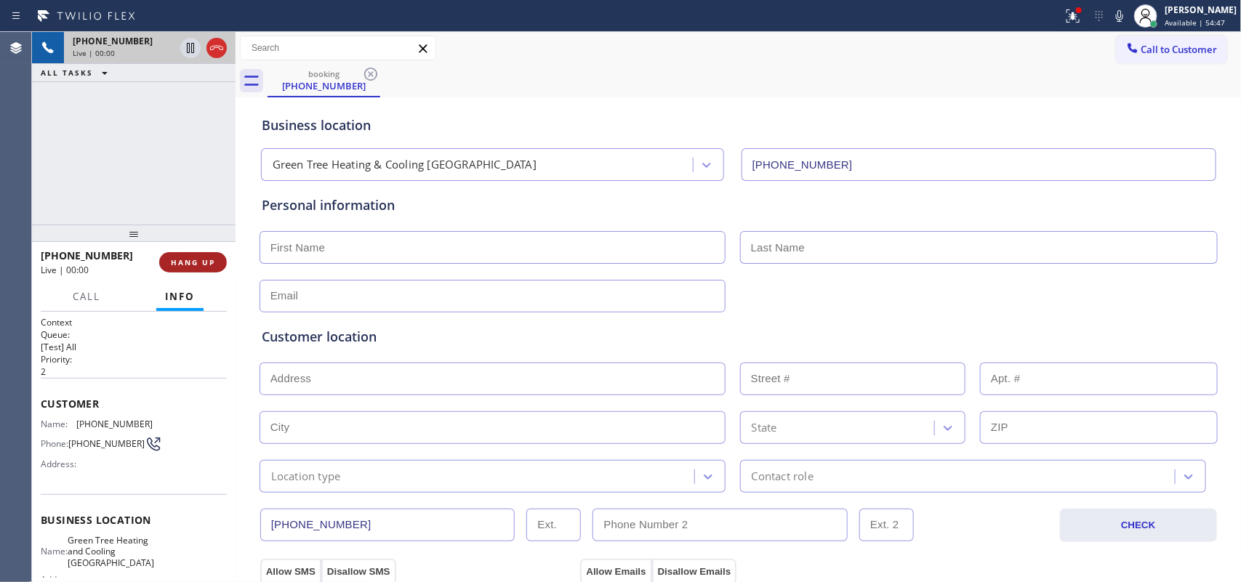
click at [213, 271] on button "HANG UP" at bounding box center [193, 262] width 68 height 20
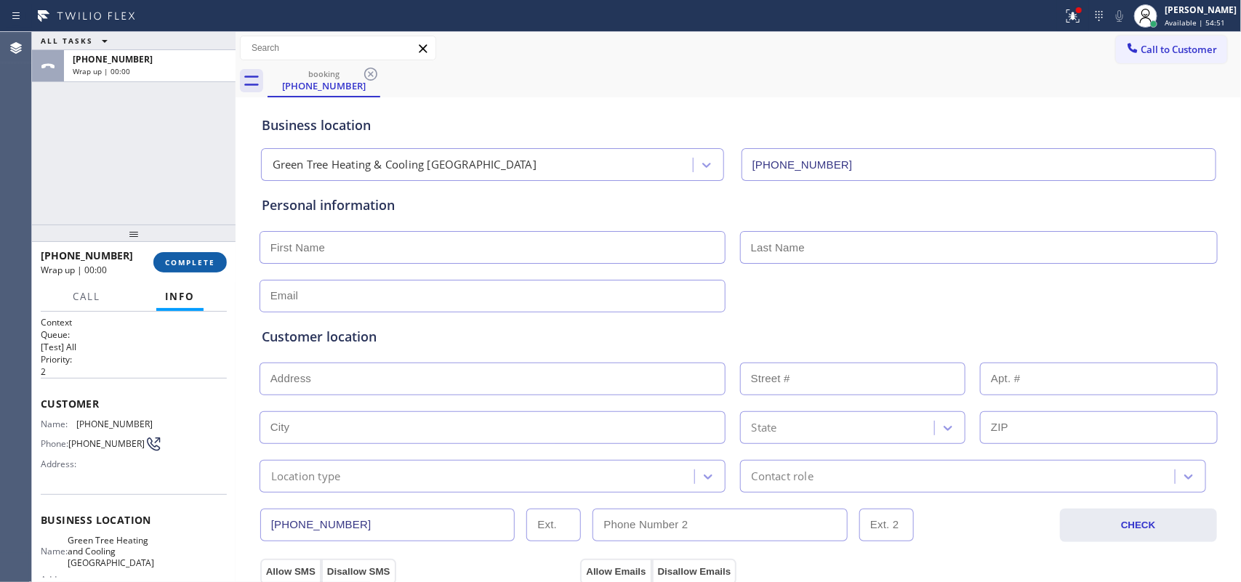
click at [212, 263] on span "COMPLETE" at bounding box center [190, 262] width 50 height 10
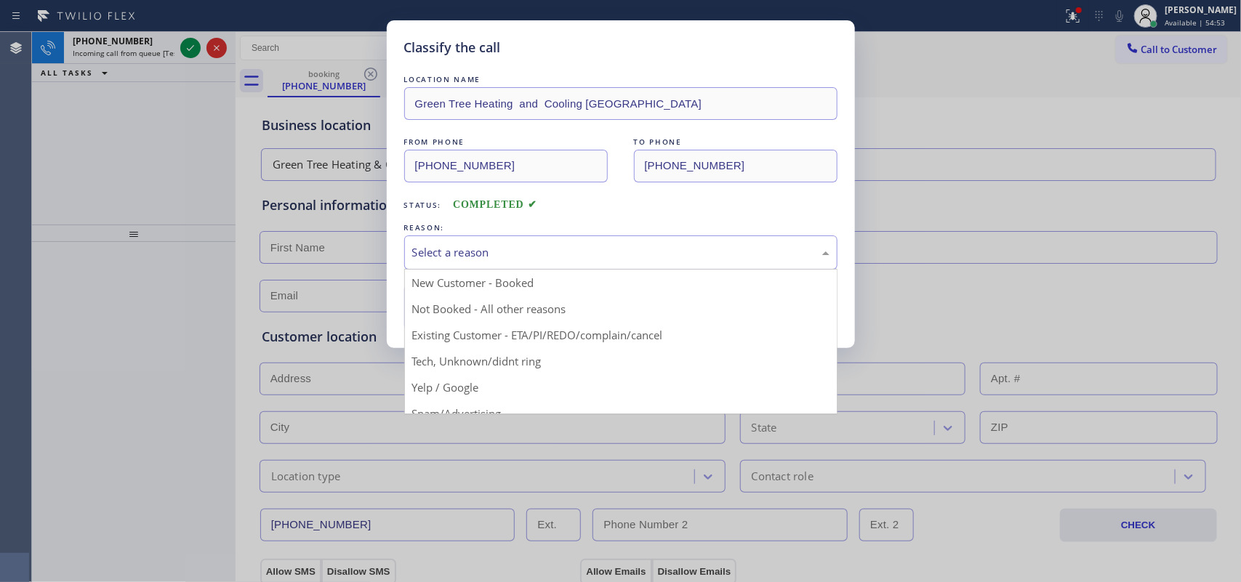
click at [429, 252] on div "Select a reason" at bounding box center [620, 252] width 417 height 17
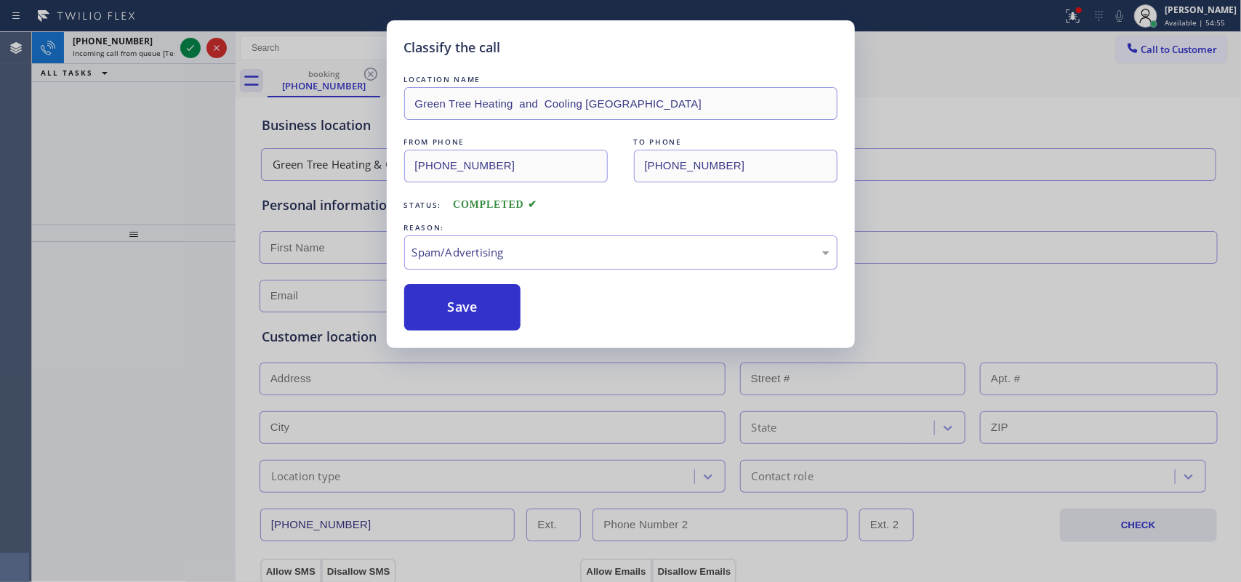
drag, startPoint x: 459, startPoint y: 321, endPoint x: 329, endPoint y: 226, distance: 160.7
click at [457, 321] on button "Save" at bounding box center [462, 307] width 117 height 47
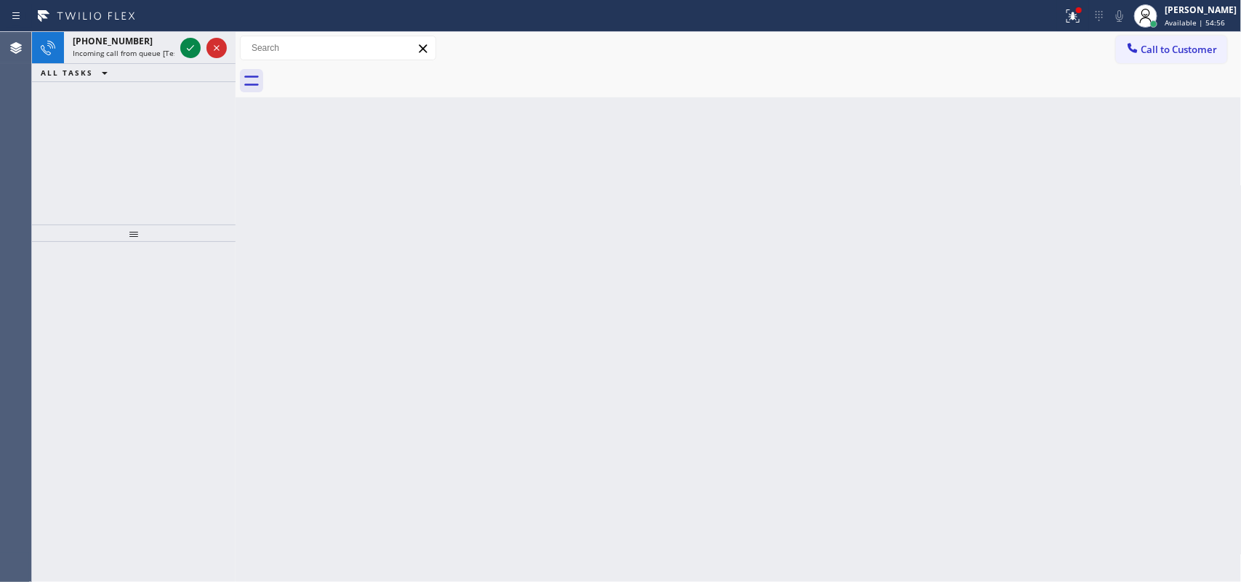
click at [185, 47] on icon at bounding box center [190, 47] width 17 height 17
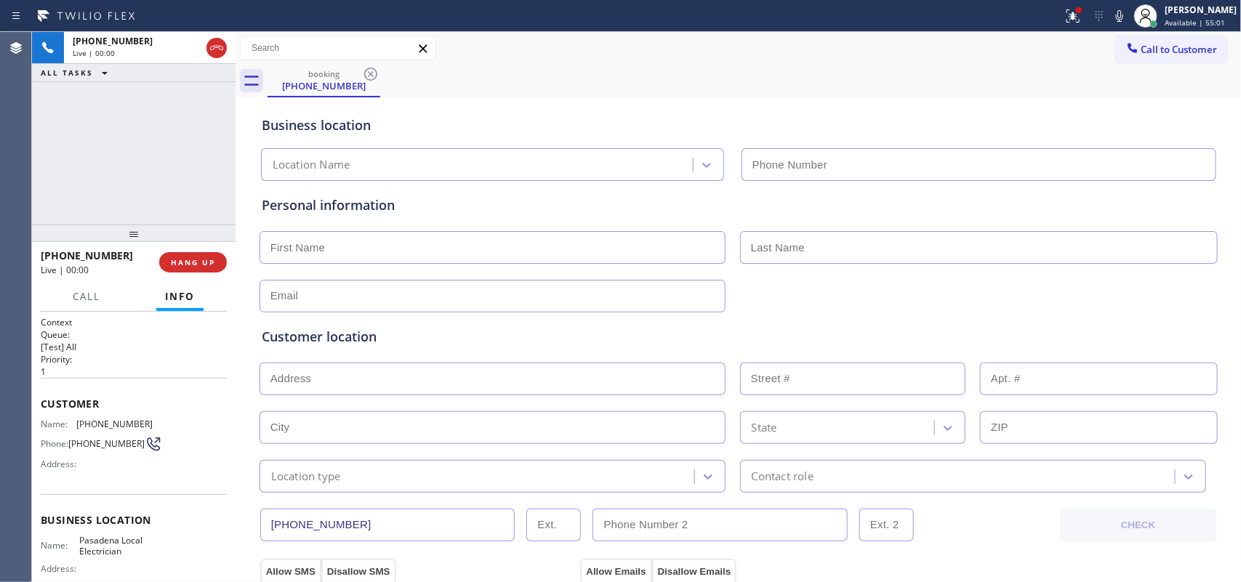
type input "[PHONE_NUMBER]"
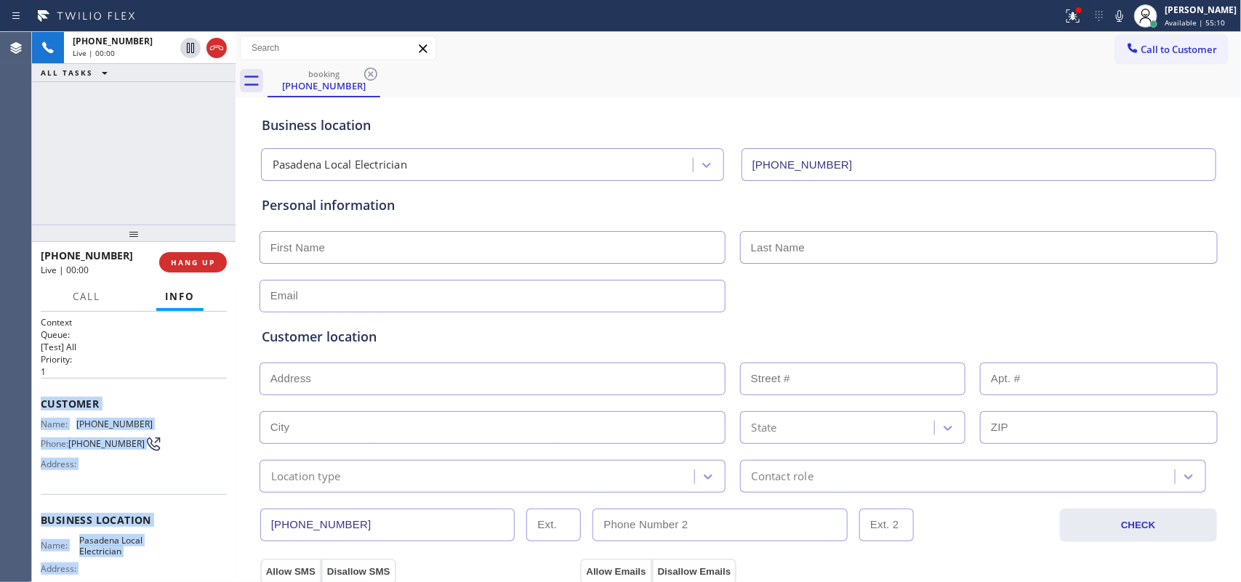
drag, startPoint x: 164, startPoint y: 447, endPoint x: 39, endPoint y: 404, distance: 132.5
click at [39, 404] on div "Context Queue: [Test] All Priority: 1 Customer Name: [PHONE_NUMBER] Phone: [PHO…" at bounding box center [134, 447] width 204 height 271
copy div "Customer Name: [PHONE_NUMBER] Phone: [PHONE_NUMBER] Address: Business location …"
click at [215, 263] on button "HANG UP" at bounding box center [193, 262] width 68 height 20
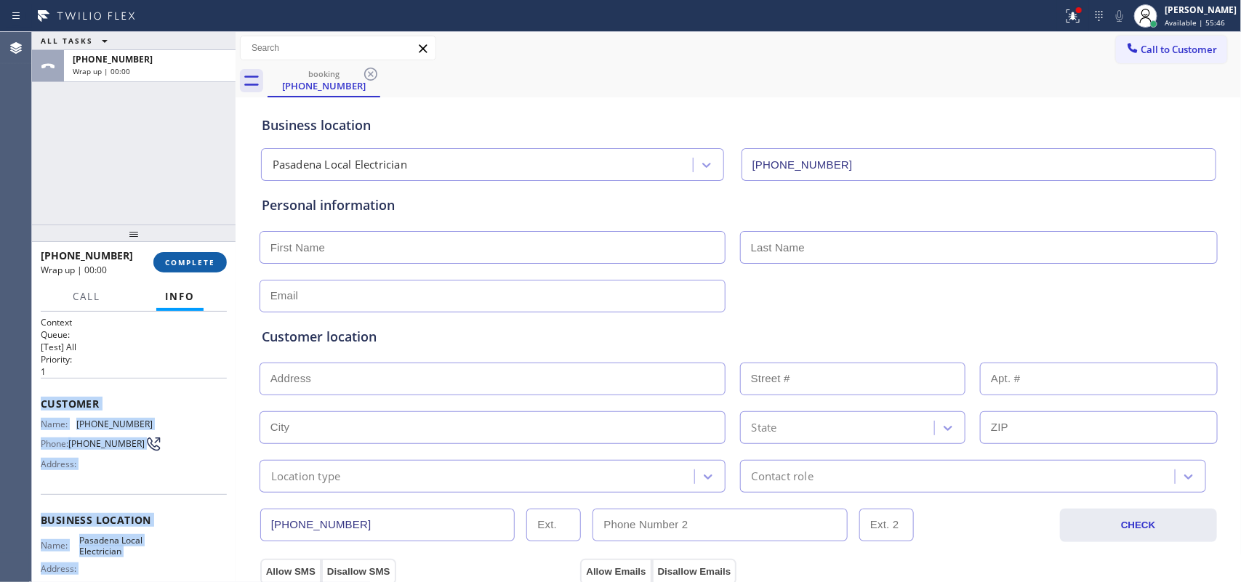
click at [199, 260] on span "COMPLETE" at bounding box center [190, 262] width 50 height 10
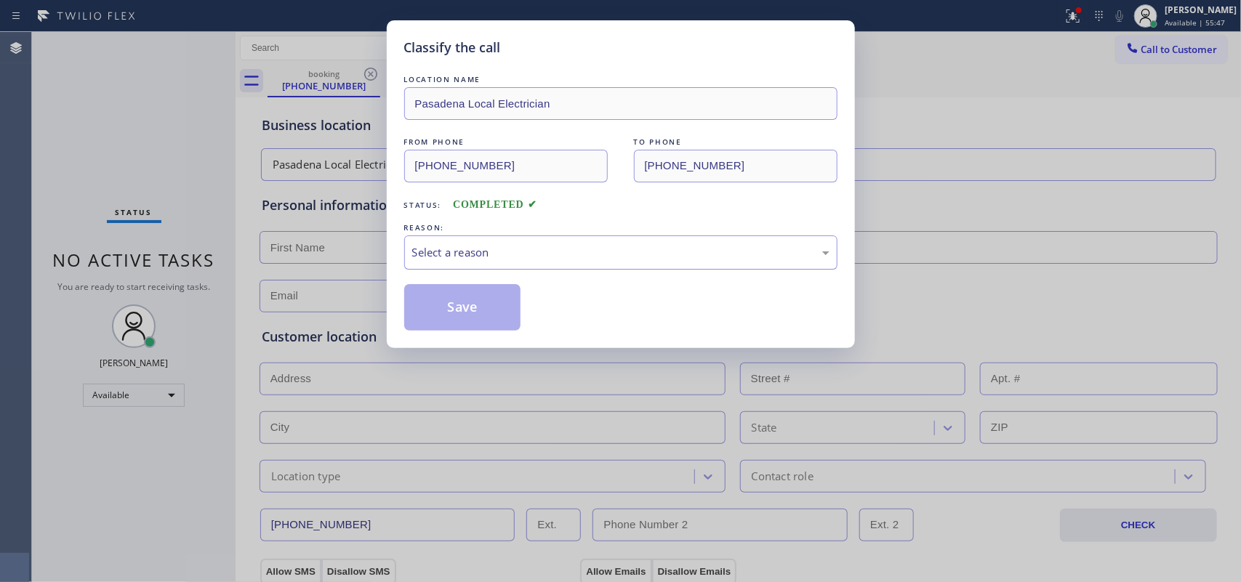
click at [479, 260] on div "Select a reason" at bounding box center [620, 252] width 417 height 17
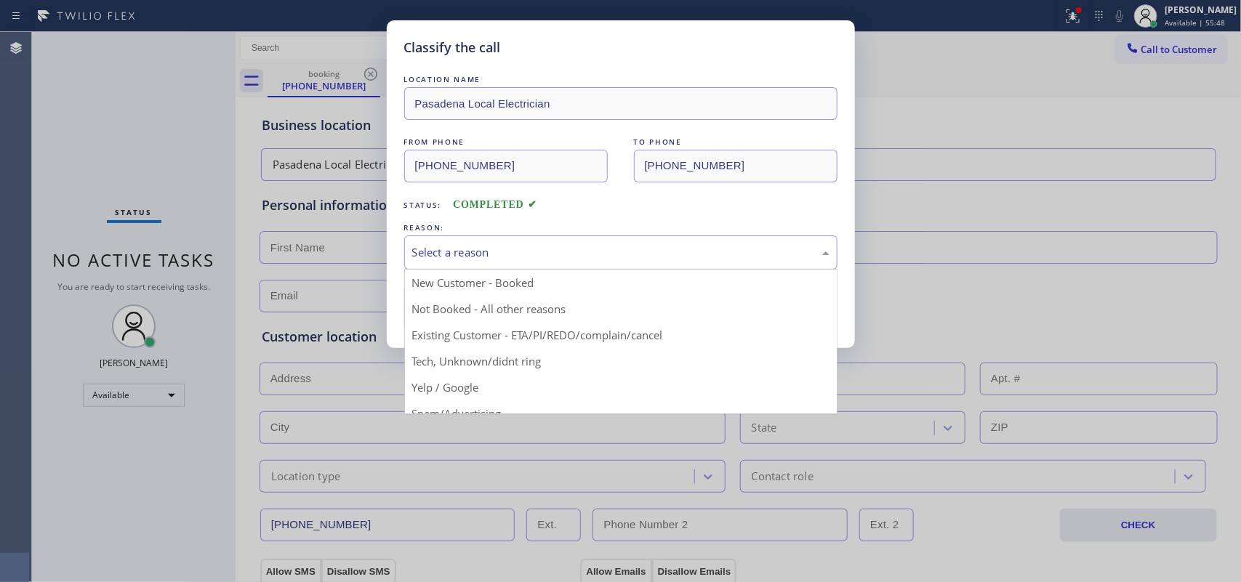
scroll to position [100, 0]
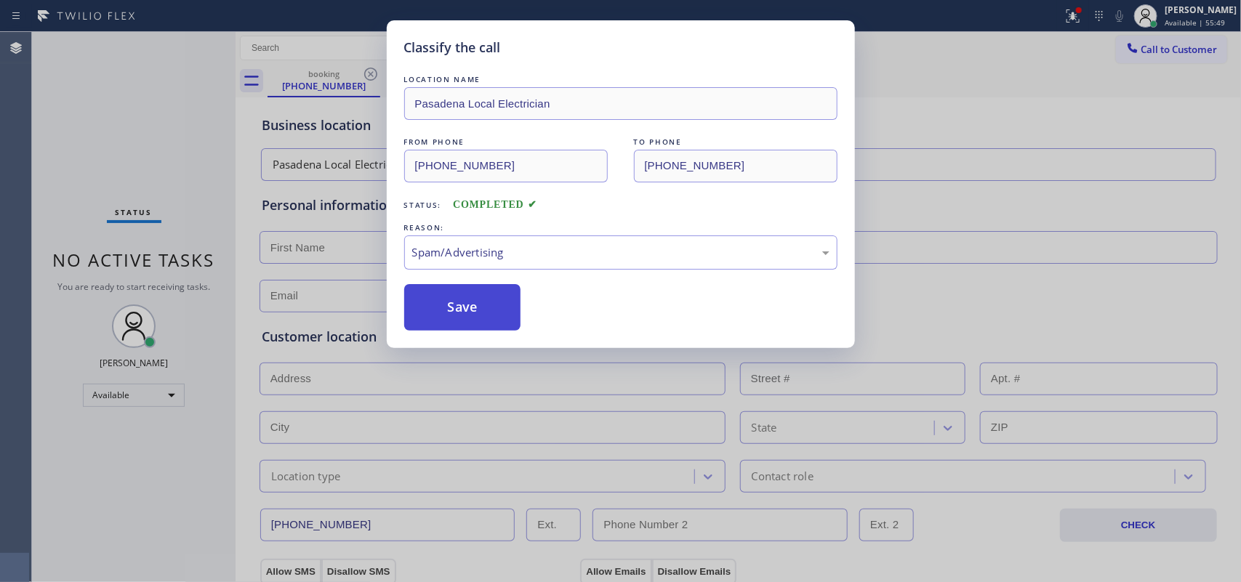
click at [462, 324] on button "Save" at bounding box center [462, 307] width 117 height 47
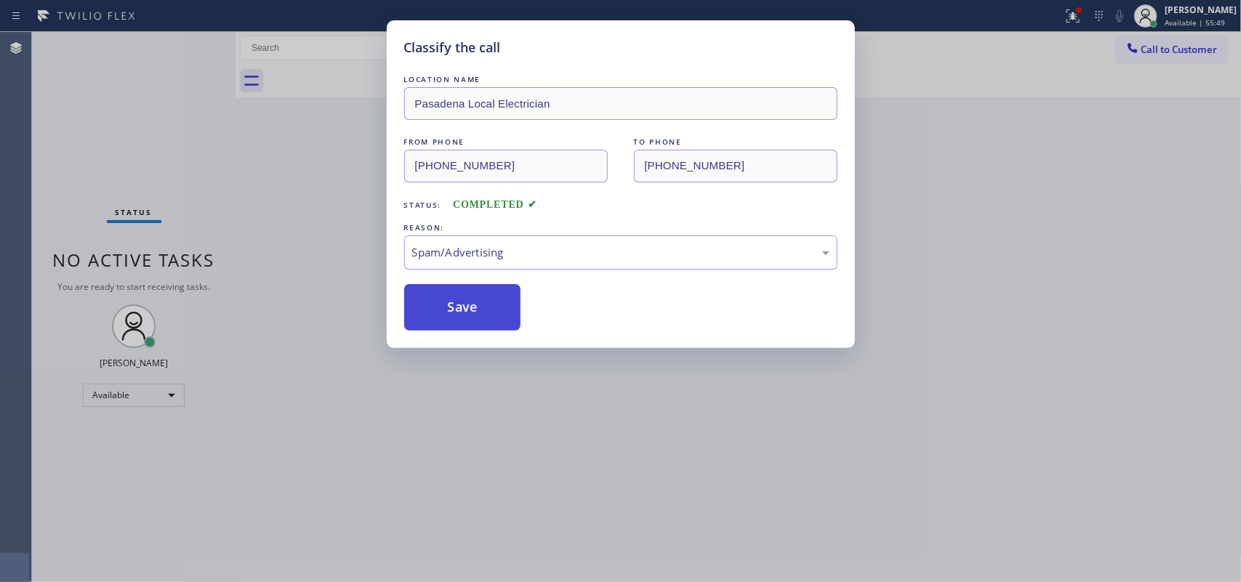
click at [462, 324] on button "Save" at bounding box center [462, 307] width 117 height 47
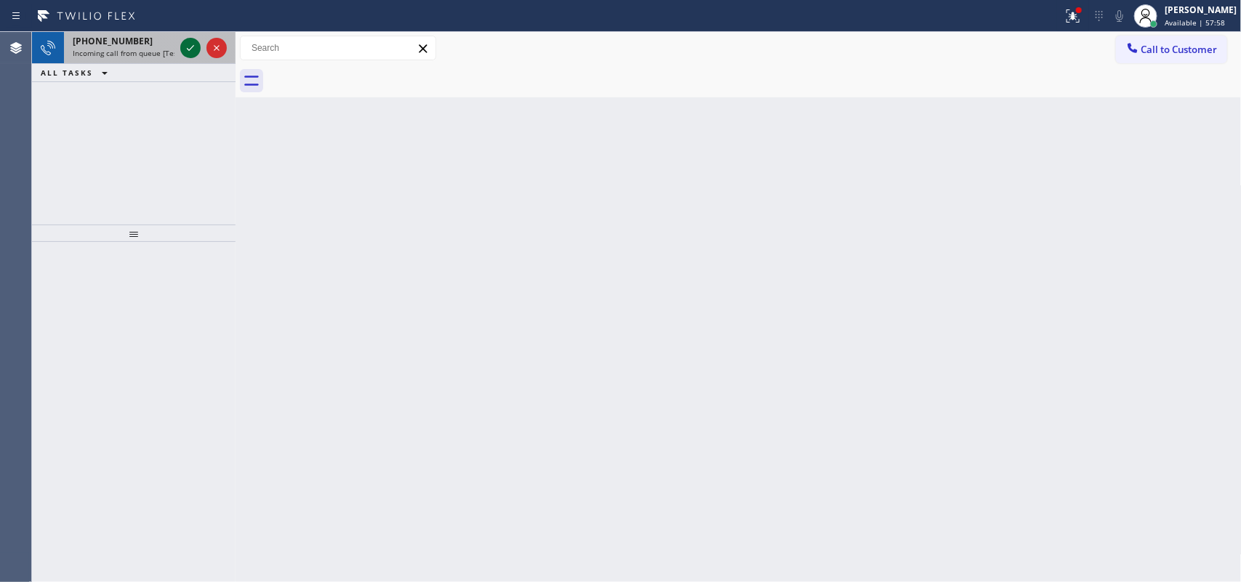
click at [186, 49] on icon at bounding box center [190, 47] width 17 height 17
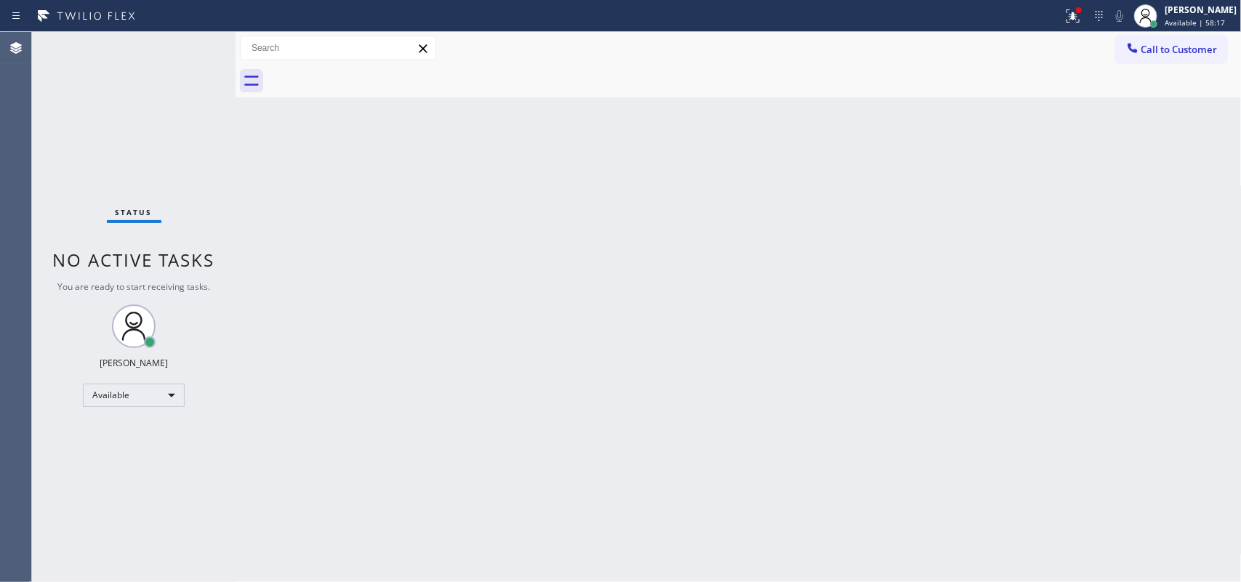
click at [190, 47] on div "Status No active tasks You are ready to start receiving tasks. [PERSON_NAME] Av…" at bounding box center [134, 307] width 204 height 550
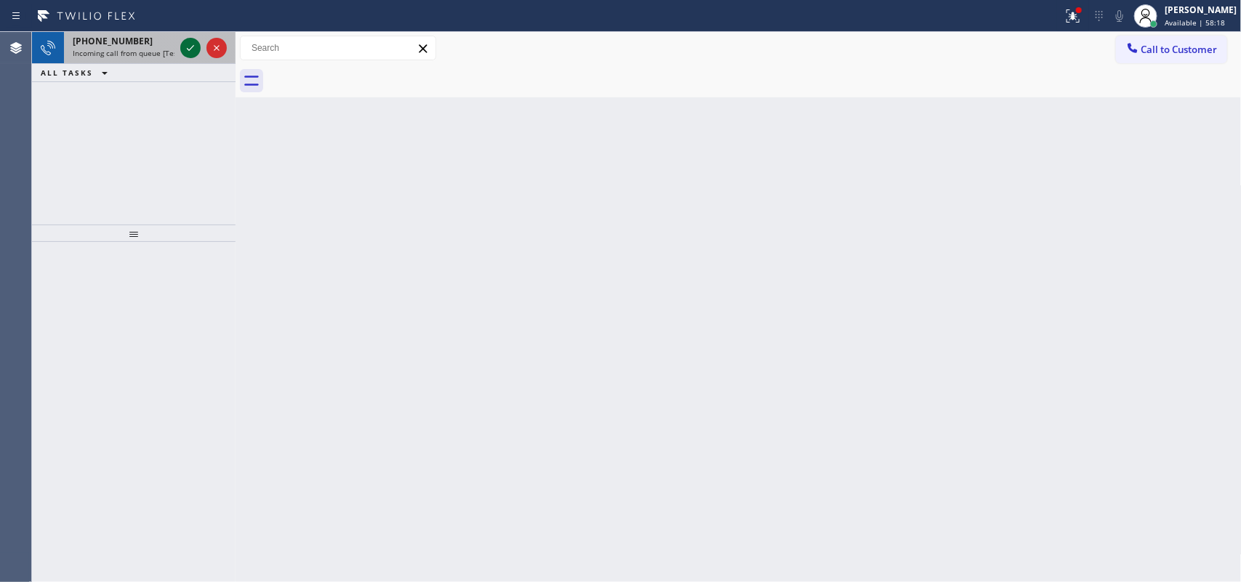
click at [186, 47] on icon at bounding box center [190, 47] width 17 height 17
click at [186, 42] on icon at bounding box center [190, 47] width 17 height 17
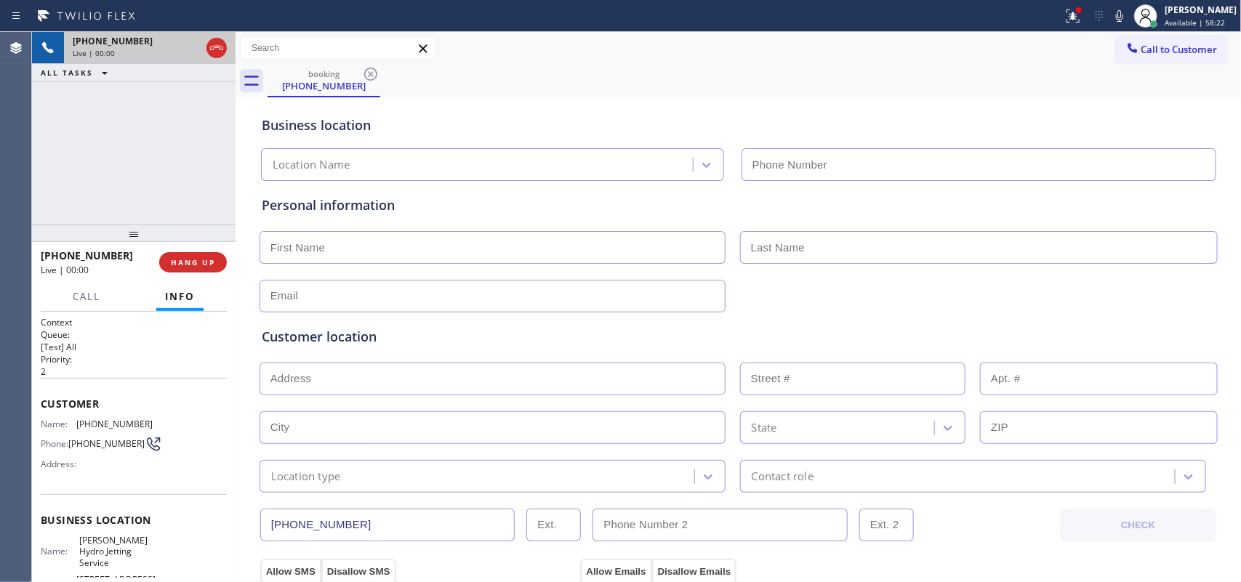
type input "[PHONE_NUMBER]"
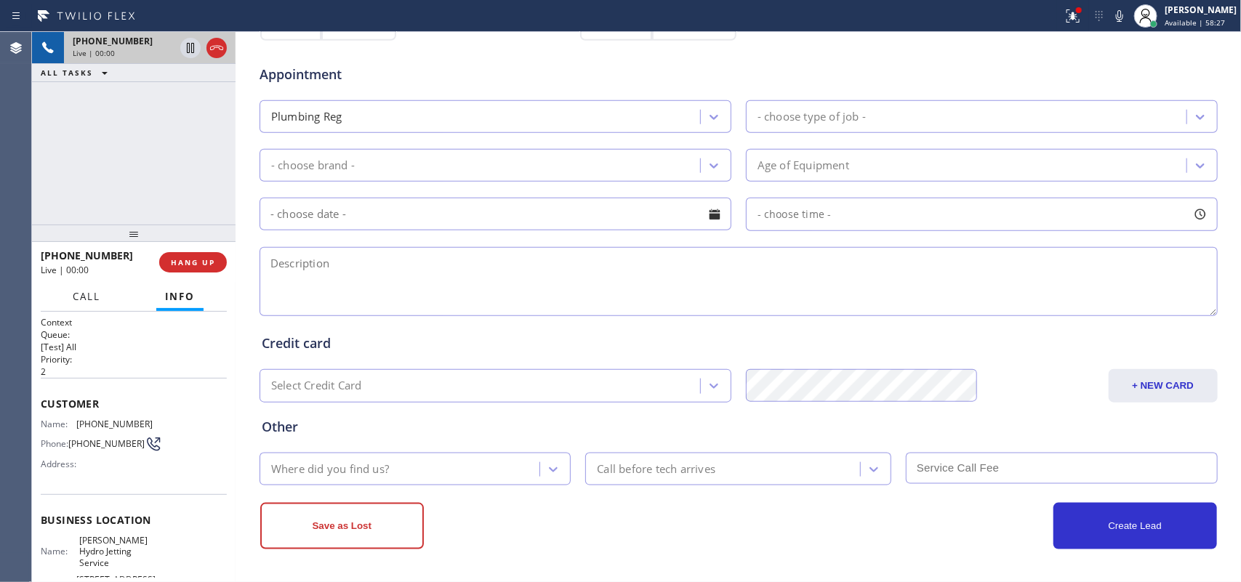
click at [81, 300] on span "Call" at bounding box center [87, 296] width 28 height 13
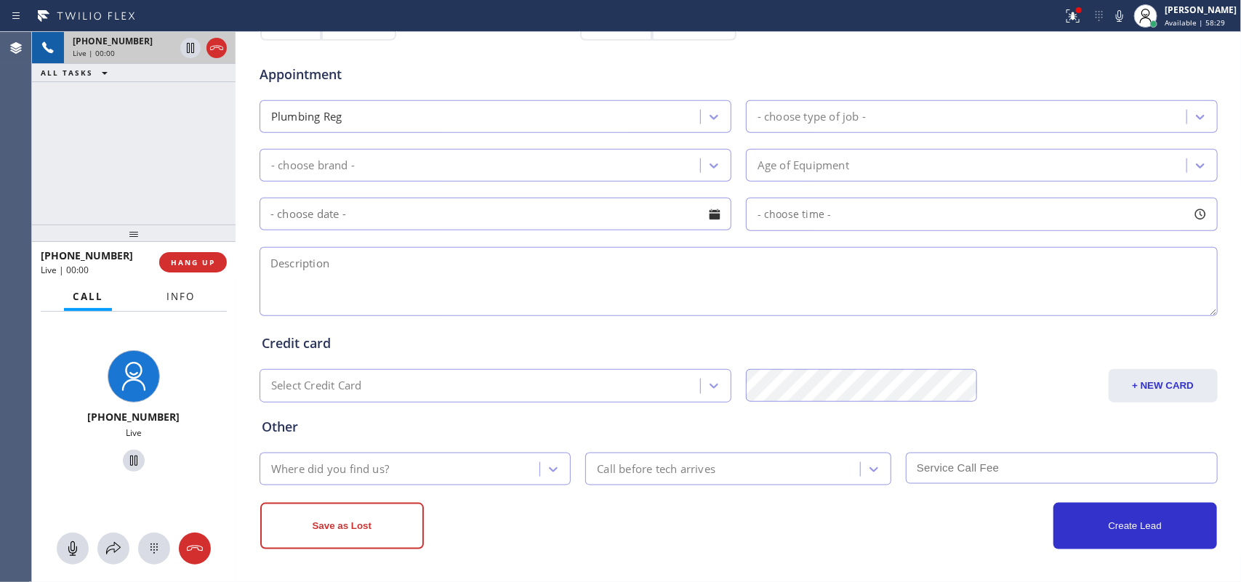
click at [169, 297] on span "Info" at bounding box center [181, 296] width 28 height 13
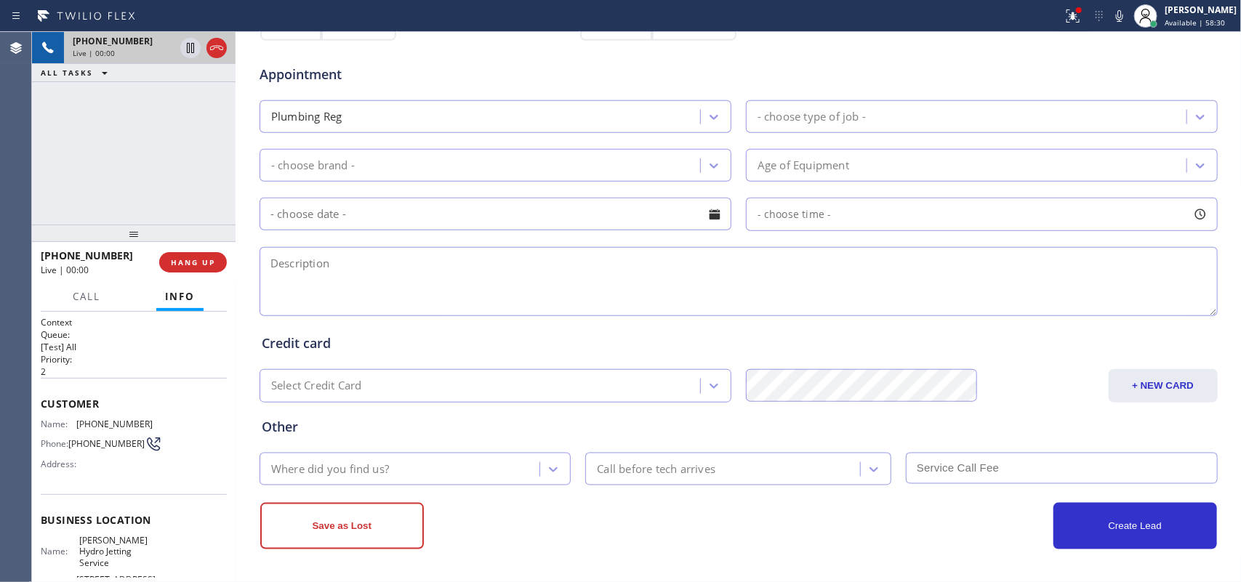
scroll to position [172, 0]
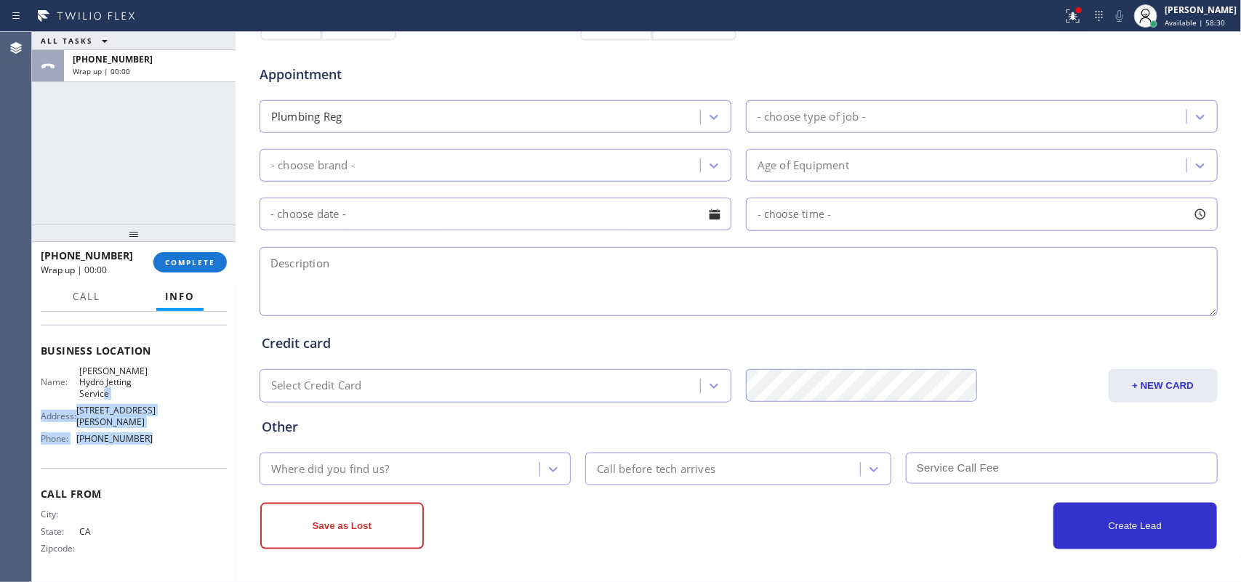
drag, startPoint x: 140, startPoint y: 449, endPoint x: 107, endPoint y: 364, distance: 91.2
click at [111, 380] on div "Business location Name: [PERSON_NAME] Hydro Jetting Service Address: [STREET_AD…" at bounding box center [134, 397] width 186 height 144
click at [86, 304] on button "Call" at bounding box center [86, 297] width 45 height 28
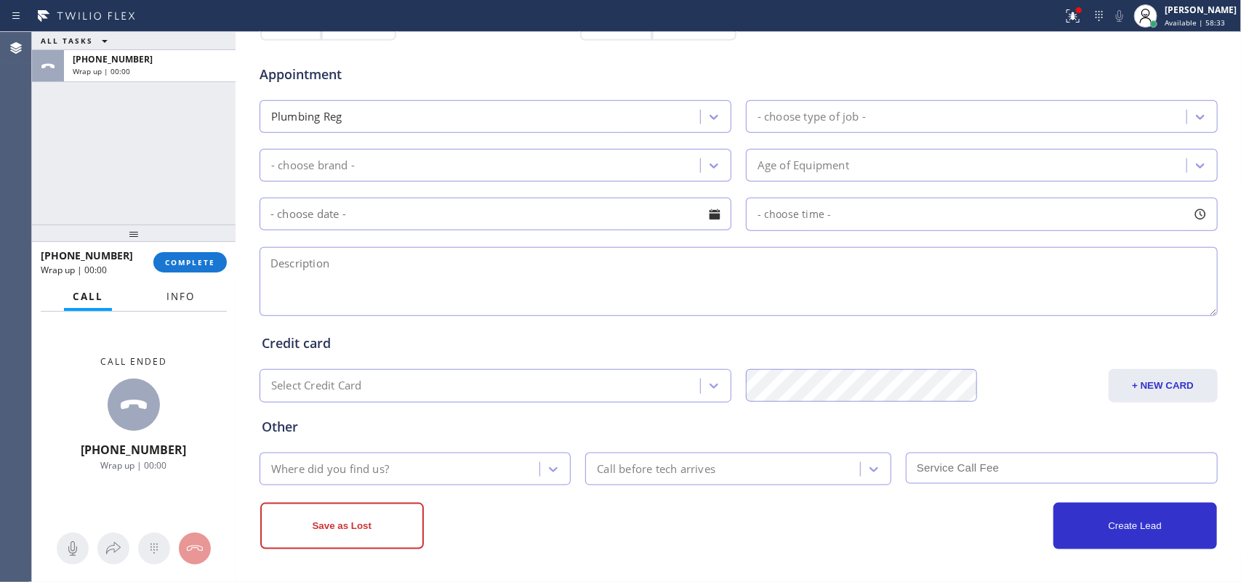
click at [175, 297] on span "Info" at bounding box center [181, 296] width 28 height 13
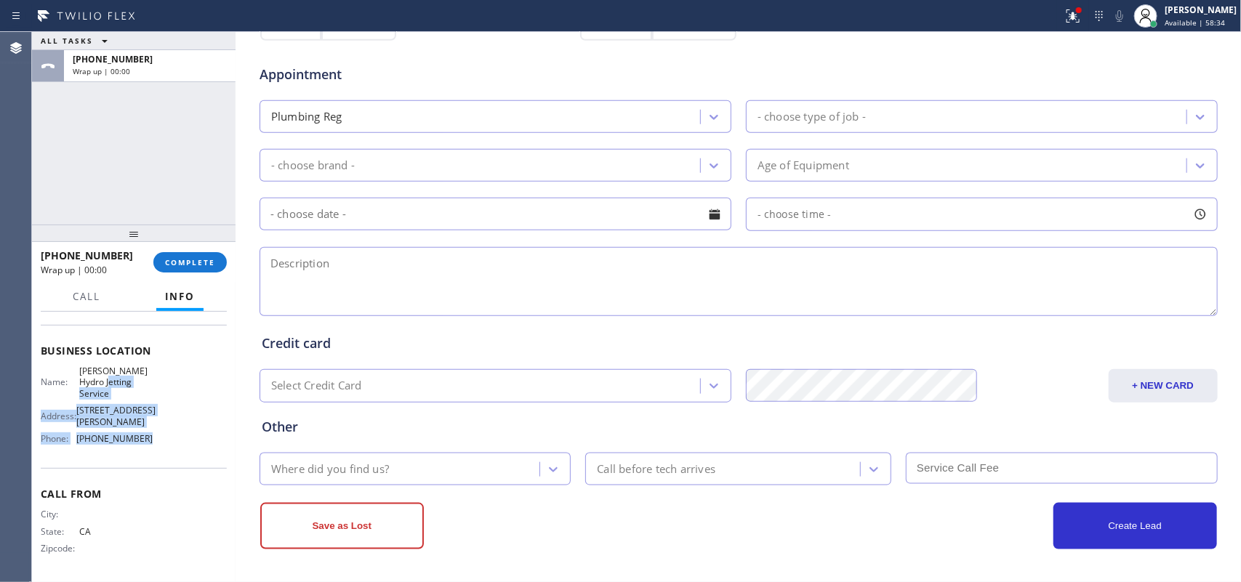
click at [180, 434] on div "Name: [PERSON_NAME] Hydro Jetting Service Address: [STREET_ADDRESS][PERSON_NAME…" at bounding box center [134, 408] width 186 height 85
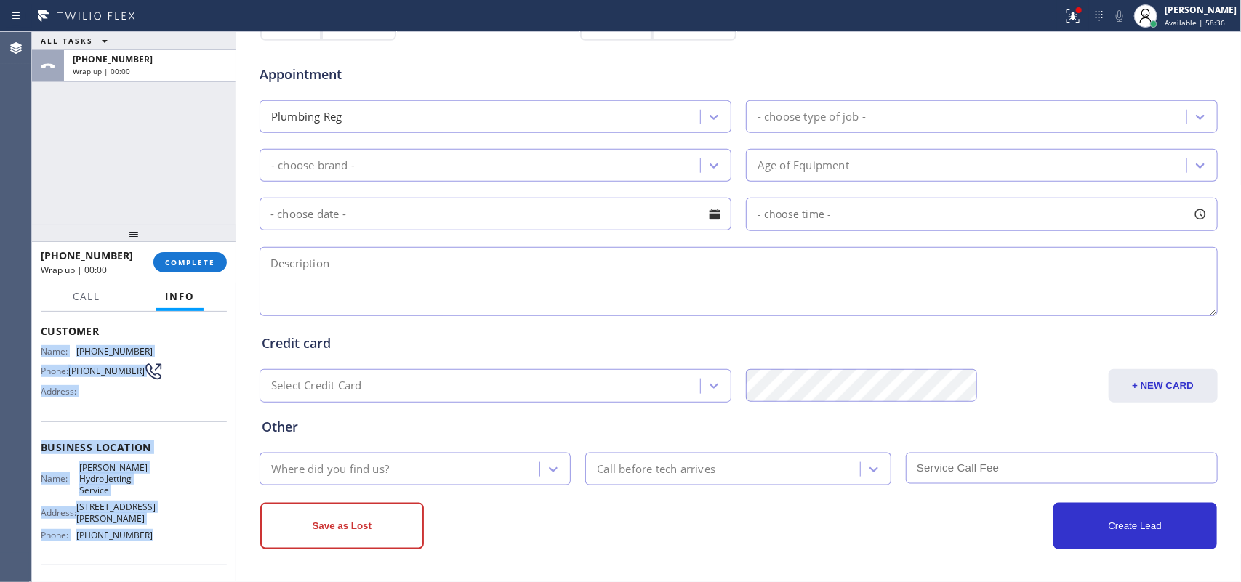
scroll to position [0, 0]
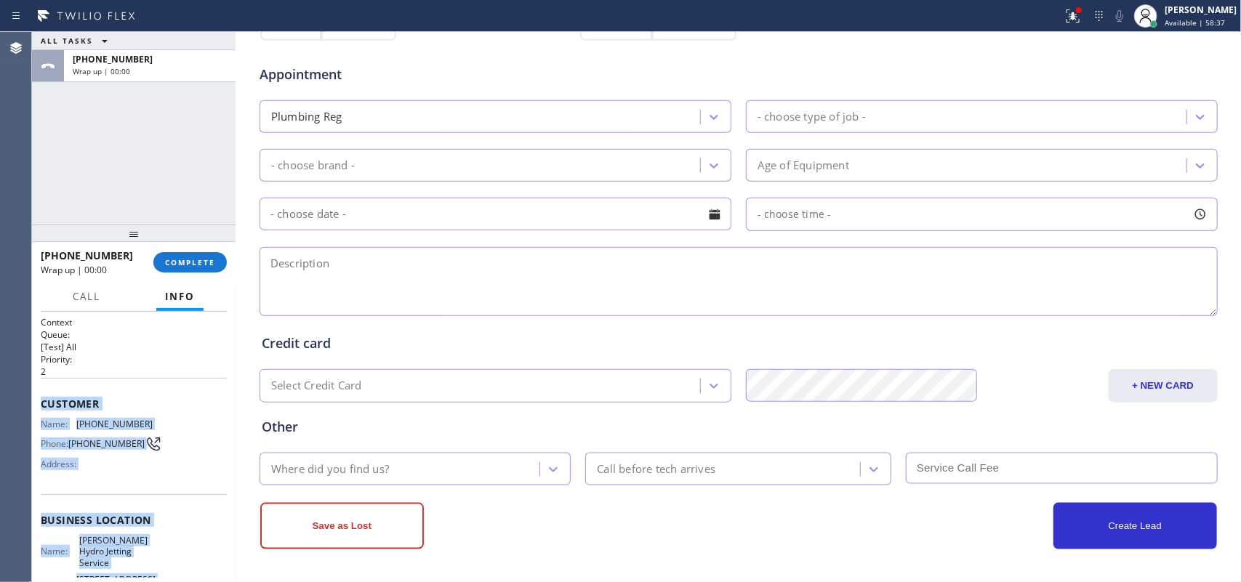
drag, startPoint x: 169, startPoint y: 446, endPoint x: 39, endPoint y: 396, distance: 139.9
click at [39, 396] on div "Context Queue: [Test] All Priority: 2 Customer Name: [PHONE_NUMBER] Phone: [PHO…" at bounding box center [134, 447] width 204 height 271
copy div "Customer Name: [PHONE_NUMBER] Phone: [PHONE_NUMBER] Address: Business location …"
click at [191, 257] on span "COMPLETE" at bounding box center [190, 262] width 50 height 10
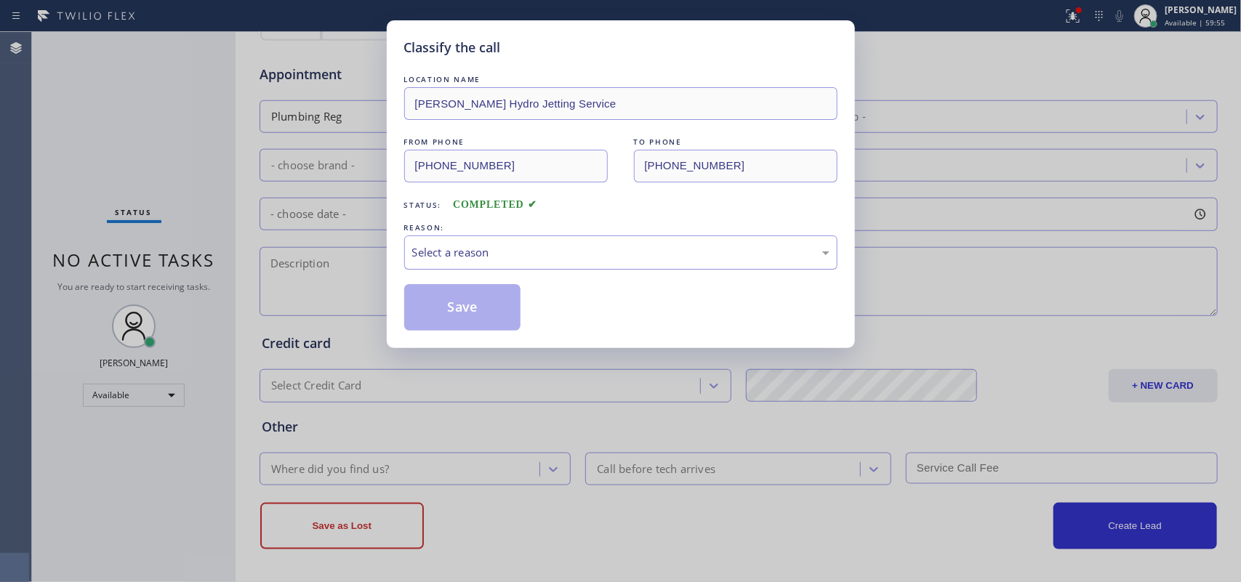
click at [585, 252] on div "Select a reason" at bounding box center [620, 252] width 417 height 17
click at [469, 300] on button "Save" at bounding box center [462, 307] width 117 height 47
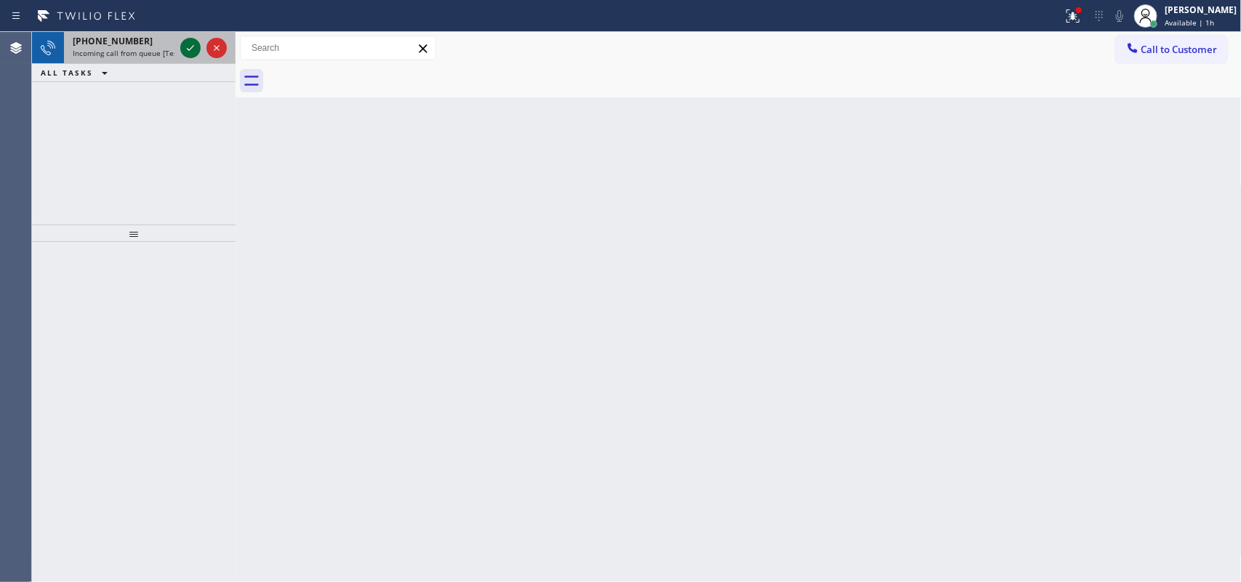
click at [191, 48] on icon at bounding box center [190, 48] width 7 height 6
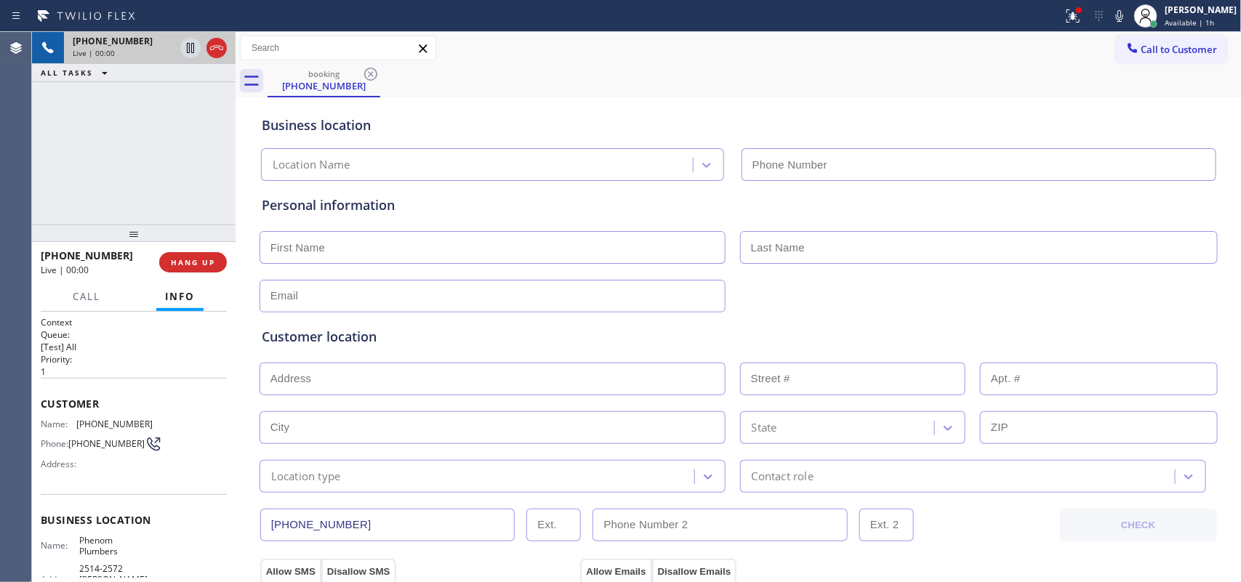
type input "[PHONE_NUMBER]"
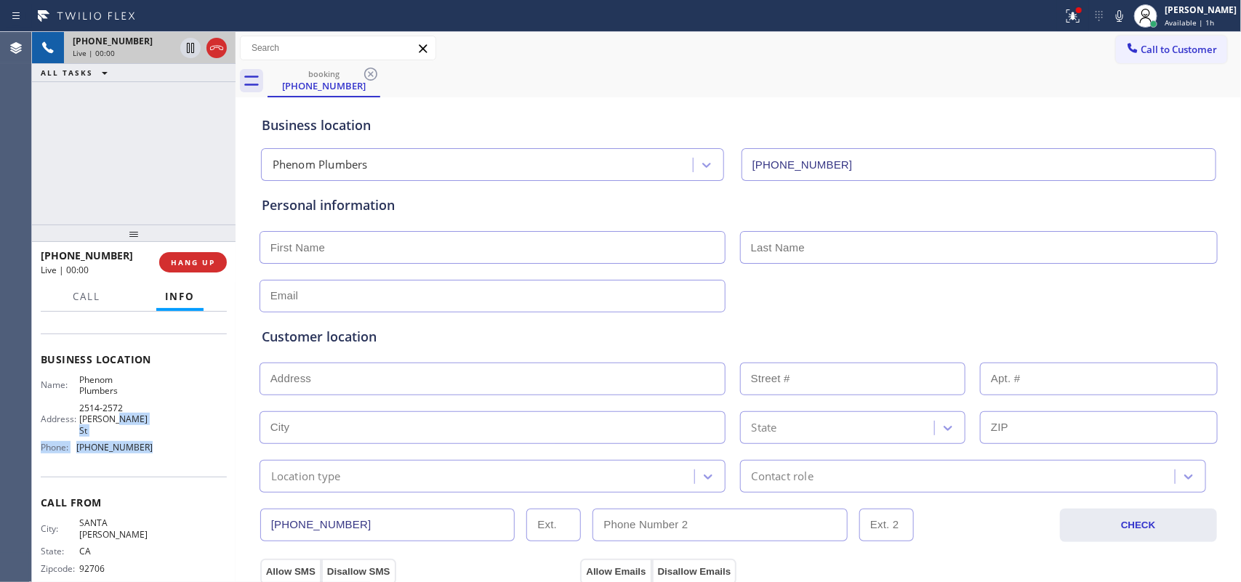
drag, startPoint x: 162, startPoint y: 449, endPoint x: 118, endPoint y: 355, distance: 103.8
click at [121, 361] on div "Business location Name: Phenom Plumbers Address: [STREET_ADDRESS][PERSON_NAME] …" at bounding box center [134, 406] width 186 height 144
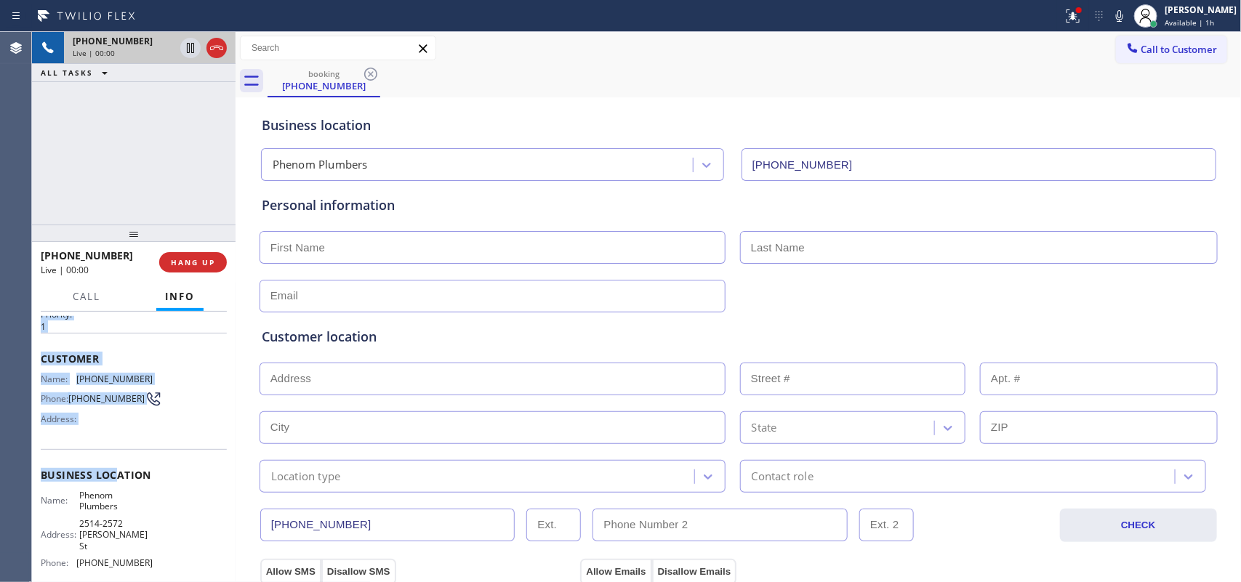
scroll to position [0, 0]
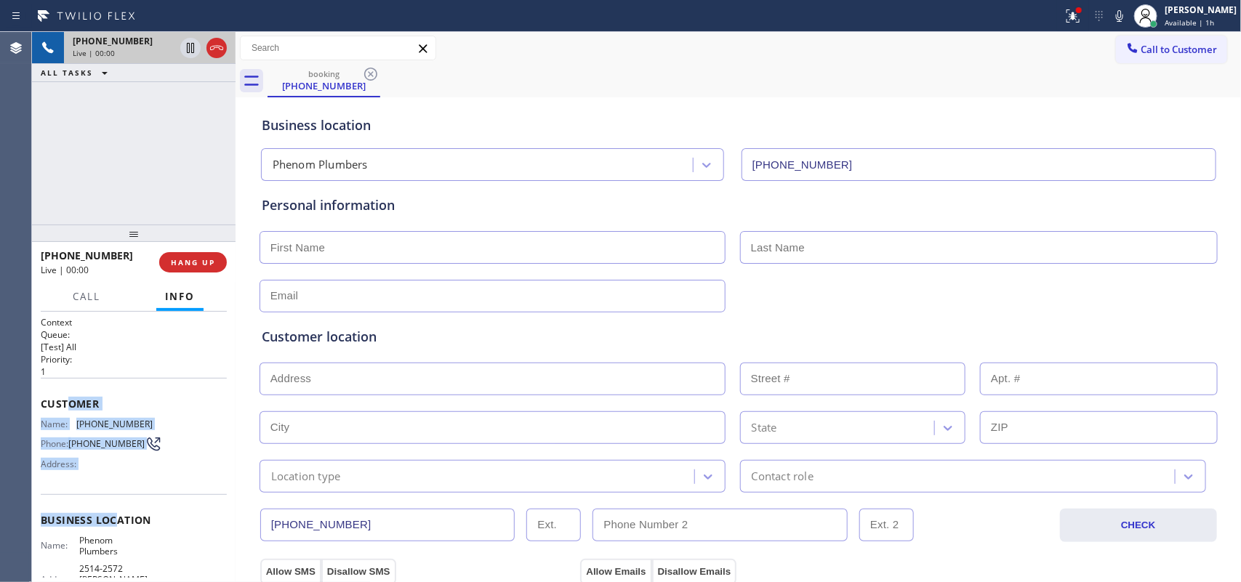
drag, startPoint x: 118, startPoint y: 355, endPoint x: 66, endPoint y: 379, distance: 56.9
click at [66, 379] on div "Context Queue: [Test] All Priority: 1 Customer Name: [PHONE_NUMBER] Phone: [PHO…" at bounding box center [134, 538] width 186 height 444
click at [160, 397] on span "Customer" at bounding box center [134, 404] width 186 height 14
drag, startPoint x: 157, startPoint y: 458, endPoint x: 44, endPoint y: 401, distance: 126.8
click at [44, 401] on div "Context Queue: [Test] All Priority: 1 Customer Name: [PHONE_NUMBER] Phone: [PHO…" at bounding box center [134, 538] width 186 height 444
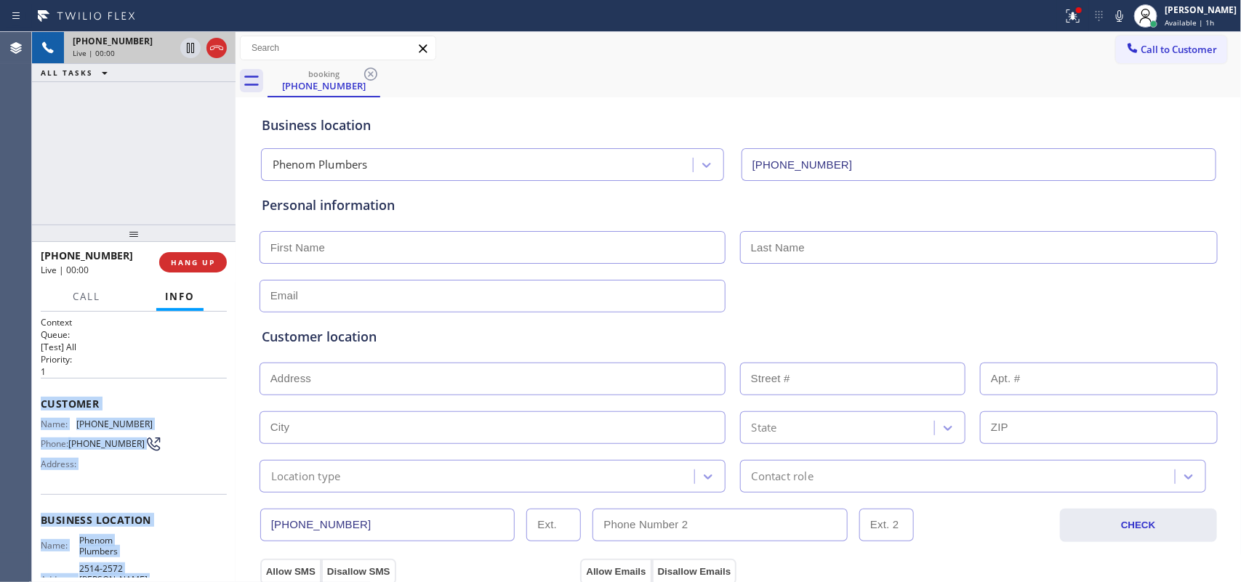
copy div "Customer Name: [PHONE_NUMBER] Phone: [PHONE_NUMBER] Address: Business location …"
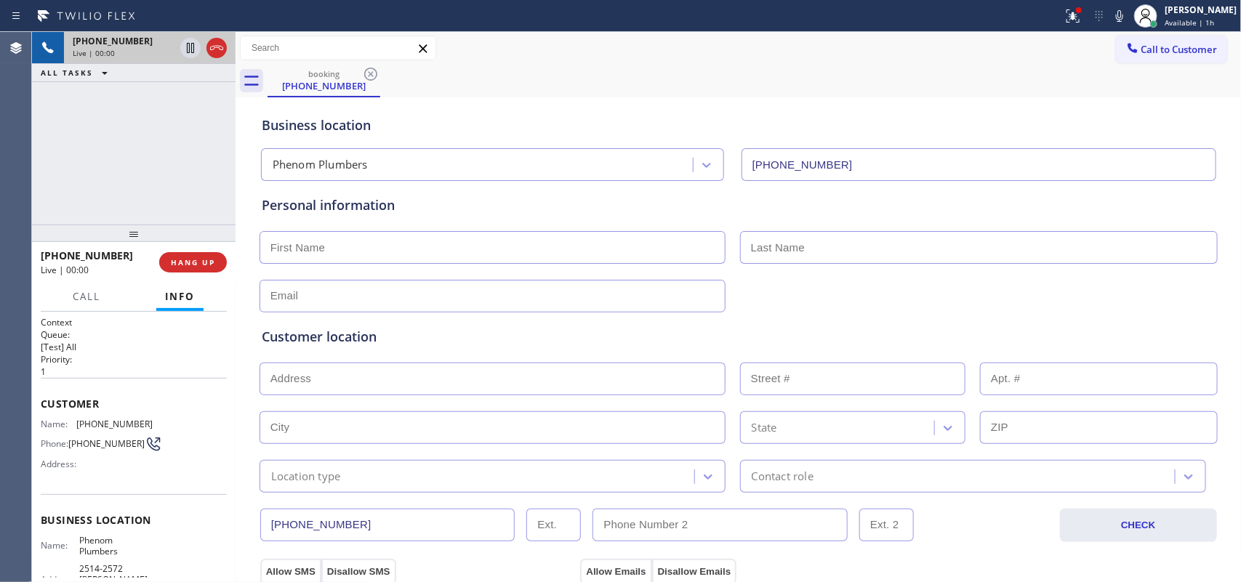
click at [147, 180] on div "[PHONE_NUMBER] Live | 00:00 ALL TASKS ALL TASKS ACTIVE TASKS TASKS IN WRAP UP" at bounding box center [134, 128] width 204 height 193
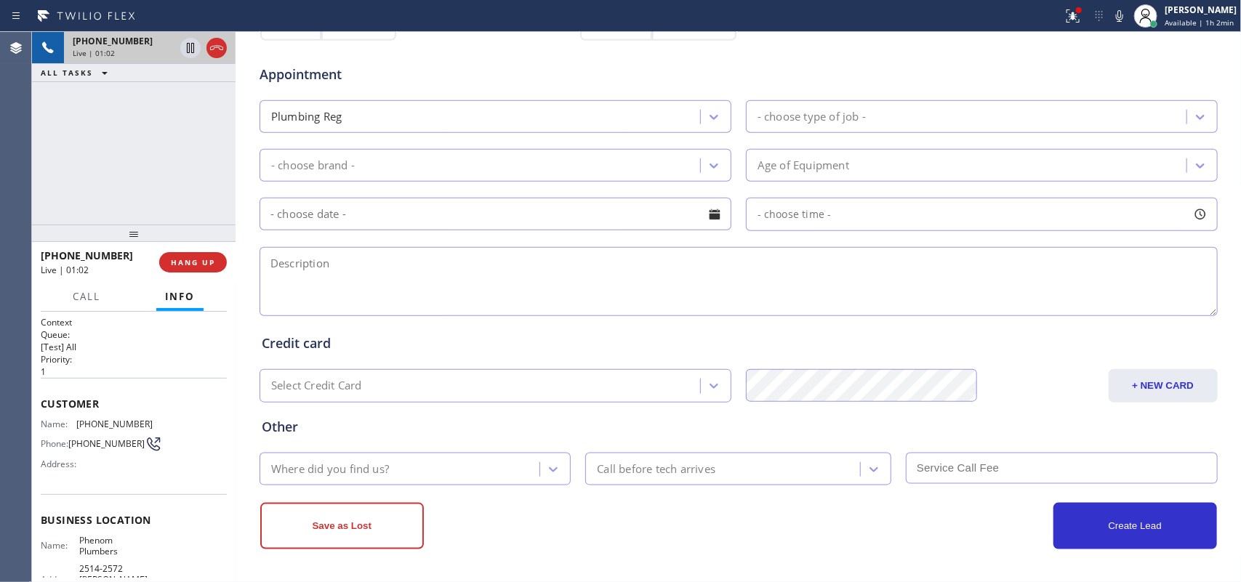
scroll to position [1, 0]
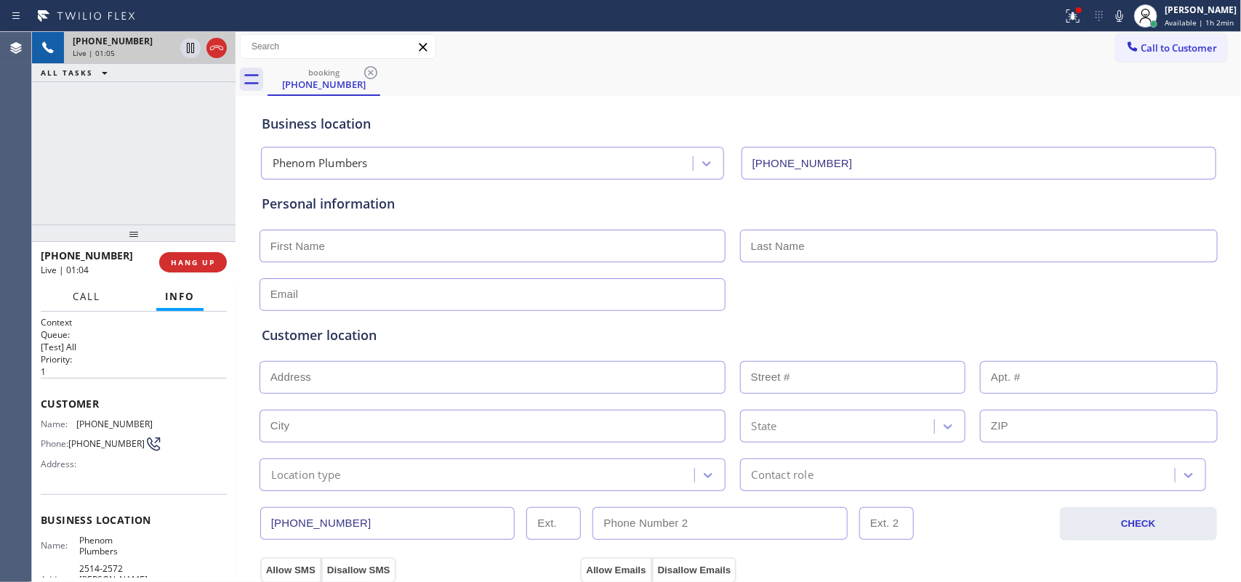
click at [92, 292] on span "Call" at bounding box center [87, 296] width 28 height 13
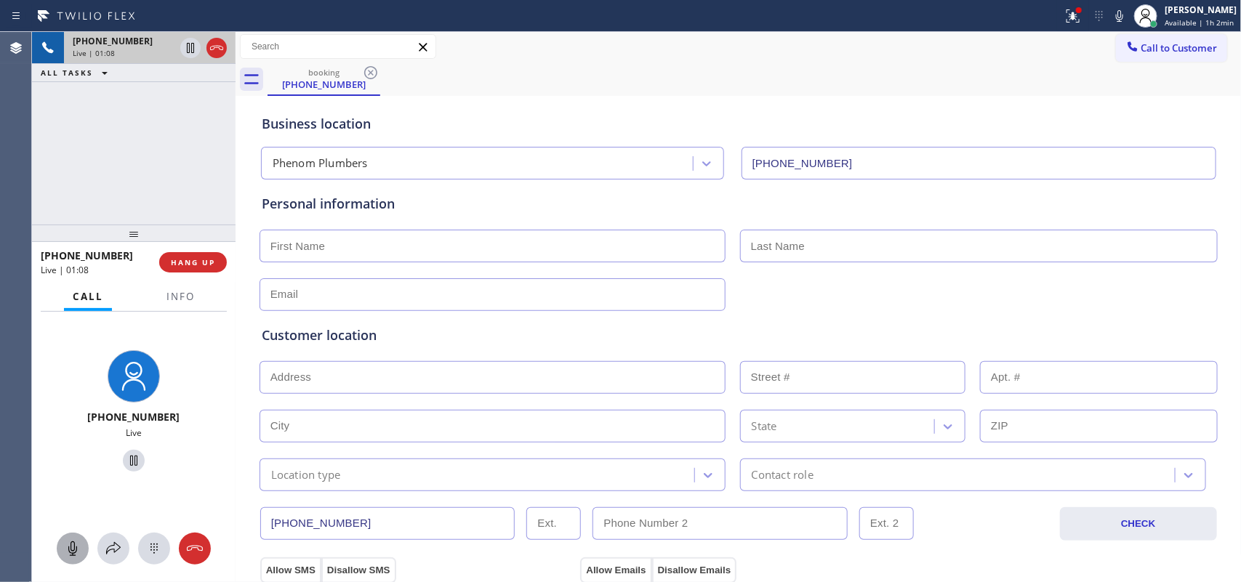
click at [69, 551] on icon at bounding box center [72, 549] width 9 height 15
click at [130, 463] on icon at bounding box center [133, 461] width 7 height 10
drag, startPoint x: 76, startPoint y: 548, endPoint x: 103, endPoint y: 518, distance: 39.1
click at [76, 546] on icon at bounding box center [72, 548] width 17 height 17
click at [125, 460] on icon at bounding box center [133, 460] width 17 height 17
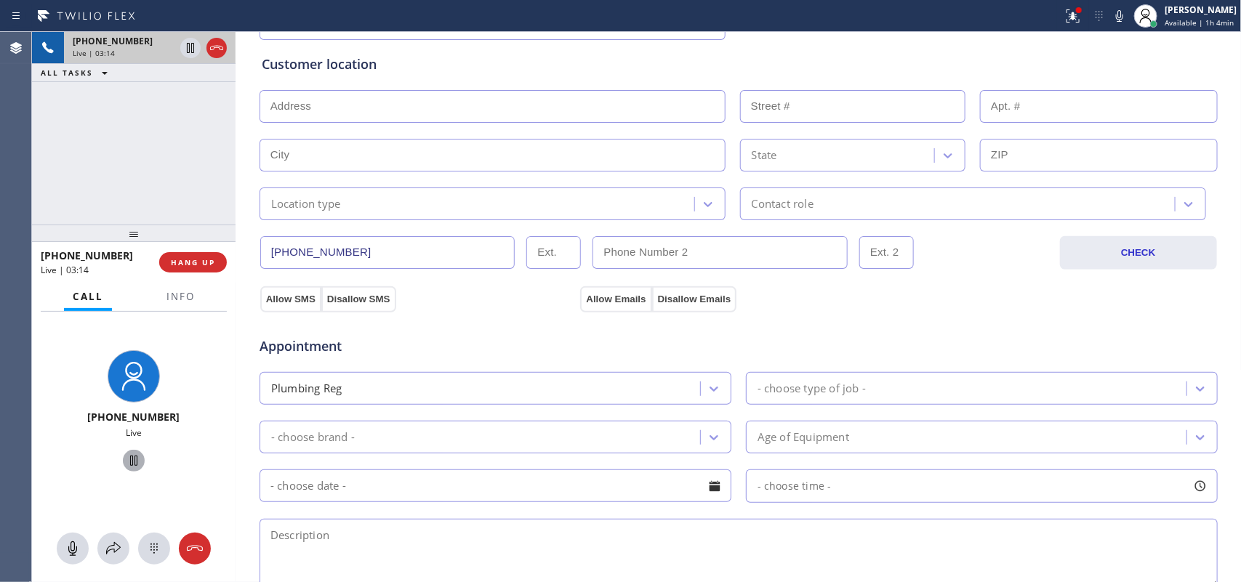
scroll to position [545, 0]
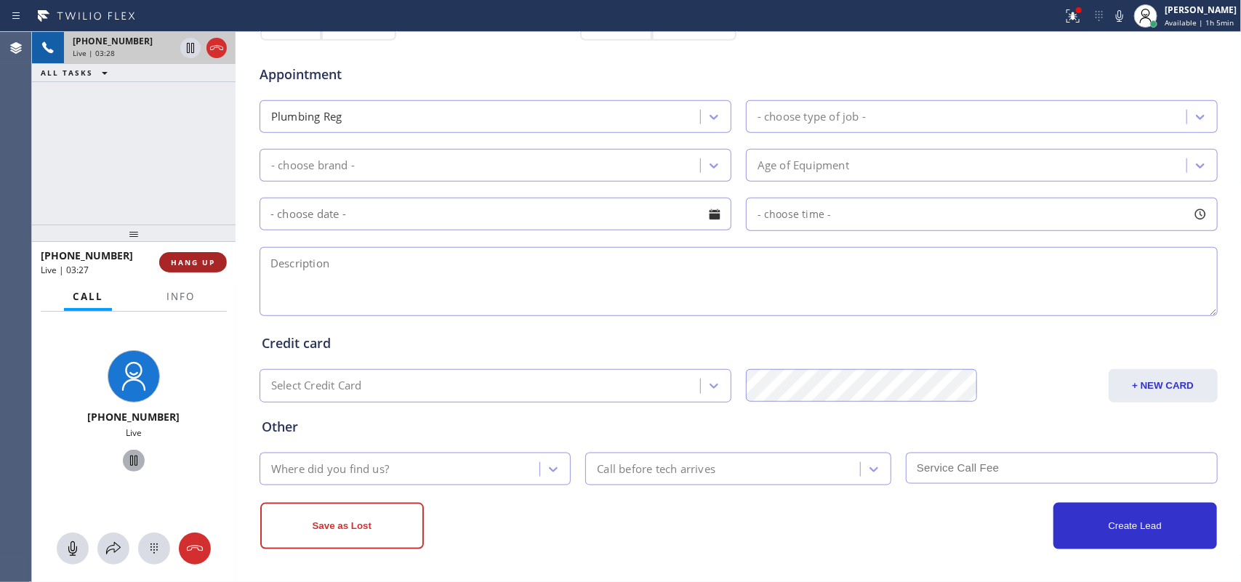
click at [206, 268] on button "HANG UP" at bounding box center [193, 262] width 68 height 20
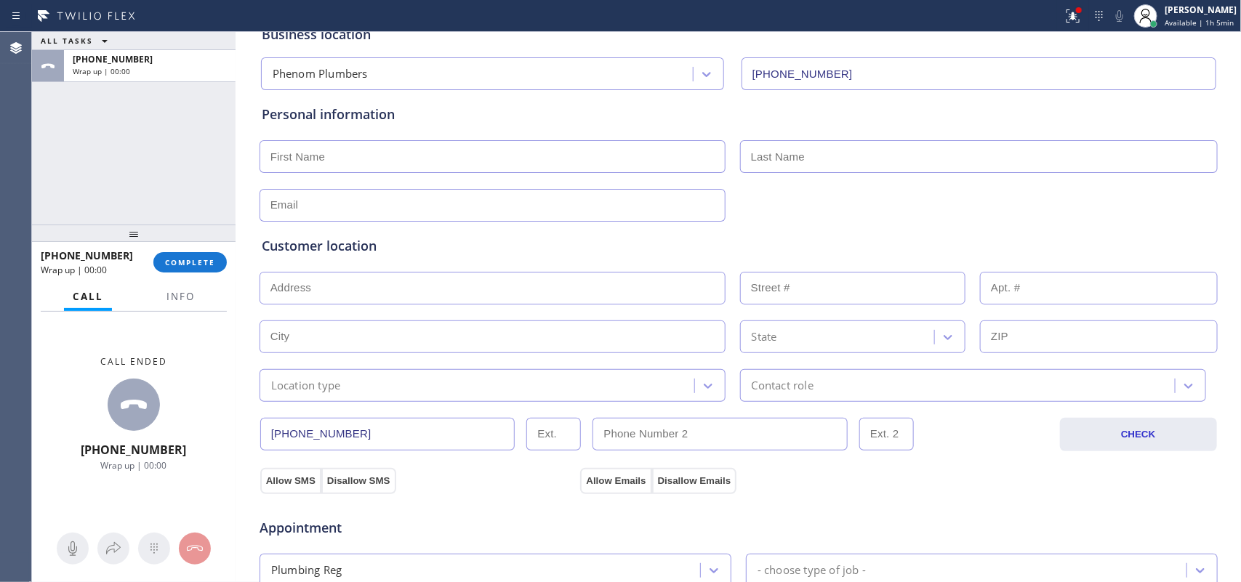
scroll to position [0, 0]
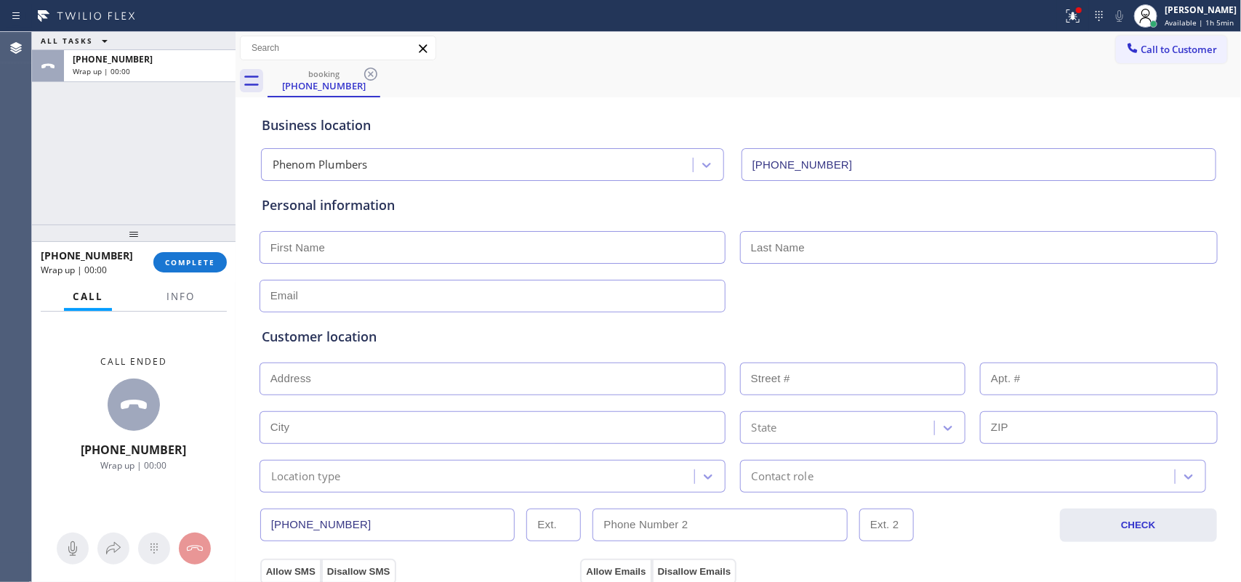
click at [66, 128] on div "ALL TASKS ALL TASKS ACTIVE TASKS TASKS IN WRAP UP [PHONE_NUMBER] Wrap up | 00:00" at bounding box center [134, 128] width 204 height 193
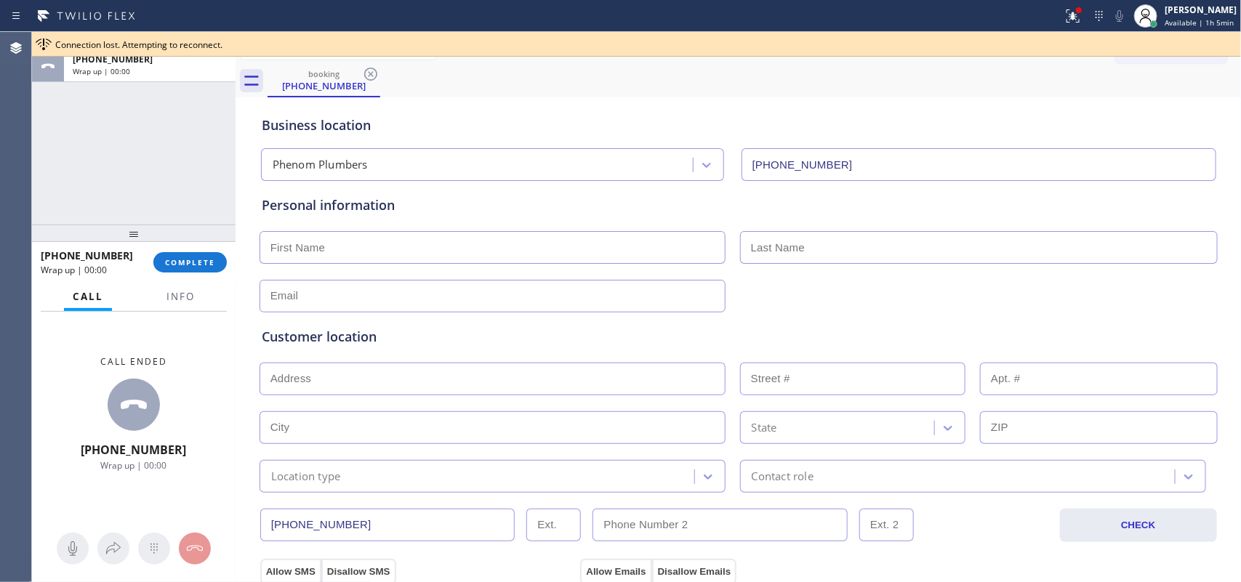
click at [475, 255] on input "text" at bounding box center [493, 247] width 466 height 33
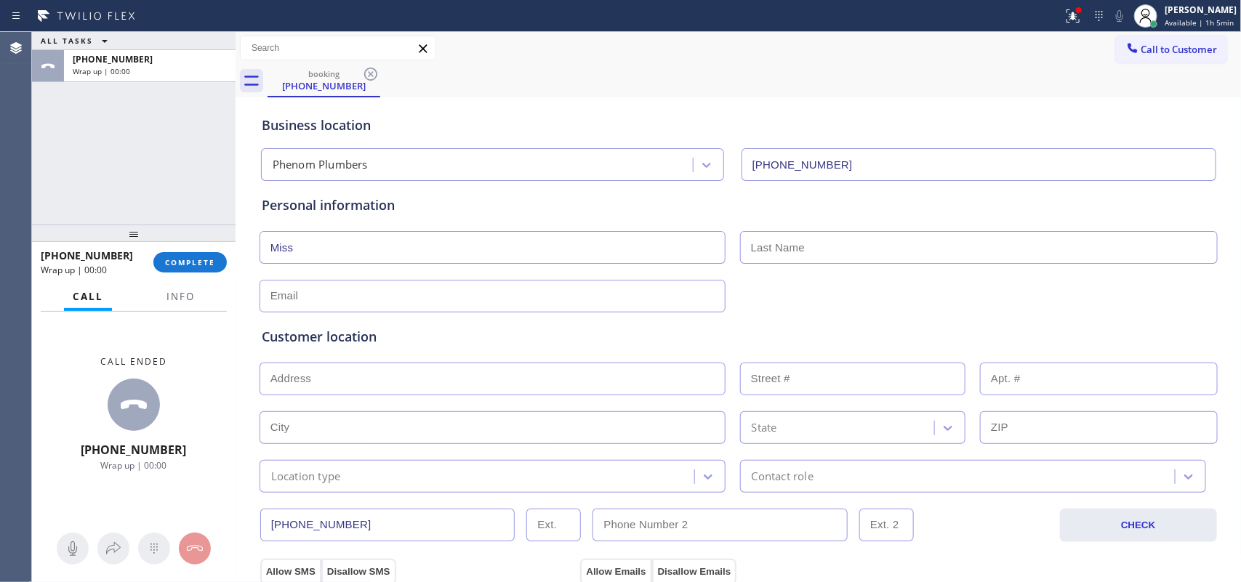
type input "Miss"
type input "[PERSON_NAME]"
click at [379, 300] on input "text" at bounding box center [493, 296] width 466 height 33
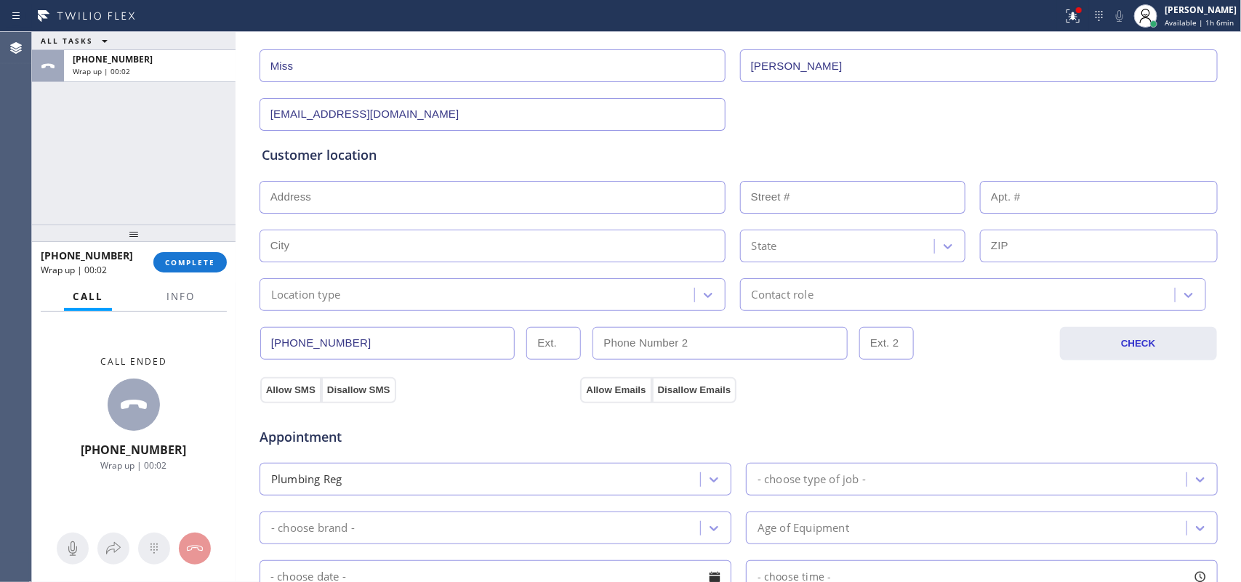
type input "[EMAIL_ADDRESS][DOMAIN_NAME]"
click at [480, 195] on input "text" at bounding box center [493, 197] width 466 height 33
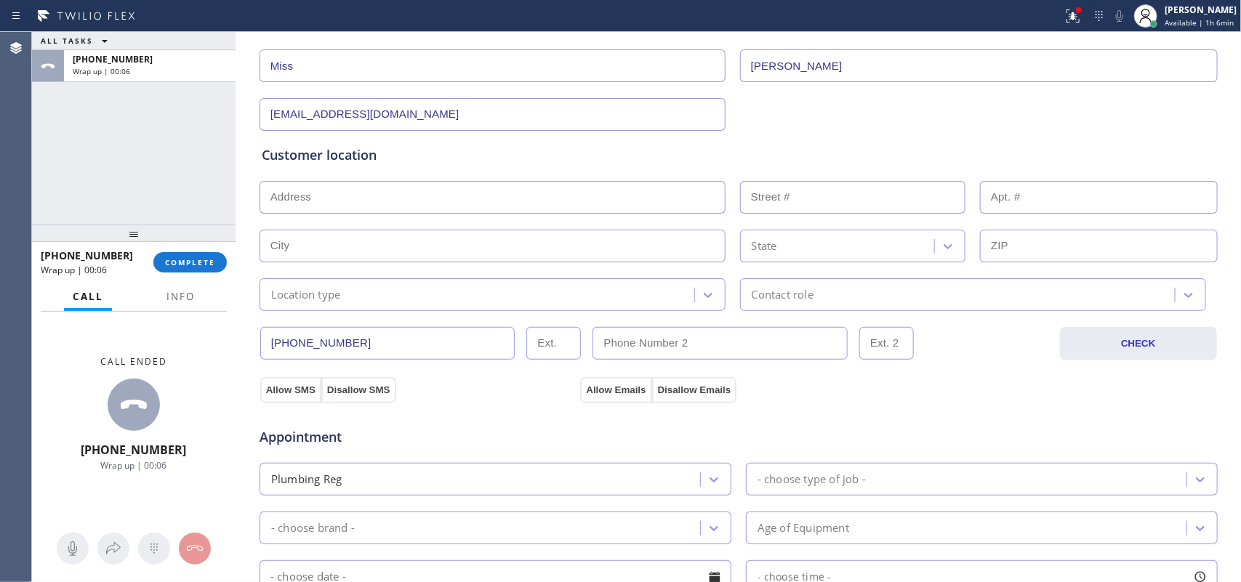
click at [480, 195] on input "text" at bounding box center [493, 197] width 466 height 33
click at [300, 194] on input "text" at bounding box center [493, 197] width 466 height 33
paste input "[STREET_ADDRESS],"
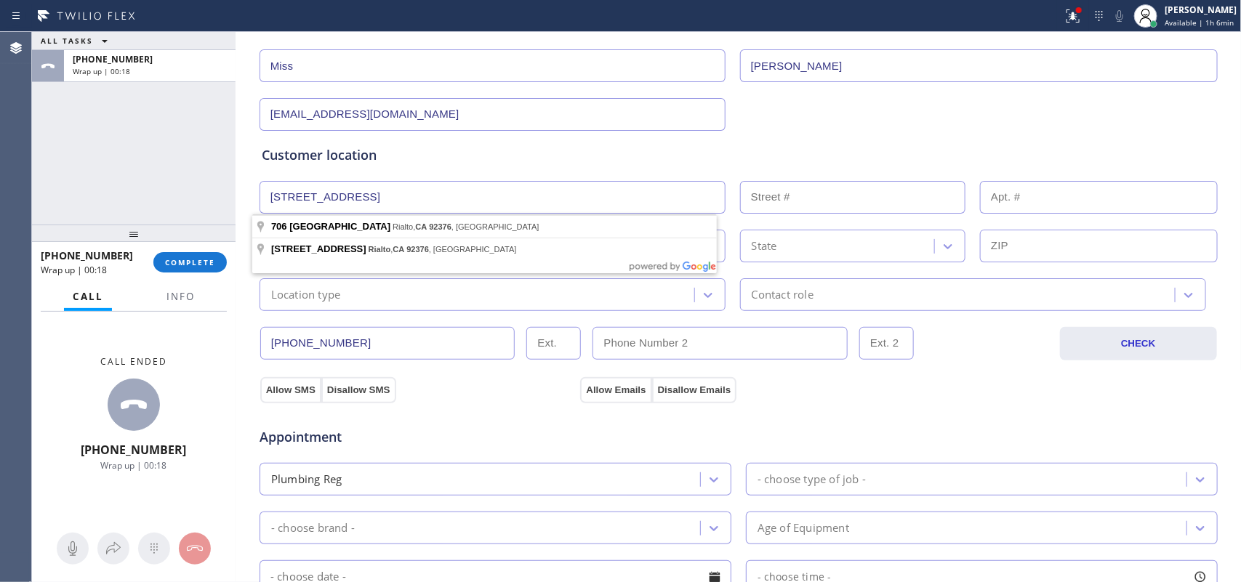
type input "[STREET_ADDRESS]"
type input "706"
type input "Rialto"
type input "92376"
click at [324, 223] on div "Customer location >> ADD NEW ADDRESS << + NEW ADDRESS [STREET_ADDRESS] Location…" at bounding box center [739, 228] width 954 height 166
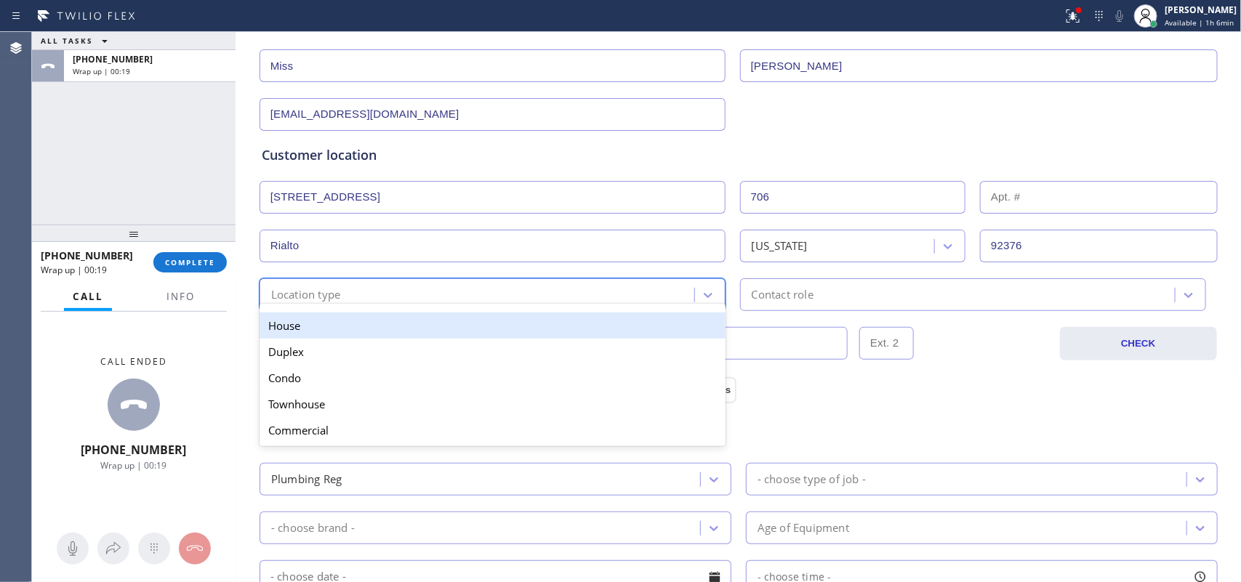
click at [409, 303] on div "Location type" at bounding box center [479, 294] width 431 height 25
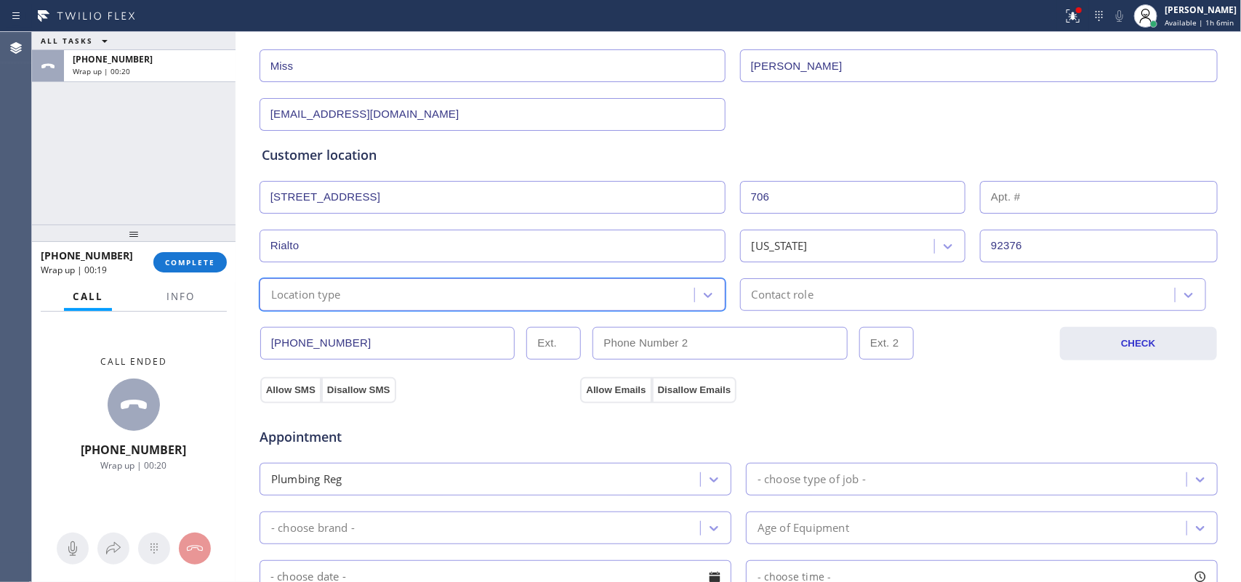
click at [413, 298] on div "Location type" at bounding box center [479, 294] width 431 height 25
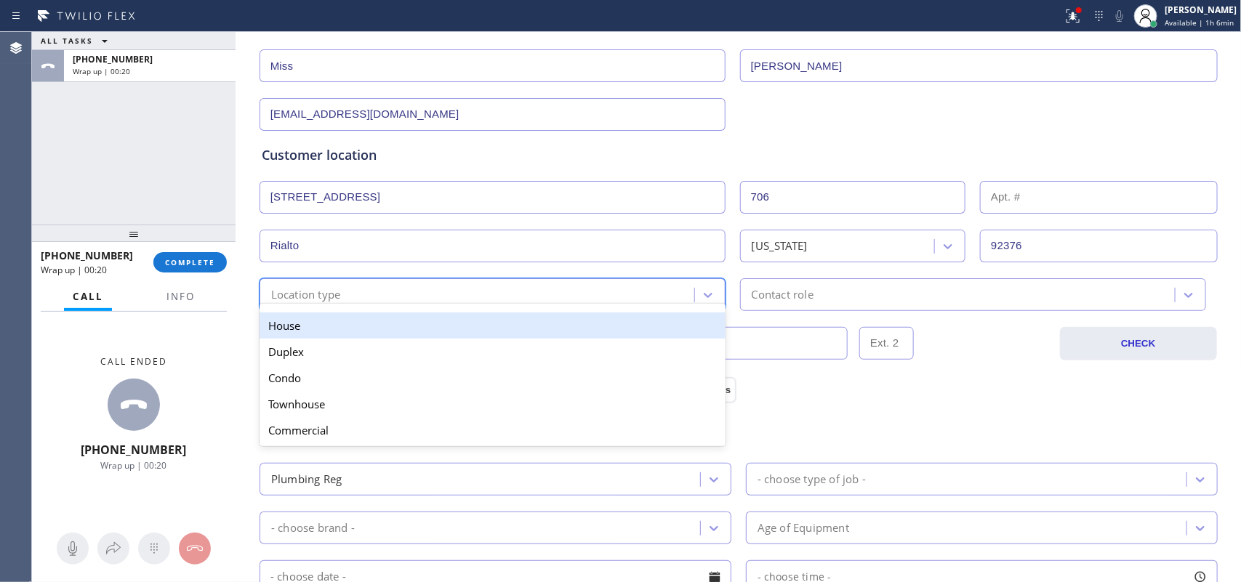
click at [423, 327] on div "House" at bounding box center [493, 326] width 466 height 26
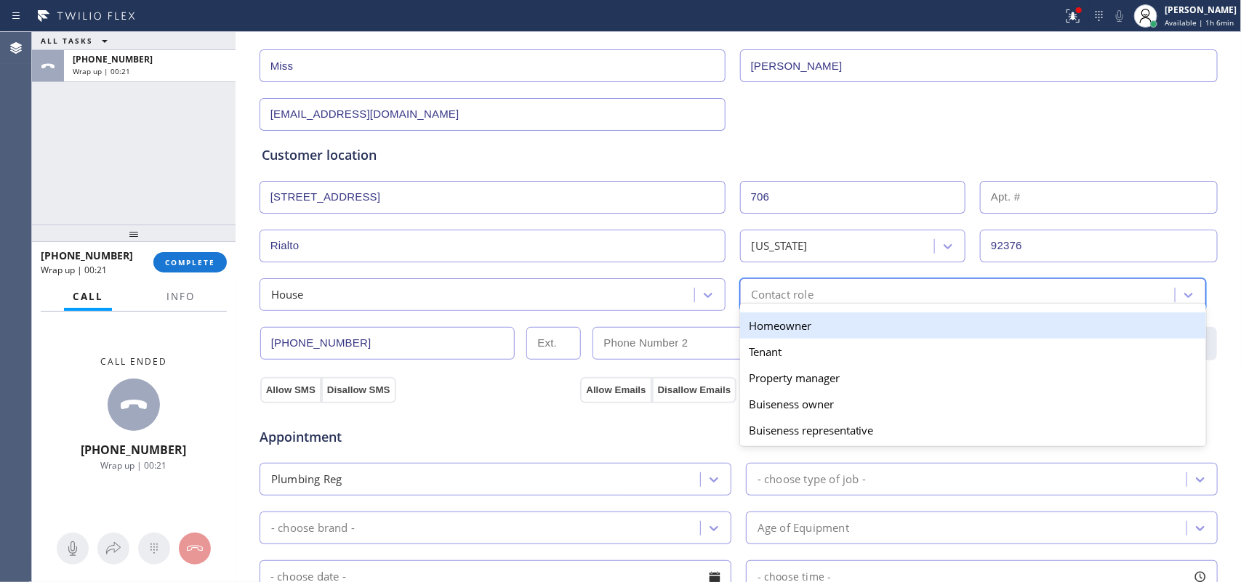
drag, startPoint x: 785, startPoint y: 302, endPoint x: 789, endPoint y: 329, distance: 27.9
click at [789, 311] on div "option Homeowner focused, 1 of 5. 5 results available. Use Up and Down to choos…" at bounding box center [973, 295] width 466 height 33
click at [790, 335] on div "Homeowner" at bounding box center [973, 326] width 466 height 26
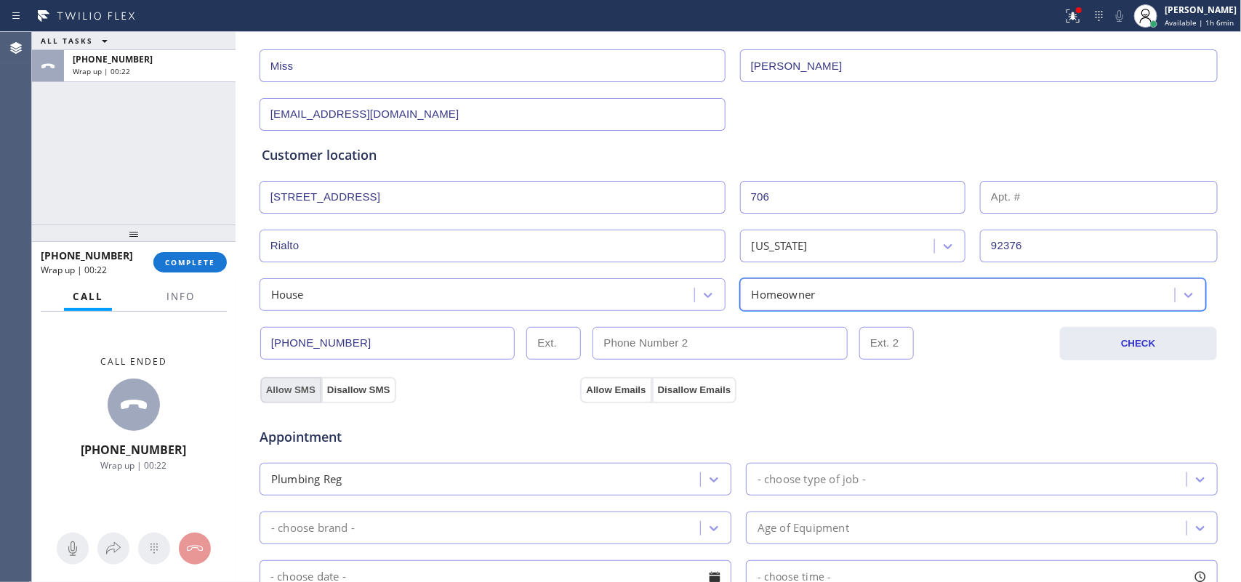
click at [293, 391] on button "Allow SMS" at bounding box center [290, 390] width 61 height 26
click at [601, 393] on button "Allow Emails" at bounding box center [615, 390] width 71 height 26
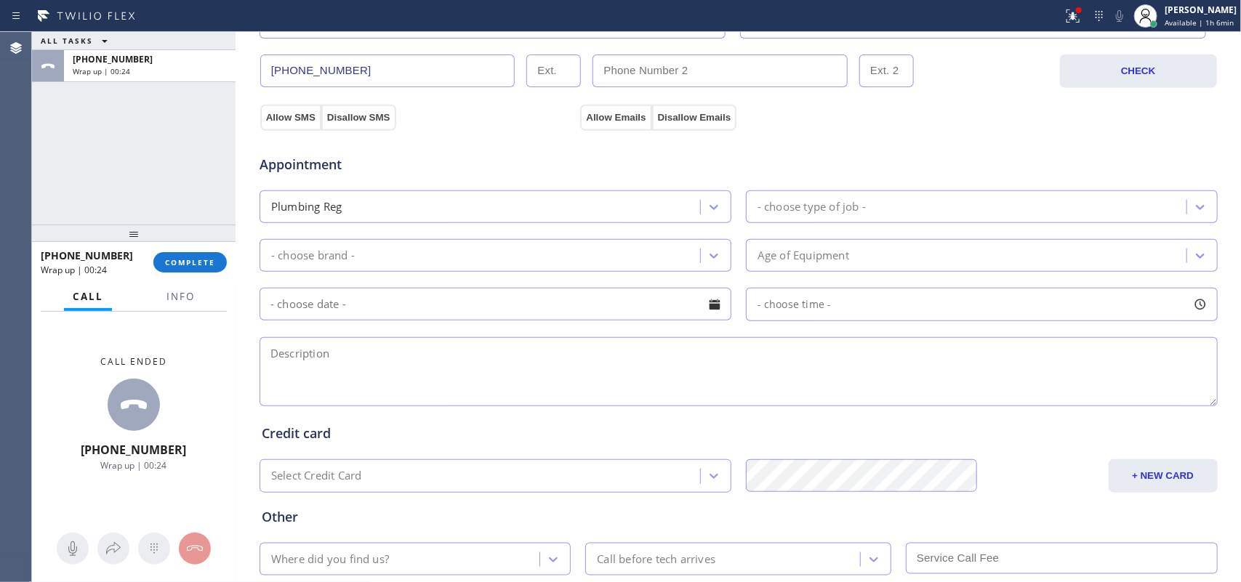
scroll to position [547, 0]
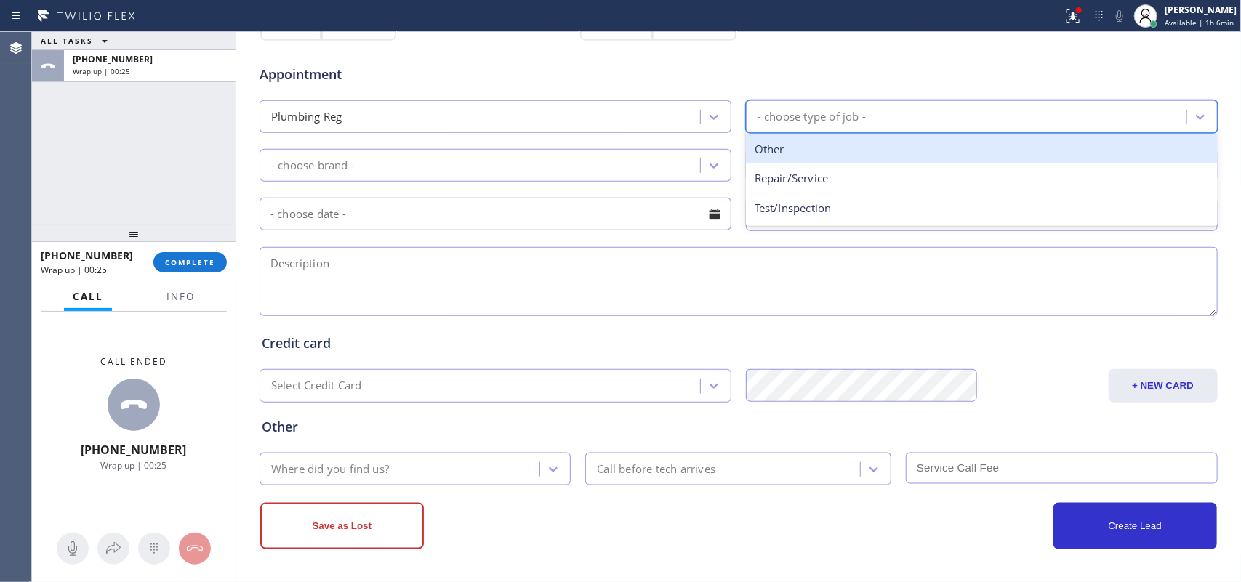
click at [827, 109] on div "- choose type of job -" at bounding box center [812, 116] width 108 height 17
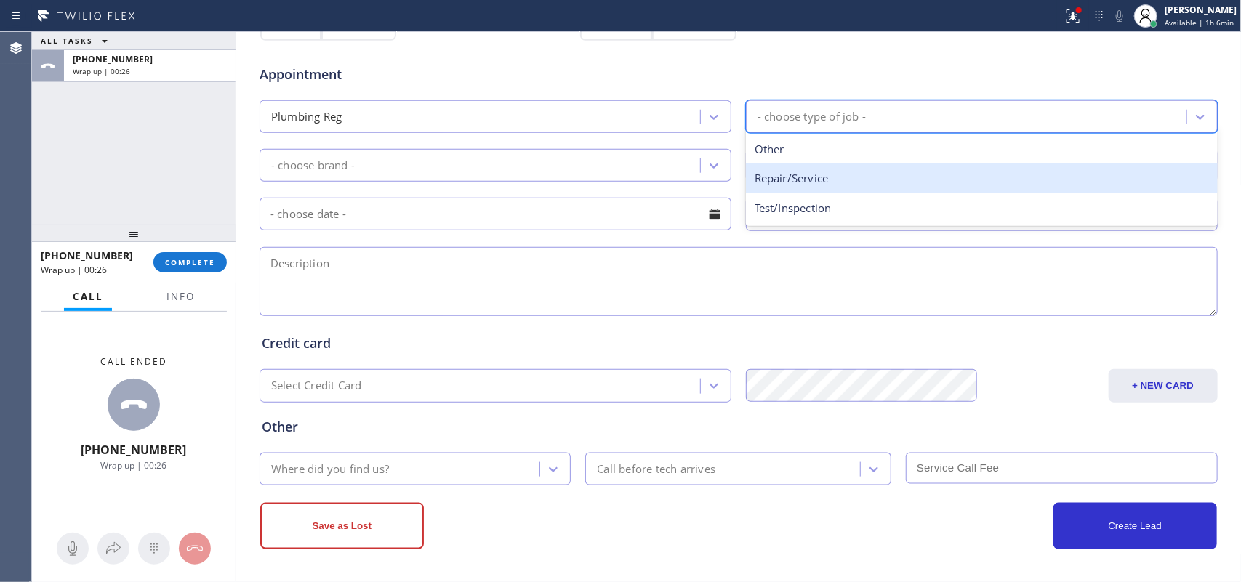
drag, startPoint x: 841, startPoint y: 175, endPoint x: 802, endPoint y: 177, distance: 39.3
click at [840, 178] on div "Repair/Service" at bounding box center [982, 179] width 472 height 30
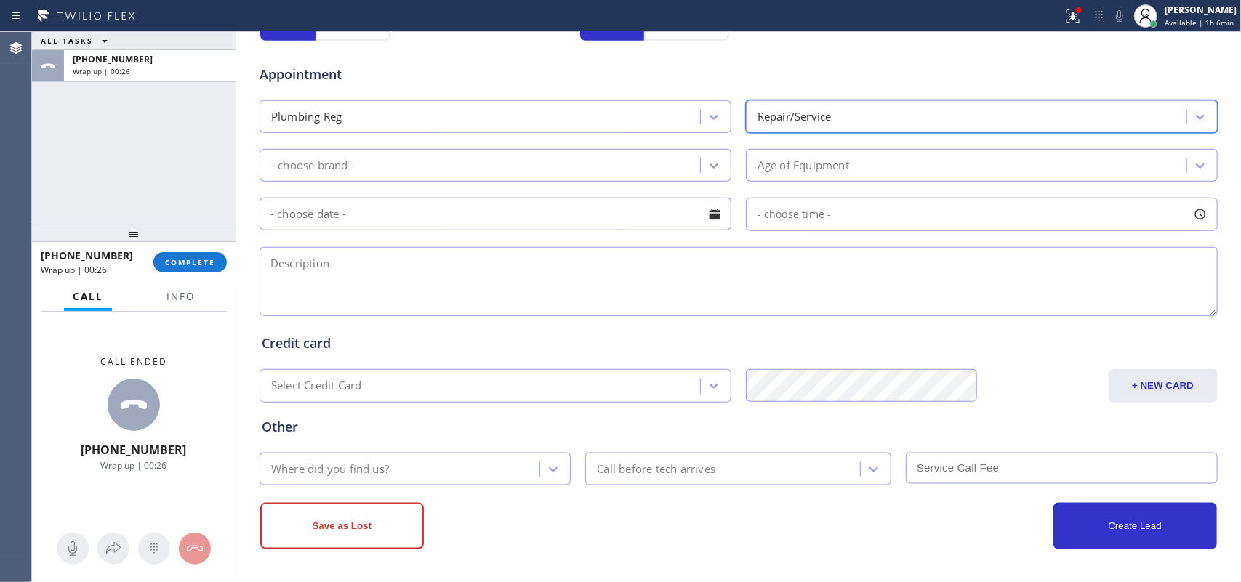
click at [709, 155] on div at bounding box center [714, 166] width 26 height 26
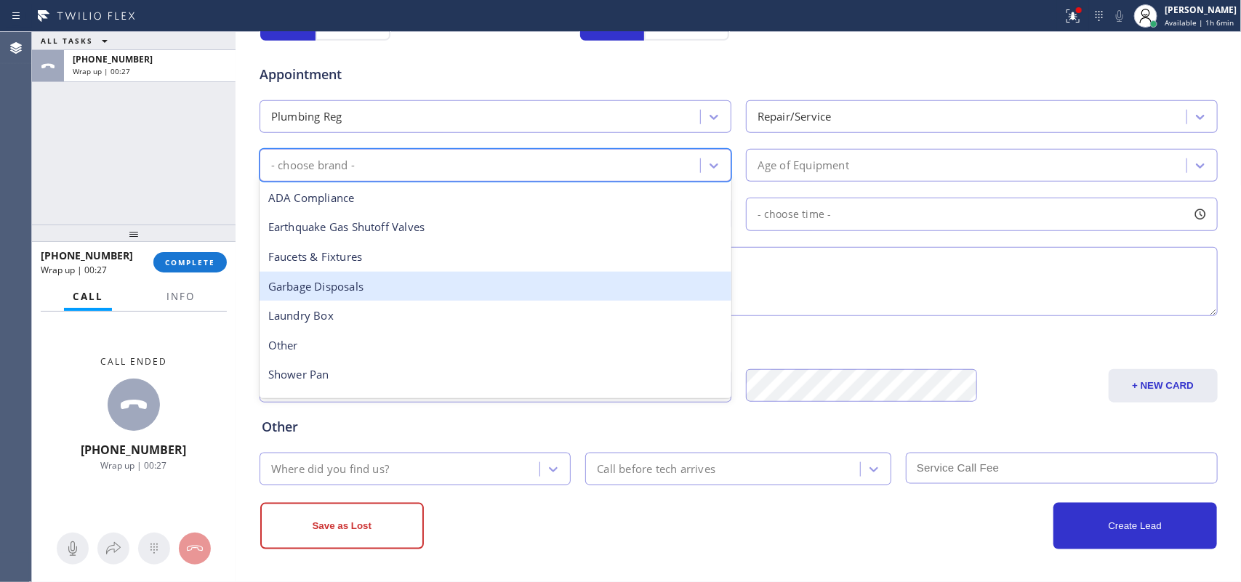
scroll to position [230, 0]
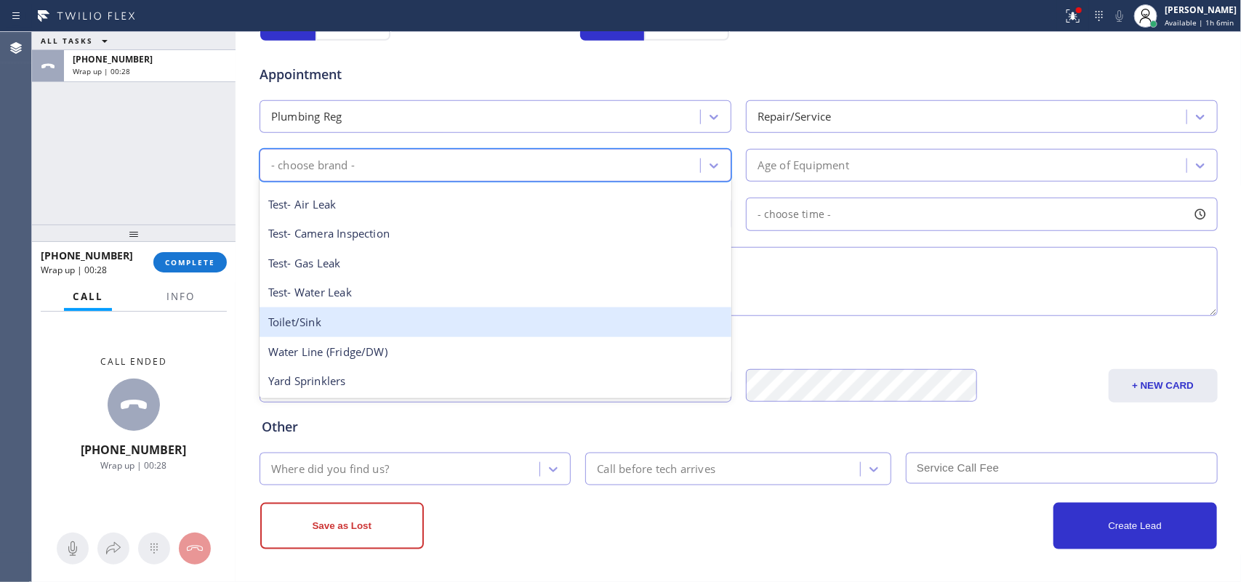
click at [441, 314] on div "Toilet/Sink" at bounding box center [496, 323] width 472 height 30
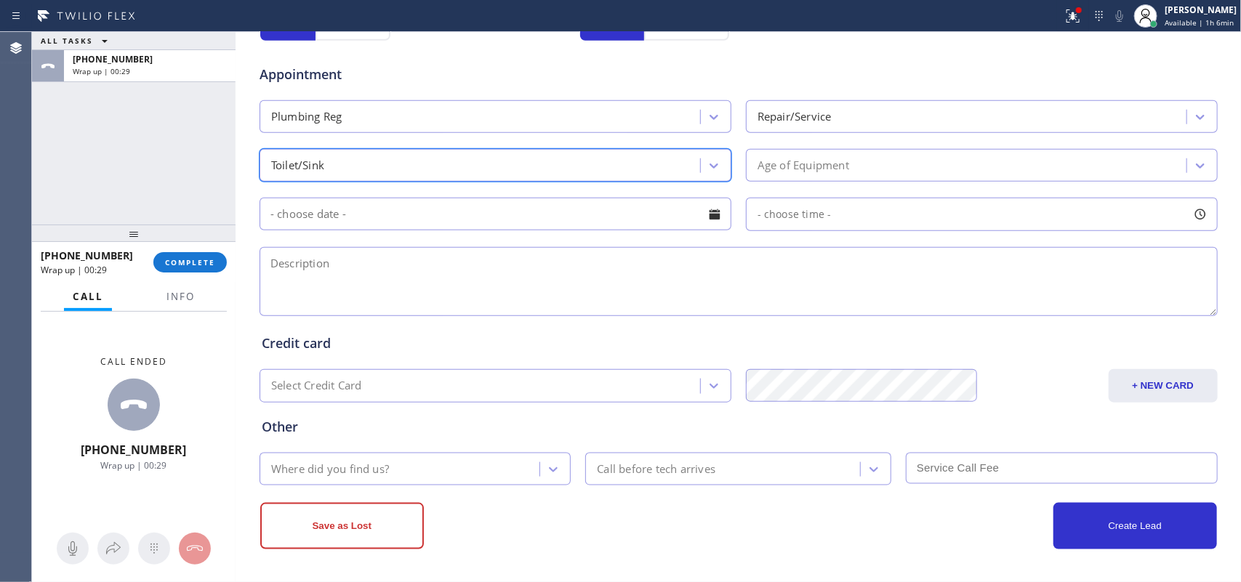
click at [862, 169] on div "Age of Equipment" at bounding box center [968, 165] width 436 height 25
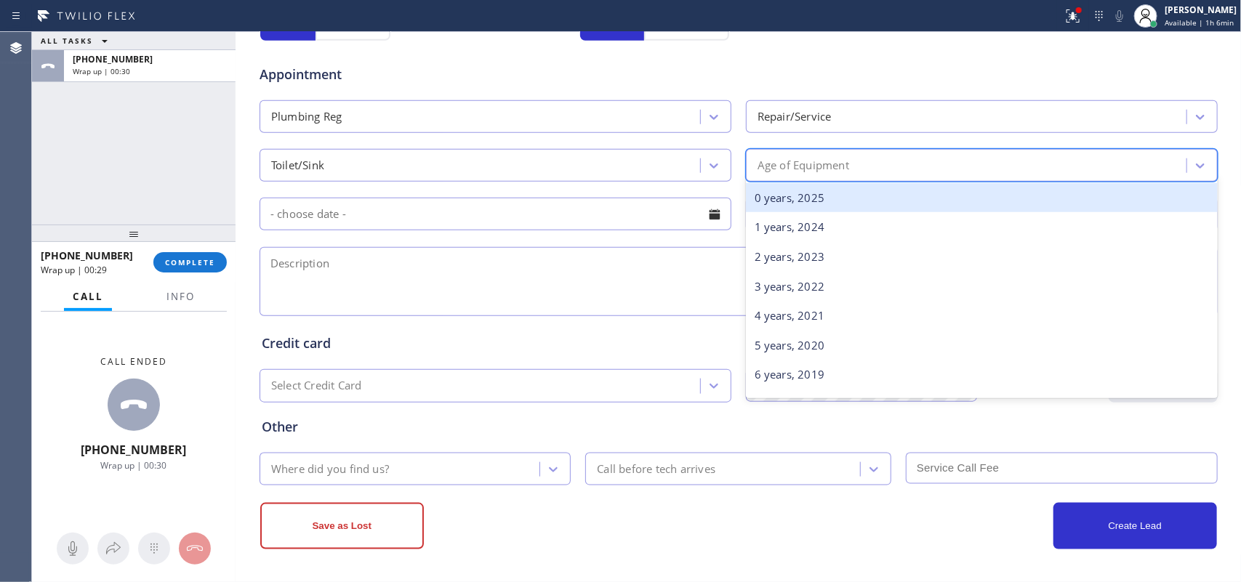
drag, startPoint x: 868, startPoint y: 197, endPoint x: 798, endPoint y: 231, distance: 77.4
click at [868, 198] on div "0 years, 2025" at bounding box center [982, 198] width 472 height 30
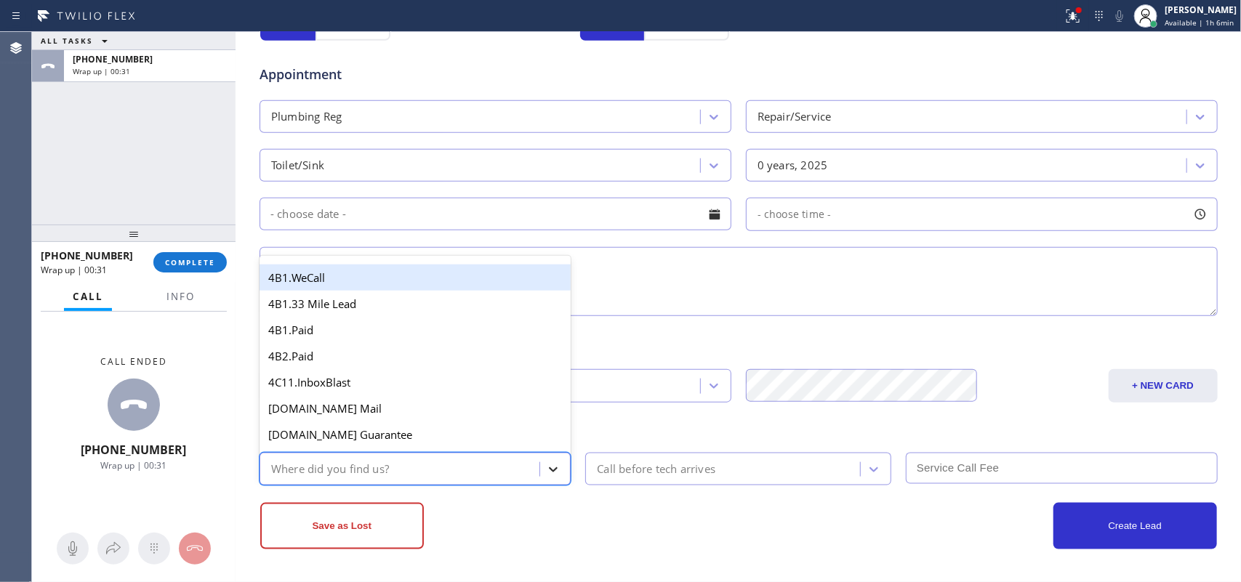
click at [546, 469] on icon at bounding box center [553, 470] width 15 height 15
type input "g"
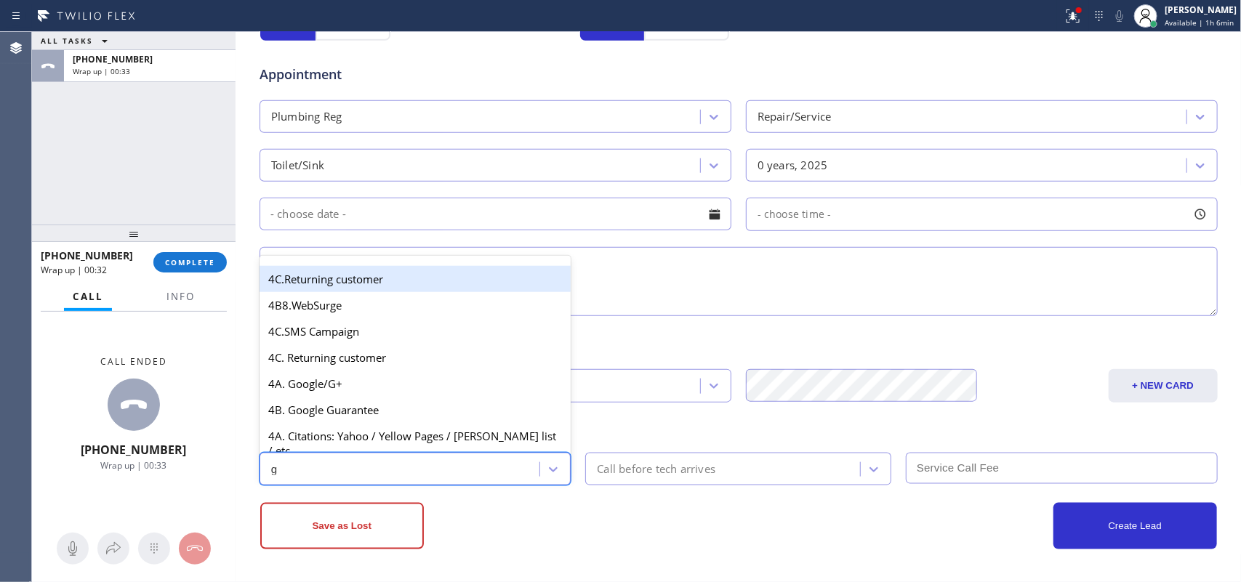
scroll to position [274, 0]
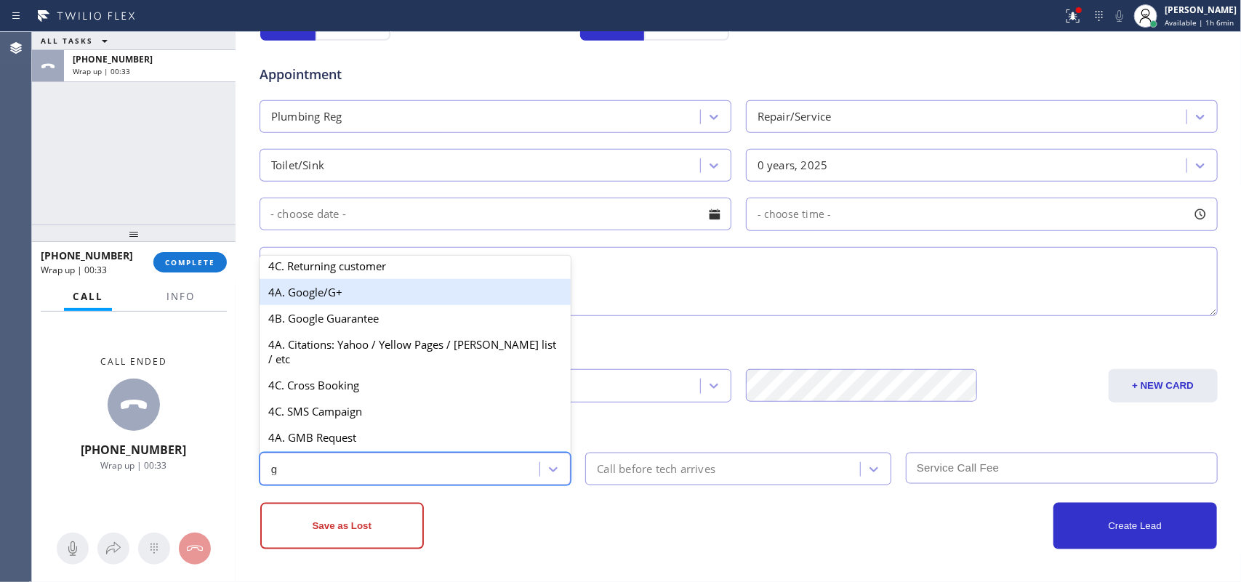
click at [356, 303] on div "4A. Google/G+" at bounding box center [416, 292] width 312 height 26
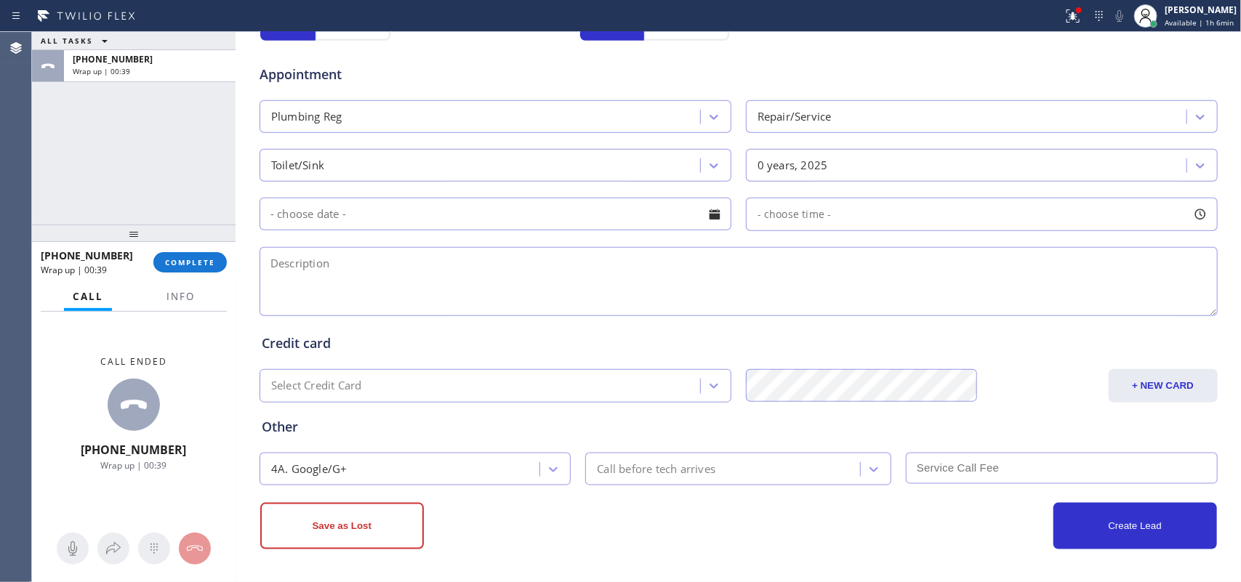
click at [286, 277] on textarea at bounding box center [739, 281] width 958 height 69
paste textarea "house-ho/ A leaking under the bathroom sink/ [STREET_ADDRESS],"
click at [644, 279] on textarea "house-ho/ A leaking under the bathroom sink/ [STREET_ADDRESS]," at bounding box center [739, 281] width 958 height 69
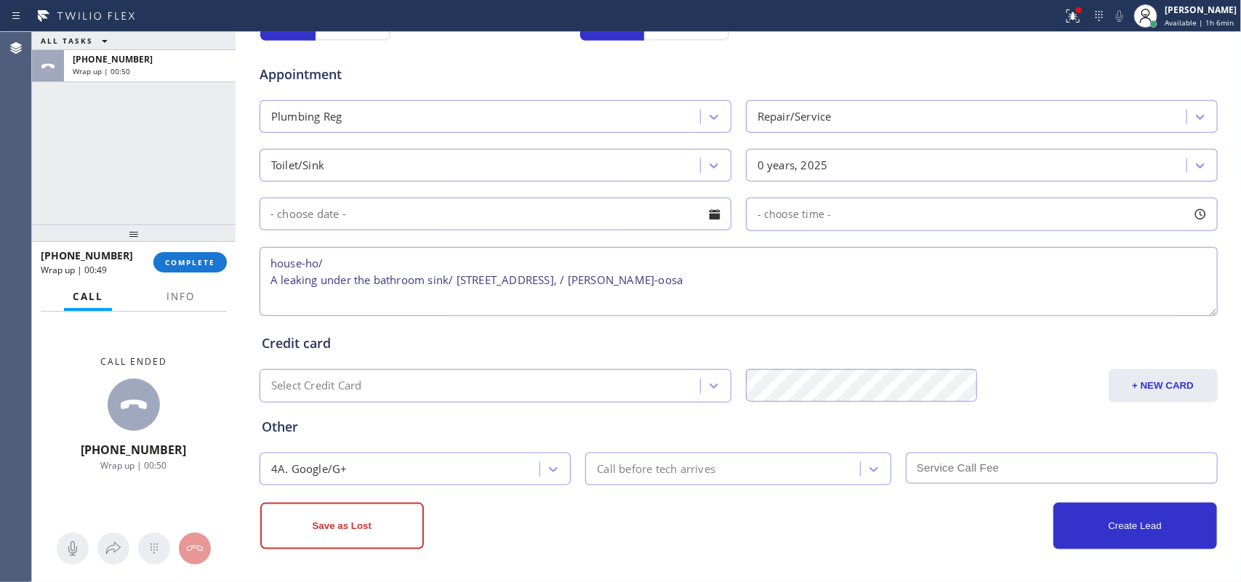
scroll to position [183, 0]
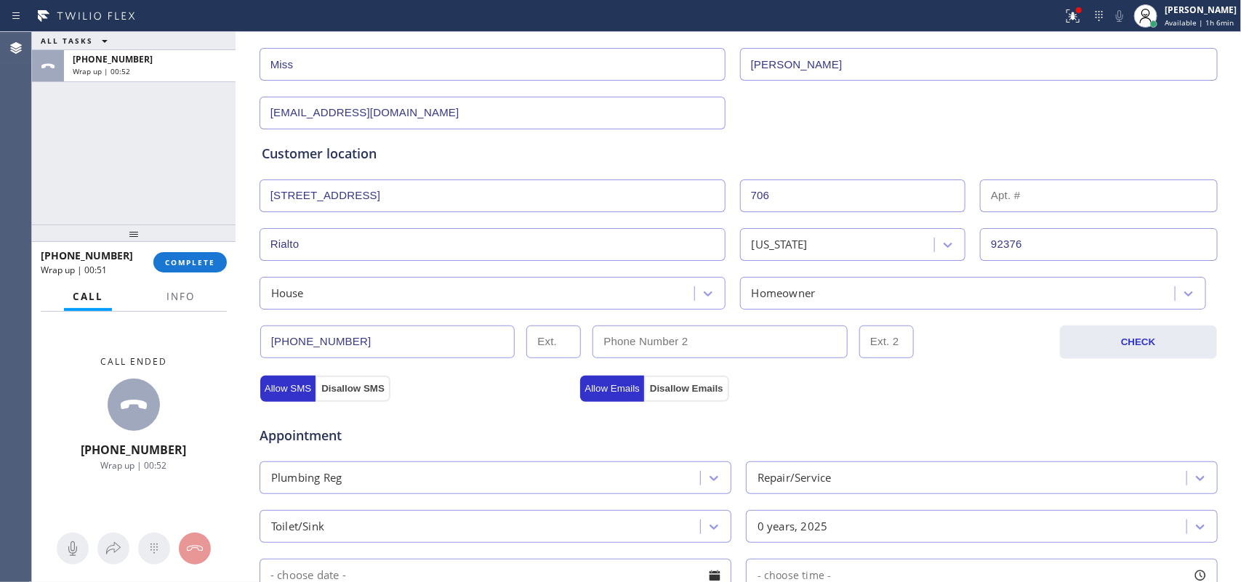
type textarea "house-ho/ A leaking under the bathroom sink/ [STREET_ADDRESS], / [PERSON_NAME]-…"
click at [209, 260] on span "COMPLETE" at bounding box center [190, 262] width 50 height 10
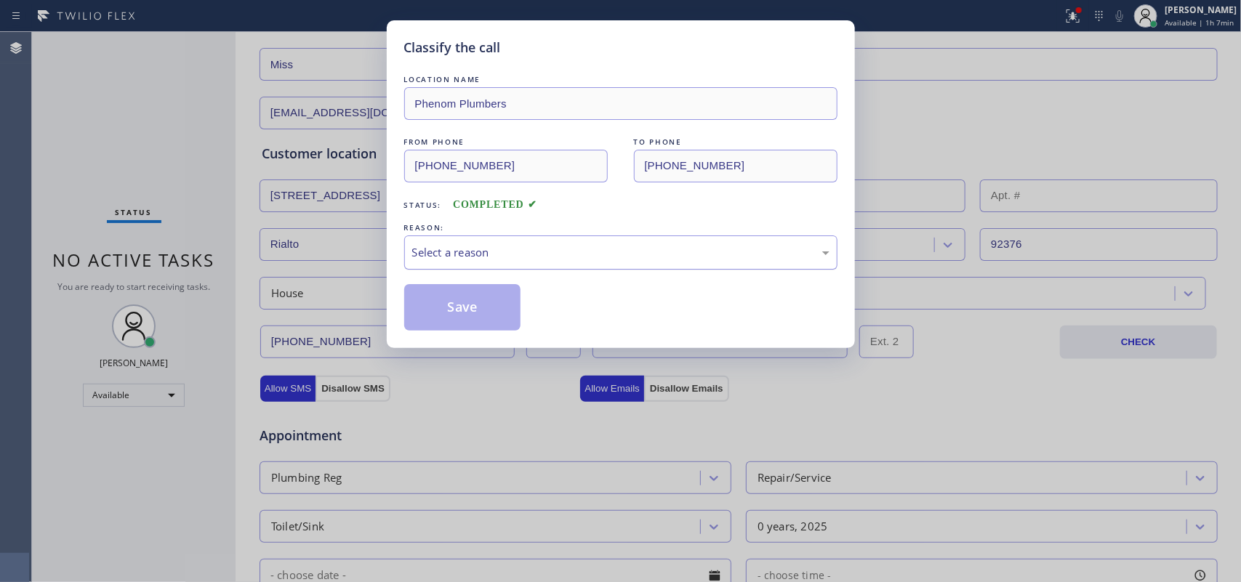
click at [582, 251] on div "Select a reason" at bounding box center [620, 252] width 417 height 17
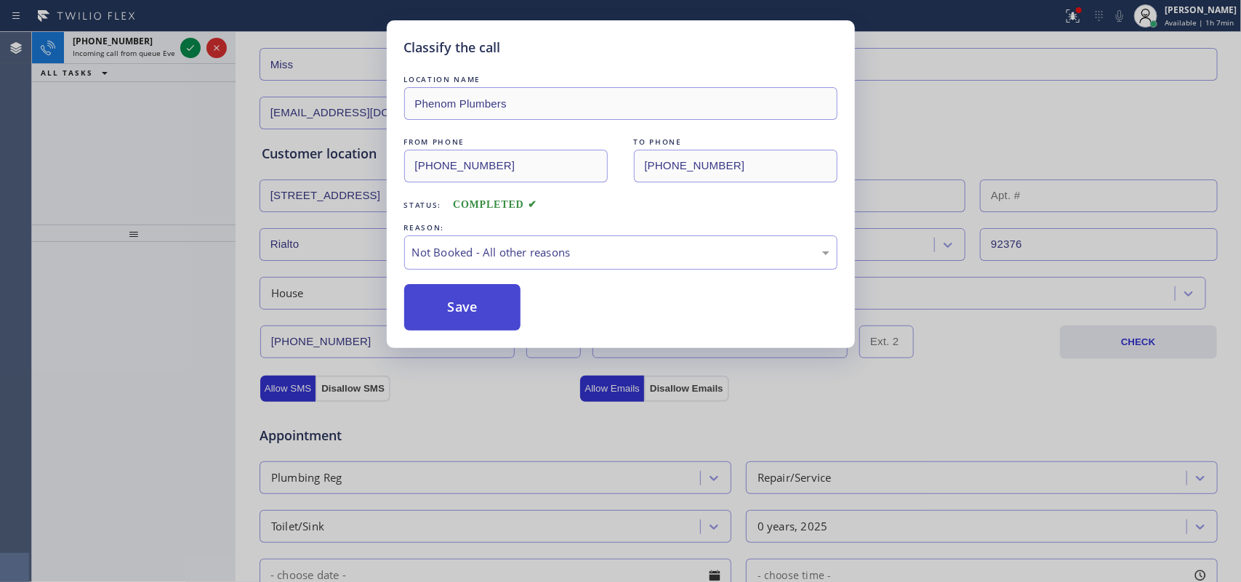
click at [485, 305] on button "Save" at bounding box center [462, 307] width 117 height 47
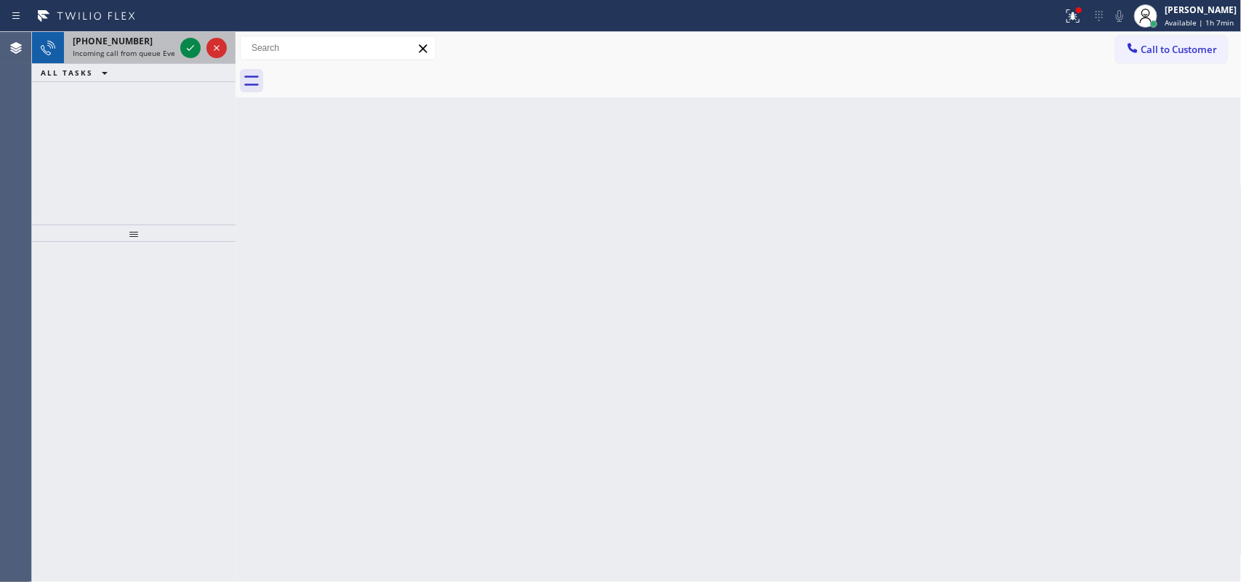
click at [126, 41] on span "[PHONE_NUMBER]" at bounding box center [113, 41] width 80 height 12
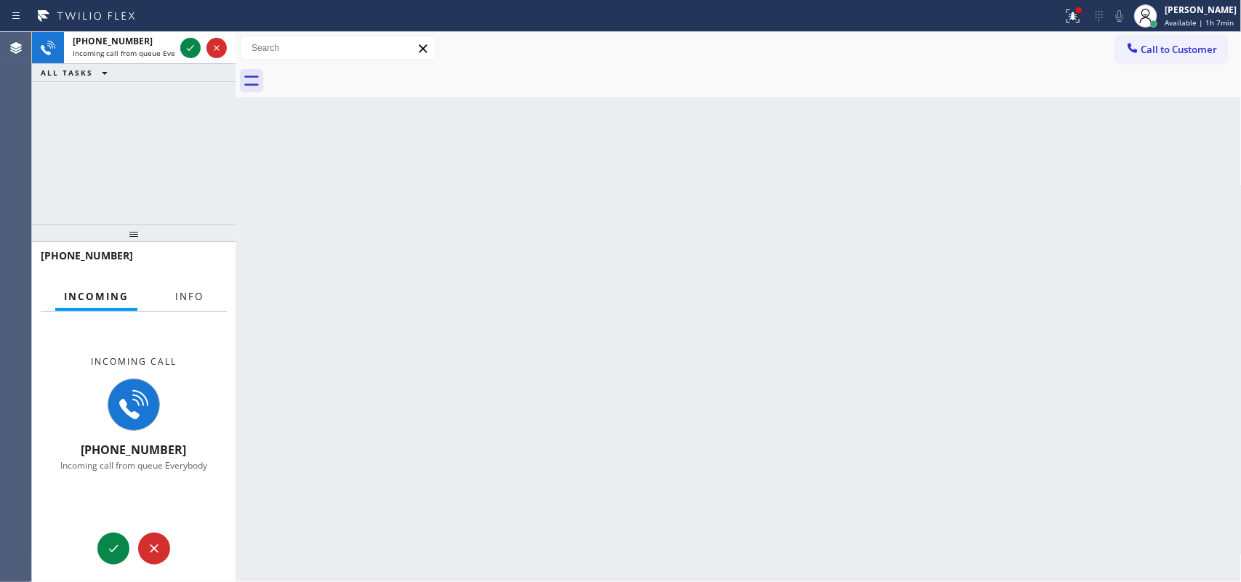
click at [184, 292] on span "Info" at bounding box center [189, 296] width 28 height 13
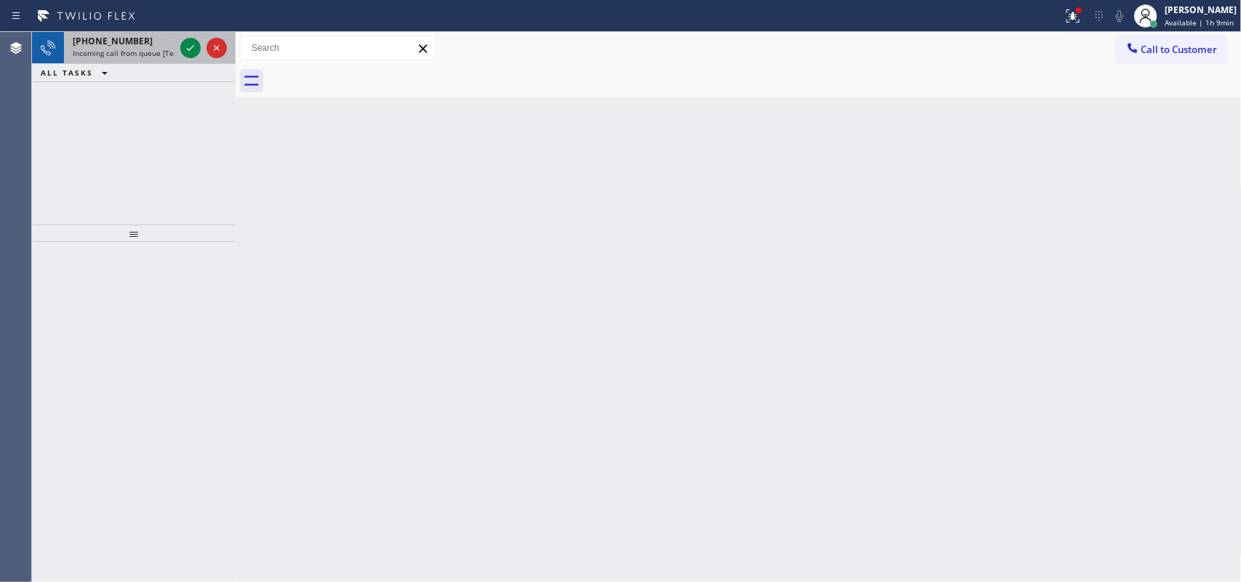
click at [151, 49] on span "Incoming call from queue [Test] All" at bounding box center [133, 53] width 121 height 10
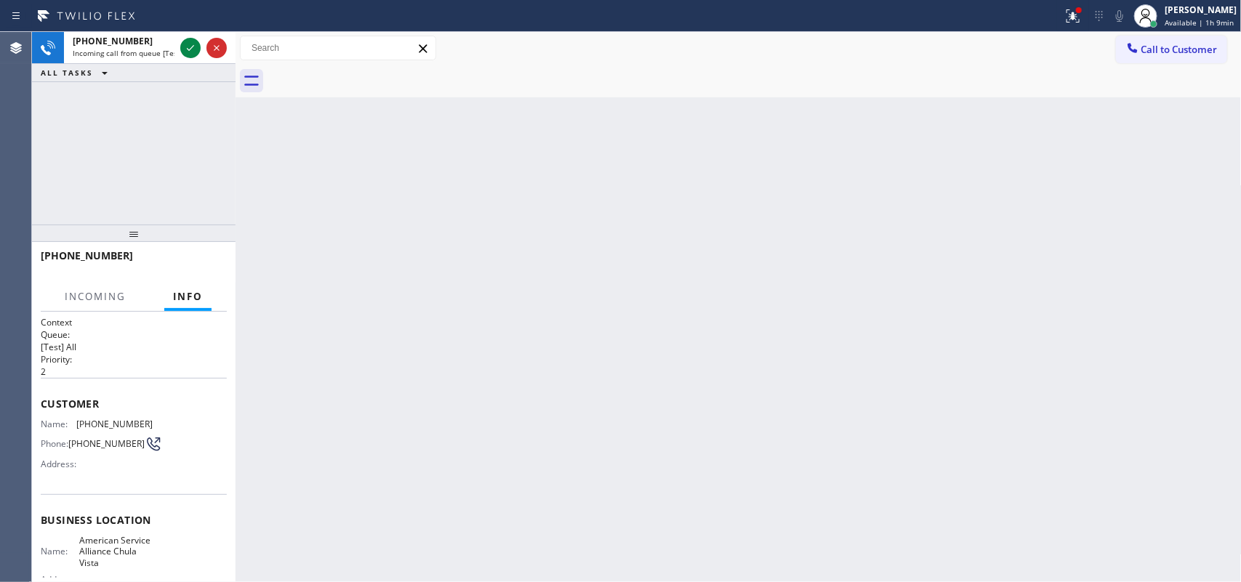
scroll to position [91, 0]
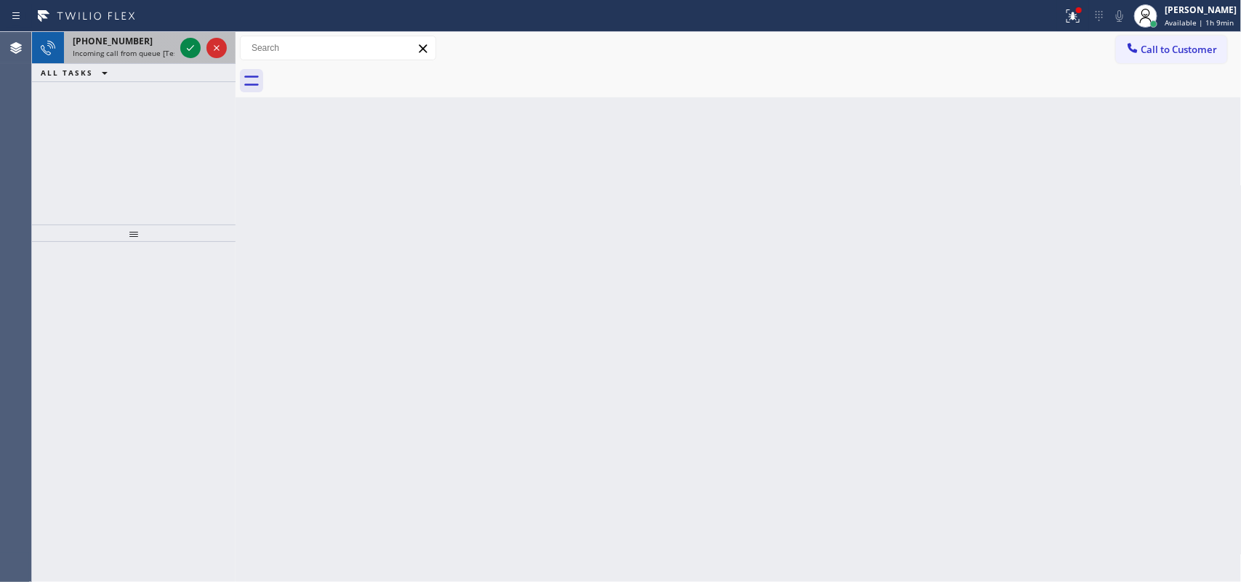
click at [142, 48] on span "Incoming call from queue [Test] All" at bounding box center [133, 53] width 121 height 10
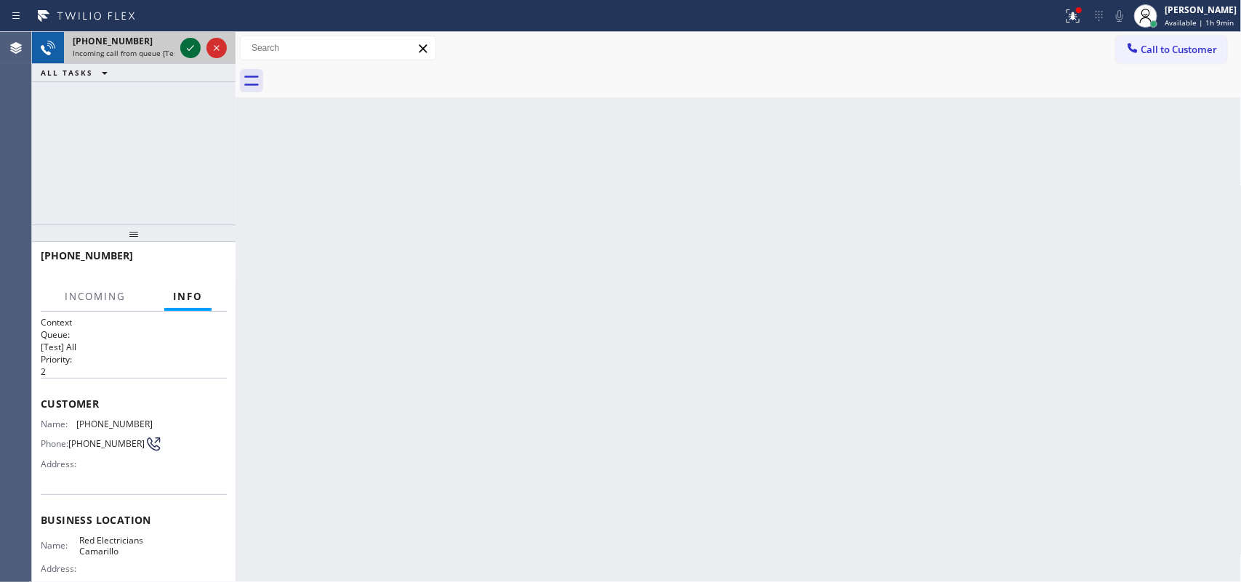
click at [191, 57] on button at bounding box center [190, 48] width 20 height 20
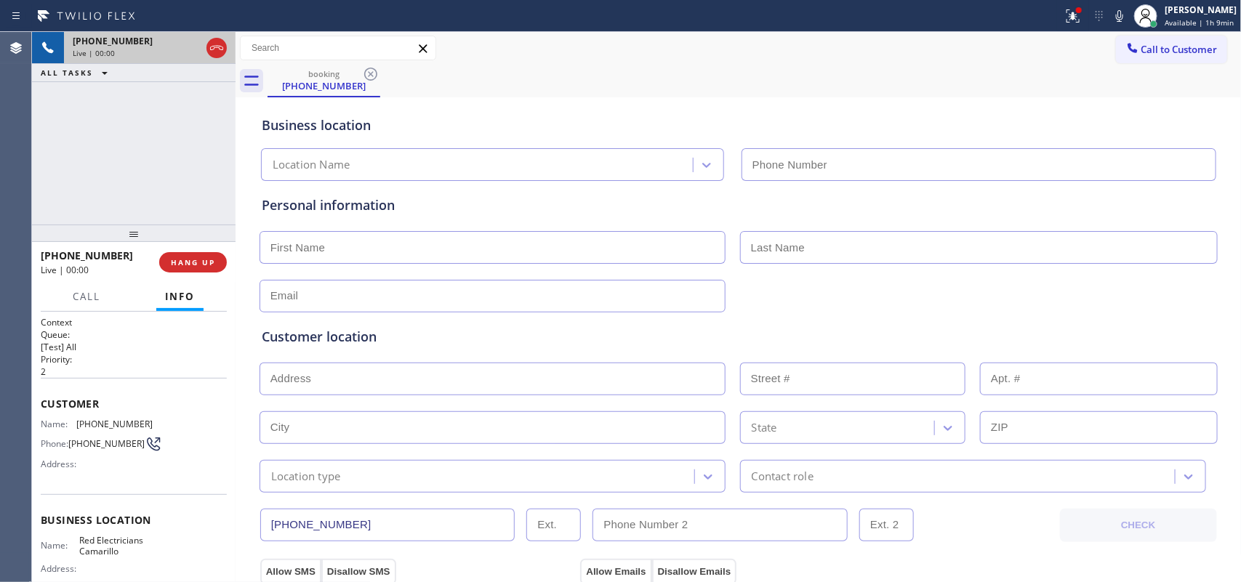
type input "[PHONE_NUMBER]"
drag, startPoint x: 209, startPoint y: 266, endPoint x: 273, endPoint y: 84, distance: 193.0
click at [209, 265] on span "HANG UP" at bounding box center [193, 262] width 44 height 10
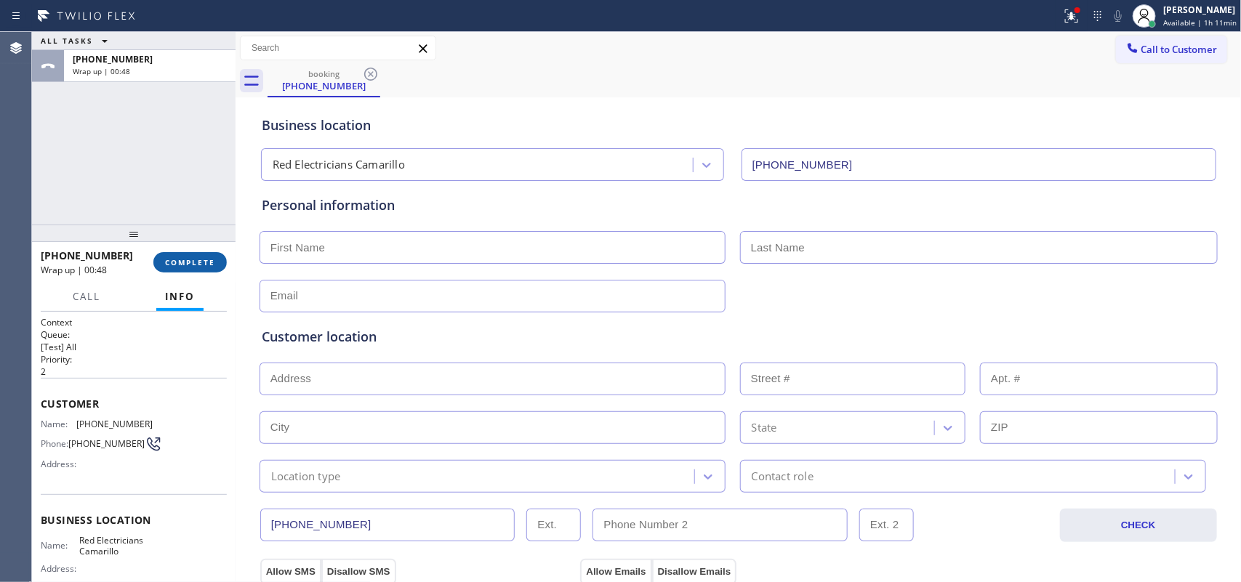
click at [202, 263] on span "COMPLETE" at bounding box center [190, 262] width 50 height 10
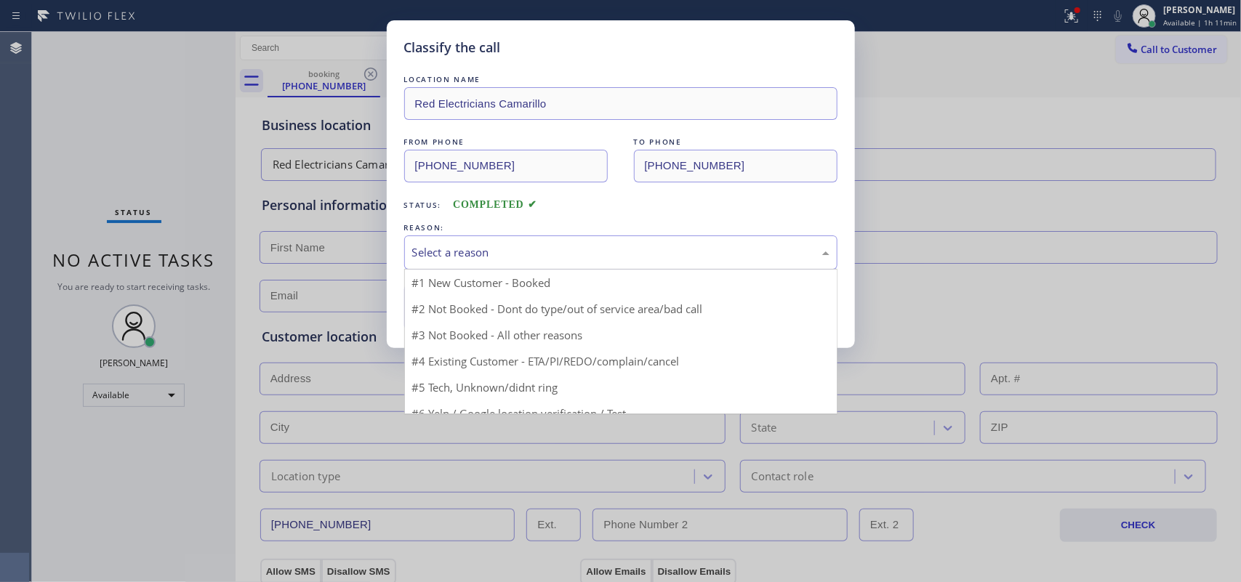
click at [459, 255] on div "Select a reason" at bounding box center [620, 252] width 417 height 17
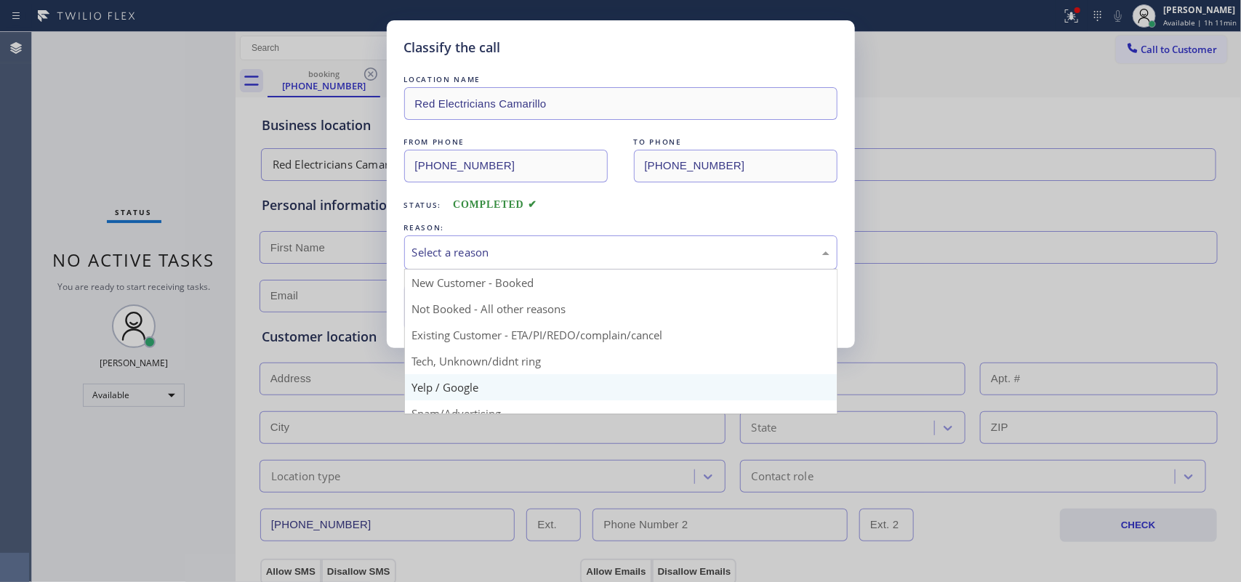
scroll to position [100, 0]
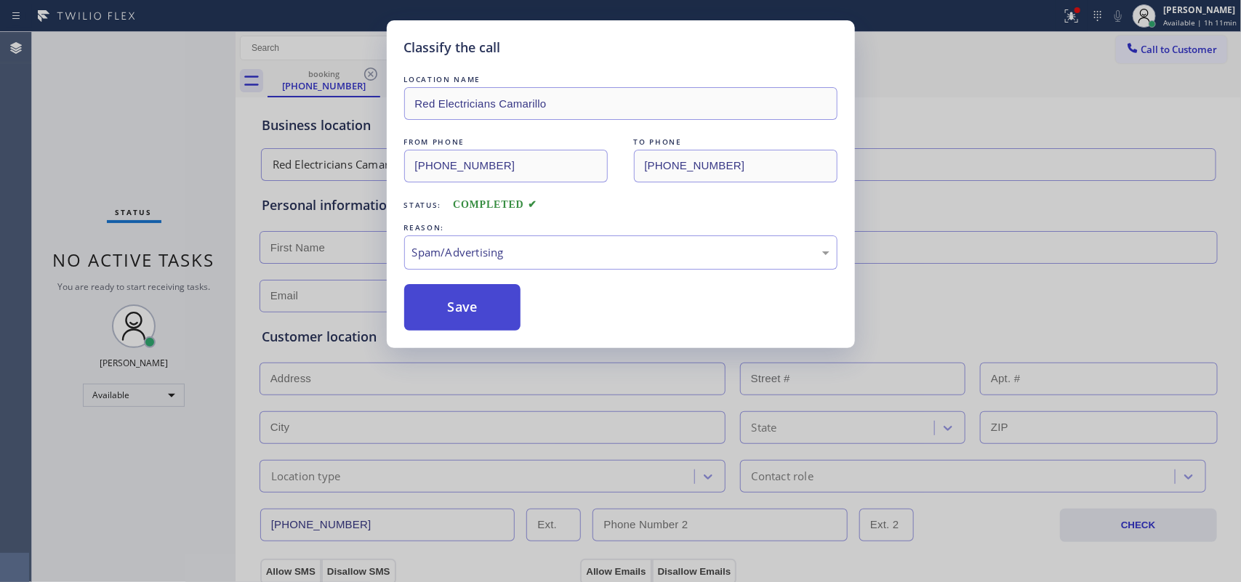
click at [488, 317] on button "Save" at bounding box center [462, 307] width 117 height 47
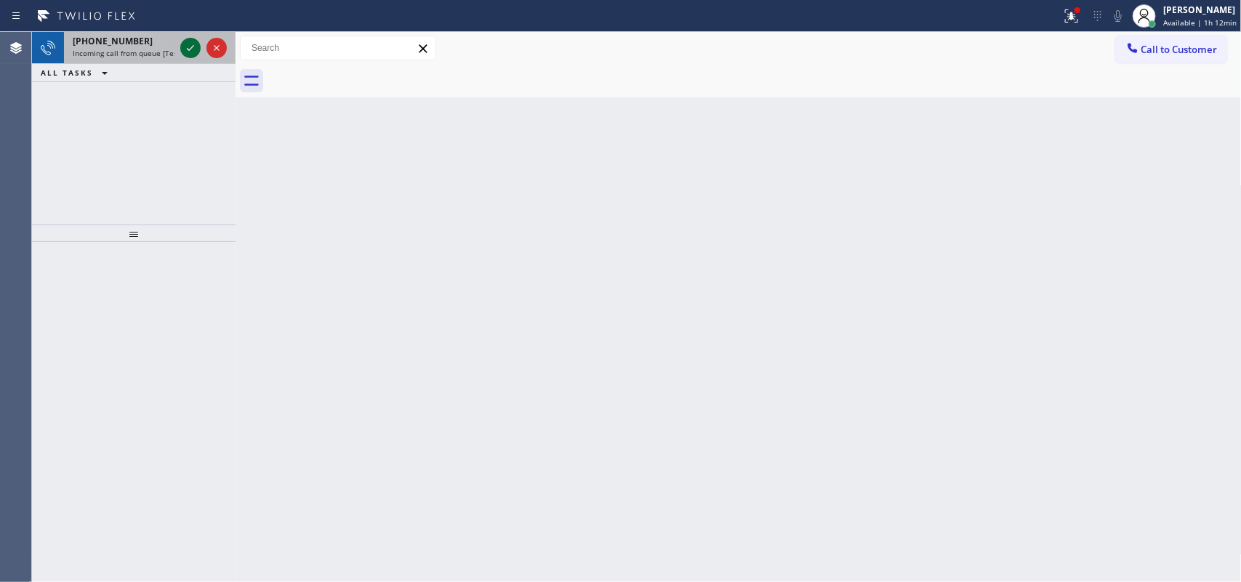
click at [184, 44] on icon at bounding box center [190, 47] width 17 height 17
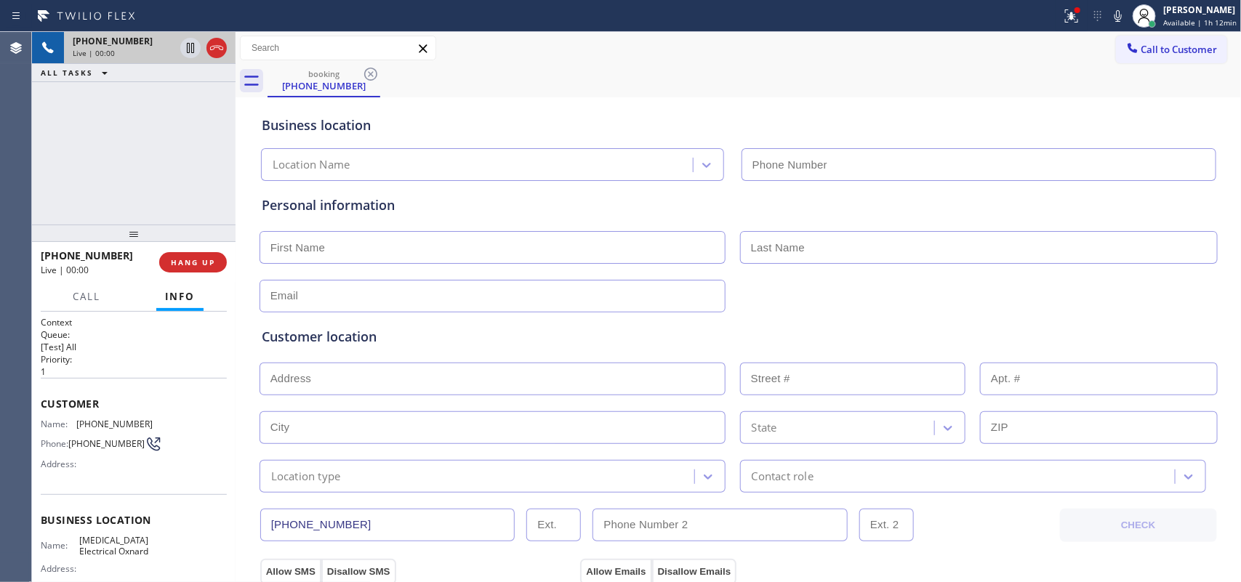
type input "[PHONE_NUMBER]"
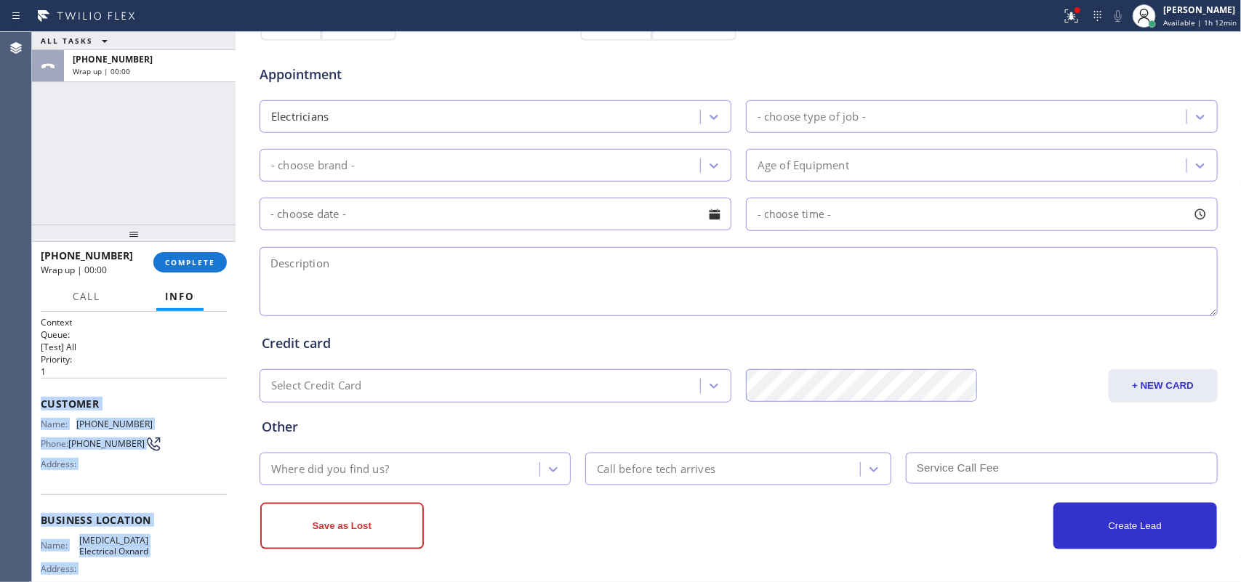
drag, startPoint x: 124, startPoint y: 388, endPoint x: 39, endPoint y: 401, distance: 86.9
click at [39, 401] on div "Context Queue: [Test] All Priority: 1 Customer Name: [PHONE_NUMBER] Phone: [PHO…" at bounding box center [134, 447] width 204 height 271
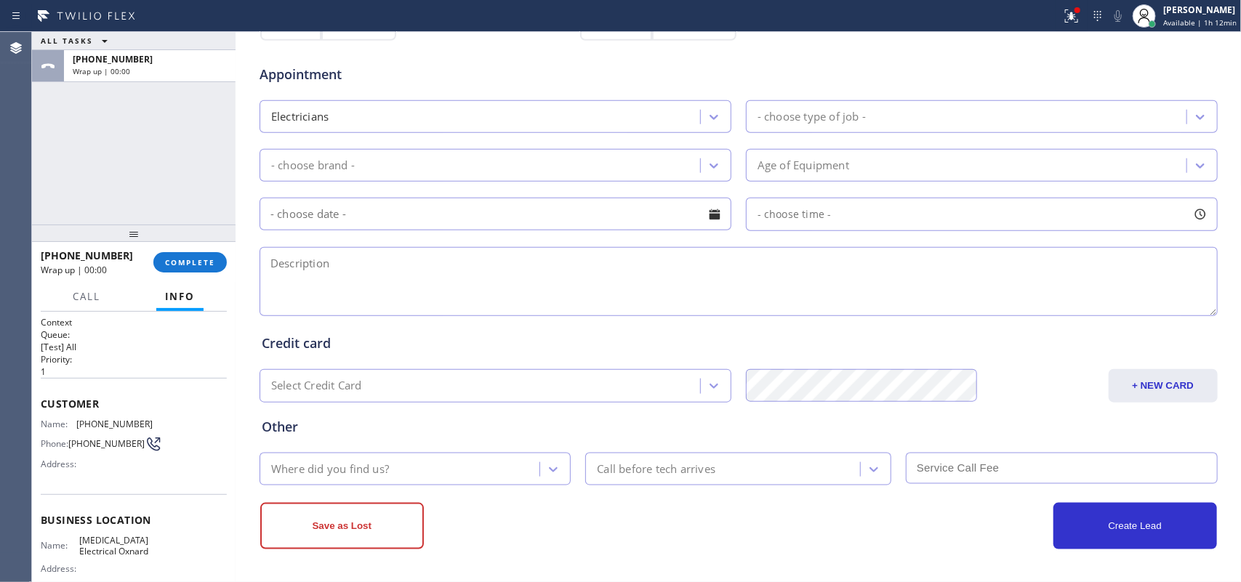
click at [162, 249] on div "[PHONE_NUMBER] Wrap up | 00:00 COMPLETE" at bounding box center [134, 263] width 186 height 38
click at [175, 256] on button "COMPLETE" at bounding box center [189, 262] width 73 height 20
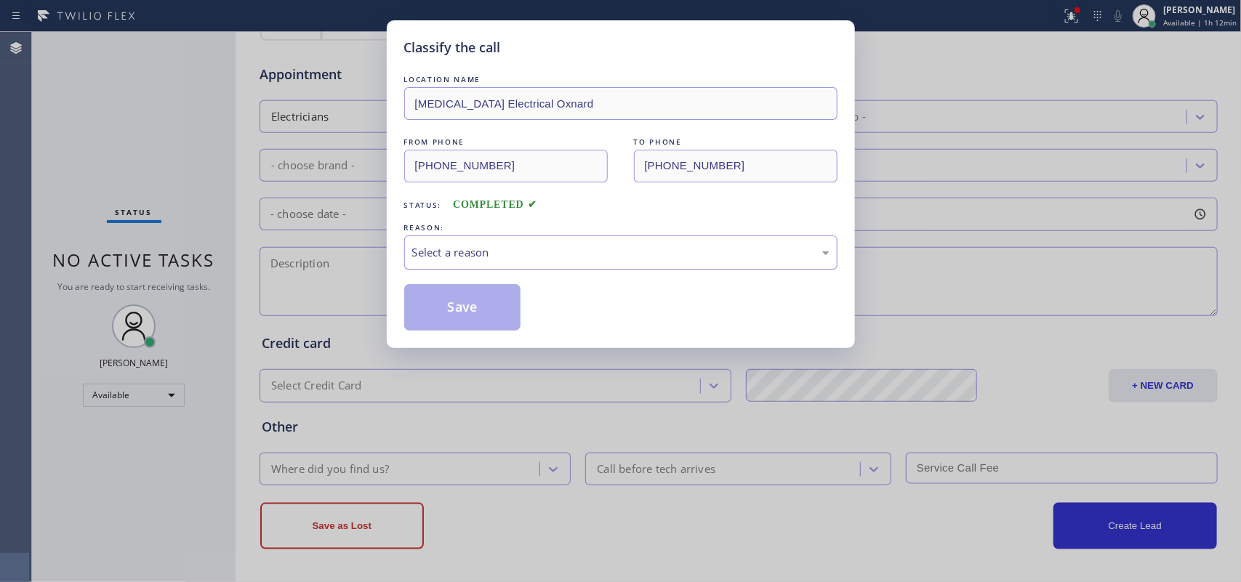
click at [545, 244] on div "Select a reason" at bounding box center [620, 253] width 433 height 34
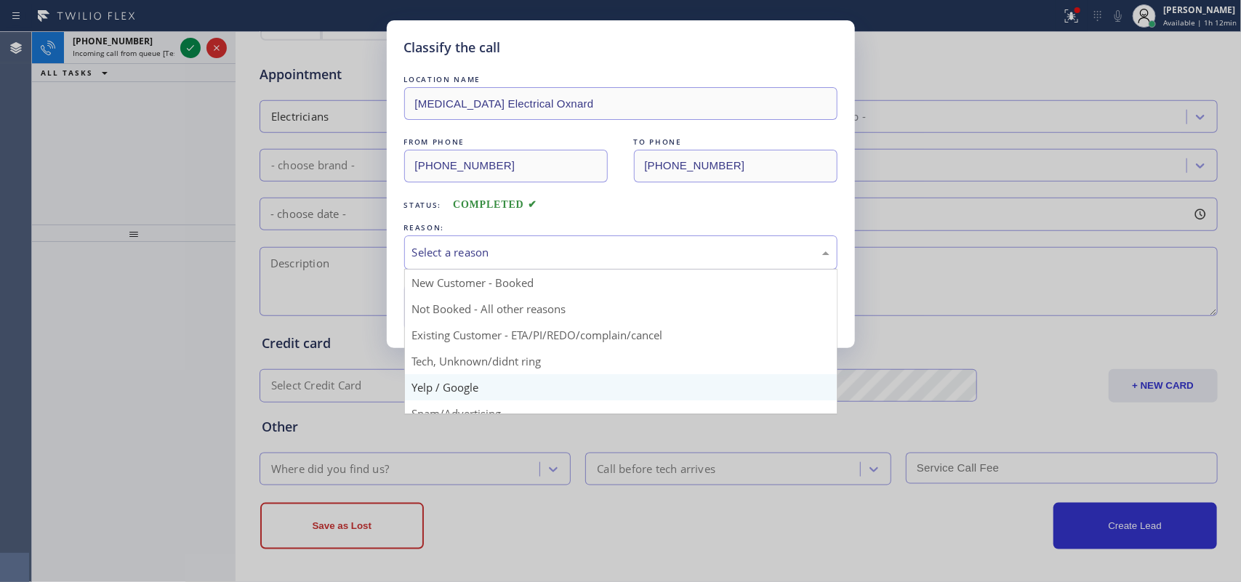
scroll to position [100, 0]
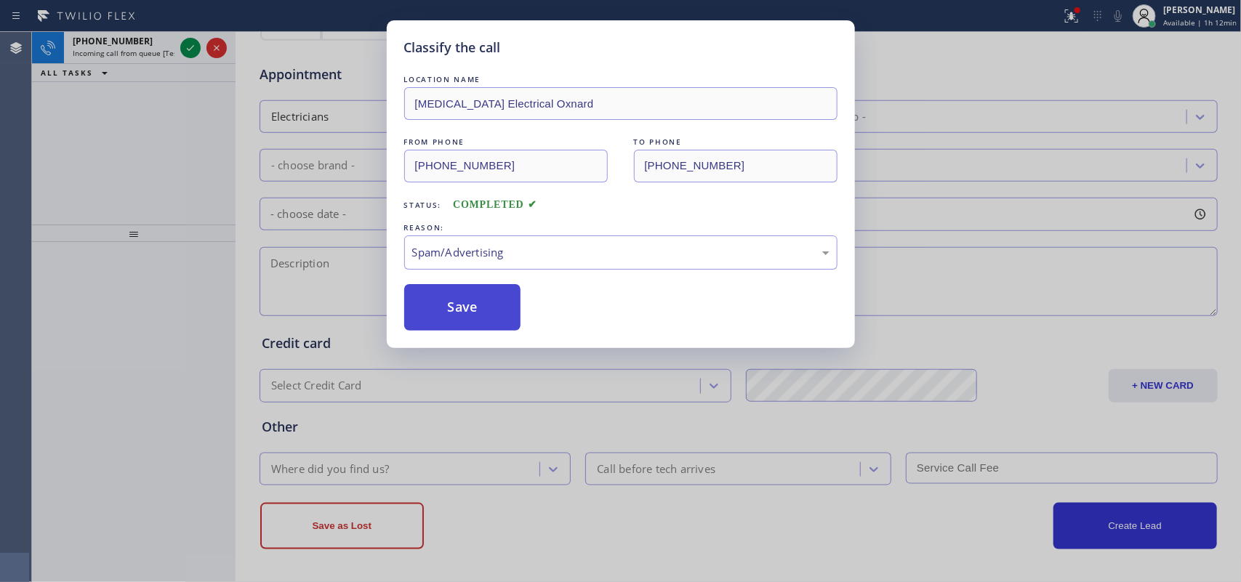
click at [500, 310] on button "Save" at bounding box center [462, 307] width 117 height 47
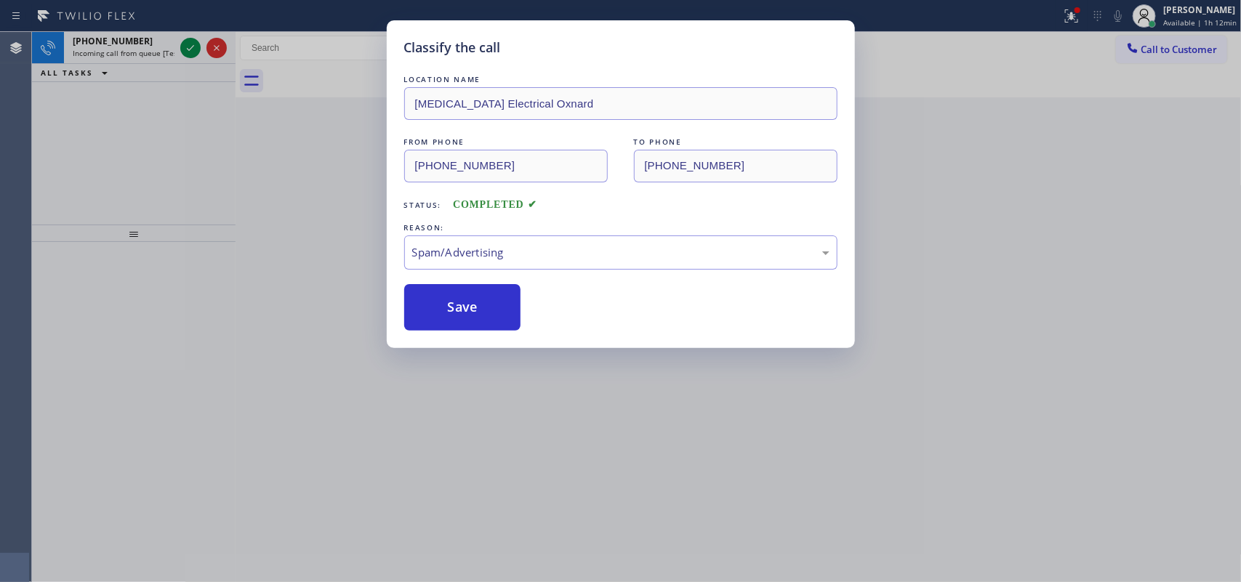
scroll to position [0, 0]
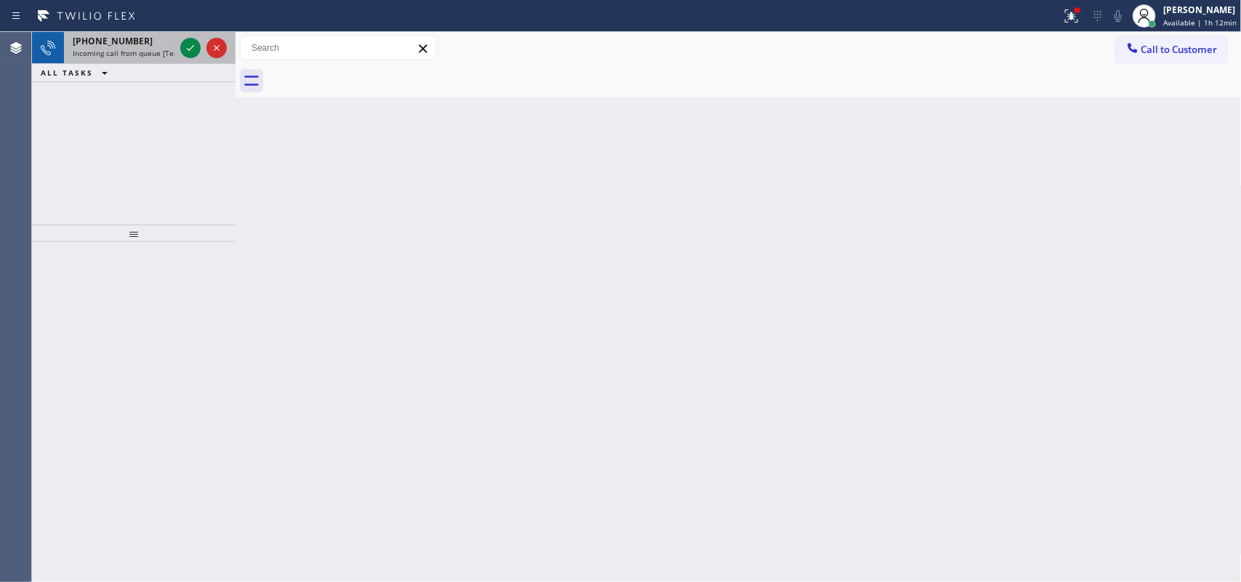
click at [151, 49] on span "Incoming call from queue [Test] All" at bounding box center [133, 53] width 121 height 10
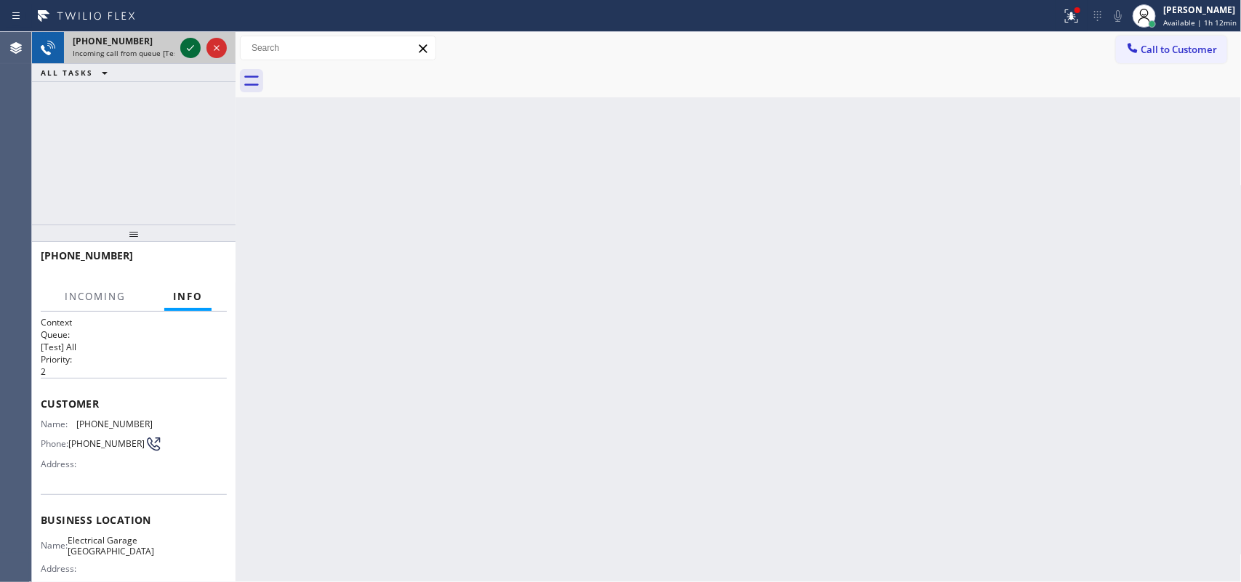
click at [190, 48] on icon at bounding box center [190, 47] width 17 height 17
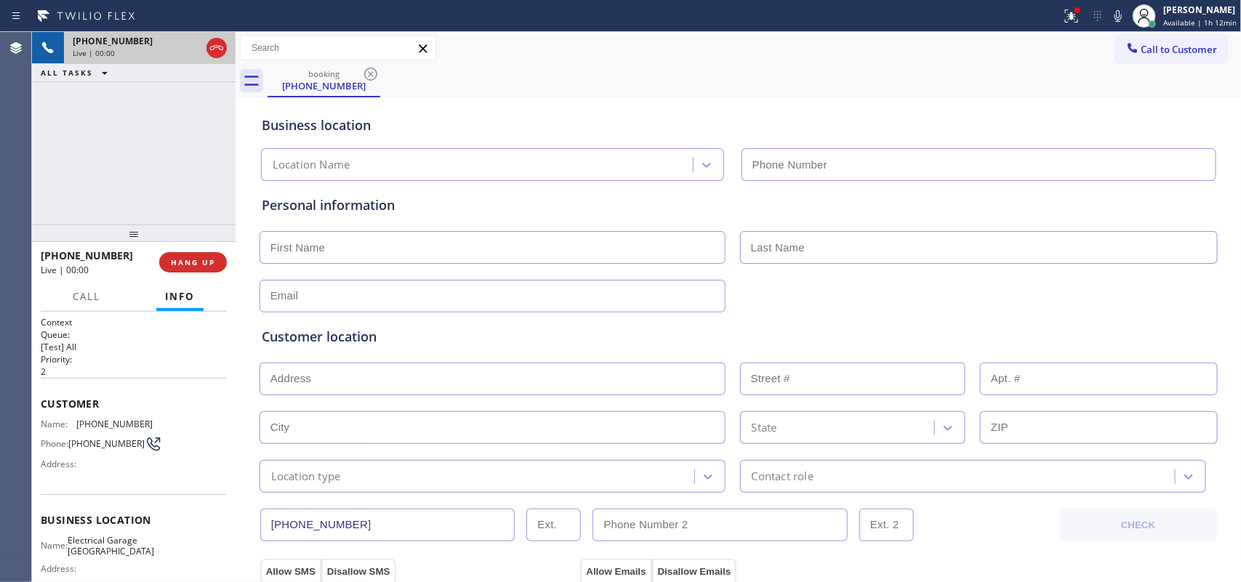
type input "[PHONE_NUMBER]"
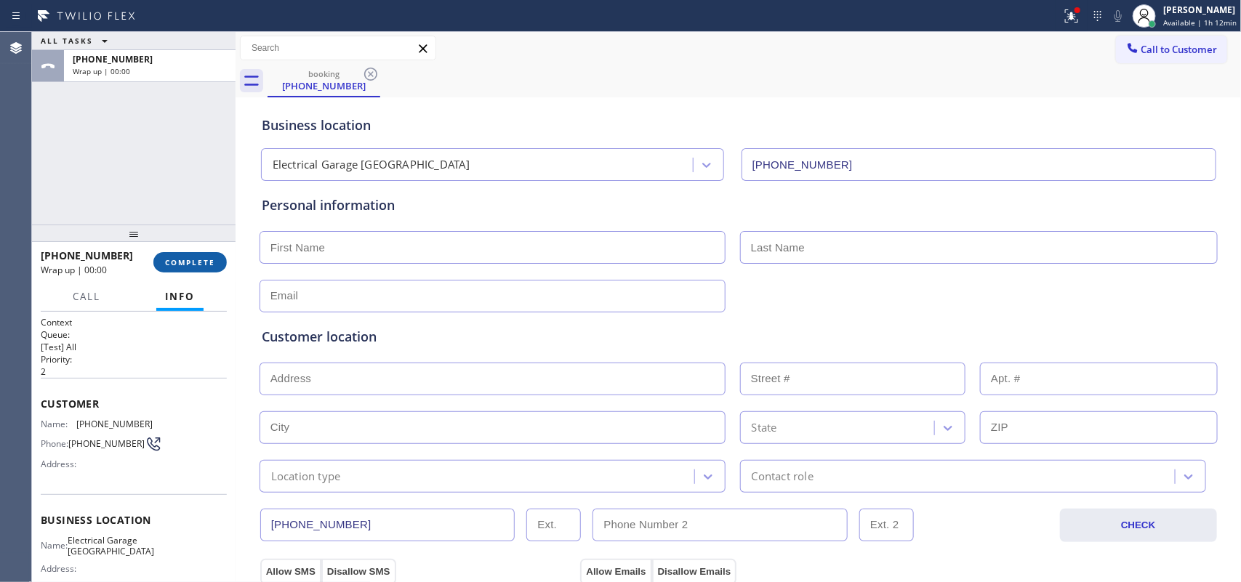
click at [199, 271] on button "COMPLETE" at bounding box center [189, 262] width 73 height 20
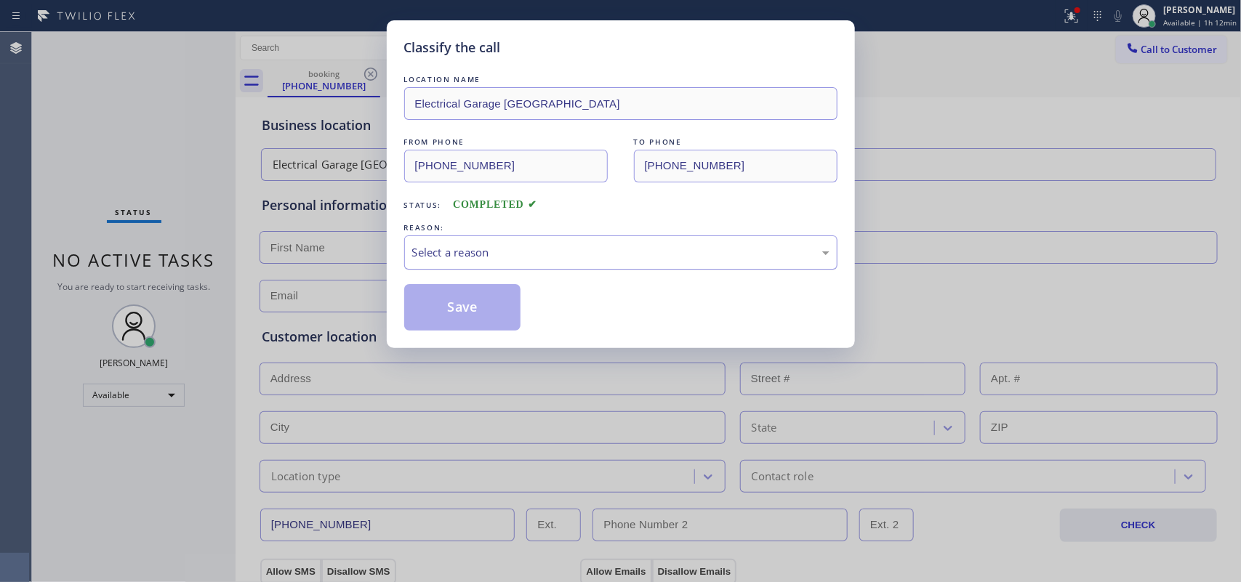
click at [648, 252] on div "Select a reason" at bounding box center [620, 252] width 417 height 17
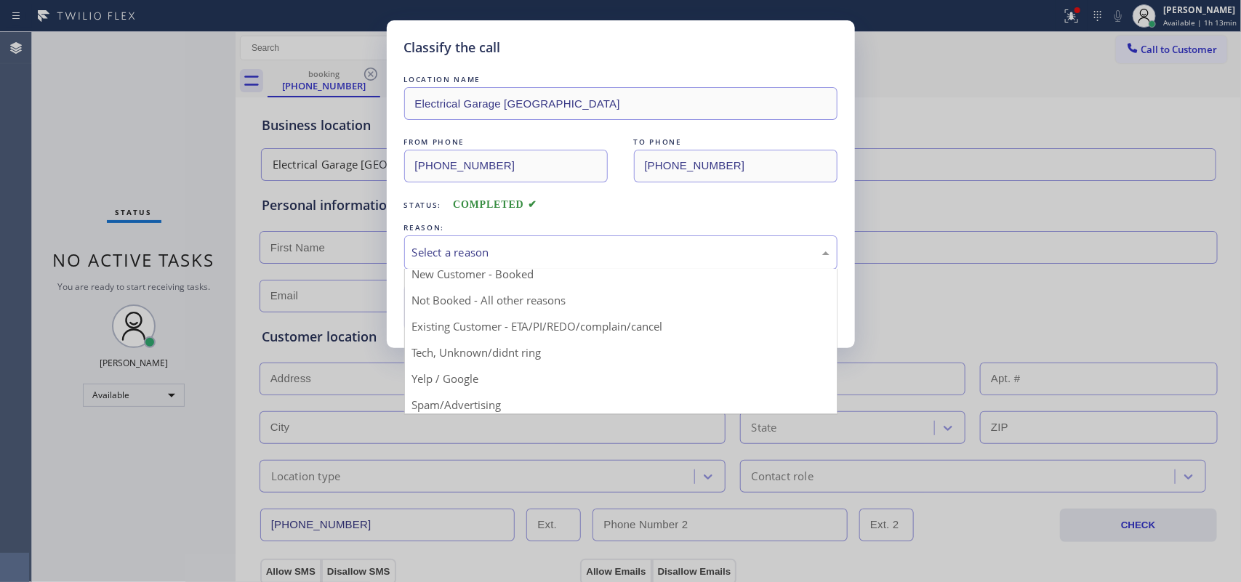
scroll to position [100, 0]
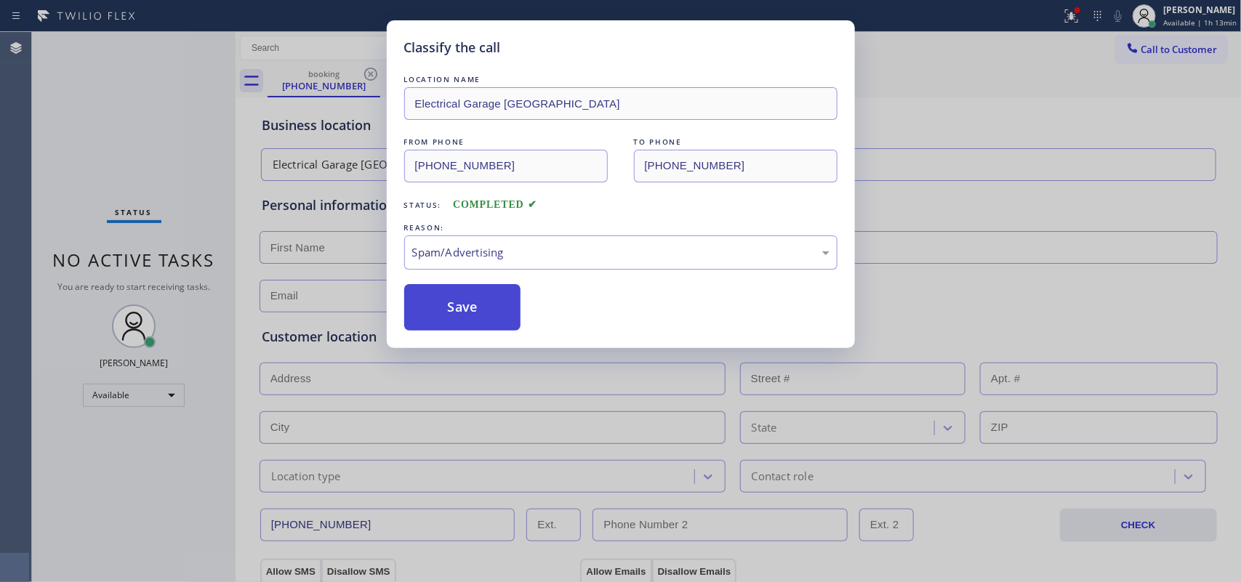
click at [460, 311] on button "Save" at bounding box center [462, 307] width 117 height 47
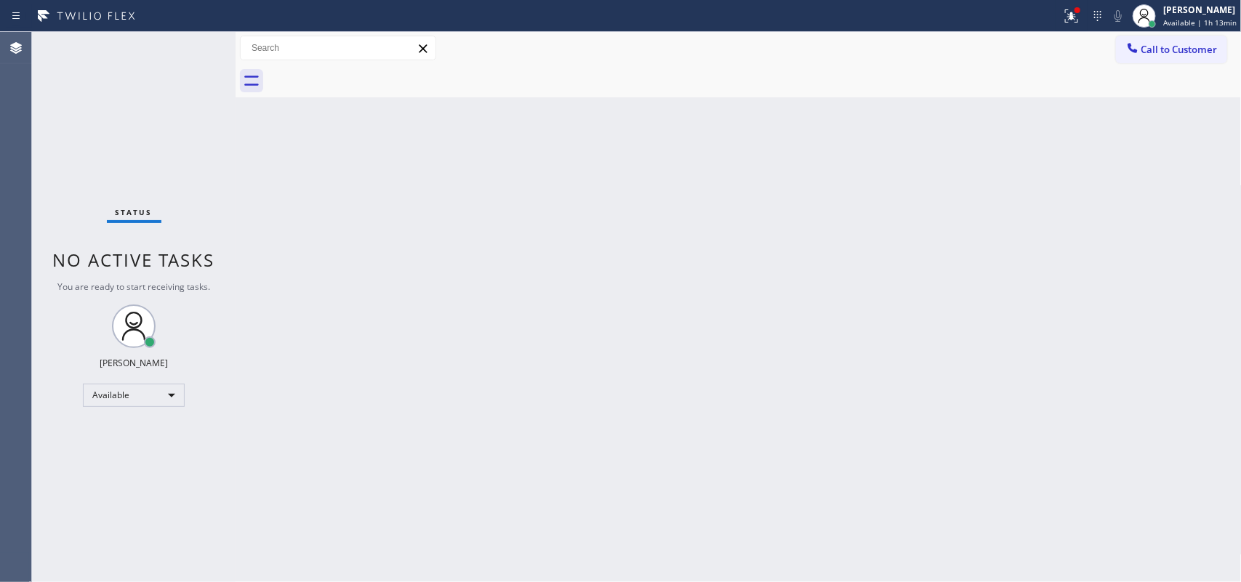
click at [190, 48] on div "Status No active tasks You are ready to start receiving tasks. [PERSON_NAME] Av…" at bounding box center [134, 307] width 204 height 550
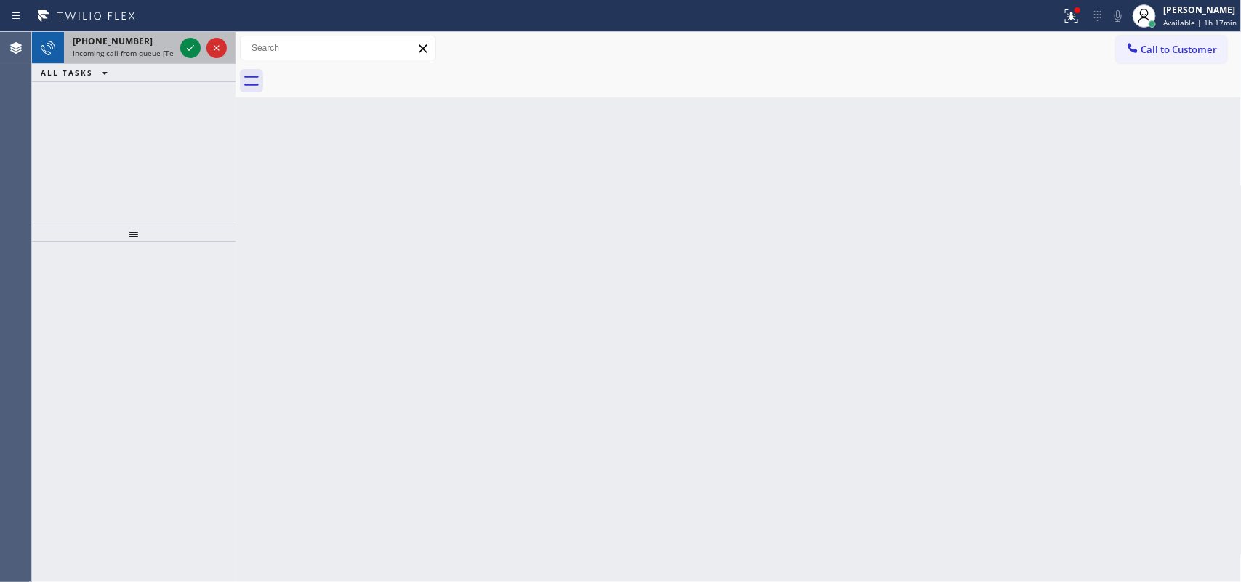
click at [140, 44] on div "[PHONE_NUMBER]" at bounding box center [124, 41] width 102 height 12
click at [142, 41] on div "[PHONE_NUMBER]" at bounding box center [124, 41] width 102 height 12
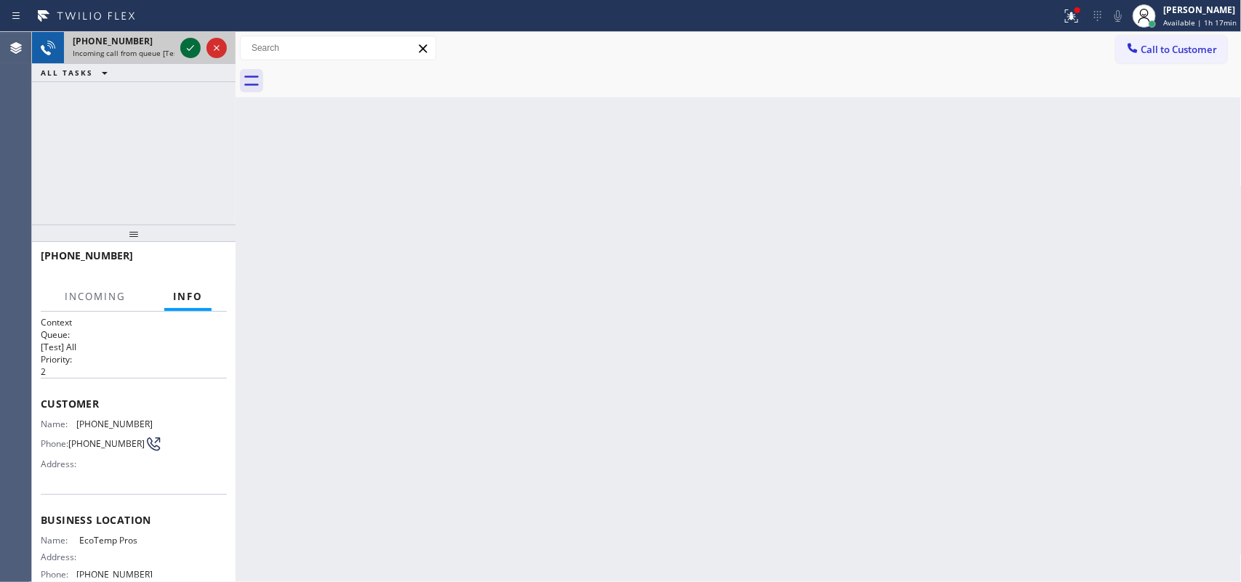
click at [191, 48] on icon at bounding box center [190, 48] width 7 height 6
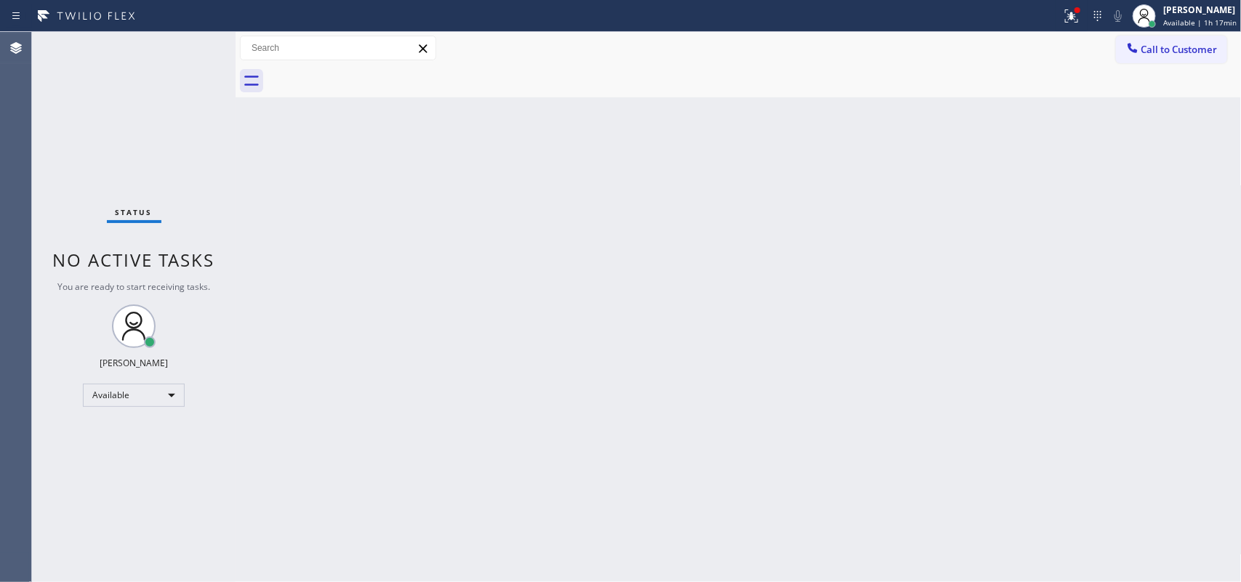
drag, startPoint x: 187, startPoint y: 41, endPoint x: 140, endPoint y: 42, distance: 46.6
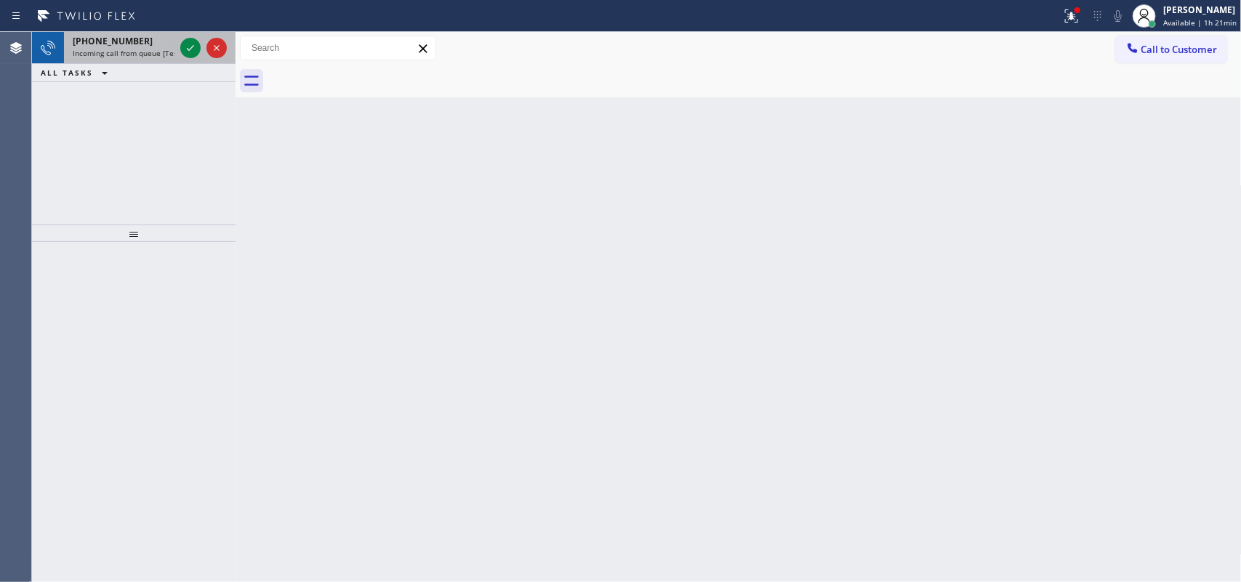
click at [129, 44] on span "[PHONE_NUMBER]" at bounding box center [113, 41] width 80 height 12
click at [177, 30] on div "Status report Issues detected These issues could affect your workflow. Please c…" at bounding box center [620, 16] width 1241 height 32
drag, startPoint x: 191, startPoint y: 47, endPoint x: 180, endPoint y: 49, distance: 10.4
click at [184, 49] on icon at bounding box center [190, 47] width 17 height 17
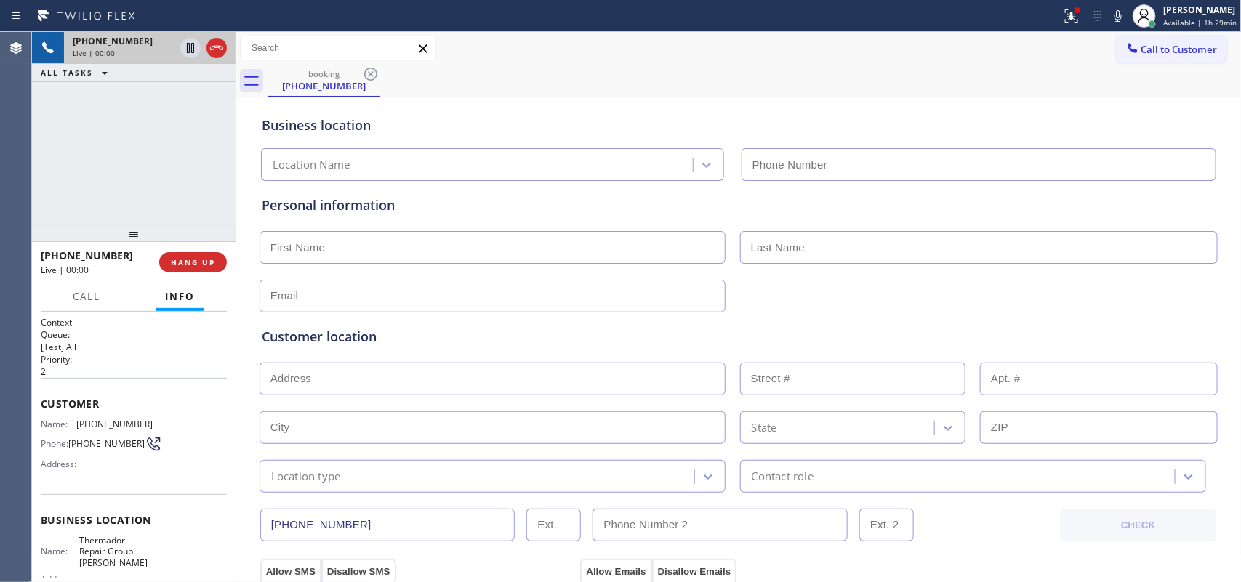
type input "[PHONE_NUMBER]"
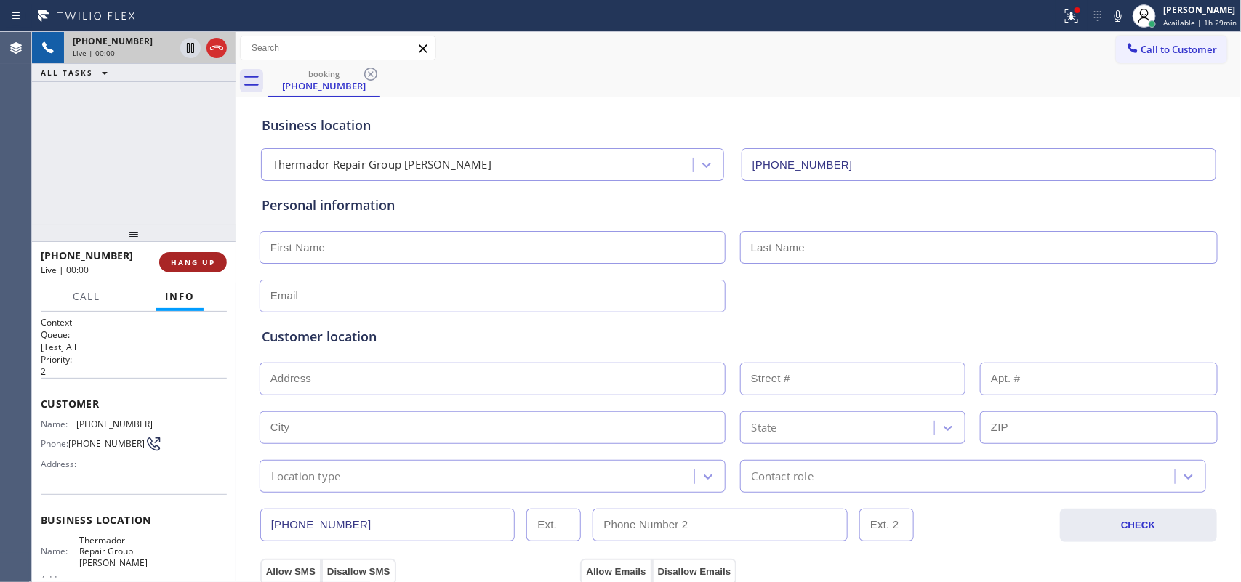
click at [186, 260] on span "HANG UP" at bounding box center [193, 262] width 44 height 10
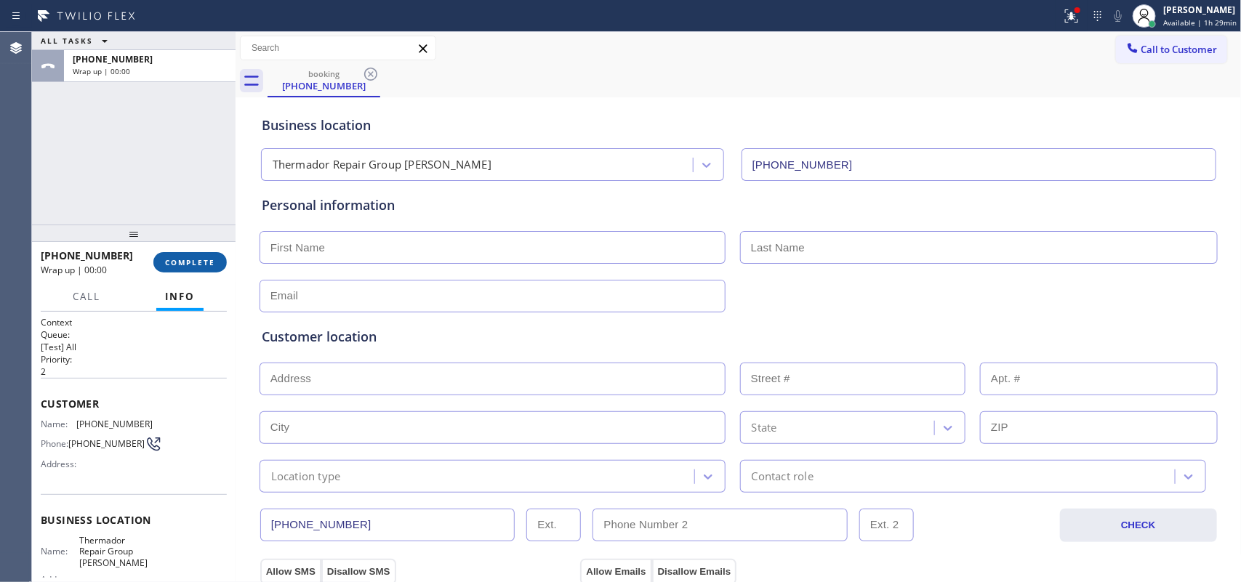
click at [186, 263] on span "COMPLETE" at bounding box center [190, 262] width 50 height 10
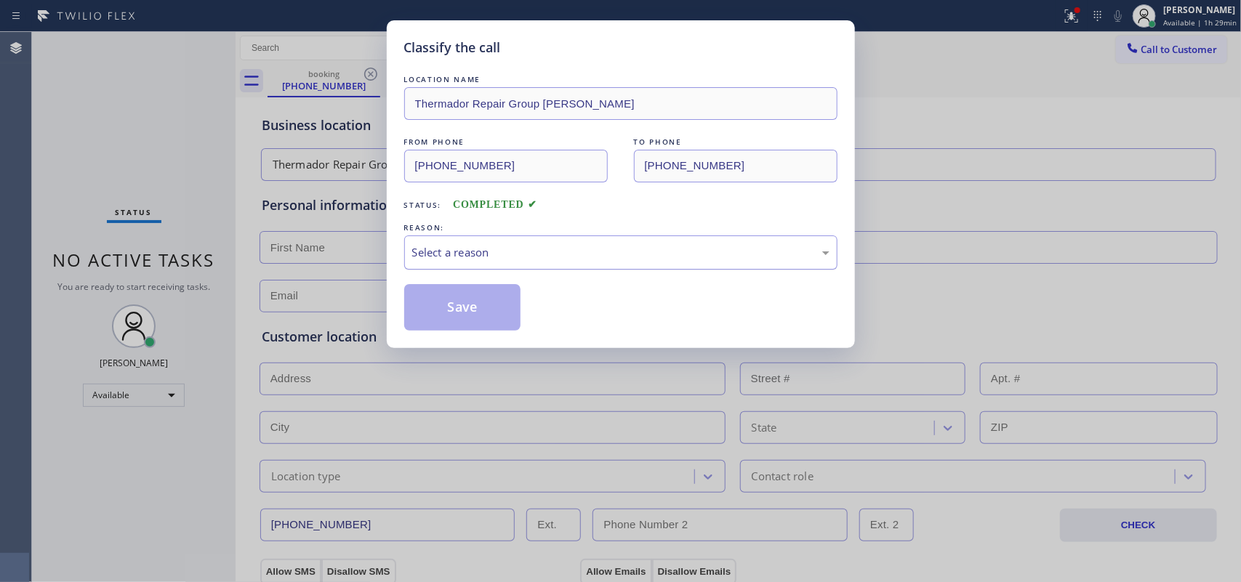
click at [489, 266] on div "Select a reason" at bounding box center [620, 253] width 433 height 34
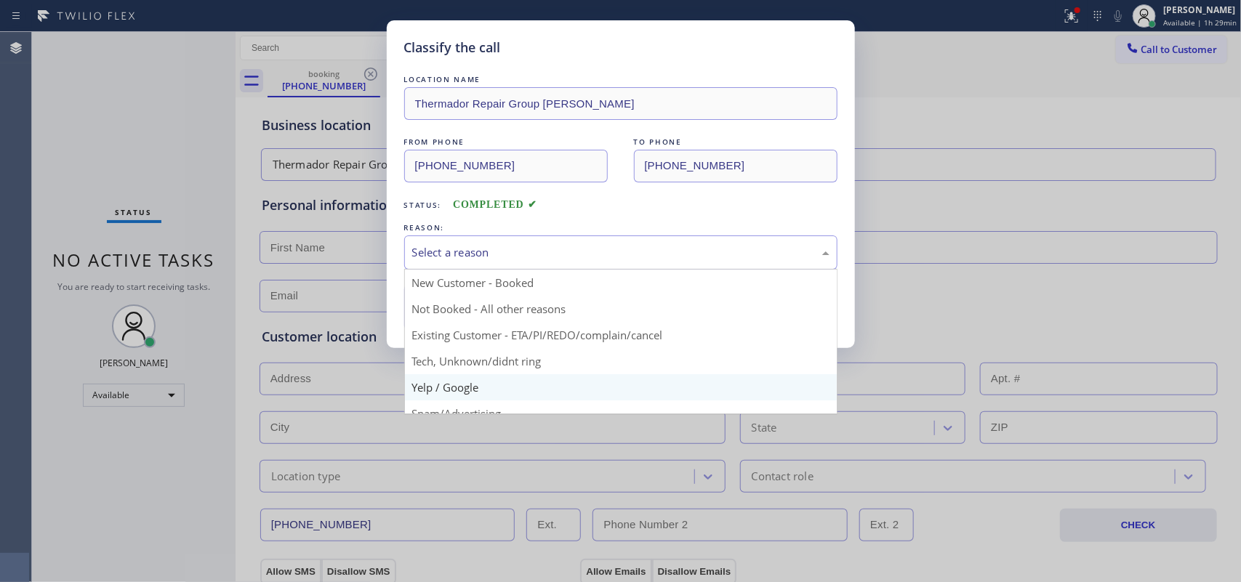
scroll to position [100, 0]
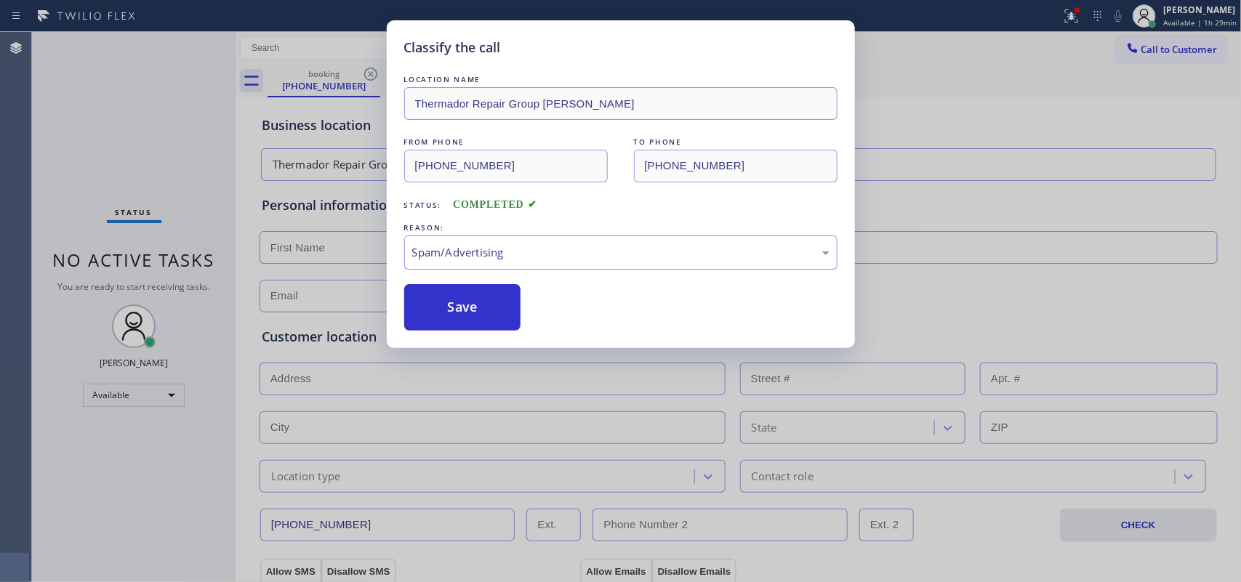
drag, startPoint x: 453, startPoint y: 295, endPoint x: 458, endPoint y: 246, distance: 49.7
click at [453, 293] on button "Save" at bounding box center [462, 307] width 117 height 47
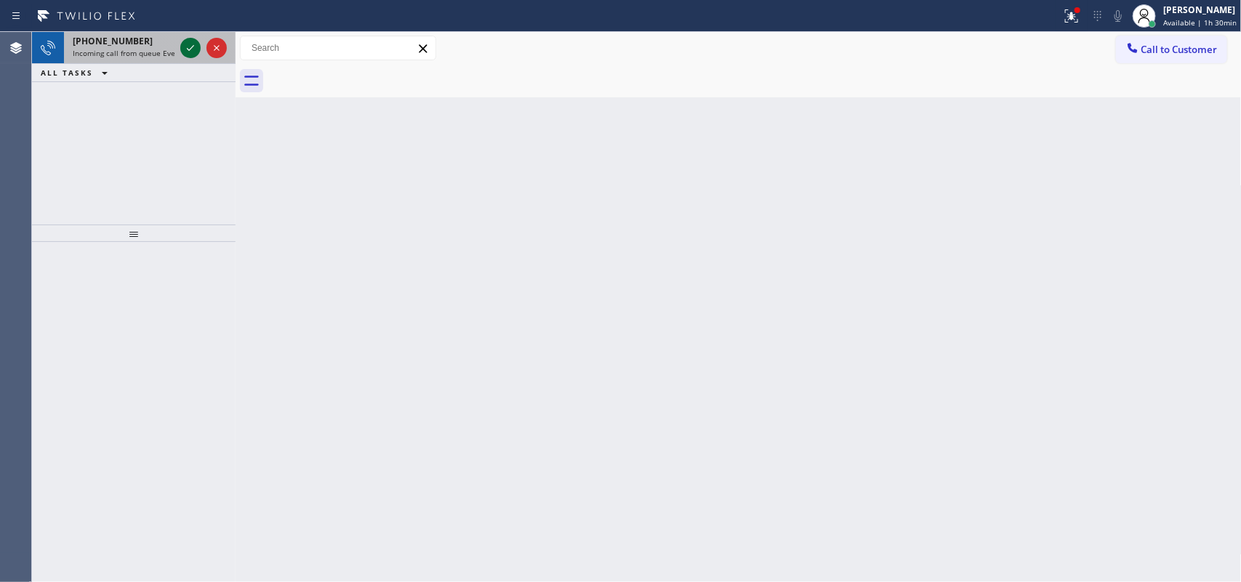
click at [189, 46] on icon at bounding box center [190, 47] width 17 height 17
click at [190, 49] on icon at bounding box center [190, 48] width 7 height 6
click at [188, 49] on icon at bounding box center [190, 48] width 7 height 6
click at [193, 49] on icon at bounding box center [190, 47] width 17 height 17
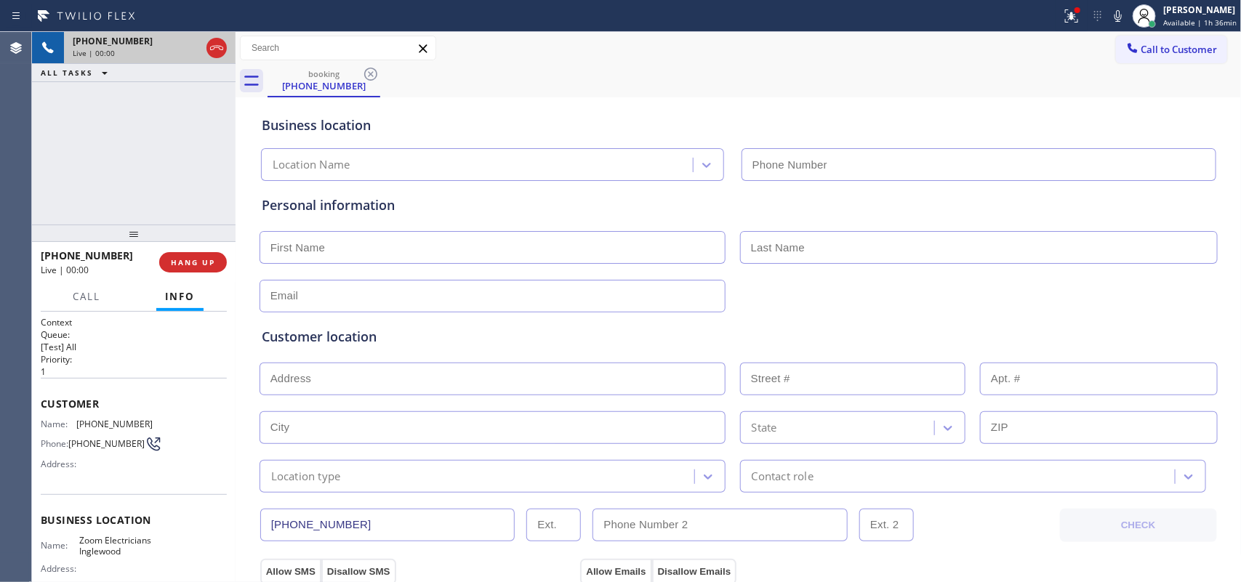
type input "[PHONE_NUMBER]"
click at [84, 303] on button "Call" at bounding box center [86, 297] width 45 height 28
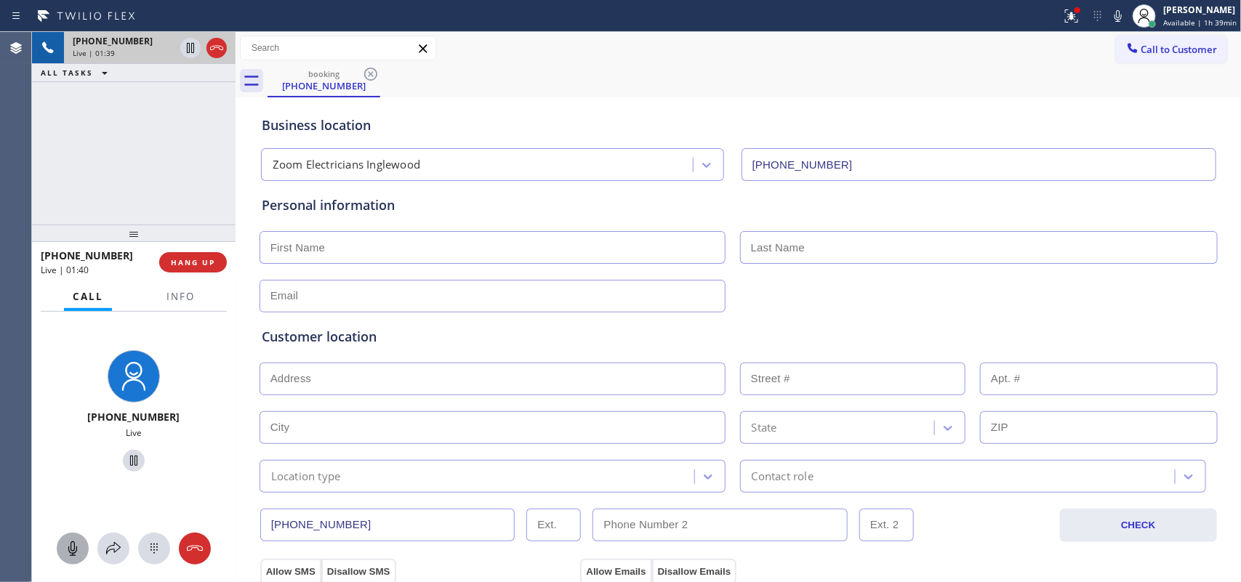
click at [64, 540] on icon at bounding box center [72, 548] width 17 height 17
click at [130, 466] on icon at bounding box center [133, 461] width 7 height 10
click at [76, 548] on icon at bounding box center [72, 549] width 9 height 15
click at [127, 463] on icon at bounding box center [133, 460] width 17 height 17
click at [303, 248] on input "text" at bounding box center [493, 247] width 466 height 33
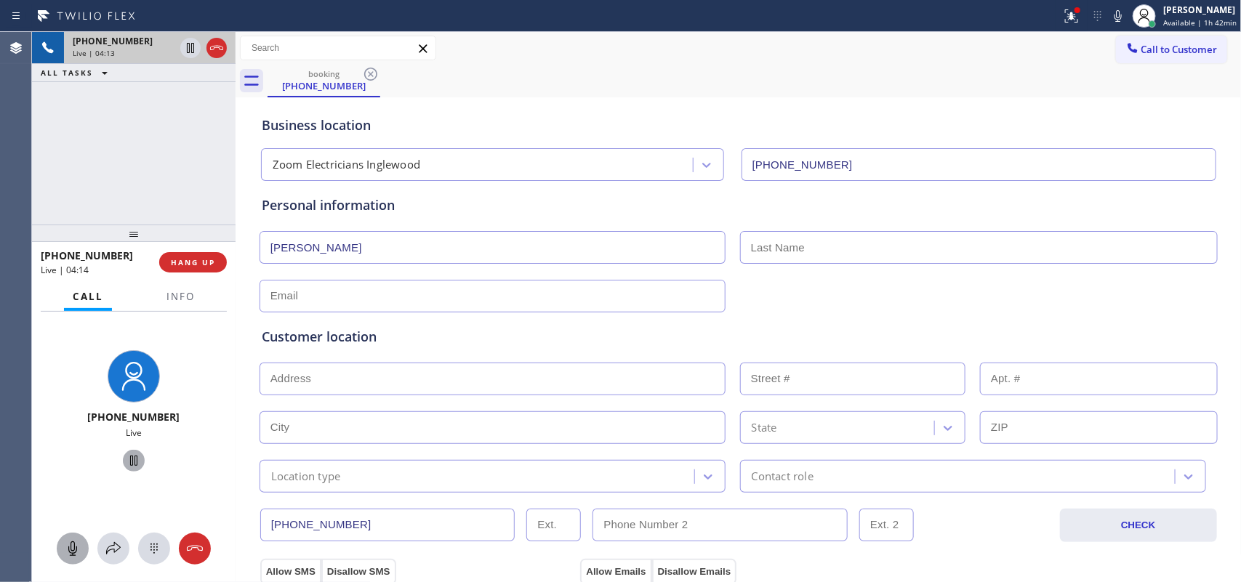
type input "[PERSON_NAME]"
click at [281, 304] on input "text" at bounding box center [493, 296] width 466 height 33
paste input "[EMAIL_ADDRESS][DOMAIN_NAME]"
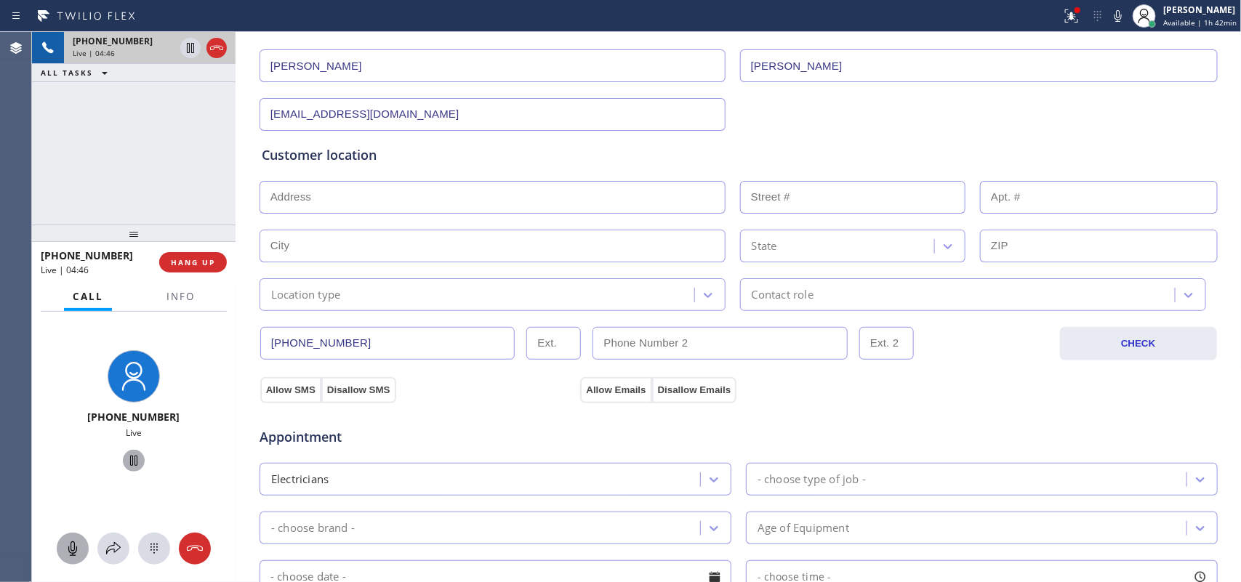
type input "[EMAIL_ADDRESS][DOMAIN_NAME]"
click at [464, 172] on div "Customer location >> ADD NEW ADDRESS << + NEW ADDRESS State Location type Conta…" at bounding box center [739, 228] width 954 height 166
click at [460, 185] on input "text" at bounding box center [493, 197] width 466 height 33
paste input "[STREET_ADDRESS][PERSON_NAME]"
type input "[STREET_ADDRESS][PERSON_NAME]"
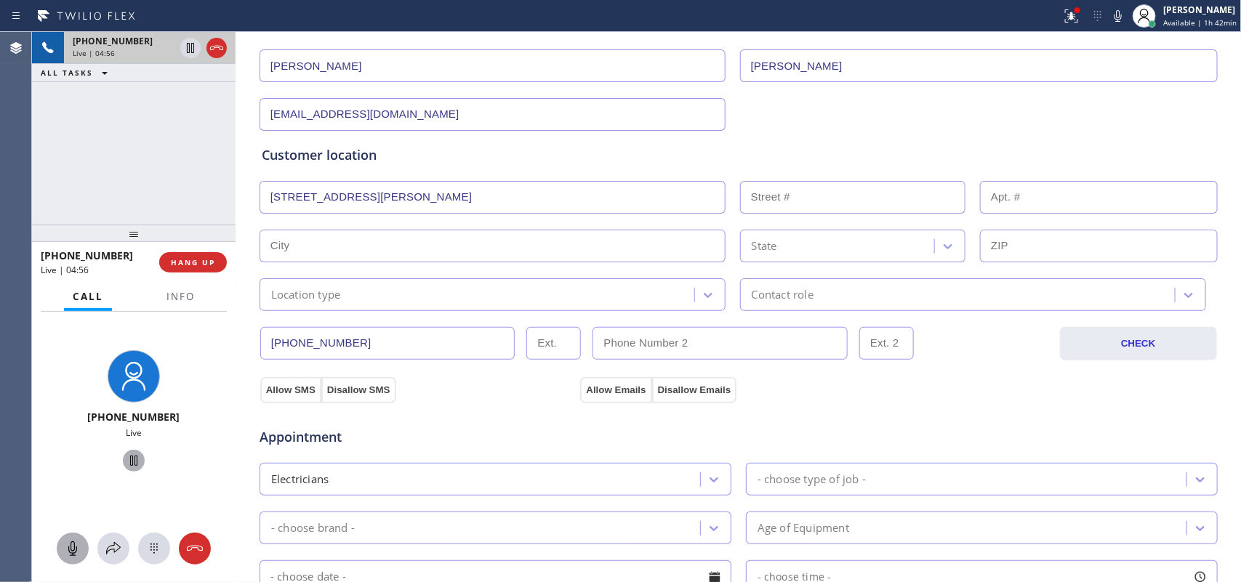
type input "11020"
type input "[GEOGRAPHIC_DATA]"
type input "90047"
click at [701, 297] on icon at bounding box center [708, 295] width 15 height 15
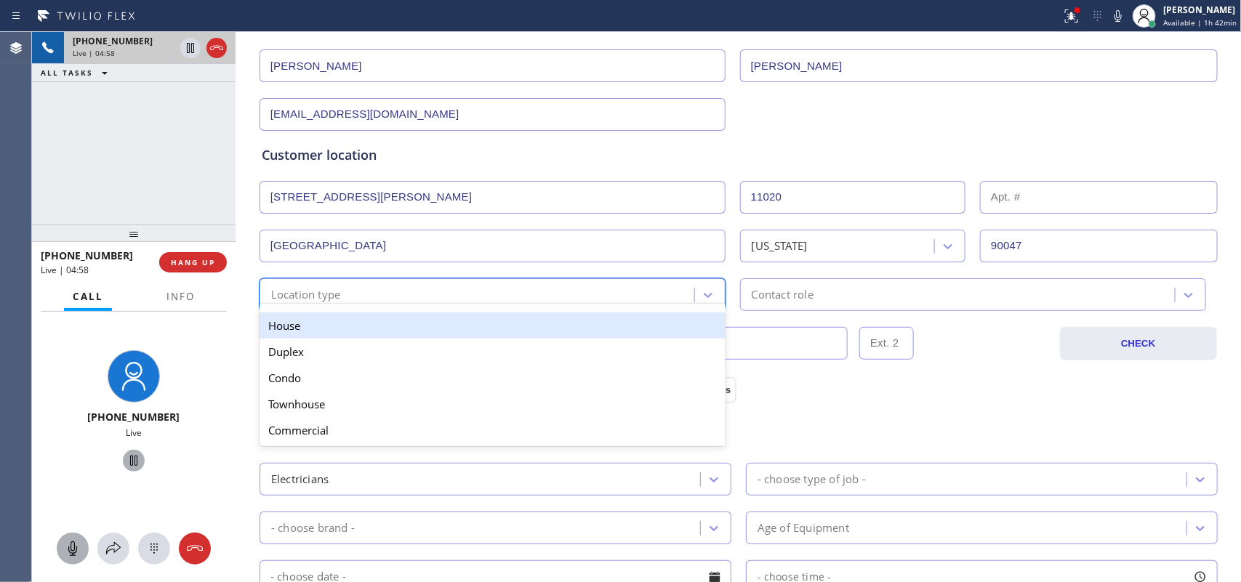
click at [680, 324] on div "House" at bounding box center [493, 326] width 466 height 26
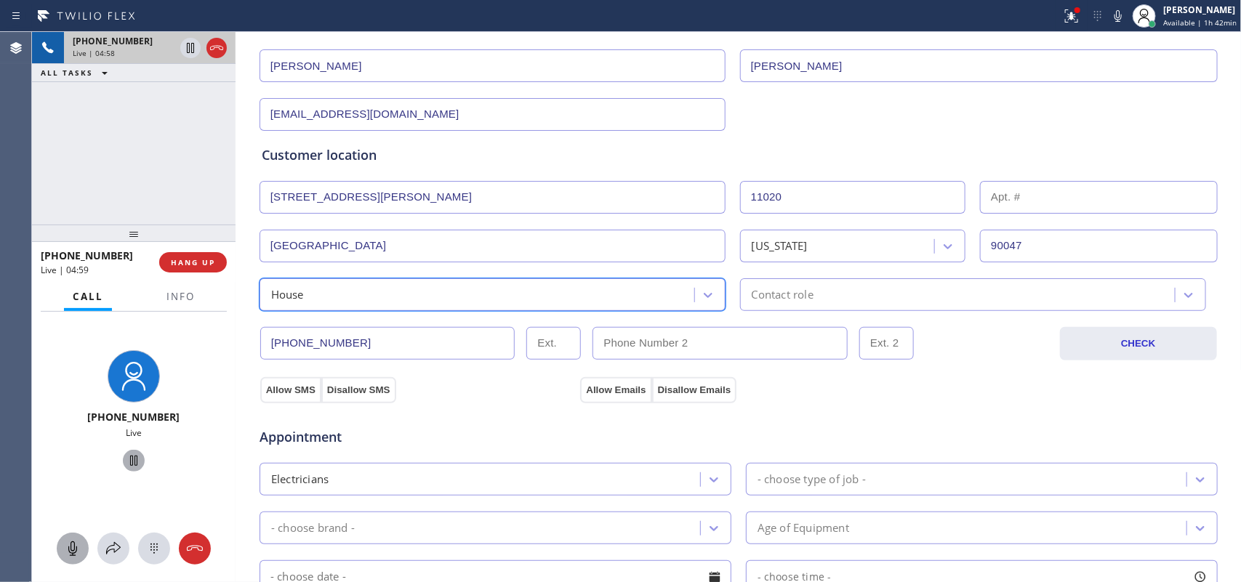
click at [794, 298] on div "Contact role" at bounding box center [783, 295] width 62 height 17
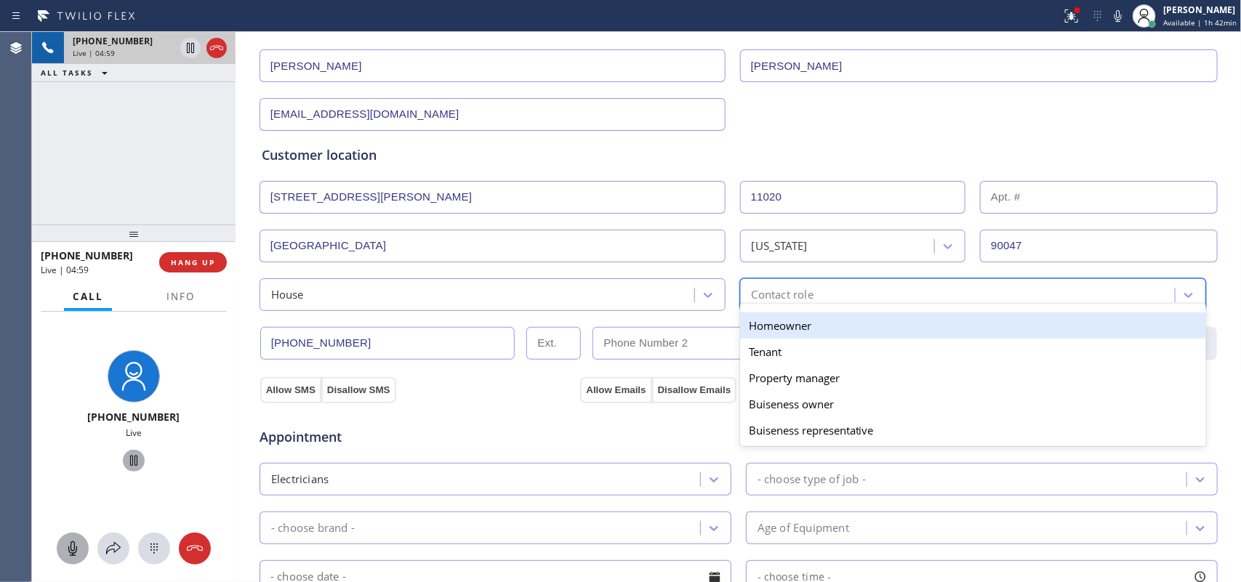
click at [782, 320] on div "Homeowner" at bounding box center [973, 326] width 466 height 26
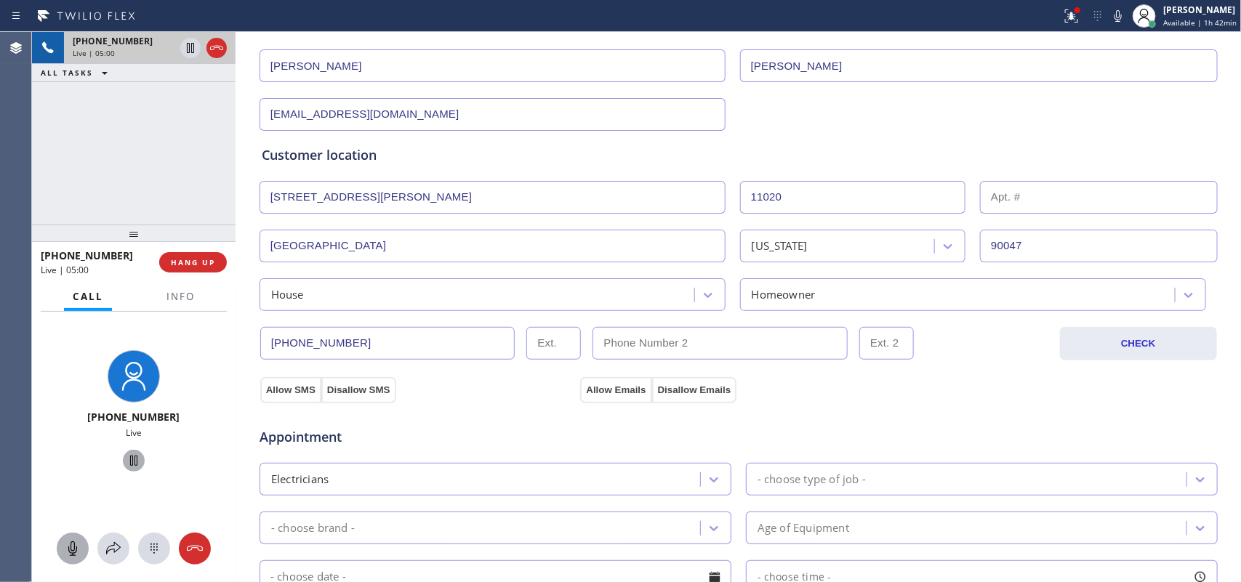
click at [289, 399] on div "Appointment Electricians - choose type of job - - choose brand - Age of Equipme…" at bounding box center [739, 539] width 960 height 285
click at [285, 394] on button "Allow SMS" at bounding box center [290, 390] width 61 height 26
drag, startPoint x: 582, startPoint y: 393, endPoint x: 596, endPoint y: 383, distance: 17.6
click at [584, 393] on button "Allow Emails" at bounding box center [615, 390] width 71 height 26
click at [298, 391] on button "Allow SMS" at bounding box center [290, 390] width 61 height 26
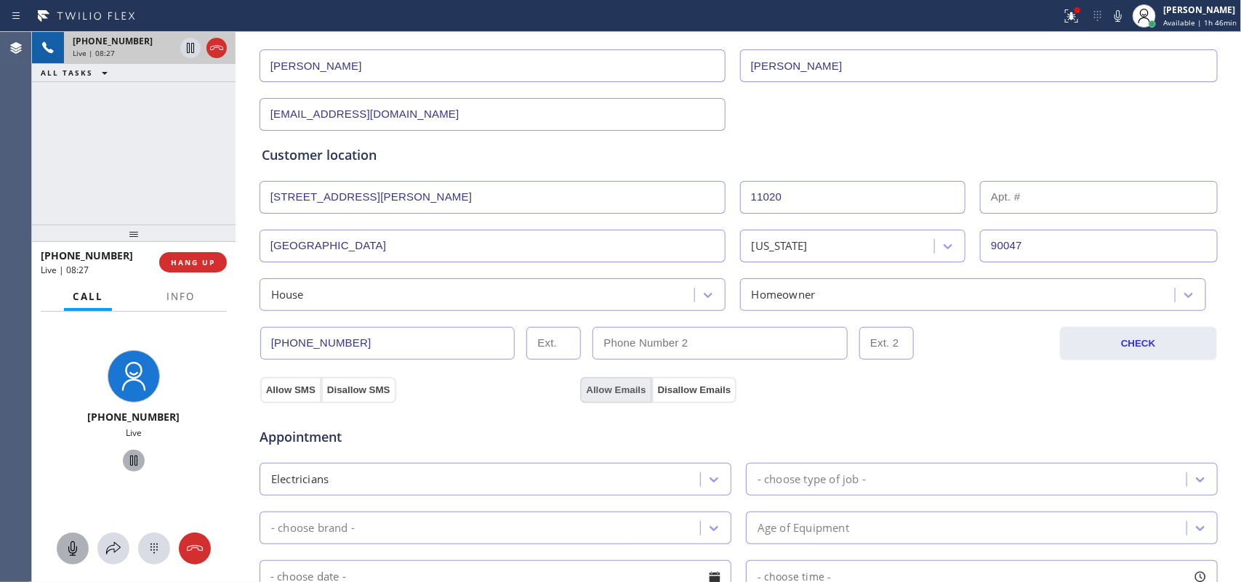
click at [614, 386] on button "Allow Emails" at bounding box center [615, 390] width 71 height 26
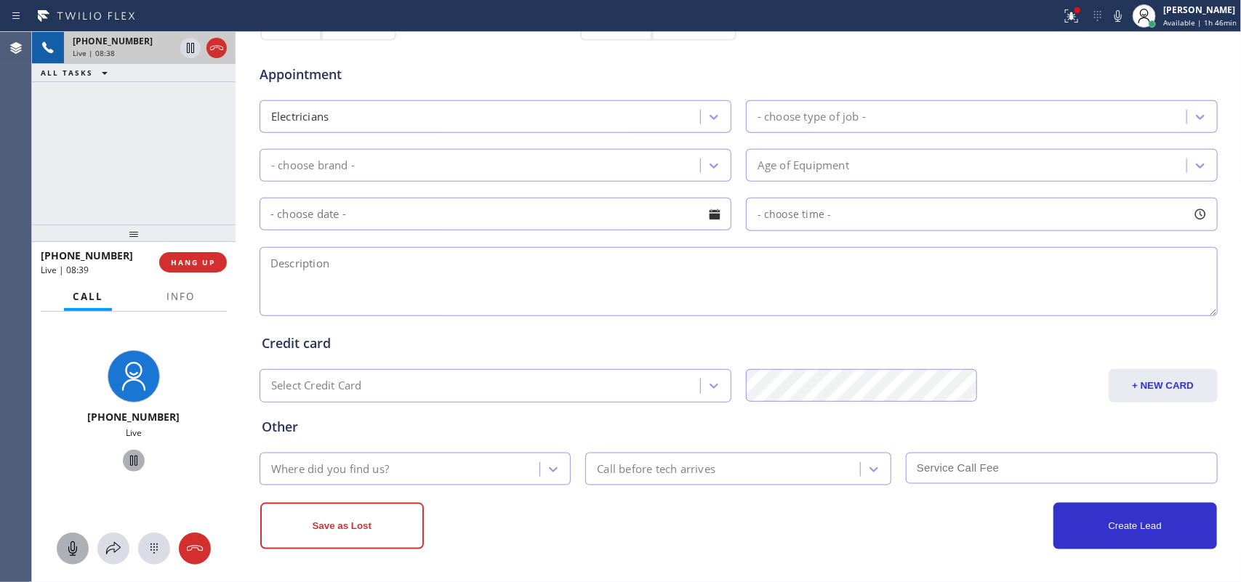
scroll to position [547, 0]
click at [884, 127] on div "- choose type of job -" at bounding box center [968, 116] width 436 height 25
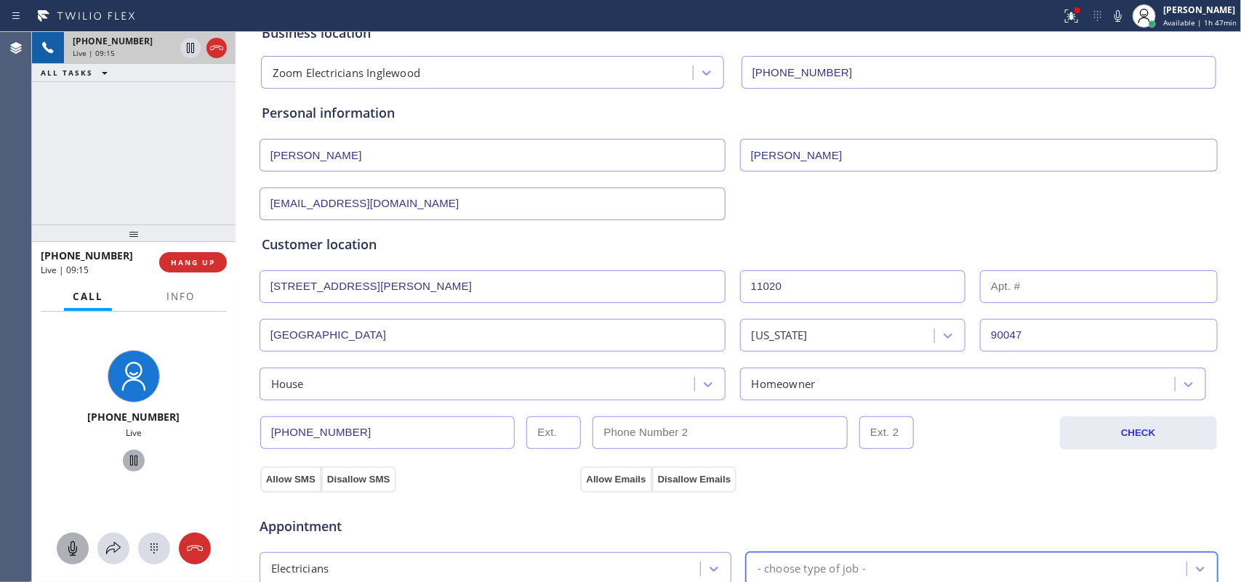
scroll to position [456, 0]
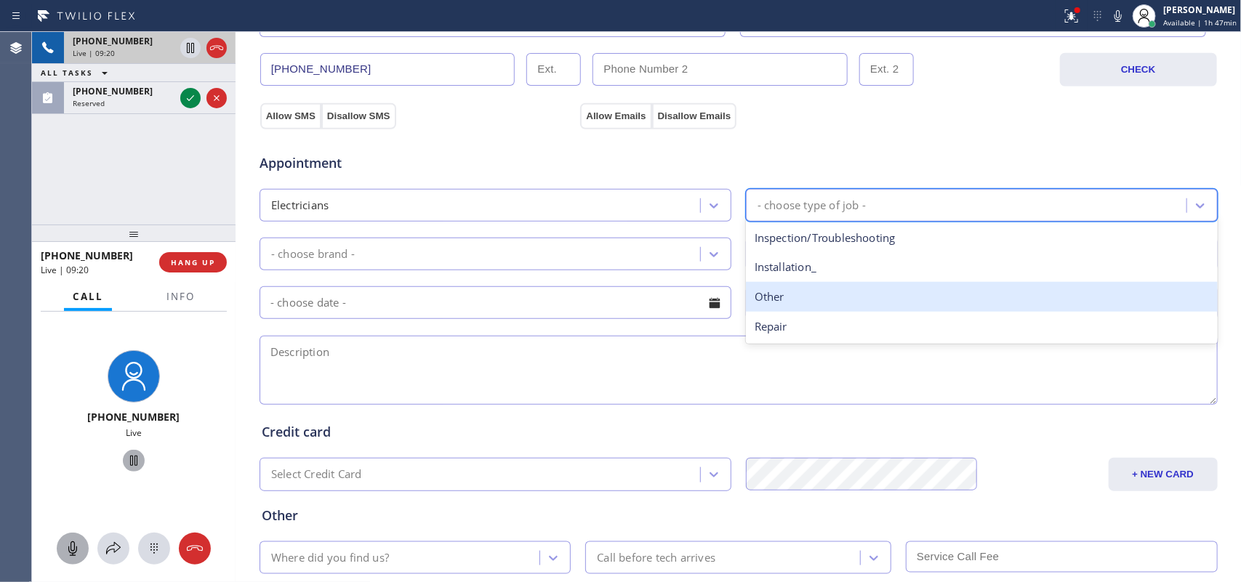
click at [815, 296] on div "Other" at bounding box center [982, 297] width 472 height 30
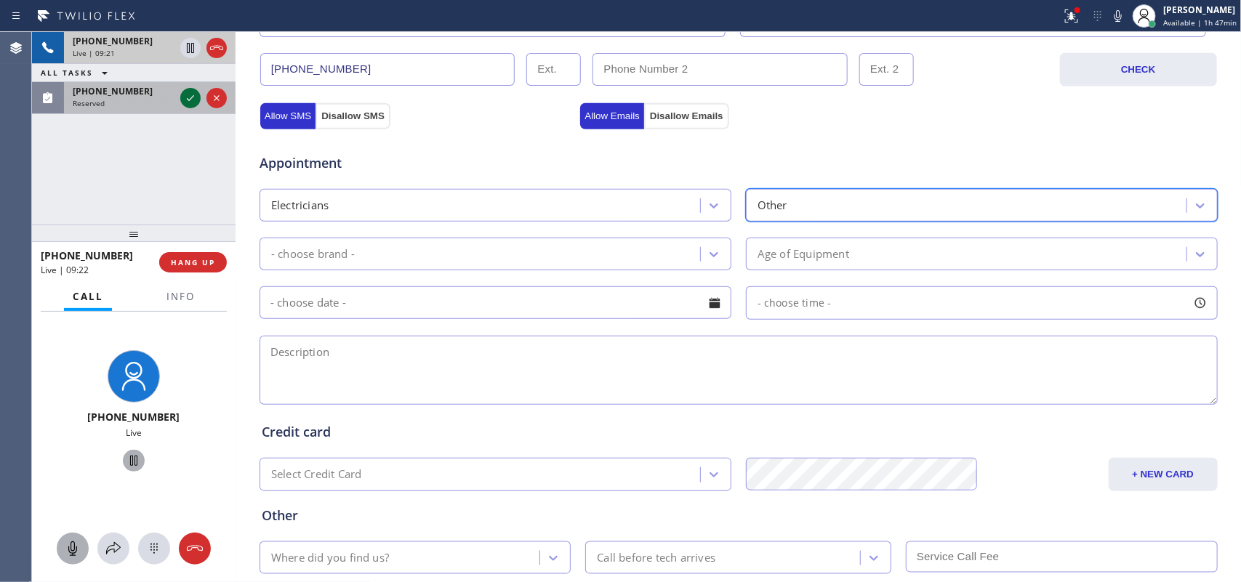
click at [187, 96] on icon at bounding box center [190, 97] width 17 height 17
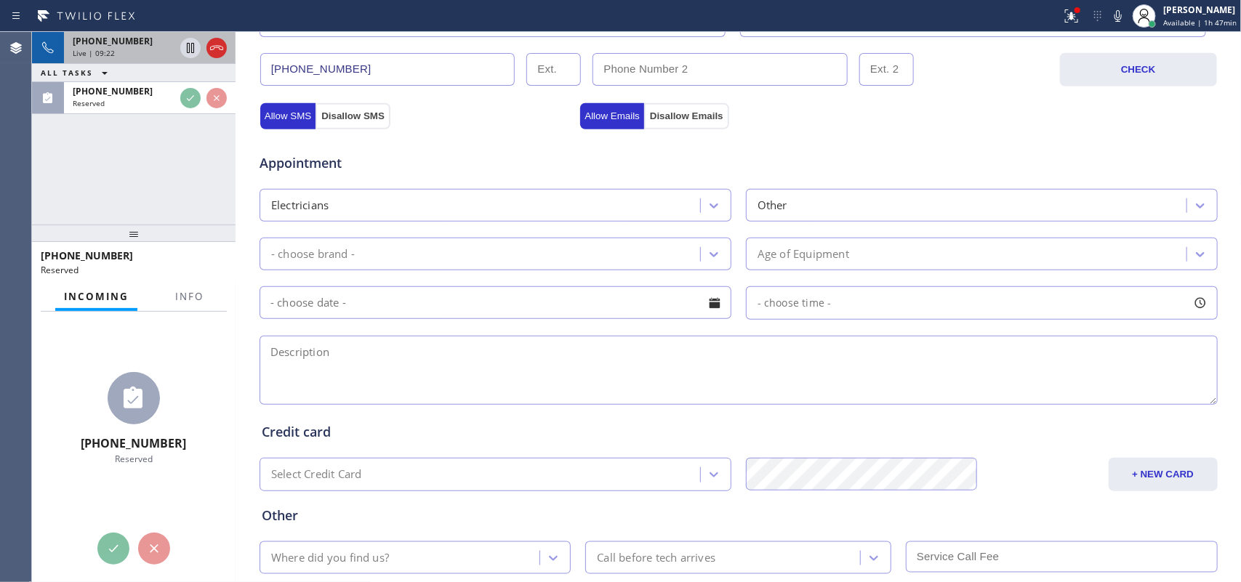
click at [145, 53] on div "Live | 09:22" at bounding box center [124, 53] width 102 height 10
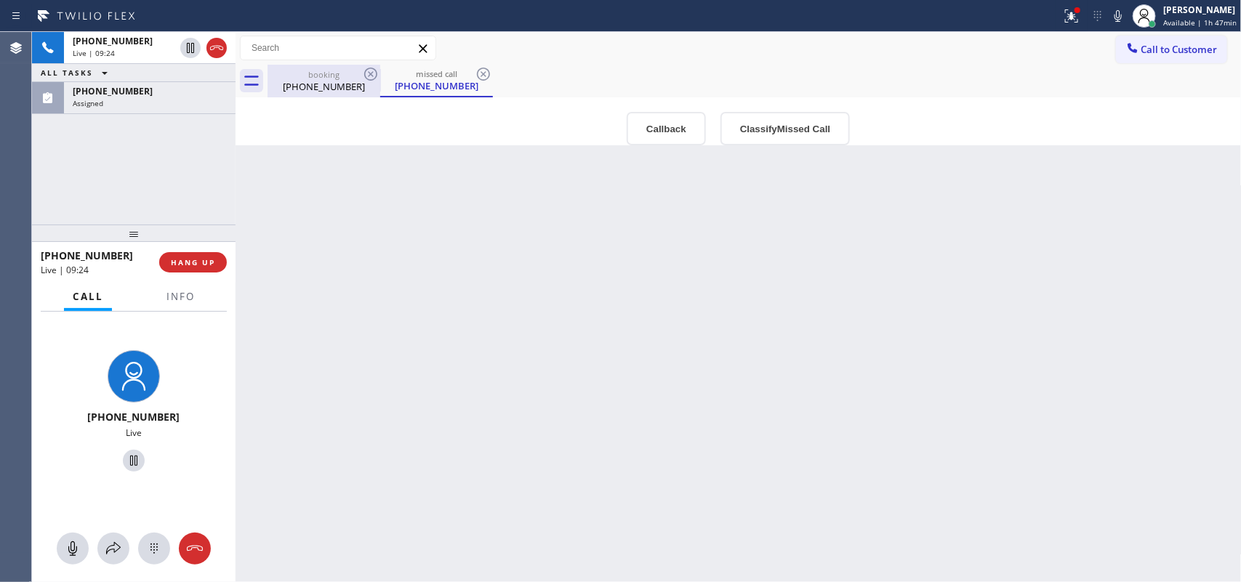
click at [339, 96] on div "booking [PHONE_NUMBER]" at bounding box center [324, 81] width 110 height 33
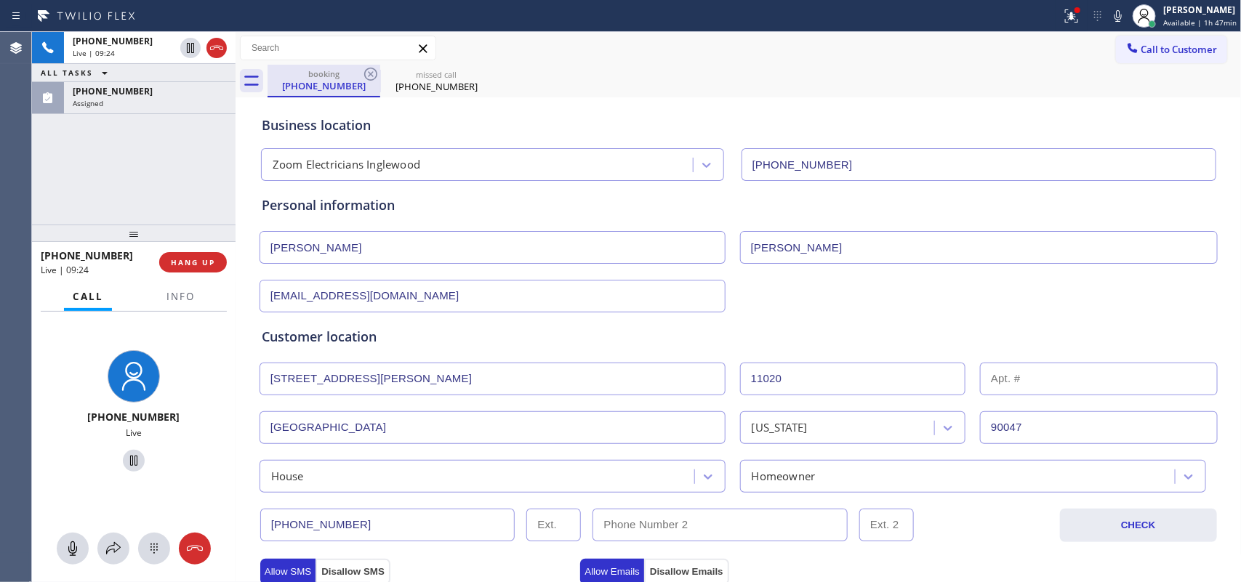
click at [332, 73] on div "booking" at bounding box center [324, 73] width 110 height 11
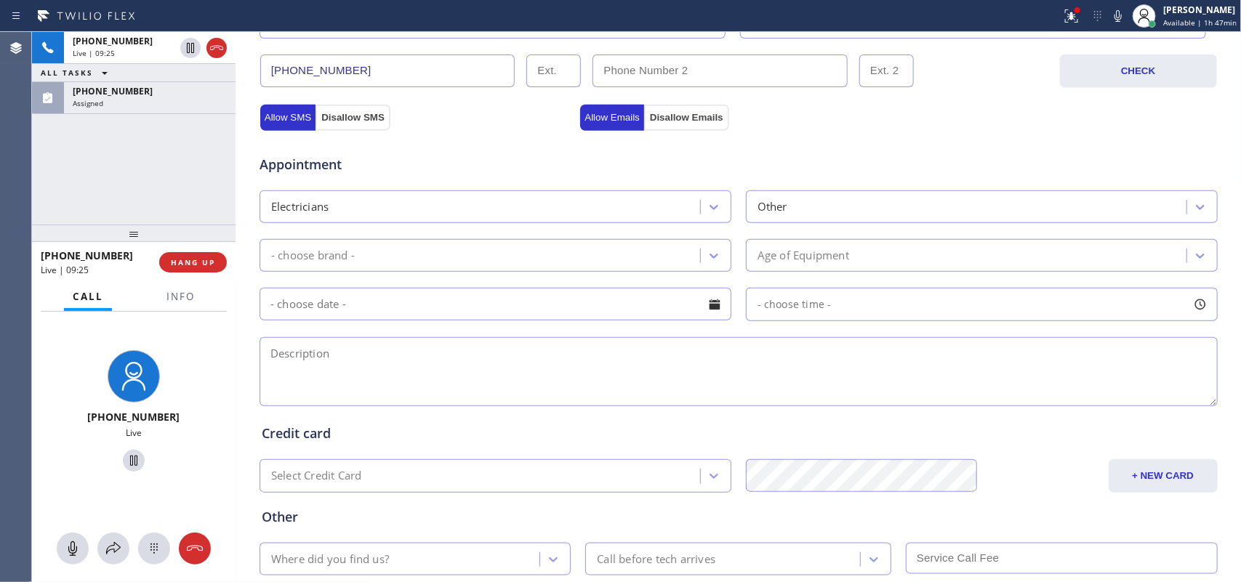
scroll to position [545, 0]
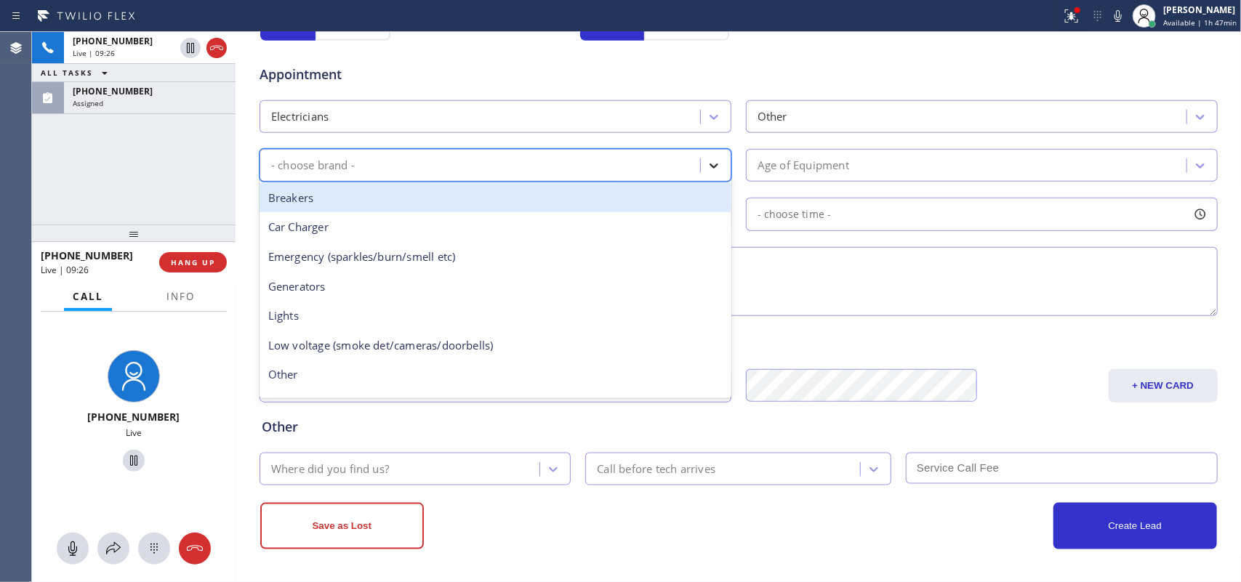
click at [701, 164] on div at bounding box center [714, 166] width 26 height 26
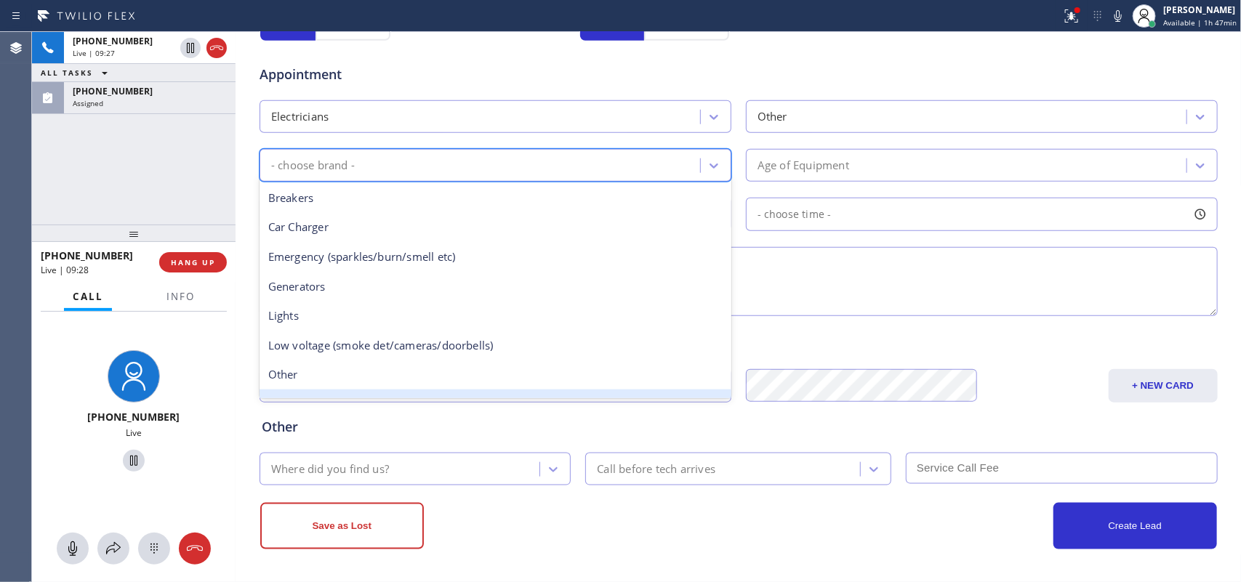
scroll to position [91, 0]
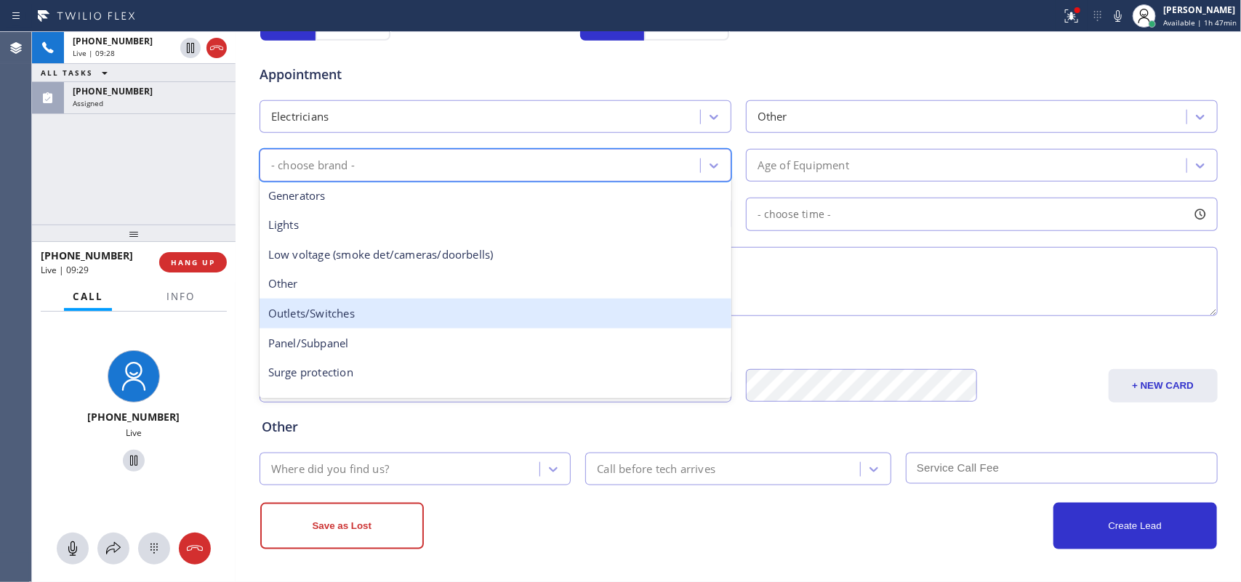
drag, startPoint x: 431, startPoint y: 319, endPoint x: 756, endPoint y: 215, distance: 341.8
click at [431, 318] on div "Outlets/Switches" at bounding box center [496, 314] width 472 height 30
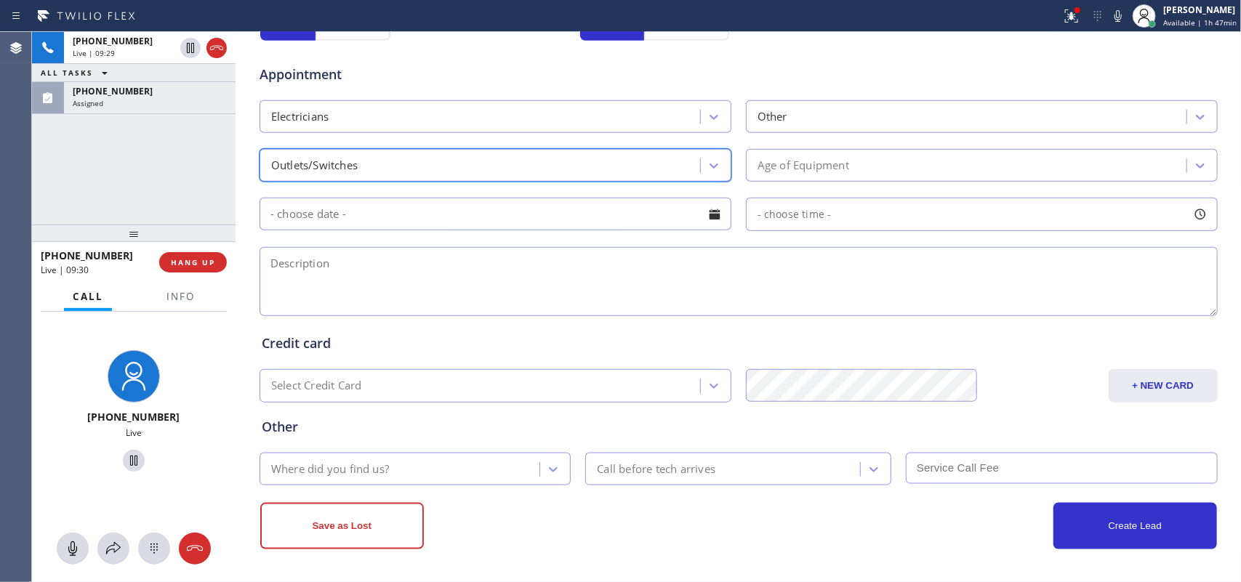
click at [836, 161] on div "Age of Equipment" at bounding box center [804, 165] width 92 height 17
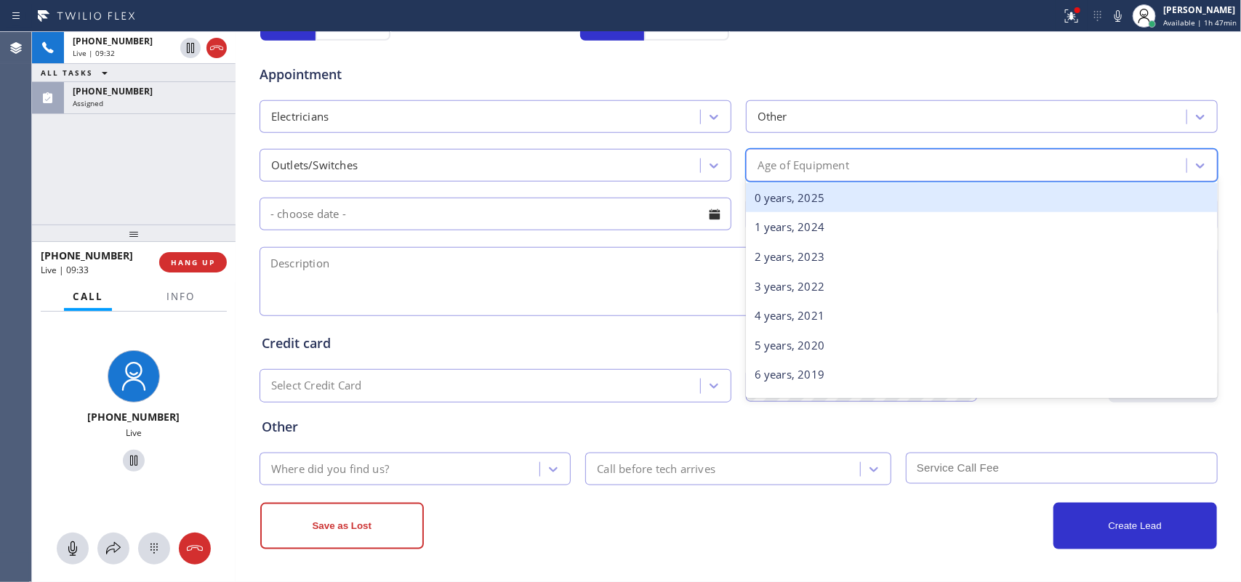
click at [834, 209] on div "0 years, 2025" at bounding box center [982, 198] width 472 height 30
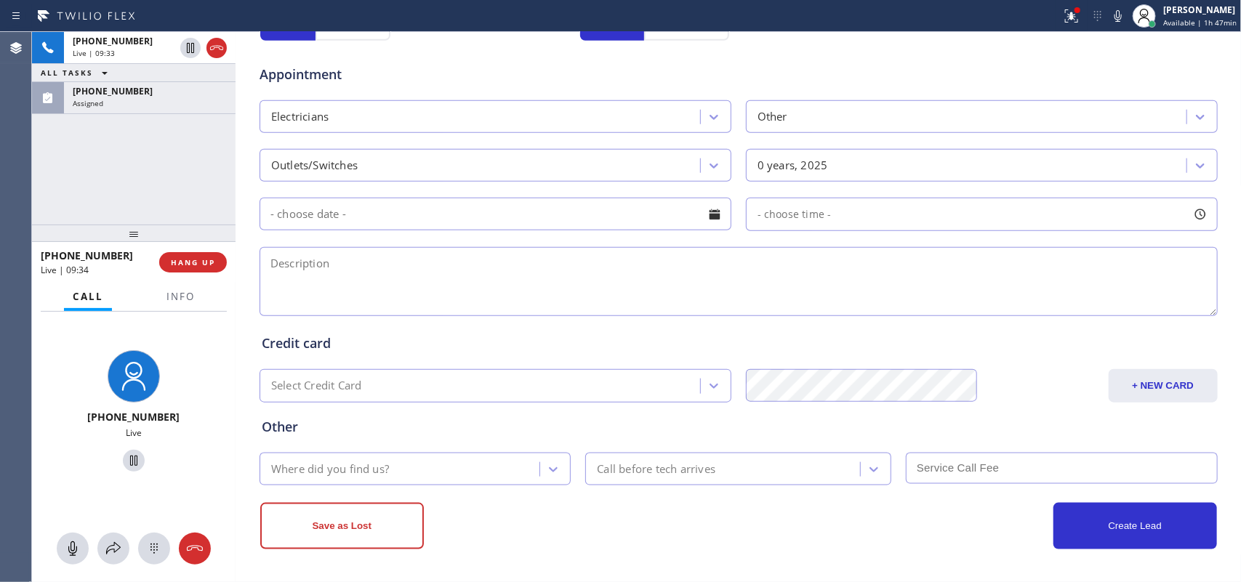
click at [713, 222] on div at bounding box center [714, 214] width 25 height 25
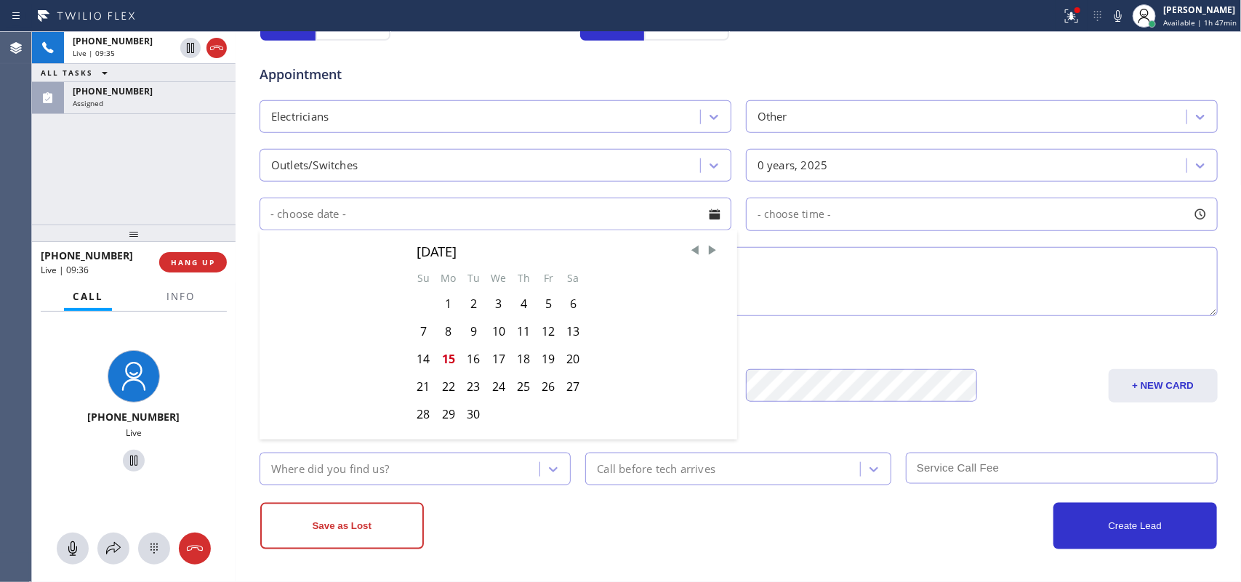
drag, startPoint x: 466, startPoint y: 364, endPoint x: 1037, endPoint y: 219, distance: 589.1
click at [470, 364] on div "16" at bounding box center [473, 359] width 25 height 28
type input "[DATE]"
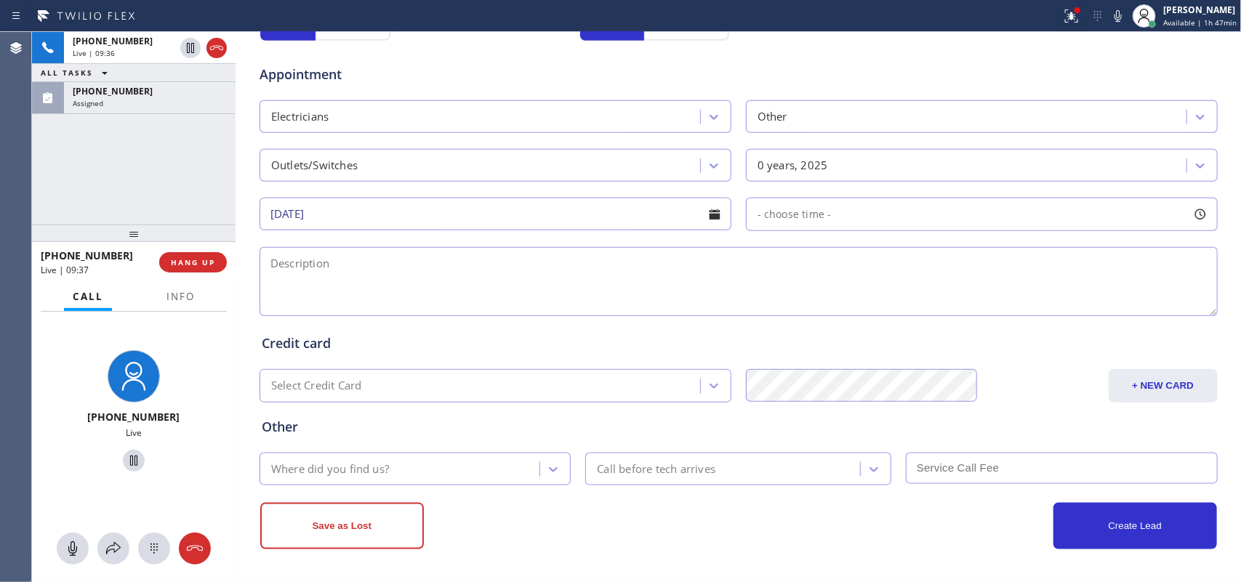
click at [1197, 215] on div at bounding box center [1200, 214] width 25 height 25
drag, startPoint x: 749, startPoint y: 302, endPoint x: 957, endPoint y: 320, distance: 208.8
click at [891, 319] on div at bounding box center [881, 303] width 17 height 31
drag, startPoint x: 957, startPoint y: 320, endPoint x: 994, endPoint y: 316, distance: 37.3
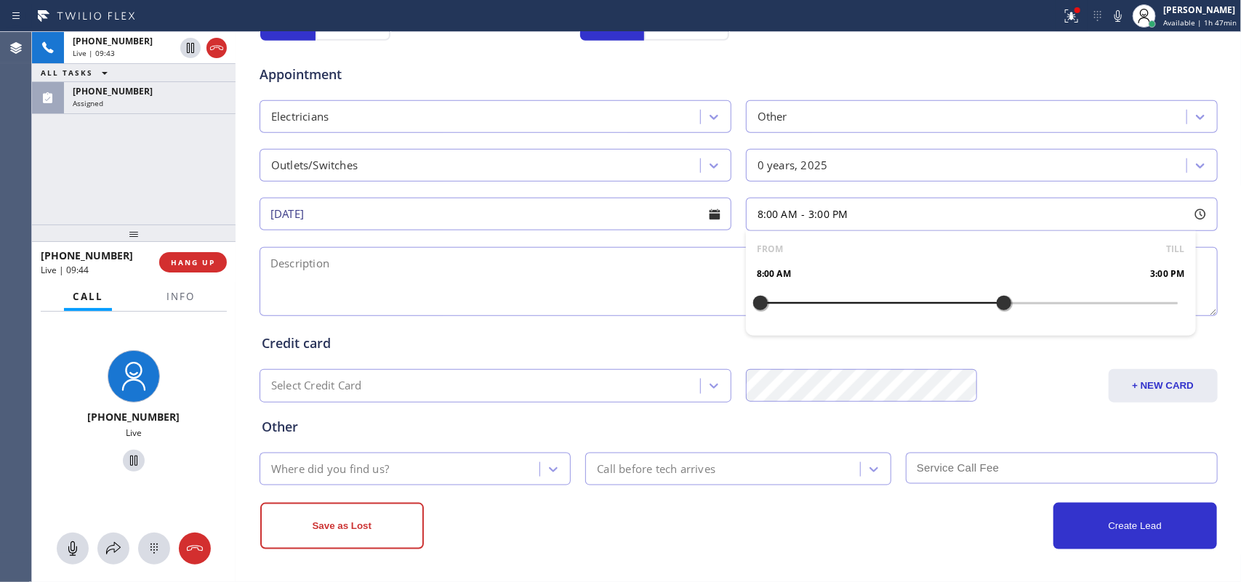
click at [996, 316] on div at bounding box center [1004, 303] width 17 height 31
drag, startPoint x: 761, startPoint y: 304, endPoint x: 899, endPoint y: 315, distance: 138.6
click at [899, 315] on div at bounding box center [899, 303] width 17 height 31
click at [641, 304] on textarea at bounding box center [739, 281] width 958 height 69
click at [179, 296] on span "Info" at bounding box center [181, 296] width 28 height 13
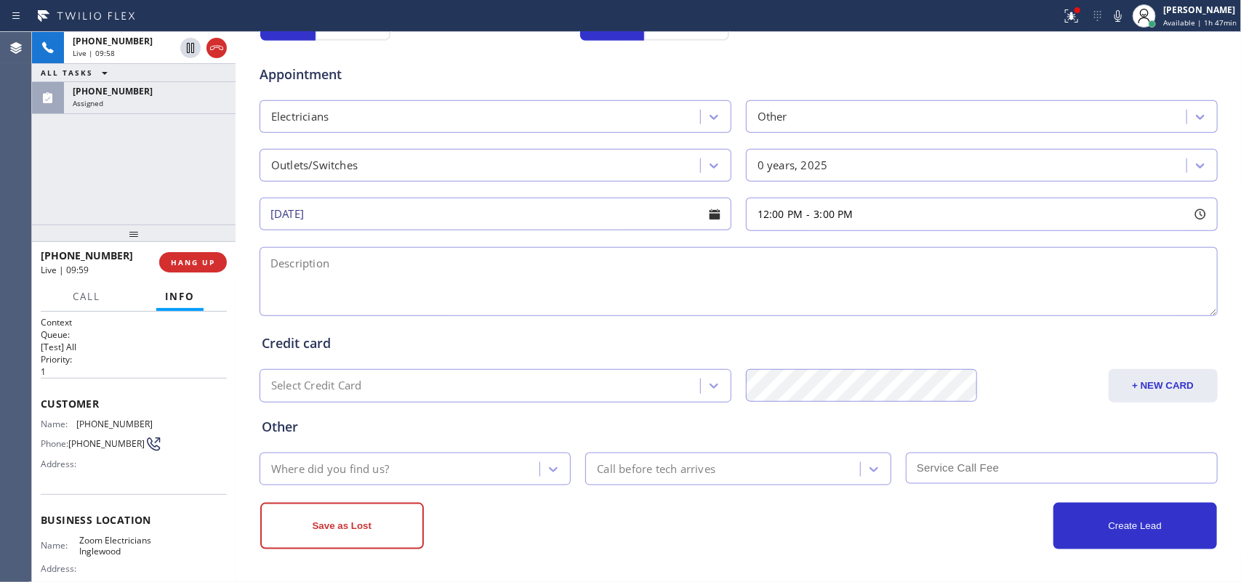
scroll to position [161, 0]
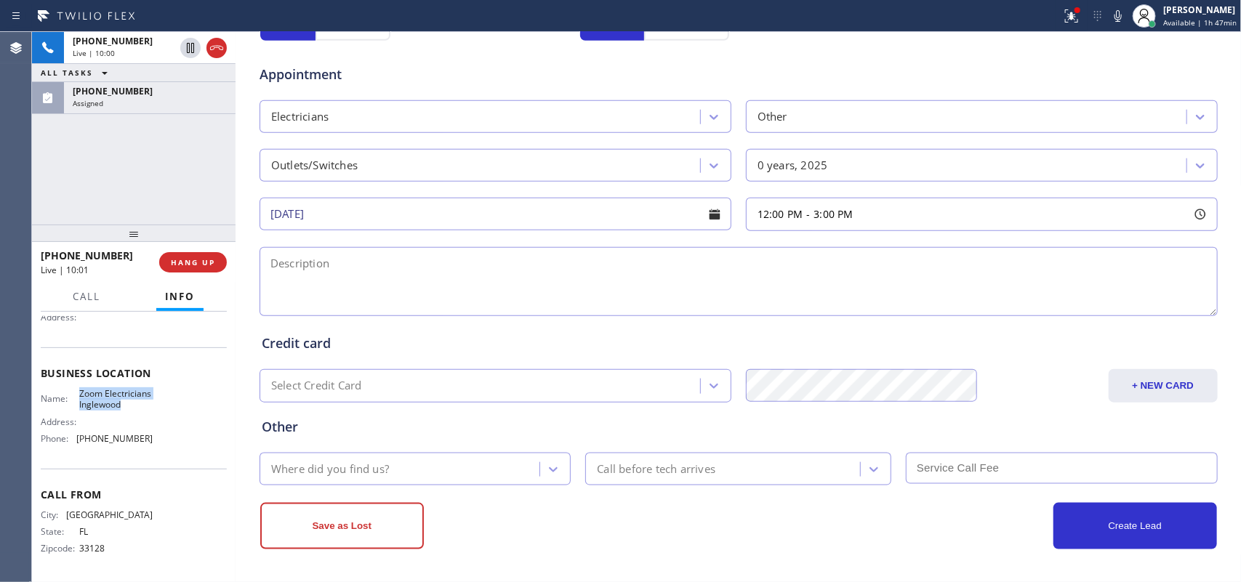
drag, startPoint x: 138, startPoint y: 405, endPoint x: 76, endPoint y: 375, distance: 68.9
click at [76, 375] on div "Business location Name: Zoom Electricians Inglewood Address: Phone: [PHONE_NUMB…" at bounding box center [134, 408] width 186 height 121
copy span "Zoom Electricians Inglewood"
click at [300, 275] on textarea at bounding box center [739, 281] width 958 height 69
paste textarea "12-3/ $60/ dryer hook up, there's an outlet but it's not the right prong/ [STRE…"
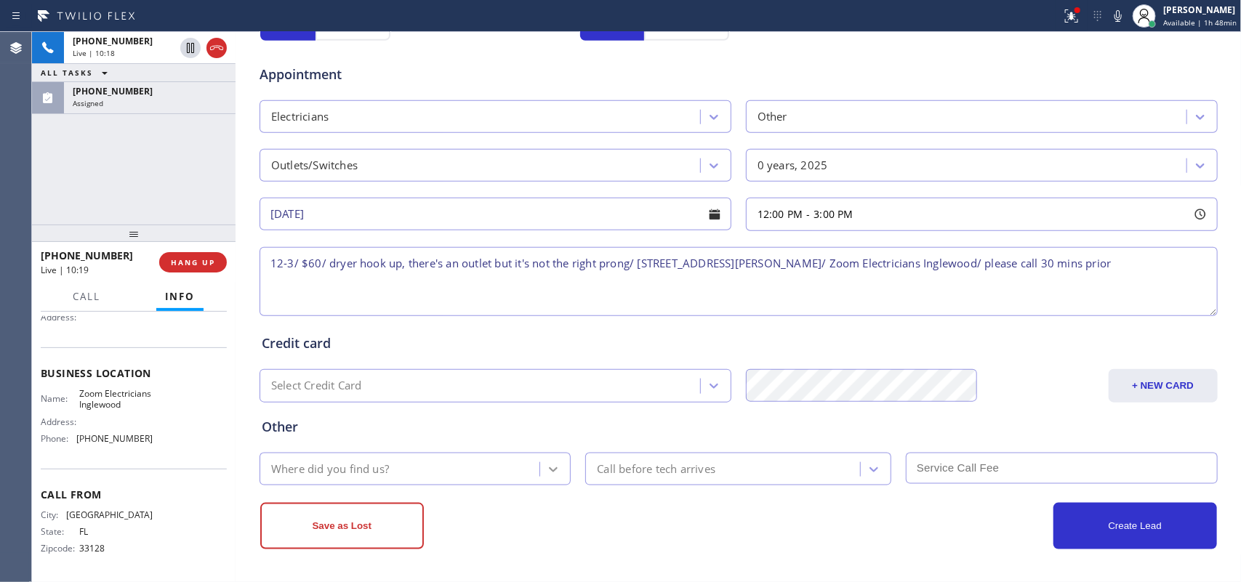
type textarea "12-3/ $60/ dryer hook up, there's an outlet but it's not the right prong/ [STRE…"
click at [550, 473] on icon at bounding box center [554, 470] width 9 height 5
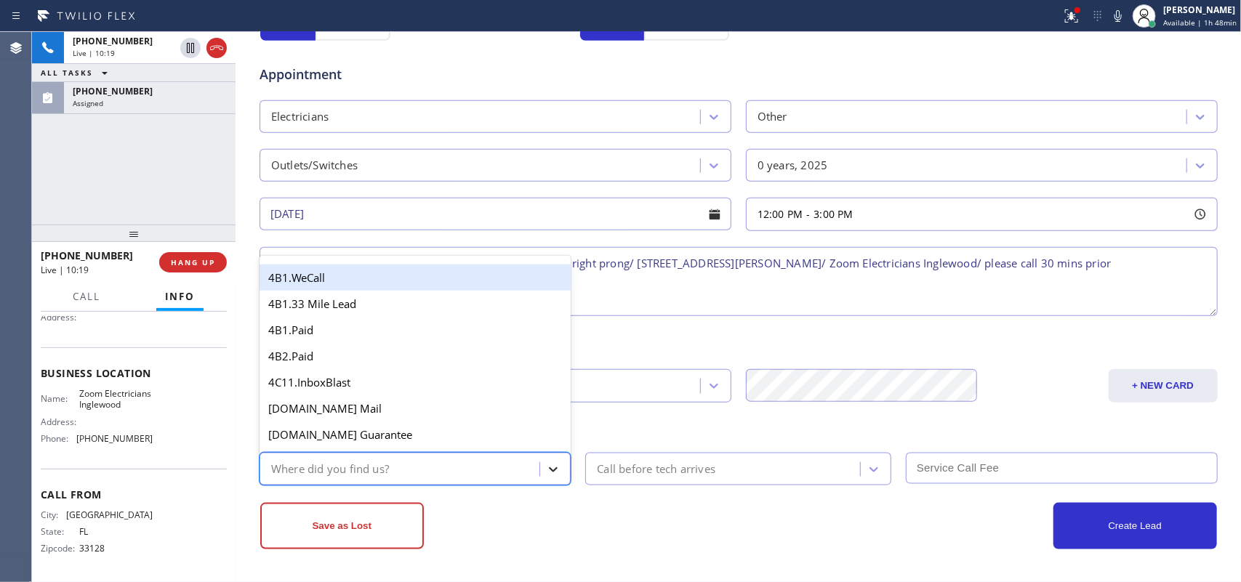
type input "g"
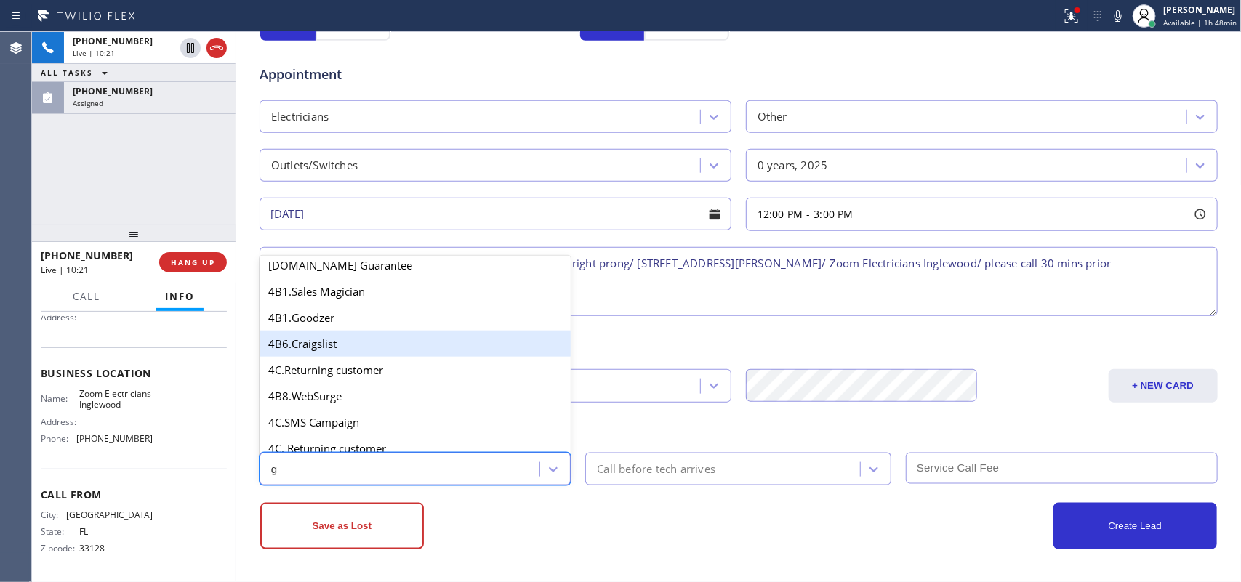
scroll to position [273, 0]
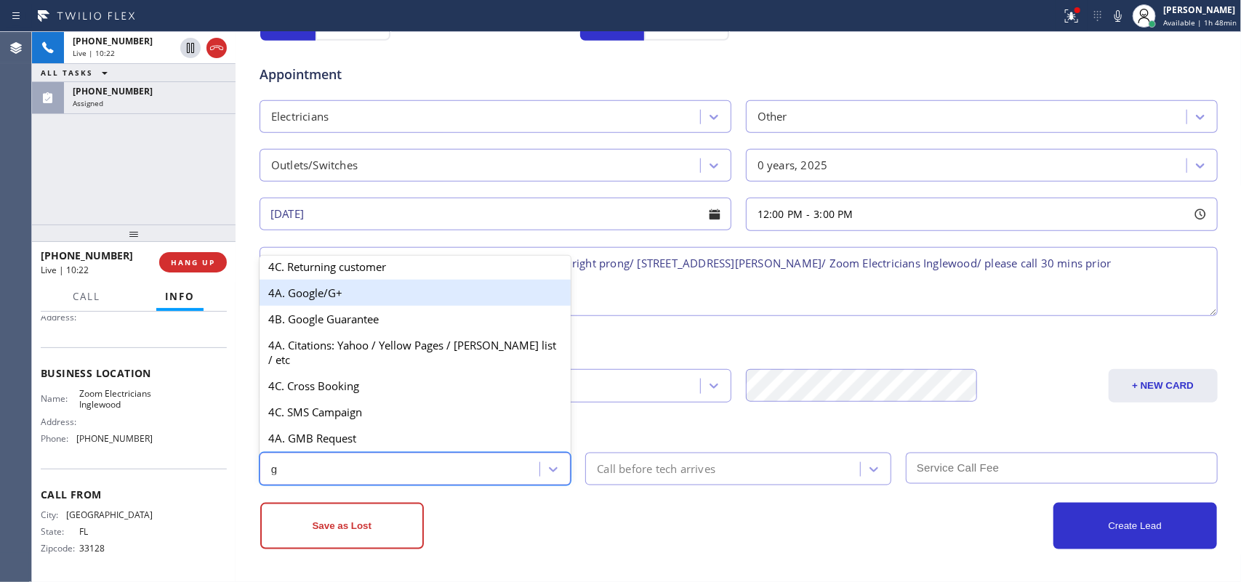
click at [388, 306] on div "4A. Google/G+" at bounding box center [416, 293] width 312 height 26
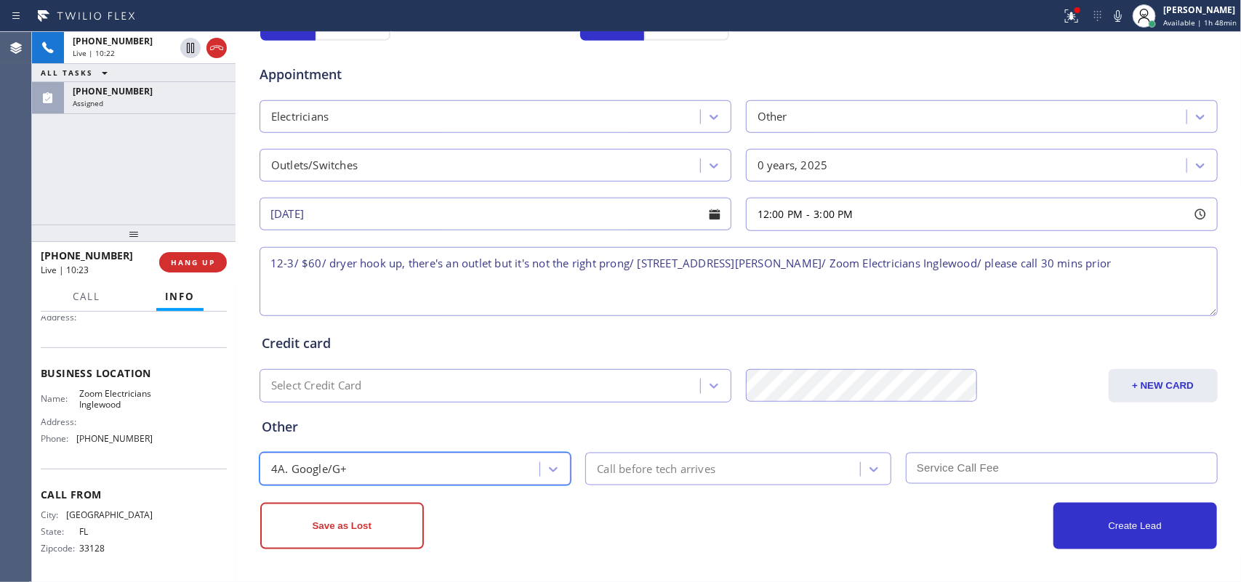
click at [670, 471] on div "Call before tech arrives" at bounding box center [656, 469] width 119 height 17
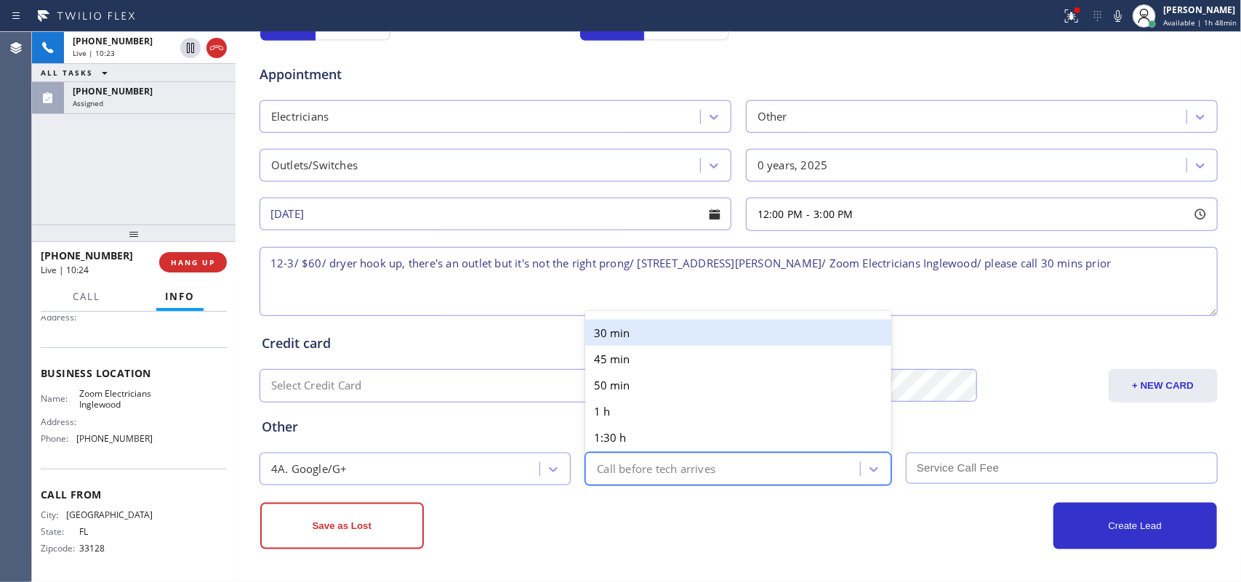
click at [646, 332] on div "30 min" at bounding box center [738, 333] width 306 height 26
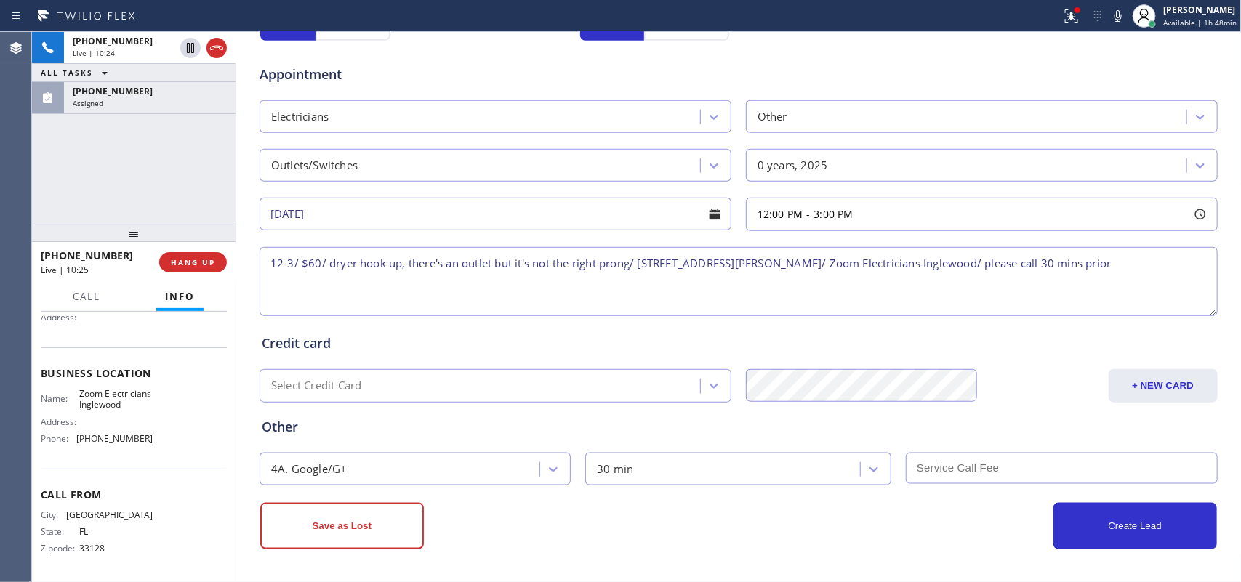
click at [1036, 457] on input "text" at bounding box center [1062, 468] width 312 height 31
type input "60"
click at [1117, 521] on button "Create Lead" at bounding box center [1136, 526] width 164 height 47
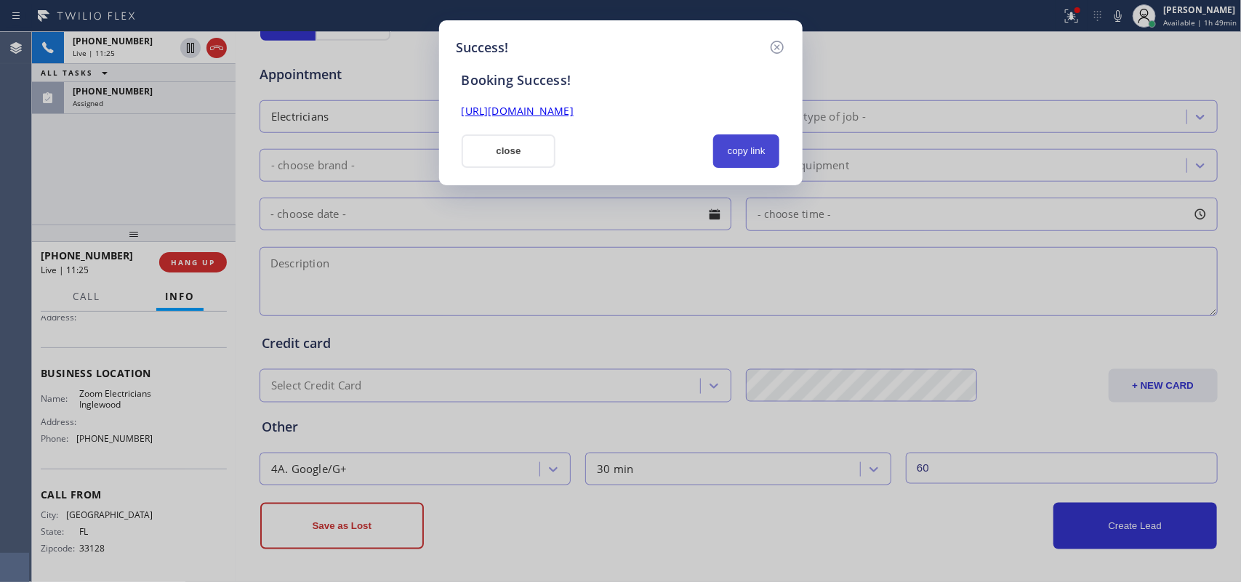
click at [737, 153] on button "copy link" at bounding box center [746, 151] width 67 height 33
click at [692, 103] on div "[URL][DOMAIN_NAME]" at bounding box center [621, 111] width 336 height 17
click at [574, 111] on link "[URL][DOMAIN_NAME]" at bounding box center [518, 111] width 112 height 14
click at [495, 161] on button "close" at bounding box center [509, 151] width 95 height 33
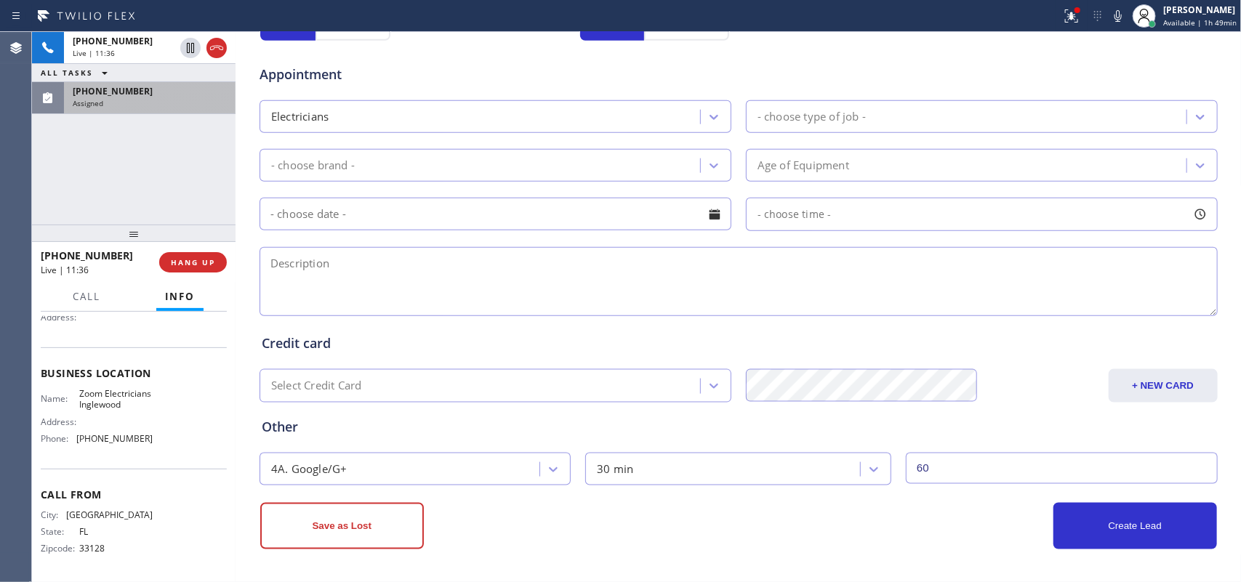
click at [138, 95] on div "[PHONE_NUMBER]" at bounding box center [150, 91] width 154 height 12
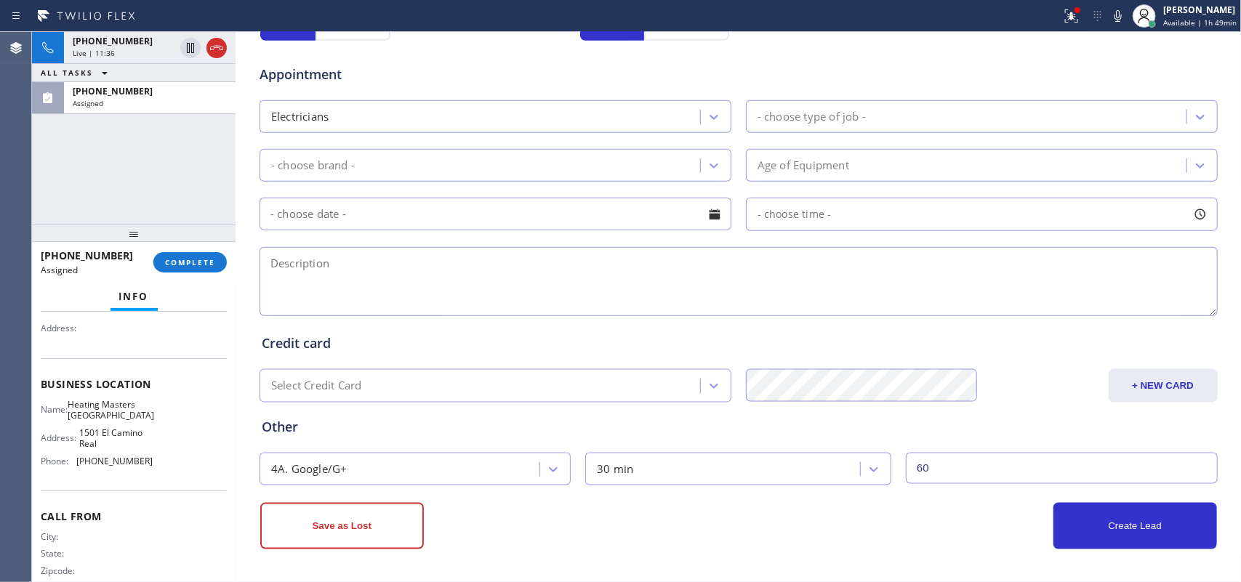
scroll to position [184, 0]
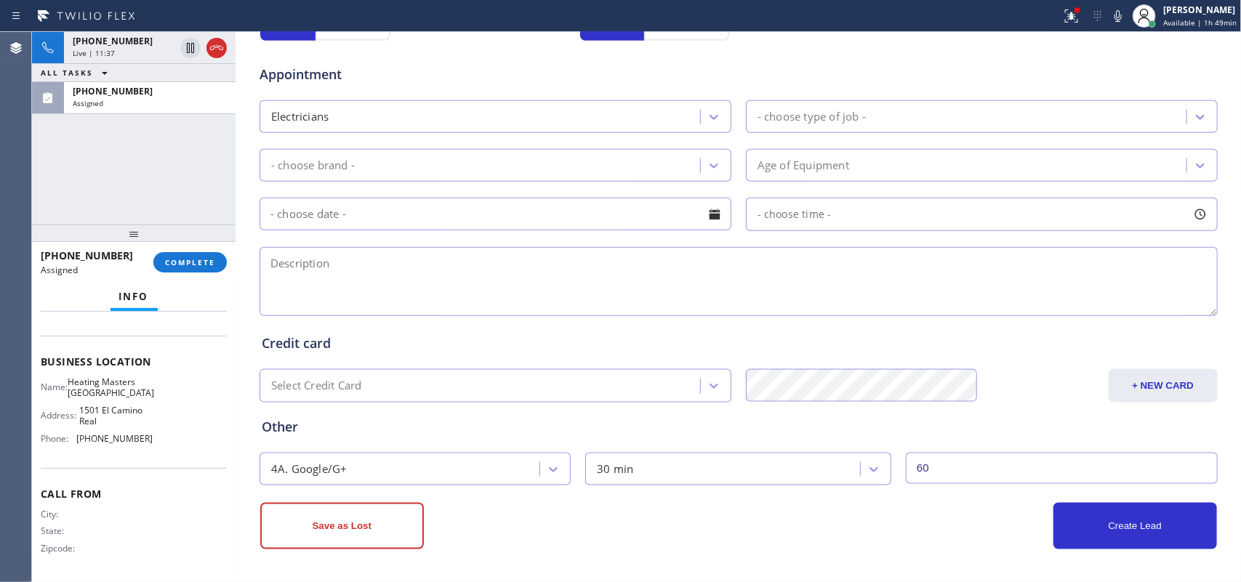
drag, startPoint x: 183, startPoint y: 449, endPoint x: 172, endPoint y: 379, distance: 71.3
click at [172, 386] on div "Name: Heating Masters San Francisco Address: [STREET_ADDRESS] Phone: [PHONE_NUM…" at bounding box center [134, 413] width 186 height 73
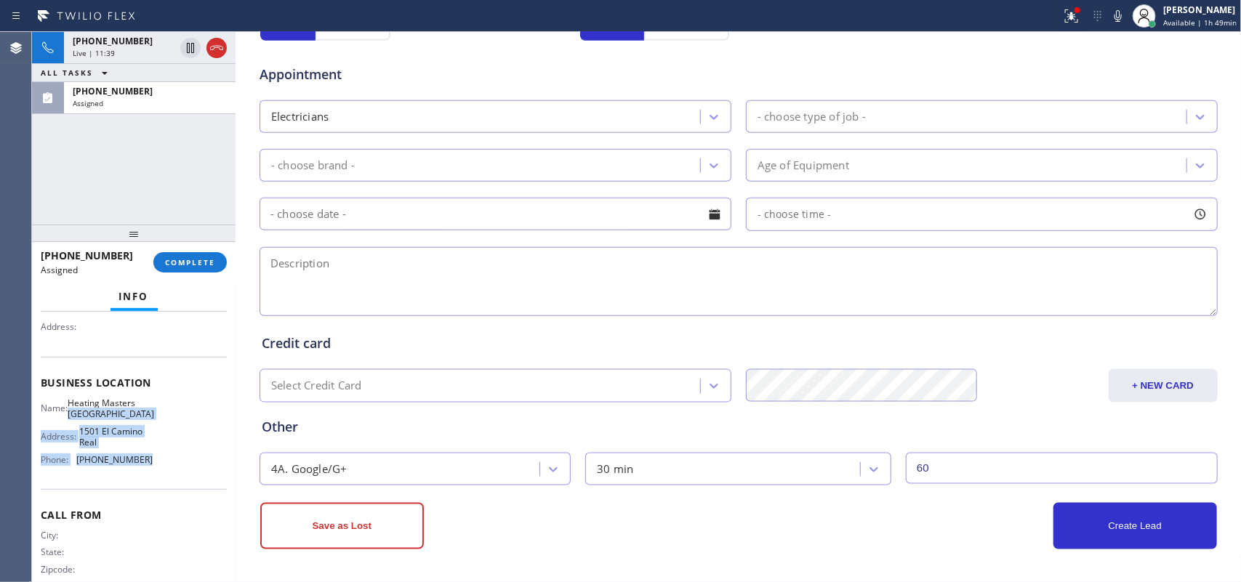
click at [168, 431] on div "Name: Heating Masters San Francisco Address: [STREET_ADDRESS] Phone: [PHONE_NUM…" at bounding box center [134, 434] width 186 height 73
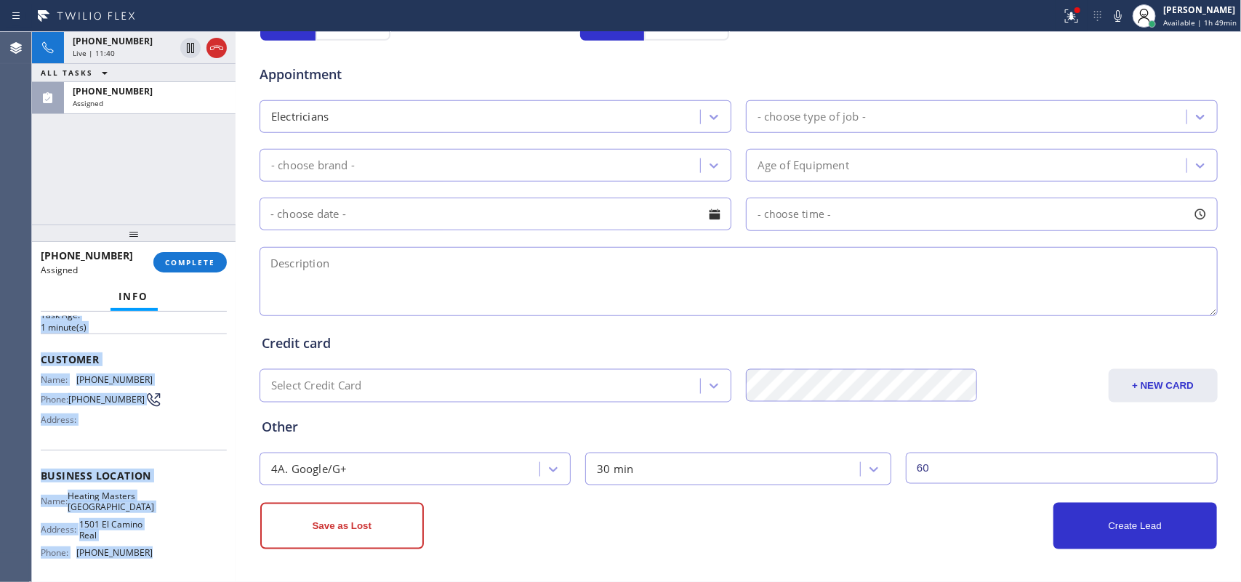
scroll to position [0, 0]
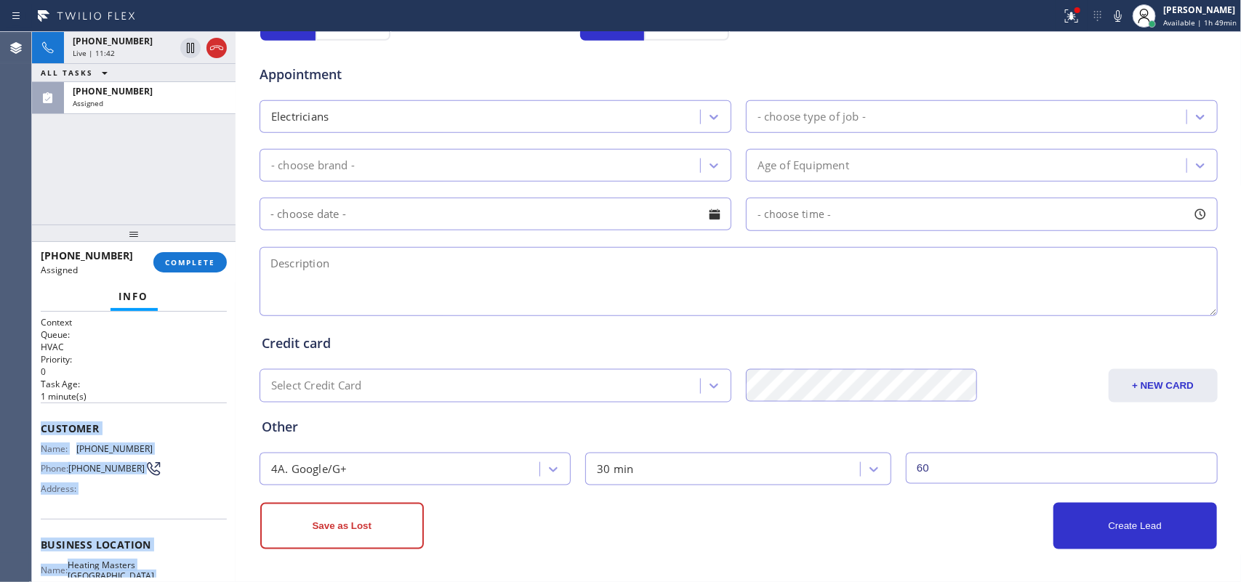
drag, startPoint x: 173, startPoint y: 455, endPoint x: 41, endPoint y: 427, distance: 134.5
click at [41, 427] on div "Context Queue: HVAC Priority: 0 Task Age: [DEMOGRAPHIC_DATA] minute(s) Customer…" at bounding box center [134, 539] width 186 height 446
copy div "Customer Name: [PHONE_NUMBER] Phone: [PHONE_NUMBER] Address: Business location …"
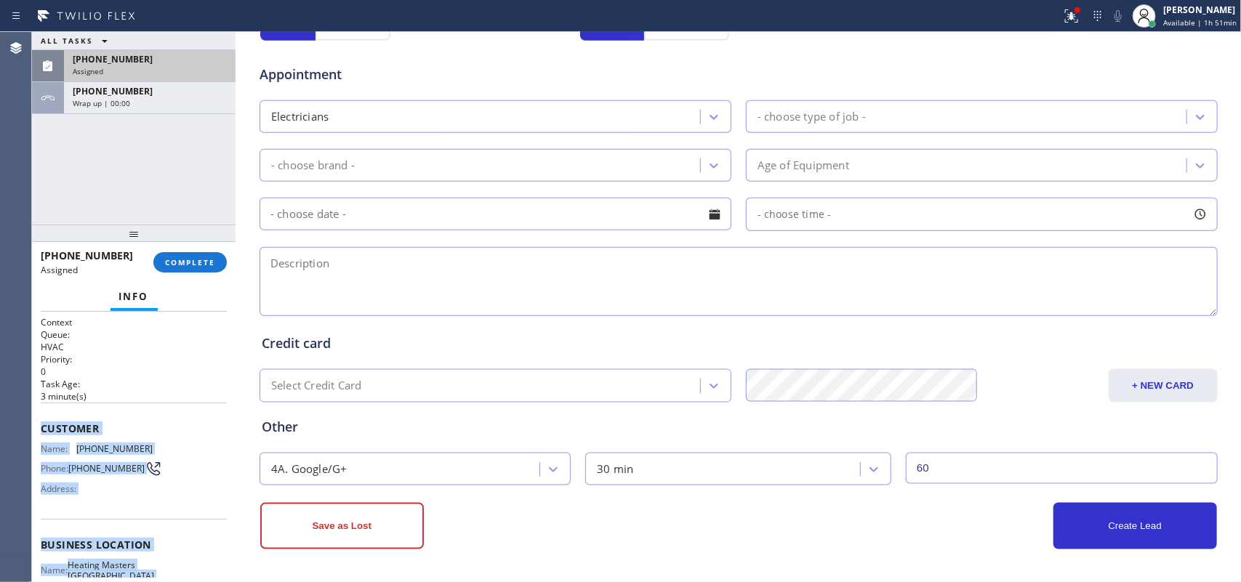
click at [143, 63] on div "[PHONE_NUMBER]" at bounding box center [150, 59] width 154 height 12
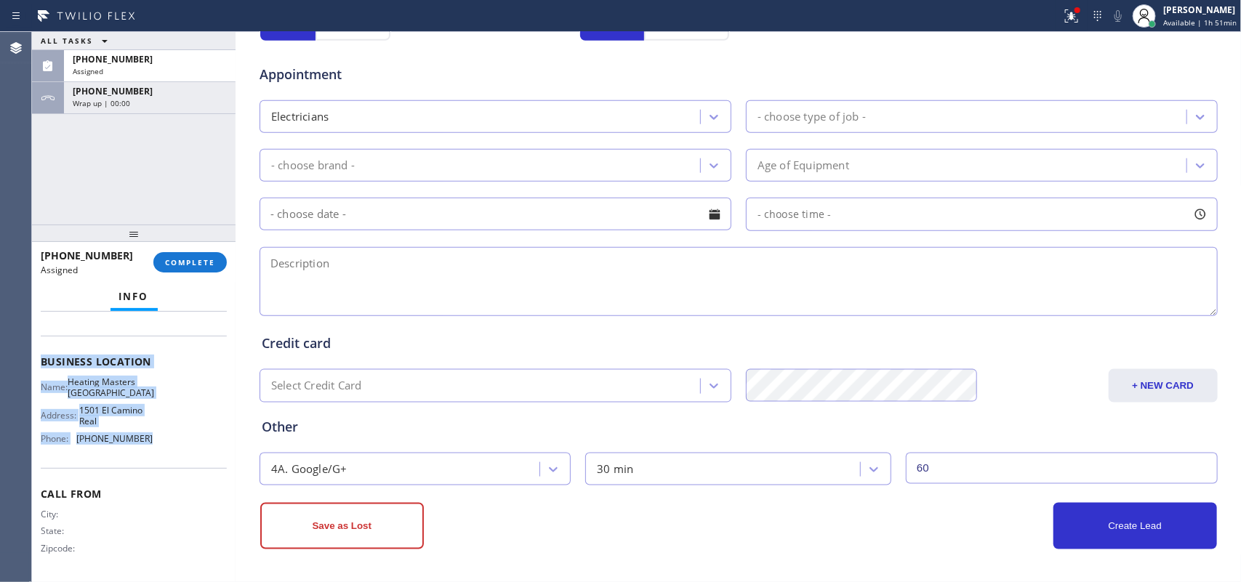
click at [184, 441] on div "Name: Heating Masters San Francisco Address: [STREET_ADDRESS] Phone: [PHONE_NUM…" at bounding box center [134, 413] width 186 height 73
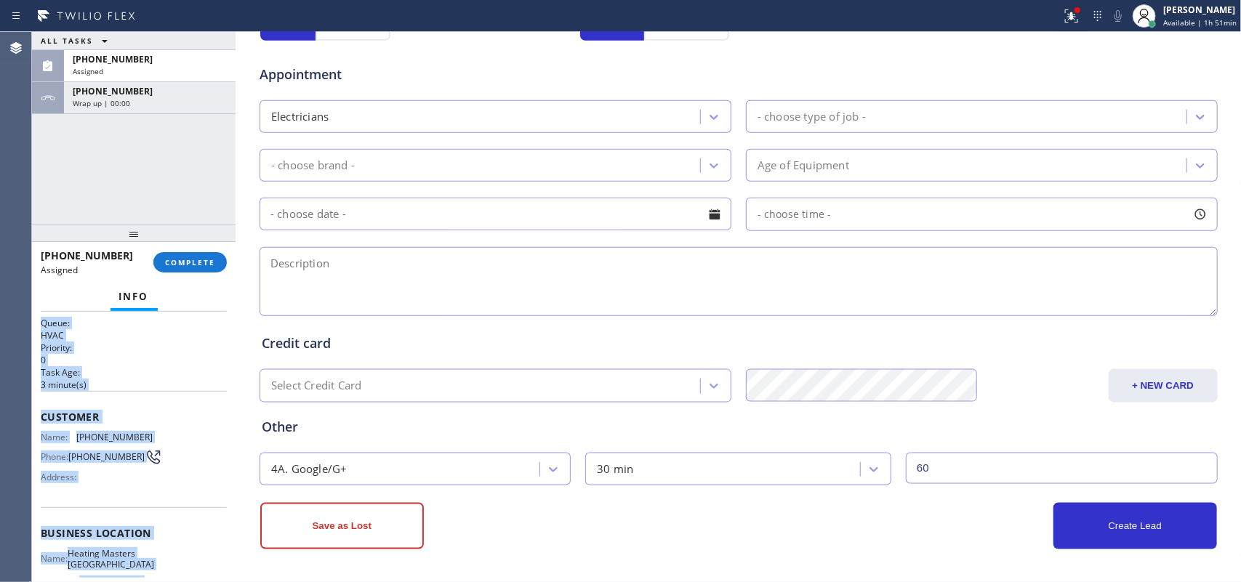
scroll to position [0, 0]
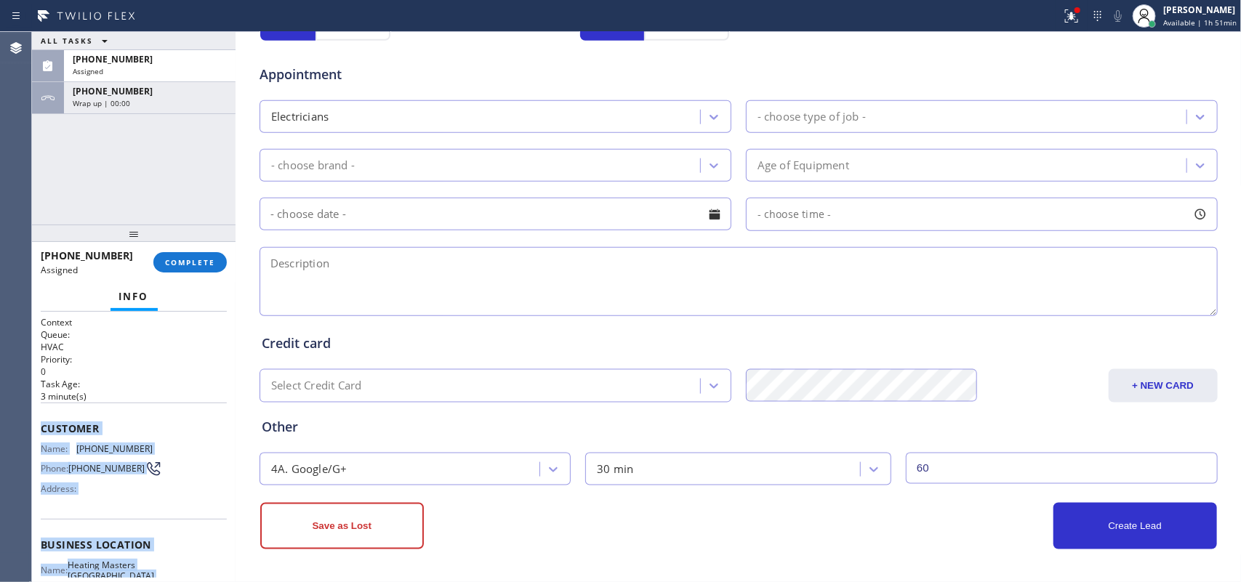
drag, startPoint x: 169, startPoint y: 448, endPoint x: 37, endPoint y: 428, distance: 133.9
click at [37, 428] on div "Context Queue: HVAC Priority: 0 Task Age: [DEMOGRAPHIC_DATA] minute(s) Customer…" at bounding box center [134, 447] width 204 height 271
copy div "Customer Name: [PHONE_NUMBER] Phone: [PHONE_NUMBER] Address: Business location …"
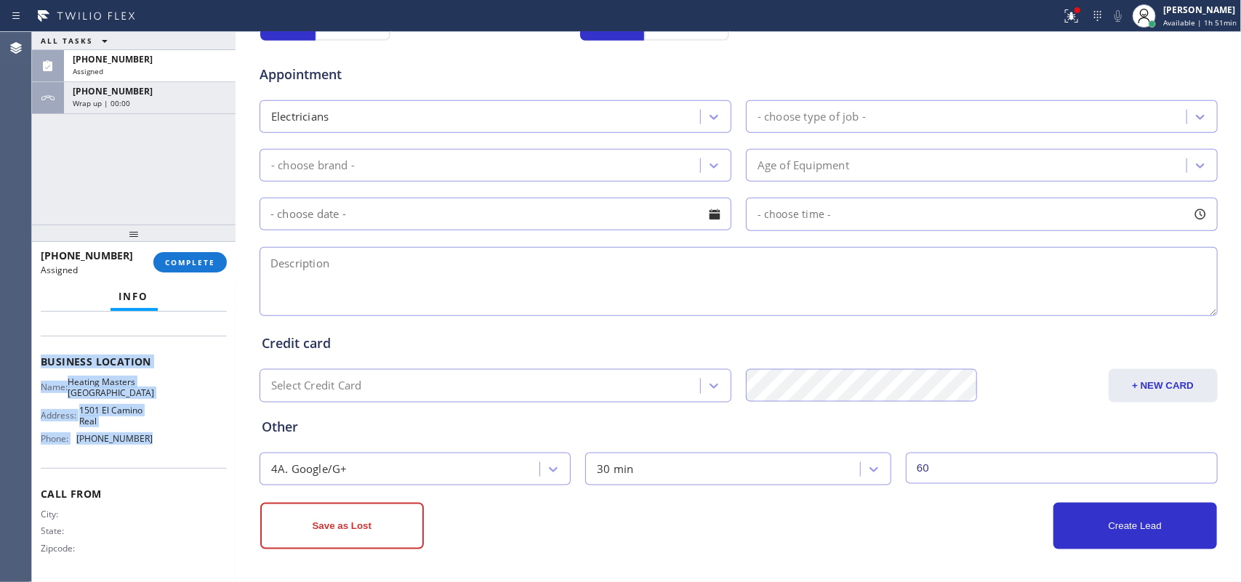
click at [164, 448] on div "Name: Heating Masters San Francisco Address: [STREET_ADDRESS] Phone: [PHONE_NUM…" at bounding box center [134, 413] width 186 height 73
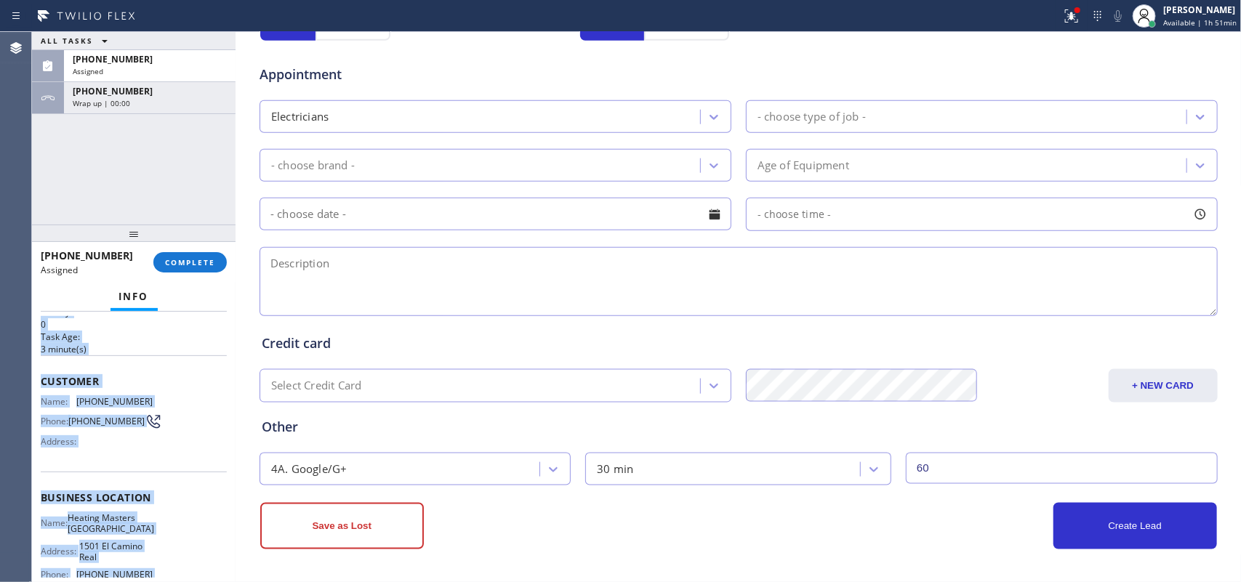
scroll to position [0, 0]
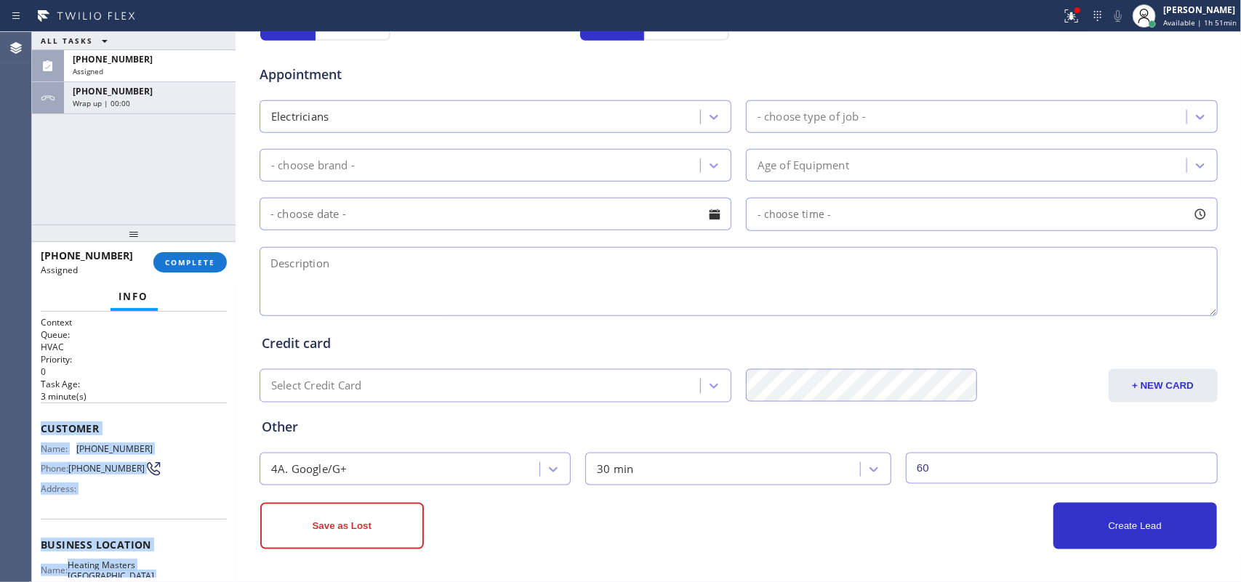
drag, startPoint x: 164, startPoint y: 449, endPoint x: 49, endPoint y: 425, distance: 118.1
click at [49, 425] on div "Context Queue: HVAC Priority: 0 Task Age: [DEMOGRAPHIC_DATA] minute(s) Customer…" at bounding box center [134, 539] width 186 height 446
click at [212, 256] on button "COMPLETE" at bounding box center [189, 262] width 73 height 20
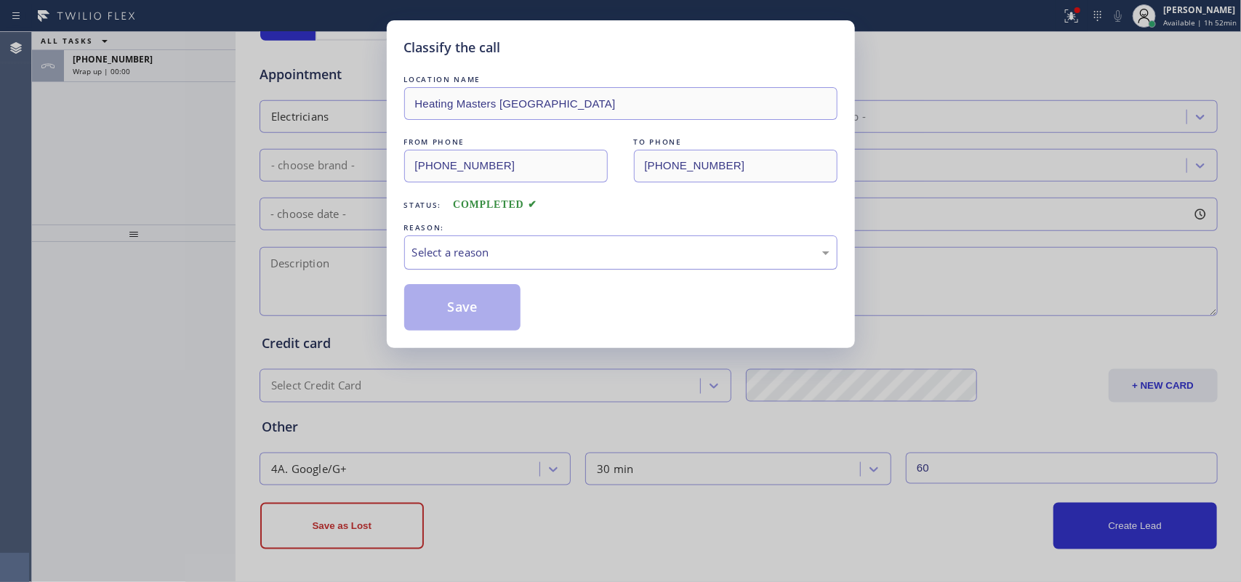
click at [694, 249] on div "Select a reason" at bounding box center [620, 252] width 417 height 17
click at [481, 309] on button "Save" at bounding box center [462, 307] width 117 height 47
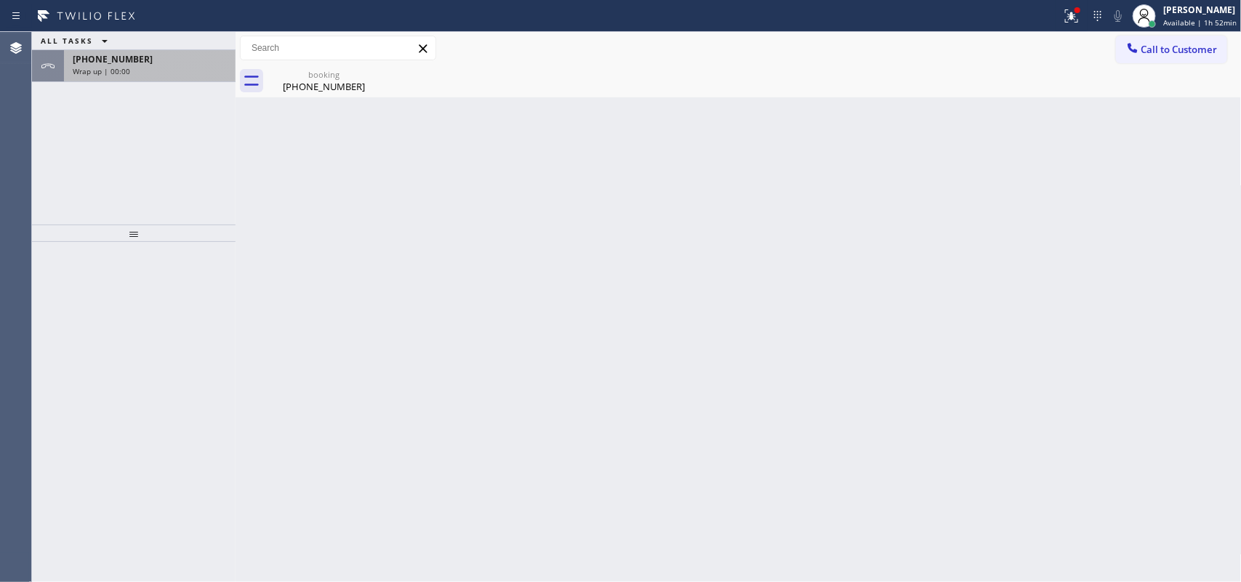
click at [153, 70] on div "Wrap up | 00:00" at bounding box center [150, 71] width 154 height 10
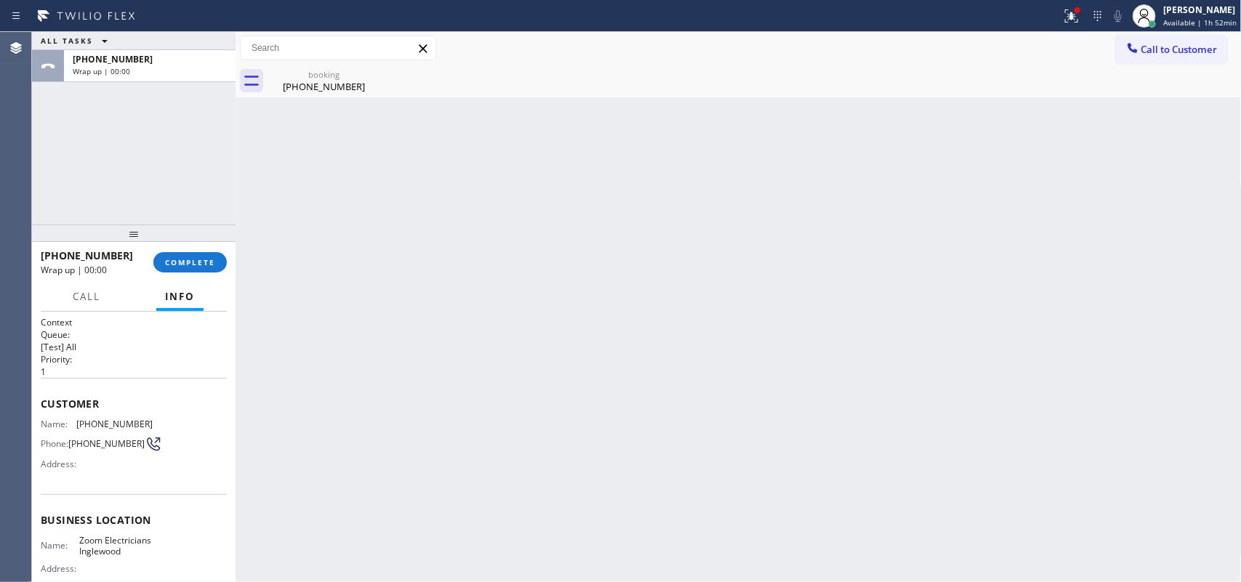
click at [324, 100] on div "Back to Dashboard Change Sender ID Customers Technicians Select a contact Outbo…" at bounding box center [739, 307] width 1006 height 550
click at [319, 80] on div "[PHONE_NUMBER]" at bounding box center [324, 86] width 110 height 13
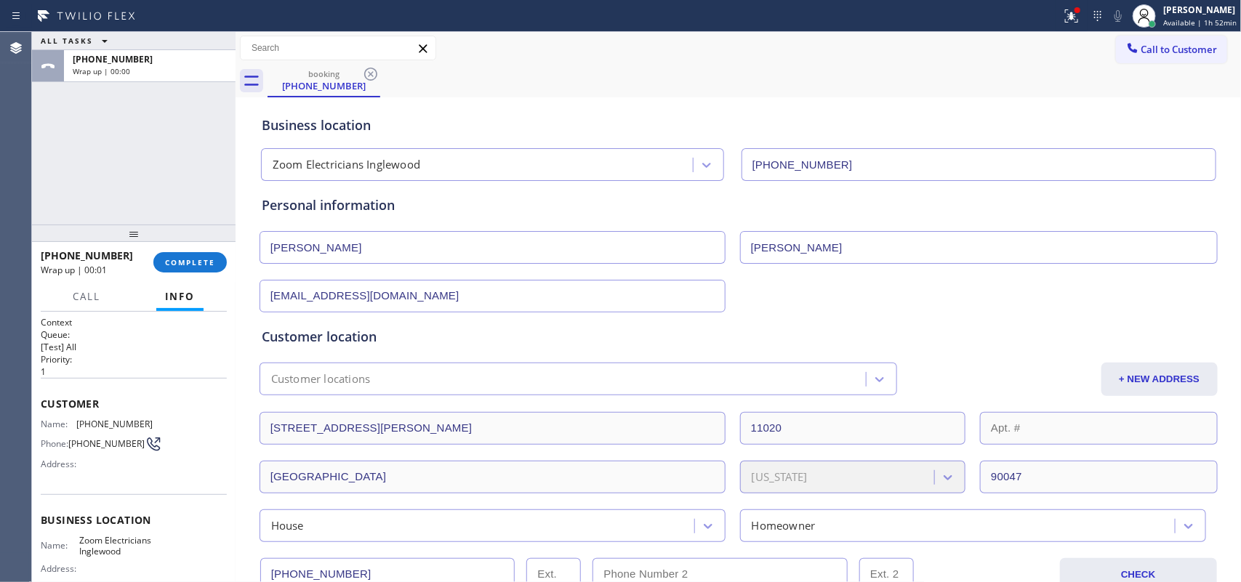
scroll to position [161, 0]
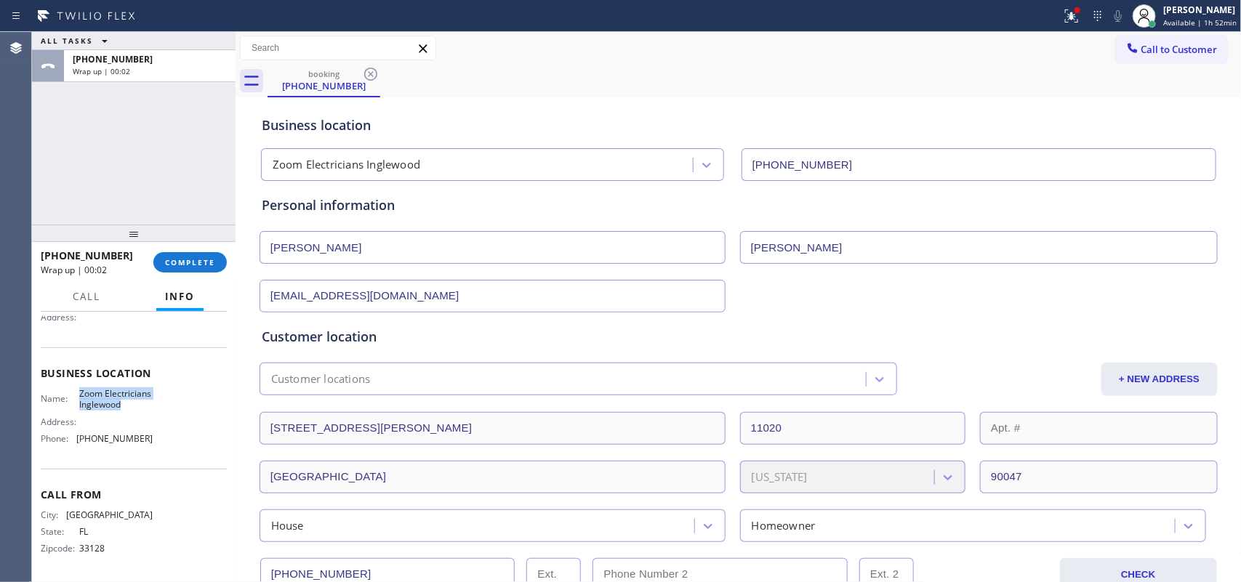
drag, startPoint x: 113, startPoint y: 402, endPoint x: 76, endPoint y: 380, distance: 43.0
click at [79, 388] on span "Zoom Electricians Inglewood" at bounding box center [115, 399] width 73 height 23
copy span "Zoom Electricians Inglewood"
click at [146, 406] on div "Name: Zoom Electricians Inglewood Address: Phone: [PHONE_NUMBER]" at bounding box center [134, 419] width 186 height 63
drag, startPoint x: 140, startPoint y: 435, endPoint x: 73, endPoint y: 438, distance: 66.2
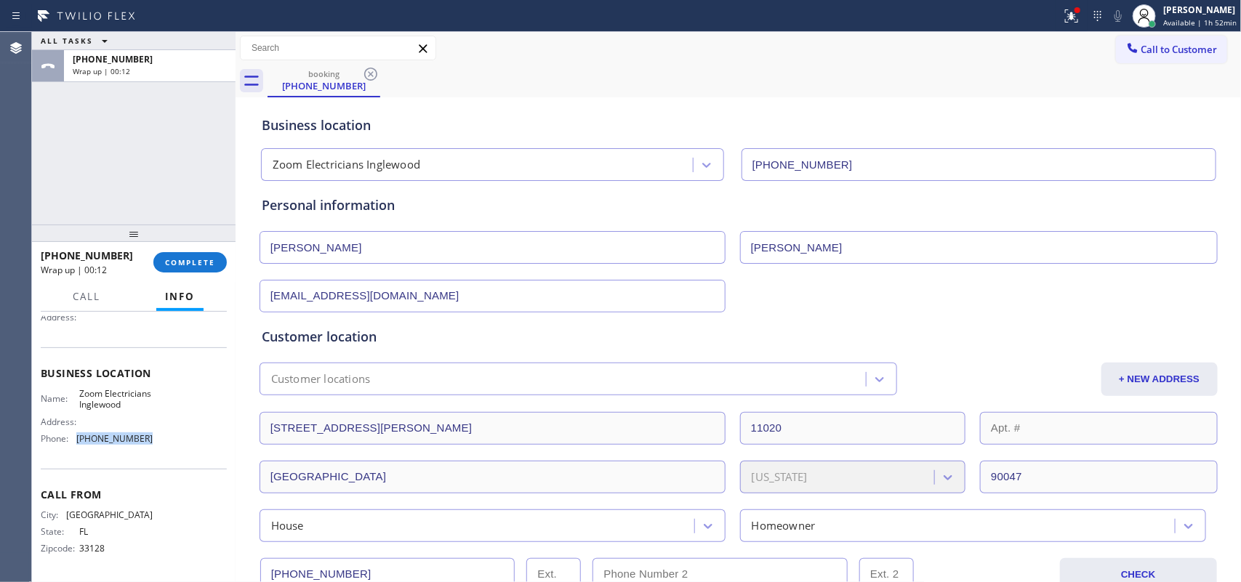
click at [73, 438] on div "Phone: [PHONE_NUMBER]" at bounding box center [97, 438] width 112 height 11
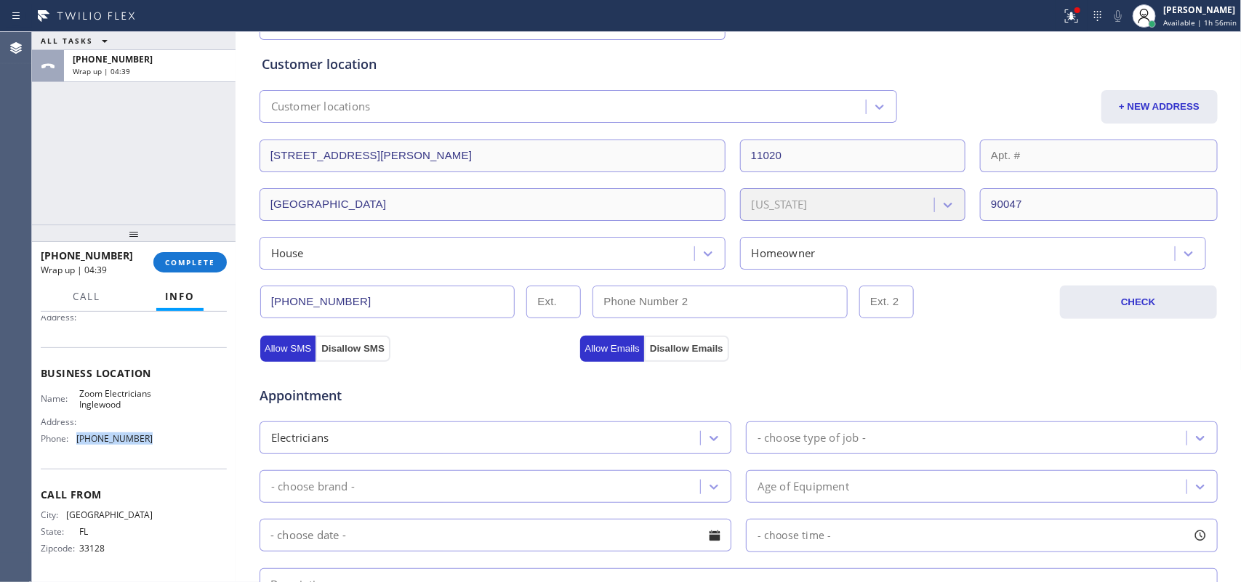
scroll to position [596, 0]
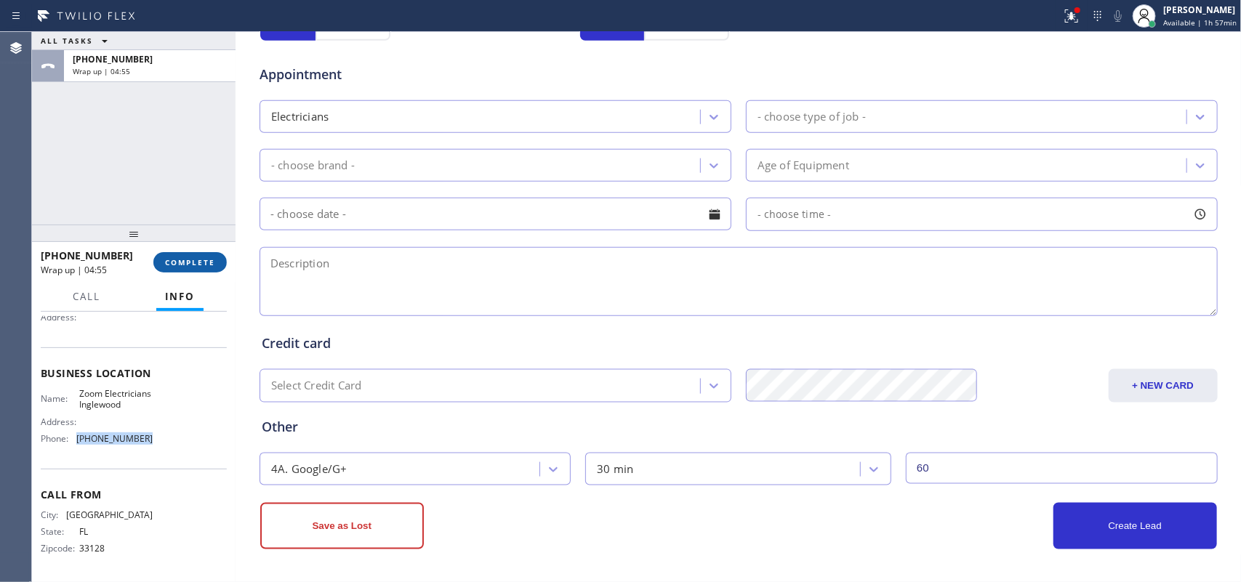
click at [191, 262] on span "COMPLETE" at bounding box center [190, 262] width 50 height 10
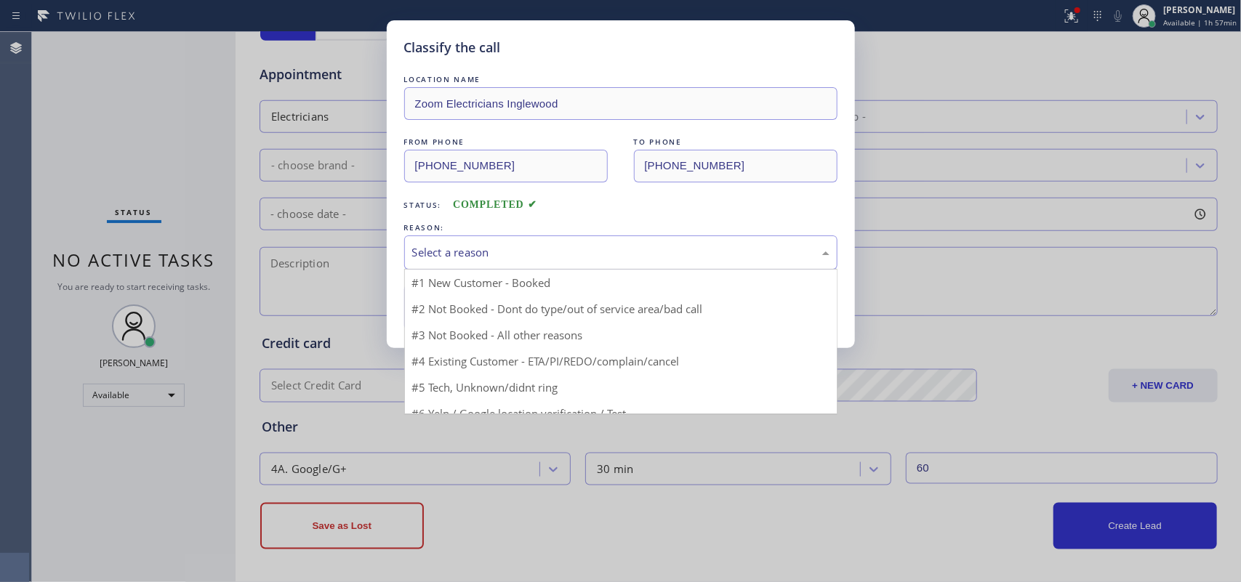
click at [532, 255] on div "Select a reason" at bounding box center [620, 252] width 417 height 17
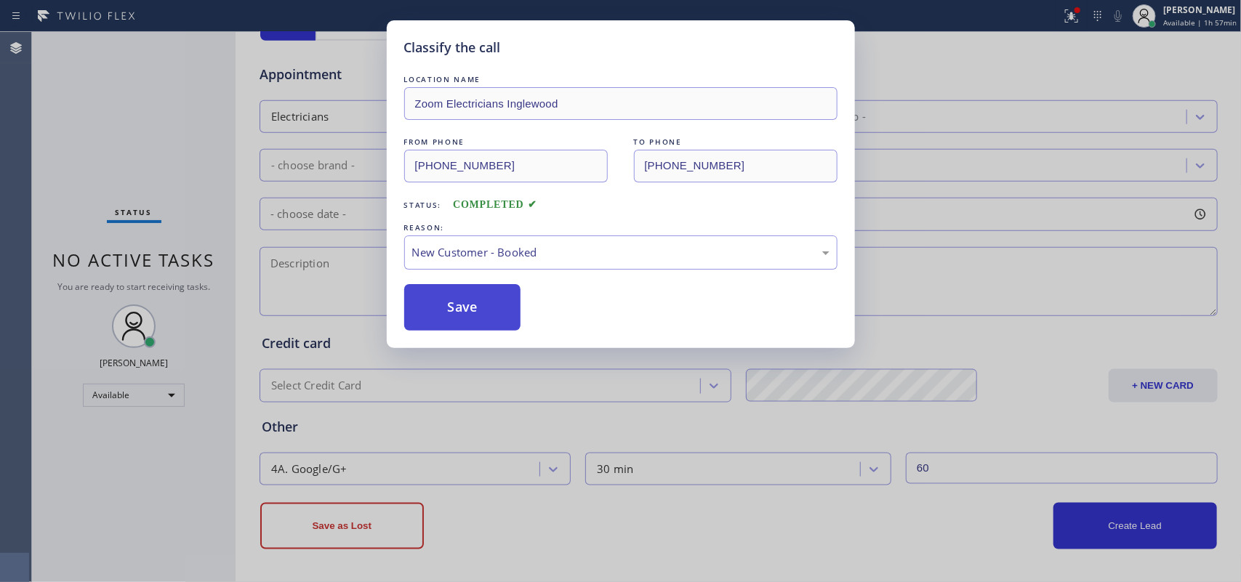
click at [479, 311] on button "Save" at bounding box center [462, 307] width 117 height 47
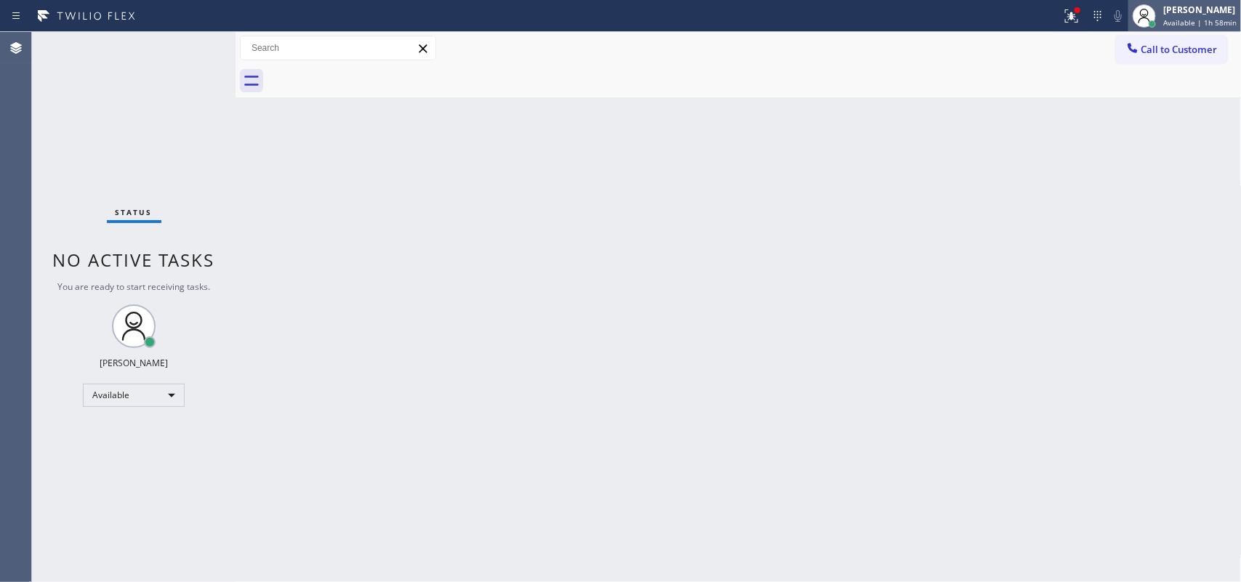
click at [1193, 17] on span "Available | 1h 58min" at bounding box center [1200, 22] width 73 height 10
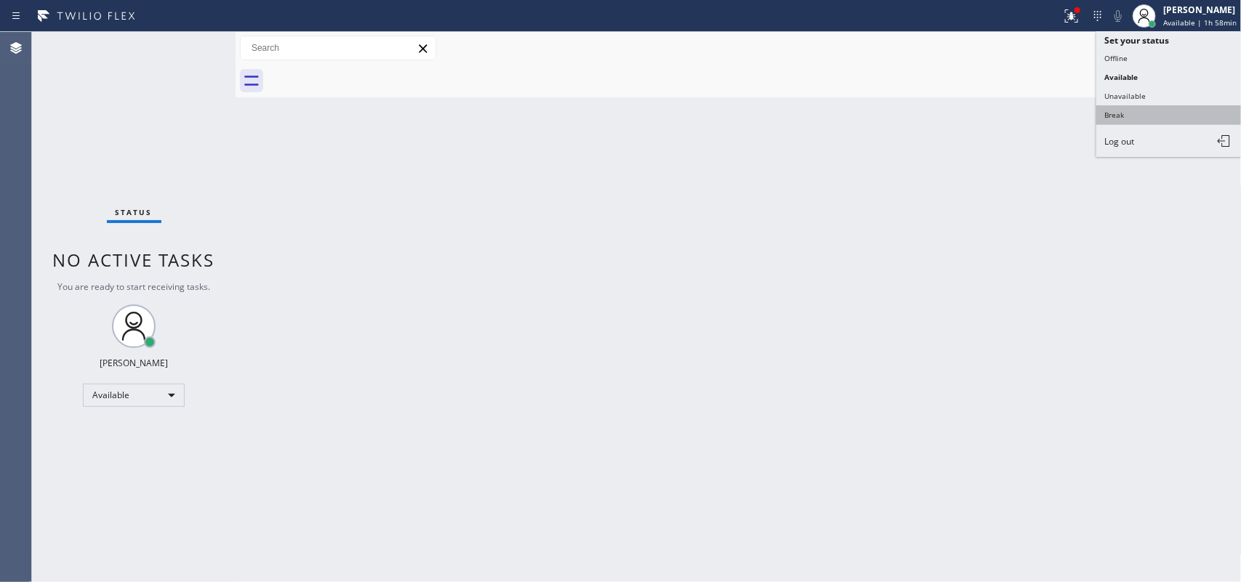
click at [1117, 113] on button "Break" at bounding box center [1169, 114] width 145 height 19
